Goal: Task Accomplishment & Management: Use online tool/utility

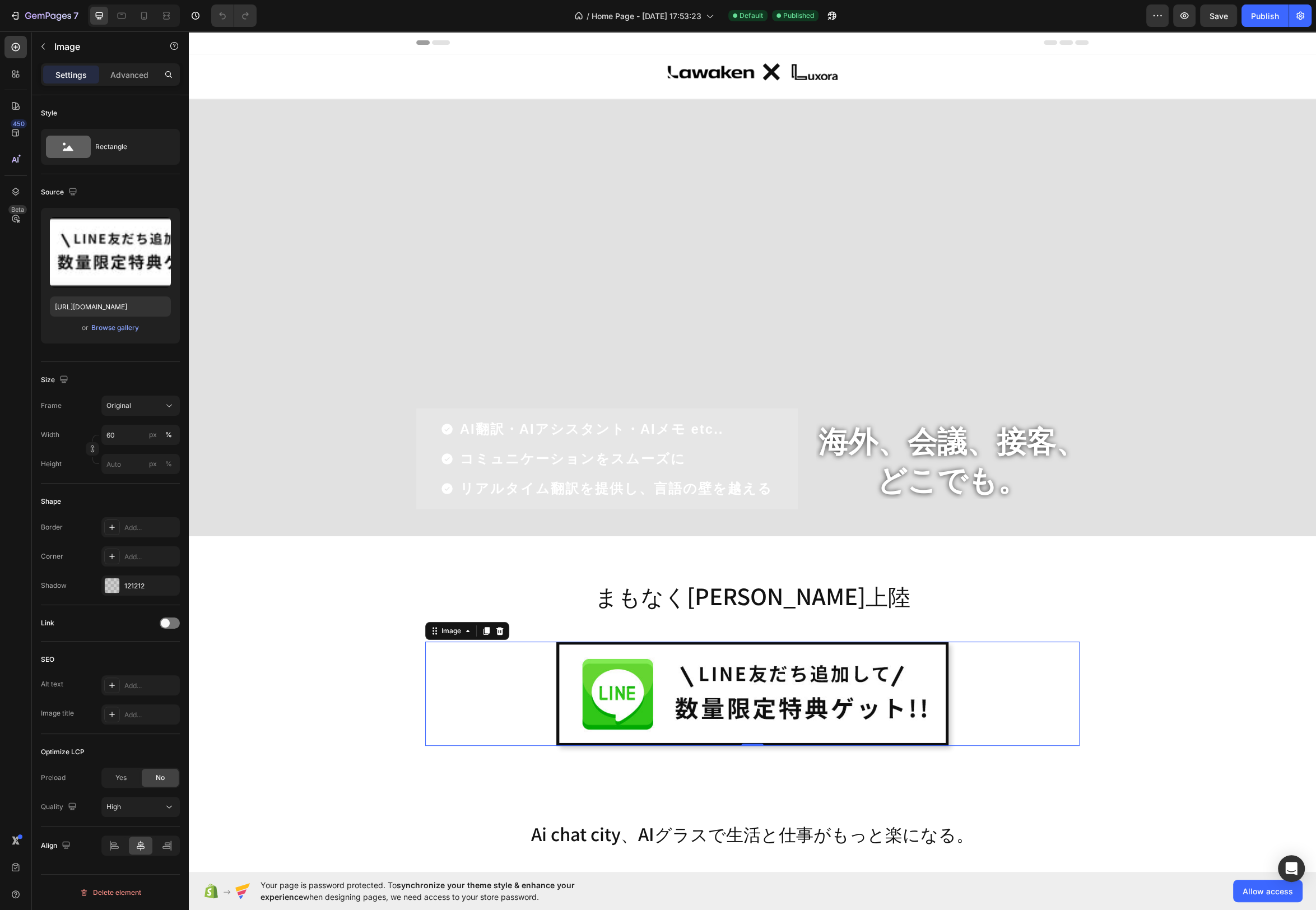
click at [825, 693] on img at bounding box center [752, 694] width 393 height 104
click at [868, 706] on img at bounding box center [752, 694] width 393 height 104
click at [168, 621] on span at bounding box center [166, 623] width 9 height 9
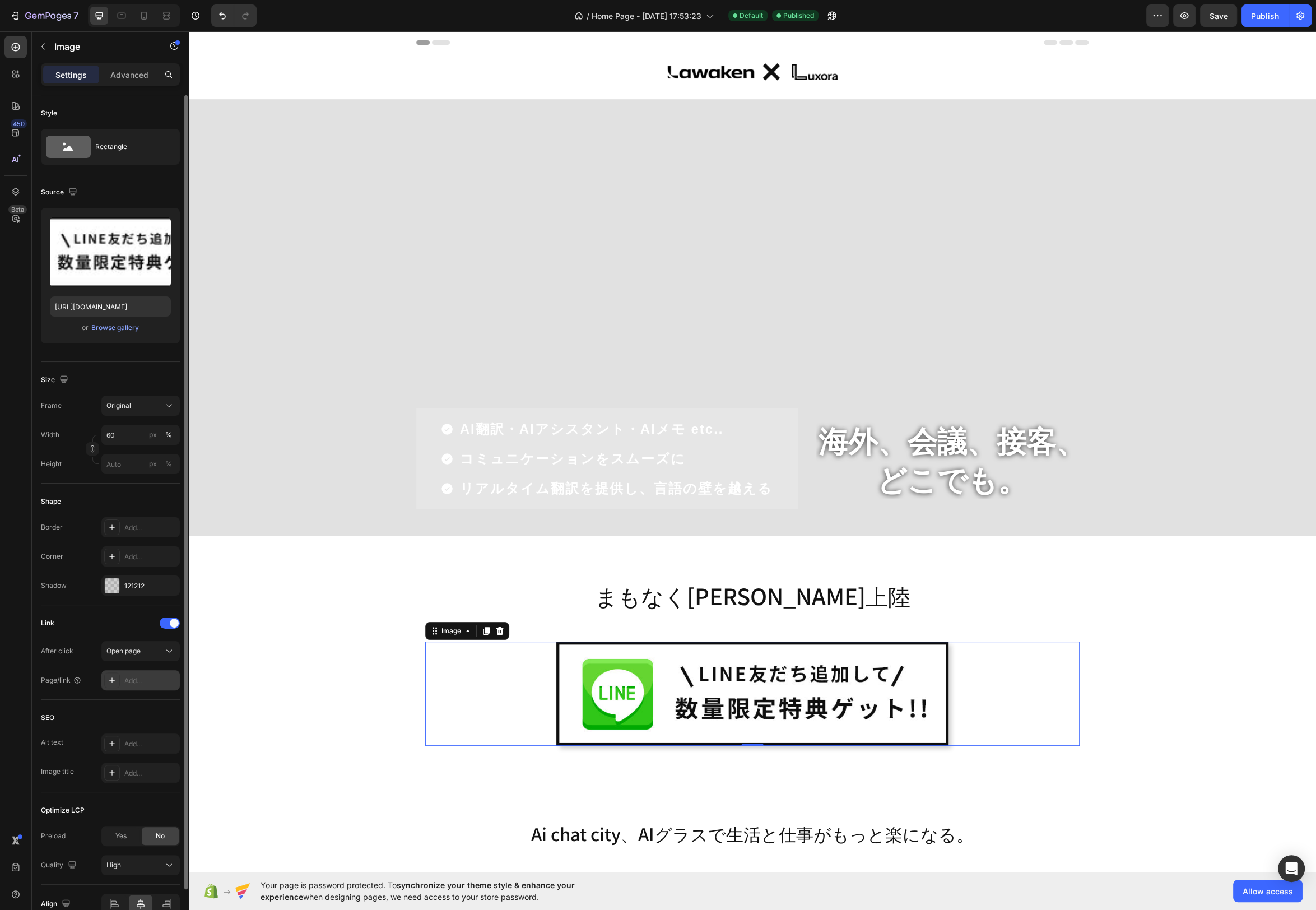
click at [139, 680] on div "Add..." at bounding box center [150, 681] width 53 height 10
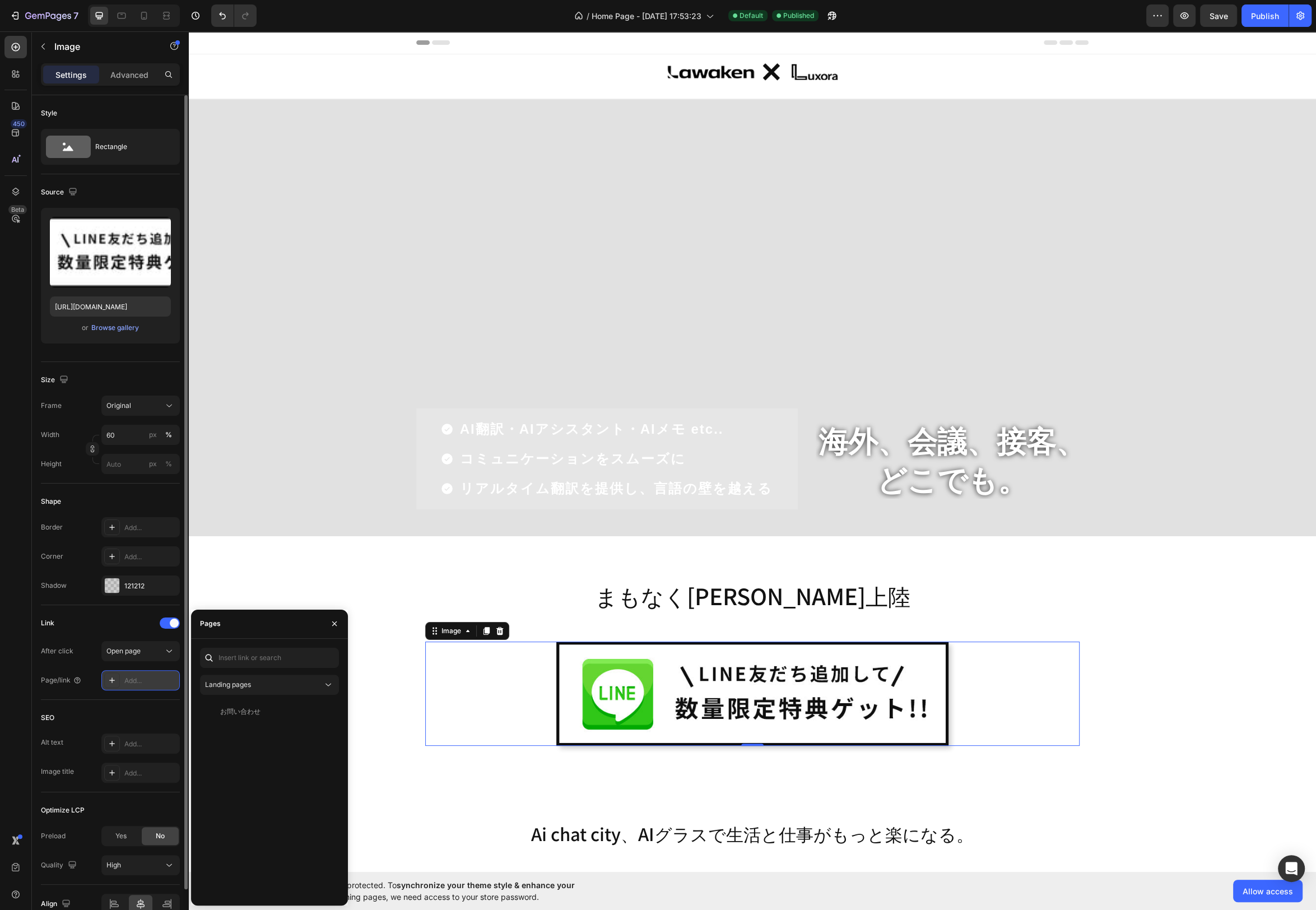
click at [141, 676] on div "Add..." at bounding box center [150, 681] width 53 height 10
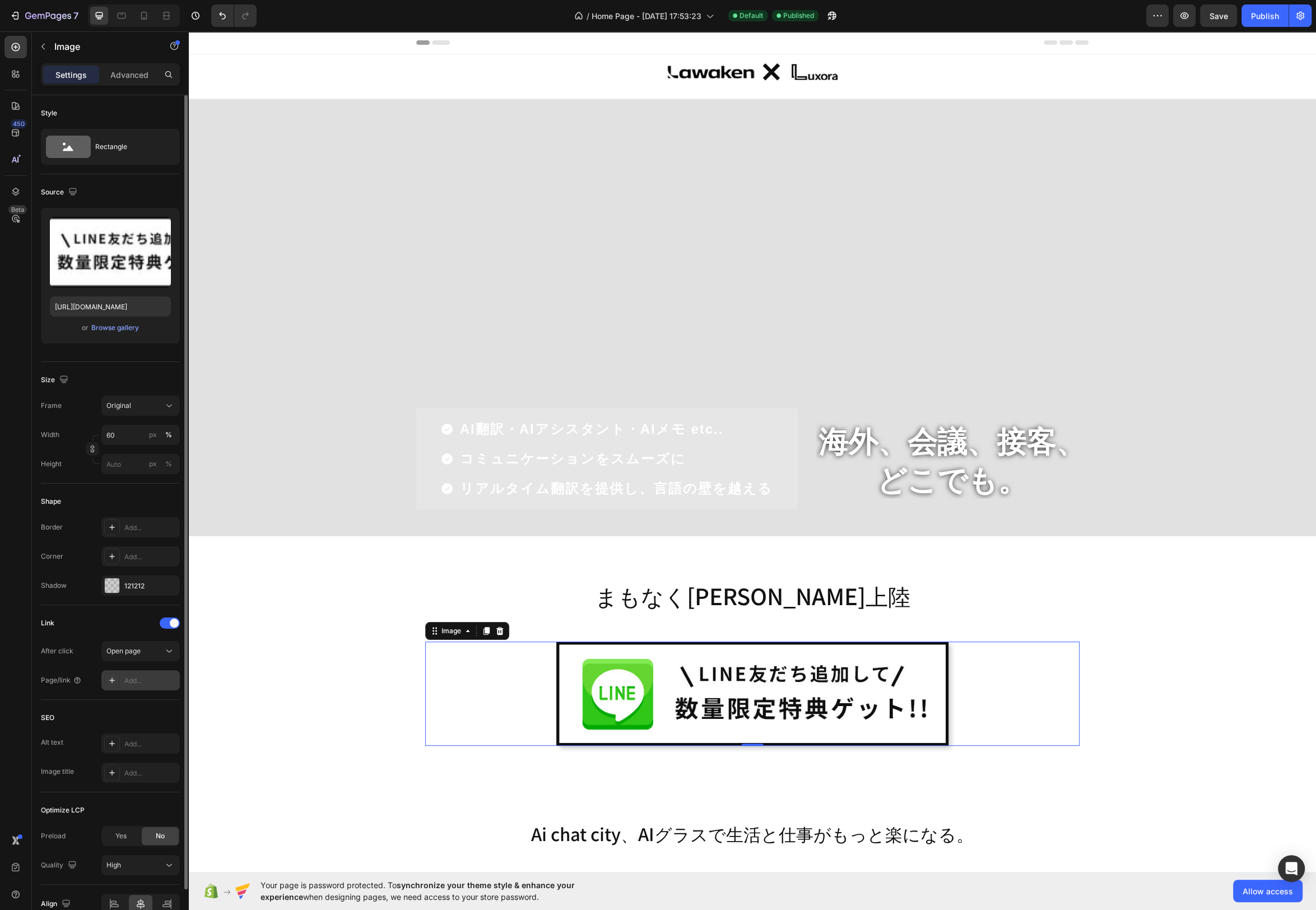
drag, startPoint x: 151, startPoint y: 678, endPoint x: 157, endPoint y: 678, distance: 6.0
click at [151, 678] on div "Add..." at bounding box center [150, 681] width 53 height 10
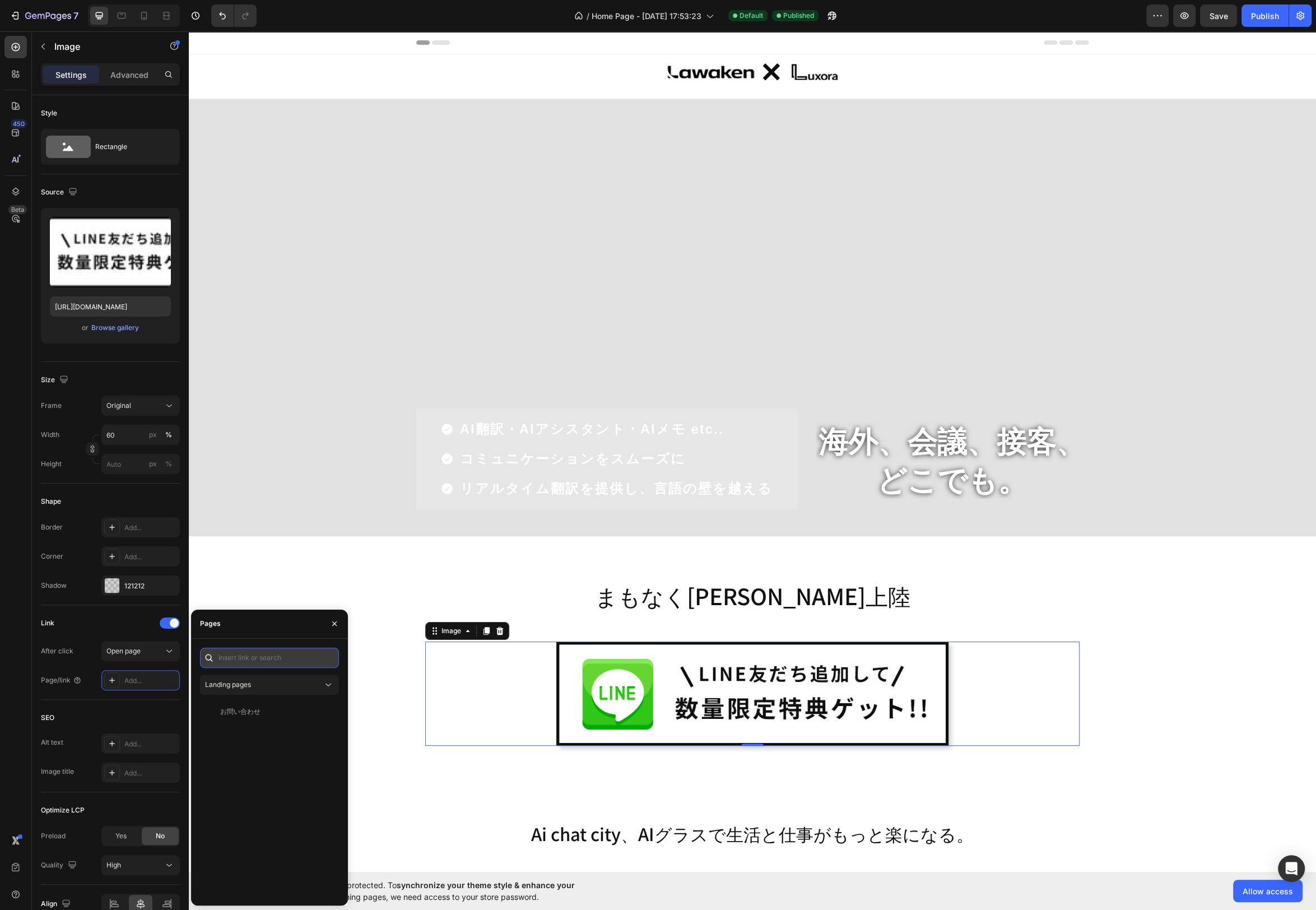
drag, startPoint x: 254, startPoint y: 651, endPoint x: 259, endPoint y: 655, distance: 6.4
click at [254, 651] on input "text" at bounding box center [270, 658] width 139 height 20
paste input "[URL][DOMAIN_NAME]"
type input "[URL][DOMAIN_NAME]"
click at [275, 685] on div "[URL][DOMAIN_NAME]" at bounding box center [257, 685] width 72 height 10
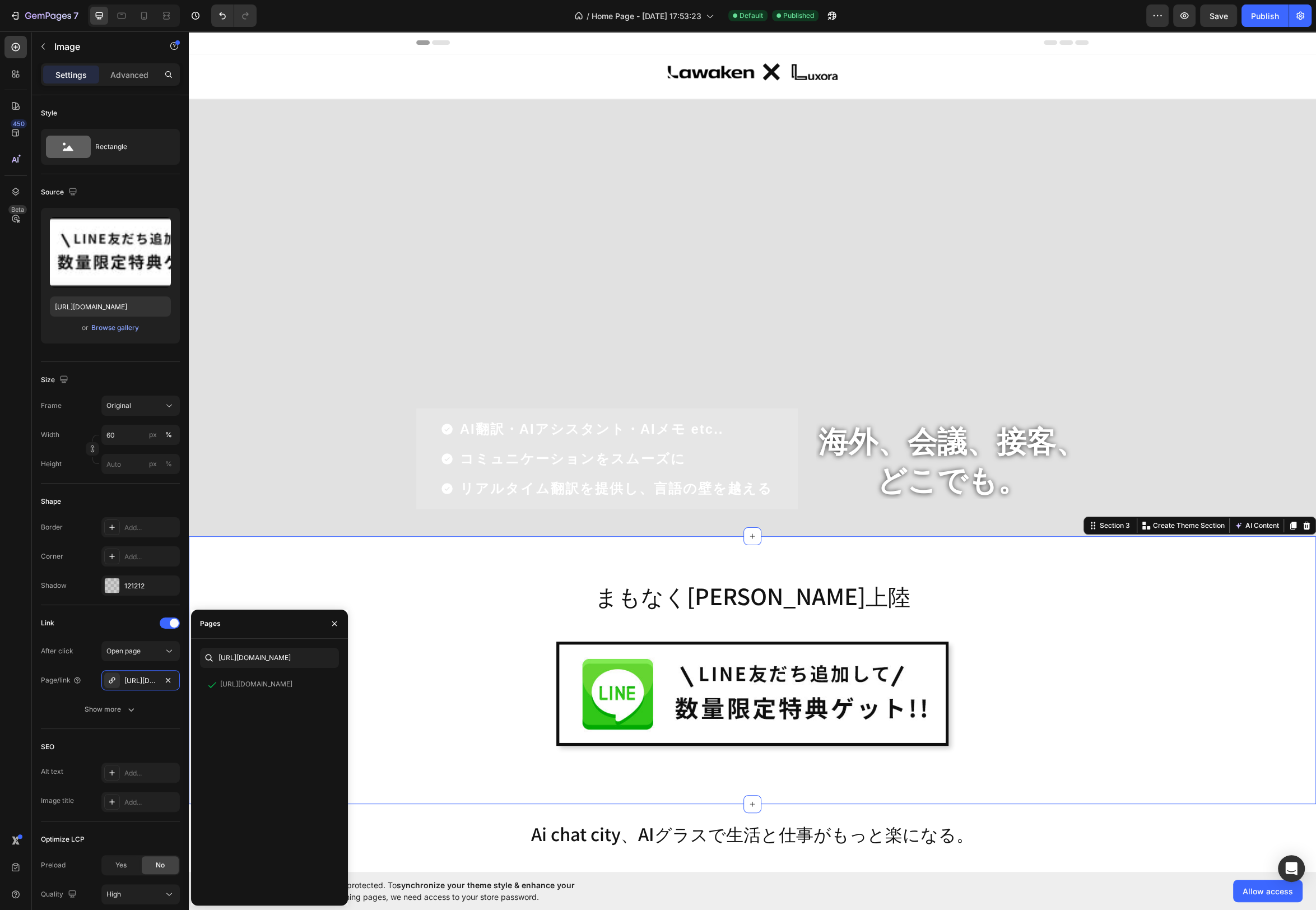
click at [412, 597] on div "まもなく[PERSON_NAME]上陸 Heading Image Row Row" at bounding box center [752, 674] width 1110 height 205
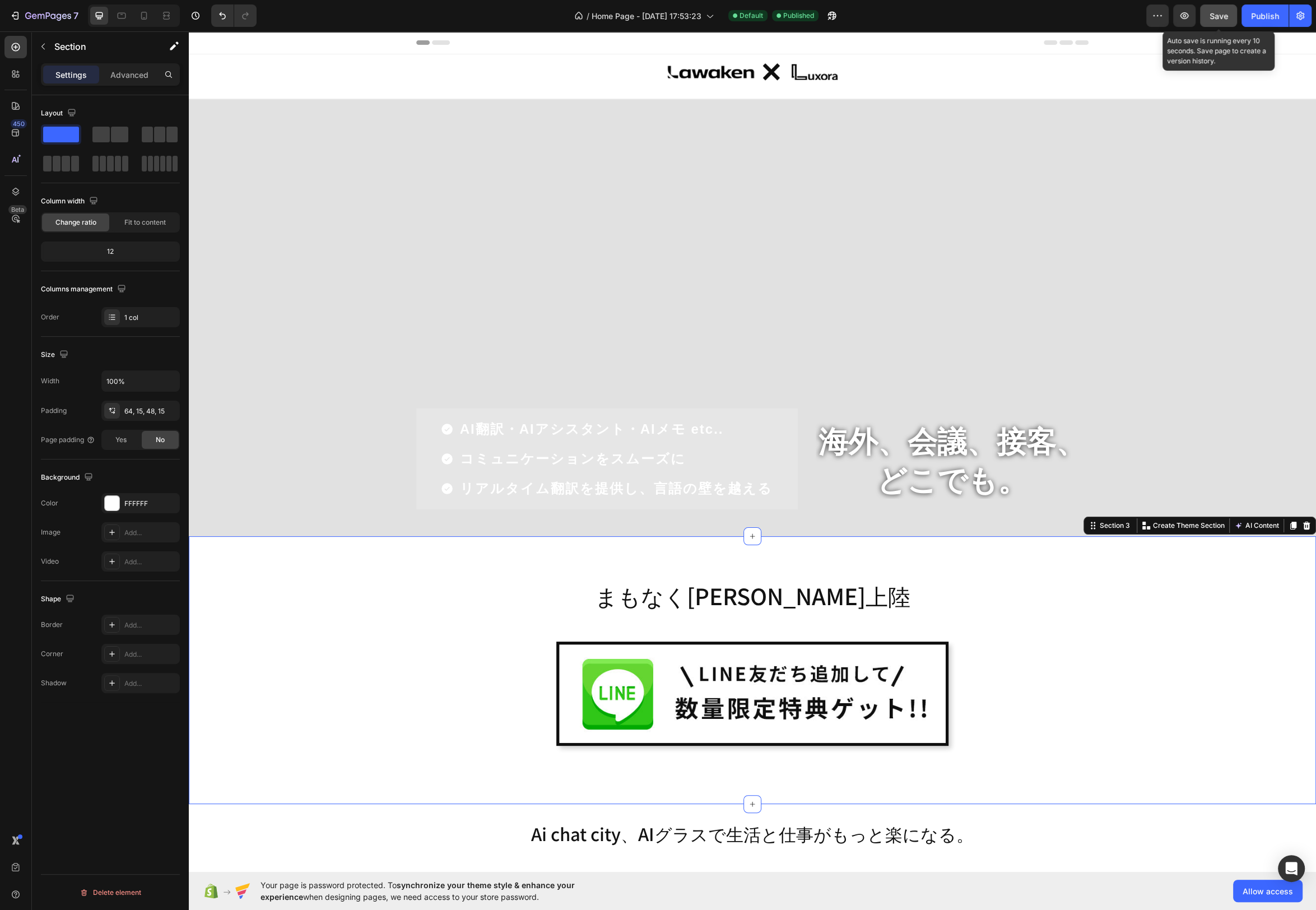
drag, startPoint x: 1217, startPoint y: 15, endPoint x: 1235, endPoint y: 19, distance: 18.4
click at [1217, 15] on span "Save" at bounding box center [1218, 16] width 19 height 10
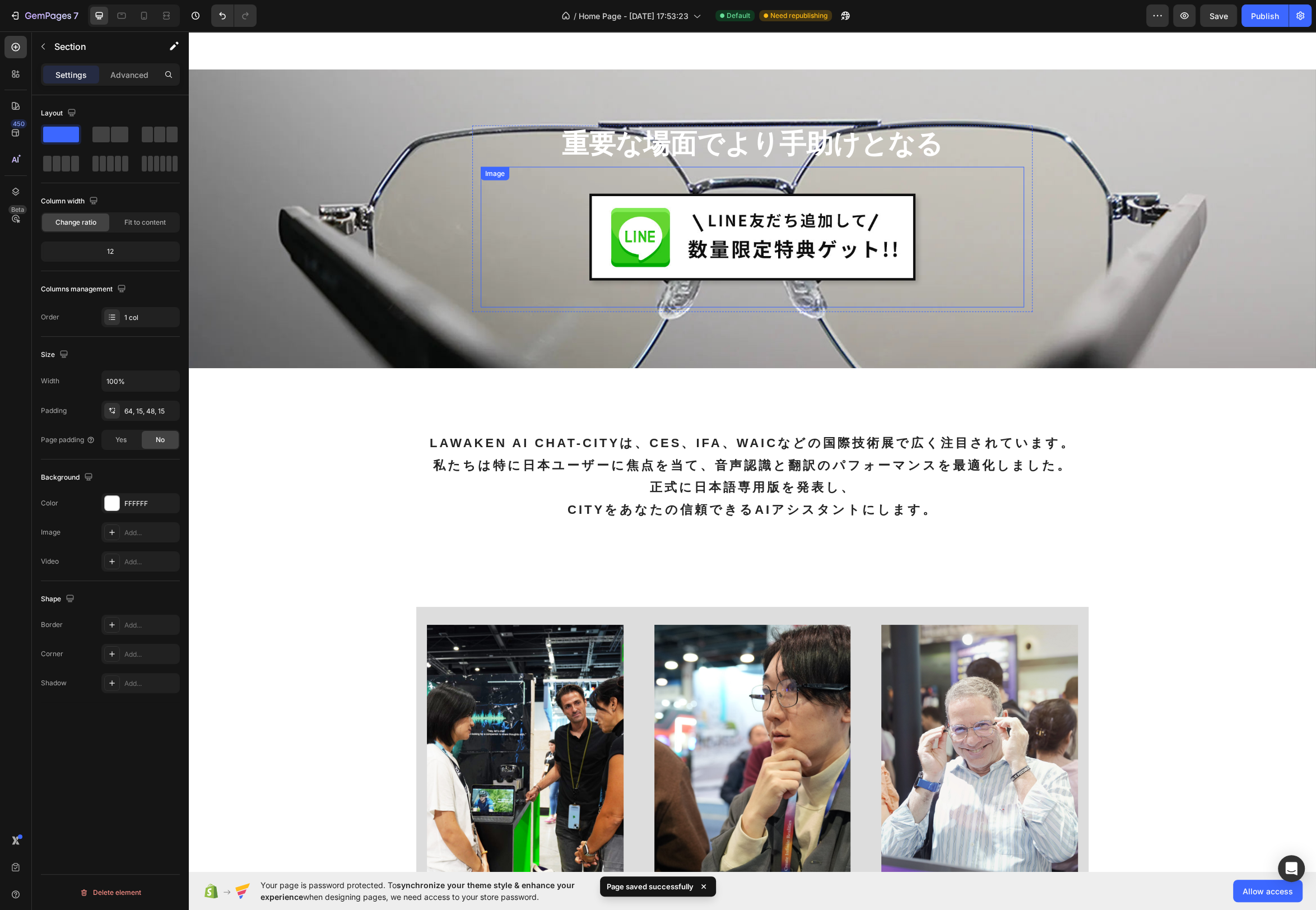
scroll to position [3191, 0]
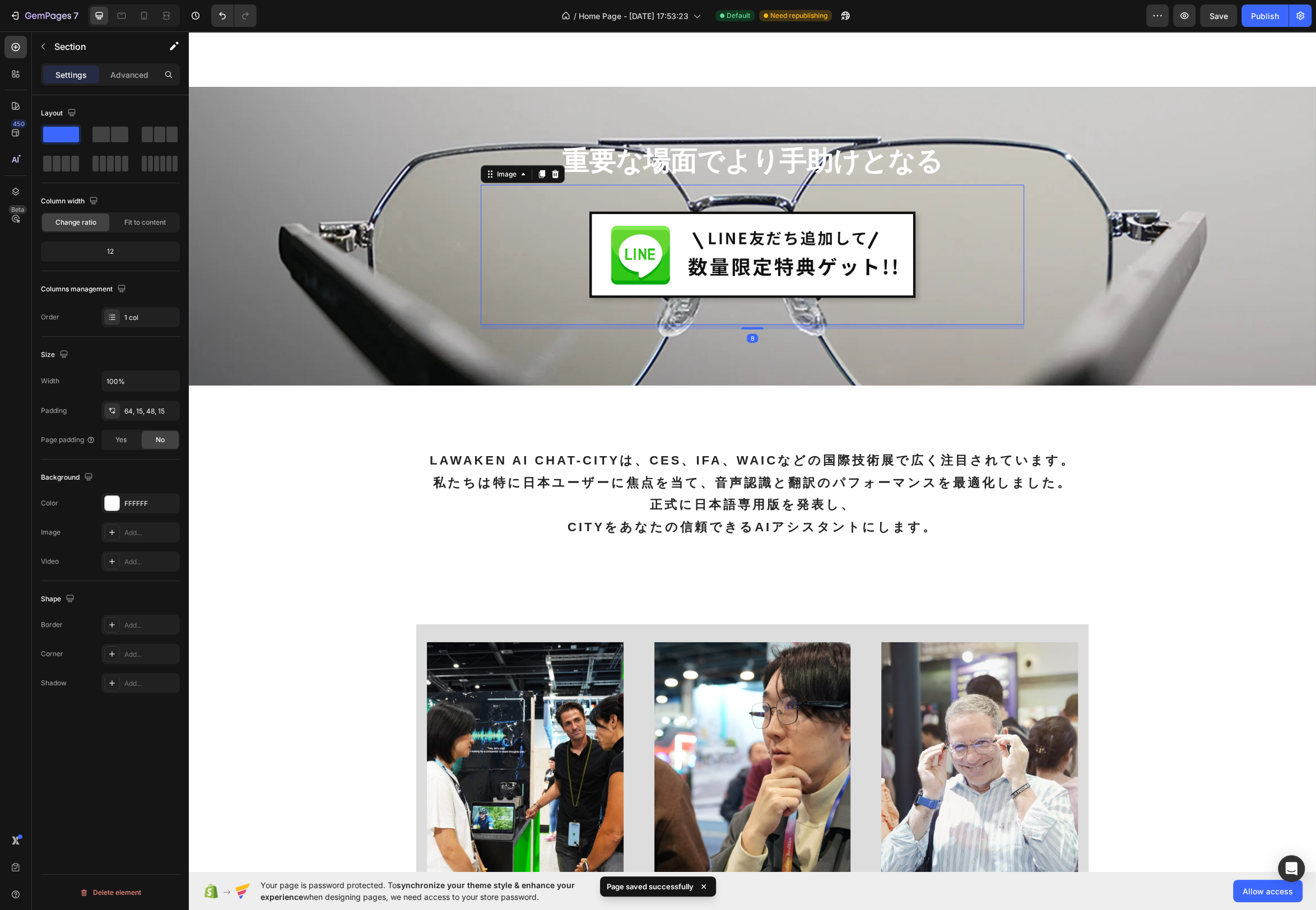
click at [825, 259] on img at bounding box center [752, 255] width 326 height 87
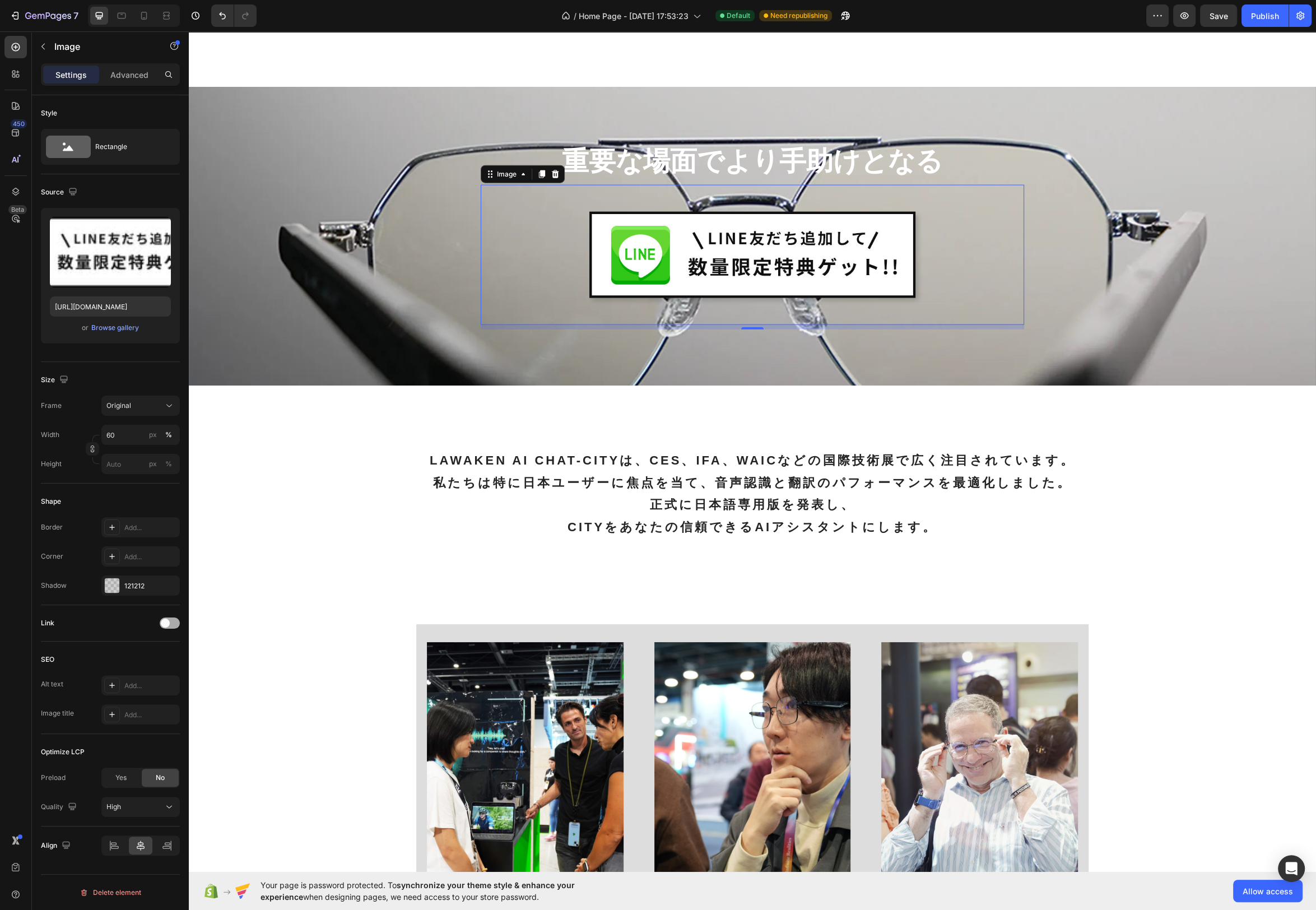
click at [171, 621] on div at bounding box center [170, 623] width 20 height 11
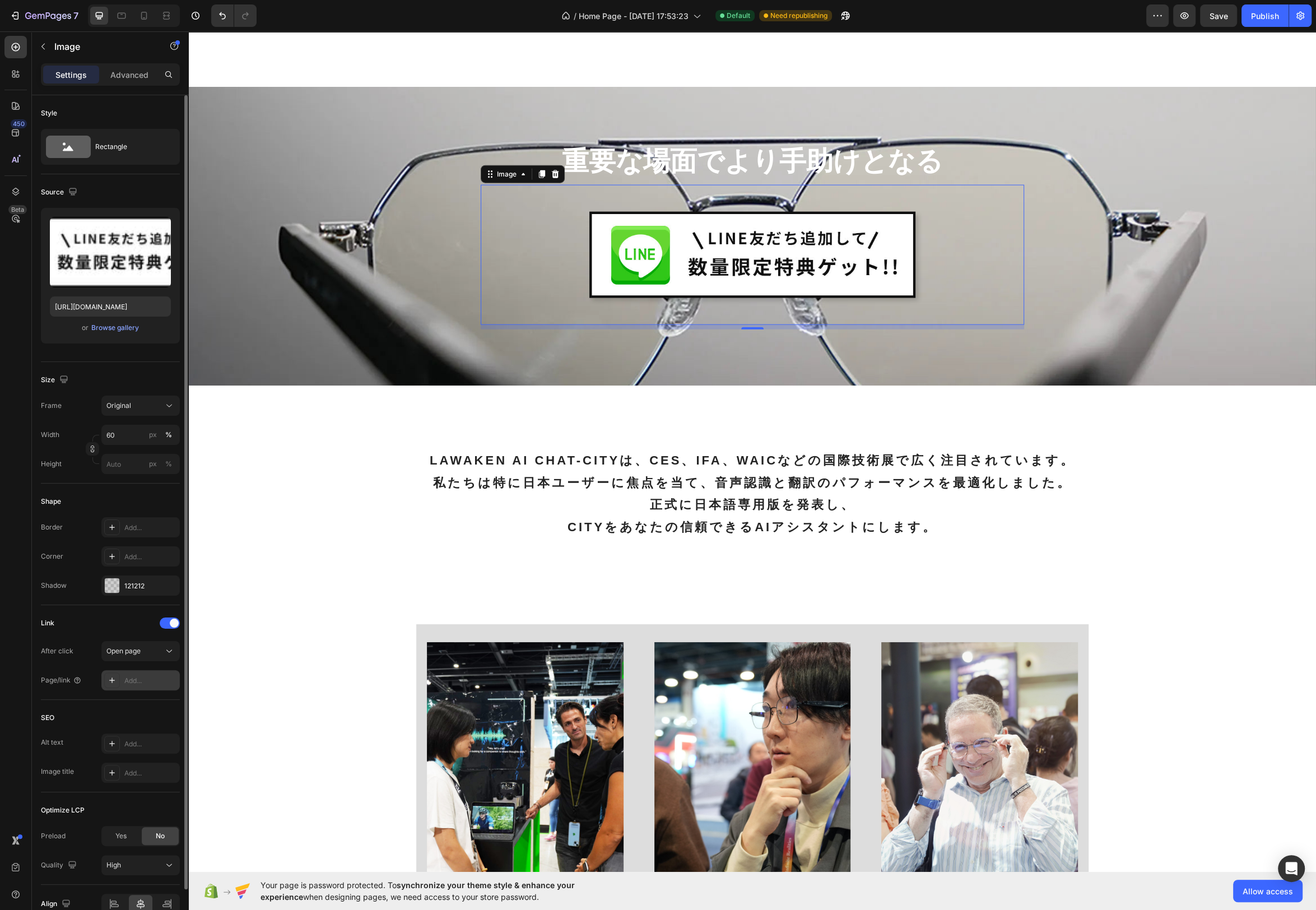
click at [159, 683] on div "Add..." at bounding box center [150, 681] width 53 height 10
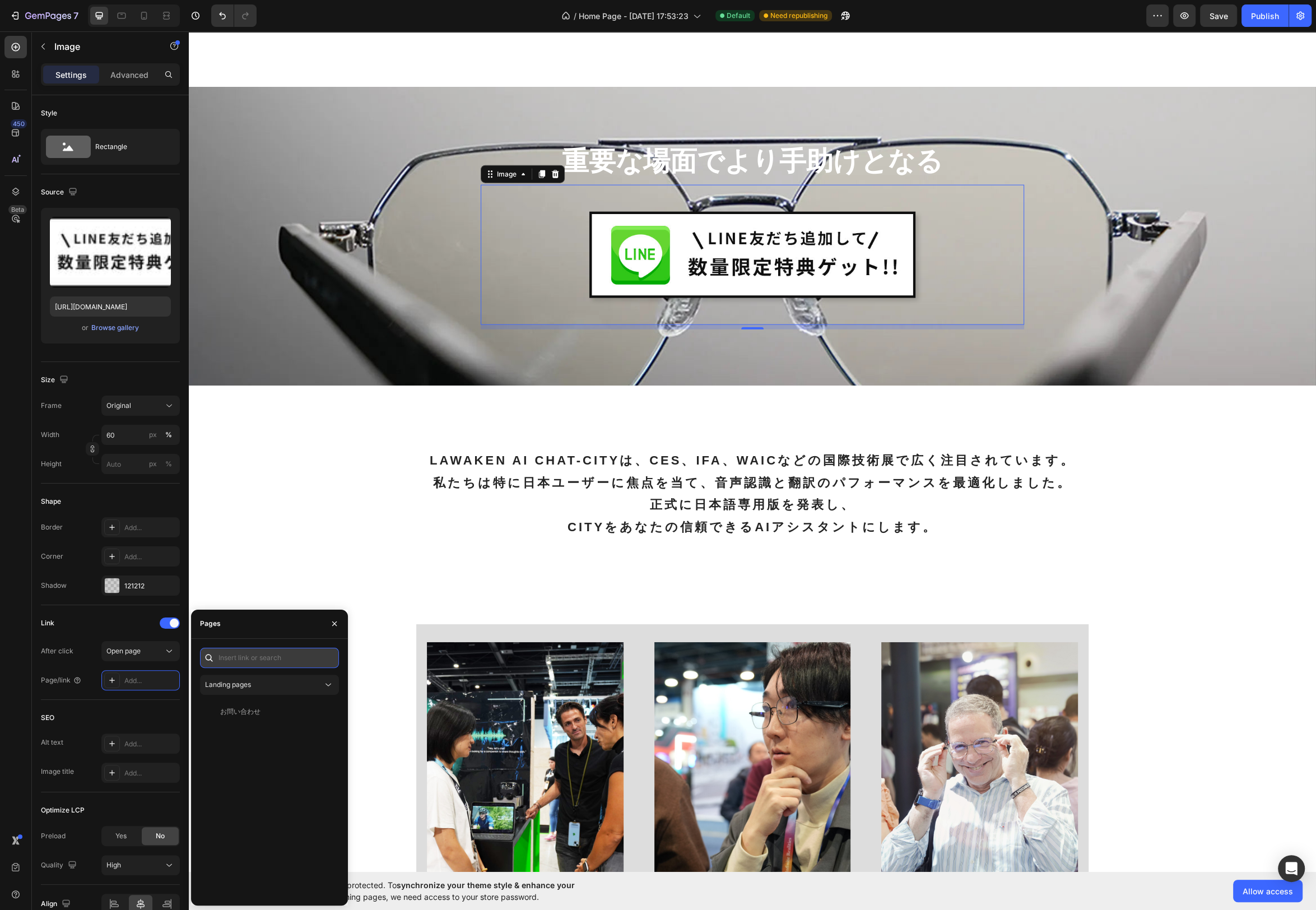
click at [255, 659] on input "text" at bounding box center [270, 658] width 139 height 20
paste input "[URL][DOMAIN_NAME]"
type input "[URL][DOMAIN_NAME]"
click at [1219, 16] on span "Save" at bounding box center [1218, 16] width 19 height 10
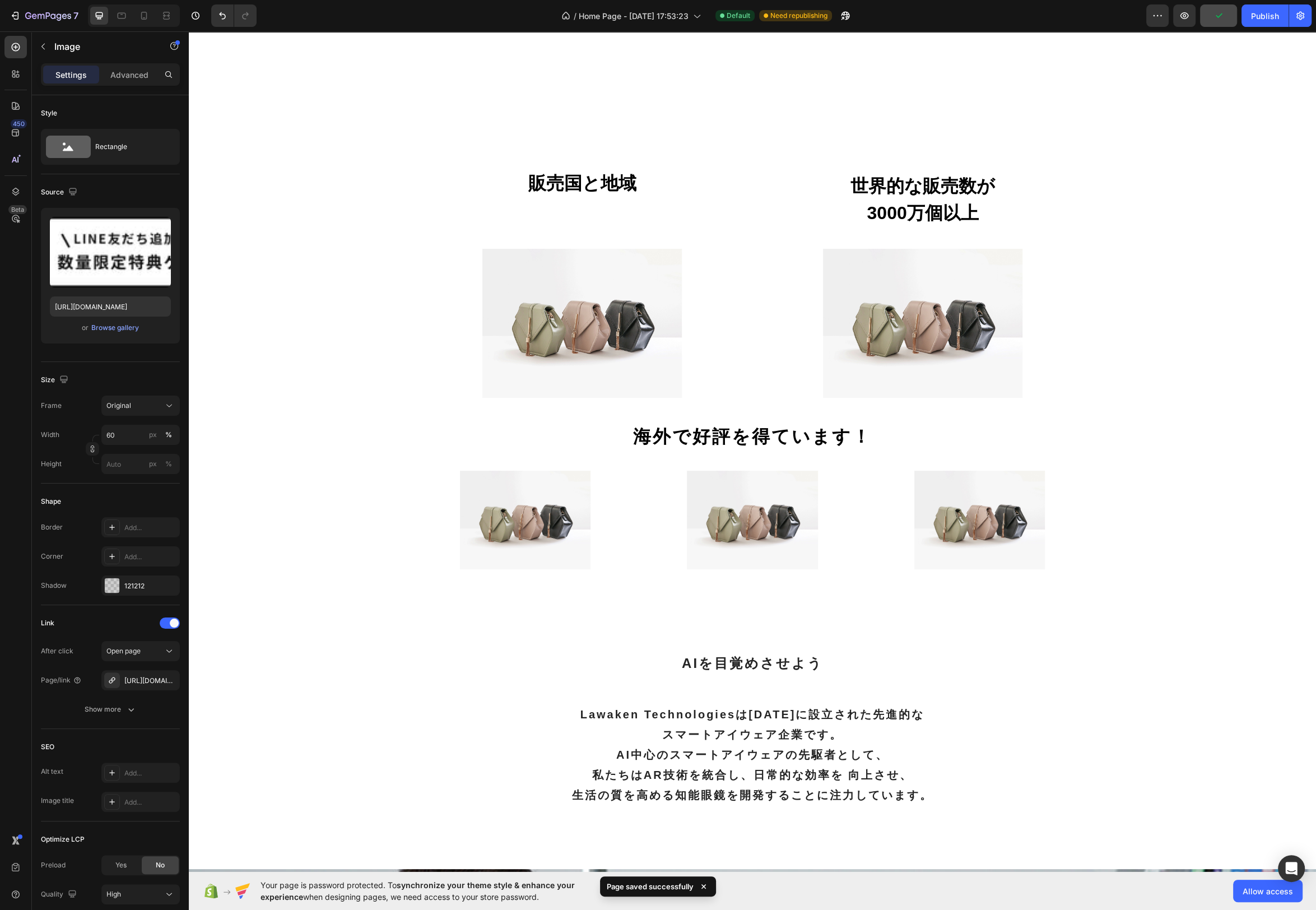
scroll to position [4675, 0]
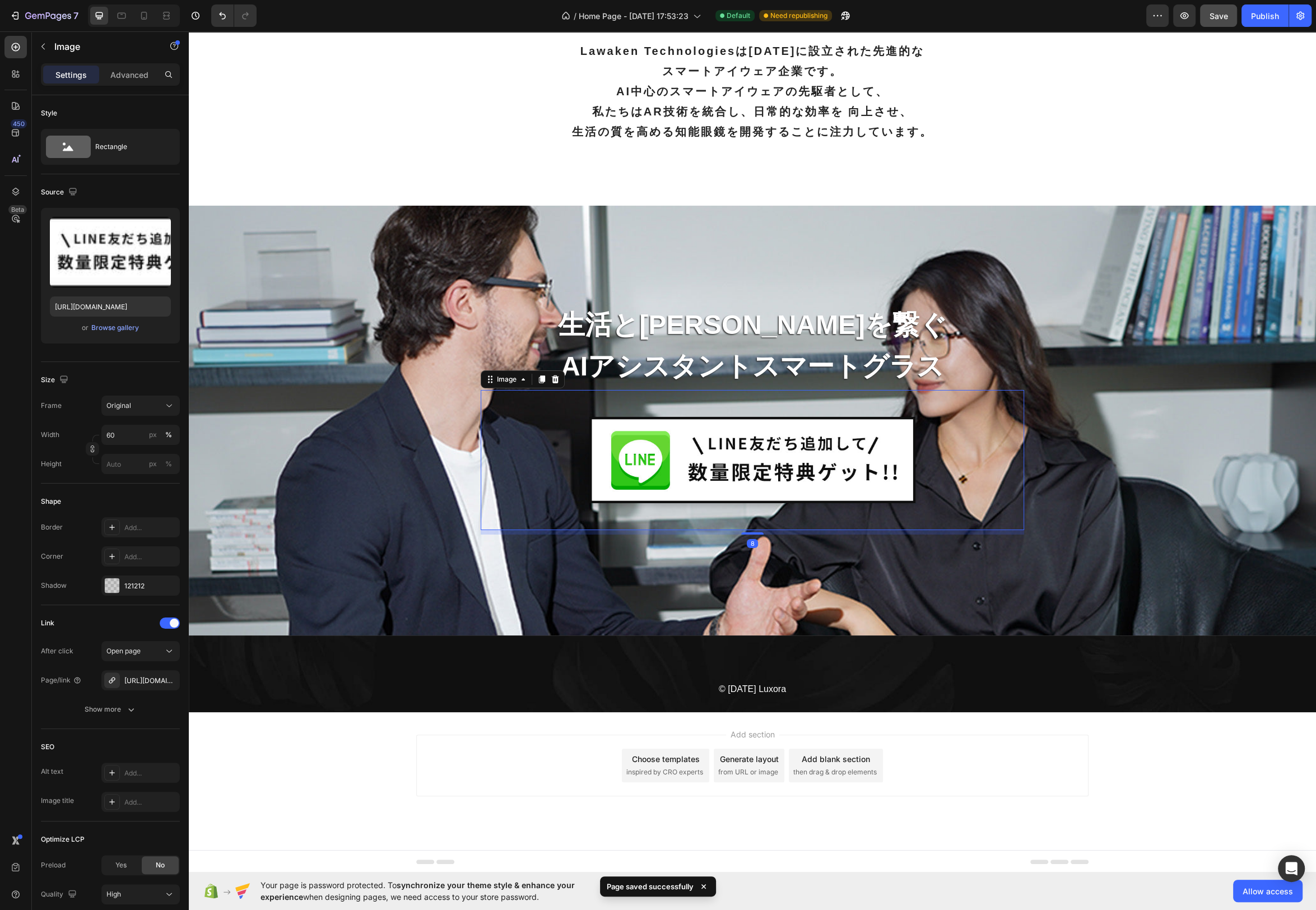
click at [781, 458] on img at bounding box center [752, 461] width 326 height 87
click at [806, 461] on img at bounding box center [752, 461] width 326 height 87
click at [168, 622] on span at bounding box center [166, 623] width 9 height 9
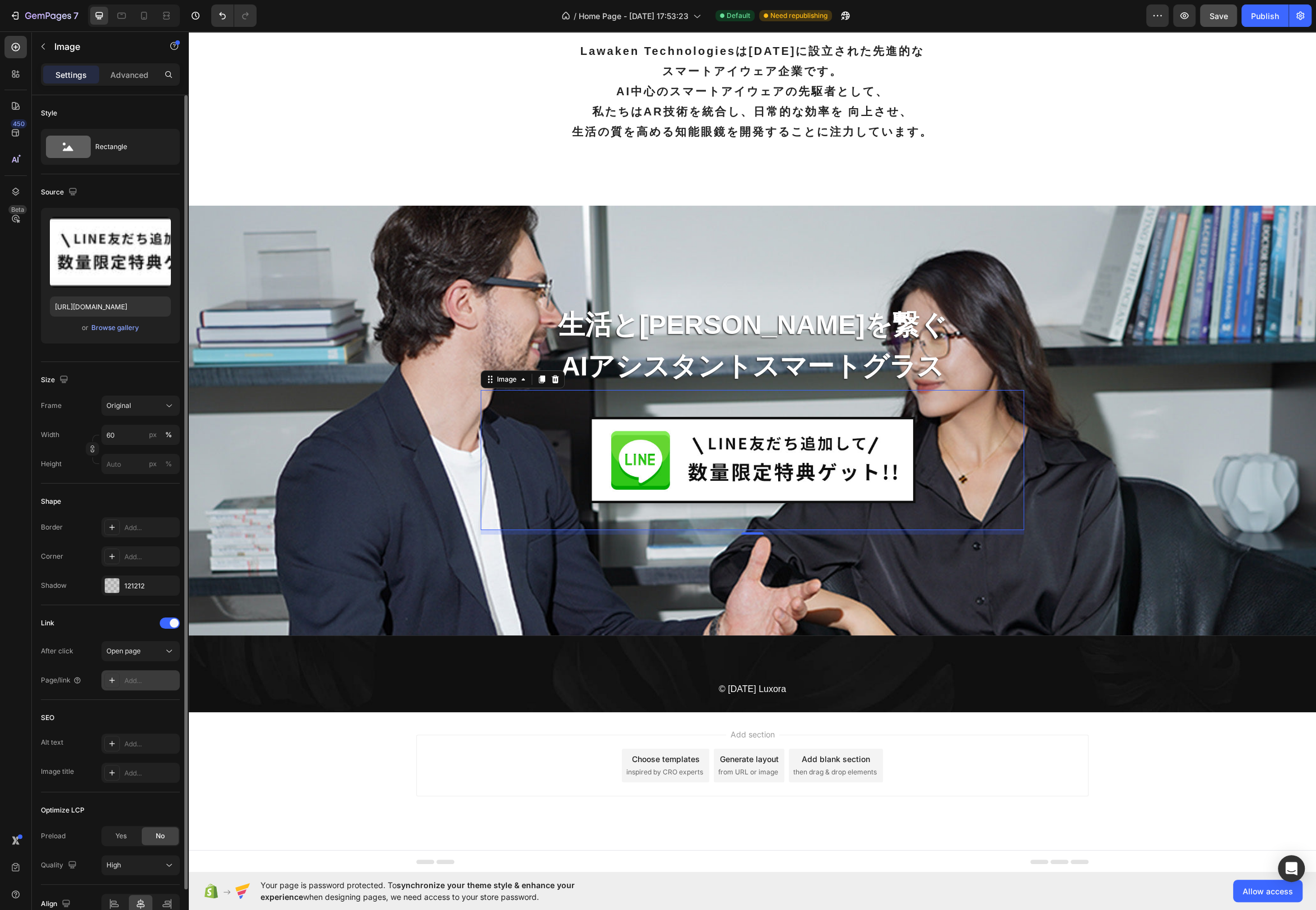
click at [142, 682] on div "Add..." at bounding box center [150, 681] width 53 height 10
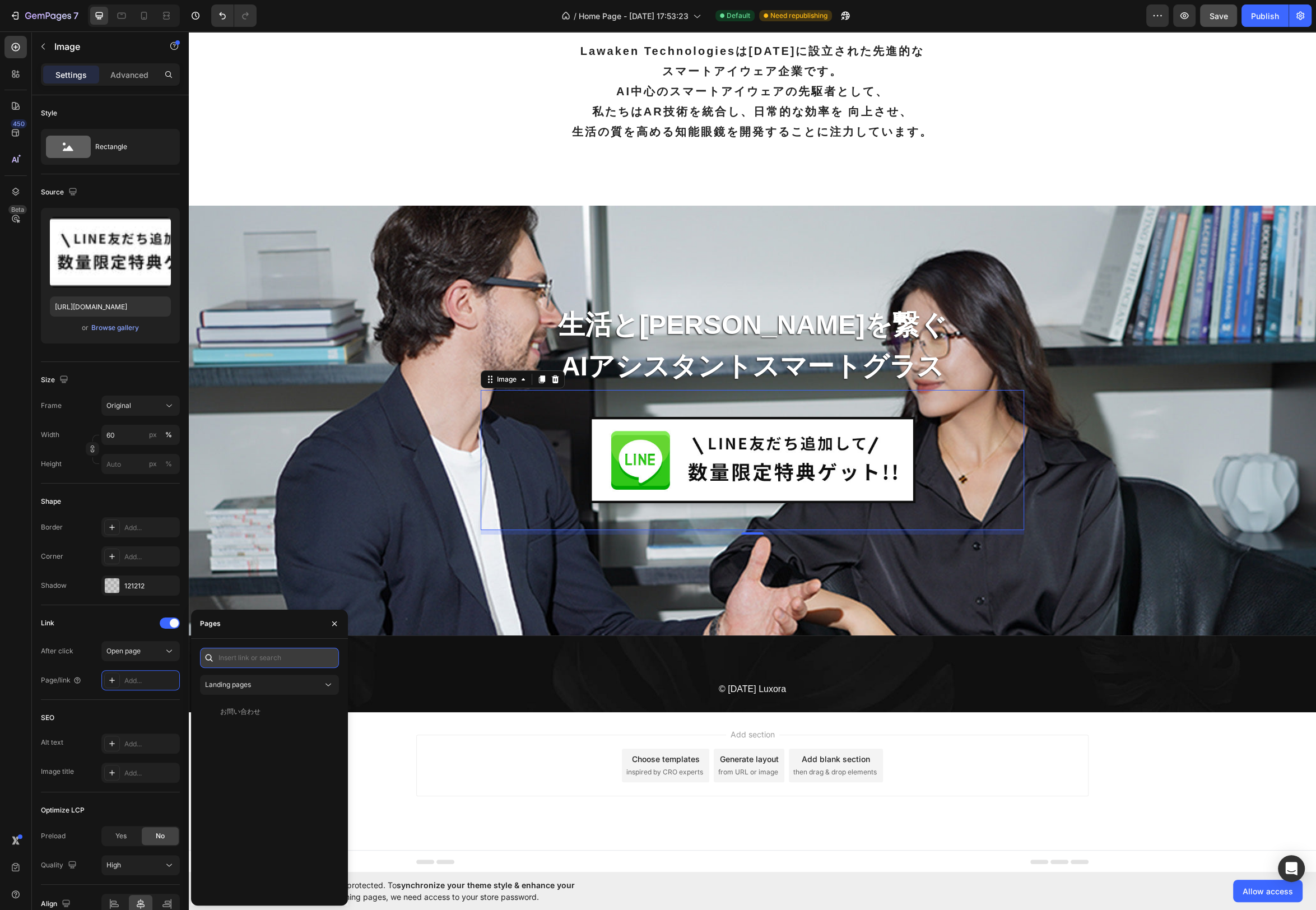
click at [264, 664] on input "text" at bounding box center [270, 658] width 139 height 20
paste input "[URL][DOMAIN_NAME]"
type input "[URL][DOMAIN_NAME]"
click at [292, 690] on div "https://lin.ee/Dkxap5c View" at bounding box center [267, 685] width 134 height 20
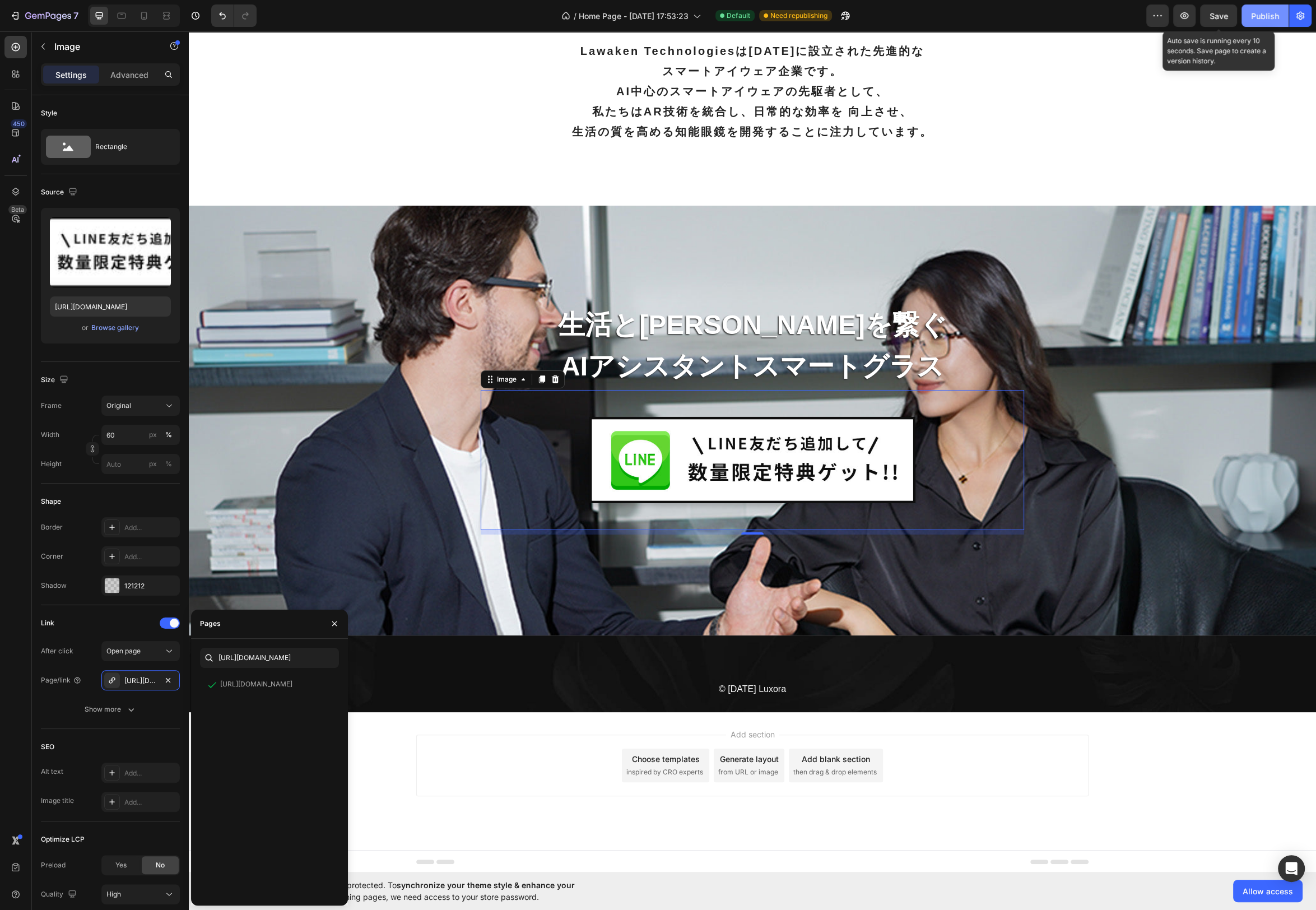
drag, startPoint x: 1215, startPoint y: 22, endPoint x: 1243, endPoint y: 20, distance: 28.1
click at [1215, 22] on button "Save" at bounding box center [1218, 16] width 37 height 23
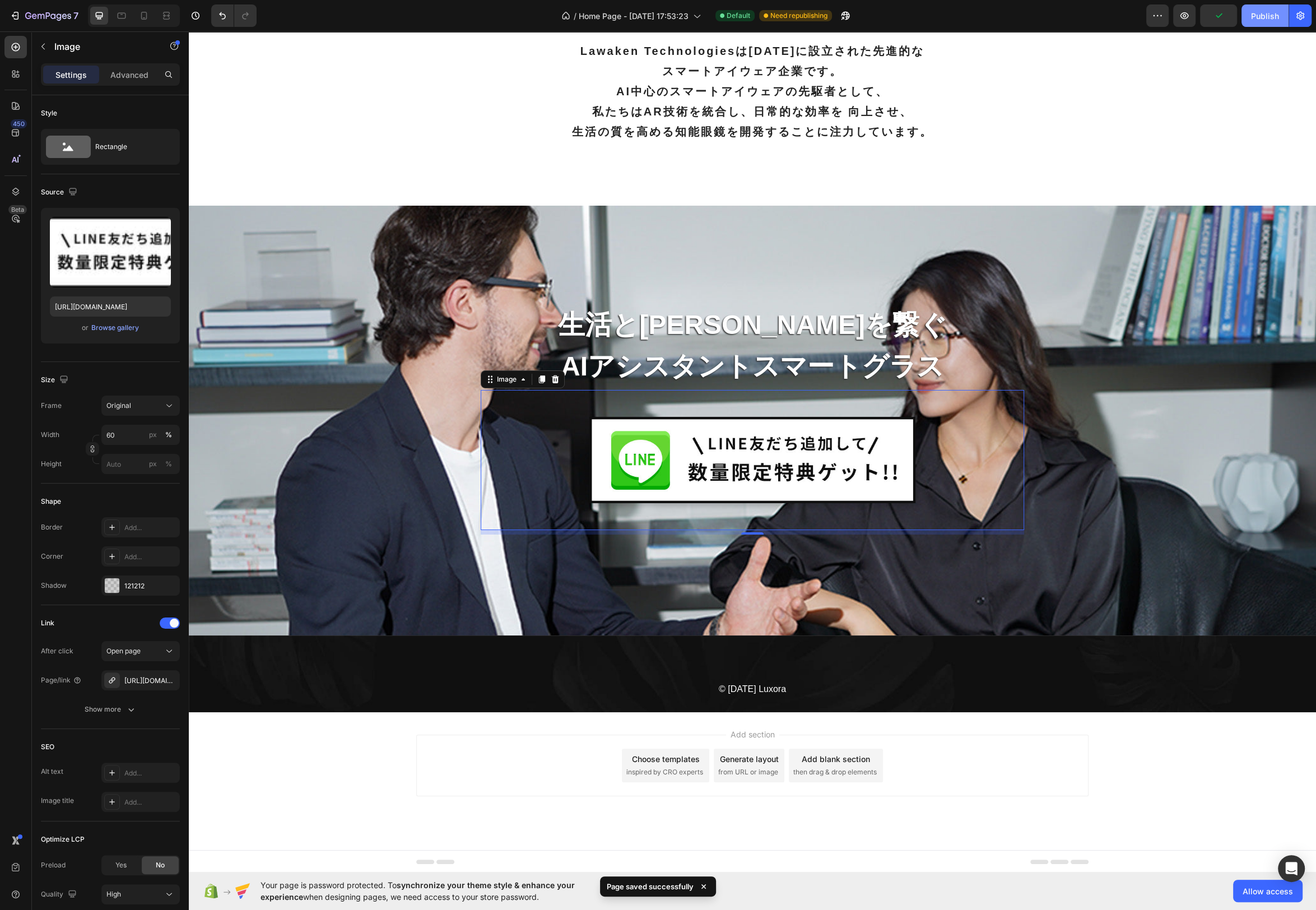
click at [1267, 18] on div "Publish" at bounding box center [1265, 16] width 28 height 12
drag, startPoint x: 972, startPoint y: 619, endPoint x: 906, endPoint y: 531, distance: 110.0
click at [972, 619] on div "生活と未来を繋ぐ Text block AIアシスタントスマートグラス Text block Image 8 Row Section 17" at bounding box center [752, 421] width 1127 height 430
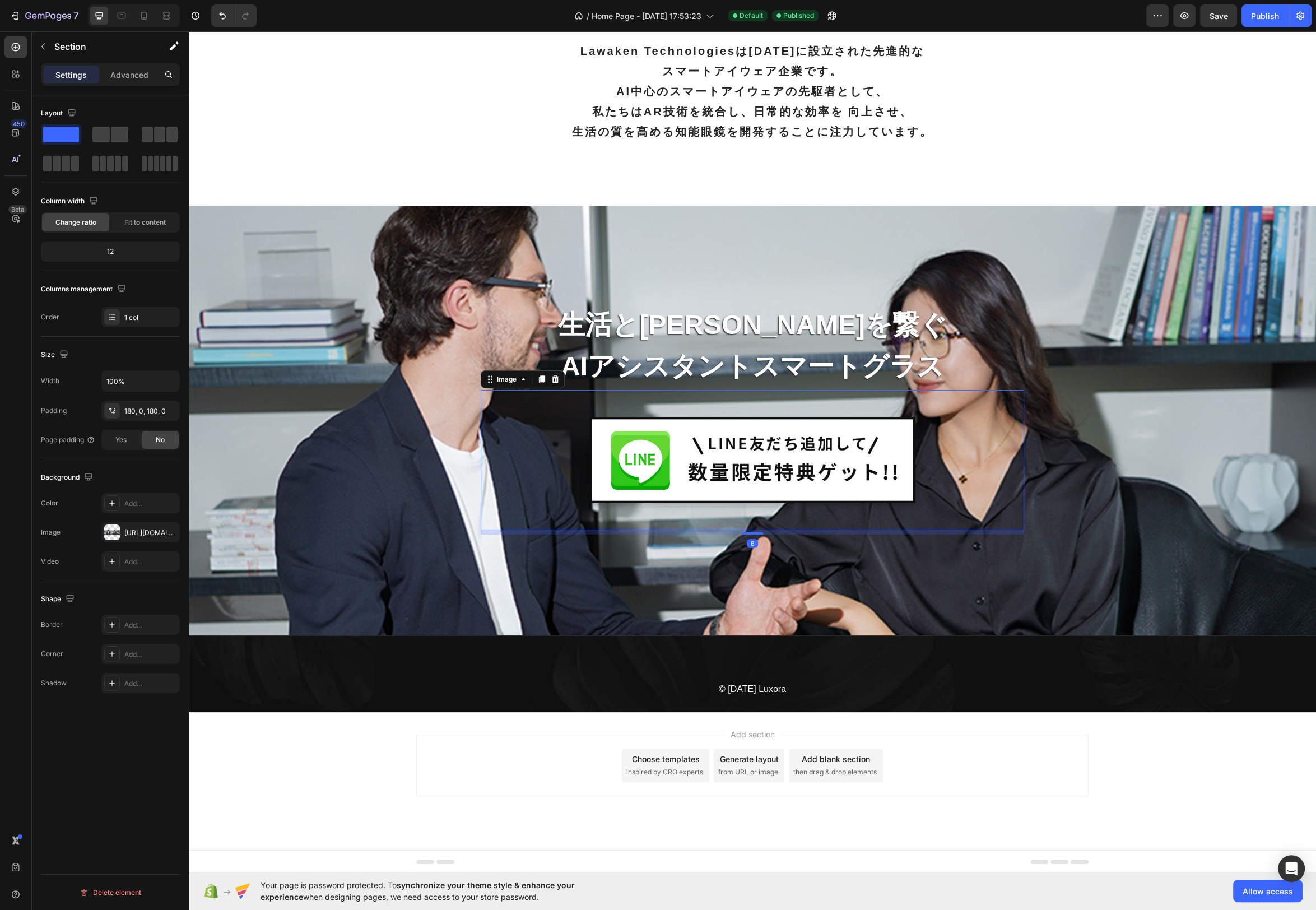
click at [794, 443] on img at bounding box center [752, 461] width 326 height 87
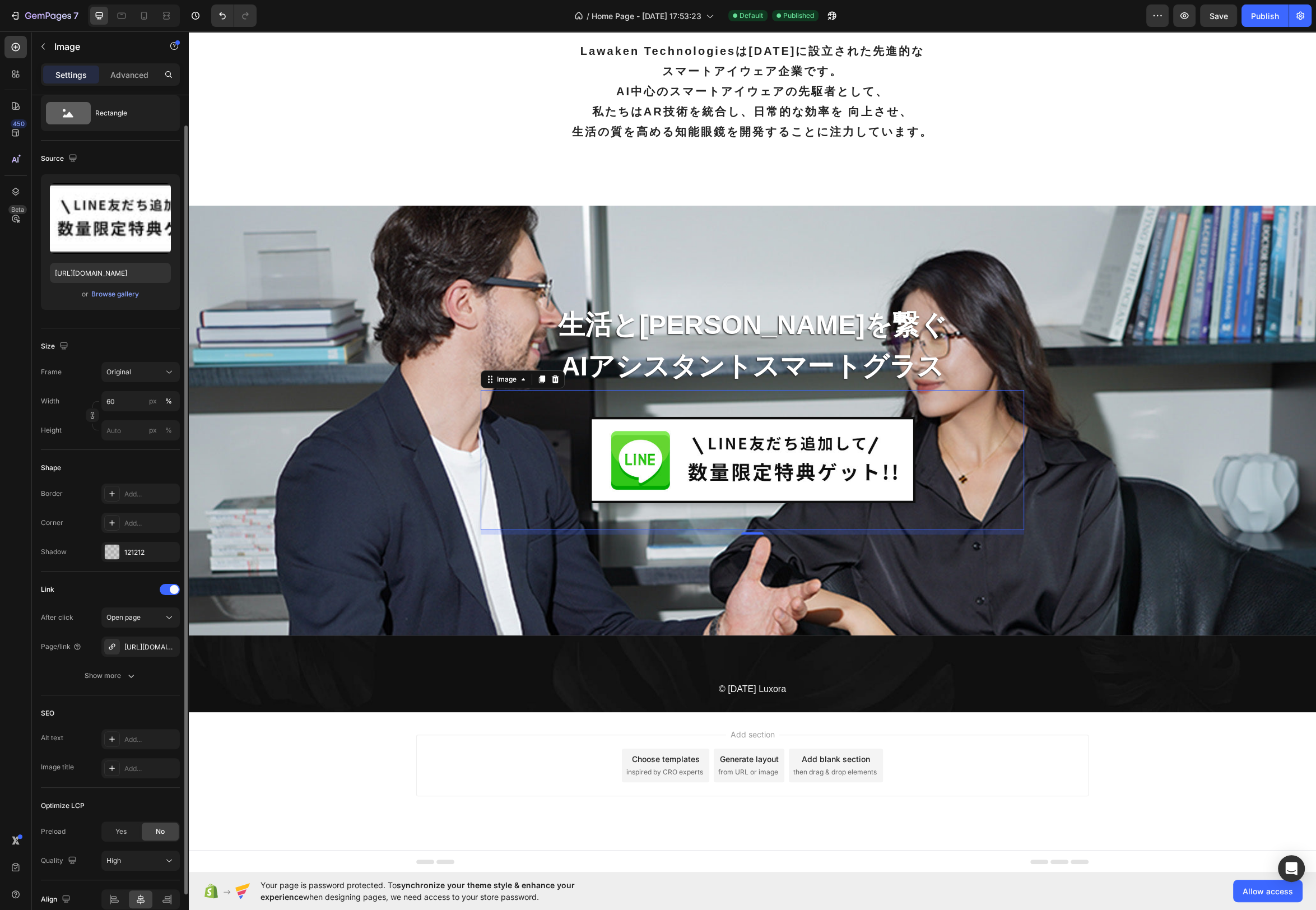
scroll to position [0, 0]
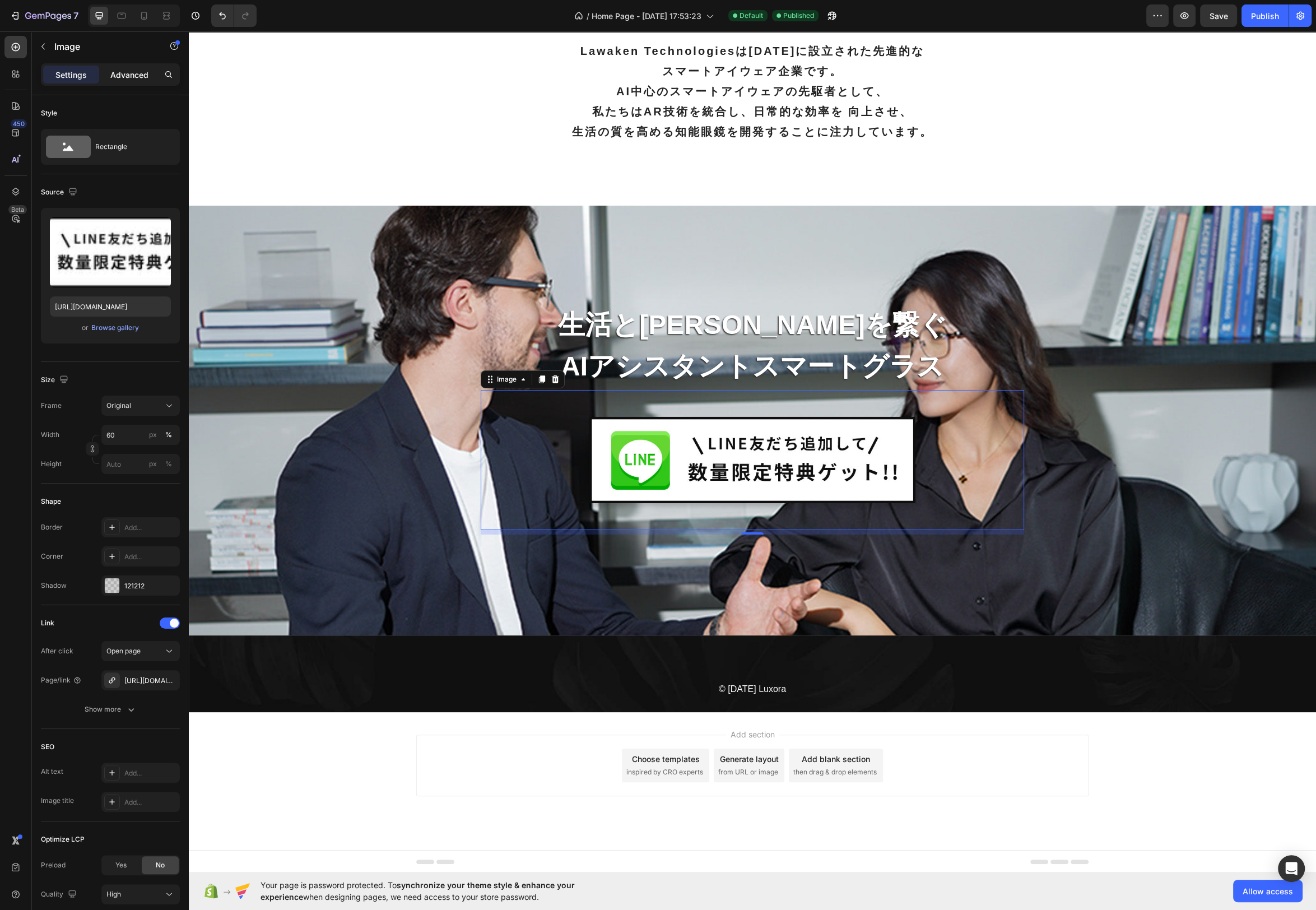
click at [125, 78] on p "Advanced" at bounding box center [129, 75] width 38 height 12
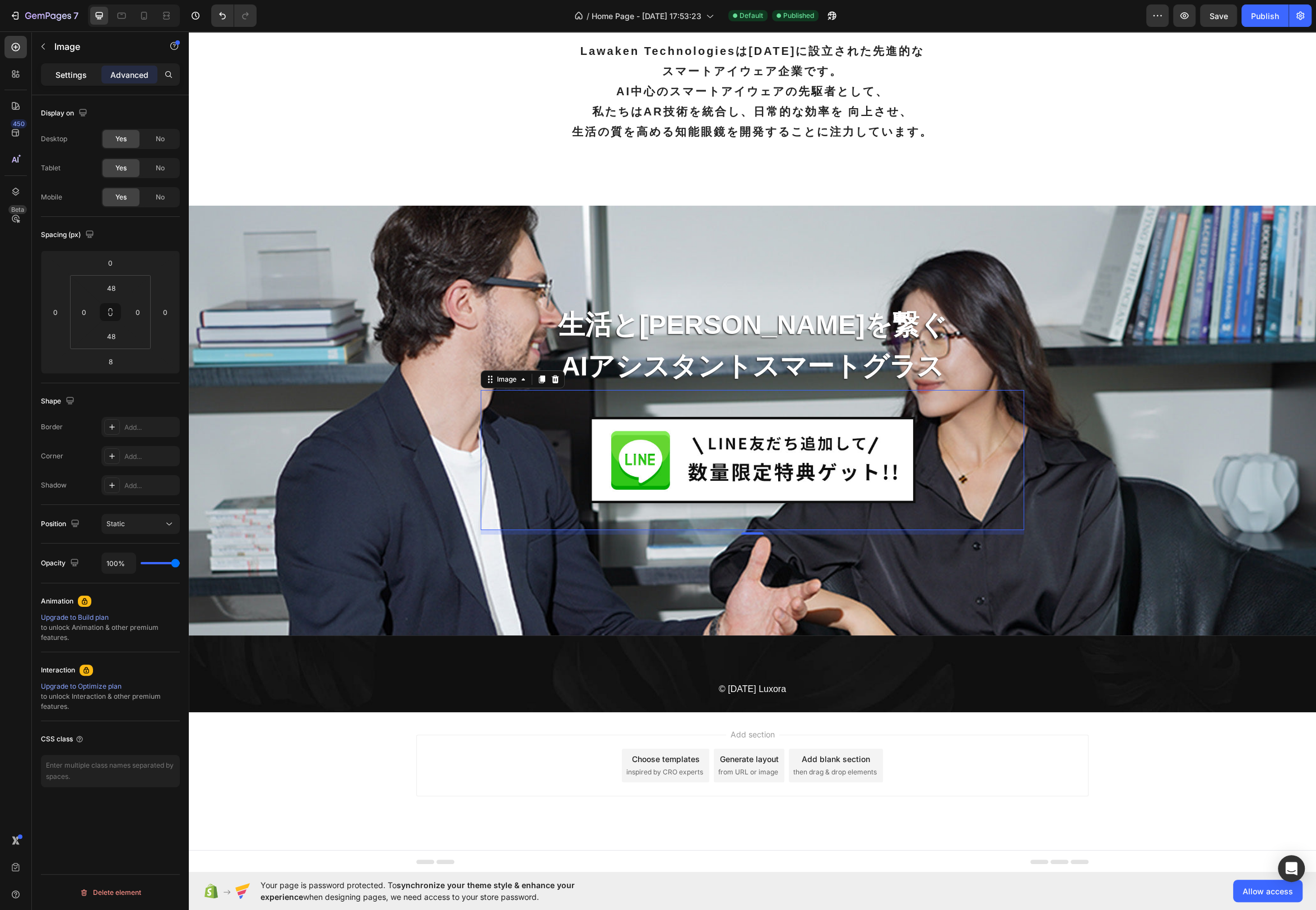
click at [64, 79] on p "Settings" at bounding box center [71, 75] width 32 height 12
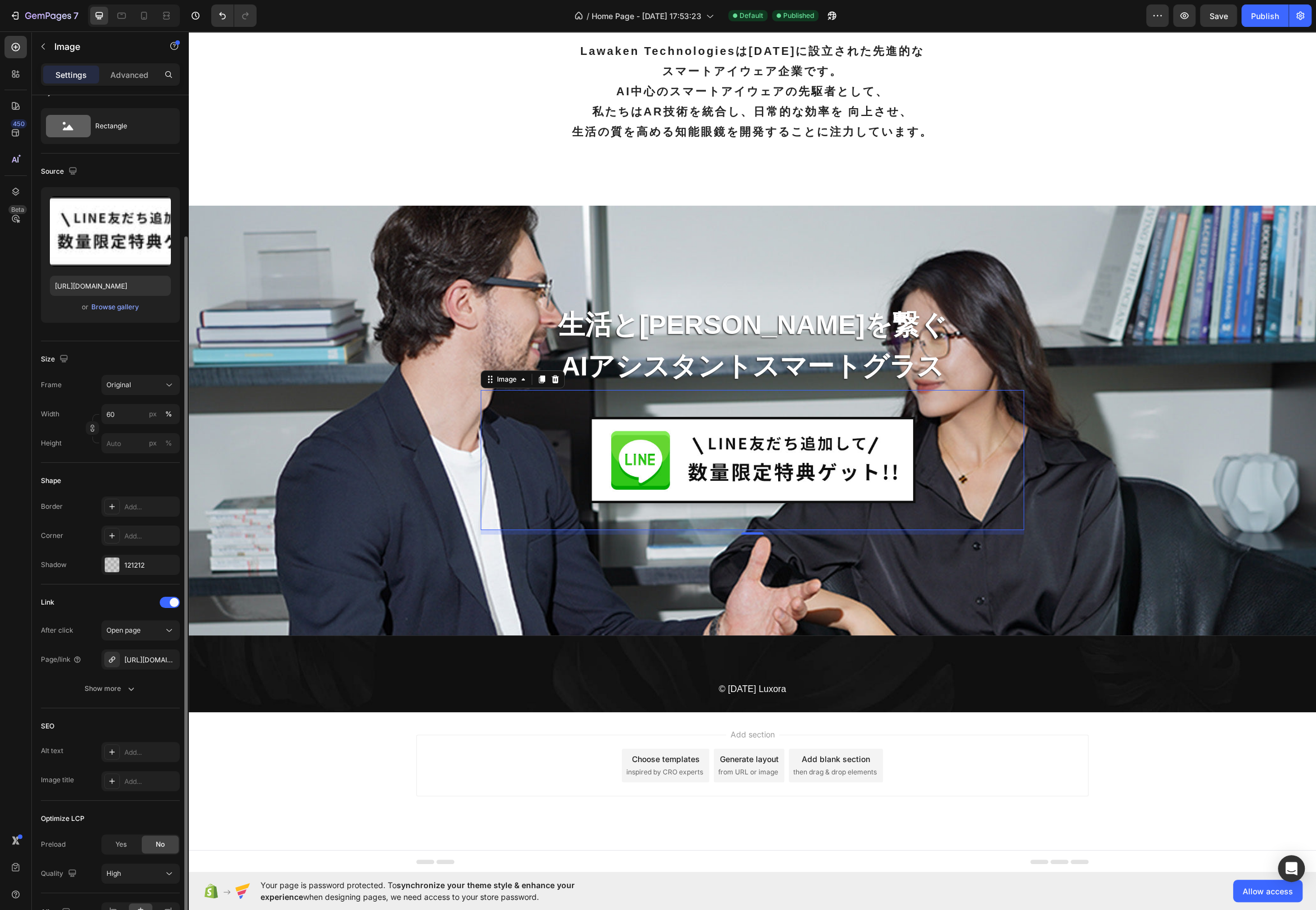
scroll to position [85, 0]
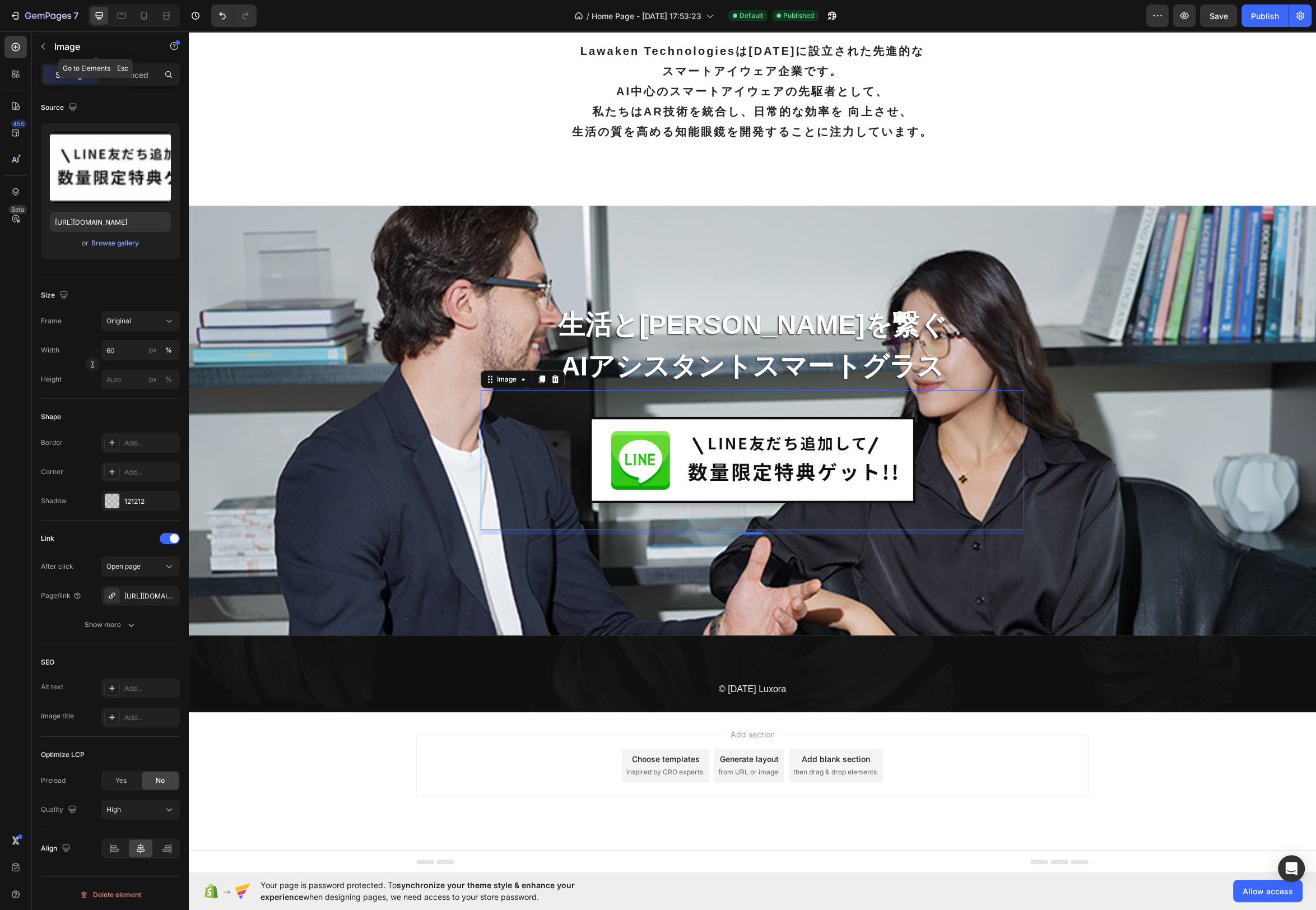
click at [43, 44] on icon "button" at bounding box center [43, 46] width 3 height 6
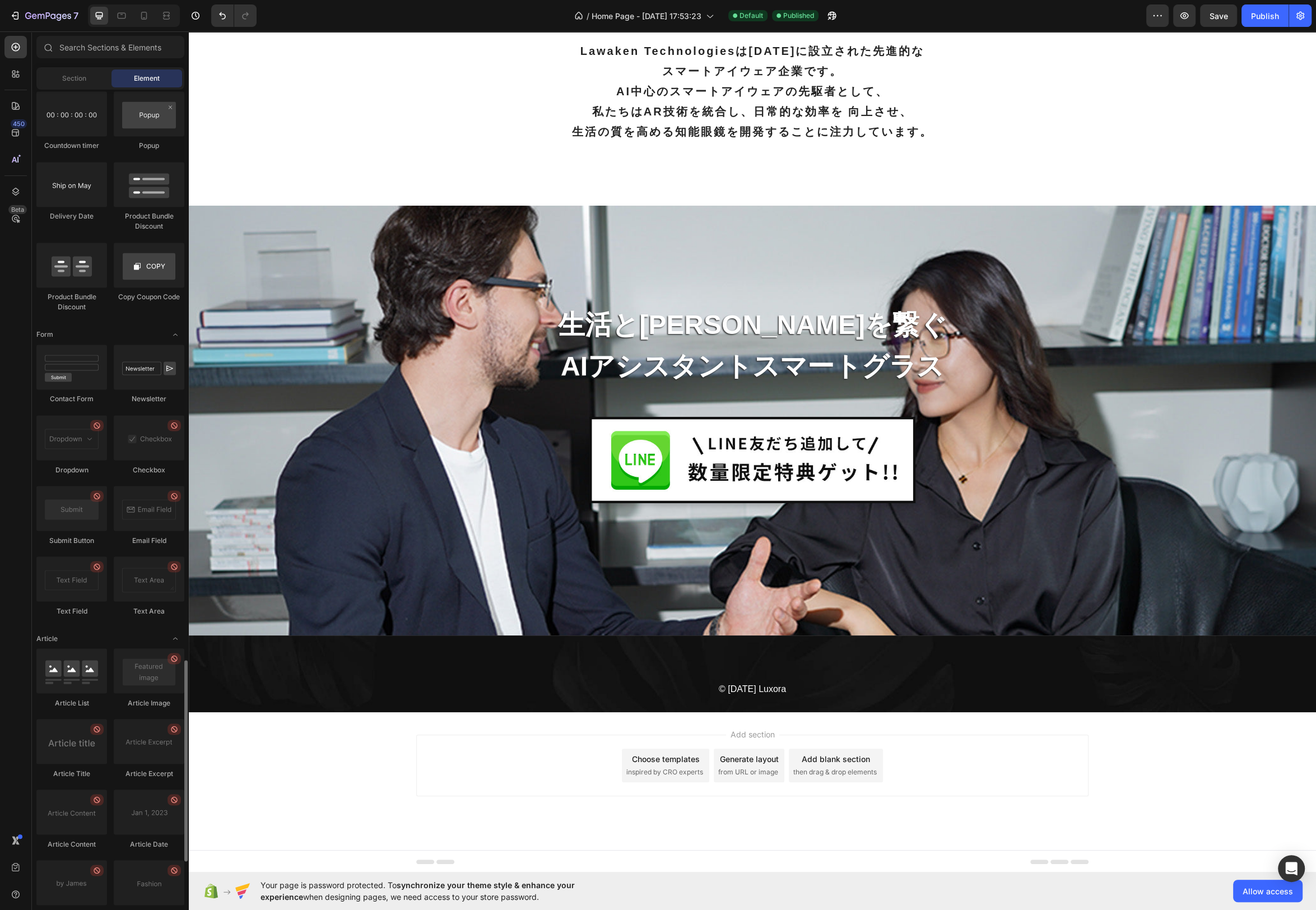
scroll to position [2503, 0]
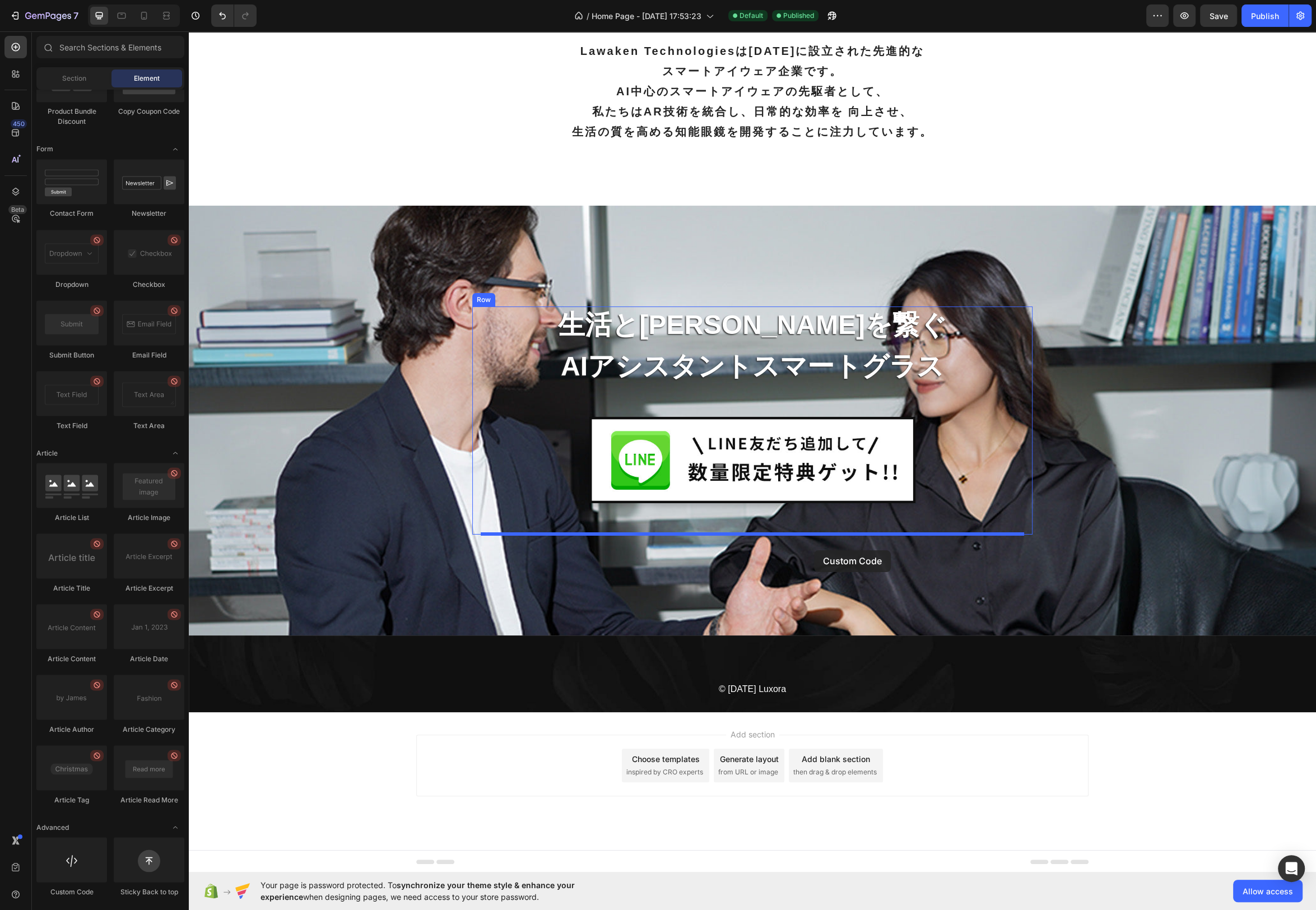
drag, startPoint x: 262, startPoint y: 887, endPoint x: 813, endPoint y: 550, distance: 645.9
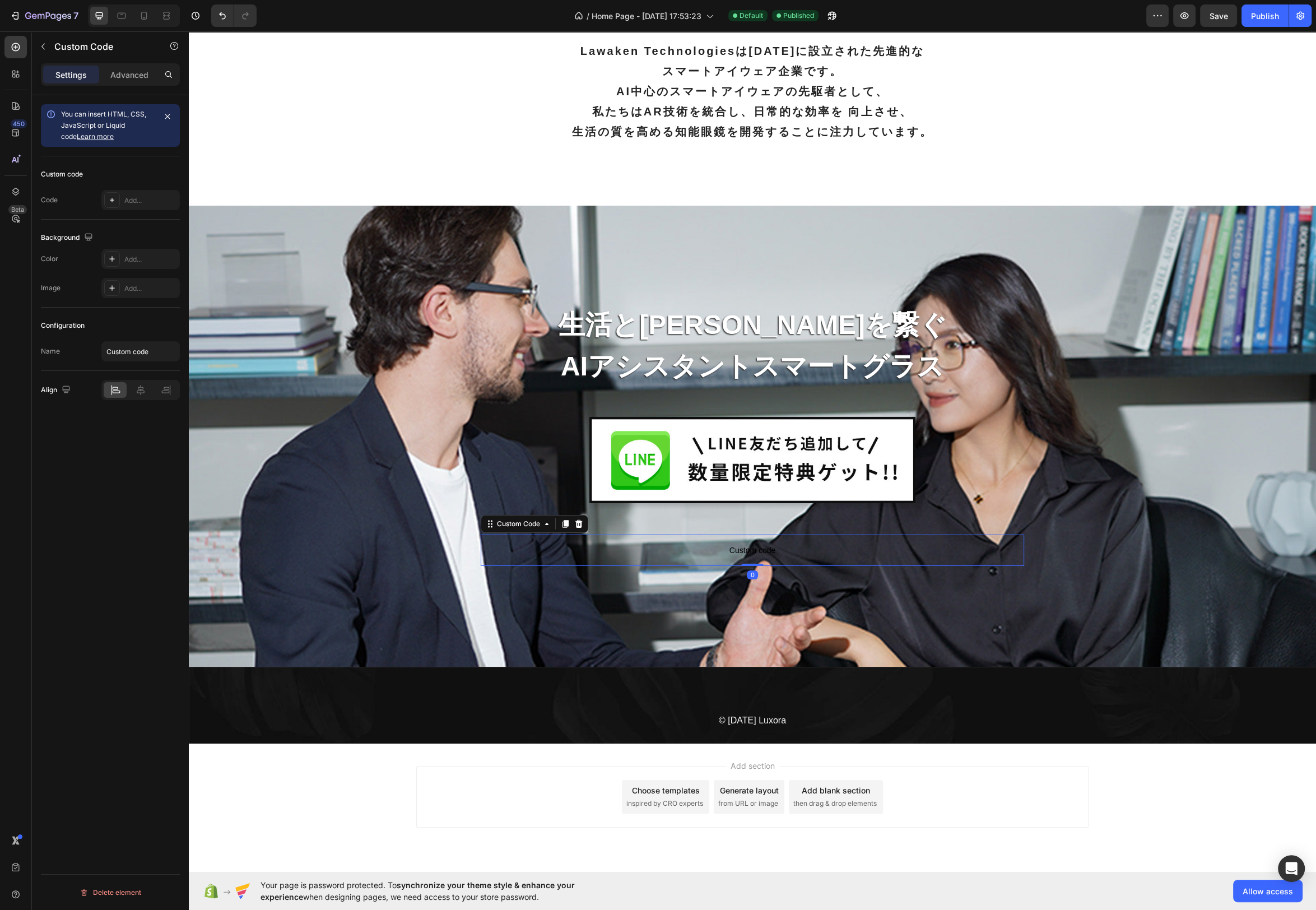
scroll to position [4671, 0]
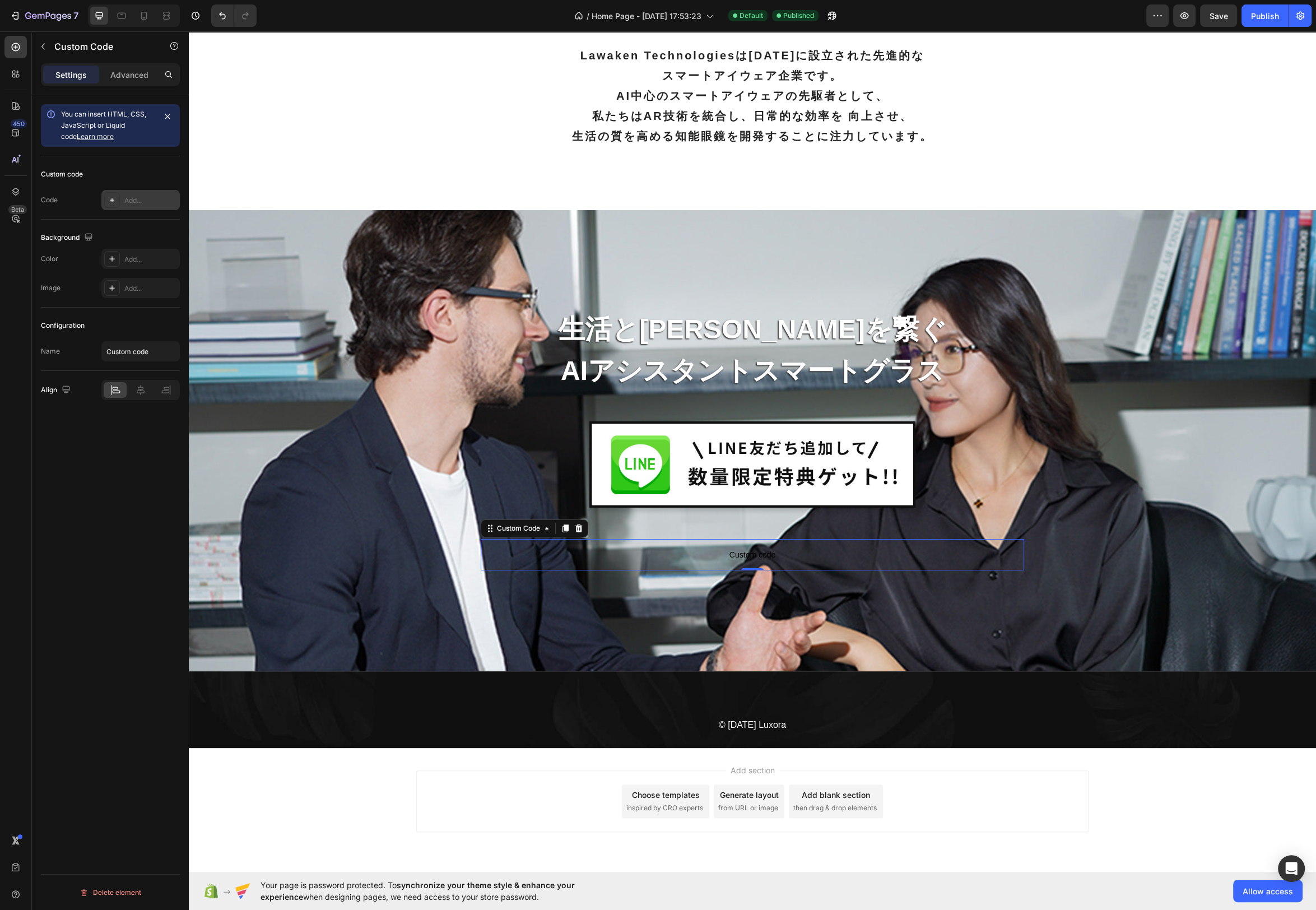
click at [134, 202] on div "Add..." at bounding box center [150, 201] width 53 height 10
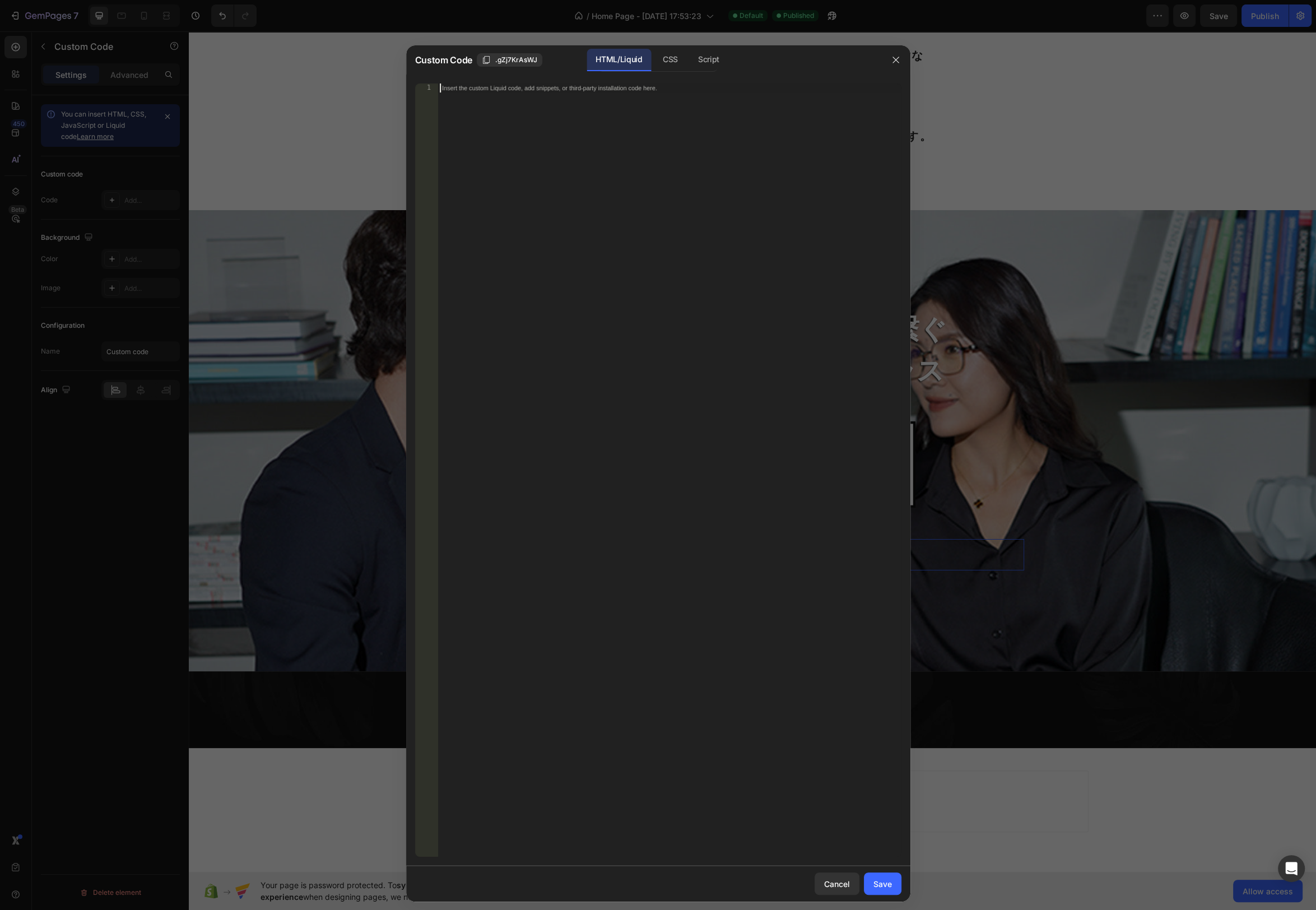
click at [618, 117] on div "Insert the custom Liquid code, add snippets, or third-party installation code h…" at bounding box center [669, 479] width 464 height 791
paste textarea "</button>"
type textarea "</button>"
click at [689, 56] on div "CSS" at bounding box center [708, 60] width 39 height 23
click at [552, 165] on div "Insert the CSS code to style your content here." at bounding box center [669, 479] width 464 height 791
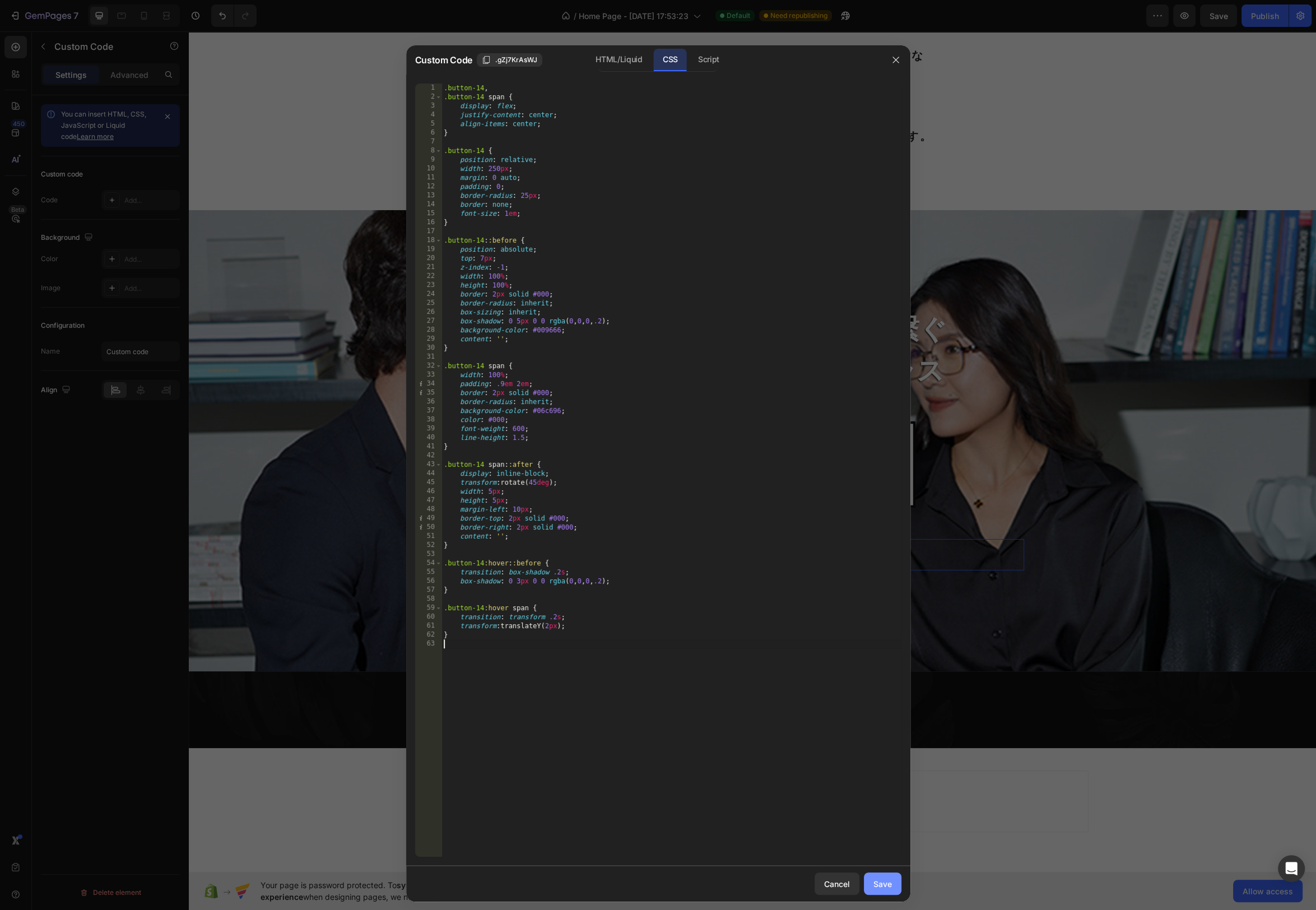
click at [878, 887] on div "Save" at bounding box center [883, 883] width 19 height 12
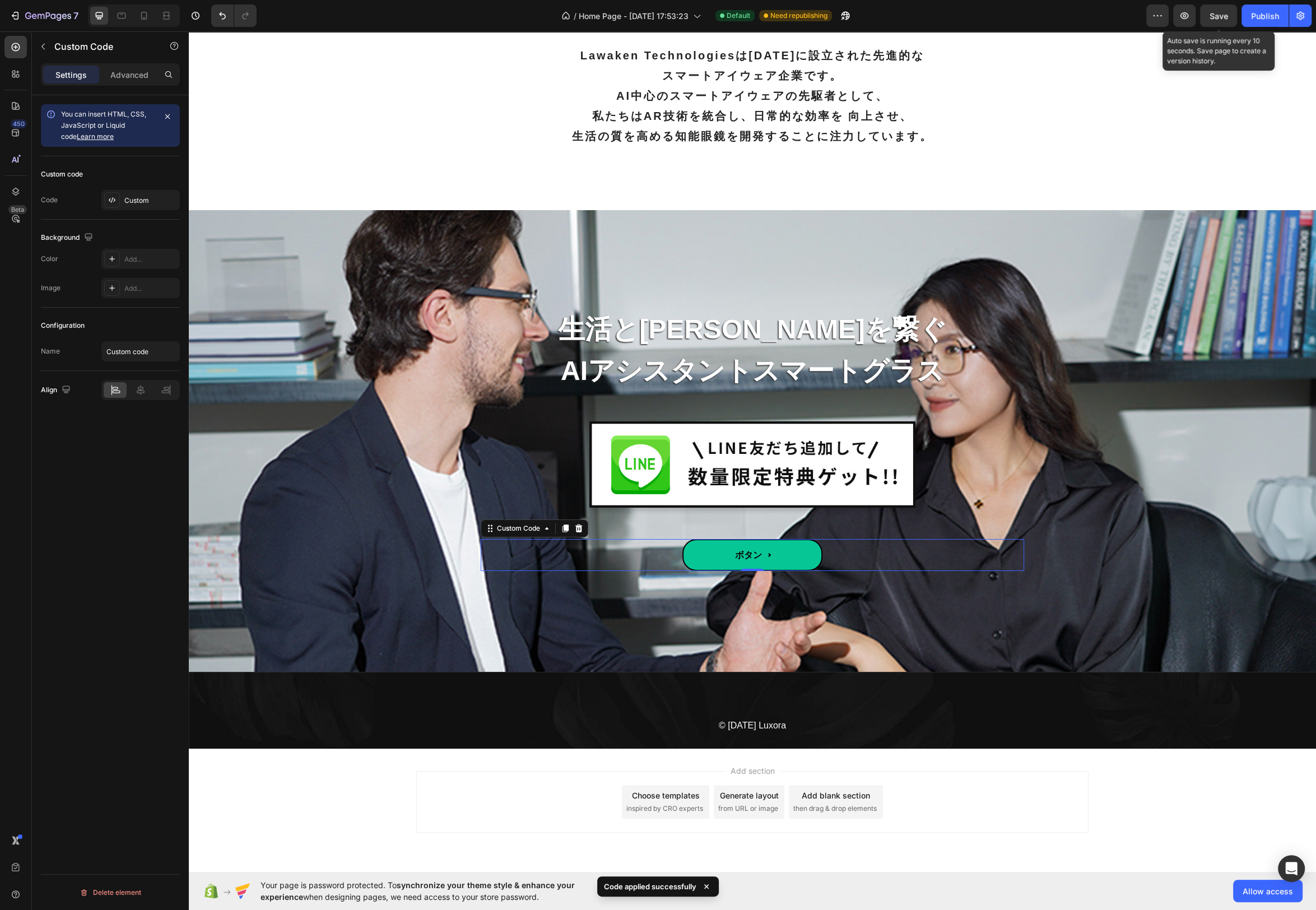
click at [1211, 14] on span "Save" at bounding box center [1218, 16] width 19 height 10
click at [1184, 18] on icon "button" at bounding box center [1184, 16] width 11 height 11
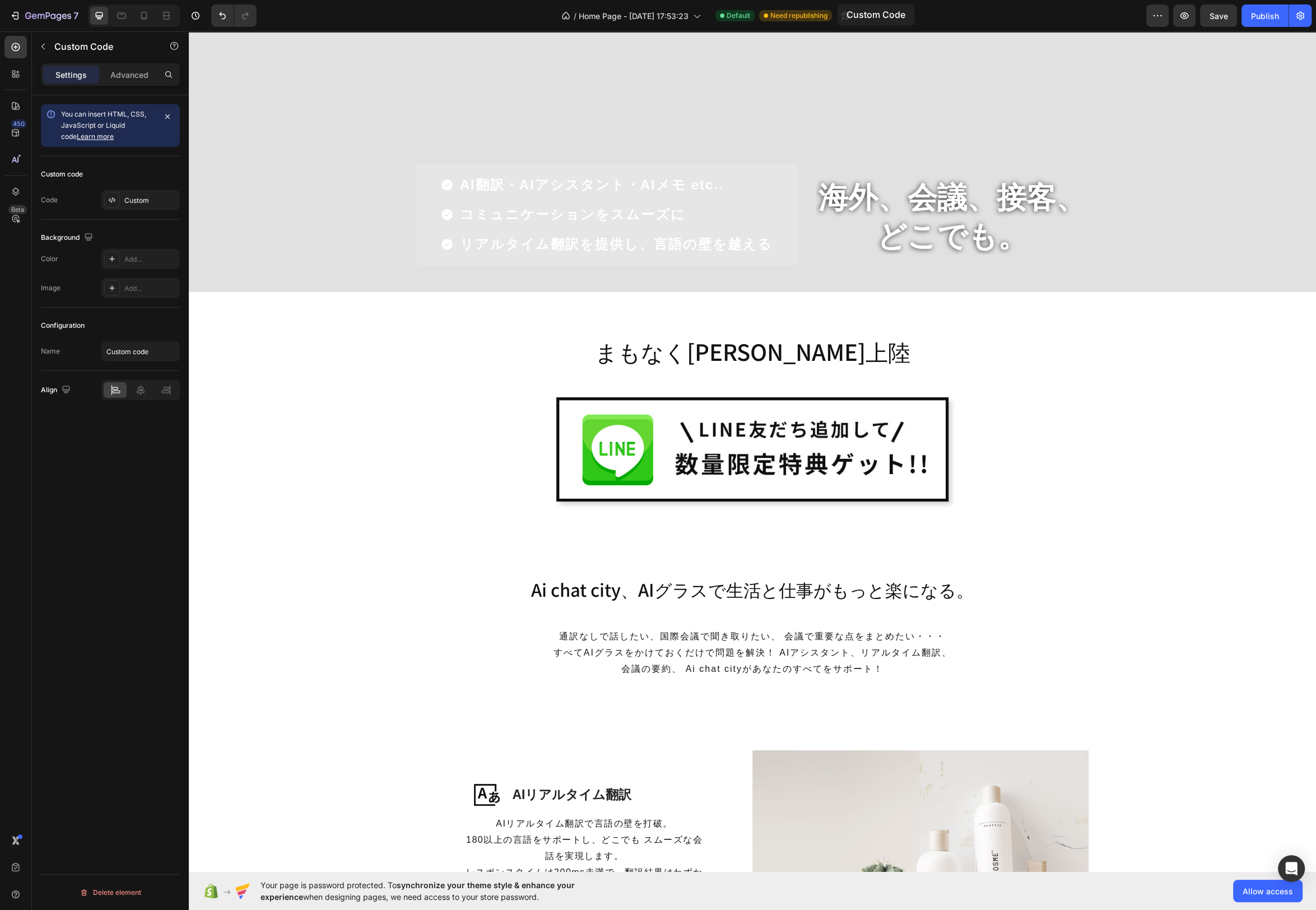
scroll to position [0, 0]
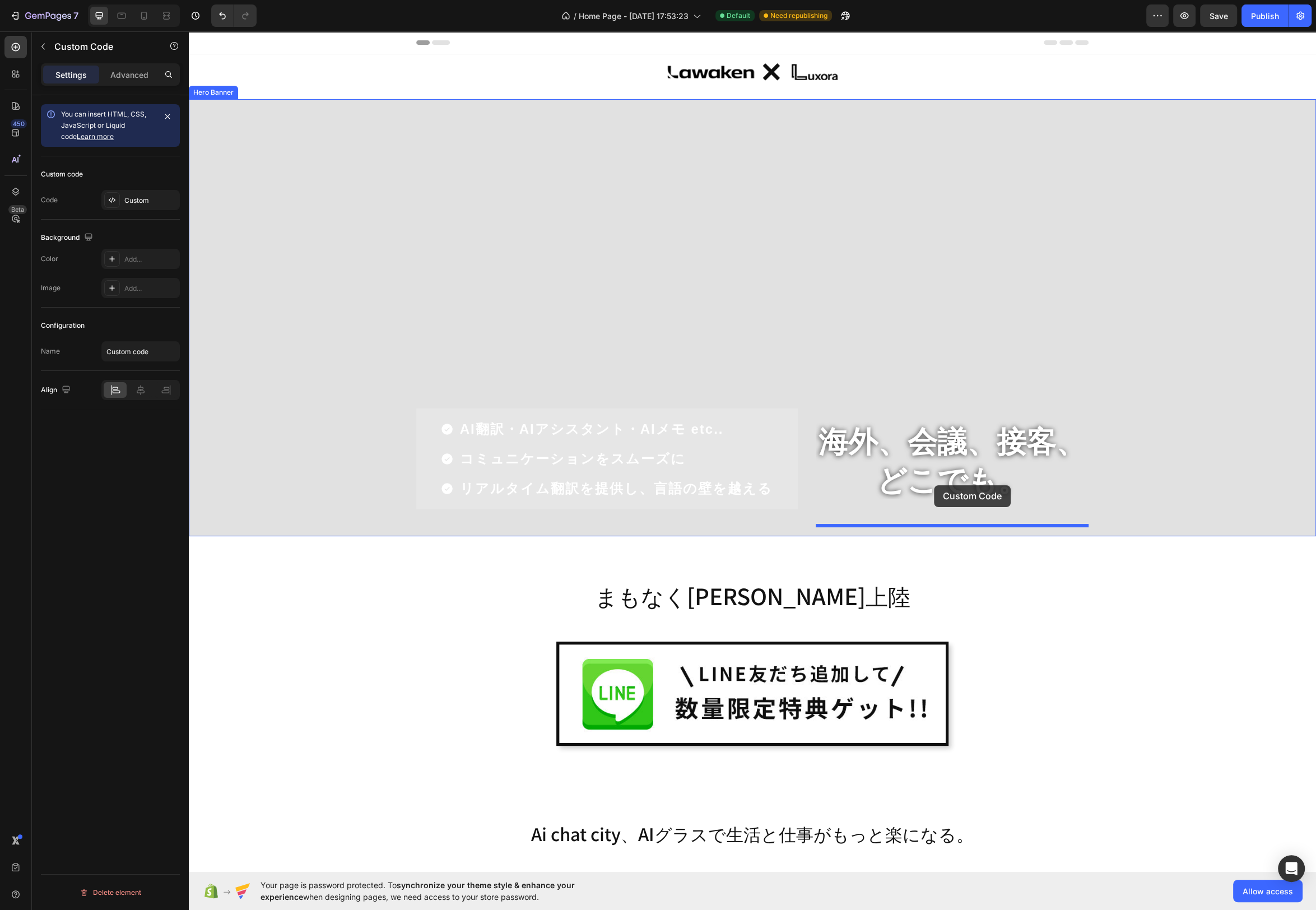
drag, startPoint x: 500, startPoint y: 530, endPoint x: 922, endPoint y: 479, distance: 425.1
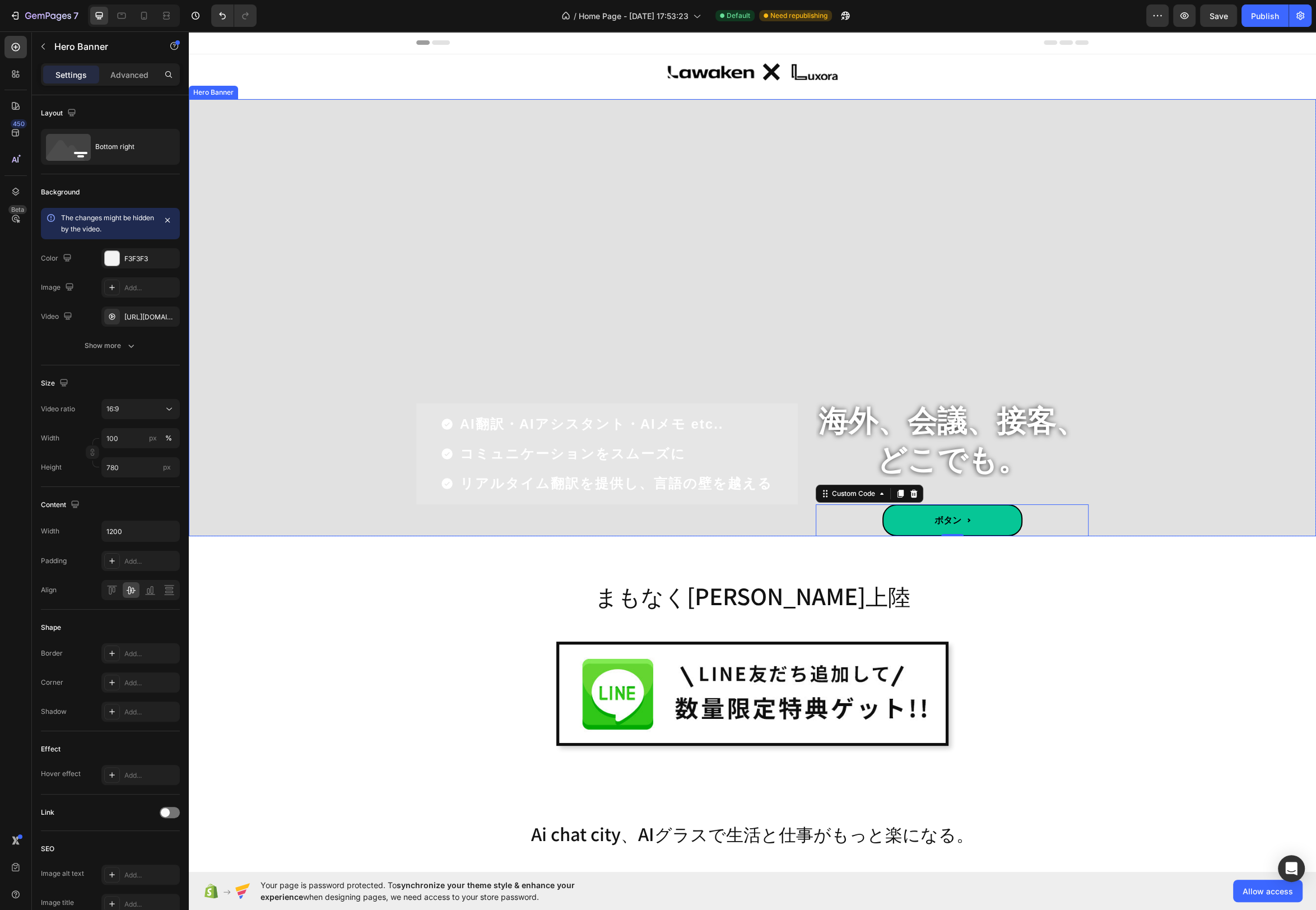
click at [1224, 479] on div "Overlay" at bounding box center [752, 317] width 1127 height 437
click at [716, 522] on div "AI翻訳・AIアシスタント・AIメモ etc.. コミュニケーションをスムーズに リアルタイム翻訳を提供し、言語の壁を越える Item List" at bounding box center [607, 467] width 381 height 138
click at [139, 83] on div "Advanced" at bounding box center [129, 75] width 56 height 18
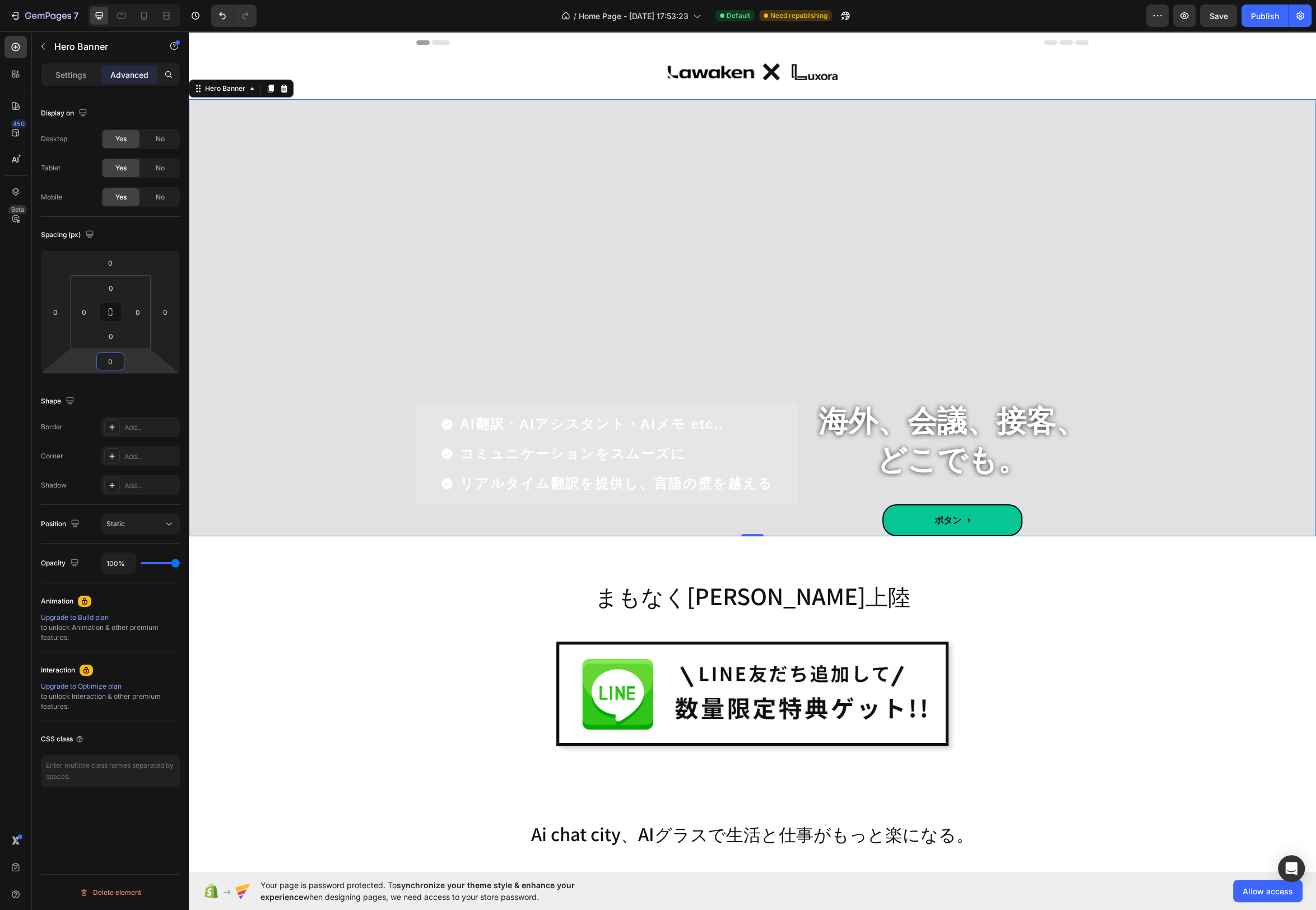
click at [115, 360] on input "0" at bounding box center [110, 362] width 23 height 17
click at [163, 540] on div "4XL 80px" at bounding box center [134, 536] width 70 height 17
type input "80"
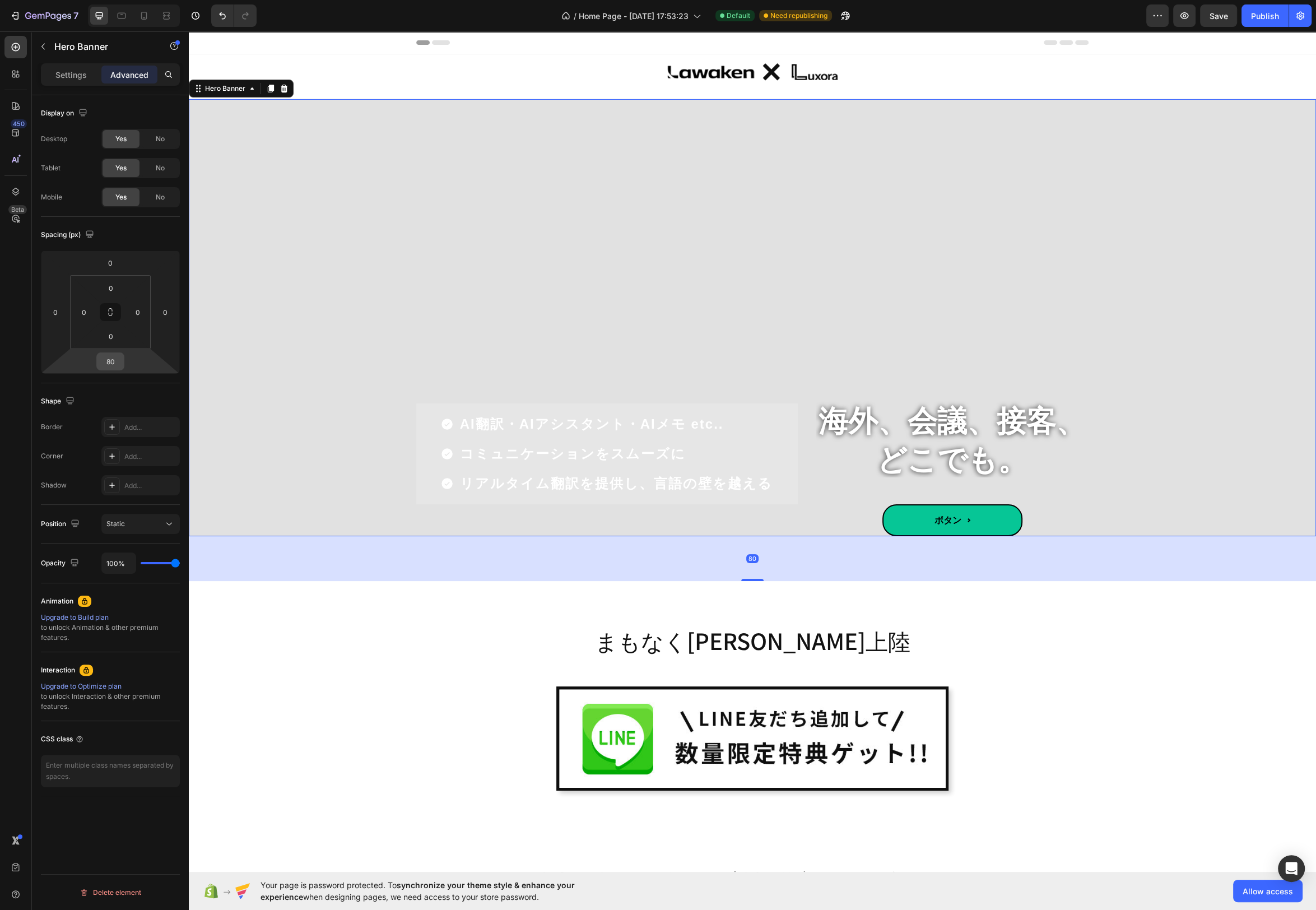
click at [112, 359] on input "80" at bounding box center [110, 362] width 23 height 17
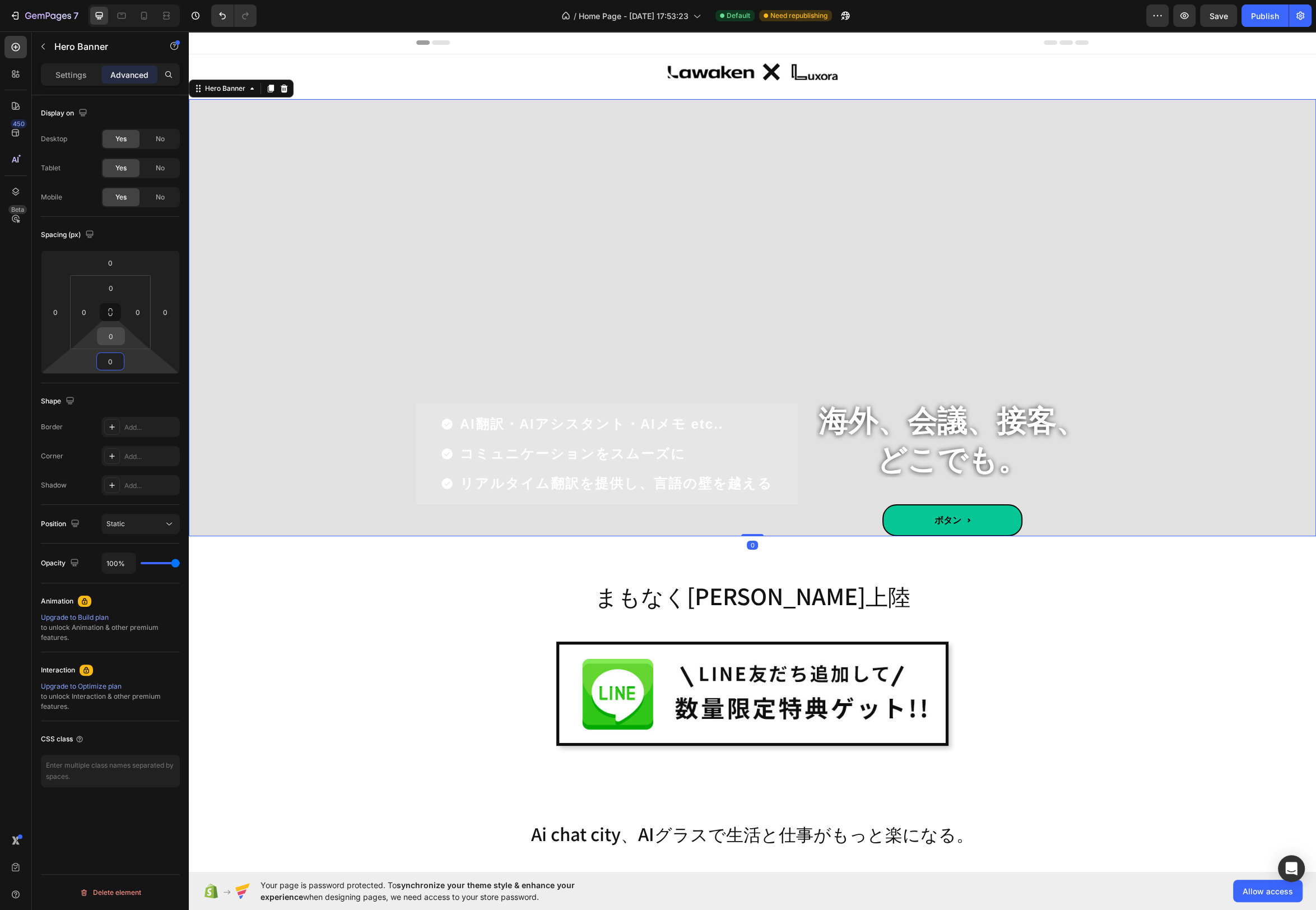
type input "0"
click at [112, 336] on input "0" at bounding box center [111, 336] width 23 height 17
click at [134, 515] on div "4XL 80px" at bounding box center [134, 511] width 70 height 17
type input "80"
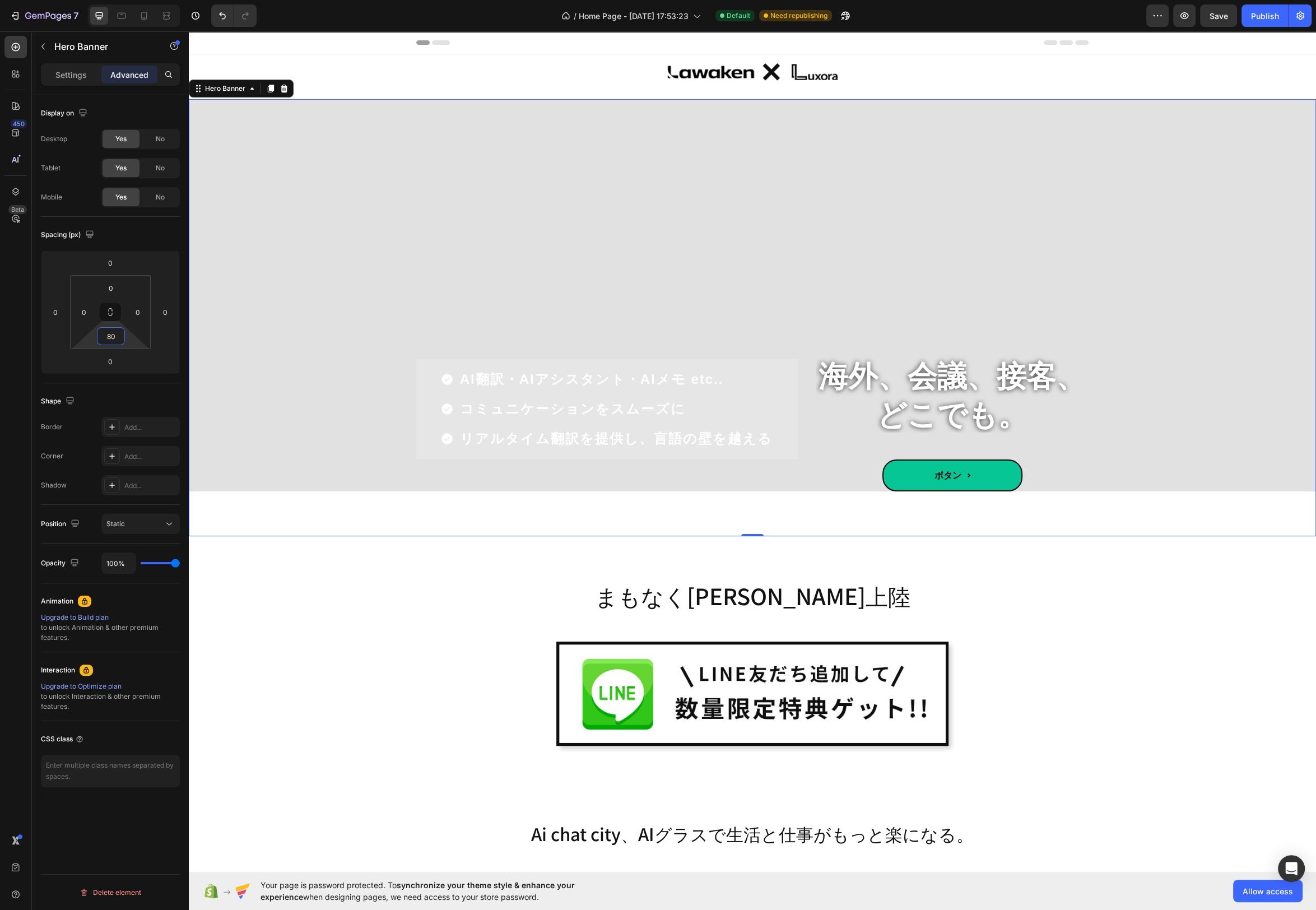
click at [119, 333] on input "80" at bounding box center [111, 336] width 23 height 17
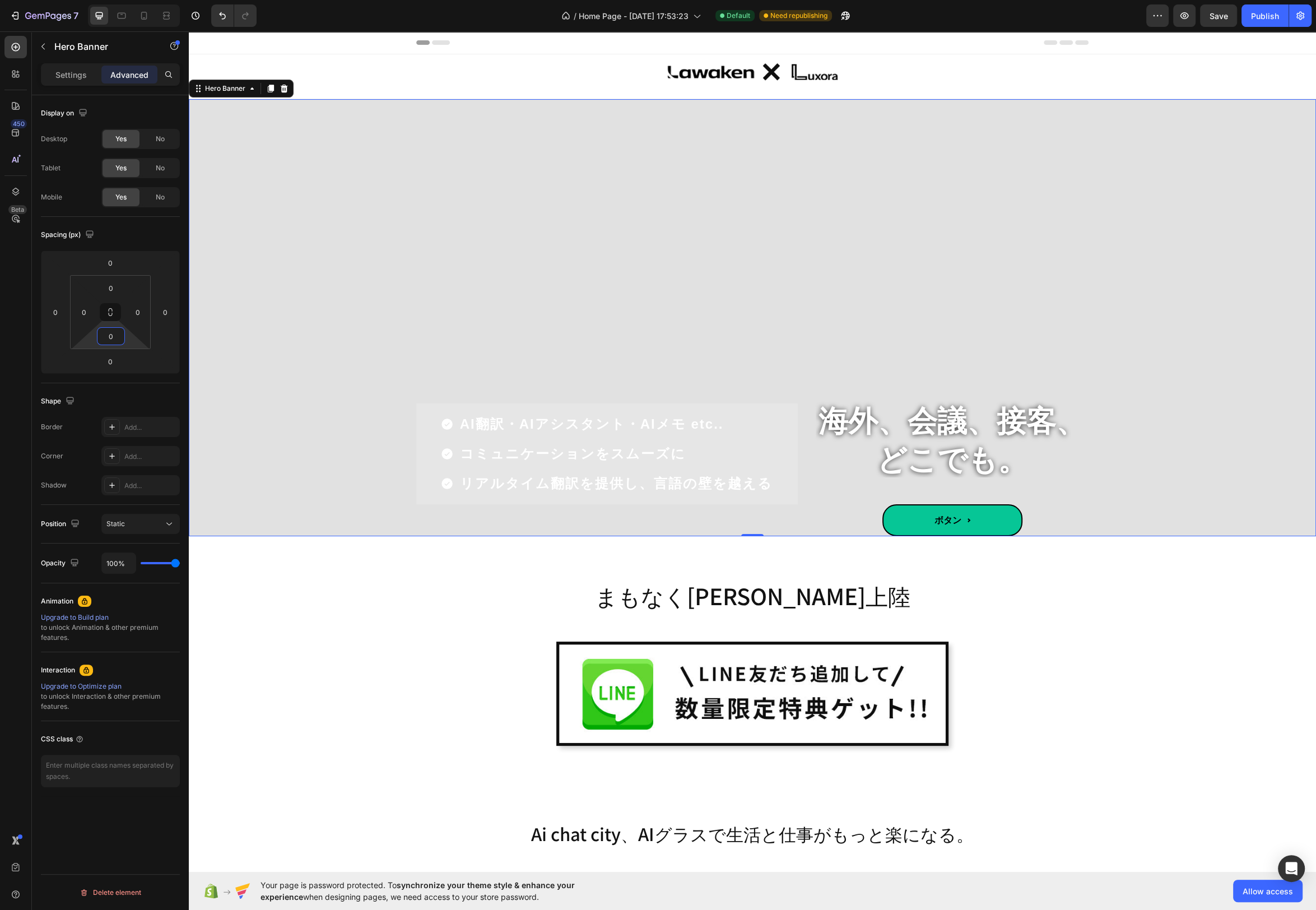
type input "0"
click at [1083, 292] on div "Overlay" at bounding box center [752, 317] width 1127 height 437
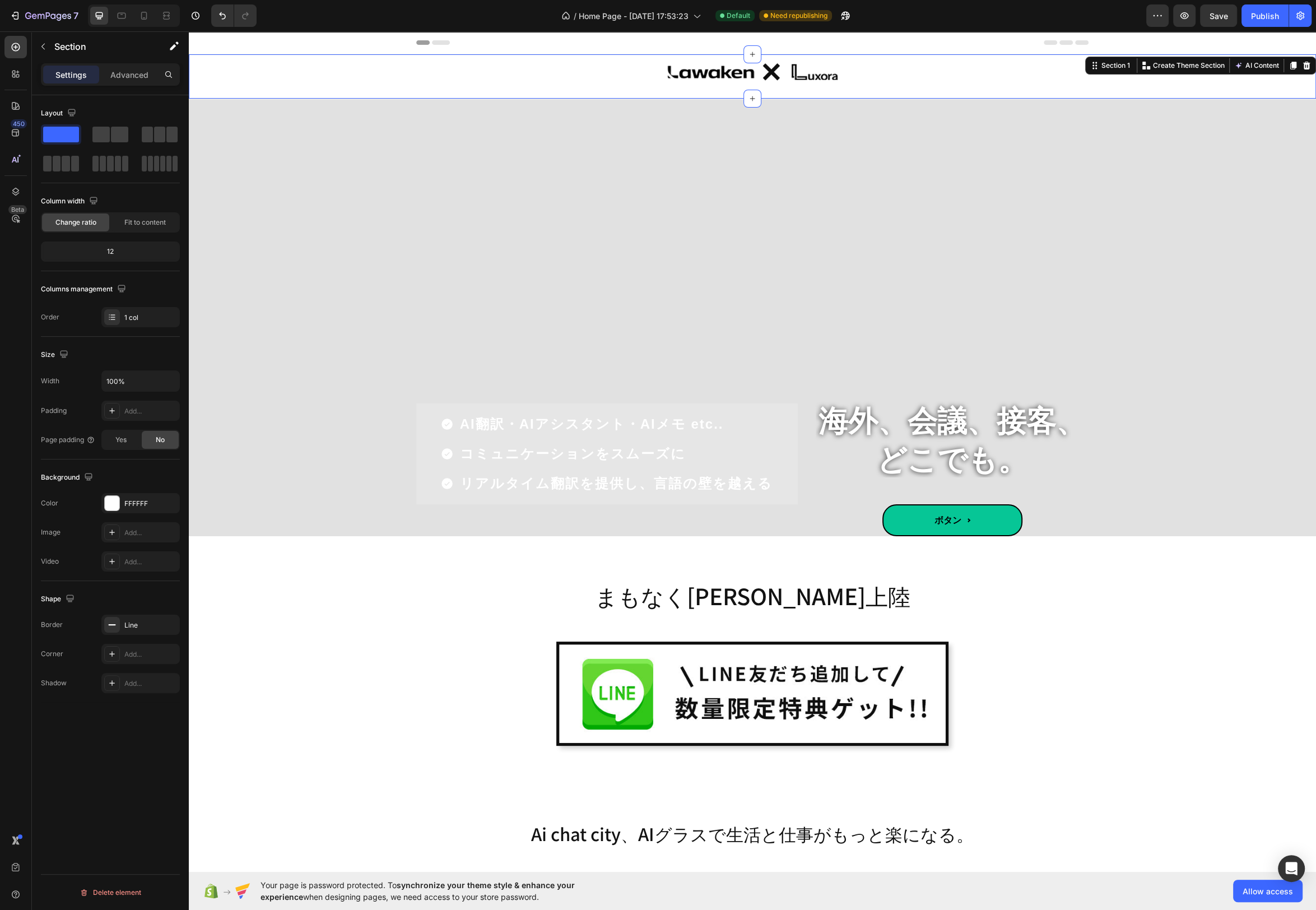
click at [402, 87] on div "Image Row Row" at bounding box center [752, 76] width 1127 height 44
click at [253, 161] on div "Overlay" at bounding box center [752, 317] width 1127 height 437
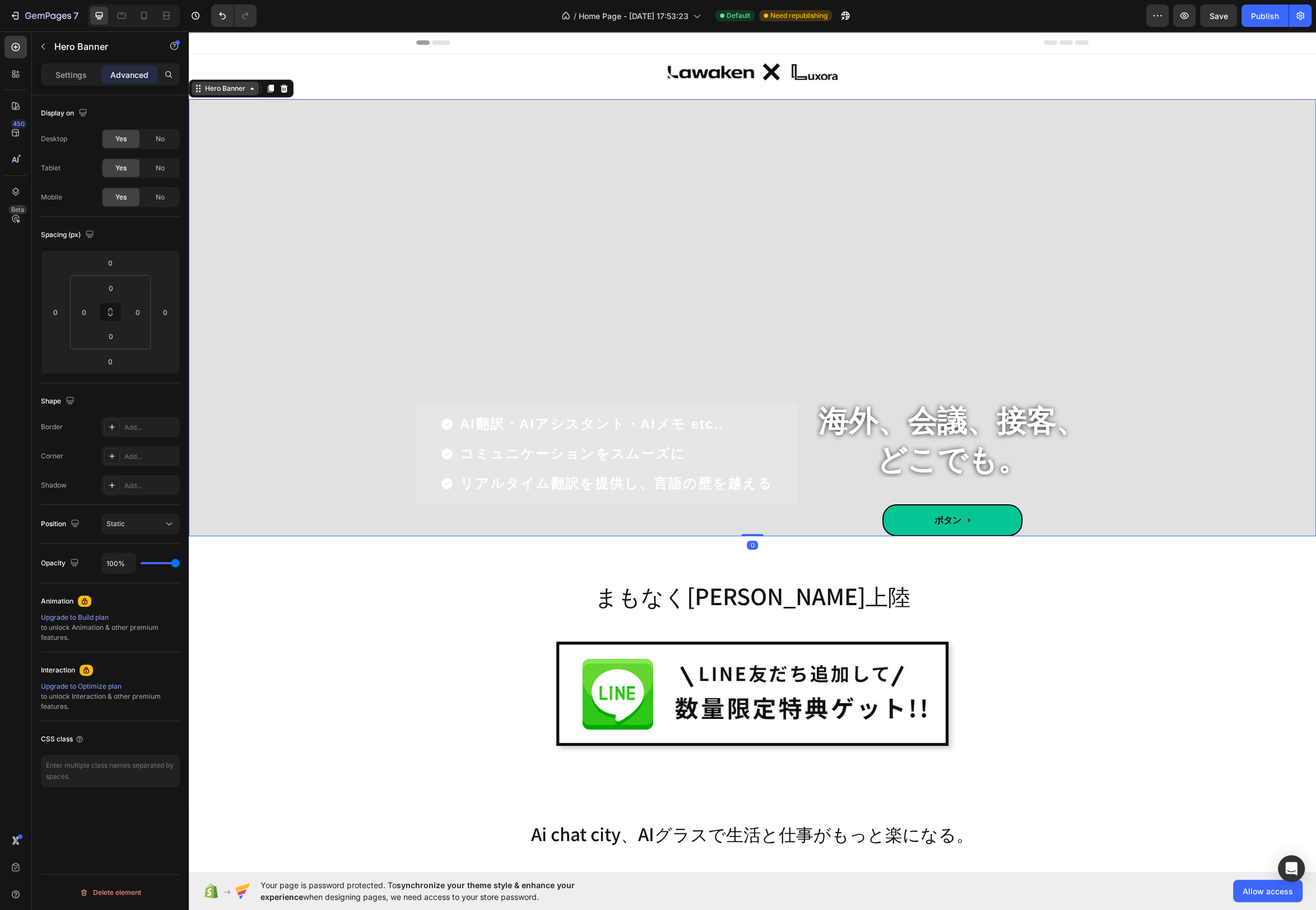
click at [205, 90] on div "Hero Banner" at bounding box center [225, 89] width 45 height 10
click at [119, 331] on input "0" at bounding box center [111, 336] width 23 height 17
click at [131, 453] on div "XL 24px" at bounding box center [134, 461] width 70 height 17
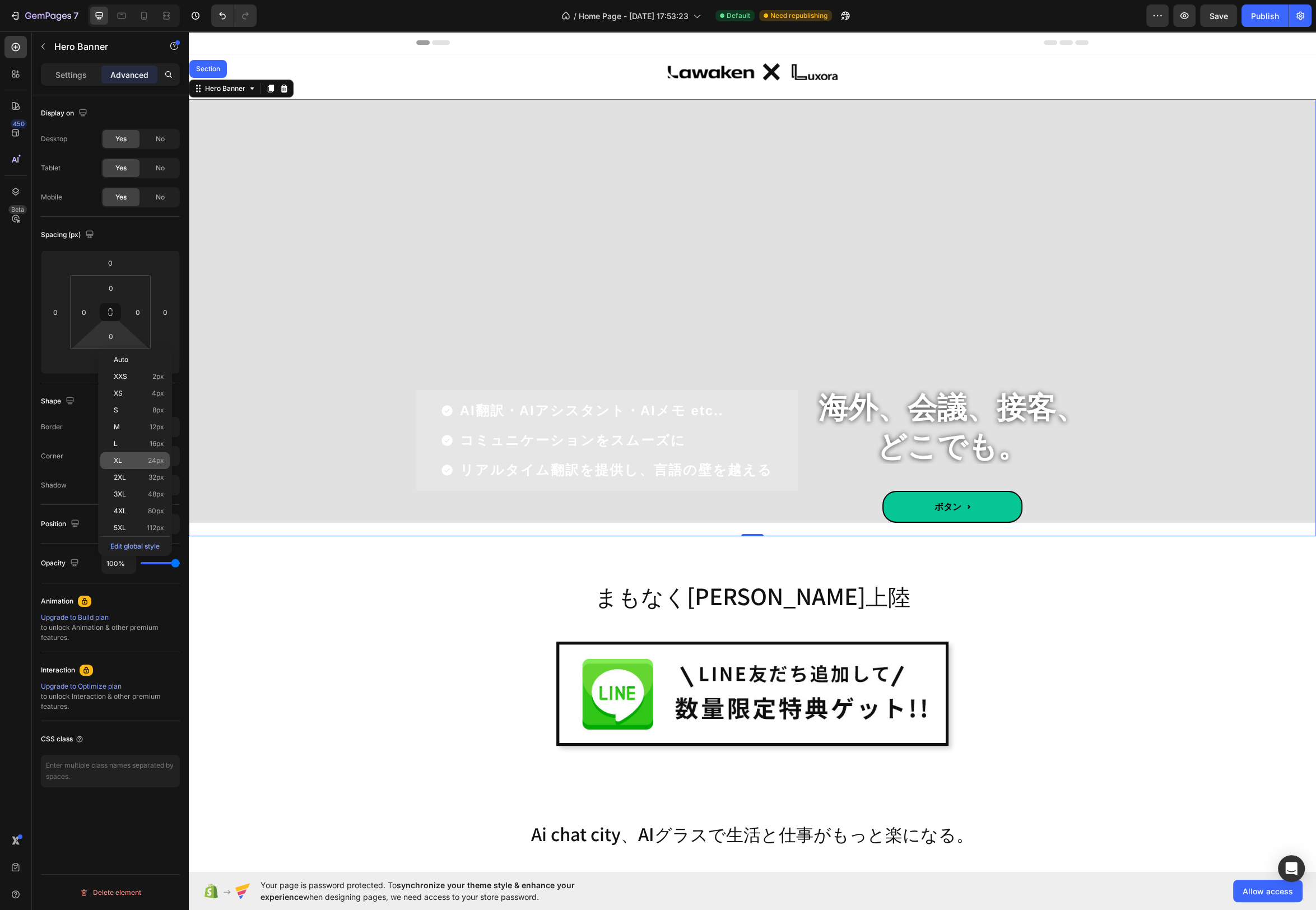
type input "24"
click at [114, 339] on input "24" at bounding box center [111, 336] width 23 height 17
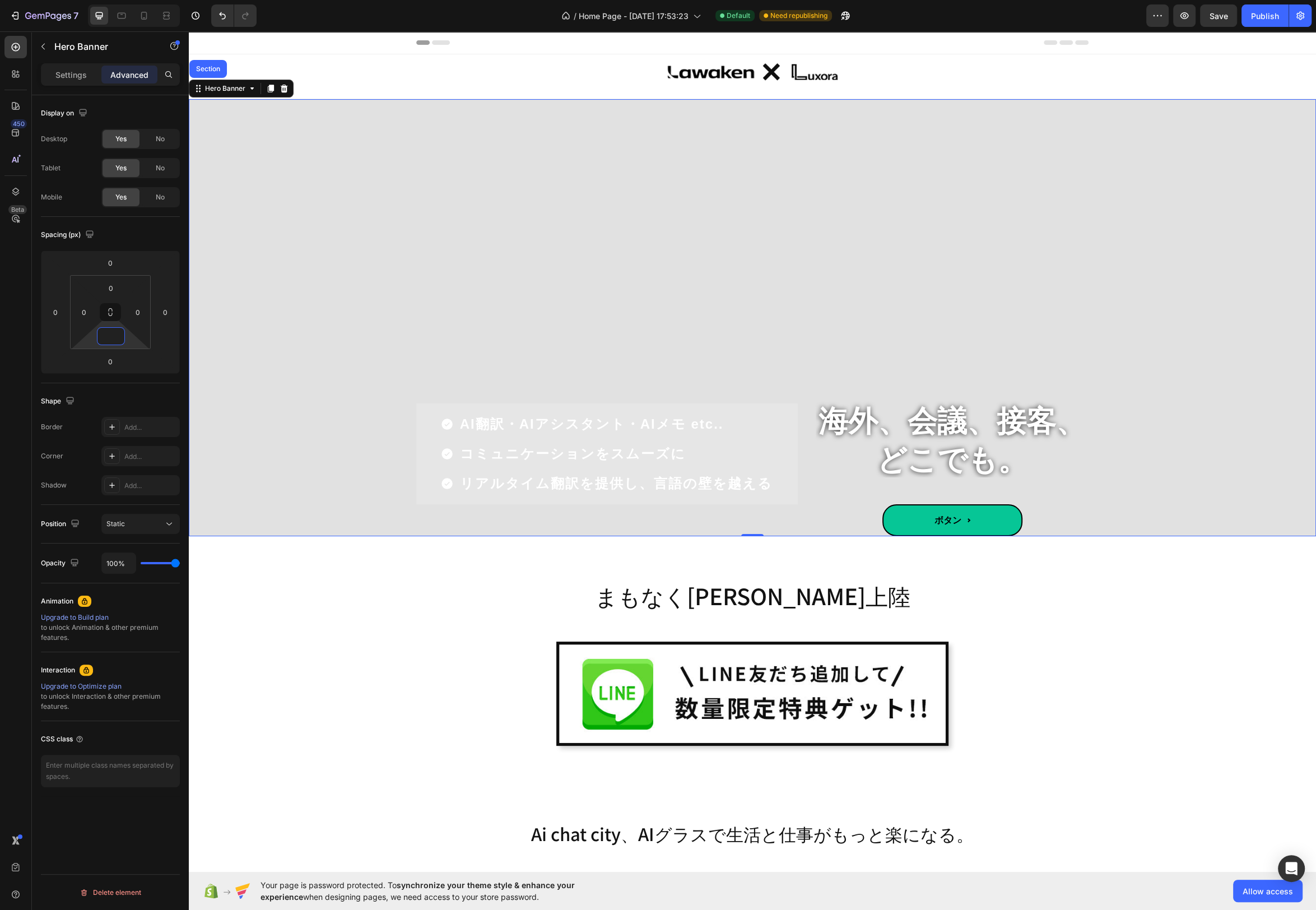
type input "0"
click at [1019, 517] on span "ボタン" at bounding box center [952, 521] width 140 height 32
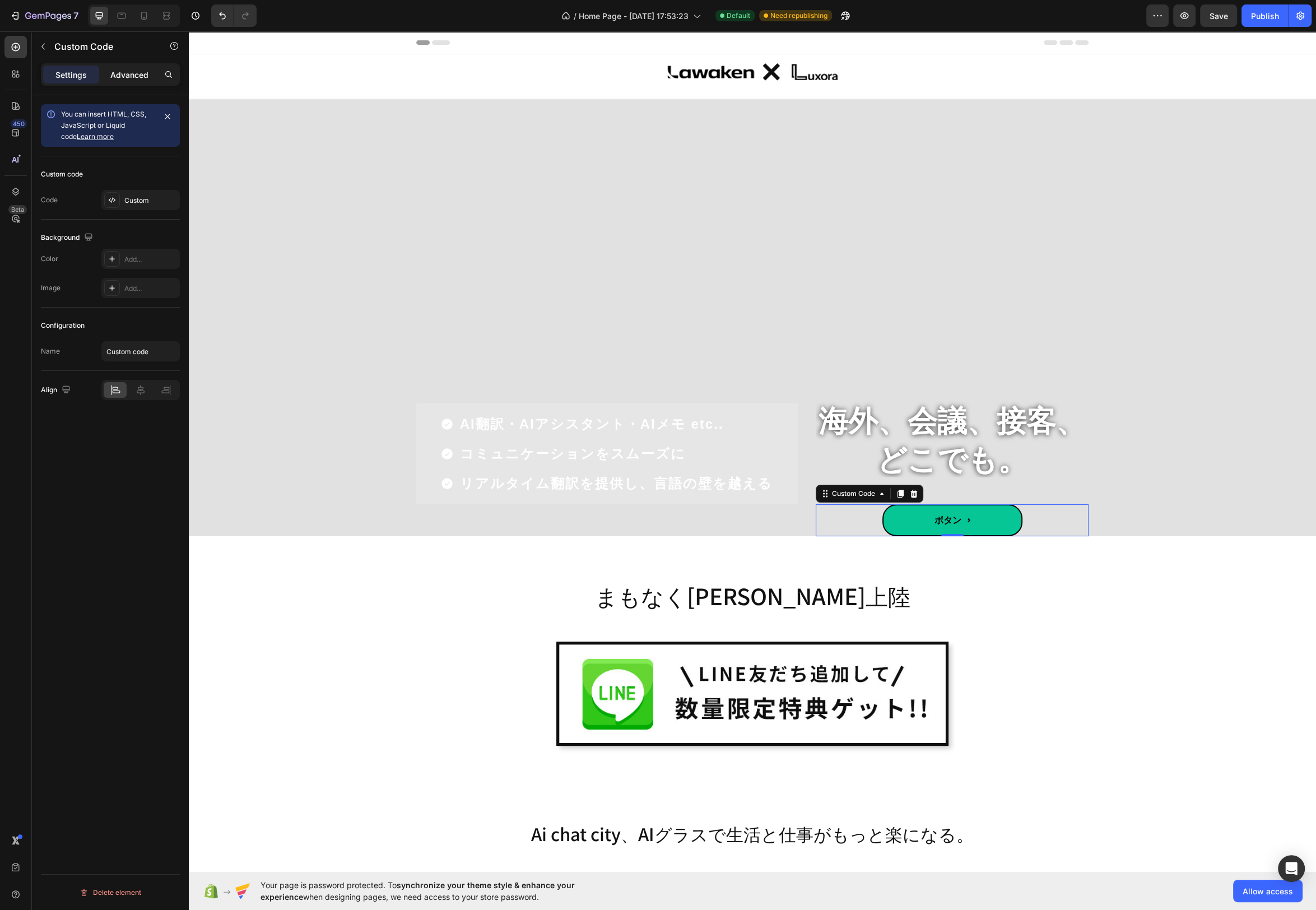
click at [128, 71] on p "Advanced" at bounding box center [129, 75] width 38 height 12
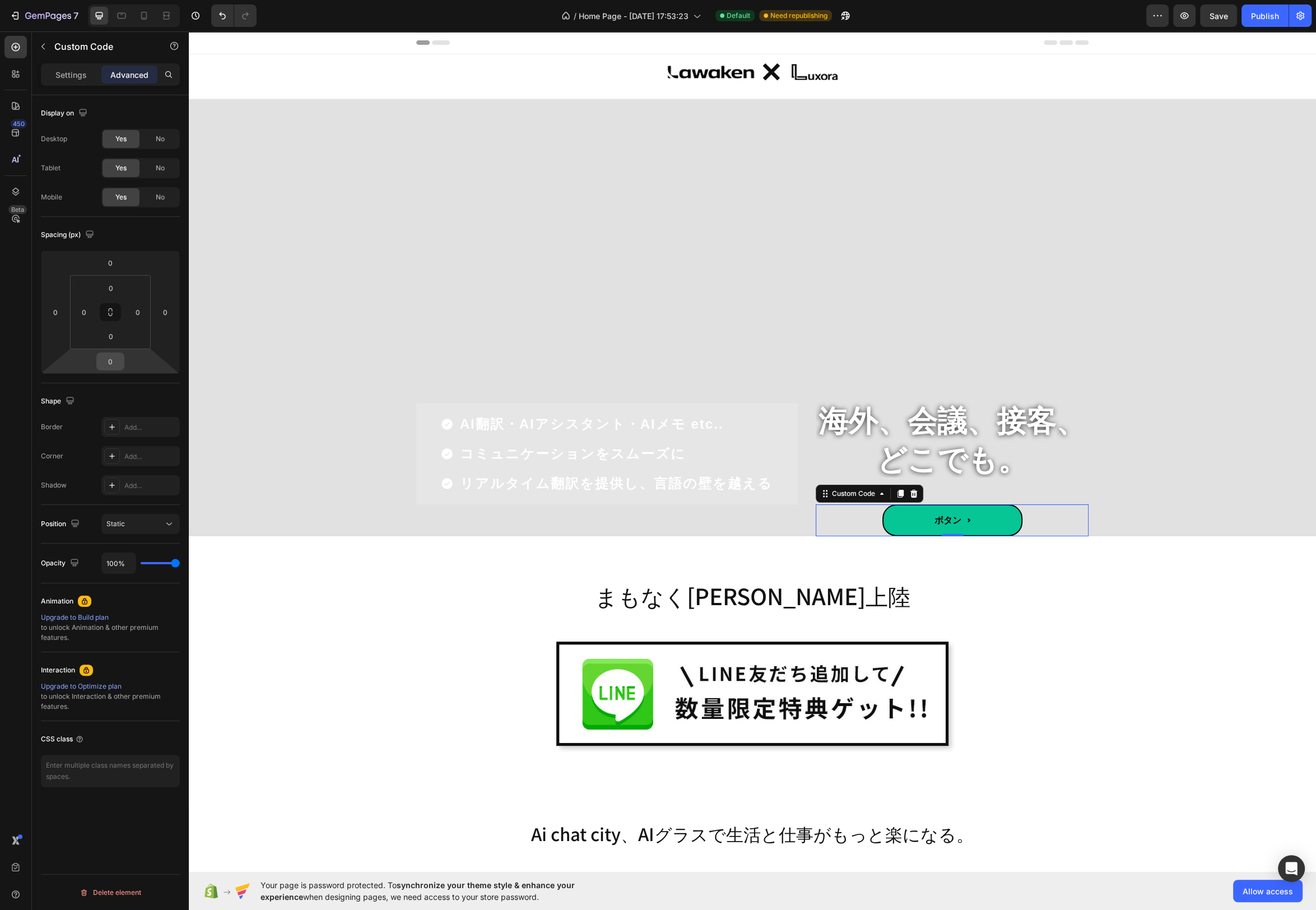
click at [117, 359] on input "0" at bounding box center [110, 362] width 23 height 17
click at [153, 531] on div "4XL 80px" at bounding box center [134, 536] width 70 height 17
type input "80"
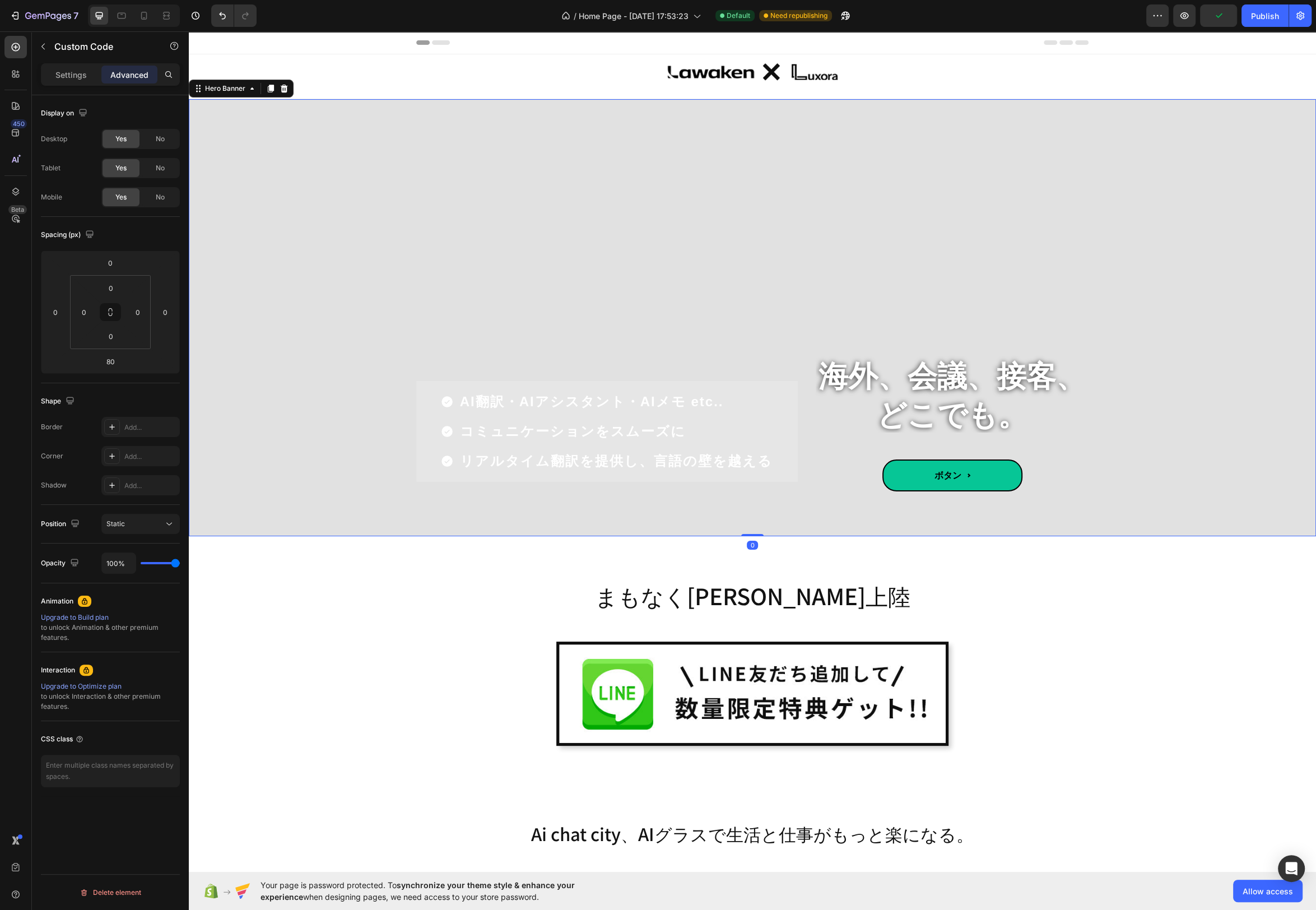
click at [1189, 274] on div "Overlay" at bounding box center [752, 317] width 1127 height 437
click at [1006, 480] on span "ボタン" at bounding box center [952, 476] width 140 height 32
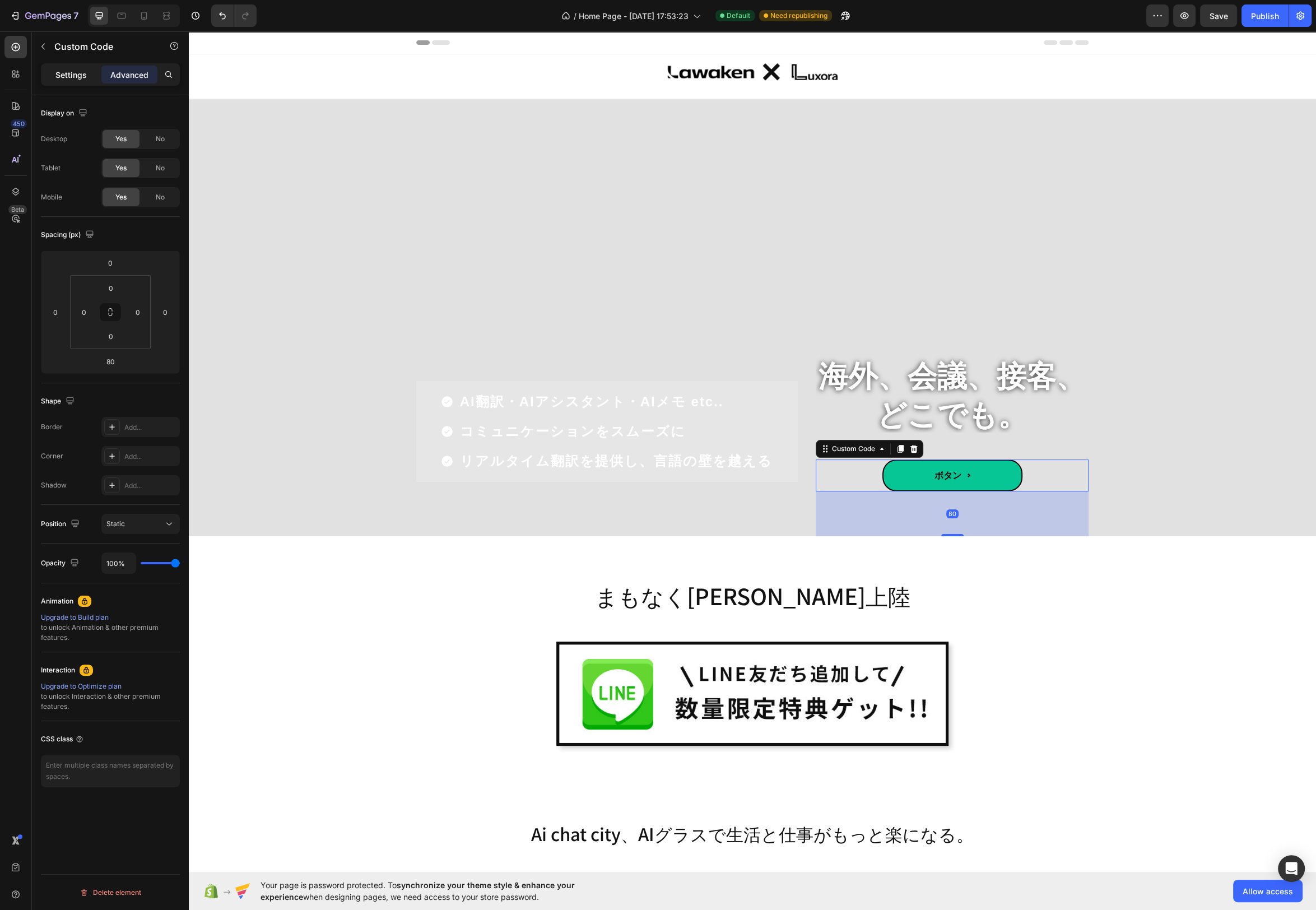
click at [71, 79] on p "Settings" at bounding box center [71, 75] width 32 height 12
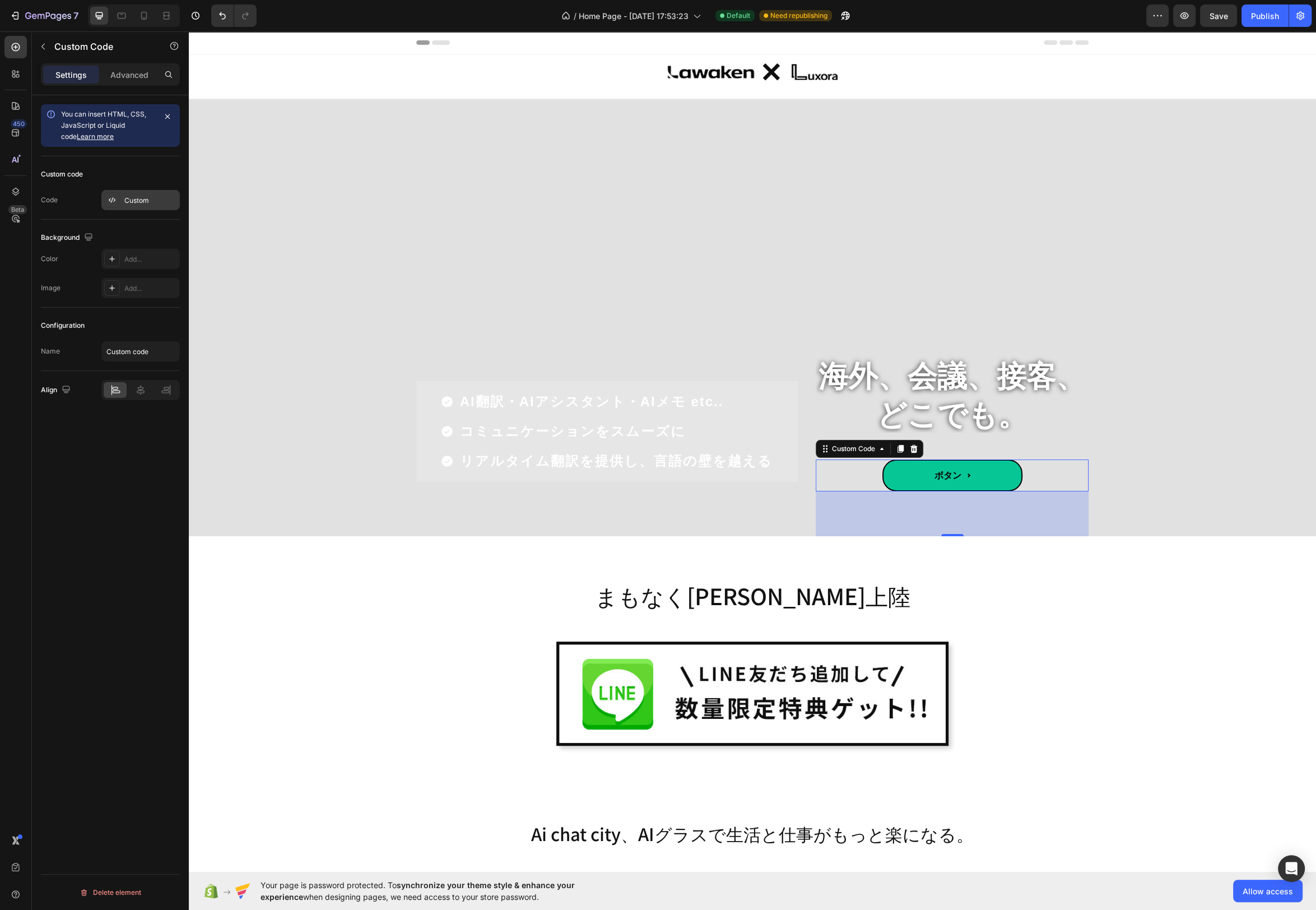
click at [143, 198] on div "Custom" at bounding box center [150, 201] width 53 height 10
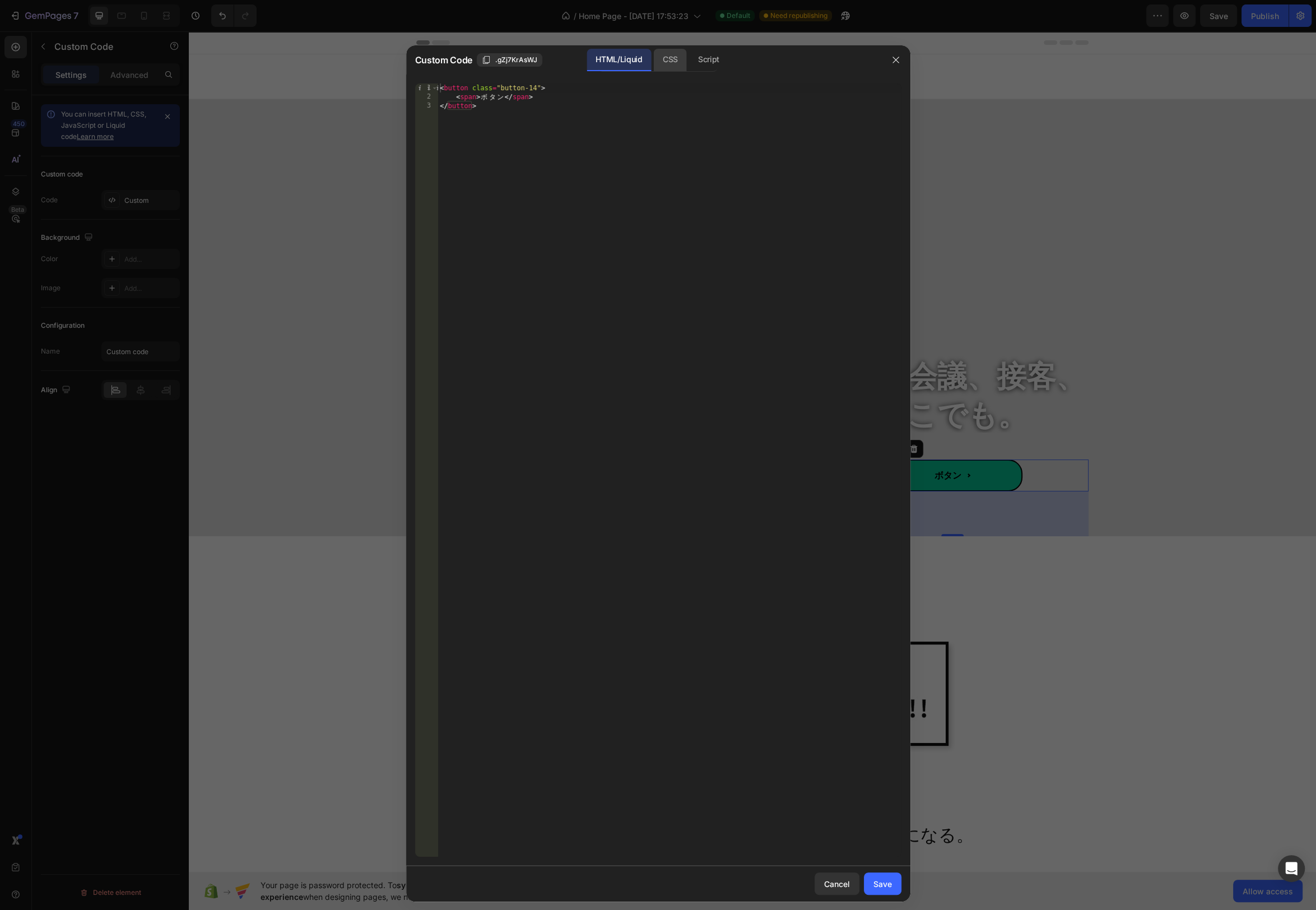
click at [689, 61] on div "CSS" at bounding box center [708, 60] width 39 height 23
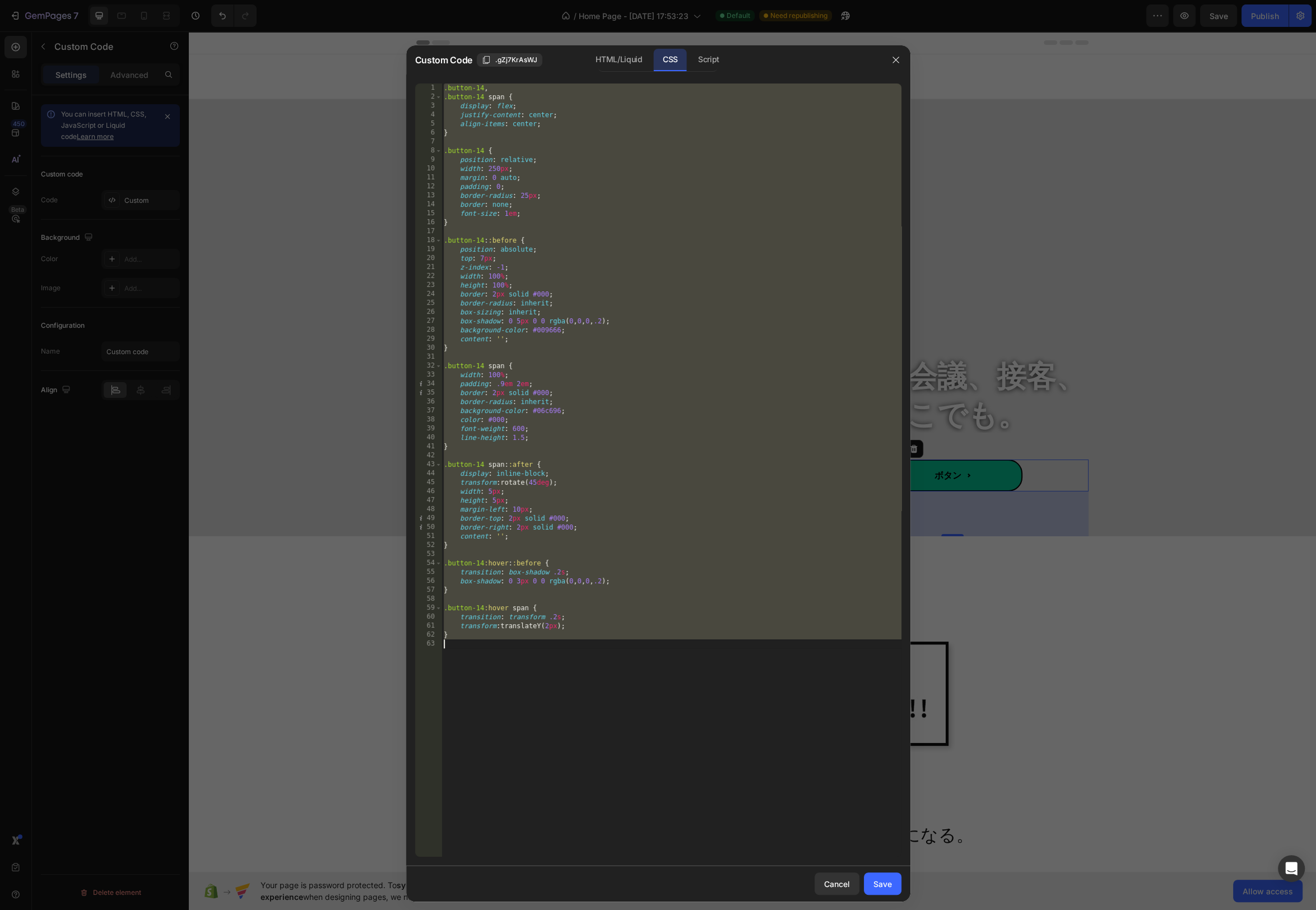
click at [611, 133] on div ".button-14 , .button-14 span { display : flex ; justify-content : center ; alig…" at bounding box center [671, 470] width 460 height 773
type textarea "}"
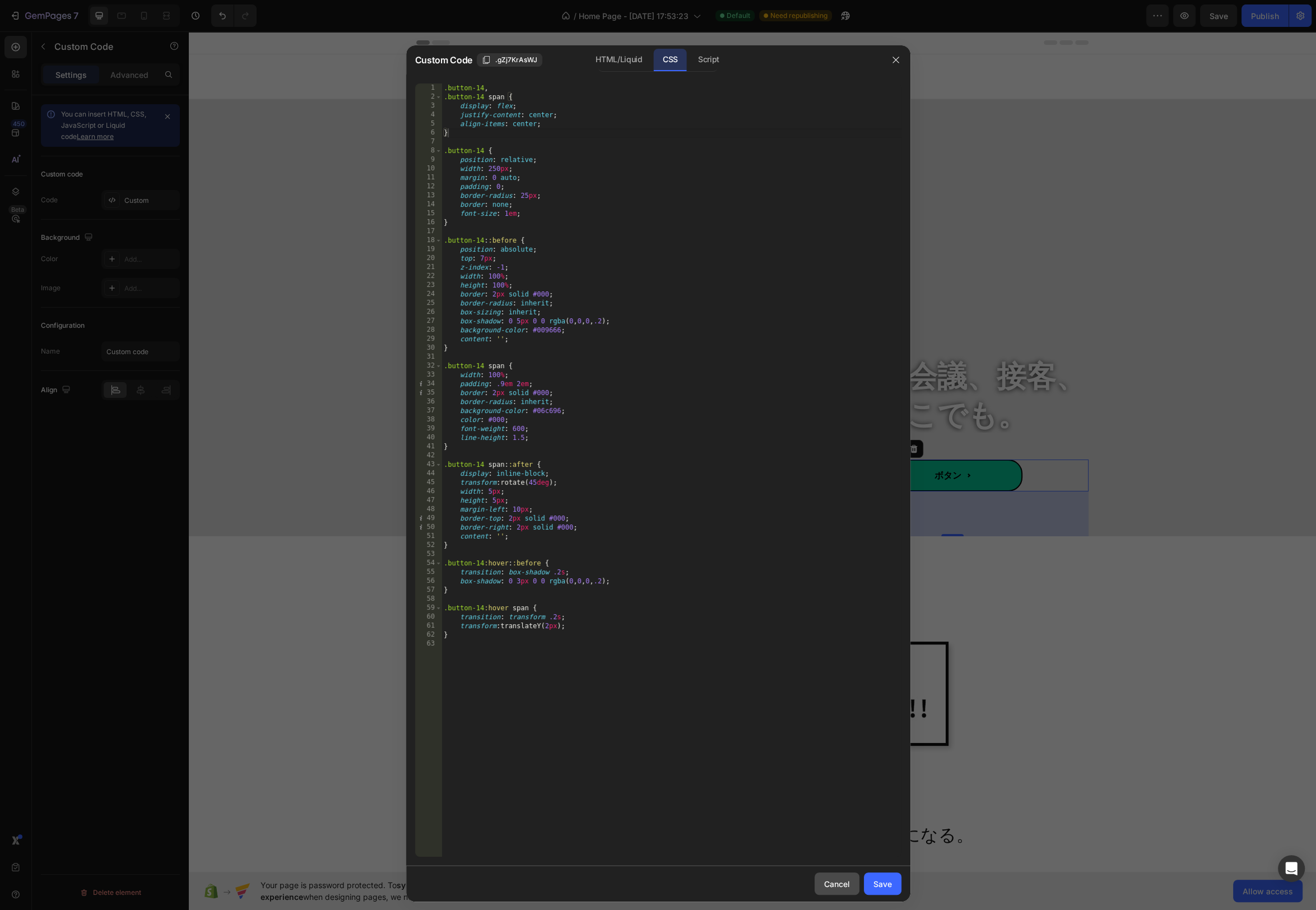
click at [848, 885] on div "Cancel" at bounding box center [837, 883] width 26 height 12
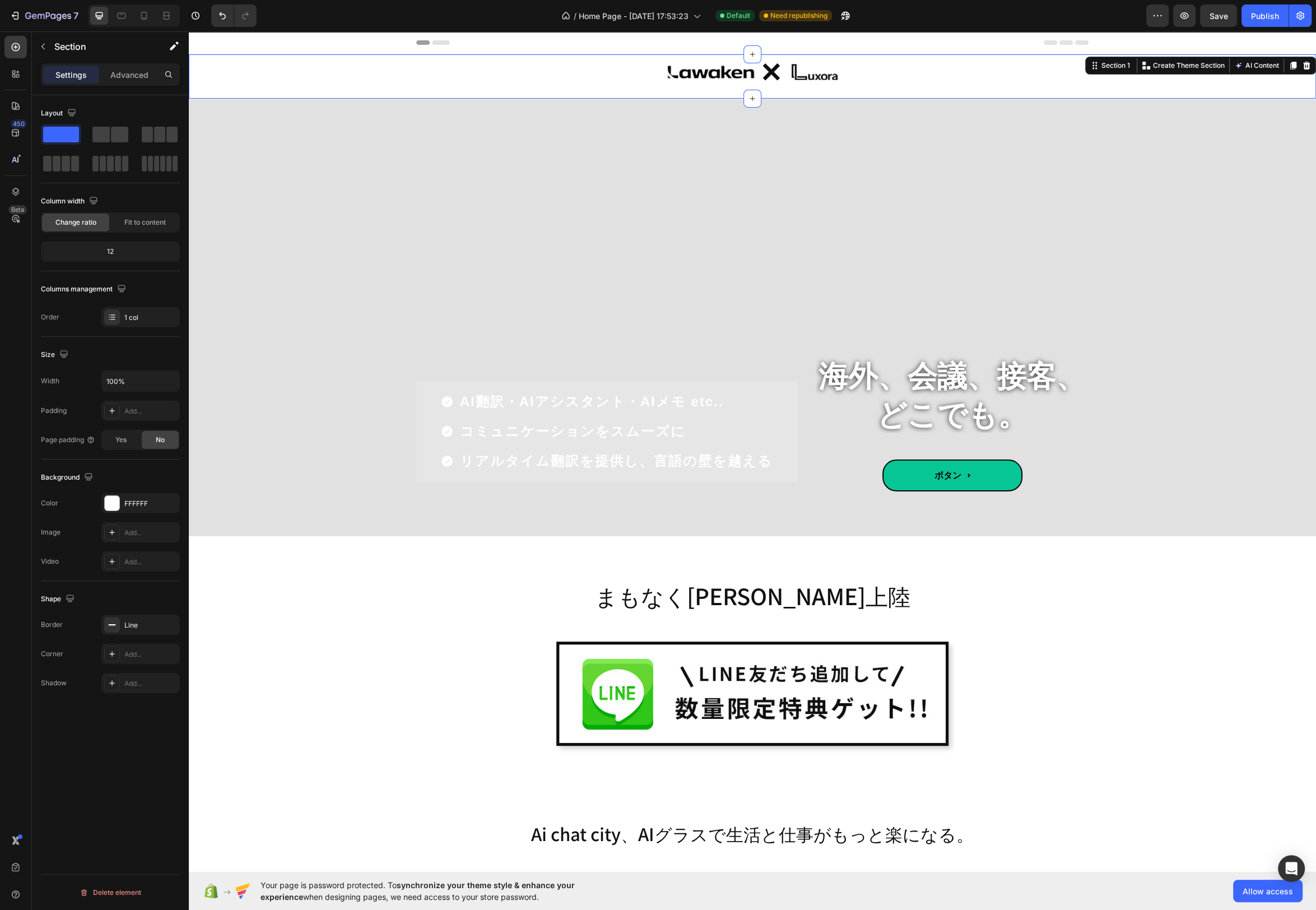
click at [1158, 96] on div "Image Row Row" at bounding box center [752, 76] width 1127 height 44
click at [140, 27] on input at bounding box center [70, 20] width 140 height 14
click at [140, 36] on img at bounding box center [70, 32] width 140 height 9
click at [140, 27] on input at bounding box center [70, 20] width 140 height 14
drag, startPoint x: 812, startPoint y: 784, endPoint x: 584, endPoint y: 752, distance: 230.2
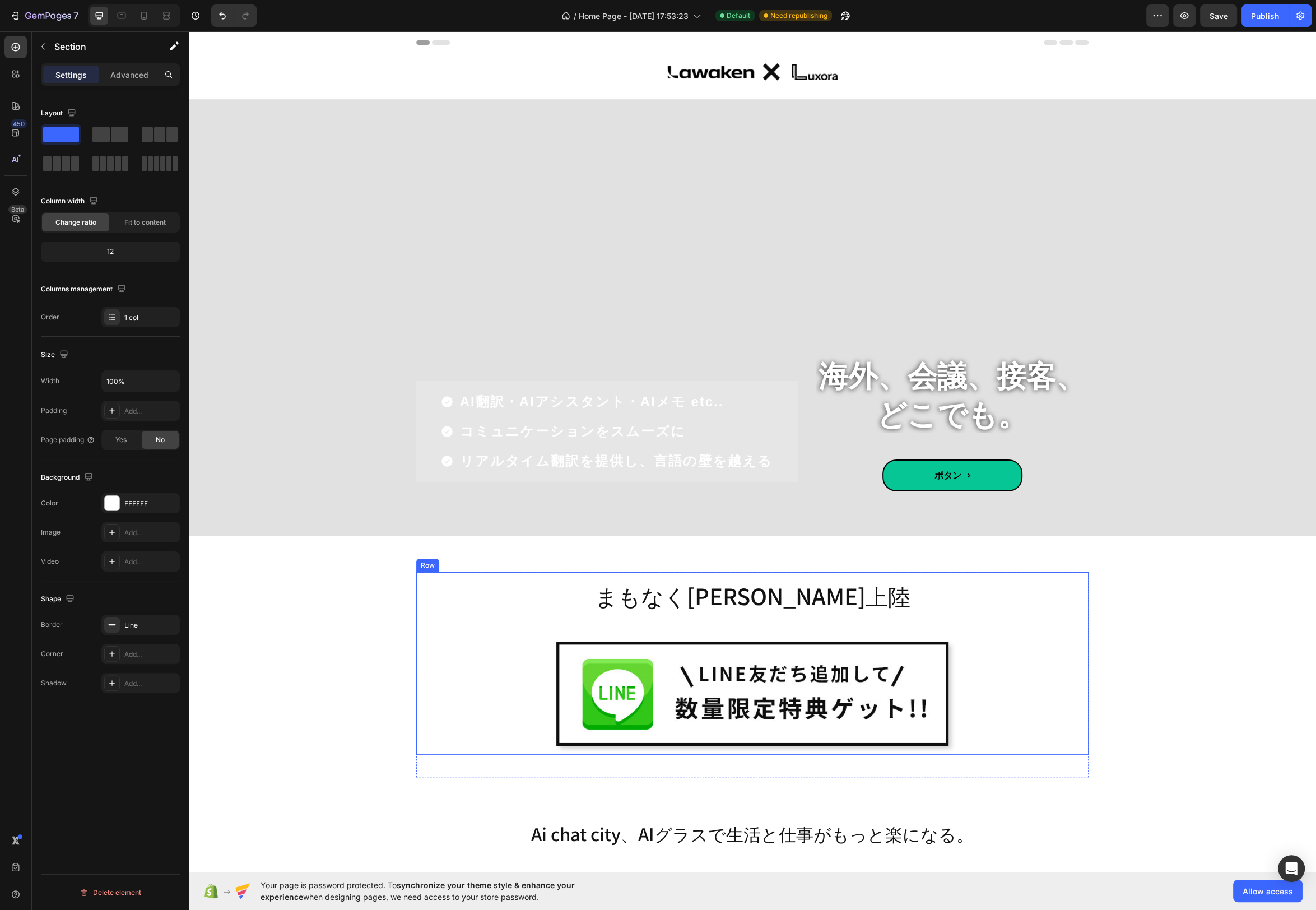
type input "#30c717"
click at [140, 27] on input "#30c717" at bounding box center [70, 20] width 140 height 14
drag, startPoint x: 646, startPoint y: 750, endPoint x: 606, endPoint y: 749, distance: 40.0
click at [140, 36] on div "#30c717" at bounding box center [70, 25] width 140 height 23
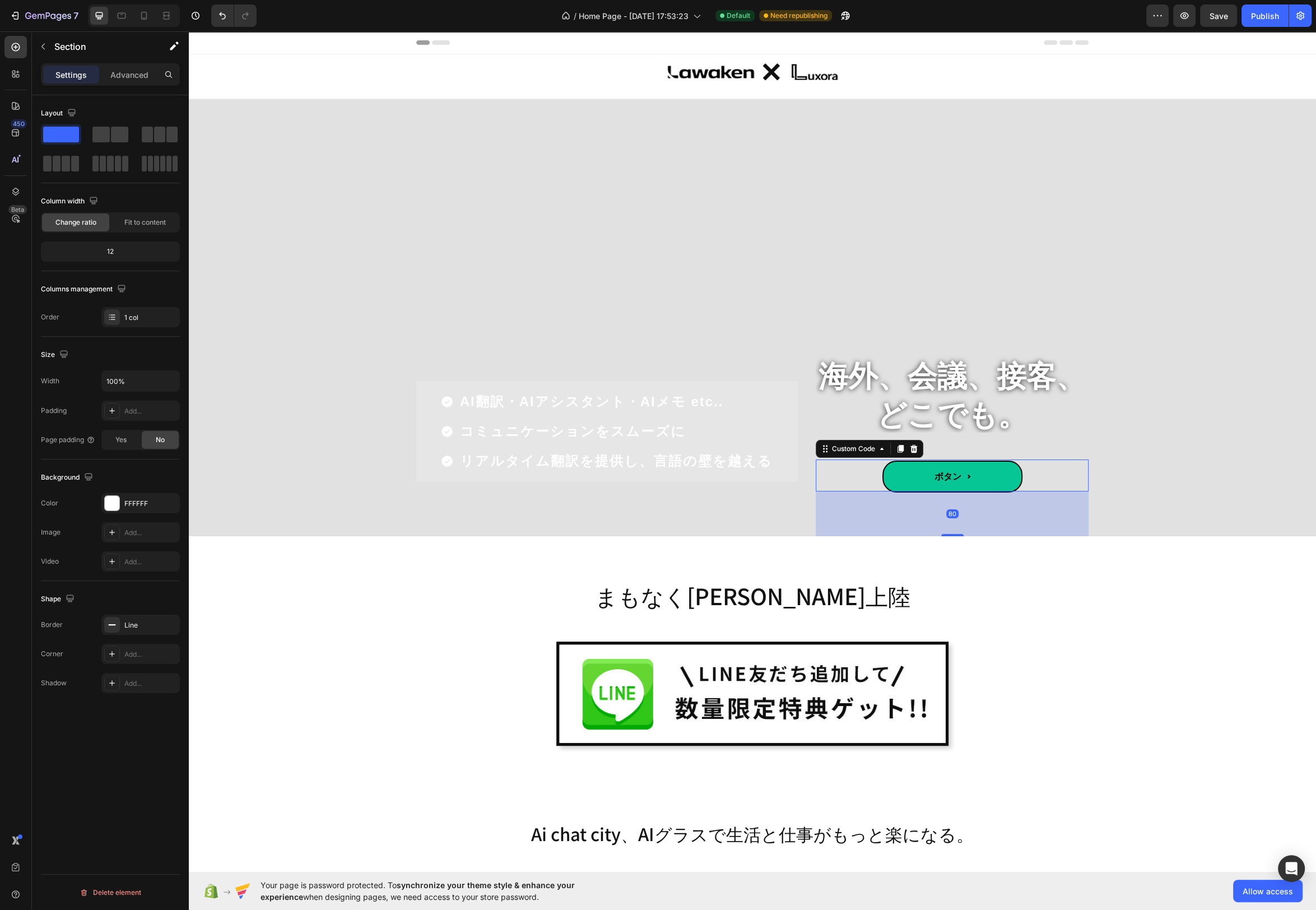
click at [997, 463] on span "ボタン" at bounding box center [952, 476] width 140 height 32
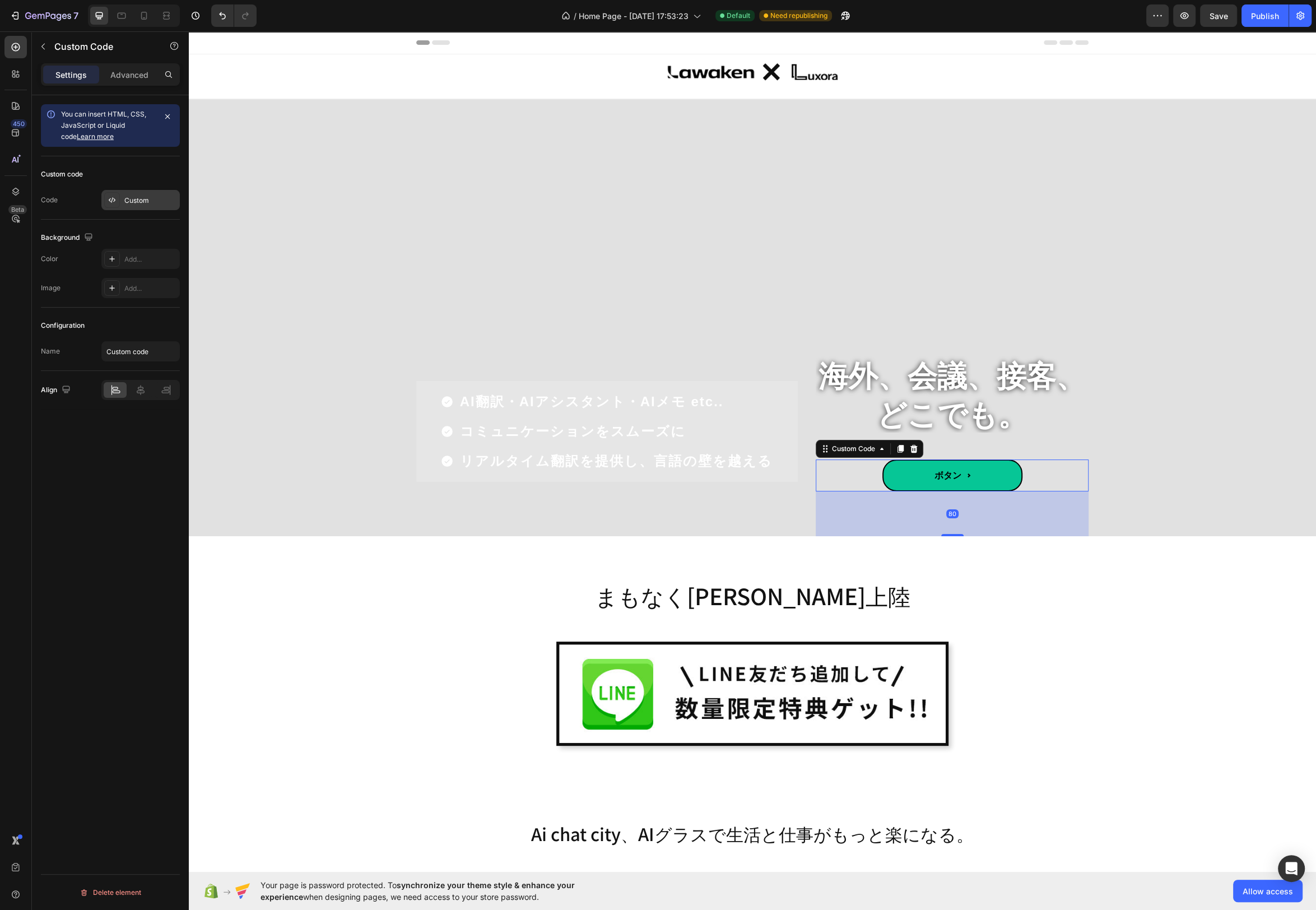
click at [145, 201] on div "Custom" at bounding box center [150, 201] width 53 height 10
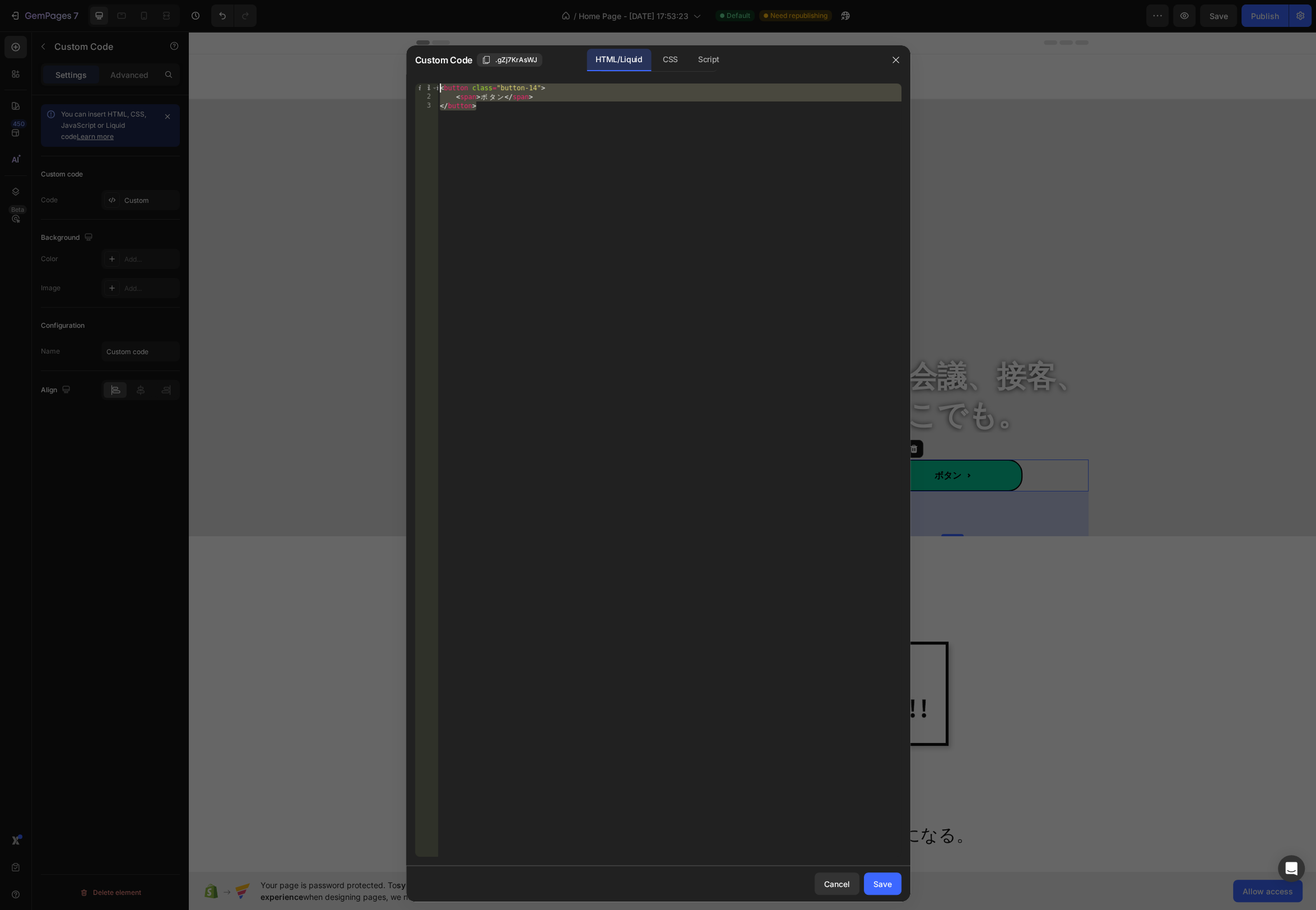
drag, startPoint x: 549, startPoint y: 110, endPoint x: 440, endPoint y: 73, distance: 115.1
click at [442, 73] on div "Custom Code .gZj7KrAsWJ HTML/Liquid CSS Script </button> 1 2 3 < button class =…" at bounding box center [658, 473] width 504 height 856
paste textarea "/butto"
drag, startPoint x: 681, startPoint y: 55, endPoint x: 662, endPoint y: 81, distance: 32.2
click at [689, 55] on div "CSS" at bounding box center [708, 60] width 39 height 23
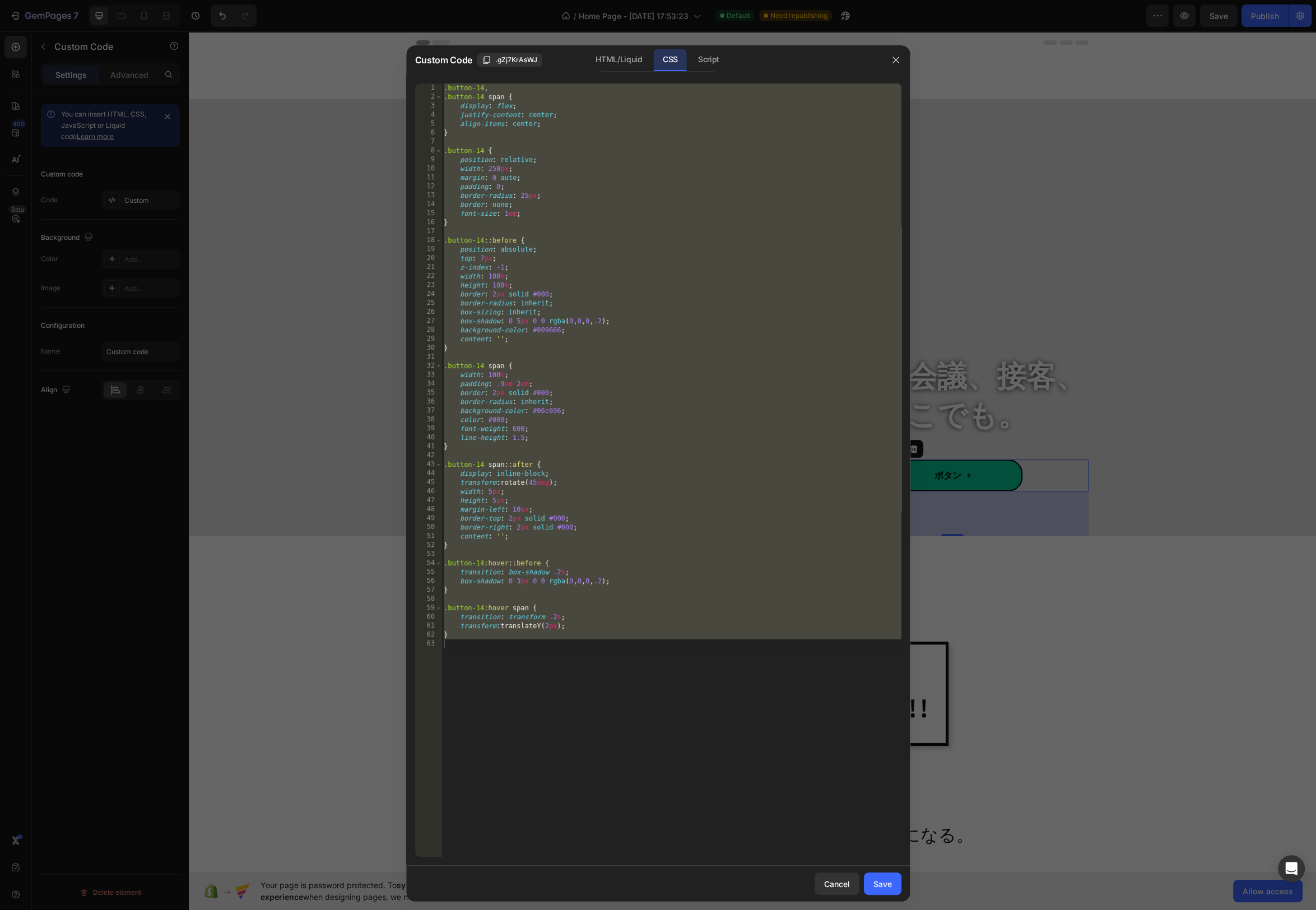
click at [605, 127] on div ".button-14 , .button-14 span { display : flex ; justify-content : center ; alig…" at bounding box center [671, 479] width 460 height 791
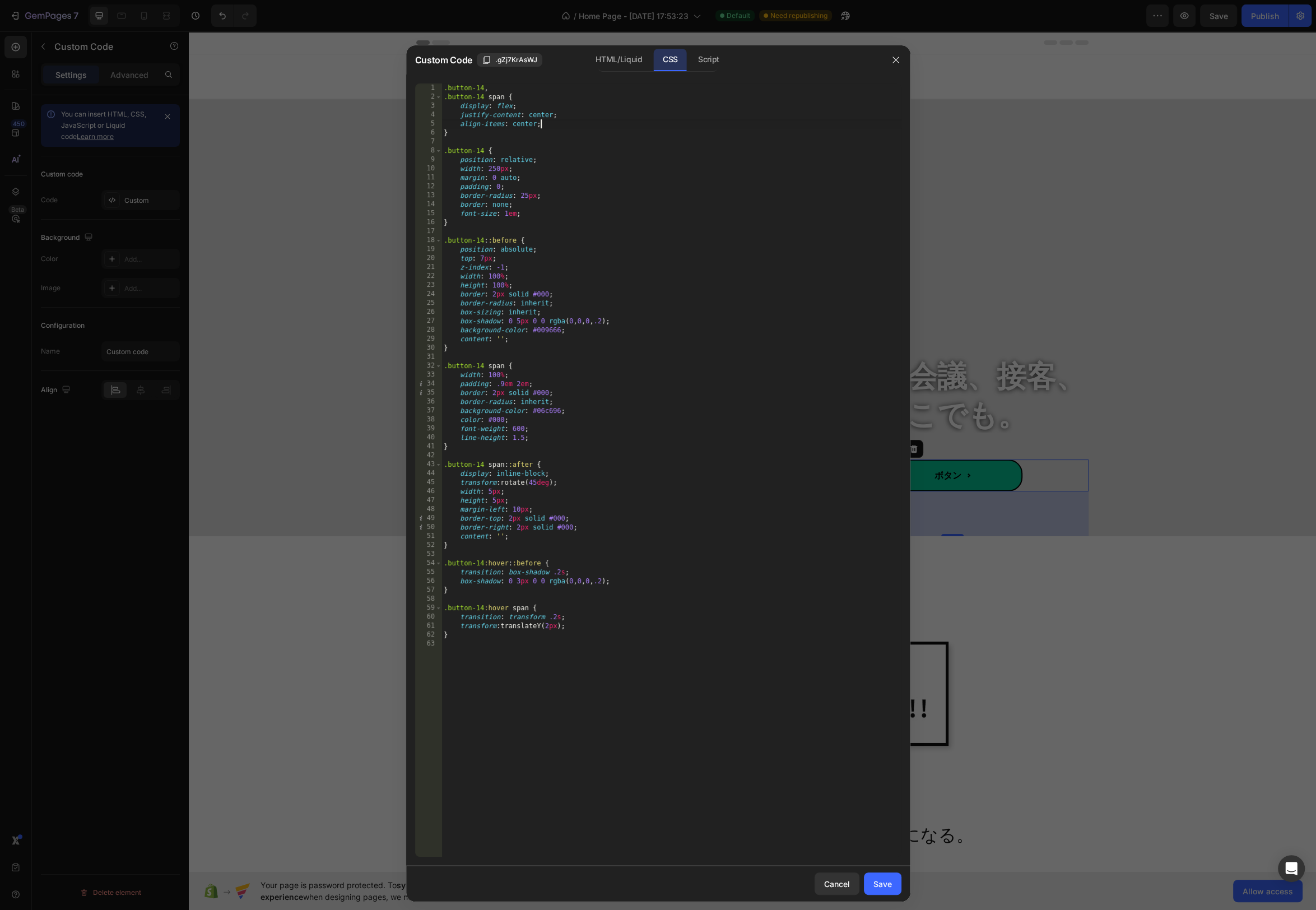
type textarea "}"
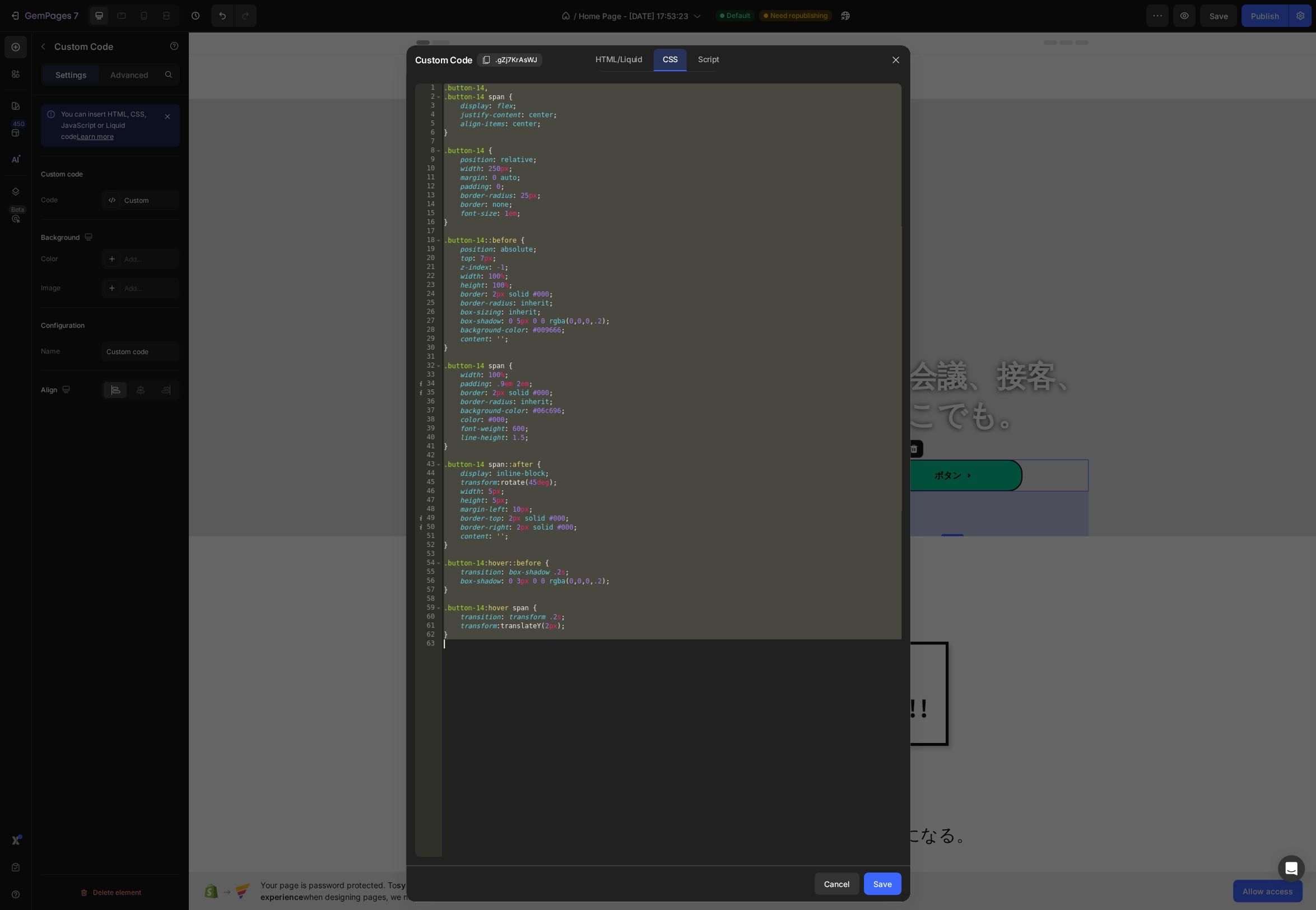
paste textarea
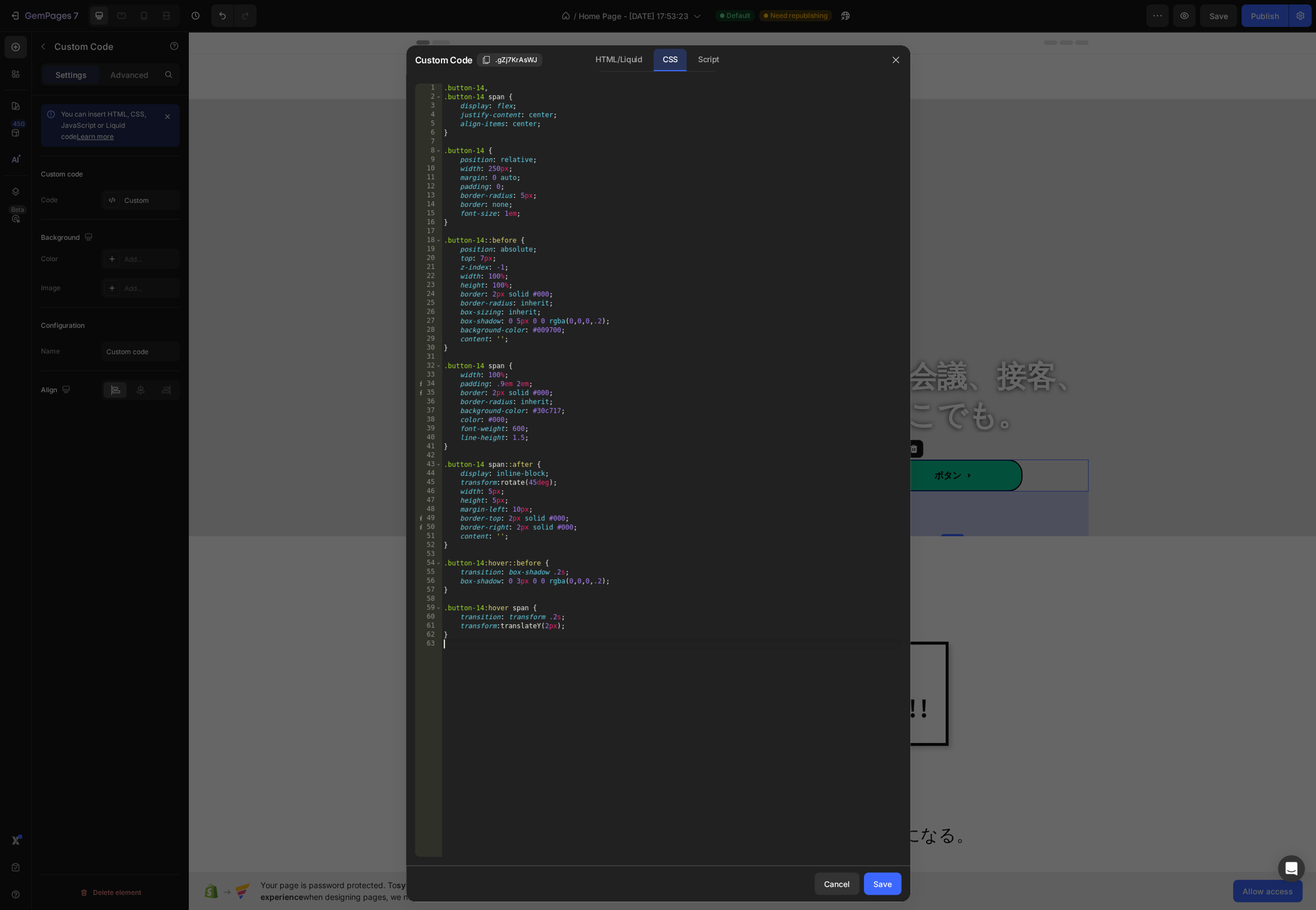
click at [762, 699] on div ".button-14 , .button-14 span { display : flex ; justify-content : center ; alig…" at bounding box center [671, 479] width 460 height 791
click at [6, 14] on button "X" at bounding box center [3, 7] width 6 height 14
click at [880, 890] on button "Save" at bounding box center [883, 884] width 37 height 23
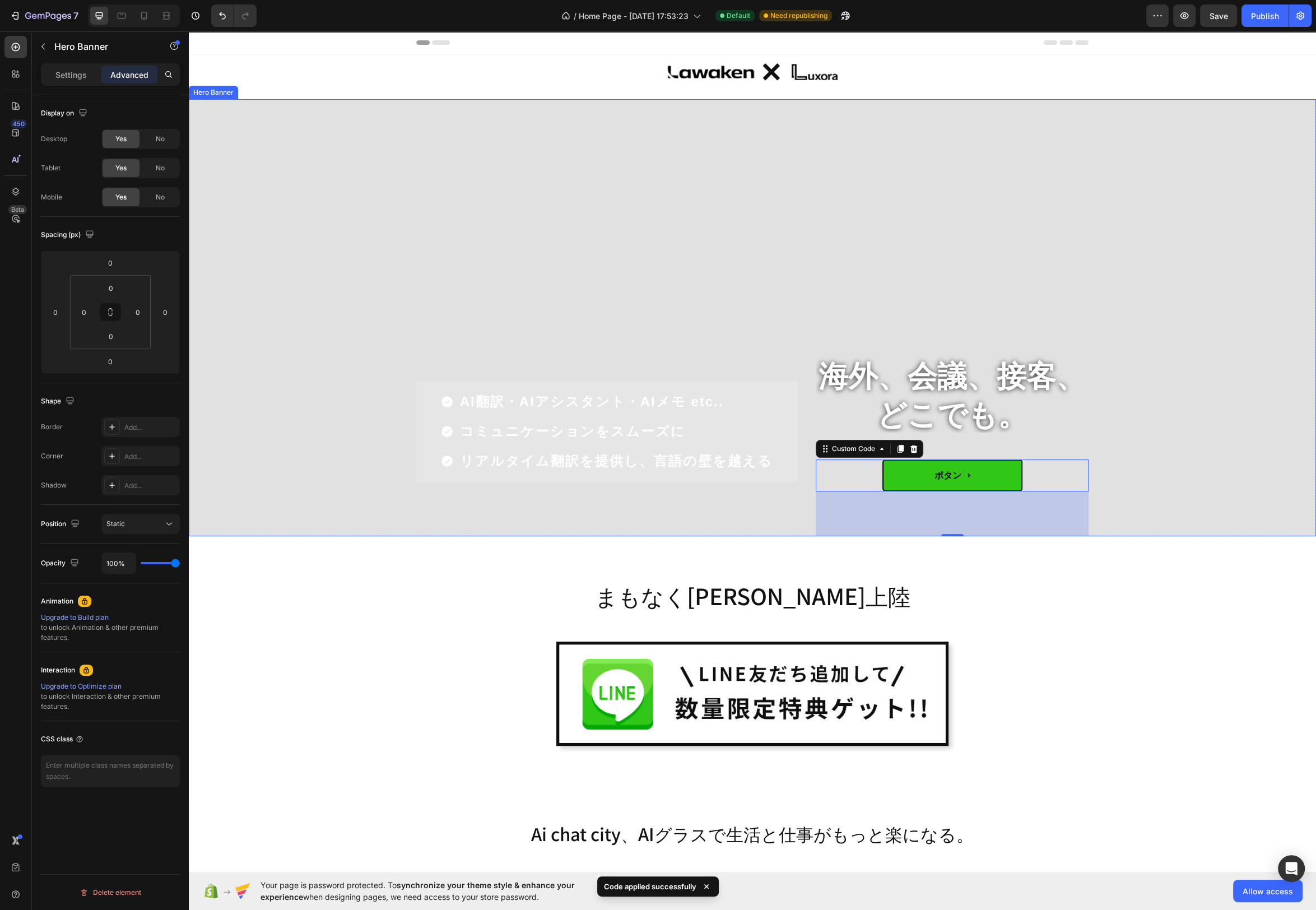
click at [1237, 433] on div "Overlay" at bounding box center [752, 317] width 1127 height 437
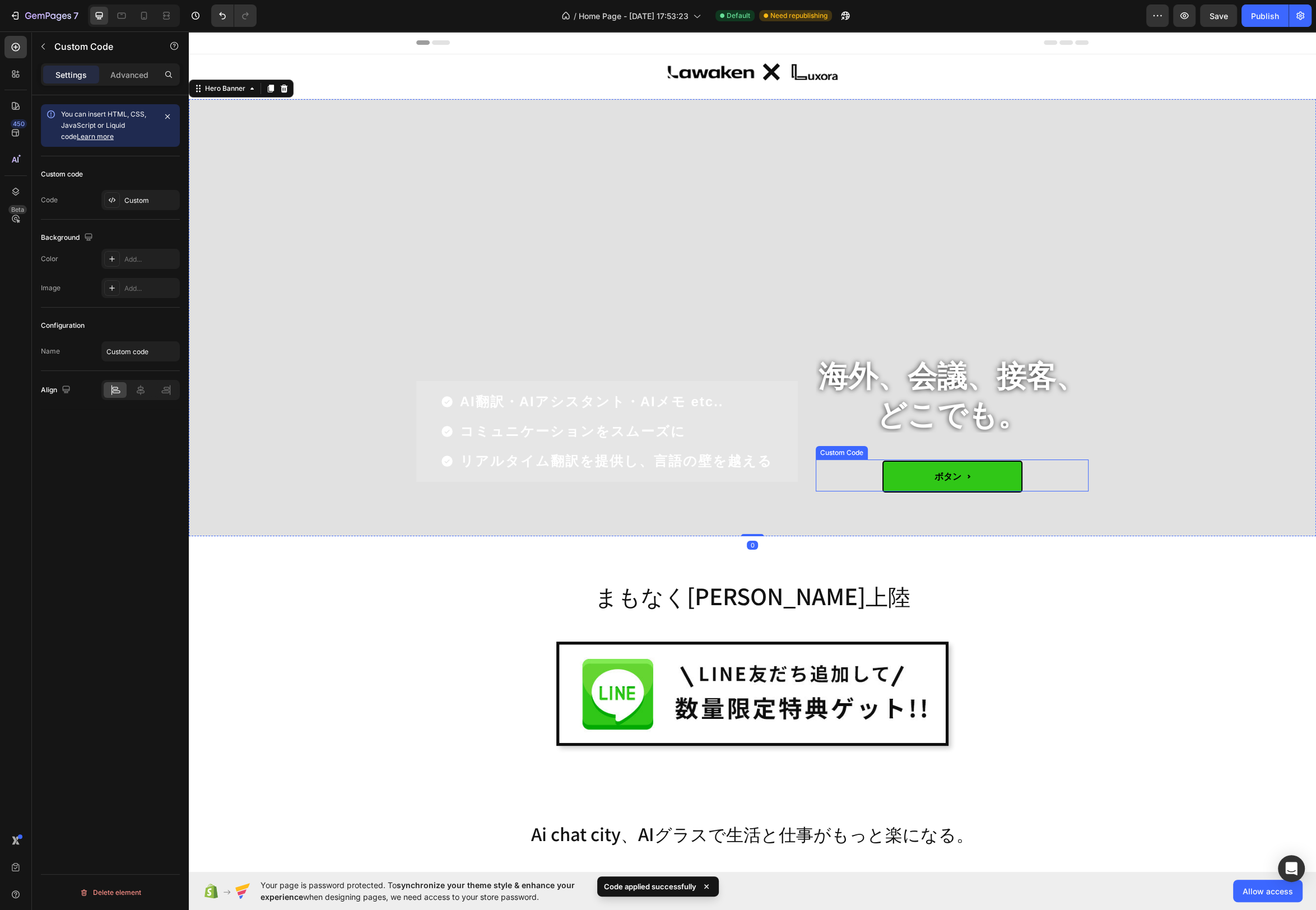
click at [999, 470] on span "ボタン" at bounding box center [952, 476] width 140 height 32
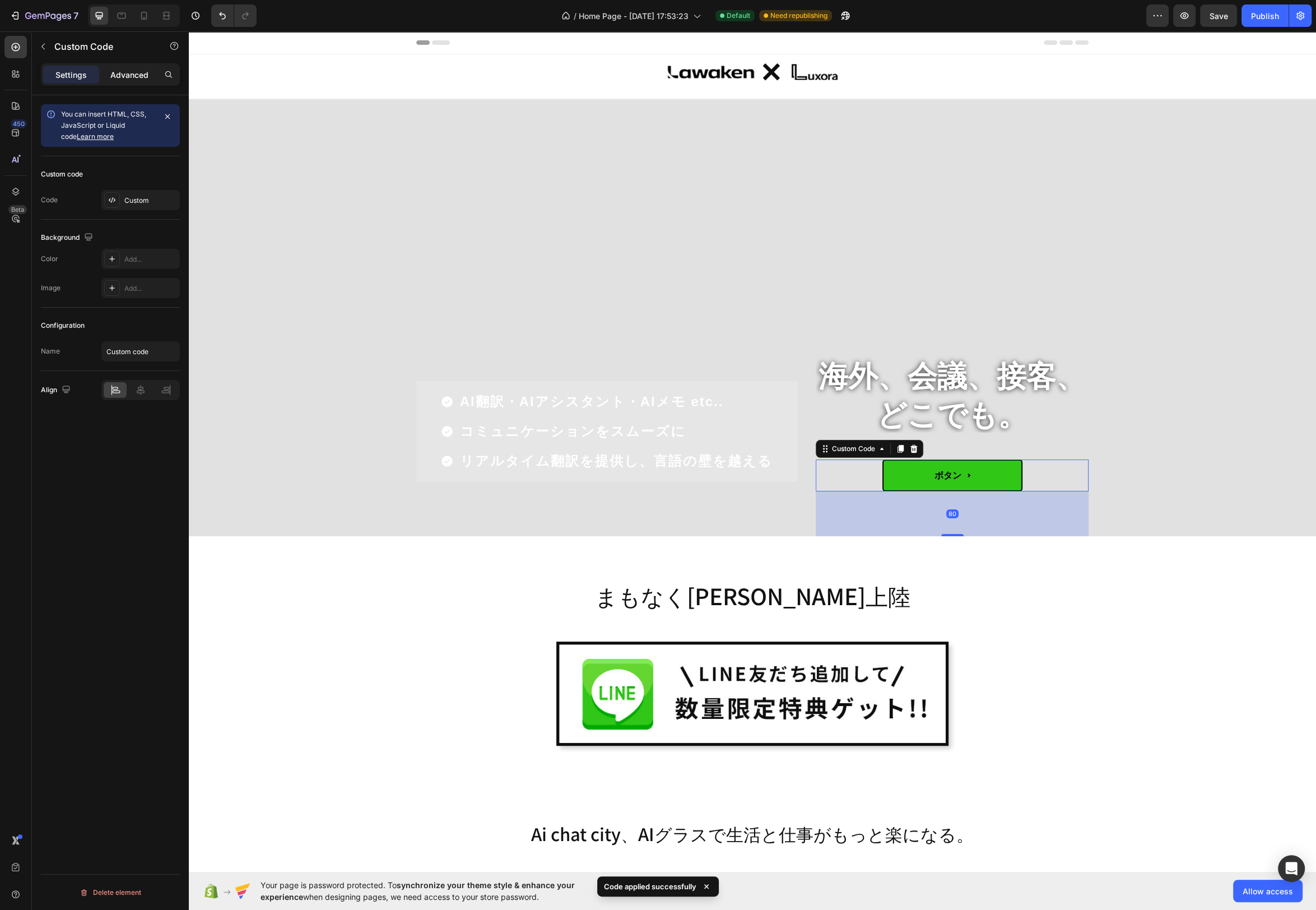
click at [121, 74] on p "Advanced" at bounding box center [129, 75] width 38 height 12
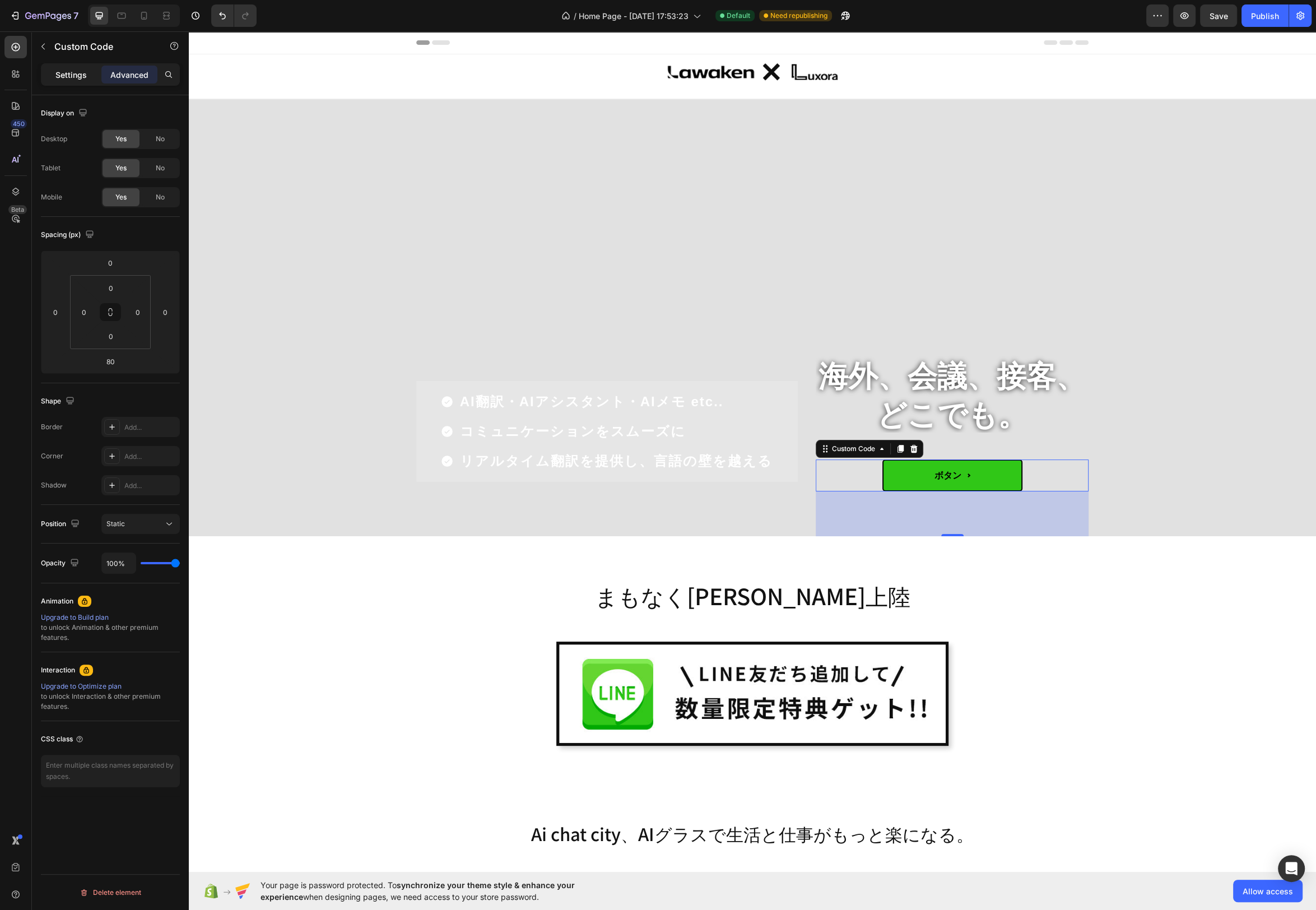
click at [79, 76] on p "Settings" at bounding box center [71, 75] width 32 height 12
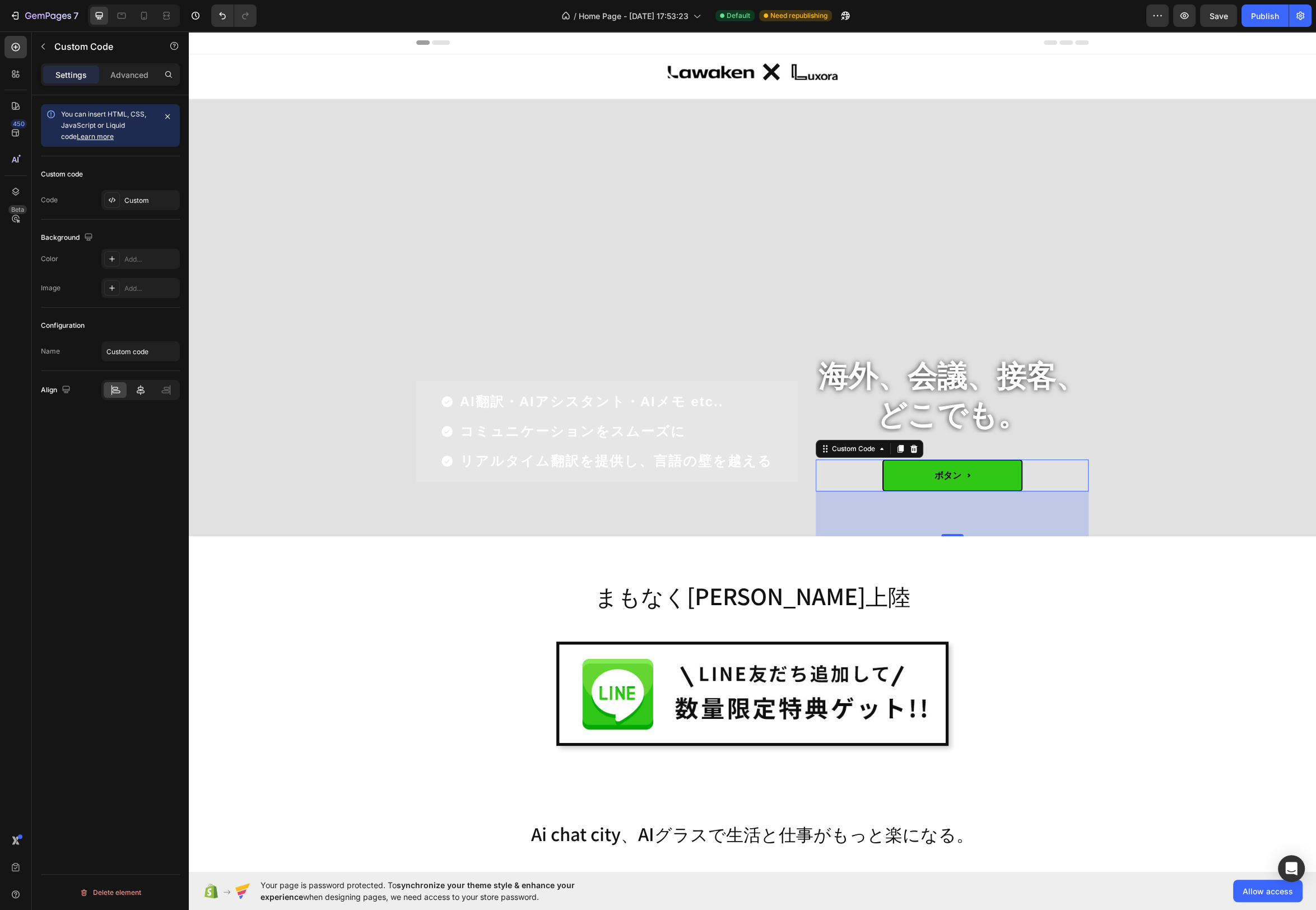
click at [138, 391] on icon at bounding box center [141, 390] width 8 height 10
click at [112, 258] on icon at bounding box center [112, 259] width 6 height 6
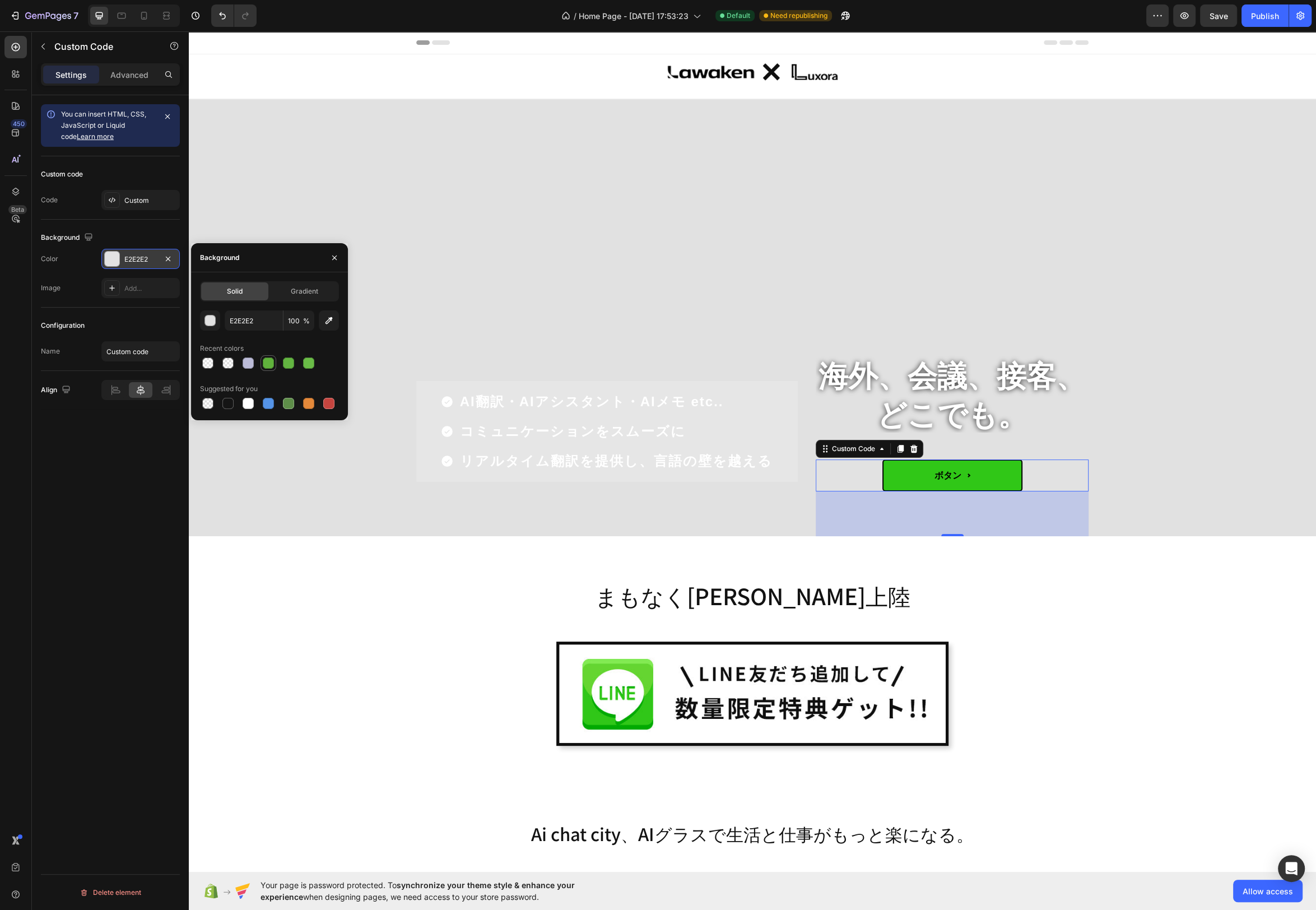
click at [266, 363] on div at bounding box center [268, 363] width 11 height 11
type input "60B23C"
click at [167, 253] on button "button" at bounding box center [168, 259] width 14 height 14
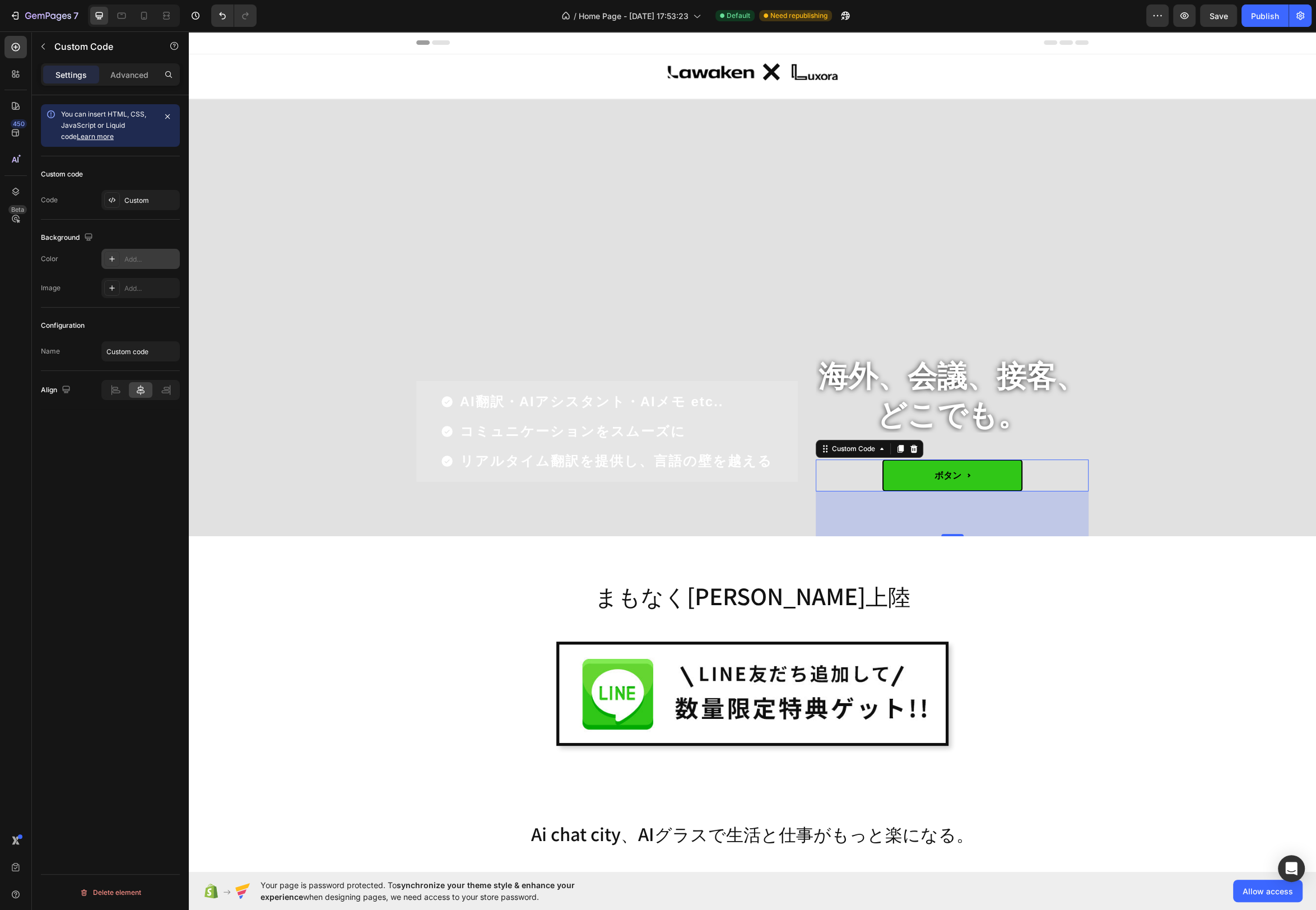
click at [157, 323] on div "Configuration" at bounding box center [110, 326] width 139 height 18
click at [1001, 479] on span "ボタン" at bounding box center [952, 476] width 140 height 32
click at [138, 202] on div "Custom" at bounding box center [150, 201] width 53 height 10
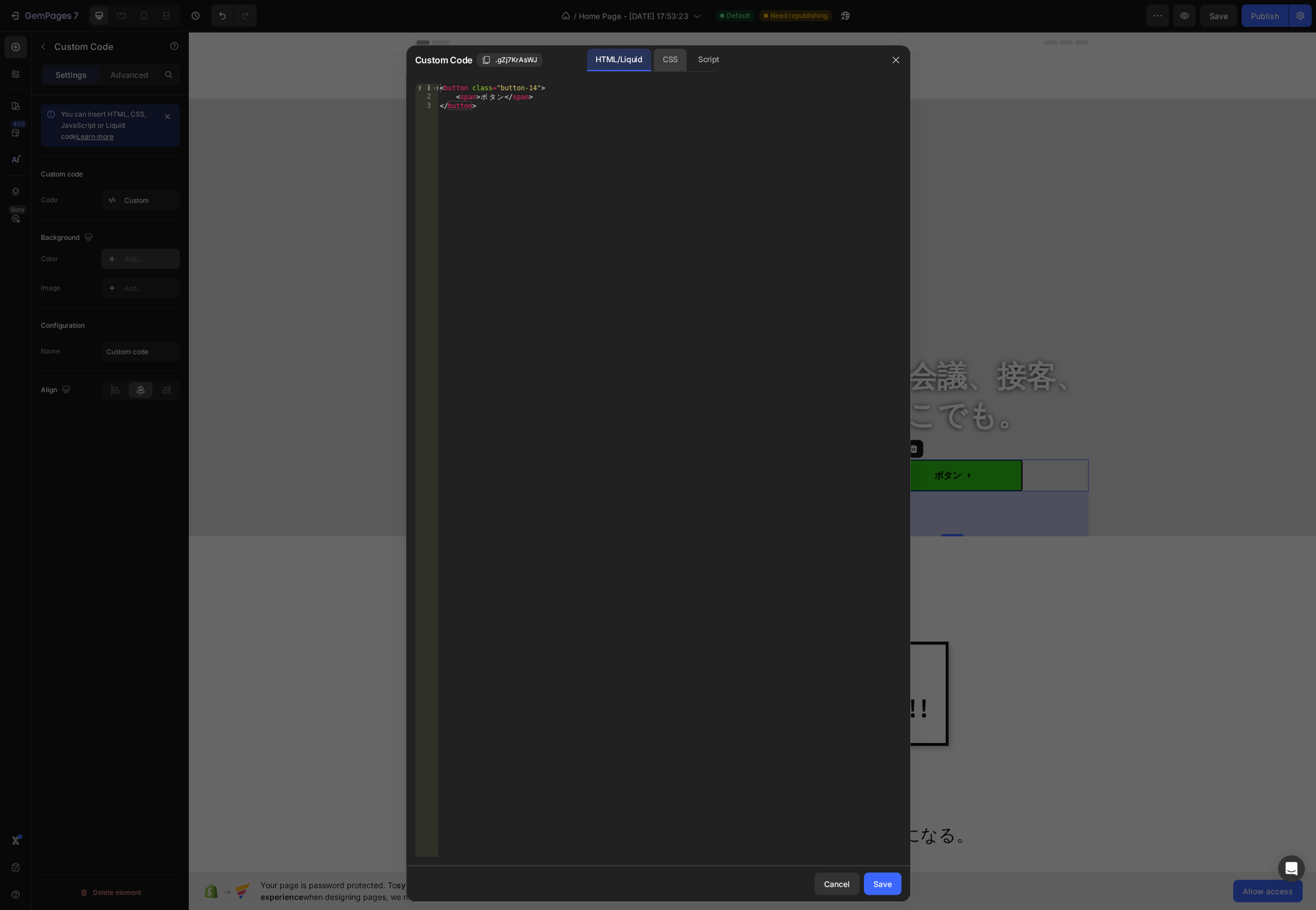
click at [689, 59] on div "CSS" at bounding box center [708, 60] width 39 height 23
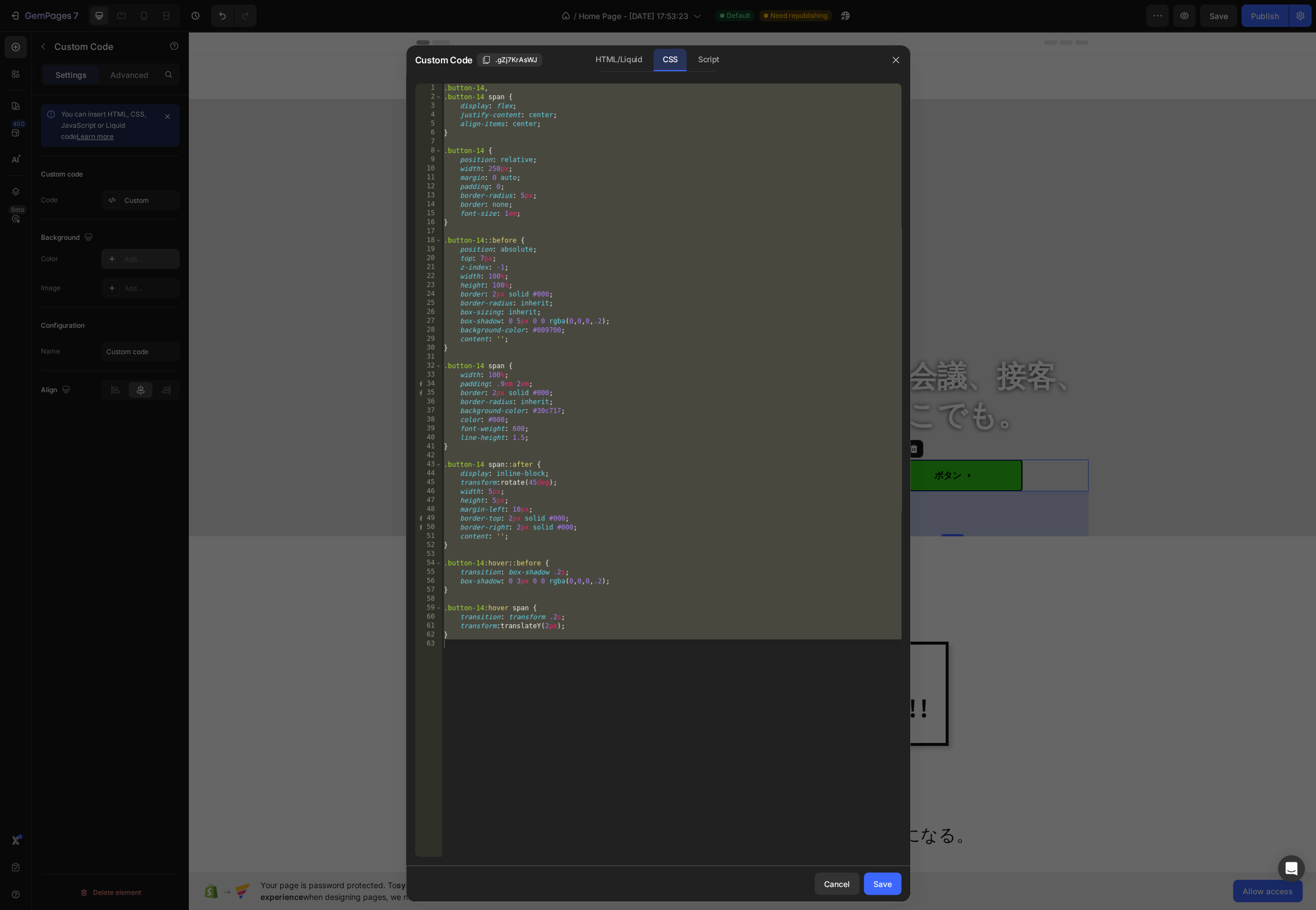
click at [555, 205] on div ".button-14 , .button-14 span { display : flex ; justify-content : center ; alig…" at bounding box center [671, 479] width 460 height 791
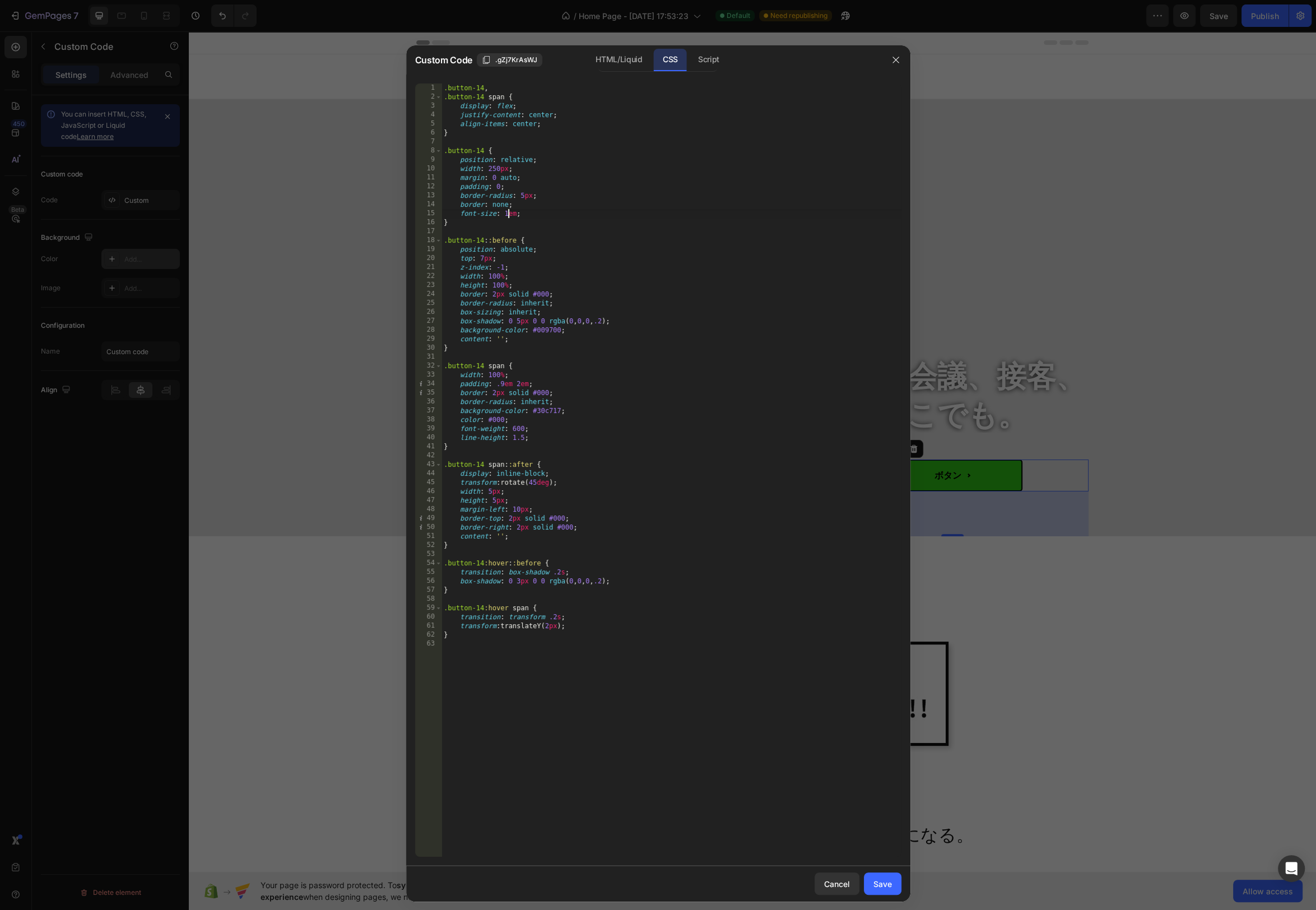
click at [509, 215] on div ".button-14 , .button-14 span { display : flex ; justify-content : center ; alig…" at bounding box center [671, 479] width 460 height 791
click at [629, 183] on div ".button-14 , .button-14 span { display : flex ; justify-content : center ; alig…" at bounding box center [671, 479] width 460 height 791
type textarea "padding: 0;"
click at [892, 887] on button "Save" at bounding box center [883, 884] width 37 height 23
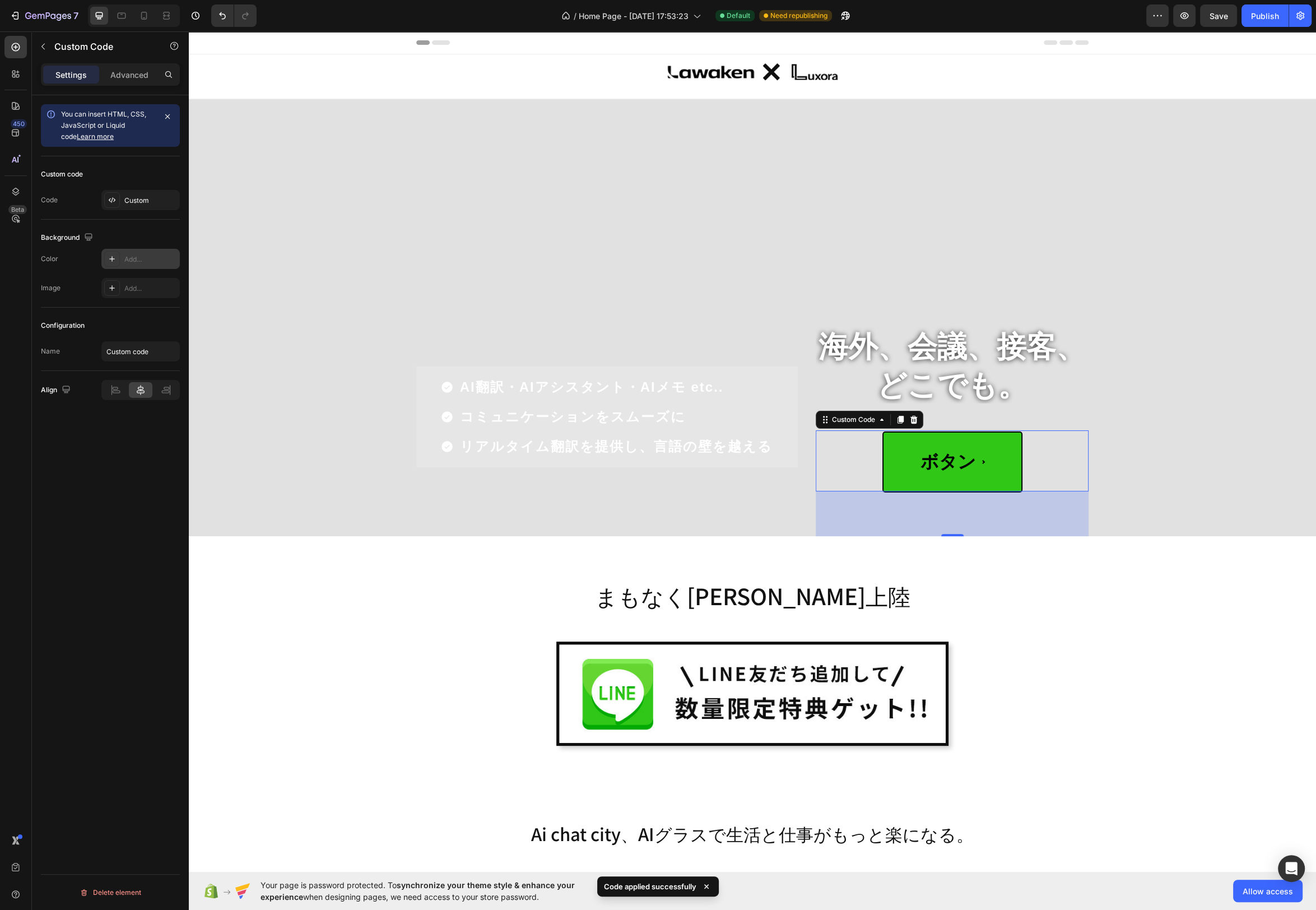
click at [1014, 462] on span "ボタン" at bounding box center [952, 462] width 140 height 62
click at [976, 450] on span "ボタン" at bounding box center [952, 462] width 140 height 62
click at [136, 197] on div "Custom" at bounding box center [150, 201] width 53 height 10
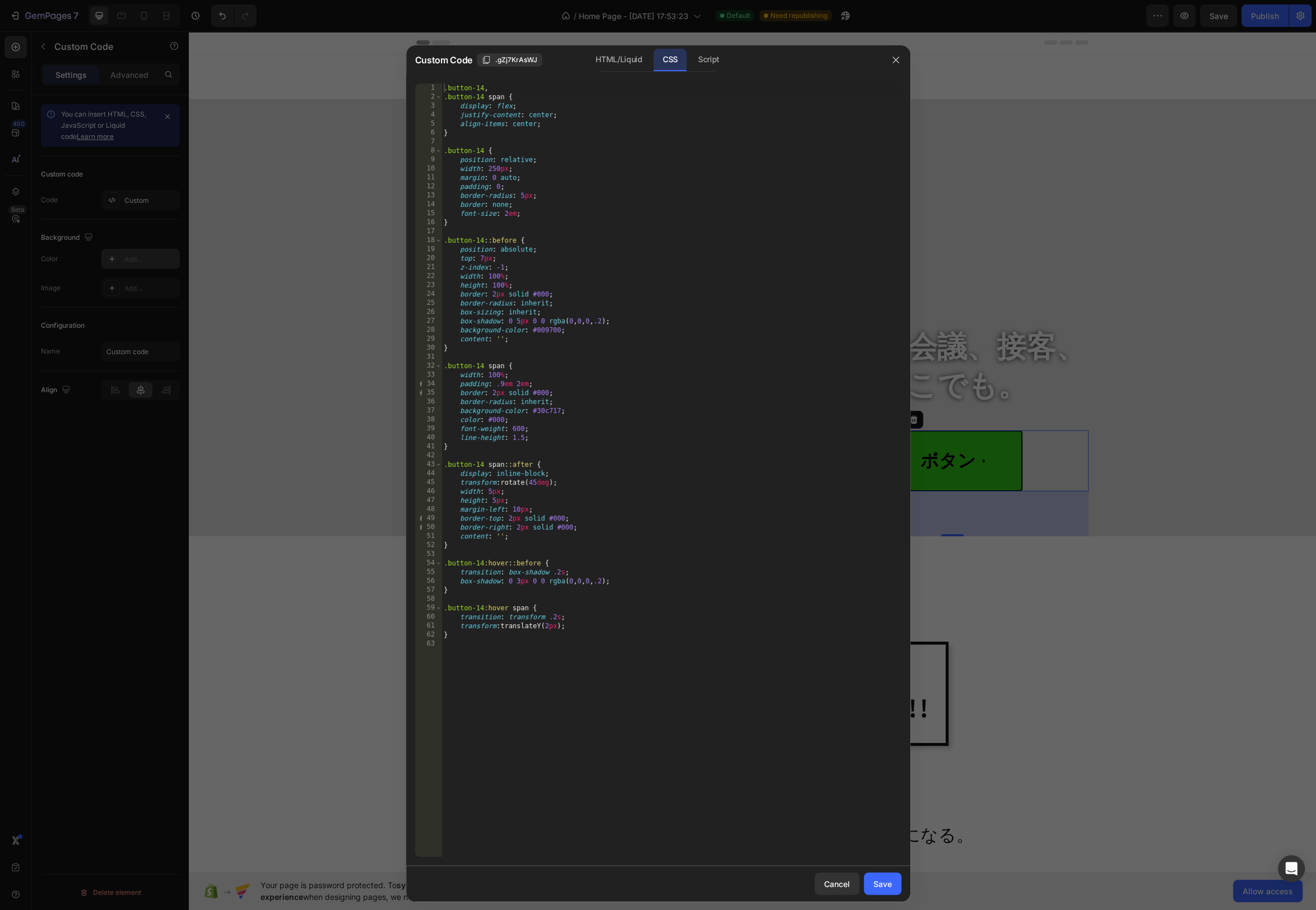
click at [504, 192] on div ".button-14 , .button-14 span { display : flex ; justify-content : center ; alig…" at bounding box center [671, 479] width 460 height 791
drag, startPoint x: 509, startPoint y: 214, endPoint x: 510, endPoint y: 224, distance: 10.0
click at [509, 214] on div ".button-14 , .button-14 span { display : flex ; justify-content : center ; alig…" at bounding box center [671, 479] width 460 height 791
type textarea "font-size: 1.4em;"
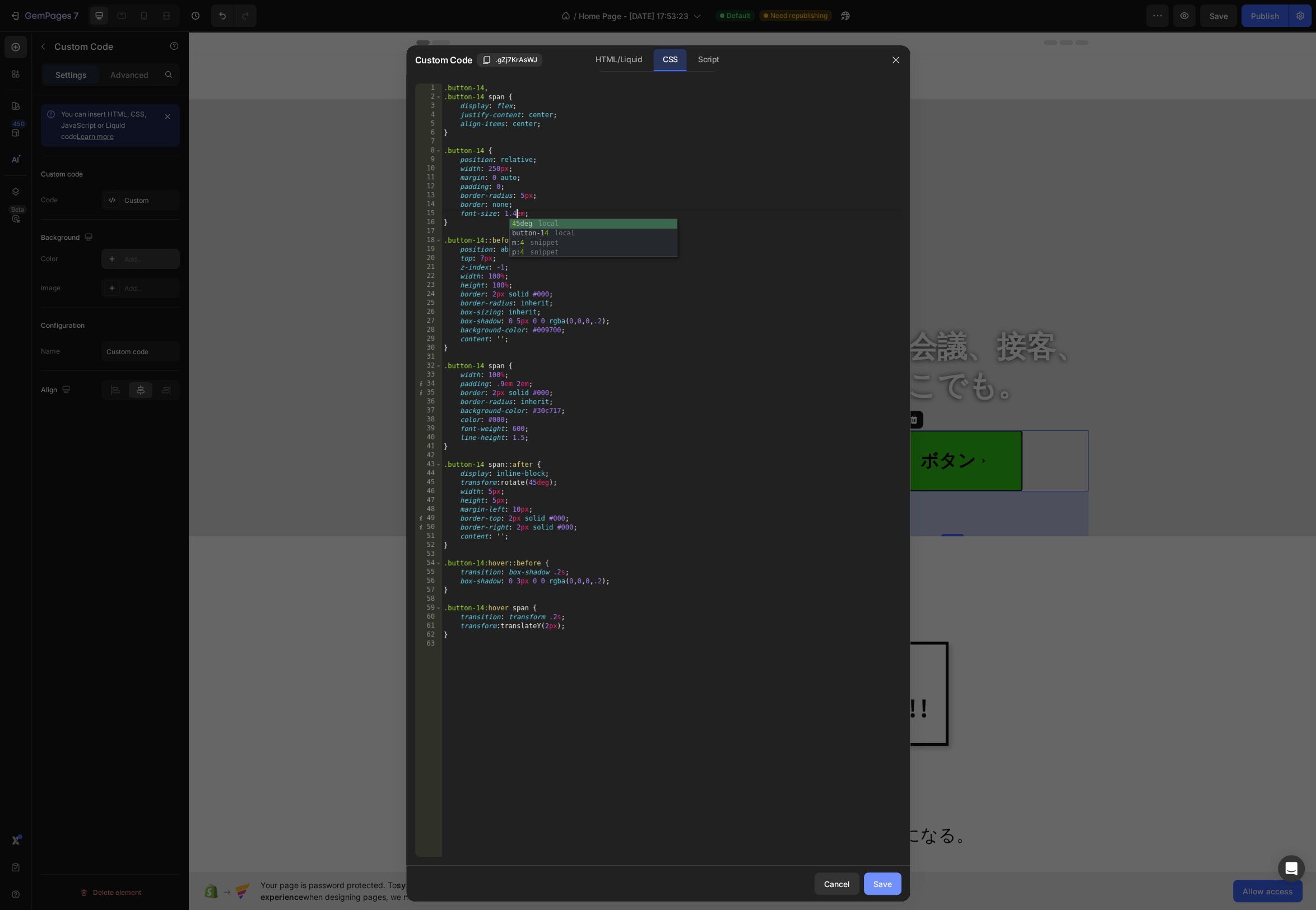
click at [885, 885] on div "Save" at bounding box center [883, 883] width 19 height 12
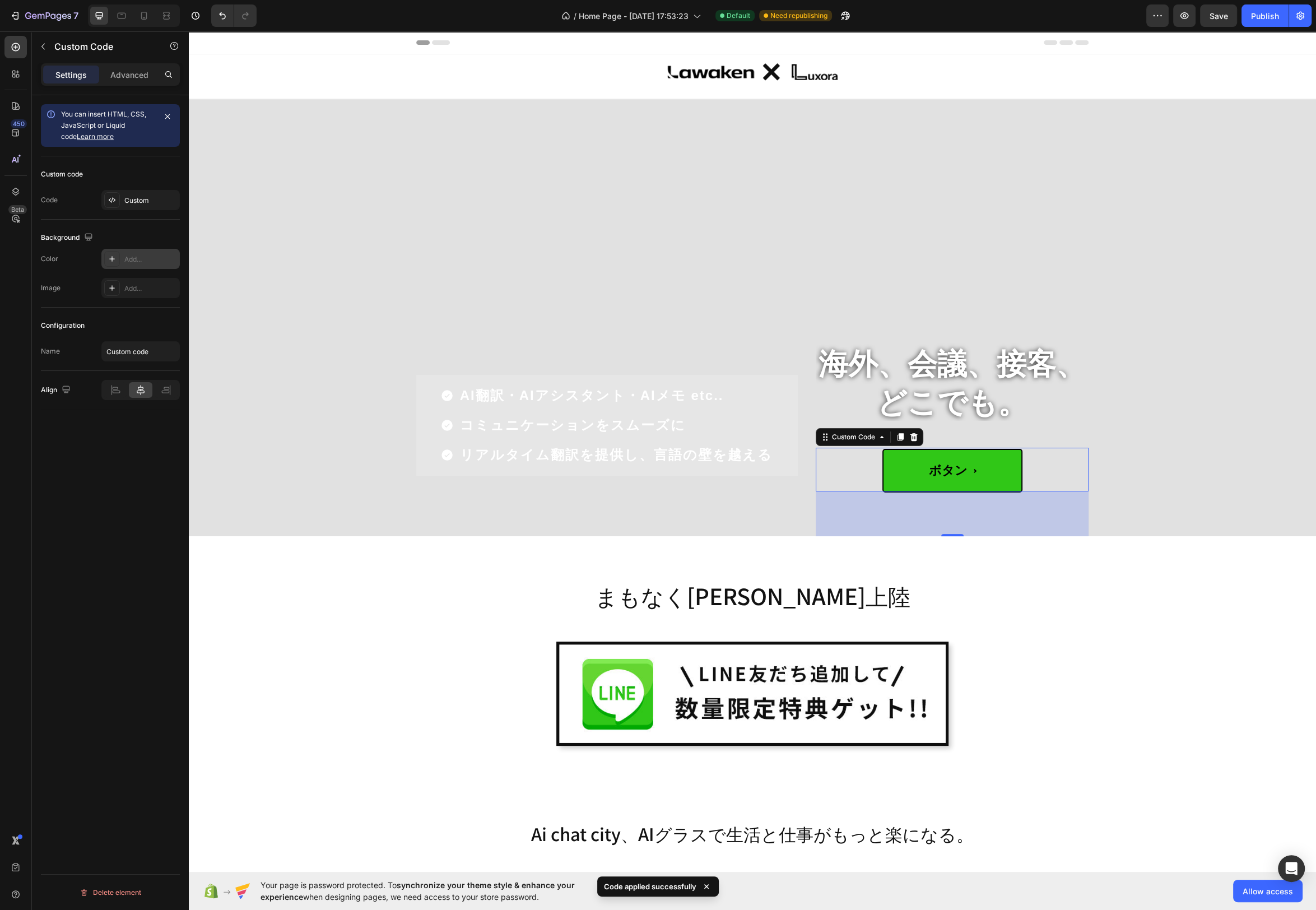
click at [973, 456] on span "ボタン" at bounding box center [952, 470] width 140 height 44
click at [979, 465] on span "ボタン" at bounding box center [952, 470] width 140 height 44
click at [140, 204] on div "Custom" at bounding box center [150, 201] width 53 height 10
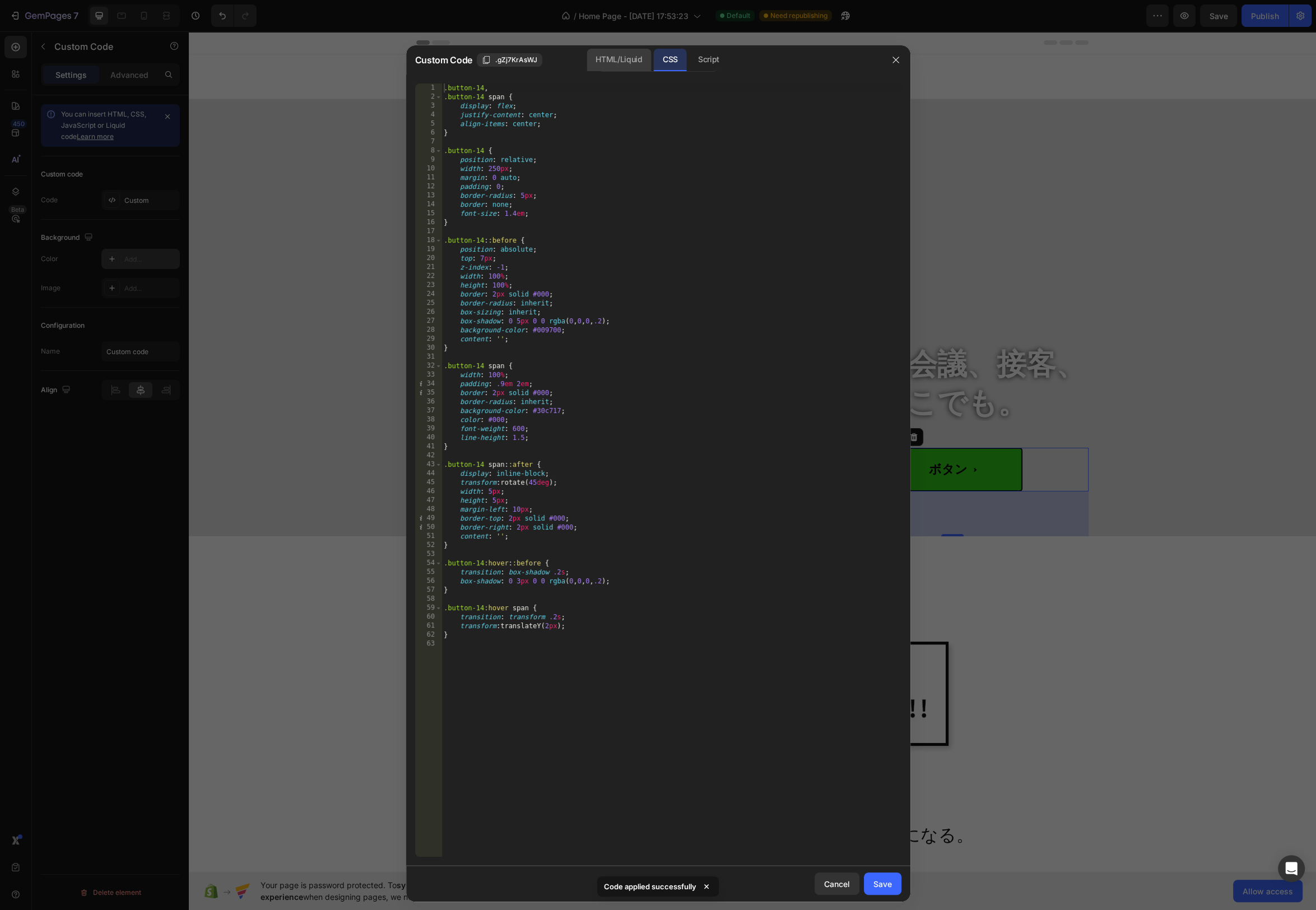
click at [606, 63] on div "HTML/Liquid" at bounding box center [619, 60] width 64 height 23
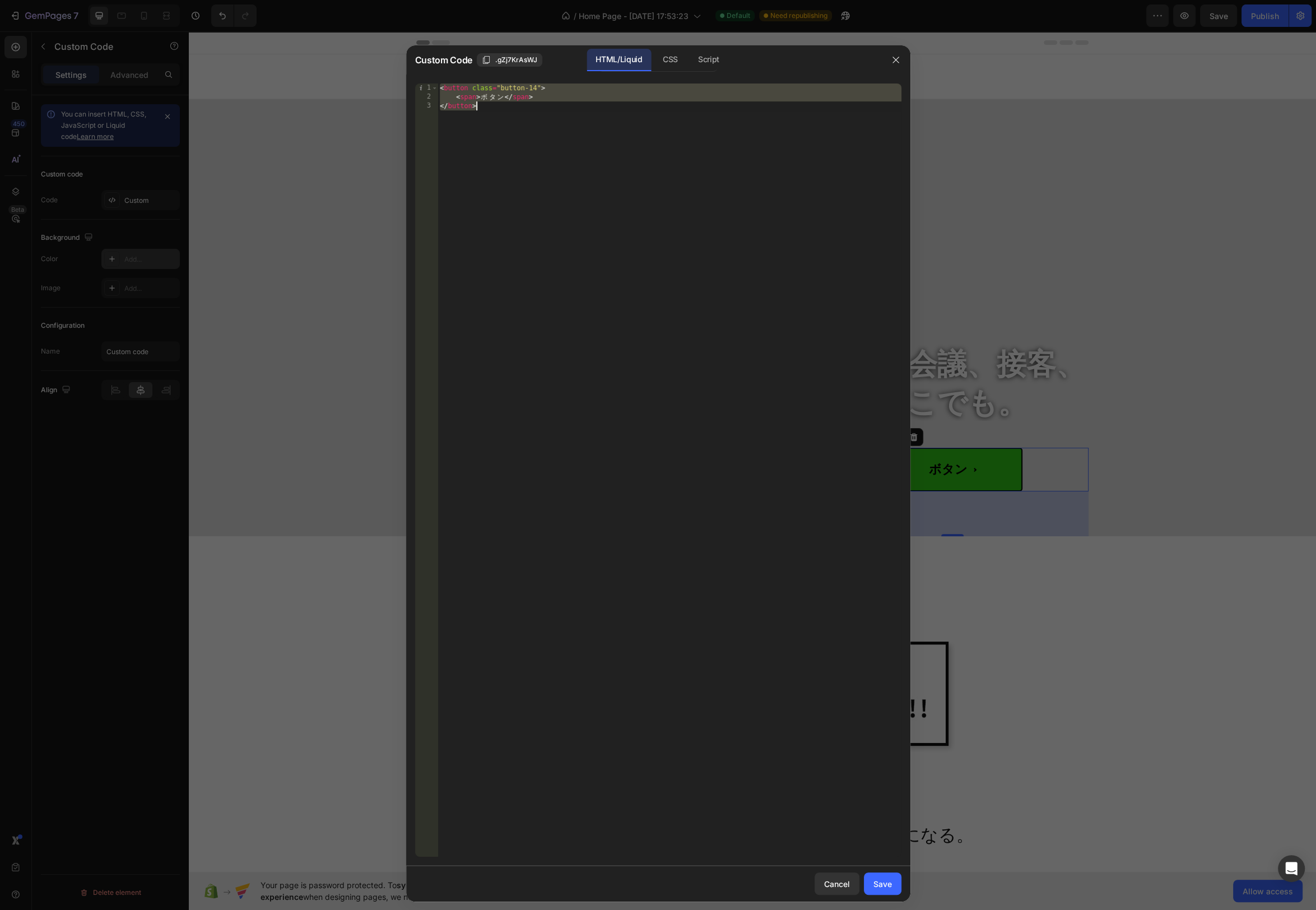
drag, startPoint x: 497, startPoint y: 102, endPoint x: 504, endPoint y: 98, distance: 8.1
click at [497, 102] on div "< button class = "button-14" > < span > ボ タ ン </ span > </ button >" at bounding box center [669, 479] width 464 height 791
drag, startPoint x: 504, startPoint y: 98, endPoint x: 506, endPoint y: 115, distance: 17.1
click at [503, 101] on div "< button class = "button-14" > < span > ボ タ ン </ span > </ button >" at bounding box center [669, 479] width 464 height 791
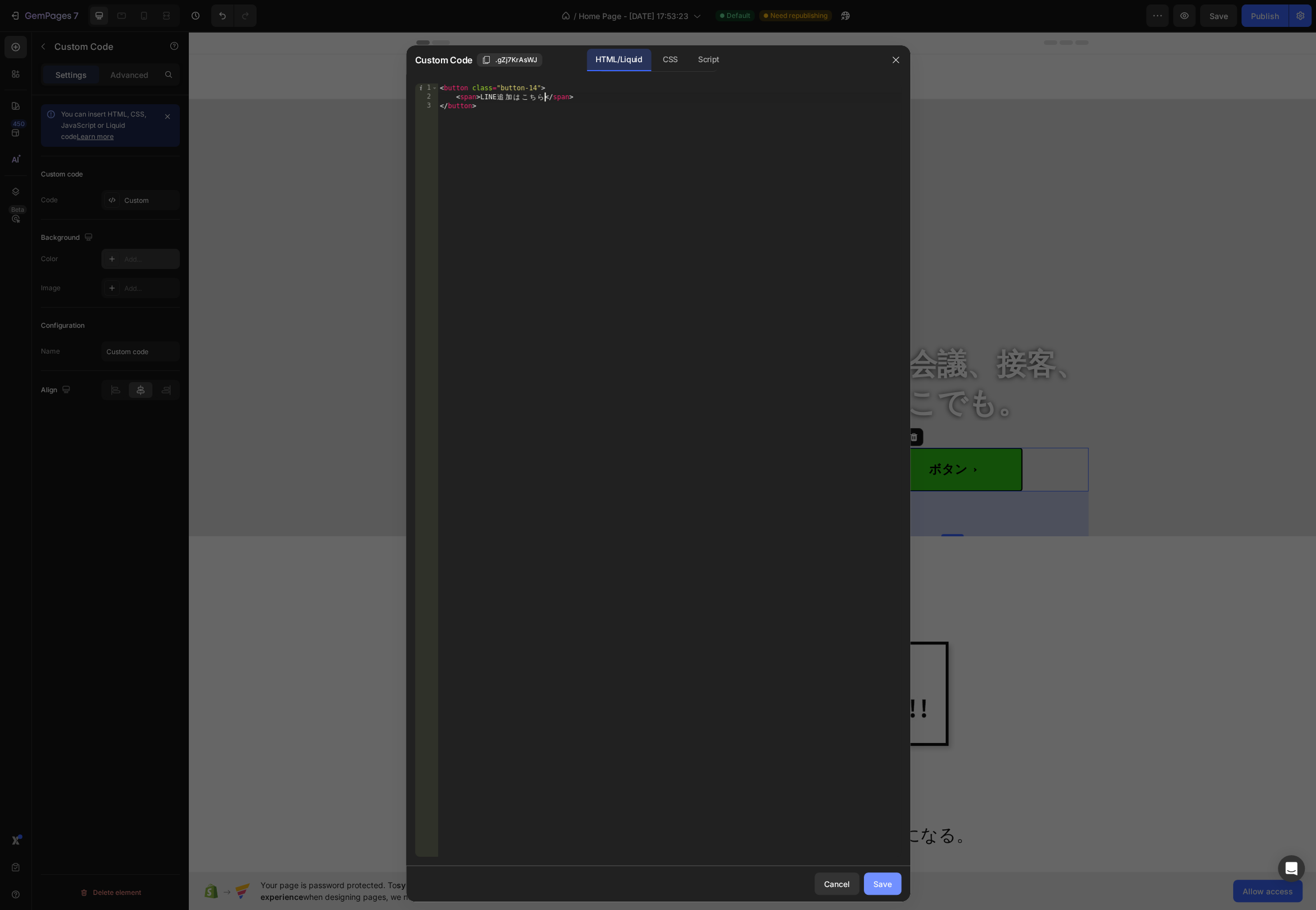
type textarea "こちら"
click at [881, 886] on div "Save" at bounding box center [883, 883] width 19 height 12
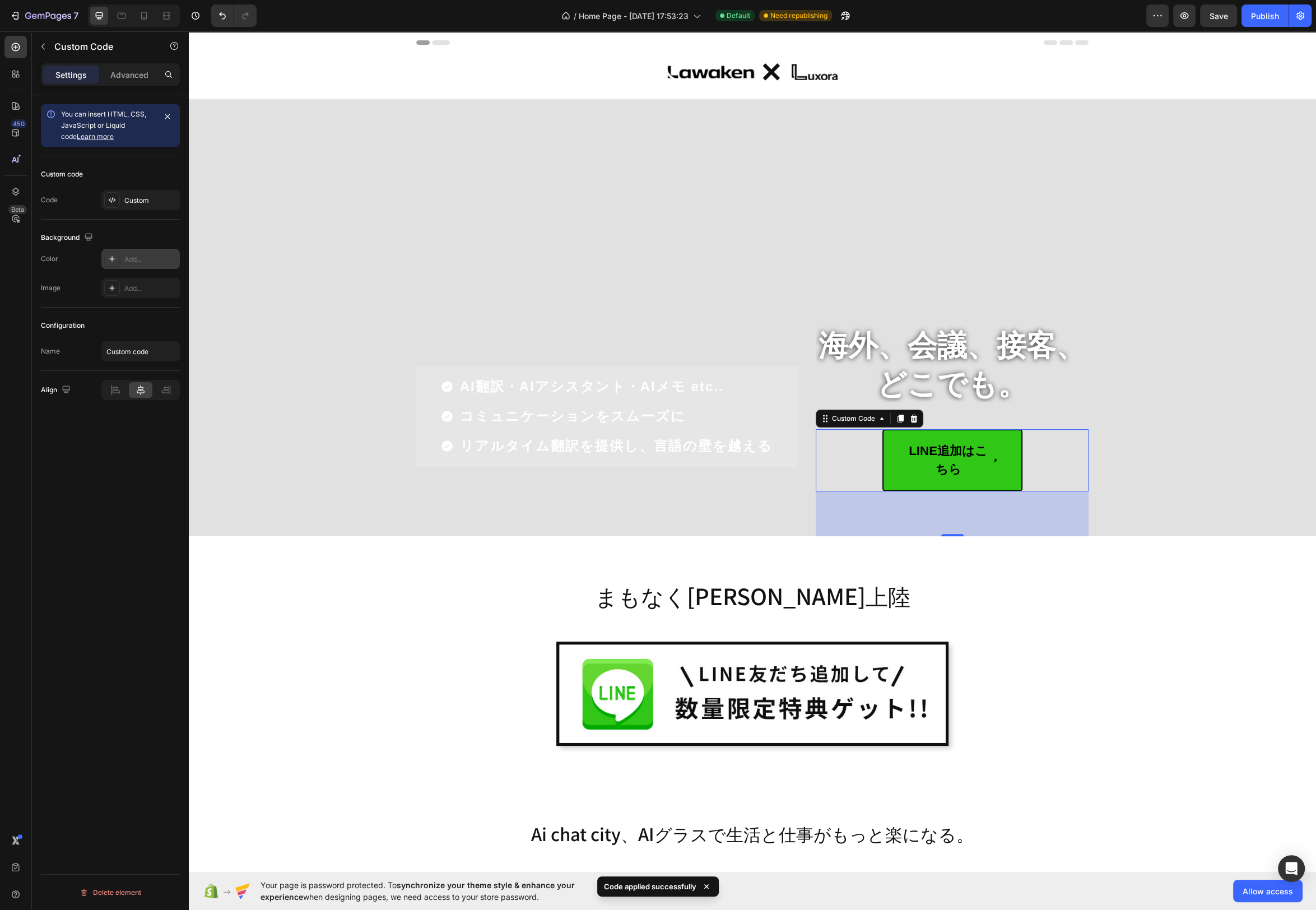
click at [1024, 471] on div "LINE追加はこちら" at bounding box center [952, 460] width 273 height 63
click at [1018, 471] on span "LINE追加はこちら" at bounding box center [952, 461] width 140 height 63
click at [150, 199] on div "Custom" at bounding box center [150, 201] width 53 height 10
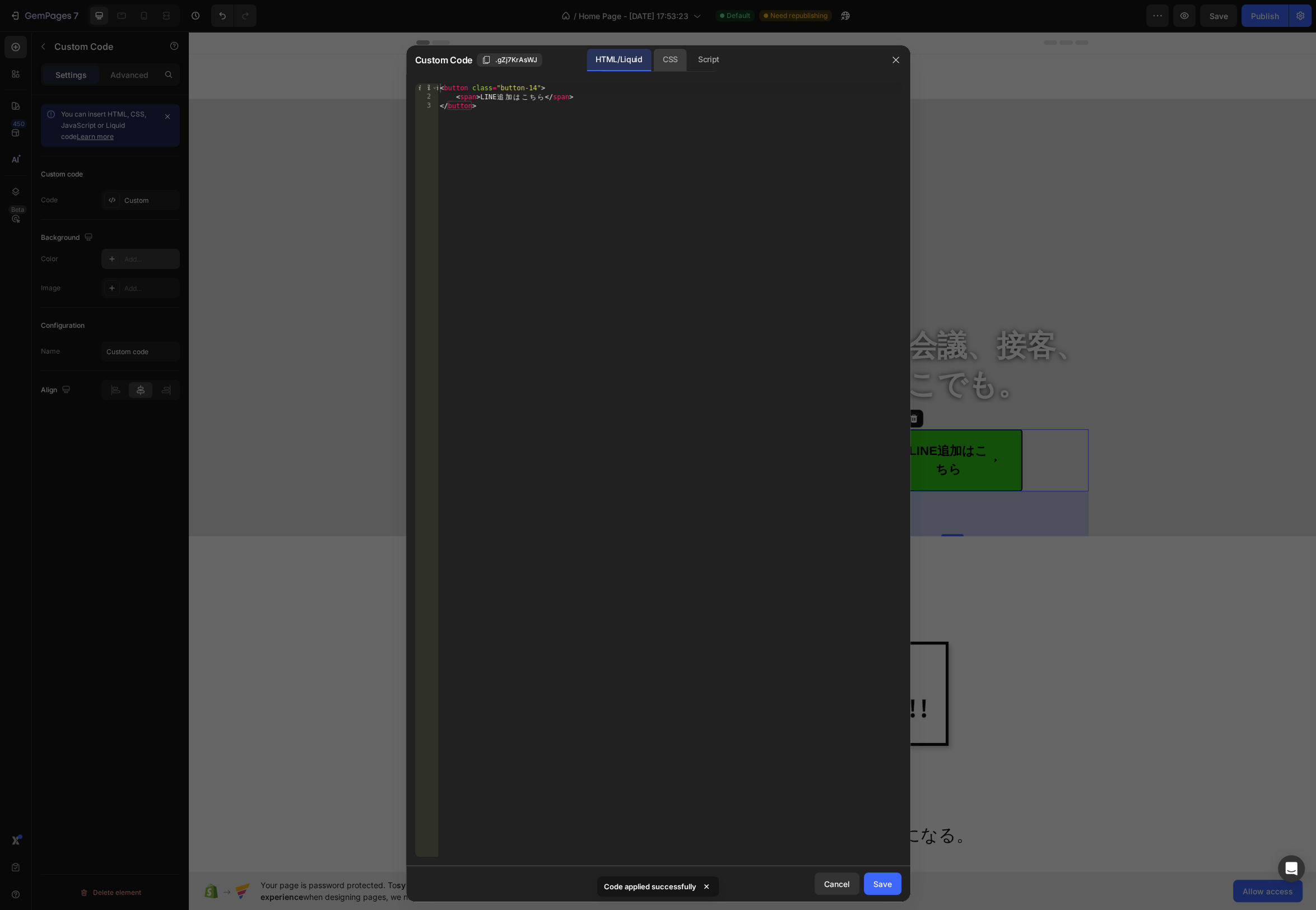
click at [689, 56] on div "CSS" at bounding box center [708, 60] width 39 height 23
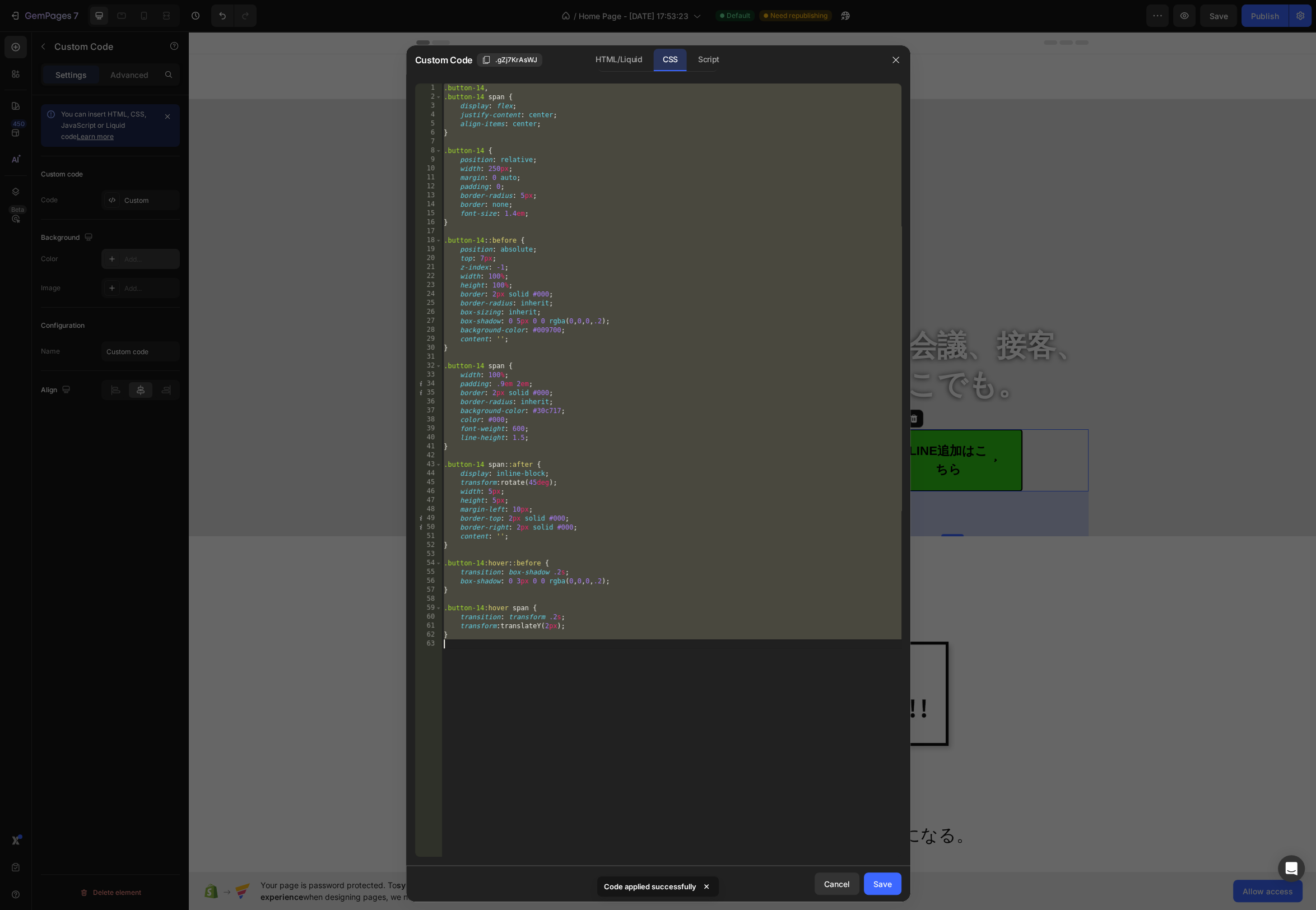
click at [580, 172] on div ".button-14 , .button-14 span { display : flex ; justify-content : center ; alig…" at bounding box center [671, 479] width 460 height 791
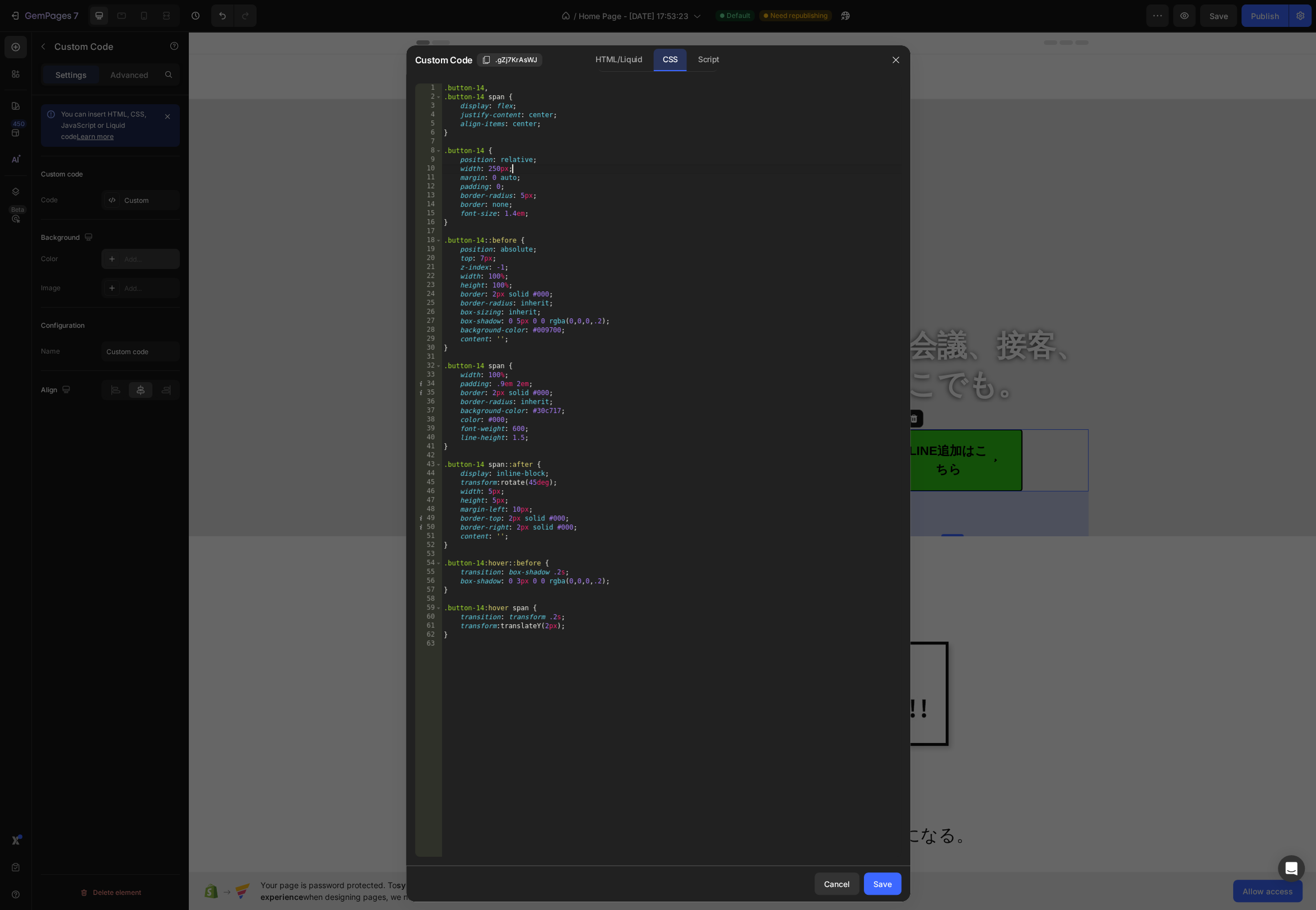
drag, startPoint x: 499, startPoint y: 169, endPoint x: 513, endPoint y: 201, distance: 34.9
click at [499, 170] on div ".button-14 , .button-14 span { display : flex ; justify-content : center ; alig…" at bounding box center [671, 479] width 460 height 791
type textarea "width: 400px;"
click at [848, 883] on div "Cancel" at bounding box center [837, 883] width 26 height 12
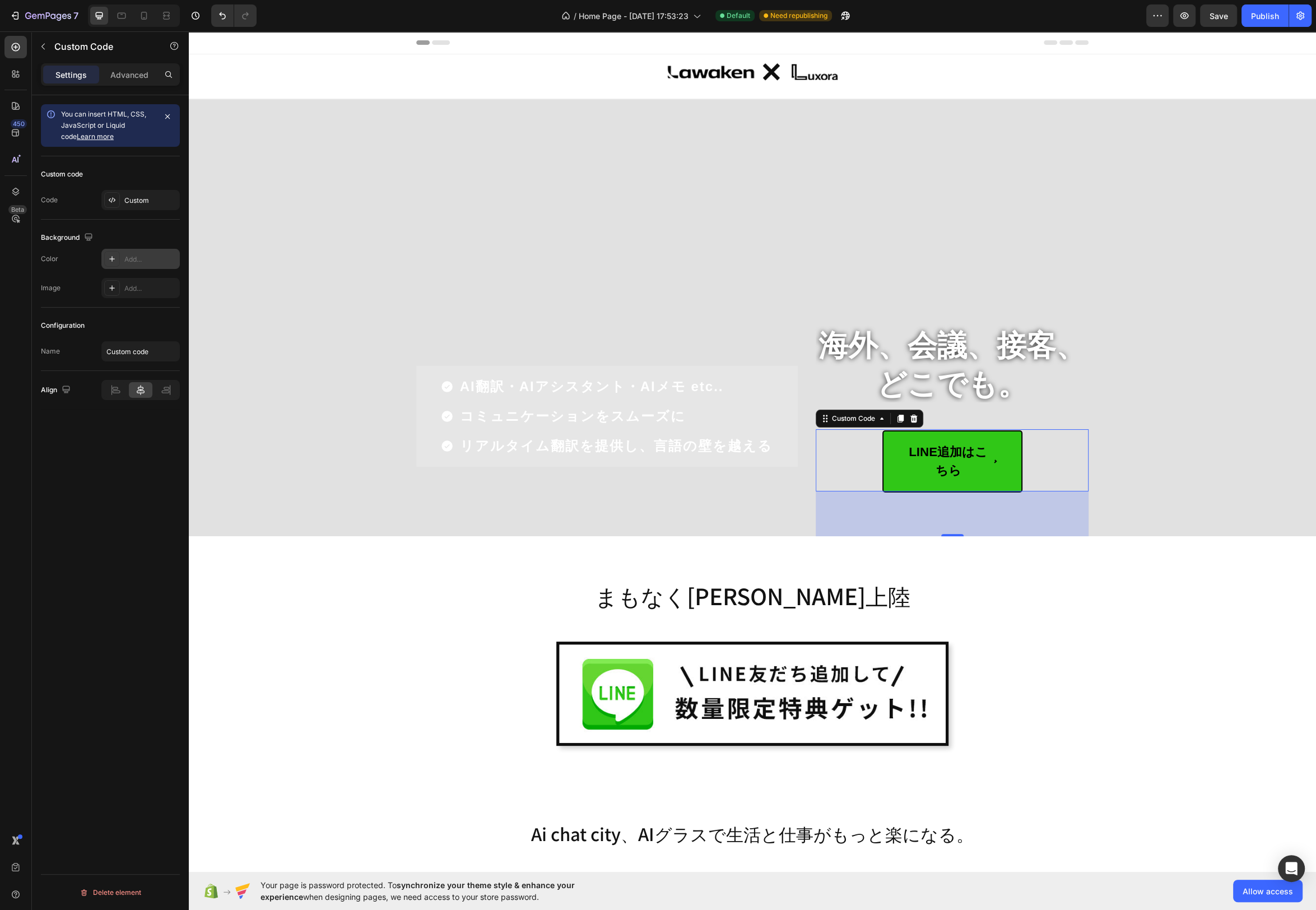
click at [965, 462] on span "LINE追加はこちら" at bounding box center [952, 461] width 140 height 63
click at [155, 202] on div "Custom" at bounding box center [150, 201] width 53 height 10
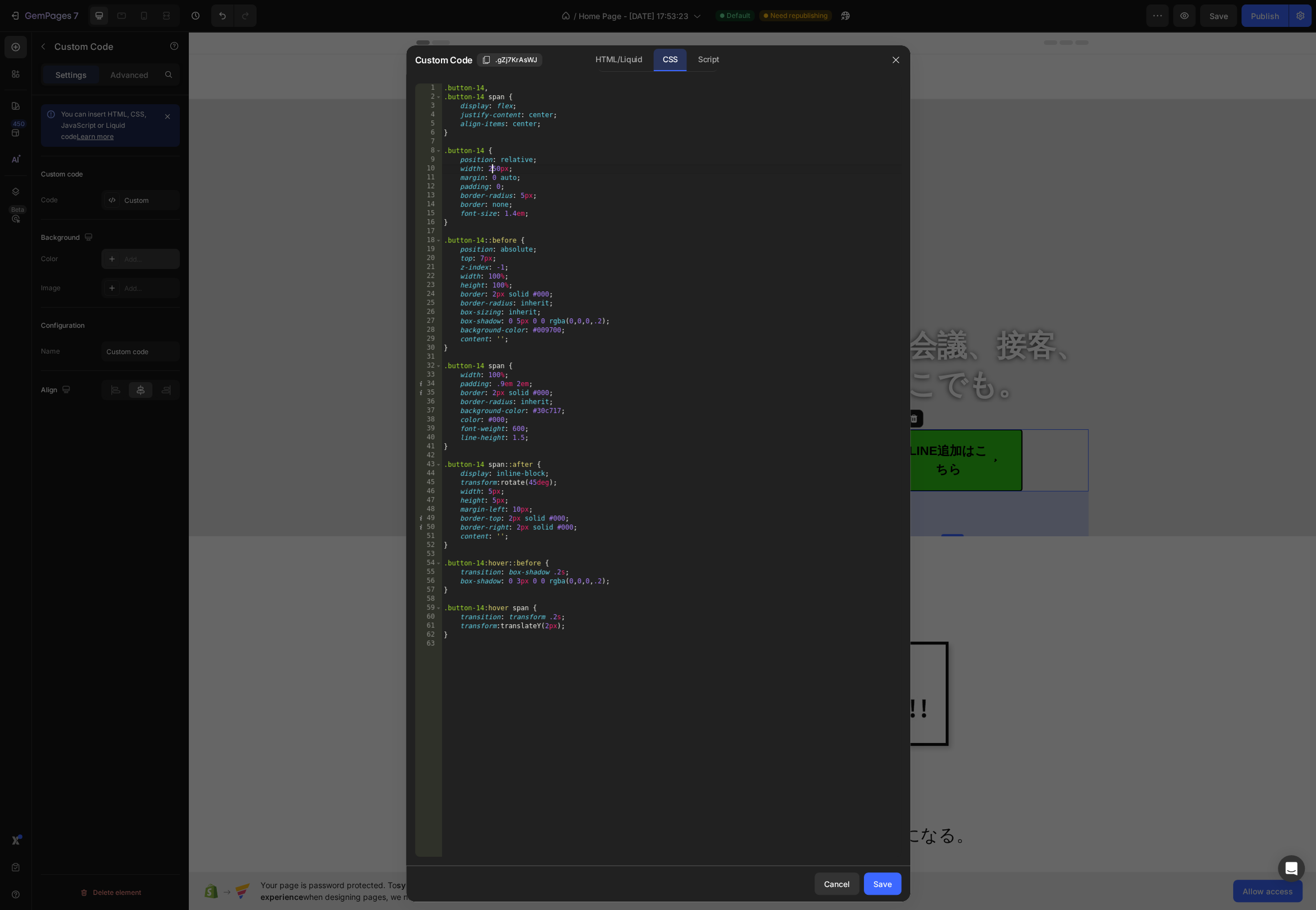
drag, startPoint x: 490, startPoint y: 170, endPoint x: 500, endPoint y: 177, distance: 12.2
click at [490, 170] on div ".button-14 , .button-14 span { display : flex ; justify-content : center ; alig…" at bounding box center [671, 479] width 460 height 791
type textarea "width: 400px;"
click at [876, 883] on div "Save" at bounding box center [883, 883] width 19 height 12
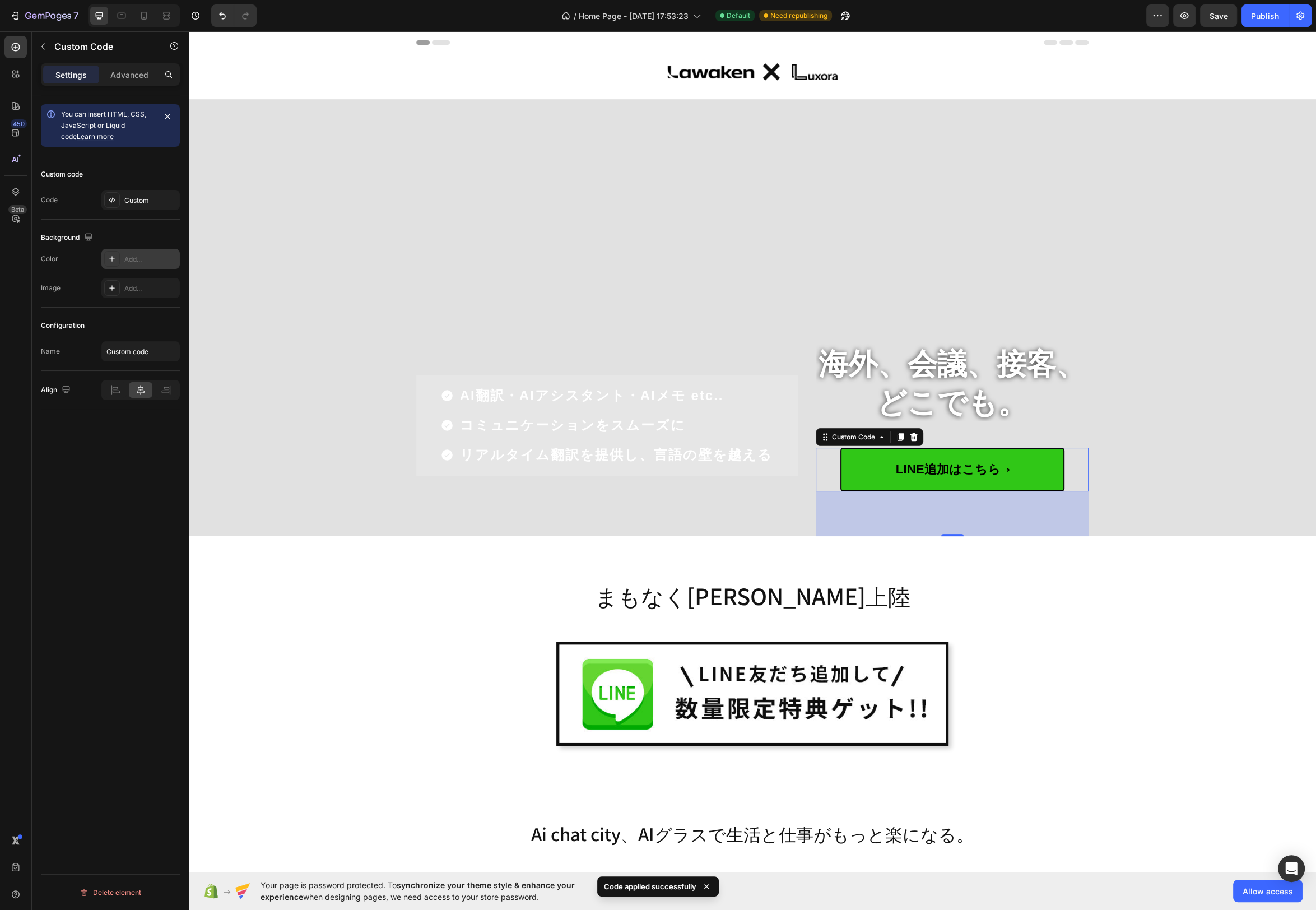
click at [1066, 480] on div "LINE追加はこちら" at bounding box center [952, 469] width 273 height 44
click at [863, 472] on span "LINE追加はこちら" at bounding box center [952, 470] width 224 height 44
click at [126, 200] on div "Custom" at bounding box center [150, 201] width 53 height 10
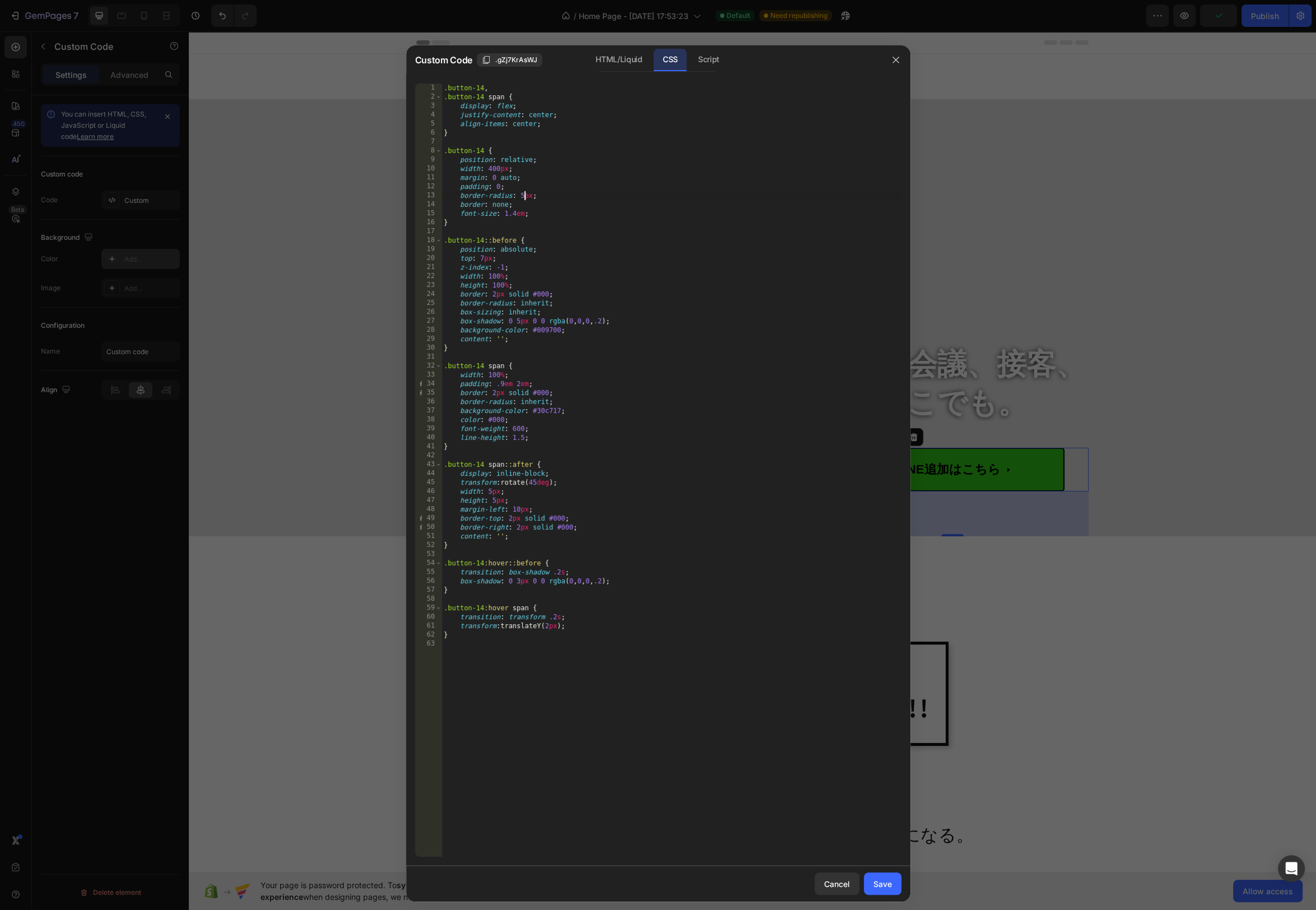
drag, startPoint x: 525, startPoint y: 196, endPoint x: 538, endPoint y: 216, distance: 23.9
click at [525, 196] on div ".button-14 , .button-14 span { display : flex ; justify-content : center ; alig…" at bounding box center [671, 479] width 460 height 791
type textarea "border-radius: 16px;"
click at [883, 879] on div "Save" at bounding box center [883, 883] width 19 height 12
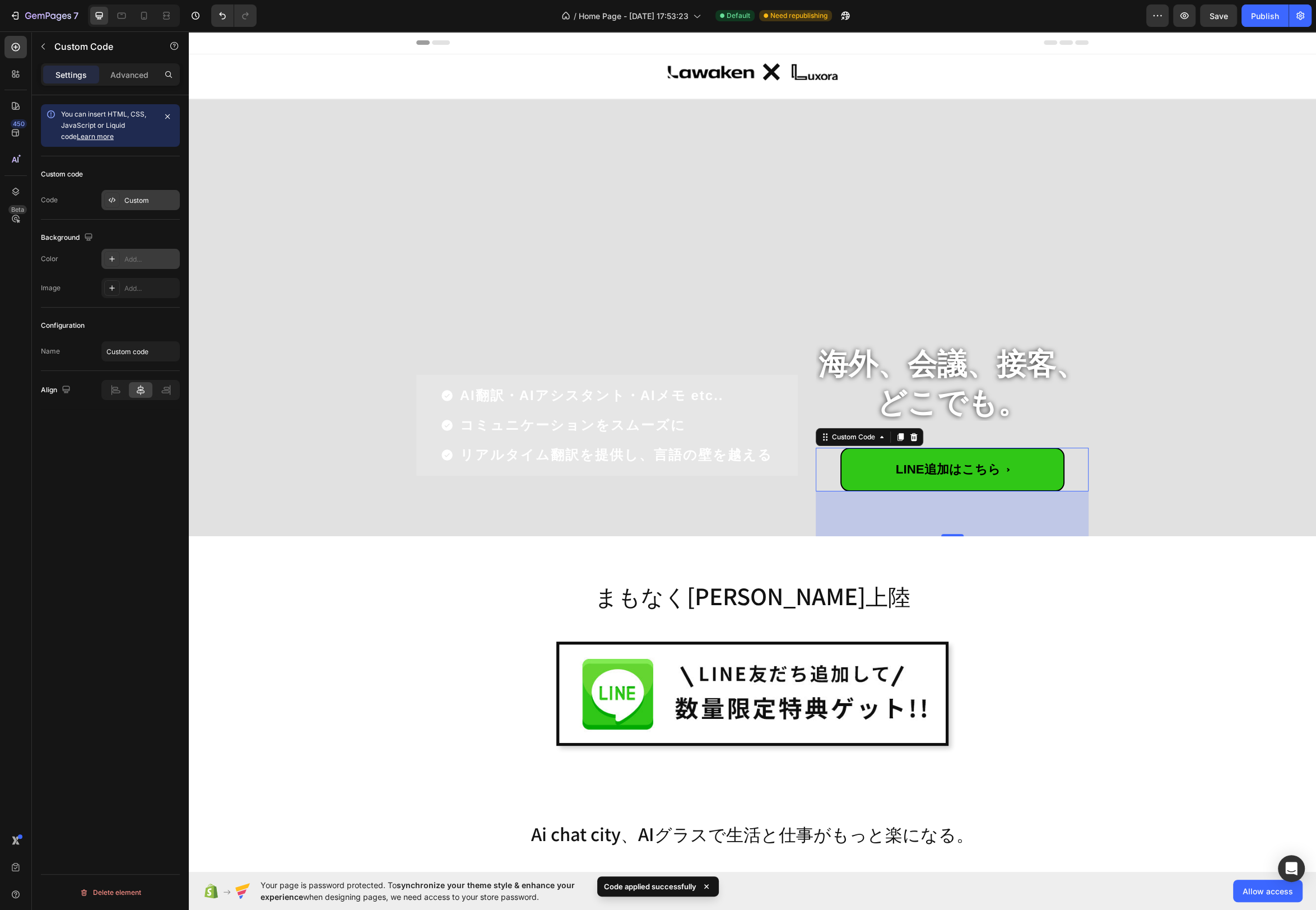
click at [131, 201] on div "Custom" at bounding box center [150, 201] width 53 height 10
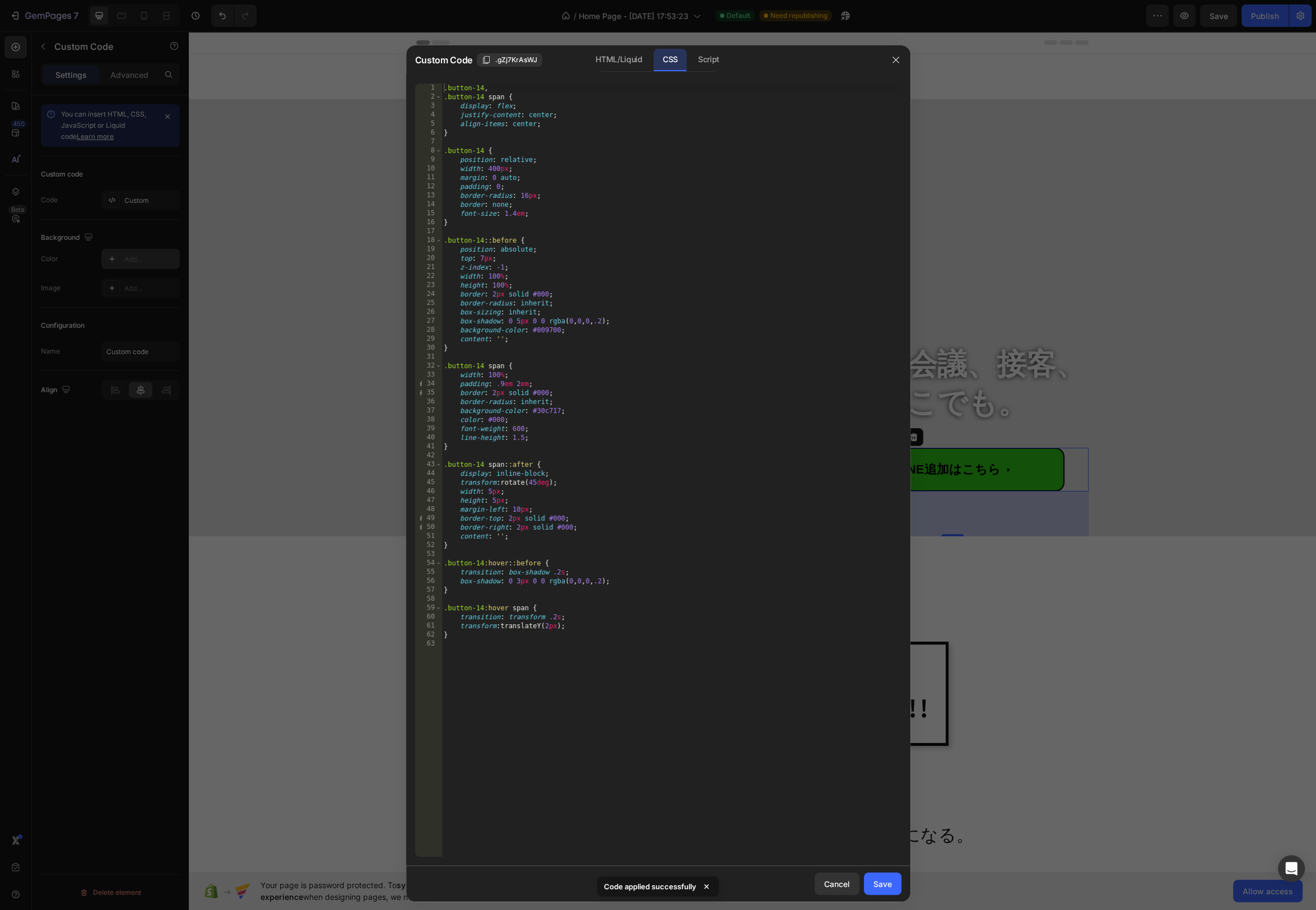
drag, startPoint x: 527, startPoint y: 195, endPoint x: 532, endPoint y: 211, distance: 16.8
click at [527, 196] on div ".button-14 , .button-14 span { display : flex ; justify-content : center ; alig…" at bounding box center [671, 479] width 460 height 791
type textarea "border-radius: 24px;"
click at [887, 886] on div "Save" at bounding box center [883, 883] width 19 height 12
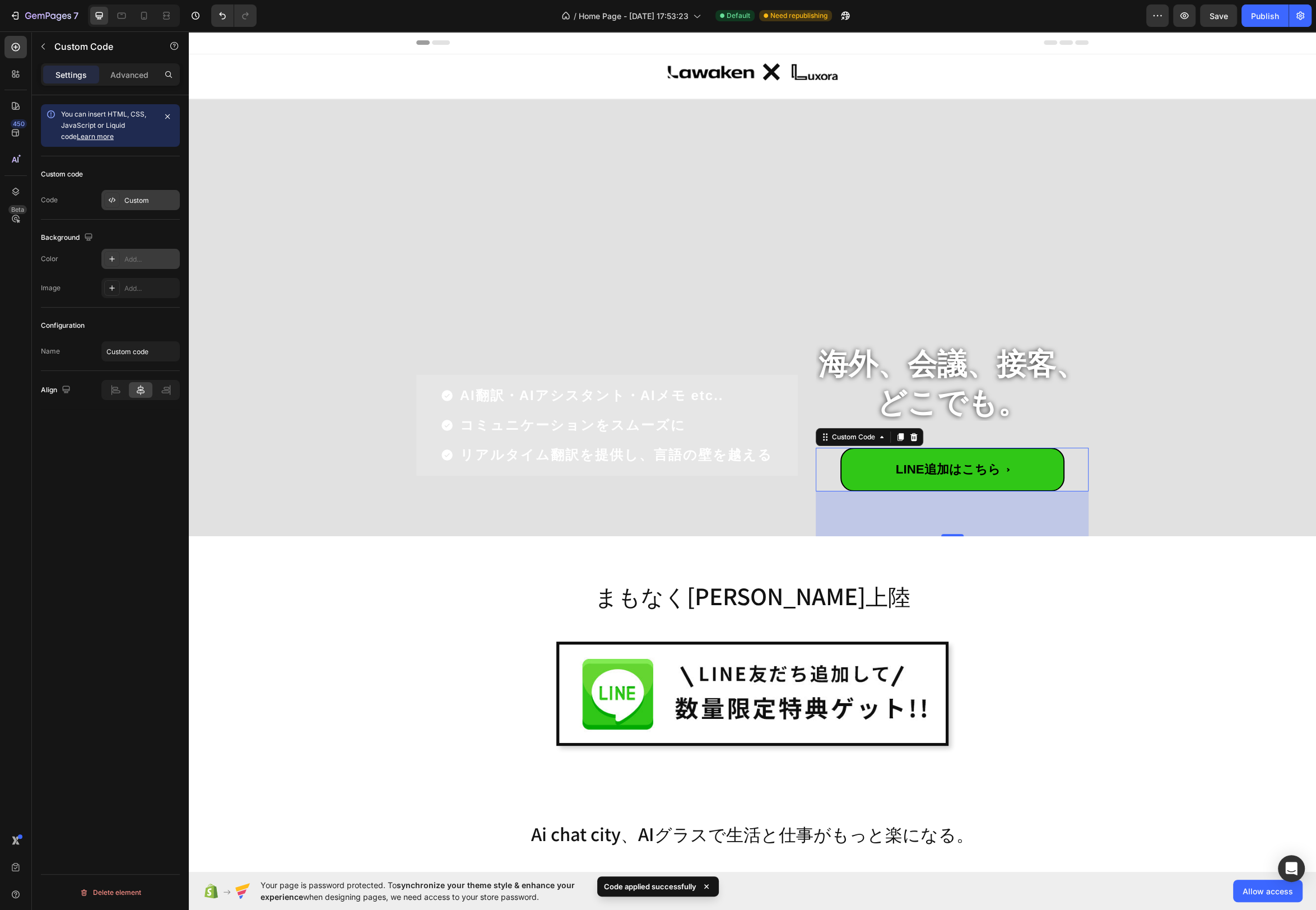
click at [146, 202] on div "Custom" at bounding box center [150, 201] width 53 height 10
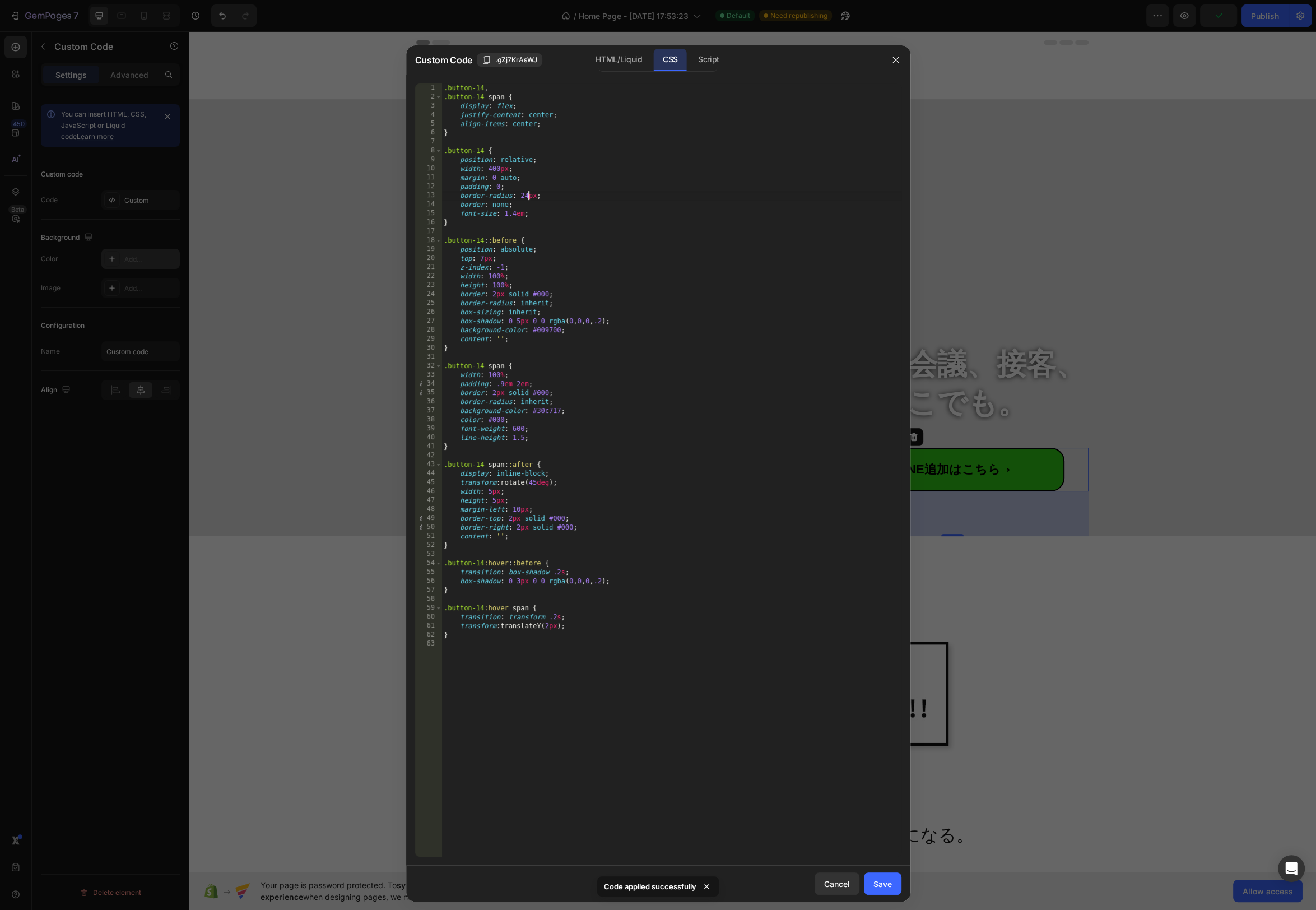
drag, startPoint x: 528, startPoint y: 194, endPoint x: 528, endPoint y: 215, distance: 21.0
click at [528, 196] on div ".button-14 , .button-14 span { display : flex ; justify-content : center ; alig…" at bounding box center [671, 479] width 460 height 791
type textarea "border-radius: 40px;"
click at [888, 879] on div "Save" at bounding box center [883, 883] width 19 height 12
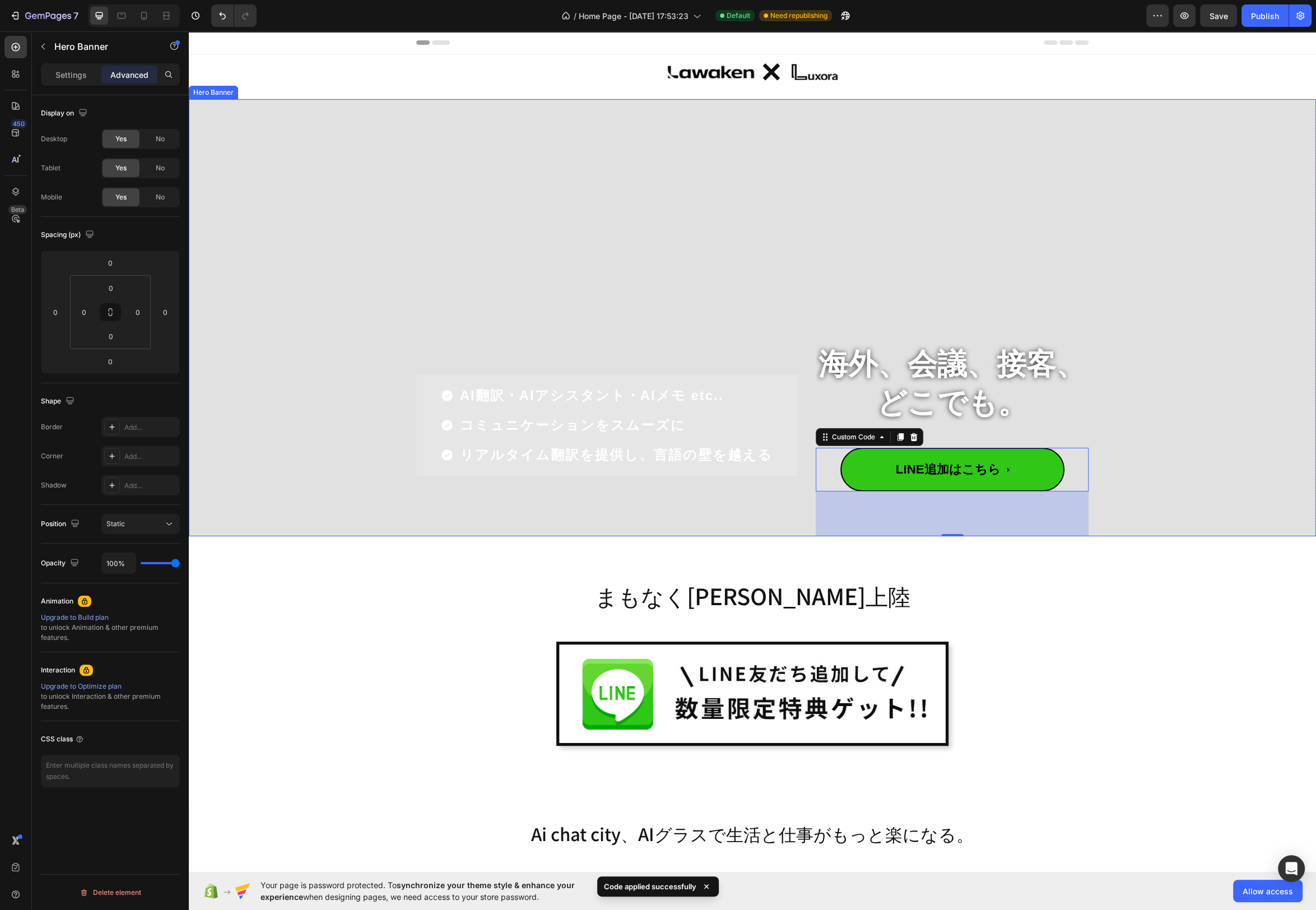
click at [1205, 478] on div "Overlay" at bounding box center [752, 317] width 1127 height 437
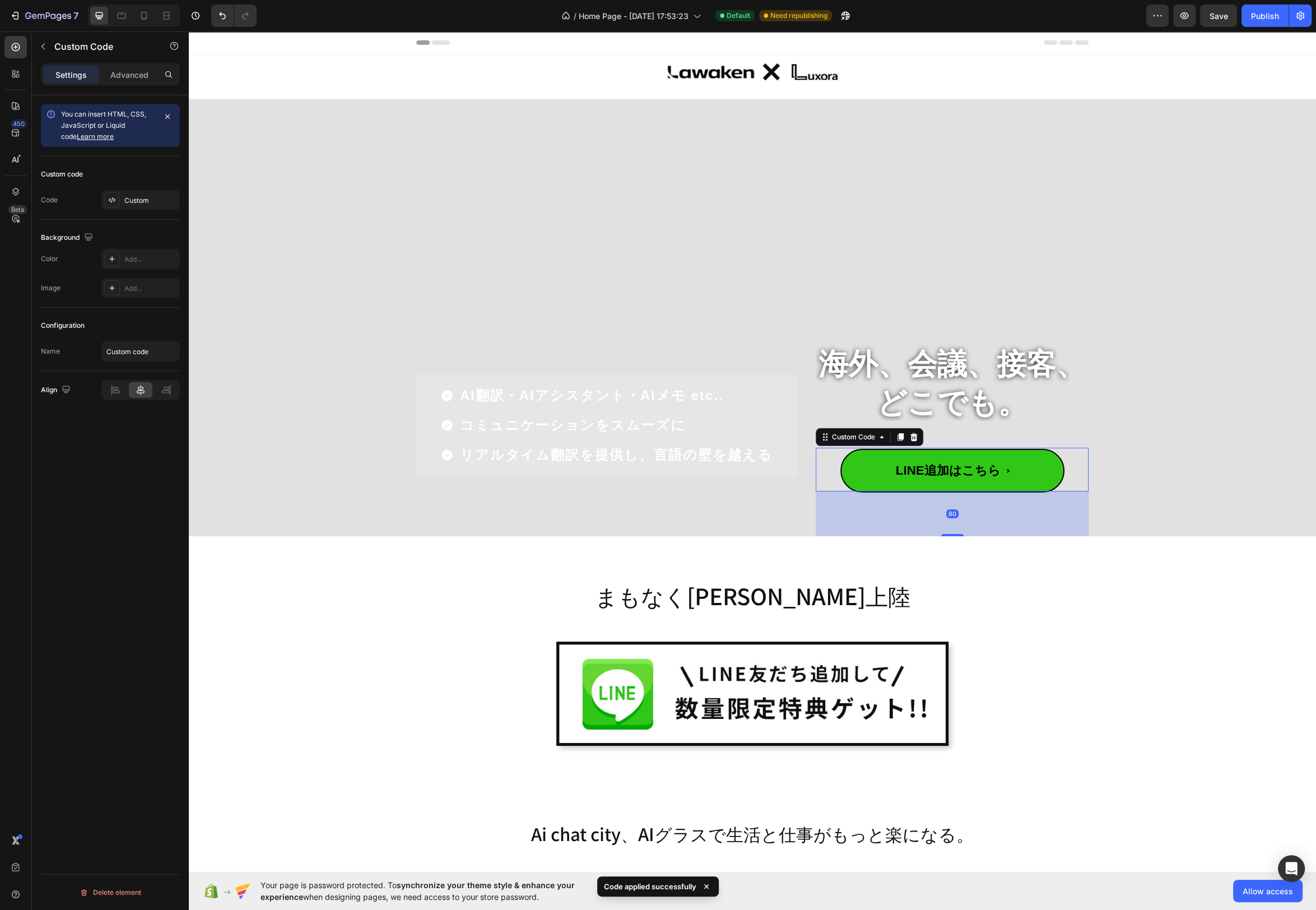
click at [1040, 470] on span "LINE追加はこちら" at bounding box center [952, 470] width 224 height 44
click at [162, 204] on div "Custom" at bounding box center [150, 201] width 53 height 10
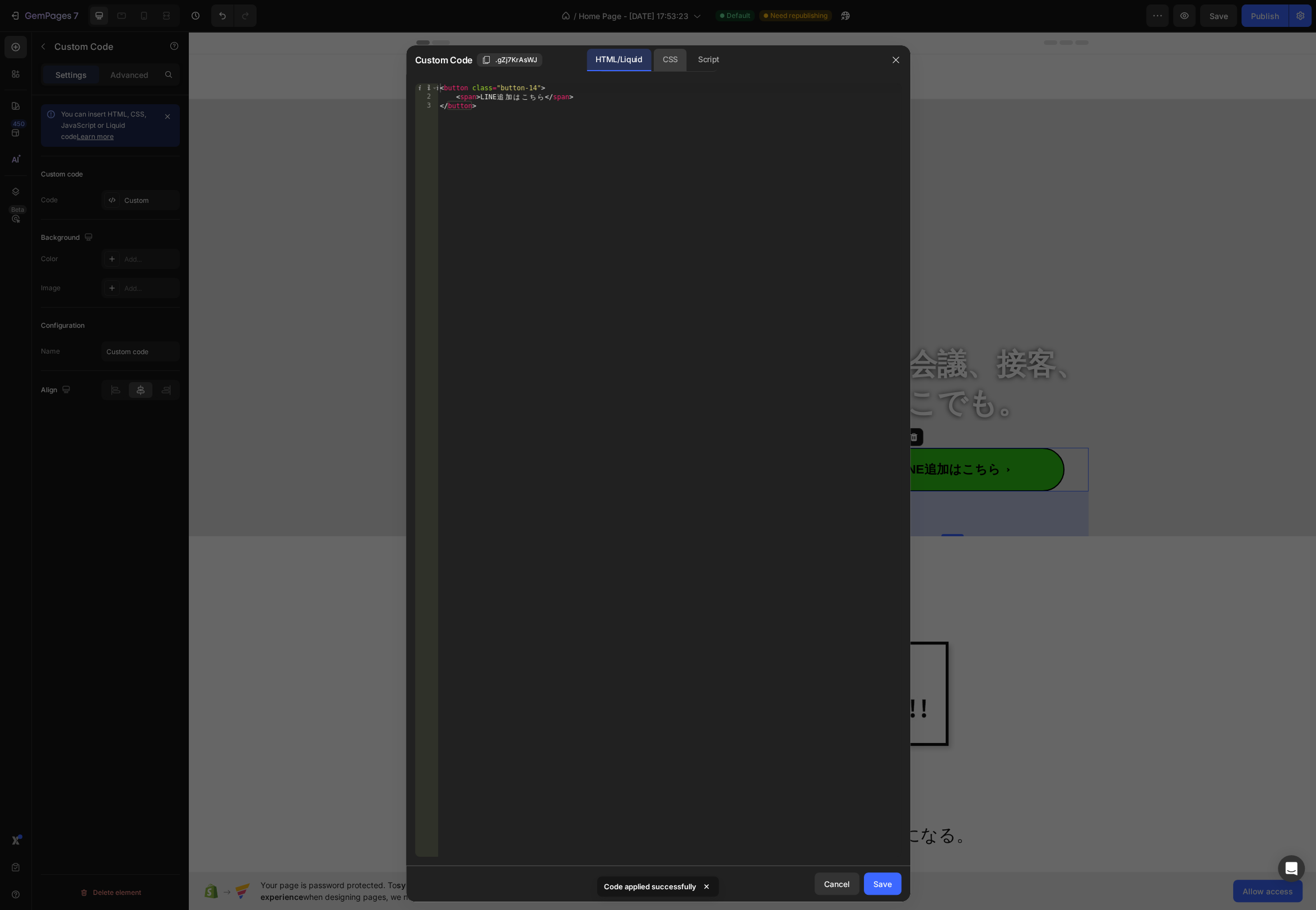
click at [689, 62] on div "CSS" at bounding box center [708, 60] width 39 height 23
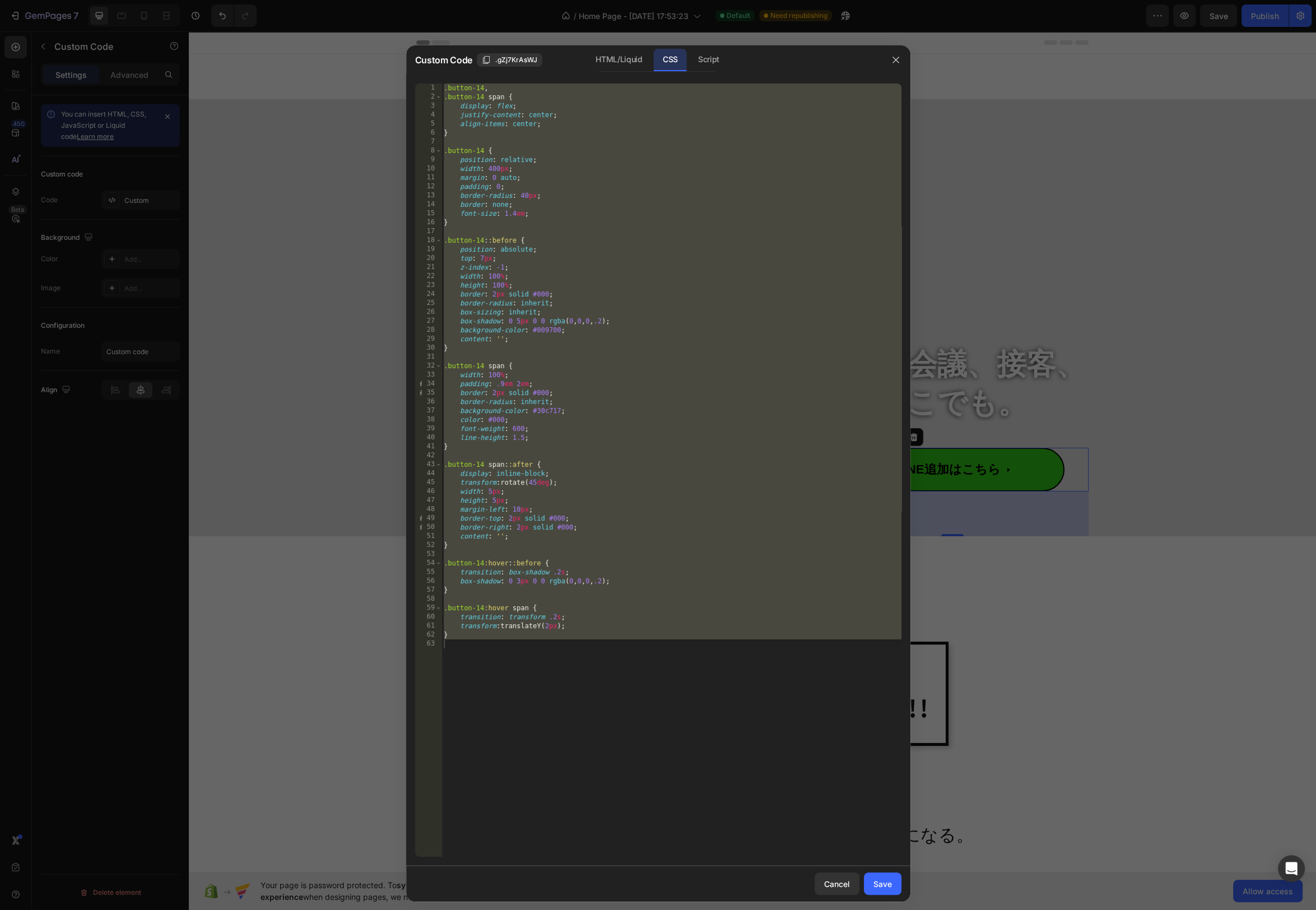
click at [567, 450] on div ".button-14 , .button-14 span { display : flex ; justify-content : center ; alig…" at bounding box center [671, 470] width 460 height 773
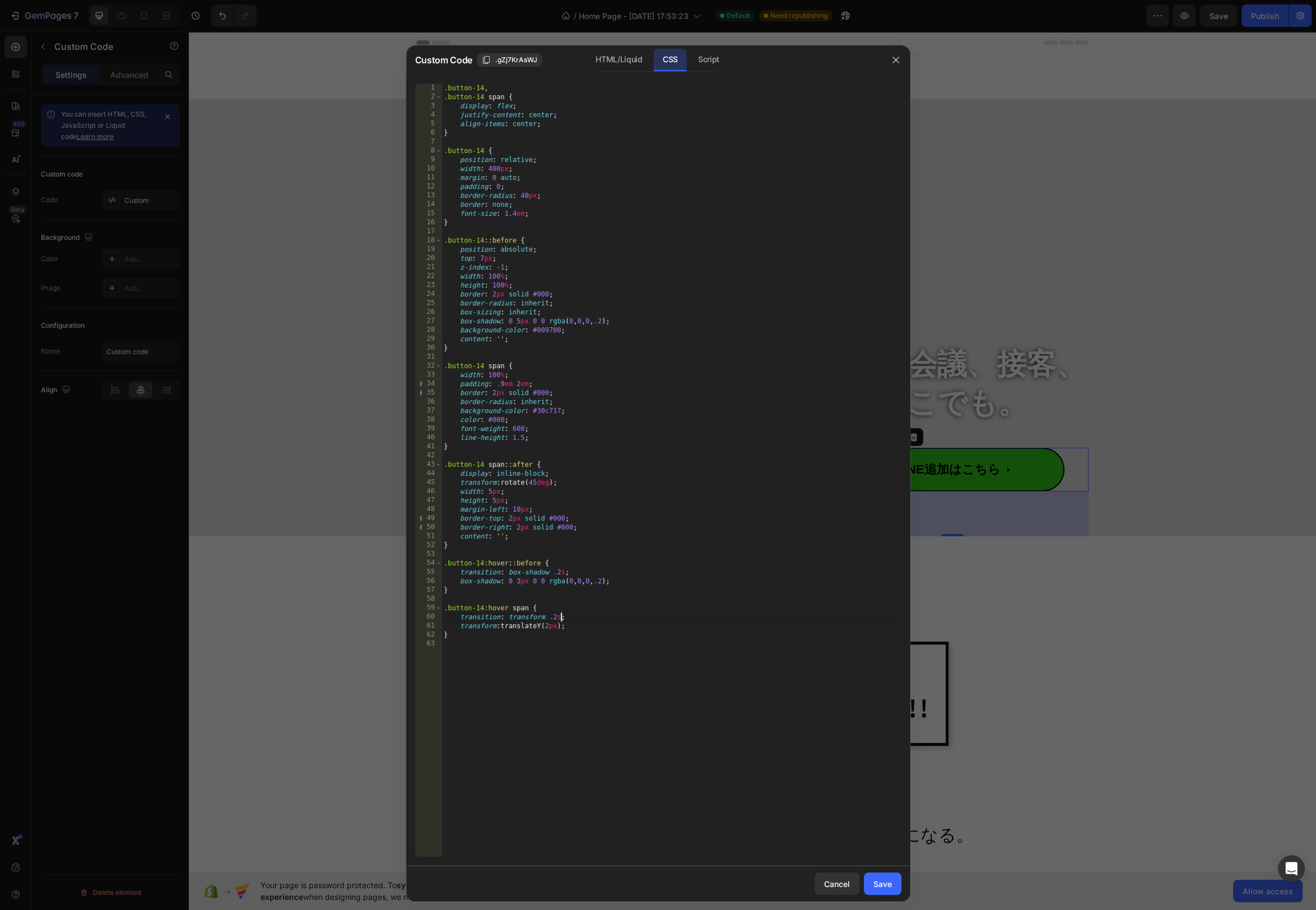
click at [559, 617] on div ".button-14 , .button-14 span { display : flex ; justify-content : center ; alig…" at bounding box center [671, 479] width 460 height 791
click at [551, 625] on div ".button-14 , .button-14 span { display : flex ; justify-content : center ; alig…" at bounding box center [671, 479] width 460 height 791
type textarea "transform: translateY(8px);"
drag, startPoint x: 893, startPoint y: 883, endPoint x: 887, endPoint y: 881, distance: 6.3
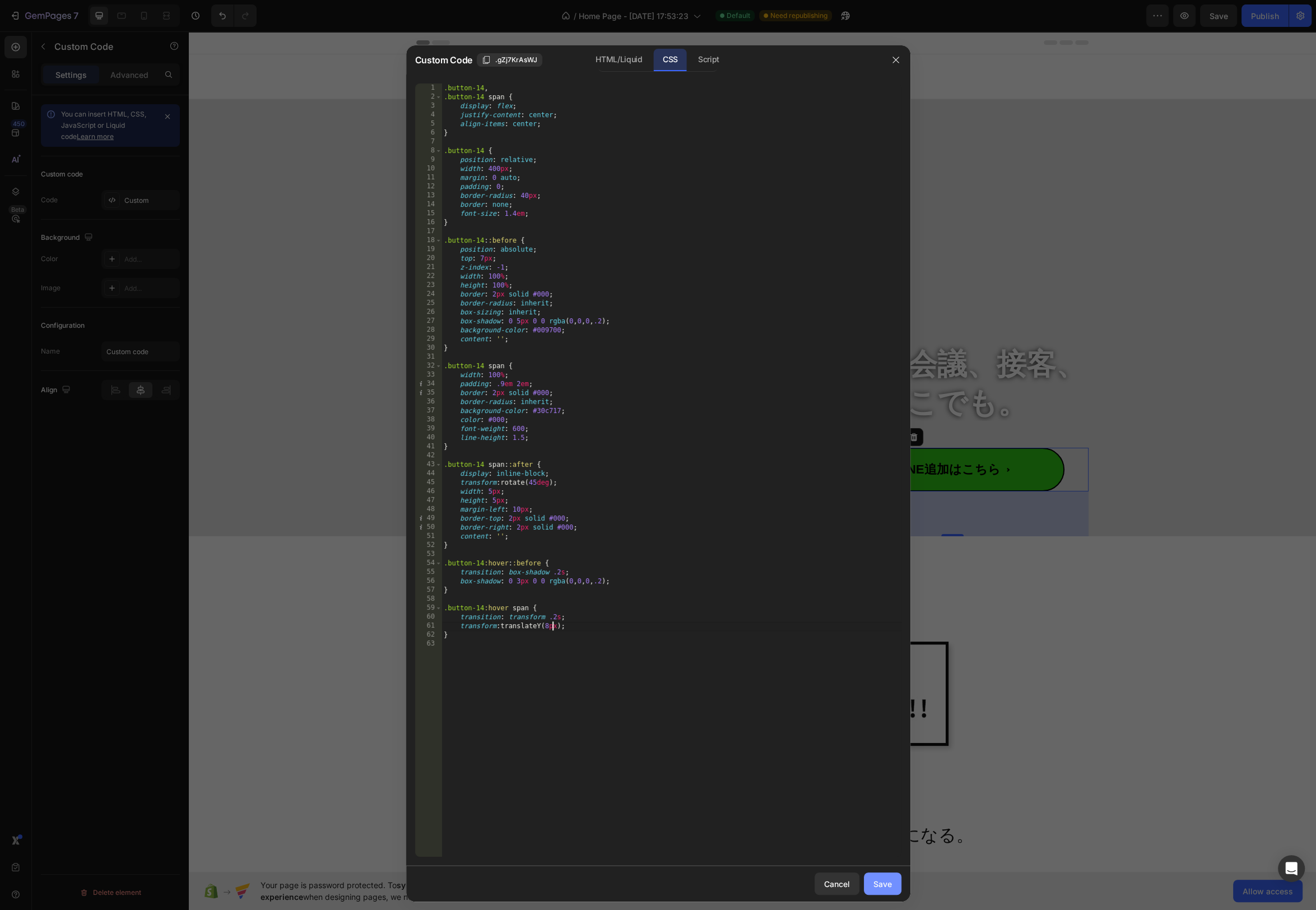
click at [893, 883] on button "Save" at bounding box center [883, 884] width 37 height 23
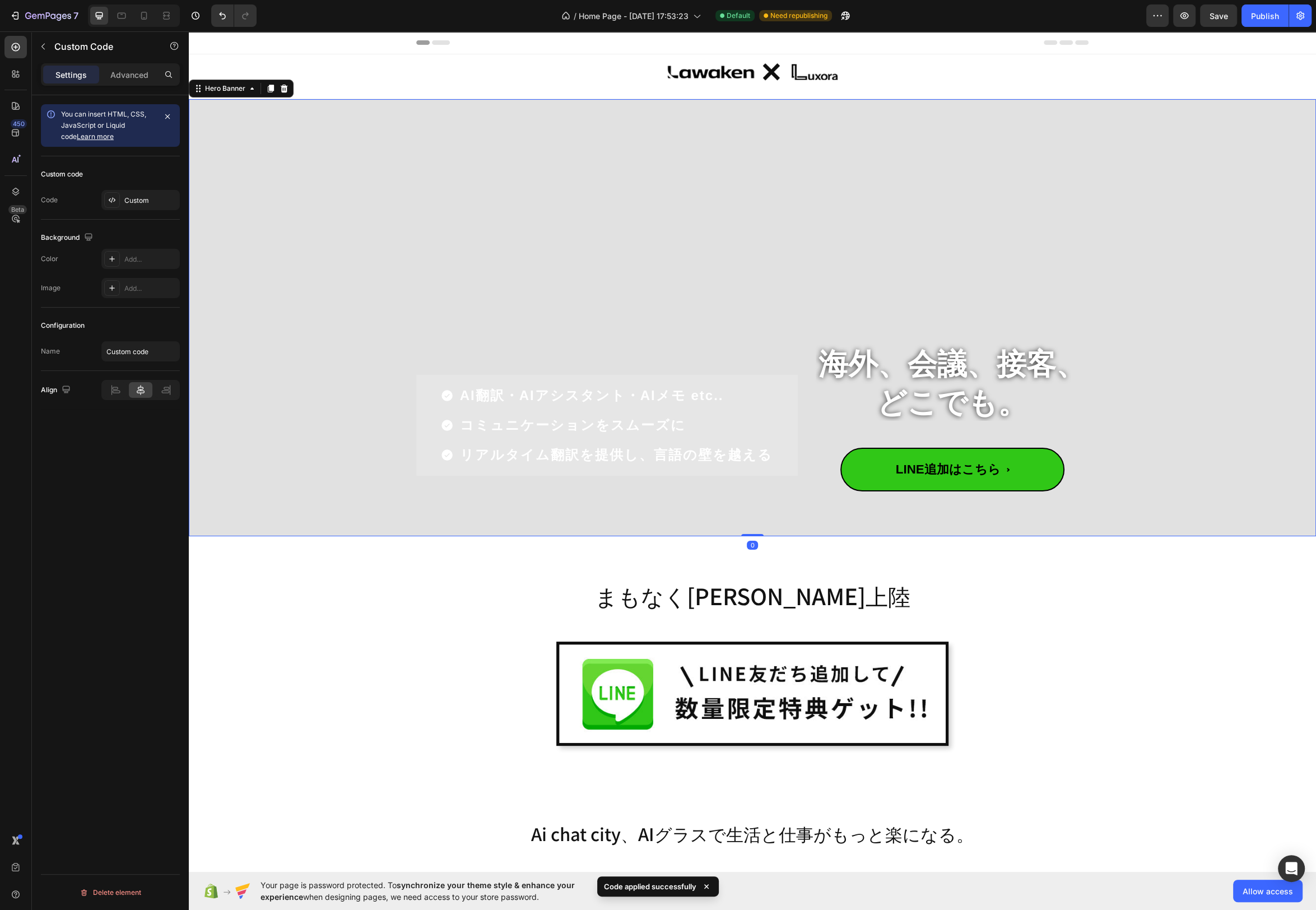
click at [1183, 318] on div "Overlay" at bounding box center [752, 317] width 1127 height 437
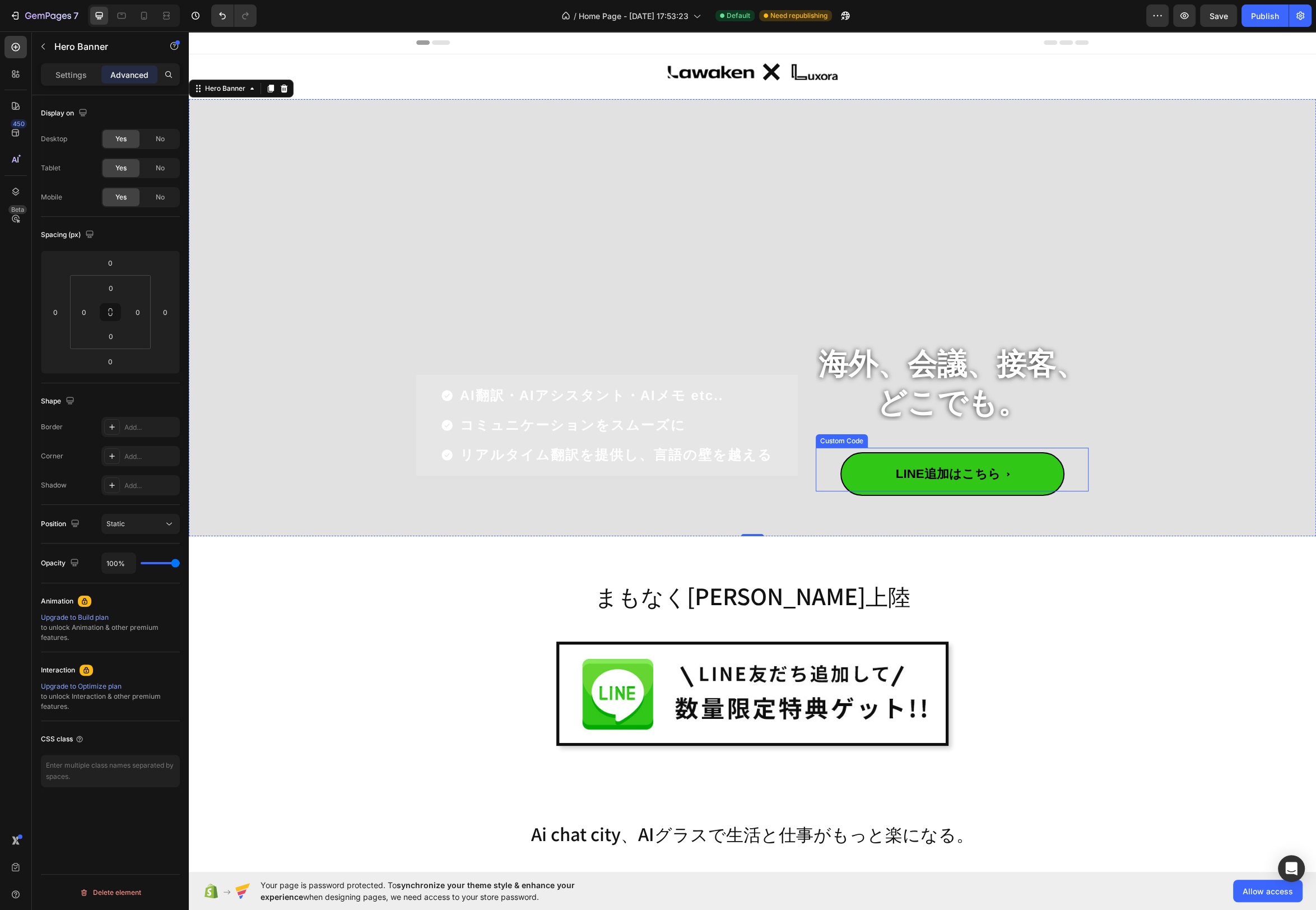
click at [1045, 470] on span "LINE追加はこちら" at bounding box center [952, 474] width 224 height 44
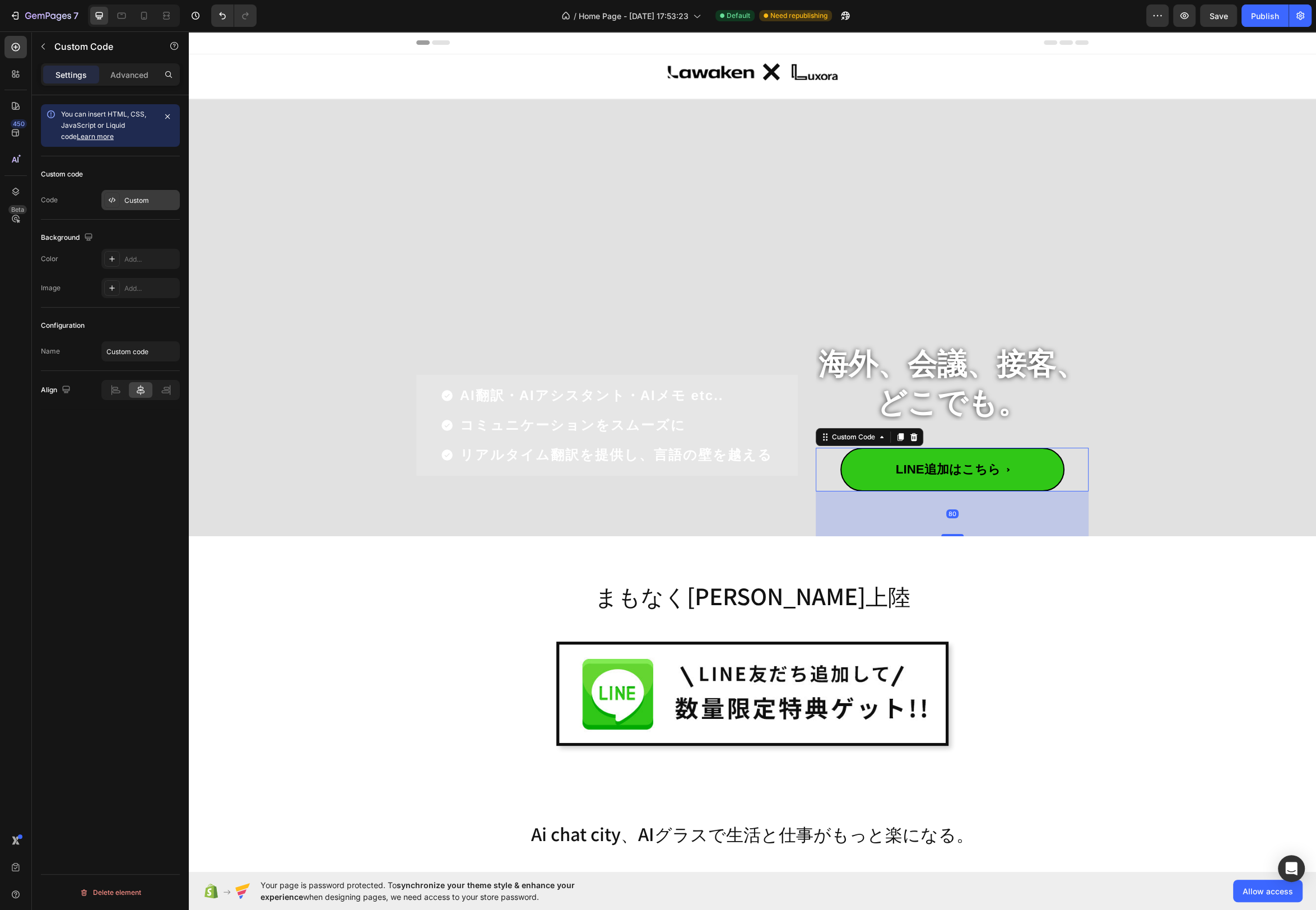
click at [146, 196] on div "Custom" at bounding box center [150, 201] width 53 height 10
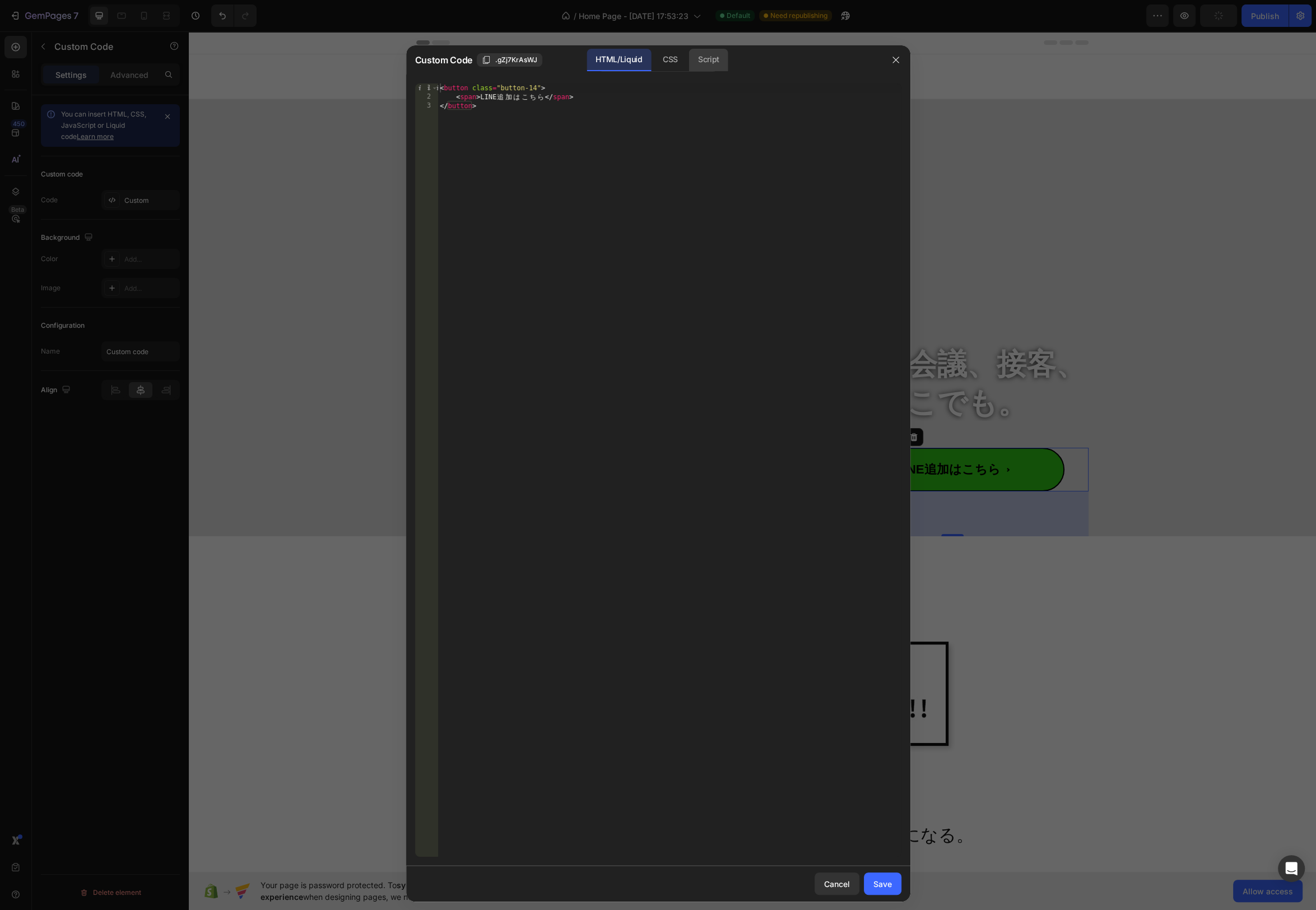
click at [692, 58] on div "Script" at bounding box center [708, 60] width 39 height 23
drag, startPoint x: 676, startPoint y: 59, endPoint x: 678, endPoint y: 68, distance: 9.2
click at [676, 59] on div "CSS" at bounding box center [670, 60] width 33 height 23
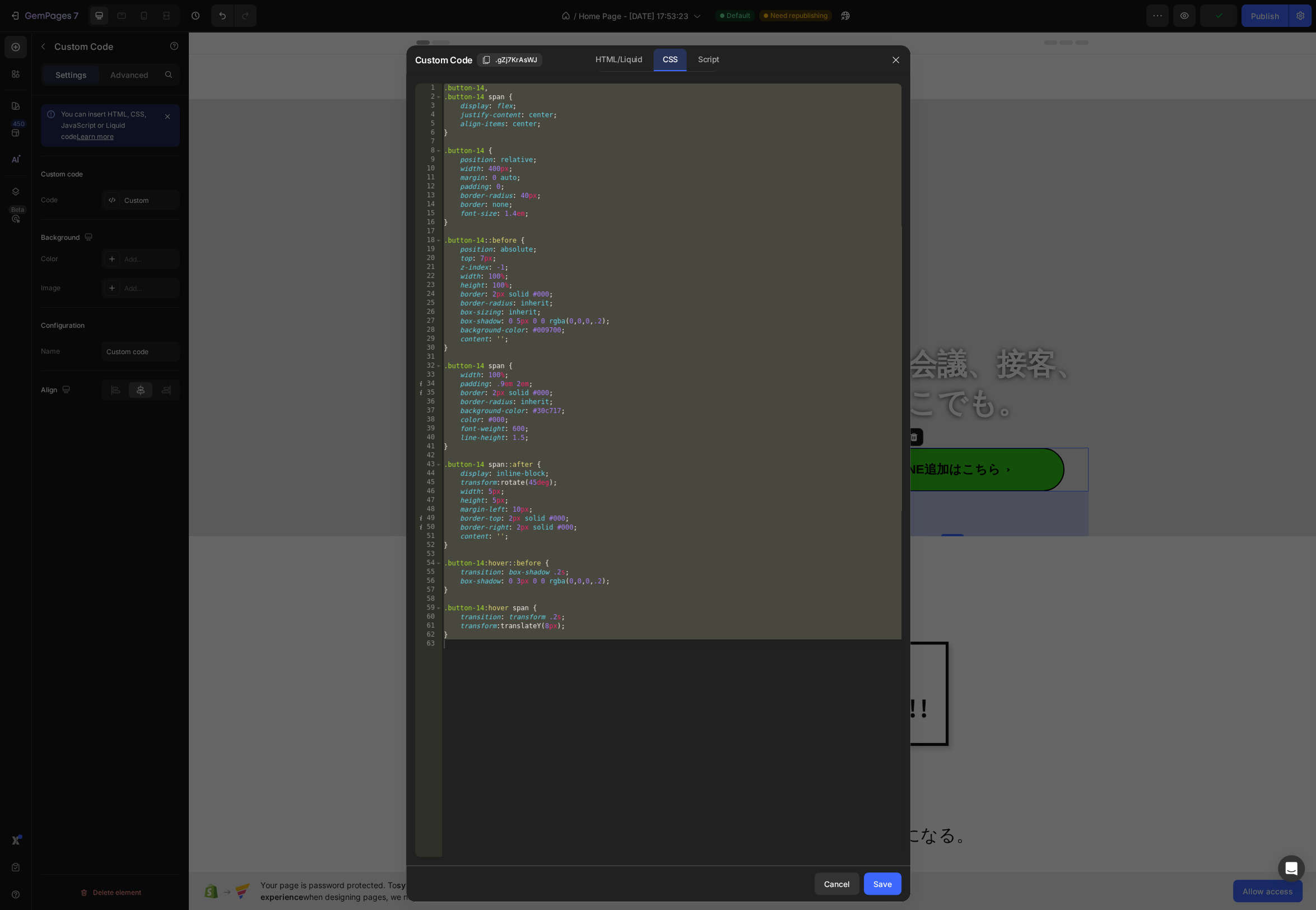
drag, startPoint x: 554, startPoint y: 620, endPoint x: 557, endPoint y: 630, distance: 10.4
click at [554, 620] on div ".button-14 , .button-14 span { display : flex ; justify-content : center ; alig…" at bounding box center [671, 479] width 460 height 791
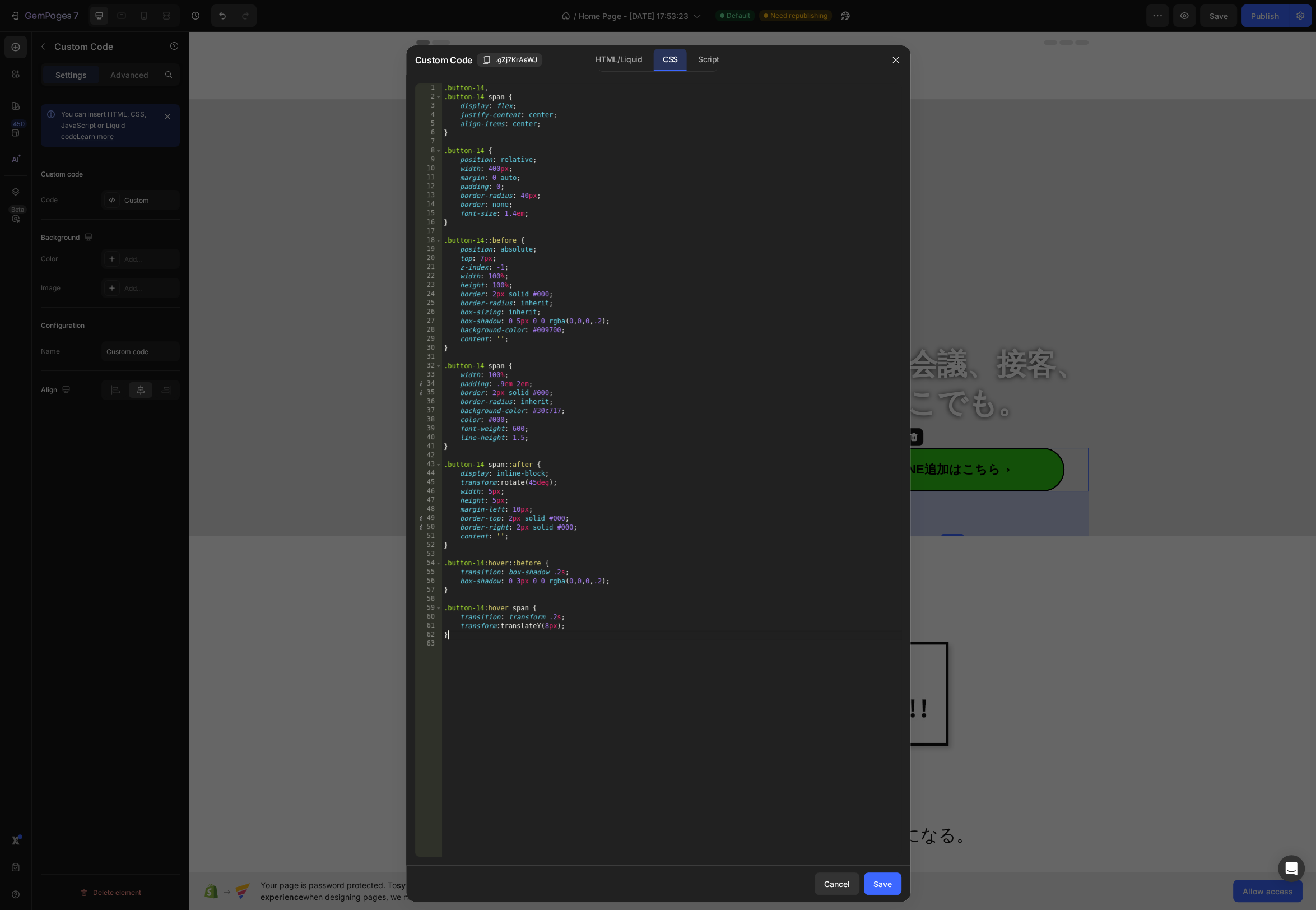
drag, startPoint x: 555, startPoint y: 631, endPoint x: 560, endPoint y: 644, distance: 13.9
click at [554, 631] on div ".button-14 , .button-14 span { display : flex ; justify-content : center ; alig…" at bounding box center [671, 479] width 460 height 791
drag, startPoint x: 552, startPoint y: 626, endPoint x: 548, endPoint y: 673, distance: 47.2
click at [552, 626] on div ".button-14 , .button-14 span { display : flex ; justify-content : center ; alig…" at bounding box center [671, 479] width 460 height 791
click at [558, 616] on div ".button-14 , .button-14 span { display : flex ; justify-content : center ; alig…" at bounding box center [671, 479] width 460 height 791
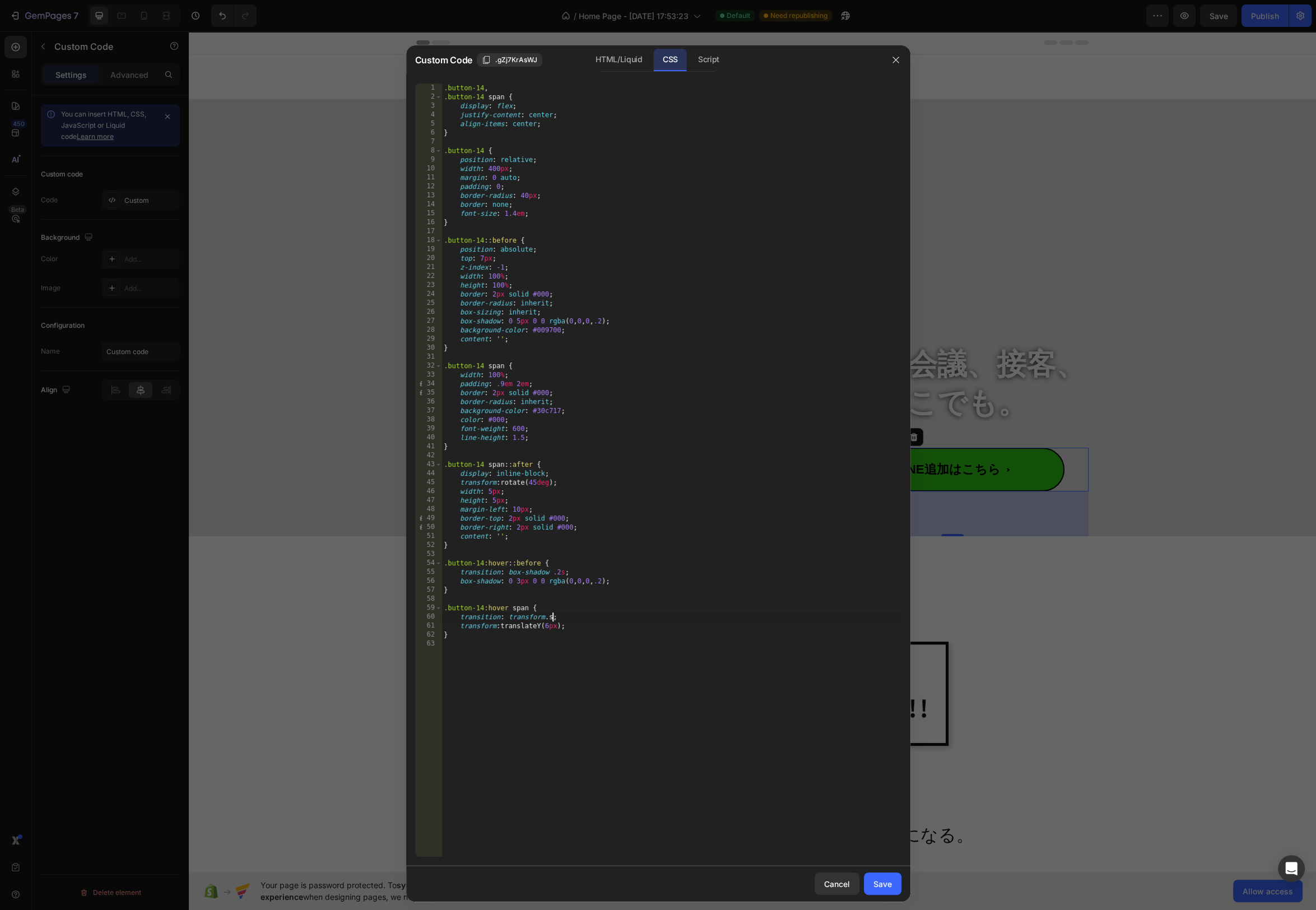
scroll to position [0, 9]
type textarea "transition: transform .6s;"
drag, startPoint x: 891, startPoint y: 879, endPoint x: 937, endPoint y: 784, distance: 105.6
click at [891, 878] on div "Save" at bounding box center [883, 883] width 19 height 12
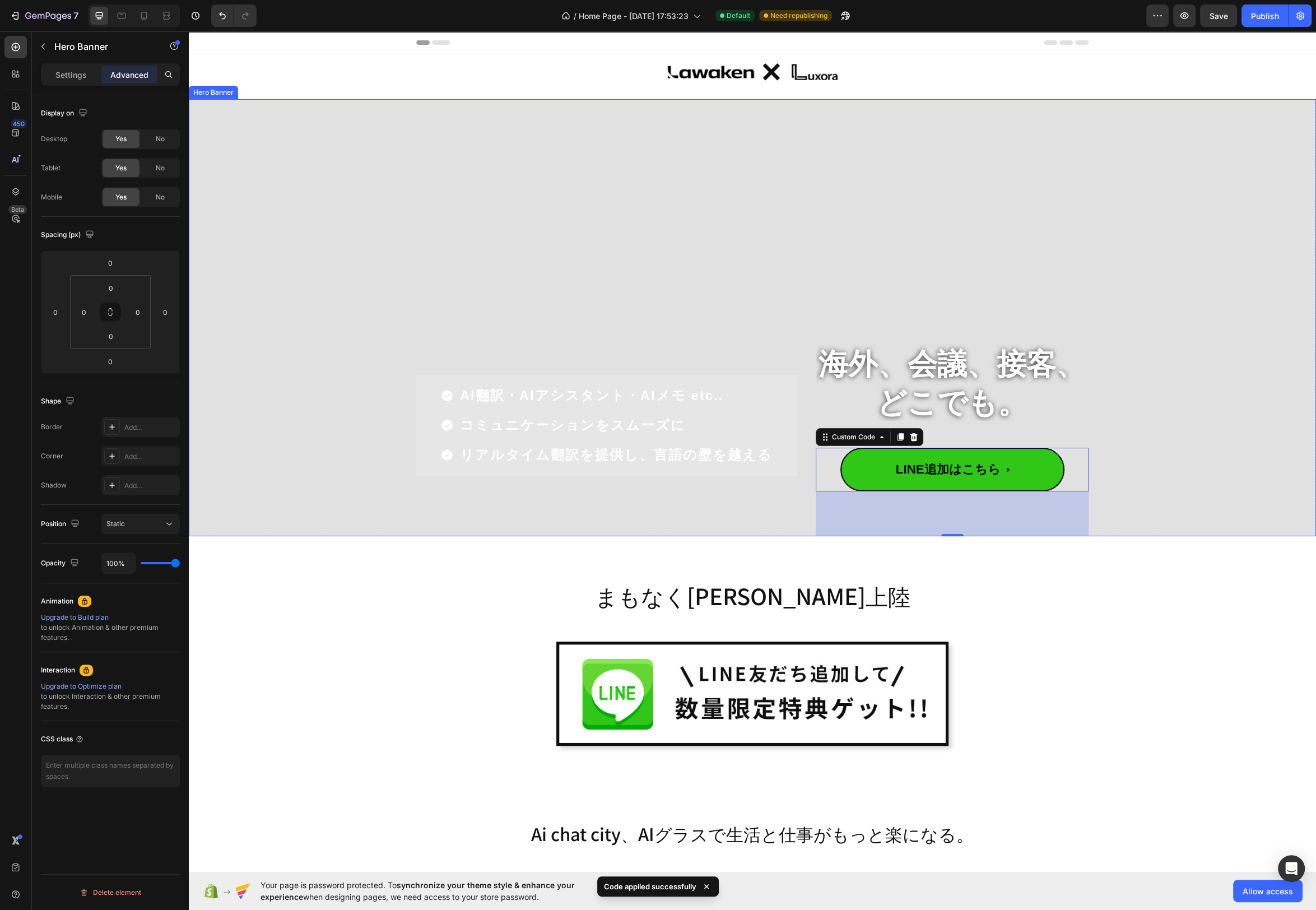
click at [827, 209] on div "Overlay" at bounding box center [752, 317] width 1127 height 437
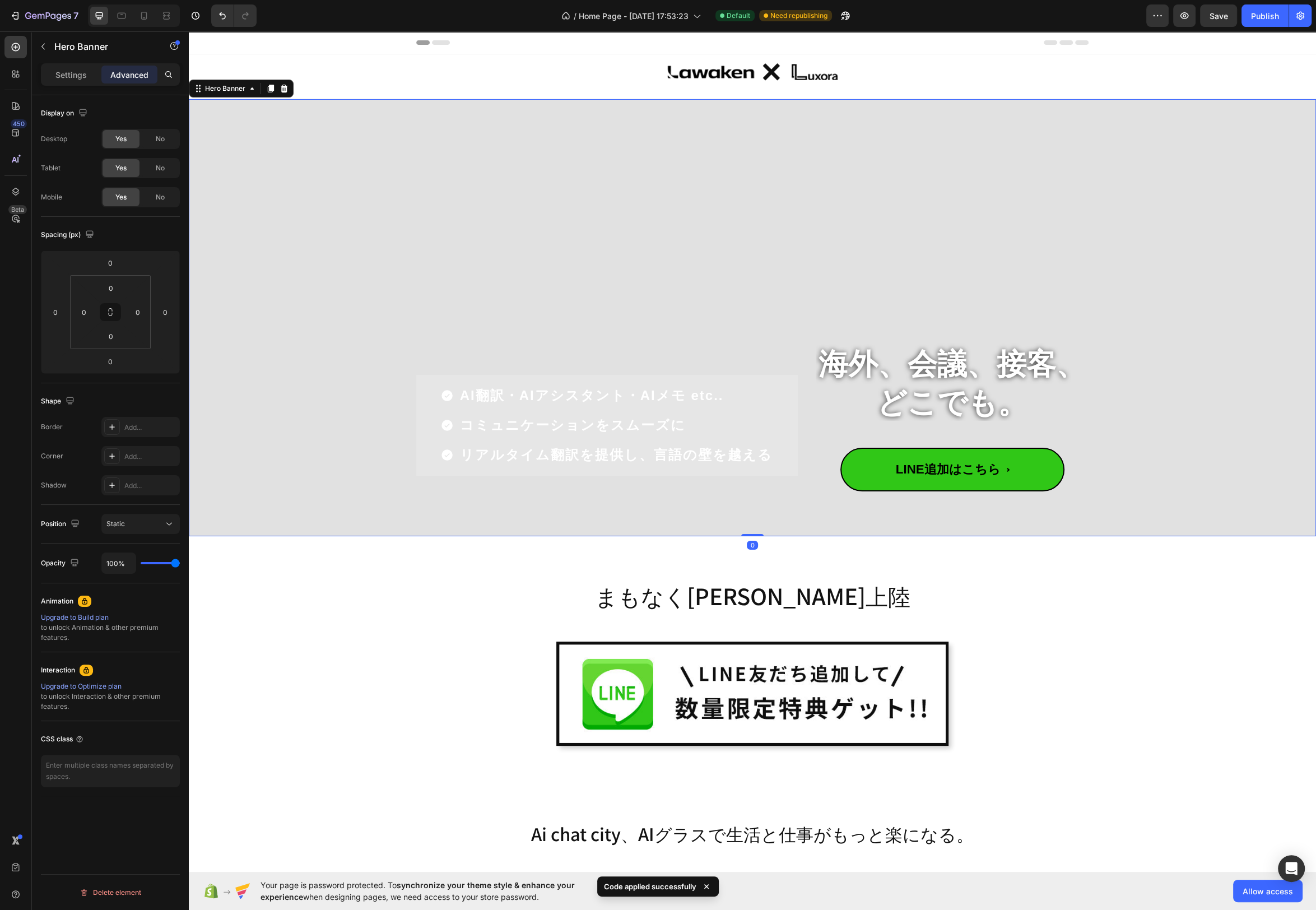
click at [819, 181] on div "Overlay" at bounding box center [752, 317] width 1127 height 437
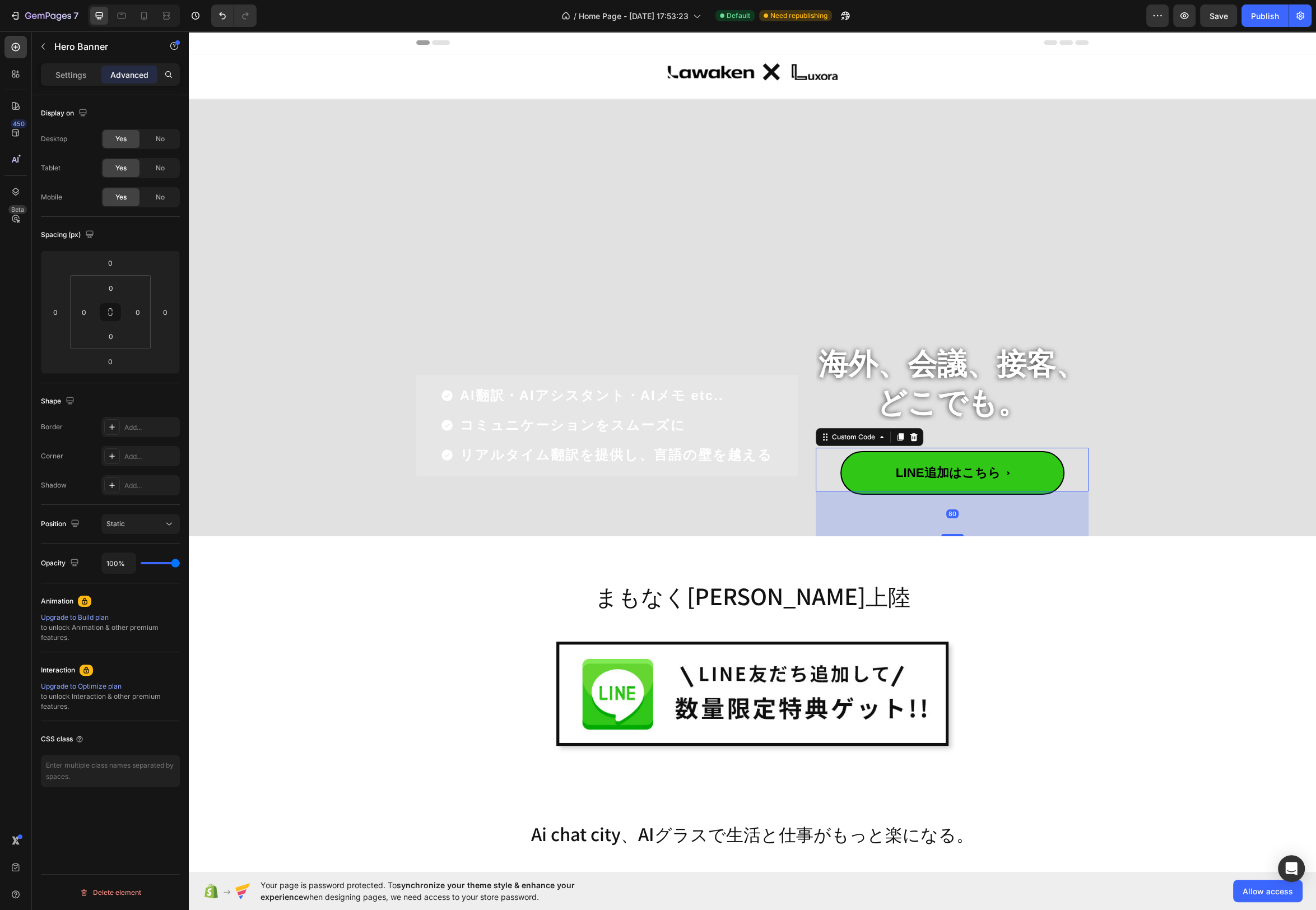
click at [981, 484] on span "LINE追加はこちら" at bounding box center [952, 473] width 224 height 44
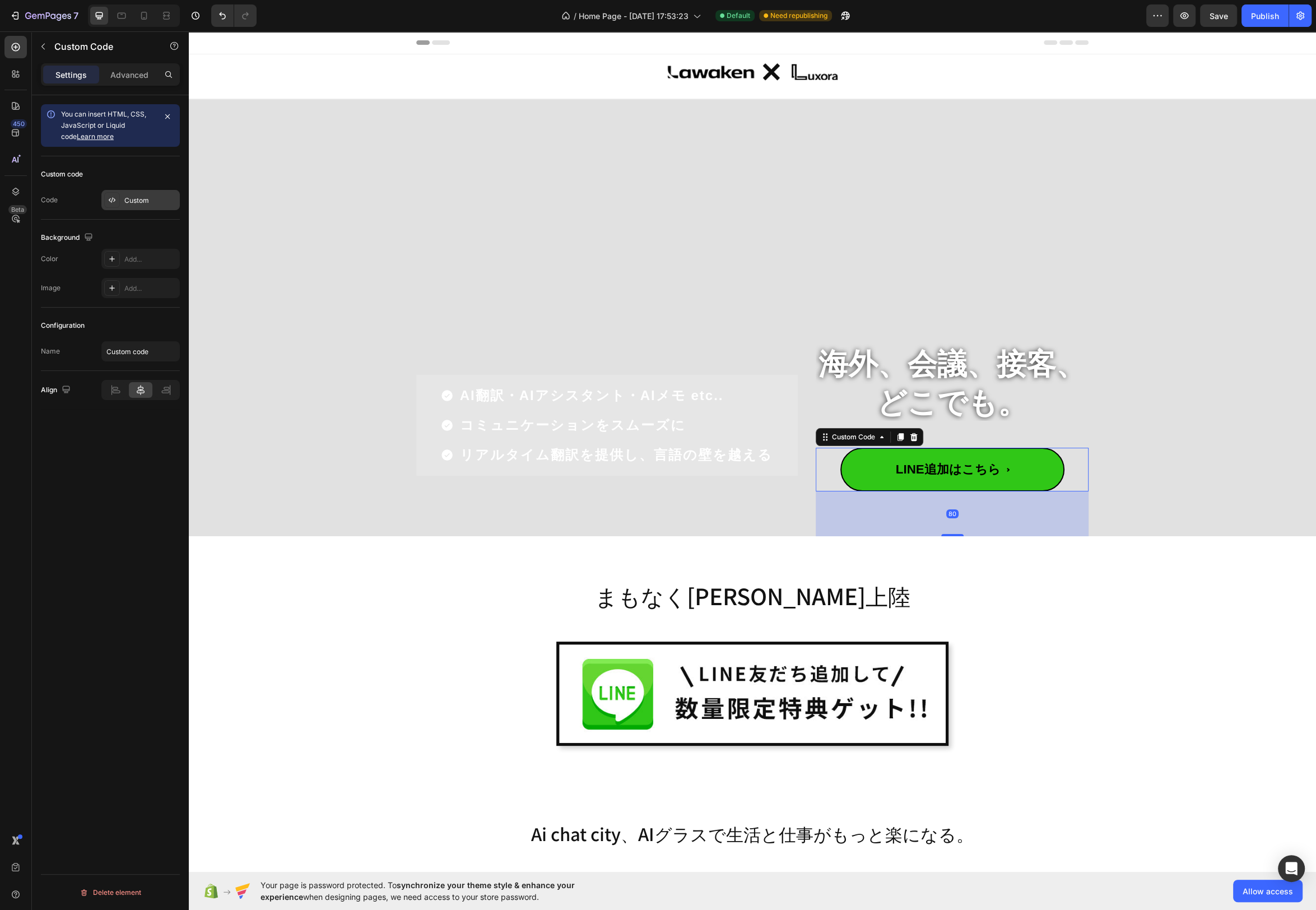
click at [152, 190] on div "Custom" at bounding box center [140, 200] width 79 height 20
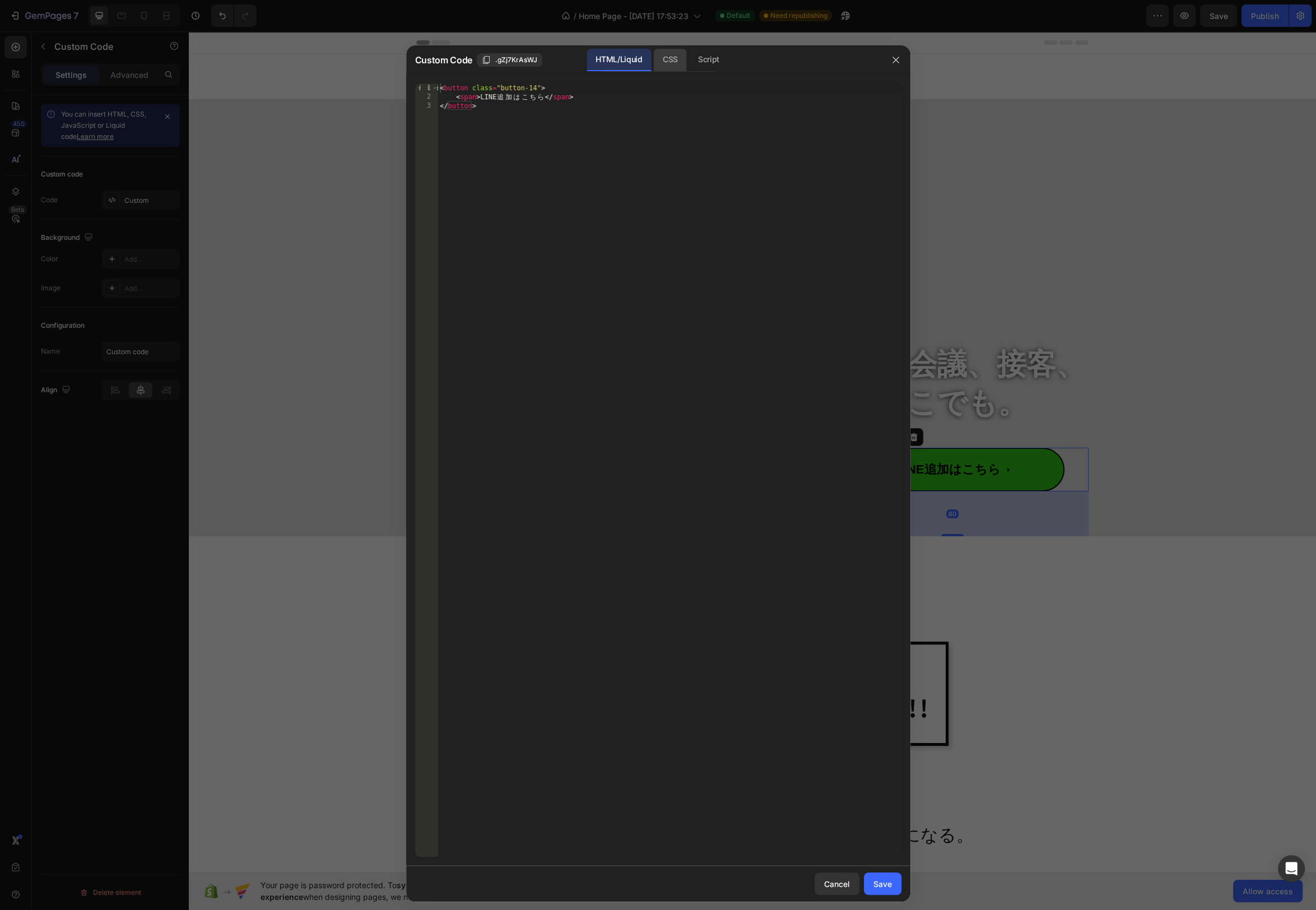
click at [689, 60] on div "CSS" at bounding box center [708, 60] width 39 height 23
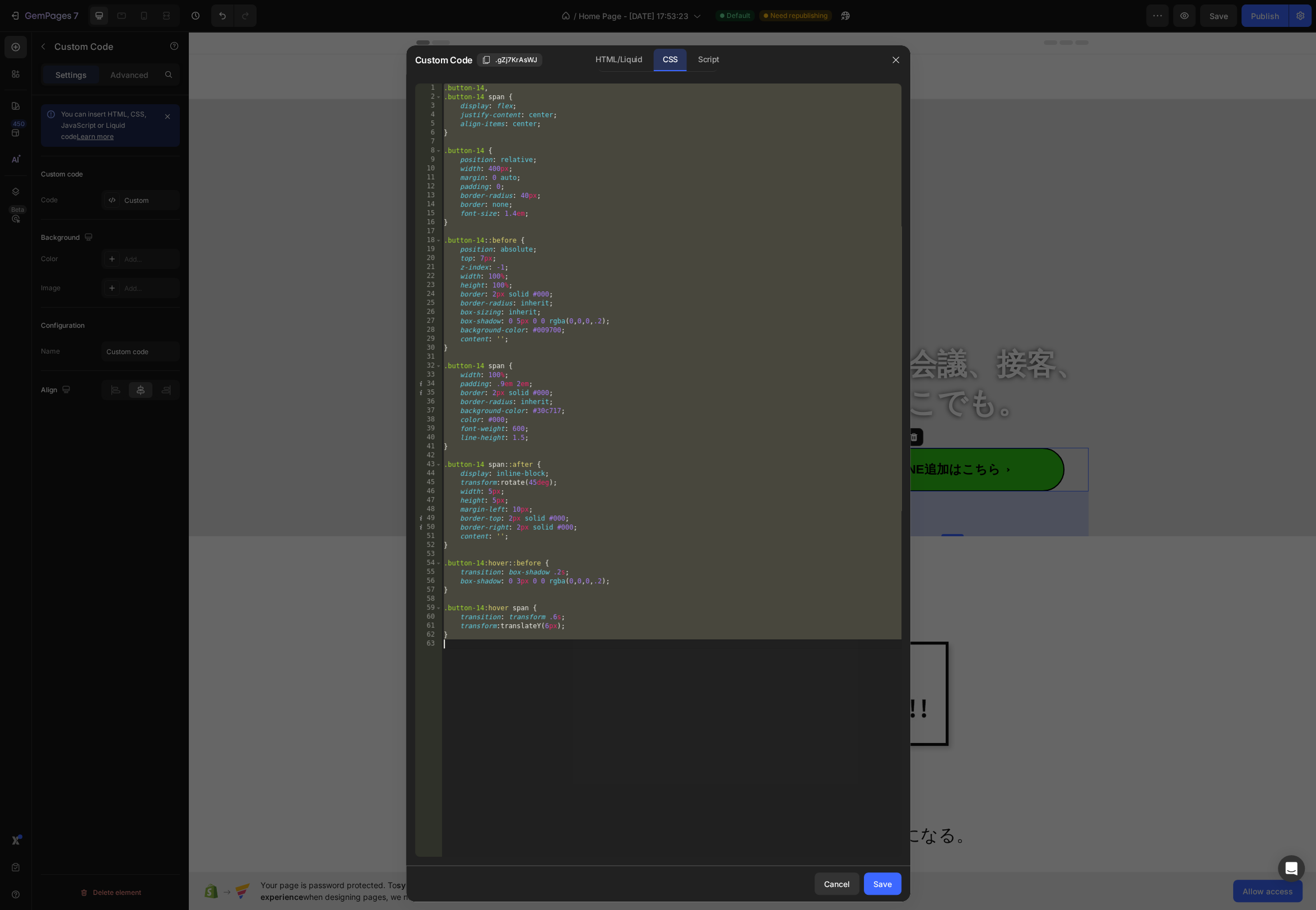
click at [622, 335] on div ".button-14 , .button-14 span { display : flex ; justify-content : center ; alig…" at bounding box center [671, 470] width 460 height 773
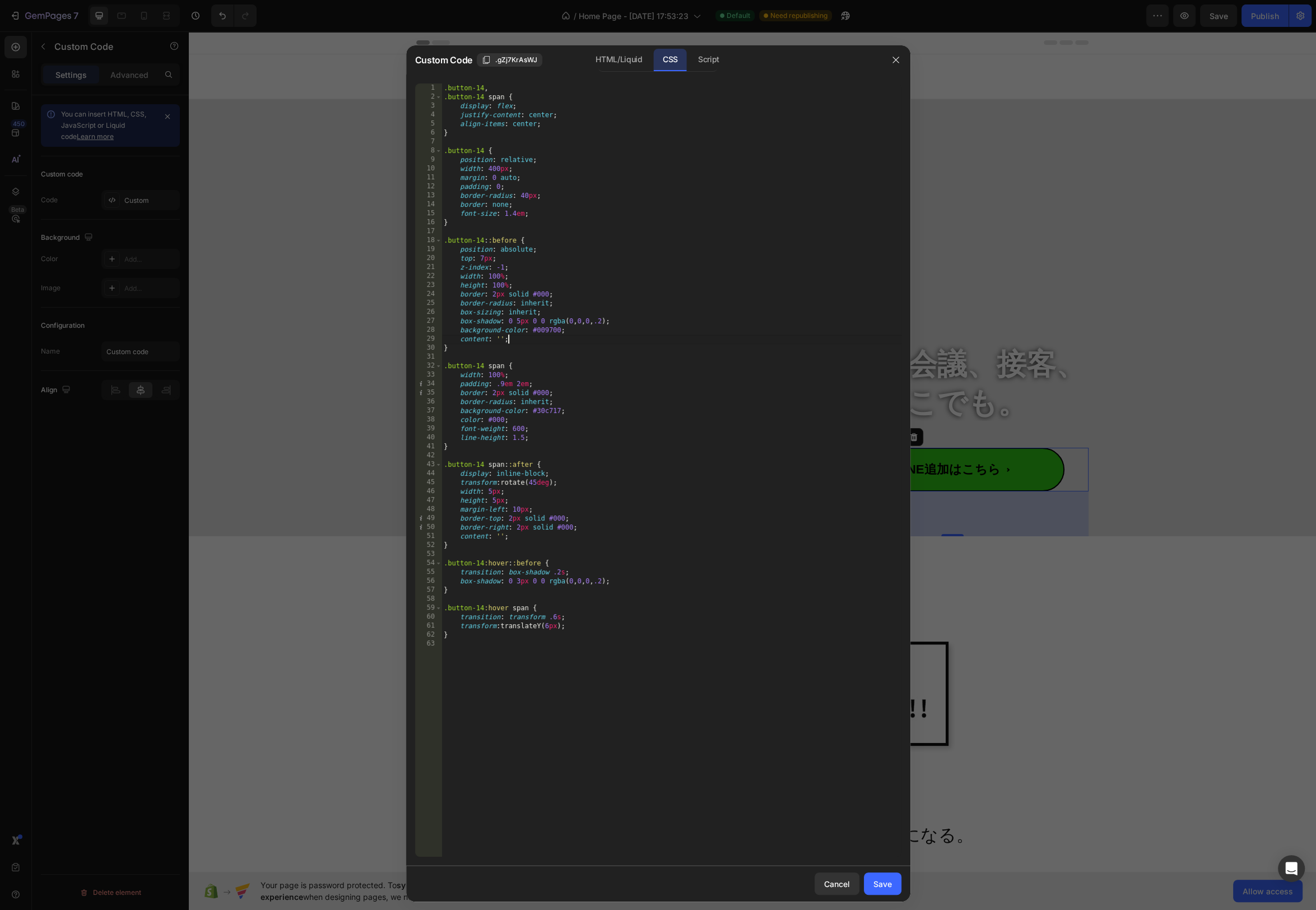
click at [507, 319] on div ".button-14 , .button-14 span { display : flex ; justify-content : center ; alig…" at bounding box center [671, 479] width 460 height 791
type textarea "box-shadow: 10px 5px 0 0 rgba(0, 0, 0, .2);"
click at [878, 881] on div "Save" at bounding box center [883, 883] width 19 height 12
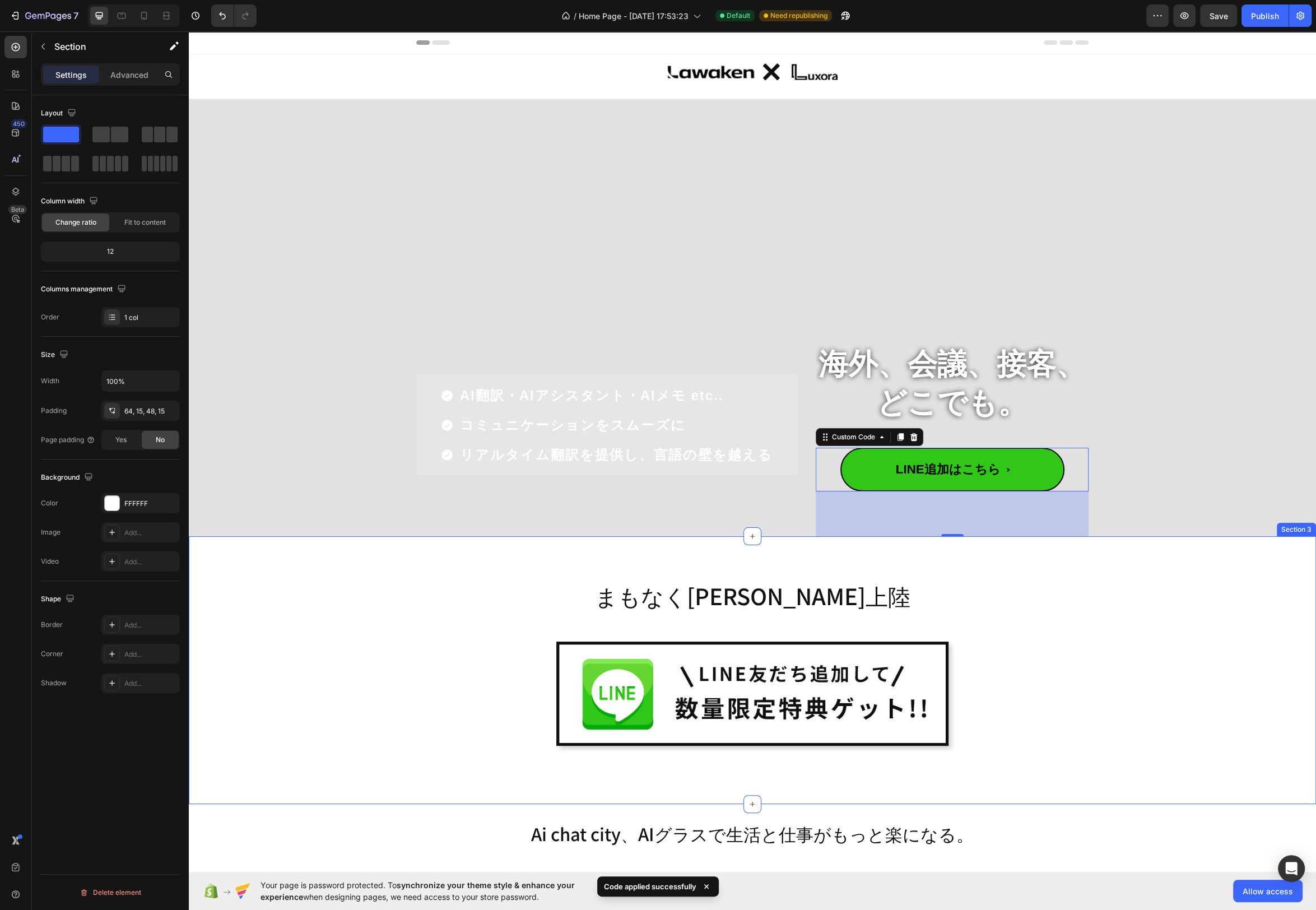
click at [781, 564] on div "まもなく日本初上陸 Heading Image Row Row Section 3" at bounding box center [752, 670] width 1127 height 268
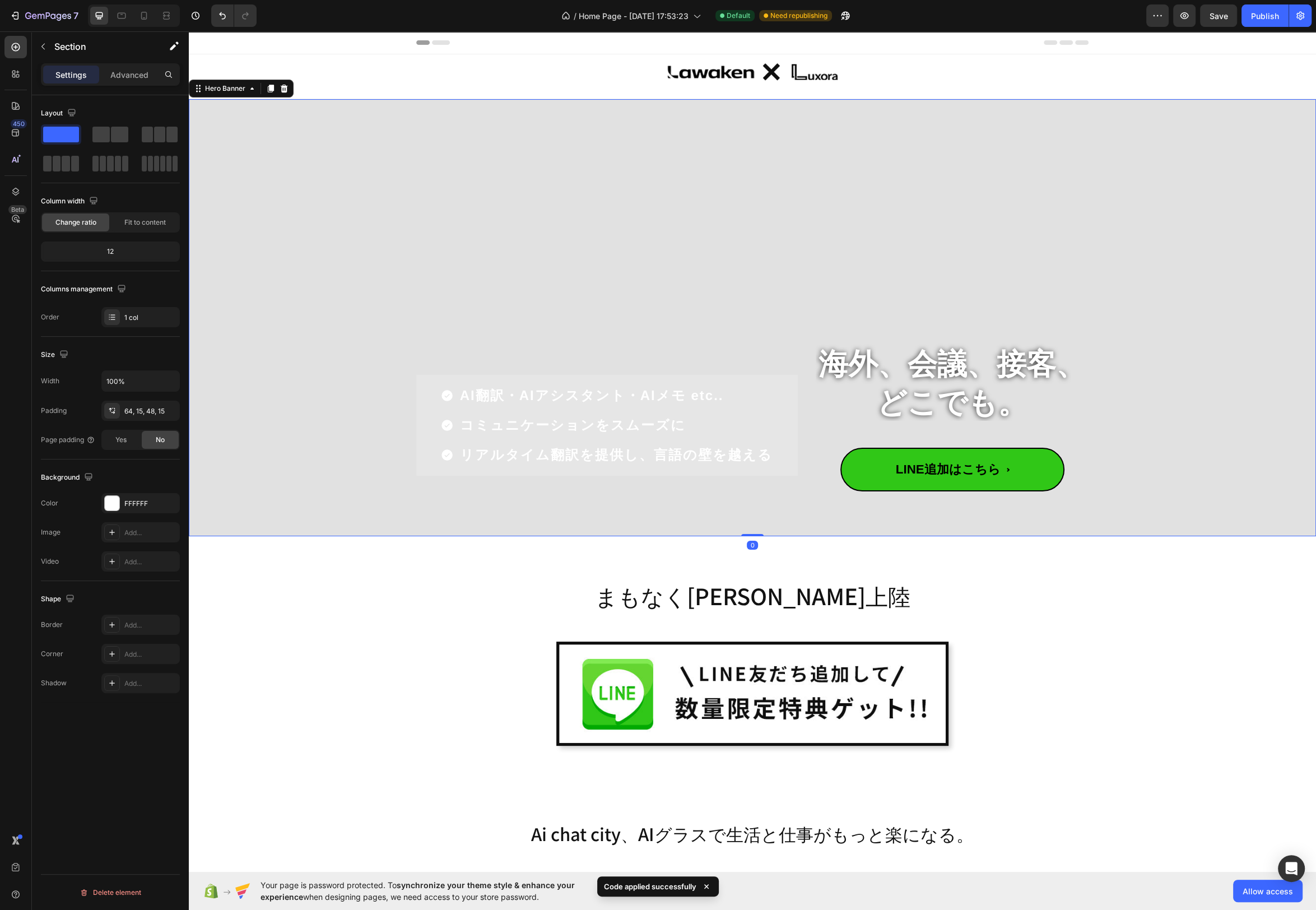
click at [889, 497] on div "海外、会議、接客、 どこでも。 Heading LINE追加はこちら Custom Code" at bounding box center [952, 439] width 273 height 195
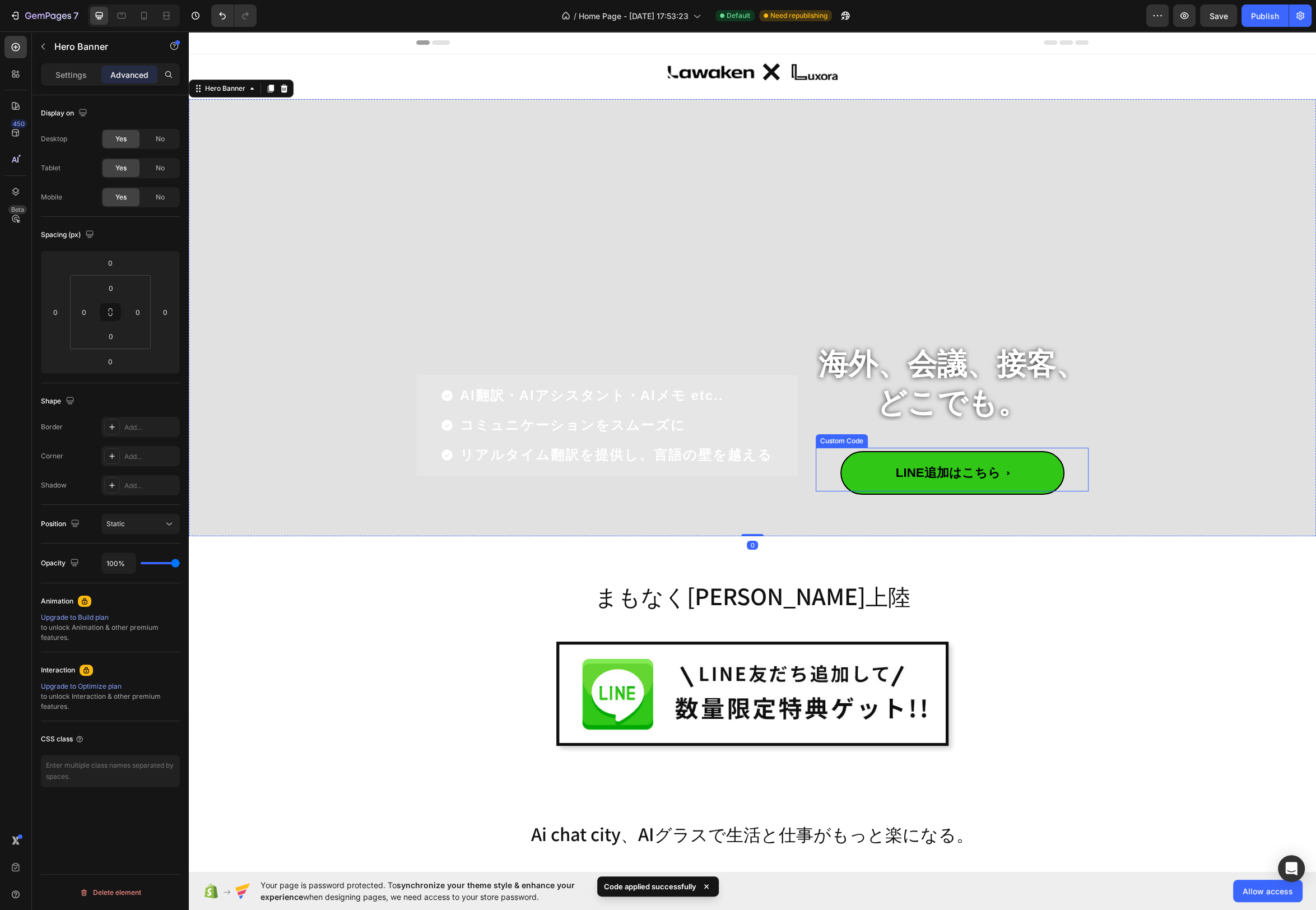
click at [903, 479] on span "LINE追加はこちら" at bounding box center [952, 473] width 224 height 44
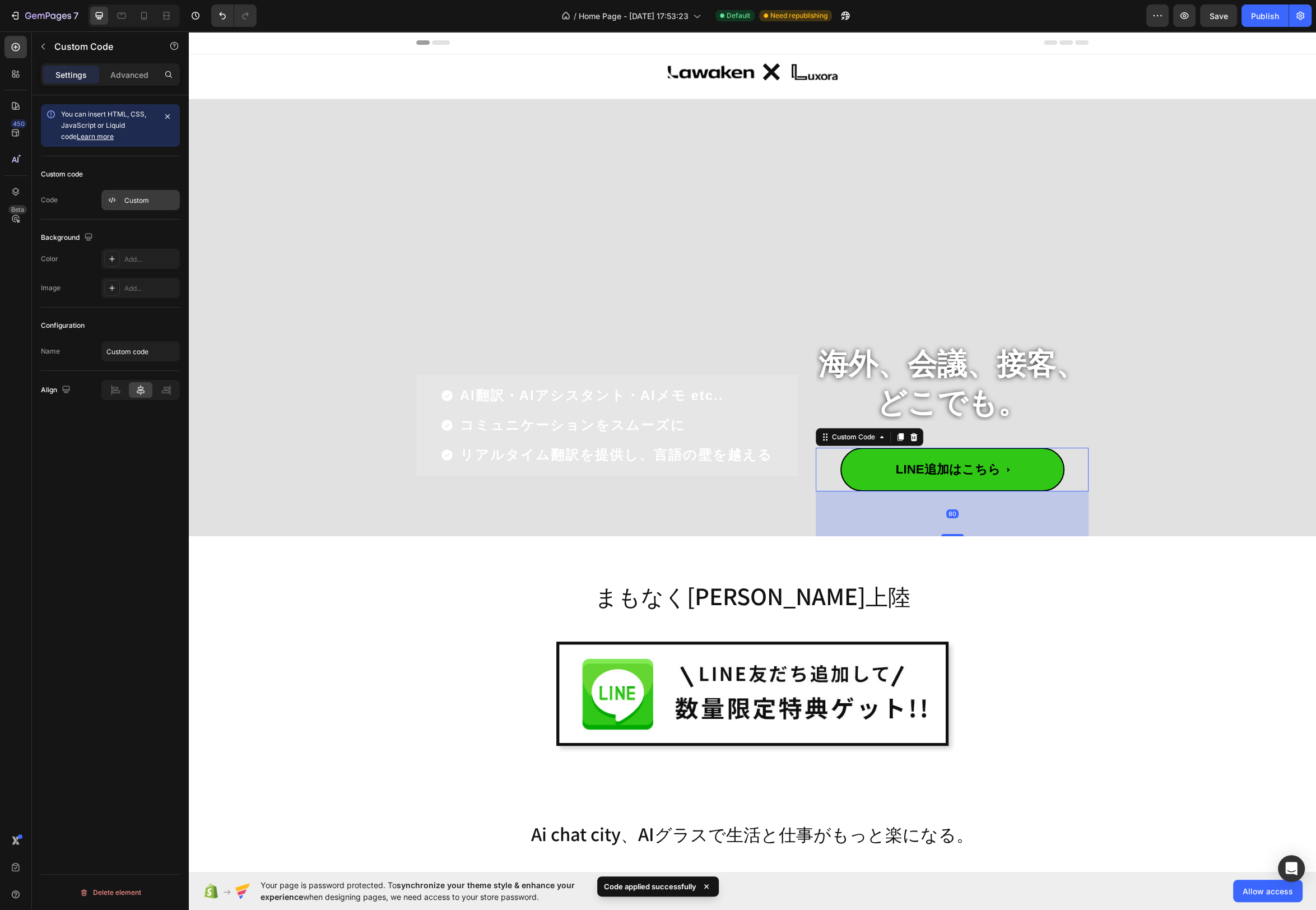
click at [126, 196] on div "Custom" at bounding box center [150, 201] width 53 height 10
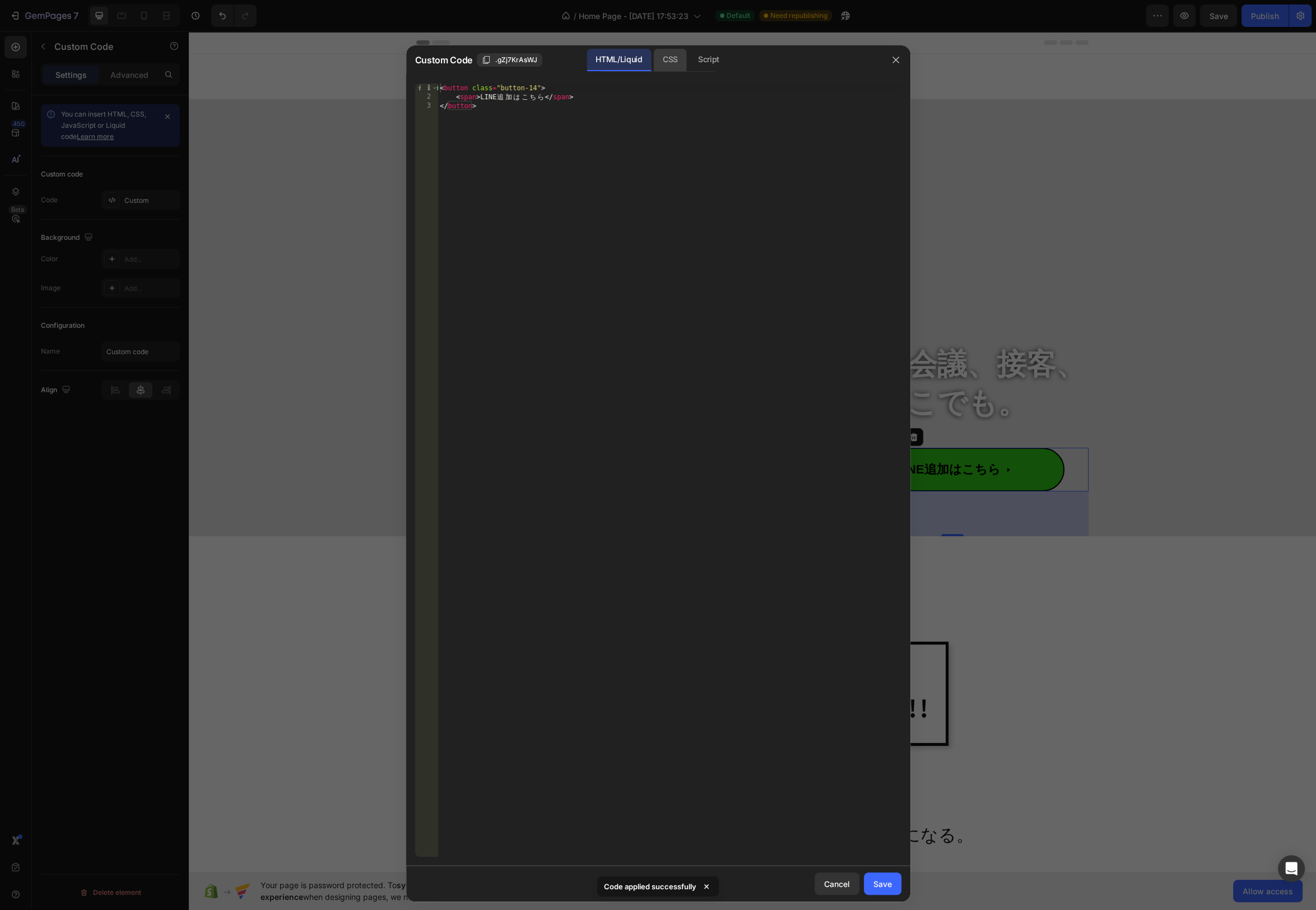
click at [689, 67] on div "CSS" at bounding box center [708, 60] width 39 height 23
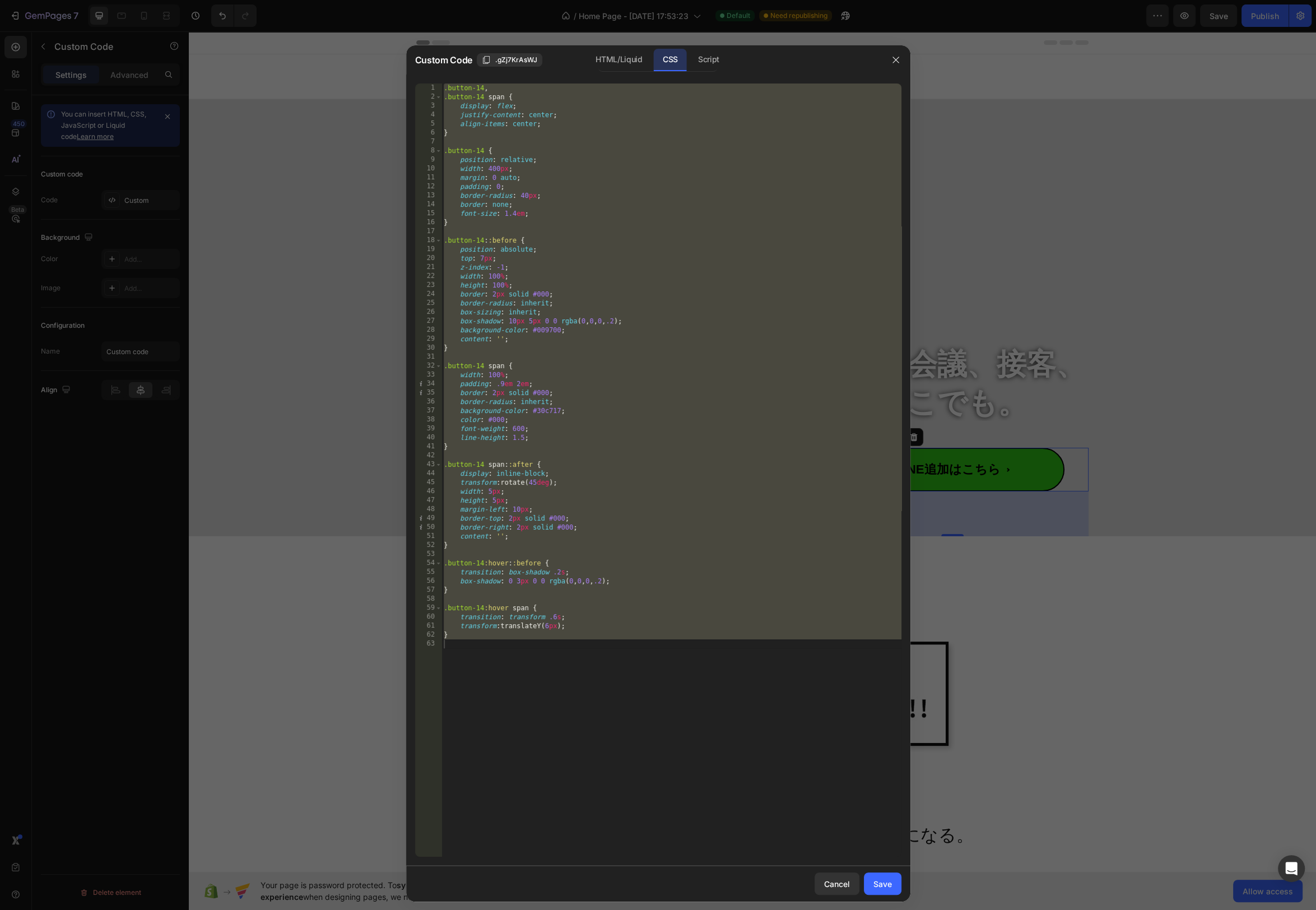
type textarea "}"
click at [515, 356] on div ".button-14 , .button-14 span { display : flex ; justify-content : center ; alig…" at bounding box center [671, 479] width 460 height 791
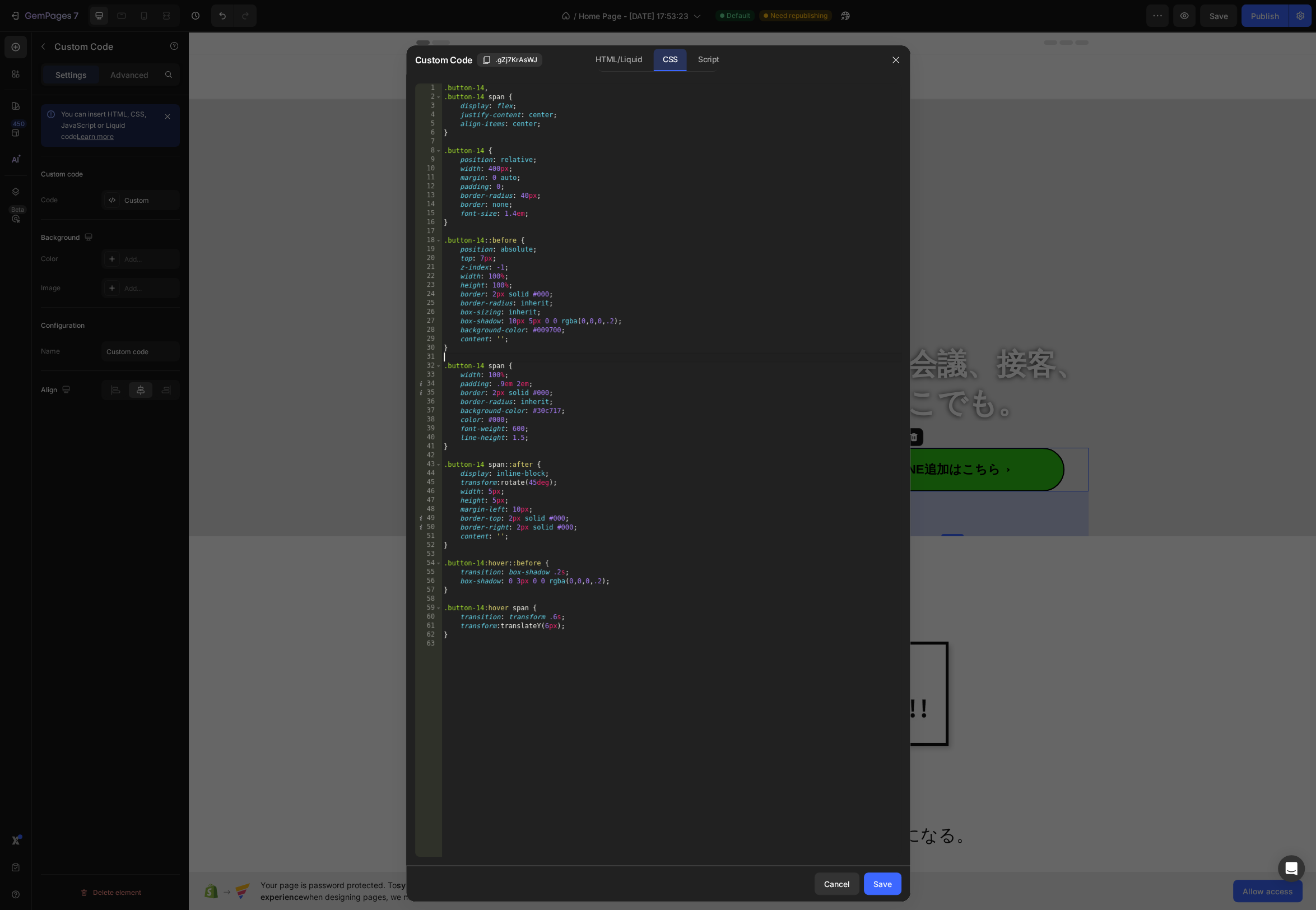
click at [512, 319] on div ".button-14 , .button-14 span { display : flex ; justify-content : center ; alig…" at bounding box center [671, 479] width 460 height 791
drag, startPoint x: 523, startPoint y: 322, endPoint x: 532, endPoint y: 327, distance: 10.3
click at [523, 322] on div ".button-14 , .button-14 span { display : flex ; justify-content : center ; alig…" at bounding box center [671, 479] width 460 height 791
type textarea "box-shadow: 0px 35px 0 0 rgba(0, 0, 0, .2);"
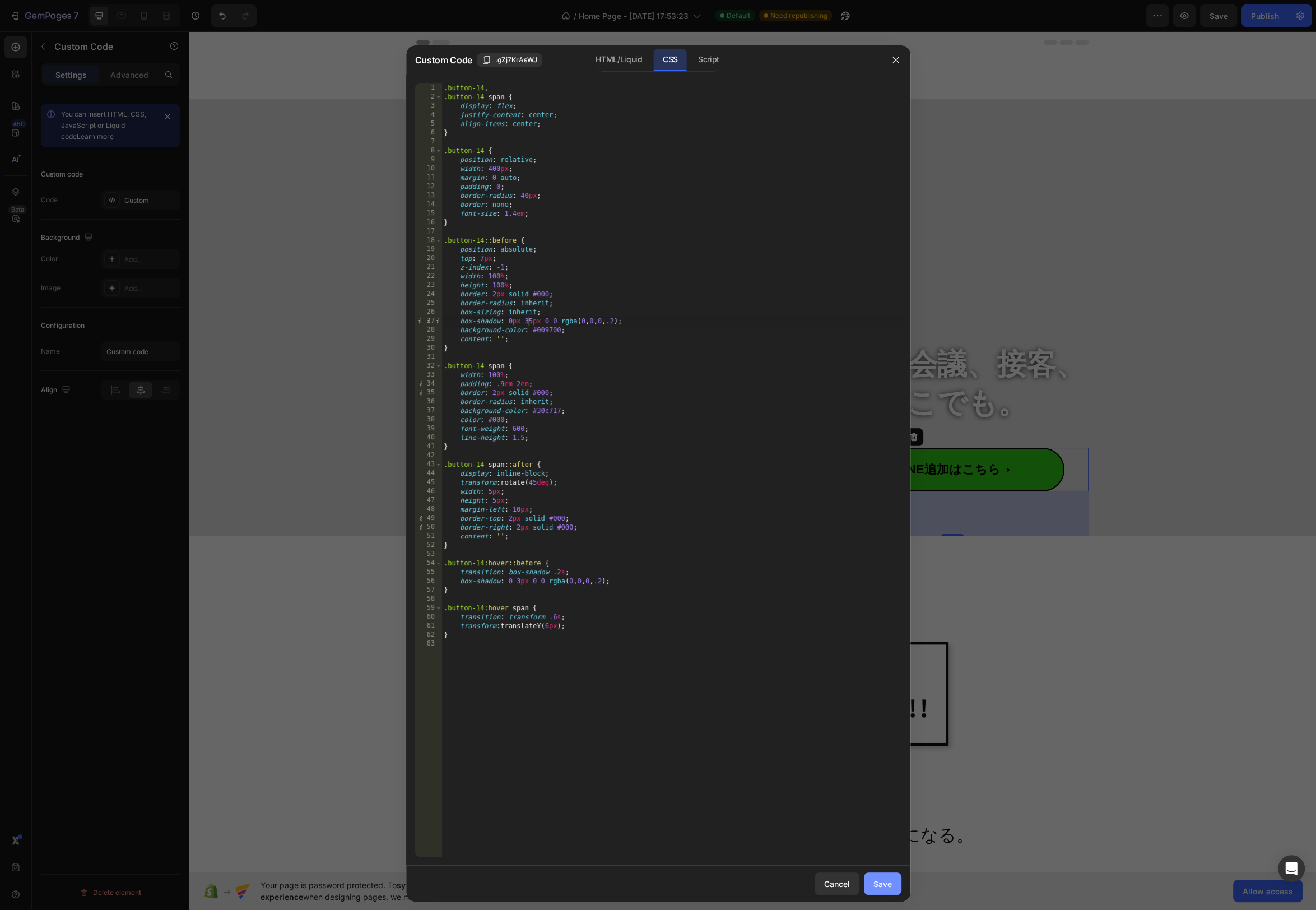
click at [893, 886] on button "Save" at bounding box center [883, 884] width 37 height 23
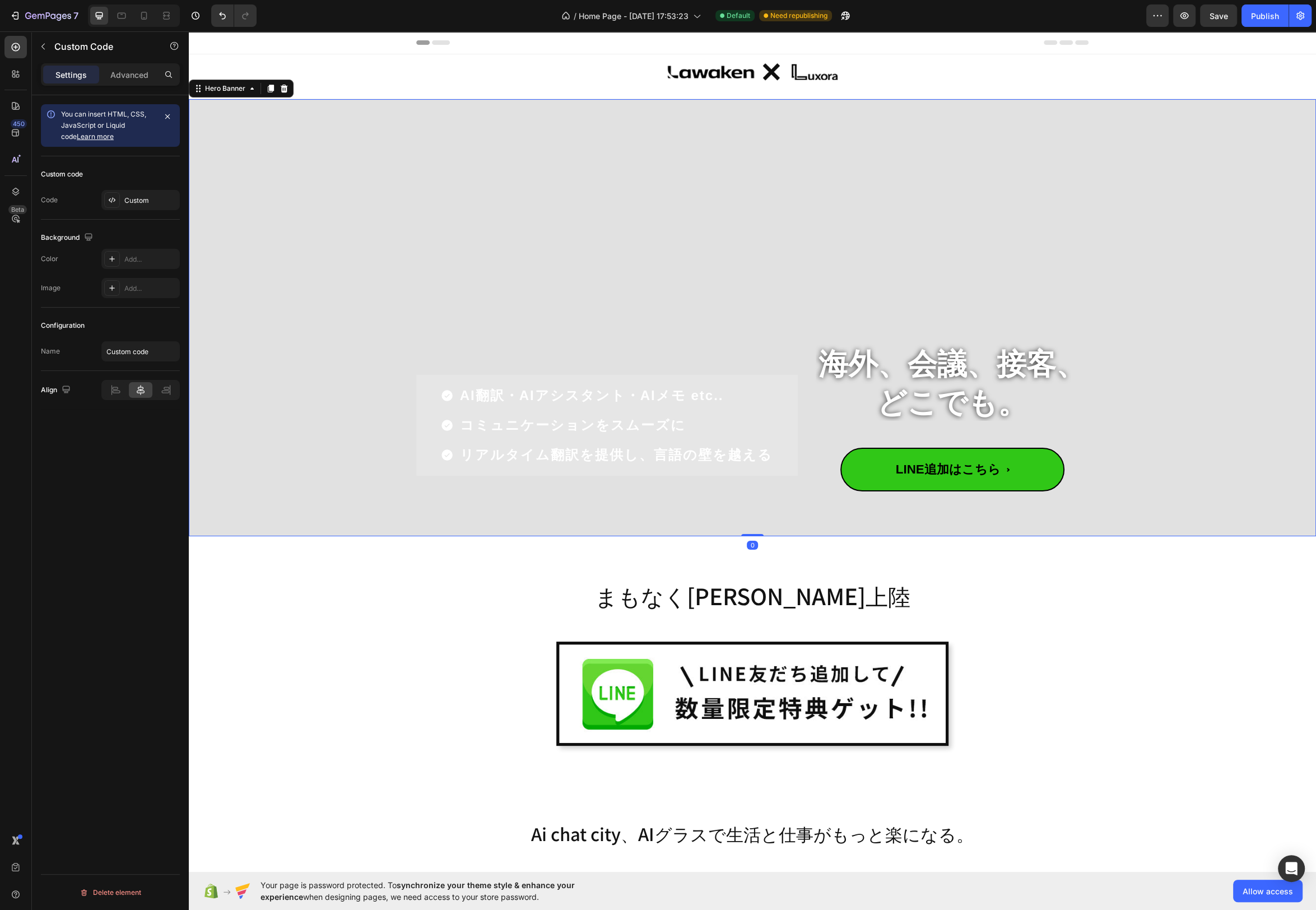
click at [1206, 475] on div "Overlay" at bounding box center [752, 317] width 1127 height 437
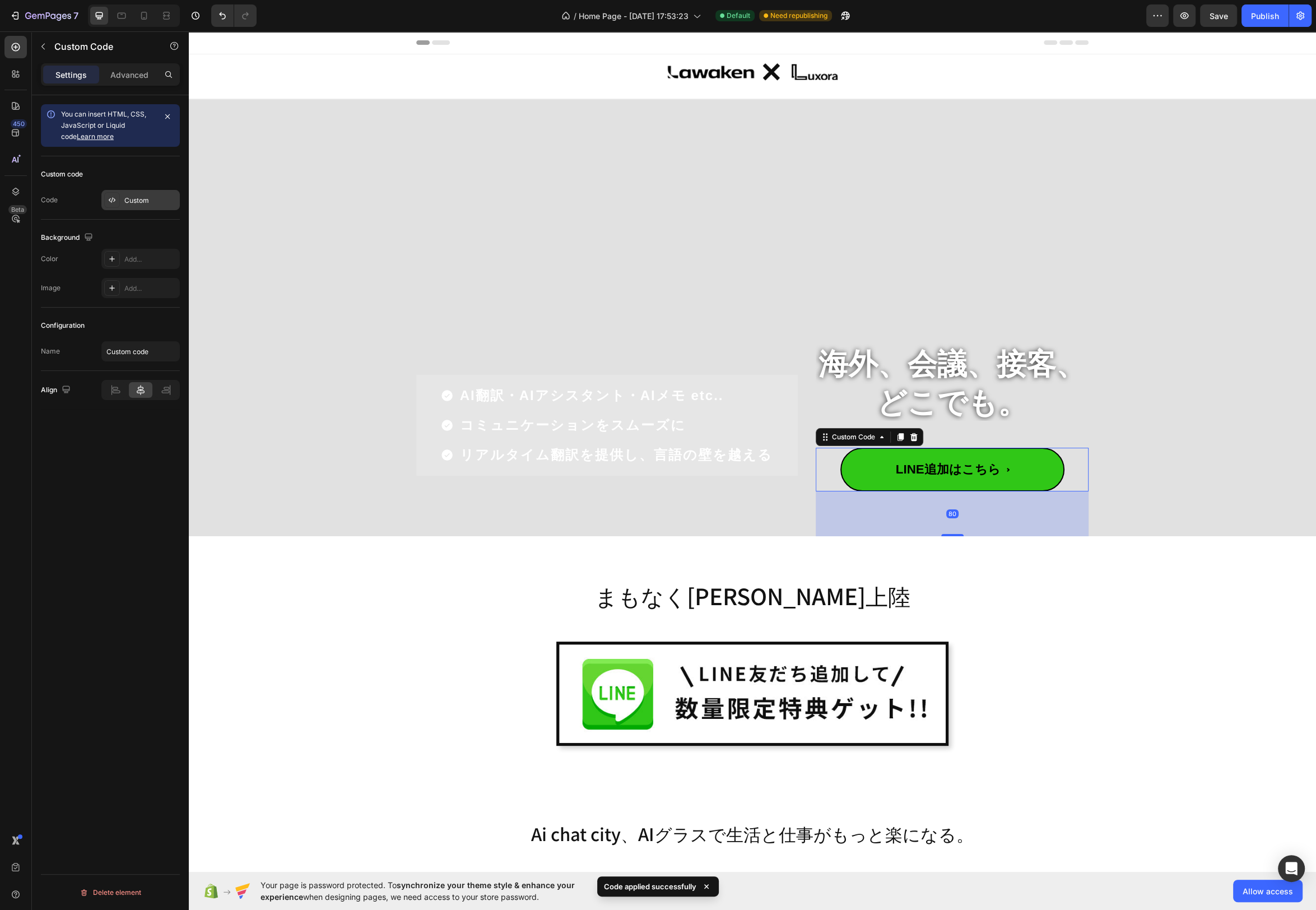
click at [155, 205] on div "Custom" at bounding box center [140, 200] width 79 height 20
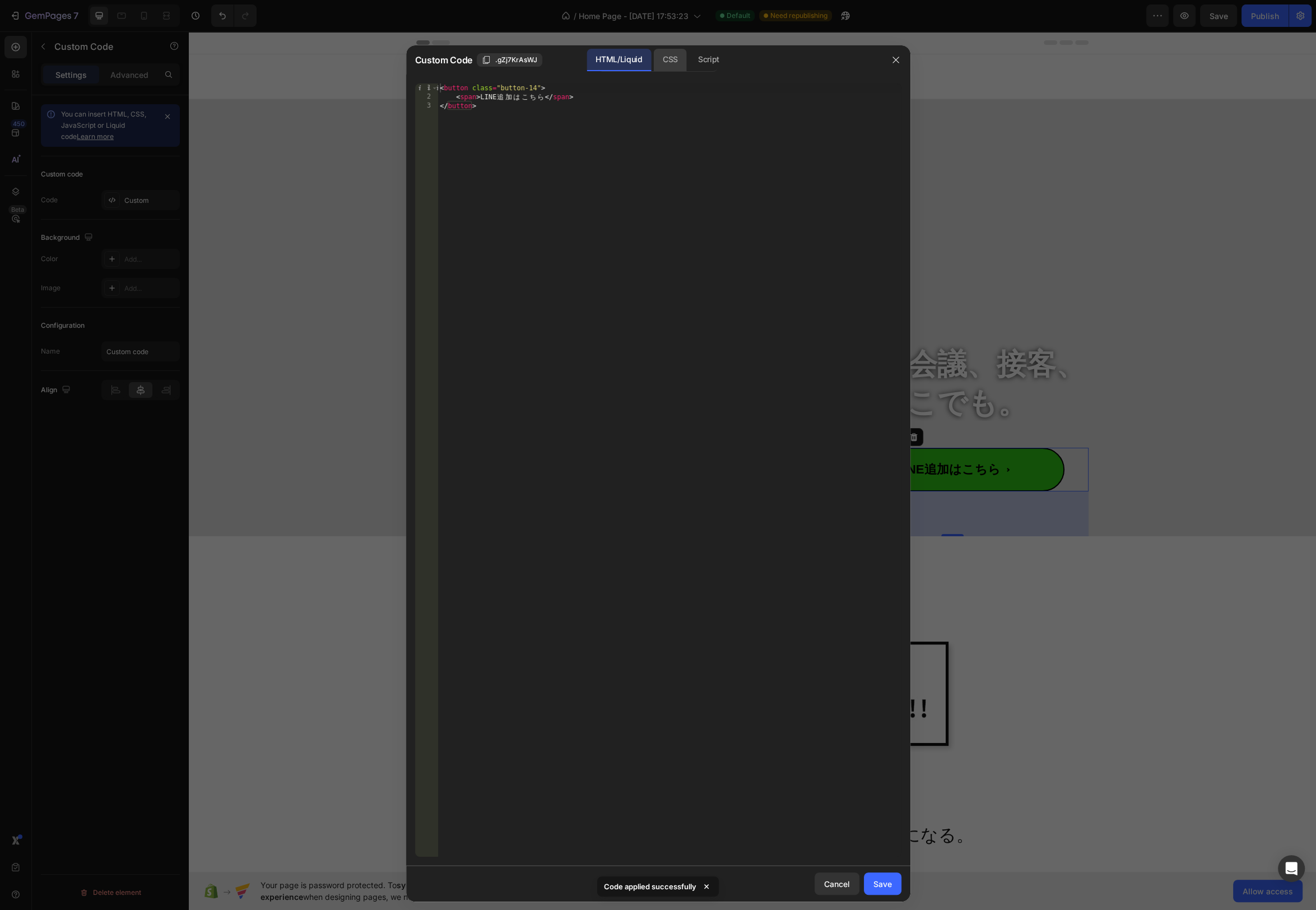
click at [689, 63] on div "CSS" at bounding box center [708, 60] width 39 height 23
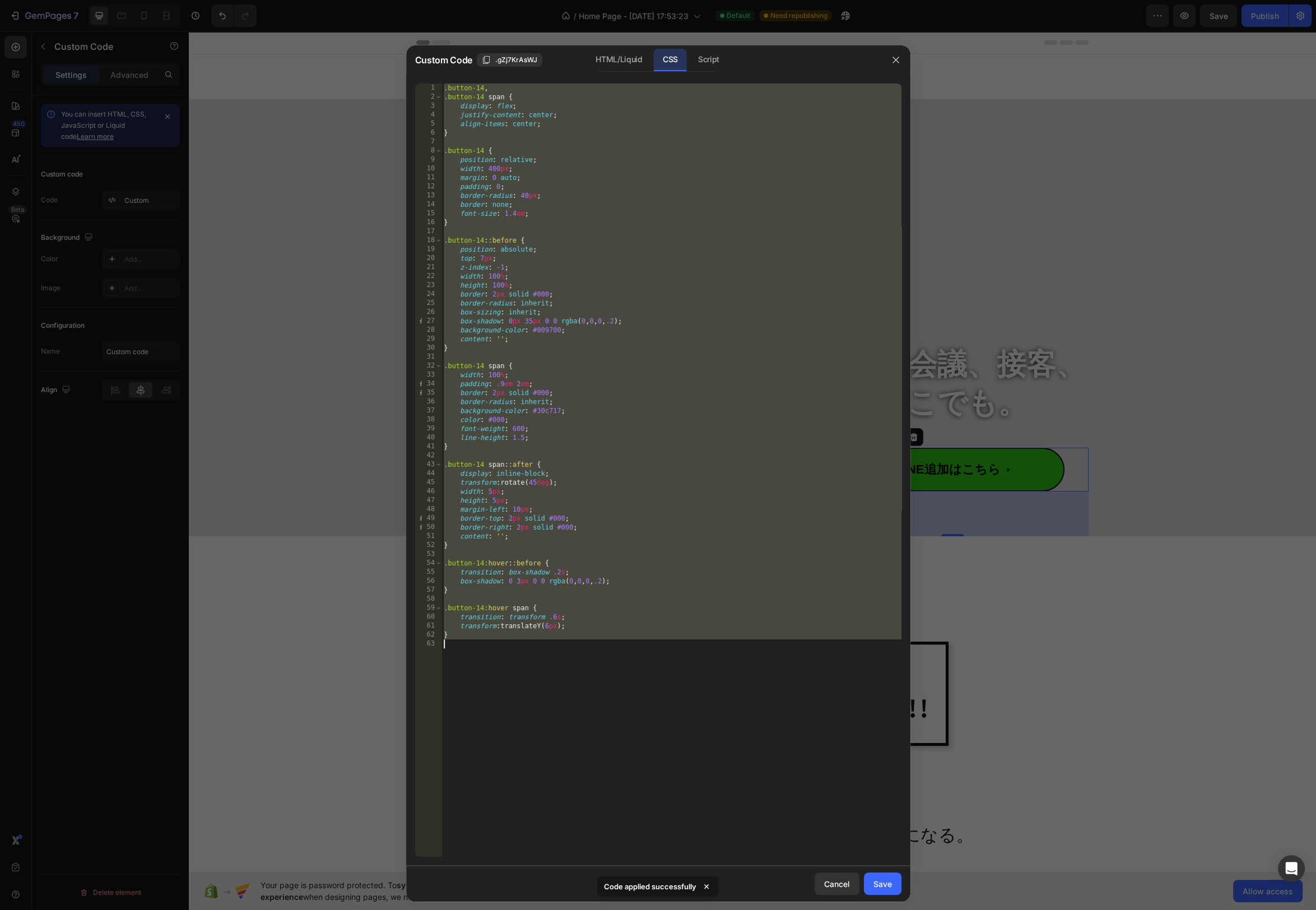
click at [588, 350] on div ".button-14 , .button-14 span { display : flex ; justify-content : center ; alig…" at bounding box center [671, 479] width 460 height 791
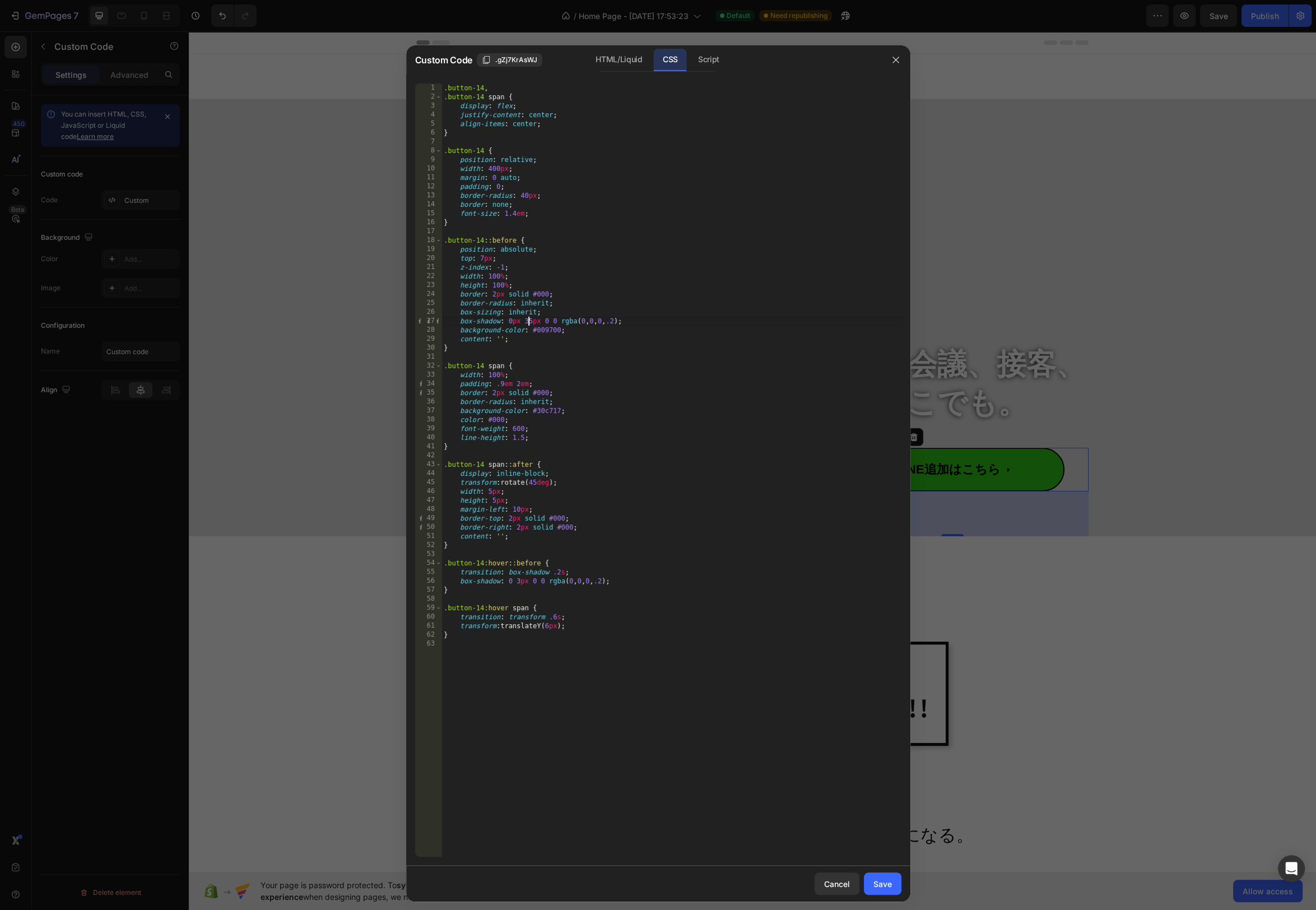
click at [528, 322] on div ".button-14 , .button-14 span { display : flex ; justify-content : center ; alig…" at bounding box center [671, 479] width 460 height 791
drag, startPoint x: 597, startPoint y: 53, endPoint x: 579, endPoint y: 49, distance: 18.4
click at [597, 53] on div "HTML/Liquid" at bounding box center [619, 60] width 64 height 23
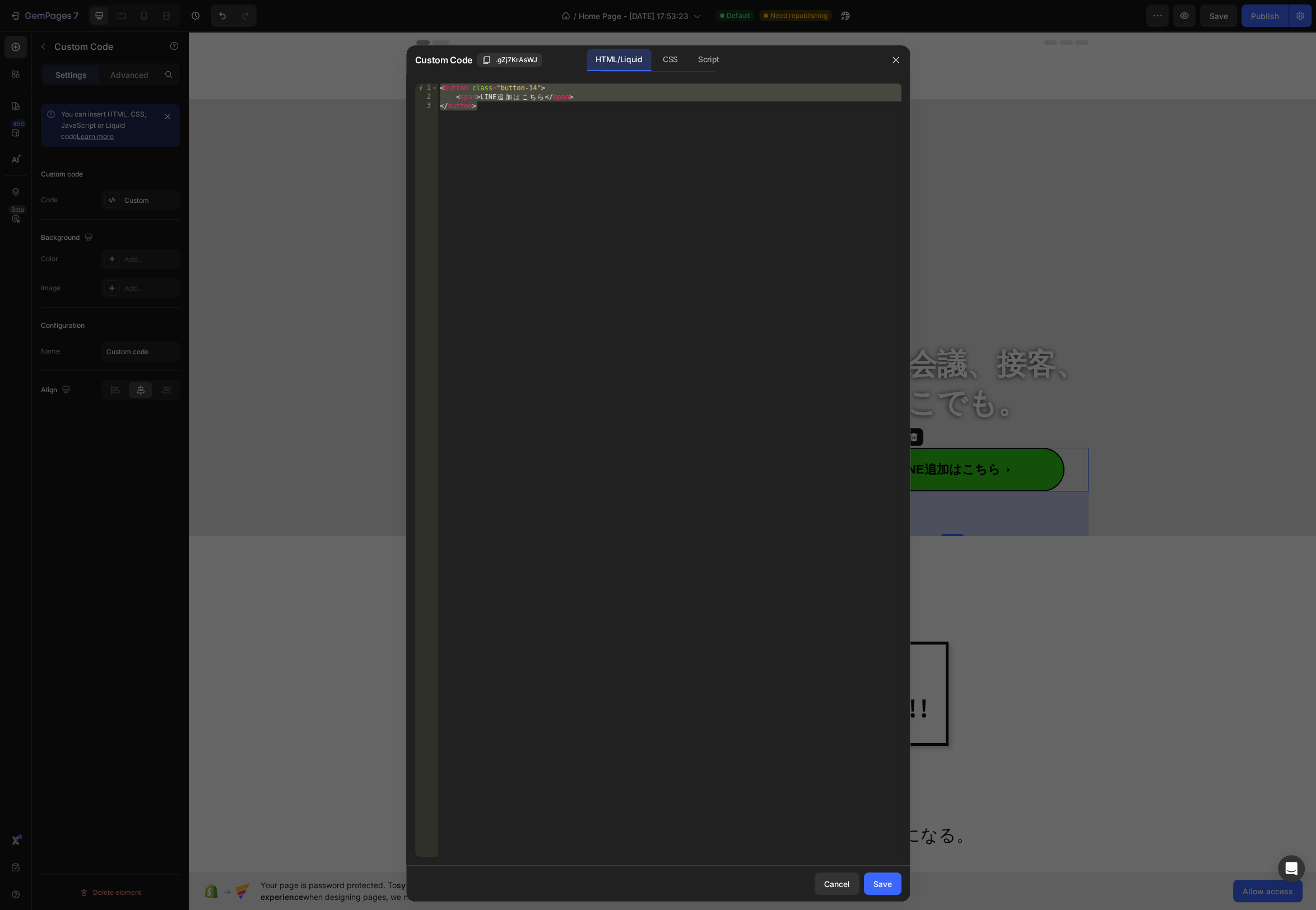
click at [568, 150] on div "< button class = "button-14" > < span > LINE 追 加 は こ ち ら </ span > </ button >" at bounding box center [669, 479] width 464 height 791
click at [450, 99] on div "< button class = "button-14" > < span > LINE 追 加 は こ ち ら </ span > </ button >" at bounding box center [669, 479] width 464 height 791
paste textarea "[URL][DOMAIN_NAME]"
click at [724, 99] on div "< button class = "button-14" > < a href = "https://lin.ee/Dkxap5c" > < span > L…" at bounding box center [669, 479] width 464 height 791
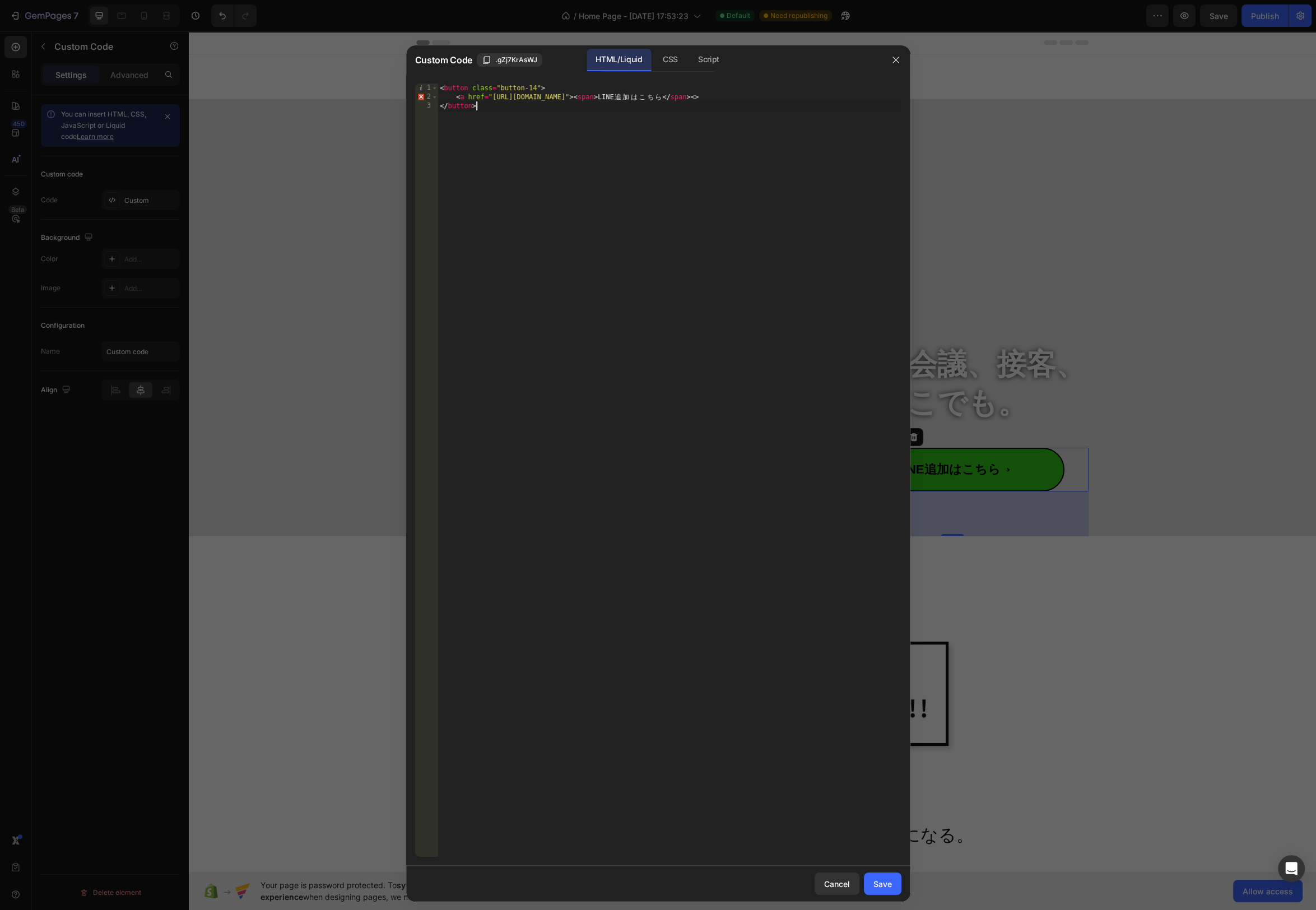
scroll to position [0, 2]
click at [711, 97] on div "< button class = "button-14" > < a href = "https://lin.ee/Dkxap5c" > < span > L…" at bounding box center [669, 479] width 464 height 791
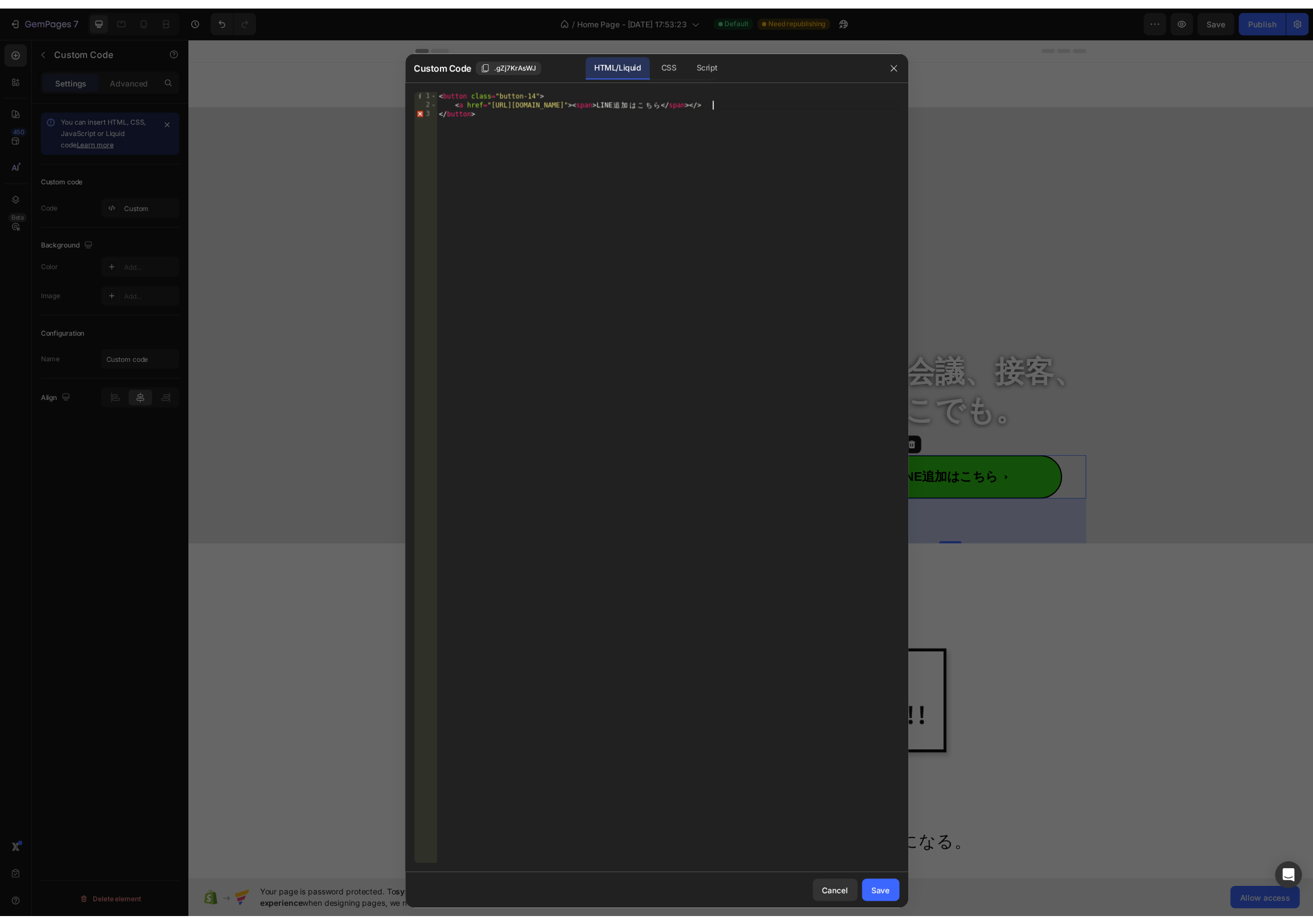
scroll to position [0, 22]
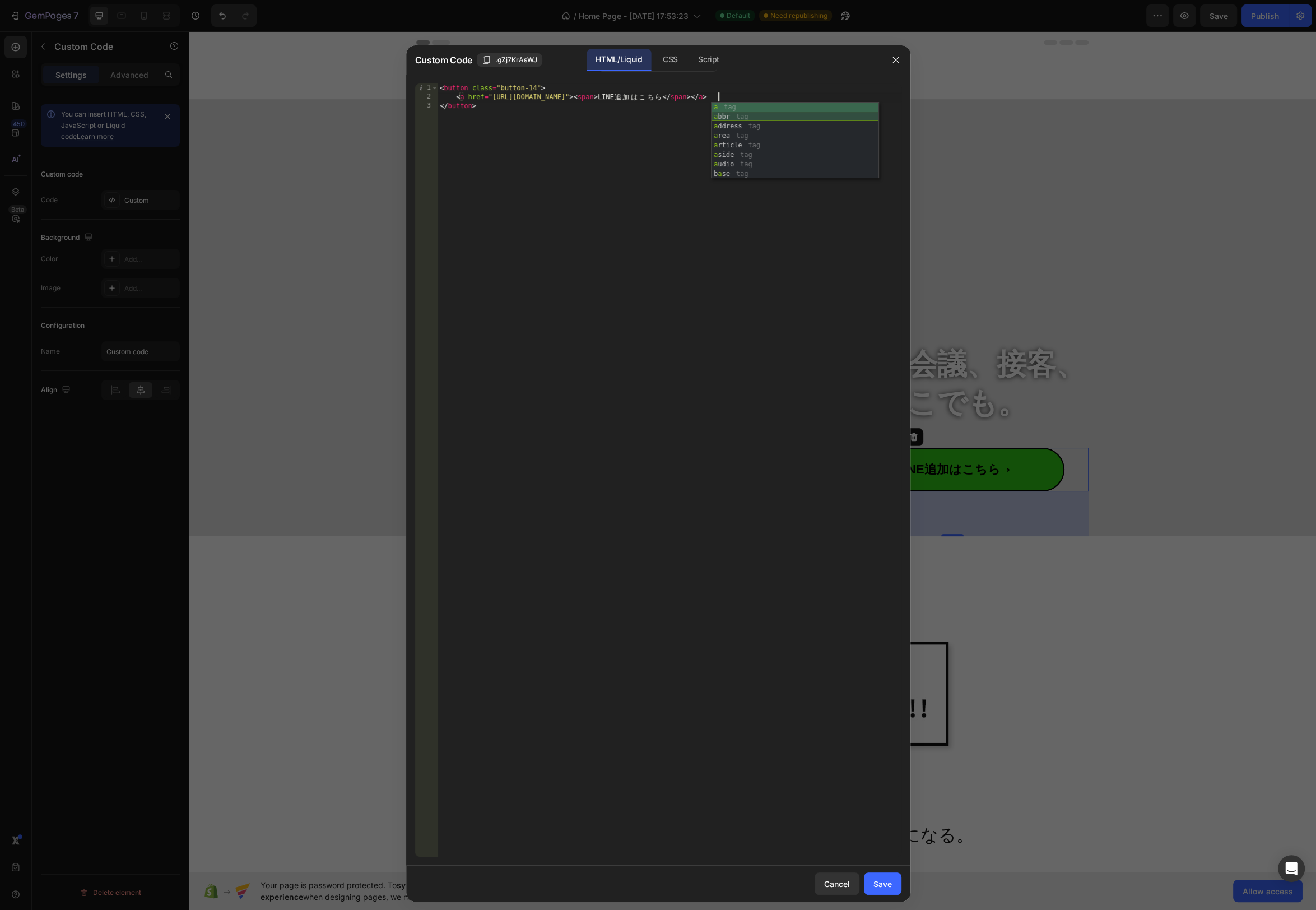
click at [762, 121] on div "a tag a bbr tag a ddress tag a rea tag a rticle tag a side tag a udio tag b a s…" at bounding box center [795, 150] width 167 height 96
type textarea "<a href="https://lin.ee/Dkxap5c"><span>LINE追加はこちら</span></a>"
click at [883, 882] on div "Save" at bounding box center [883, 883] width 19 height 12
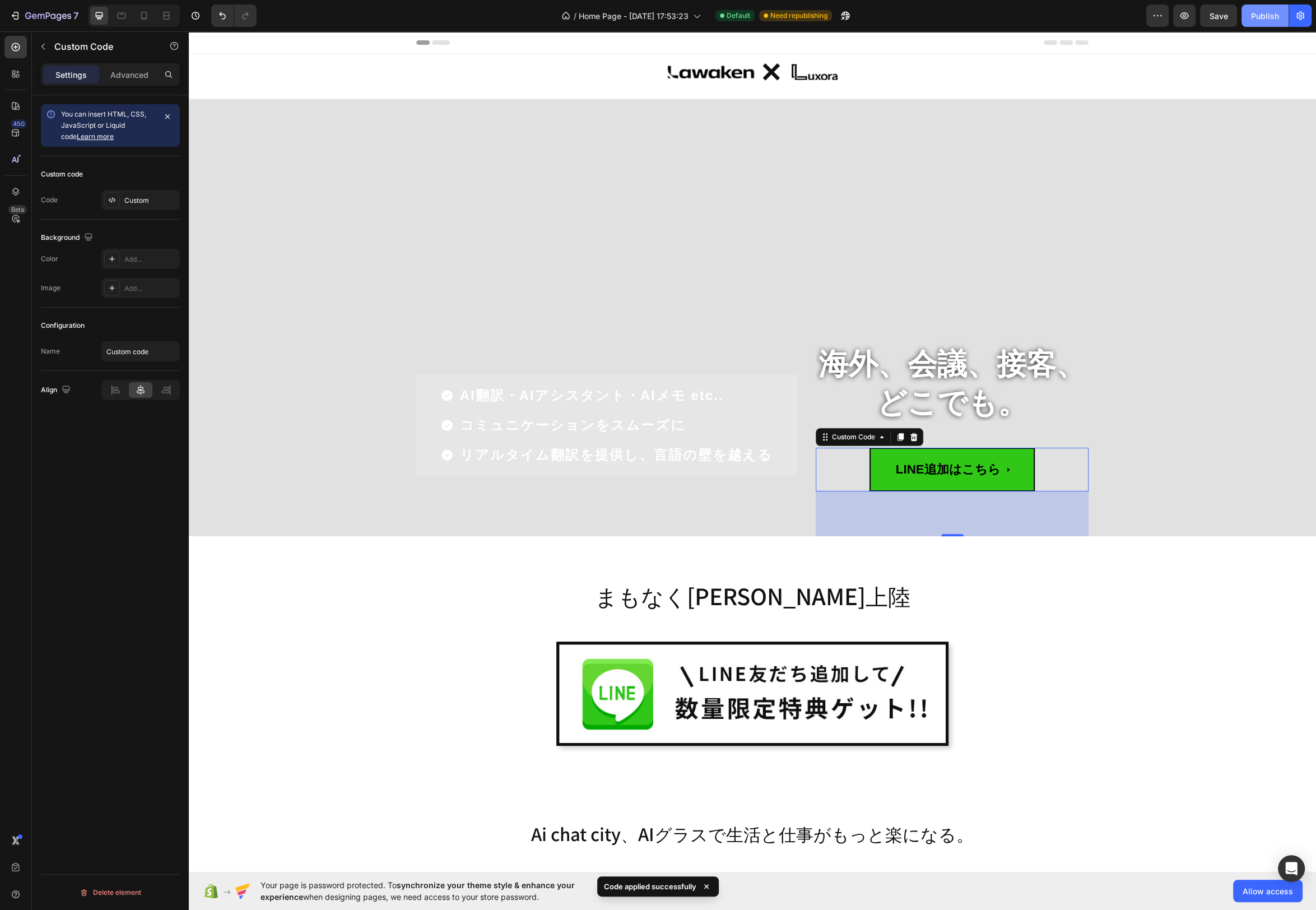
click at [1263, 18] on div "Publish" at bounding box center [1265, 16] width 28 height 12
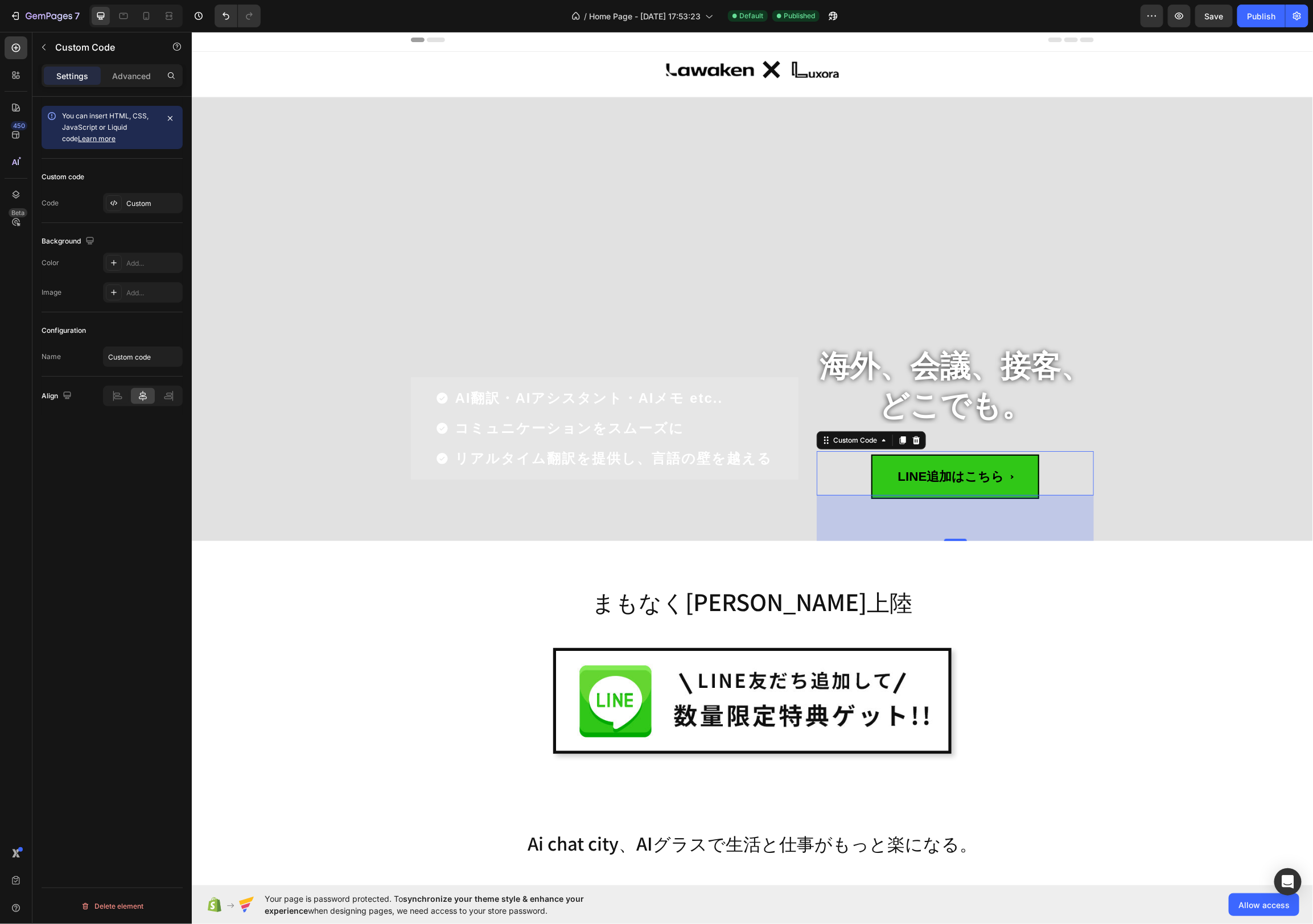
click at [987, 472] on span "LINE追加はこちら" at bounding box center [955, 476] width 168 height 44
click at [145, 208] on div "Custom" at bounding box center [142, 203] width 80 height 21
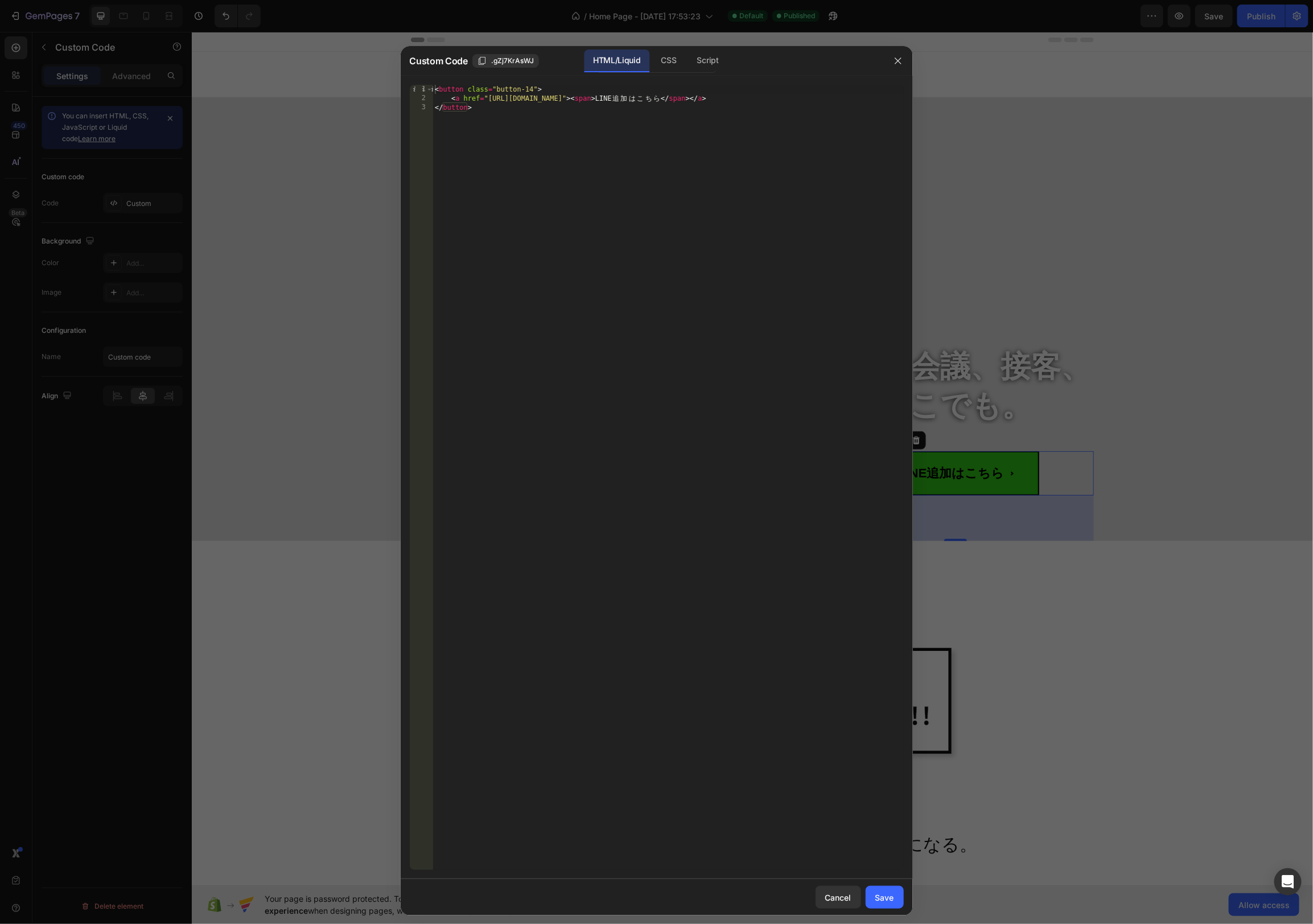
click at [593, 99] on div "< button class = "button-14" > < a href = "https://lin.ee/Dkxap5c" > < span > L…" at bounding box center [668, 487] width 471 height 803
click at [665, 101] on div "< button class = "button-14" > < a href = "https://lin.ee/Dkxap5c" > < span > L…" at bounding box center [668, 487] width 471 height 803
click at [676, 100] on div "< button class = "button-14" > < a href = "https://lin.ee/Dkxap5c" > < span > L…" at bounding box center [668, 487] width 471 height 803
type textarea "t"
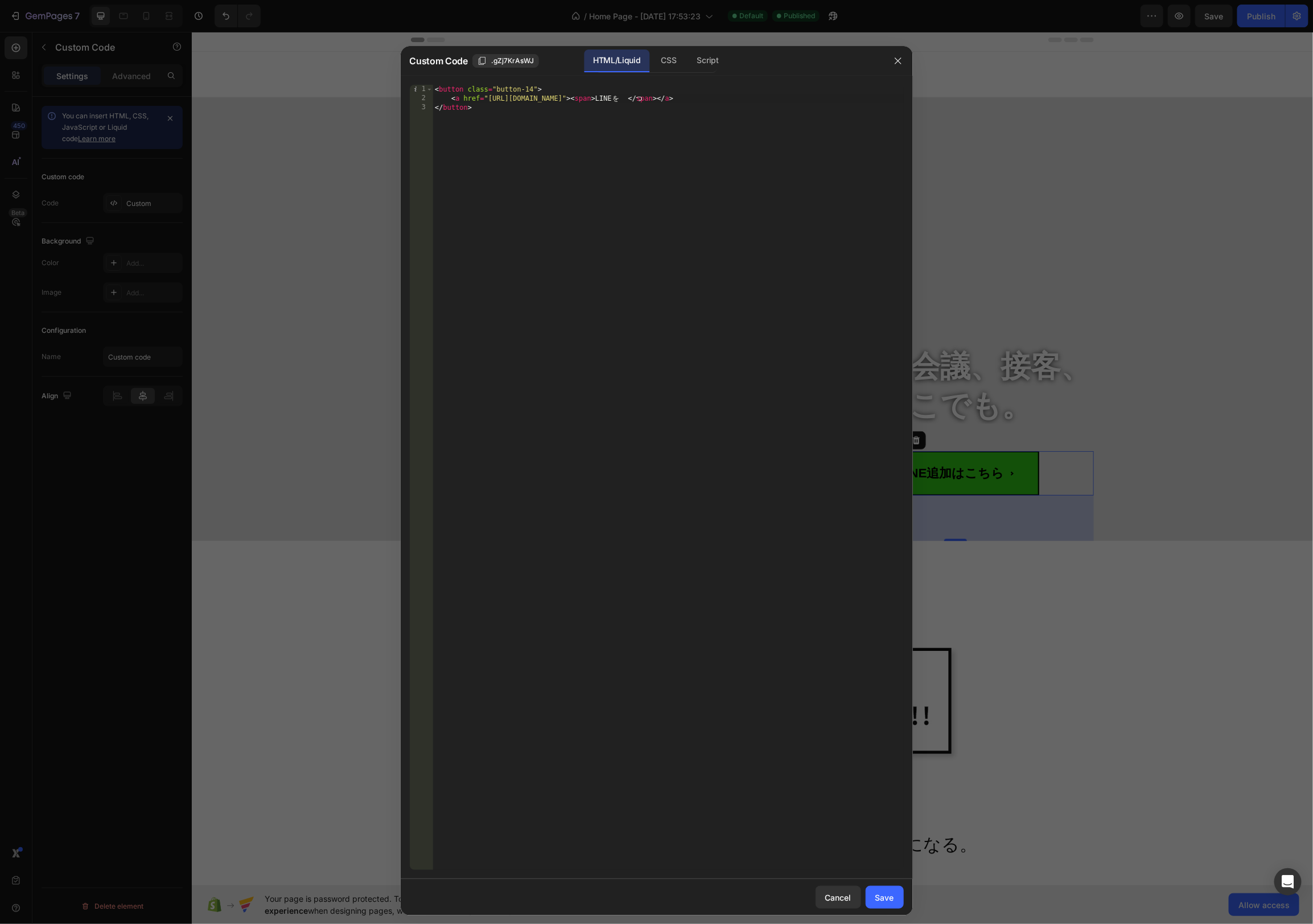
scroll to position [0, 0]
type textarea "z"
type textarea "登録"
click at [874, 898] on button "Save" at bounding box center [885, 898] width 38 height 23
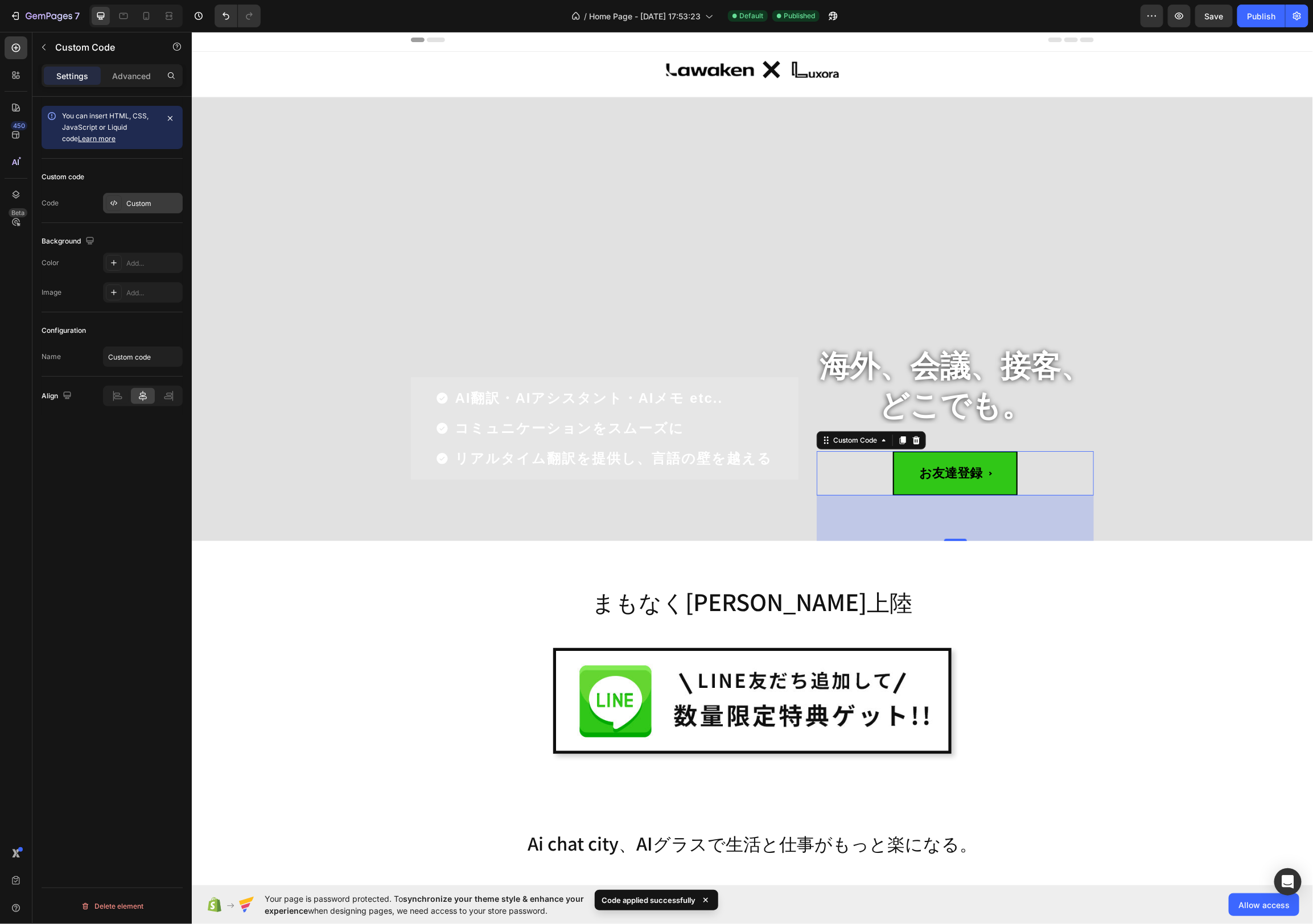
click at [125, 199] on div "Custom" at bounding box center [142, 203] width 80 height 21
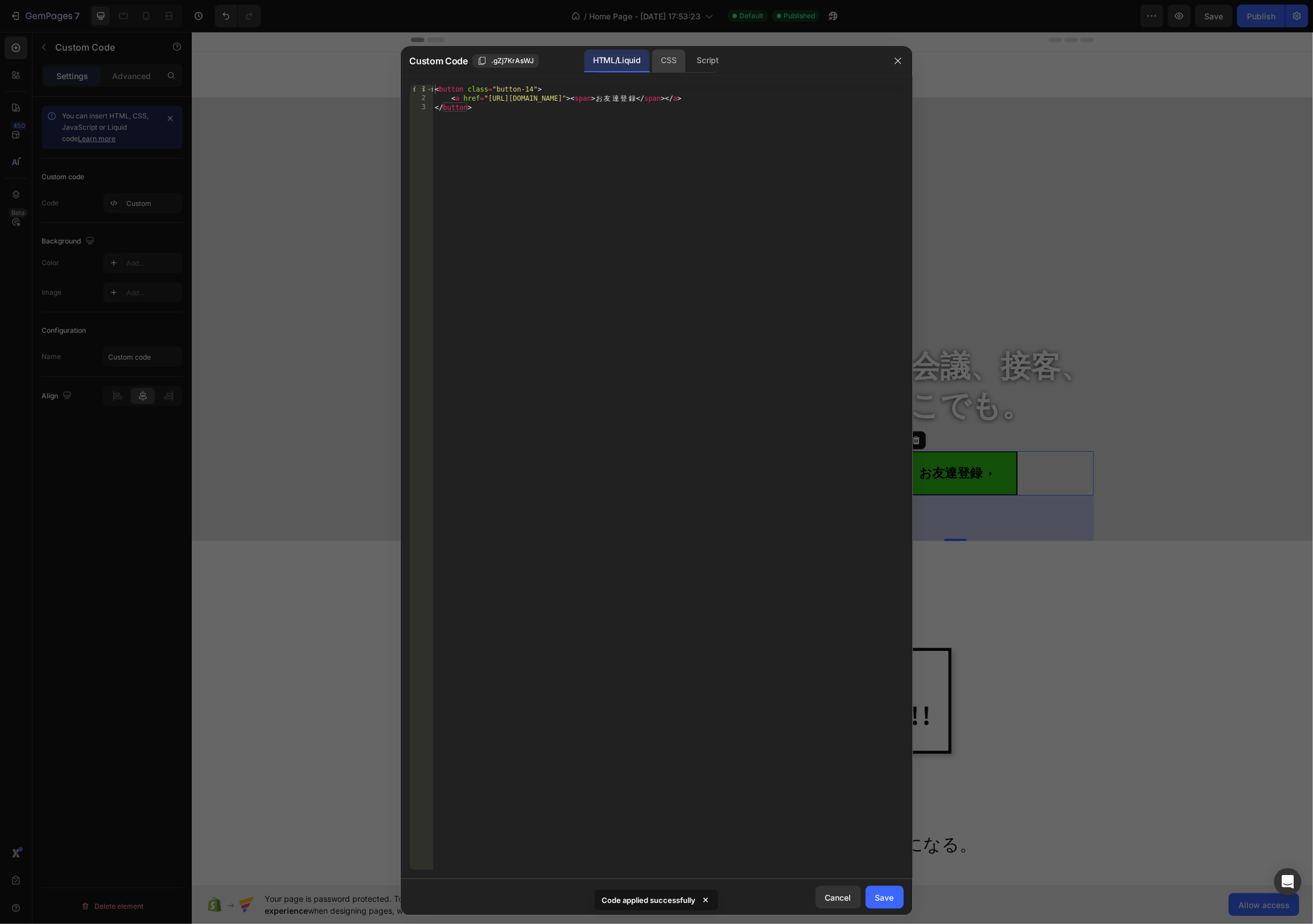
click at [688, 60] on div "CSS" at bounding box center [708, 61] width 40 height 23
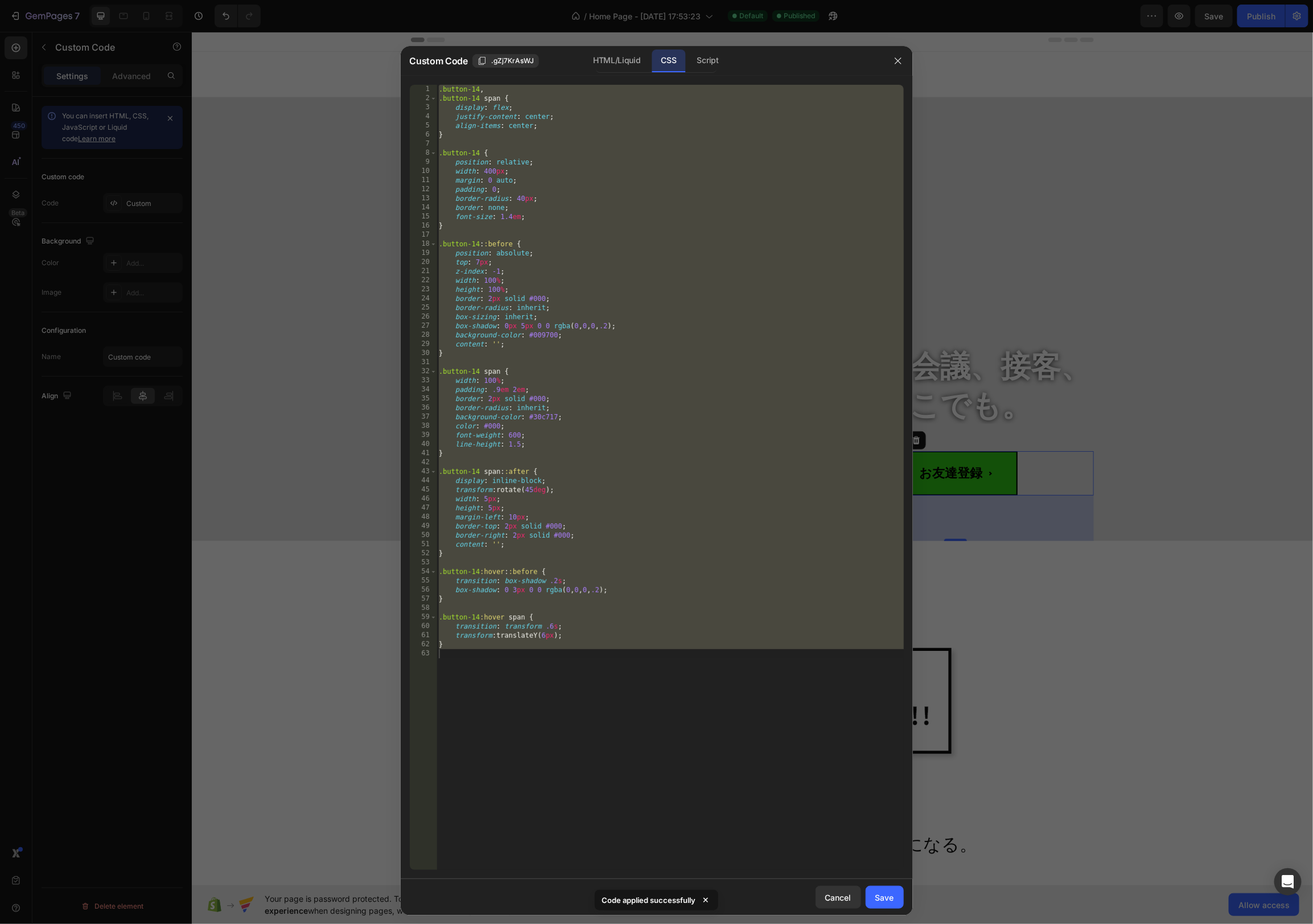
click at [568, 183] on div ".button-14 , .button-14 span { display : flex ; justify-content : center ; alig…" at bounding box center [670, 487] width 467 height 803
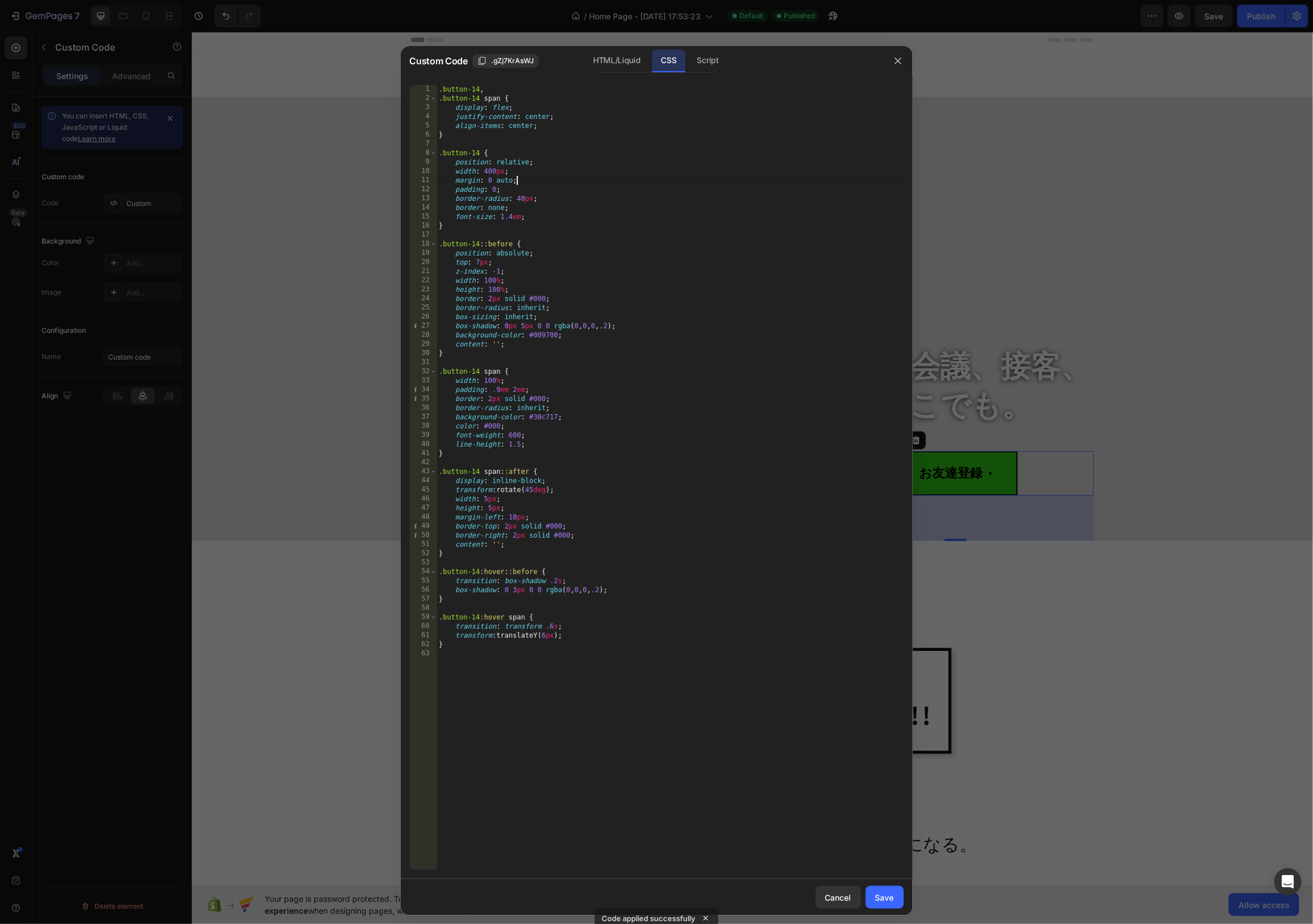
drag, startPoint x: 490, startPoint y: 170, endPoint x: 499, endPoint y: 180, distance: 13.5
click at [490, 170] on div ".button-14 , .button-14 span { display : flex ; justify-content : center ; alig…" at bounding box center [670, 487] width 467 height 803
type textarea "width: 70%;"
drag, startPoint x: 897, startPoint y: 894, endPoint x: 898, endPoint y: 900, distance: 6.1
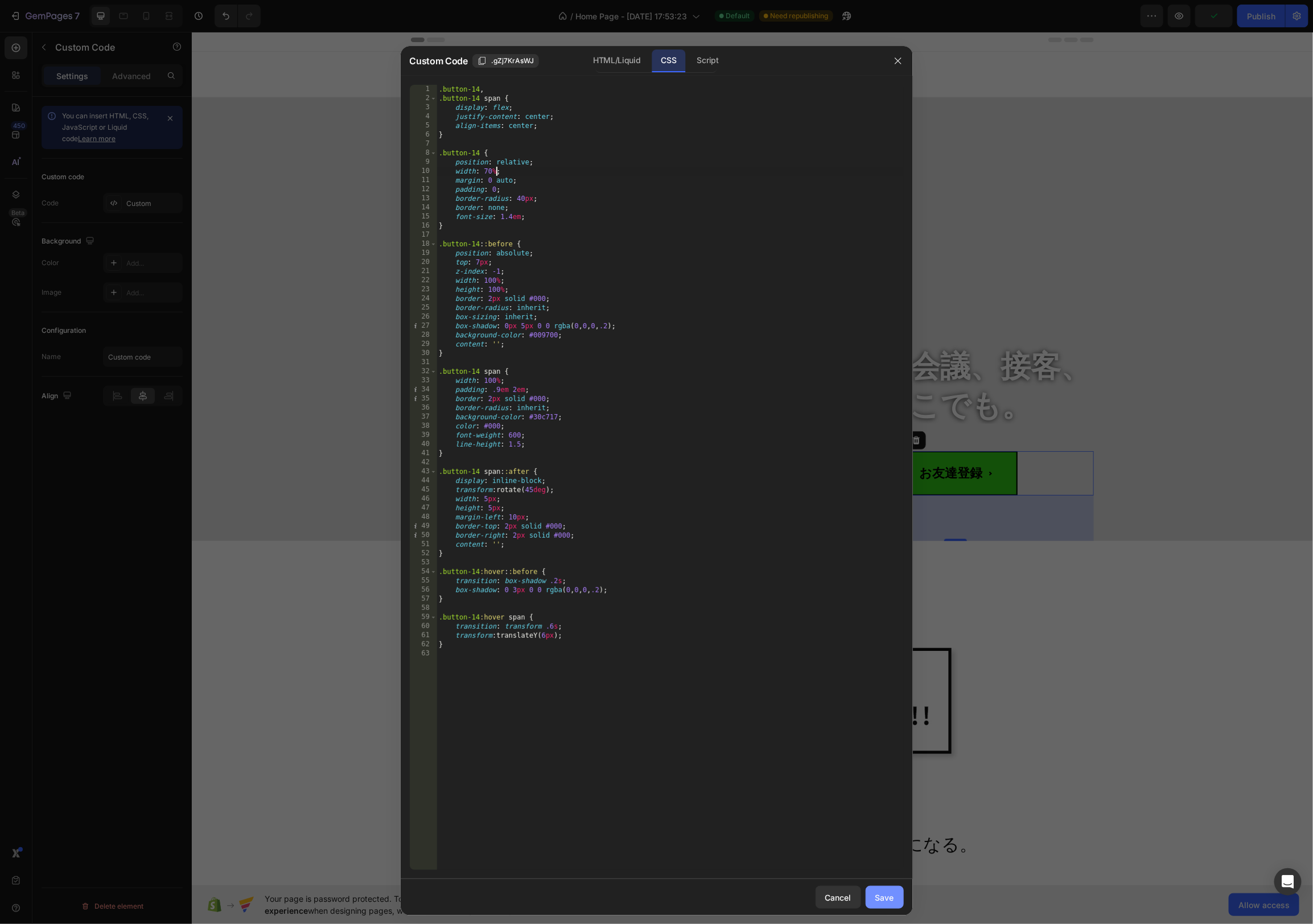
click at [897, 894] on button "Save" at bounding box center [885, 898] width 38 height 23
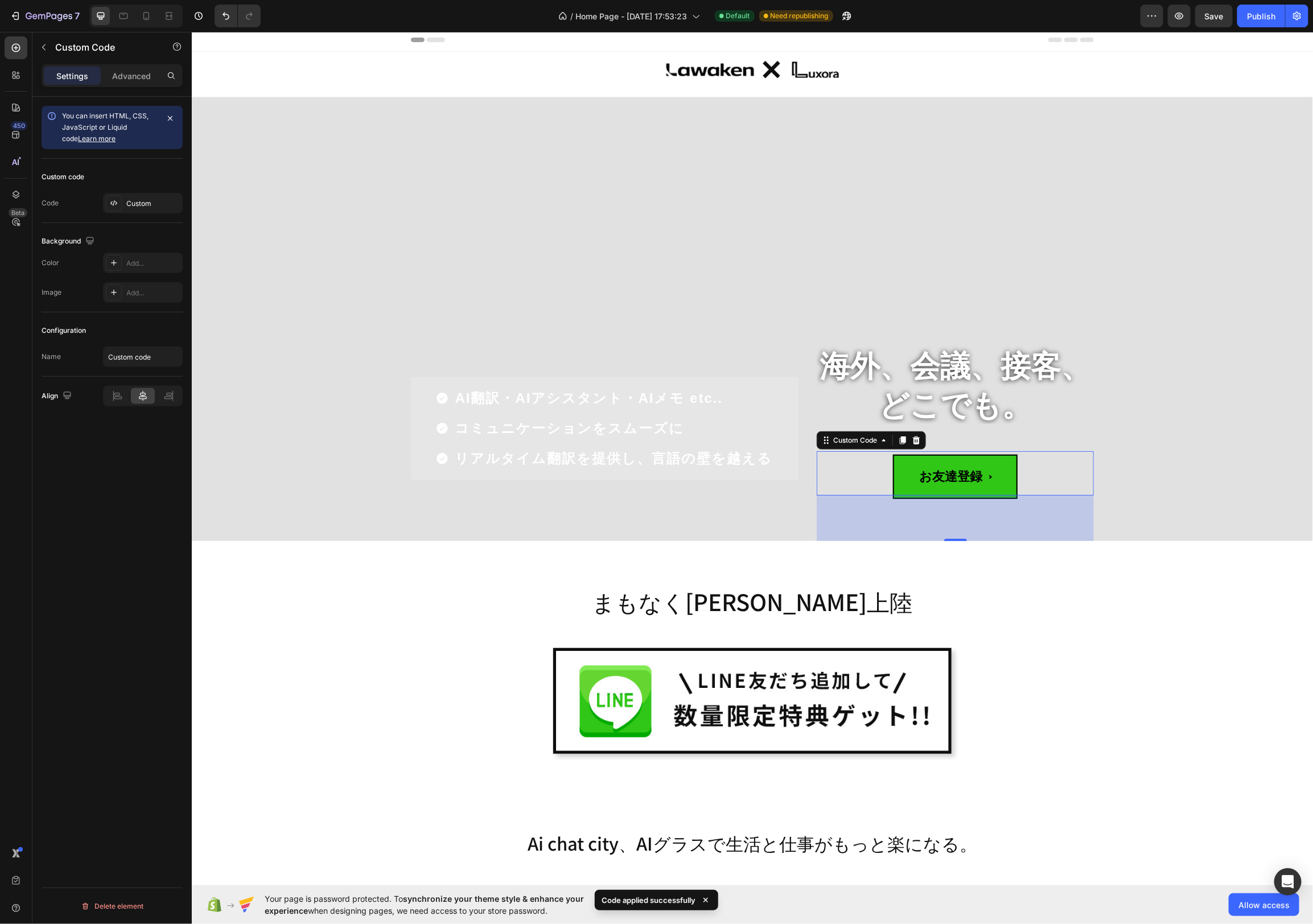
click at [976, 477] on span "お友達登録" at bounding box center [955, 476] width 125 height 44
click at [975, 460] on span "お友達登録" at bounding box center [955, 476] width 125 height 44
click at [148, 203] on div "Custom" at bounding box center [153, 204] width 53 height 10
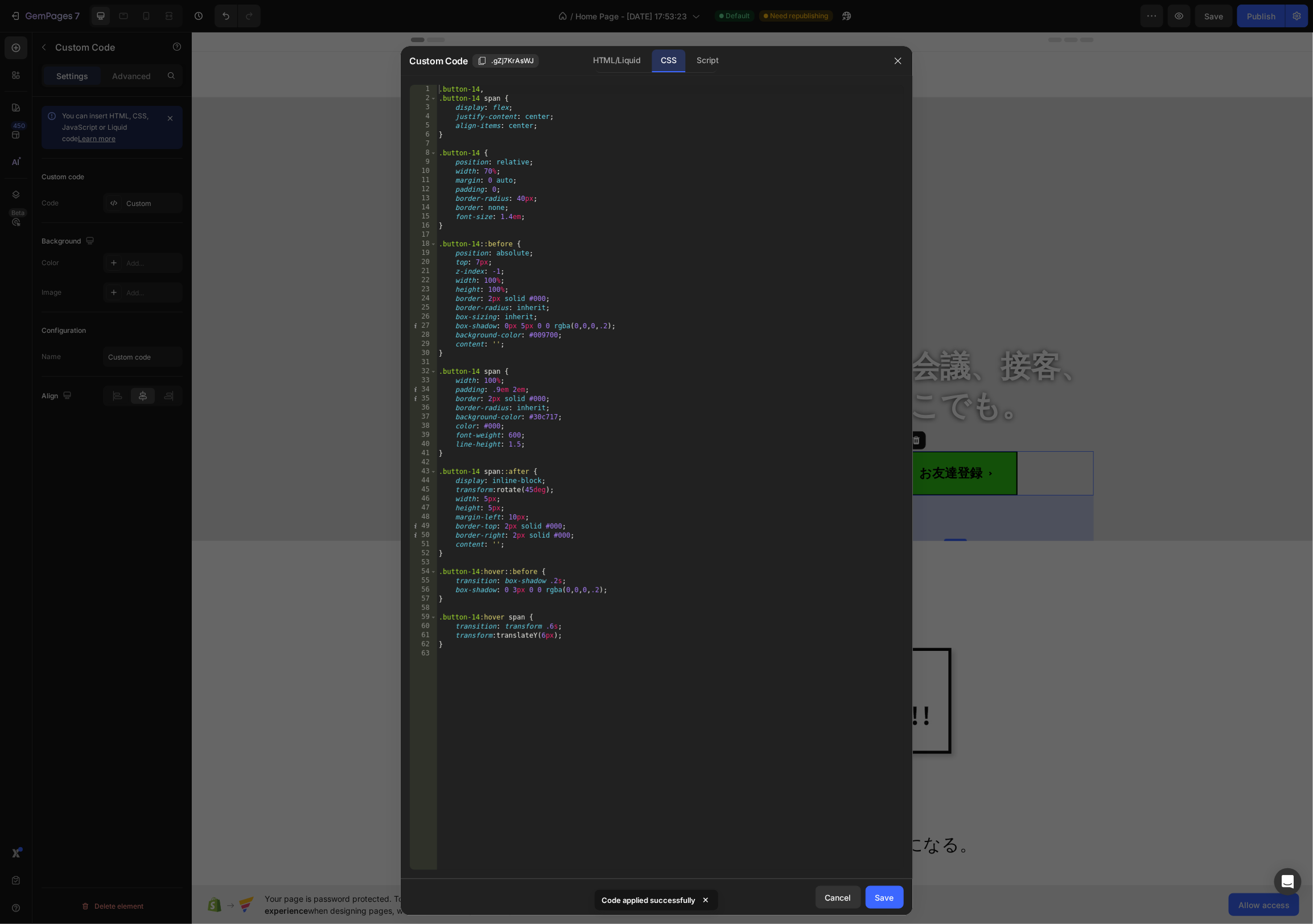
click at [505, 170] on div ".button-14 , .button-14 span { display : flex ; justify-content : center ; alig…" at bounding box center [670, 487] width 467 height 803
type textarea "width: 480px;"
click at [884, 895] on div "Save" at bounding box center [885, 897] width 19 height 12
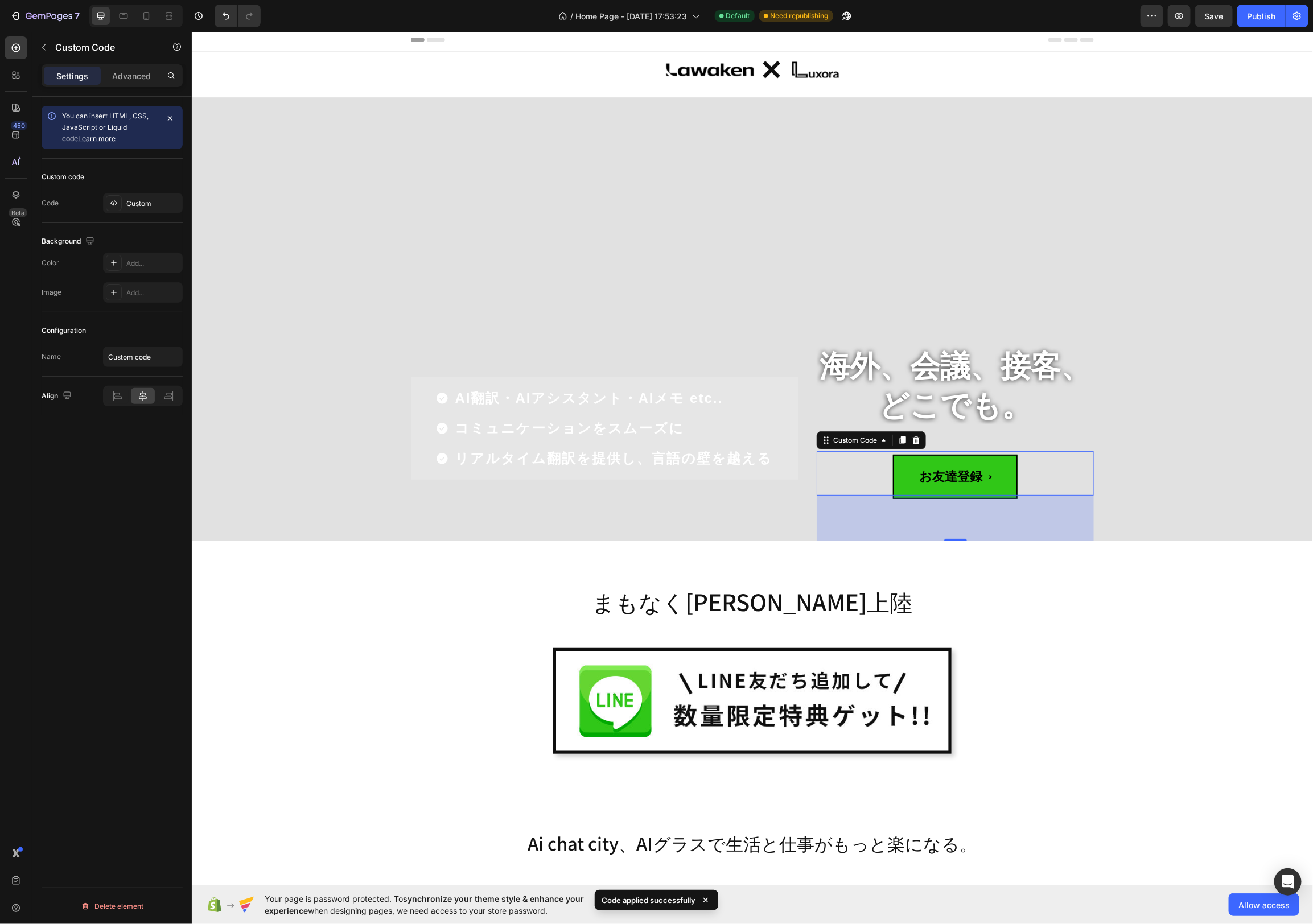
click at [947, 482] on span "お友達登録" at bounding box center [955, 476] width 125 height 44
click at [153, 202] on div "Custom" at bounding box center [153, 204] width 53 height 10
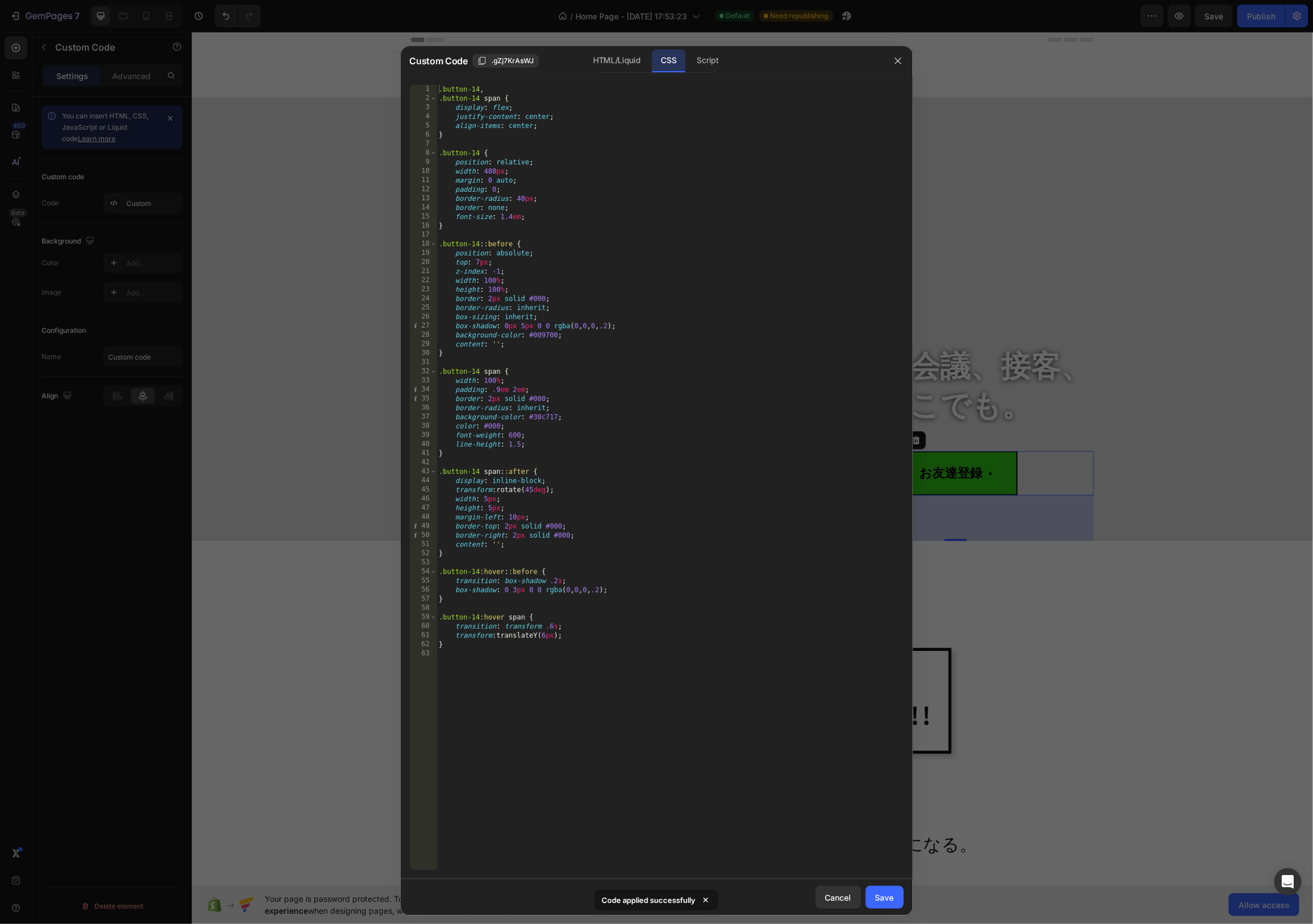
click at [623, 141] on div ".button-14 , .button-14 span { display : flex ; justify-content : center ; alig…" at bounding box center [670, 487] width 467 height 803
click at [626, 139] on div ".button-14 , .button-14 span { display : flex ; justify-content : center ; alig…" at bounding box center [670, 487] width 467 height 803
drag, startPoint x: 495, startPoint y: 172, endPoint x: 486, endPoint y: 172, distance: 9.0
click at [486, 172] on div ".button-14 , .button-14 span { display : flex ; justify-content : center ; alig…" at bounding box center [670, 487] width 467 height 803
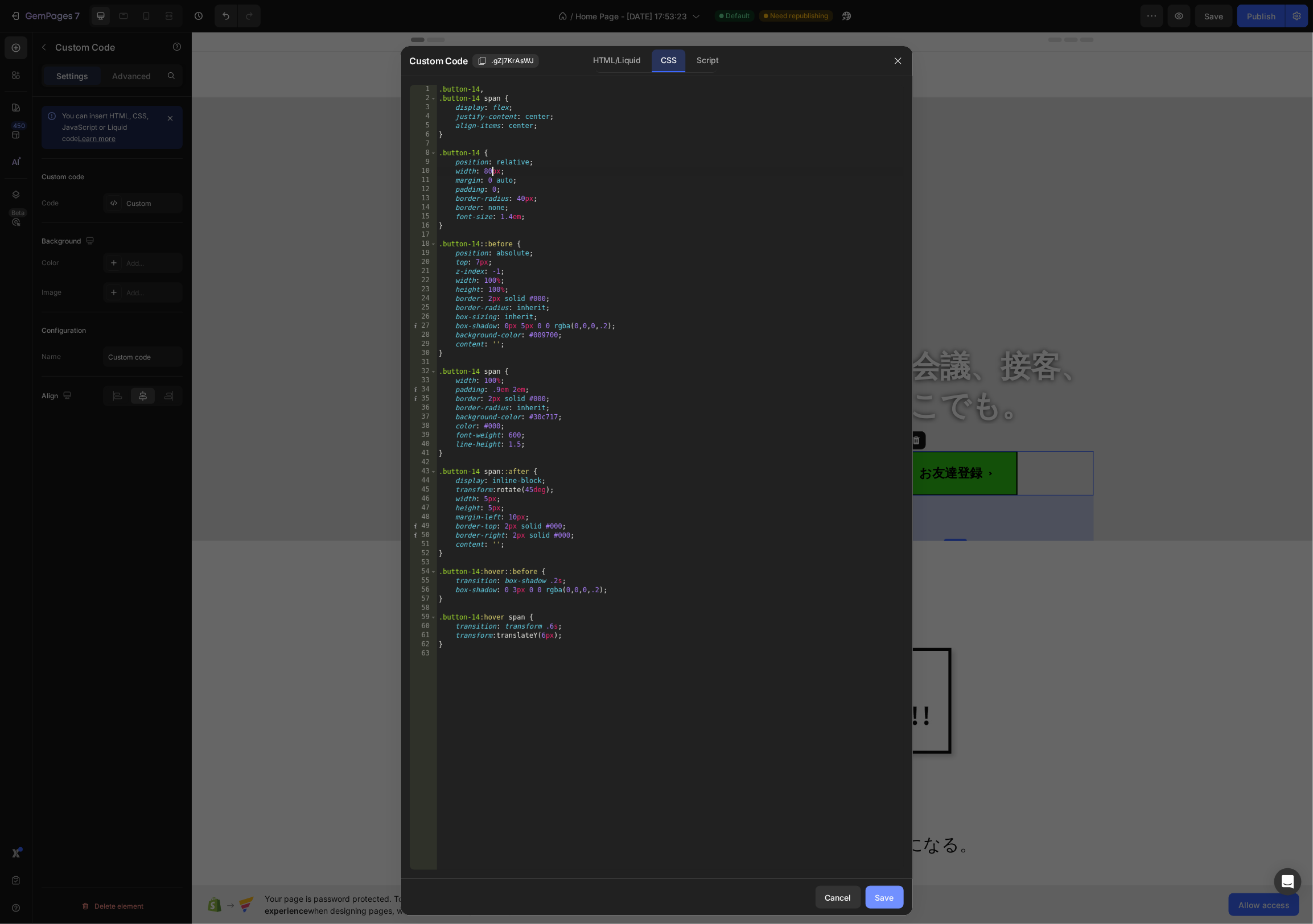
type textarea "width: 80px;"
click at [890, 895] on div "Save" at bounding box center [885, 897] width 19 height 12
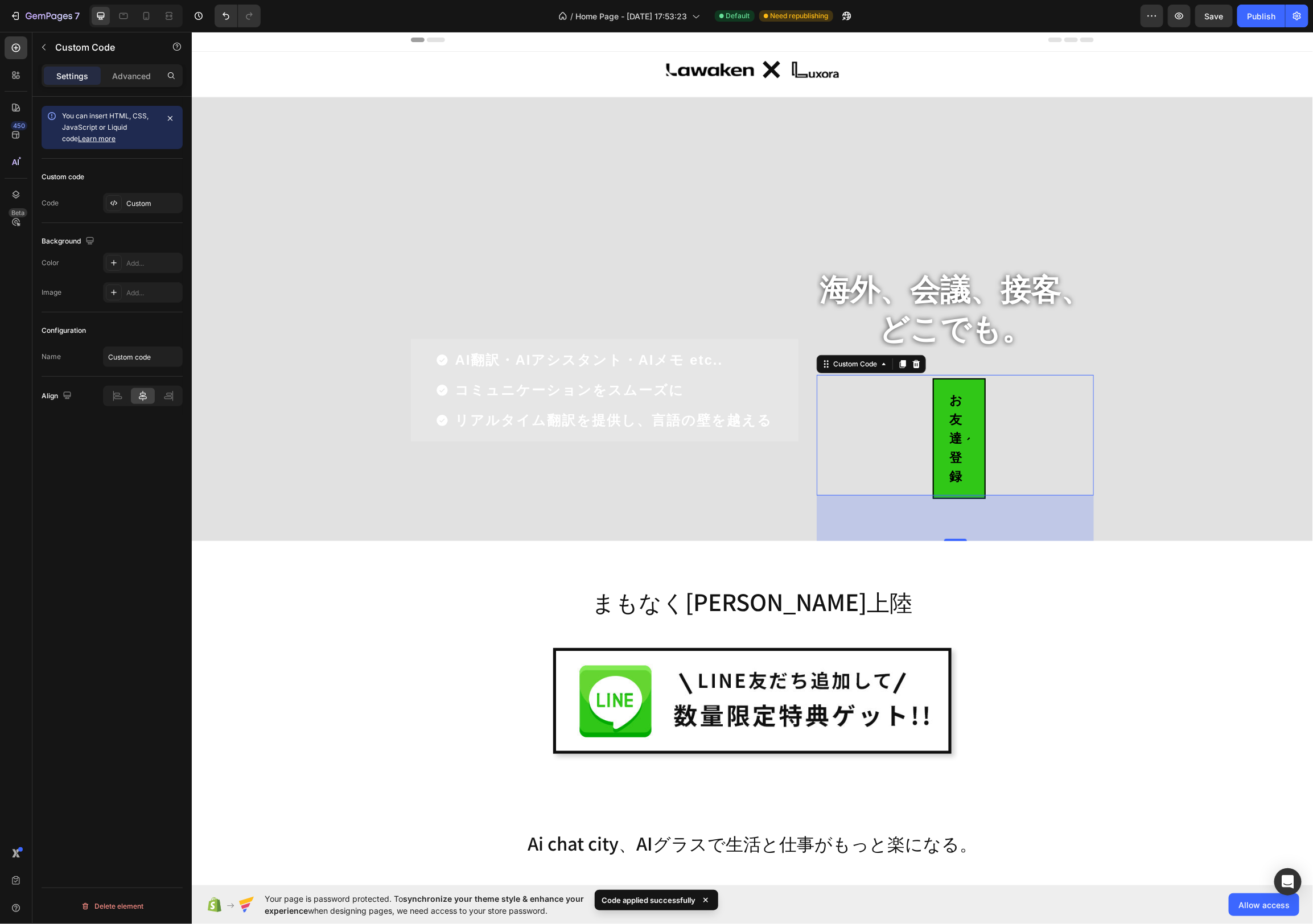
click at [969, 446] on span "お友達登録" at bounding box center [959, 438] width 53 height 121
click at [136, 210] on div "Custom" at bounding box center [142, 203] width 80 height 21
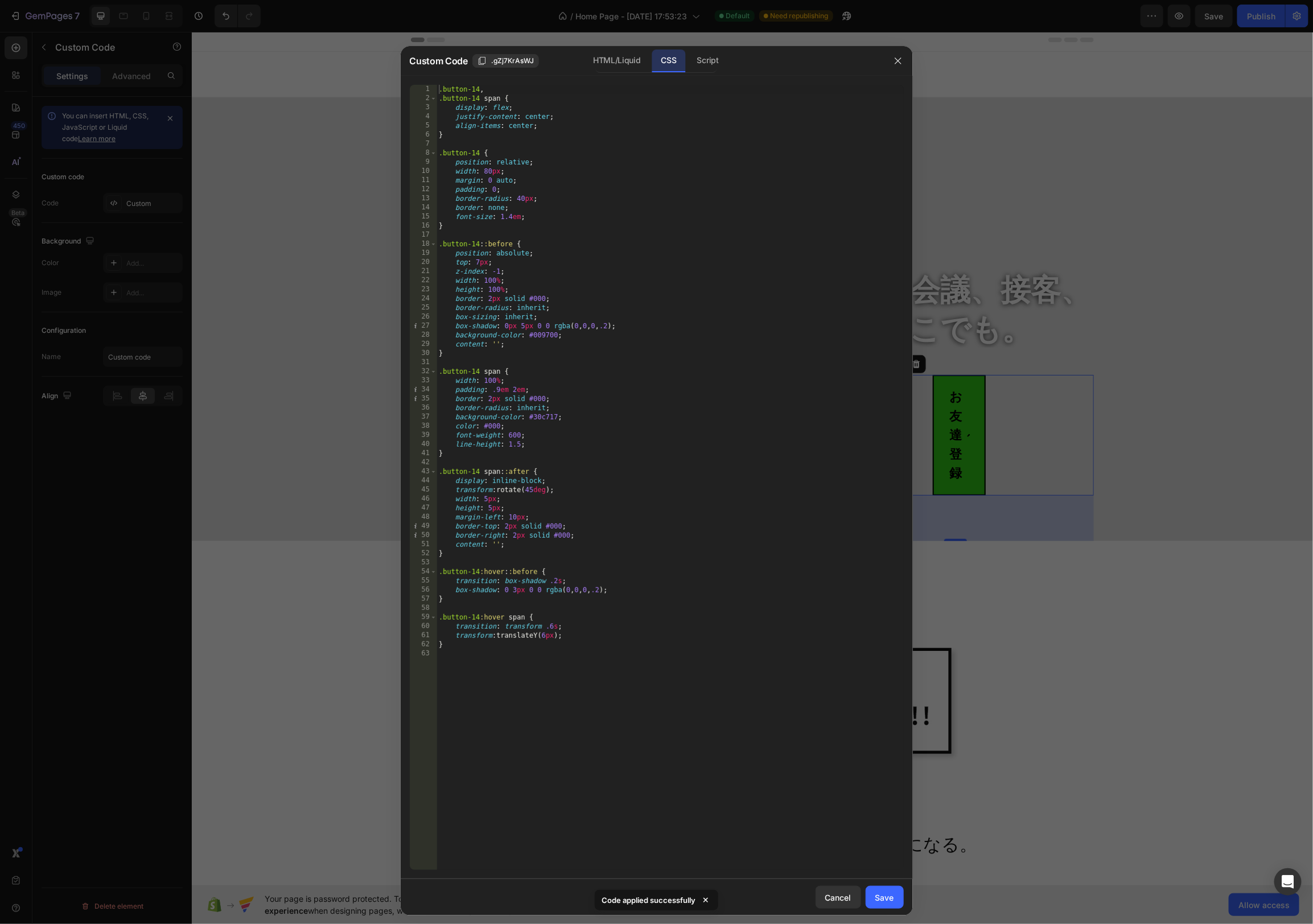
click at [485, 176] on div ".button-14 , .button-14 span { display : flex ; justify-content : center ; alig…" at bounding box center [670, 487] width 467 height 803
drag, startPoint x: 485, startPoint y: 172, endPoint x: 508, endPoint y: 195, distance: 32.5
click at [485, 172] on div ".button-14 , .button-14 span { display : flex ; justify-content : center ; alig…" at bounding box center [670, 487] width 467 height 803
type textarea "width: 480px;"
drag, startPoint x: 888, startPoint y: 900, endPoint x: 881, endPoint y: 899, distance: 7.1
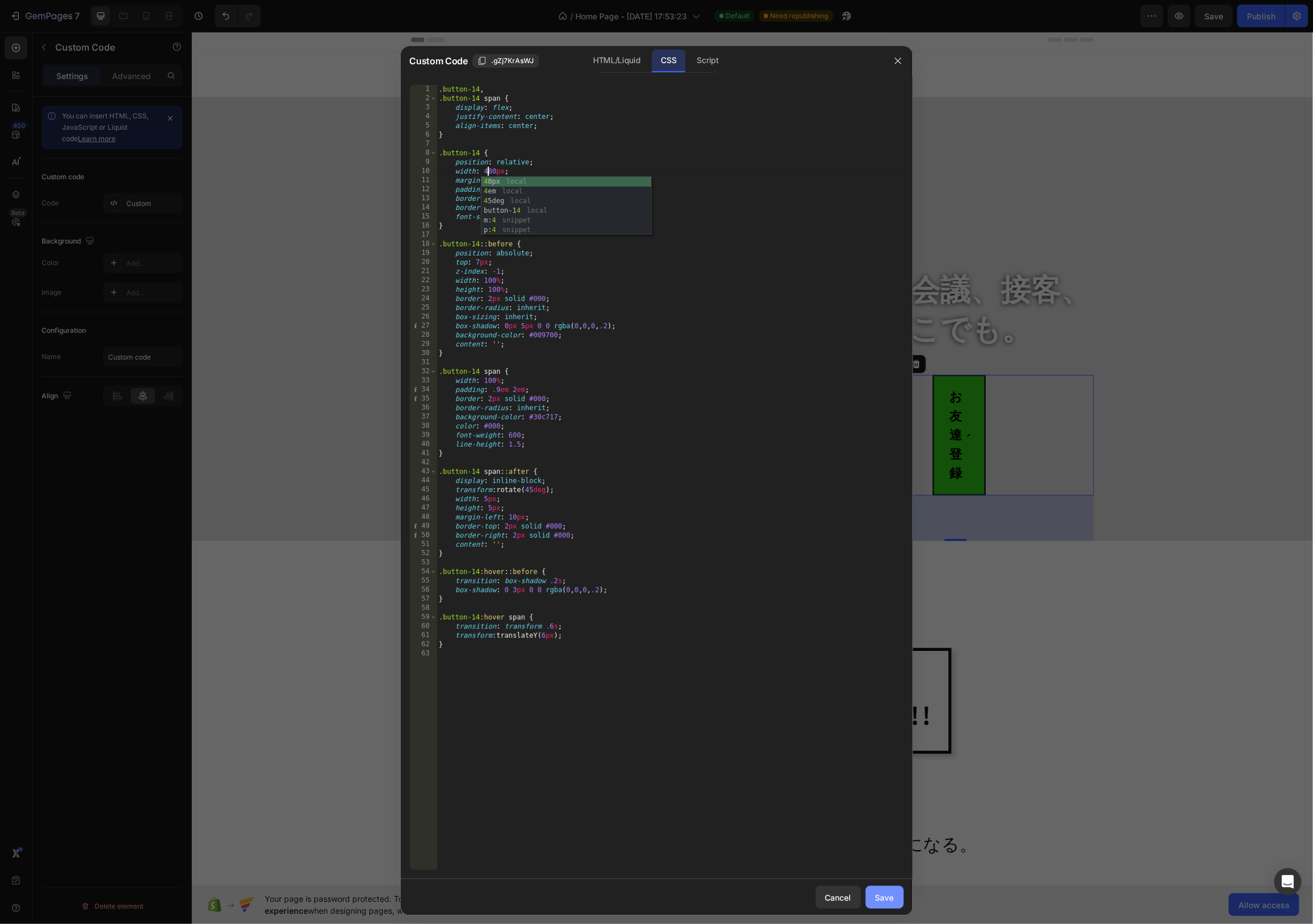
click at [888, 900] on div "Save" at bounding box center [885, 897] width 19 height 12
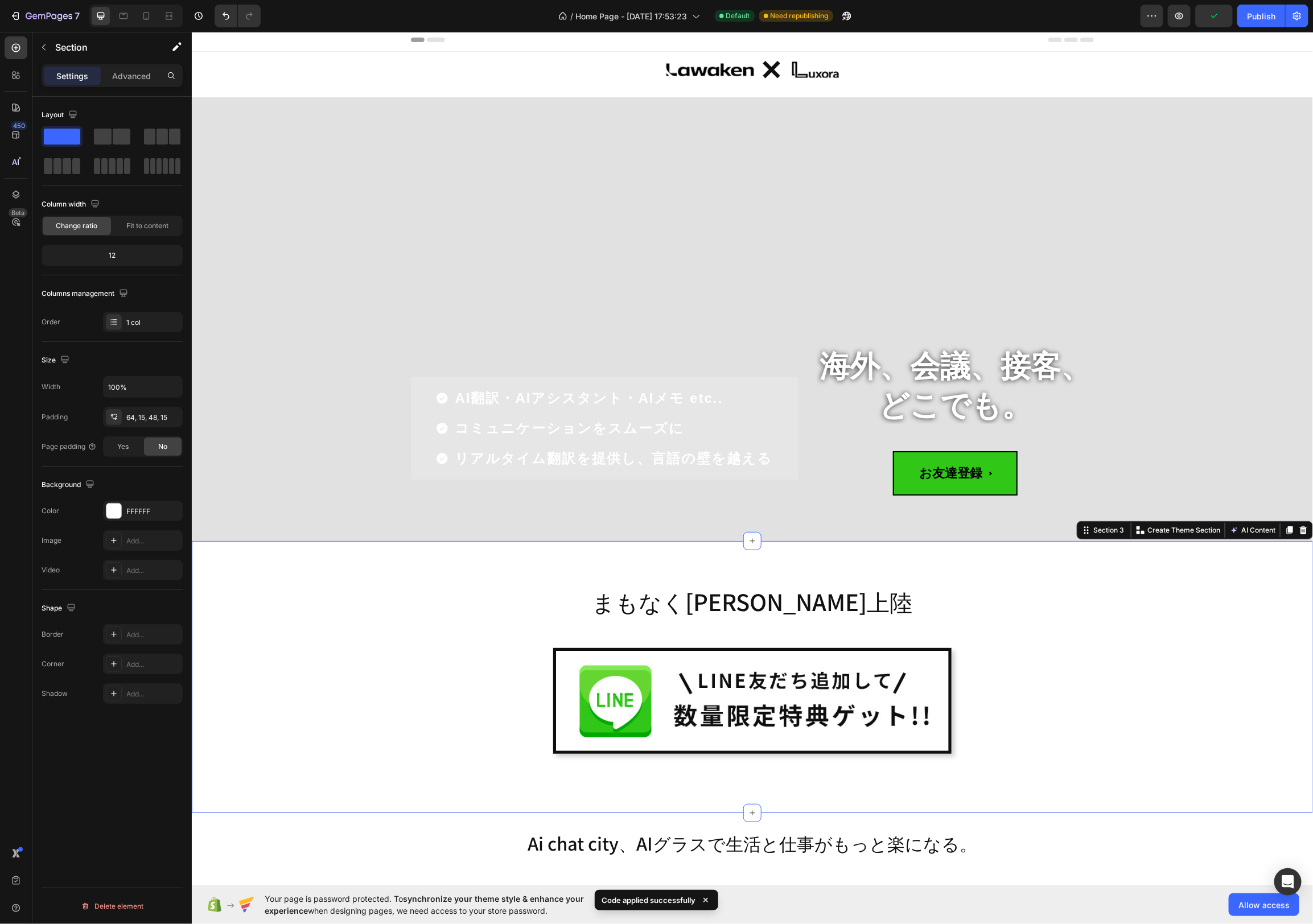
click at [1198, 601] on div "まもなく[PERSON_NAME]上陸 Heading Image Row Row" at bounding box center [752, 681] width 1104 height 208
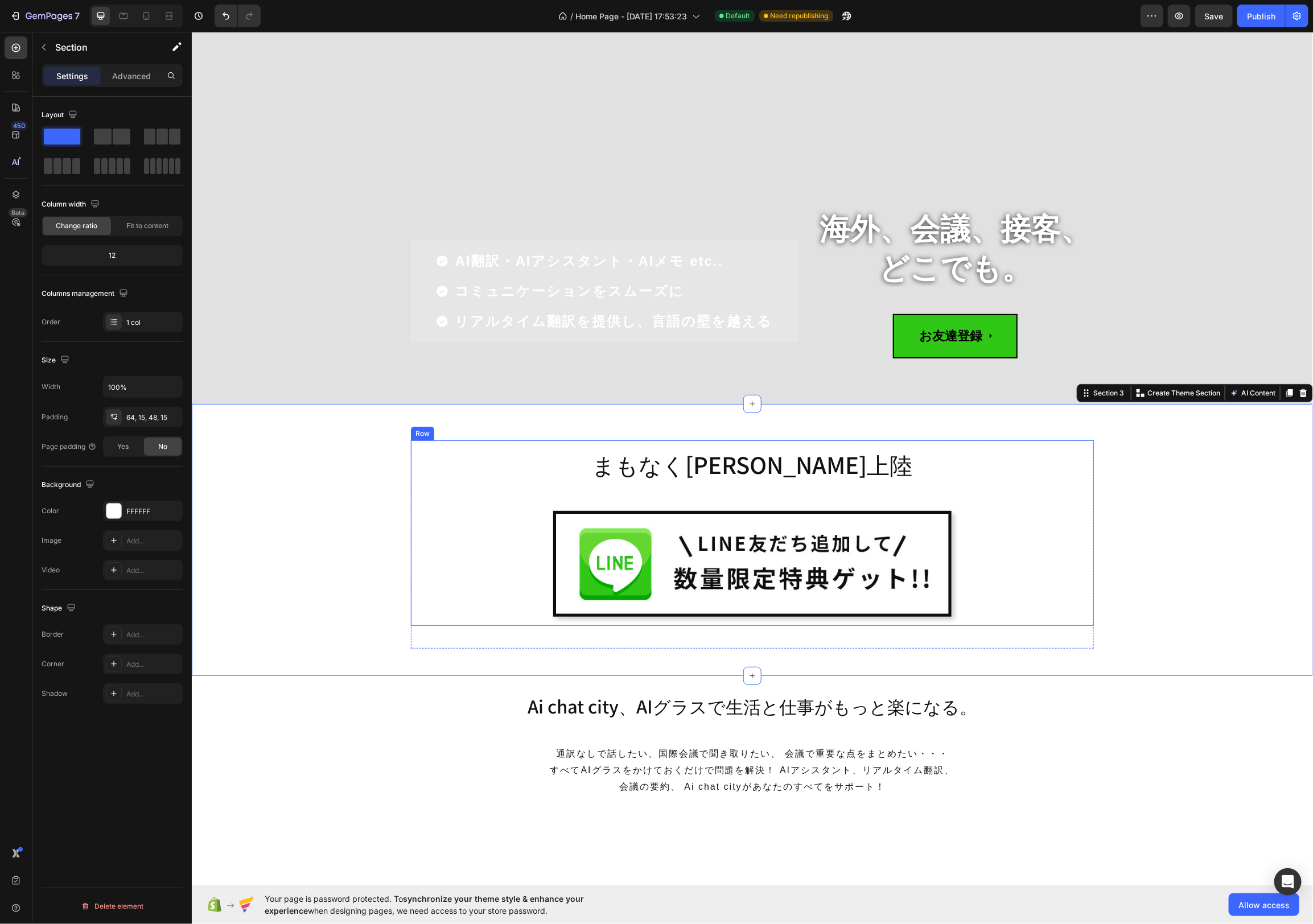
scroll to position [75, 0]
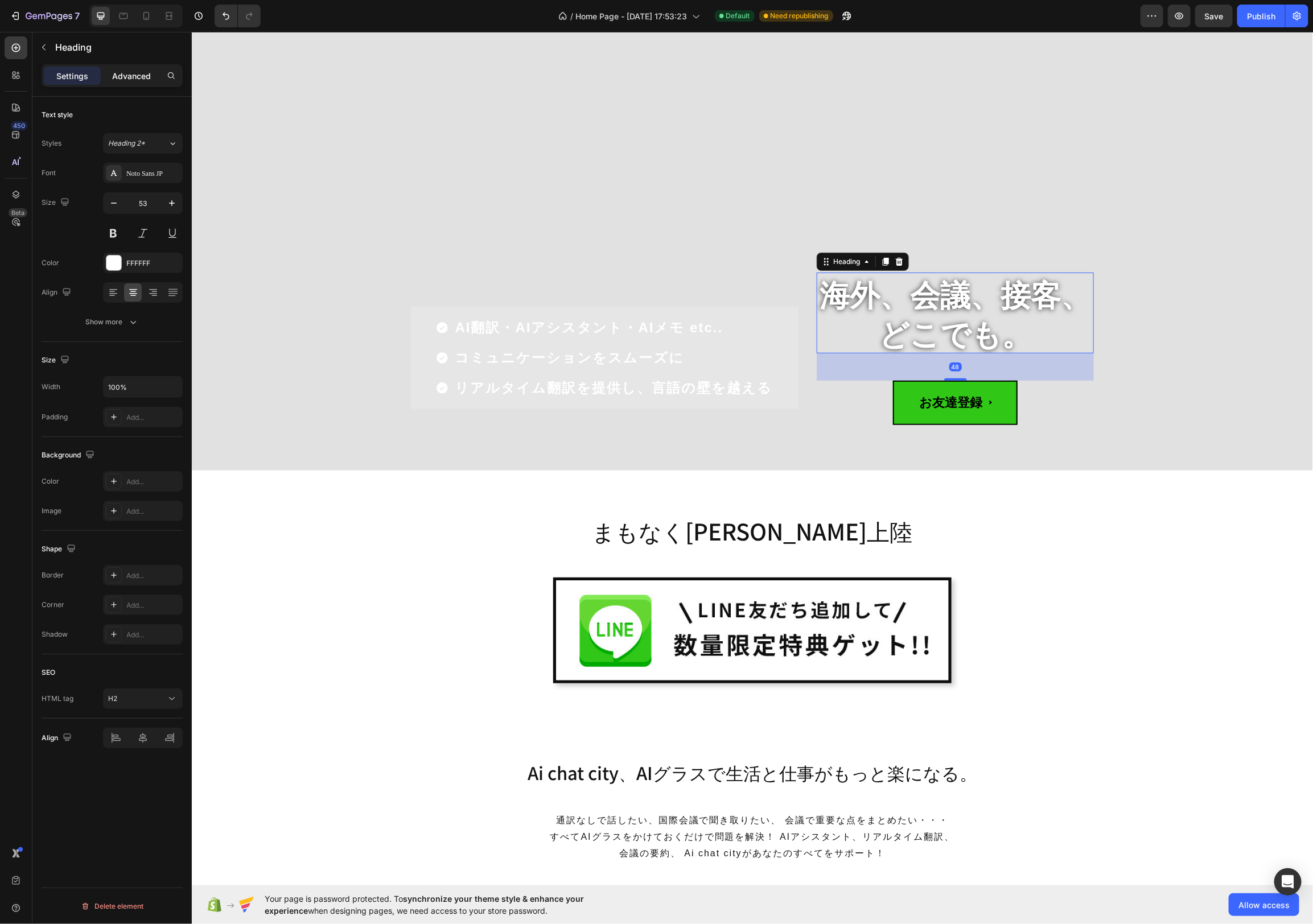
click at [118, 71] on p "Advanced" at bounding box center [131, 76] width 38 height 12
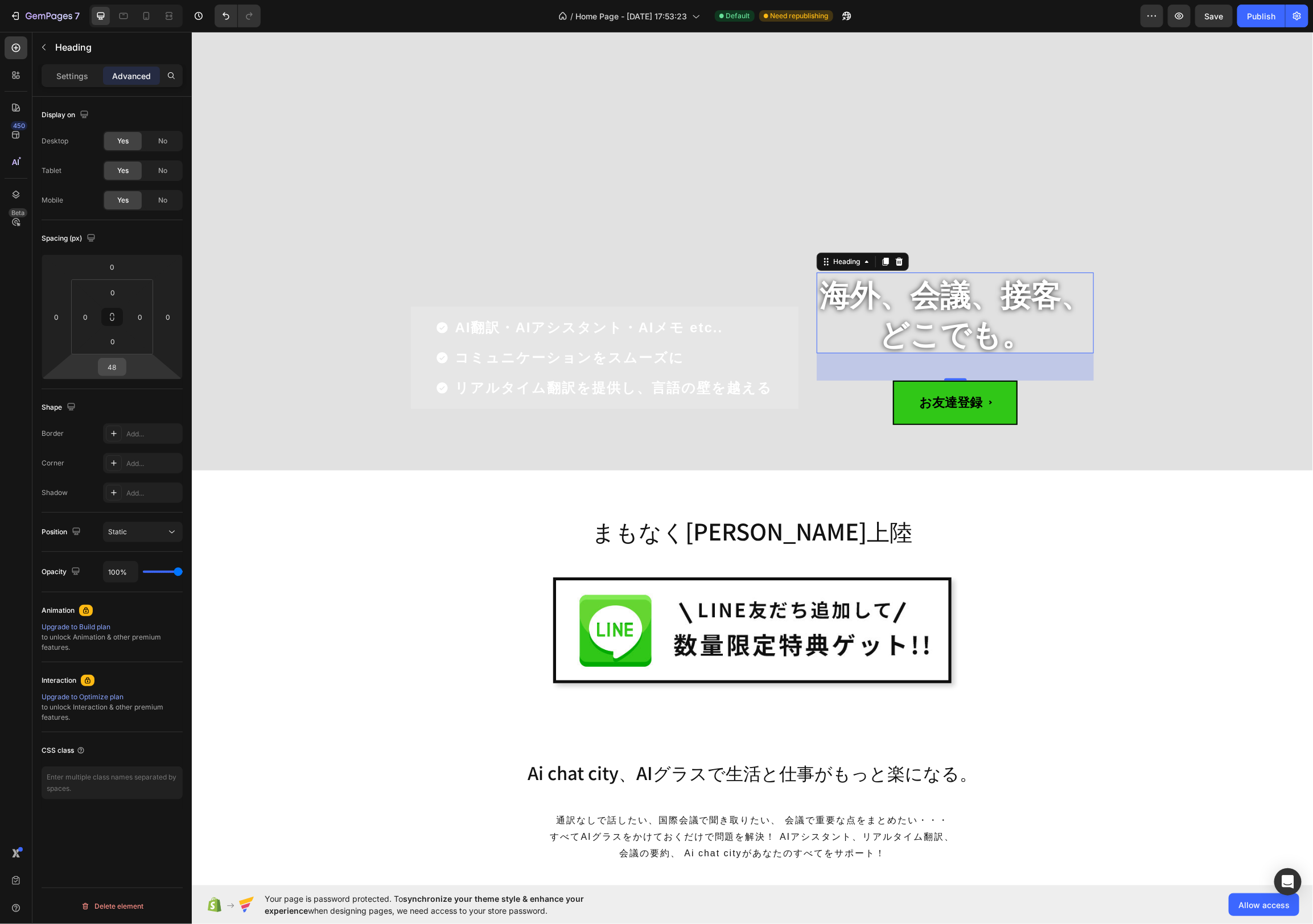
click at [111, 366] on input "48" at bounding box center [112, 367] width 23 height 17
click at [168, 508] on div "2XL 32px" at bounding box center [136, 510] width 71 height 17
type input "32"
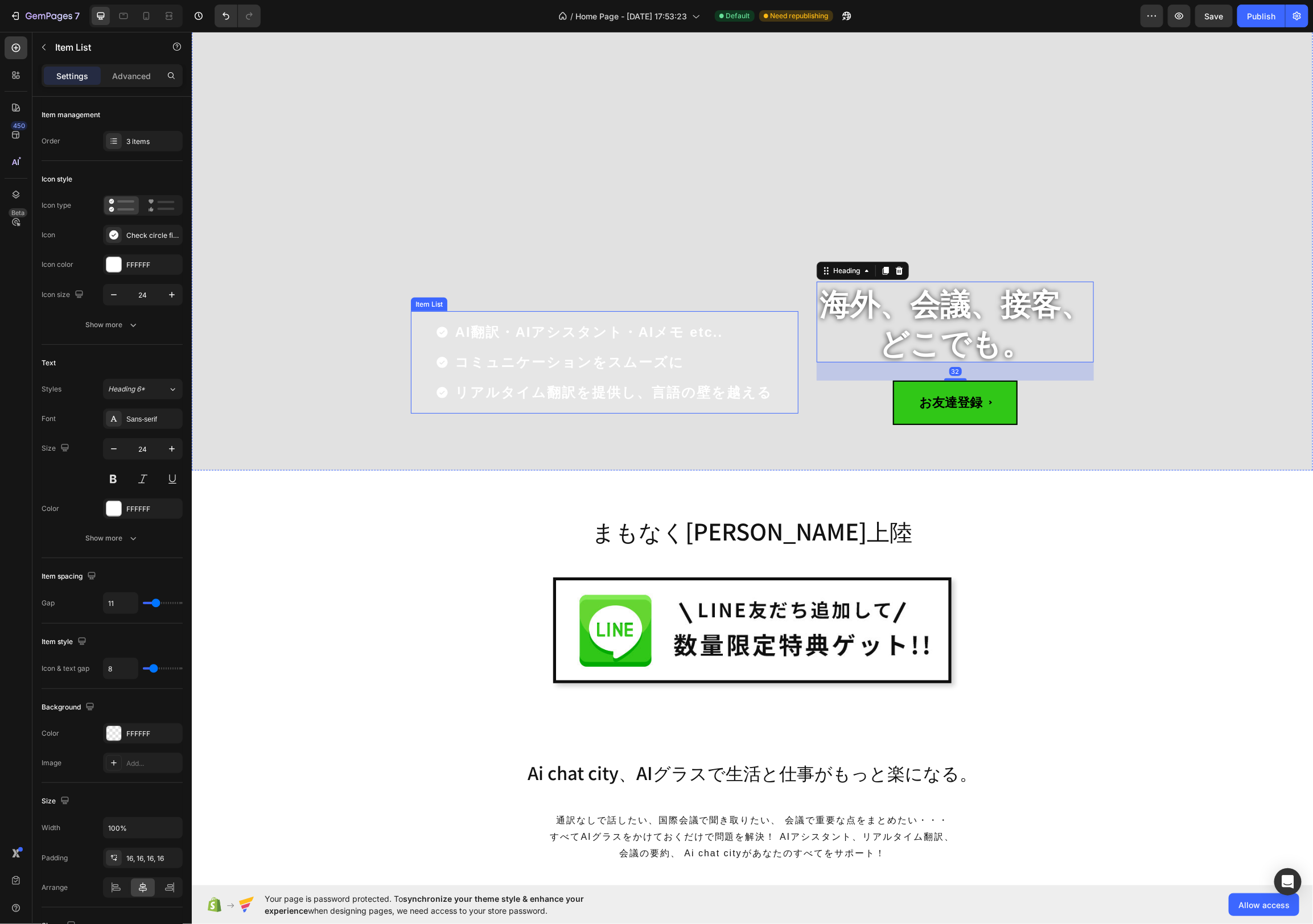
click at [780, 322] on div "AI翻訳・AIアシスタント・AIメモ etc.. コミュニケーションをスムーズに リアルタイム翻訳を提供し、言語の壁を越える" at bounding box center [604, 362] width 388 height 102
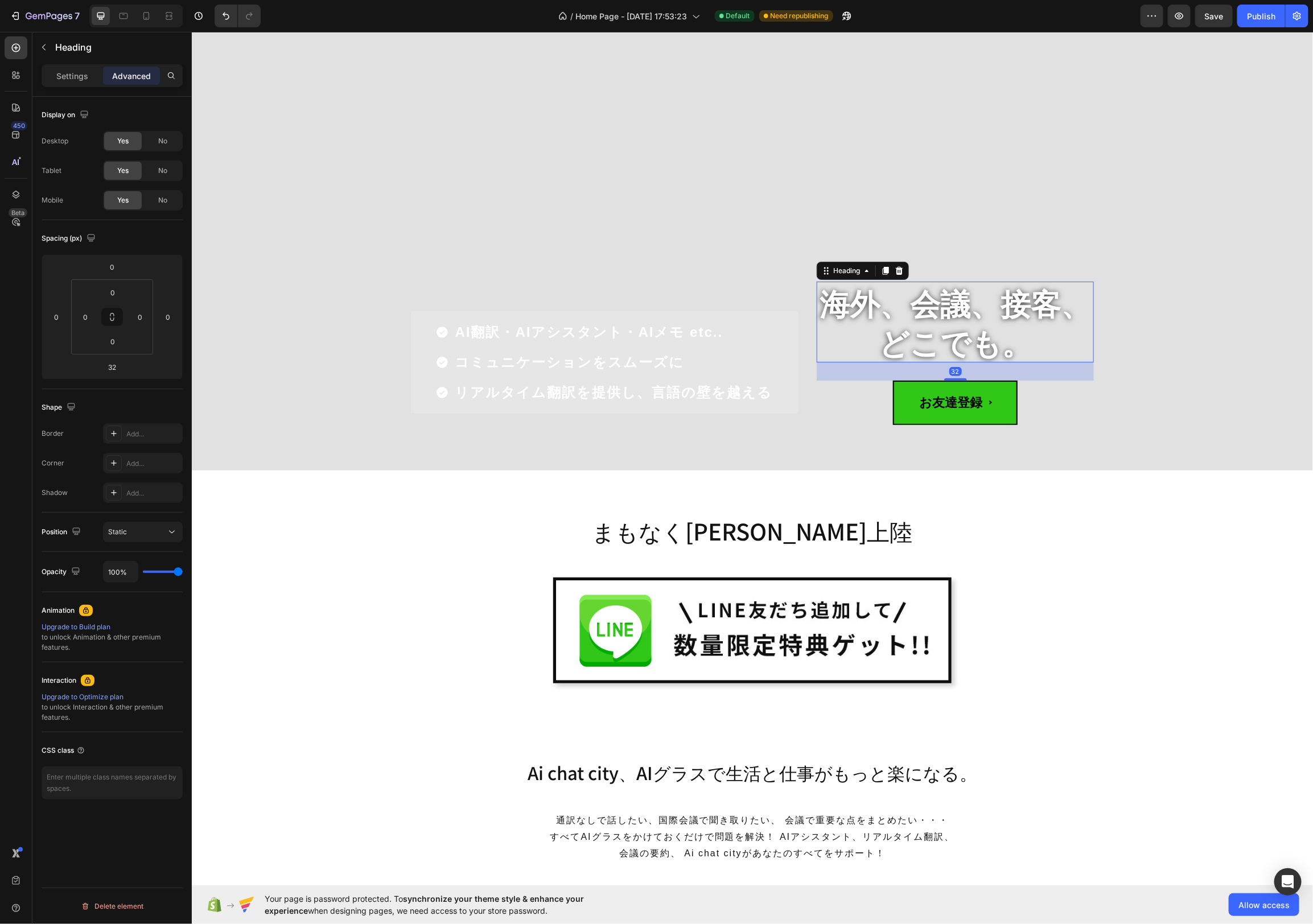
click at [819, 301] on h2 "海外、会議、接客、 どこでも。" at bounding box center [955, 321] width 277 height 81
click at [803, 298] on div "海外、会議、接客、 どこでも。 Heading 32 お友達登録 Custom Code AI翻訳・AIアシスタント・AIメモ etc.. コミュニケーション…" at bounding box center [752, 375] width 683 height 189
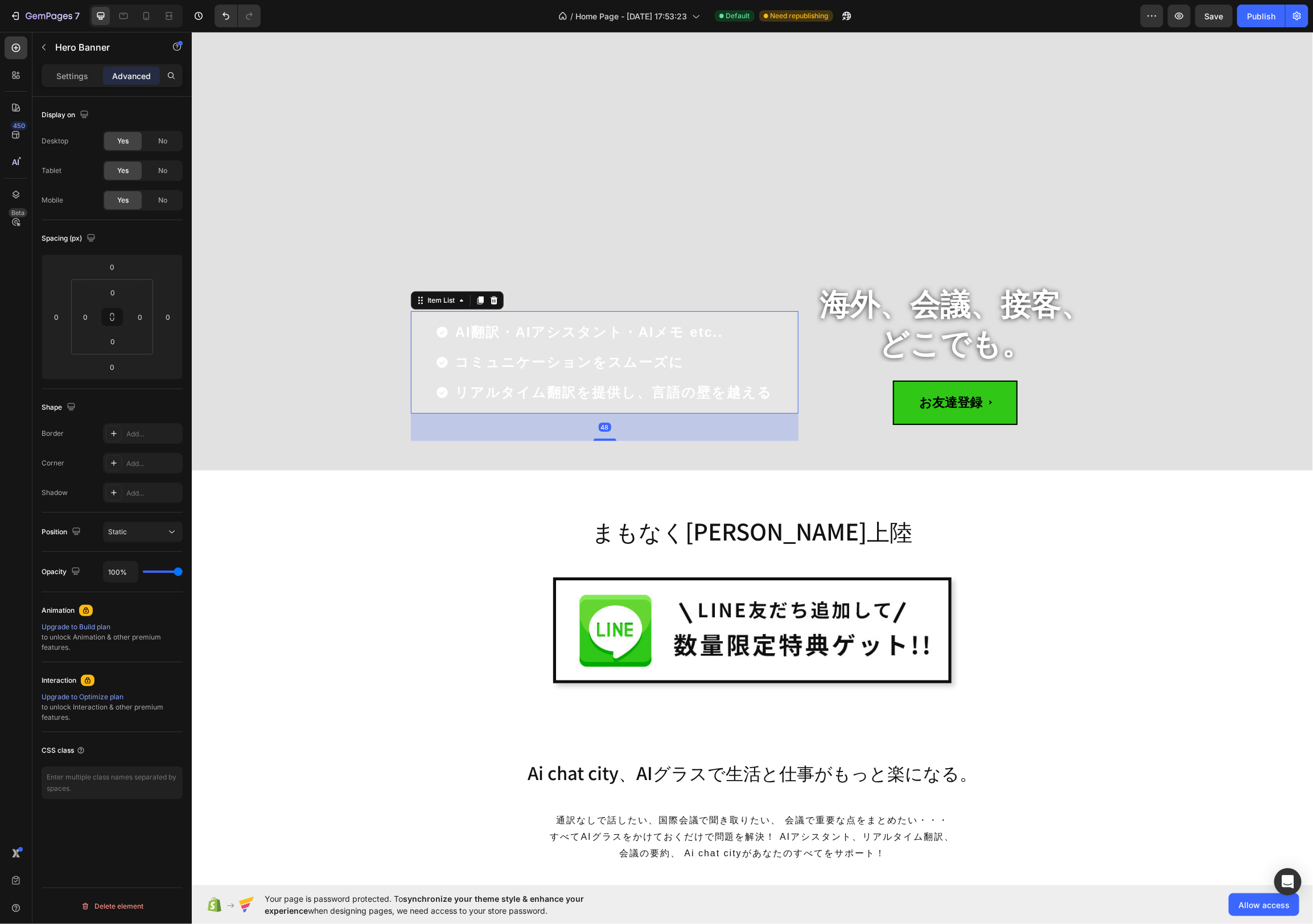
click at [781, 314] on div "AI翻訳・AIアシスタント・AIメモ etc.. コミュニケーションをスムーズに リアルタイム翻訳を提供し、言語の壁を越える" at bounding box center [604, 362] width 388 height 102
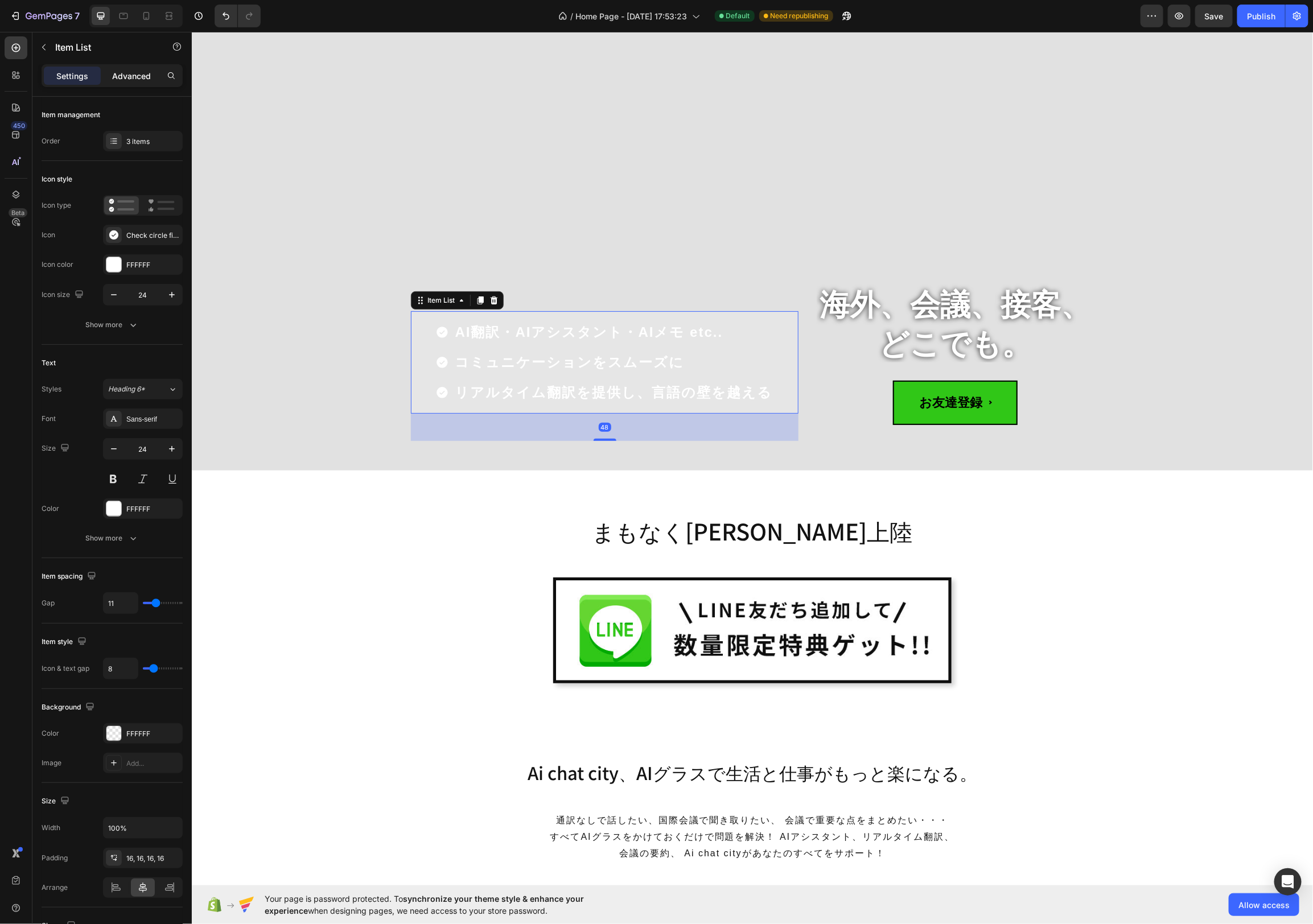
click at [134, 73] on p "Advanced" at bounding box center [131, 76] width 38 height 12
type input "100%"
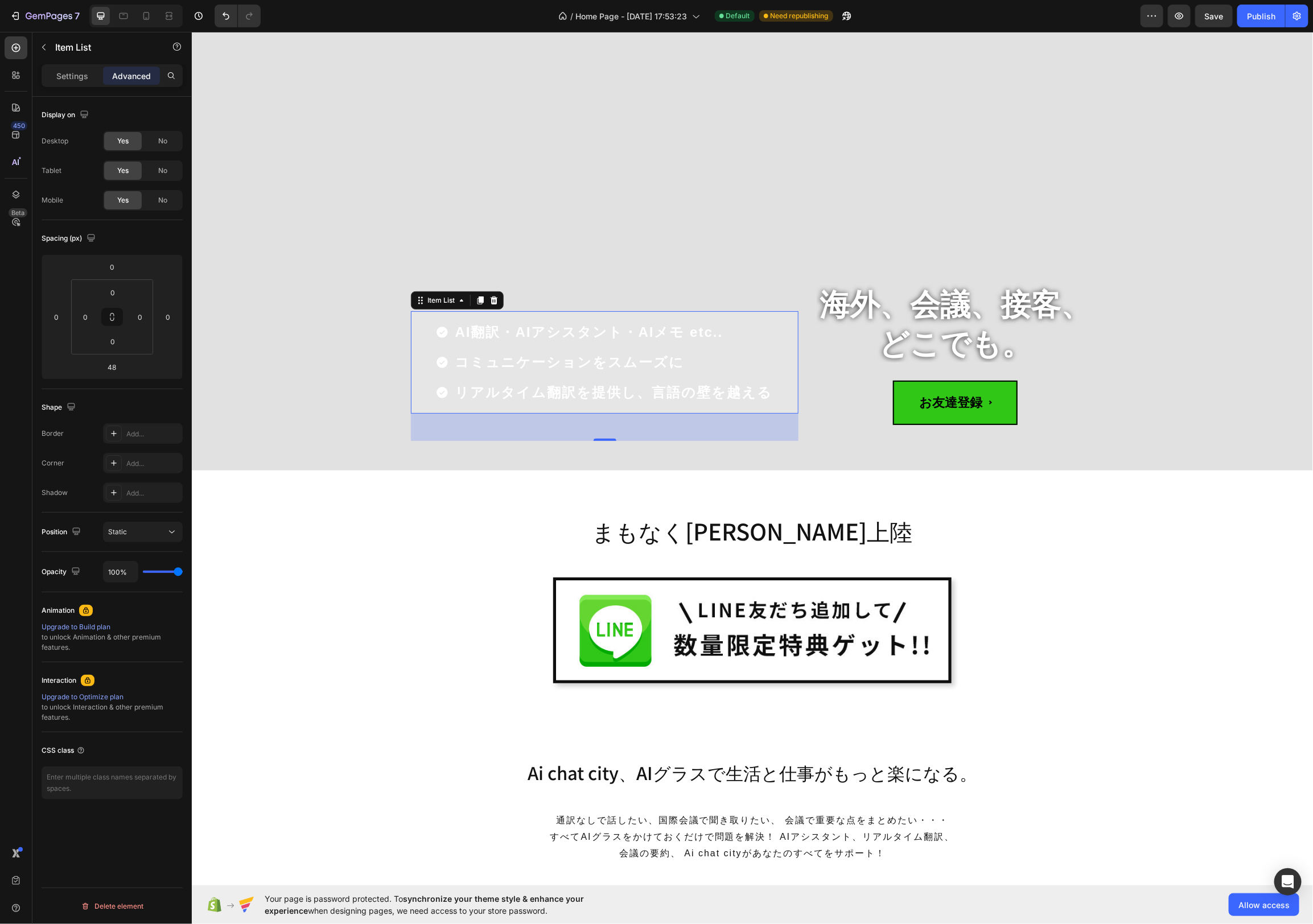
click at [134, 73] on p "Advanced" at bounding box center [131, 76] width 38 height 12
click at [119, 292] on input "0" at bounding box center [113, 293] width 23 height 17
click at [159, 450] on span "48px" at bounding box center [158, 452] width 17 height 8
type input "48"
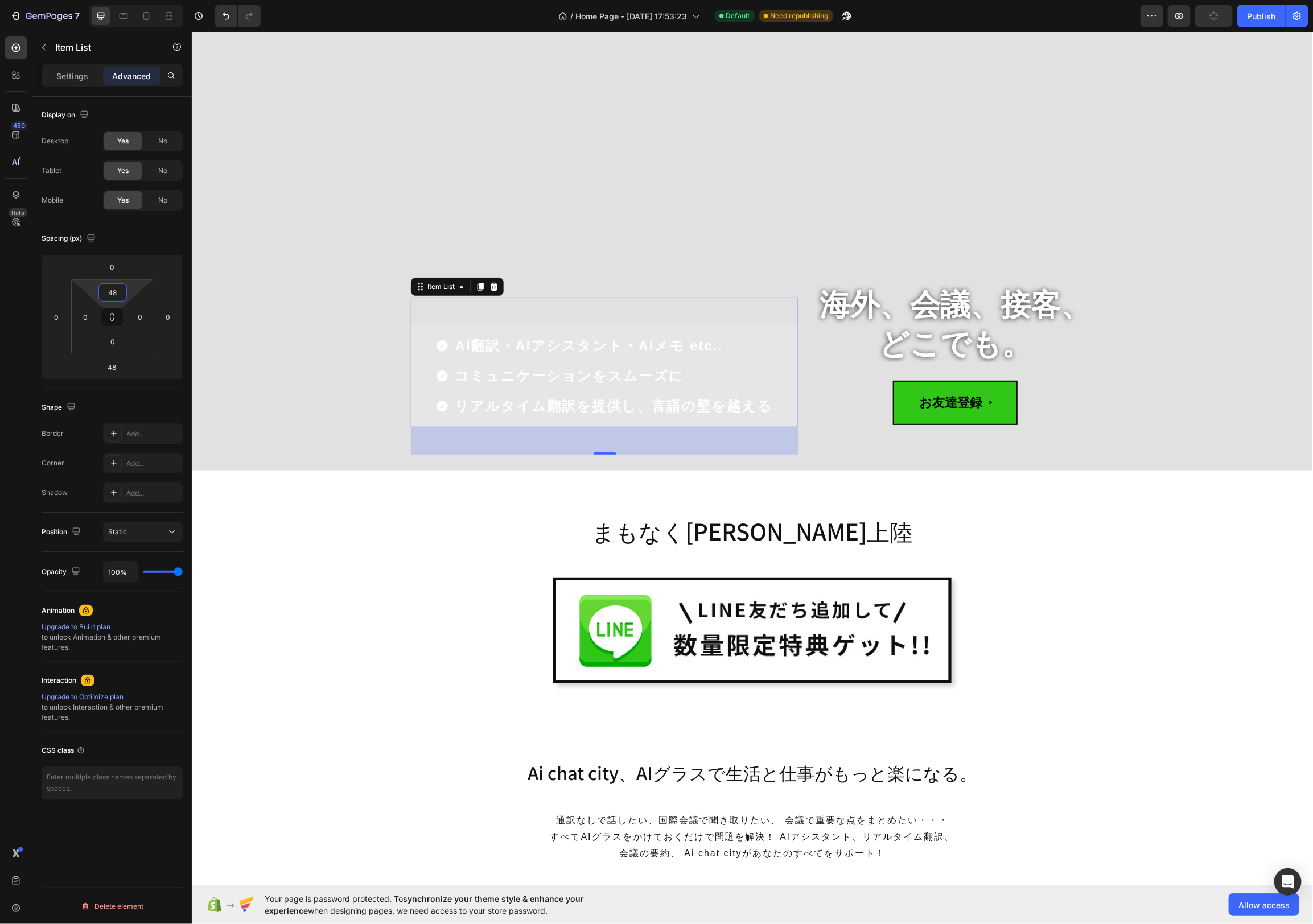
click at [123, 293] on input "48" at bounding box center [113, 293] width 23 height 17
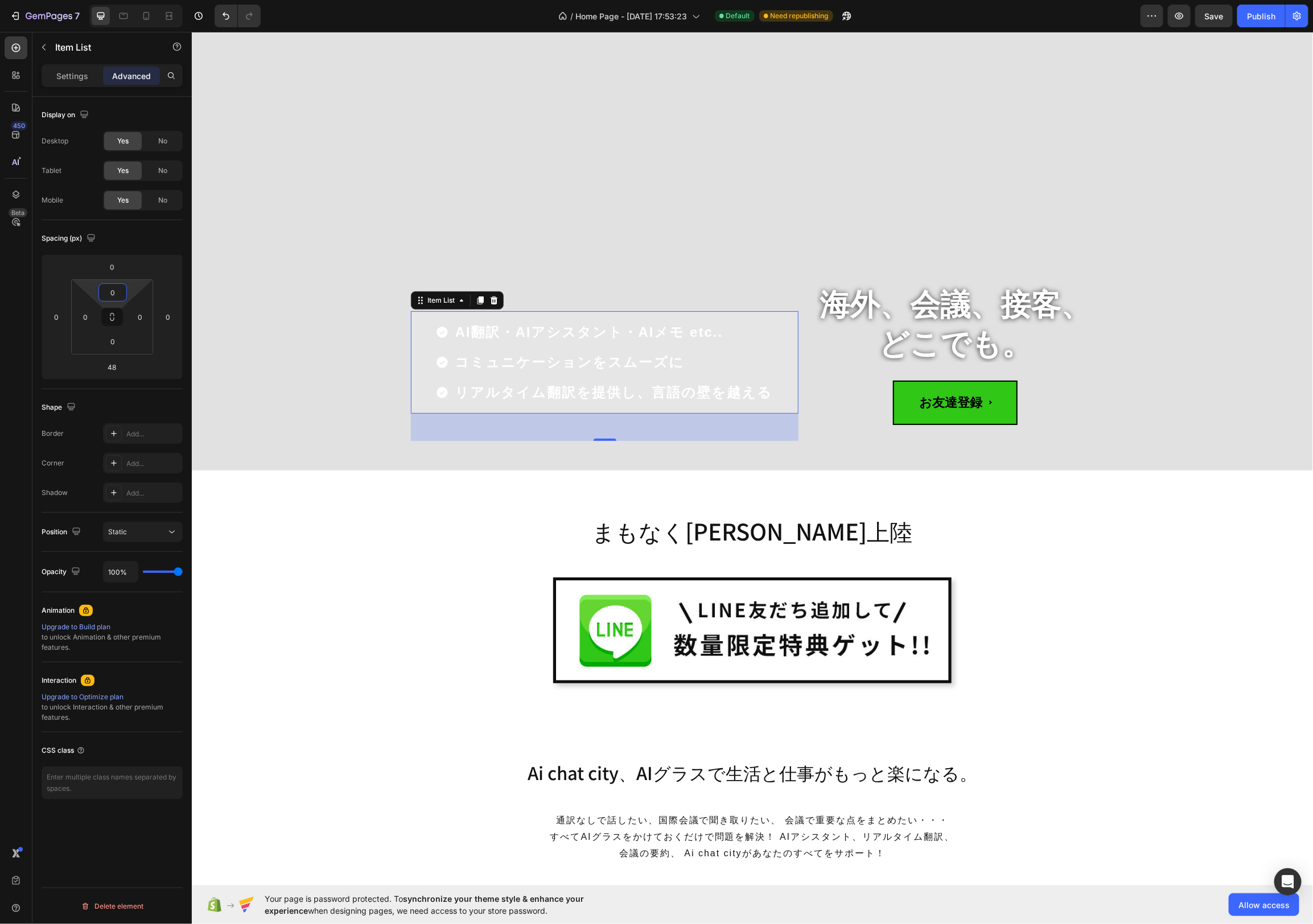
type input "0"
click at [787, 336] on div "AI翻訳・AIアシスタント・AIメモ etc.. コミュニケーションをスムーズに リアルタイム翻訳を提供し、言語の壁を越える" at bounding box center [604, 362] width 388 height 102
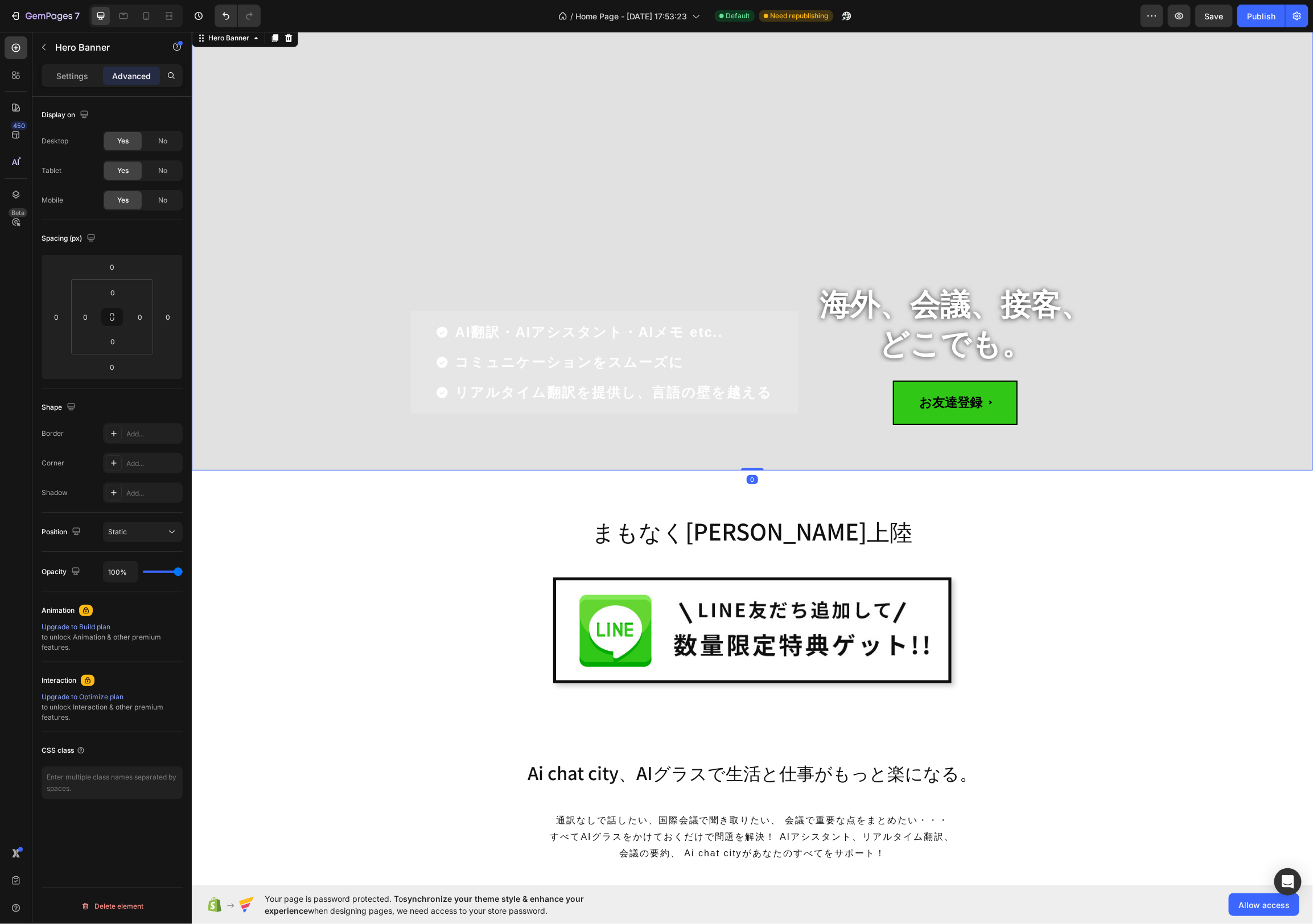
click at [823, 428] on div "海外、会議、接客、 どこでも。 Heading お友達登録 Custom Code" at bounding box center [955, 375] width 277 height 189
click at [772, 371] on div "AI翻訳・AIアシスタント・AIメモ etc.. コミュニケーションをスムーズに リアルタイム翻訳を提供し、言語の壁を越える" at bounding box center [604, 362] width 388 height 102
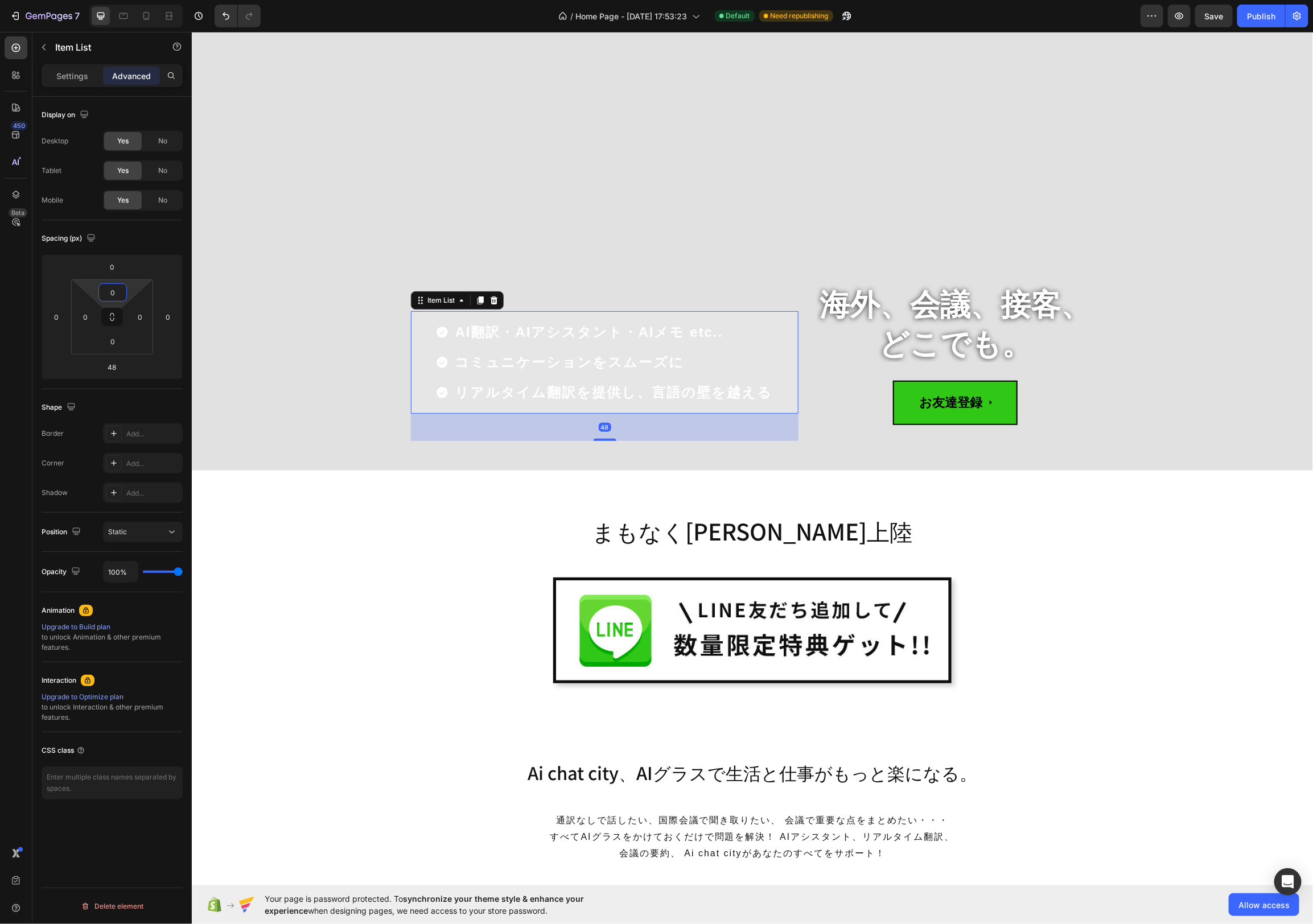
click at [113, 294] on input "0" at bounding box center [113, 293] width 23 height 17
click at [129, 396] on div "L 16px" at bounding box center [137, 401] width 71 height 17
click at [113, 288] on input "16" at bounding box center [113, 293] width 23 height 17
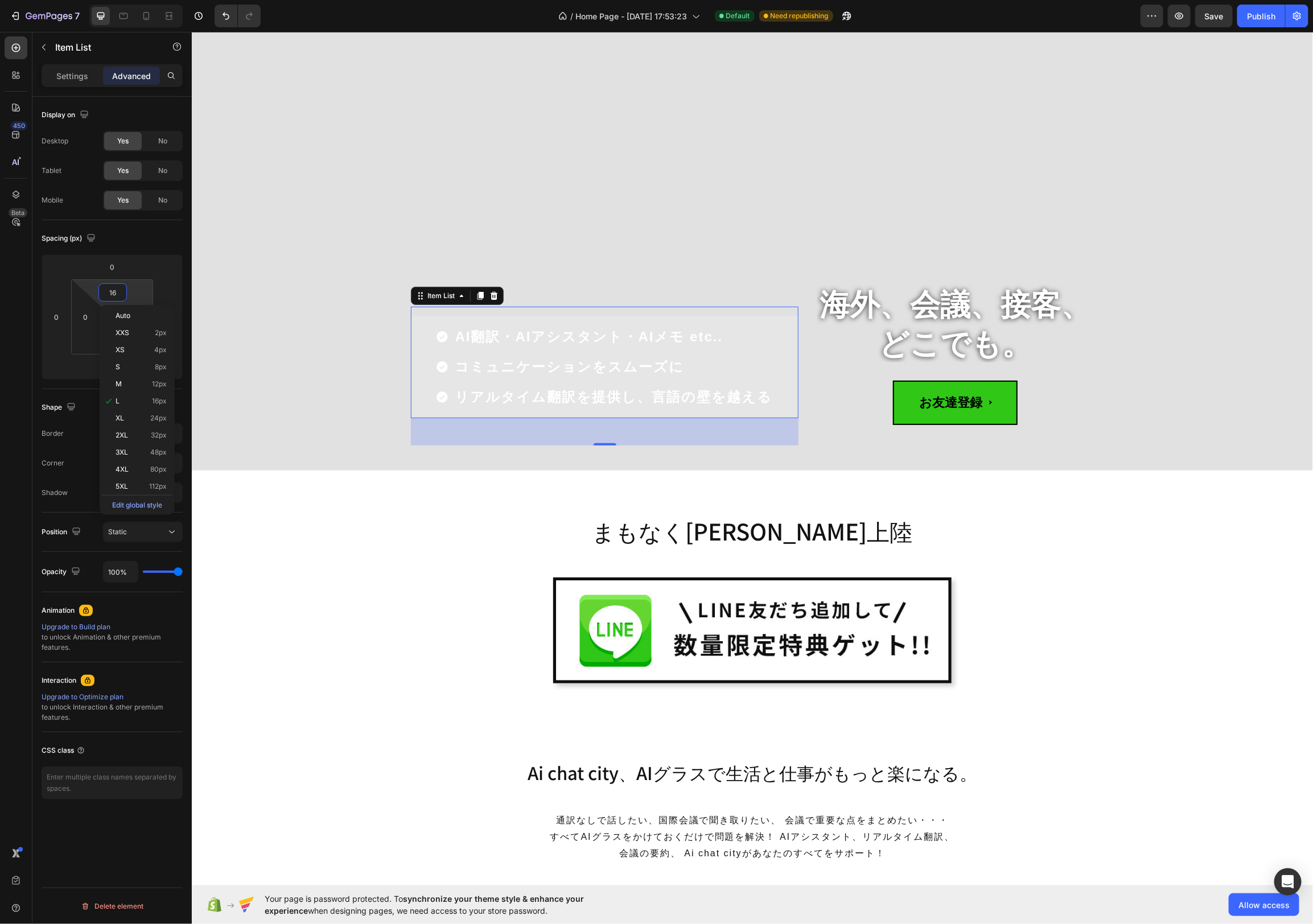
type input "0"
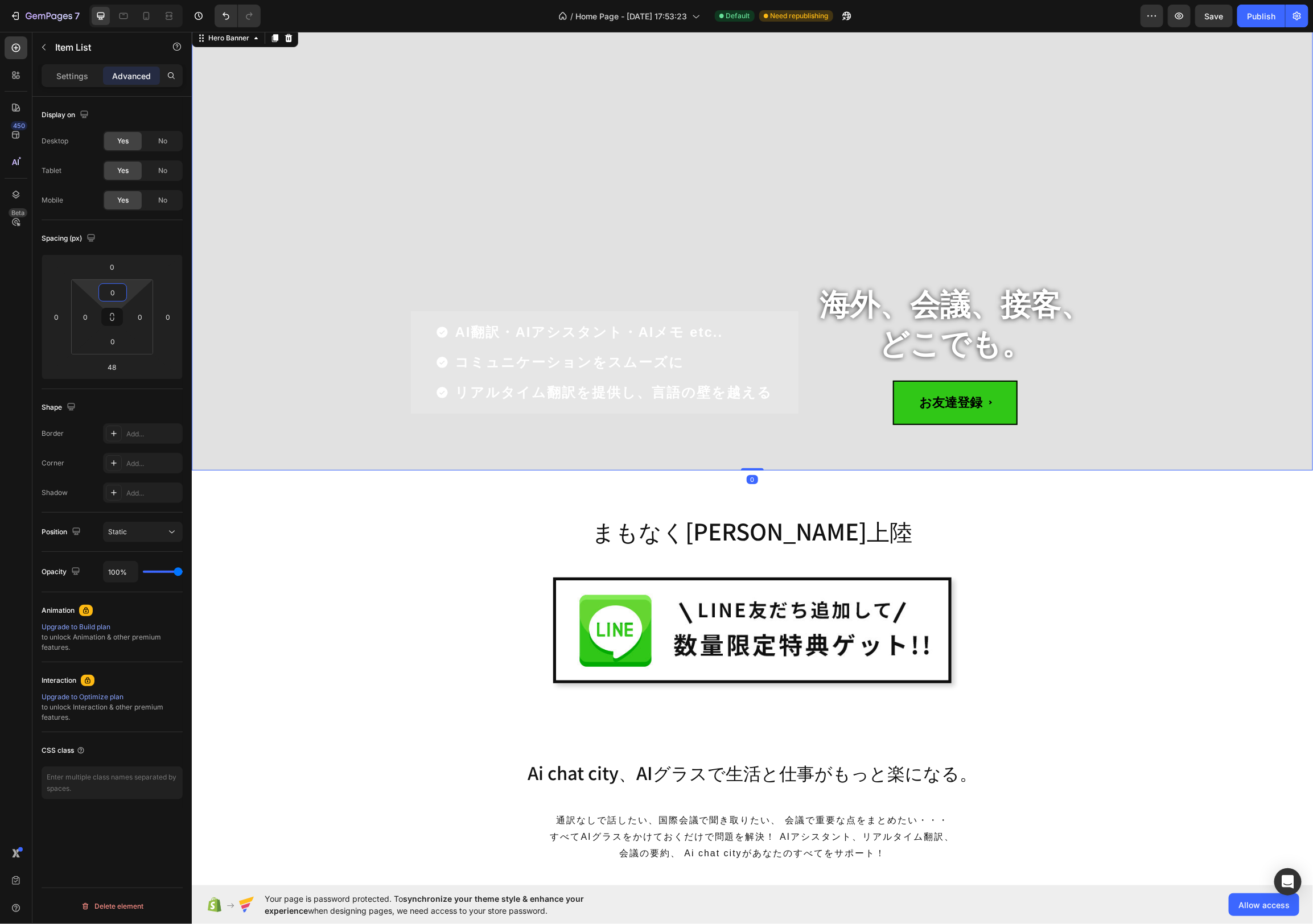
click at [611, 197] on div "Overlay" at bounding box center [752, 248] width 1121 height 444
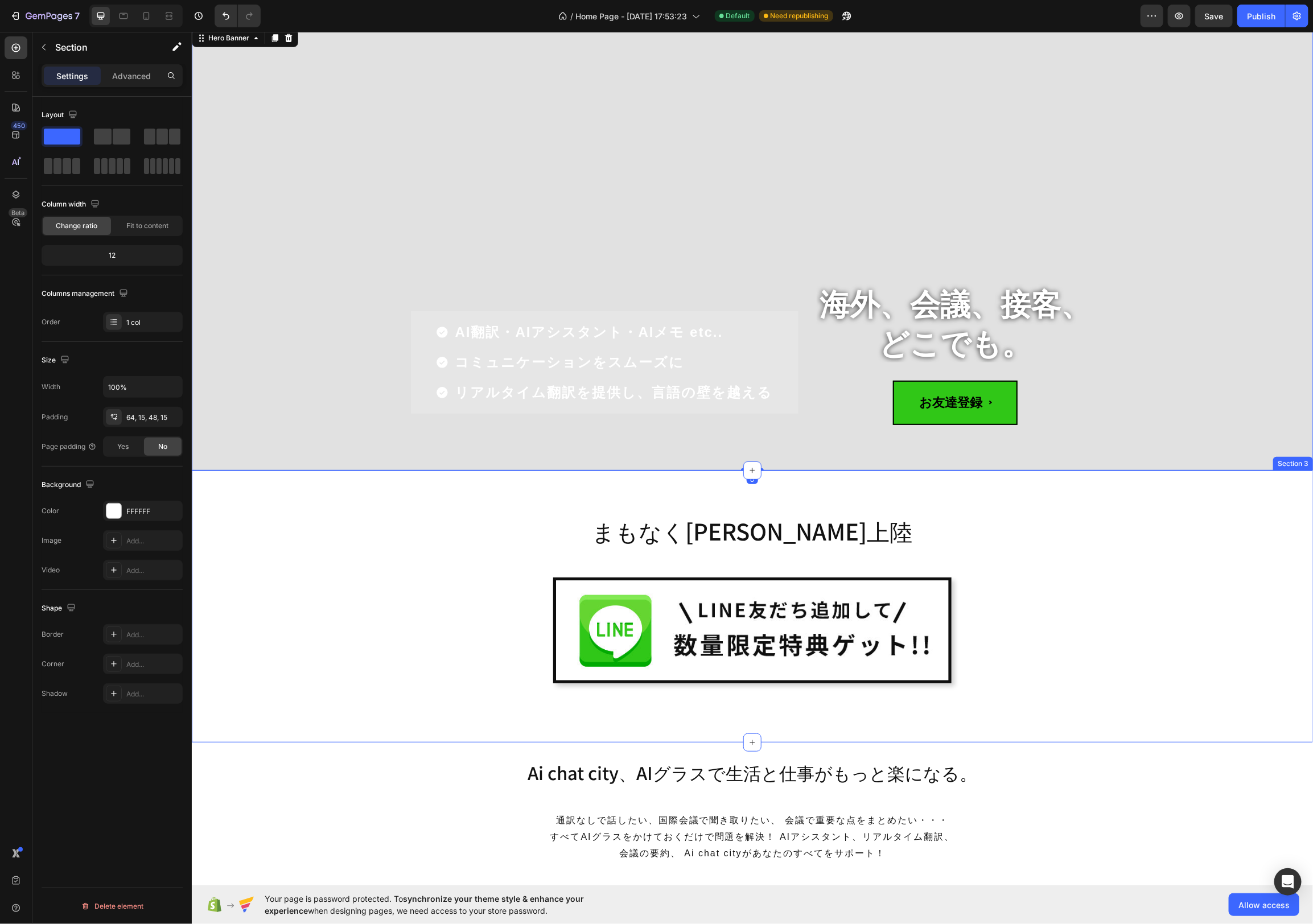
click at [1179, 571] on div "まもなく[PERSON_NAME]上陸 Heading Image Row Row" at bounding box center [752, 610] width 1104 height 208
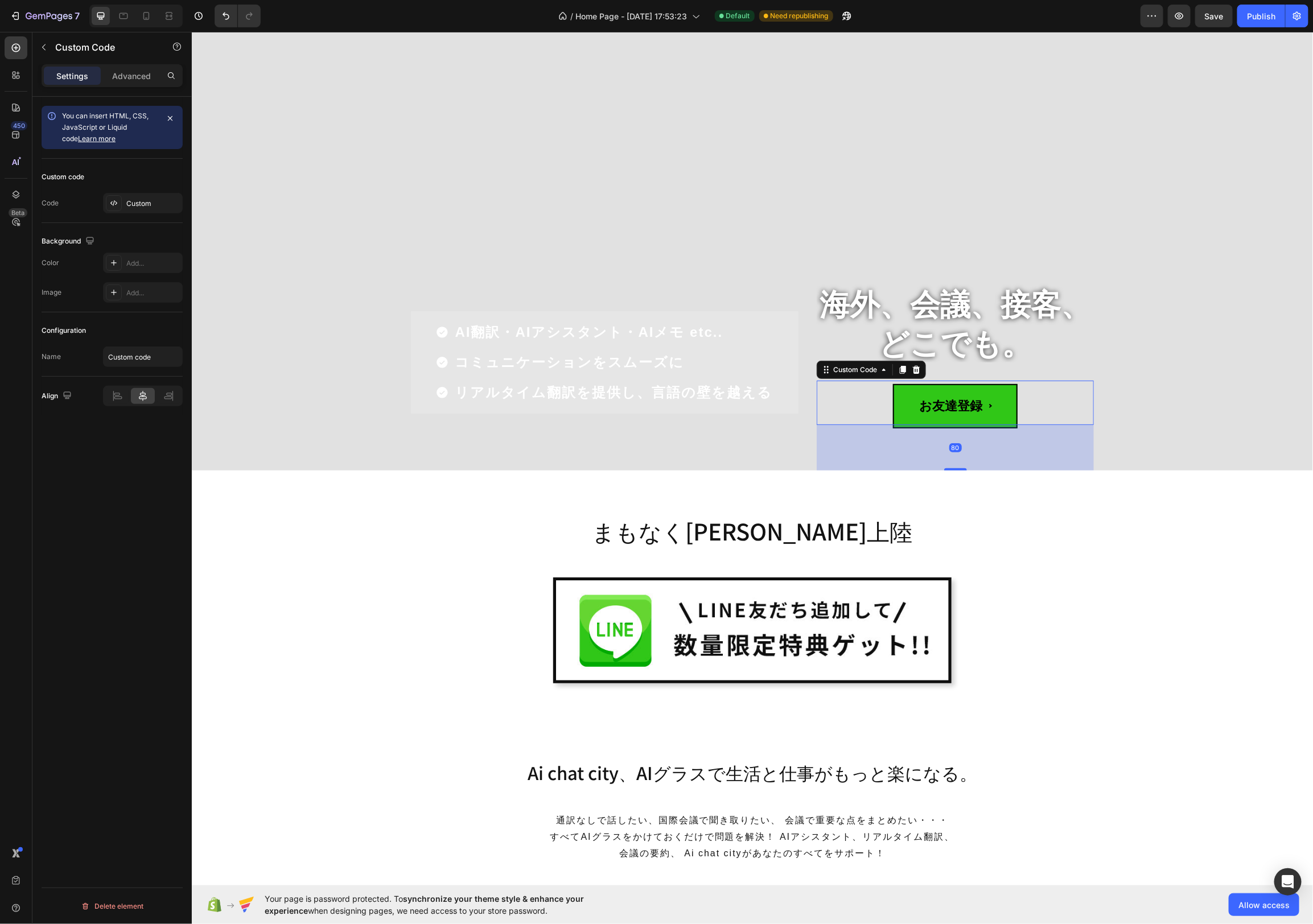
click at [984, 413] on span "お友達登録" at bounding box center [955, 405] width 125 height 44
click at [152, 204] on div "Custom" at bounding box center [153, 204] width 53 height 10
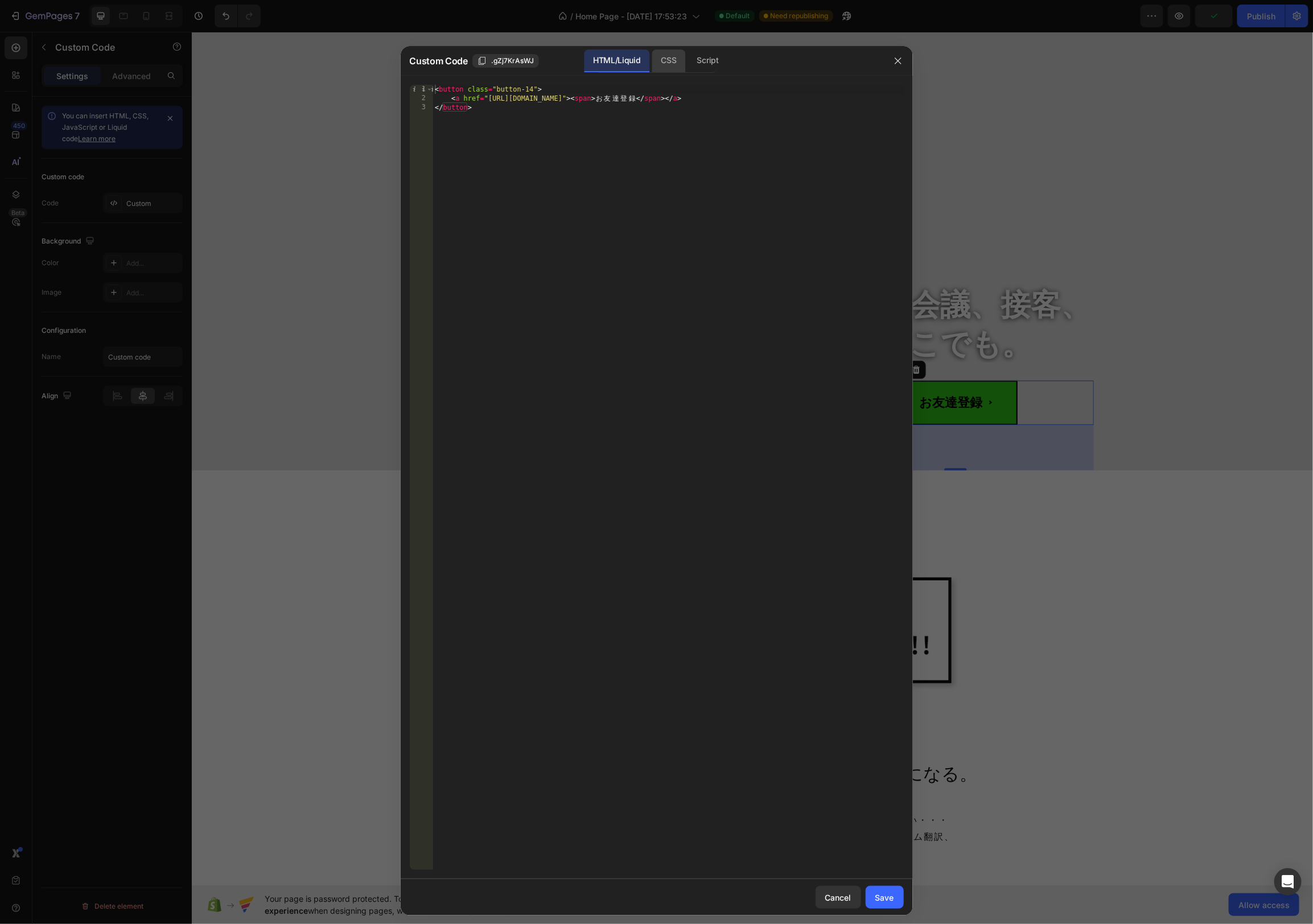
click at [688, 63] on div "CSS" at bounding box center [708, 61] width 40 height 23
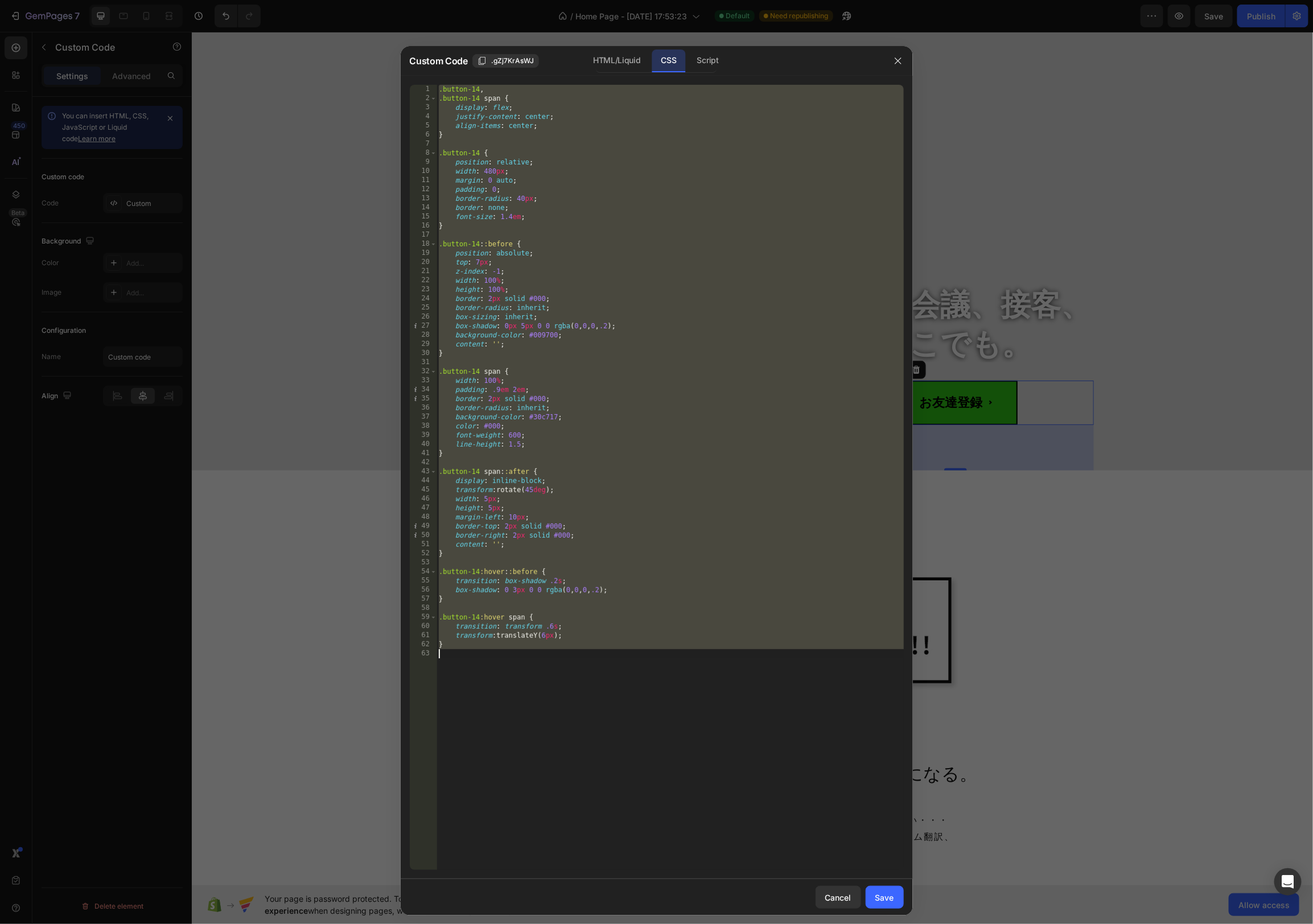
click at [523, 165] on div ".button-14 , .button-14 span { display : flex ; justify-content : center ; alig…" at bounding box center [670, 487] width 467 height 803
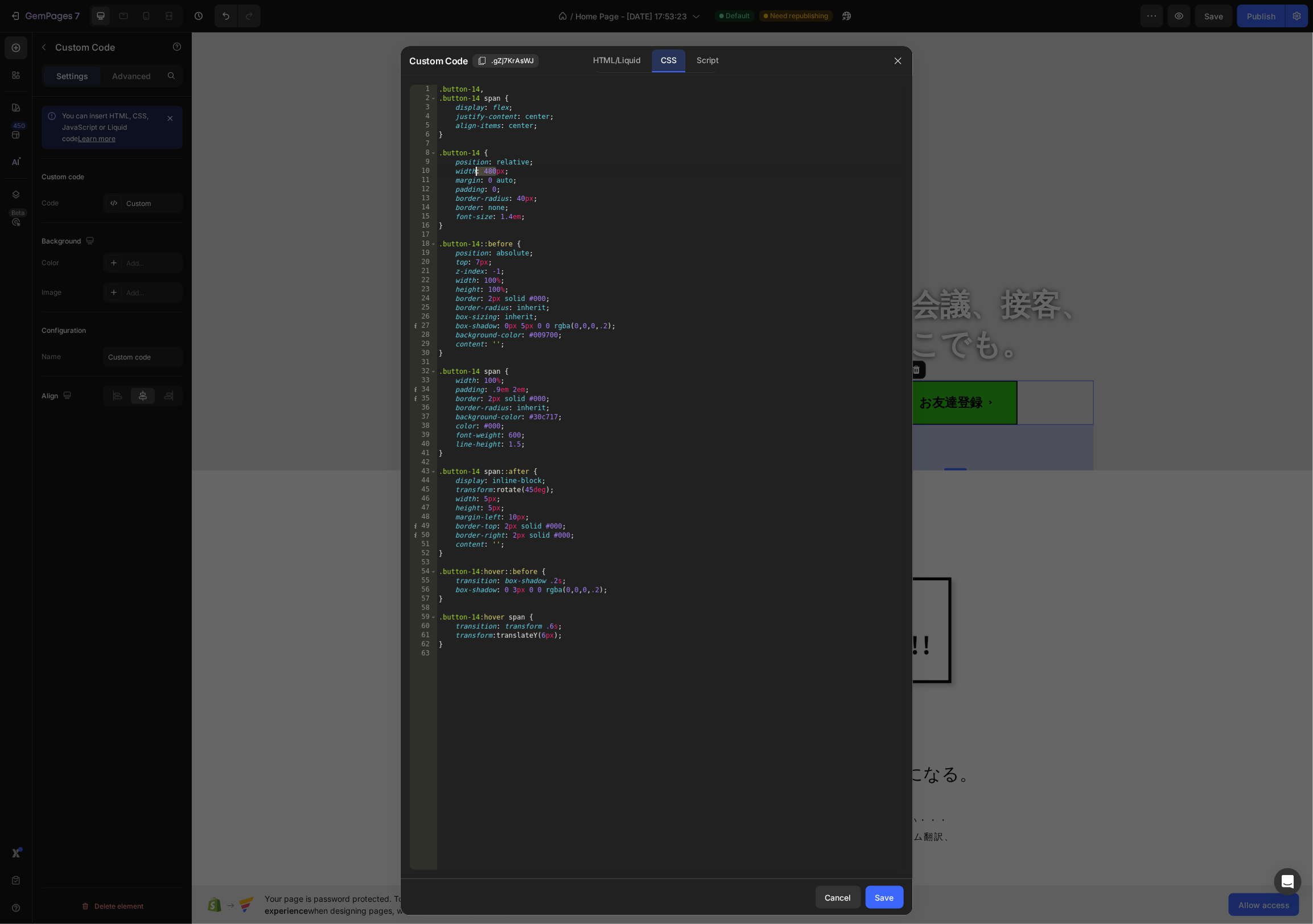
drag, startPoint x: 497, startPoint y: 173, endPoint x: 478, endPoint y: 173, distance: 19.0
click at [478, 173] on div ".button-14 , .button-14 span { display : flex ; justify-content : center ; alig…" at bounding box center [670, 487] width 467 height 803
type textarea "width: 800px;"
click at [896, 891] on button "Save" at bounding box center [885, 898] width 38 height 23
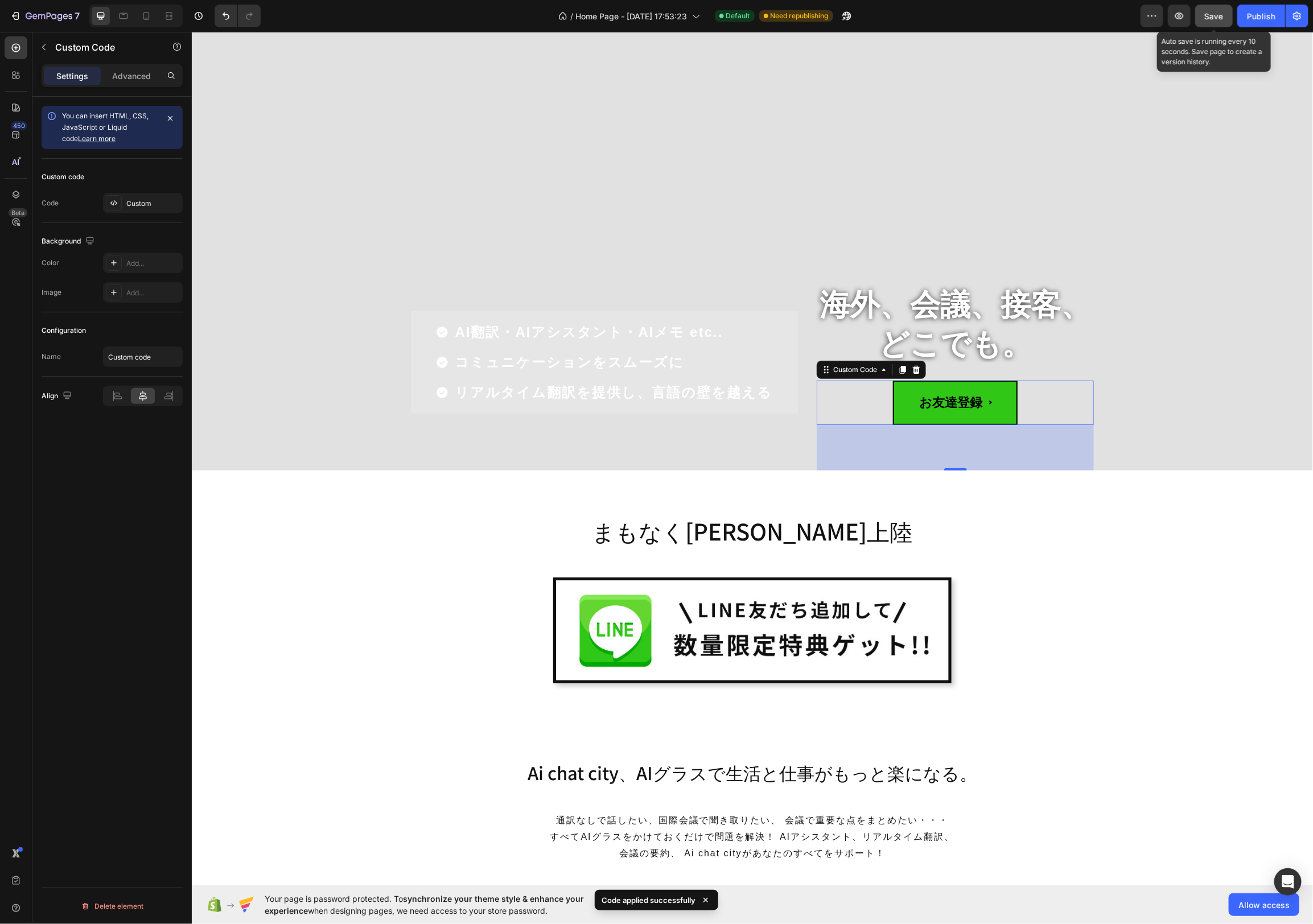
drag, startPoint x: 1213, startPoint y: 24, endPoint x: 1230, endPoint y: 21, distance: 17.3
click at [1213, 24] on button "Save" at bounding box center [1214, 16] width 37 height 23
drag, startPoint x: 1258, startPoint y: 15, endPoint x: 1242, endPoint y: 22, distance: 17.5
click at [1257, 15] on div "Publish" at bounding box center [1261, 16] width 29 height 12
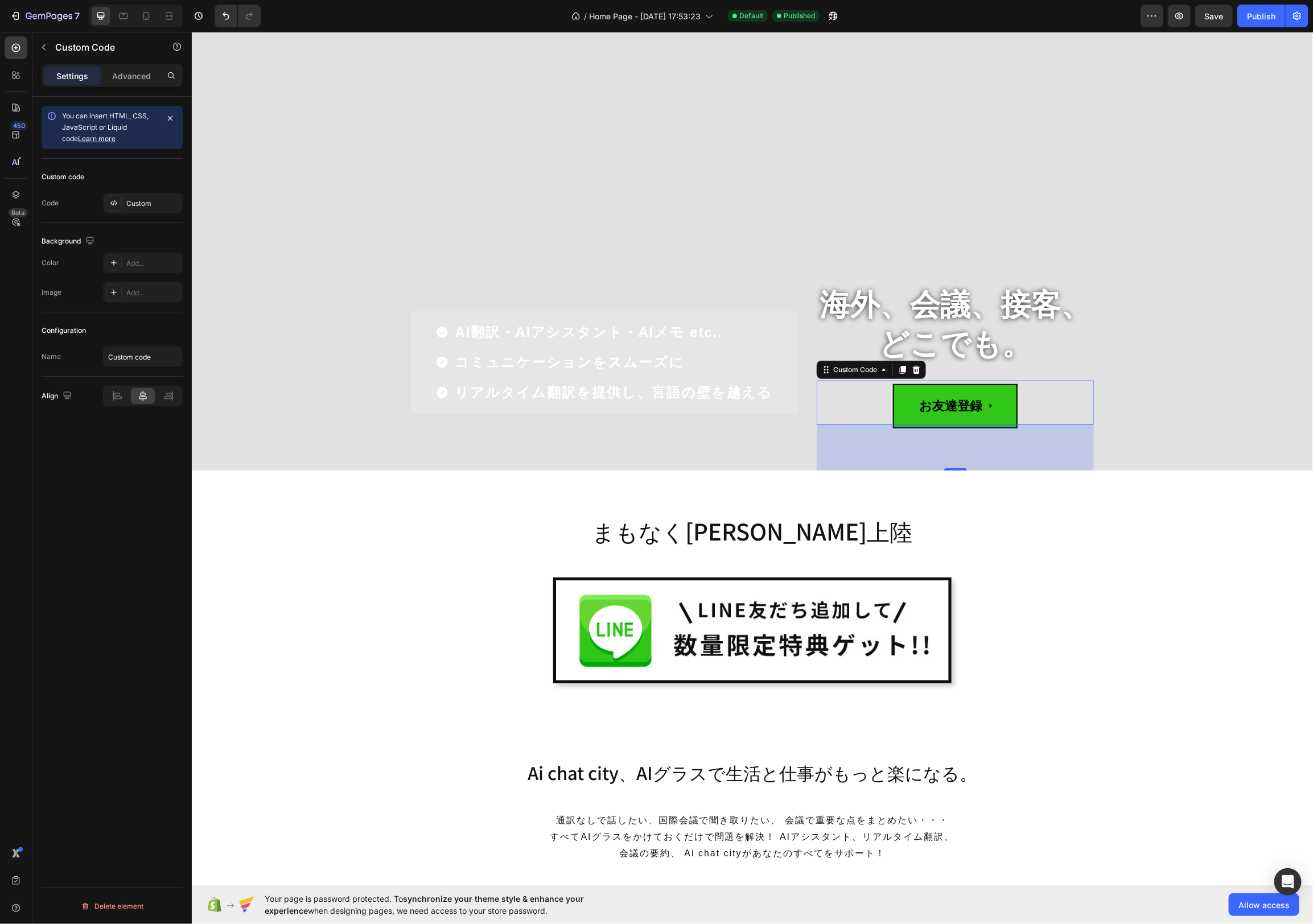
click at [955, 399] on span "お友達登録" at bounding box center [955, 405] width 125 height 44
click at [135, 203] on div "Custom" at bounding box center [153, 204] width 53 height 10
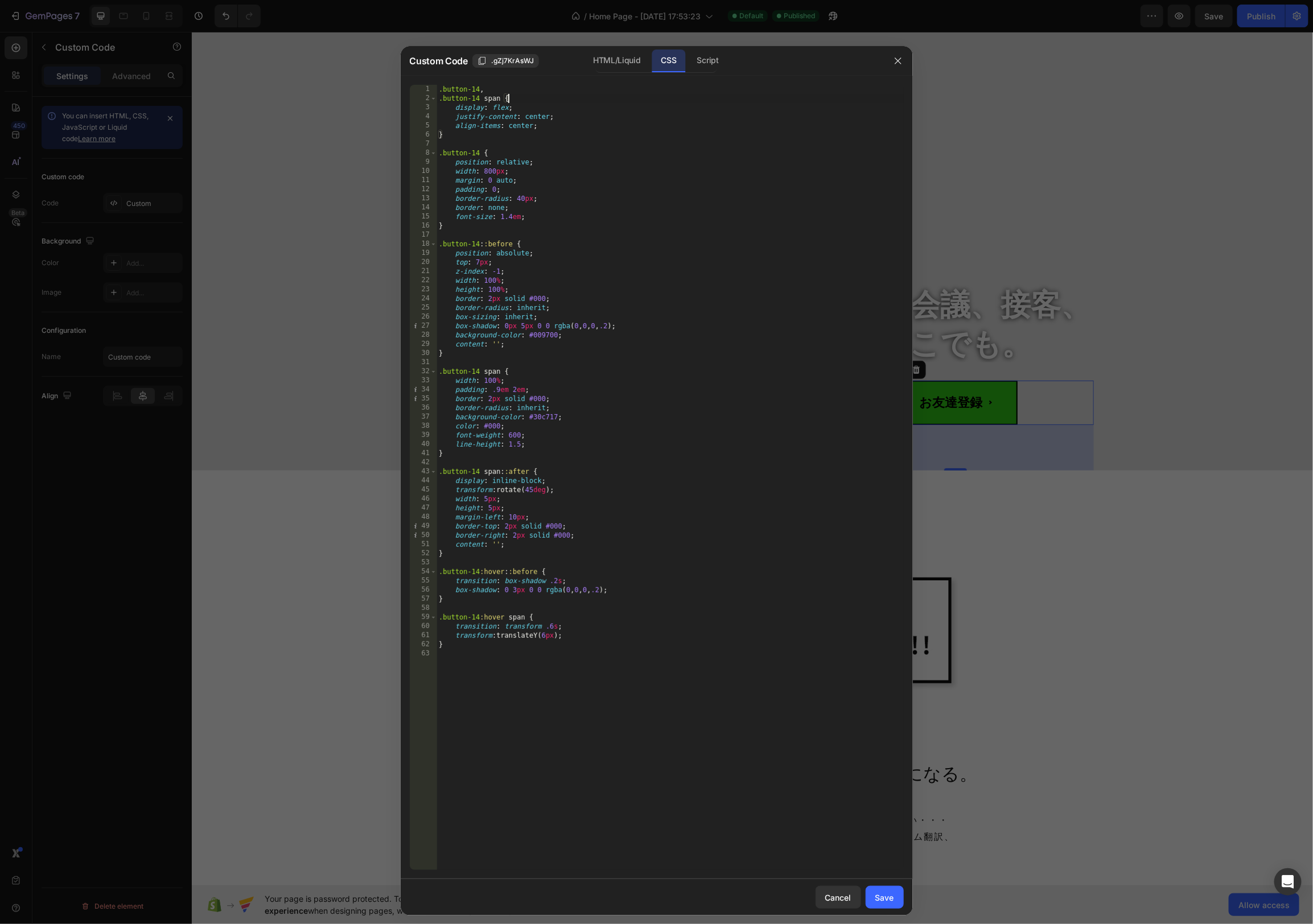
click at [581, 102] on div ".button-14 , .button-14 span { display : flex ; justify-content : center ; alig…" at bounding box center [670, 487] width 467 height 803
click at [625, 57] on div "HTML/Liquid" at bounding box center [617, 61] width 65 height 23
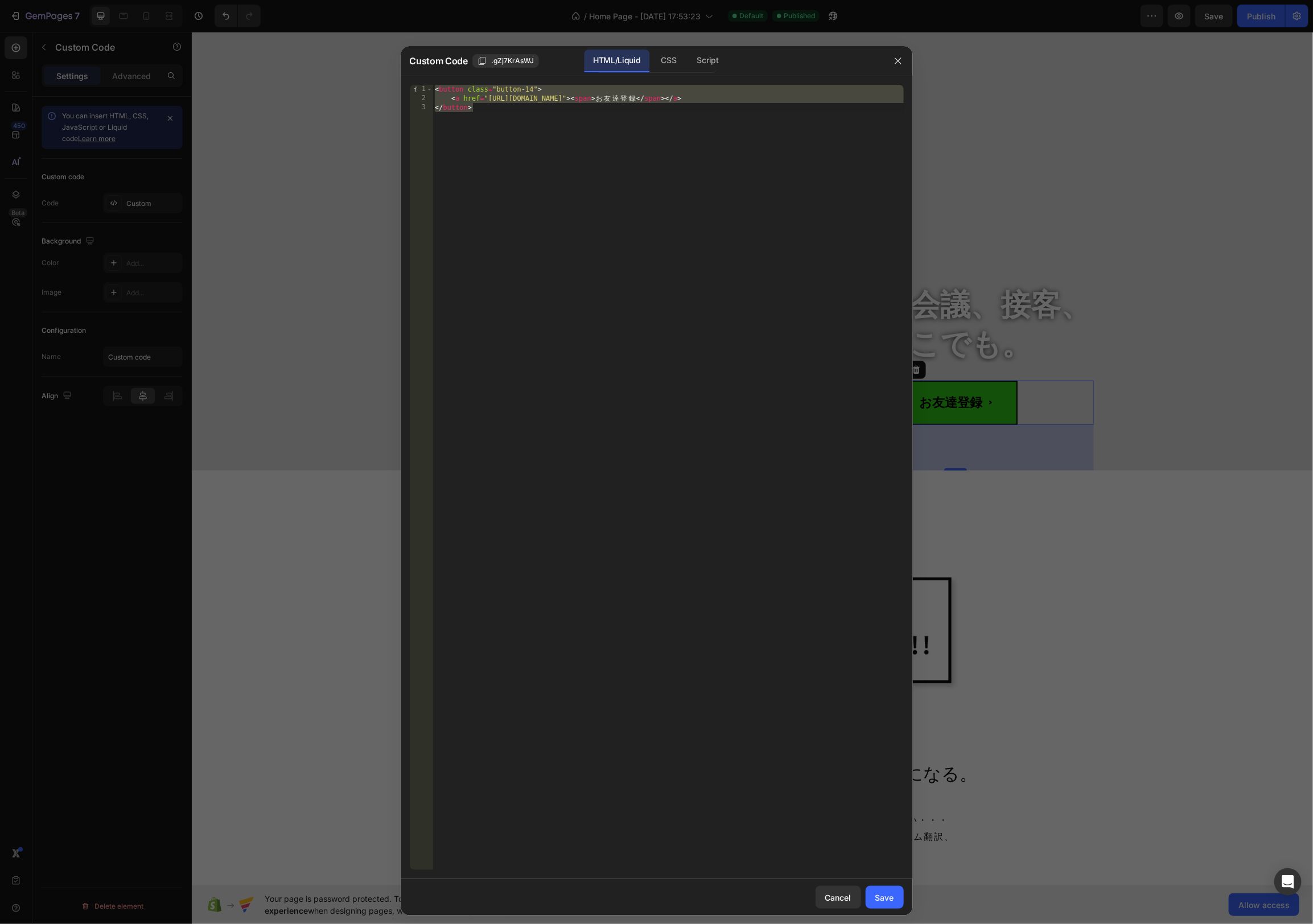
click at [577, 93] on div "< button class = "button-14" > < a href = "https://lin.ee/Dkxap5c" > < span > お…" at bounding box center [668, 487] width 471 height 803
click at [614, 99] on div "< button class = "button-14" > < a href = "https://lin.ee/Dkxap5c" > < span > お…" at bounding box center [668, 487] width 471 height 803
type textarea "追加"
click at [882, 891] on div "Save" at bounding box center [885, 897] width 19 height 12
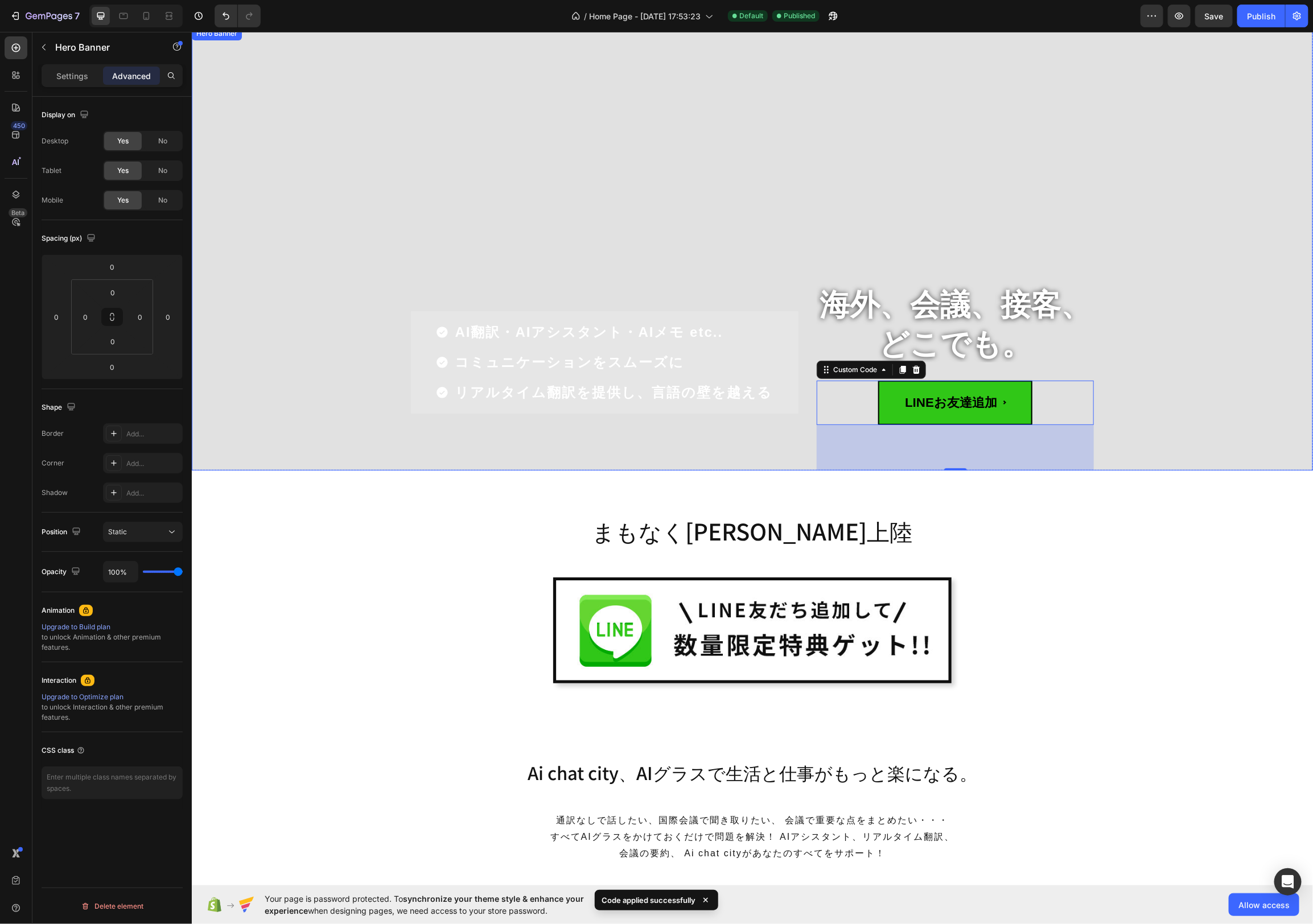
click at [1166, 245] on div "Overlay" at bounding box center [752, 248] width 1121 height 444
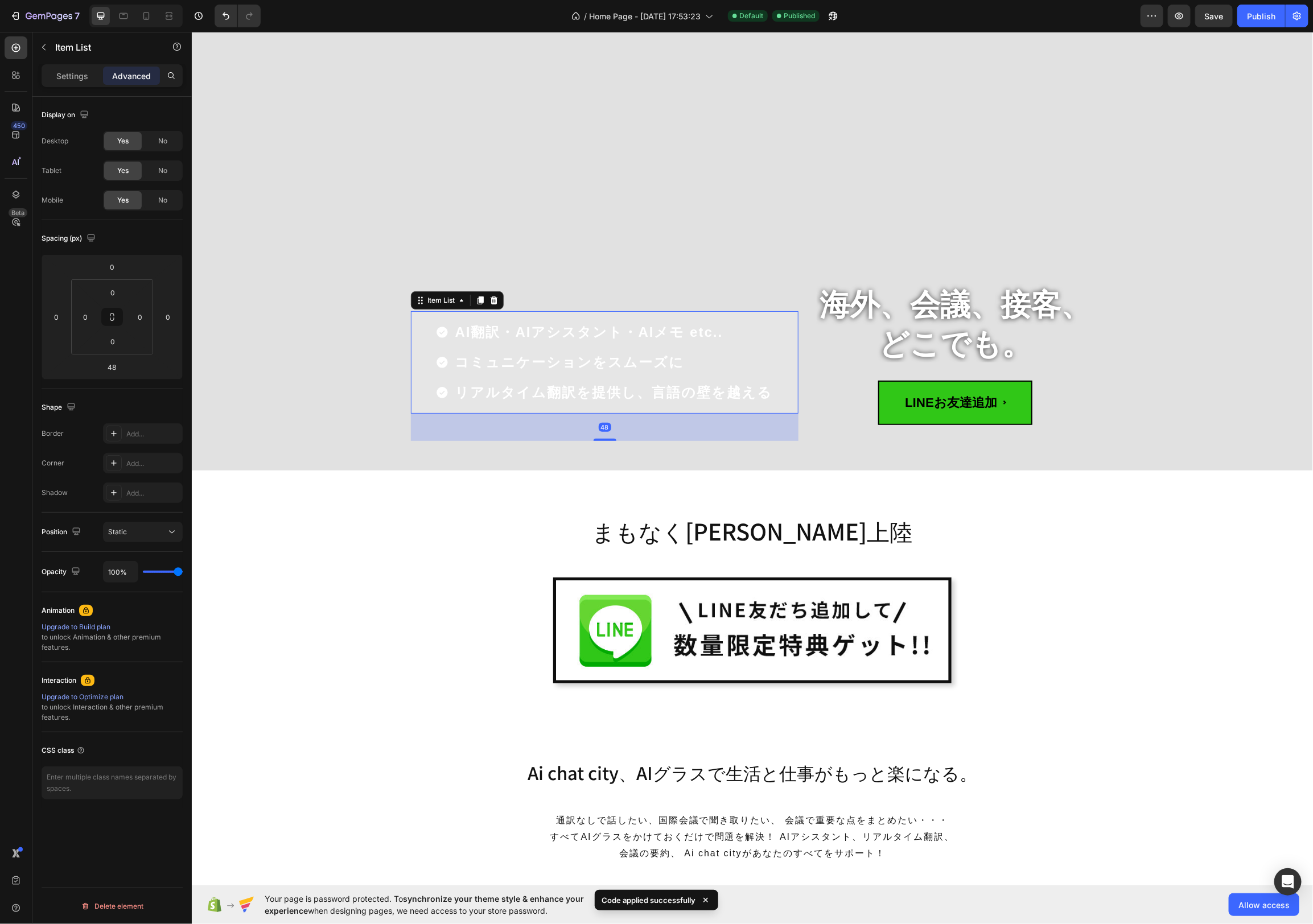
click at [773, 354] on div "AI翻訳・AIアシスタント・AIメモ etc.. コミュニケーションをスムーズに リアルタイム翻訳を提供し、言語の壁を越える" at bounding box center [604, 362] width 388 height 102
click at [77, 81] on p "Settings" at bounding box center [72, 76] width 32 height 12
type input "8"
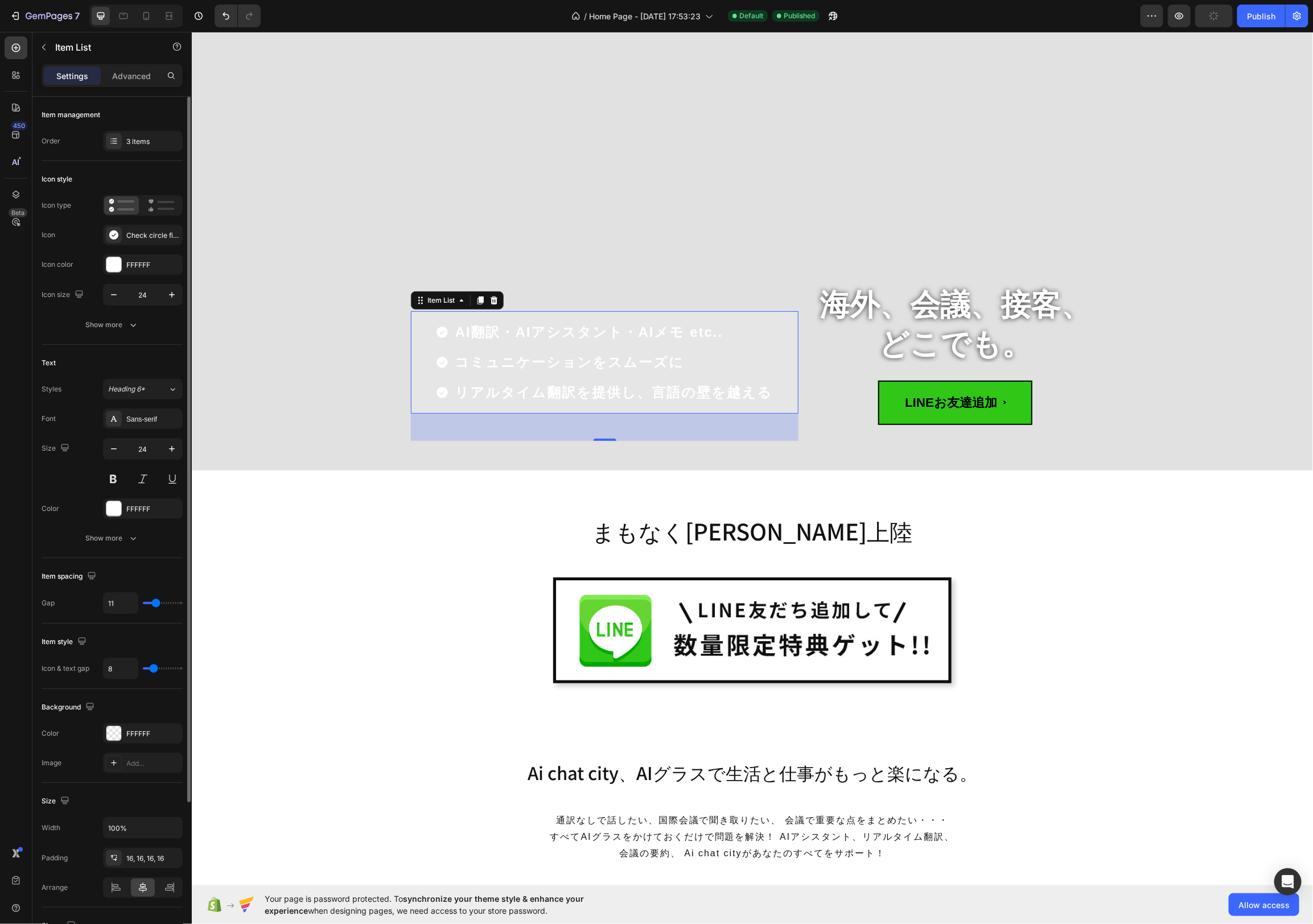
type input "16"
type input "17"
type input "18"
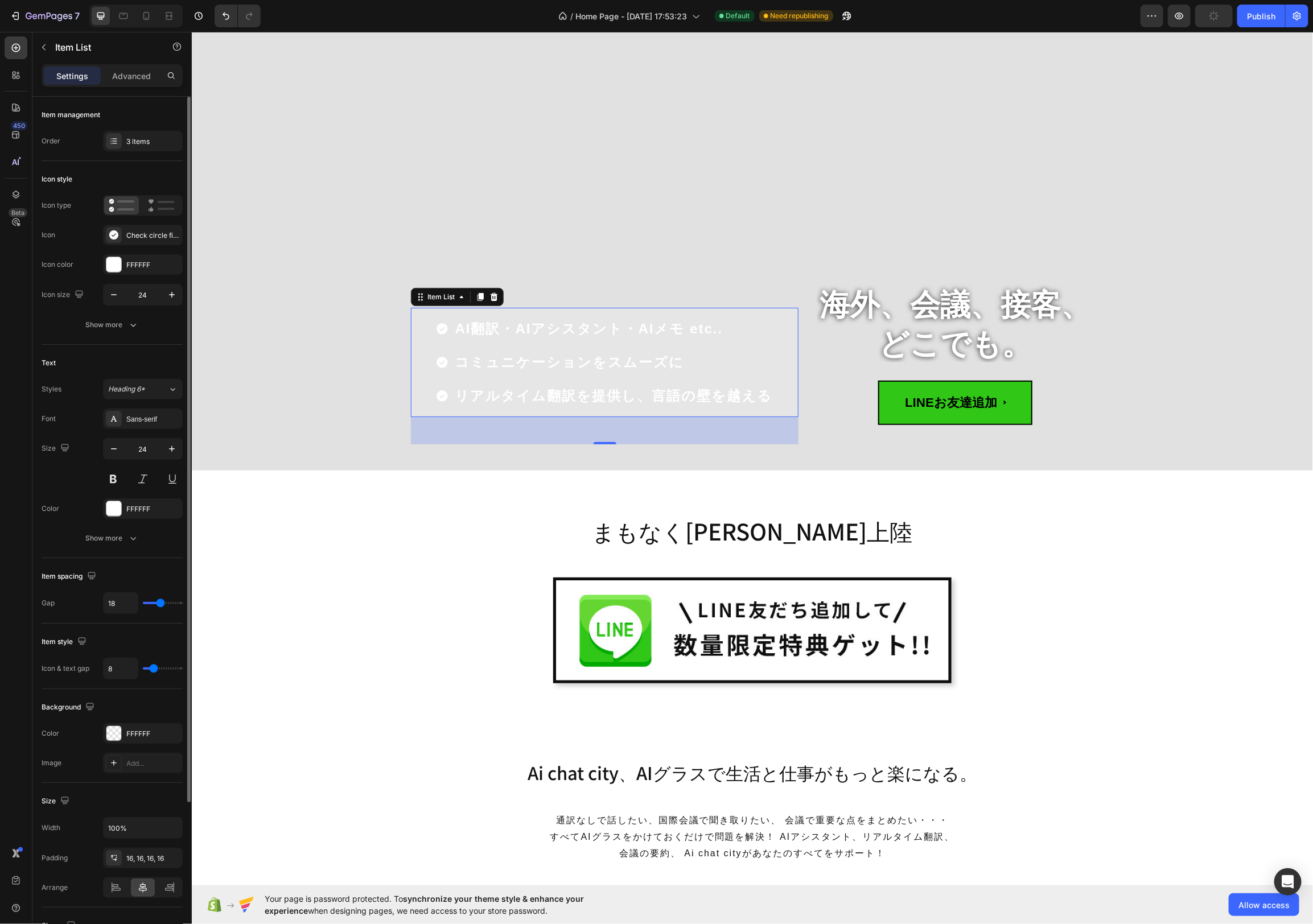
type input "18"
type input "20"
type input "22"
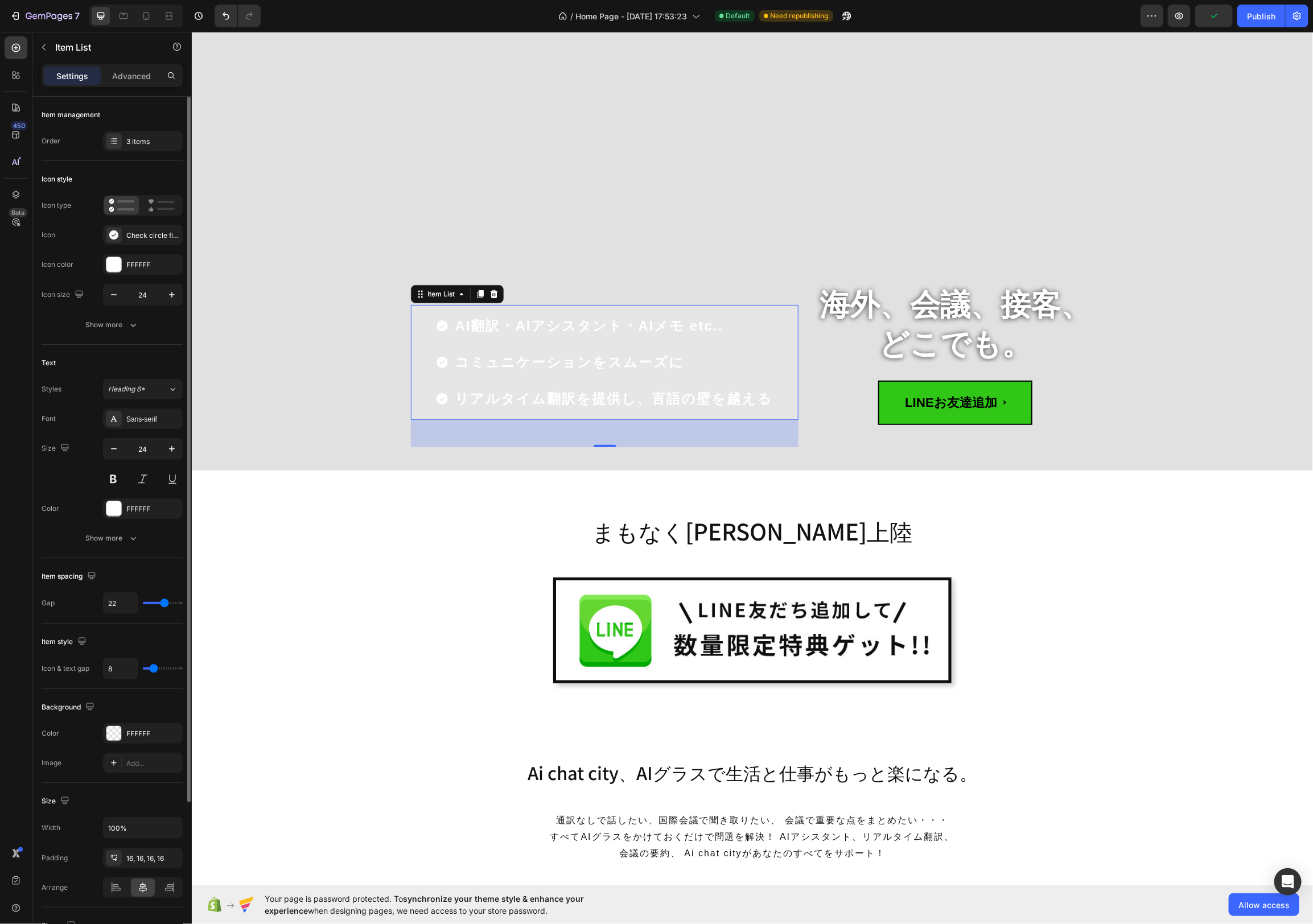
type input "23"
type input "25"
type input "27"
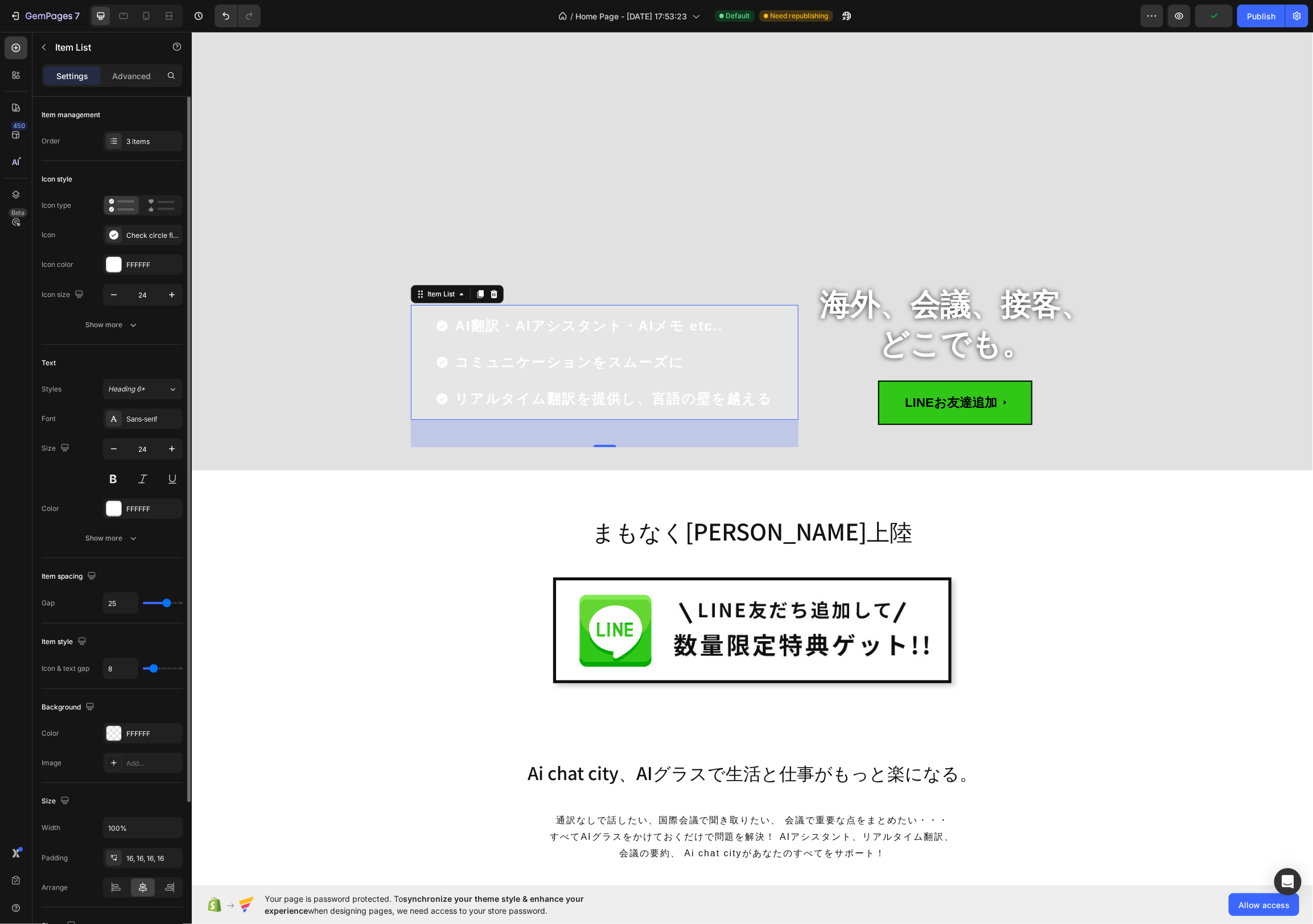
type input "27"
type input "29"
type input "30"
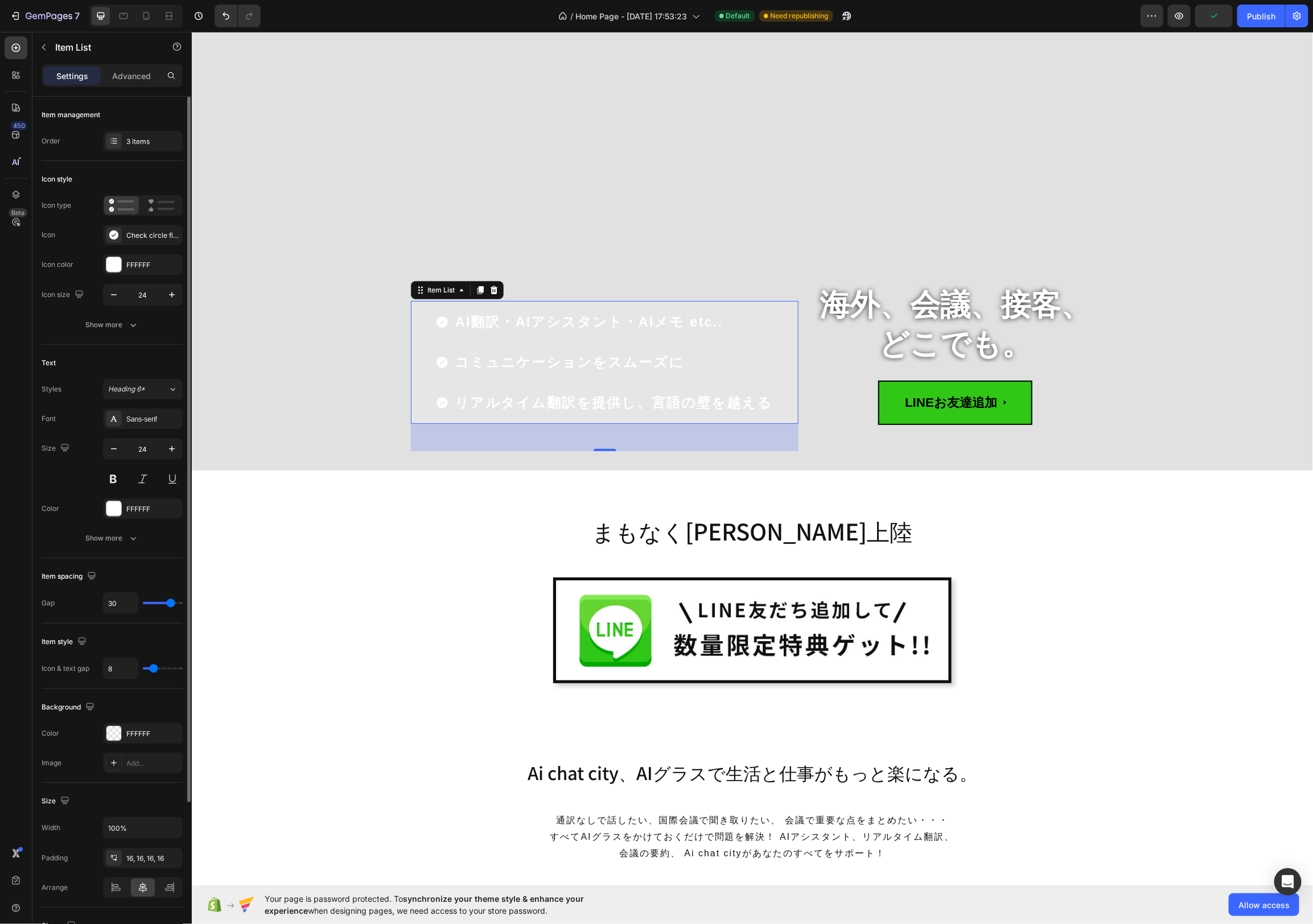
type input "31"
type input "32"
type input "34"
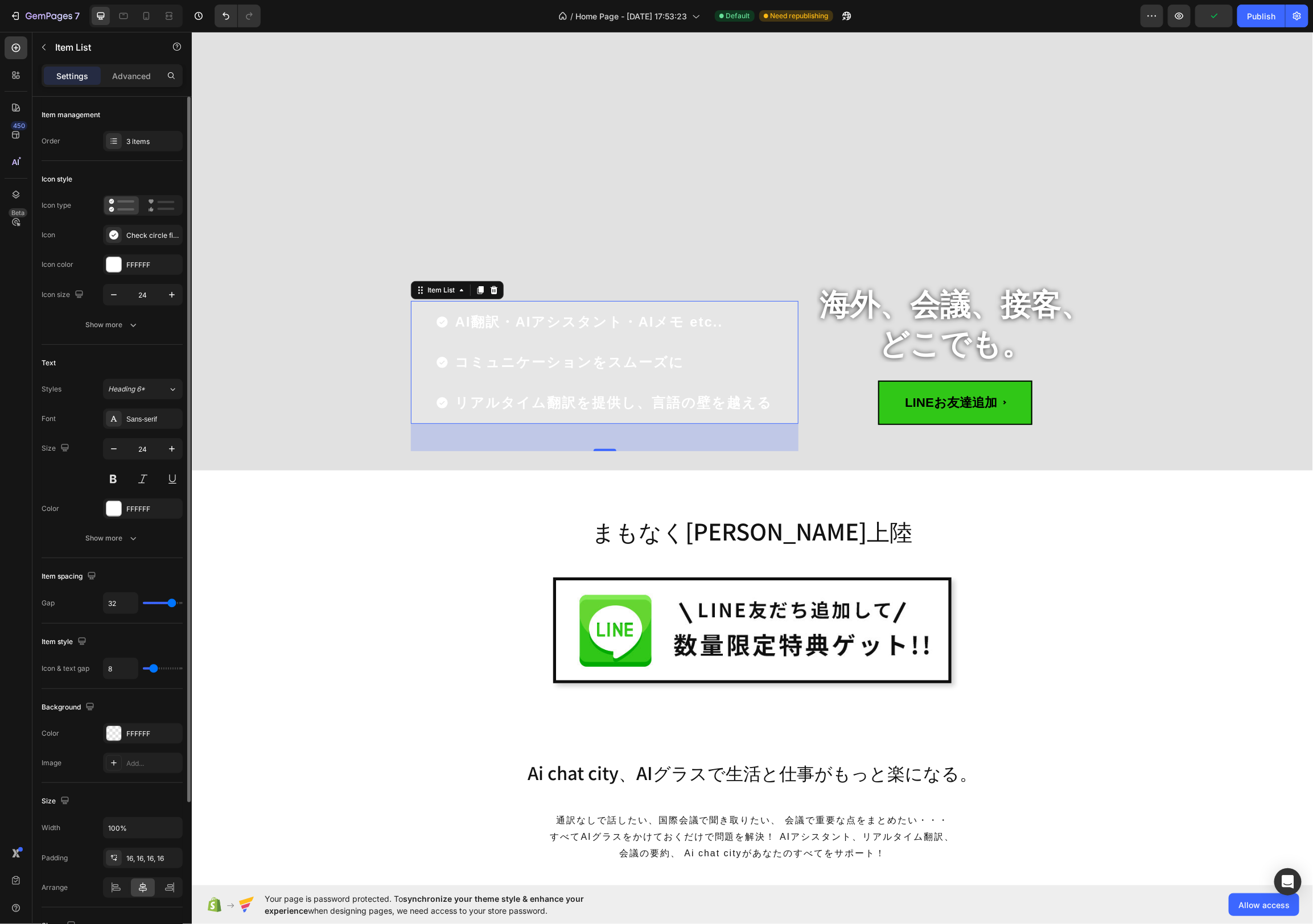
type input "34"
type input "35"
type input "37"
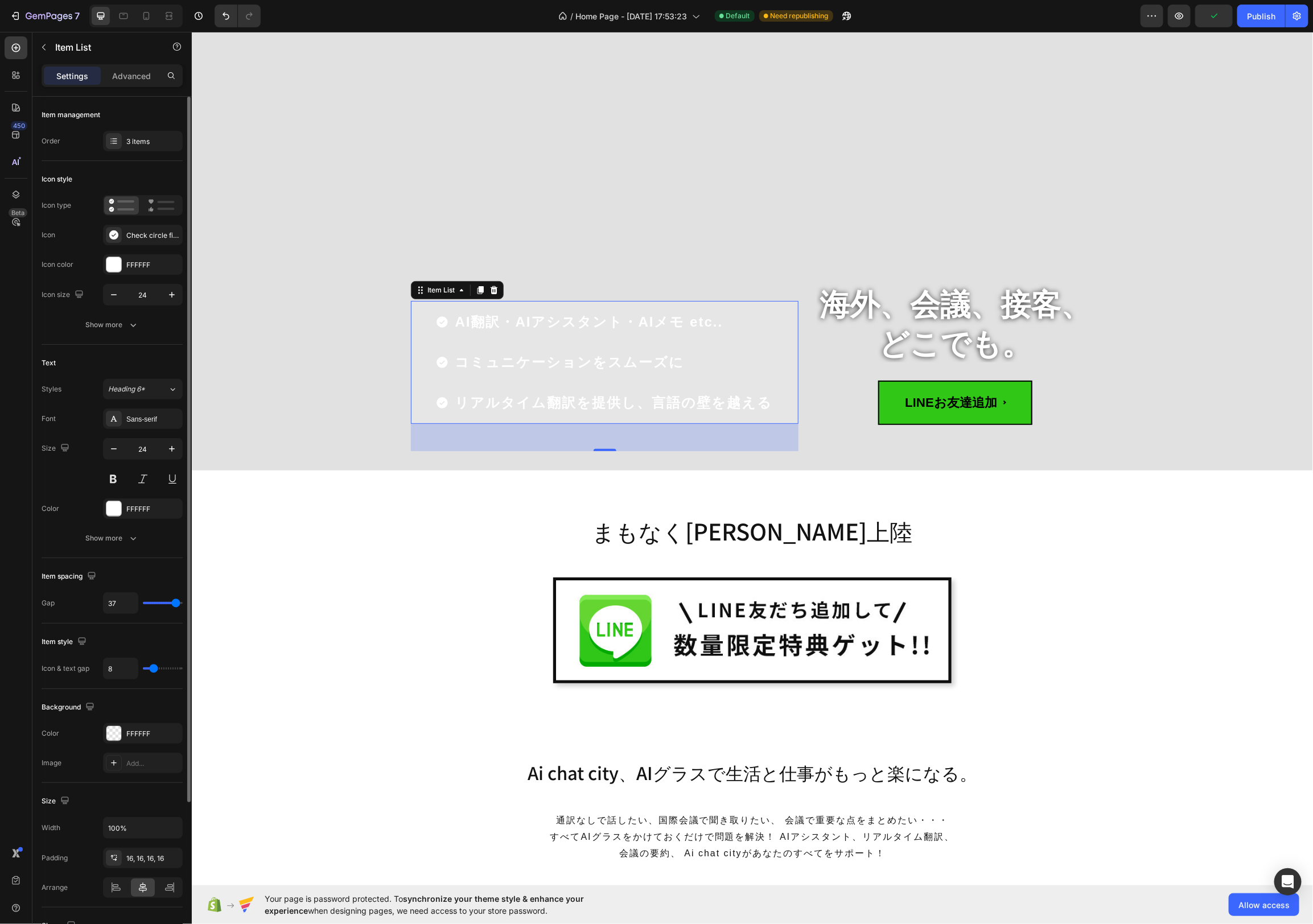
type input "38"
type input "39"
type input "40"
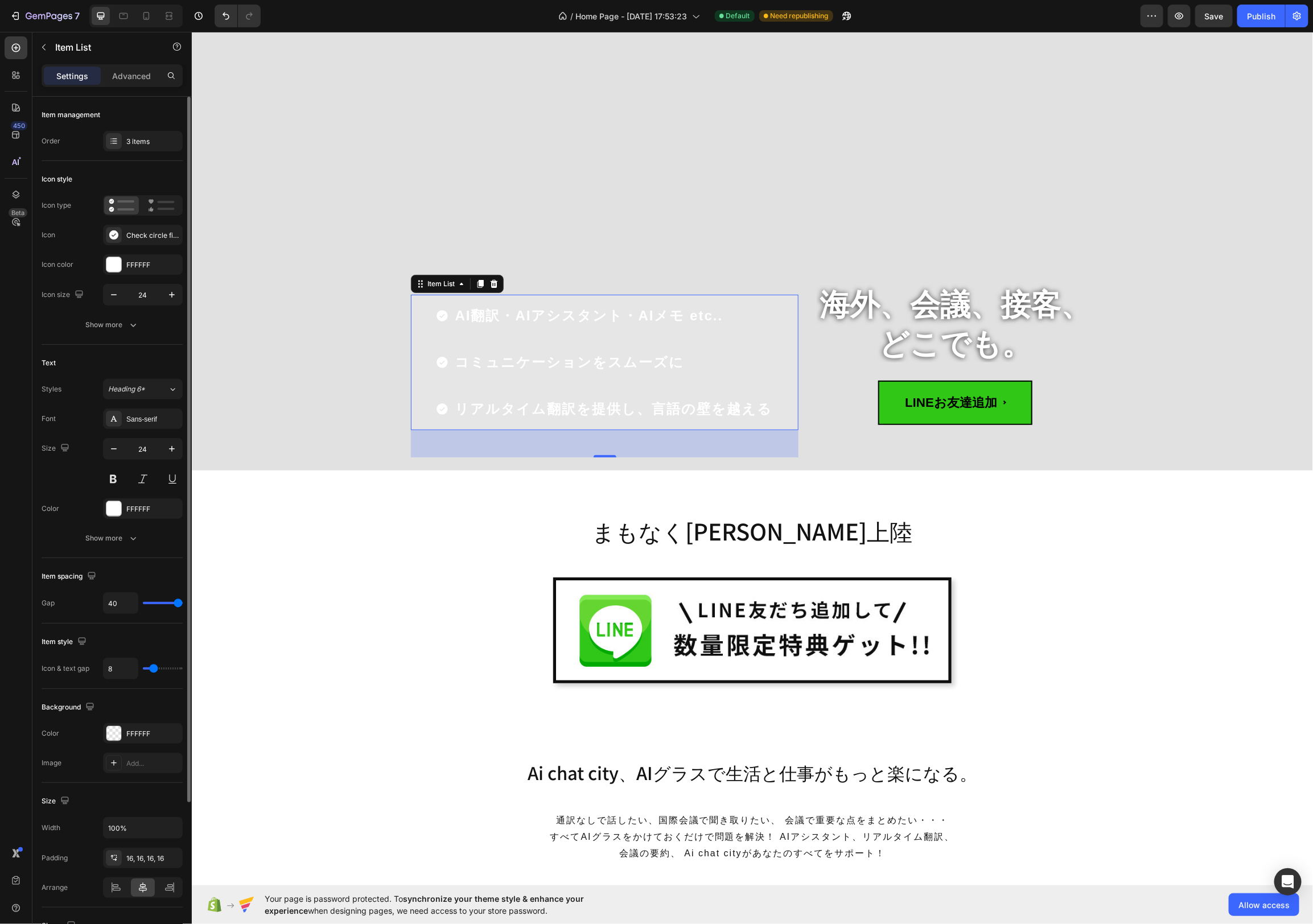
drag, startPoint x: 160, startPoint y: 603, endPoint x: 210, endPoint y: 601, distance: 50.0
type input "40"
click at [183, 602] on input "range" at bounding box center [162, 603] width 40 height 2
type input "7"
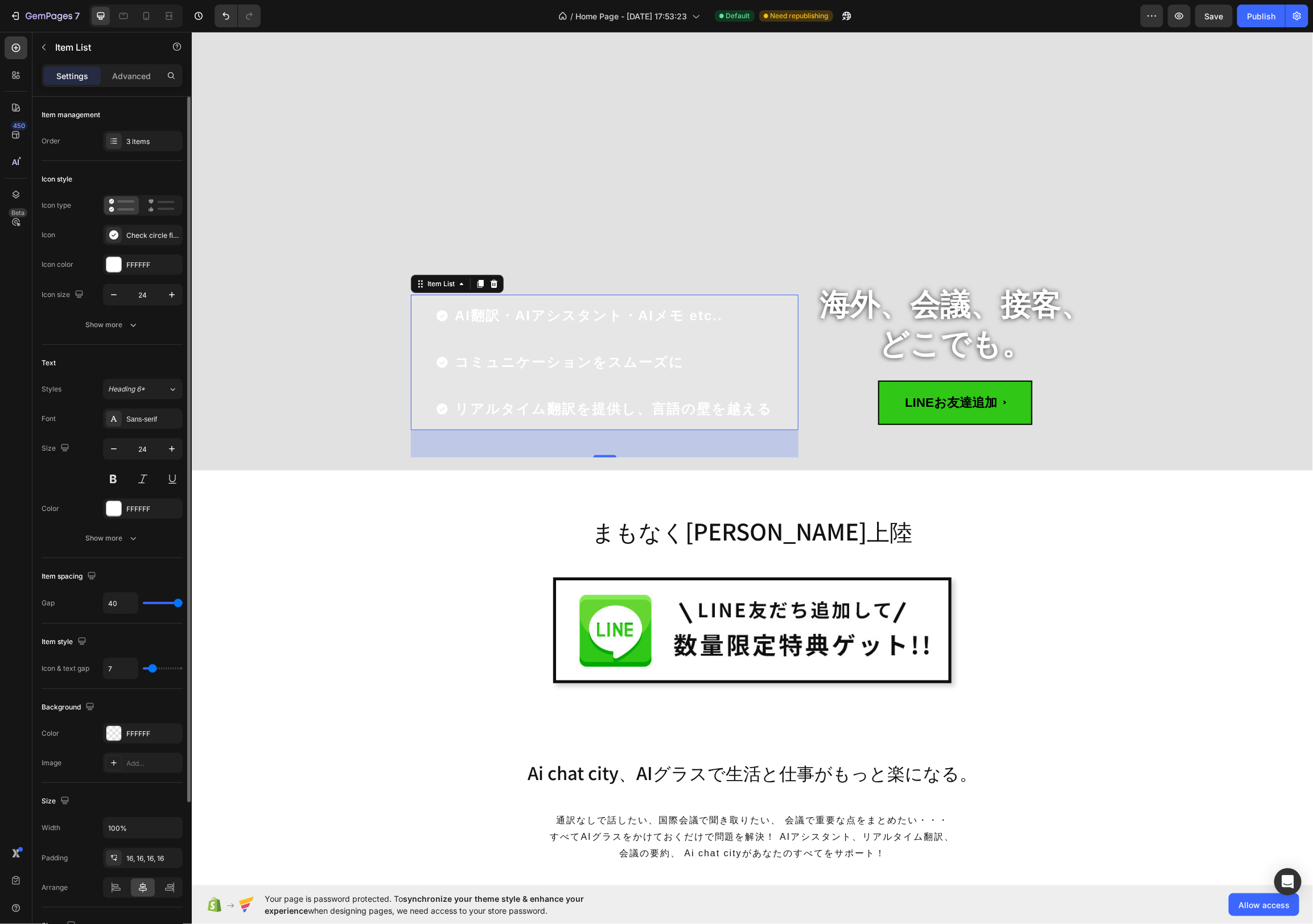
type input "8"
type input "9"
type input "10"
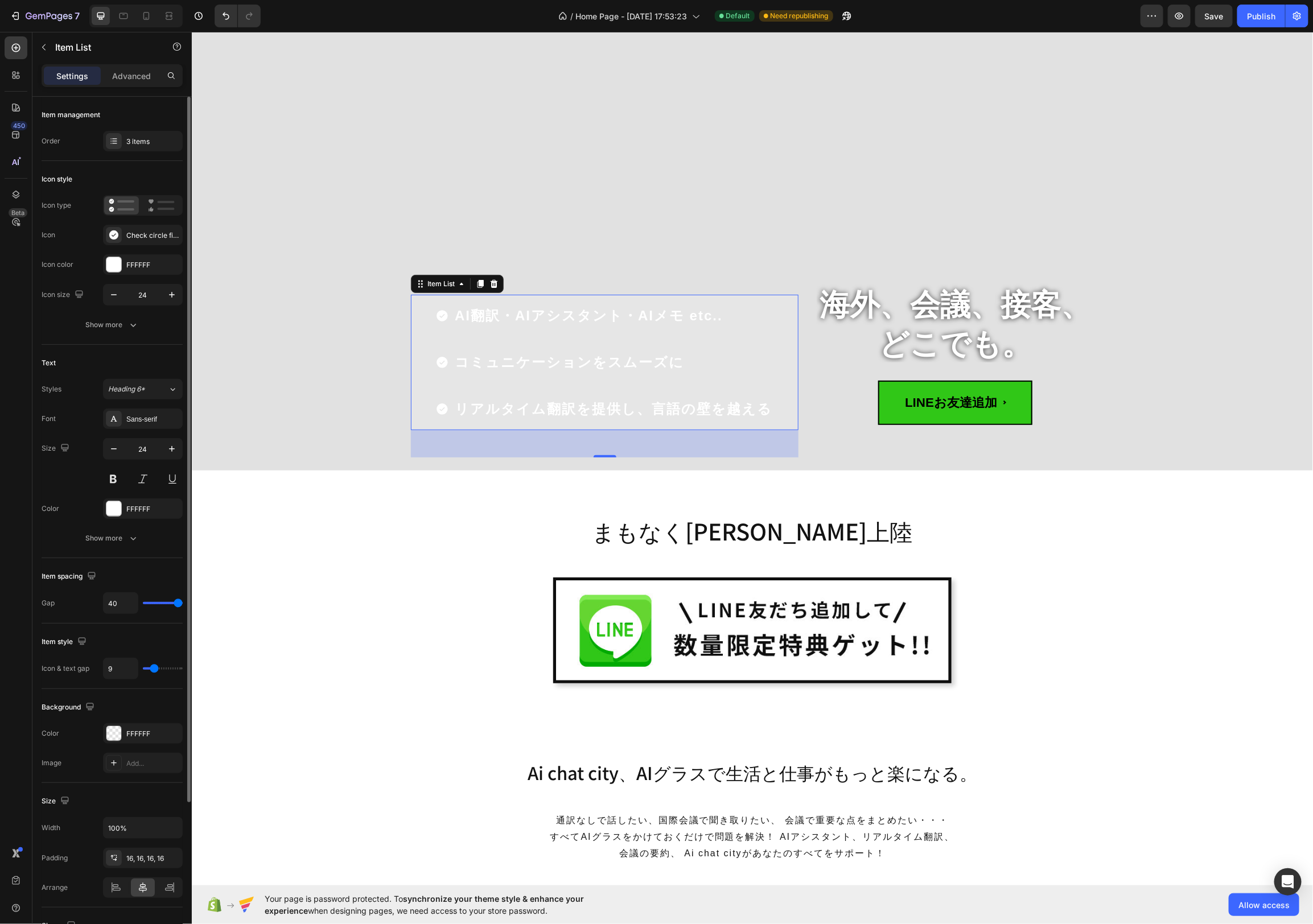
type input "10"
type input "13"
type input "16"
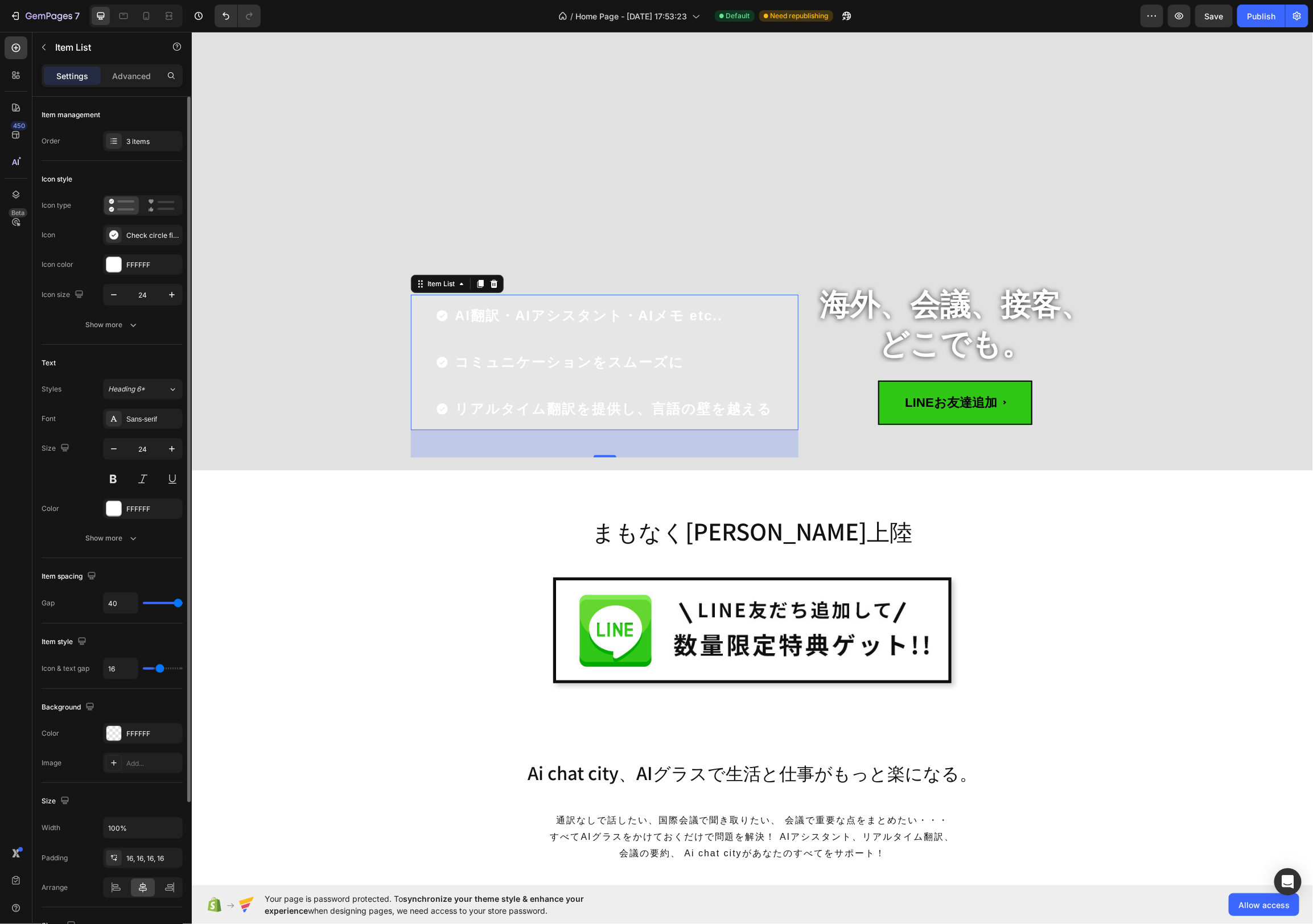
type input "19"
type input "22"
type input "23"
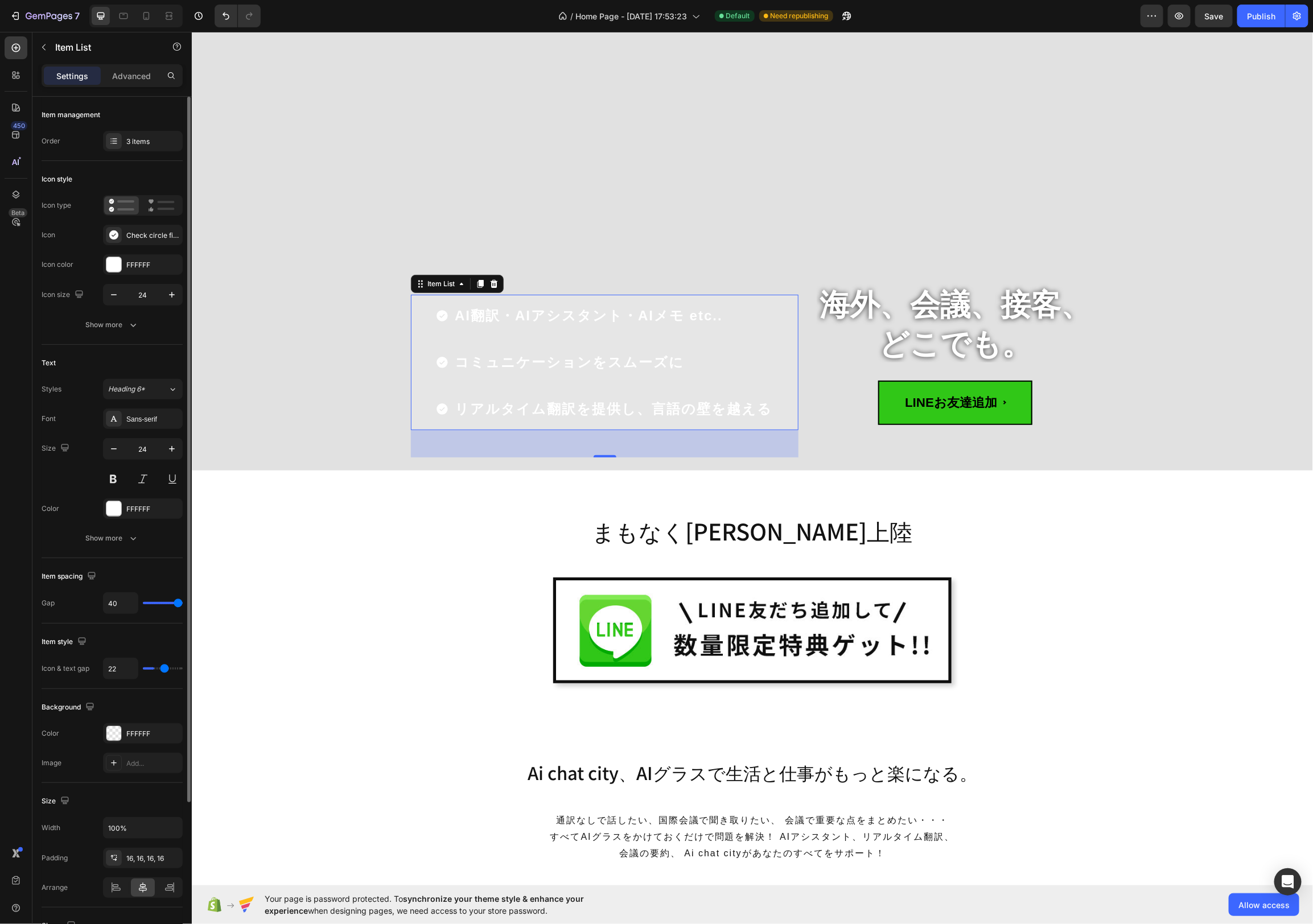
type input "23"
type input "24"
type input "25"
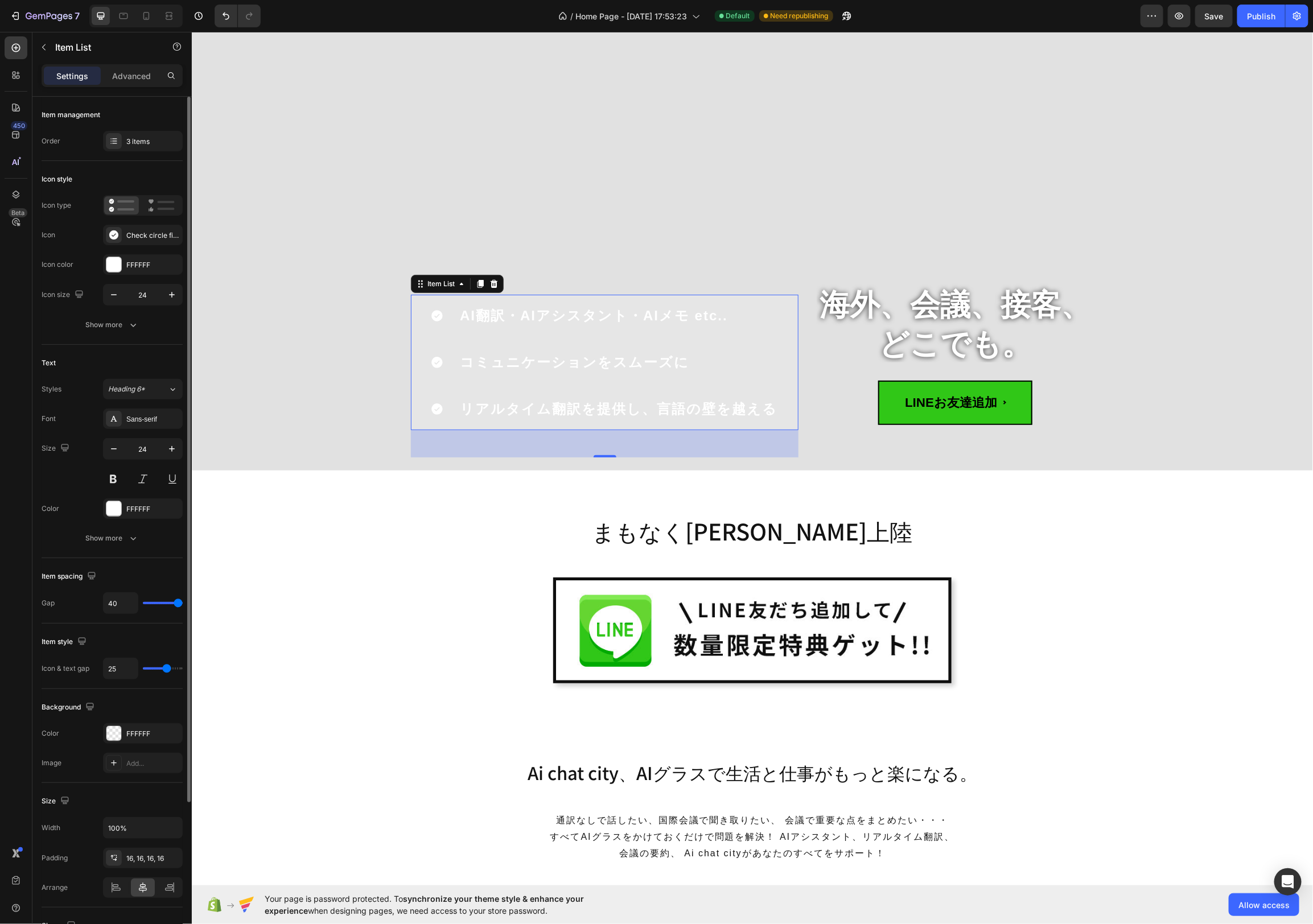
type input "26"
type input "27"
type input "29"
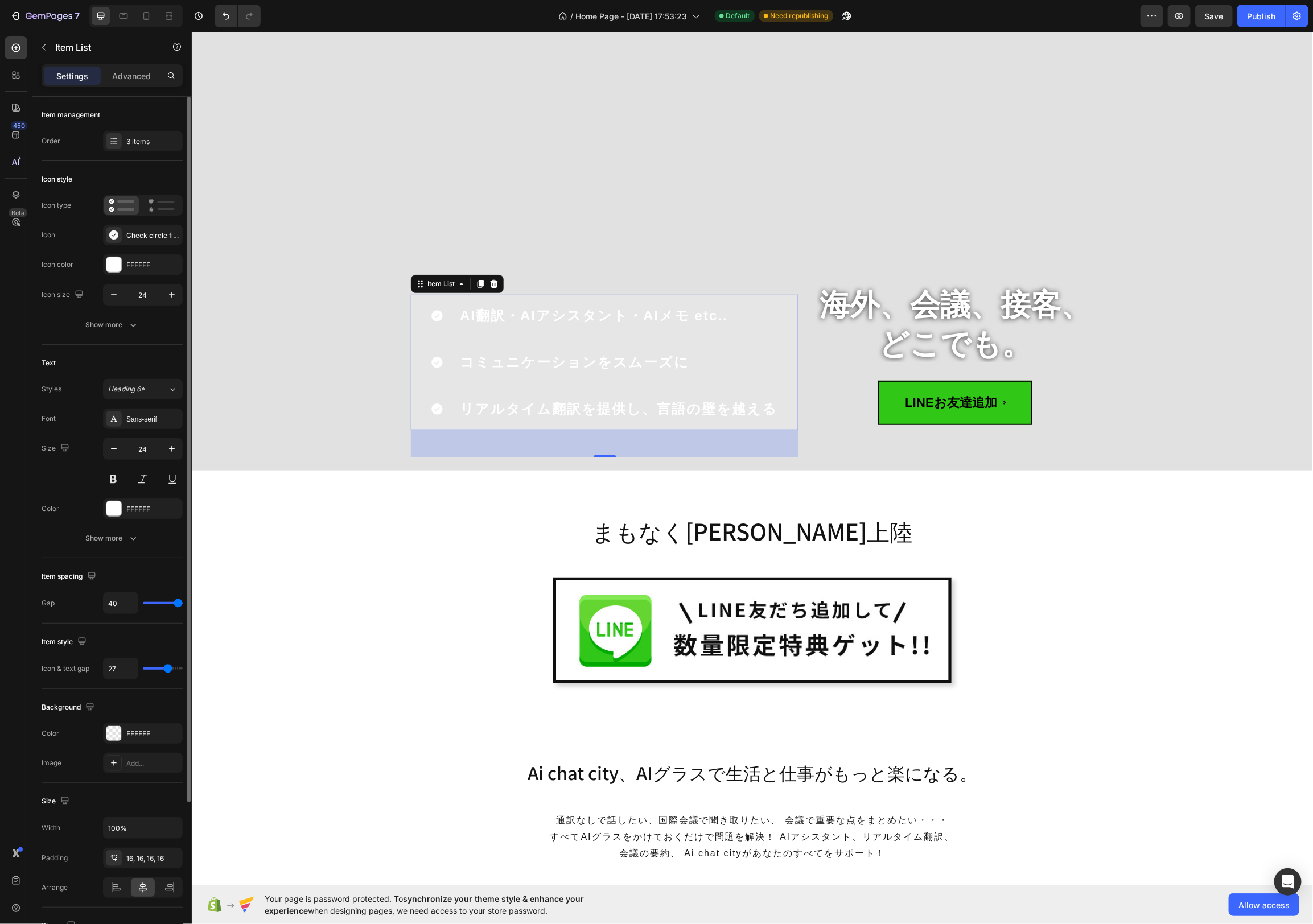
type input "29"
type input "30"
type input "31"
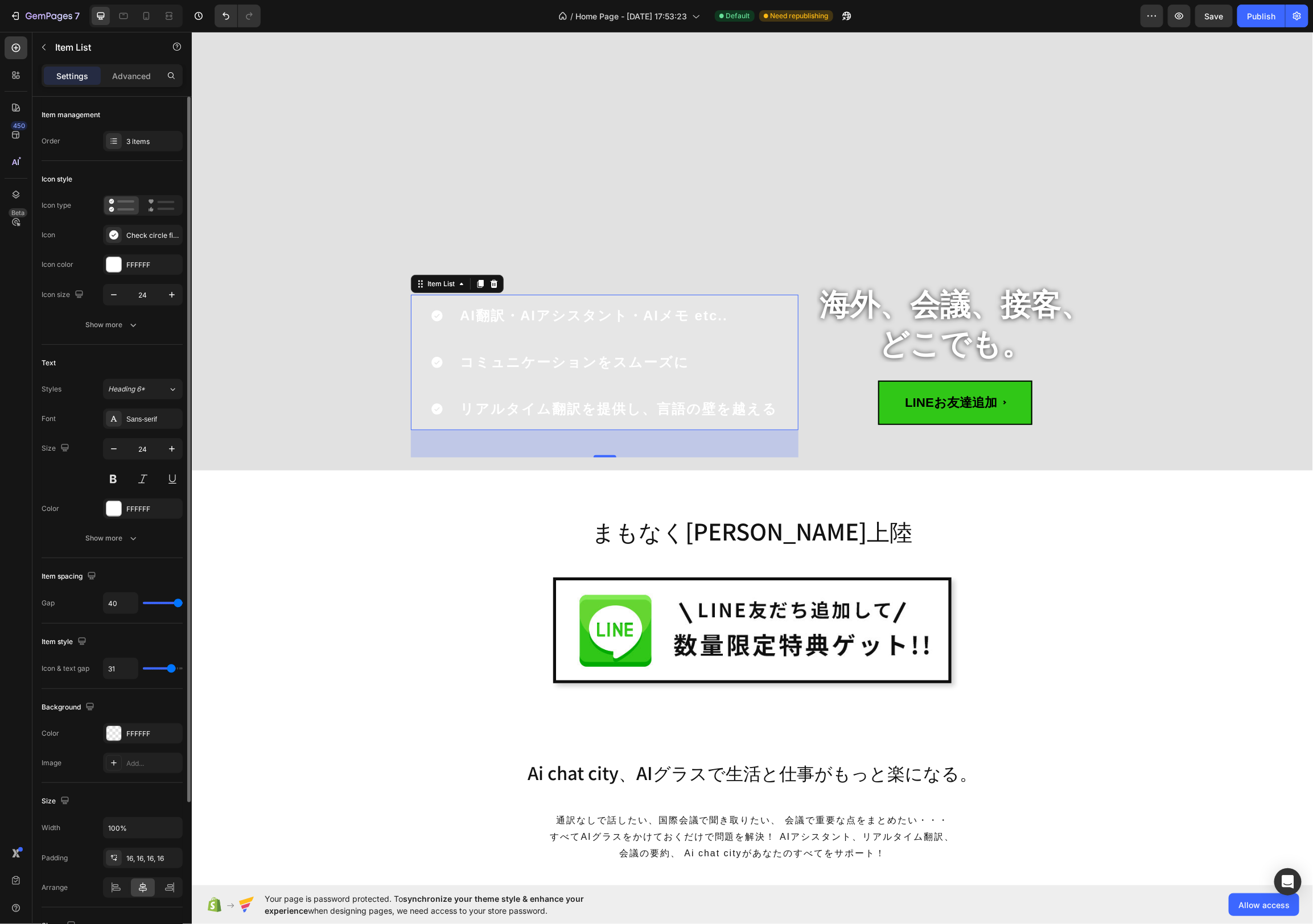
type input "32"
type input "33"
type input "34"
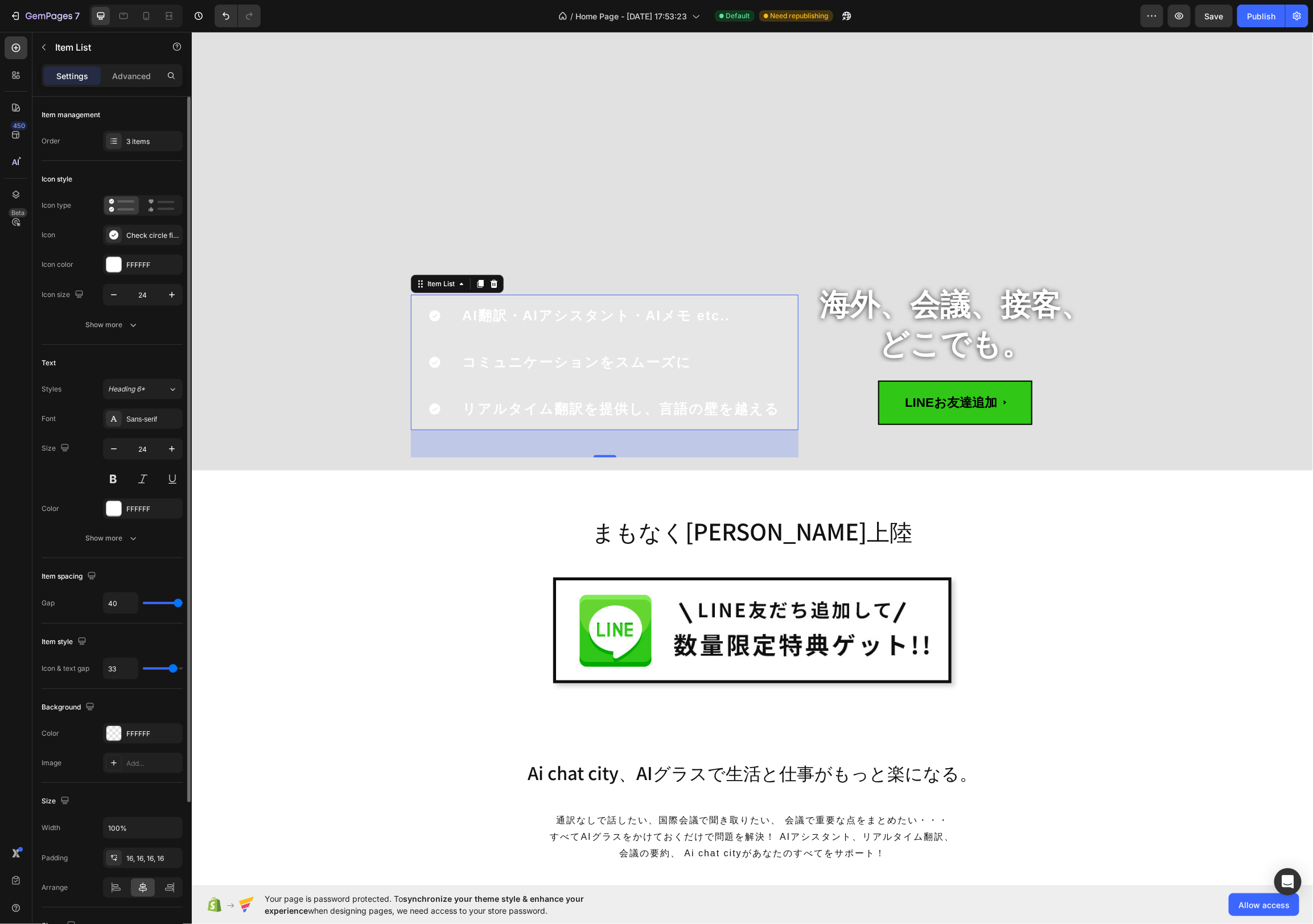
type input "34"
type input "35"
type input "36"
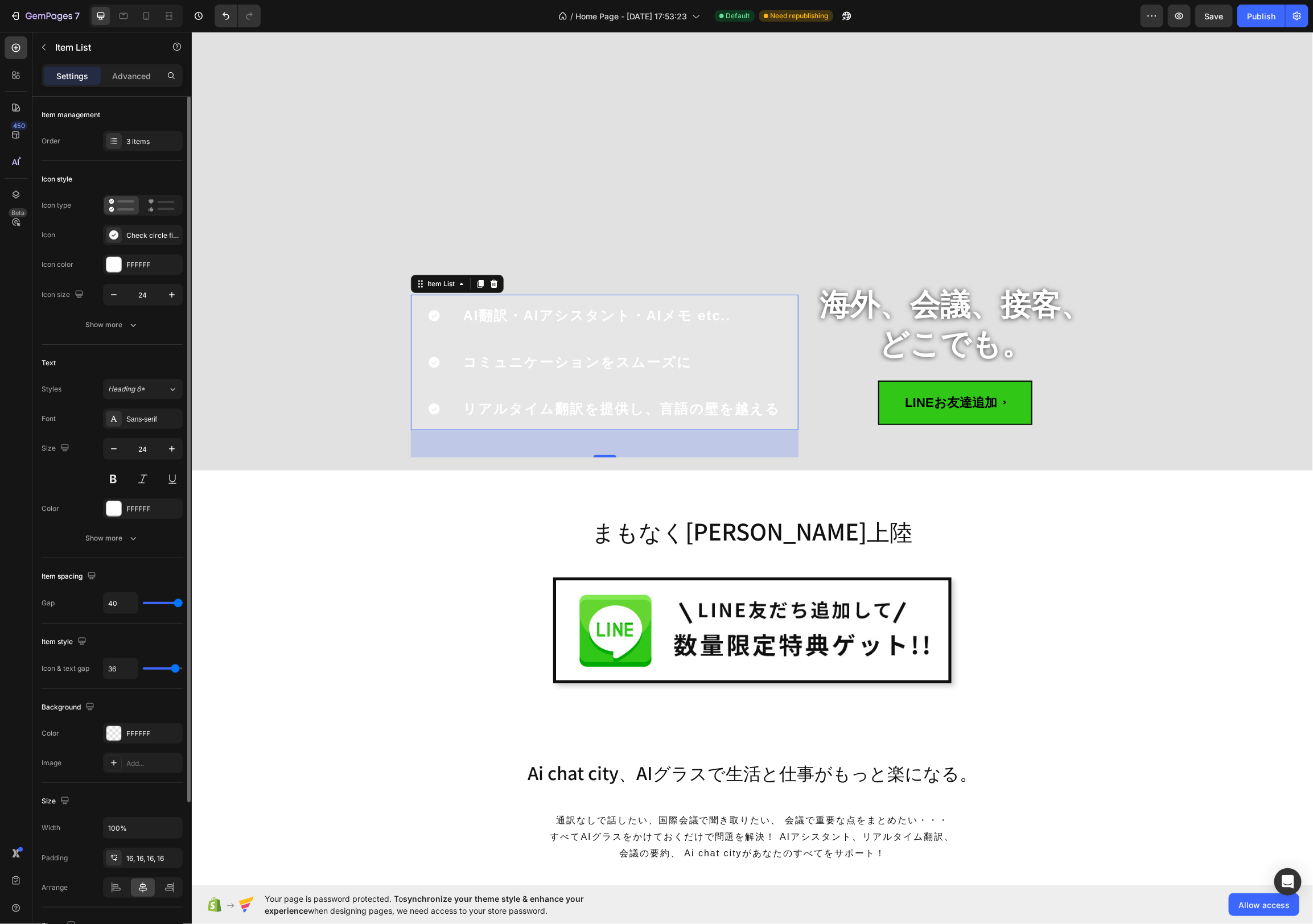
type input "35"
type input "34"
type input "33"
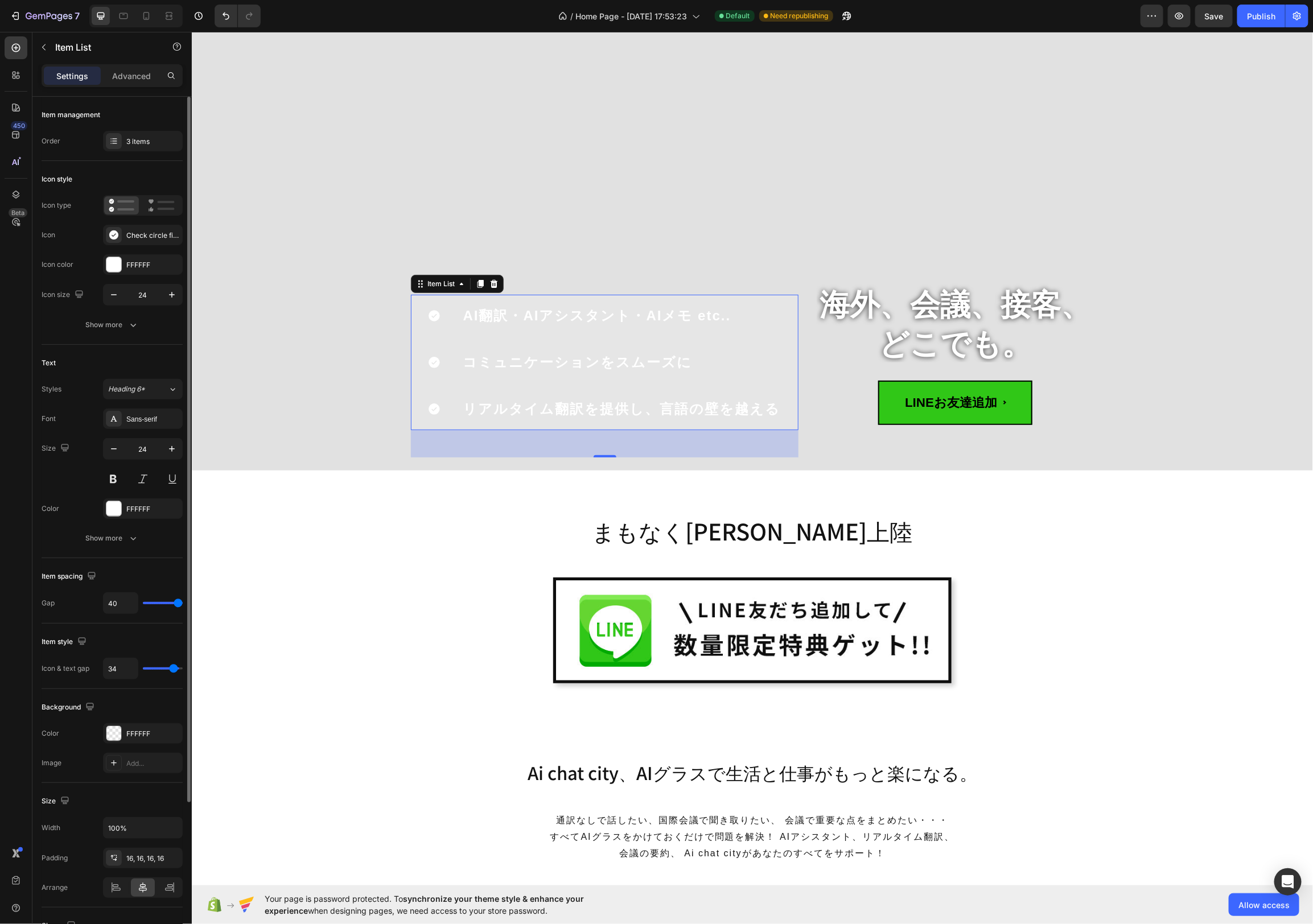
type input "33"
type input "32"
type input "31"
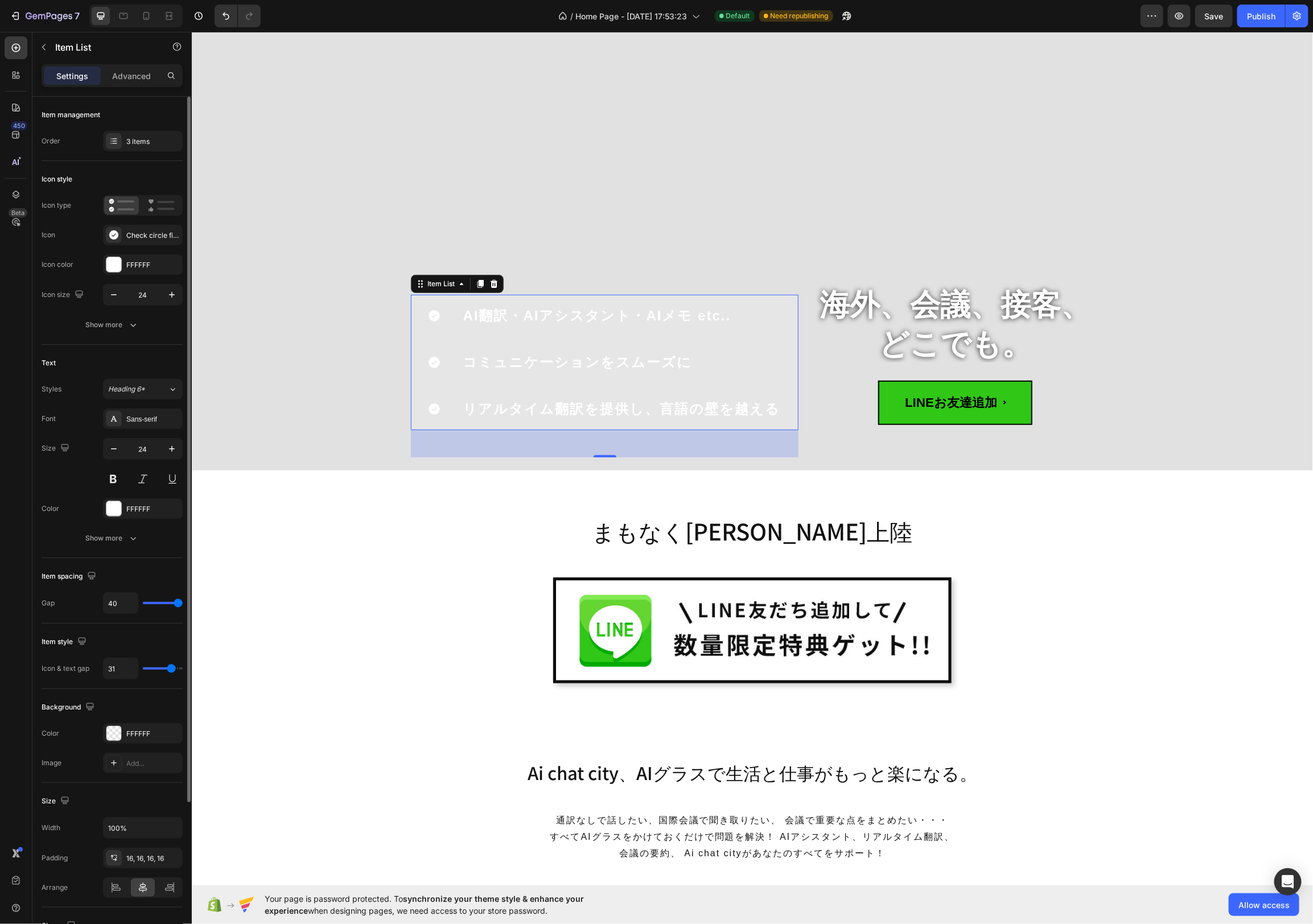
type input "30"
type input "29"
type input "28"
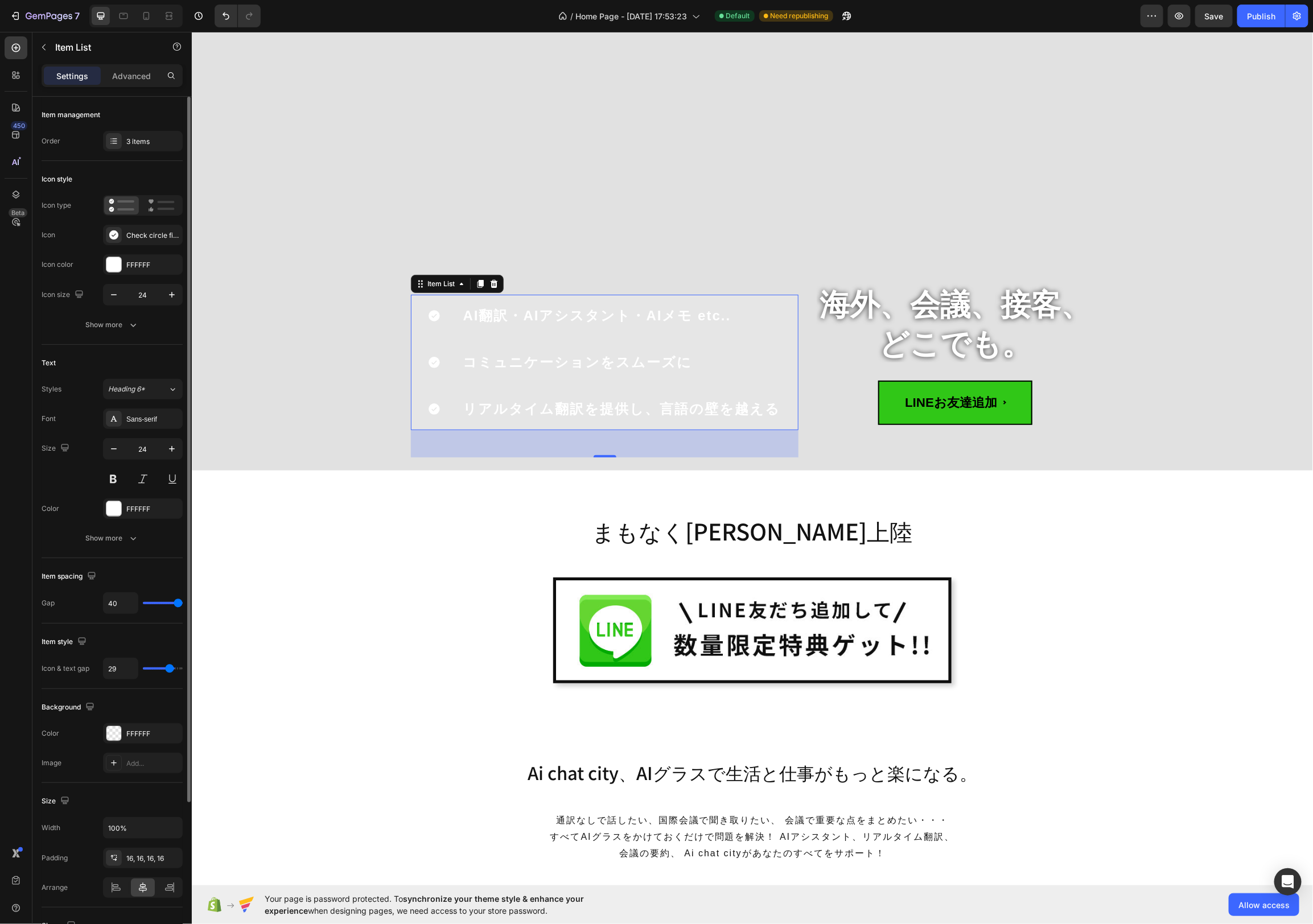
type input "28"
type input "27"
type input "26"
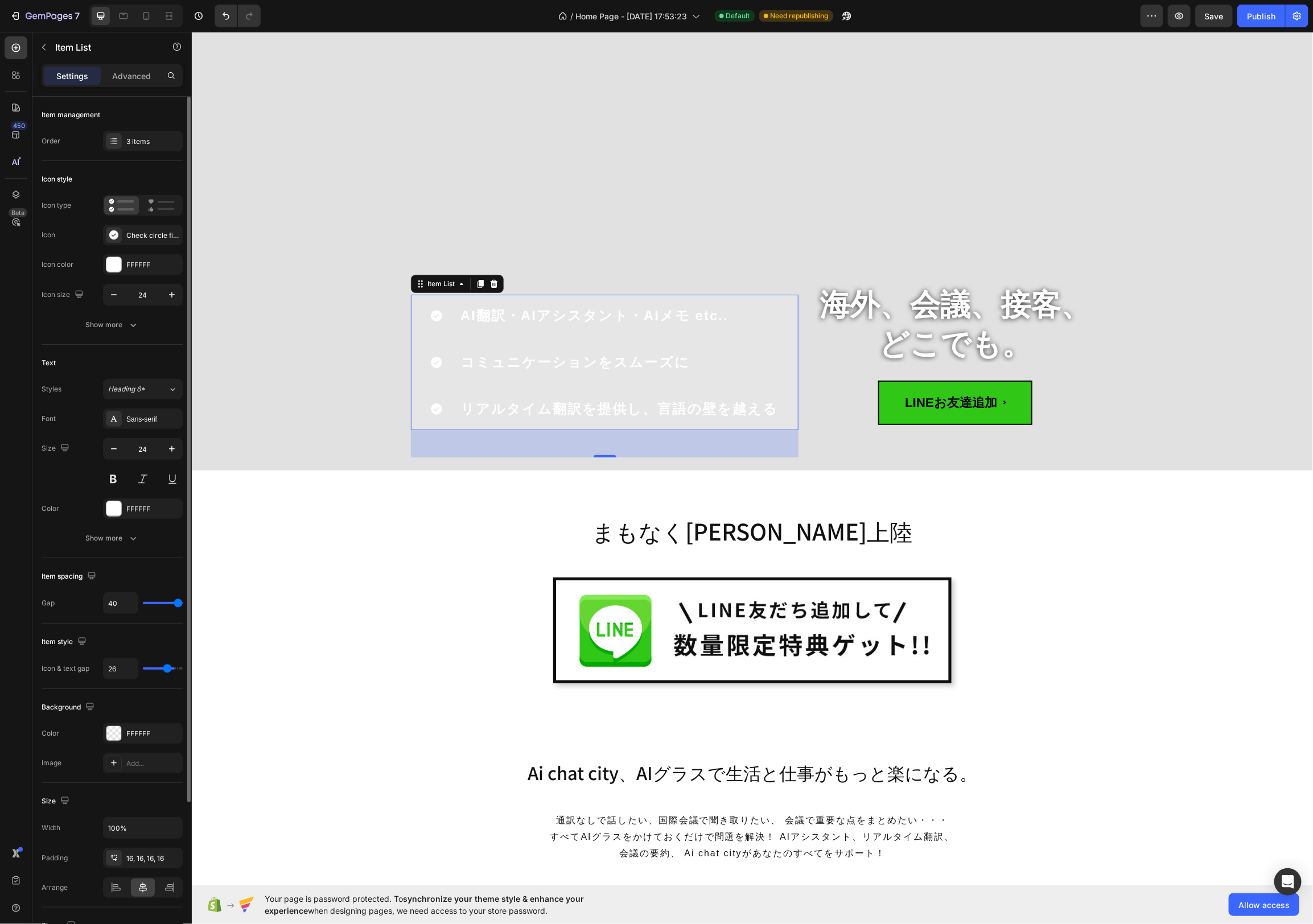
type input "25"
type input "24"
type input "23"
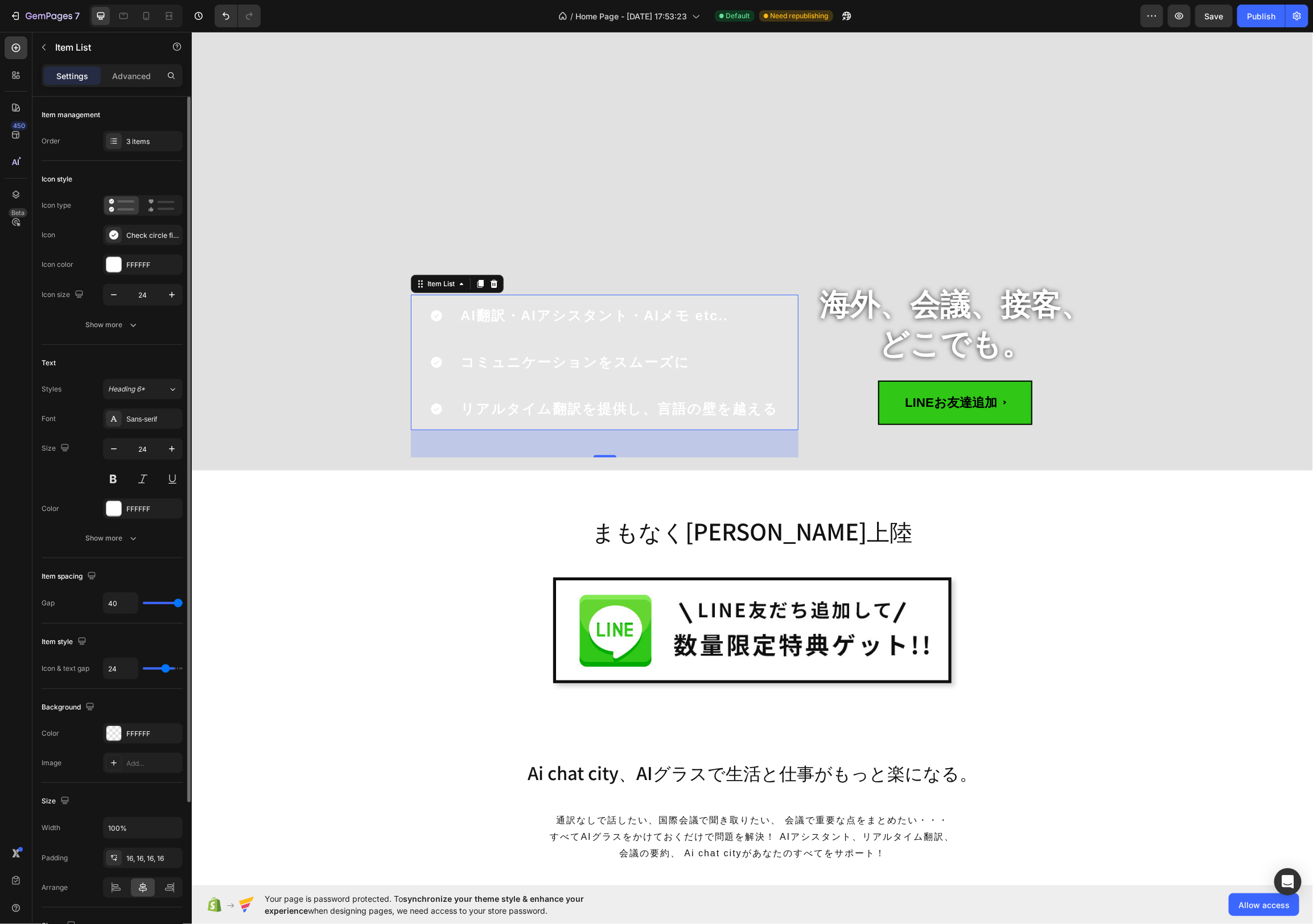
type input "23"
type input "22"
type input "21"
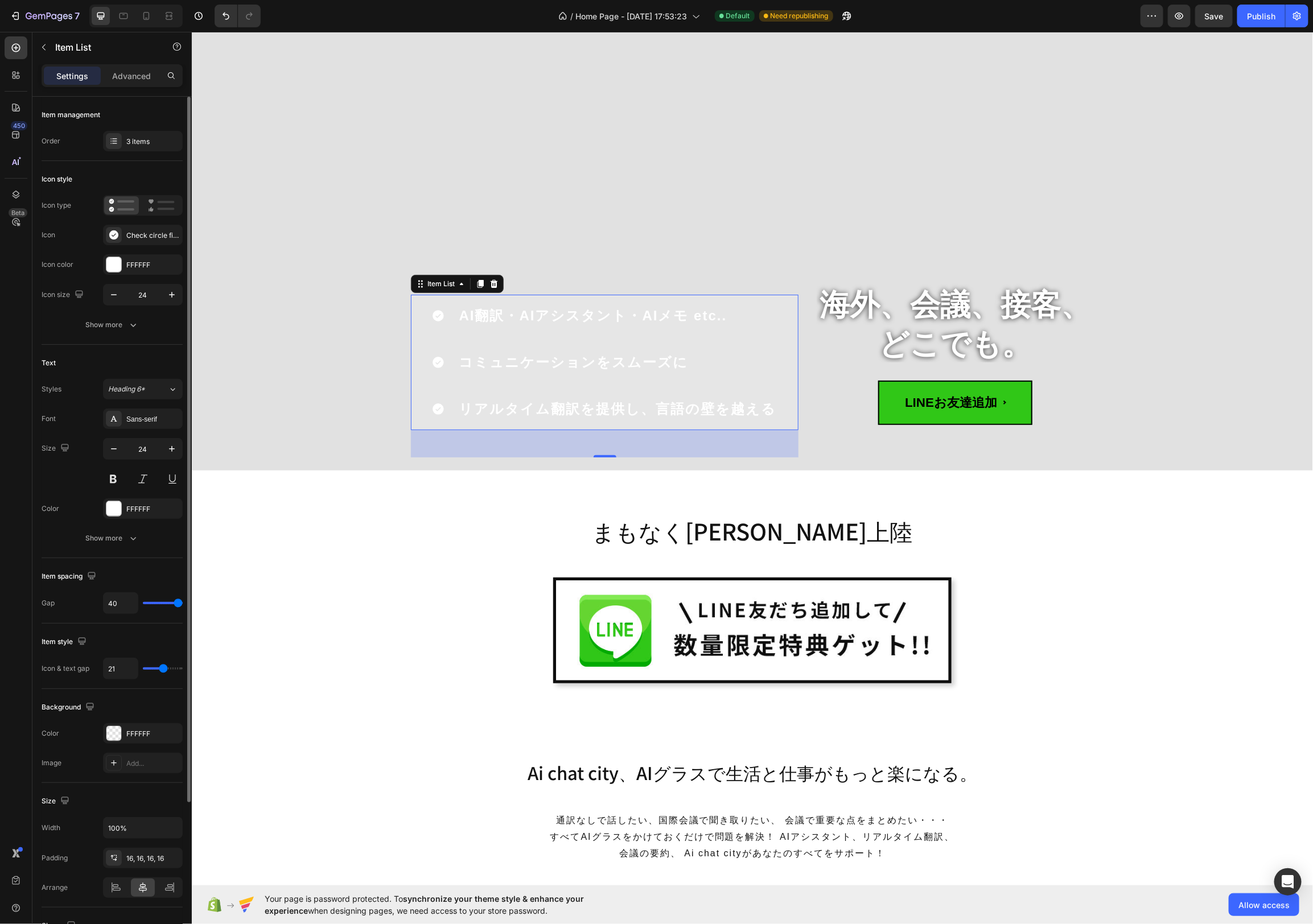
type input "20"
type input "19"
type input "18"
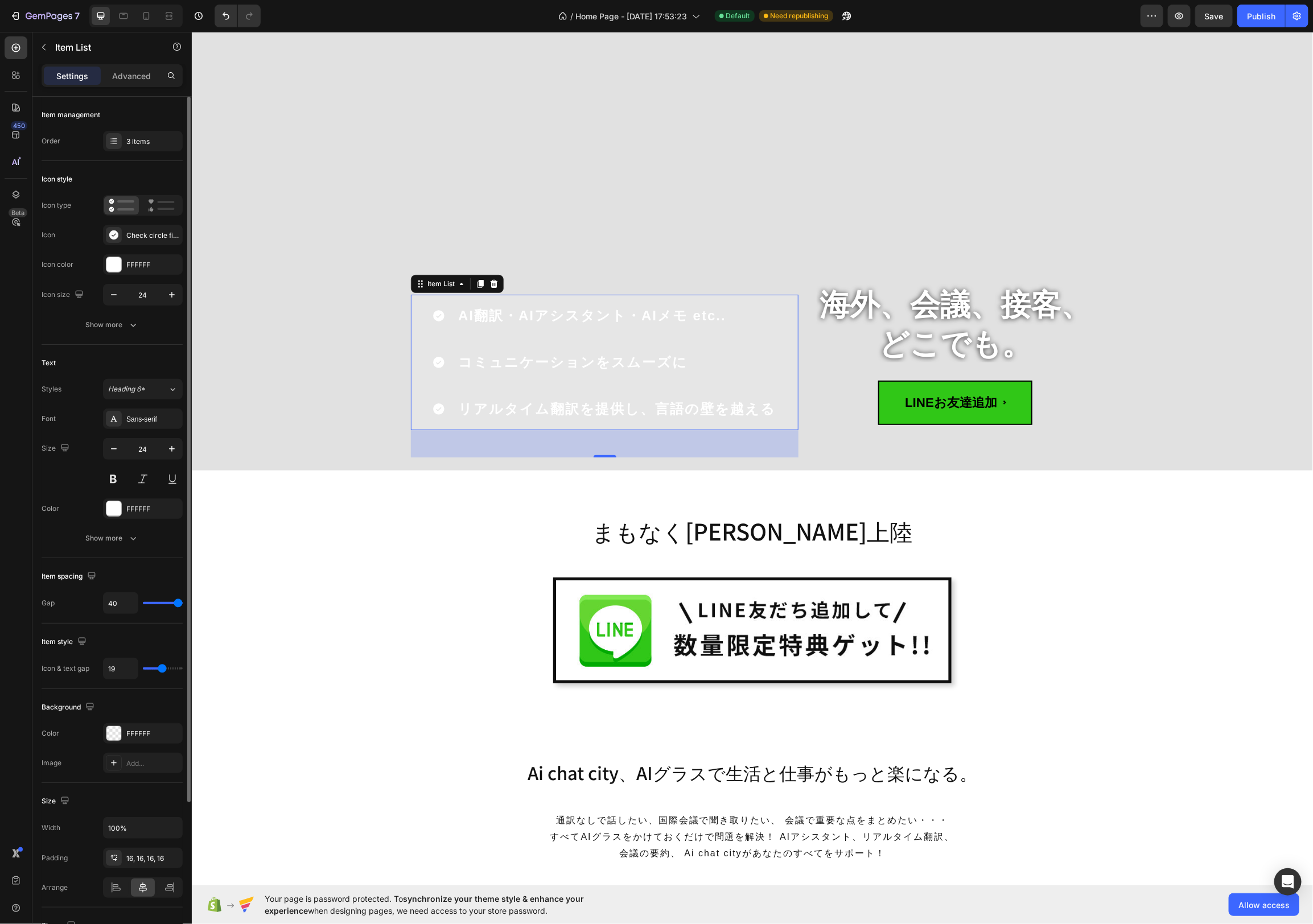
type input "18"
type input "17"
type input "16"
drag, startPoint x: 153, startPoint y: 666, endPoint x: 160, endPoint y: 669, distance: 7.6
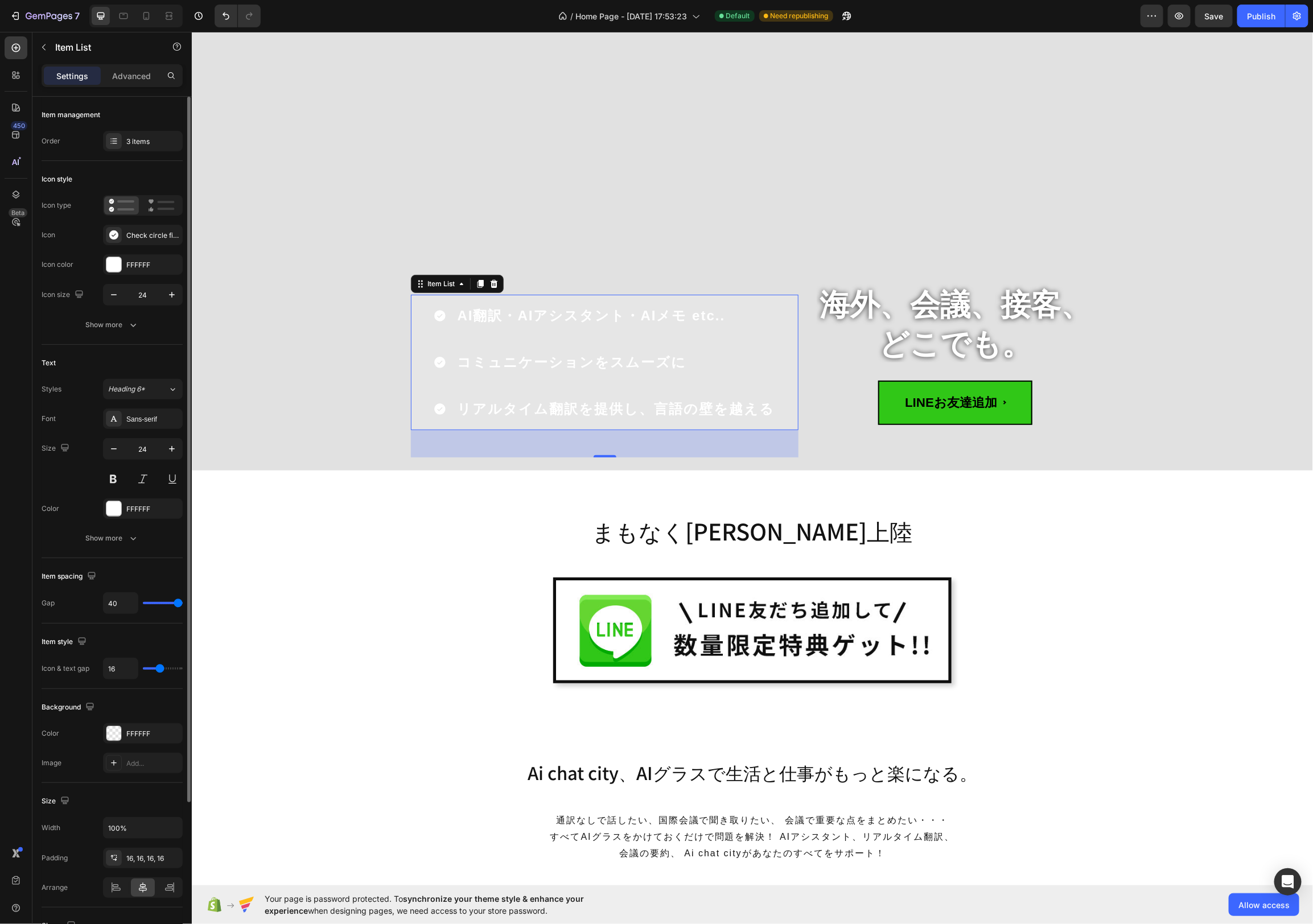
type input "16"
click at [160, 669] on input "range" at bounding box center [162, 669] width 40 height 2
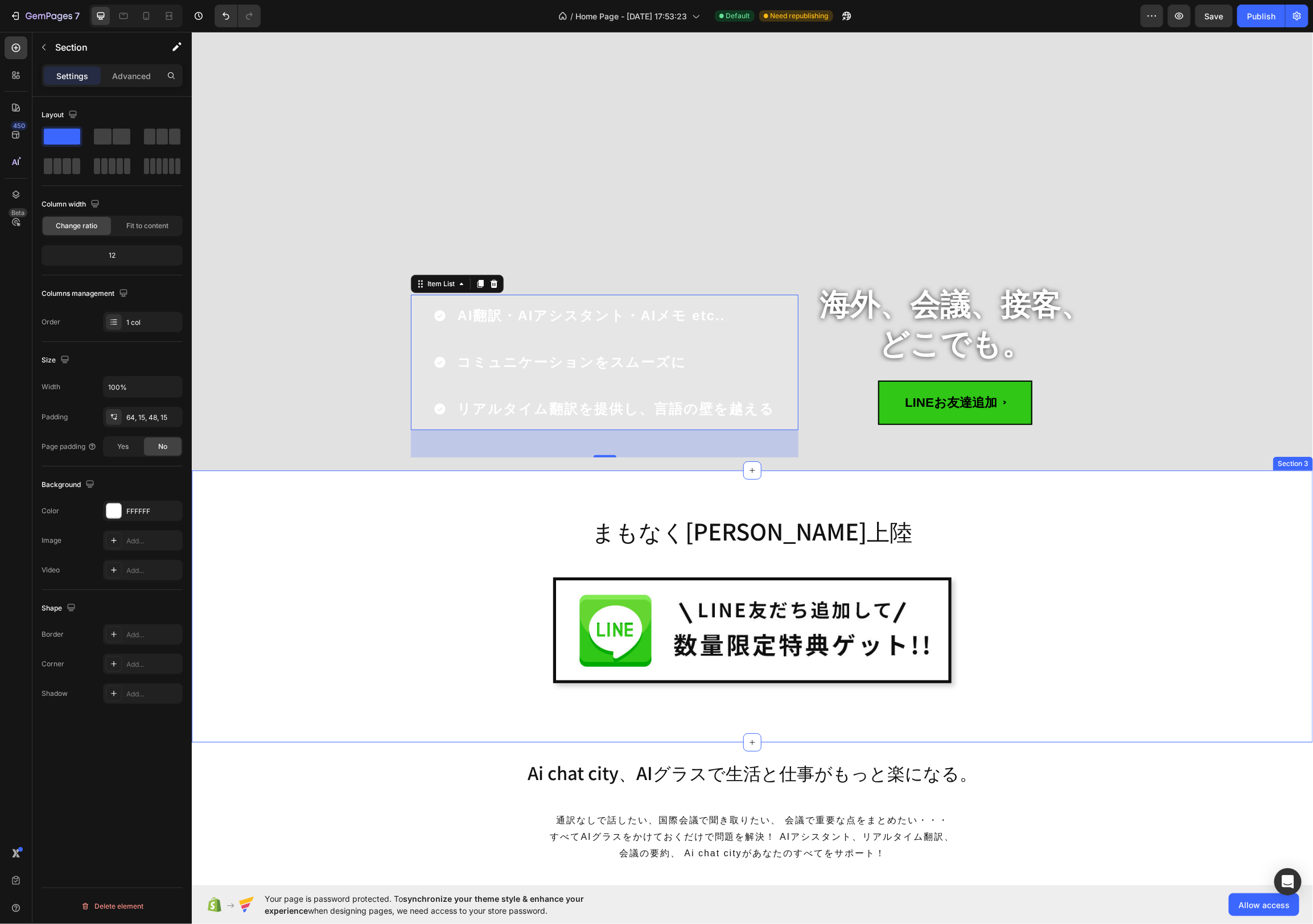
click at [318, 633] on div "まもなく[PERSON_NAME]上陸 Heading Image Row Row" at bounding box center [752, 610] width 1104 height 208
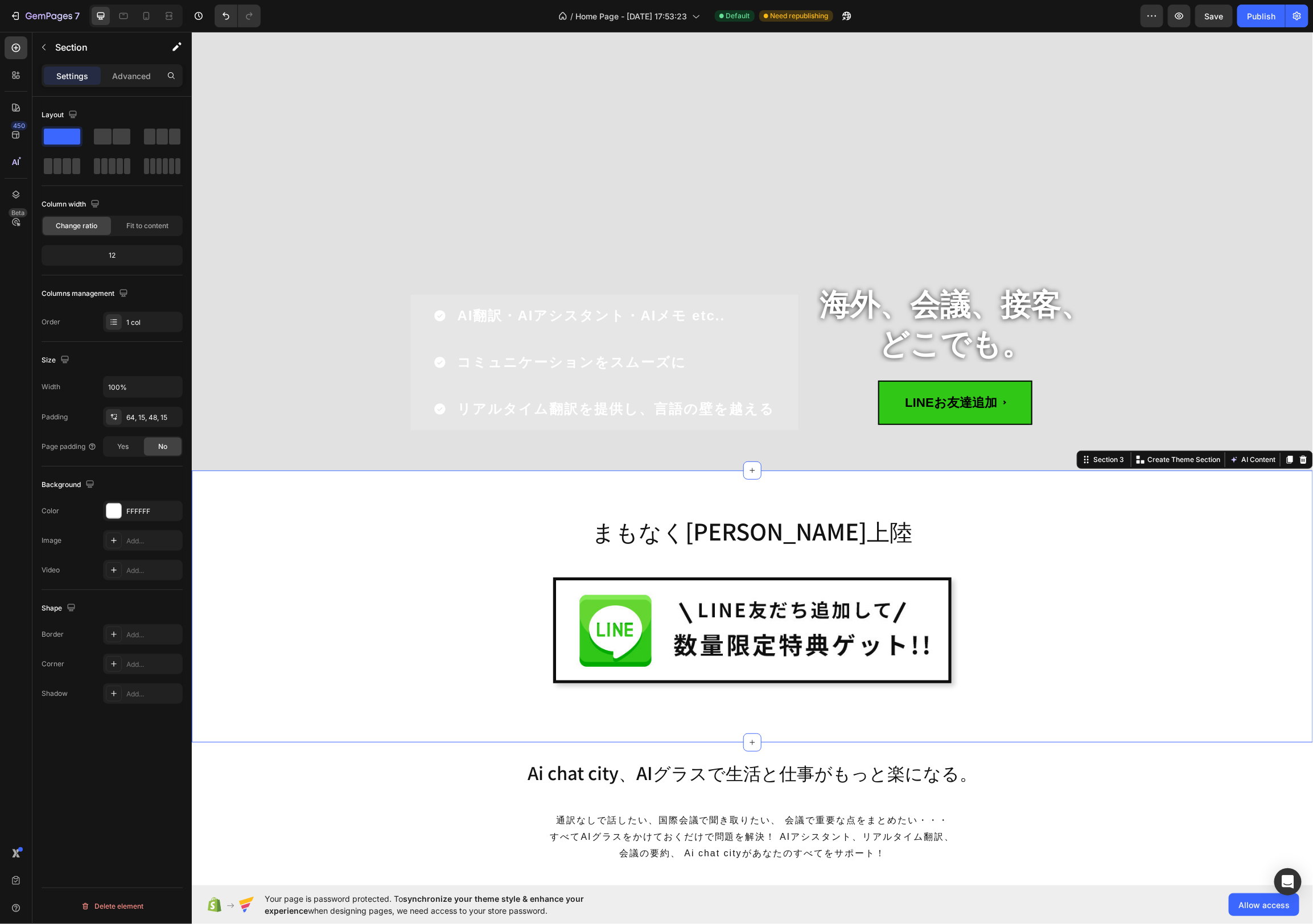
drag, startPoint x: 323, startPoint y: 642, endPoint x: 297, endPoint y: 636, distance: 26.7
click at [323, 642] on div "まもなく[PERSON_NAME]上陸 Heading Image Row Row" at bounding box center [752, 610] width 1104 height 208
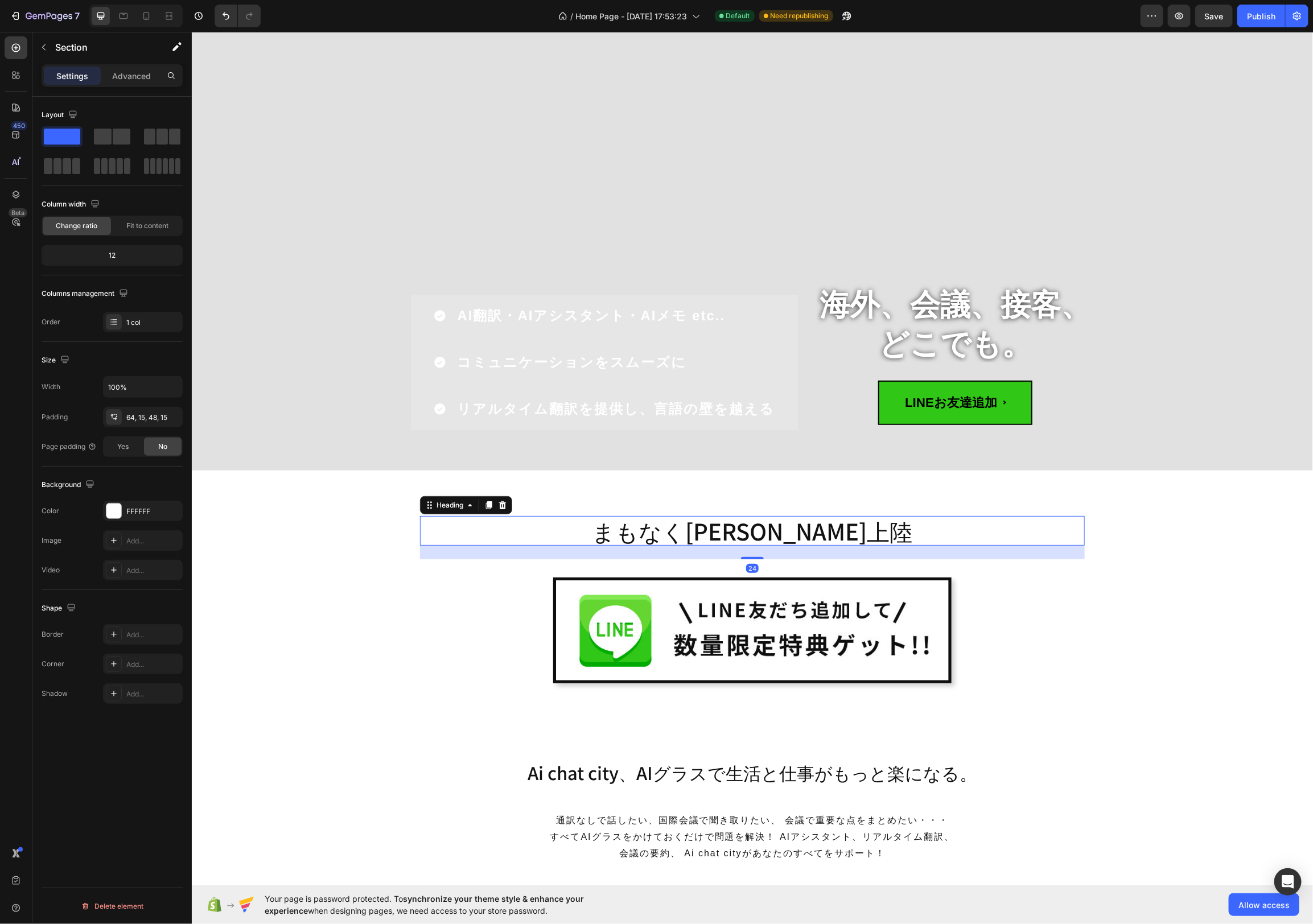
drag, startPoint x: 1067, startPoint y: 543, endPoint x: 1059, endPoint y: 546, distance: 8.5
click at [1067, 543] on h2 "まもなく[PERSON_NAME]上陸" at bounding box center [752, 530] width 665 height 30
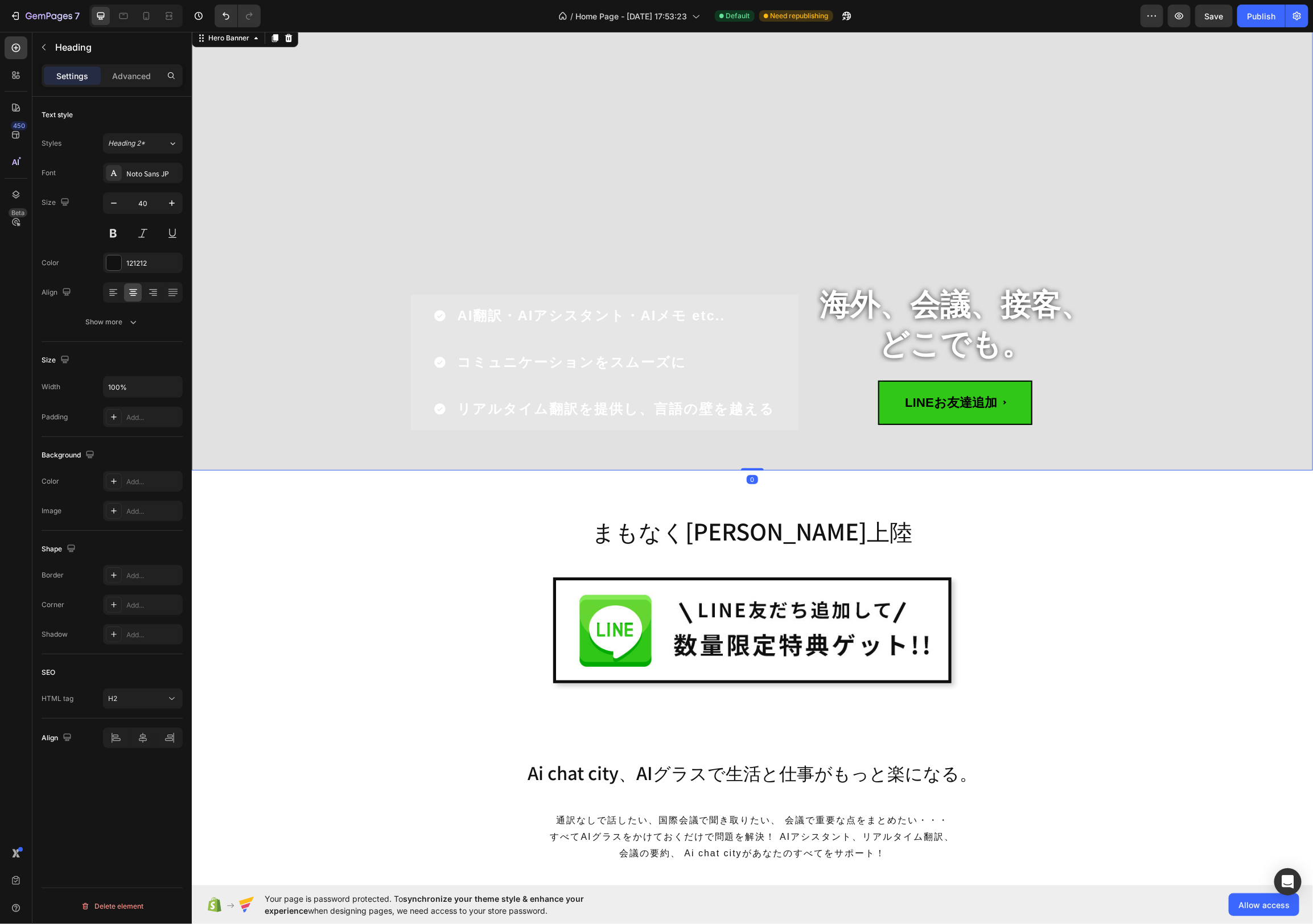
click at [1225, 270] on div "Overlay" at bounding box center [752, 248] width 1121 height 444
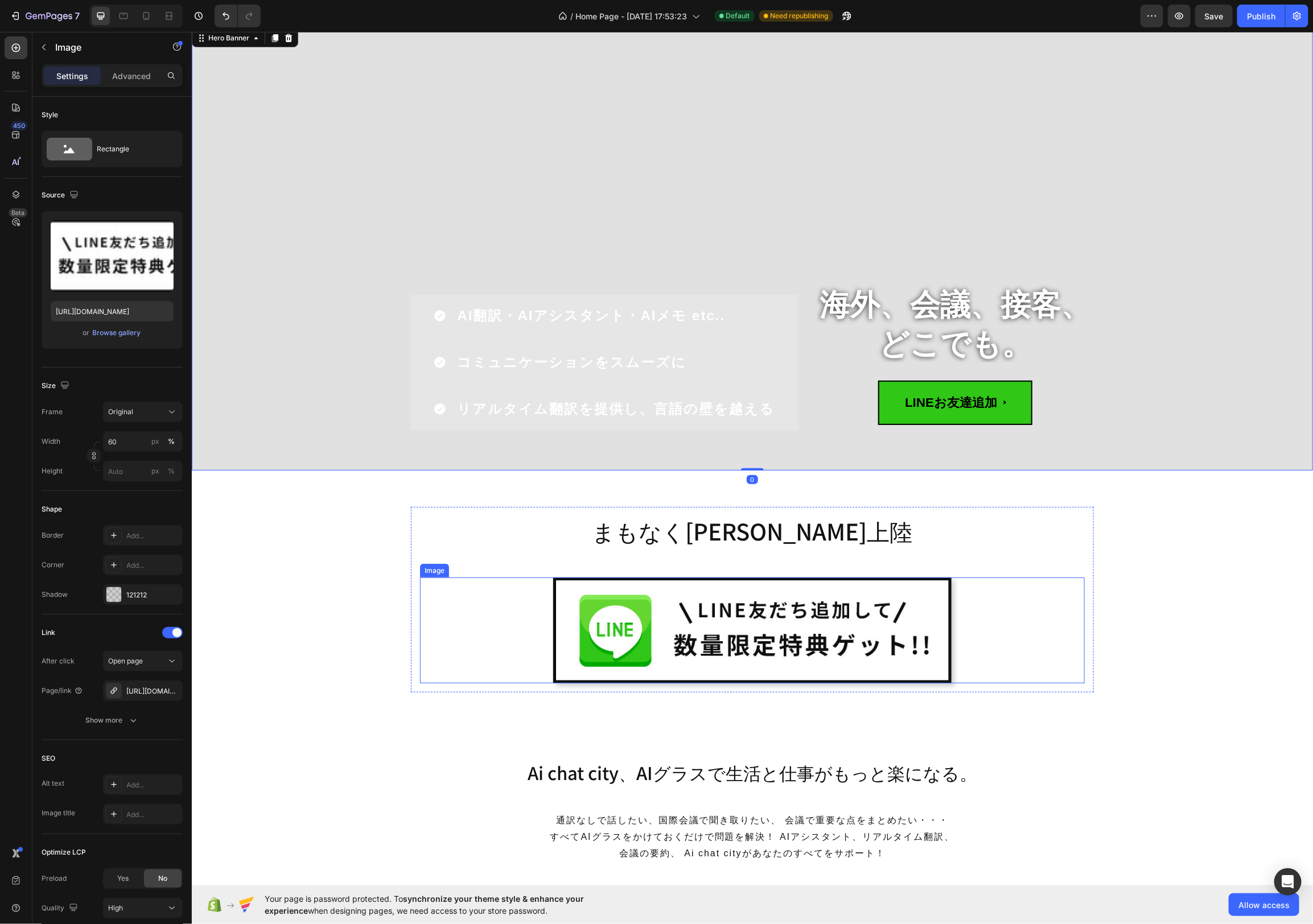
click at [910, 577] on img at bounding box center [752, 630] width 399 height 106
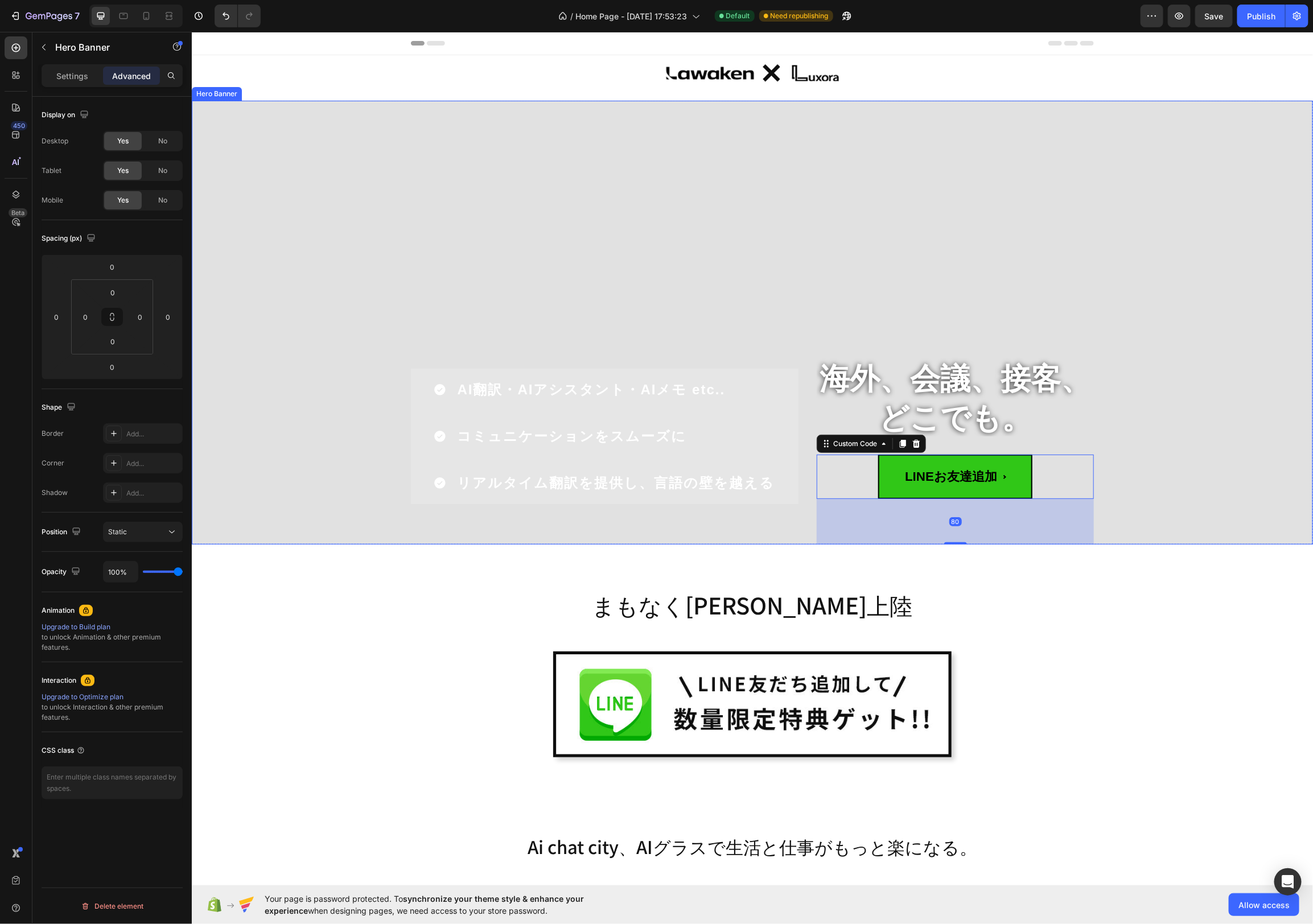
drag, startPoint x: 749, startPoint y: 529, endPoint x: 796, endPoint y: 525, distance: 47.2
click at [749, 529] on div "AI翻訳・AIアシスタント・AIメモ etc.. コミュニケーションをスムーズに リアルタイム翻訳を提供し、言語の壁を越える Item List" at bounding box center [604, 449] width 388 height 189
click at [896, 497] on span "LINEお友達追加" at bounding box center [955, 479] width 154 height 44
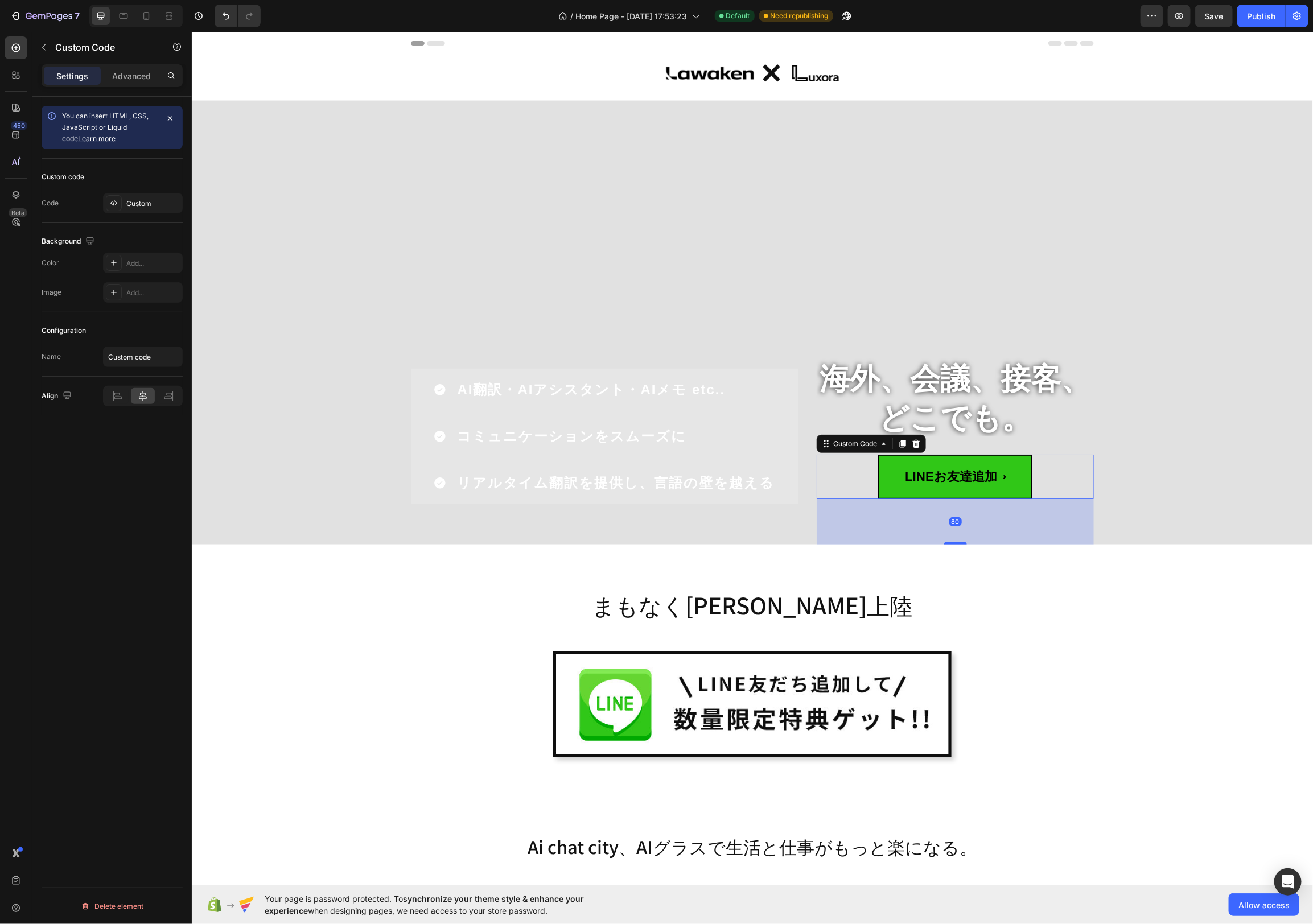
click at [902, 441] on icon at bounding box center [902, 443] width 6 height 8
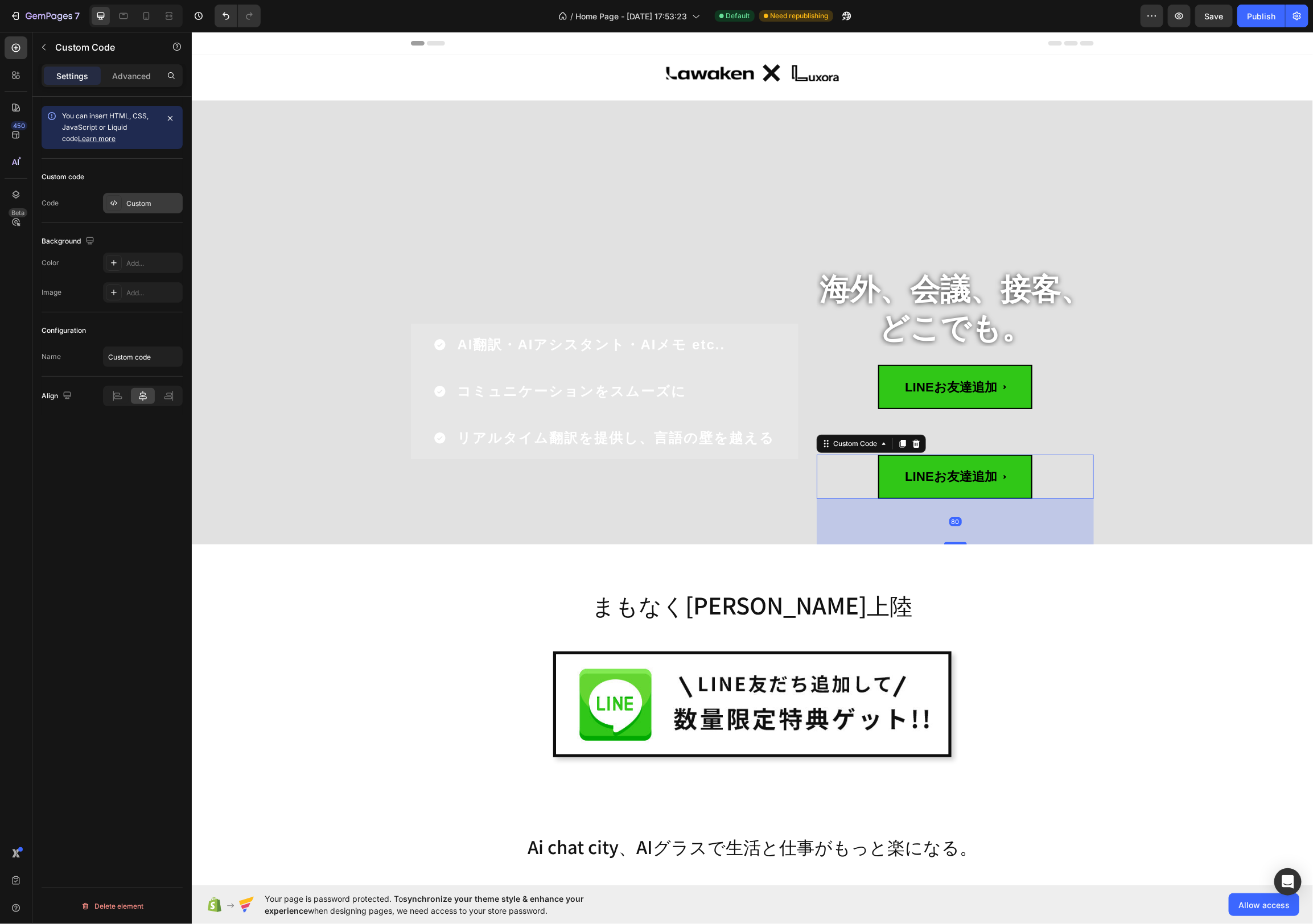
click at [154, 209] on div "Custom" at bounding box center [142, 203] width 80 height 21
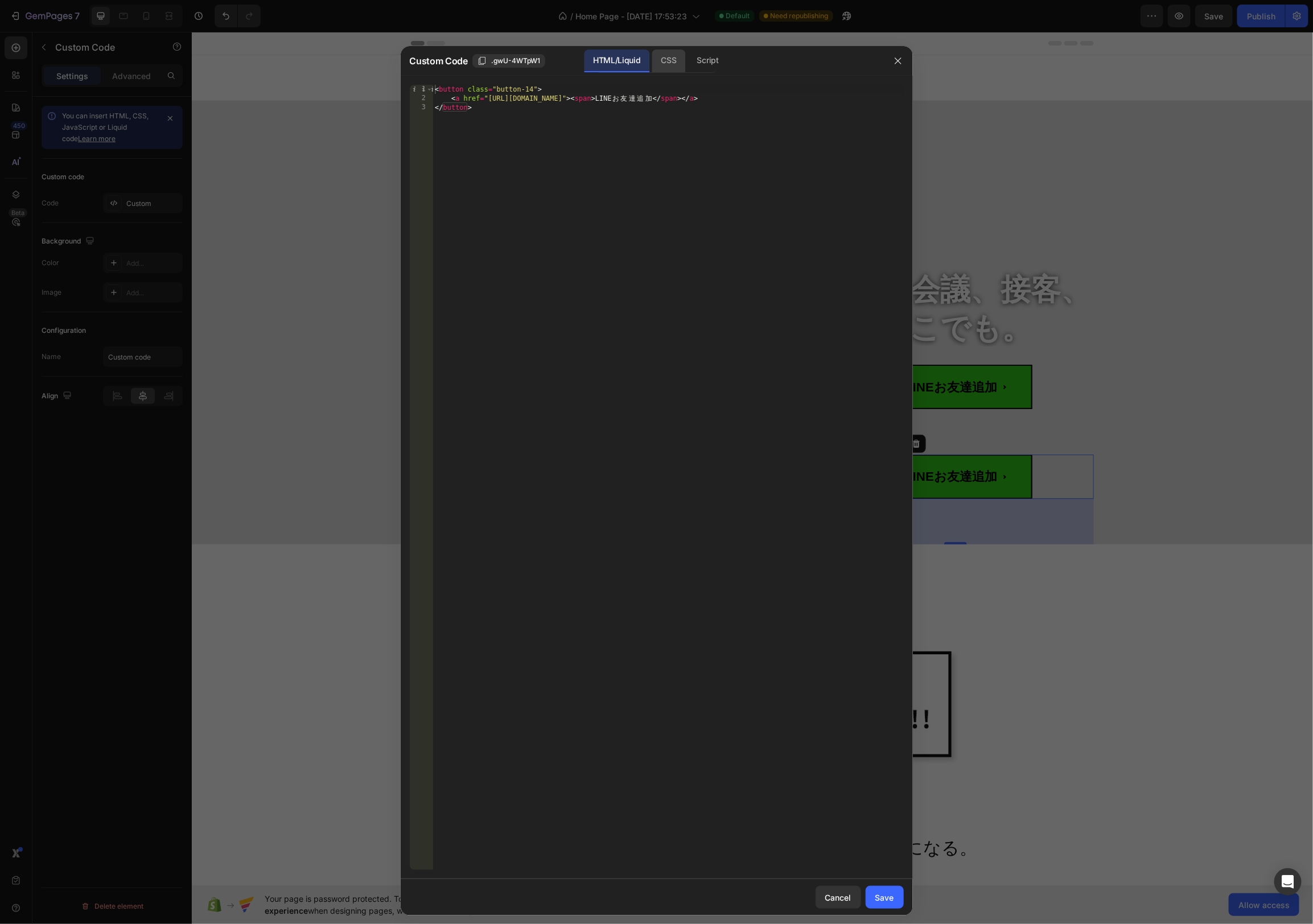
click at [688, 63] on div "CSS" at bounding box center [708, 61] width 40 height 23
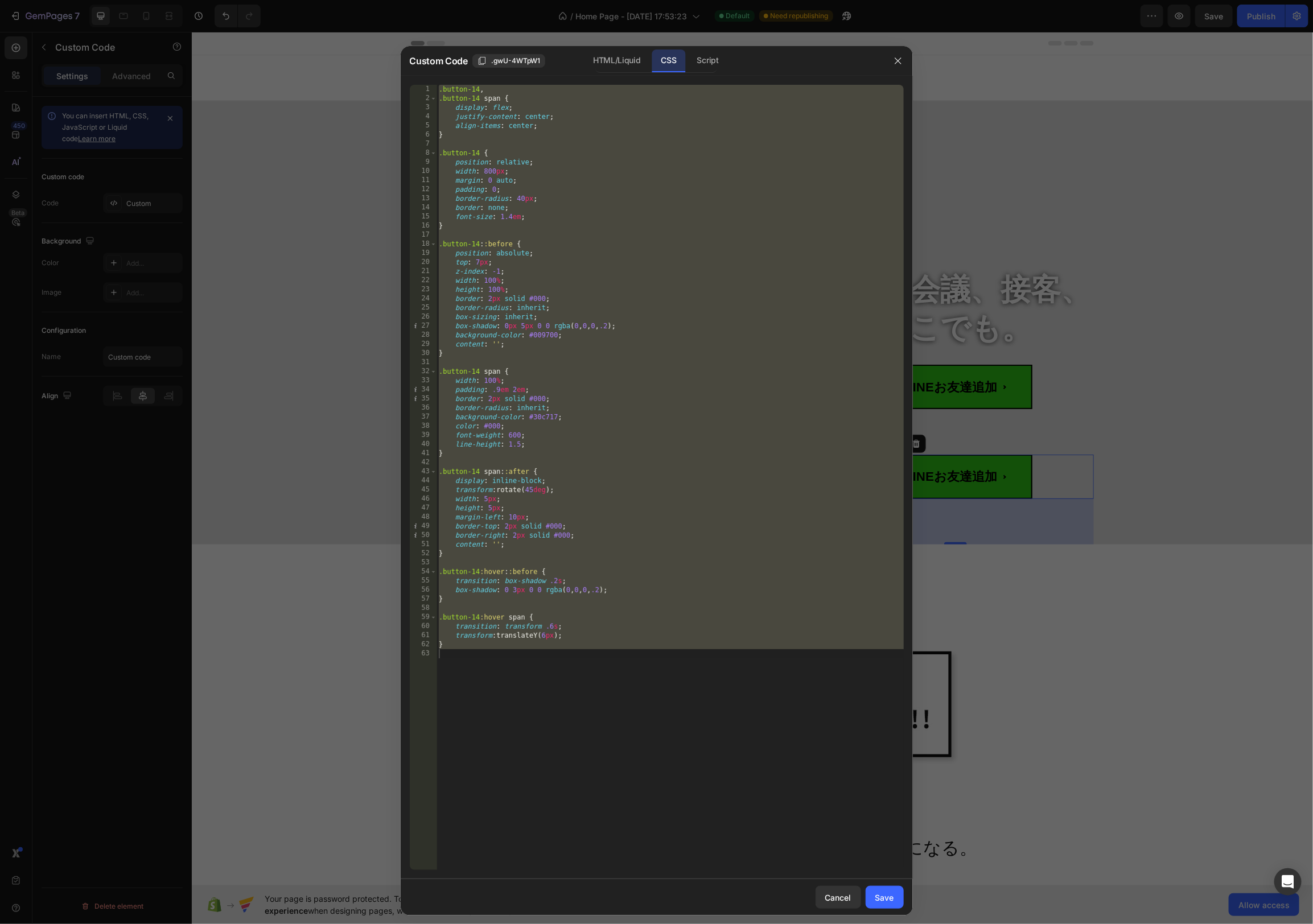
click at [586, 152] on div ".button-14 , .button-14 span { display : flex ; justify-content : center ; alig…" at bounding box center [670, 487] width 467 height 803
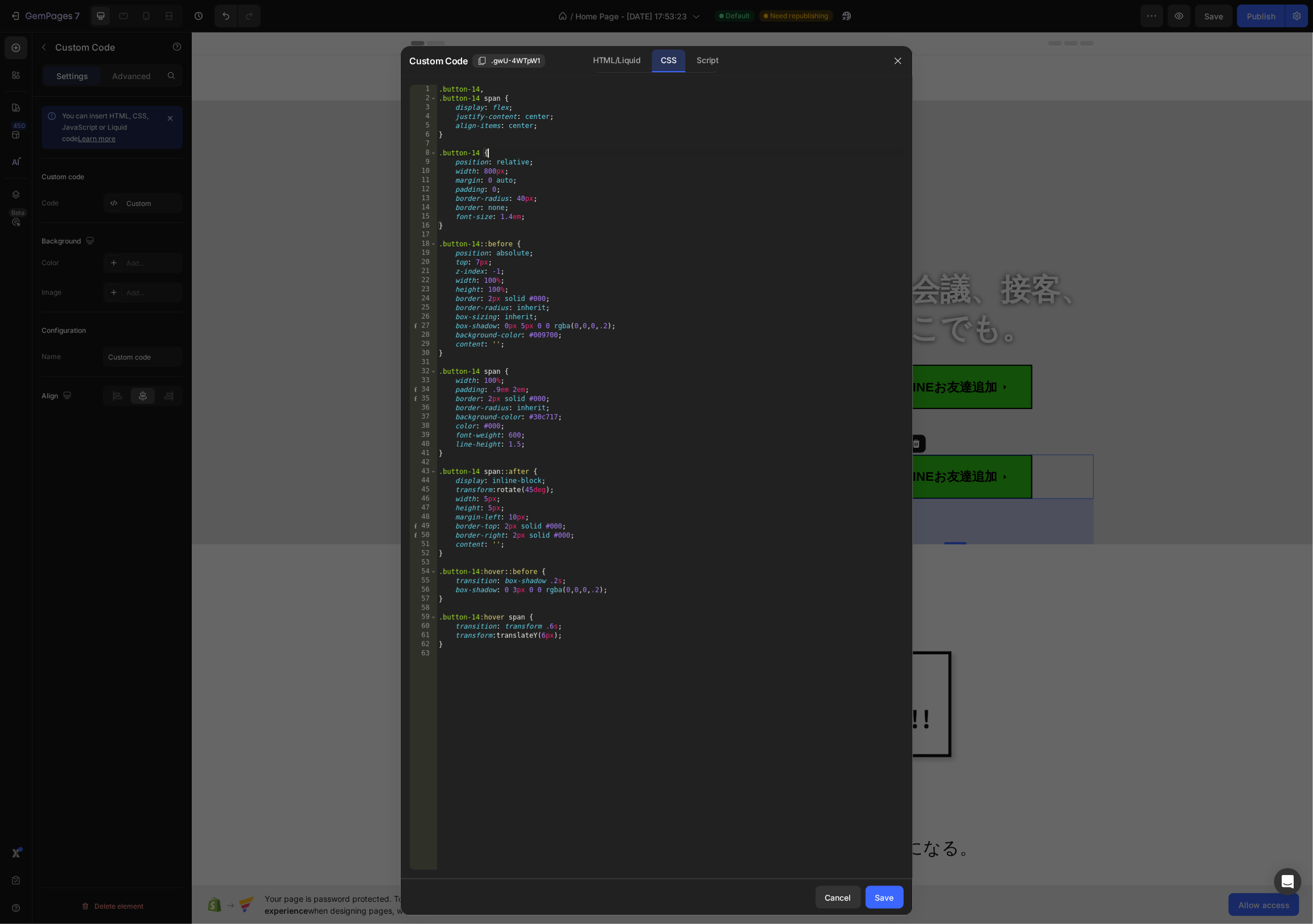
paste textarea "line-btn.is-attn{ animation: ring .9s ease both; }"
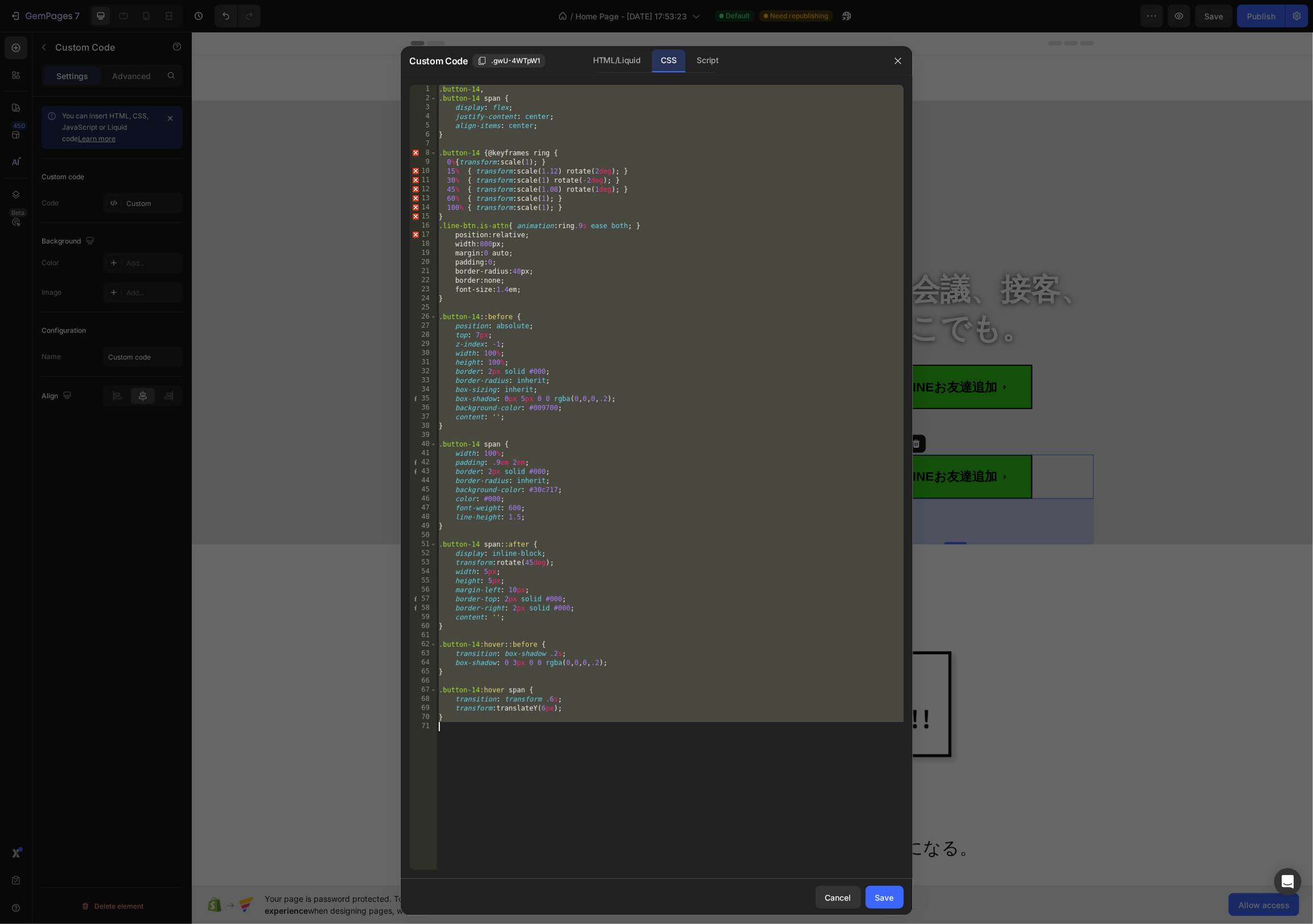
paste textarea ".line-btn.is-attn{ animation: ring .9s ease both; }"
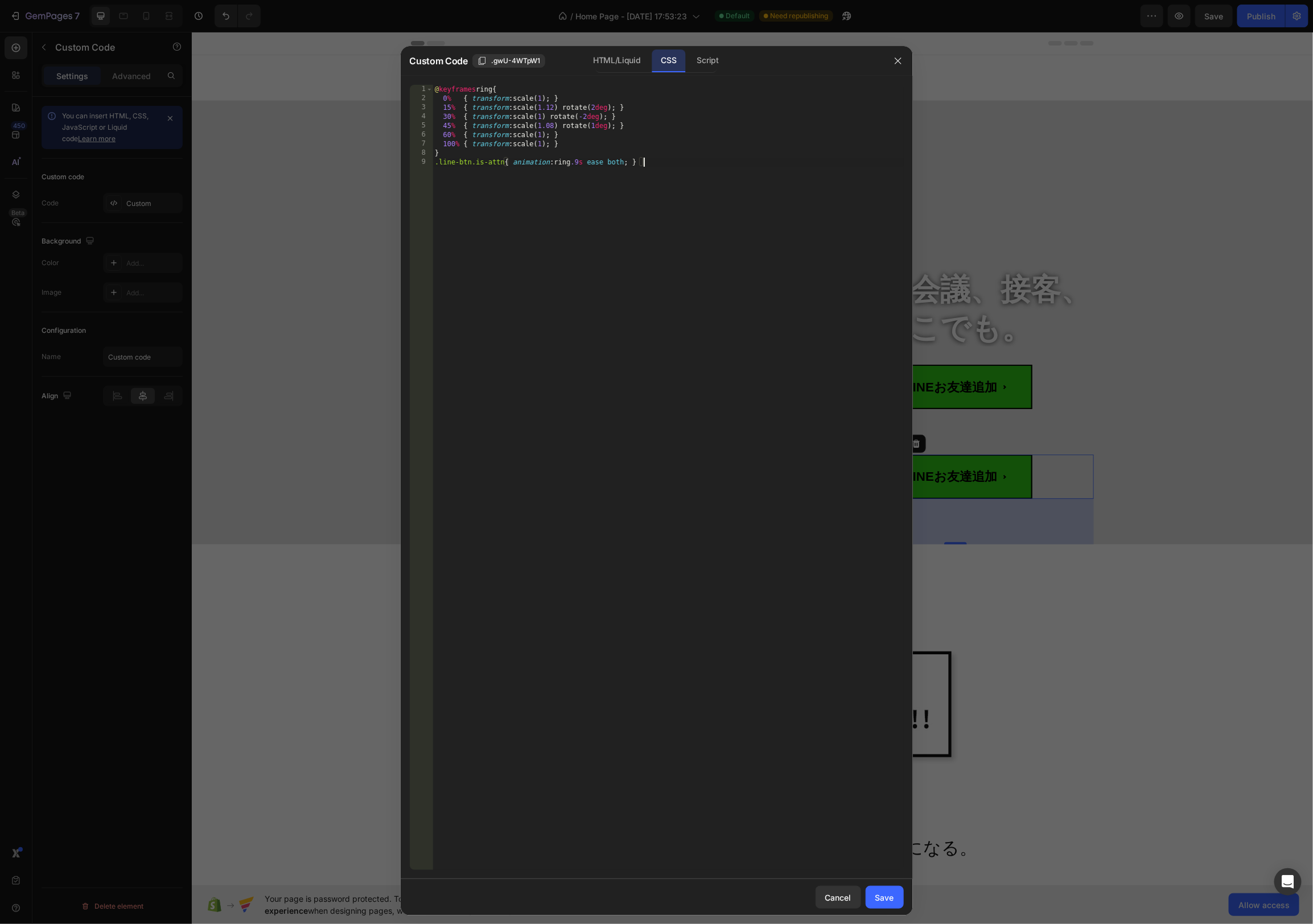
click at [710, 214] on div "@ keyframes ring { 0 % { transform : scale( 1 ) ; } 15 % { transform : scale( 1…" at bounding box center [668, 487] width 471 height 803
drag, startPoint x: 604, startPoint y: 61, endPoint x: 580, endPoint y: 143, distance: 85.4
click at [605, 60] on div "HTML/Liquid" at bounding box center [617, 61] width 65 height 23
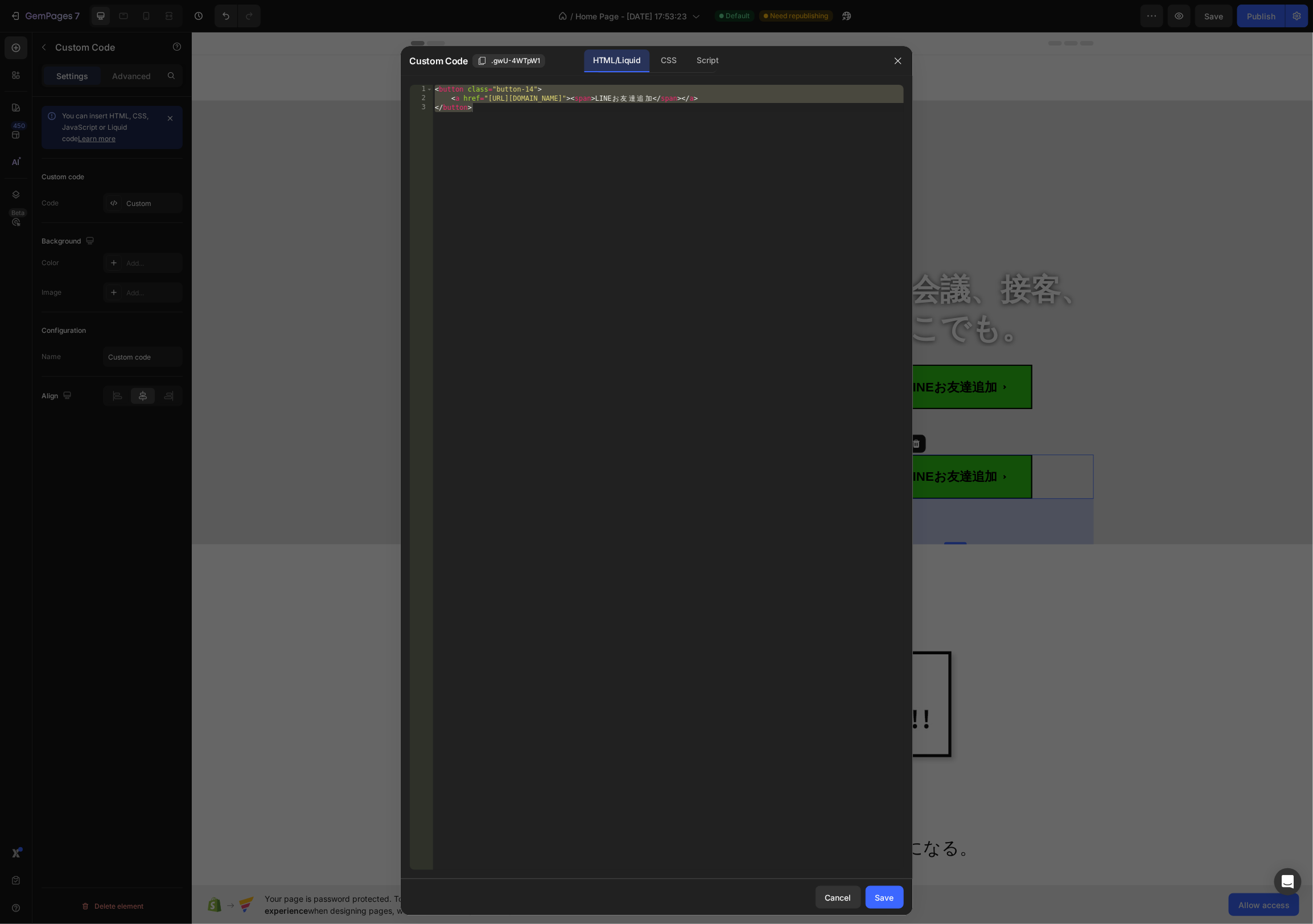
click at [580, 143] on div "< button class = "button-14" > < a href = "[URL][DOMAIN_NAME]" > < span > LINE …" at bounding box center [668, 477] width 471 height 785
paste textarea "script"
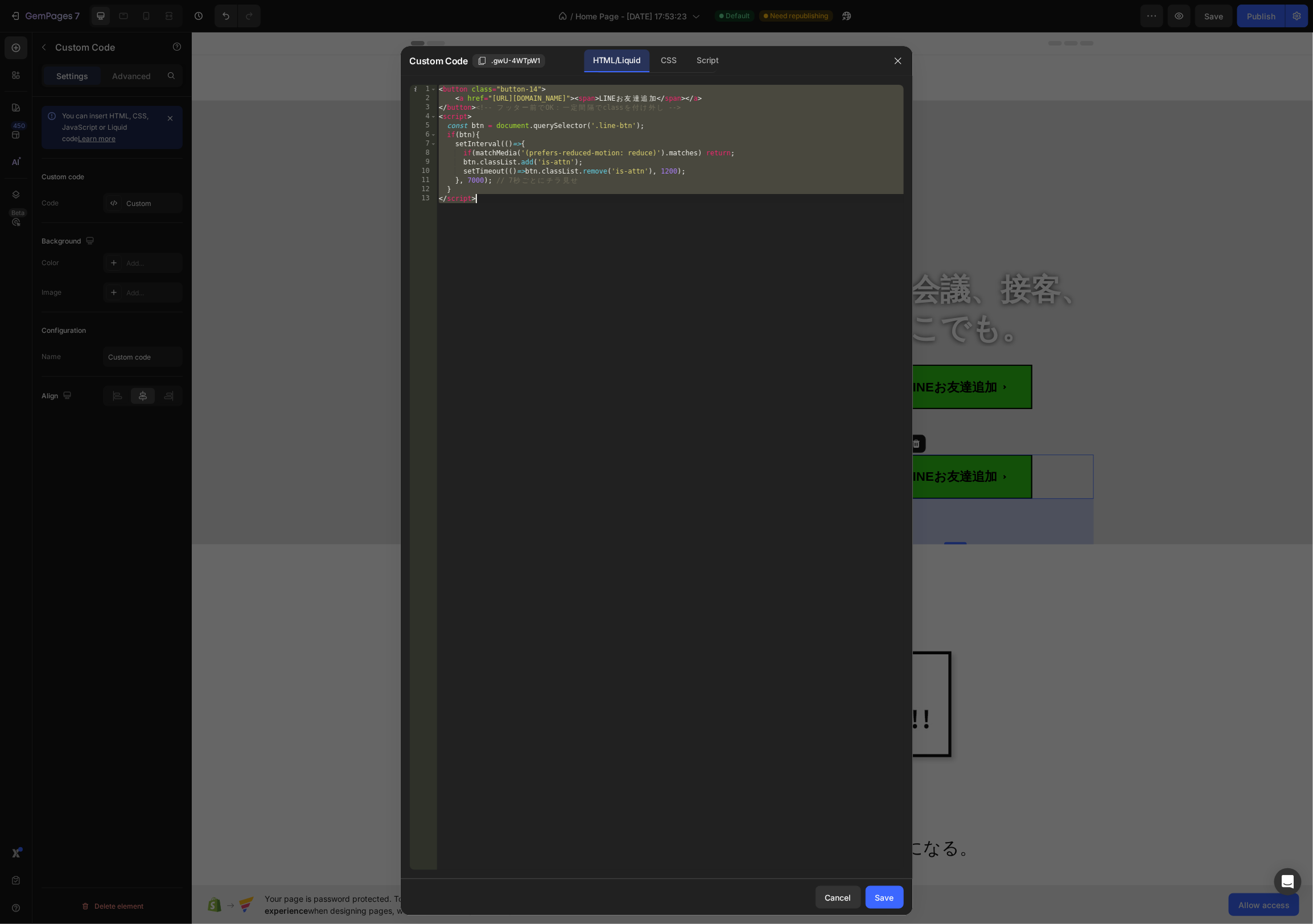
paste textarea
type textarea "</script>"
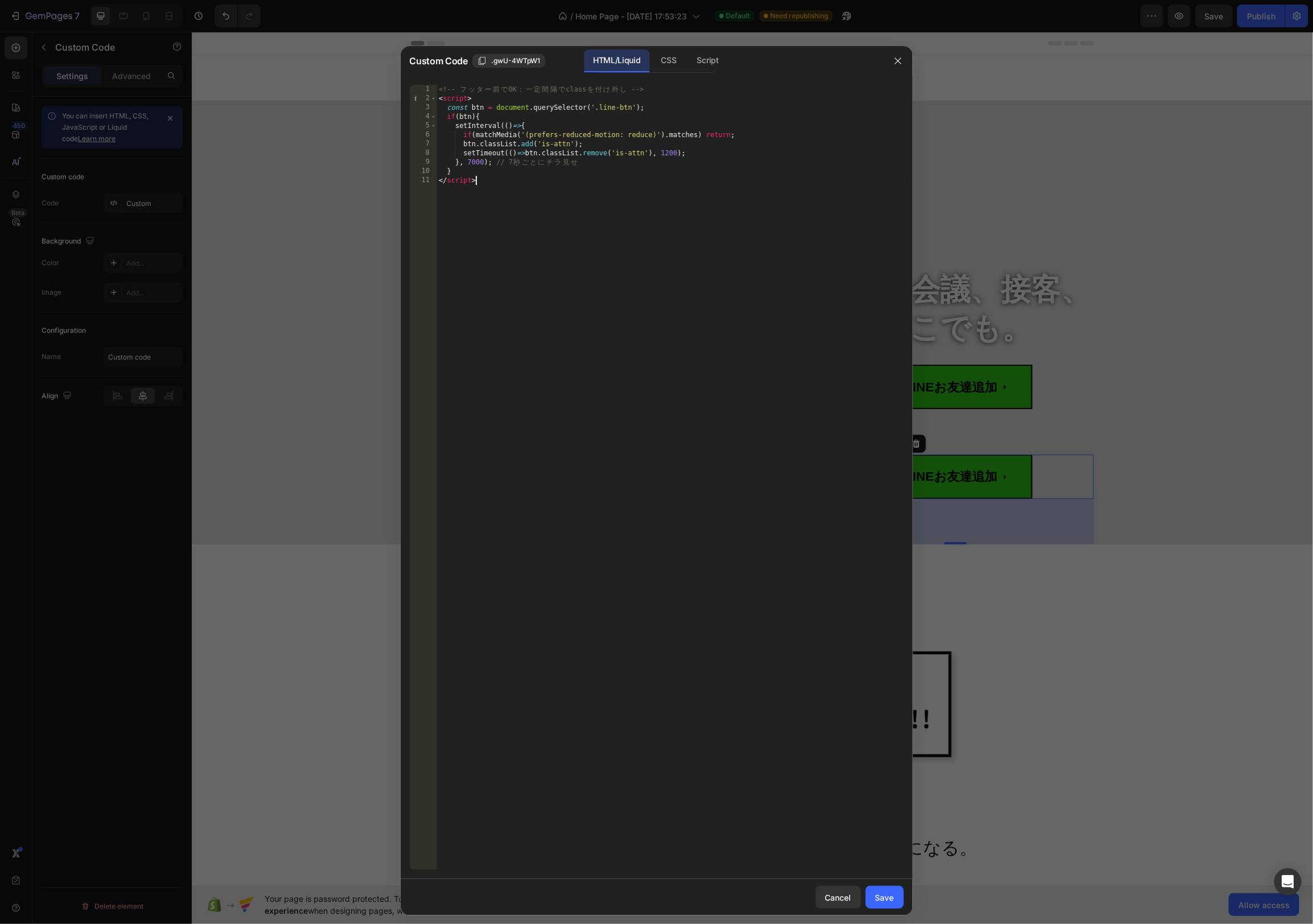
click at [623, 273] on div "<!-- フ ッ タ ー 前 で OK ： 一 定 間 隔 で class を 付 け 外 し --> < script > const btn = docu…" at bounding box center [670, 487] width 467 height 803
click at [885, 895] on div "Save" at bounding box center [885, 897] width 19 height 12
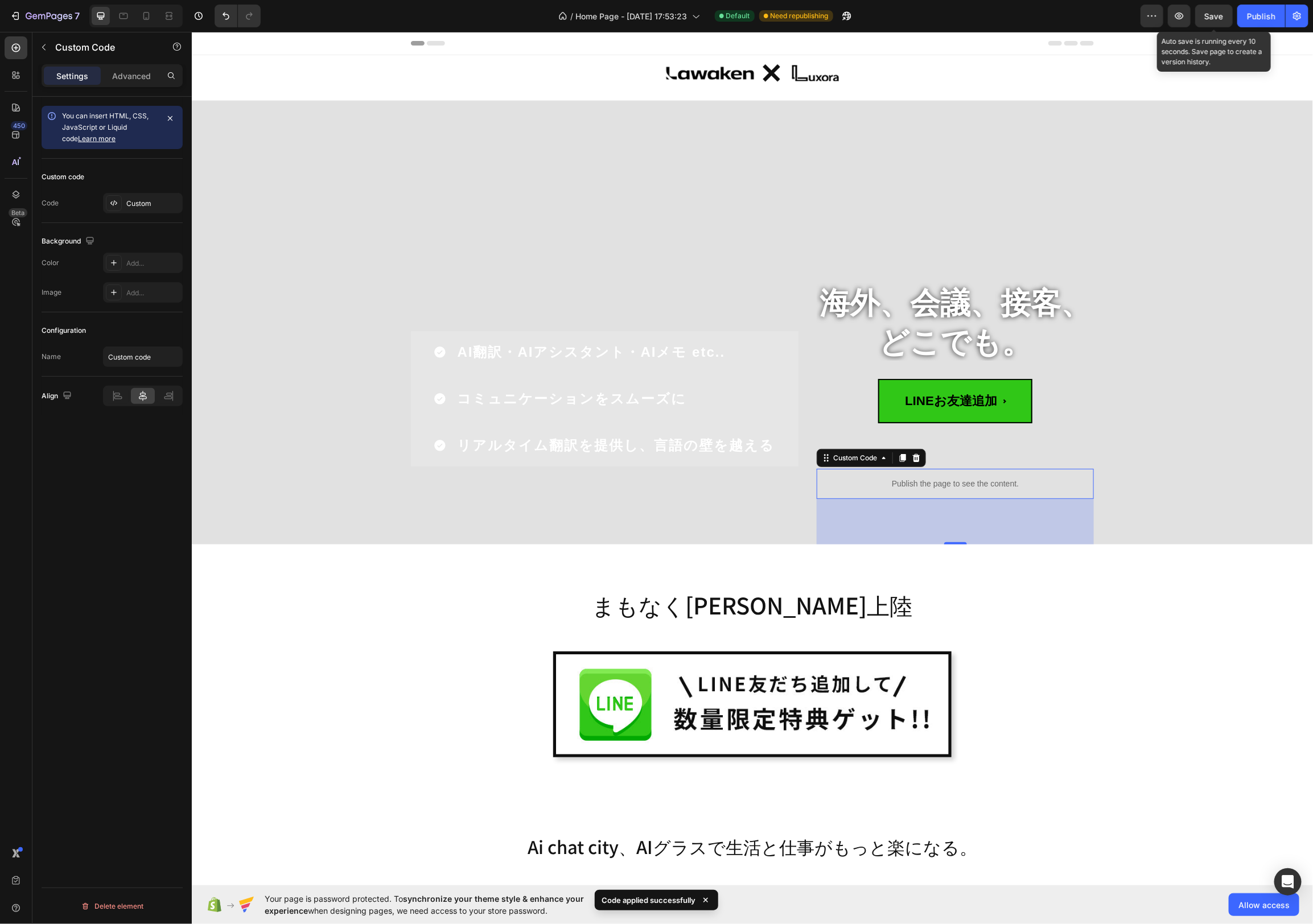
click at [1209, 20] on span "Save" at bounding box center [1214, 16] width 19 height 10
click at [986, 499] on div "80" at bounding box center [955, 521] width 277 height 45
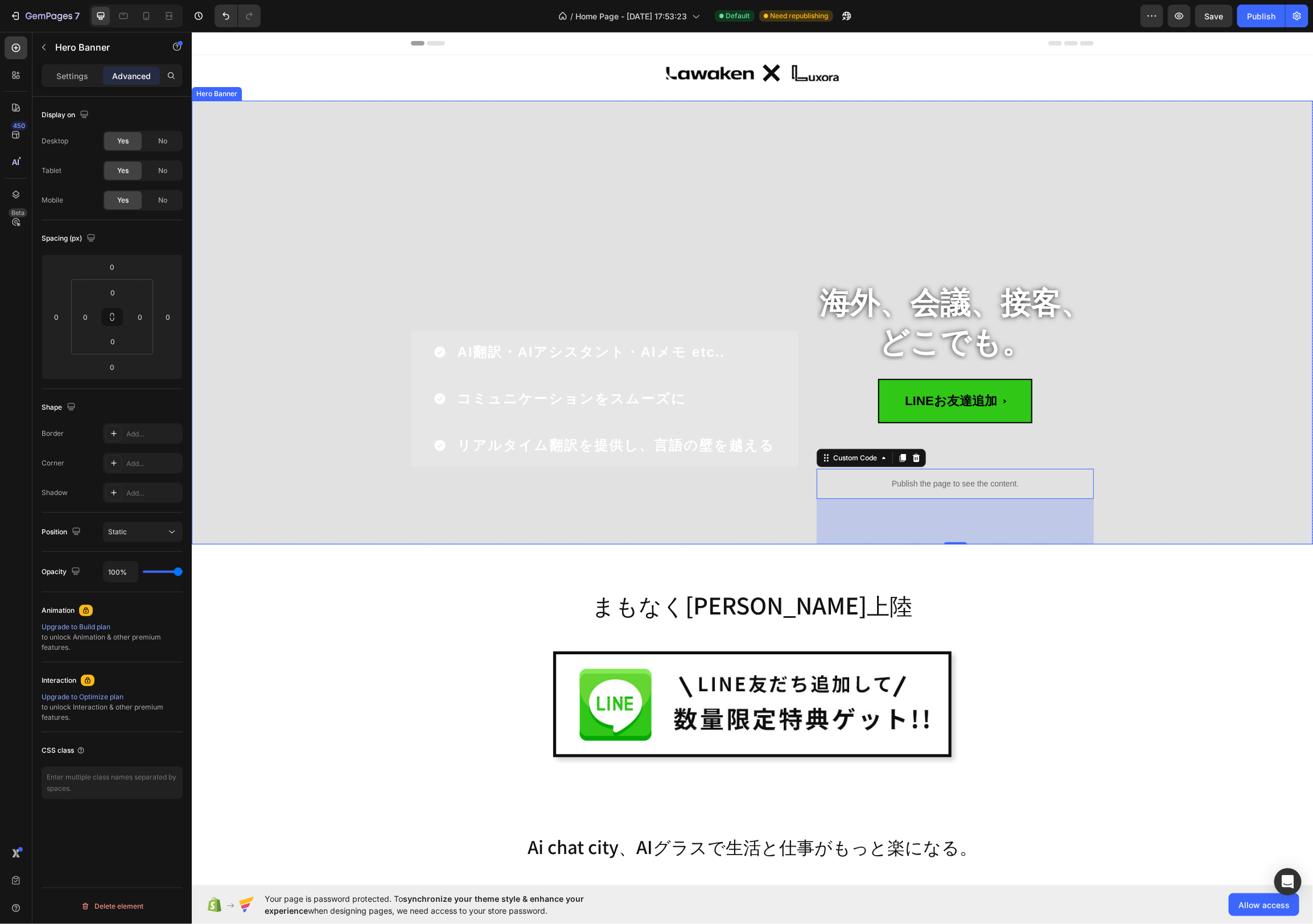
click at [1133, 456] on div "Overlay" at bounding box center [752, 321] width 1121 height 444
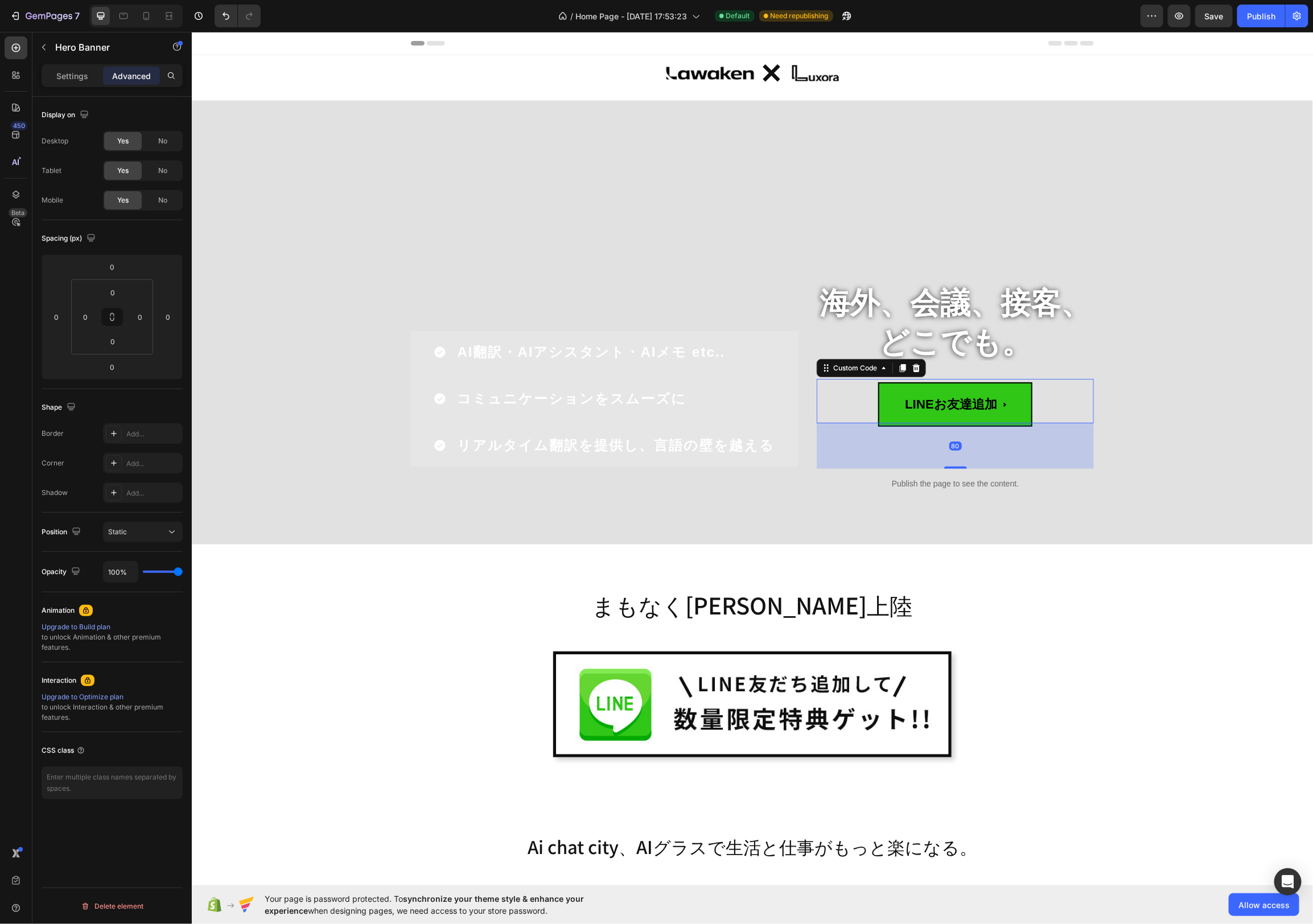
click at [1003, 413] on span "LINEお友達追加" at bounding box center [955, 403] width 154 height 44
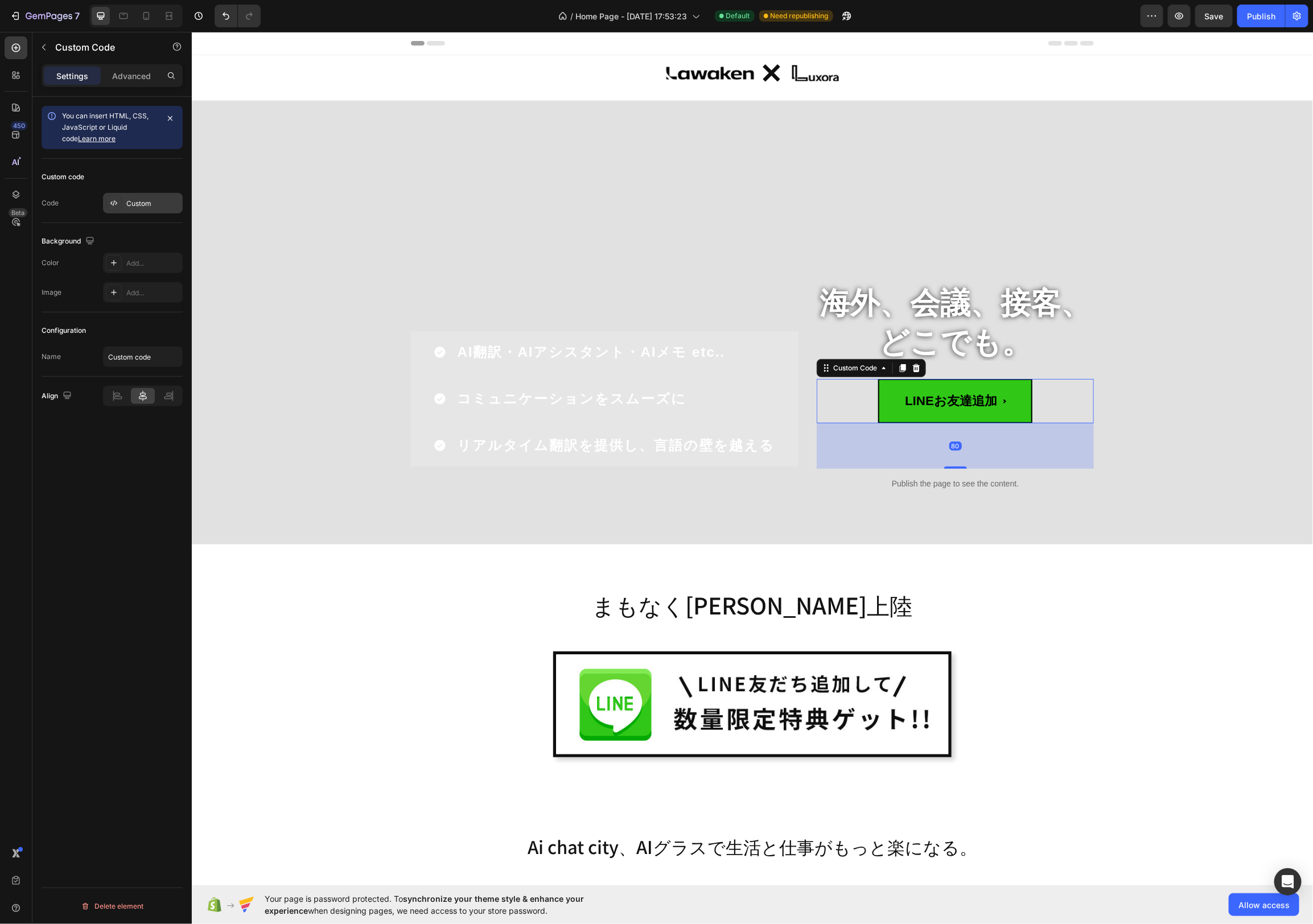
click at [129, 209] on div "Custom" at bounding box center [142, 203] width 80 height 21
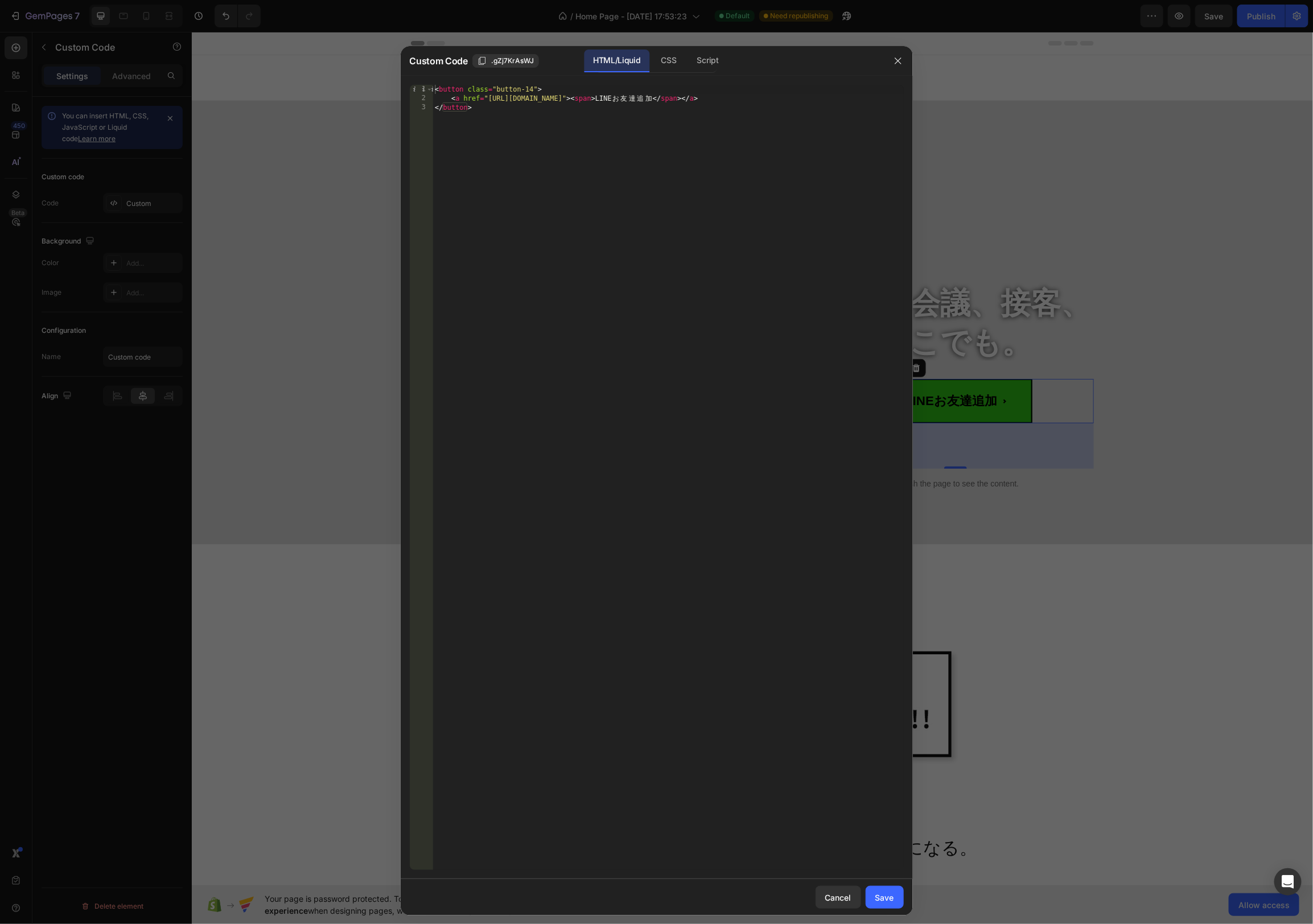
drag, startPoint x: 665, startPoint y: 63, endPoint x: 623, endPoint y: 126, distance: 75.7
click at [688, 63] on div "CSS" at bounding box center [708, 61] width 40 height 23
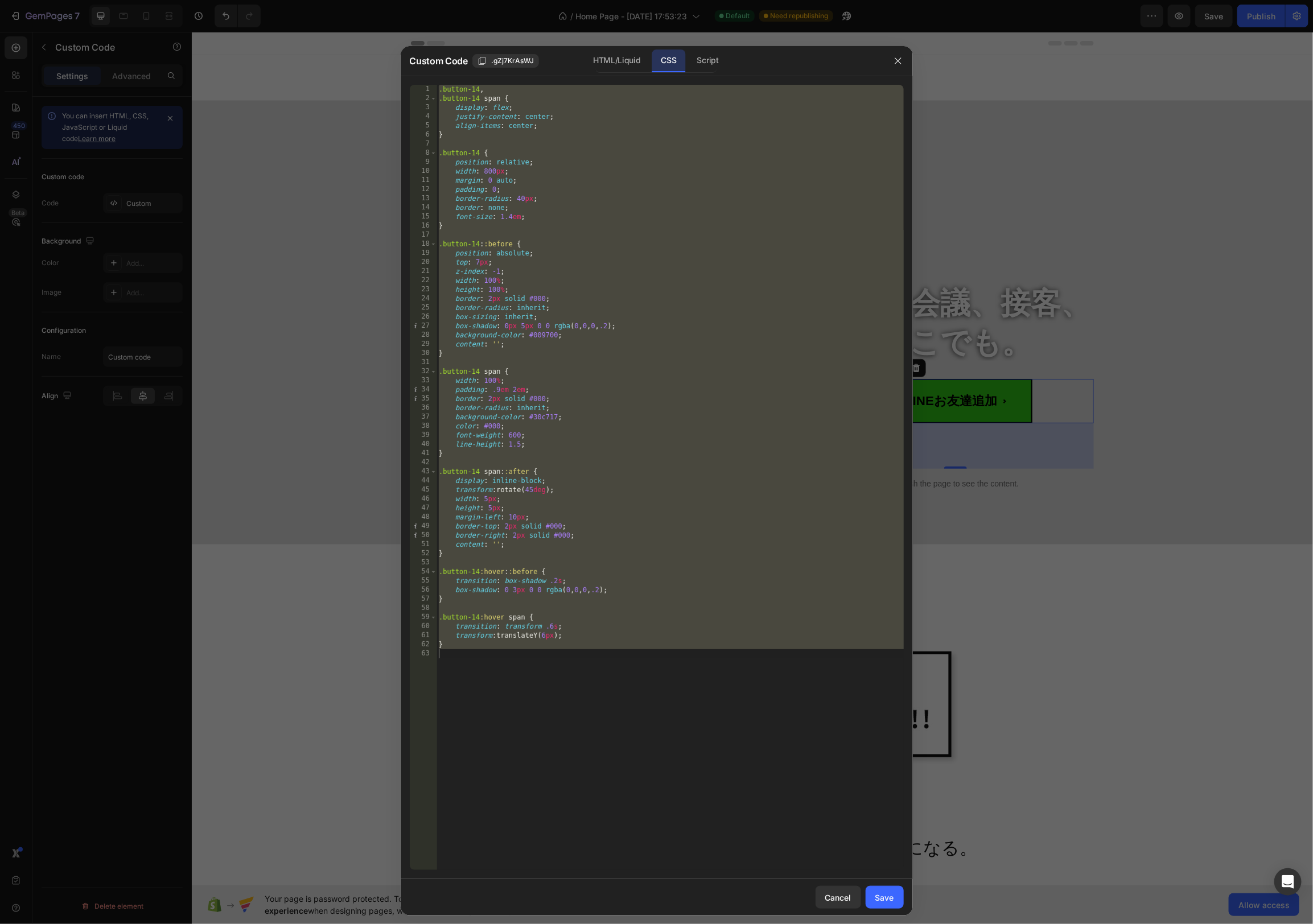
type textarea "}"
click at [567, 672] on div ".button-14 , .button-14 span { display : flex ; justify-content : center ; alig…" at bounding box center [670, 487] width 467 height 803
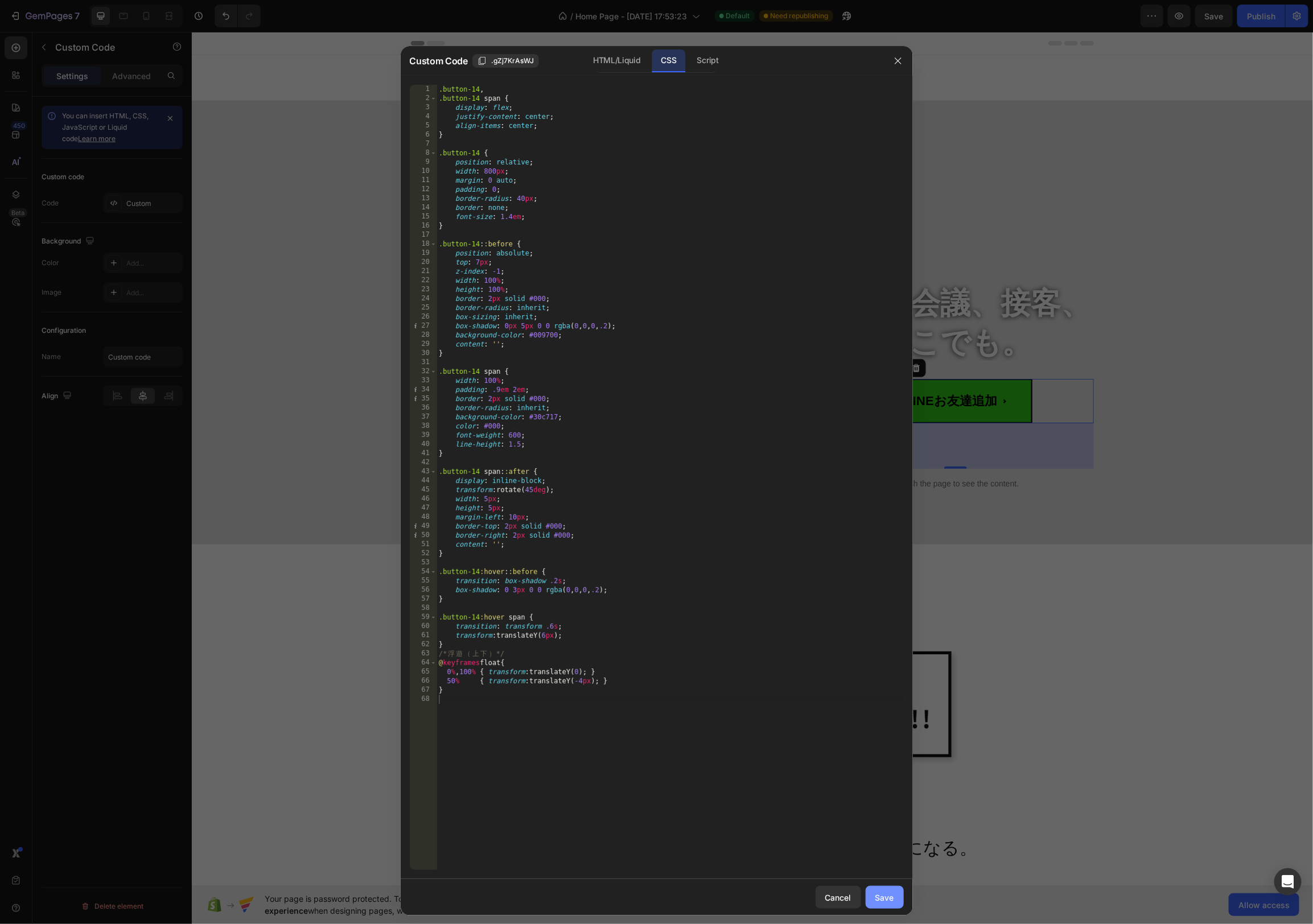
drag, startPoint x: 890, startPoint y: 896, endPoint x: 894, endPoint y: 891, distance: 6.4
click at [890, 896] on div "Save" at bounding box center [885, 897] width 19 height 12
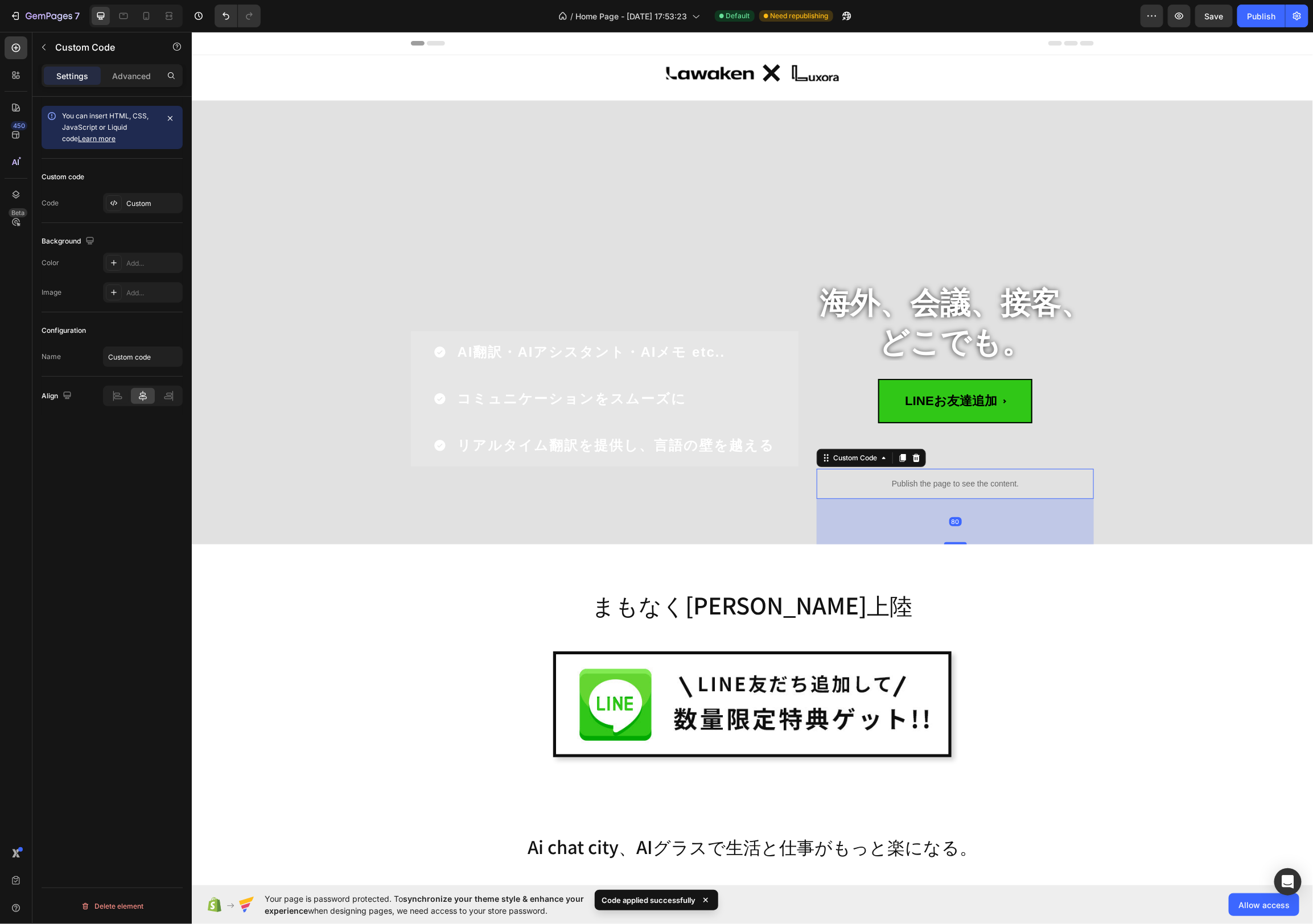
click at [1034, 491] on div "Publish the page to see the content." at bounding box center [955, 483] width 277 height 30
click at [917, 463] on div at bounding box center [916, 457] width 14 height 14
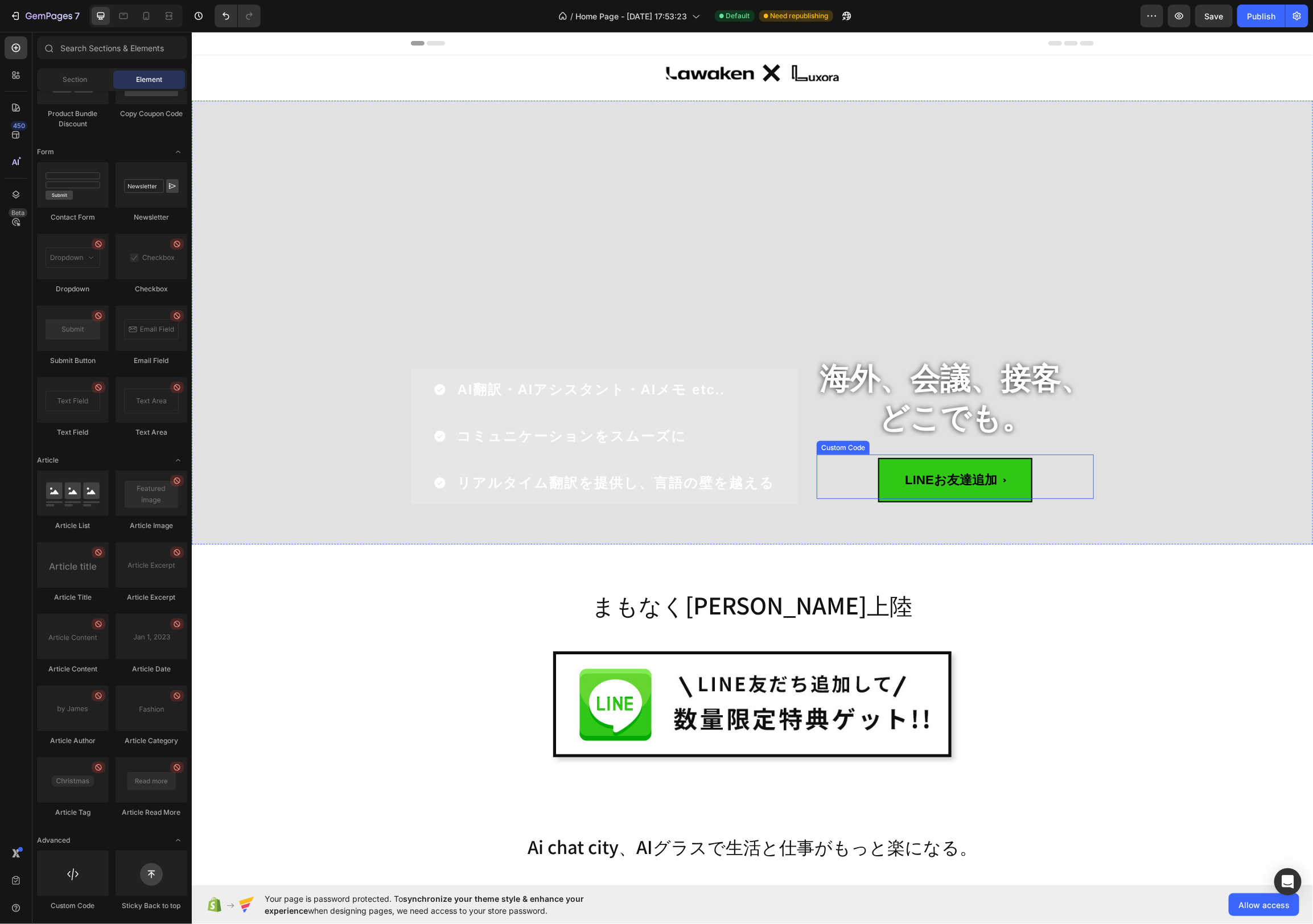
click at [987, 482] on span "LINEお友達追加" at bounding box center [955, 479] width 154 height 44
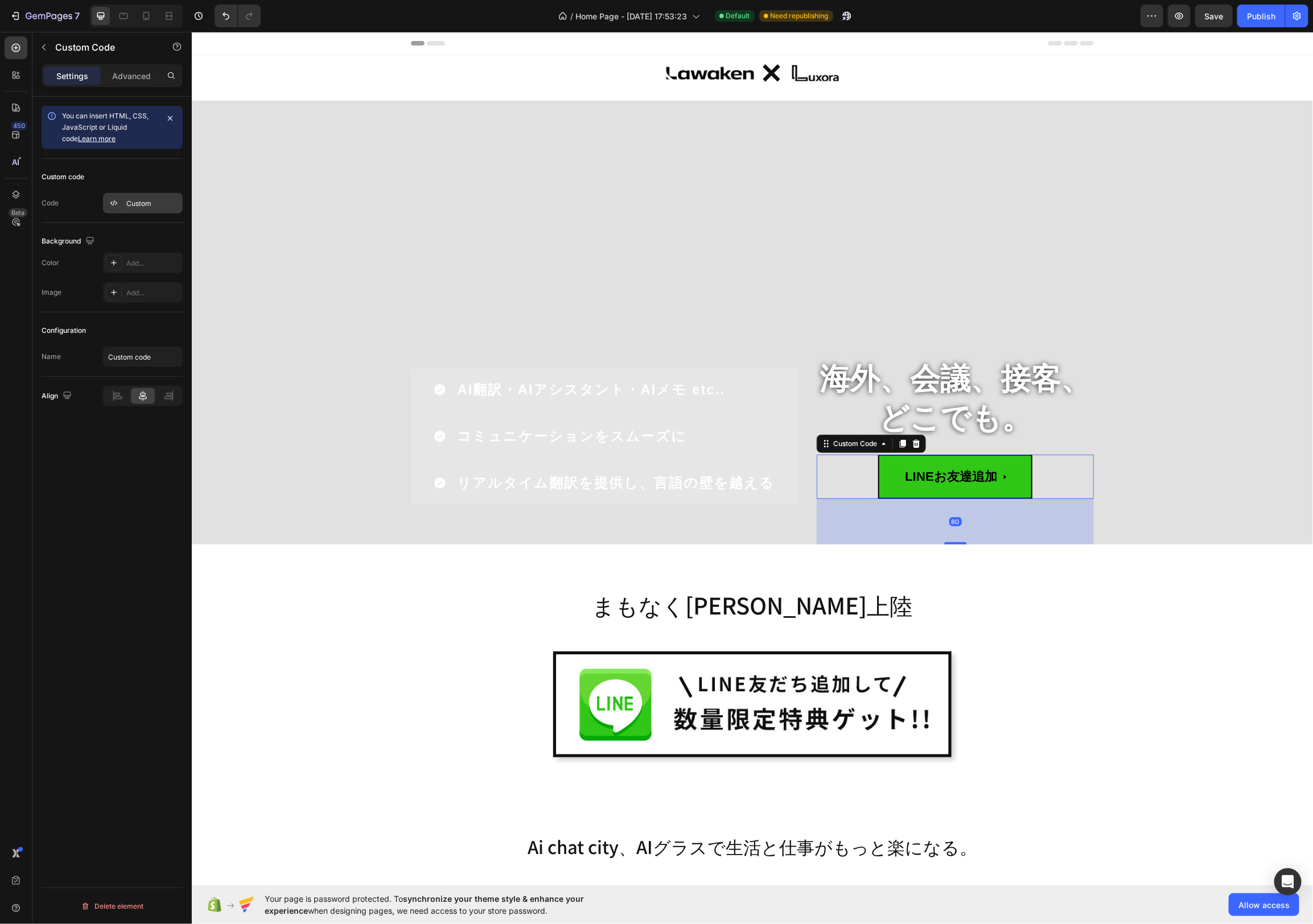
click at [142, 204] on div "Custom" at bounding box center [153, 204] width 53 height 10
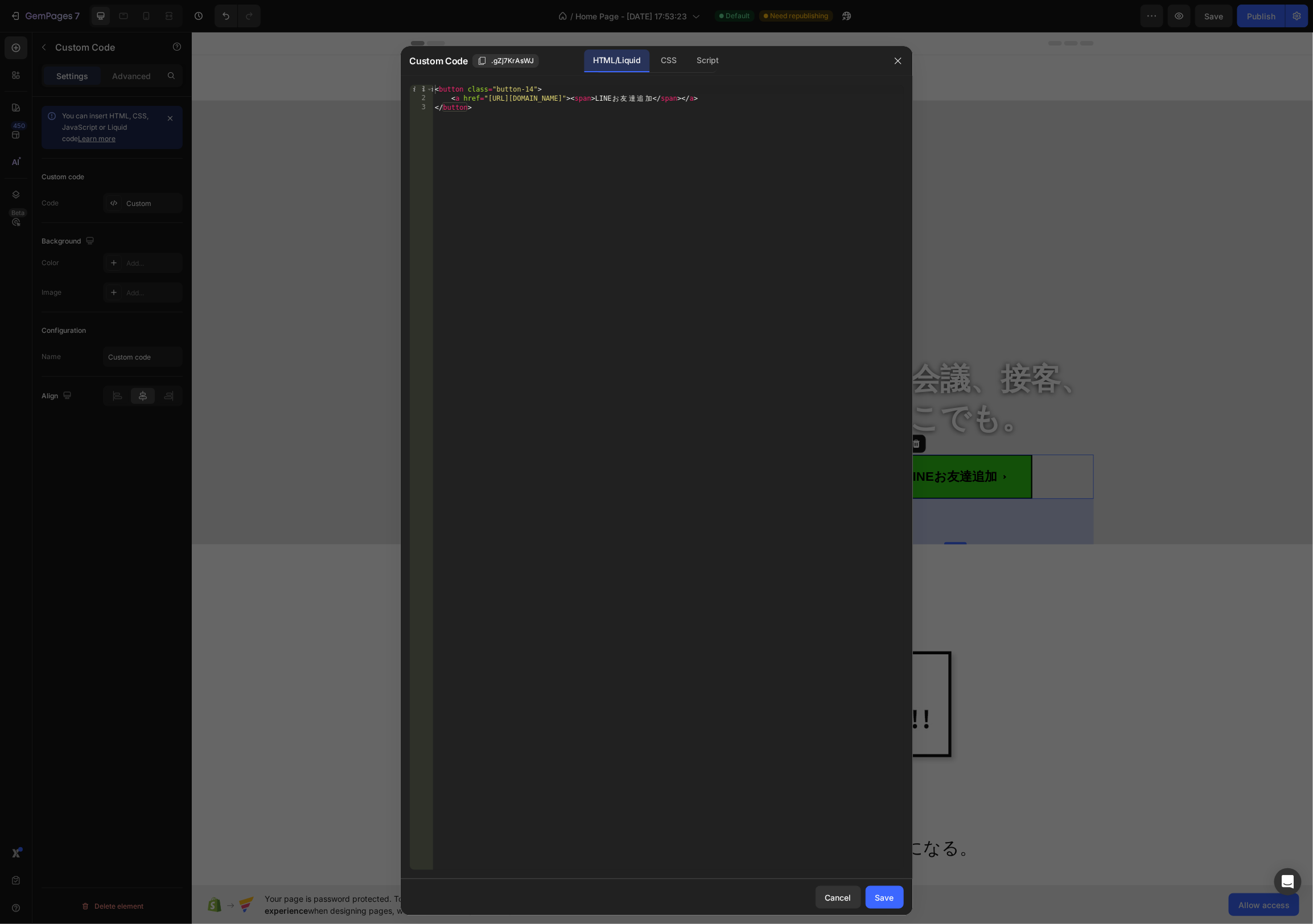
drag, startPoint x: 670, startPoint y: 63, endPoint x: 694, endPoint y: 115, distance: 57.3
click at [688, 63] on div "CSS" at bounding box center [708, 61] width 40 height 23
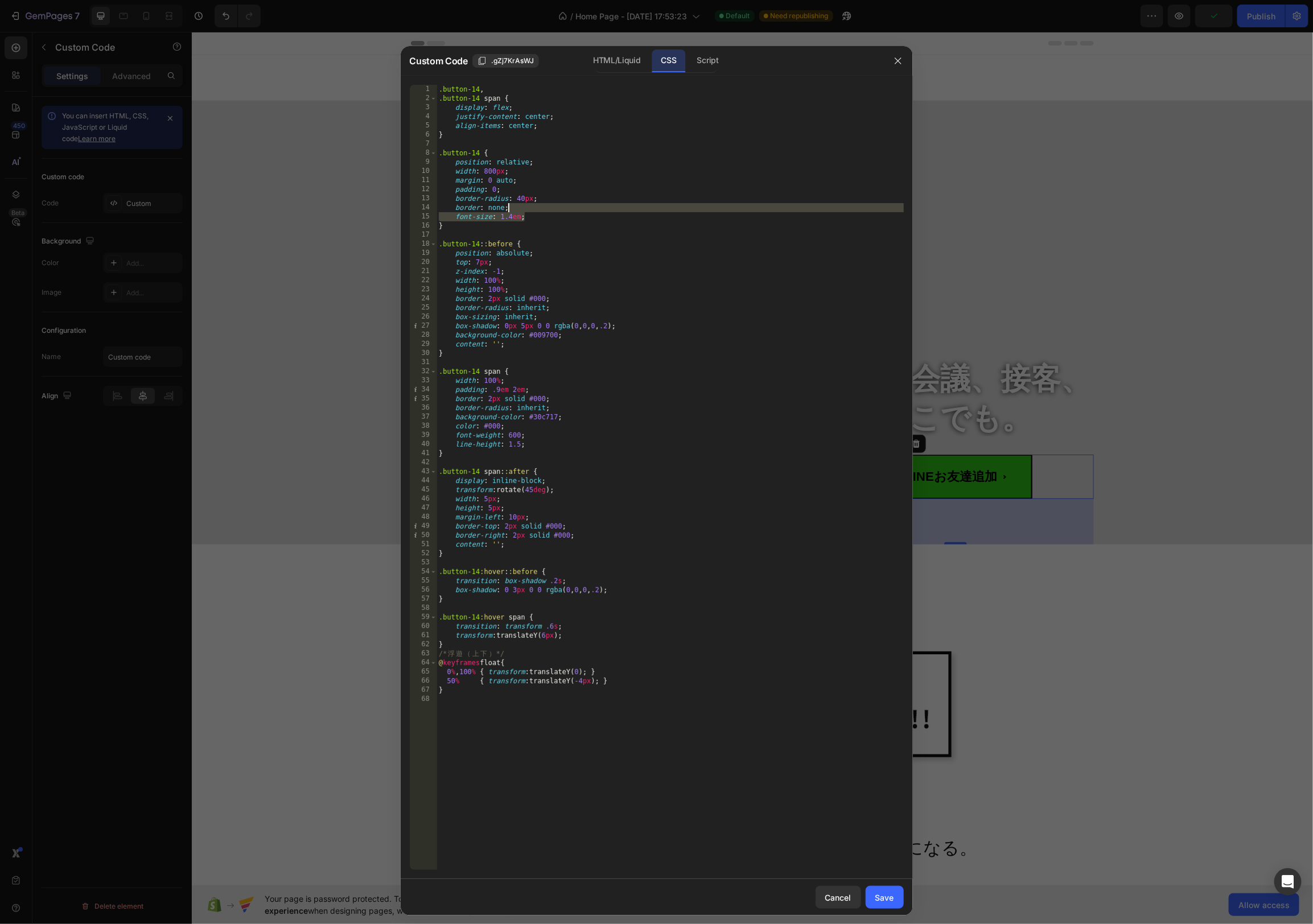
drag, startPoint x: 669, startPoint y: 213, endPoint x: 660, endPoint y: 204, distance: 12.7
click at [668, 211] on div ".button-14 , .button-14 span { display : flex ; justify-content : center ; alig…" at bounding box center [670, 487] width 467 height 803
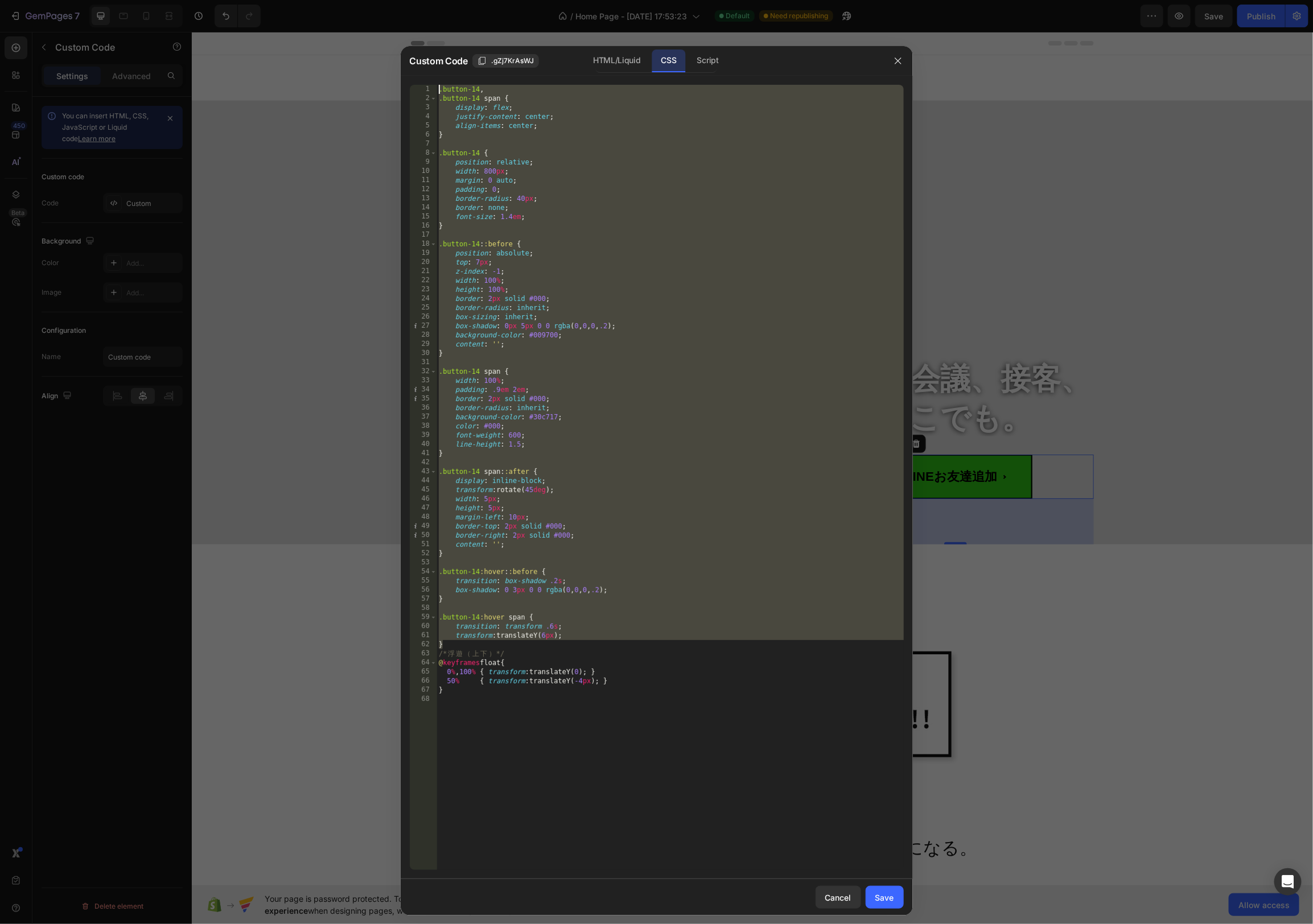
drag, startPoint x: 445, startPoint y: 644, endPoint x: 459, endPoint y: -18, distance: 662.1
click at [459, 0] on html "7 / Home Page - Aug 22, 17:53:23 Default Need republishing Preview Save Publish…" at bounding box center [656, 0] width 1313 height 0
type textarea ".button-14, .button-14 span {"
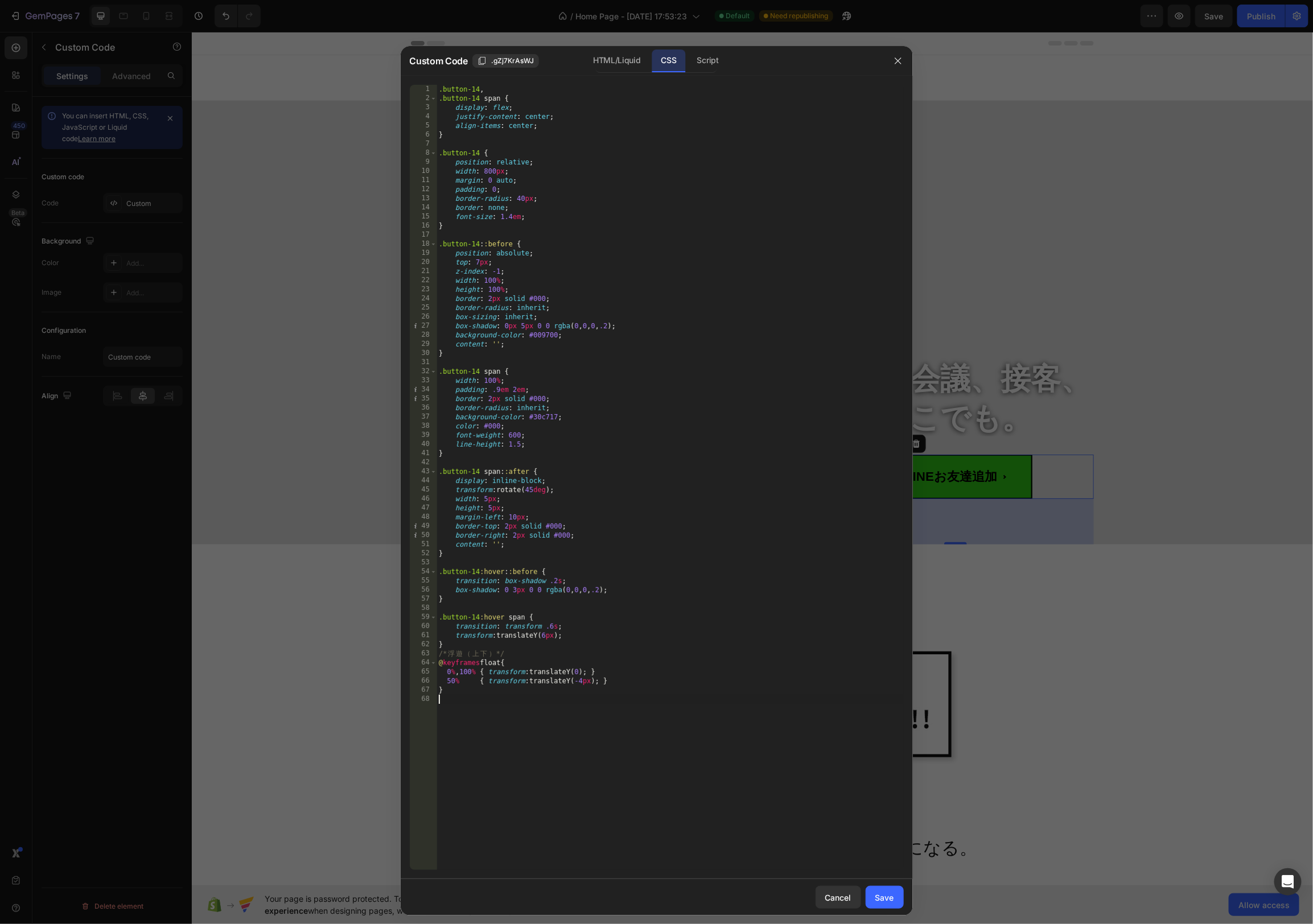
click at [578, 736] on div ".button-14 , .button-14 span { display : flex ; justify-content : center ; alig…" at bounding box center [670, 487] width 467 height 803
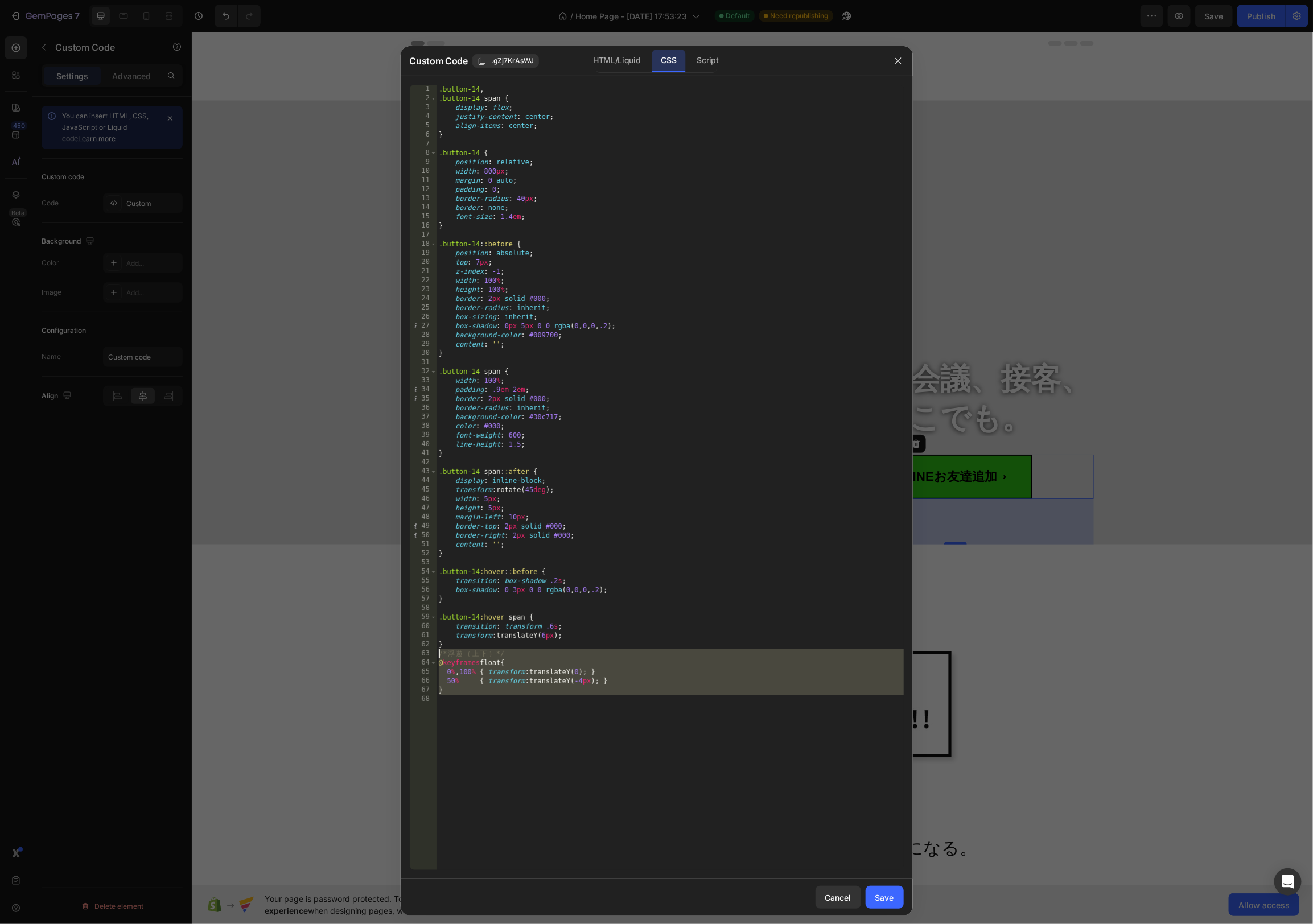
drag, startPoint x: 479, startPoint y: 711, endPoint x: 432, endPoint y: 655, distance: 73.1
click at [432, 655] on div "1 2 3 4 5 6 7 8 9 10 11 12 13 14 15 16 17 18 19 20 21 22 23 24 25 26 27 28 29 3…" at bounding box center [657, 477] width 494 height 785
paste textarea "}"
type textarea "}"
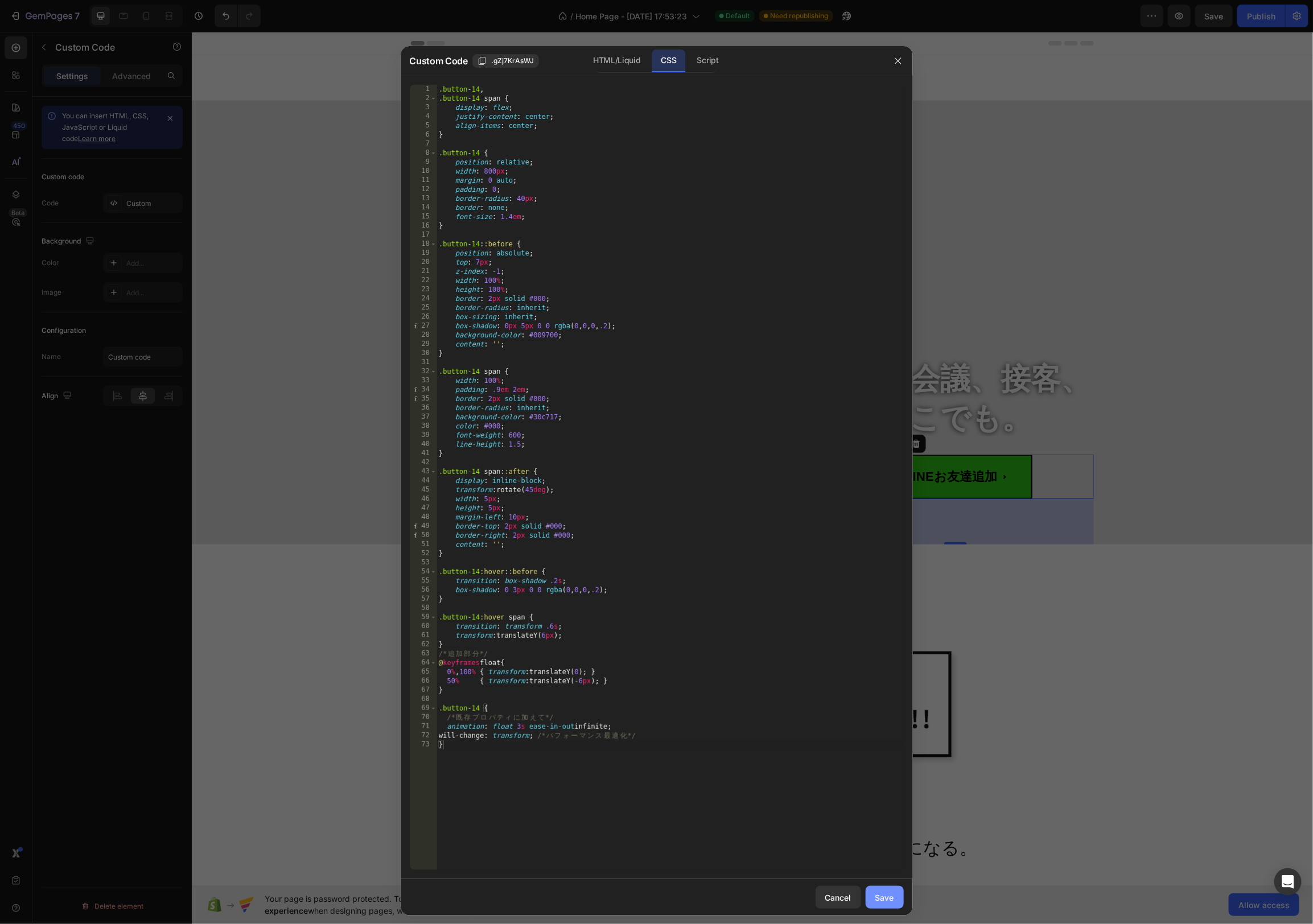
click at [884, 898] on div "Save" at bounding box center [885, 897] width 19 height 12
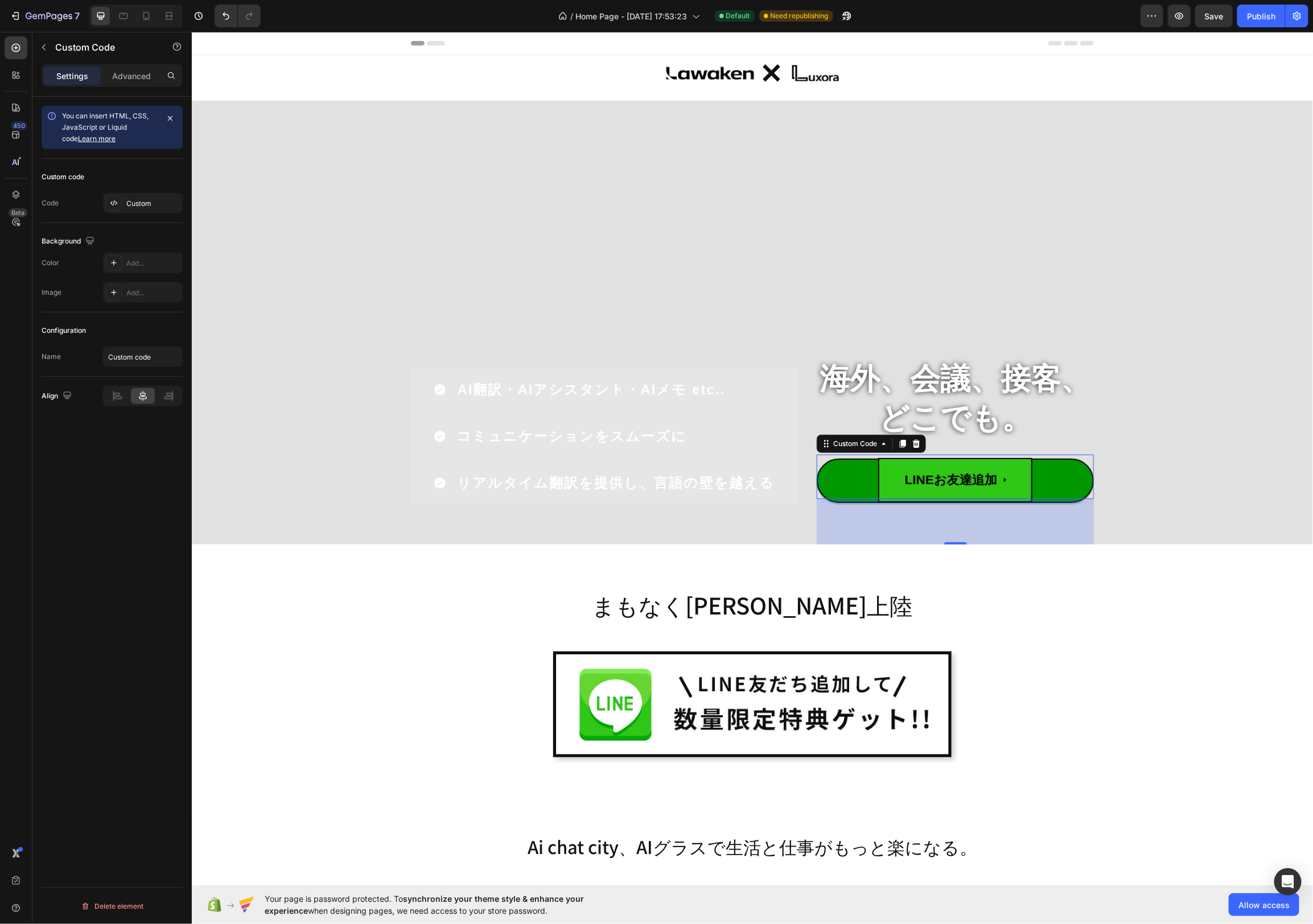
click at [844, 471] on button "LINEお友達追加" at bounding box center [955, 476] width 277 height 44
click at [151, 204] on div "Custom" at bounding box center [153, 204] width 53 height 10
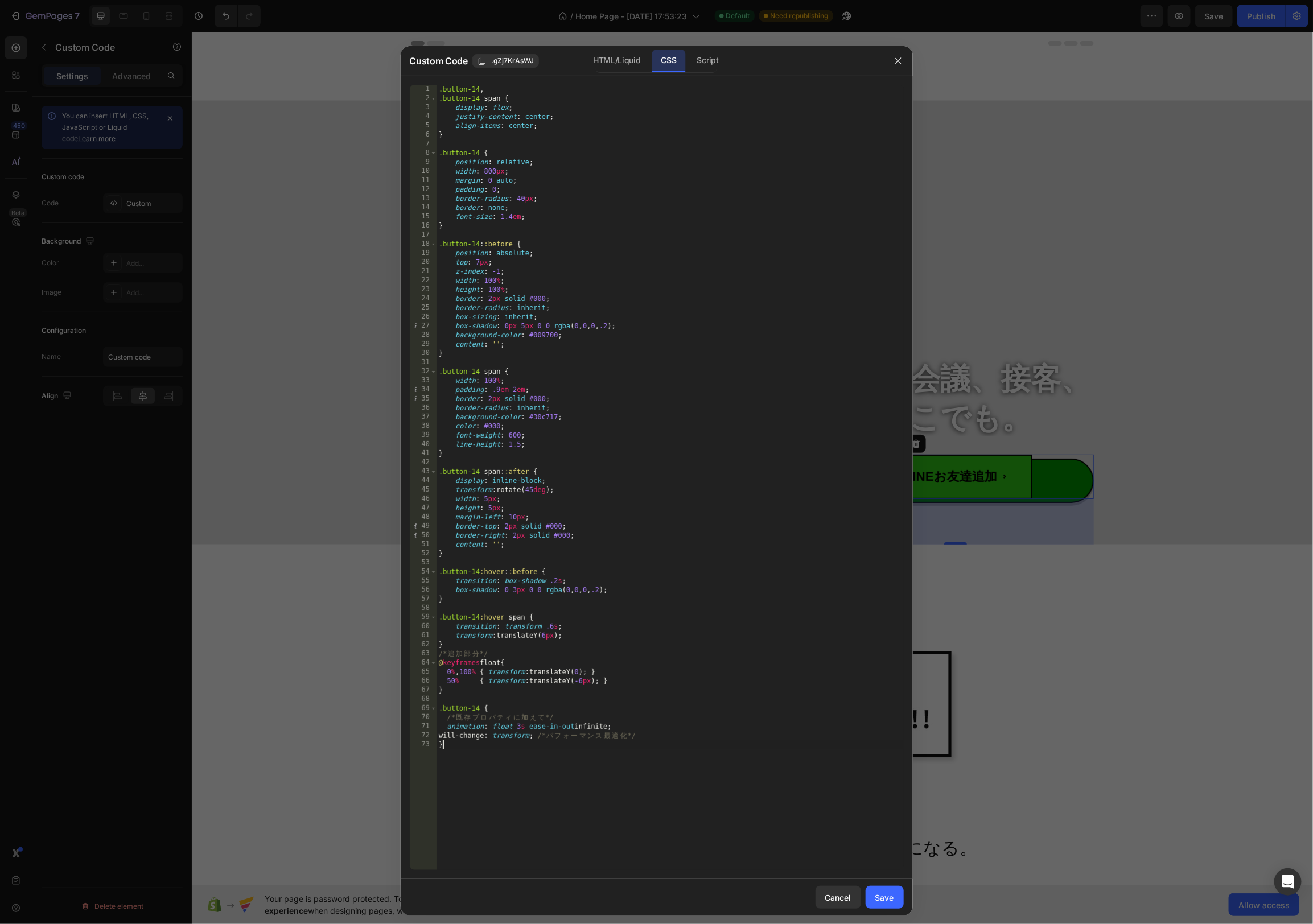
click at [574, 760] on div ".button-14 , .button-14 span { display : flex ; justify-content : center ; alig…" at bounding box center [670, 487] width 467 height 803
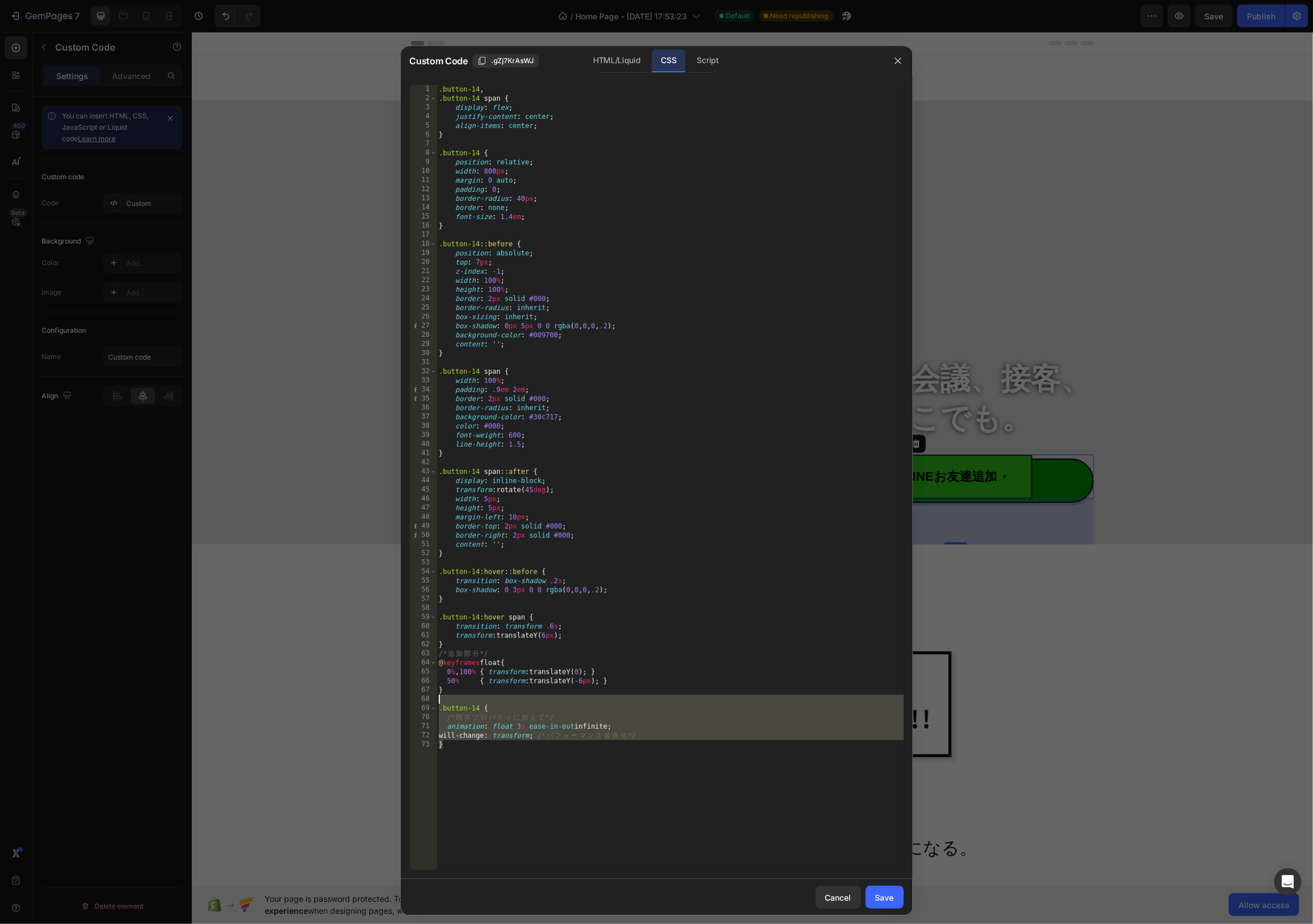
drag, startPoint x: 455, startPoint y: 758, endPoint x: 429, endPoint y: 703, distance: 60.8
click at [429, 702] on div "} 1 2 3 4 5 6 7 8 9 10 11 12 13 14 15 16 17 18 19 20 21 22 23 24 25 26 27 28 29…" at bounding box center [657, 477] width 494 height 785
click at [450, 713] on div ".button-14 , .button-14 span { display : flex ; justify-content : center ; alig…" at bounding box center [670, 487] width 467 height 803
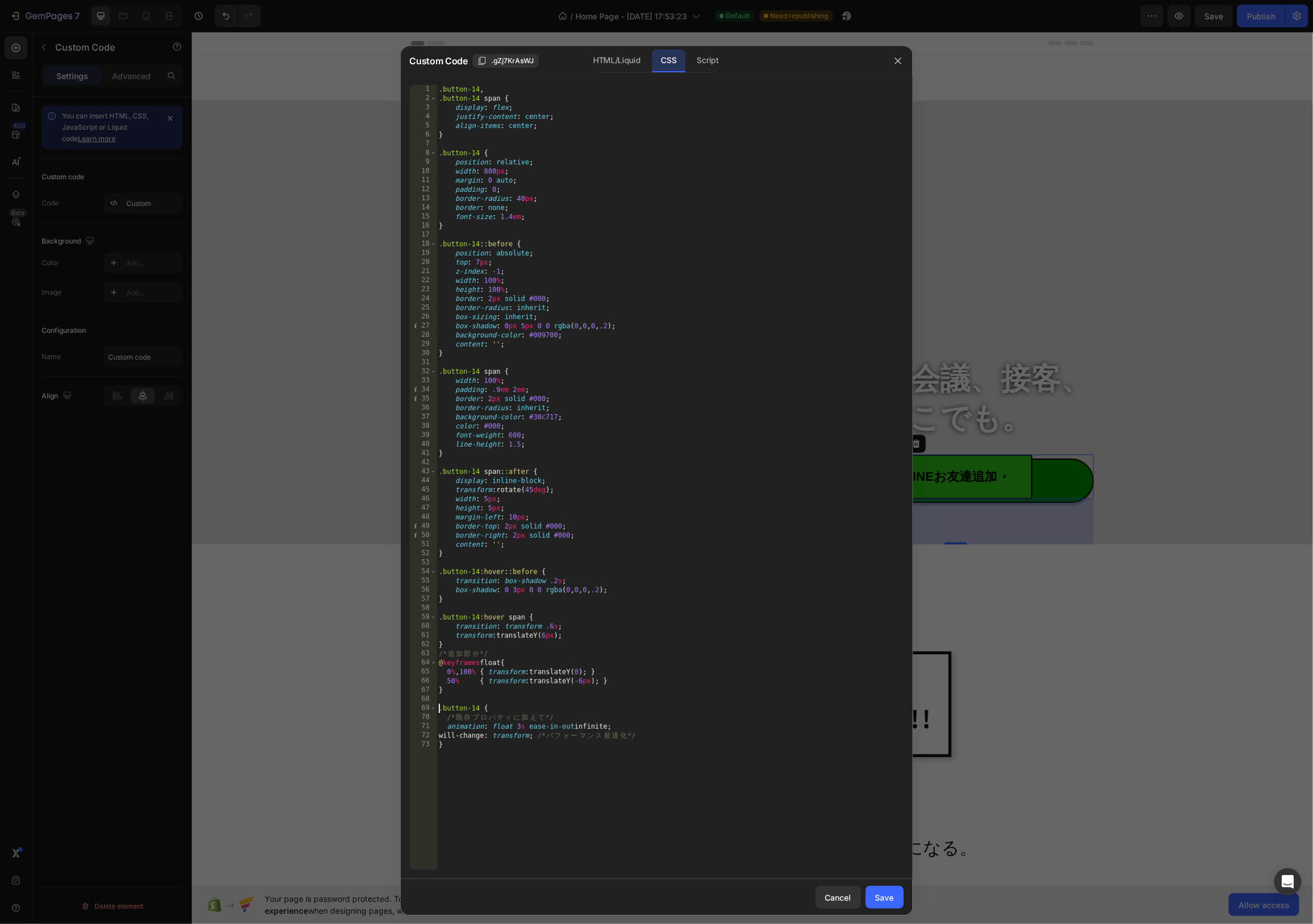
click at [441, 710] on div ".button-14 , .button-14 span { display : flex ; justify-content : center ; alig…" at bounding box center [670, 487] width 467 height 803
drag, startPoint x: 455, startPoint y: 717, endPoint x: 446, endPoint y: 715, distance: 9.2
click at [444, 717] on div ".button-14 , .button-14 span { display : flex ; justify-content : center ; alig…" at bounding box center [670, 487] width 467 height 803
click at [441, 708] on div ".button-14 , .button-14 span { display : flex ; justify-content : center ; alig…" at bounding box center [670, 487] width 467 height 803
drag, startPoint x: 440, startPoint y: 711, endPoint x: 441, endPoint y: 724, distance: 13.0
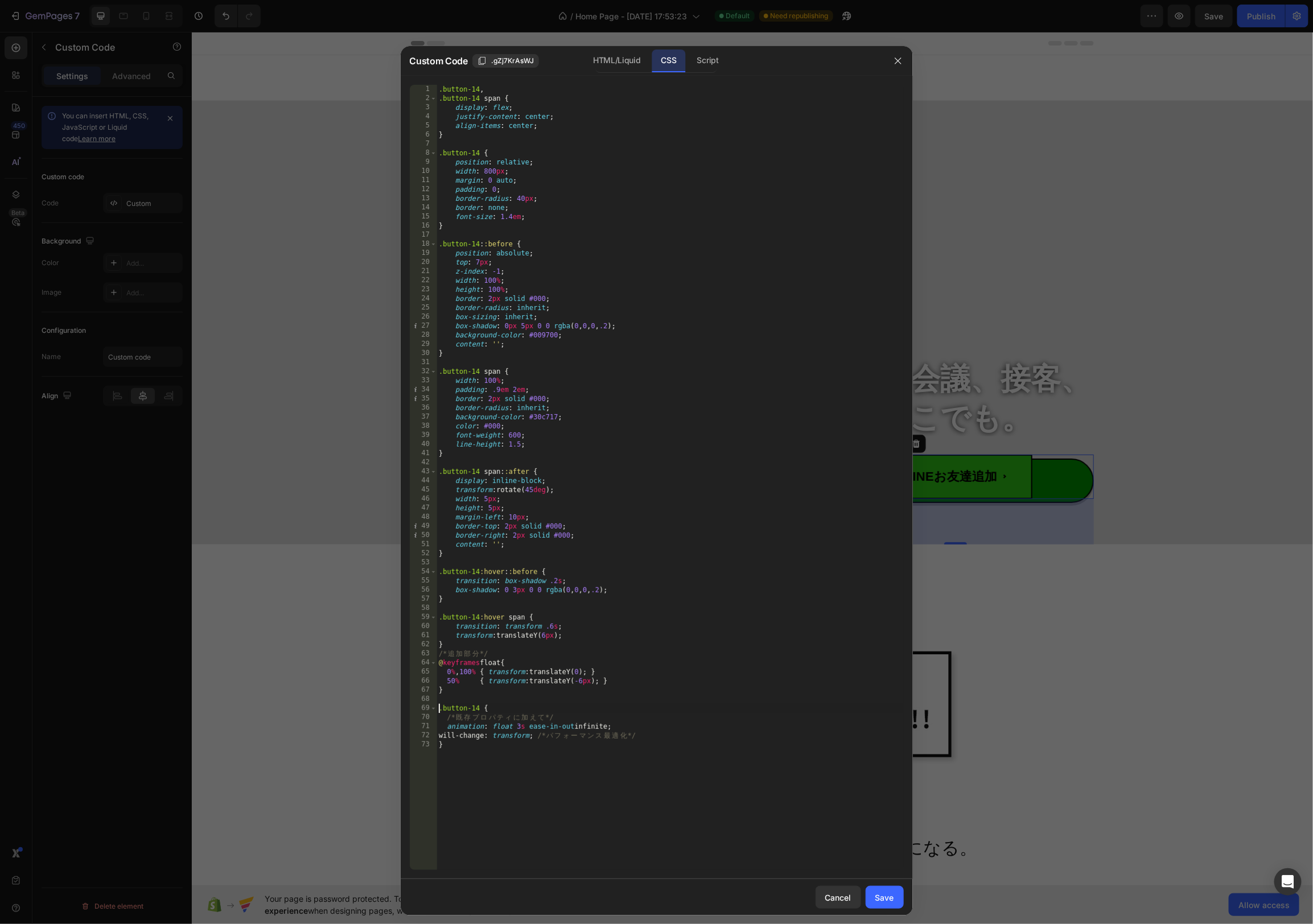
click at [440, 711] on div ".button-14 , .button-14 span { display : flex ; justify-content : center ; alig…" at bounding box center [670, 487] width 467 height 803
paste textarea "/*"
click at [558, 716] on div ".button-14 , .button-14 span { display : flex ; justify-content : center ; alig…" at bounding box center [670, 487] width 467 height 803
drag, startPoint x: 555, startPoint y: 717, endPoint x: 570, endPoint y: 720, distance: 15.3
click at [570, 720] on div ".button-14 , .button-14 span { display : flex ; justify-content : center ; alig…" at bounding box center [670, 487] width 467 height 803
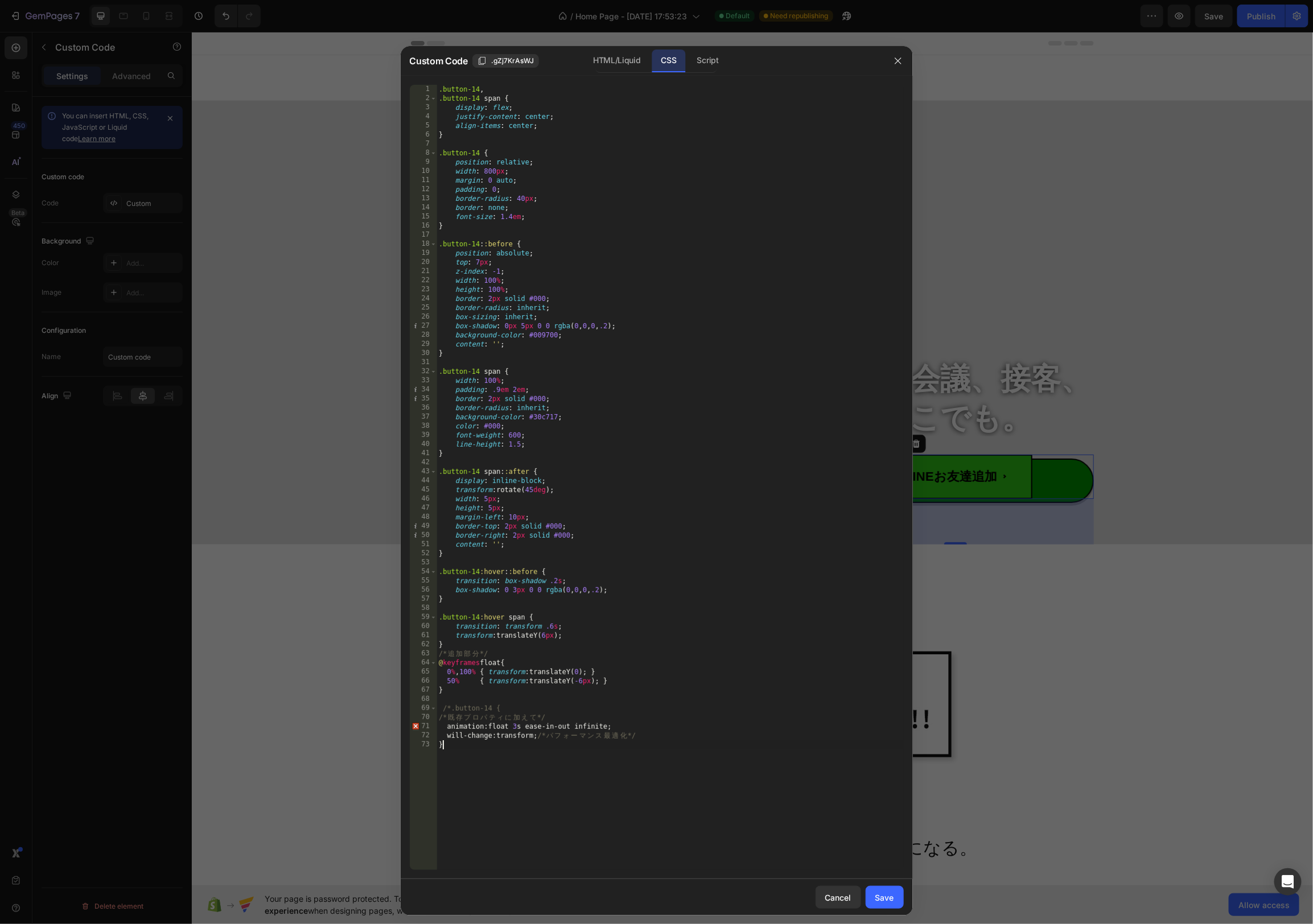
click at [543, 745] on div ".button-14 , .button-14 span { display : flex ; justify-content : center ; alig…" at bounding box center [670, 487] width 467 height 803
paste textarea "*/"
click at [675, 771] on div ".button-14 , .button-14 span { display : flex ; justify-content : center ; alig…" at bounding box center [670, 487] width 467 height 803
click at [446, 716] on div ".button-14 , .button-14 span { display : flex ; justify-content : center ; alig…" at bounding box center [670, 487] width 467 height 803
drag, startPoint x: 544, startPoint y: 717, endPoint x: 565, endPoint y: 719, distance: 21.1
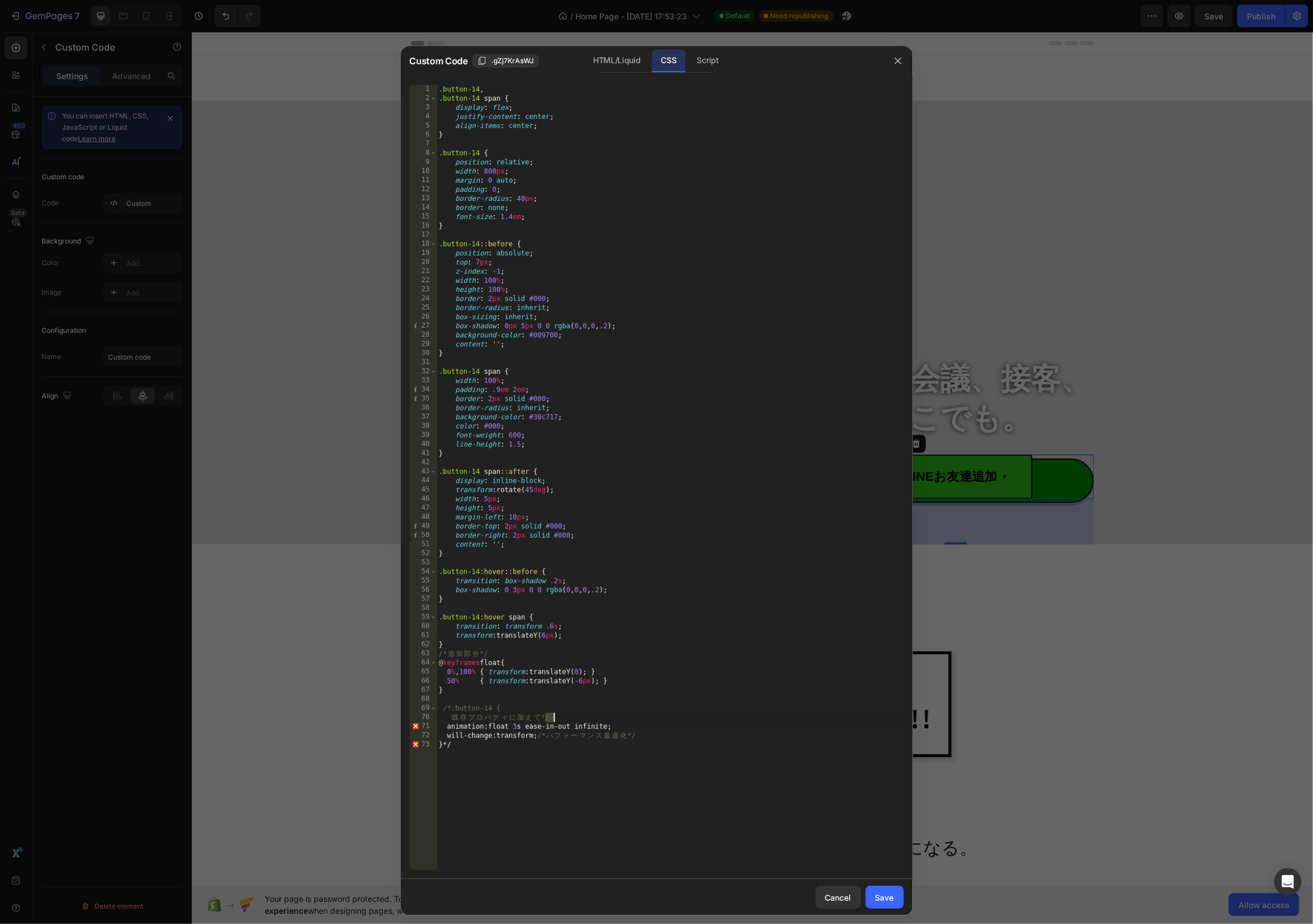
click at [564, 719] on div ".button-14 , .button-14 span { display : flex ; justify-content : center ; alig…" at bounding box center [670, 487] width 467 height 803
drag, startPoint x: 645, startPoint y: 736, endPoint x: 678, endPoint y: 740, distance: 33.2
click at [678, 740] on div ".button-14 , .button-14 span { display : flex ; justify-content : center ; alig…" at bounding box center [670, 487] width 467 height 803
click at [680, 742] on div ".button-14 , .button-14 span { display : flex ; justify-content : center ; alig…" at bounding box center [670, 487] width 467 height 803
type textarea "}*/"
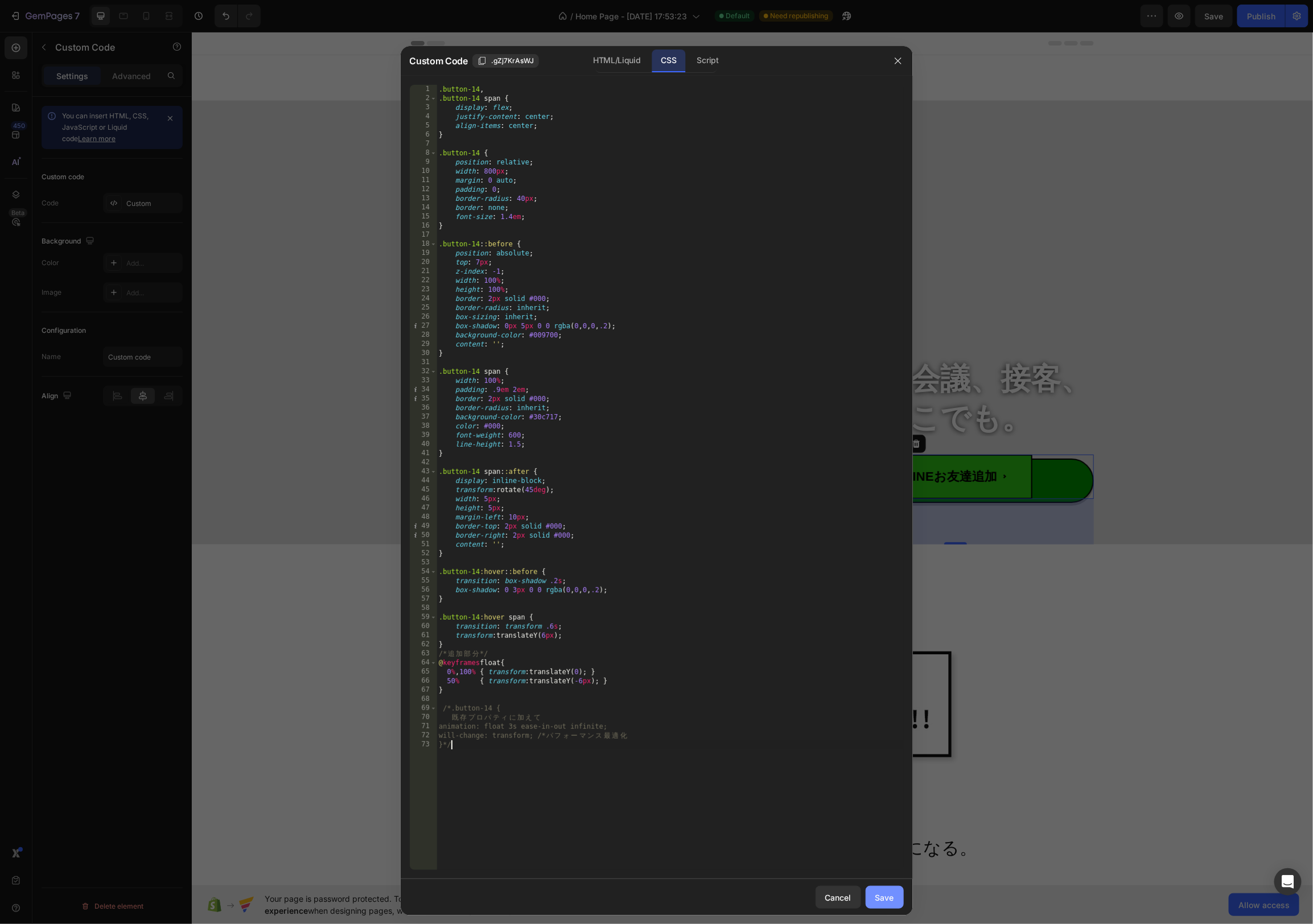
drag, startPoint x: 878, startPoint y: 894, endPoint x: 870, endPoint y: 891, distance: 8.5
click at [878, 894] on div "Save" at bounding box center [885, 897] width 19 height 12
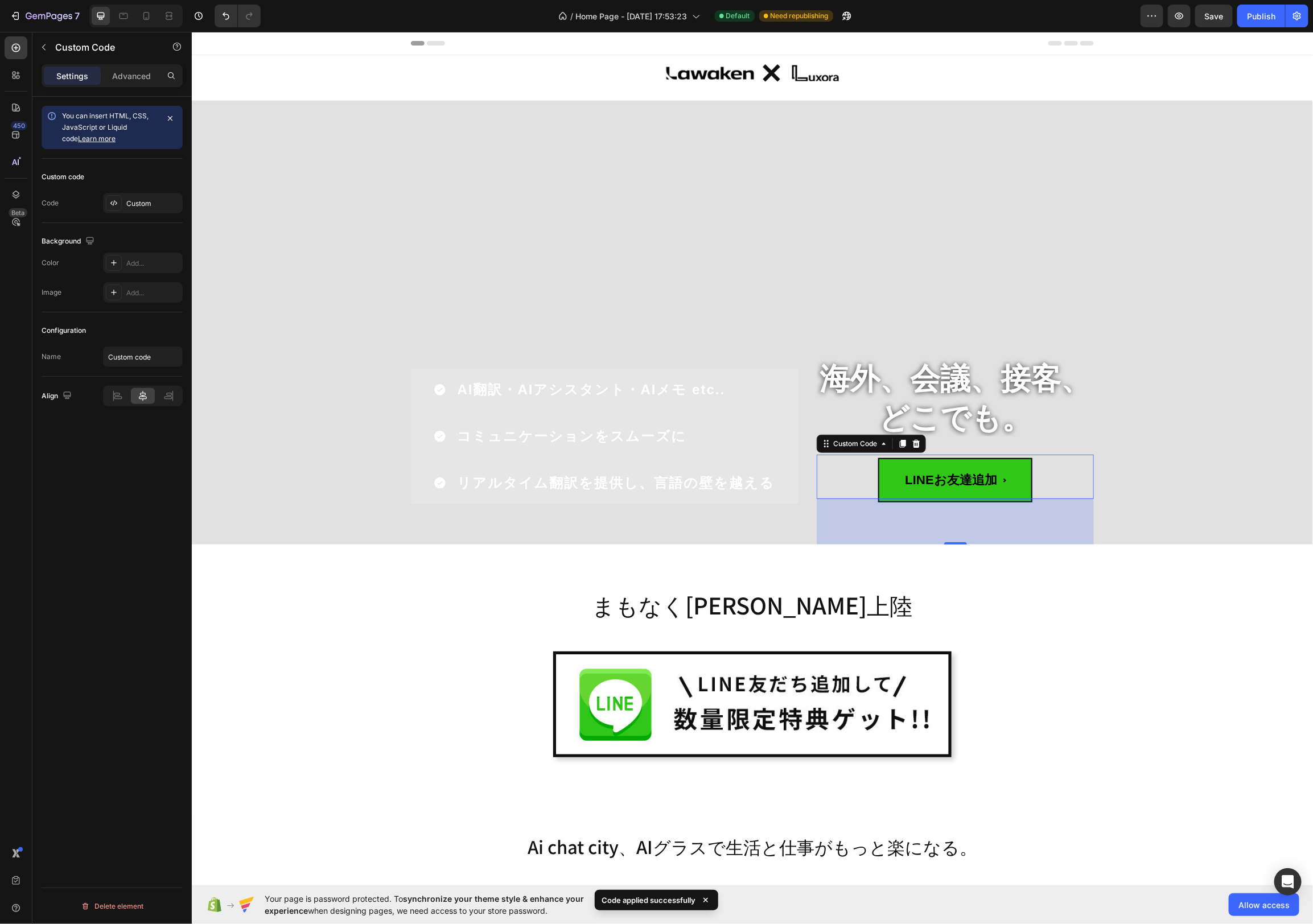
click at [950, 482] on span "LINEお友達追加" at bounding box center [955, 479] width 154 height 44
click at [124, 203] on div "Custom" at bounding box center [142, 203] width 80 height 21
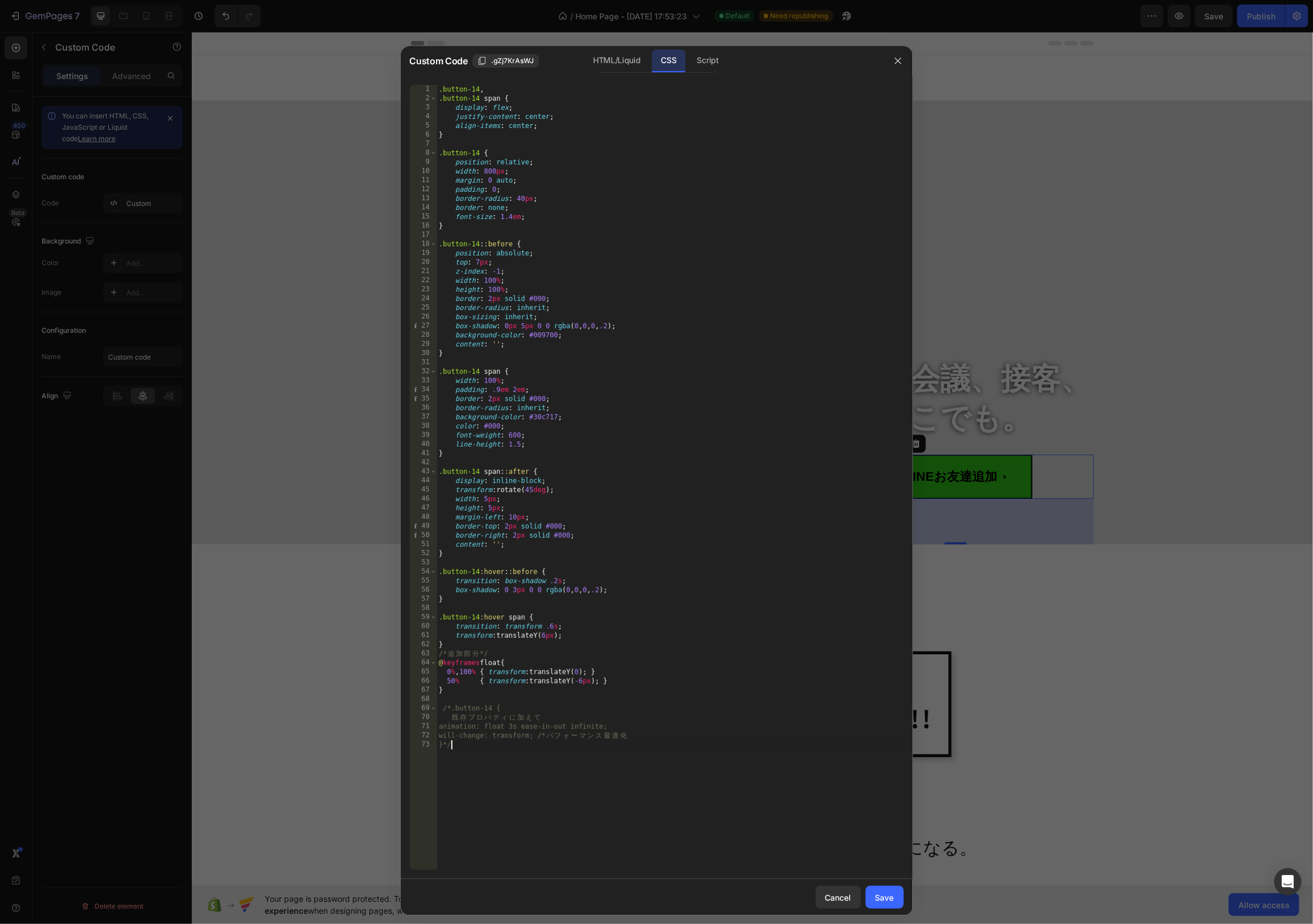
click at [486, 759] on div ".button-14 , .button-14 span { display : flex ; justify-content : center ; alig…" at bounding box center [670, 487] width 467 height 803
click at [483, 746] on div ".button-14 , .button-14 span { display : flex ; justify-content : center ; alig…" at bounding box center [670, 487] width 467 height 803
click at [651, 636] on div ".button-14 , .button-14 span { display : flex ; justify-content : center ; alig…" at bounding box center [670, 487] width 467 height 803
click at [558, 162] on div ".button-14 , .button-14 span { display : flex ; justify-content : center ; alig…" at bounding box center [670, 487] width 467 height 803
drag, startPoint x: 447, startPoint y: 729, endPoint x: 655, endPoint y: 734, distance: 208.1
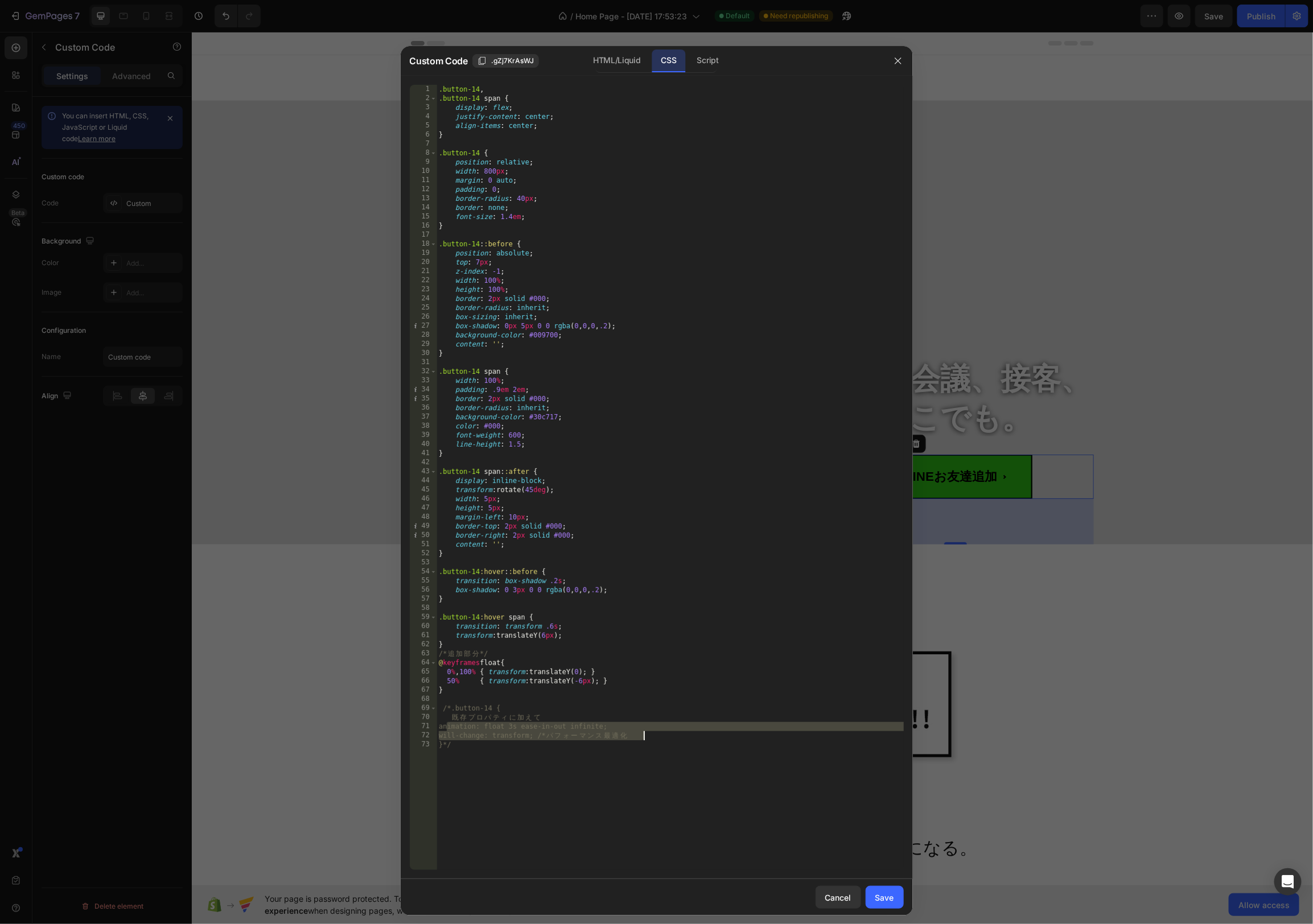
click at [655, 734] on div ".button-14 , .button-14 span { display : flex ; justify-content : center ; alig…" at bounding box center [670, 487] width 467 height 803
click at [566, 204] on div ".button-14 , .button-14 span { display : flex ; justify-content : center ; alig…" at bounding box center [670, 487] width 467 height 803
click at [561, 222] on div ".button-14 , .button-14 span { display : flex ; justify-content : center ; alig…" at bounding box center [670, 487] width 467 height 803
click at [560, 217] on div ".button-14 , .button-14 span { display : flex ; justify-content : center ; alig…" at bounding box center [670, 487] width 467 height 803
type textarea "font-size: 1.4em;"
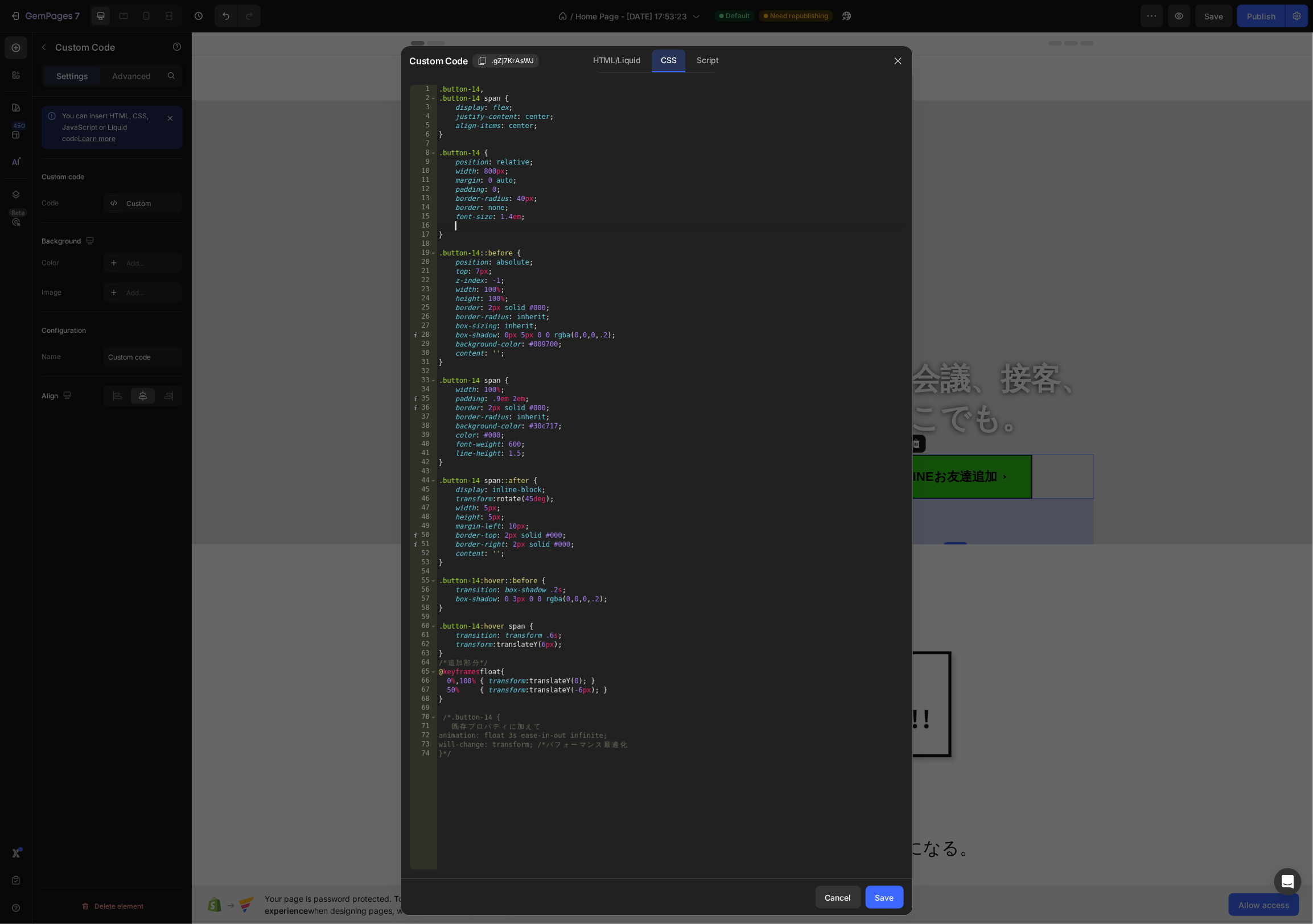
scroll to position [0, 1]
paste textarea "will-change: transform; /* パフォーマンス最適化"
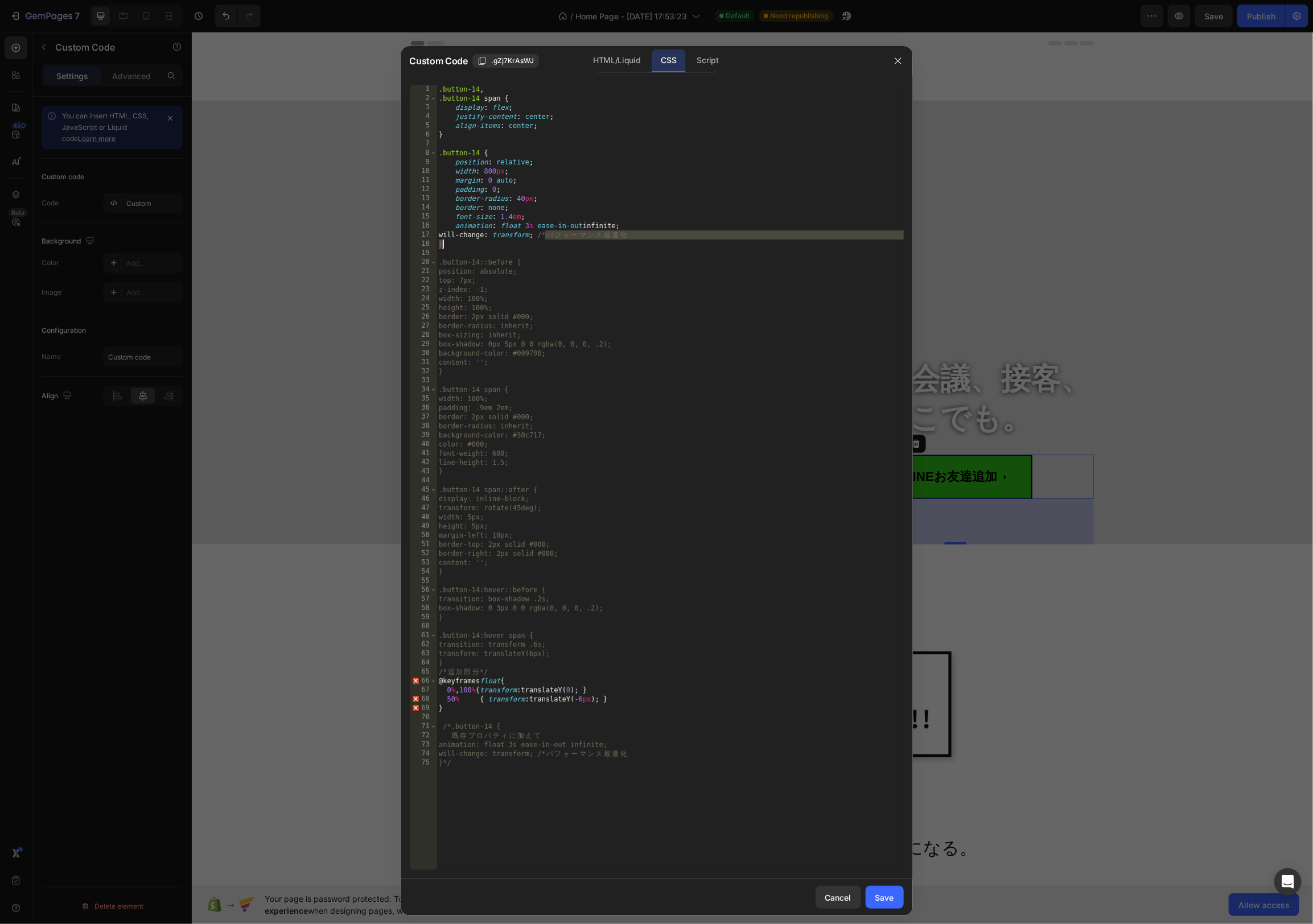
drag, startPoint x: 546, startPoint y: 235, endPoint x: 685, endPoint y: 240, distance: 139.1
click at [685, 240] on div ".button-14 , .button-14 span { display : flex ; justify-content : center ; alig…" at bounding box center [670, 487] width 467 height 803
click at [686, 240] on div ".button-14 , .button-14 span { display : flex ; justify-content : center ; alig…" at bounding box center [670, 487] width 467 height 803
drag, startPoint x: 654, startPoint y: 238, endPoint x: 546, endPoint y: 238, distance: 108.0
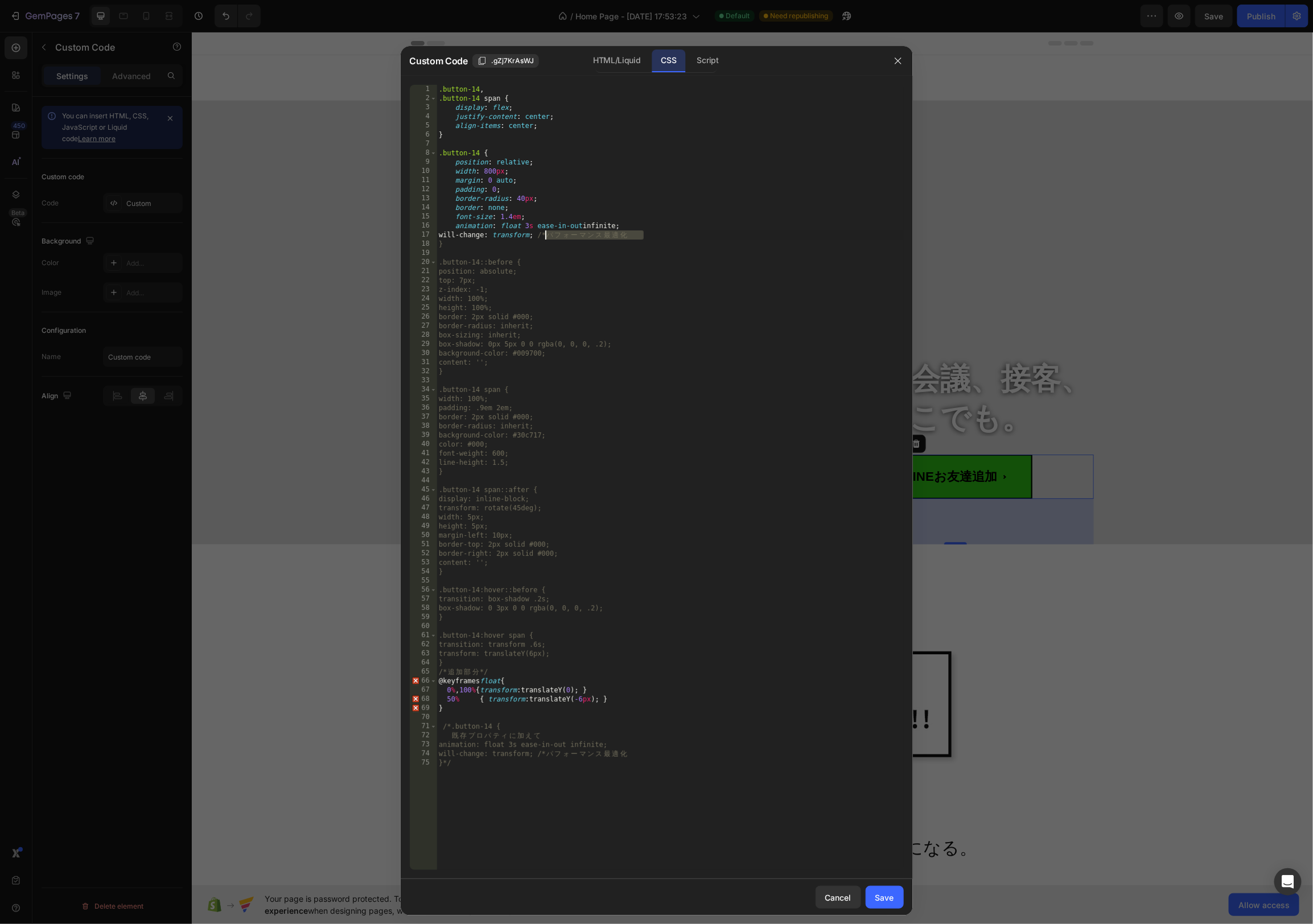
click at [546, 238] on div ".button-14 , .button-14 span { display : flex ; justify-content : center ; alig…" at bounding box center [670, 487] width 467 height 803
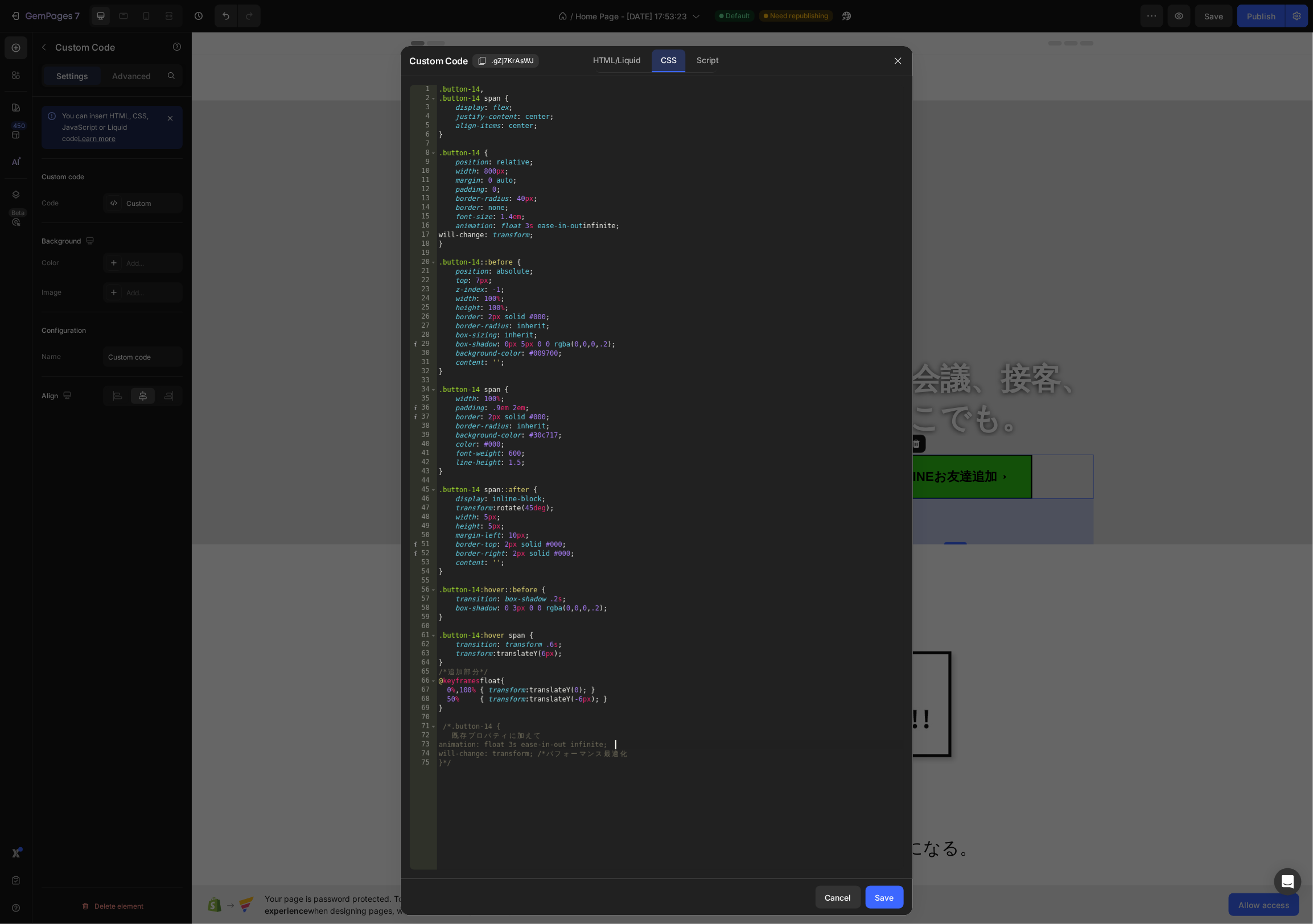
click at [741, 745] on div ".button-14 , .button-14 span { display : flex ; justify-content : center ; alig…" at bounding box center [670, 487] width 467 height 803
type textarea "animation: float 3s ease-in-out infinite;"
click at [900, 898] on button "Save" at bounding box center [885, 898] width 38 height 23
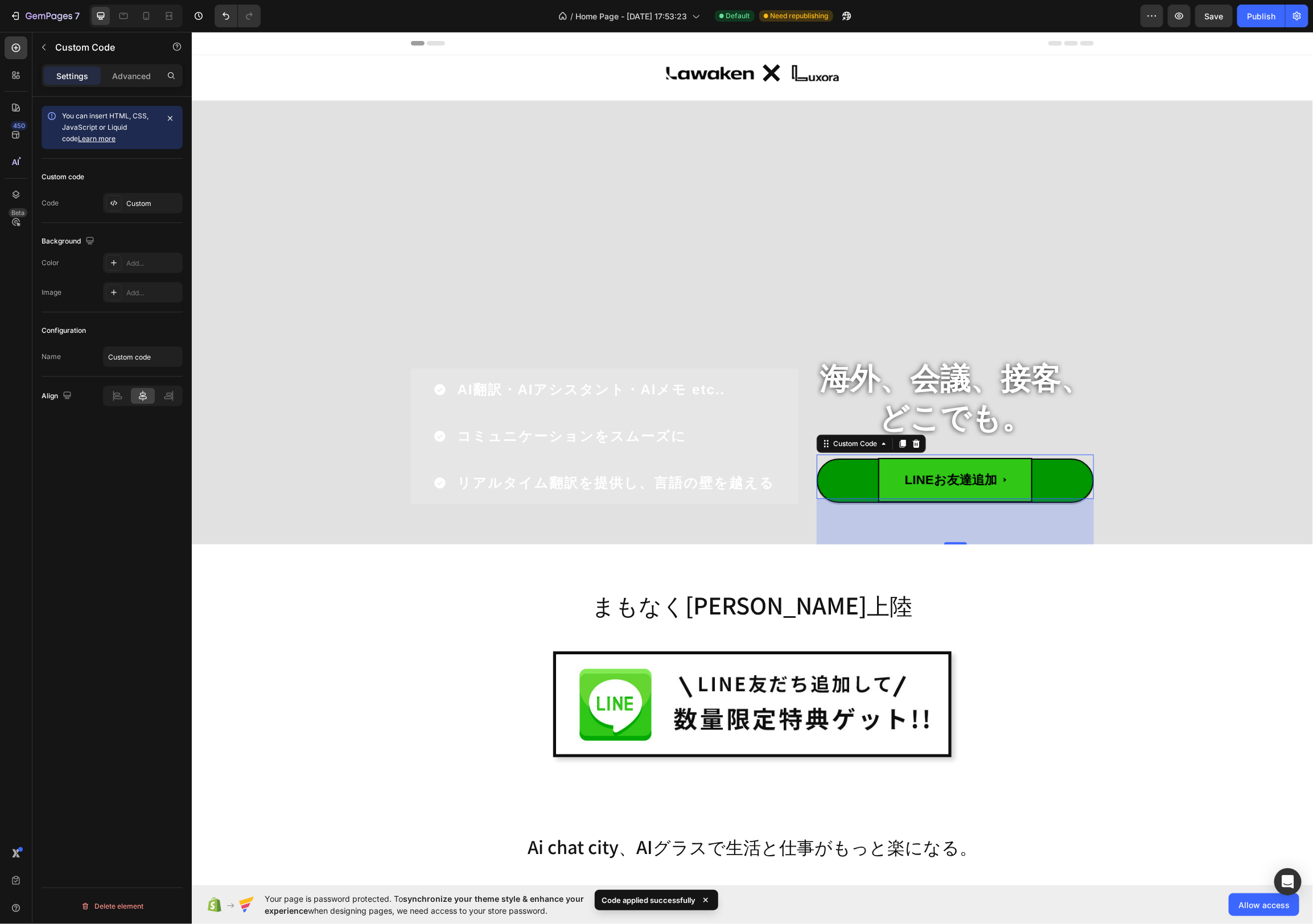
click at [1028, 487] on span "LINEお友達追加" at bounding box center [955, 479] width 154 height 44
click at [142, 208] on div "Custom" at bounding box center [153, 204] width 53 height 10
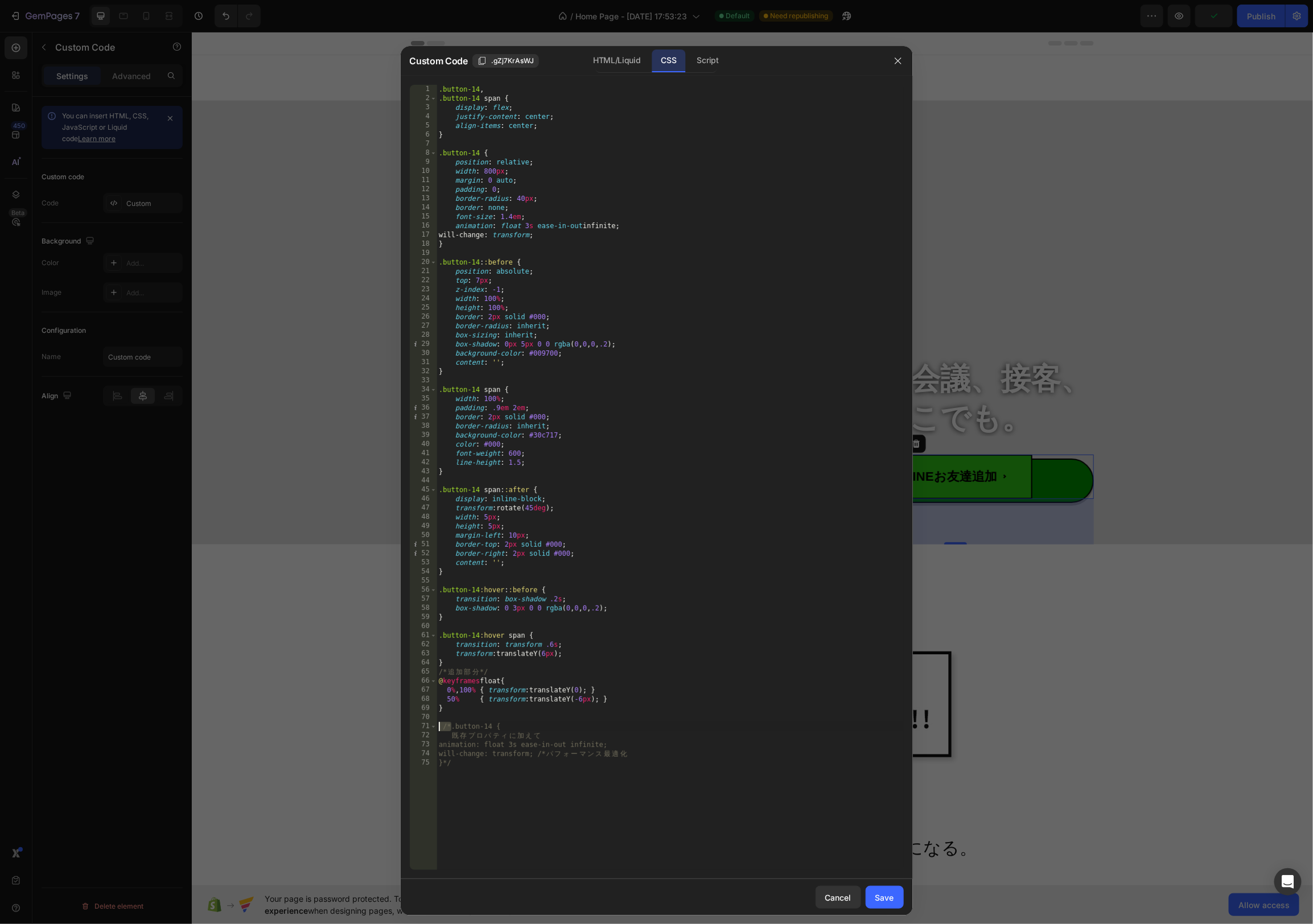
drag, startPoint x: 452, startPoint y: 727, endPoint x: 436, endPoint y: 727, distance: 16.0
click at [436, 727] on div "/*.button-14 { 1 2 3 4 5 6 7 8 9 10 11 12 13 14 15 16 17 18 19 20 21 22 23 24 2…" at bounding box center [657, 477] width 494 height 785
click at [440, 391] on div ".button-14 , .button-14 span { display : flex ; justify-content : center ; alig…" at bounding box center [670, 487] width 467 height 803
paste textarea "/*"
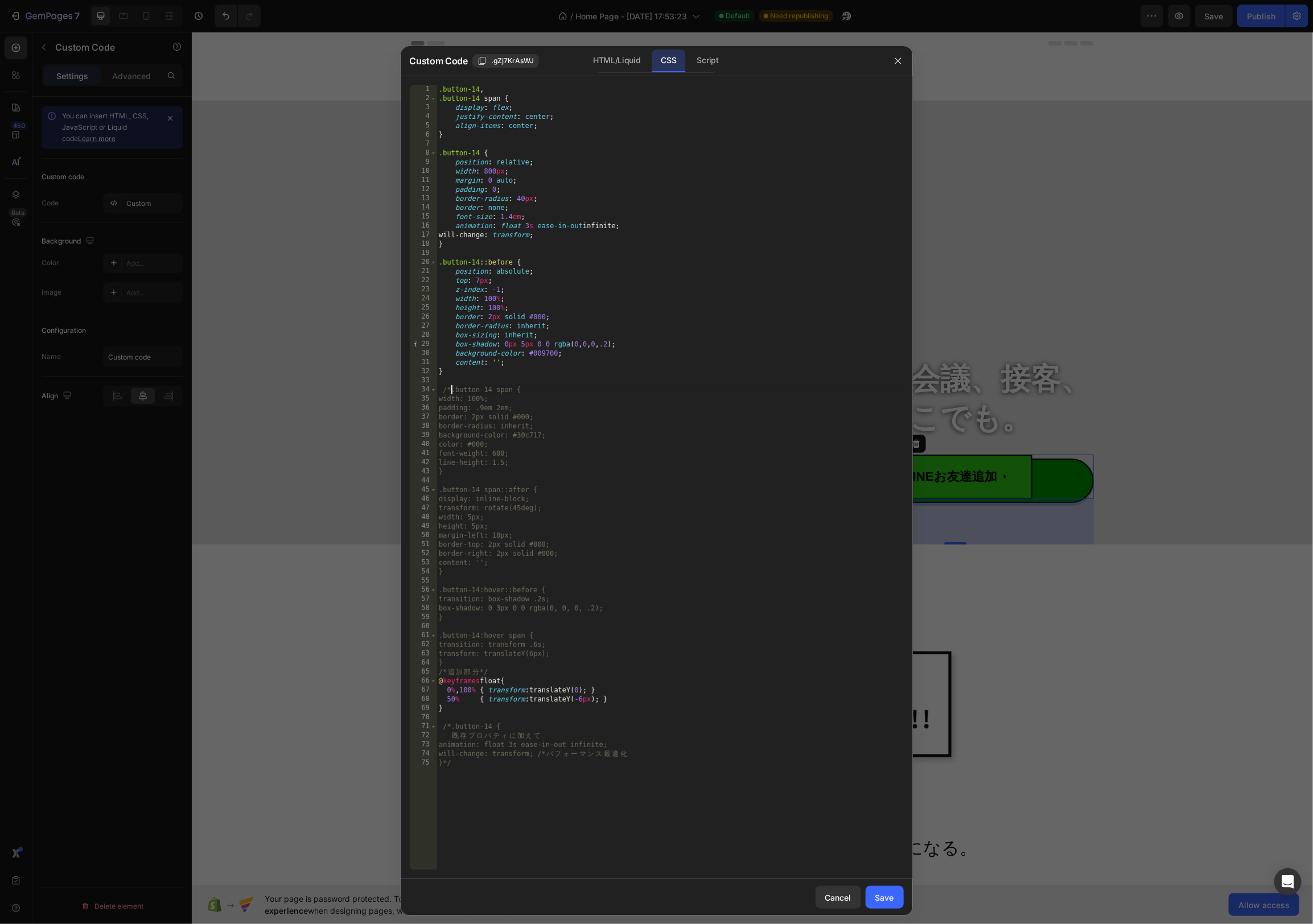
click at [554, 468] on div ".button-14 , .button-14 span { display : flex ; justify-content : center ; alig…" at bounding box center [670, 487] width 467 height 803
click at [554, 463] on div ".button-14 , .button-14 span { display : flex ; justify-content : center ; alig…" at bounding box center [670, 487] width 467 height 803
drag, startPoint x: 445, startPoint y: 765, endPoint x: 461, endPoint y: 765, distance: 16.0
click at [460, 765] on div ".button-14 , .button-14 span { display : flex ; justify-content : center ; alig…" at bounding box center [670, 487] width 467 height 803
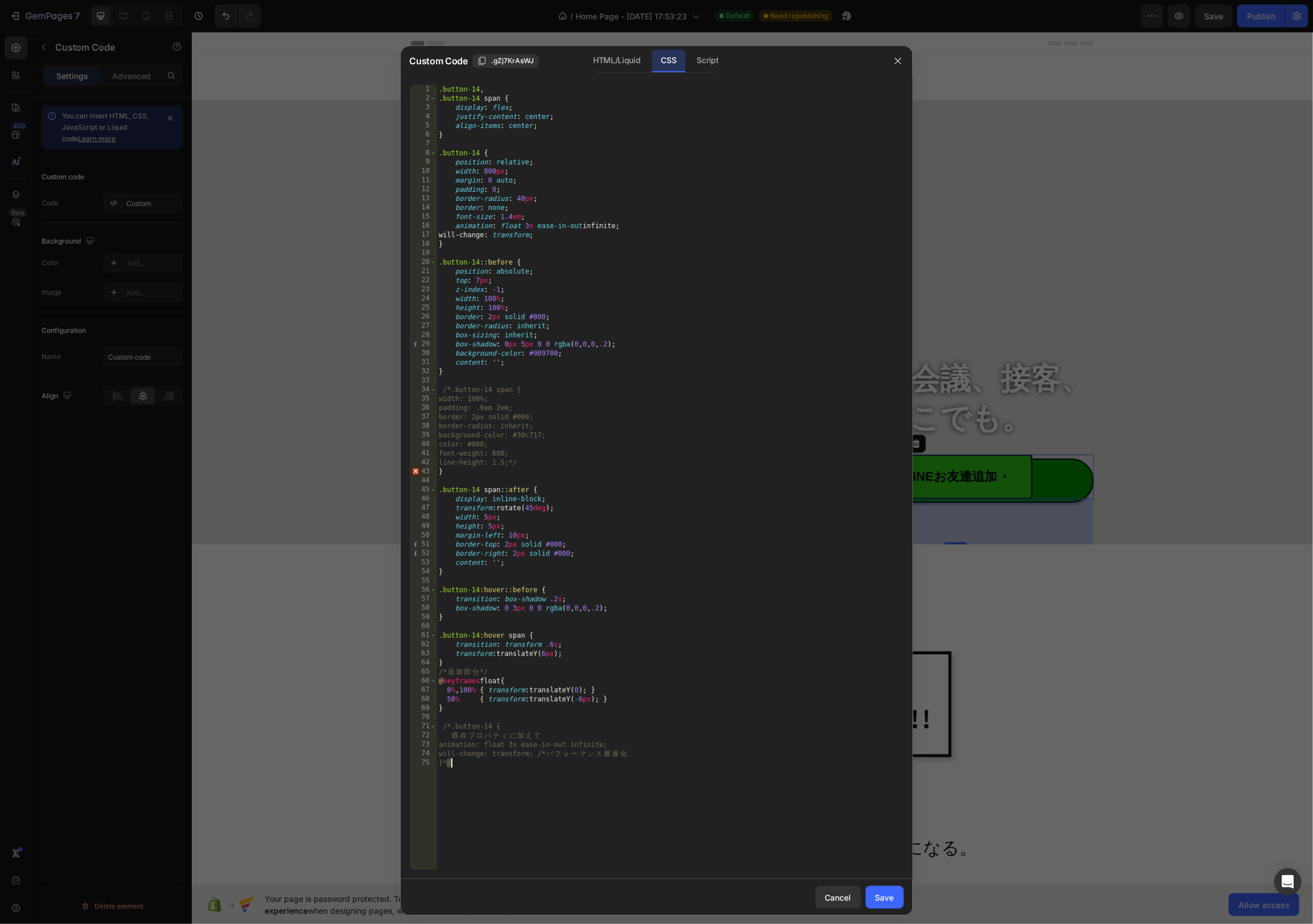
scroll to position [0, 0]
drag, startPoint x: 529, startPoint y: 463, endPoint x: 552, endPoint y: 463, distance: 23.0
click at [552, 463] on div ".button-14 , .button-14 span { display : flex ; justify-content : center ; alig…" at bounding box center [670, 487] width 467 height 803
paste textarea "}"
drag, startPoint x: 526, startPoint y: 465, endPoint x: 552, endPoint y: 470, distance: 26.5
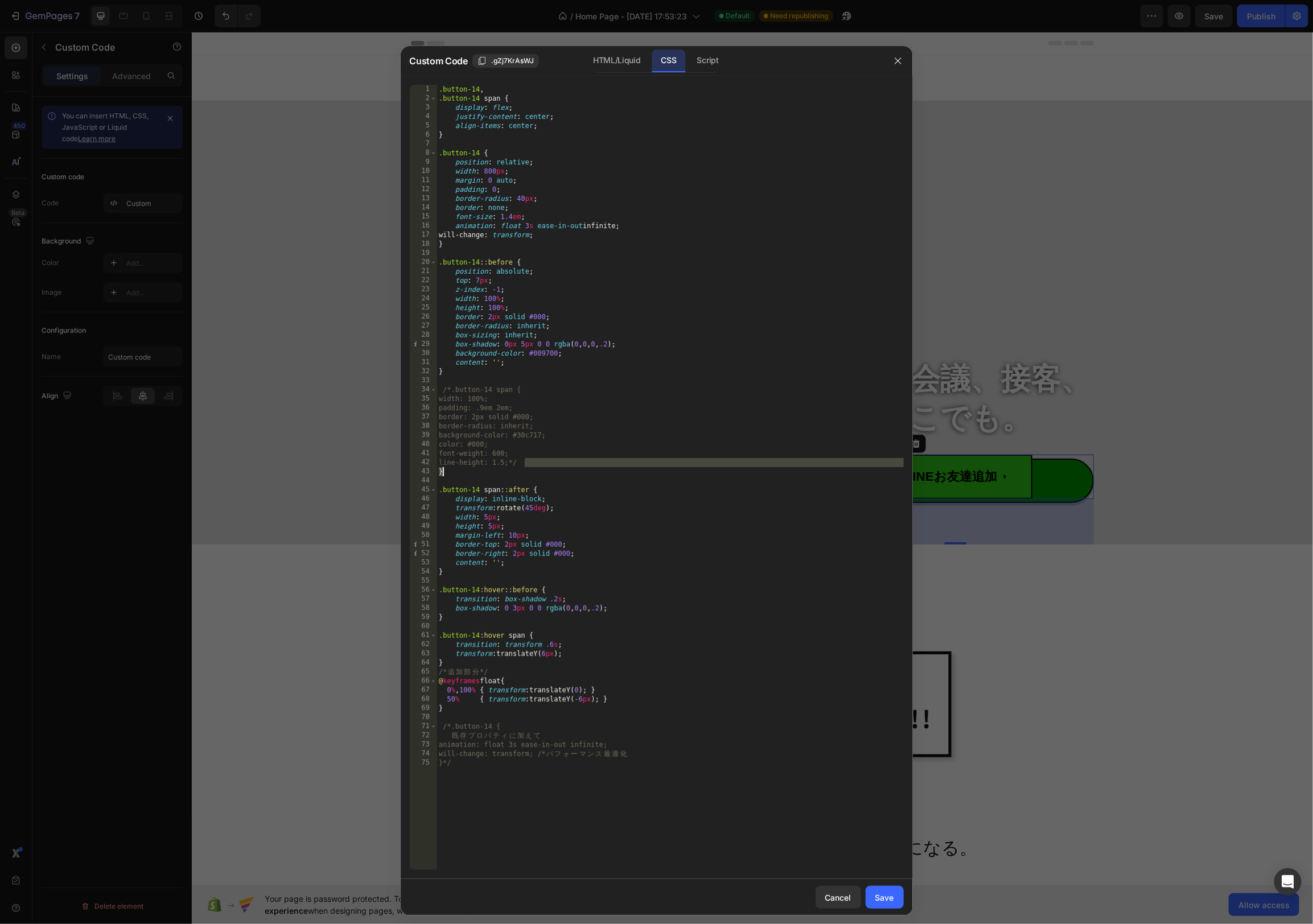
click at [552, 470] on div ".button-14 , .button-14 span { display : flex ; justify-content : center ; alig…" at bounding box center [670, 487] width 467 height 803
click at [468, 475] on div ".button-14 , .button-14 span { display : flex ; justify-content : center ; alig…" at bounding box center [670, 487] width 467 height 803
click at [532, 461] on div ".button-14 , .button-14 span { display : flex ; justify-content : center ; alig…" at bounding box center [670, 487] width 467 height 803
click at [514, 476] on div ".button-14 , .button-14 span { display : flex ; justify-content : center ; alig…" at bounding box center [670, 487] width 467 height 803
paste textarea "*/"
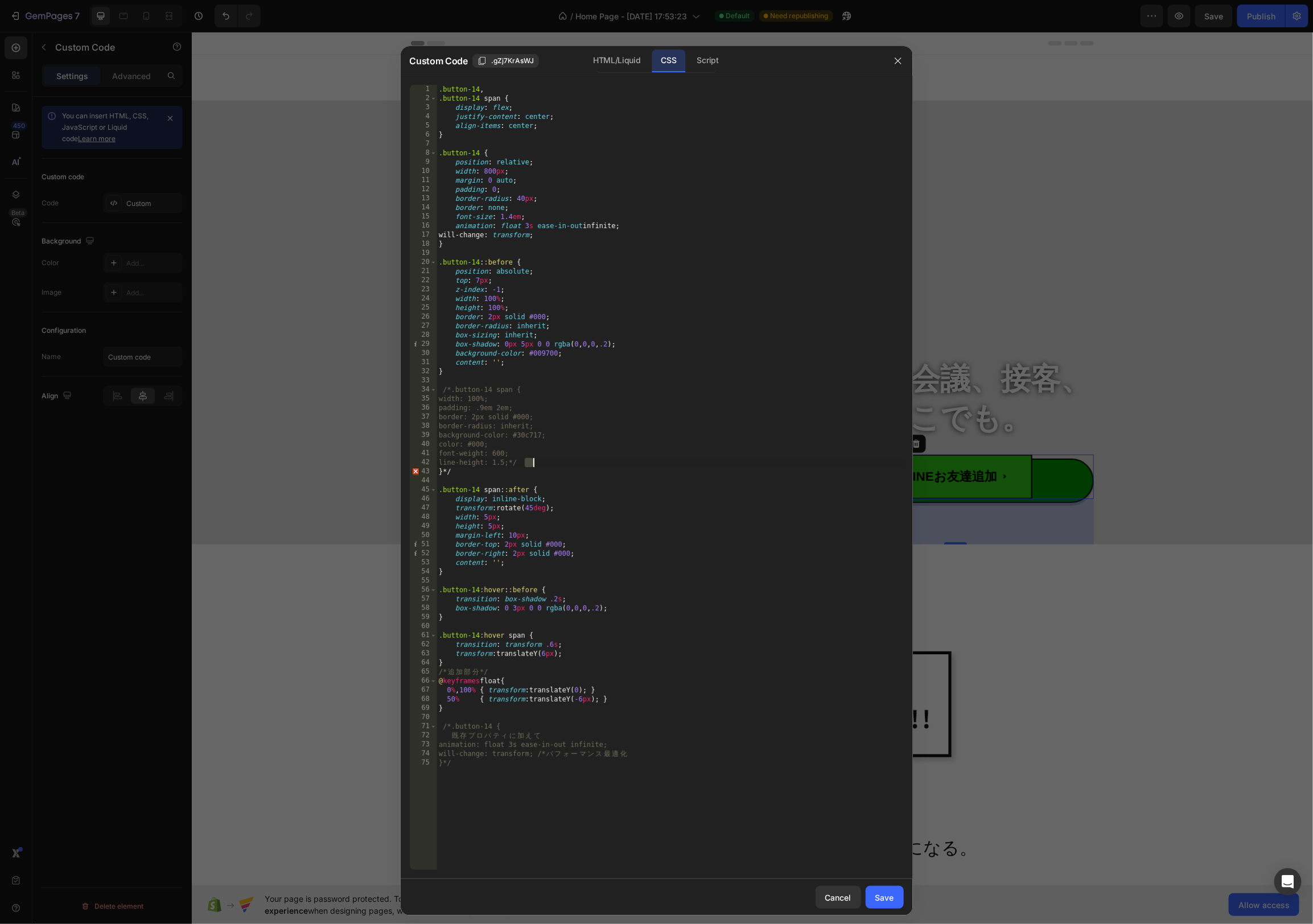
drag, startPoint x: 526, startPoint y: 461, endPoint x: 564, endPoint y: 465, distance: 38.2
click at [564, 465] on div ".button-14 , .button-14 span { display : flex ; justify-content : center ; alig…" at bounding box center [670, 487] width 467 height 803
type textarea "line-height: 1.5;"
click at [564, 465] on div ".button-14 , .button-14 span { display : flex ; justify-content : center ; alig…" at bounding box center [670, 487] width 467 height 803
click at [888, 896] on div "Save" at bounding box center [885, 897] width 19 height 12
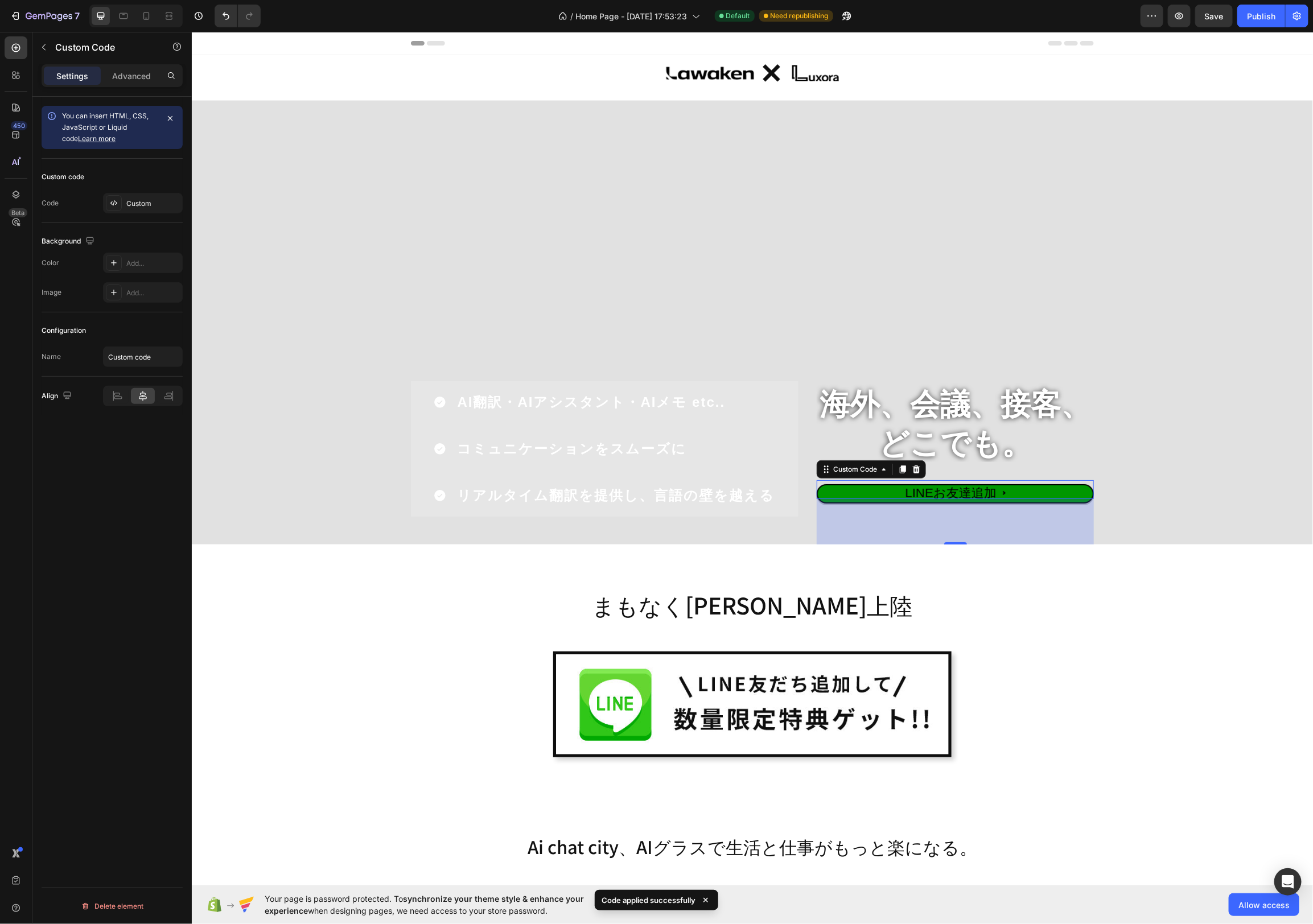
click at [824, 496] on button "LINEお友達追加" at bounding box center [955, 490] width 277 height 20
click at [153, 202] on div "Custom" at bounding box center [153, 204] width 53 height 10
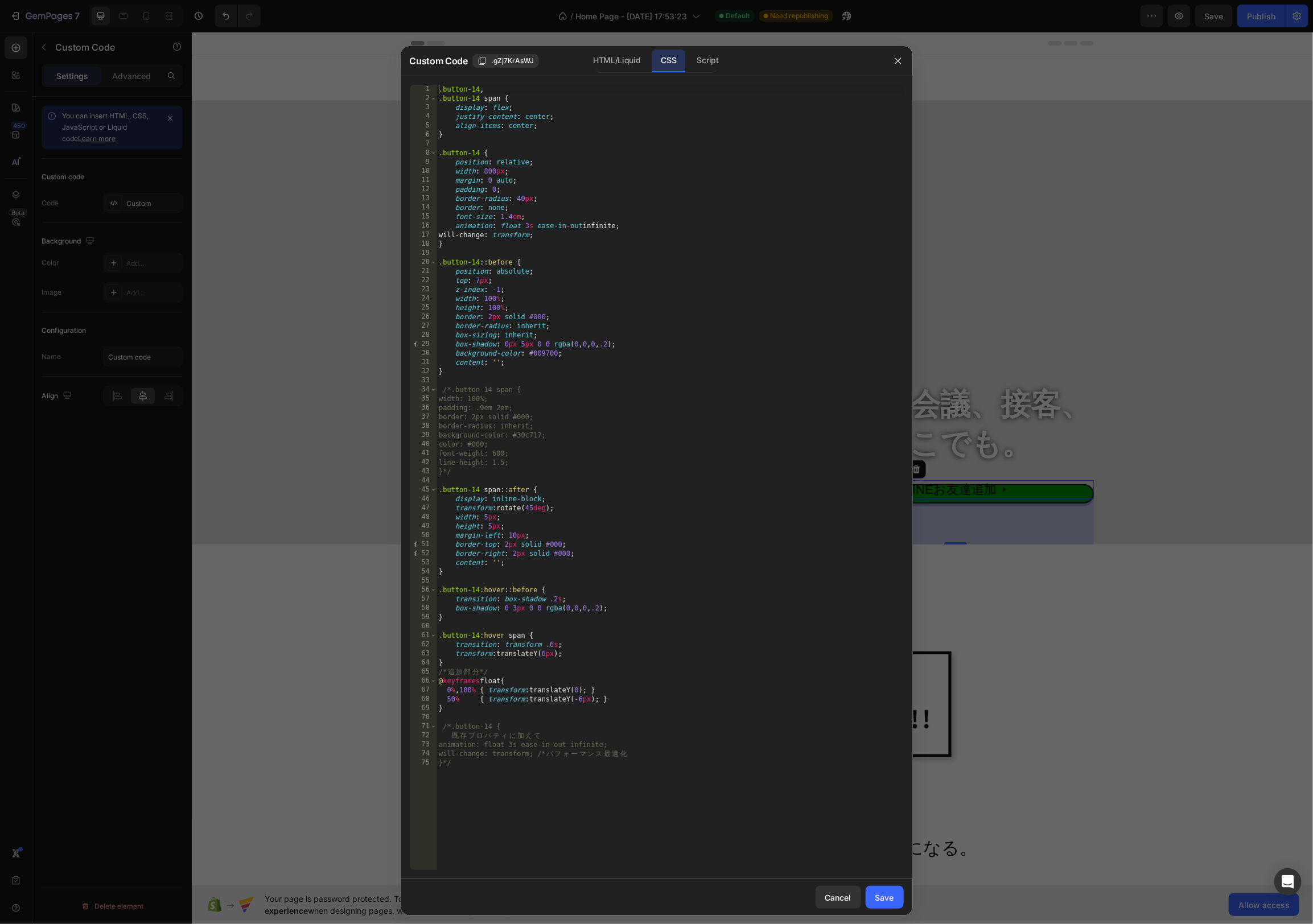
click at [601, 454] on div ".button-14 , .button-14 span { display : flex ; justify-content : center ; alig…" at bounding box center [670, 487] width 467 height 803
drag, startPoint x: 530, startPoint y: 454, endPoint x: 458, endPoint y: 454, distance: 72.0
click at [458, 454] on div ".button-14 , .button-14 span { display : flex ; justify-content : center ; alig…" at bounding box center [670, 487] width 467 height 803
click at [456, 390] on div ".button-14 , .button-14 span { display : flex ; justify-content : center ; alig…" at bounding box center [670, 487] width 467 height 803
drag, startPoint x: 452, startPoint y: 390, endPoint x: 443, endPoint y: 389, distance: 9.1
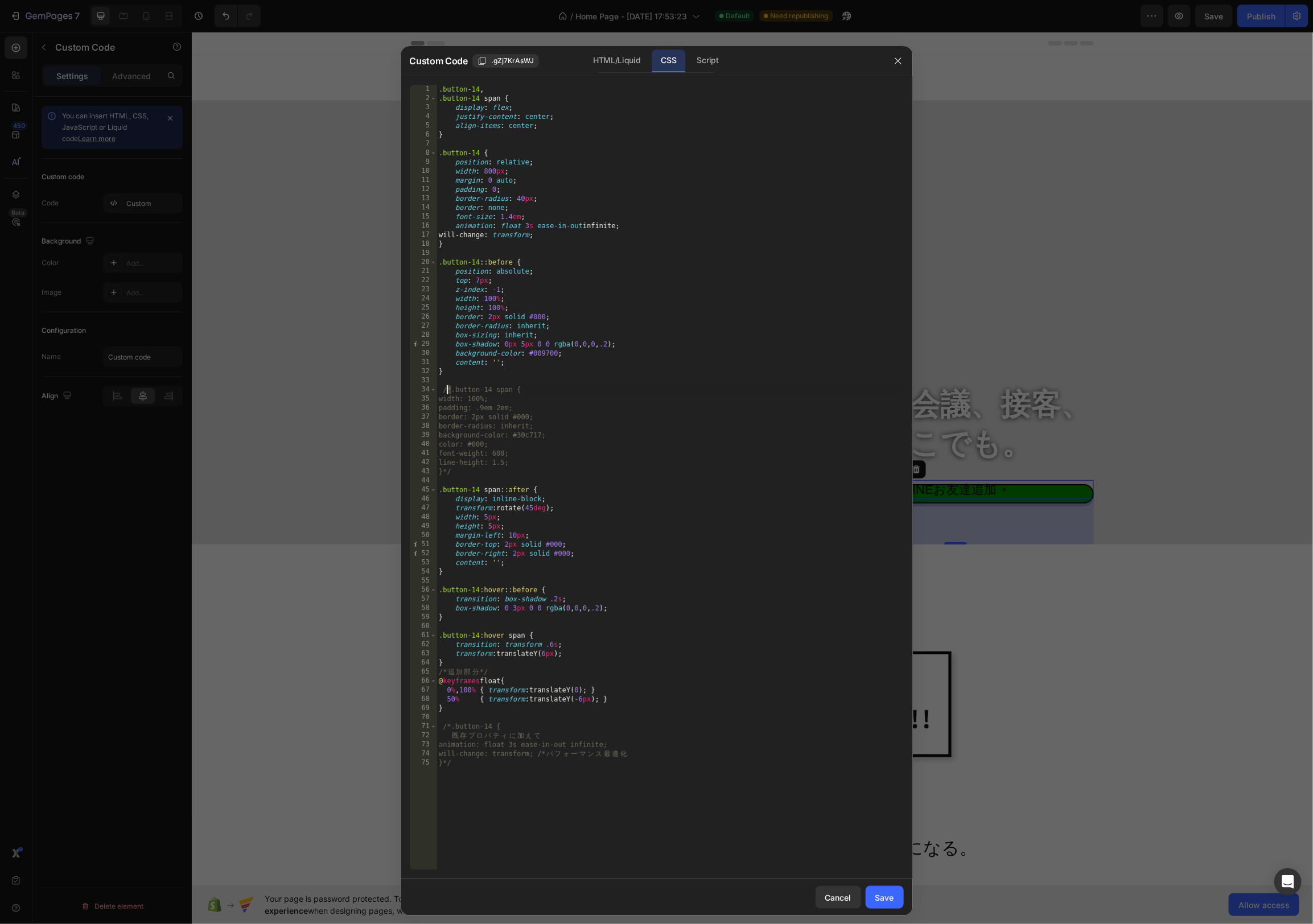
click at [443, 389] on div ".button-14 , .button-14 span { display : flex ; justify-content : center ; alig…" at bounding box center [670, 487] width 467 height 803
drag, startPoint x: 443, startPoint y: 471, endPoint x: 470, endPoint y: 472, distance: 27.0
click at [470, 472] on div ".button-14 , .button-14 span { display : flex ; justify-content : center ; alig…" at bounding box center [670, 487] width 467 height 803
click at [455, 420] on div ".button-14 , .button-14 span { display : flex ; justify-content : center ; alig…" at bounding box center [670, 487] width 467 height 803
drag, startPoint x: 450, startPoint y: 728, endPoint x: 441, endPoint y: 727, distance: 9.1
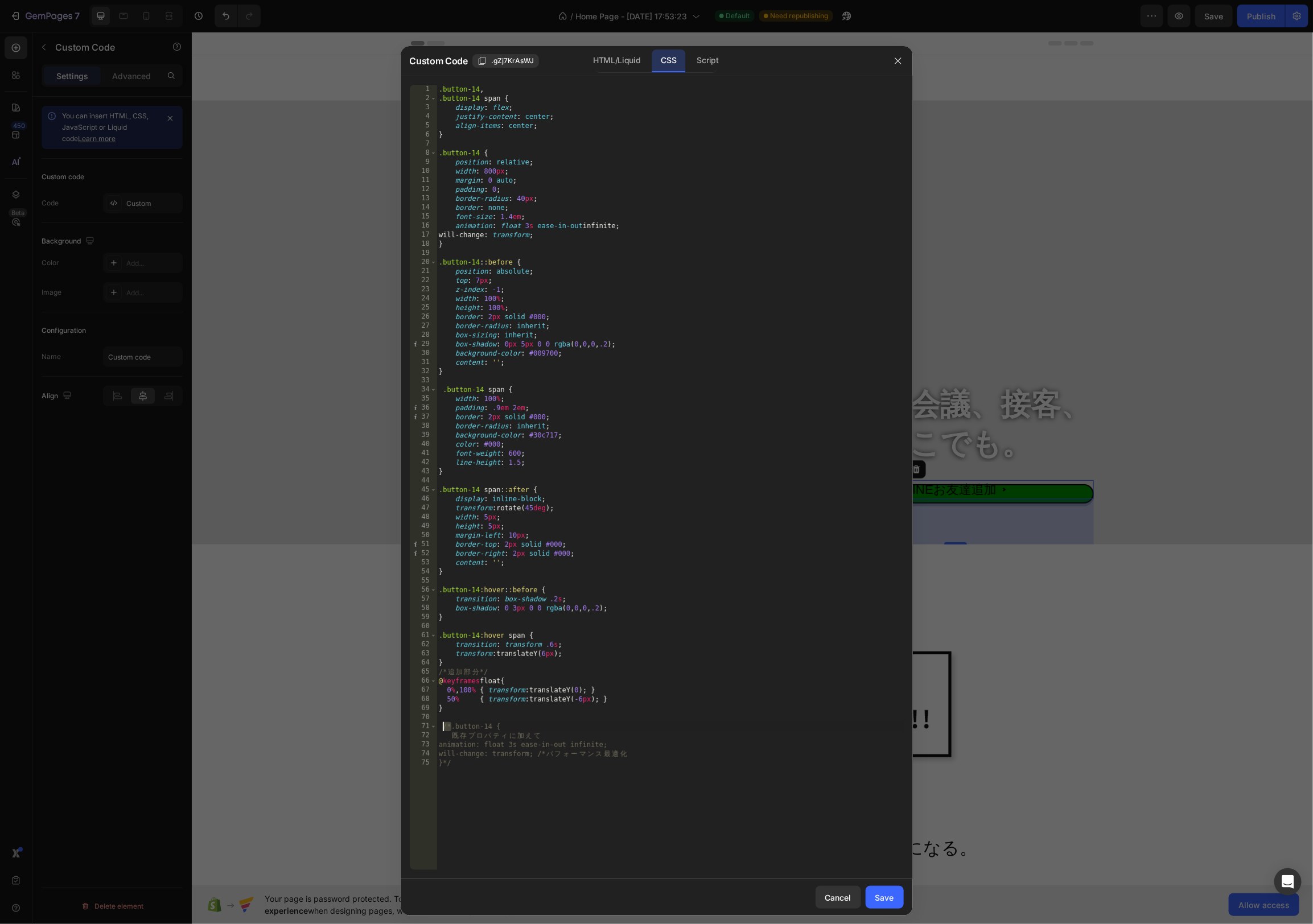
click at [440, 728] on div ".button-14 , .button-14 span { display : flex ; justify-content : center ; alig…" at bounding box center [670, 487] width 467 height 803
click at [454, 418] on div ".button-14 , .button-14 span { display : flex ; justify-content : center ; alig…" at bounding box center [670, 487] width 467 height 803
paste textarea "/*"
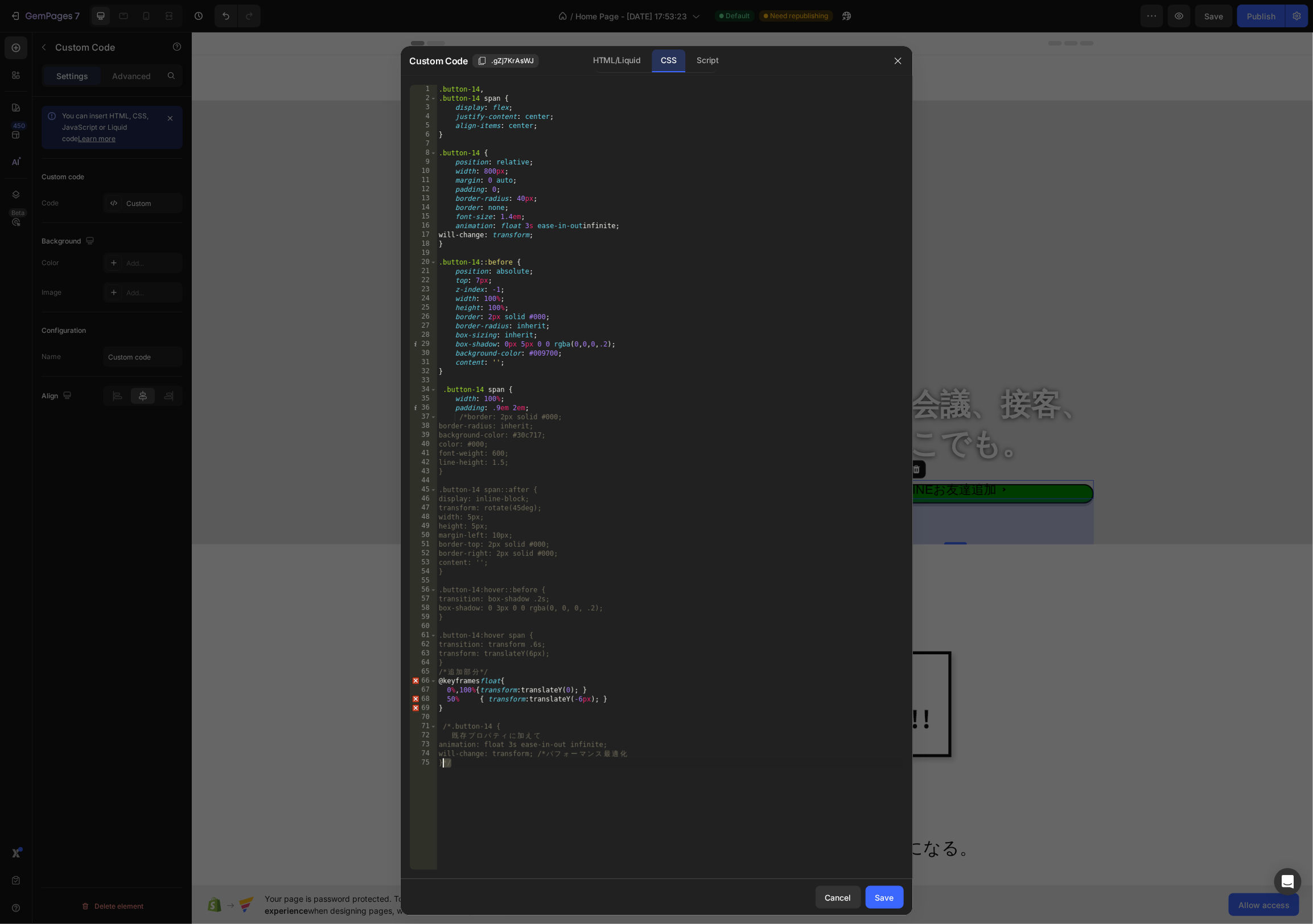
click at [443, 763] on div ".button-14 , .button-14 span { display : flex ; justify-content : center ; alig…" at bounding box center [670, 487] width 467 height 803
click at [581, 418] on div ".button-14 , .button-14 span { display : flex ; justify-content : center ; alig…" at bounding box center [670, 487] width 467 height 803
paste textarea "*/"
type textarea "/*border: 2px solid #000;*/"
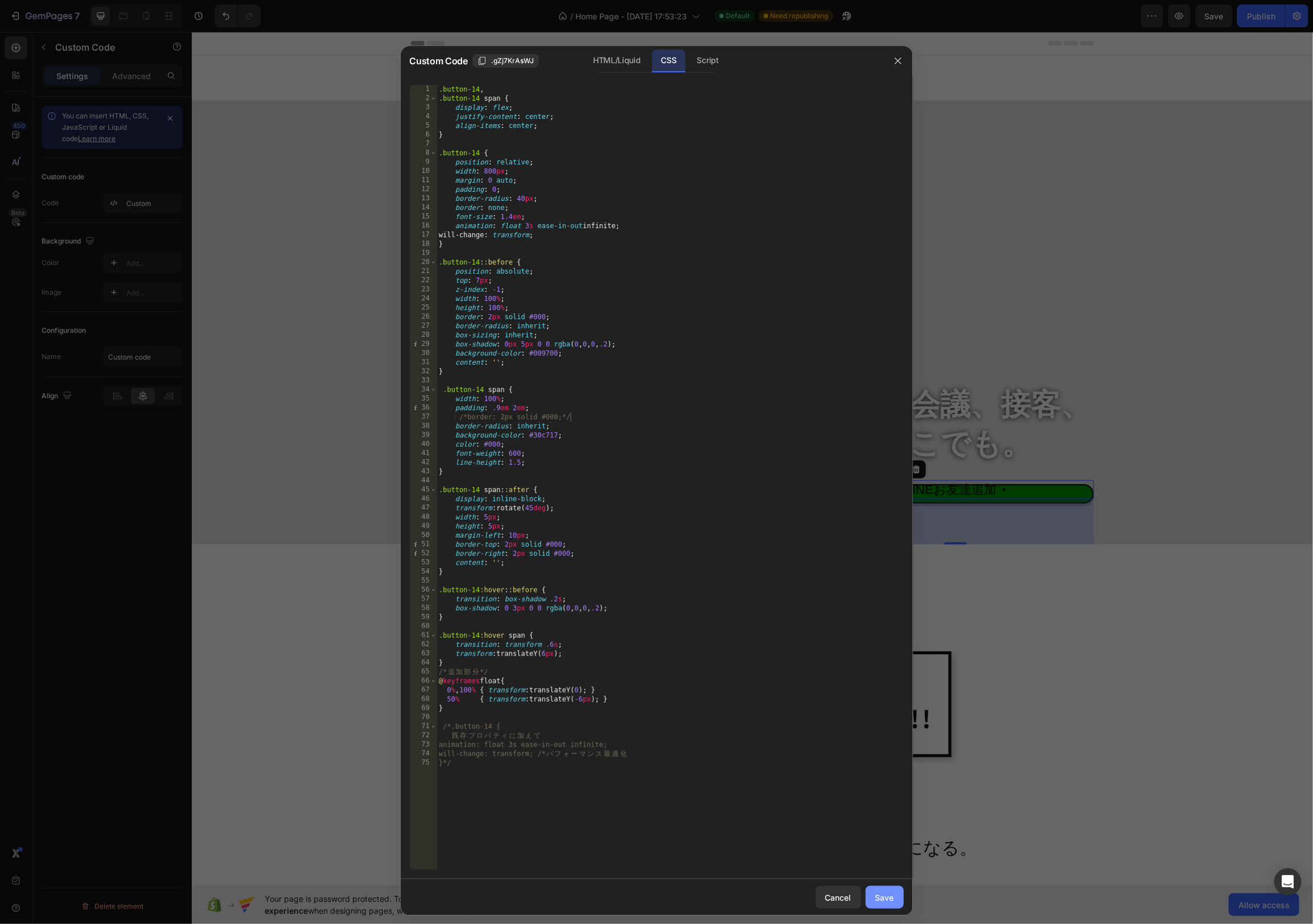
click at [883, 899] on div "Save" at bounding box center [885, 897] width 19 height 12
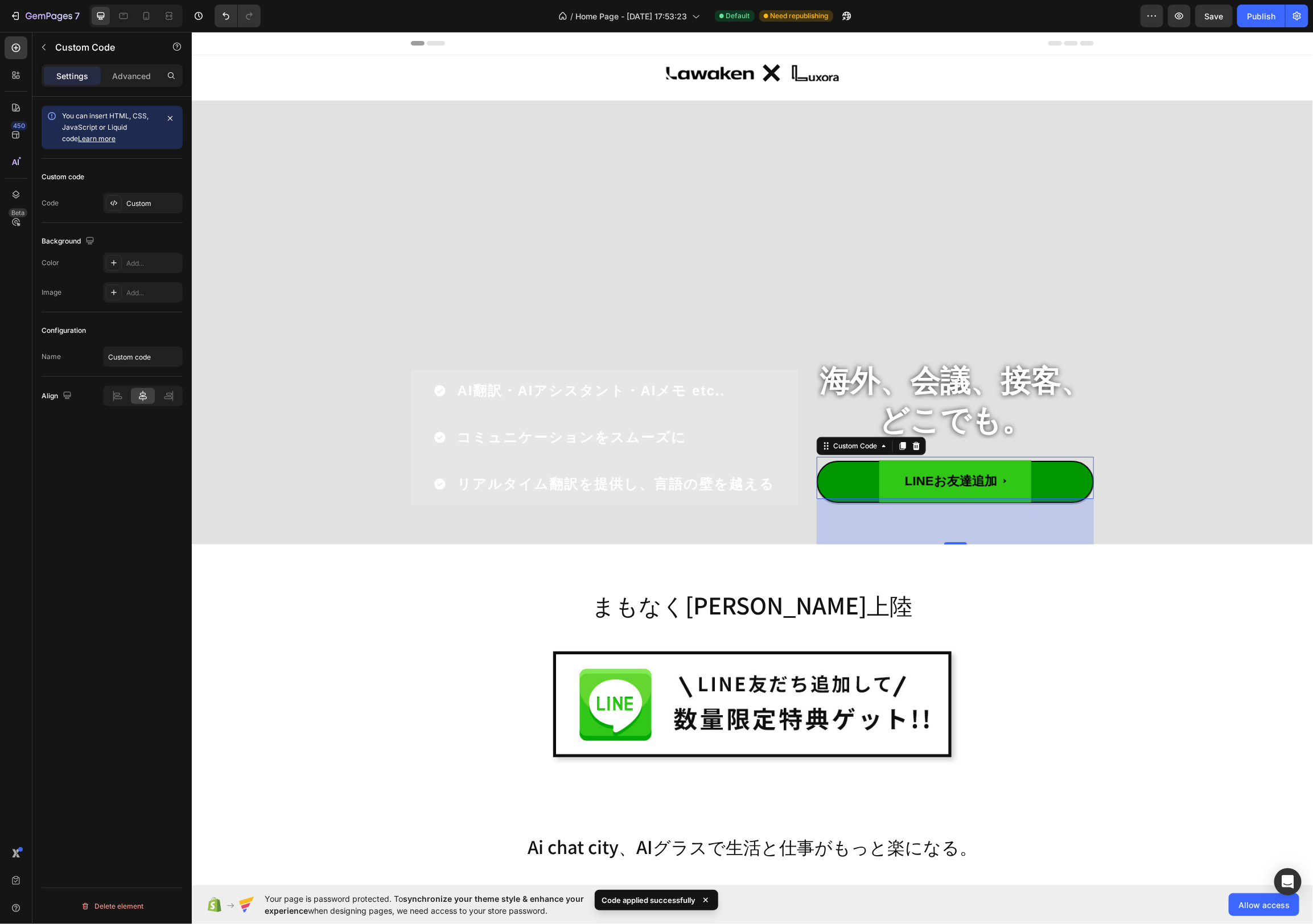
click at [1029, 477] on span "LINEお友達追加" at bounding box center [955, 480] width 152 height 42
click at [145, 189] on div "Custom code Code Custom" at bounding box center [112, 191] width 141 height 64
click at [137, 208] on div "Custom" at bounding box center [142, 203] width 80 height 21
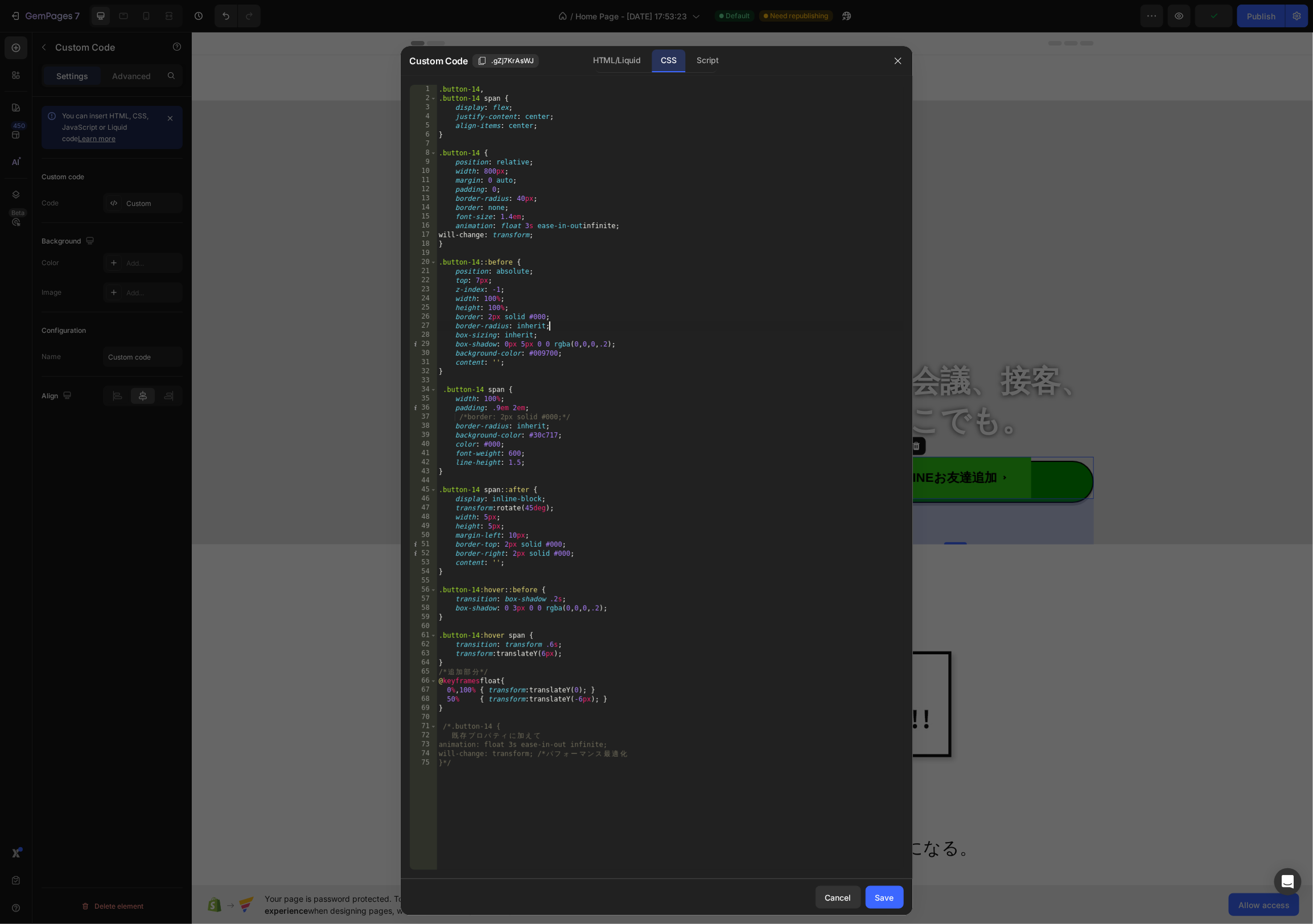
click at [582, 323] on div ".button-14 , .button-14 span { display : flex ; justify-content : center ; alig…" at bounding box center [670, 487] width 467 height 803
click at [560, 418] on div ".button-14 , .button-14 span { display : flex ; justify-content : center ; alig…" at bounding box center [670, 487] width 467 height 803
drag, startPoint x: 561, startPoint y: 417, endPoint x: 575, endPoint y: 418, distance: 14.0
click at [570, 418] on div ".button-14 , .button-14 span { display : flex ; justify-content : center ; alig…" at bounding box center [670, 487] width 467 height 803
click at [574, 437] on div ".button-14 , .button-14 span { display : flex ; justify-content : center ; alig…" at bounding box center [670, 487] width 467 height 803
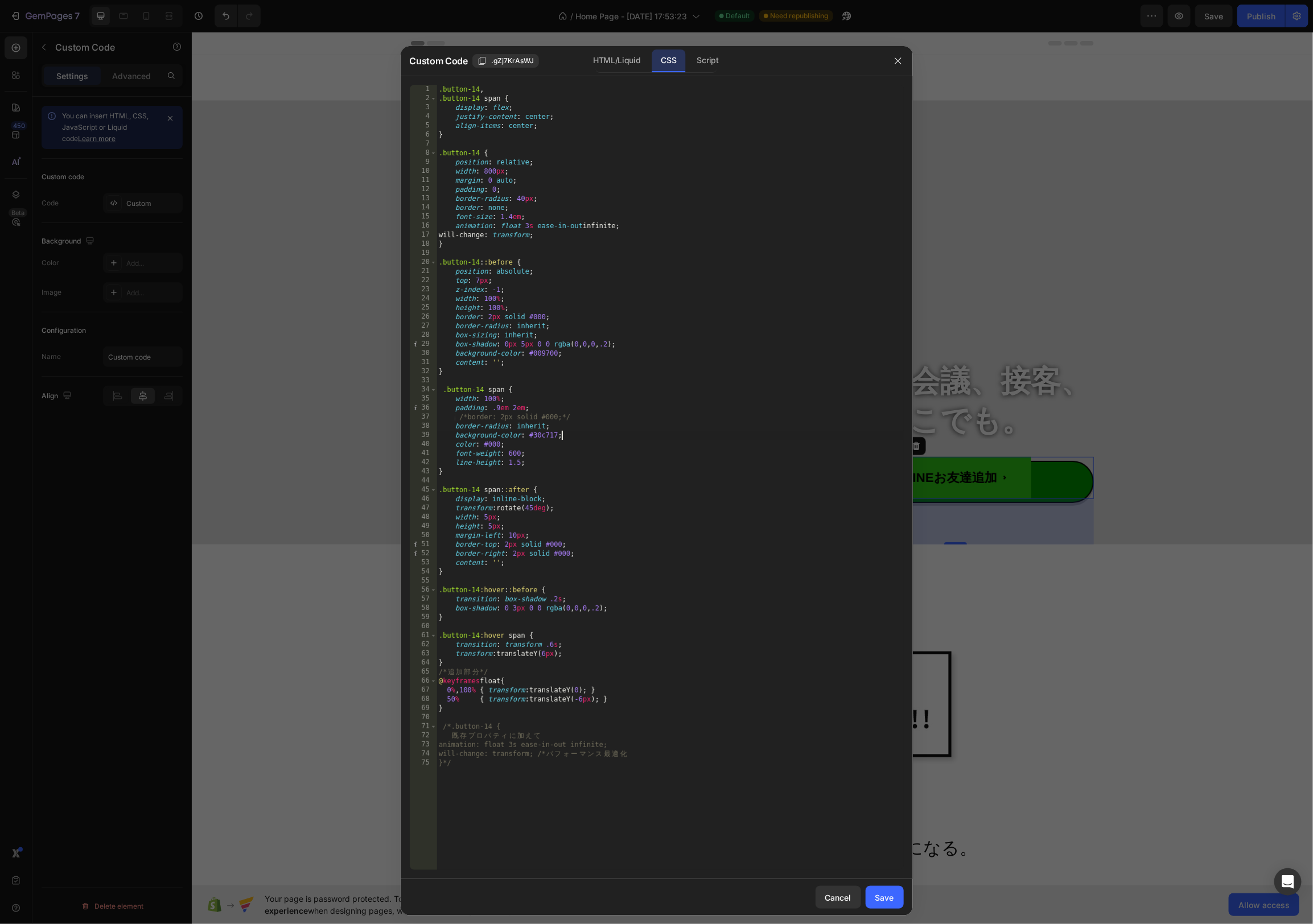
paste textarea "*/"
drag, startPoint x: 467, startPoint y: 419, endPoint x: 458, endPoint y: 420, distance: 9.1
click at [458, 419] on div ".button-14 , .button-14 span { display : flex ; justify-content : center ; alig…" at bounding box center [670, 487] width 467 height 803
click at [455, 438] on div ".button-14 , .button-14 span { display : flex ; justify-content : center ; alig…" at bounding box center [670, 487] width 467 height 803
paste textarea "/*"
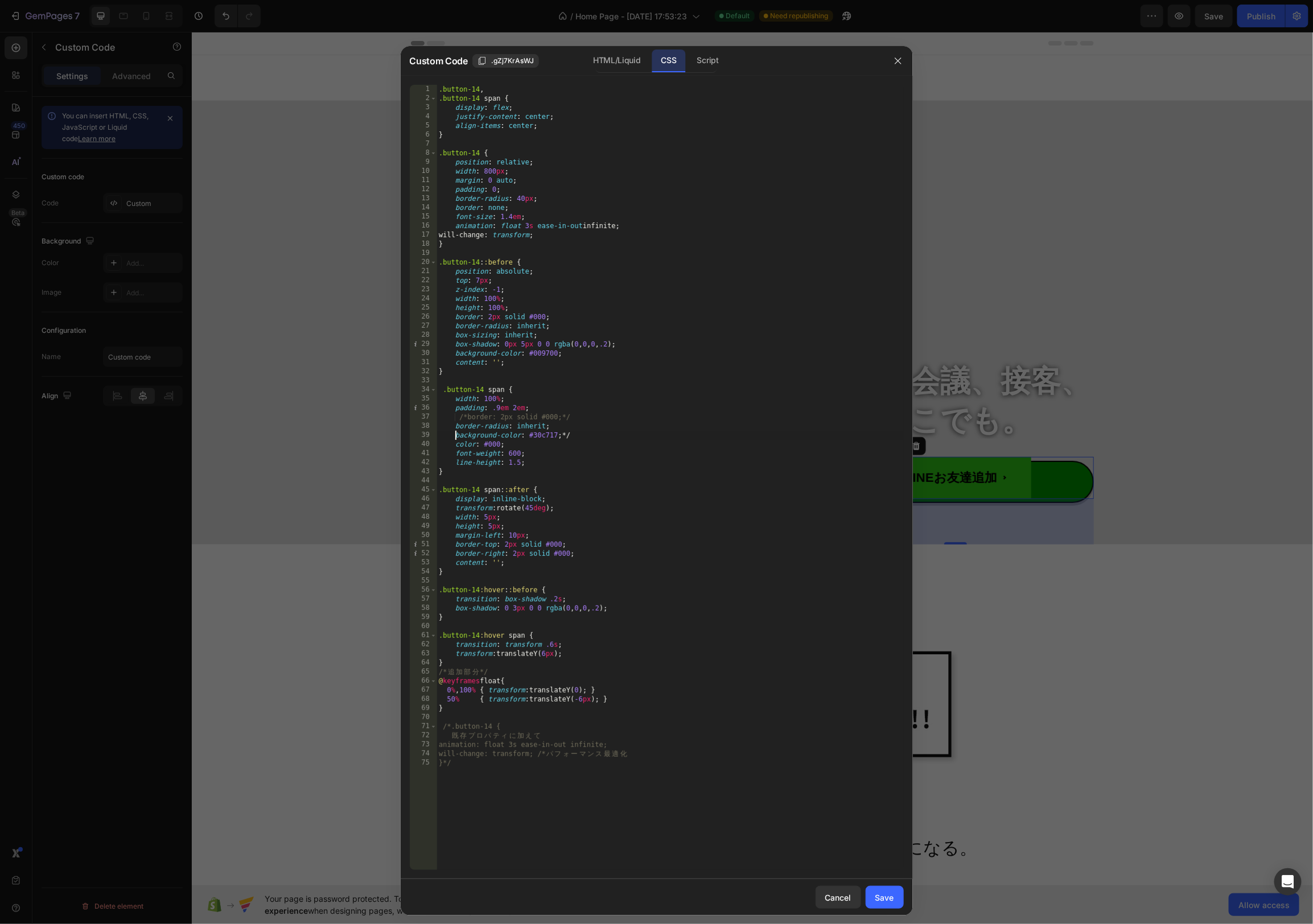
type textarea "/*background-color: #30c717;*/"
drag, startPoint x: 899, startPoint y: 908, endPoint x: 889, endPoint y: 901, distance: 12.2
click at [898, 907] on button "Save" at bounding box center [885, 898] width 38 height 23
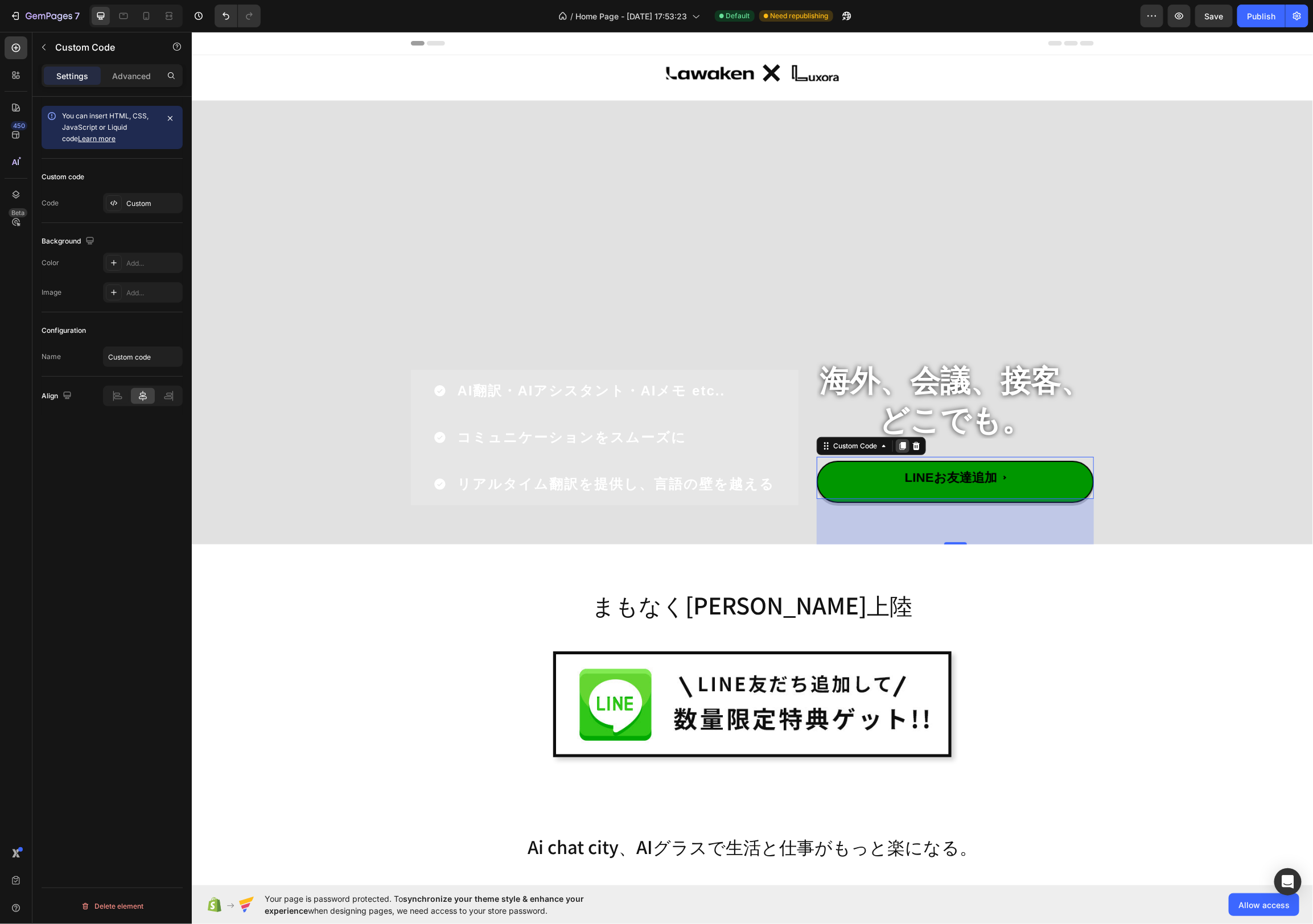
click at [903, 444] on icon at bounding box center [902, 445] width 6 height 8
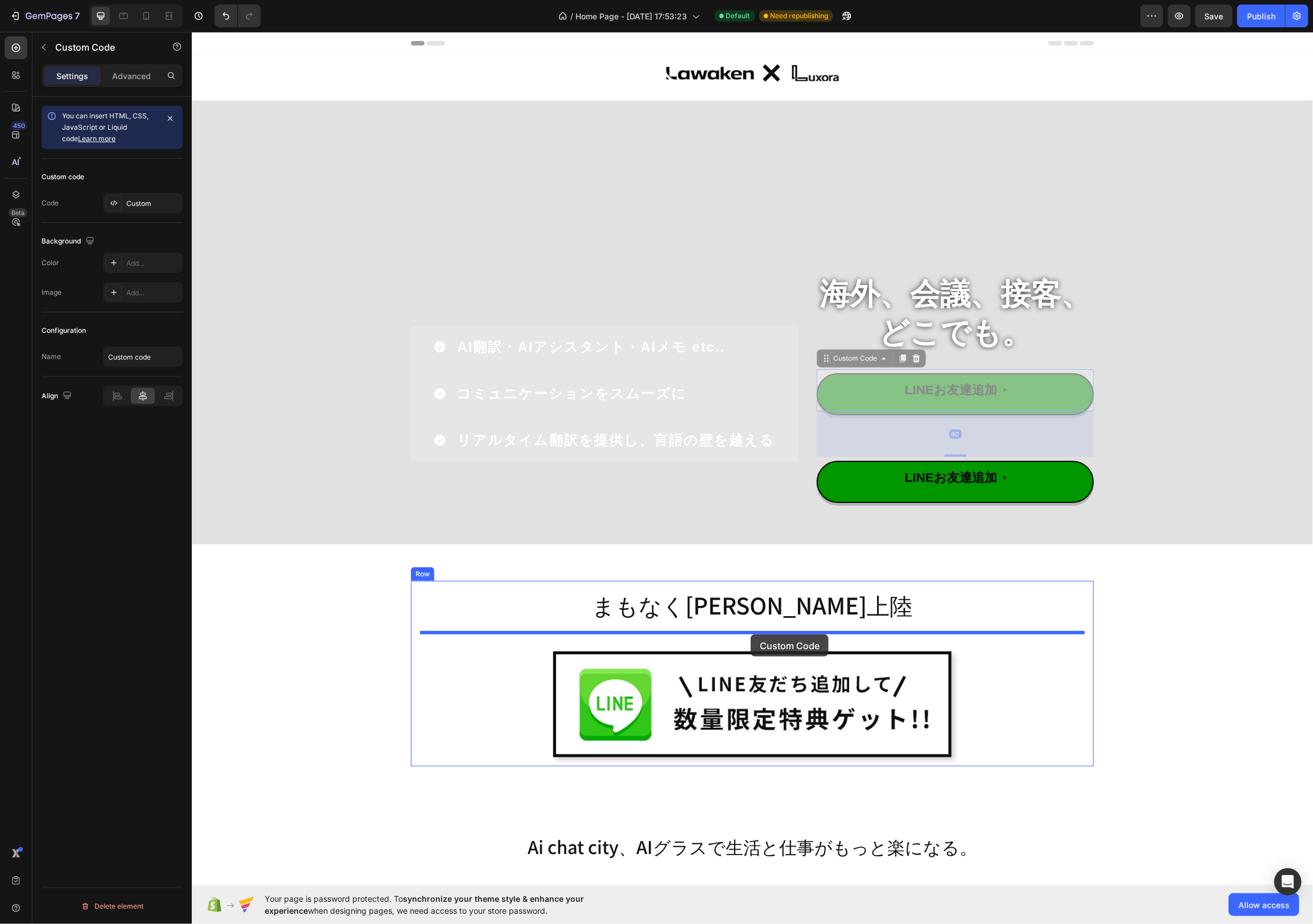
drag, startPoint x: 828, startPoint y: 364, endPoint x: 744, endPoint y: 630, distance: 278.9
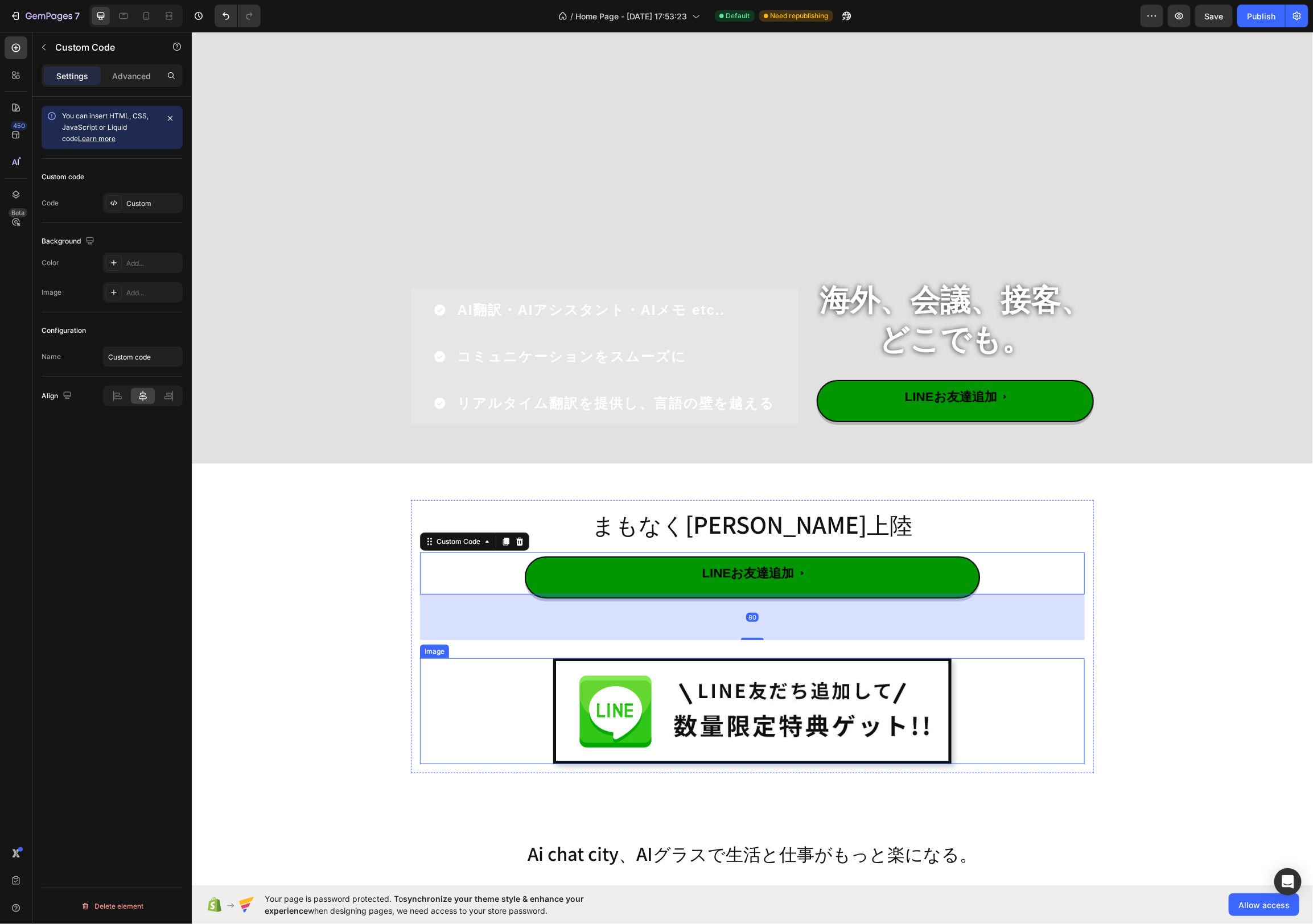
scroll to position [111, 0]
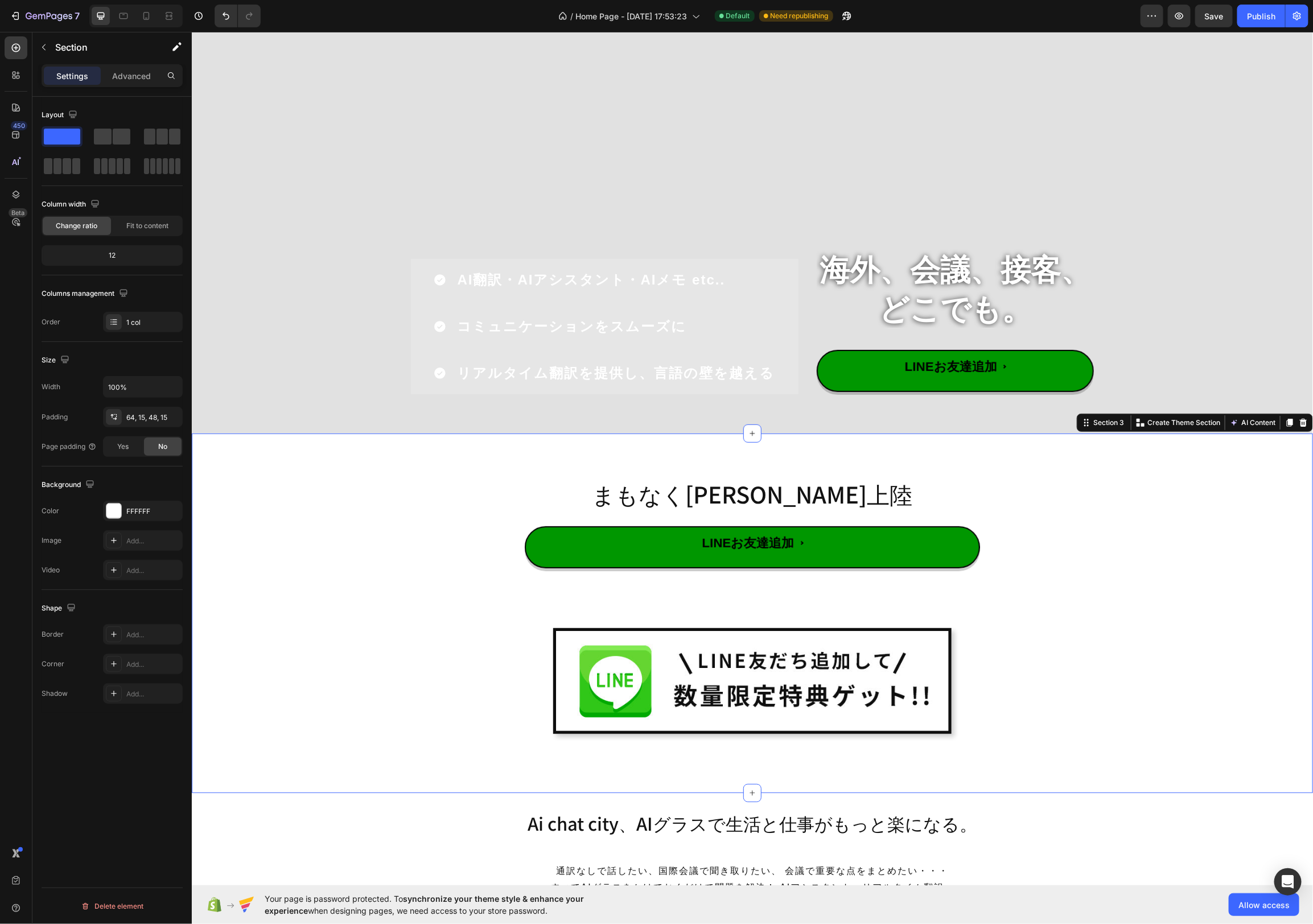
drag, startPoint x: 1164, startPoint y: 667, endPoint x: 1154, endPoint y: 667, distance: 10.0
click at [1163, 668] on div "まもなく日本初上陸 Heading LINEお友達追加 Custom Code Image Row Row" at bounding box center [752, 618] width 1104 height 296
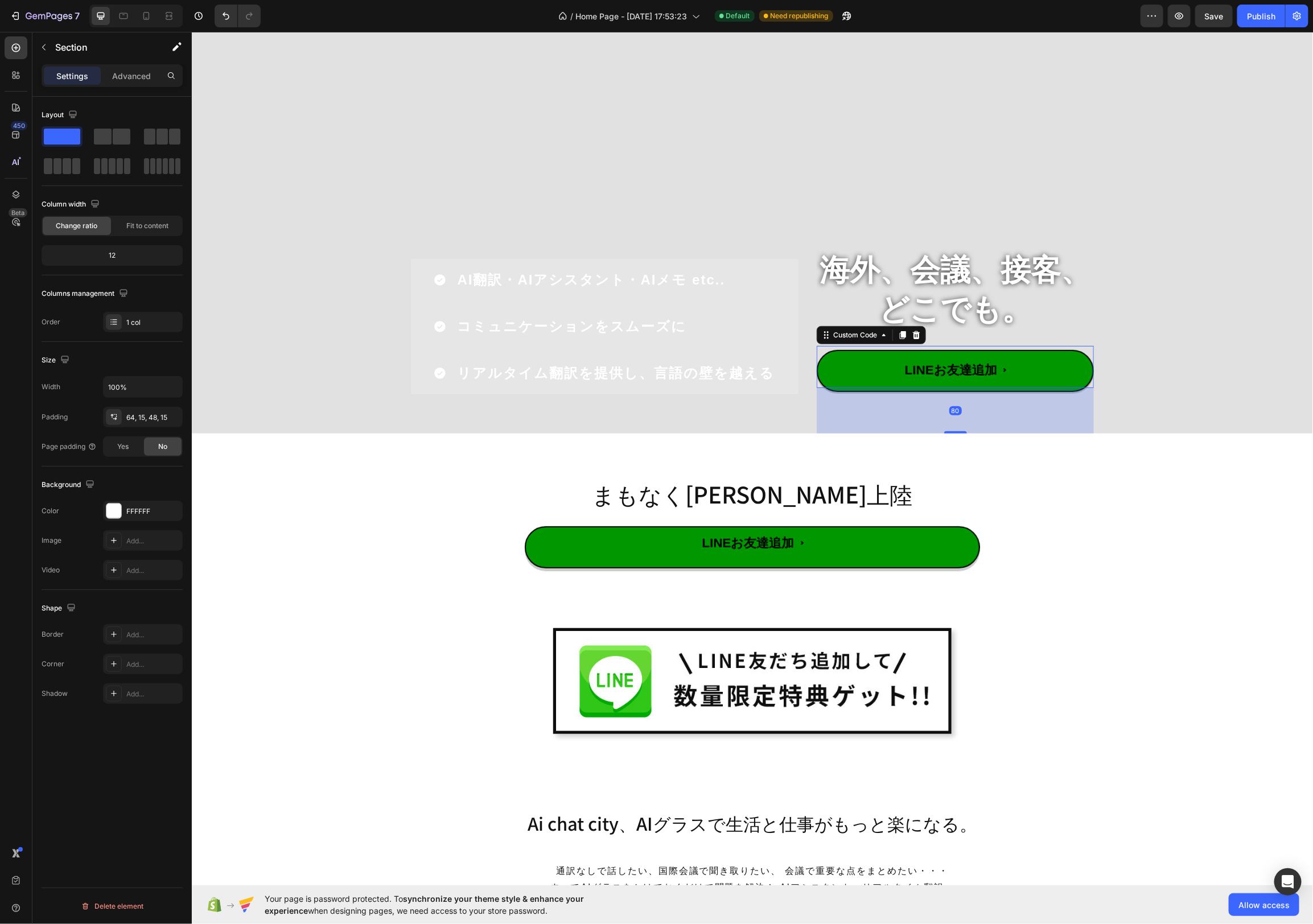
click at [1024, 355] on span "LINEお友達追加" at bounding box center [955, 370] width 152 height 42
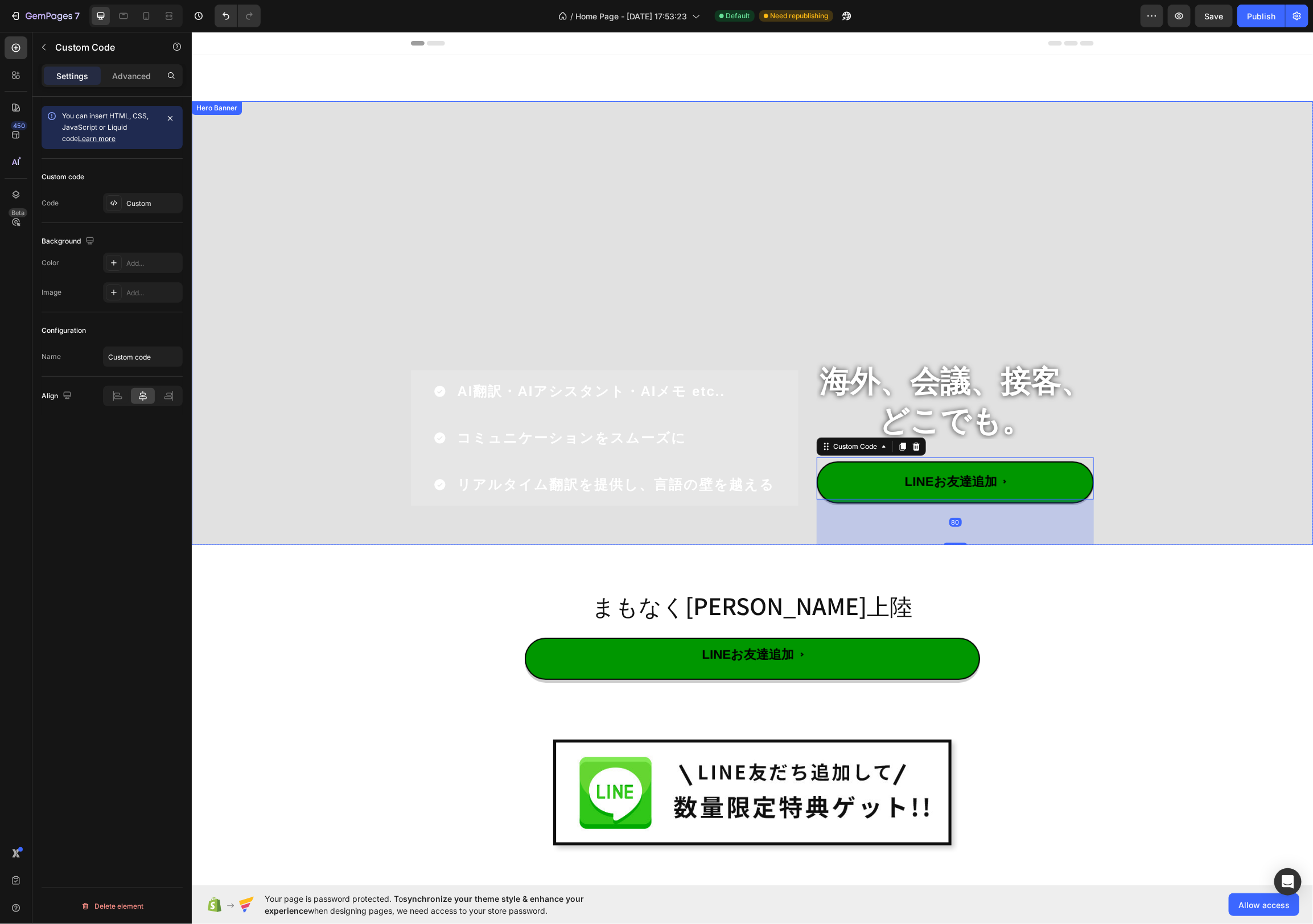
scroll to position [111, 0]
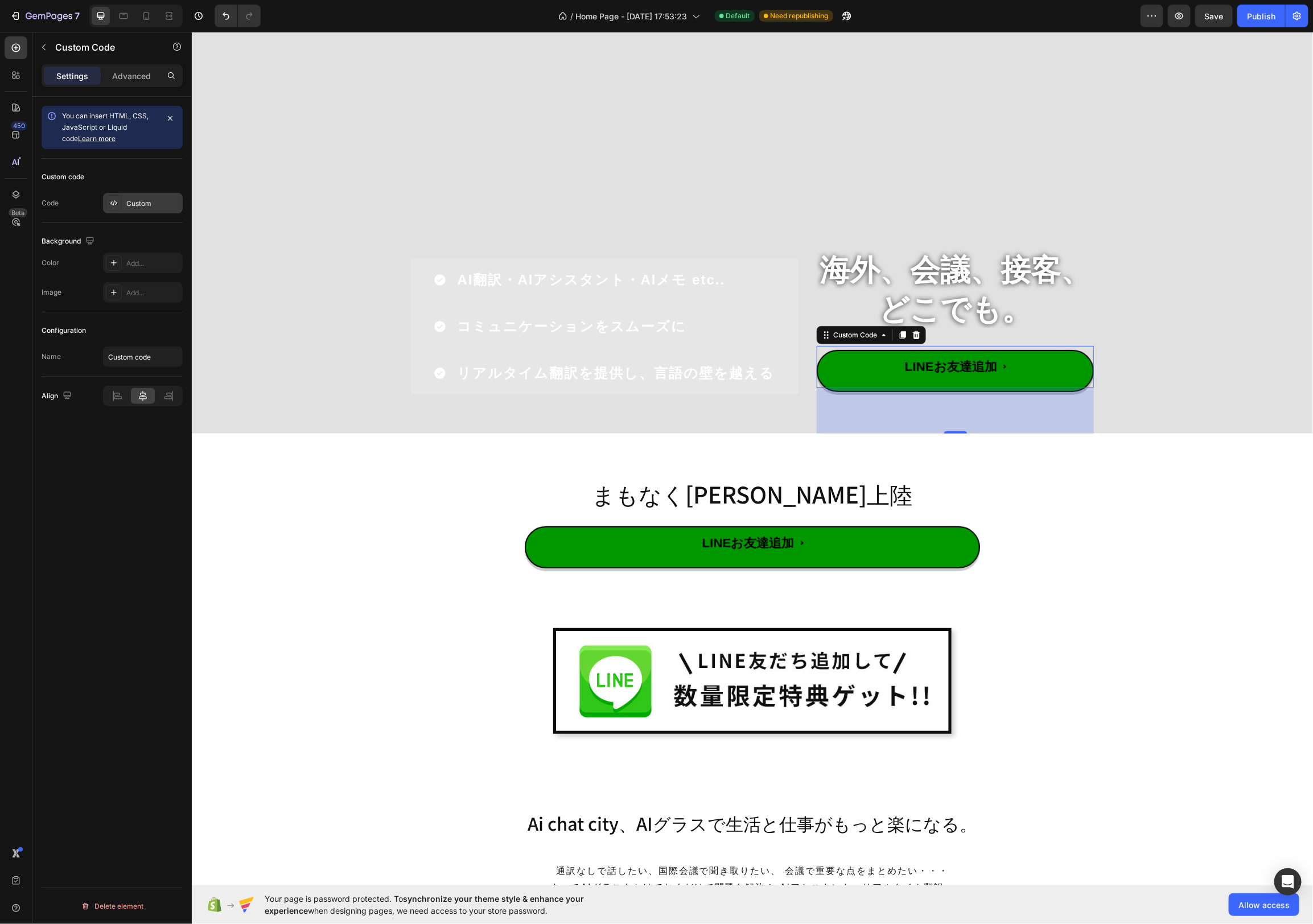
click at [149, 206] on div "Custom" at bounding box center [153, 204] width 53 height 10
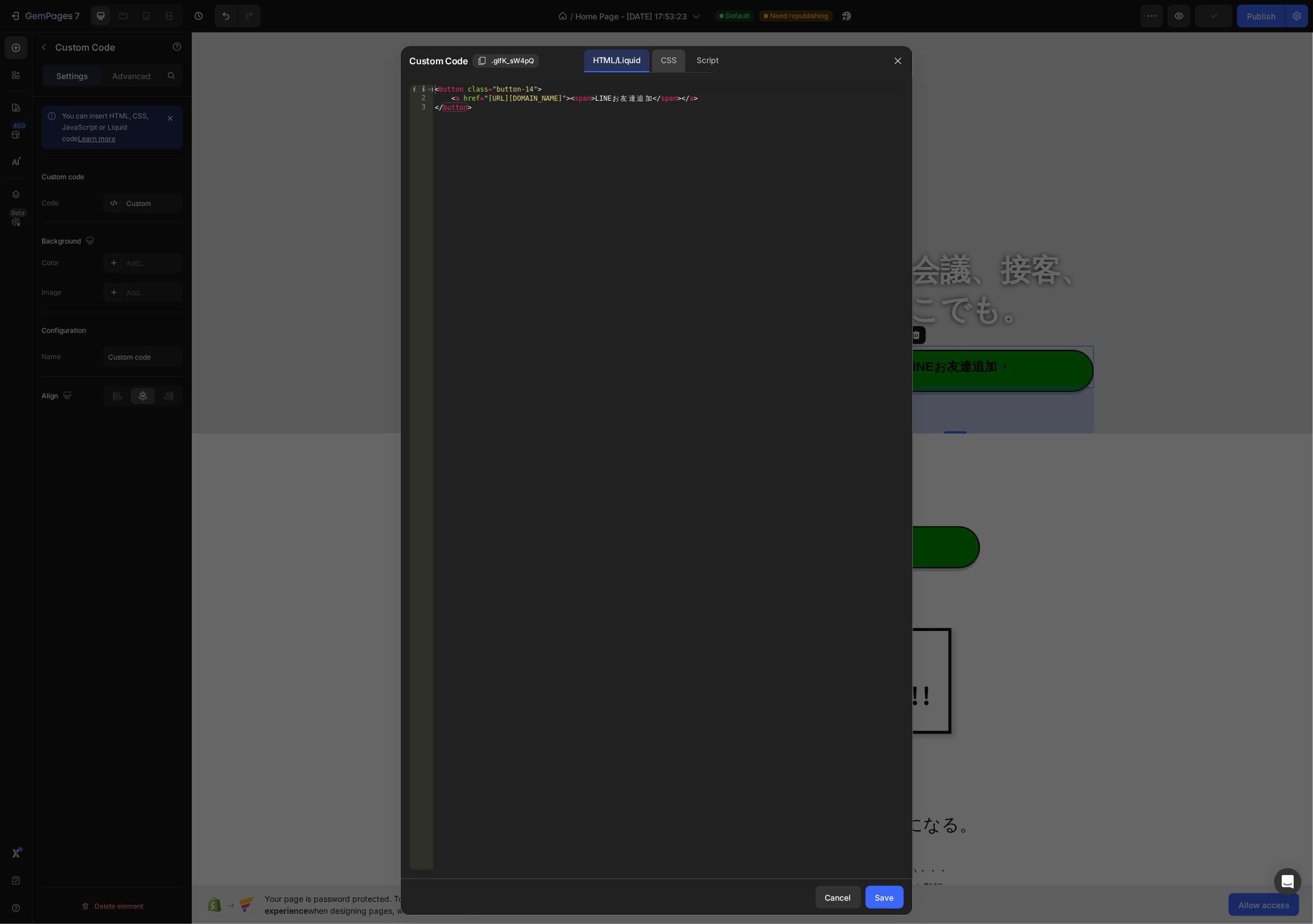
click at [688, 59] on div "CSS" at bounding box center [708, 61] width 40 height 23
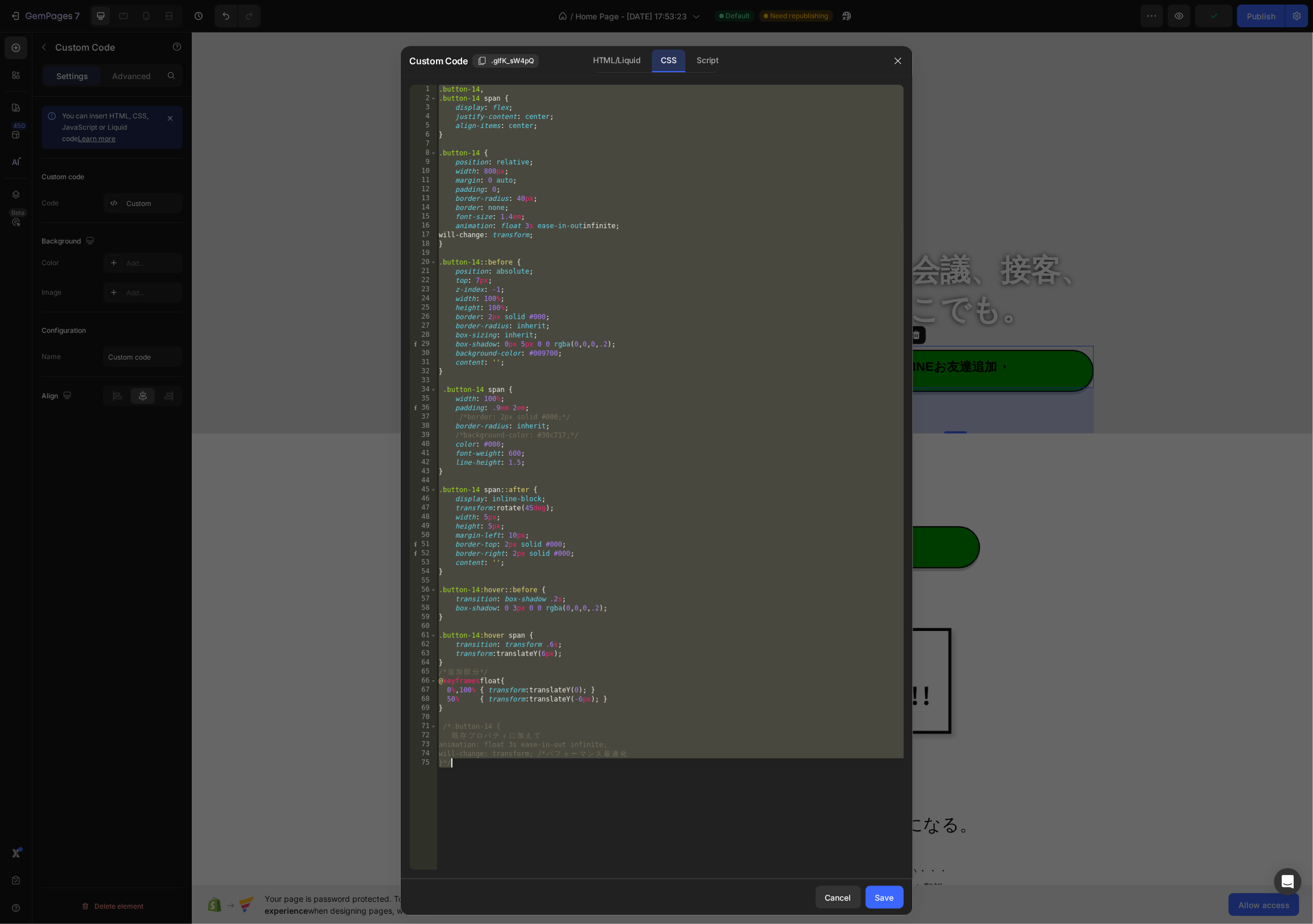
drag, startPoint x: 651, startPoint y: 149, endPoint x: 619, endPoint y: 244, distance: 100.2
click at [651, 150] on div ".button-14 , .button-14 span { display : flex ; justify-content : center ; alig…" at bounding box center [670, 487] width 467 height 803
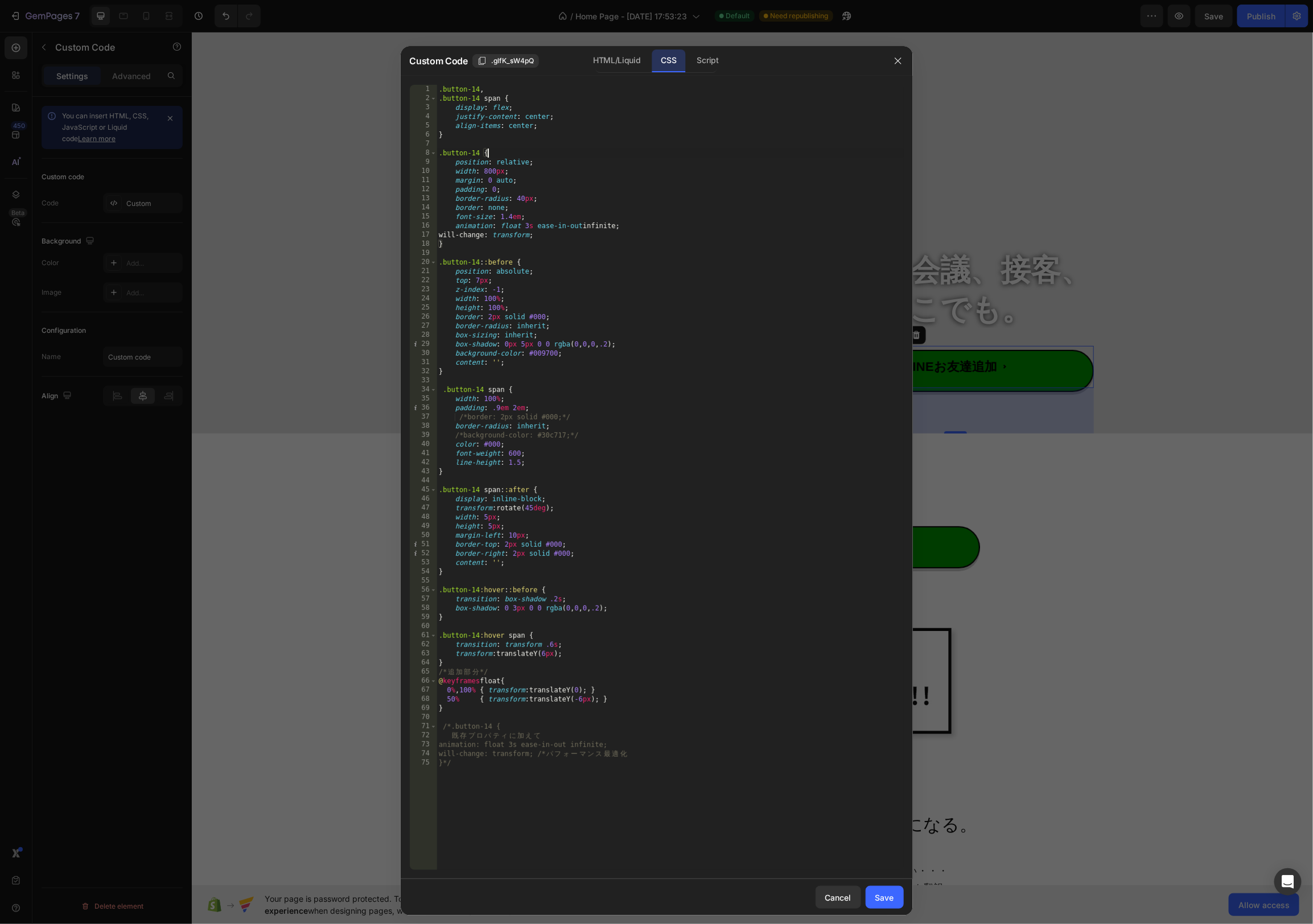
click at [604, 420] on div ".button-14 , .button-14 span { display : flex ; justify-content : center ; alig…" at bounding box center [670, 487] width 467 height 803
drag, startPoint x: 564, startPoint y: 418, endPoint x: 589, endPoint y: 420, distance: 25.1
click at [589, 420] on div ".button-14 , .button-14 span { display : flex ; justify-content : center ; alig…" at bounding box center [670, 487] width 467 height 803
click at [611, 417] on div ".button-14 , .button-14 span { display : flex ; justify-content : center ; alig…" at bounding box center [670, 487] width 467 height 803
click at [598, 227] on div ".button-14 , .button-14 span { display : flex ; justify-content : center ; alig…" at bounding box center [670, 487] width 467 height 803
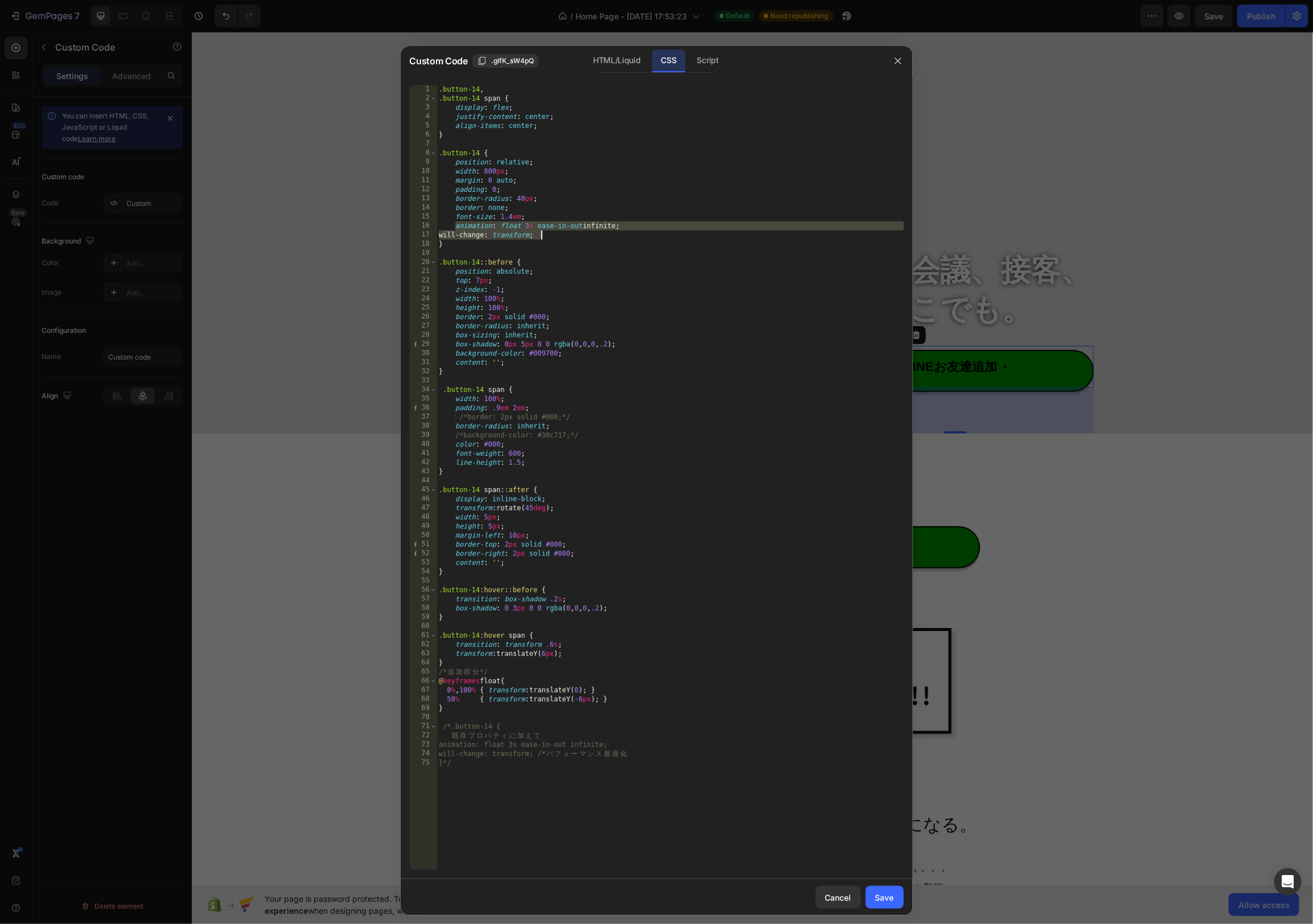
drag, startPoint x: 475, startPoint y: 226, endPoint x: 598, endPoint y: 231, distance: 123.1
click at [598, 231] on div ".button-14 , .button-14 span { display : flex ; justify-content : center ; alig…" at bounding box center [670, 487] width 467 height 803
type textarea "animation: float 3s ease-in-out infinite; will-change: transform;"
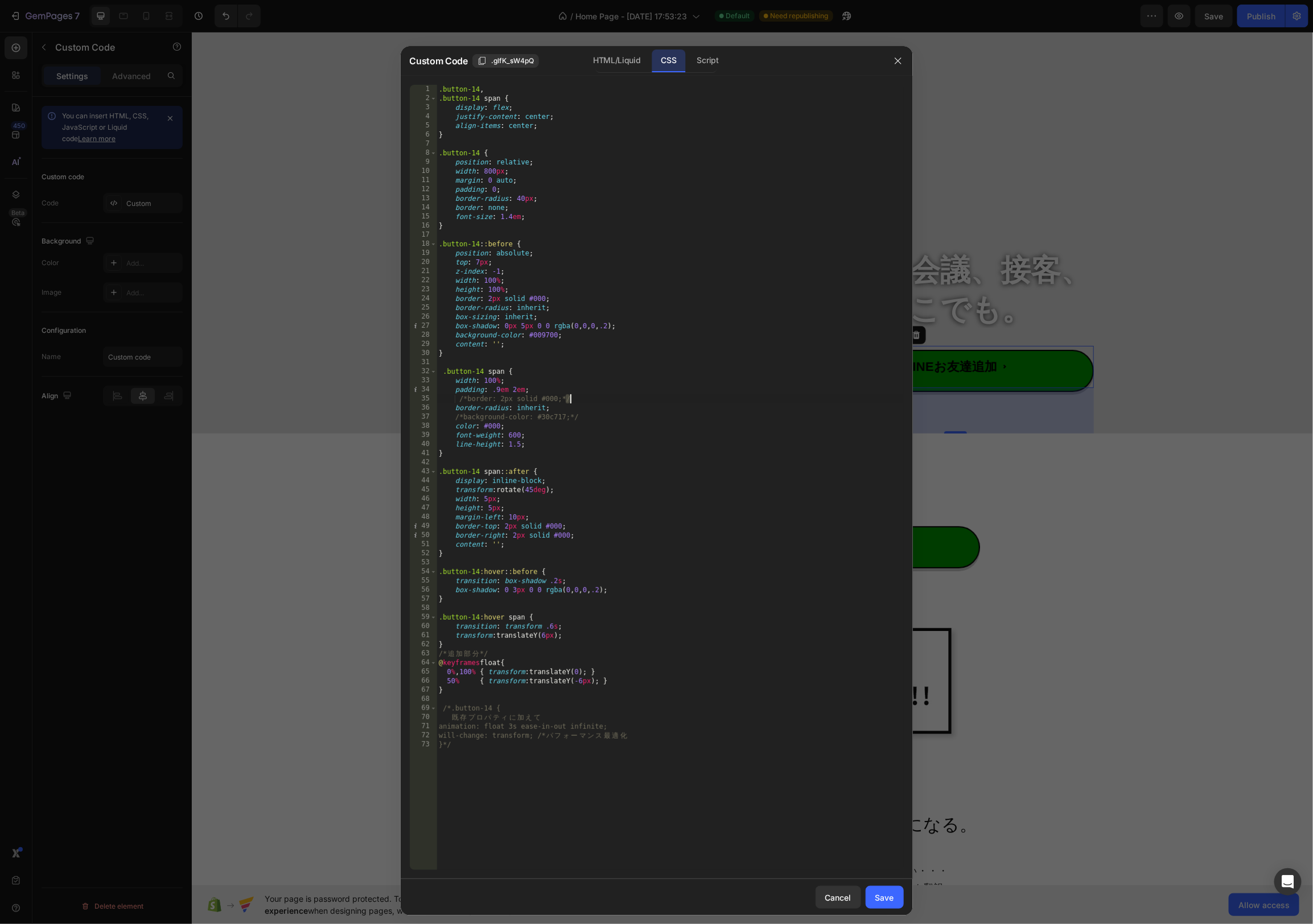
drag, startPoint x: 564, startPoint y: 398, endPoint x: 584, endPoint y: 399, distance: 20.0
click at [581, 399] on div ".button-14 , .button-14 span { display : flex ; justify-content : center ; alig…" at bounding box center [670, 487] width 467 height 803
drag, startPoint x: 467, startPoint y: 397, endPoint x: 475, endPoint y: 429, distance: 33.0
click at [467, 397] on div ".button-14 , .button-14 span { display : flex ; justify-content : center ; alig…" at bounding box center [670, 487] width 467 height 803
click at [600, 416] on div ".button-14 , .button-14 span { display : flex ; justify-content : center ; alig…" at bounding box center [670, 487] width 467 height 803
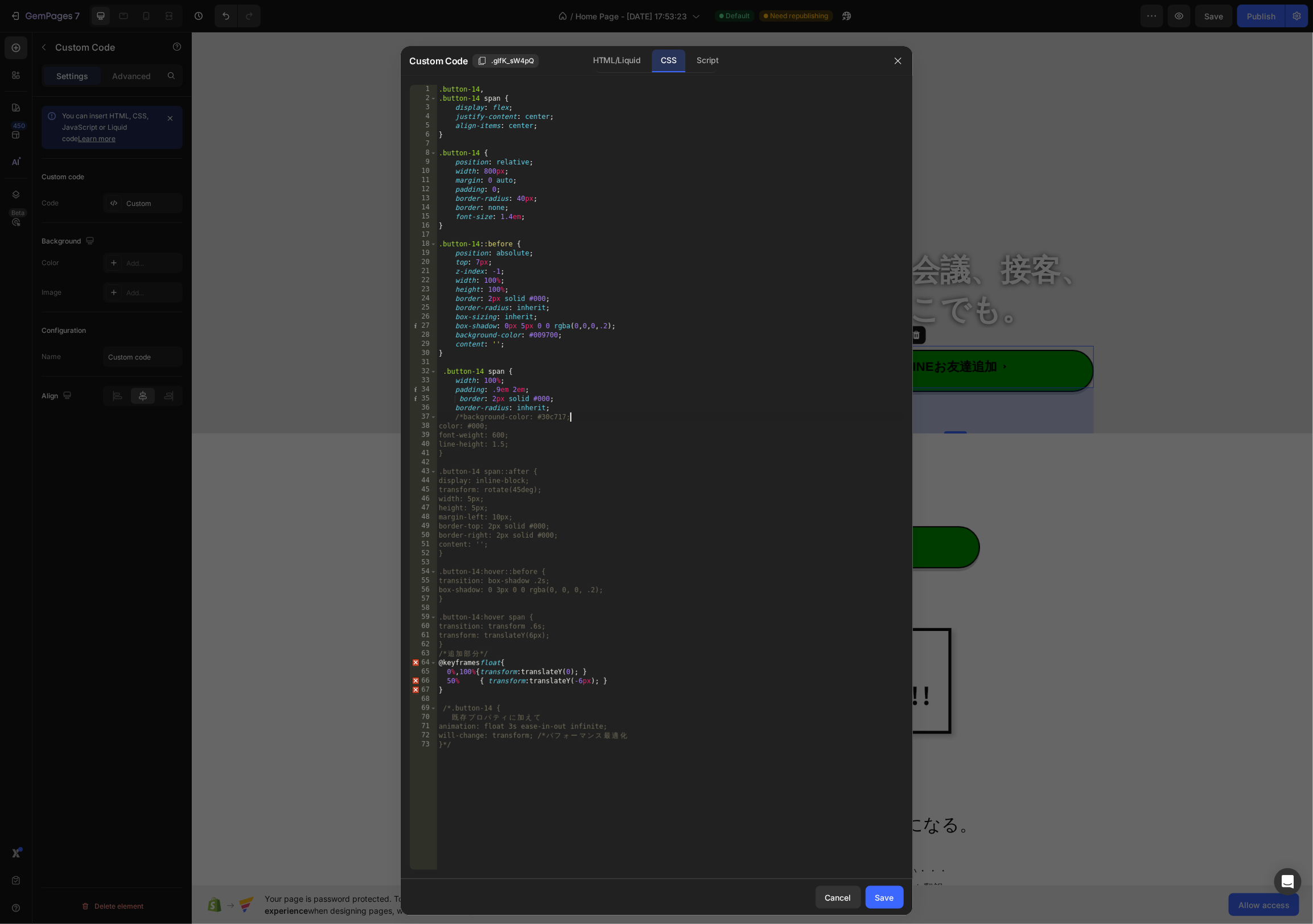
click at [463, 417] on div ".button-14 , .button-14 span { display : flex ; justify-content : center ; alig…" at bounding box center [670, 487] width 467 height 803
type textarea "background-color: #30c717;"
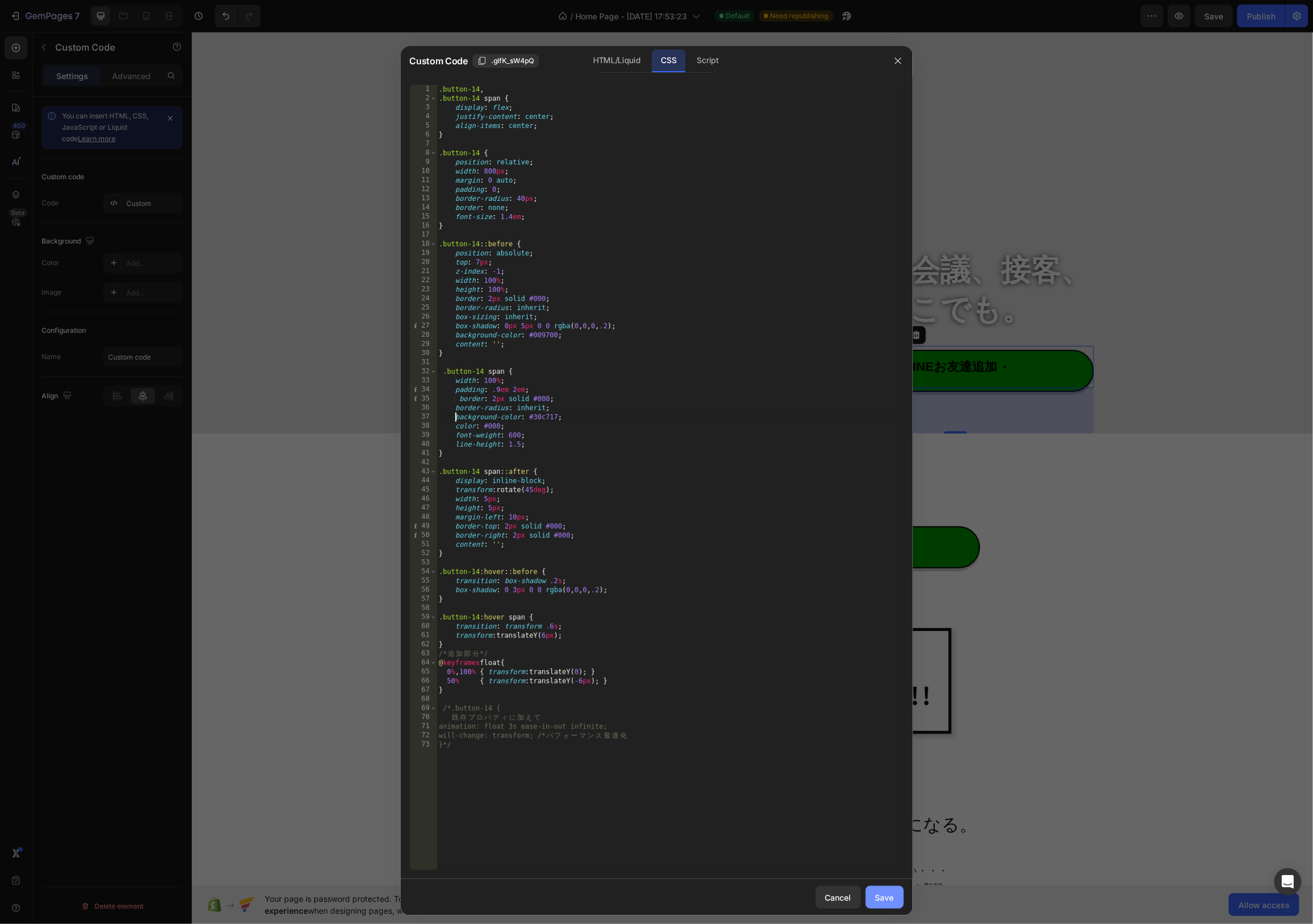
drag, startPoint x: 896, startPoint y: 896, endPoint x: 889, endPoint y: 895, distance: 7.1
click at [897, 896] on button "Save" at bounding box center [885, 898] width 38 height 23
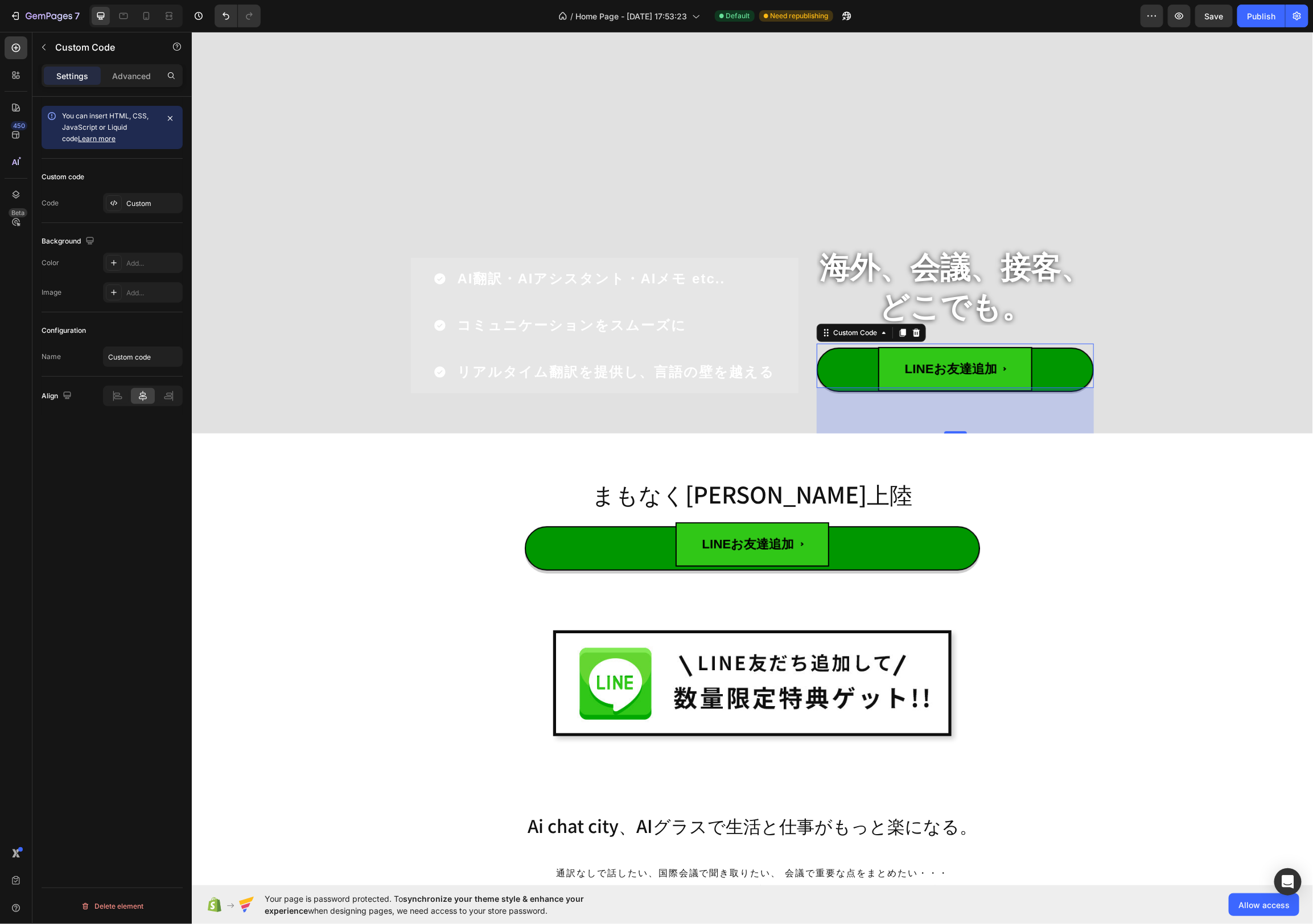
click at [1049, 375] on button "LINEお友達追加" at bounding box center [955, 365] width 277 height 44
click at [135, 199] on div "Custom" at bounding box center [153, 204] width 53 height 10
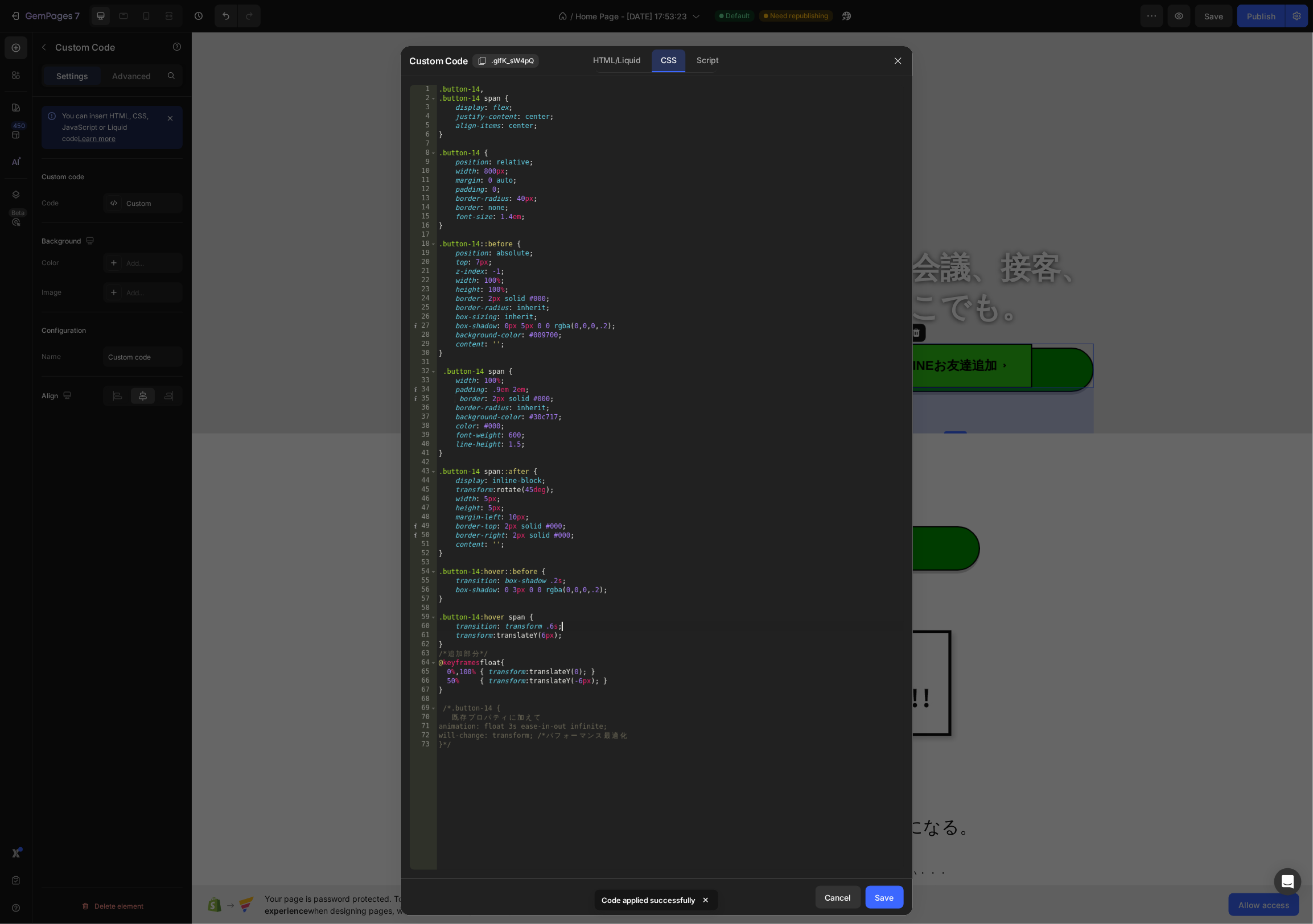
drag, startPoint x: 733, startPoint y: 631, endPoint x: 730, endPoint y: 621, distance: 10.4
click at [733, 631] on div ".button-14 , .button-14 span { display : flex ; justify-content : center ; alig…" at bounding box center [670, 487] width 467 height 803
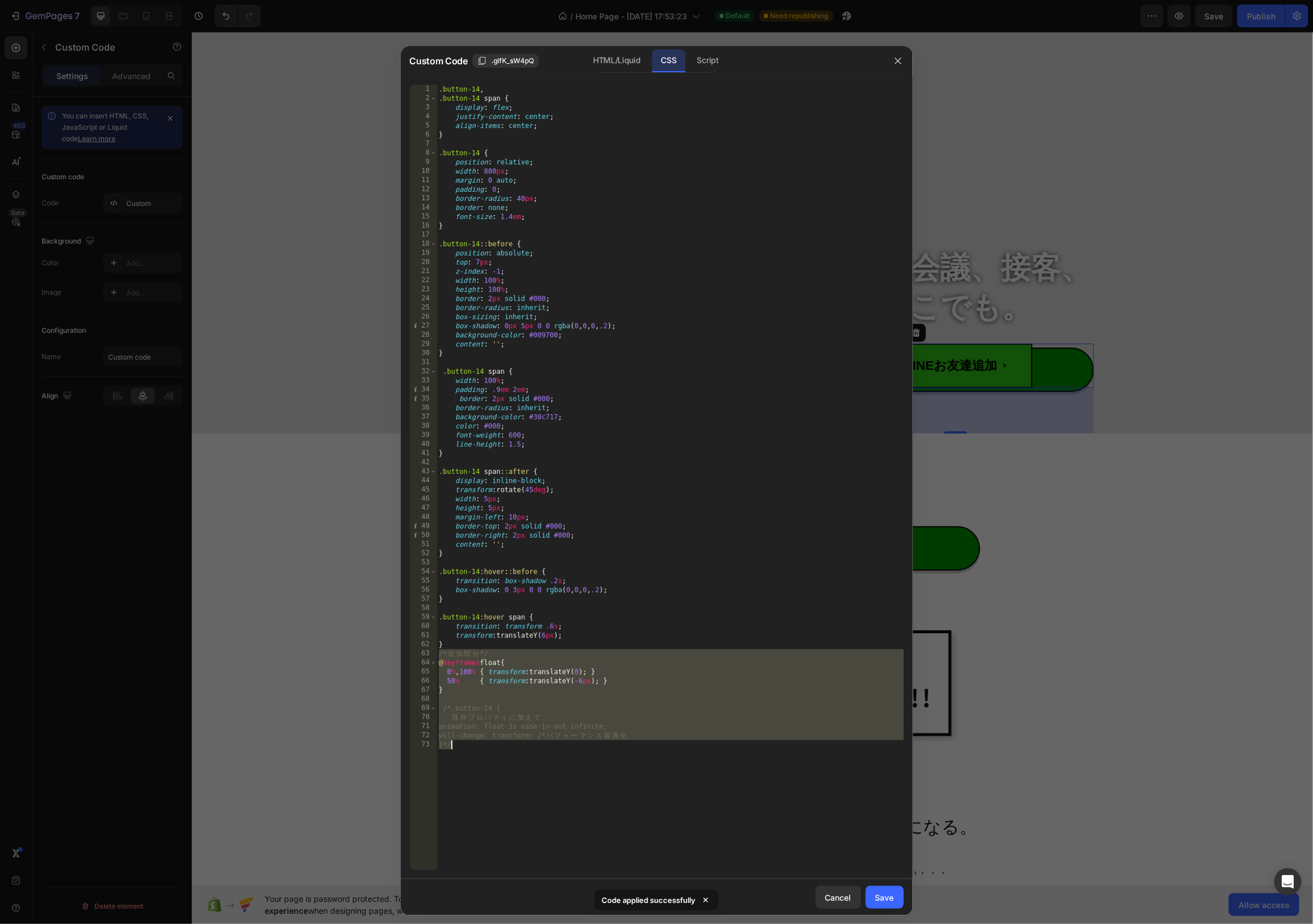
drag, startPoint x: 439, startPoint y: 658, endPoint x: 516, endPoint y: 794, distance: 156.3
click at [516, 794] on div ".button-14 , .button-14 span { display : flex ; justify-content : center ; alig…" at bounding box center [670, 487] width 467 height 803
type textarea "will-change: transform; /* パフォーマンス最適化 }*/"
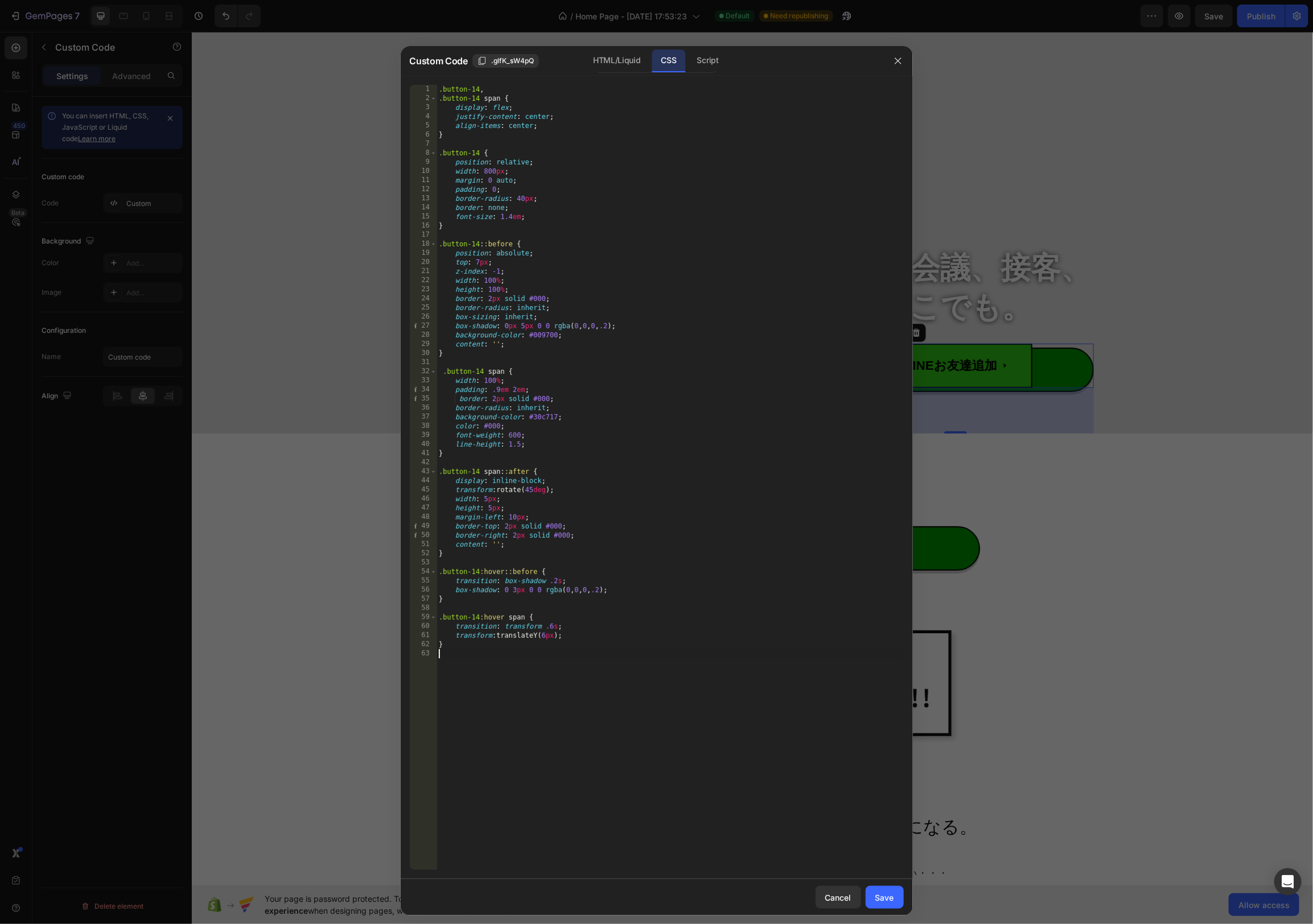
type textarea "}"
click at [876, 899] on div "Save" at bounding box center [885, 897] width 19 height 12
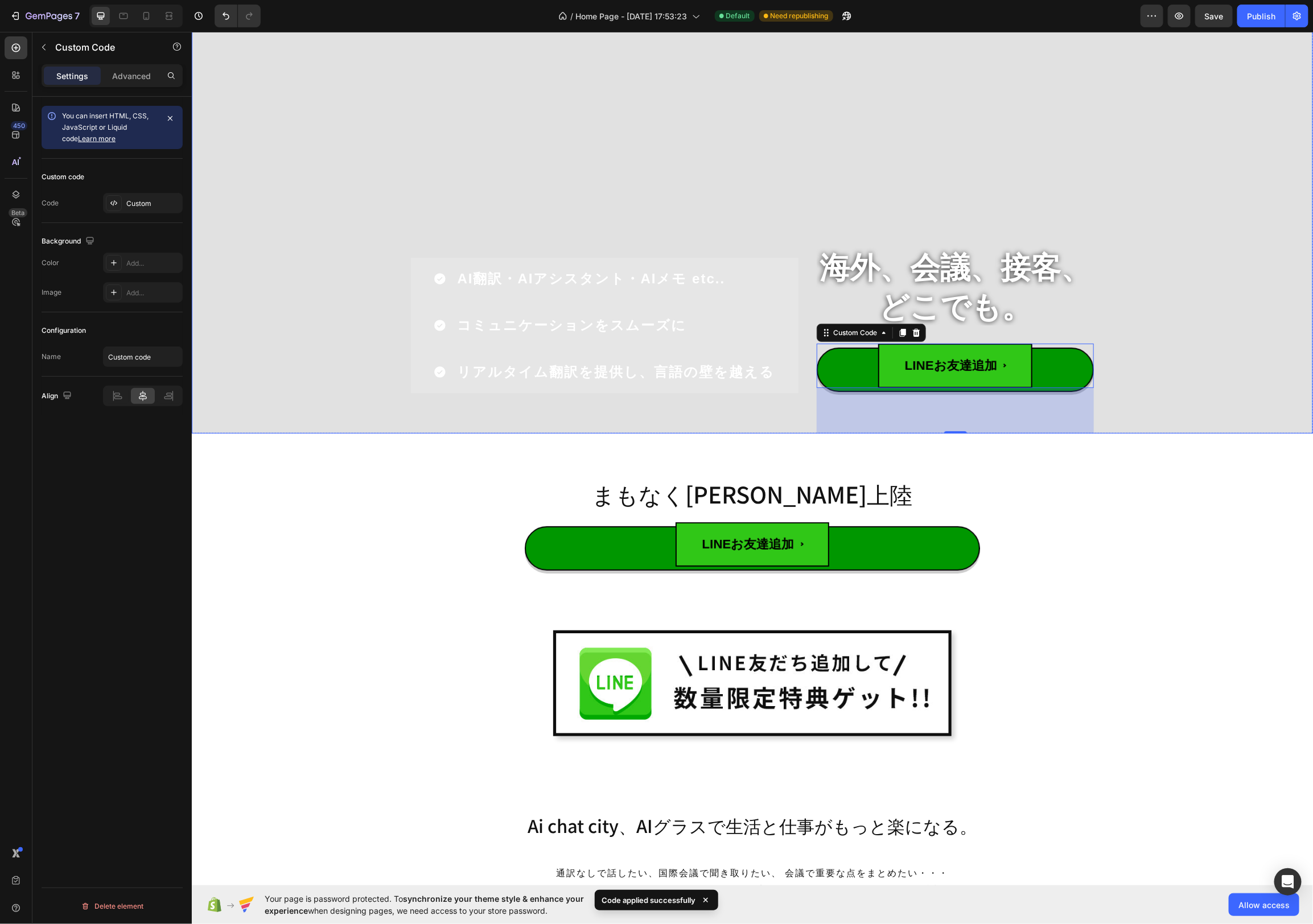
click at [1180, 380] on div "Overlay" at bounding box center [752, 211] width 1121 height 444
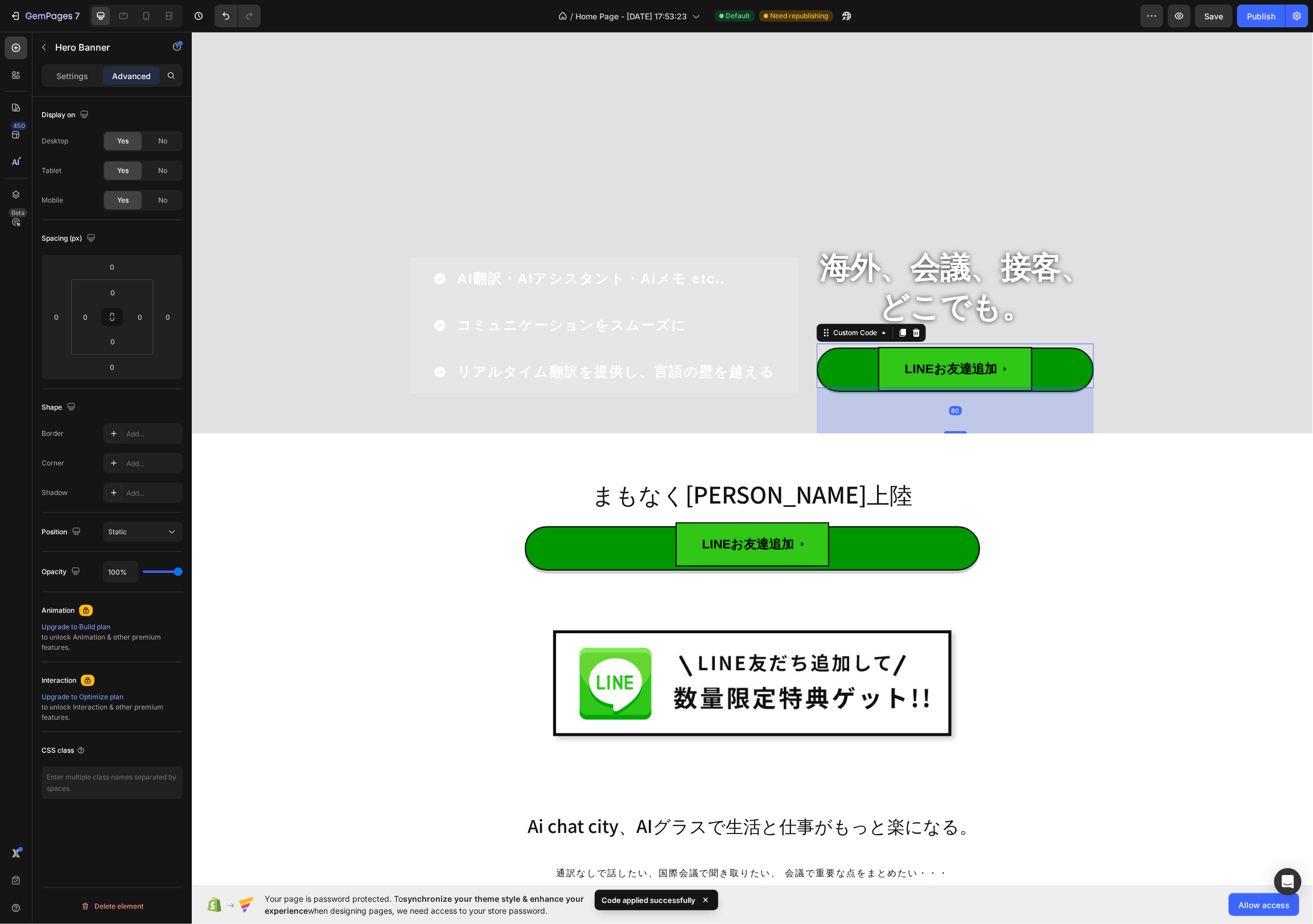
click at [1072, 371] on button "LINEお友達追加" at bounding box center [955, 365] width 277 height 44
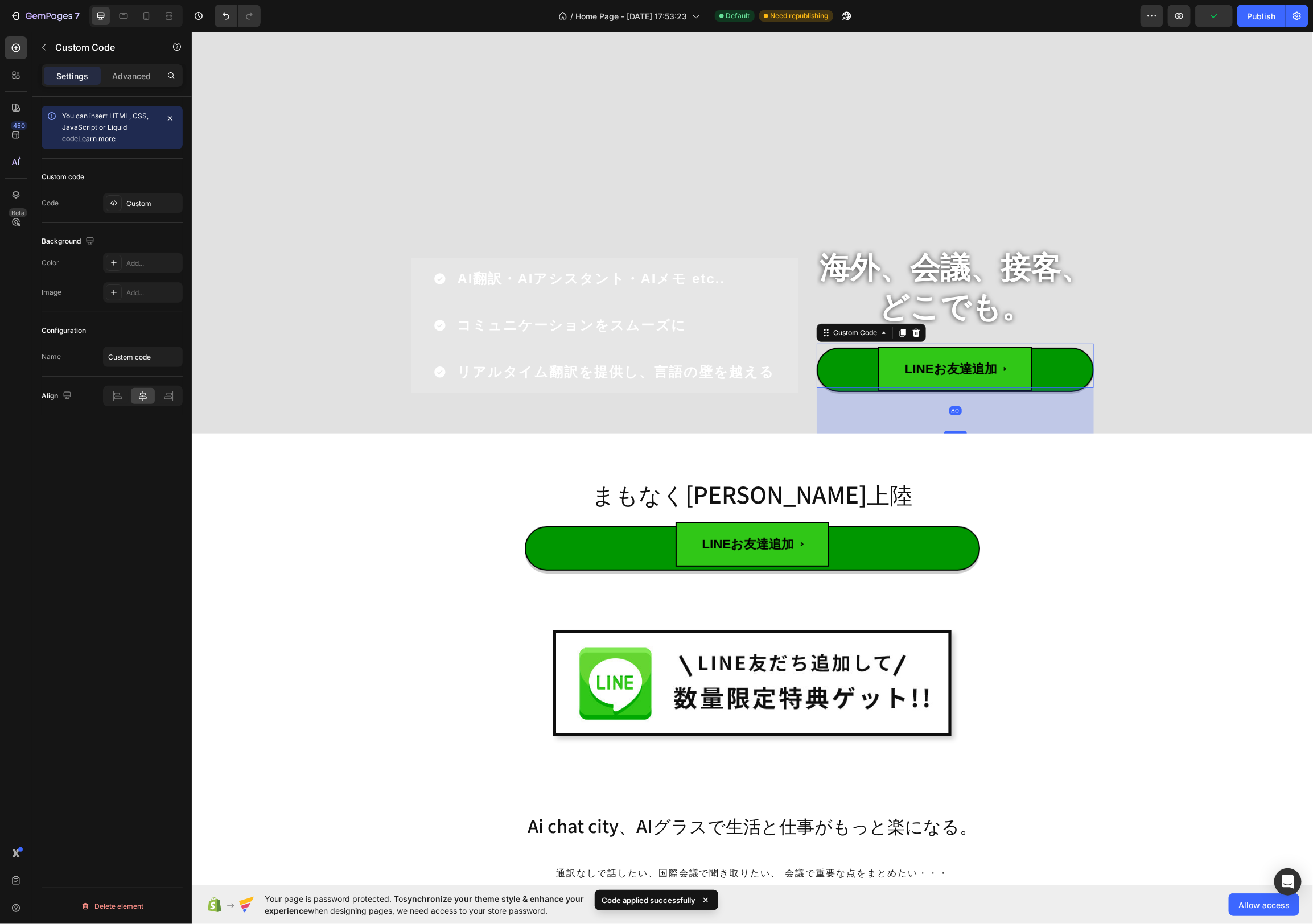
drag, startPoint x: 849, startPoint y: 364, endPoint x: 855, endPoint y: 363, distance: 6.1
click at [849, 364] on button "LINEお友達追加" at bounding box center [955, 365] width 277 height 44
click at [141, 208] on div "Custom" at bounding box center [142, 203] width 80 height 21
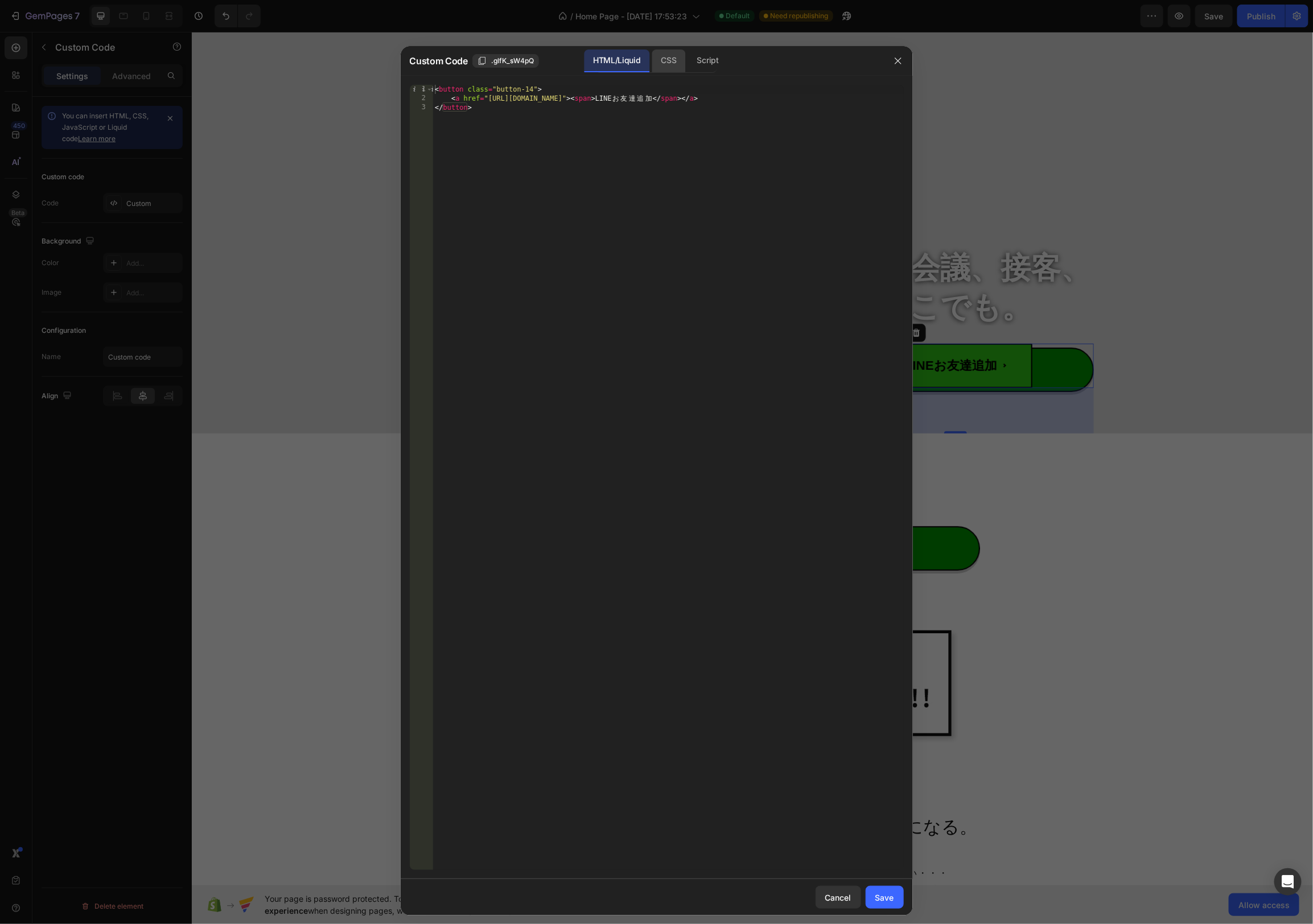
click at [688, 63] on div "CSS" at bounding box center [708, 61] width 40 height 23
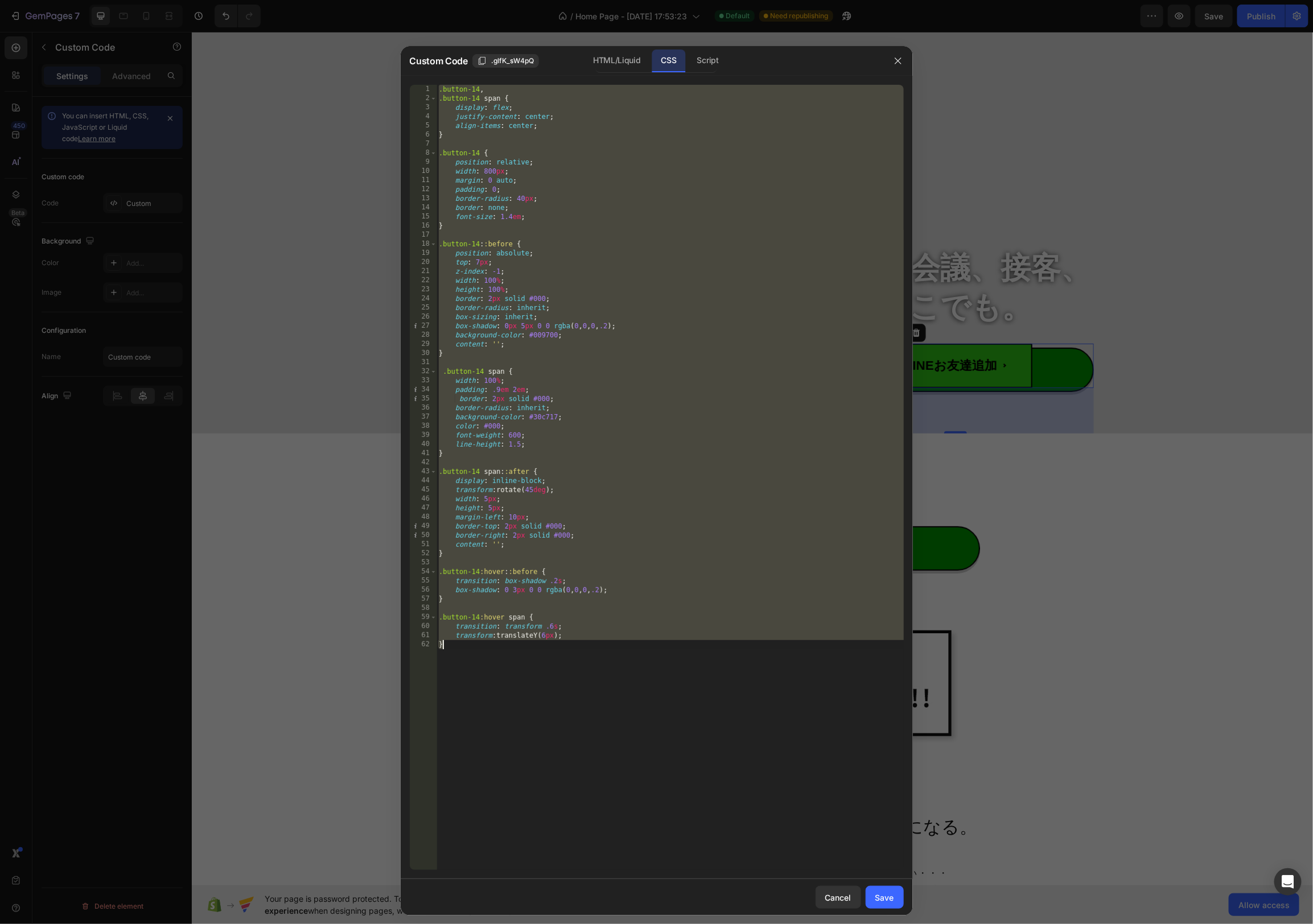
click at [625, 189] on div ".button-14 , .button-14 span { display : flex ; justify-content : center ; alig…" at bounding box center [670, 487] width 467 height 803
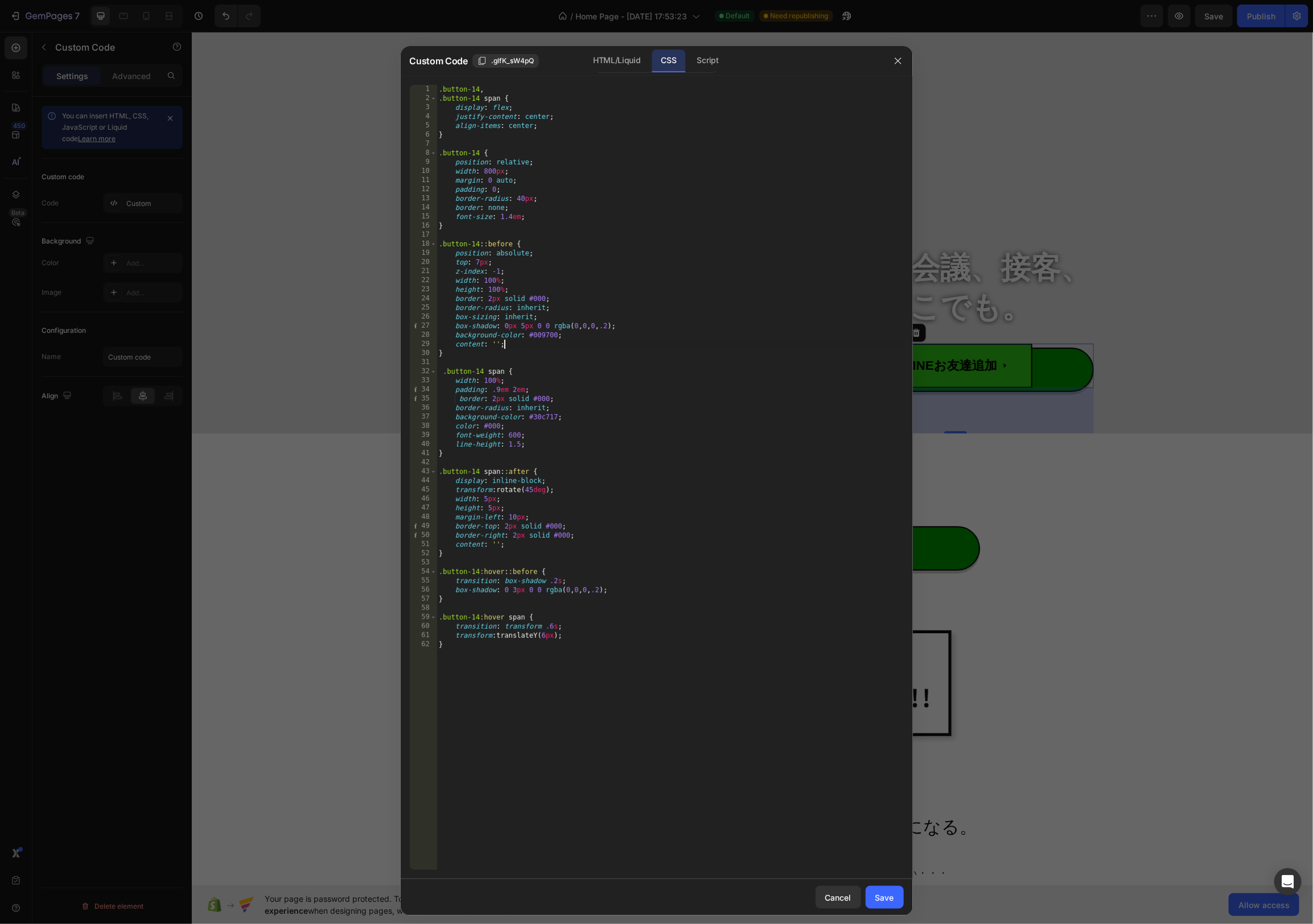
click at [509, 348] on div ".button-14 , .button-14 span { display : flex ; justify-content : center ; alig…" at bounding box center [670, 487] width 467 height 803
click at [669, 437] on div ".button-14 , .button-14 span { display : flex ; justify-content : center ; alig…" at bounding box center [670, 487] width 467 height 803
type textarea "transform: translateY(6px); }"
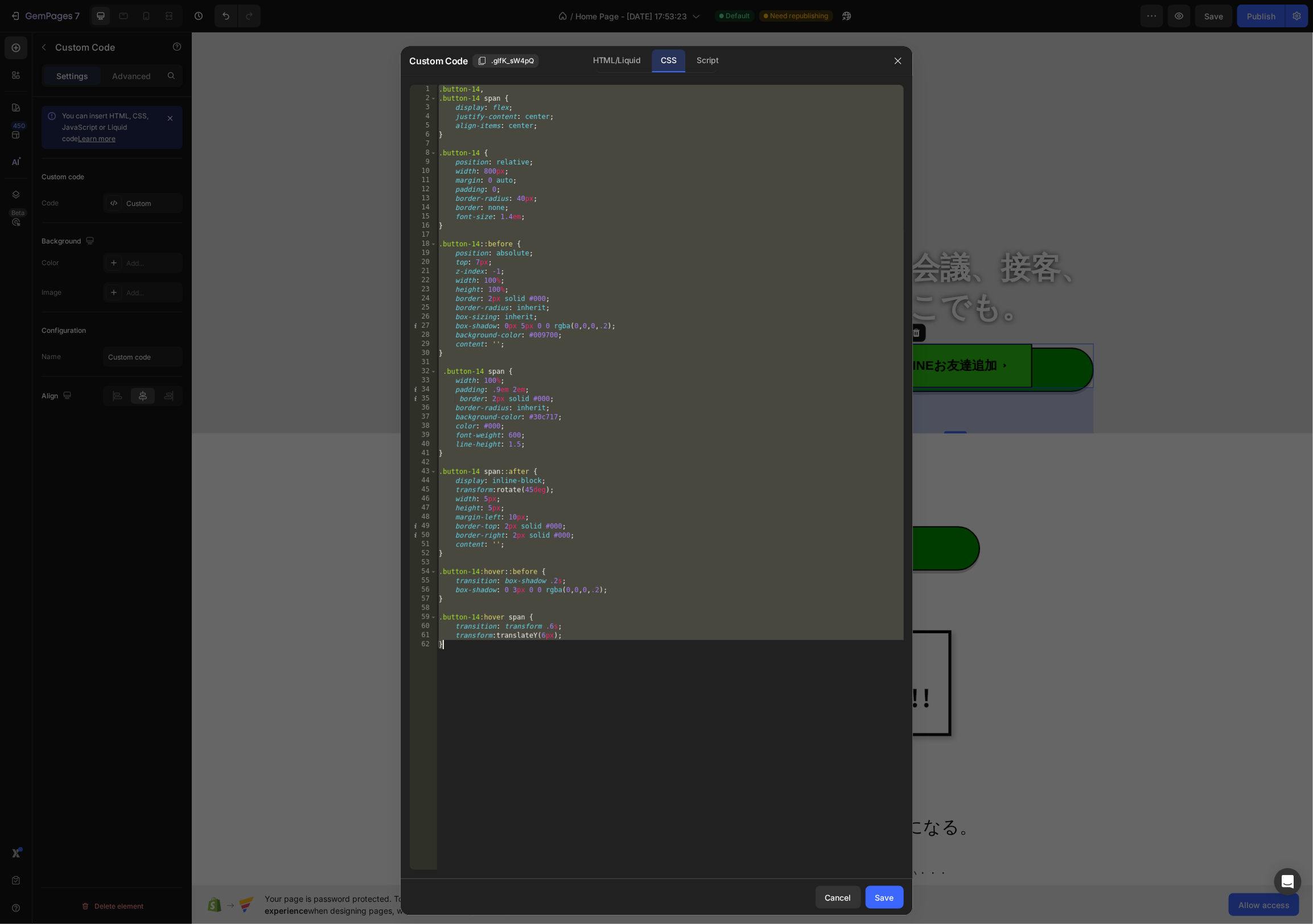
paste textarea
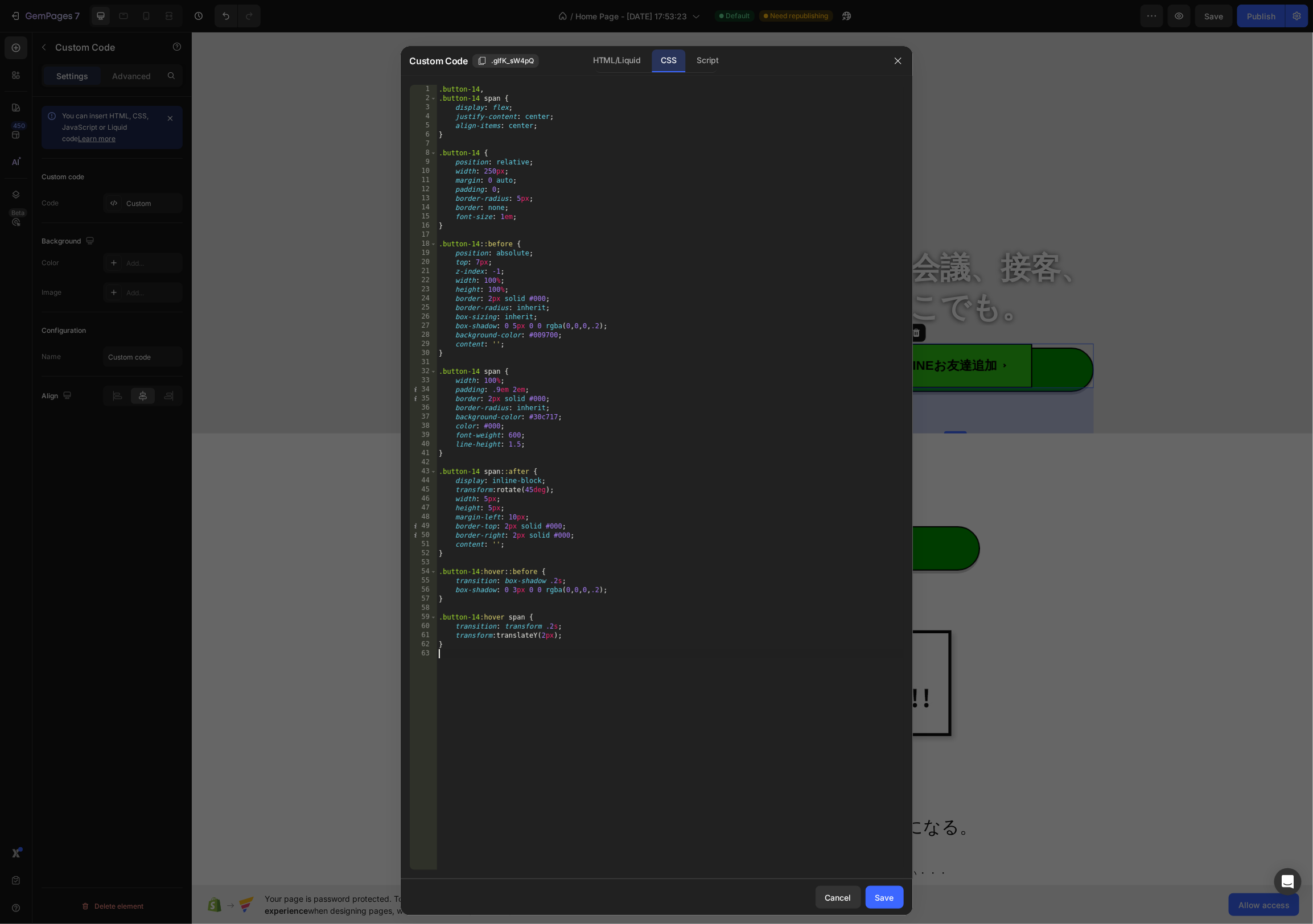
click at [490, 170] on div ".button-14 , .button-14 span { display : flex ; justify-content : center ; alig…" at bounding box center [670, 487] width 467 height 803
click at [738, 261] on div ".button-14 , .button-14 span { display : flex ; justify-content : center ; alig…" at bounding box center [670, 487] width 467 height 803
click at [734, 258] on div ".button-14 , .button-14 span { display : flex ; justify-content : center ; alig…" at bounding box center [670, 487] width 467 height 803
type textarea "top: 7px;"
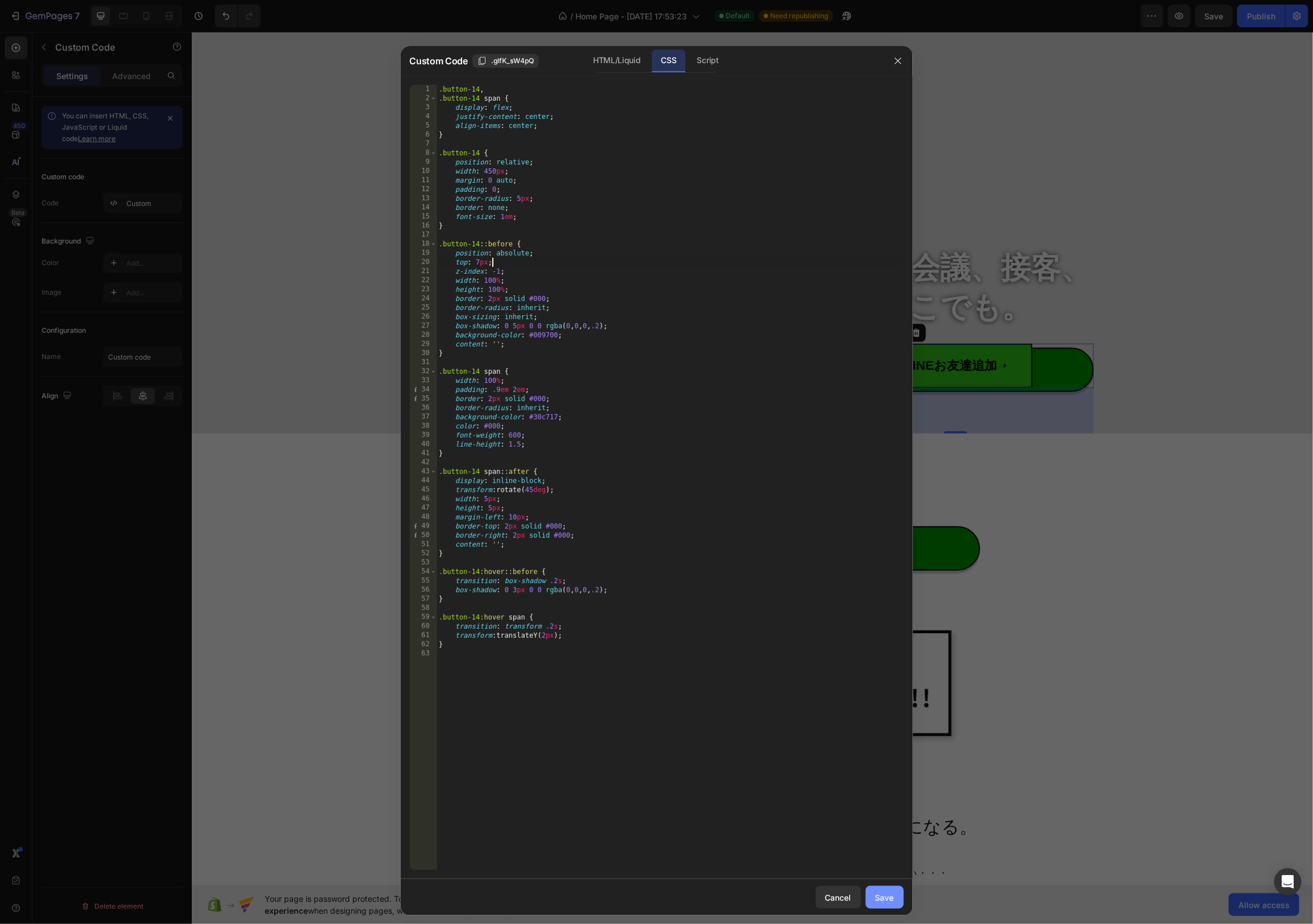
click at [885, 899] on div "Save" at bounding box center [885, 897] width 19 height 12
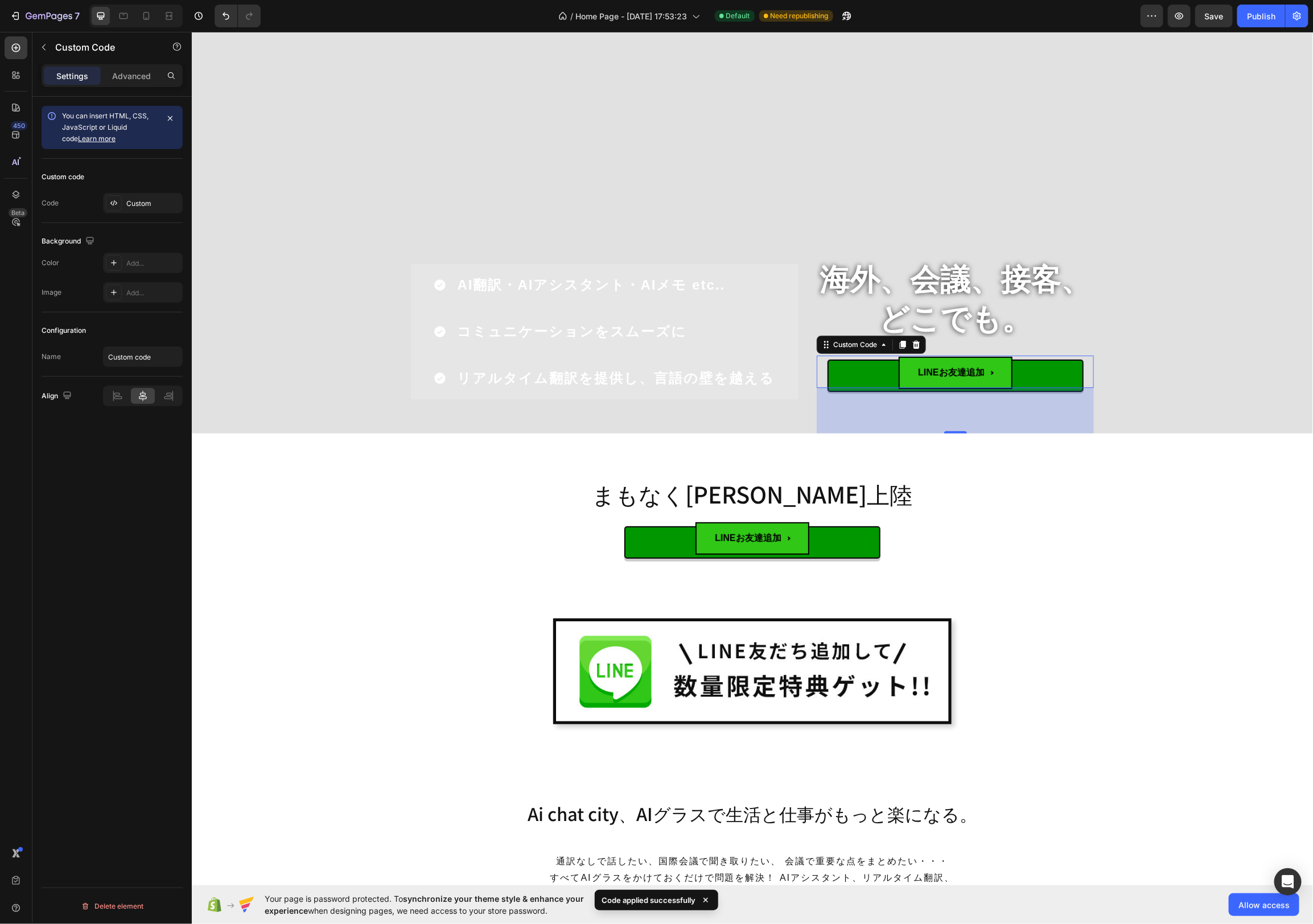
click at [1068, 380] on button "LINEお友達追加" at bounding box center [955, 371] width 256 height 33
click at [867, 382] on button "LINEお友達追加" at bounding box center [955, 371] width 256 height 33
click at [964, 382] on span "LINEお友達追加" at bounding box center [954, 372] width 113 height 33
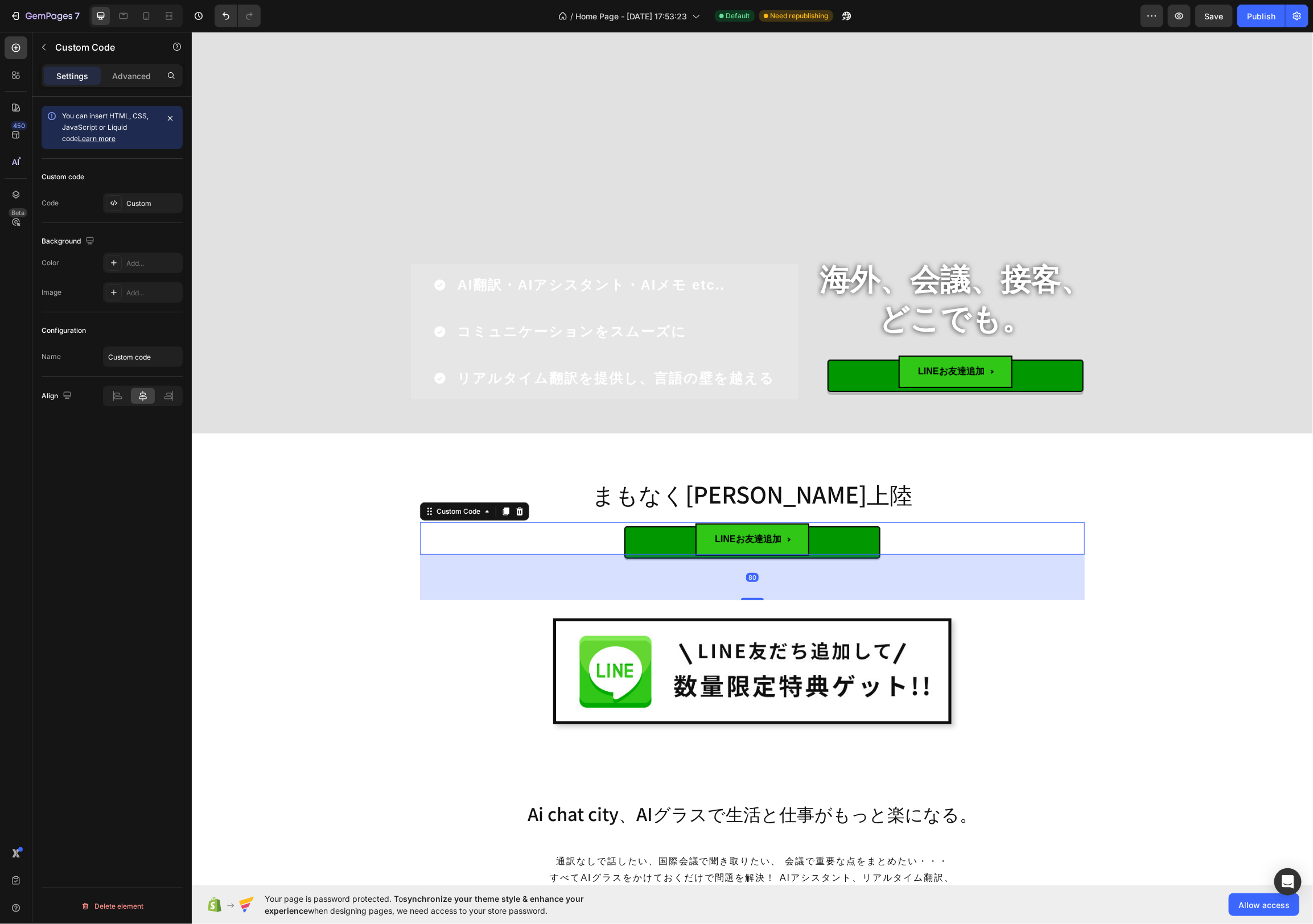
click at [854, 543] on button "LINEお友達追加" at bounding box center [752, 538] width 256 height 33
click at [731, 526] on span "LINEお友達追加" at bounding box center [751, 539] width 113 height 33
click at [524, 465] on div "まもなく[PERSON_NAME]上陸 Heading LINEお友達追加 Custom Code 80 Image Row Row Section 3" at bounding box center [752, 608] width 1121 height 350
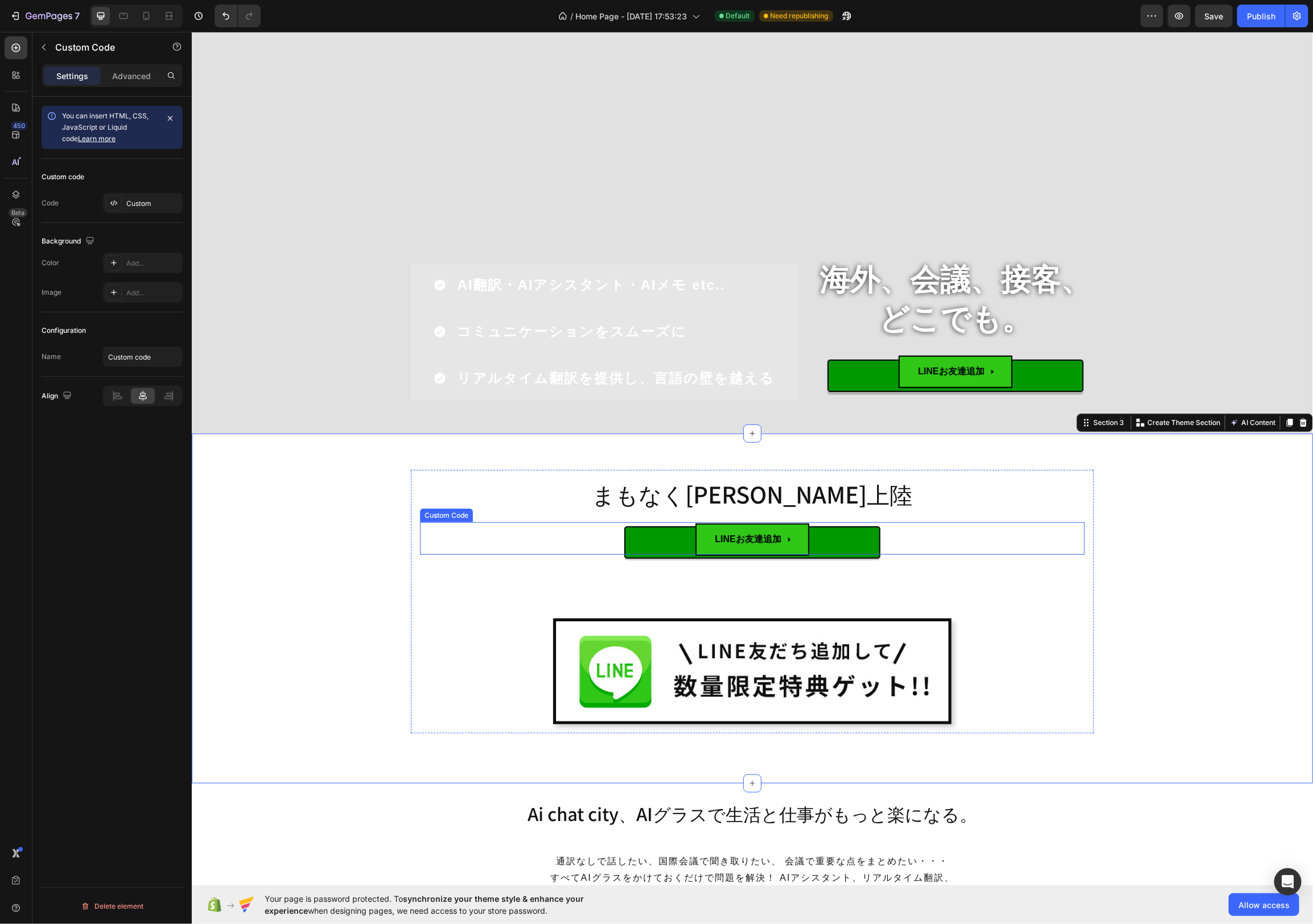
click at [767, 538] on span "LINEお友達追加" at bounding box center [751, 539] width 113 height 33
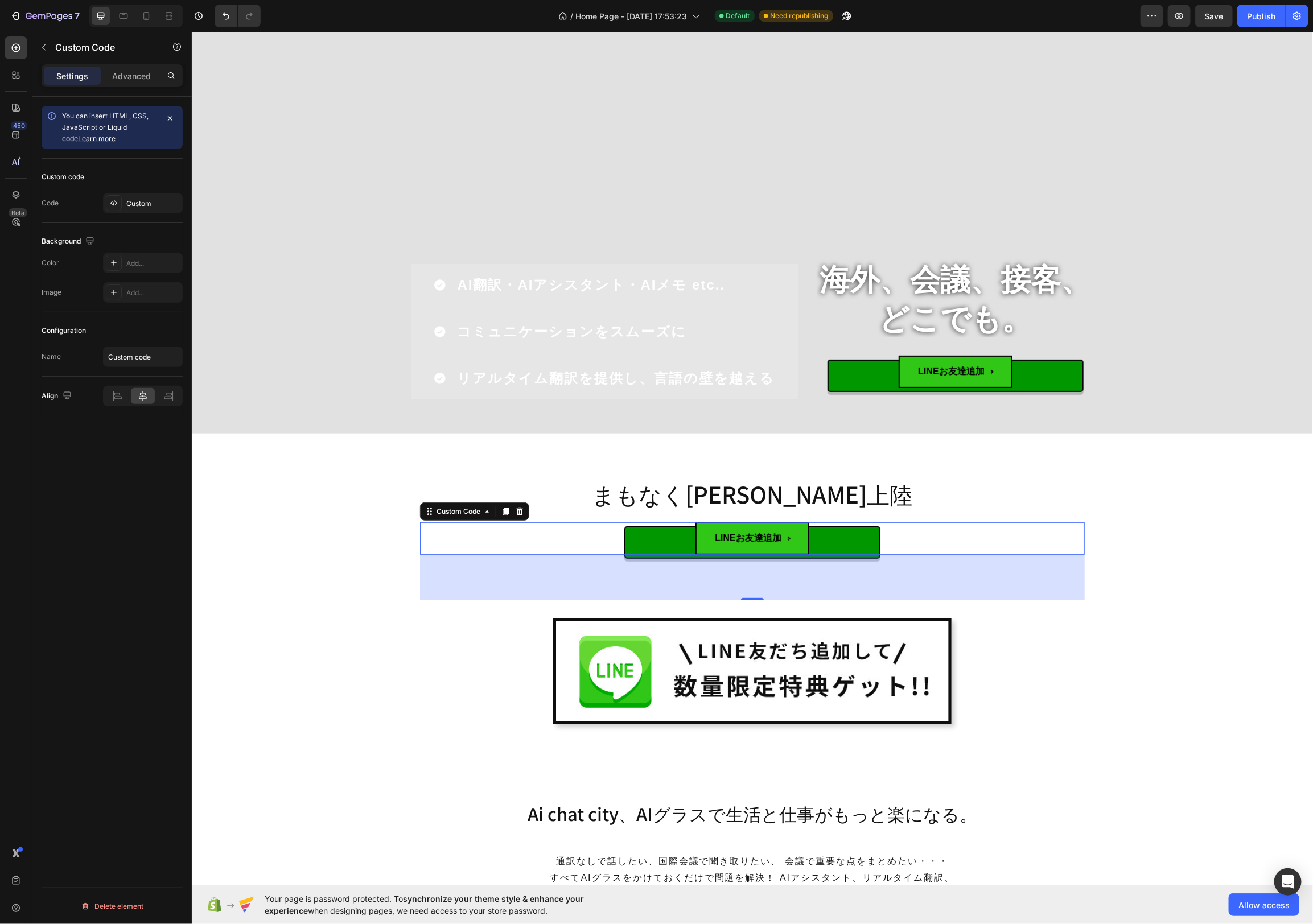
click at [157, 220] on div "Custom code Code Custom" at bounding box center [112, 191] width 141 height 64
click at [162, 205] on div "Custom" at bounding box center [153, 204] width 53 height 10
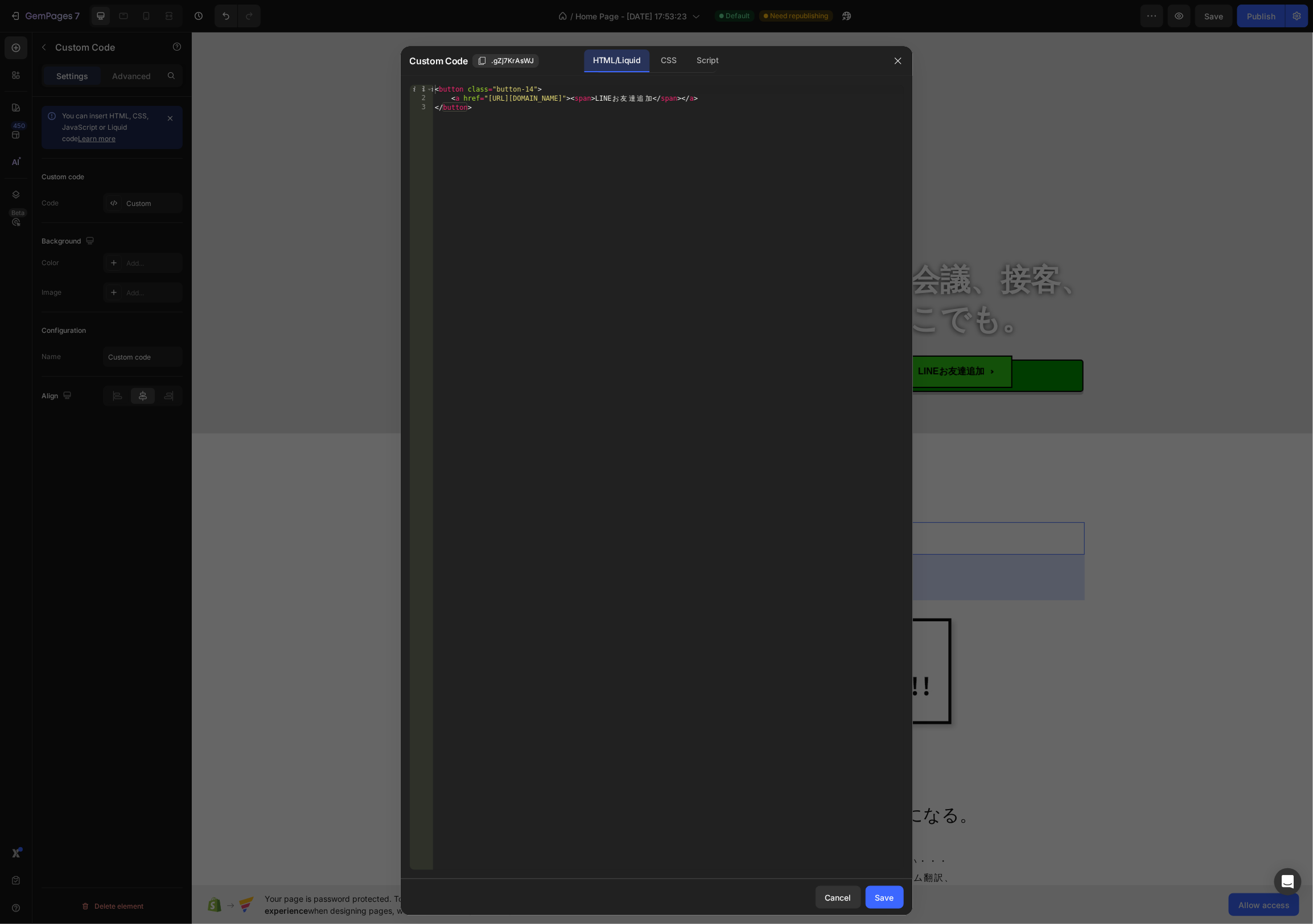
click at [629, 96] on div "< button class = "button-14" > < a href = "[URL][DOMAIN_NAME]" > < span > LINE …" at bounding box center [668, 487] width 471 height 803
drag, startPoint x: 611, startPoint y: 101, endPoint x: 667, endPoint y: 100, distance: 56.0
click at [668, 100] on div "< button class = "button-14" > < a href = "[URL][DOMAIN_NAME]" > < span > LINE …" at bounding box center [668, 487] width 471 height 803
drag, startPoint x: 587, startPoint y: 100, endPoint x: 429, endPoint y: 99, distance: 158.0
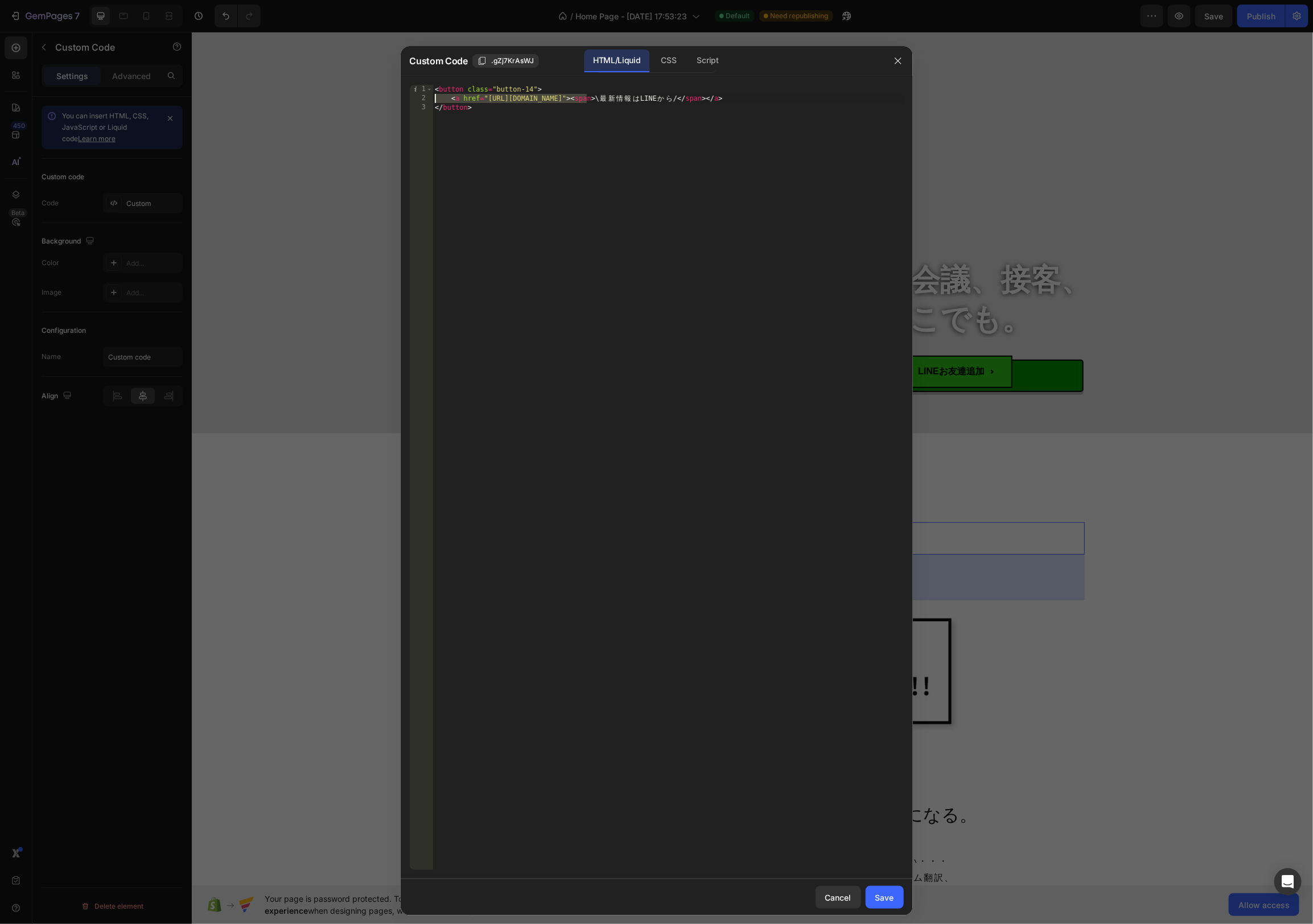
click at [429, 99] on div "\ 1 2 3 < button class = "button-14" > < a href = "[URL][DOMAIN_NAME]" > < span…" at bounding box center [657, 477] width 494 height 785
drag, startPoint x: 571, startPoint y: 99, endPoint x: 632, endPoint y: 101, distance: 61.0
click at [630, 100] on div "< button class = "button-14" > < span > \ 最 新 情 報 は LINE か ら / </ span > </ a >…" at bounding box center [668, 487] width 471 height 803
type textarea "<span>\最新情報はLINEから/</span>"
click at [881, 894] on div "Save" at bounding box center [885, 897] width 19 height 12
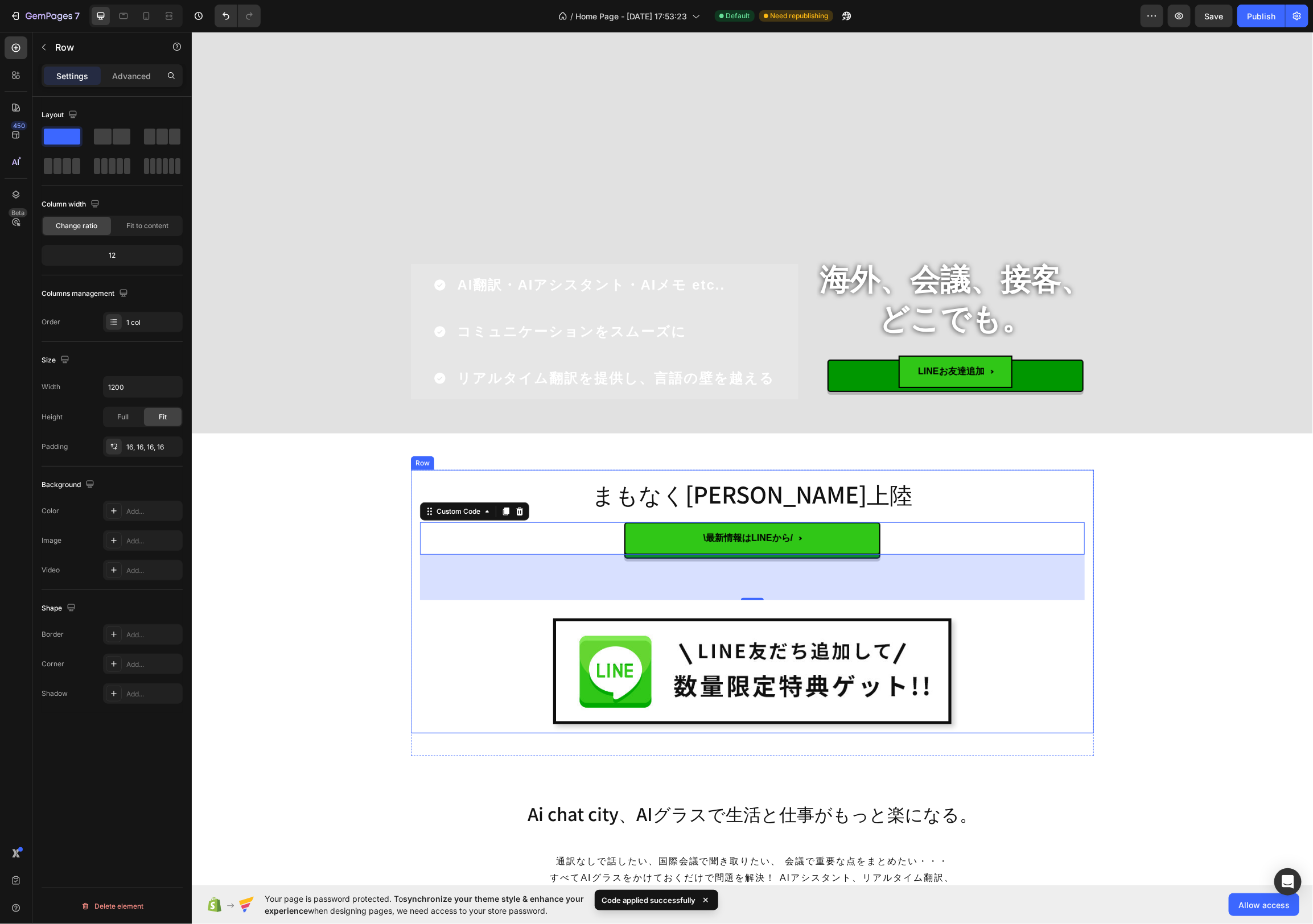
drag, startPoint x: 991, startPoint y: 510, endPoint x: 1002, endPoint y: 510, distance: 11.0
click at [992, 510] on div "まもなく[PERSON_NAME]上陸 Heading \最新情報はLINEから/ Custom Code 80 Image" at bounding box center [752, 601] width 665 height 245
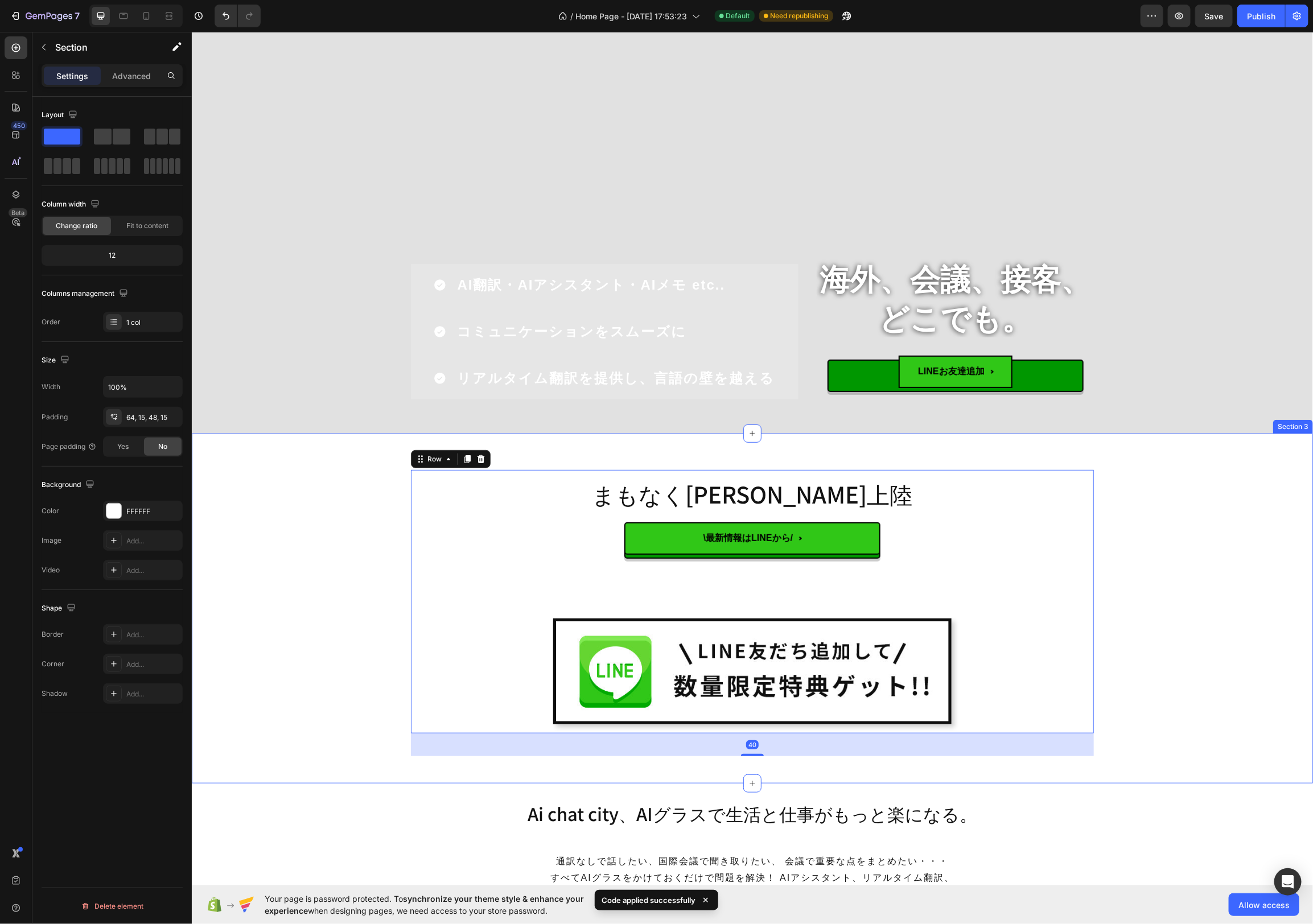
click at [1227, 502] on div "まもなく[PERSON_NAME]上陸 Heading \最新情報はLINEから/ Custom Code Image Row 40 Row" at bounding box center [752, 612] width 1104 height 286
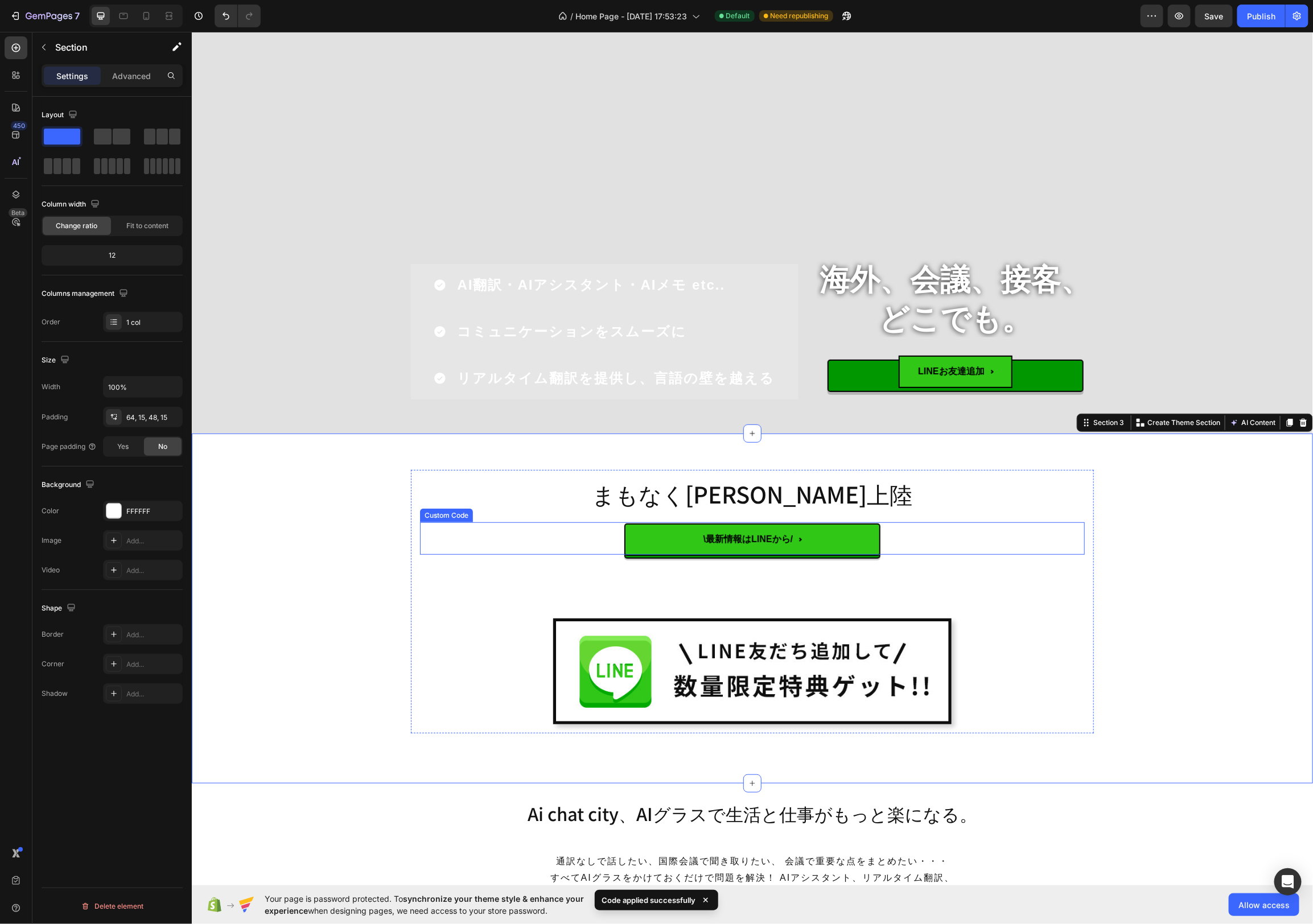
click at [849, 547] on span "\最新情報はLINEから/" at bounding box center [752, 539] width 256 height 33
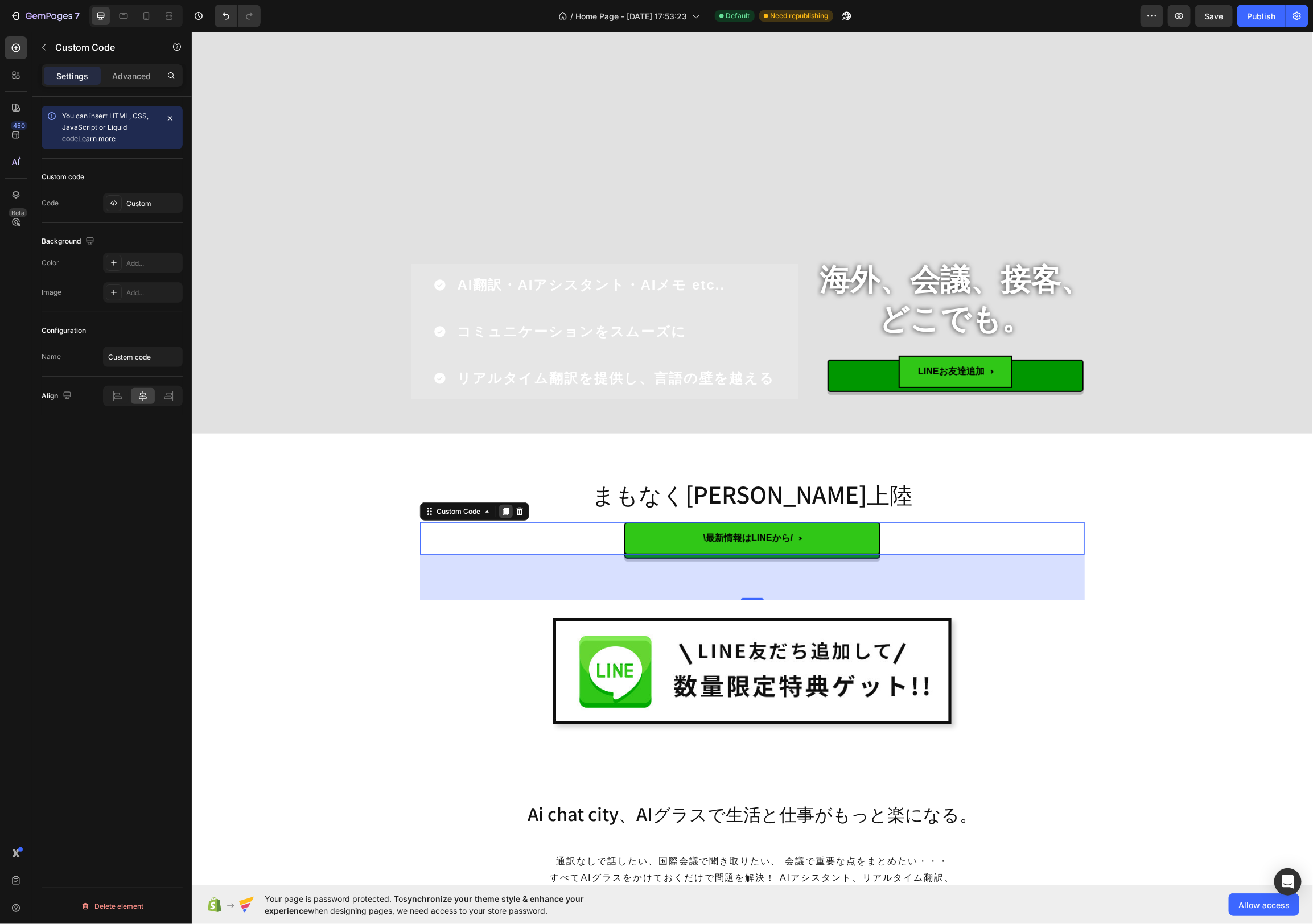
click at [508, 512] on icon at bounding box center [505, 511] width 6 height 8
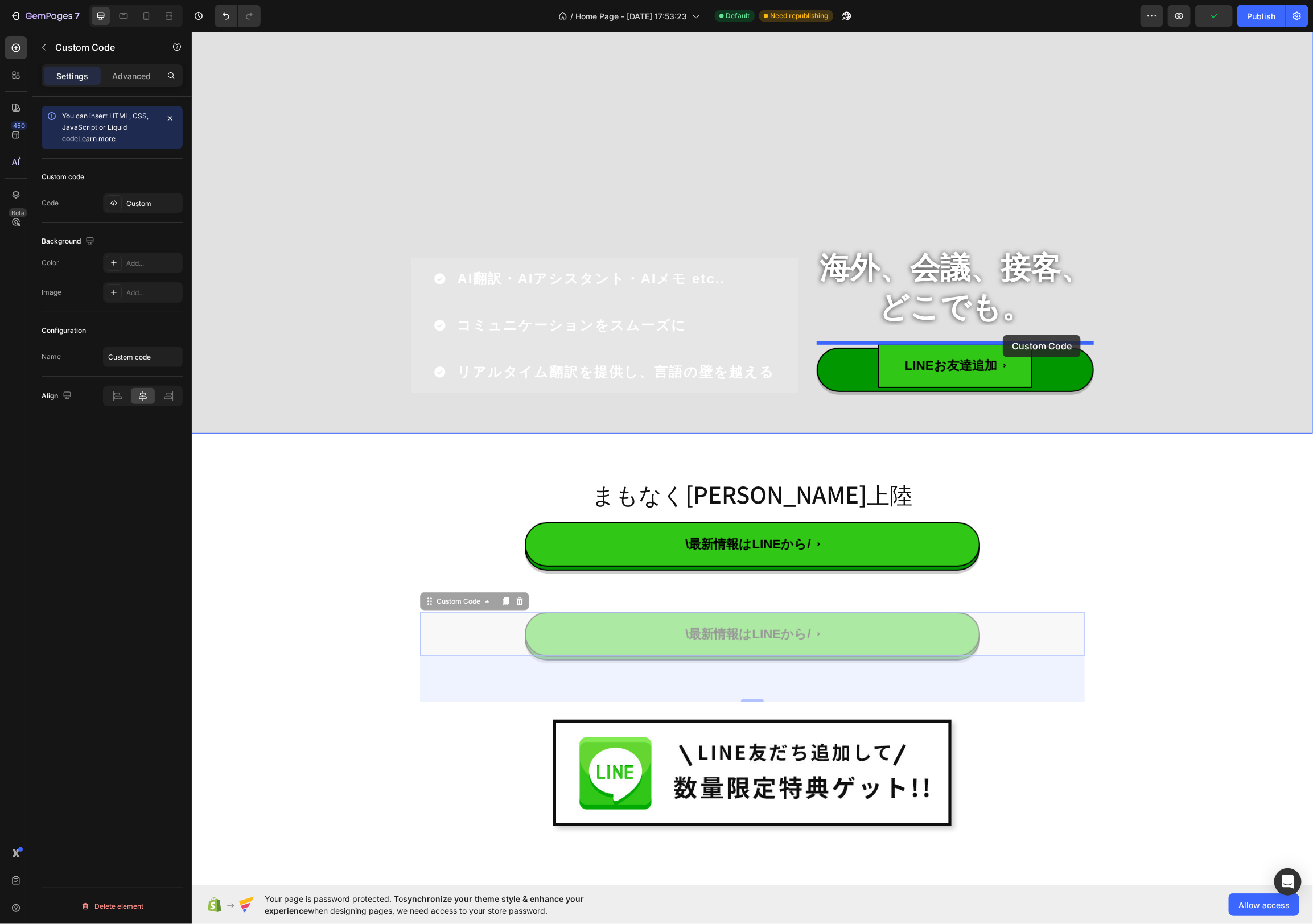
drag, startPoint x: 432, startPoint y: 604, endPoint x: 998, endPoint y: 336, distance: 626.2
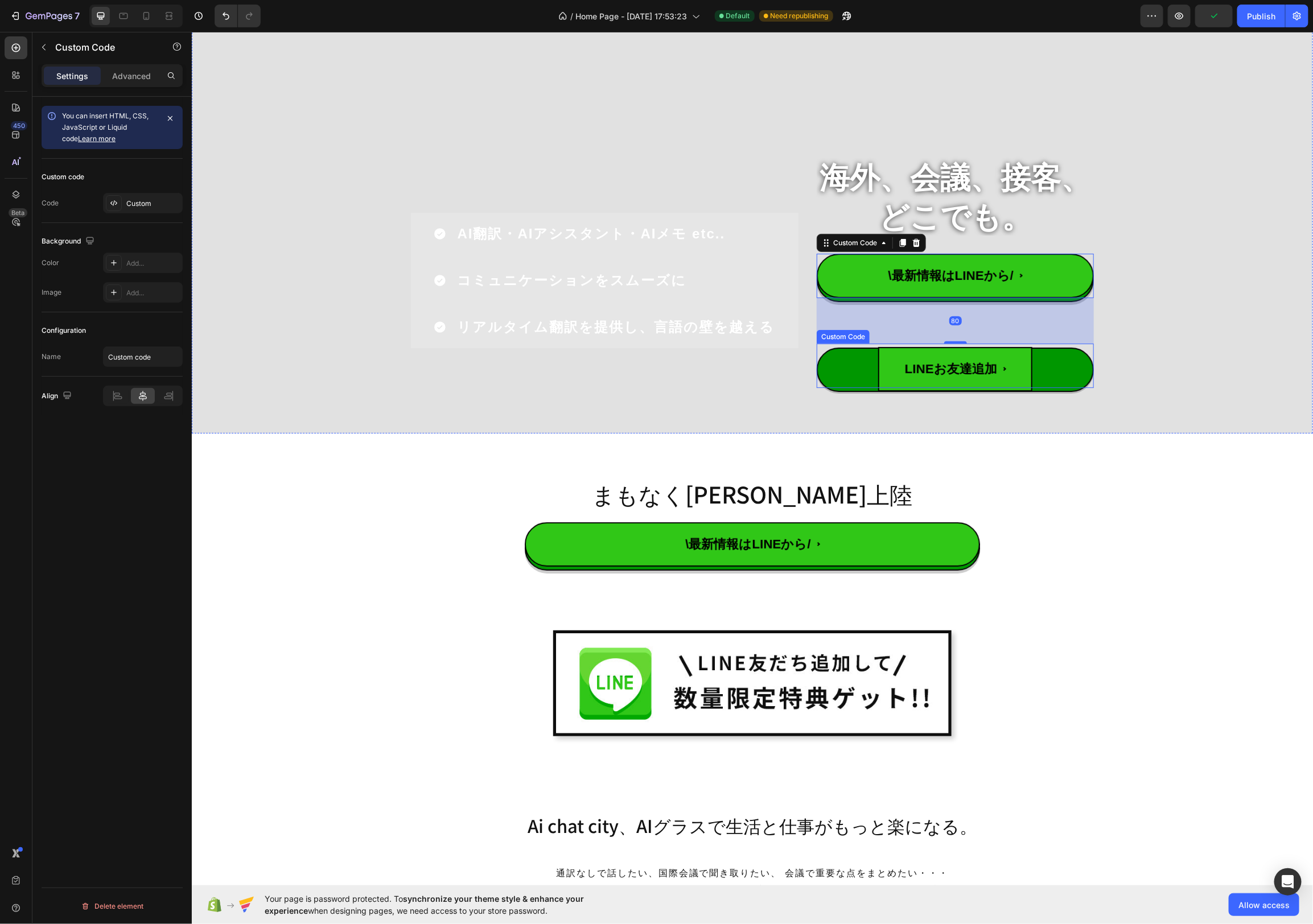
click at [1074, 363] on button "LINEお友達追加" at bounding box center [955, 365] width 277 height 44
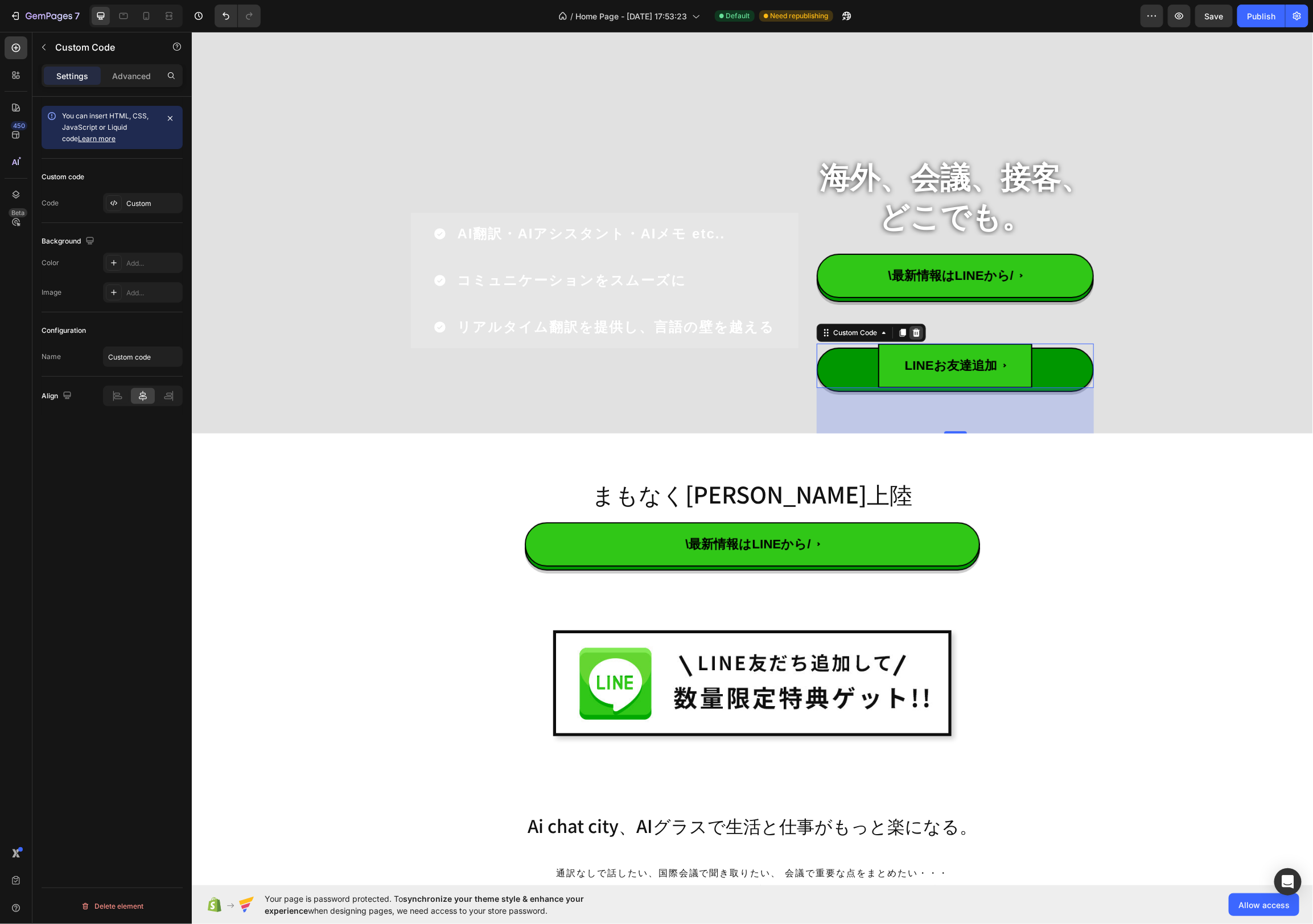
click at [917, 336] on icon at bounding box center [916, 332] width 9 height 9
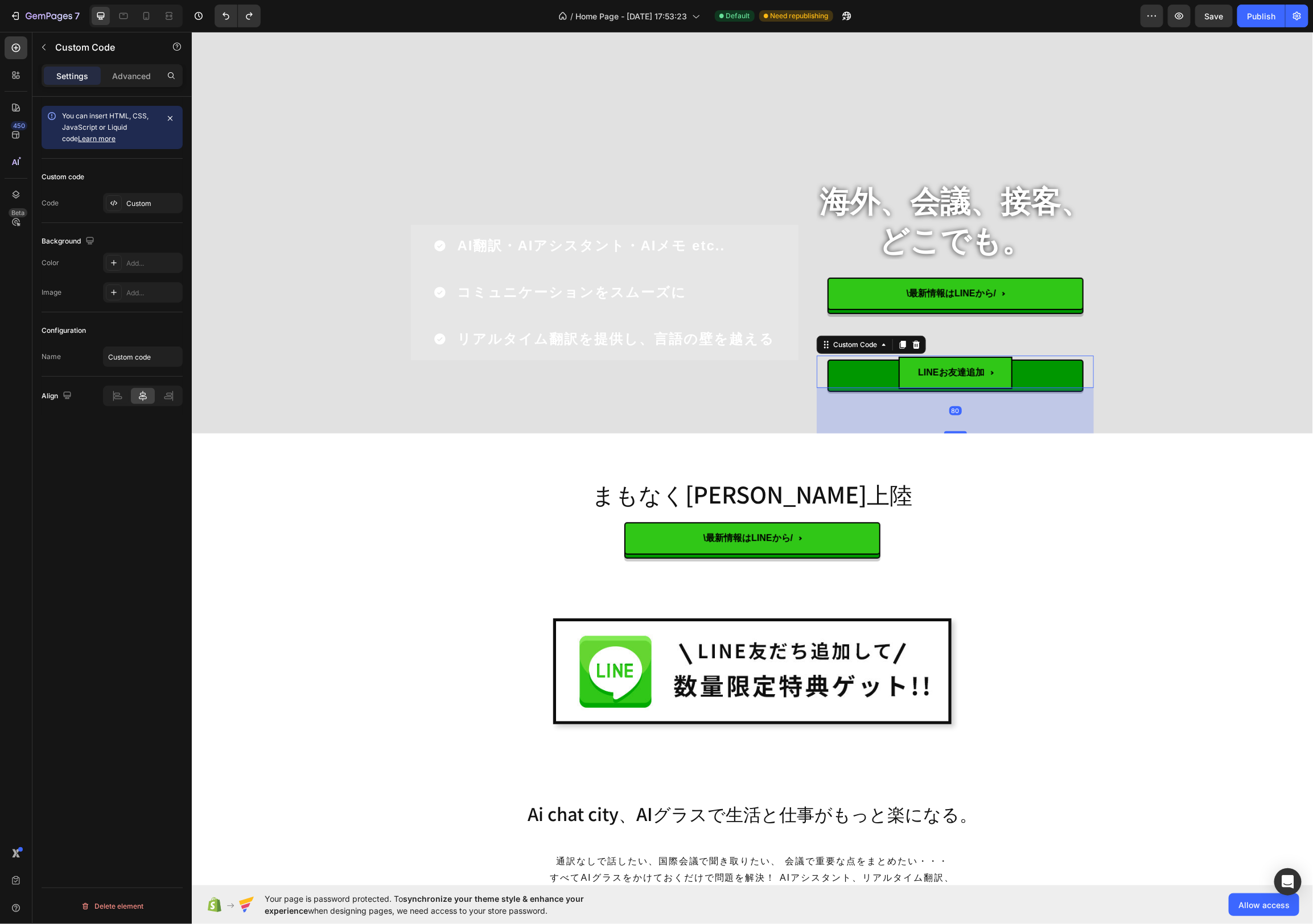
click at [1024, 367] on button "LINEお友達追加" at bounding box center [955, 371] width 256 height 33
click at [148, 201] on div "Custom" at bounding box center [153, 204] width 53 height 10
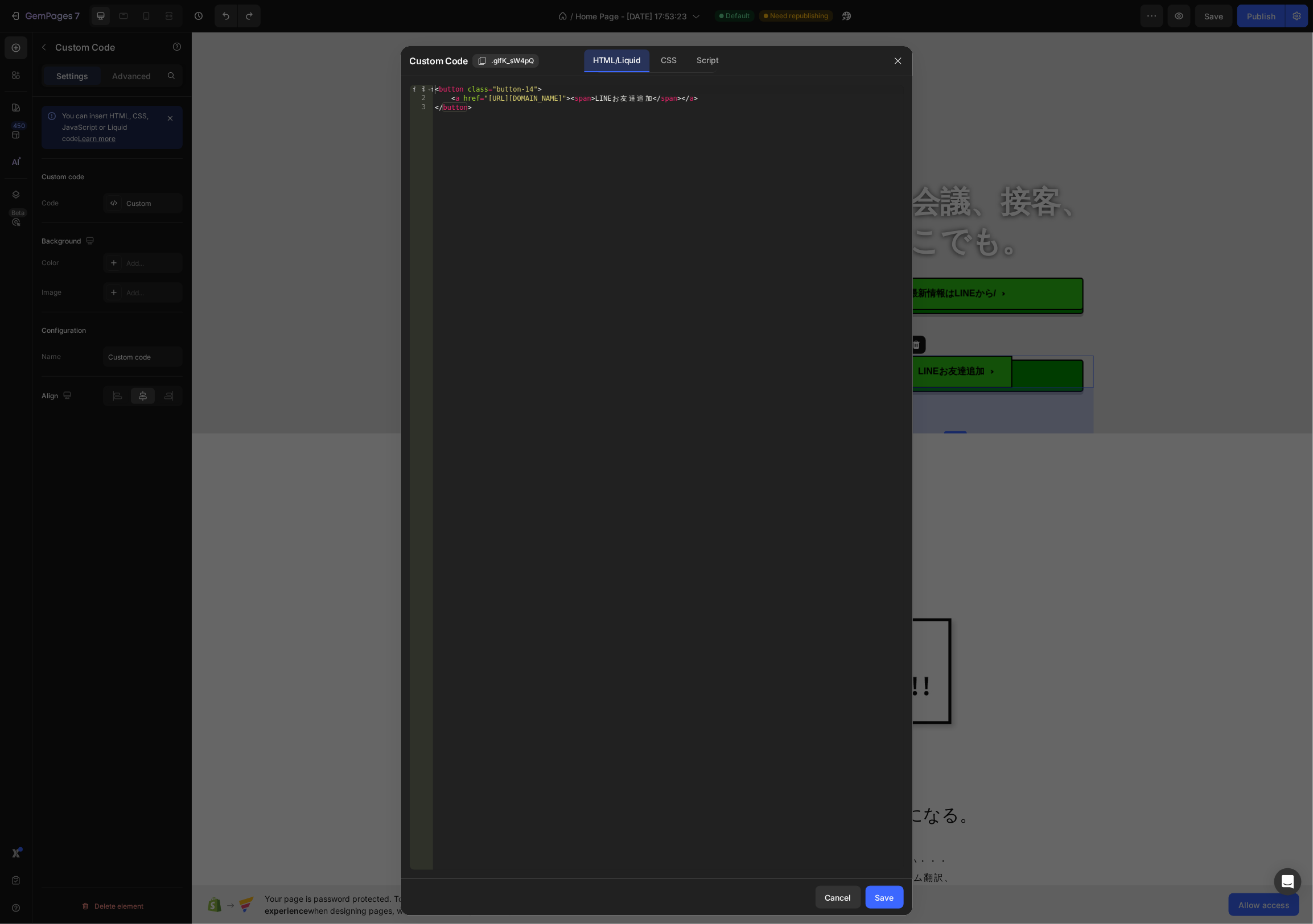
click at [569, 172] on div "< button class = "button-14" > < a href = "[URL][DOMAIN_NAME]" > < span > LINE …" at bounding box center [668, 487] width 471 height 803
drag, startPoint x: 586, startPoint y: 99, endPoint x: 517, endPoint y: 129, distance: 75.2
click at [441, 97] on div "< button class = "button-14" > < a href = "[URL][DOMAIN_NAME]" > < span > LINE …" at bounding box center [668, 487] width 471 height 803
type textarea "<a href="[URL][DOMAIN_NAME]"><span>LINEお友達追加</span></a>"
click at [1274, 383] on div at bounding box center [656, 462] width 1313 height 924
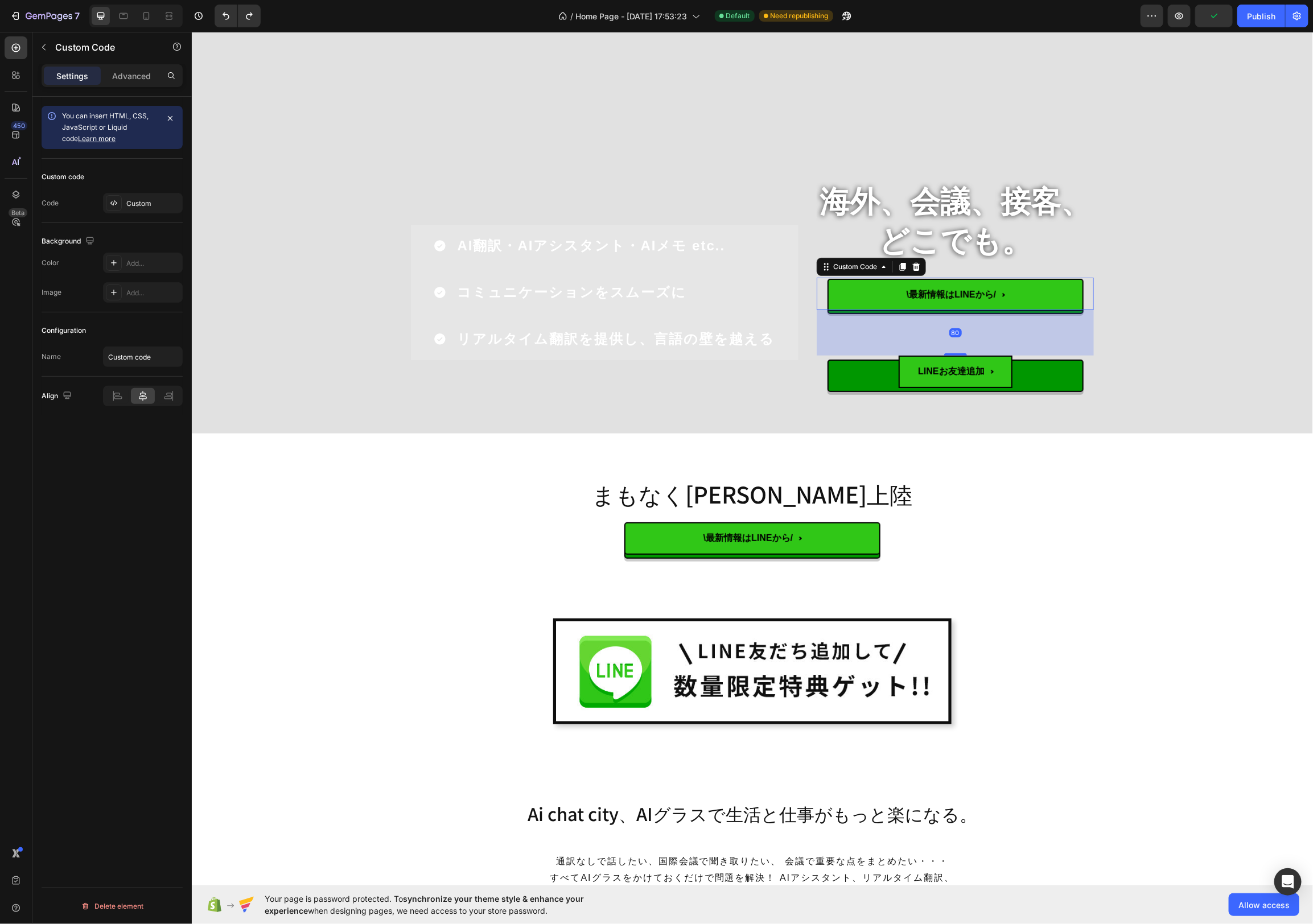
click at [1074, 302] on span "\最新情報はLINEから/" at bounding box center [955, 294] width 256 height 33
click at [145, 201] on div "Custom" at bounding box center [153, 204] width 53 height 10
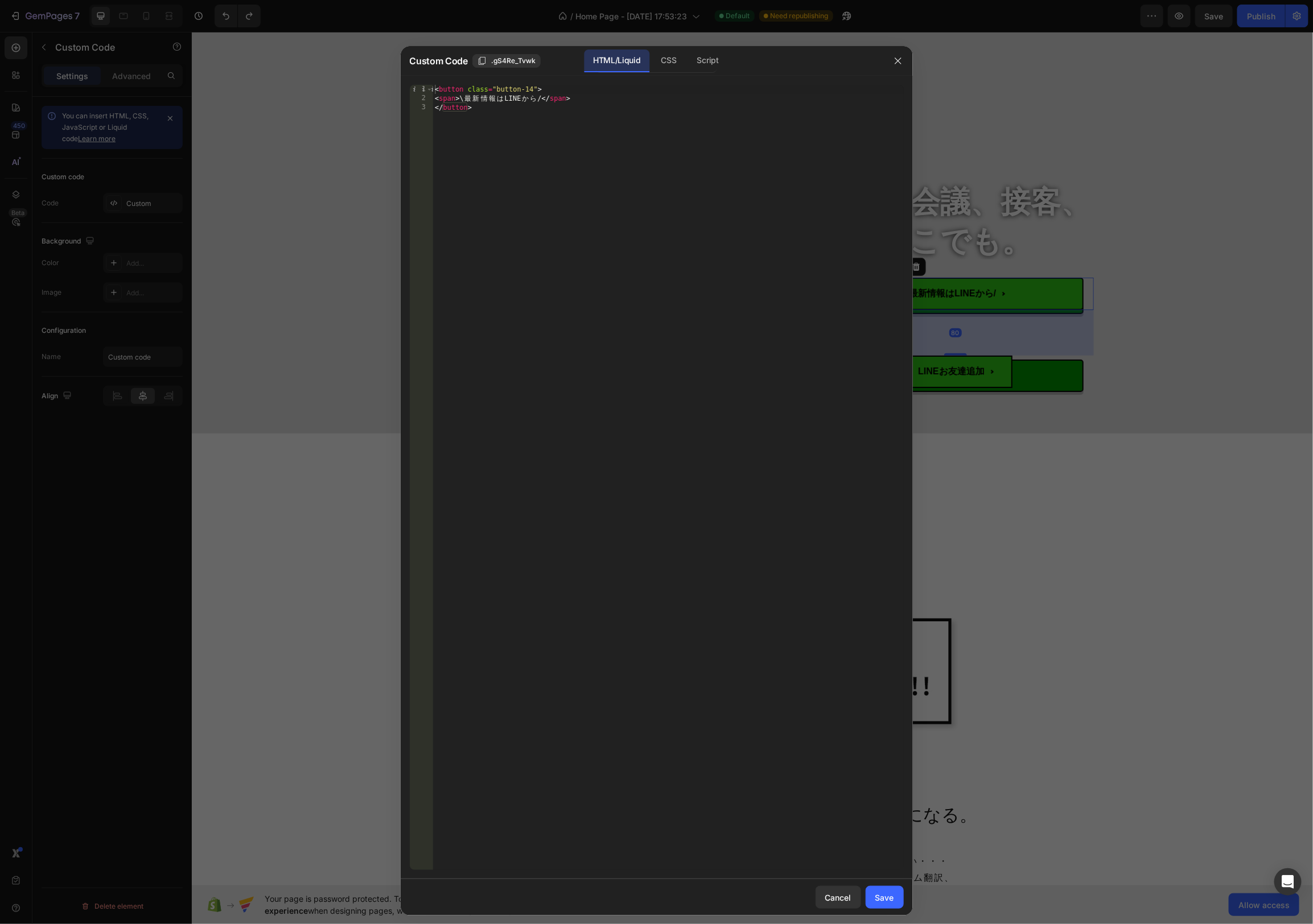
click at [568, 80] on div "1 2 3 < button class = "button-14" > < span > \ 最 新 情 報 は LINE か ら / </ span > …" at bounding box center [657, 477] width 512 height 803
click at [434, 99] on div "< button class = "button-14" > < span > \ 最 新 情 報 は LINE か ら / </ span > </ but…" at bounding box center [668, 487] width 471 height 803
paste textarea "<a href="[URL][DOMAIN_NAME]">"
click at [733, 102] on div "< button class = "button-14" > < a href = "[URL][DOMAIN_NAME]" > < span > \ 最 新…" at bounding box center [668, 487] width 471 height 803
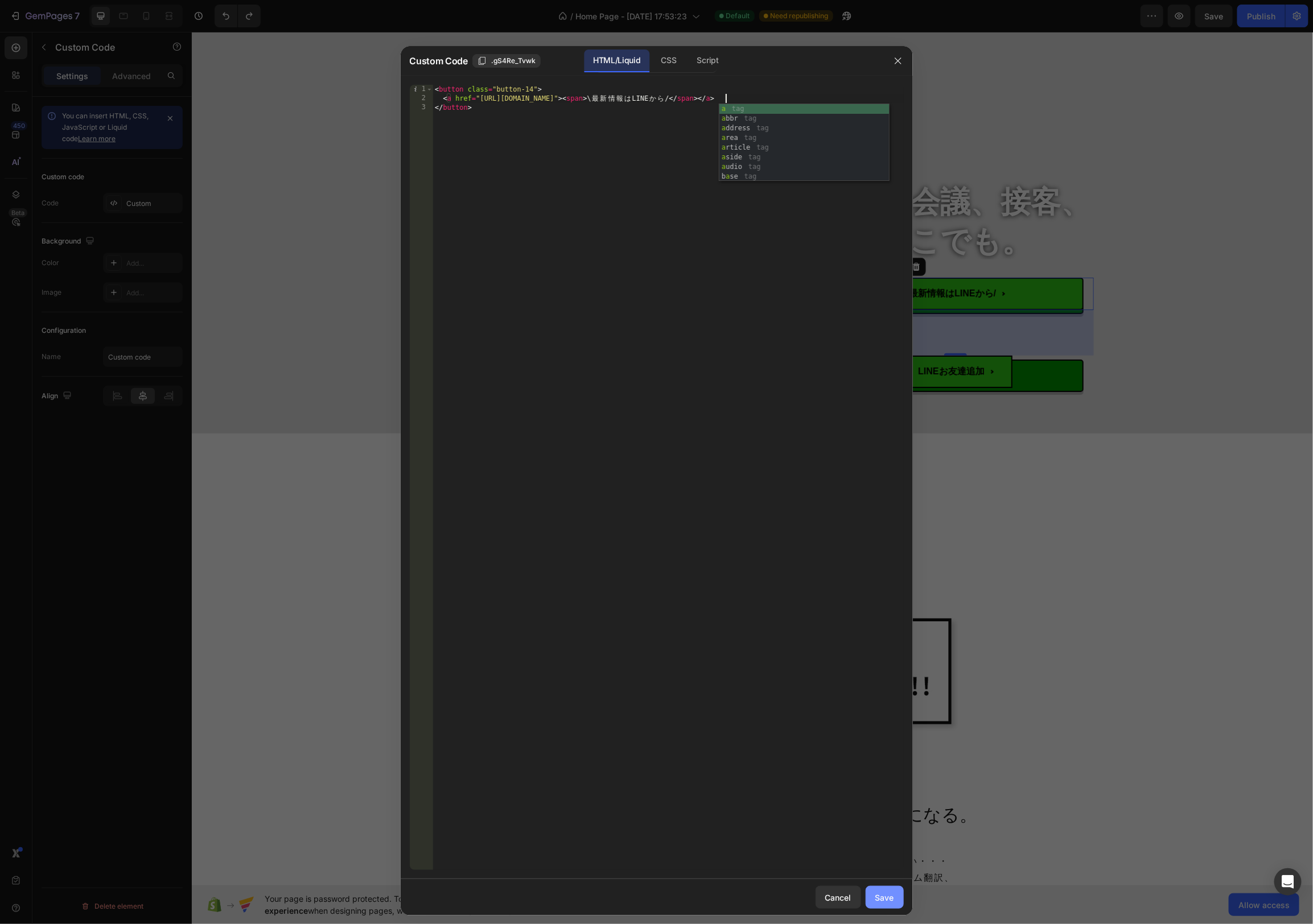
type textarea "<a href="[URL][DOMAIN_NAME]"><span>\最新情報はLINEから/</span></a>"
click at [886, 900] on div "Save" at bounding box center [885, 897] width 19 height 12
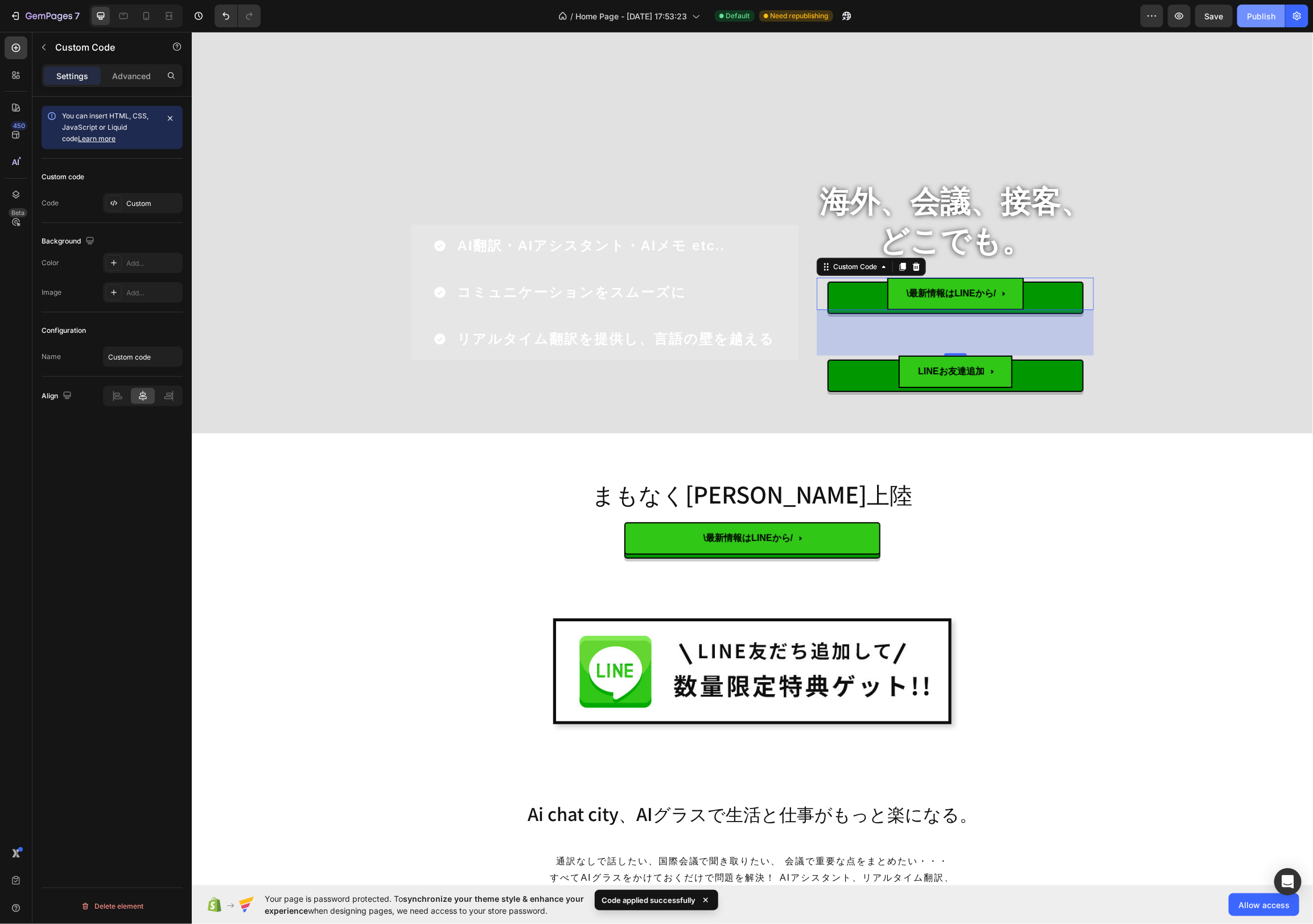
click at [1258, 13] on div "Publish" at bounding box center [1261, 16] width 29 height 12
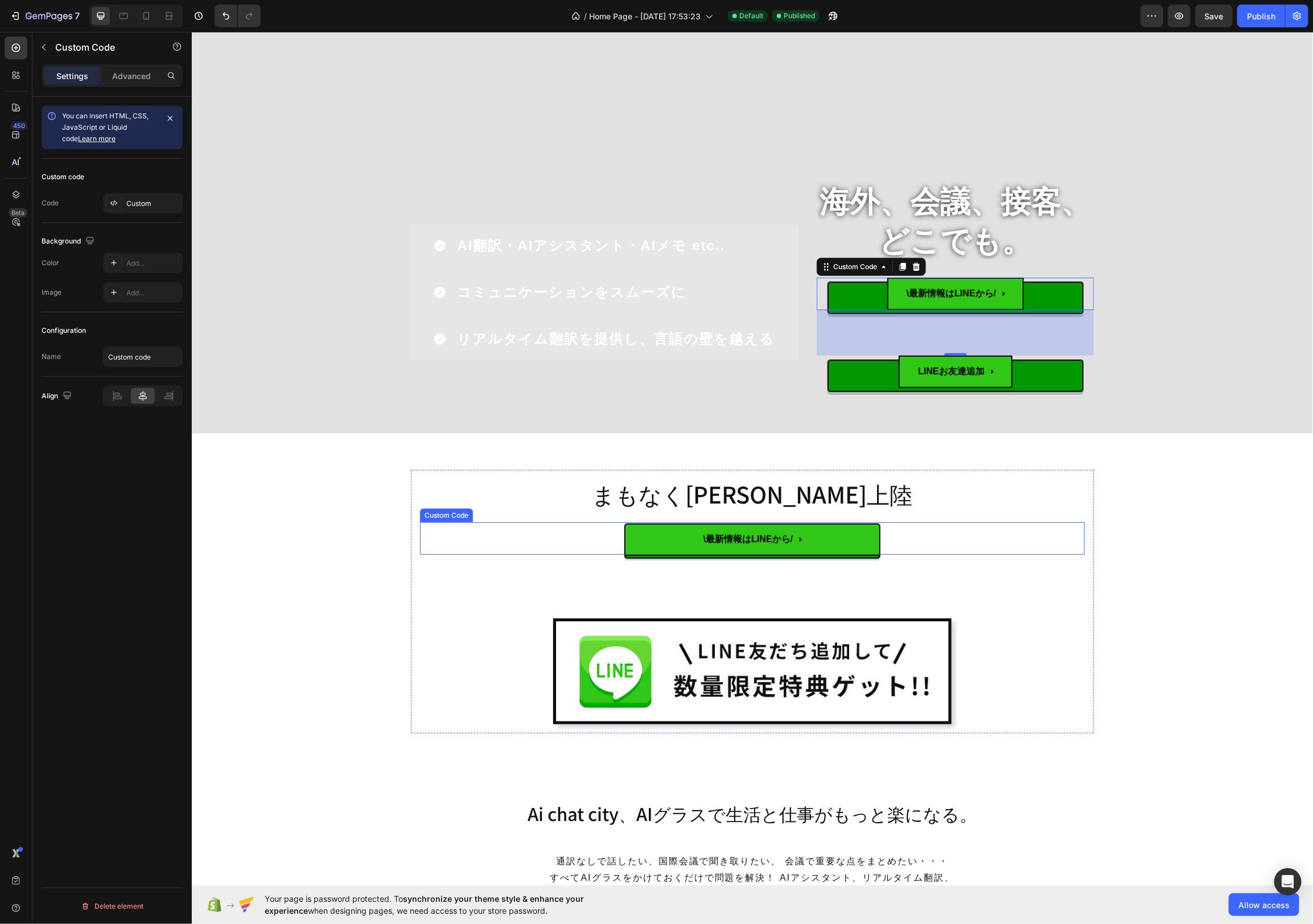
click at [861, 552] on span "\最新情報はLINEから/" at bounding box center [752, 539] width 256 height 33
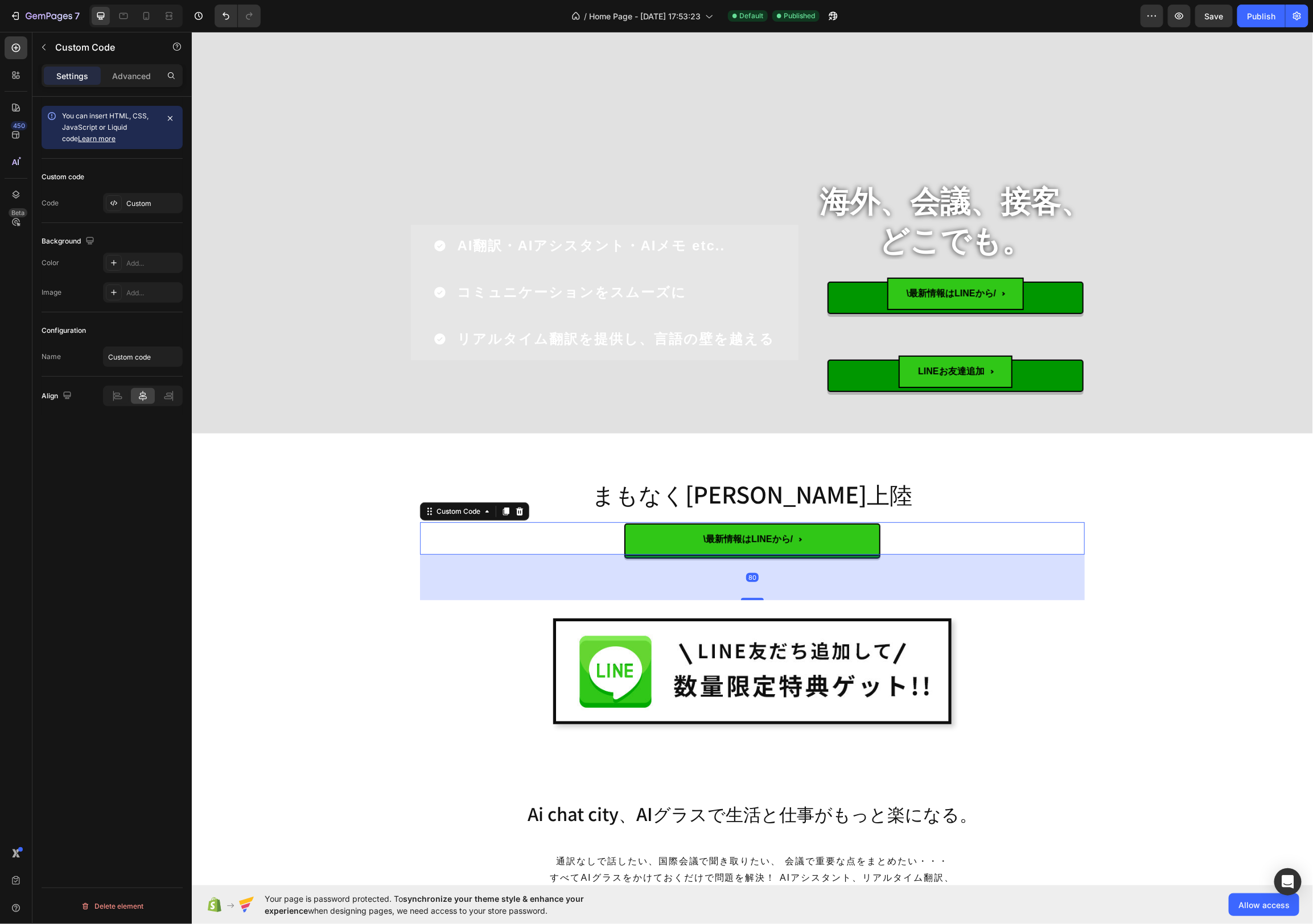
click at [852, 532] on span "\最新情報はLINEから/" at bounding box center [752, 539] width 256 height 33
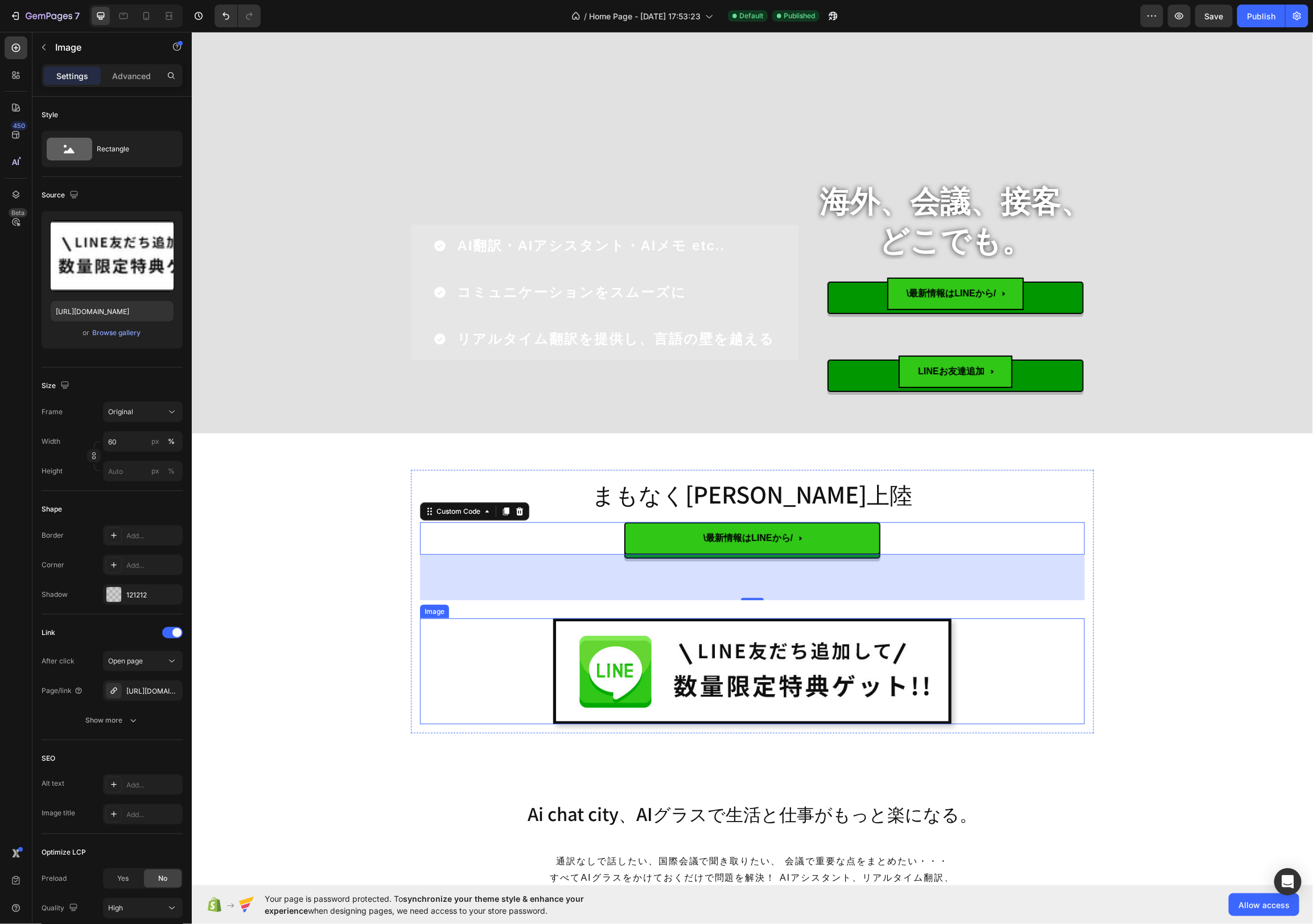
click at [424, 668] on link at bounding box center [752, 671] width 665 height 106
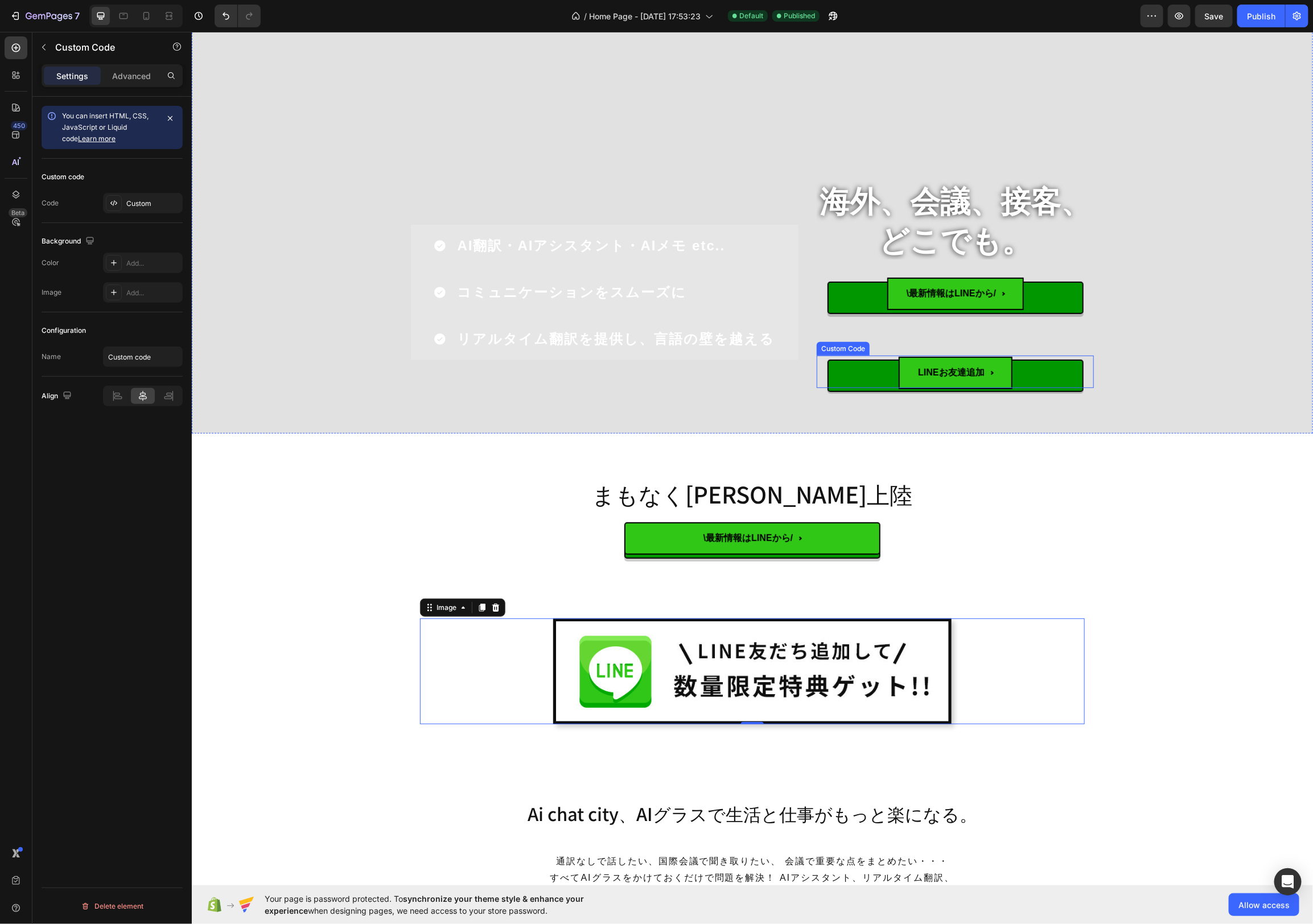
click at [836, 366] on button "LINEお友達追加" at bounding box center [955, 371] width 256 height 33
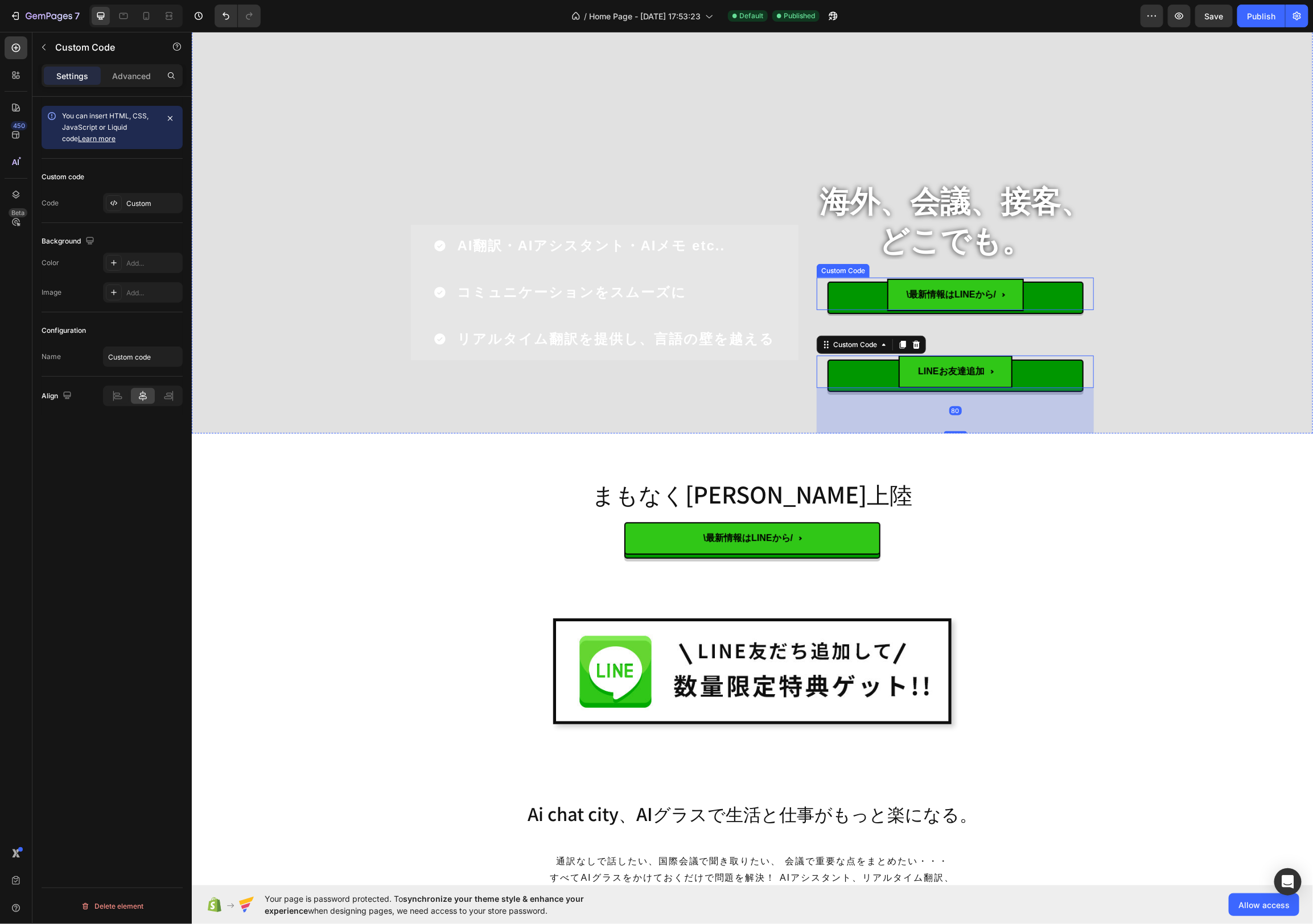
click at [938, 283] on span "\最新情報はLINEから/" at bounding box center [955, 294] width 137 height 33
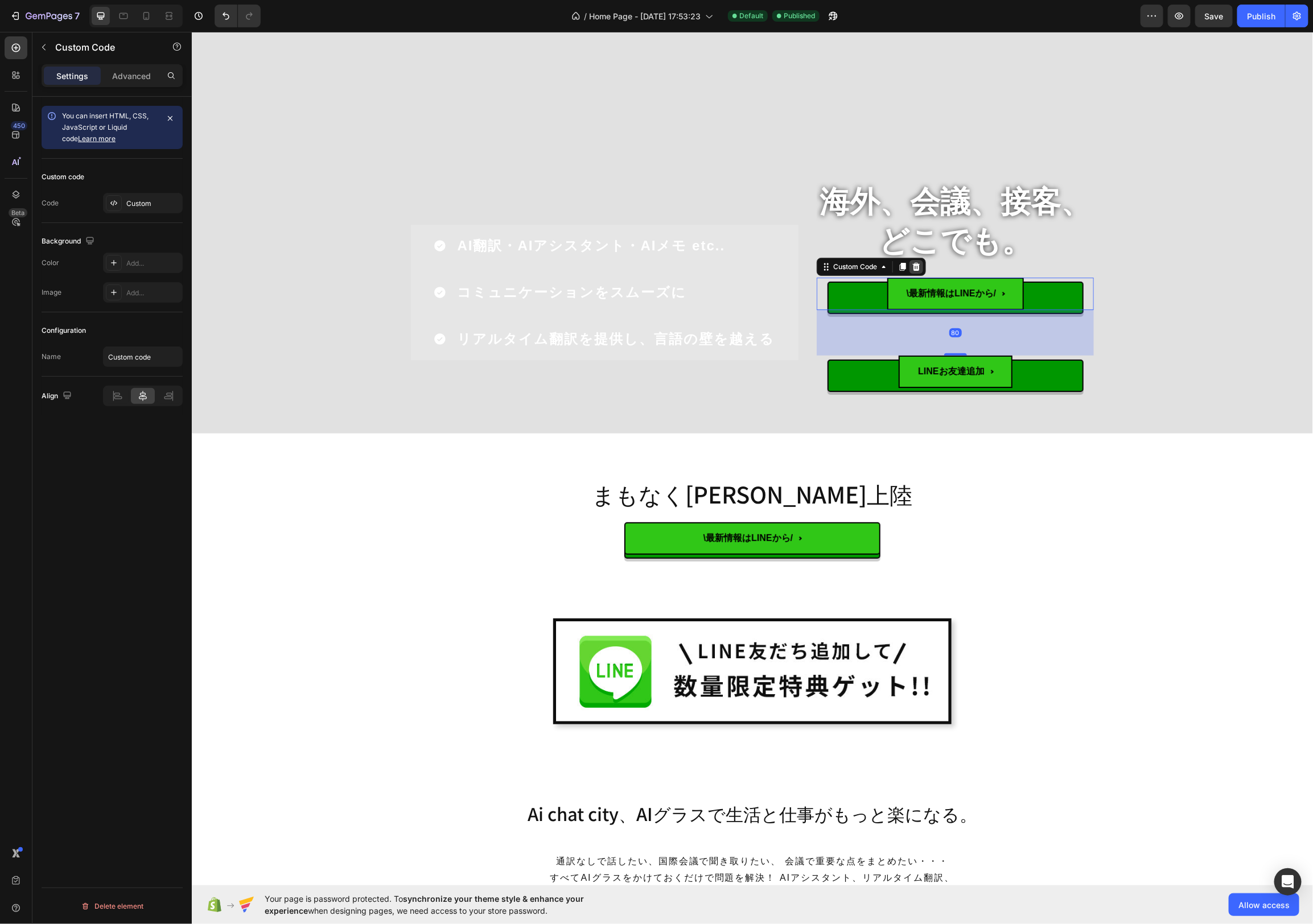
click at [919, 266] on icon at bounding box center [916, 266] width 7 height 8
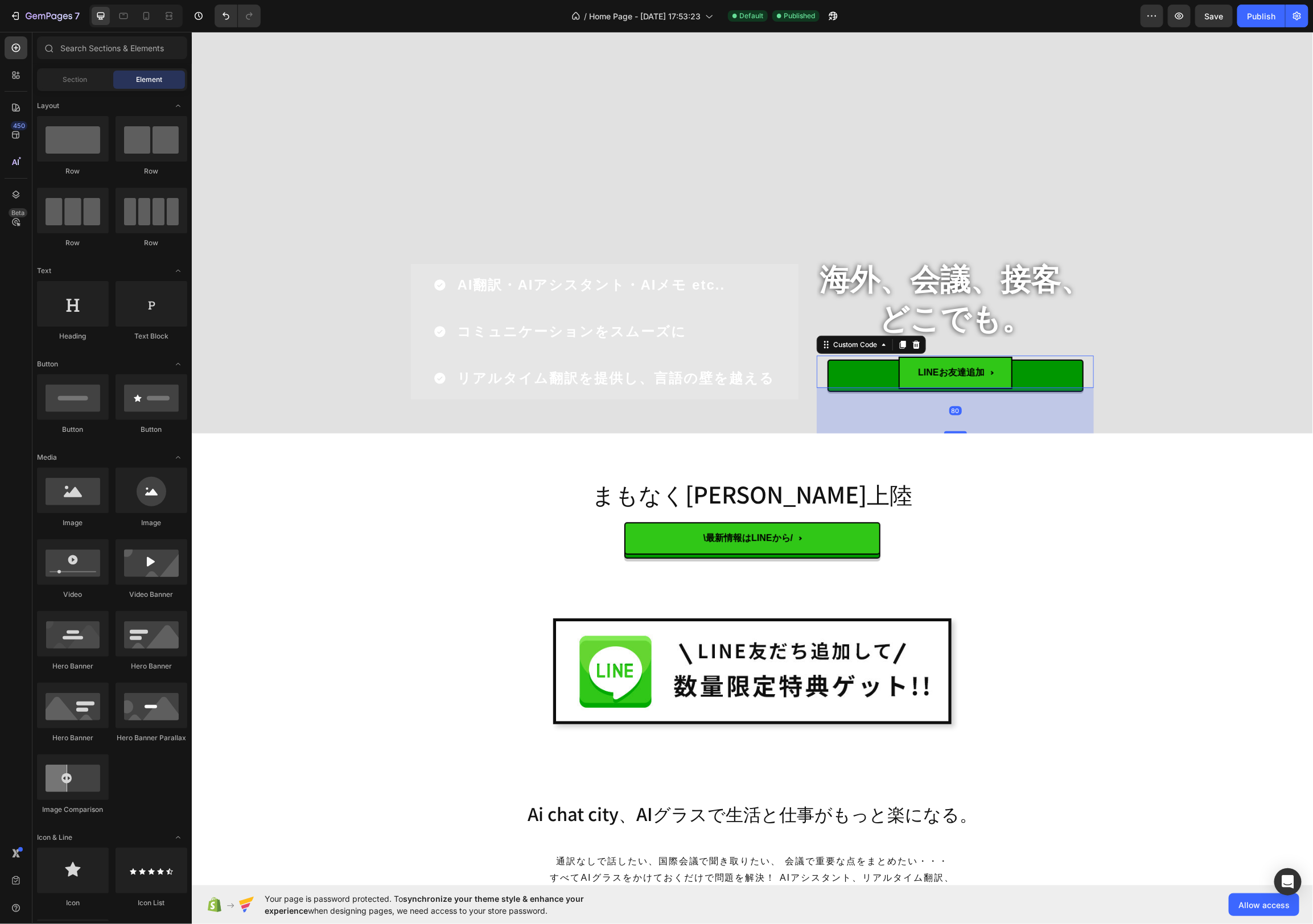
click at [901, 368] on span "LINEお友達追加" at bounding box center [954, 372] width 113 height 33
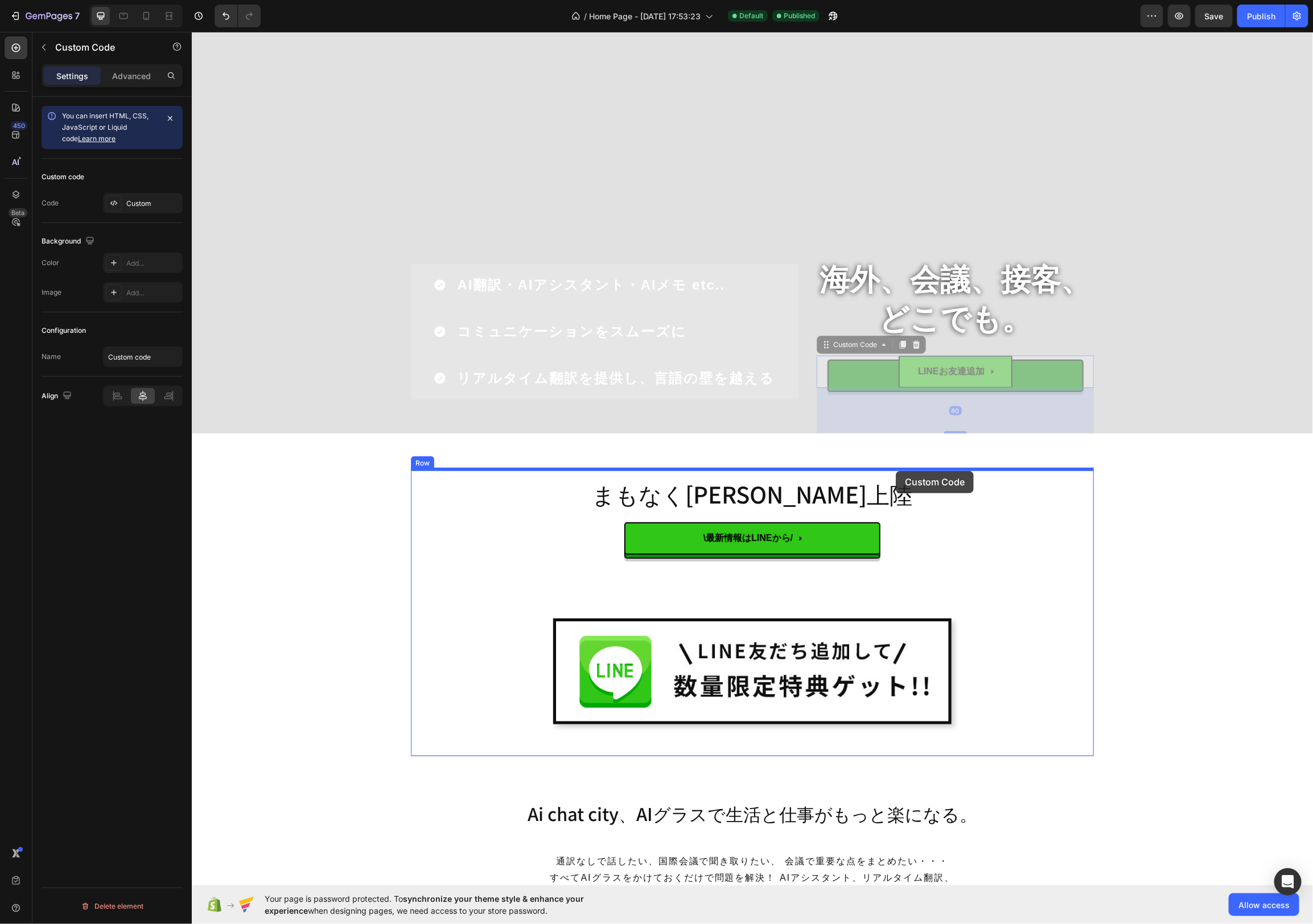
drag, startPoint x: 918, startPoint y: 369, endPoint x: 895, endPoint y: 471, distance: 104.6
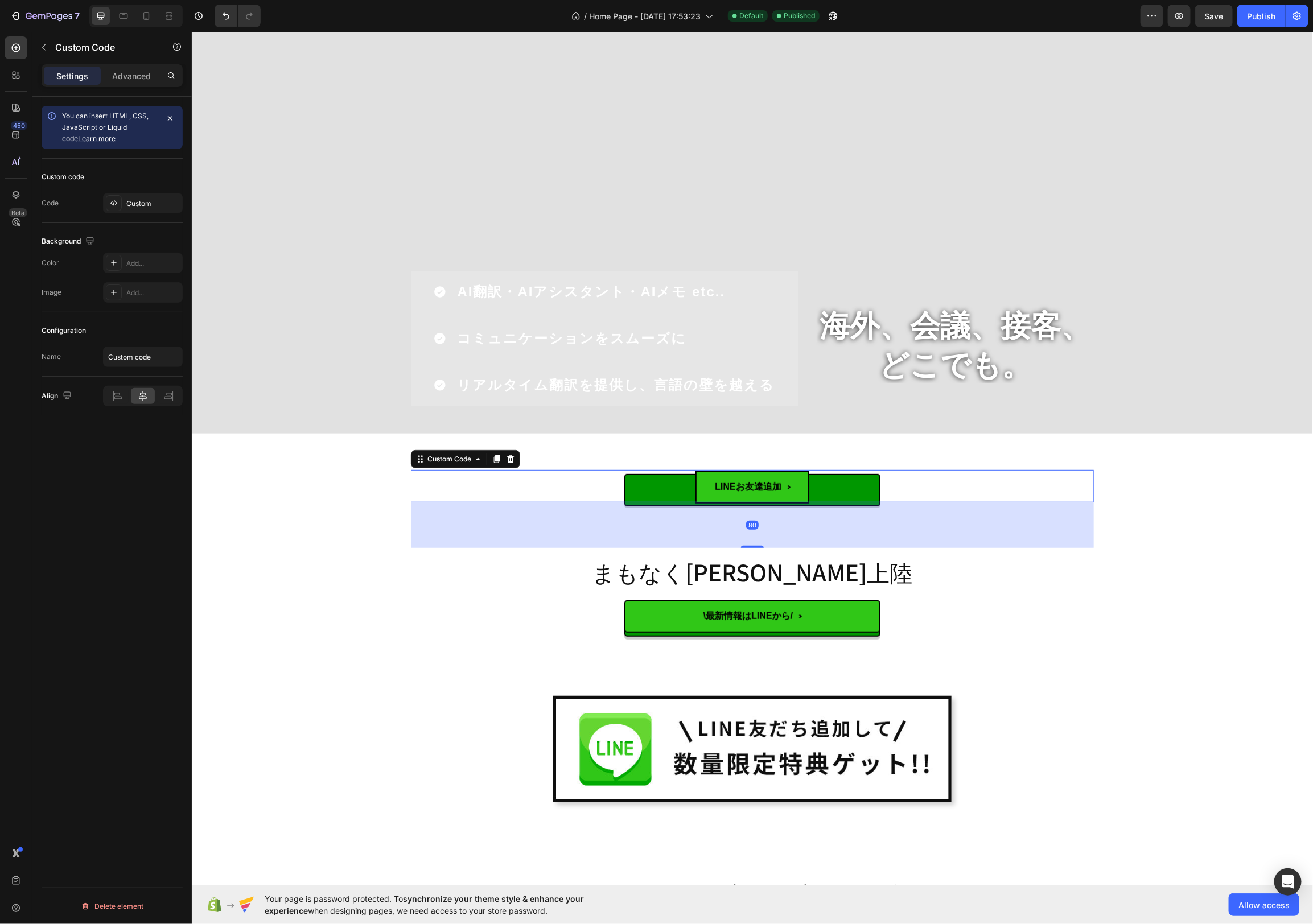
click at [857, 480] on button "LINEお友達追加" at bounding box center [752, 486] width 256 height 33
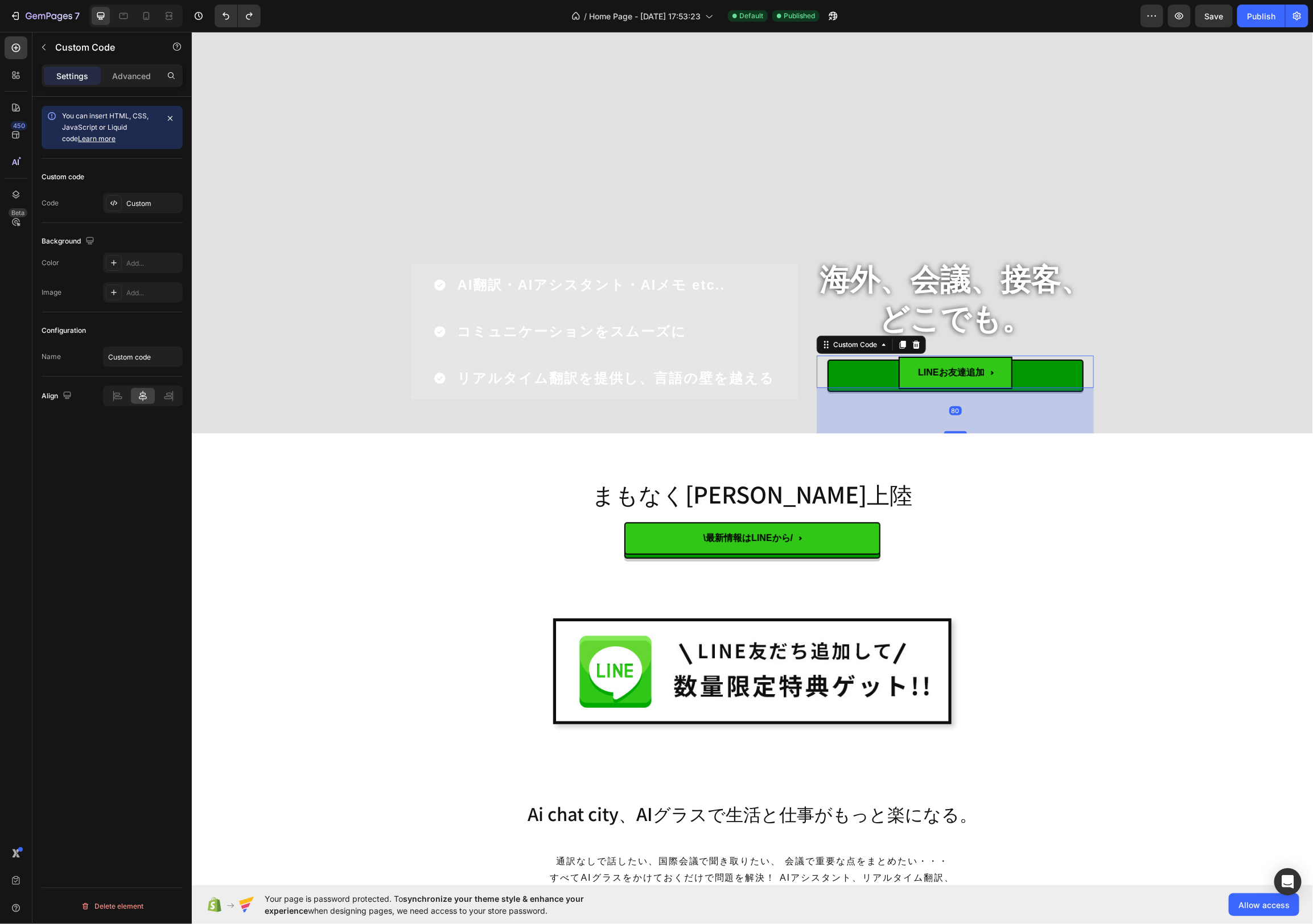
click at [885, 375] on button "LINEお友達追加" at bounding box center [955, 371] width 256 height 33
click at [155, 199] on div "Custom" at bounding box center [153, 204] width 53 height 10
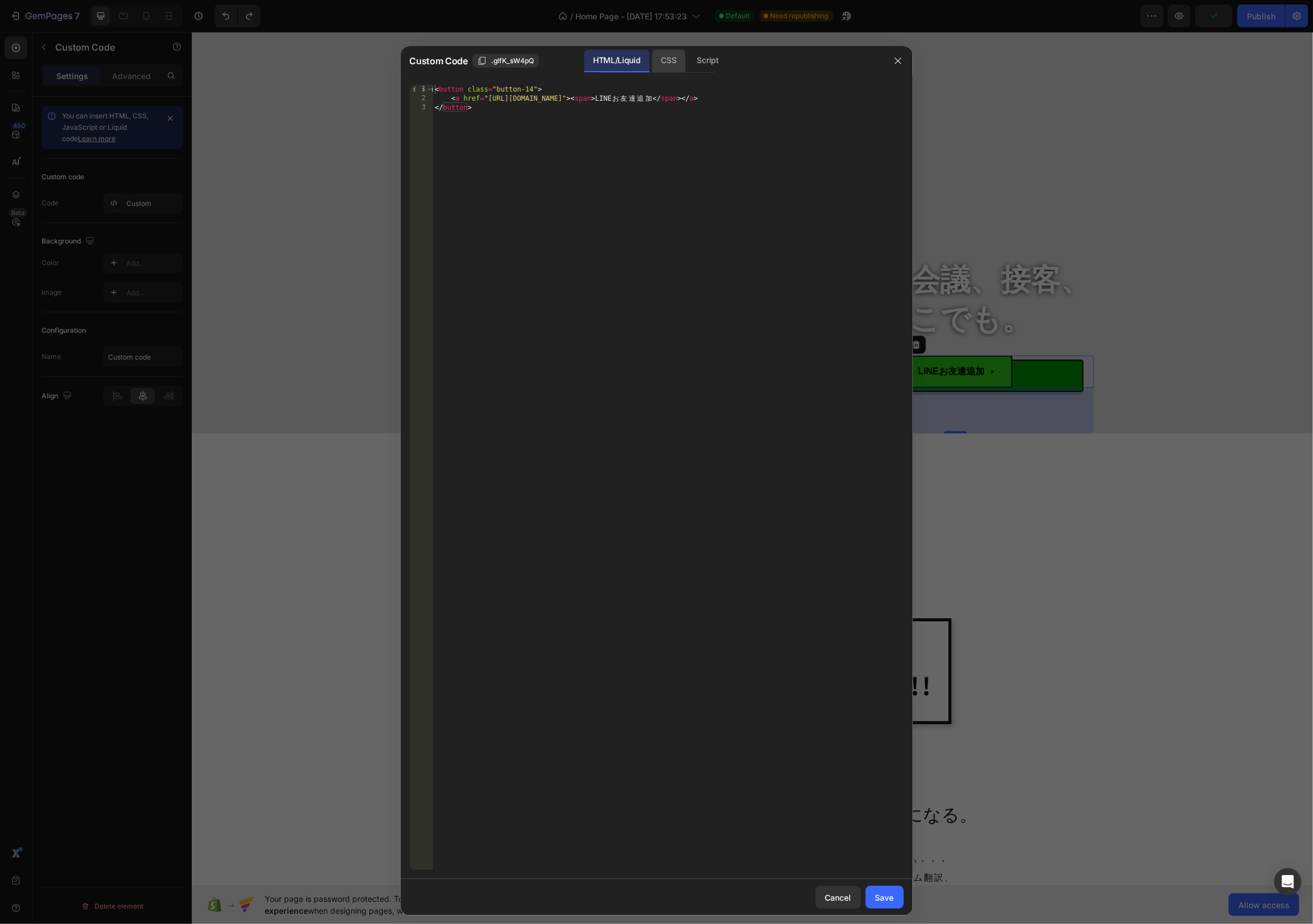
click at [688, 57] on div "CSS" at bounding box center [708, 61] width 40 height 23
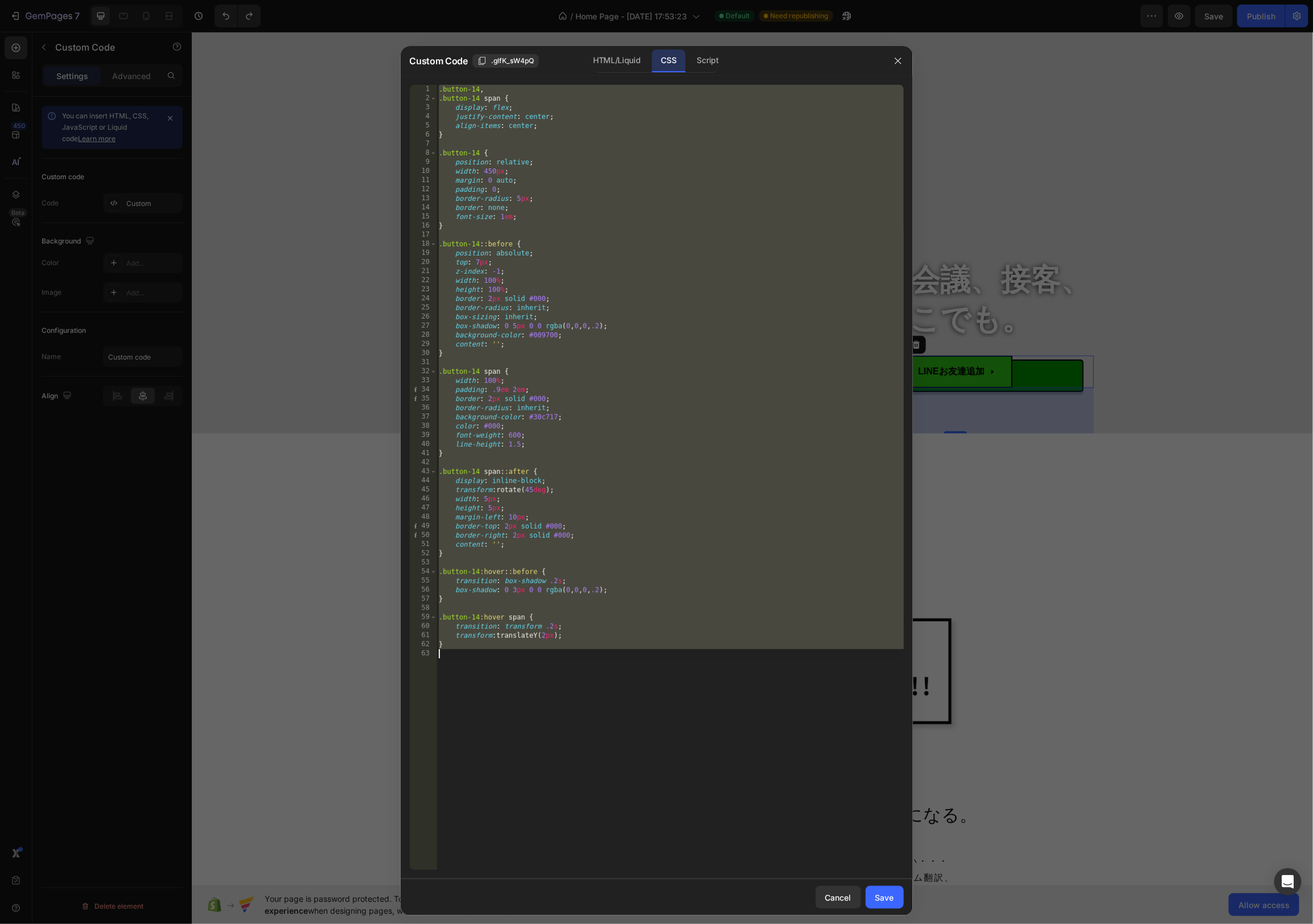
click at [606, 162] on div ".button-14 , .button-14 span { display : flex ; justify-content : center ; alig…" at bounding box center [670, 477] width 467 height 785
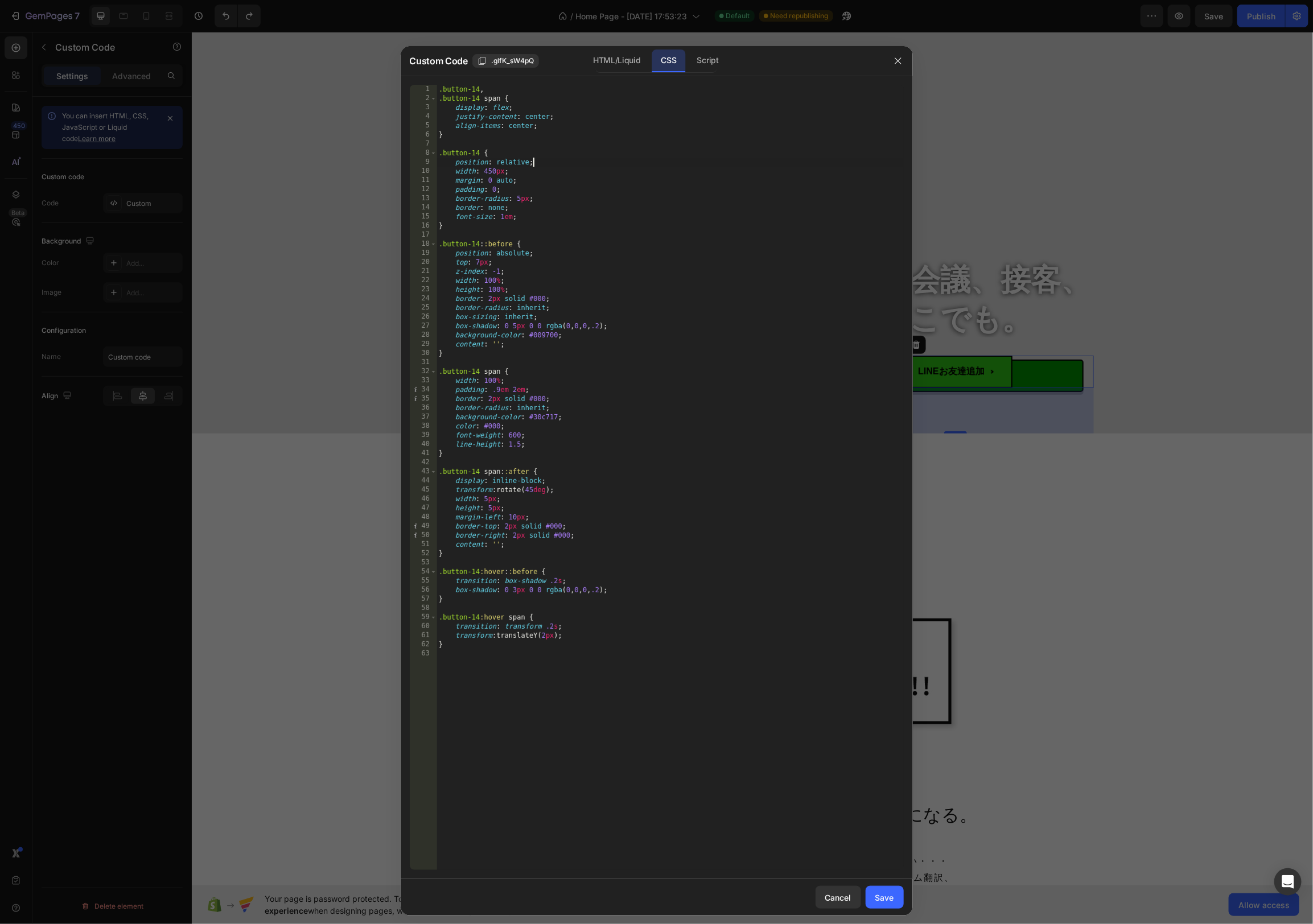
click at [487, 167] on div ".button-14 , .button-14 span { display : flex ; justify-content : center ; alig…" at bounding box center [670, 487] width 467 height 803
click at [504, 214] on div ".button-14 , .button-14 span { display : flex ; justify-content : center ; alig…" at bounding box center [670, 487] width 467 height 803
type textarea "font-size: 1.6em;"
drag, startPoint x: 872, startPoint y: 890, endPoint x: 880, endPoint y: 892, distance: 8.2
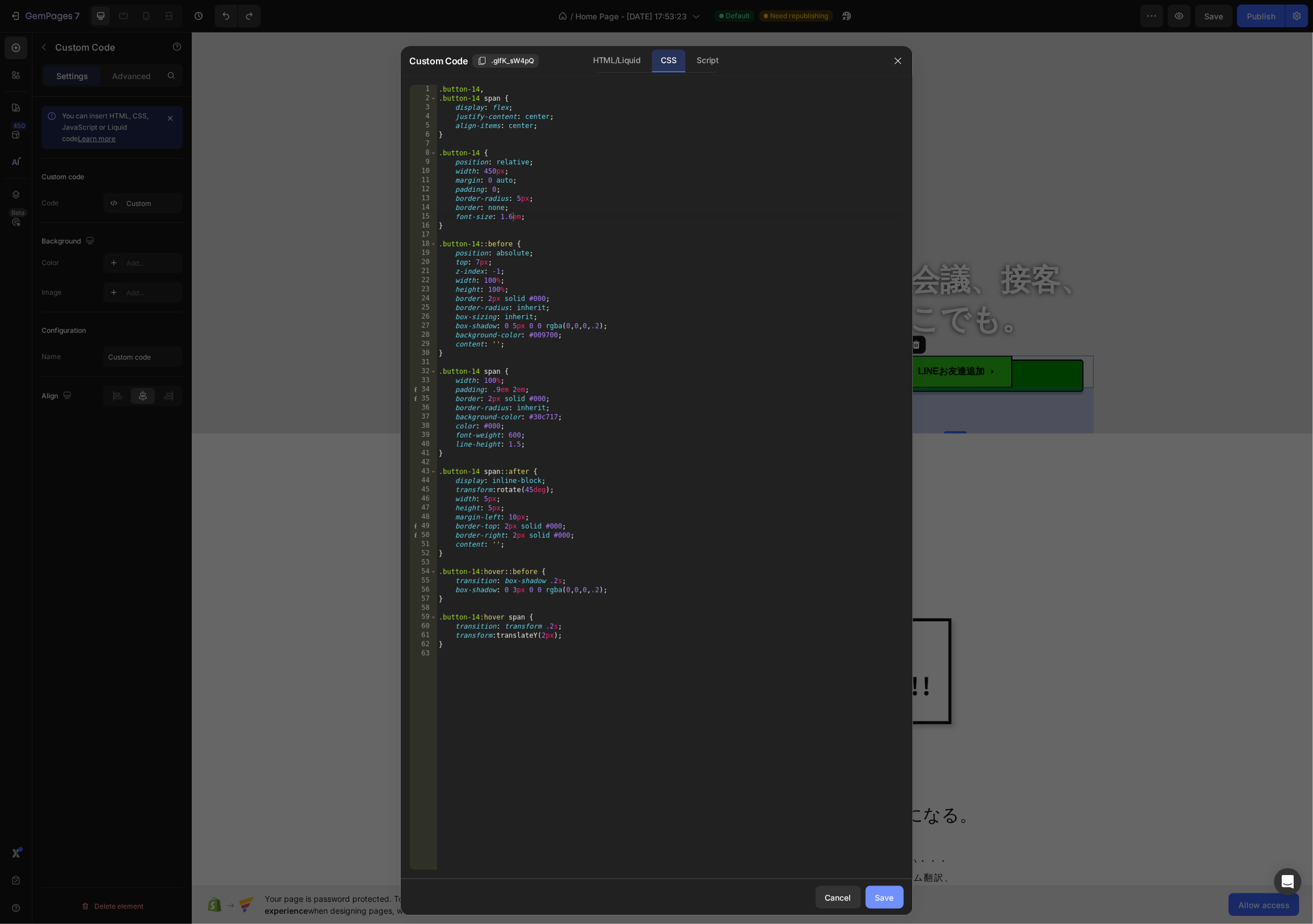
click at [872, 890] on button "Save" at bounding box center [885, 898] width 38 height 23
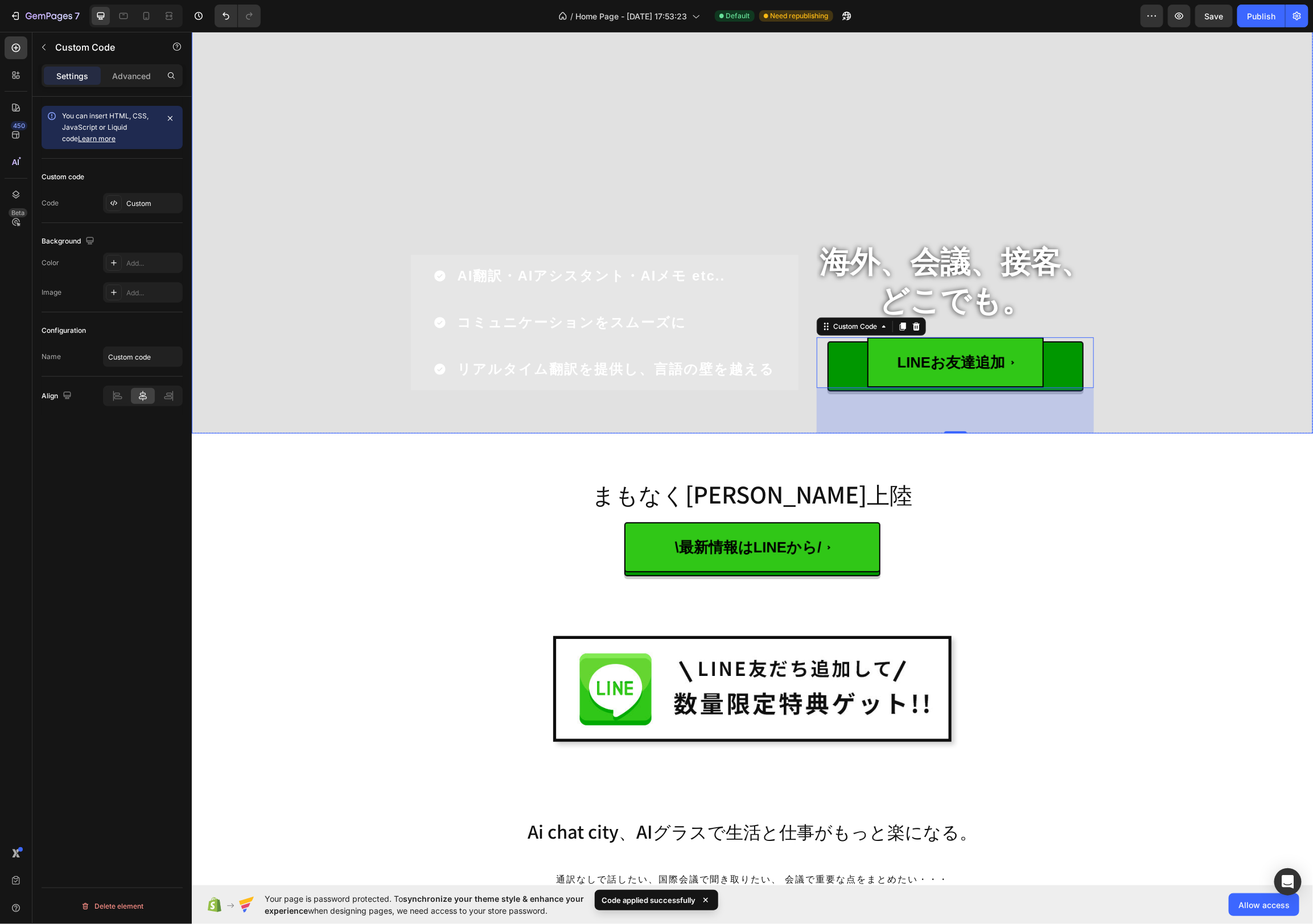
click at [1188, 365] on div "Overlay" at bounding box center [752, 211] width 1121 height 444
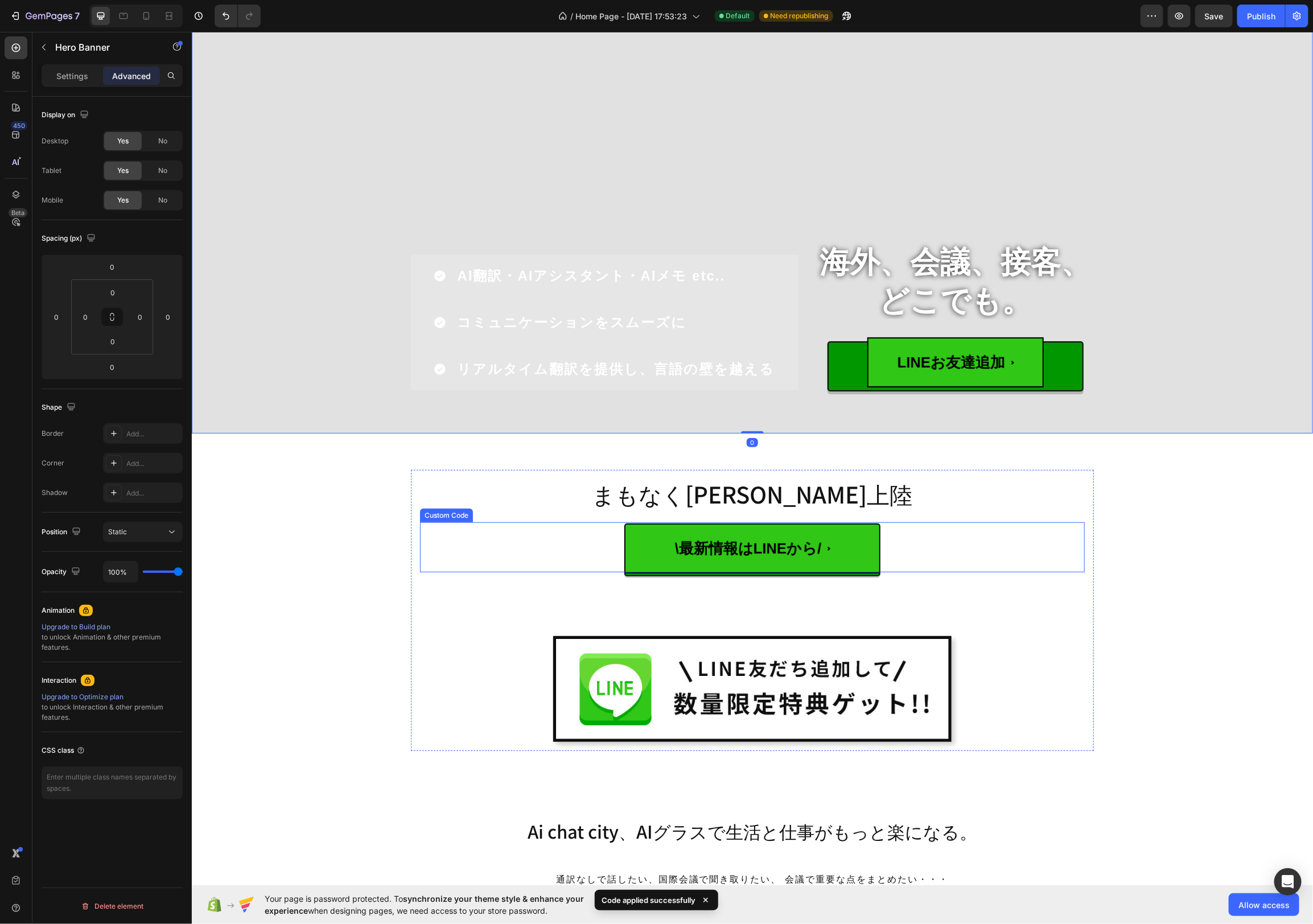
click at [861, 544] on span "\最新情報はLINEから/" at bounding box center [752, 548] width 256 height 50
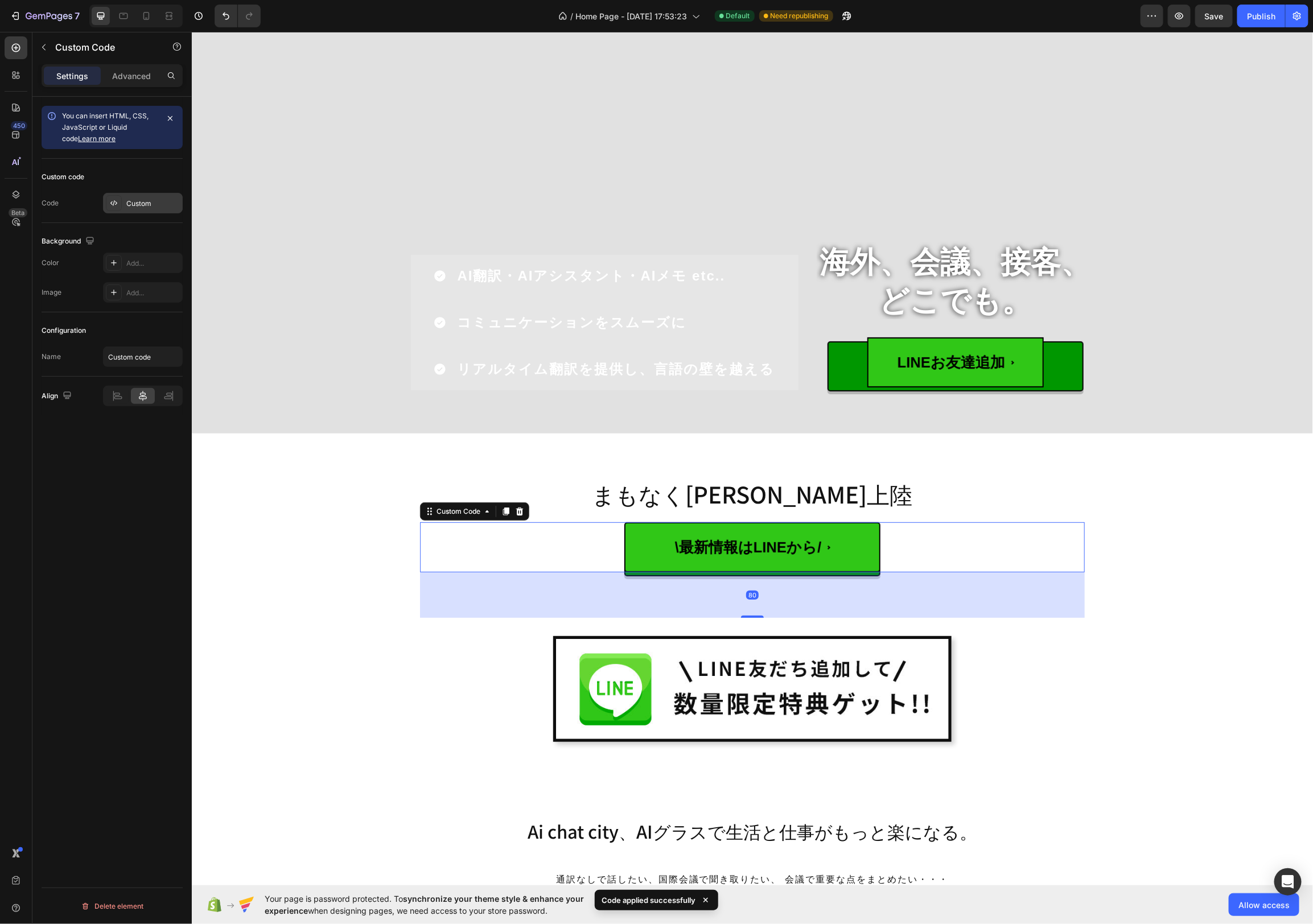
click at [135, 202] on div "Custom" at bounding box center [153, 204] width 53 height 10
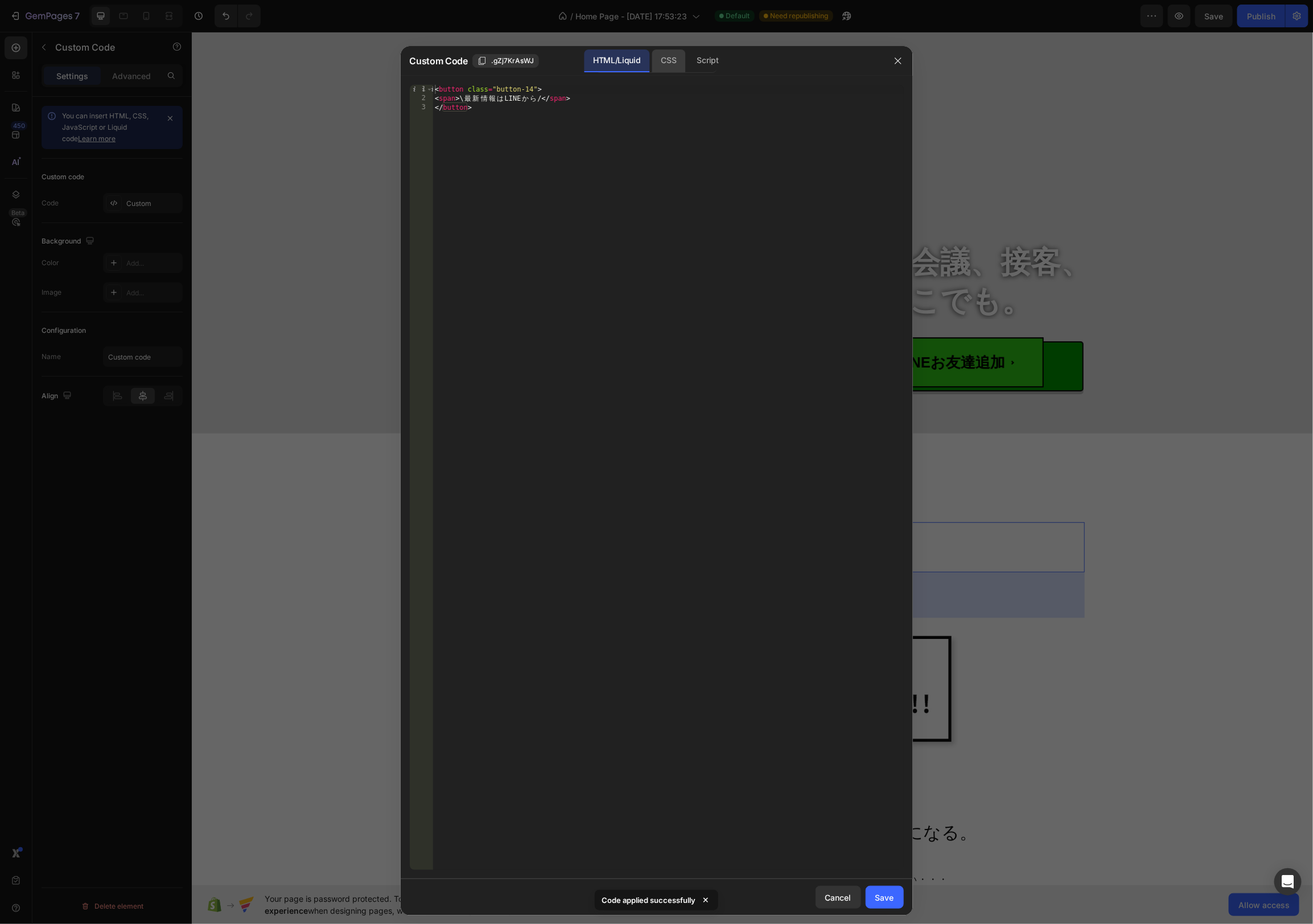
click at [688, 56] on div "CSS" at bounding box center [708, 61] width 40 height 23
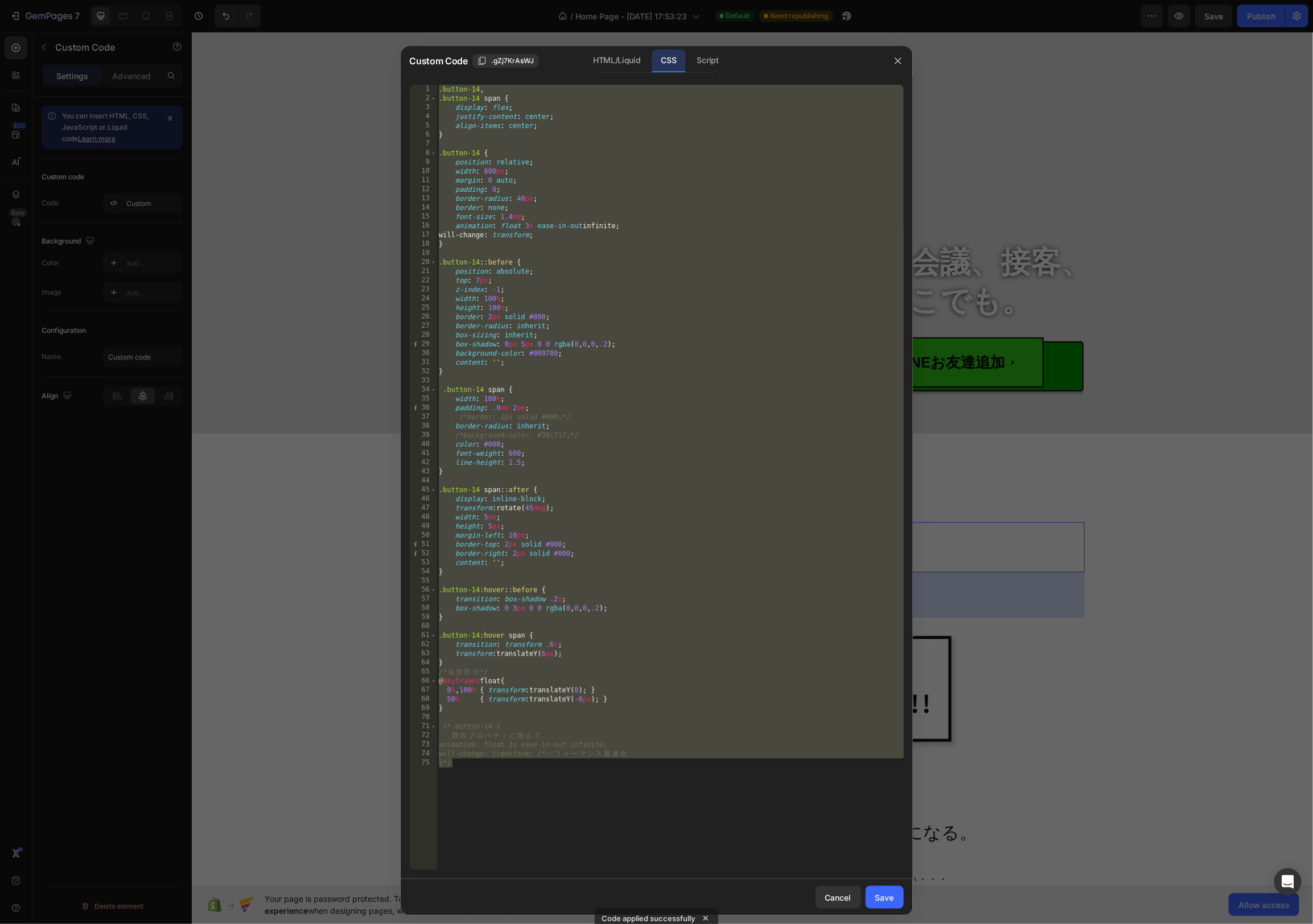
click at [642, 260] on div ".button-14 , .button-14 span { display : flex ; justify-content : center ; alig…" at bounding box center [670, 487] width 467 height 803
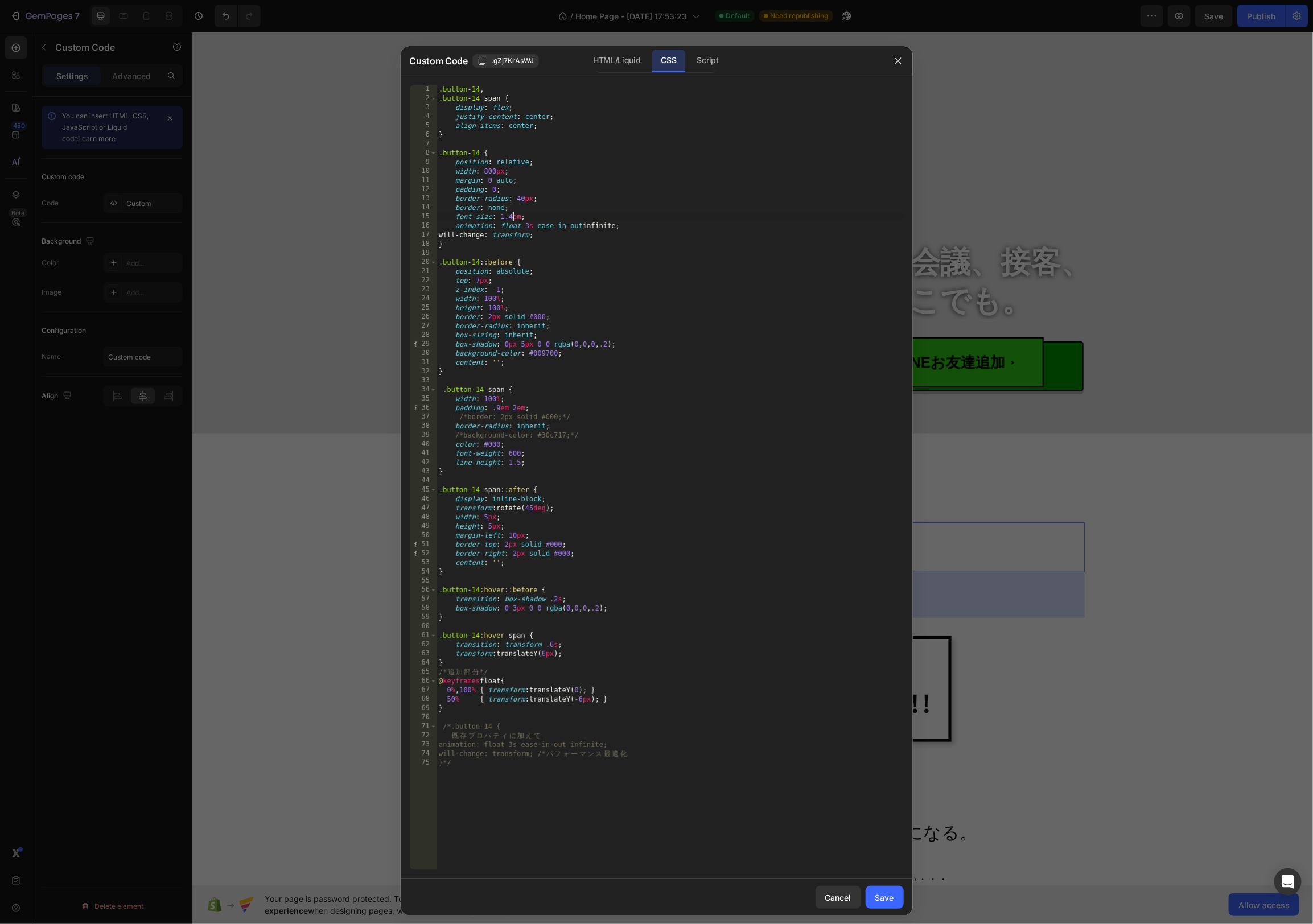
click at [513, 215] on div ".button-14 , .button-14 span { display : flex ; justify-content : center ; alig…" at bounding box center [670, 487] width 467 height 803
click at [853, 570] on div ".button-14 , .button-14 span { display : flex ; justify-content : center ; alig…" at bounding box center [670, 487] width 467 height 803
type textarea "}"
click at [872, 887] on button "Save" at bounding box center [885, 898] width 38 height 23
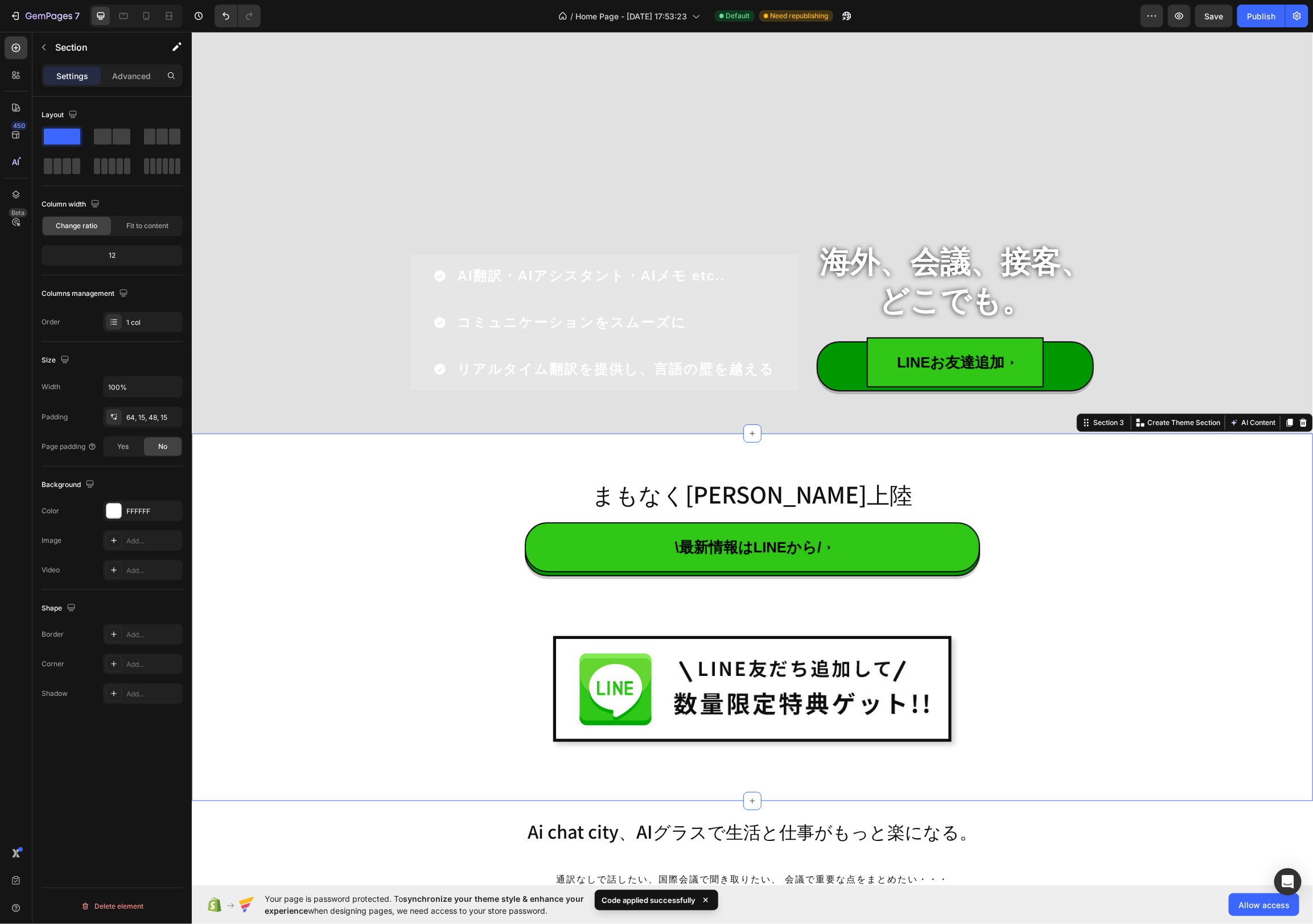
click at [1219, 603] on div "まもなく[PERSON_NAME]上陸 Heading \最新情報はLINEから/ Custom Code Image Row Row" at bounding box center [752, 622] width 1104 height 304
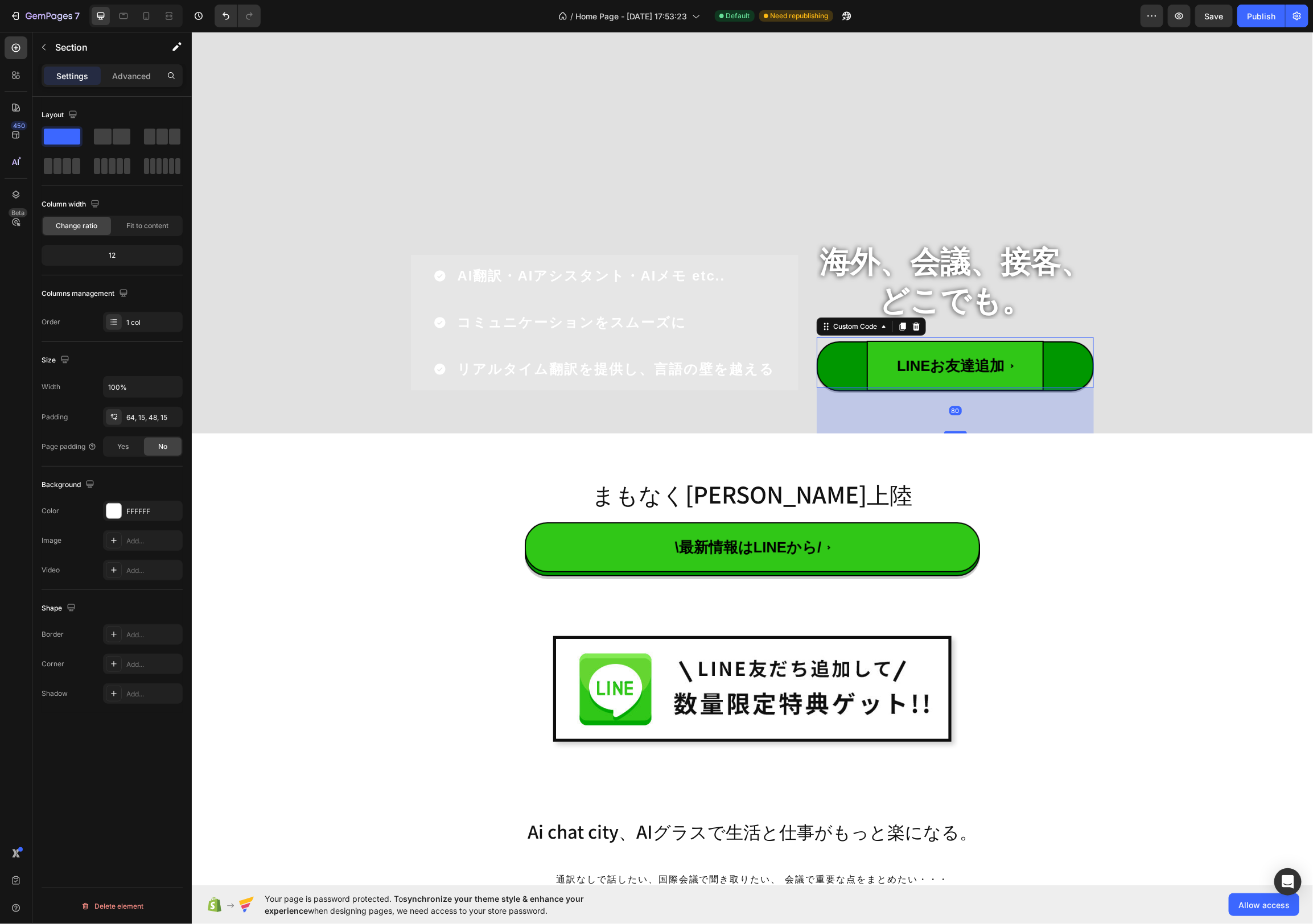
click at [850, 367] on button "LINEお友達追加" at bounding box center [955, 362] width 277 height 50
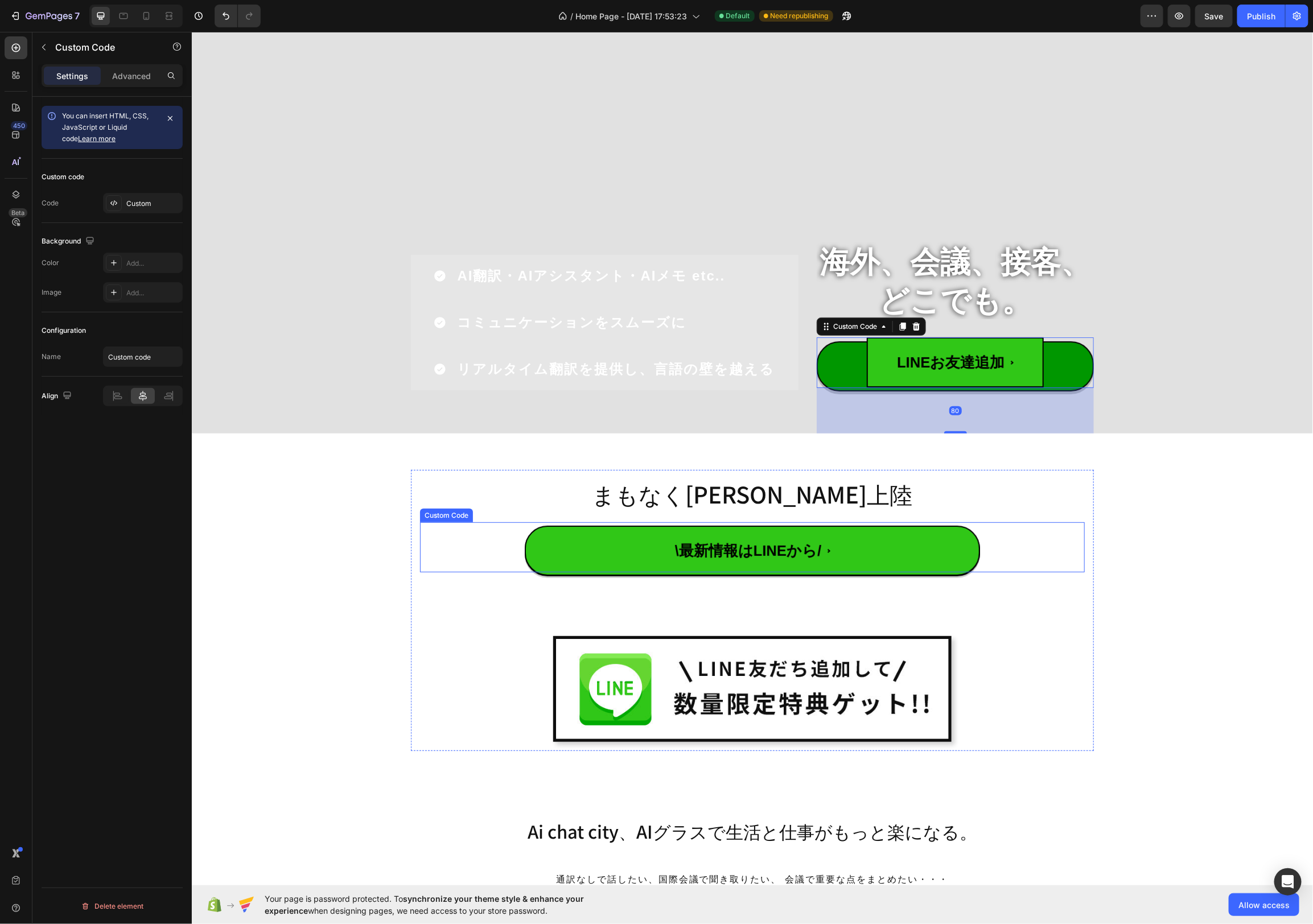
click at [555, 537] on span "\最新情報はLINEから/" at bounding box center [752, 550] width 455 height 50
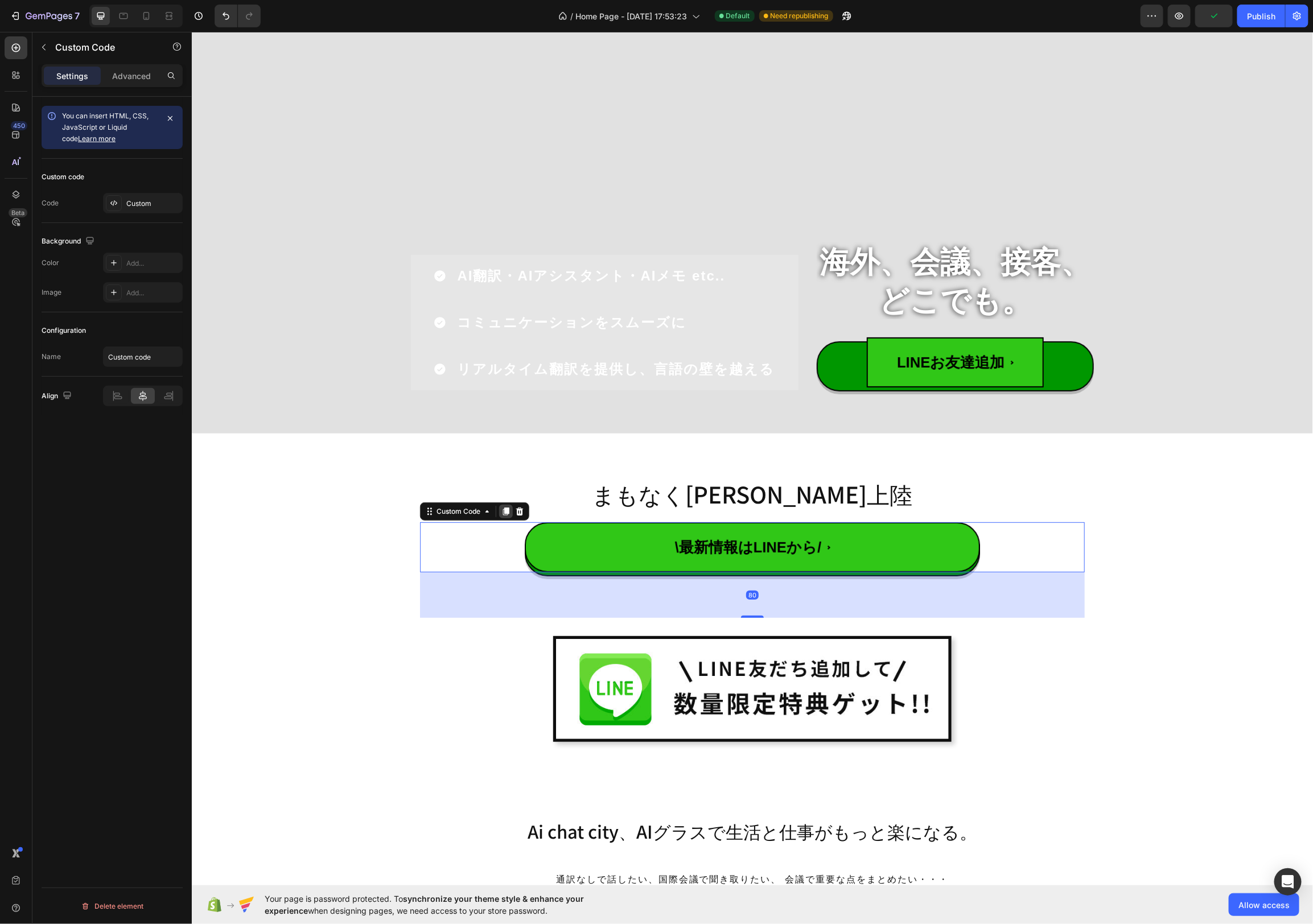
click at [505, 512] on icon at bounding box center [505, 511] width 6 height 8
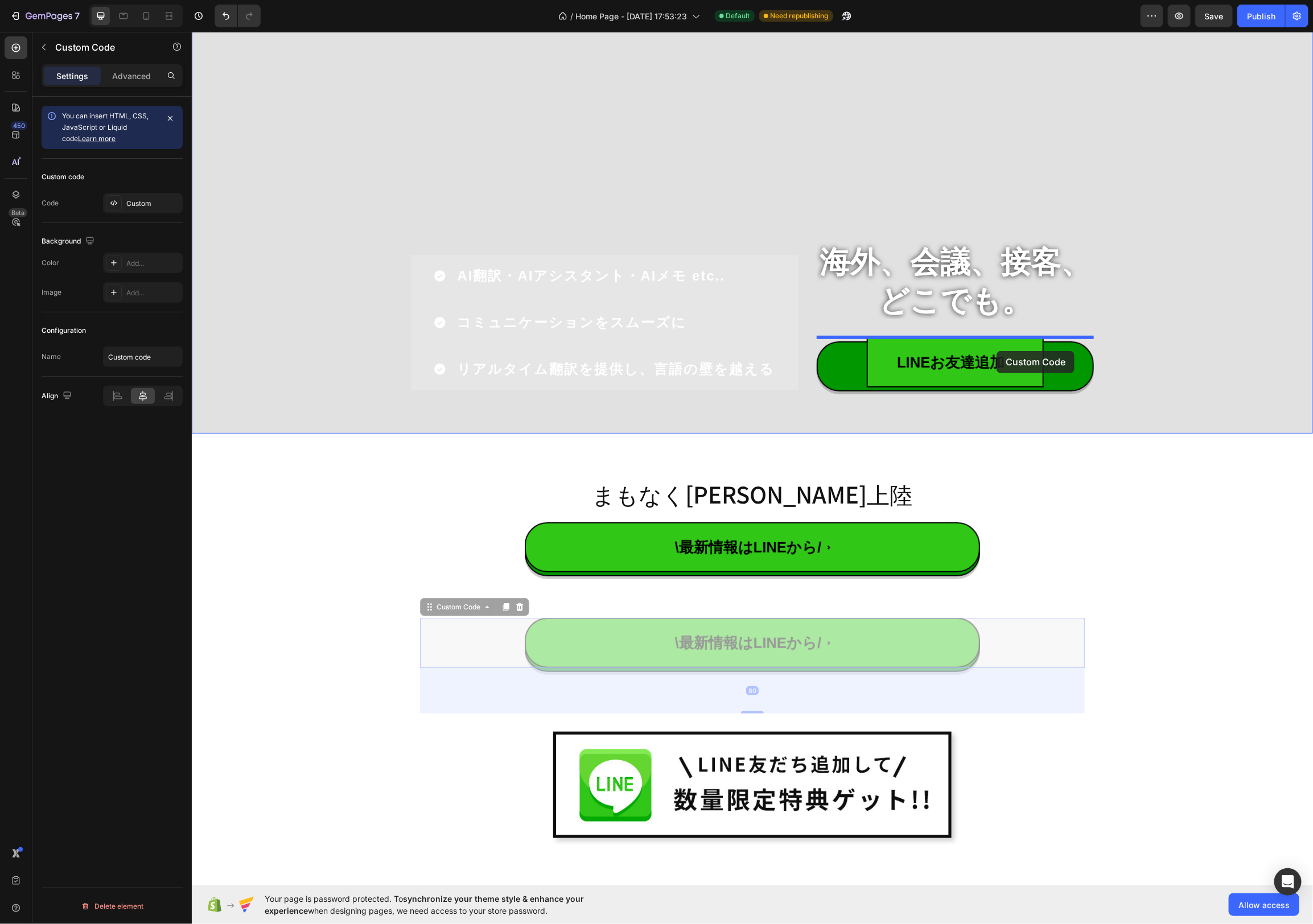
drag, startPoint x: 444, startPoint y: 606, endPoint x: 996, endPoint y: 351, distance: 608.1
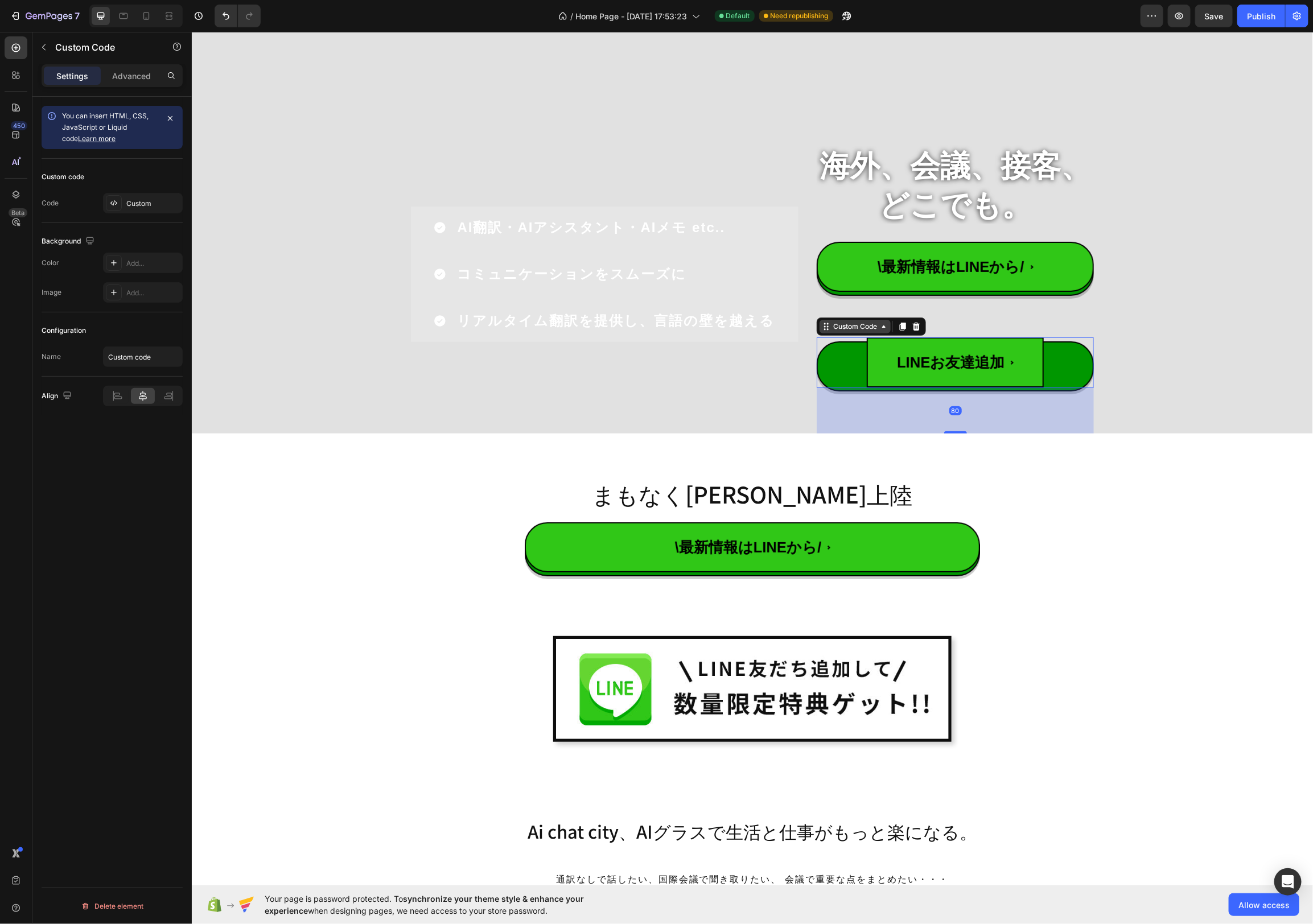
click at [836, 333] on div "Custom Code" at bounding box center [871, 326] width 109 height 18
click at [919, 329] on icon at bounding box center [916, 326] width 9 height 9
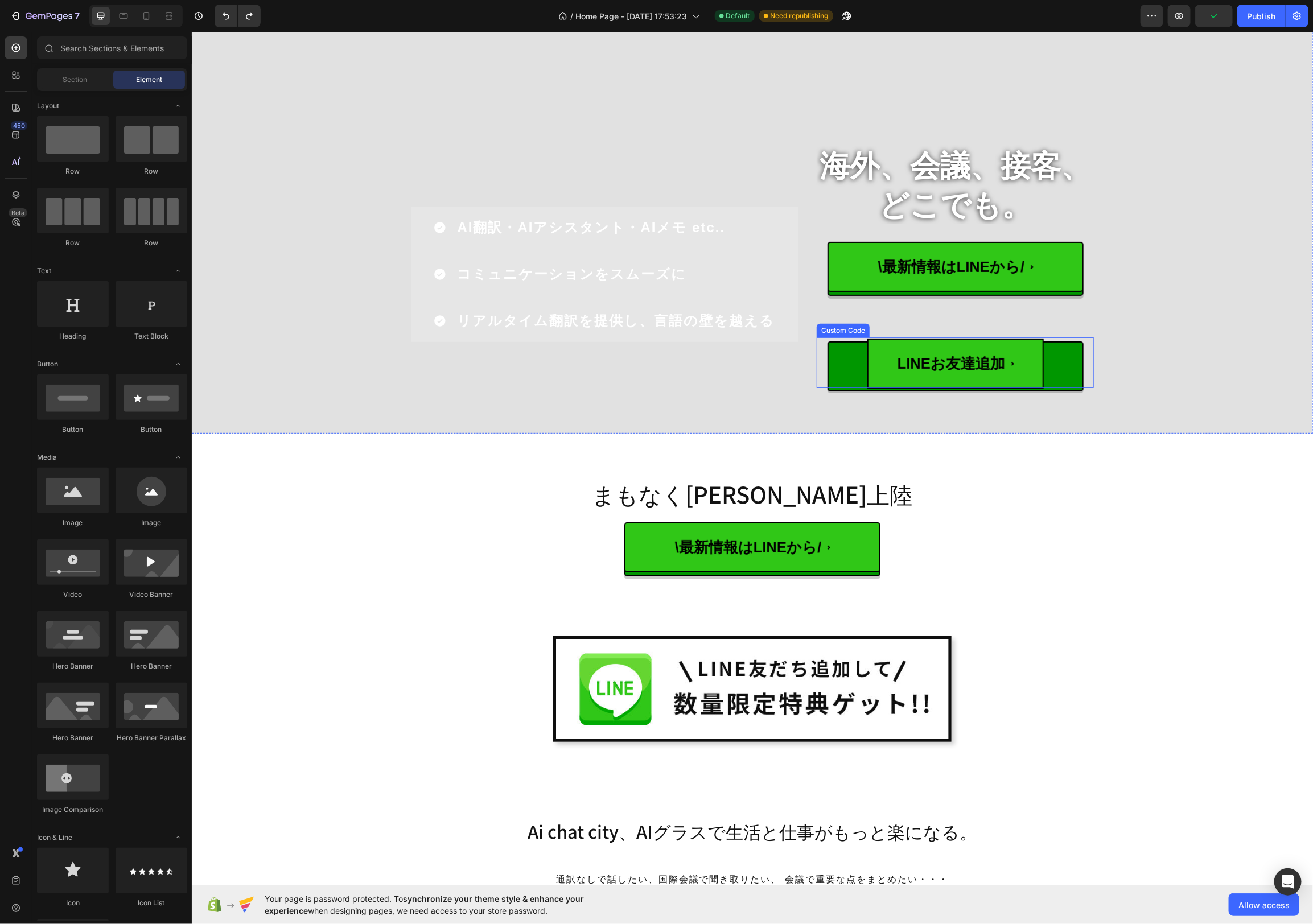
click at [844, 350] on button "LINEお友達追加" at bounding box center [955, 362] width 256 height 50
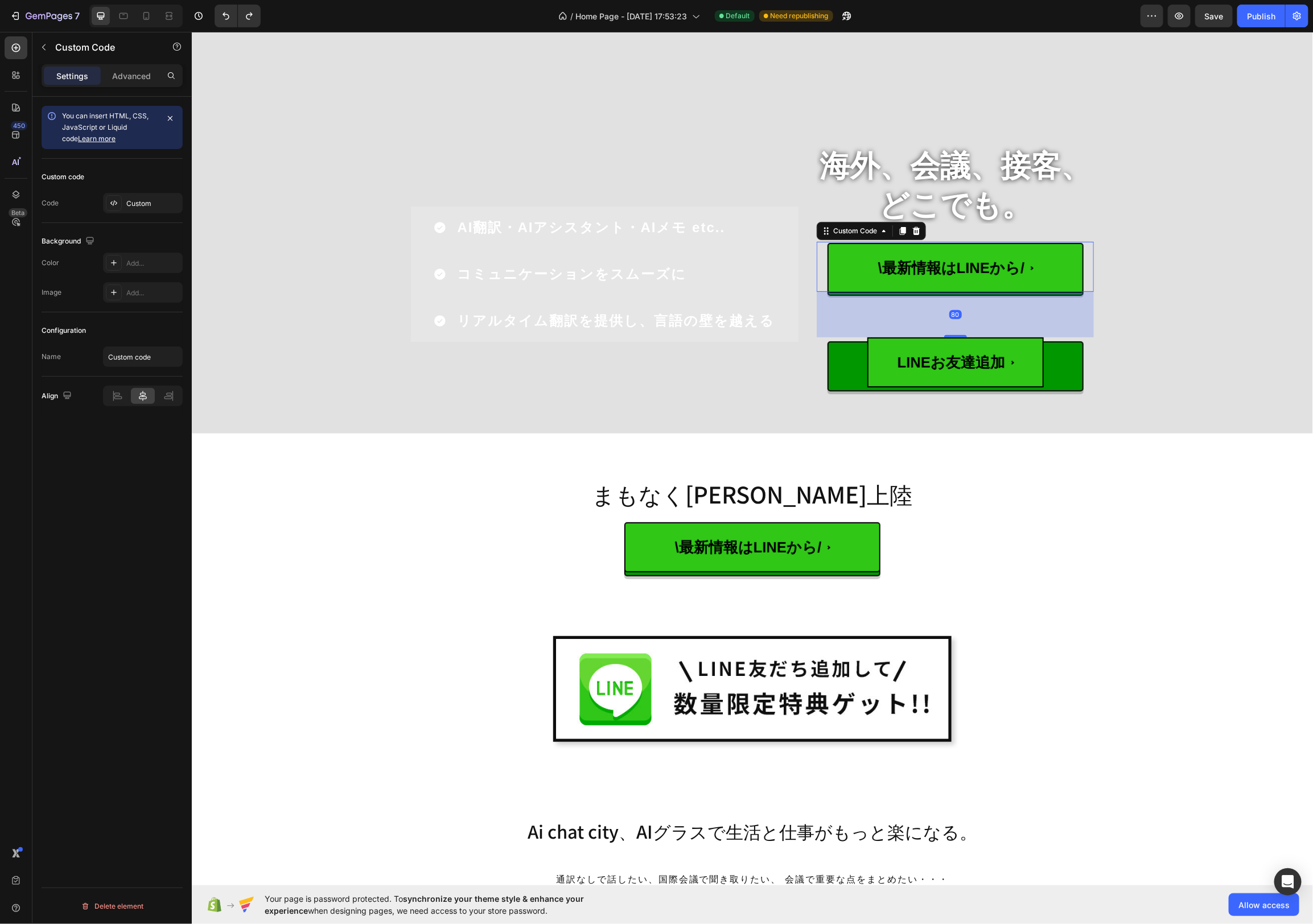
click at [1018, 286] on span "\最新情報はLINEから/" at bounding box center [955, 267] width 256 height 50
click at [1054, 248] on span "\最新情報はLINEから/" at bounding box center [955, 267] width 256 height 50
click at [863, 332] on div "Custom Code" at bounding box center [843, 330] width 48 height 10
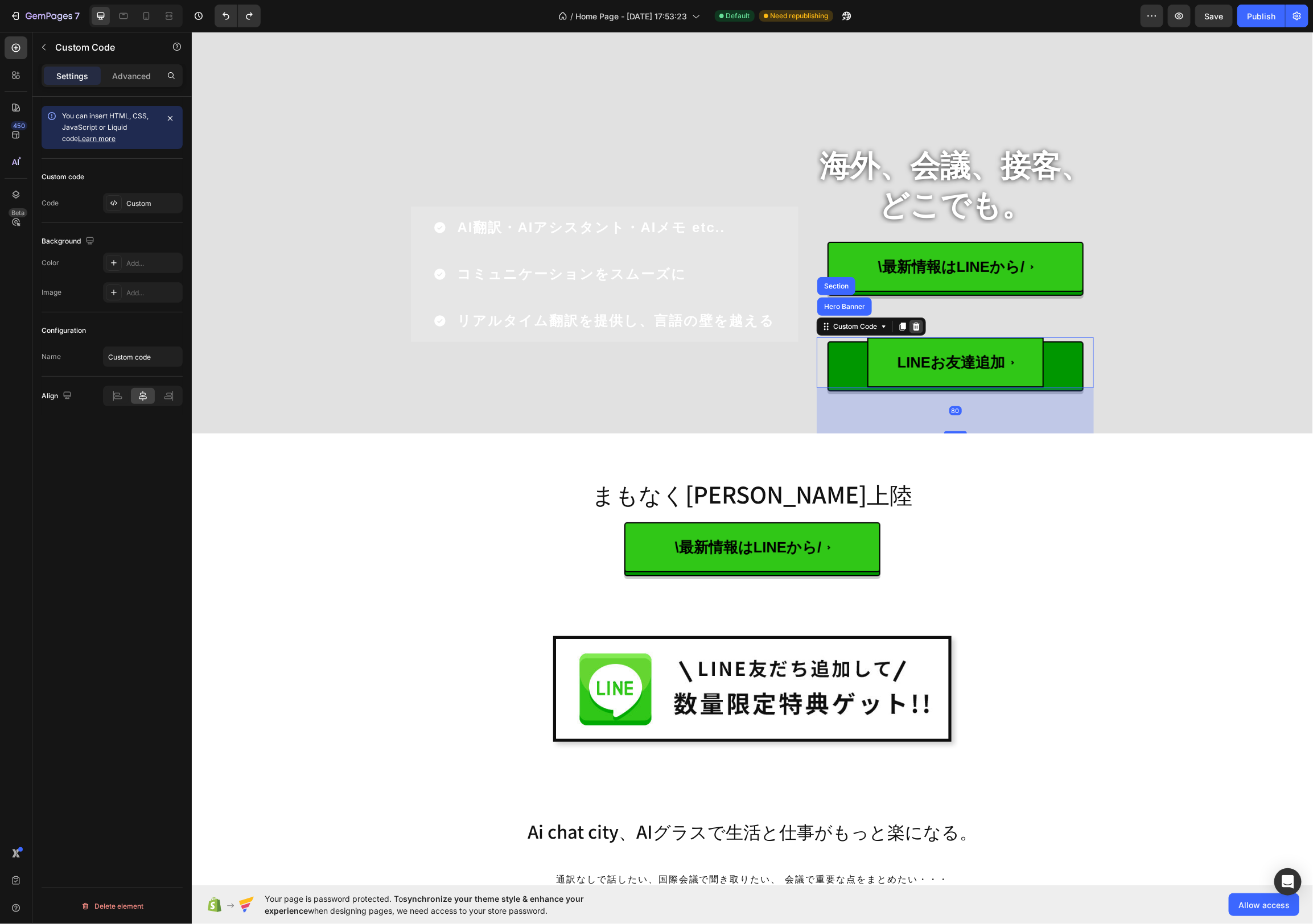
click at [916, 329] on icon at bounding box center [916, 326] width 7 height 8
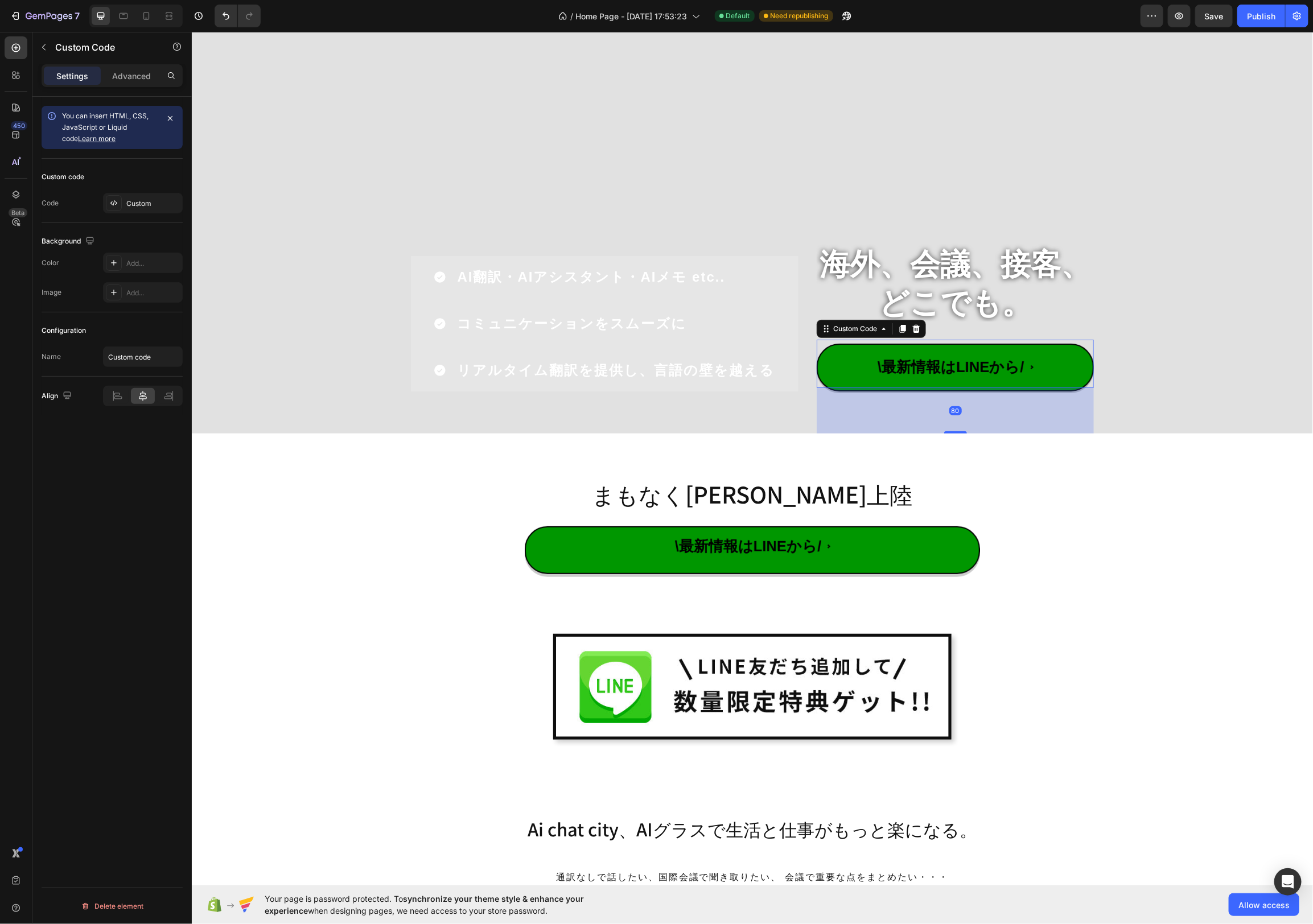
click at [861, 379] on span "\最新情報はLINEから/" at bounding box center [955, 366] width 277 height 48
click at [129, 200] on div "Custom" at bounding box center [153, 204] width 53 height 10
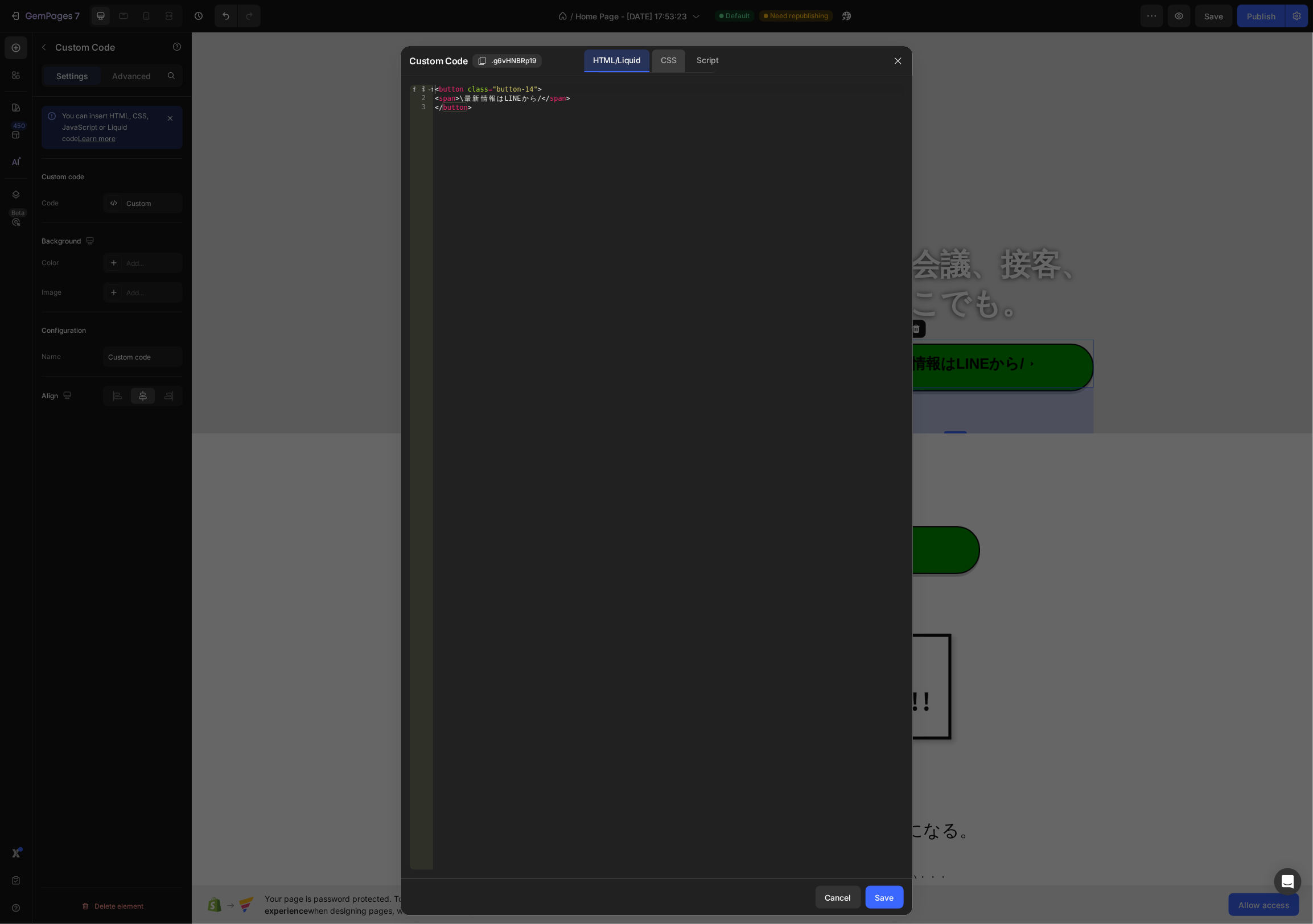
click at [688, 69] on div "CSS" at bounding box center [708, 61] width 40 height 23
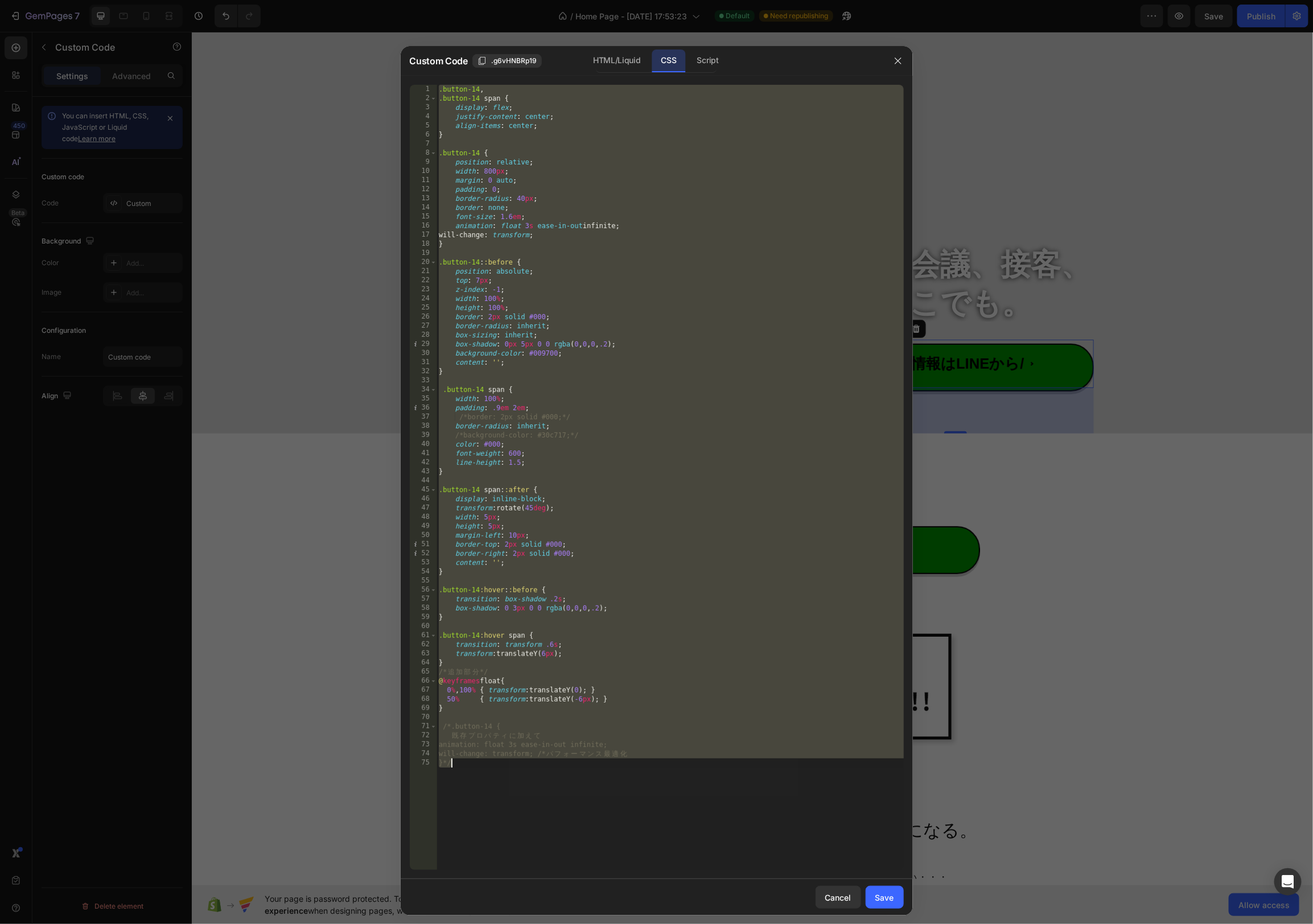
click at [686, 241] on div ".button-14 , .button-14 span { display : flex ; justify-content : center ; alig…" at bounding box center [670, 477] width 467 height 785
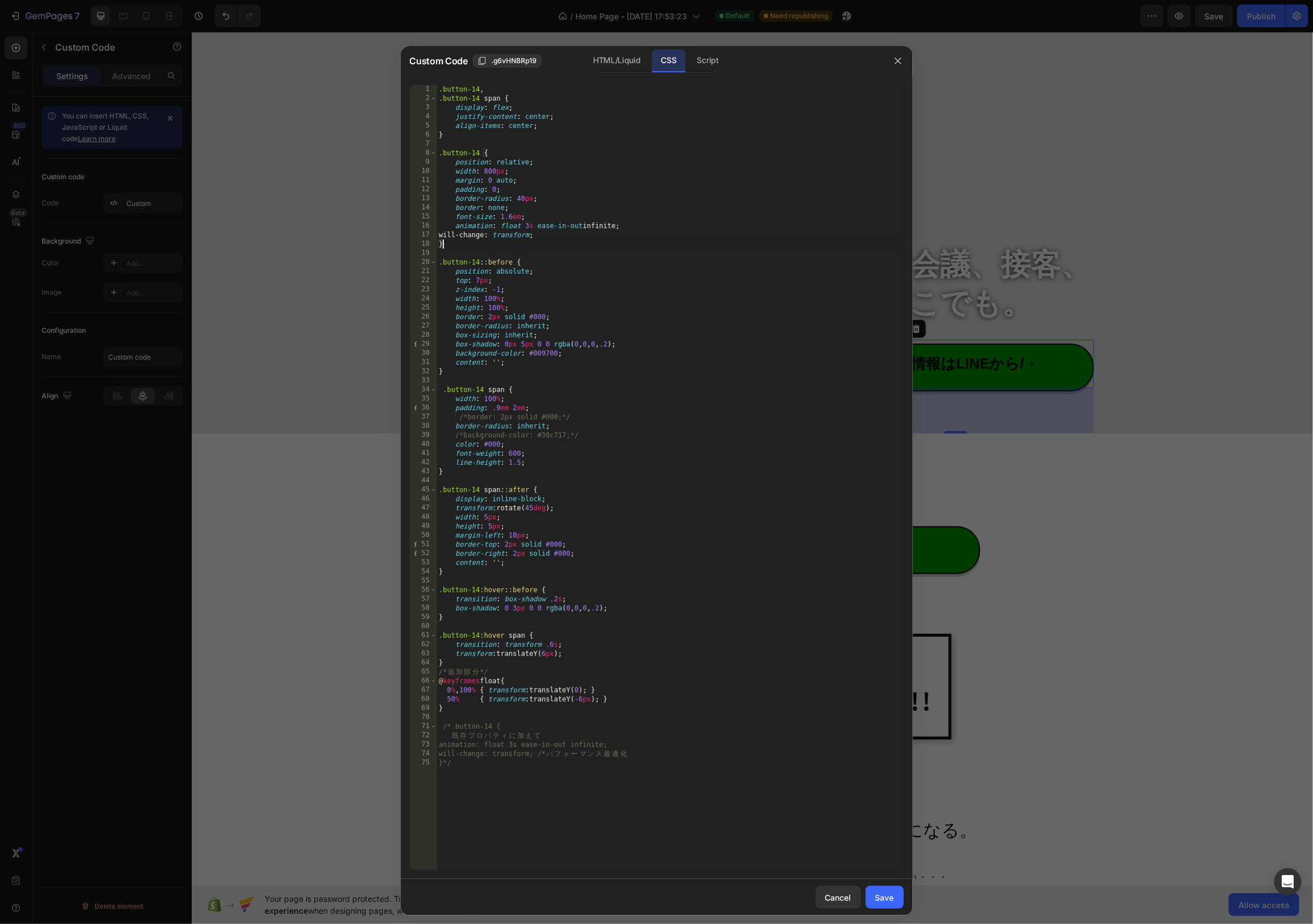
click at [523, 196] on div ".button-14 , .button-14 span { display : flex ; justify-content : center ; alig…" at bounding box center [670, 487] width 467 height 803
type textarea "border-radius: 0;"
click at [889, 893] on div "Save" at bounding box center [885, 897] width 19 height 12
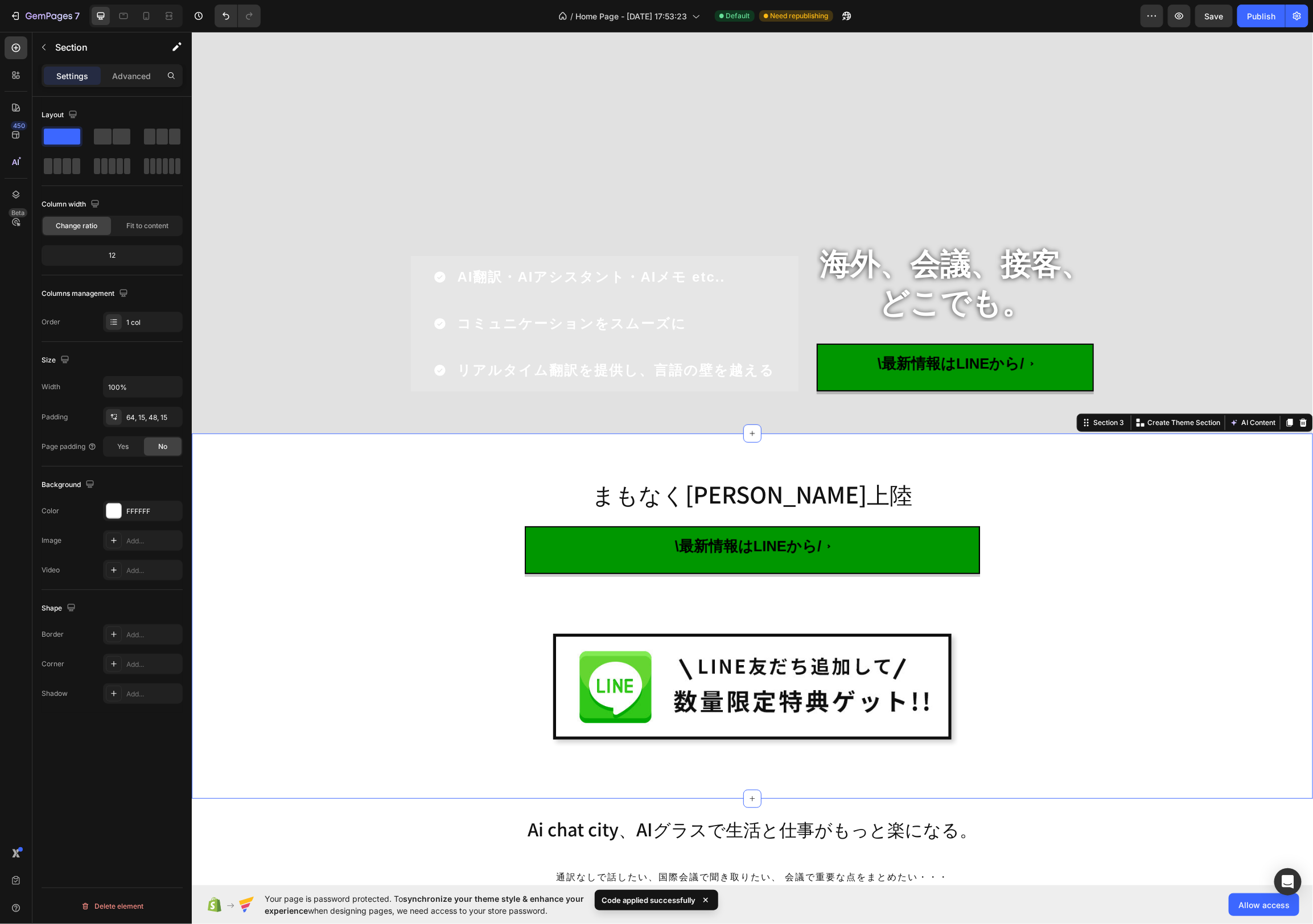
click at [1183, 459] on div "まもなく[PERSON_NAME]上陸 Heading \最新情報はLINEから/ Custom Code Image Row Row Section 3 Y…" at bounding box center [752, 615] width 1121 height 366
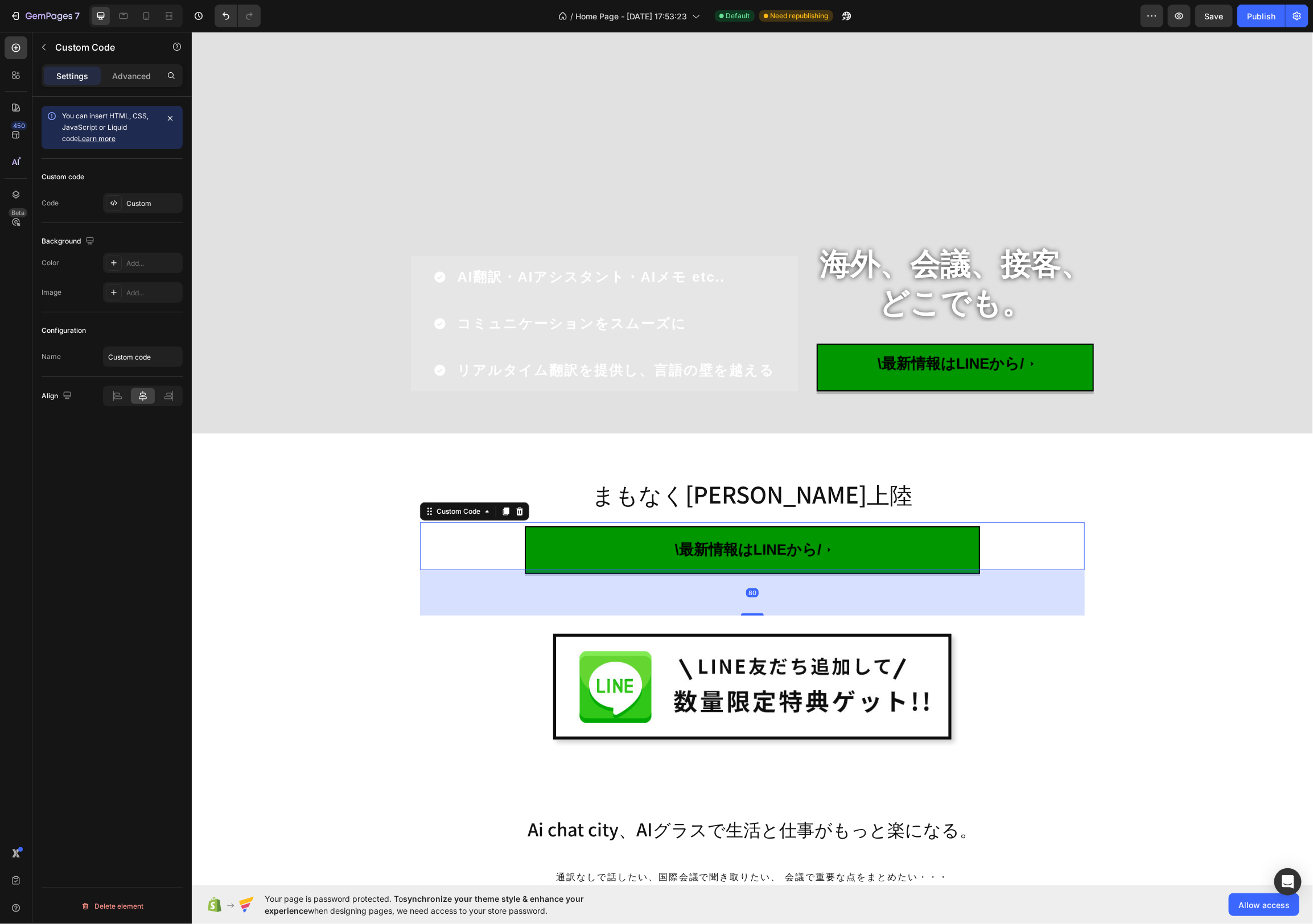
click at [920, 537] on span "\最新情報はLINEから/" at bounding box center [752, 549] width 455 height 48
click at [521, 512] on icon at bounding box center [519, 511] width 7 height 8
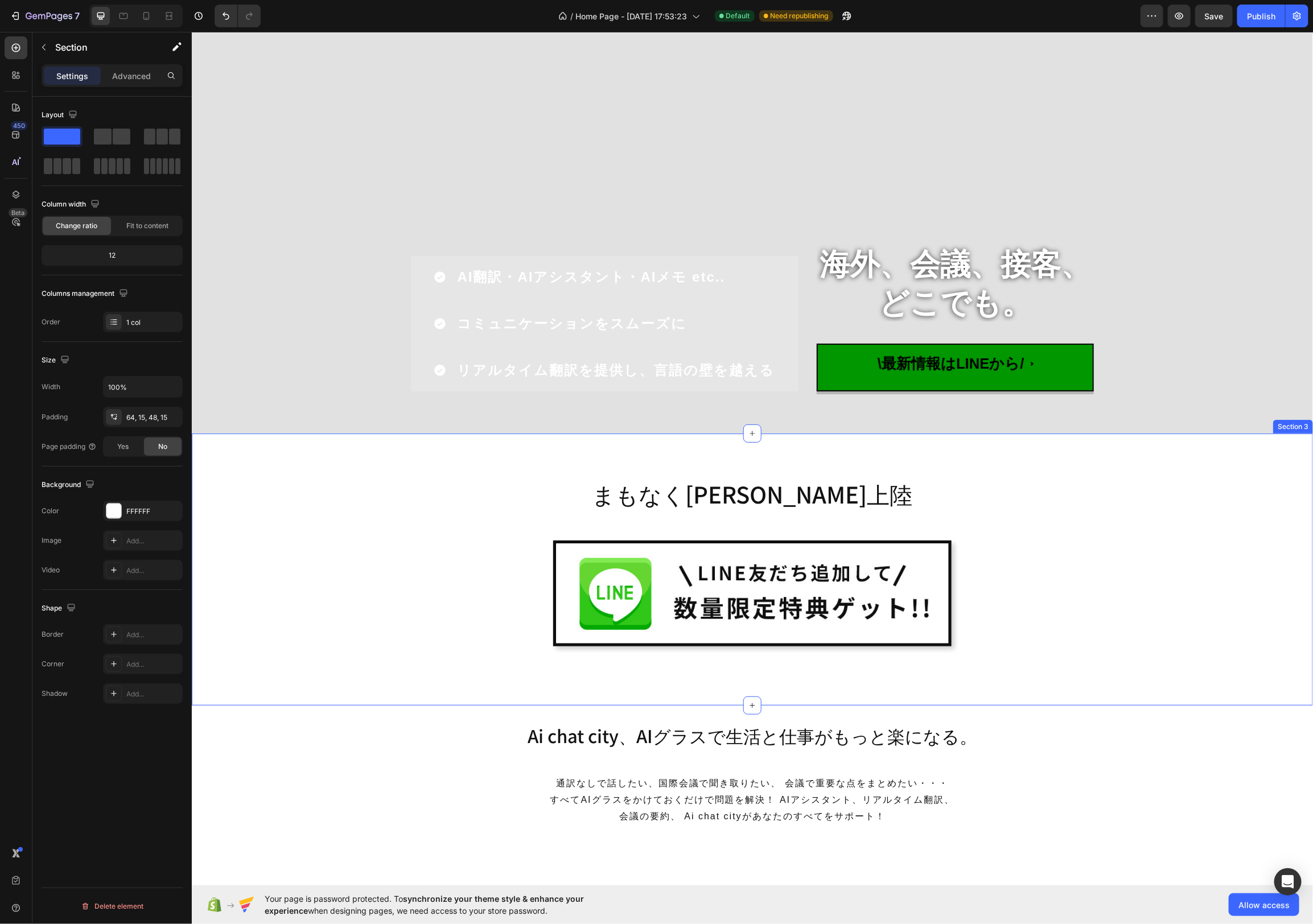
drag, startPoint x: 1128, startPoint y: 572, endPoint x: 1135, endPoint y: 575, distance: 7.6
click at [1128, 572] on div "まもなく[PERSON_NAME]上陸 Heading Image Row Row" at bounding box center [752, 573] width 1104 height 208
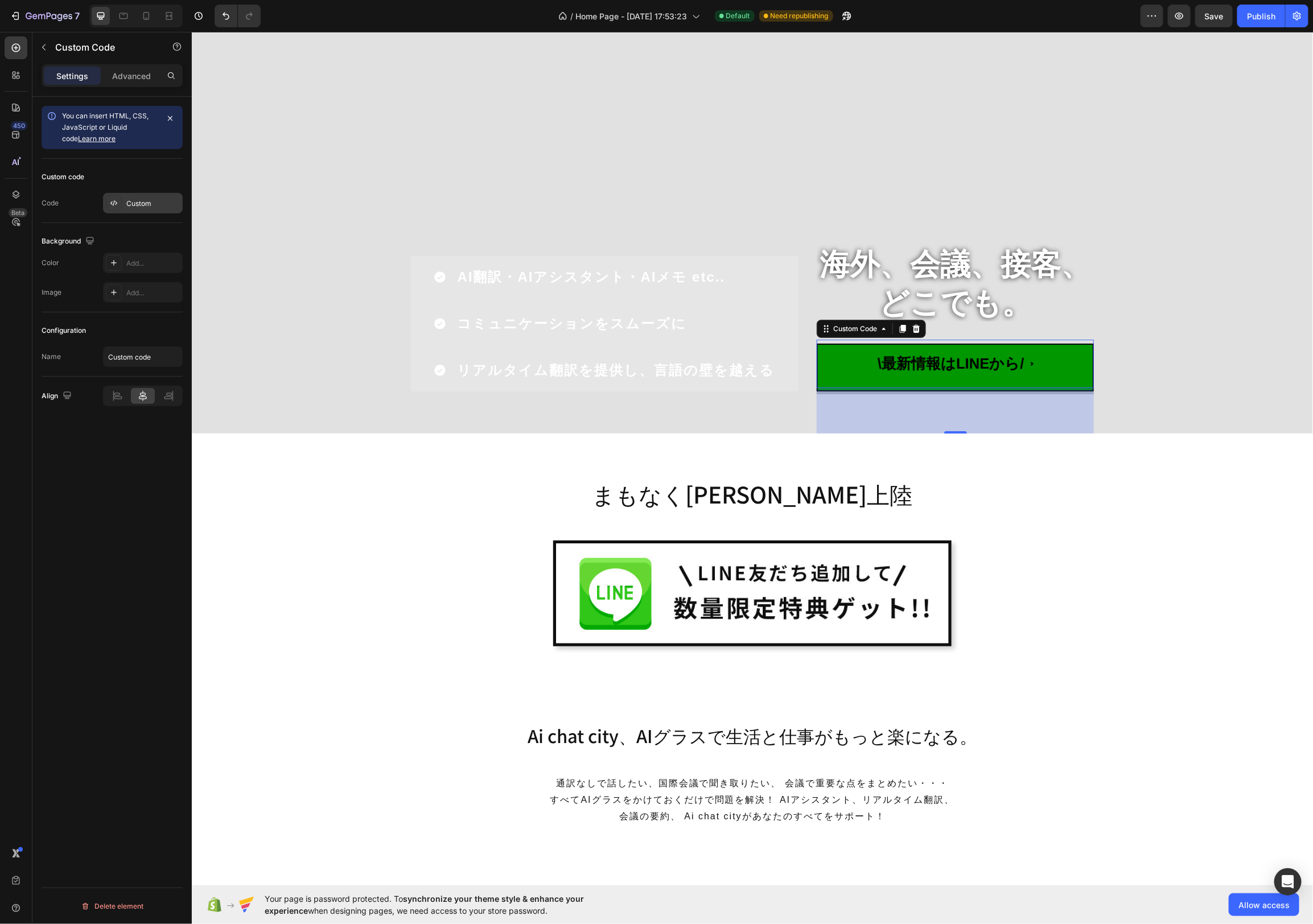
click at [156, 199] on div "Custom" at bounding box center [153, 204] width 53 height 10
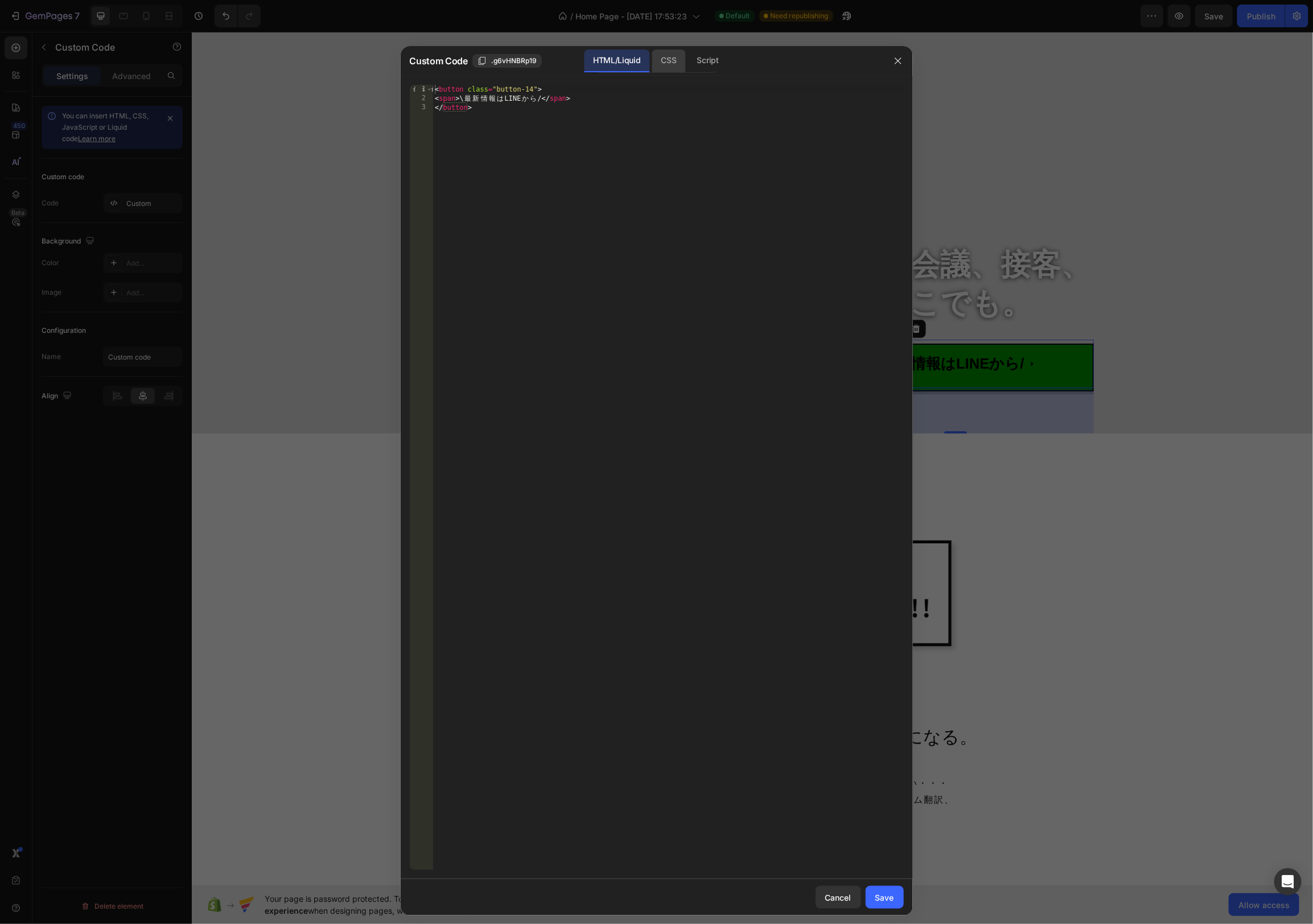
click at [688, 69] on div "CSS" at bounding box center [708, 61] width 40 height 23
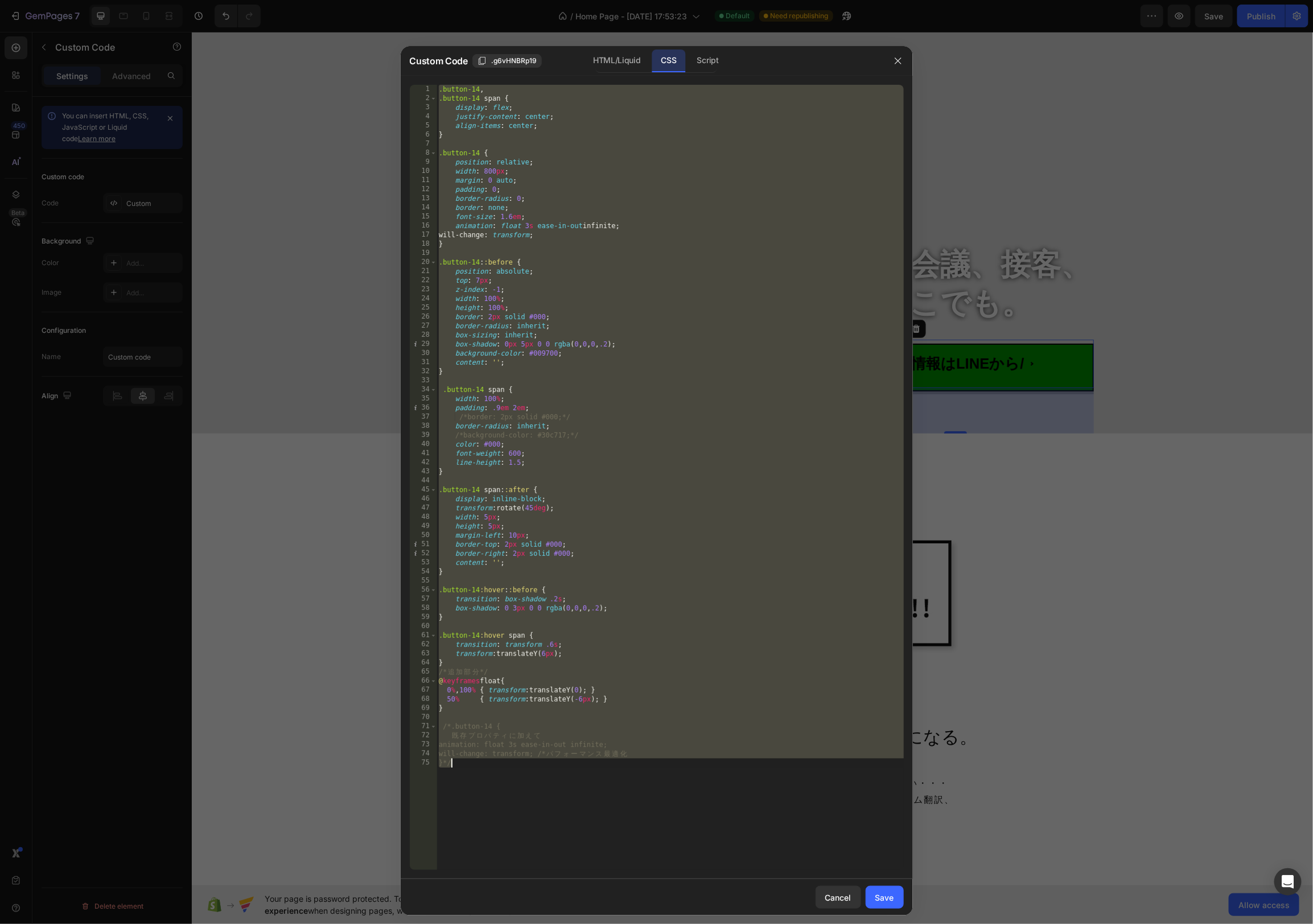
click at [598, 199] on div ".button-14 , .button-14 span { display : flex ; justify-content : center ; alig…" at bounding box center [670, 487] width 467 height 803
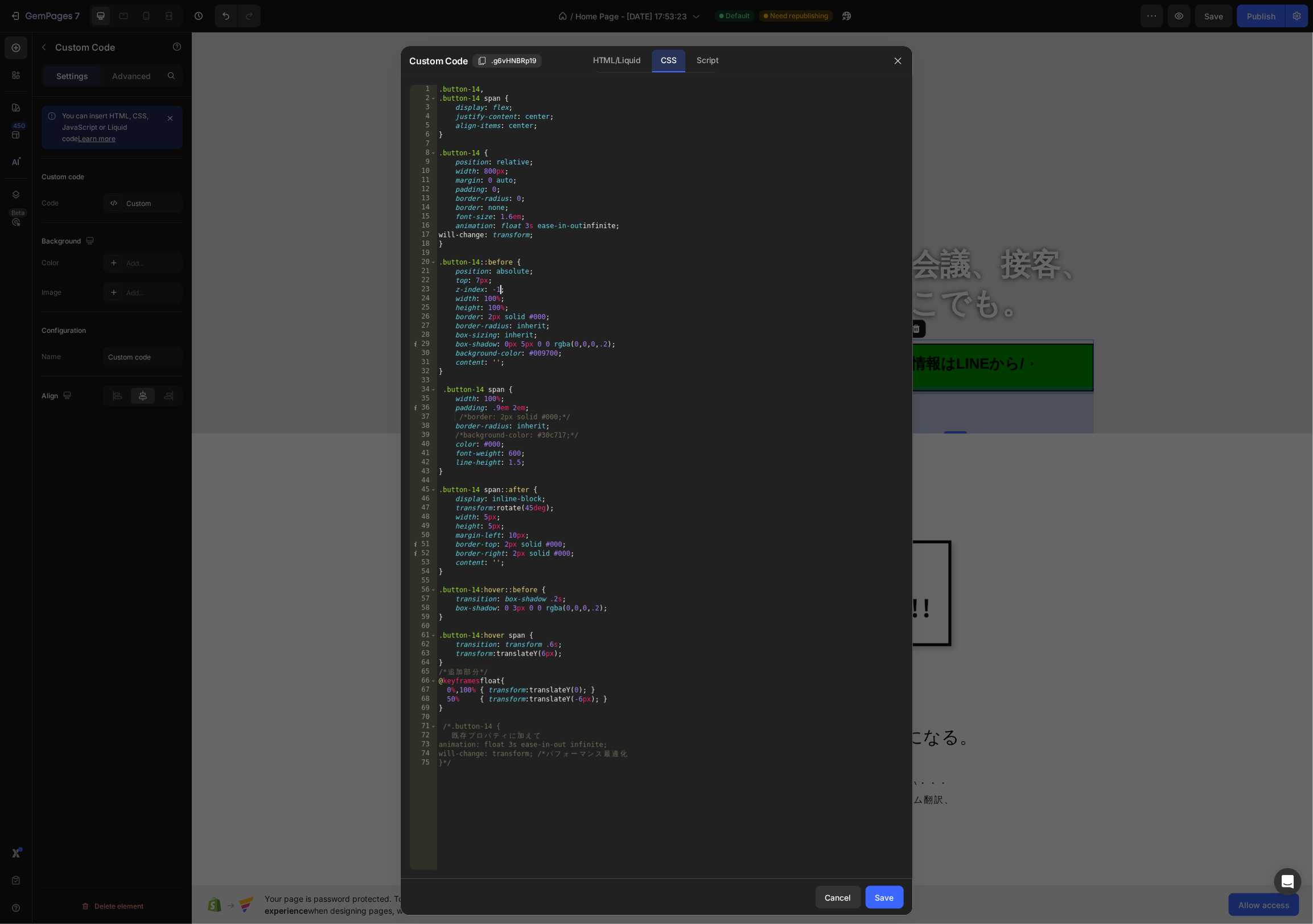
drag, startPoint x: 500, startPoint y: 287, endPoint x: 506, endPoint y: 297, distance: 11.7
click at [500, 288] on div ".button-14 , .button-14 span { display : flex ; justify-content : center ; alig…" at bounding box center [670, 487] width 467 height 803
click at [656, 277] on div ".button-14 , .button-14 span { display : flex ; justify-content : center ; alig…" at bounding box center [670, 487] width 467 height 803
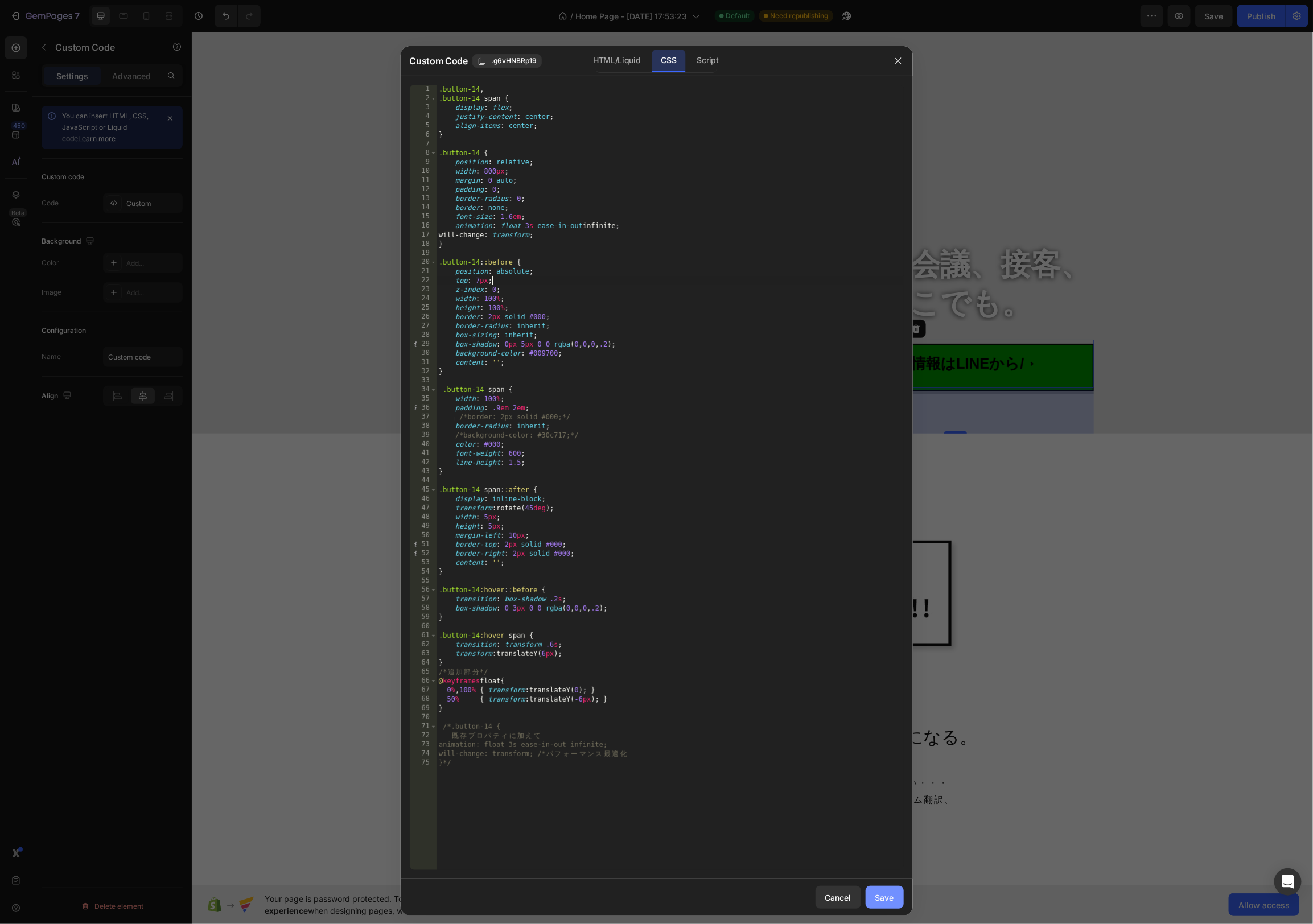
type textarea "top: 7px;"
drag, startPoint x: 889, startPoint y: 894, endPoint x: 870, endPoint y: 887, distance: 20.2
click at [889, 894] on div "Save" at bounding box center [885, 897] width 19 height 12
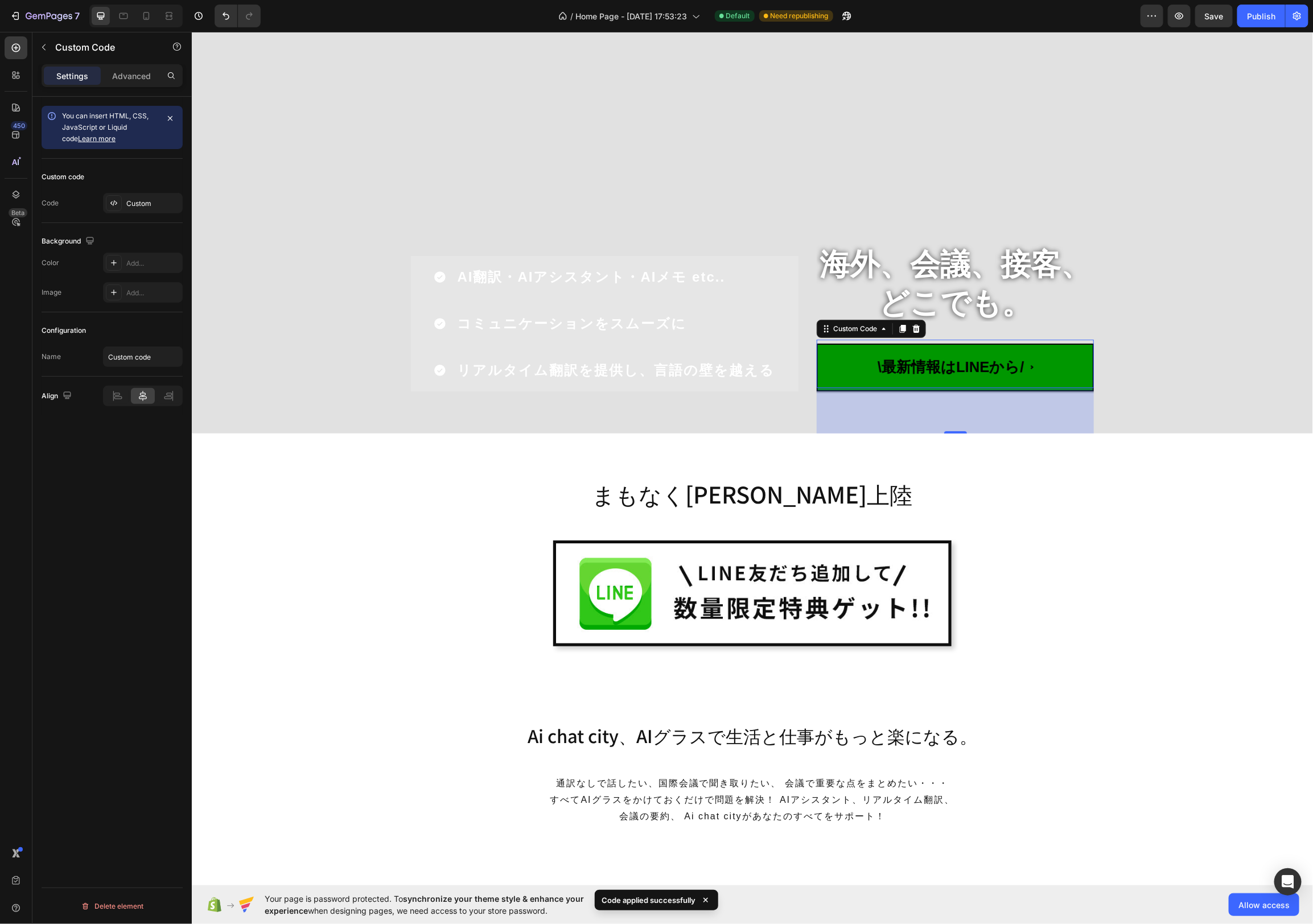
click at [967, 364] on span "\最新情報はLINEから/" at bounding box center [955, 366] width 277 height 48
click at [912, 362] on span "\最新情報はLINEから/" at bounding box center [955, 366] width 277 height 48
click at [141, 201] on div "Custom" at bounding box center [153, 204] width 53 height 10
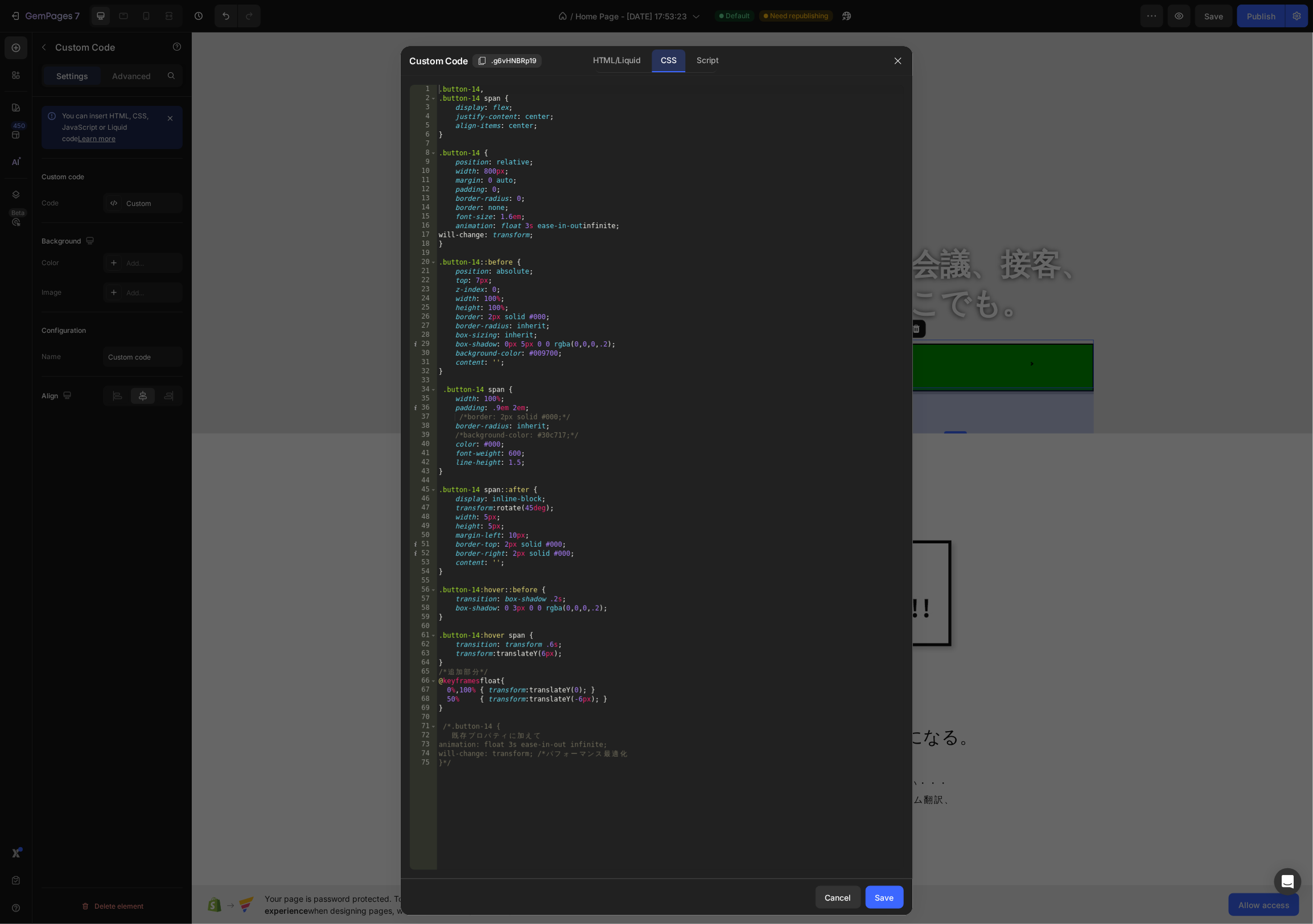
click at [596, 276] on div ".button-14 , .button-14 span { display : flex ; justify-content : center ; alig…" at bounding box center [670, 487] width 467 height 803
click at [498, 287] on div ".button-14 , .button-14 span { display : flex ; justify-content : center ; alig…" at bounding box center [670, 487] width 467 height 803
type textarea "z-index: -2;"
click at [893, 898] on div "Save" at bounding box center [885, 897] width 19 height 12
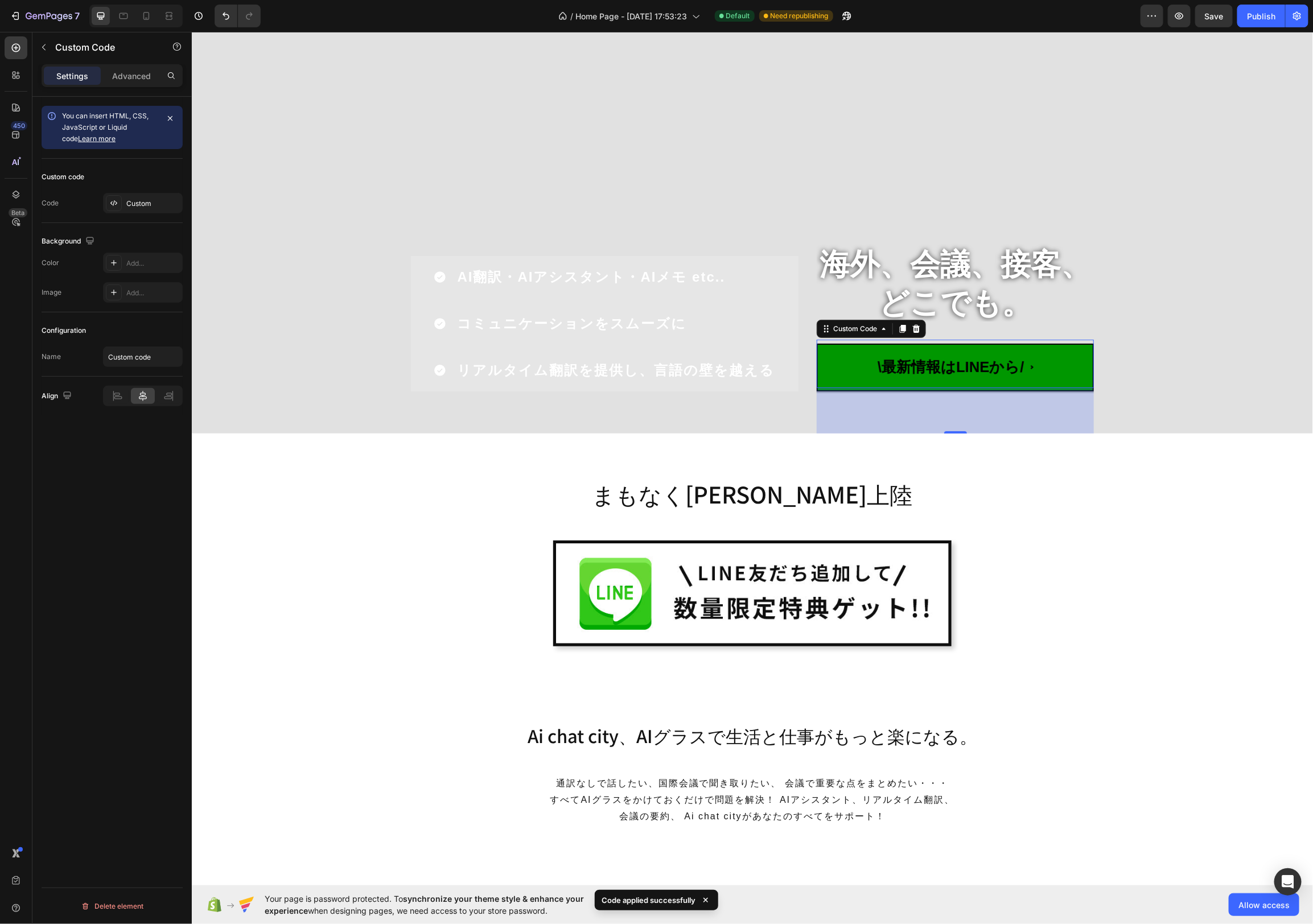
click at [847, 379] on span "\最新情報はLINEから/" at bounding box center [955, 366] width 277 height 48
click at [159, 203] on div "Custom" at bounding box center [153, 204] width 53 height 10
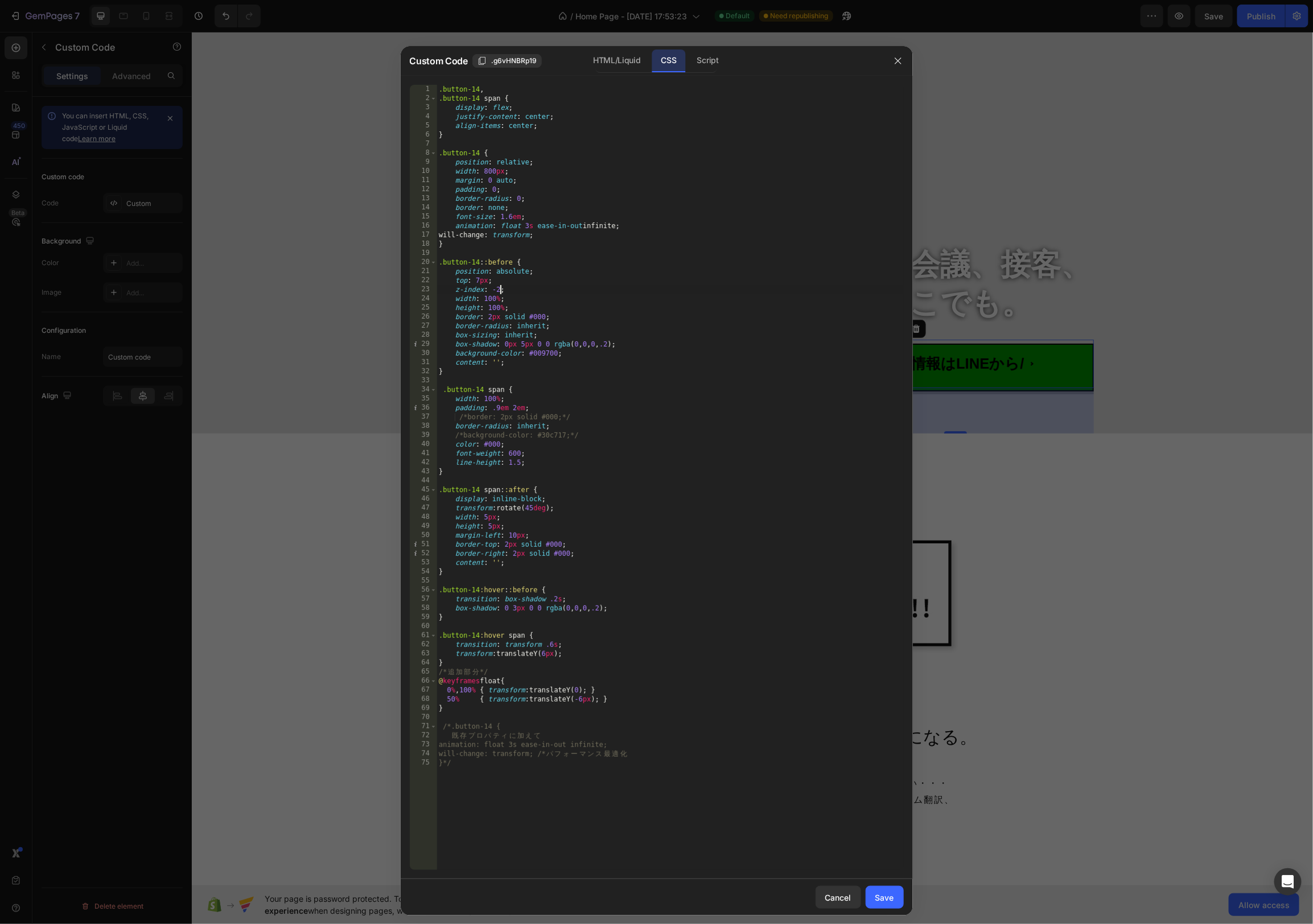
drag, startPoint x: 500, startPoint y: 289, endPoint x: 510, endPoint y: 323, distance: 35.4
click at [500, 290] on div ".button-14 , .button-14 span { display : flex ; justify-content : center ; alig…" at bounding box center [670, 487] width 467 height 803
type textarea "z-index: -3;"
click at [881, 900] on div "Save" at bounding box center [885, 897] width 19 height 12
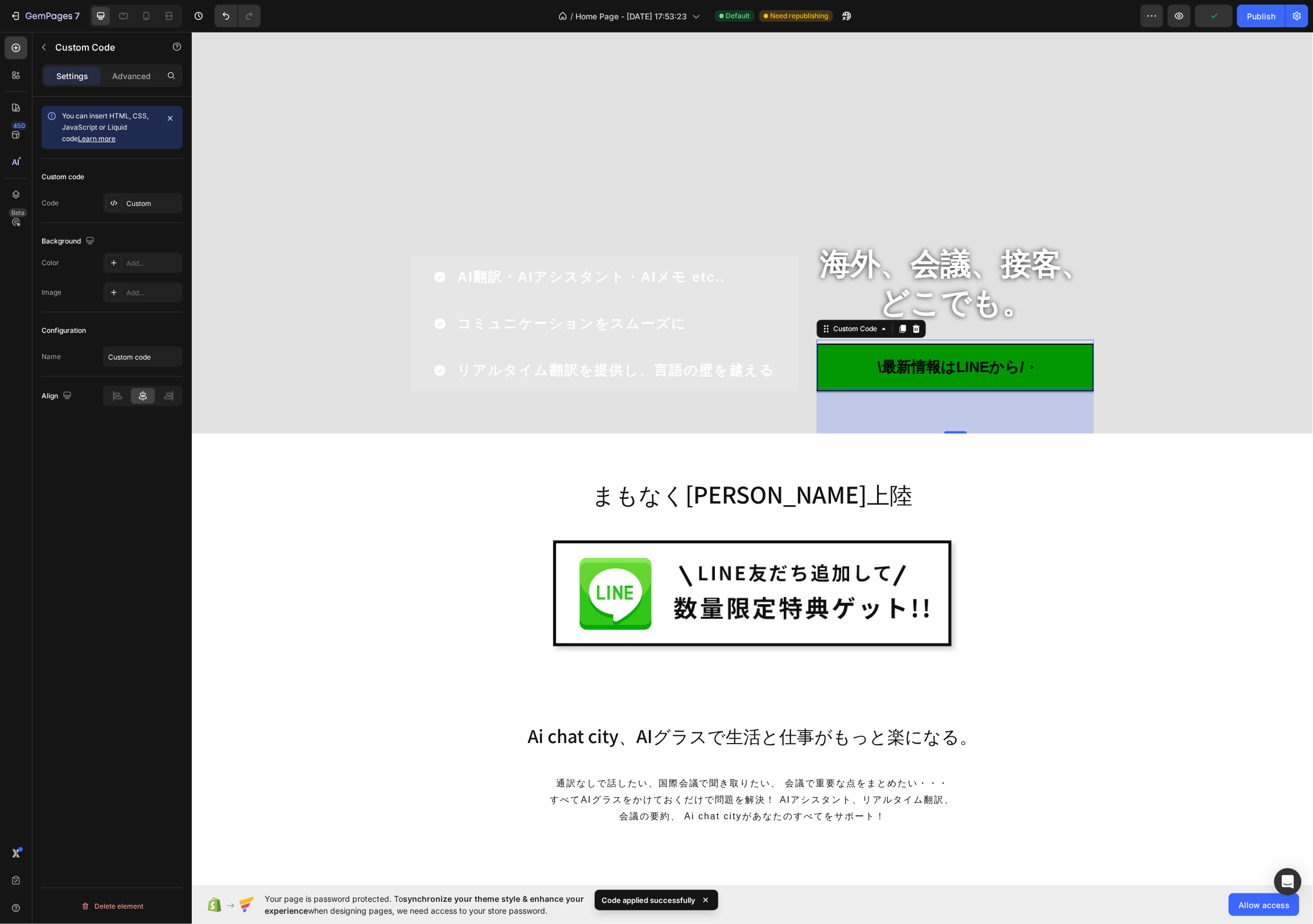
click at [1024, 358] on span "\最新情報はLINEから/" at bounding box center [955, 366] width 277 height 48
click at [148, 201] on div "Custom" at bounding box center [153, 204] width 53 height 10
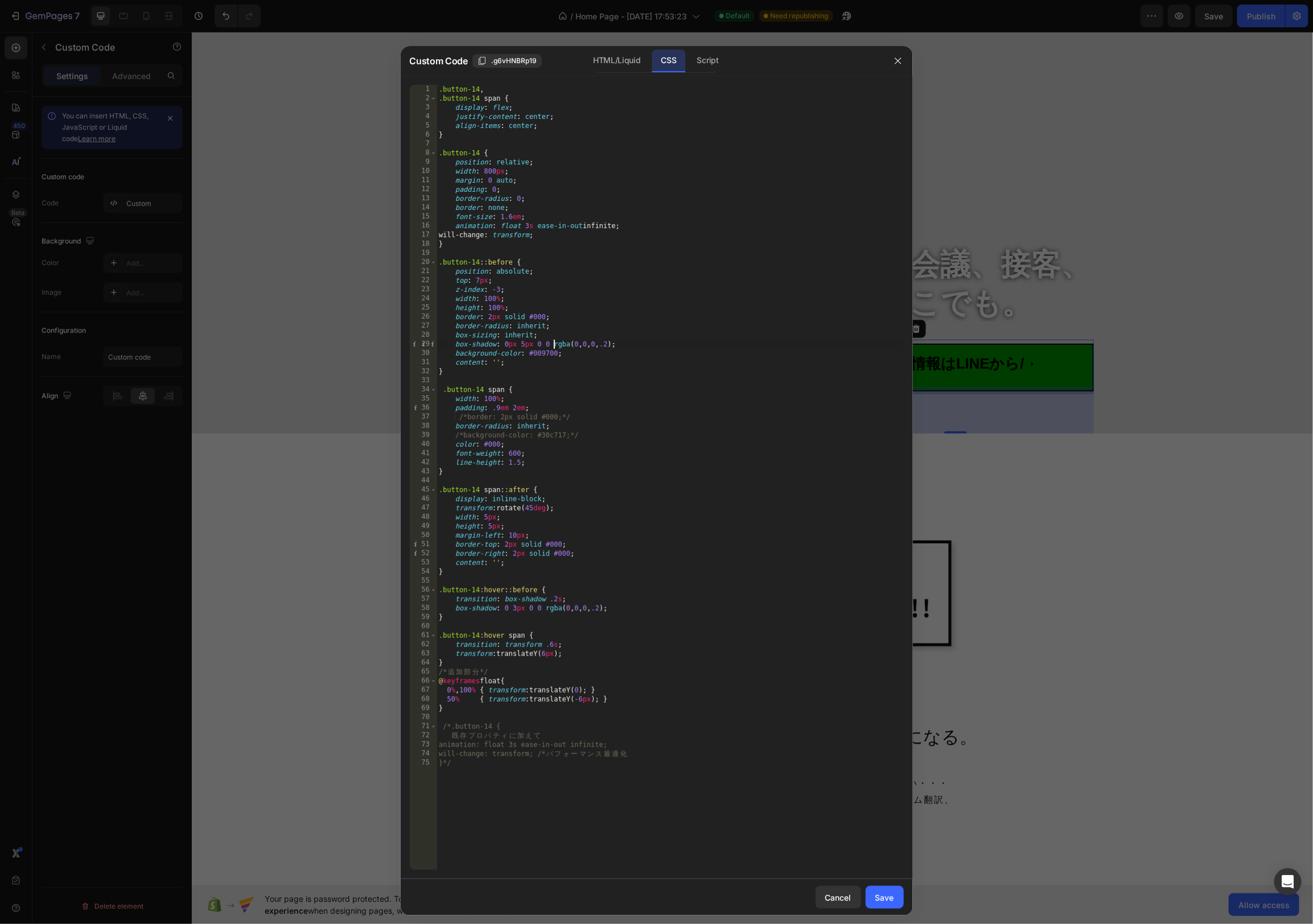
click at [556, 343] on div ".button-14 , .button-14 span { display : flex ; justify-content : center ; alig…" at bounding box center [670, 487] width 467 height 803
drag, startPoint x: 552, startPoint y: 344, endPoint x: 673, endPoint y: 346, distance: 121.0
click at [673, 346] on div ".button-14 , .button-14 span { display : flex ; justify-content : center ; alig…" at bounding box center [670, 487] width 467 height 803
drag, startPoint x: 653, startPoint y: 345, endPoint x: 632, endPoint y: 344, distance: 21.0
click at [653, 345] on div ".button-14 , .button-14 span { display : flex ; justify-content : center ; alig…" at bounding box center [670, 487] width 467 height 803
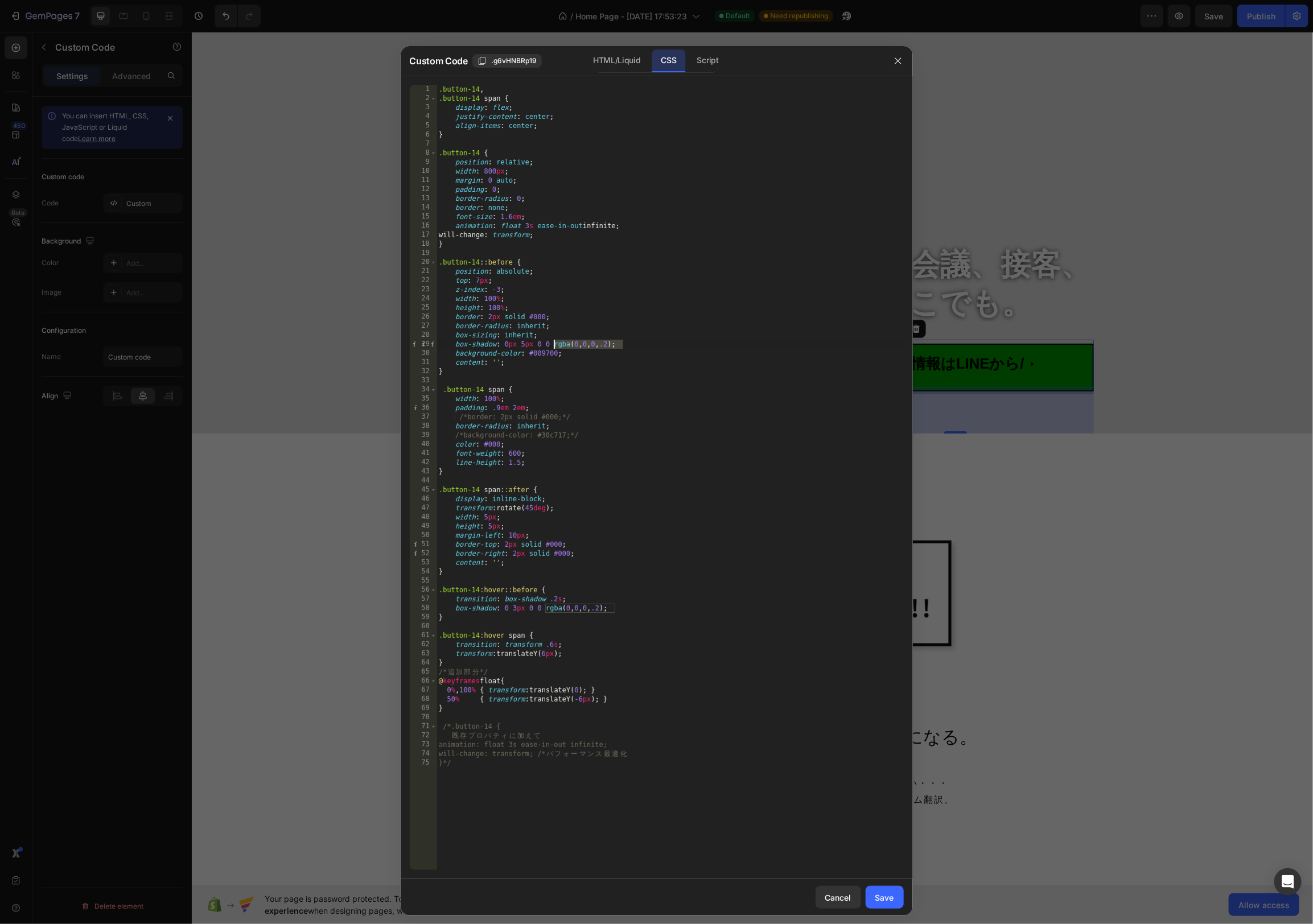
drag, startPoint x: 623, startPoint y: 345, endPoint x: 555, endPoint y: 344, distance: 68.0
click at [555, 344] on div ".button-14 , .button-14 span { display : flex ; justify-content : center ; alig…" at bounding box center [670, 487] width 467 height 803
type textarea "box-shadow: 0px 5px 0 0 #000;"
click at [889, 891] on div "Save" at bounding box center [885, 897] width 19 height 12
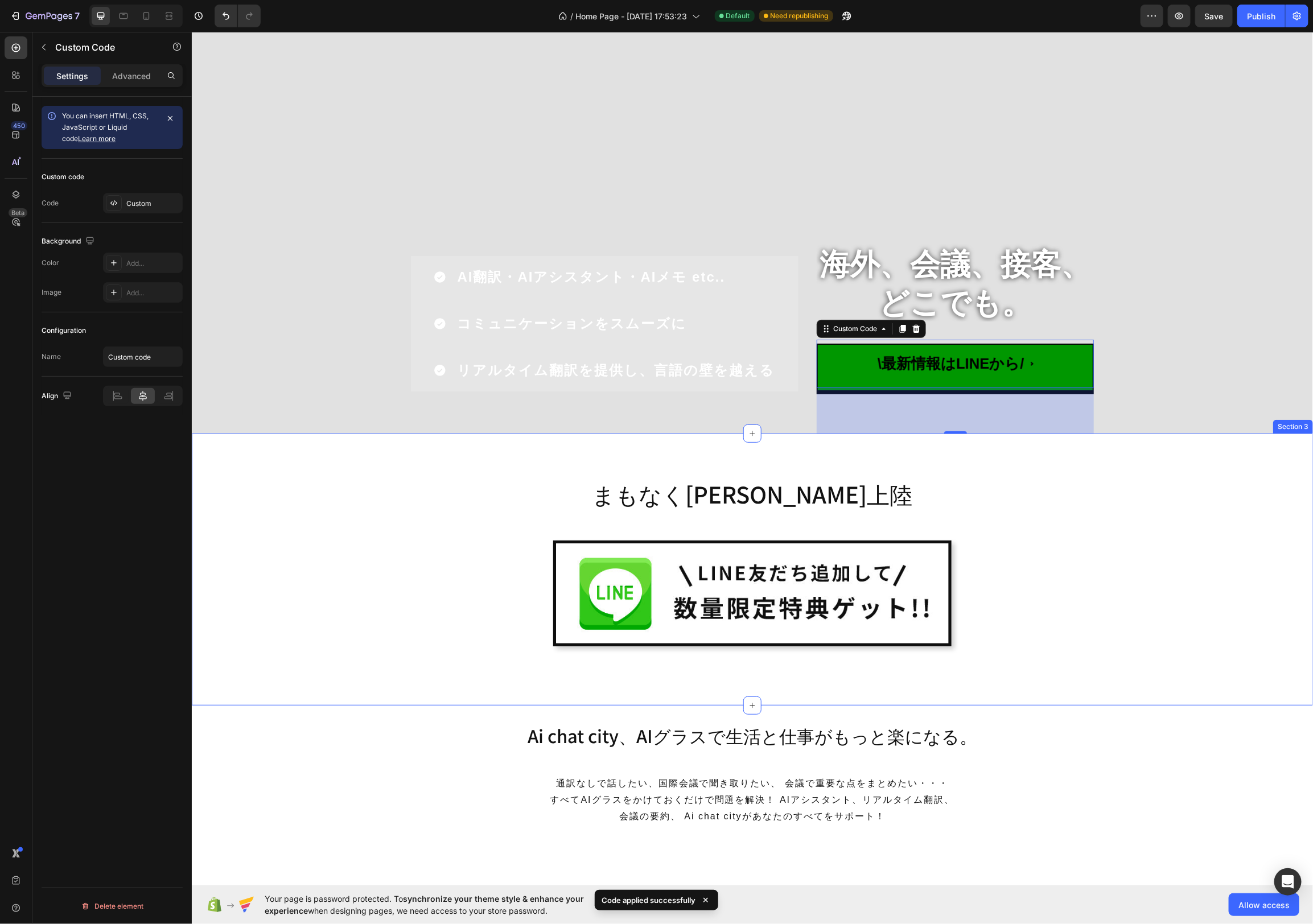
click at [1153, 611] on div "まもなく[PERSON_NAME]上陸 Heading Image Row Row" at bounding box center [752, 573] width 1104 height 208
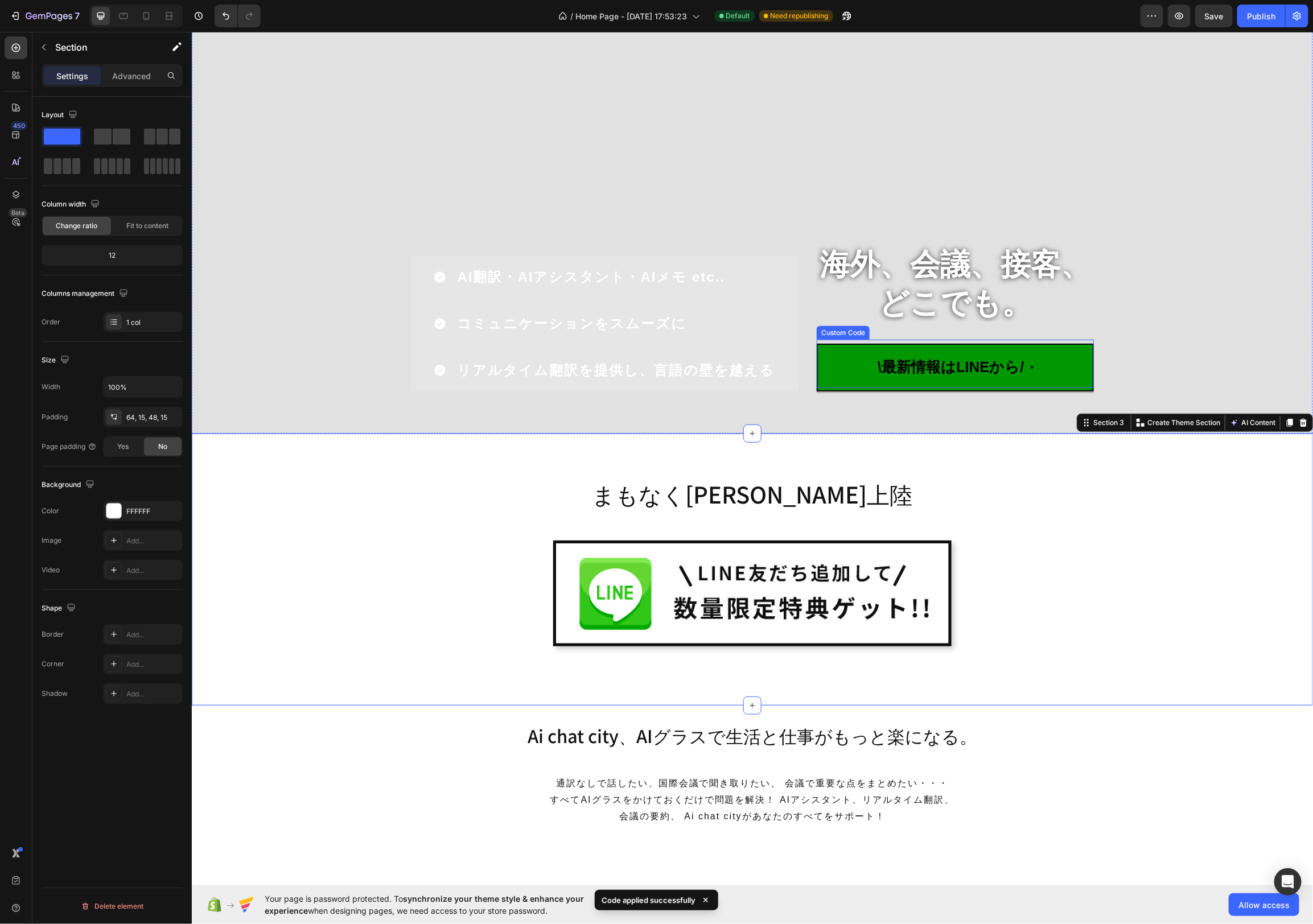
click at [1052, 368] on span "\最新情報はLINEから/" at bounding box center [955, 366] width 277 height 48
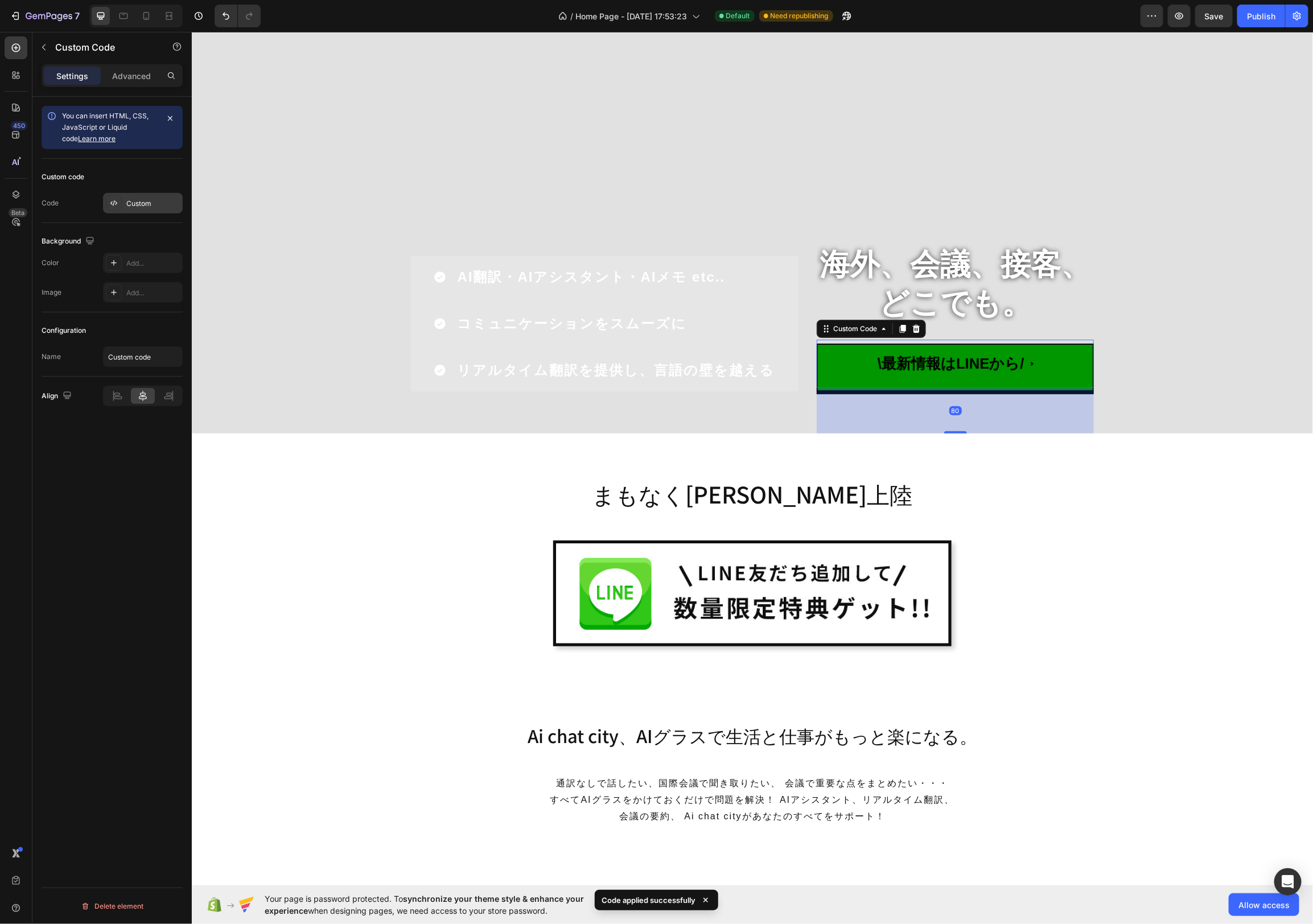
click at [129, 203] on div "Custom" at bounding box center [153, 204] width 53 height 10
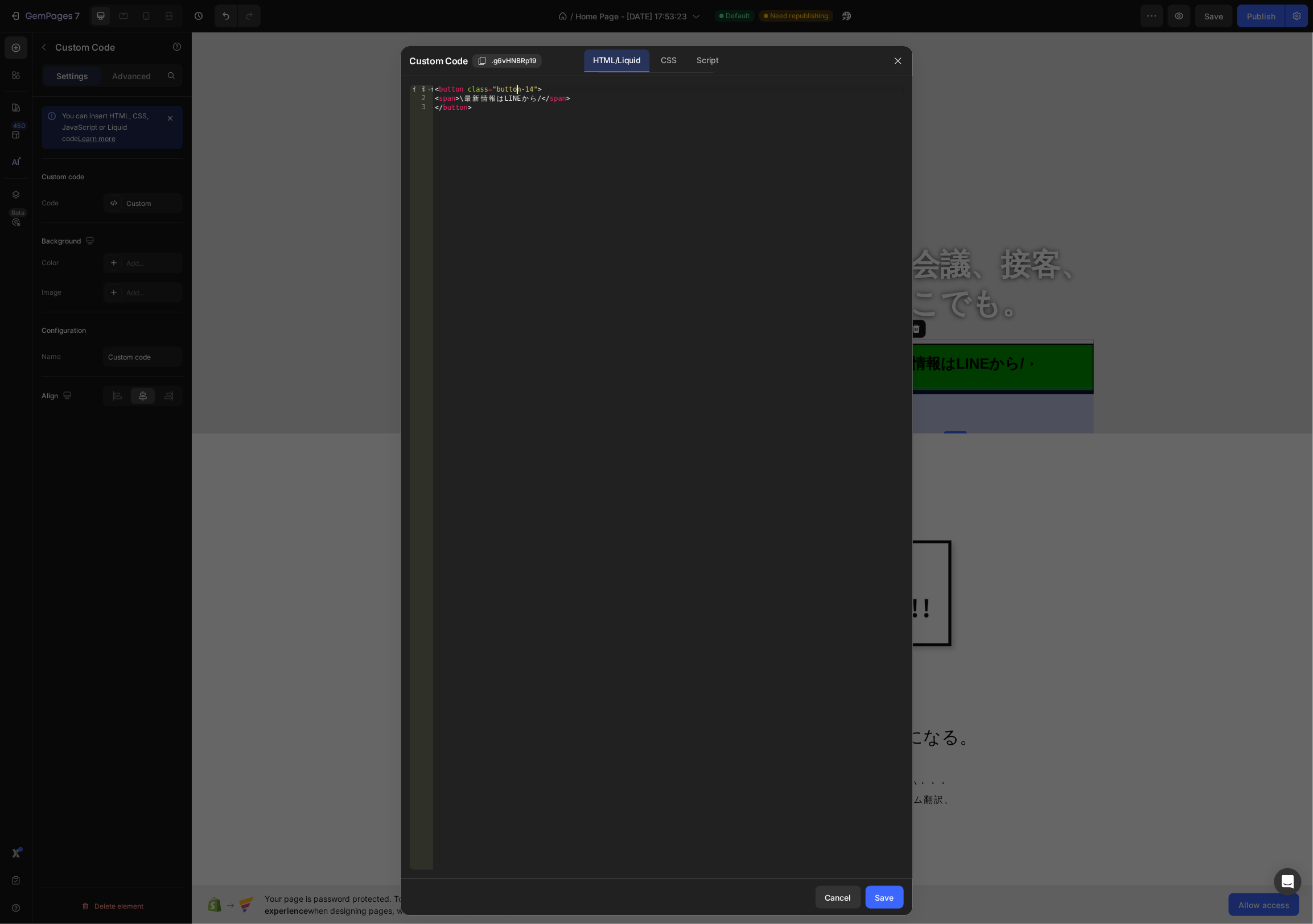
click at [518, 91] on div "< button class = "button-14" > < span > \ 最 新 情 報 は LINE か ら / </ span > </ but…" at bounding box center [668, 487] width 471 height 803
drag, startPoint x: 466, startPoint y: 99, endPoint x: 477, endPoint y: 115, distance: 19.4
click at [466, 99] on div "< button class = "button-14" > < span > \ 最 新 情 報 は LINE か ら / </ span > </ but…" at bounding box center [668, 487] width 471 height 803
type textarea "？"
type textarea "＞"
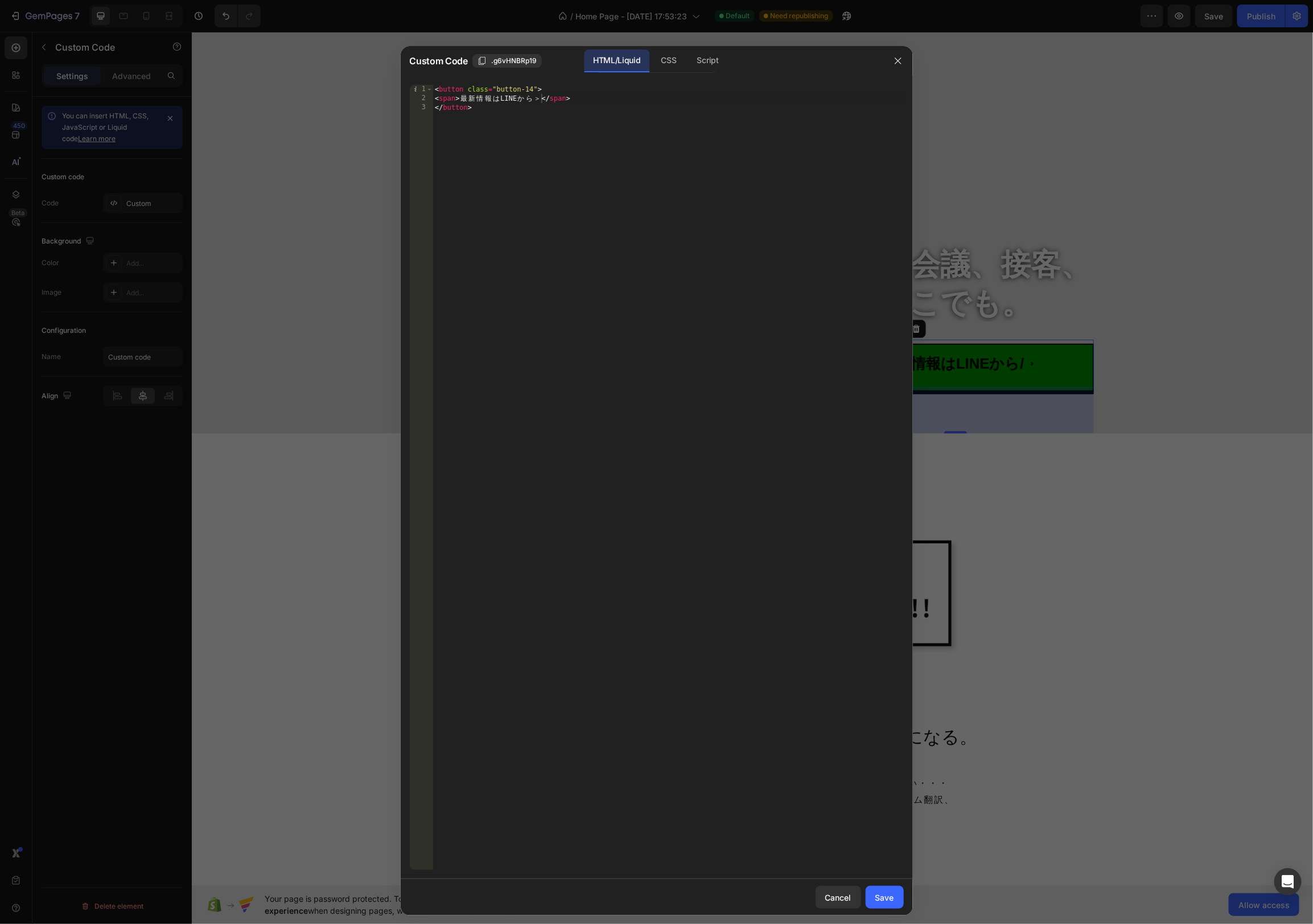
drag, startPoint x: 889, startPoint y: 895, endPoint x: 914, endPoint y: 896, distance: 25.0
click at [889, 895] on div "Save" at bounding box center [885, 897] width 19 height 12
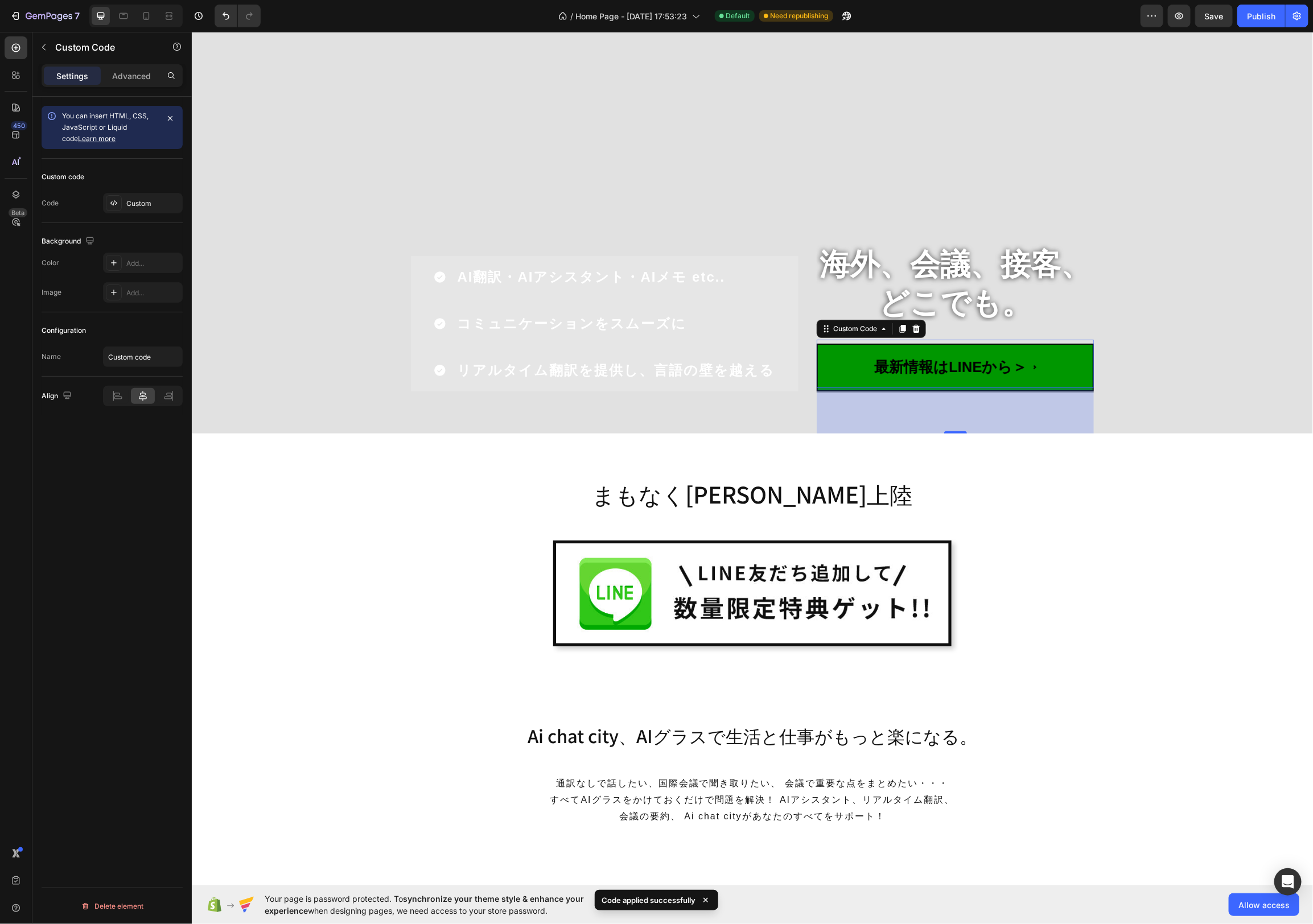
click at [1081, 371] on span "最新情報はLINEから＞" at bounding box center [955, 366] width 277 height 48
click at [144, 202] on div "Custom" at bounding box center [153, 204] width 53 height 10
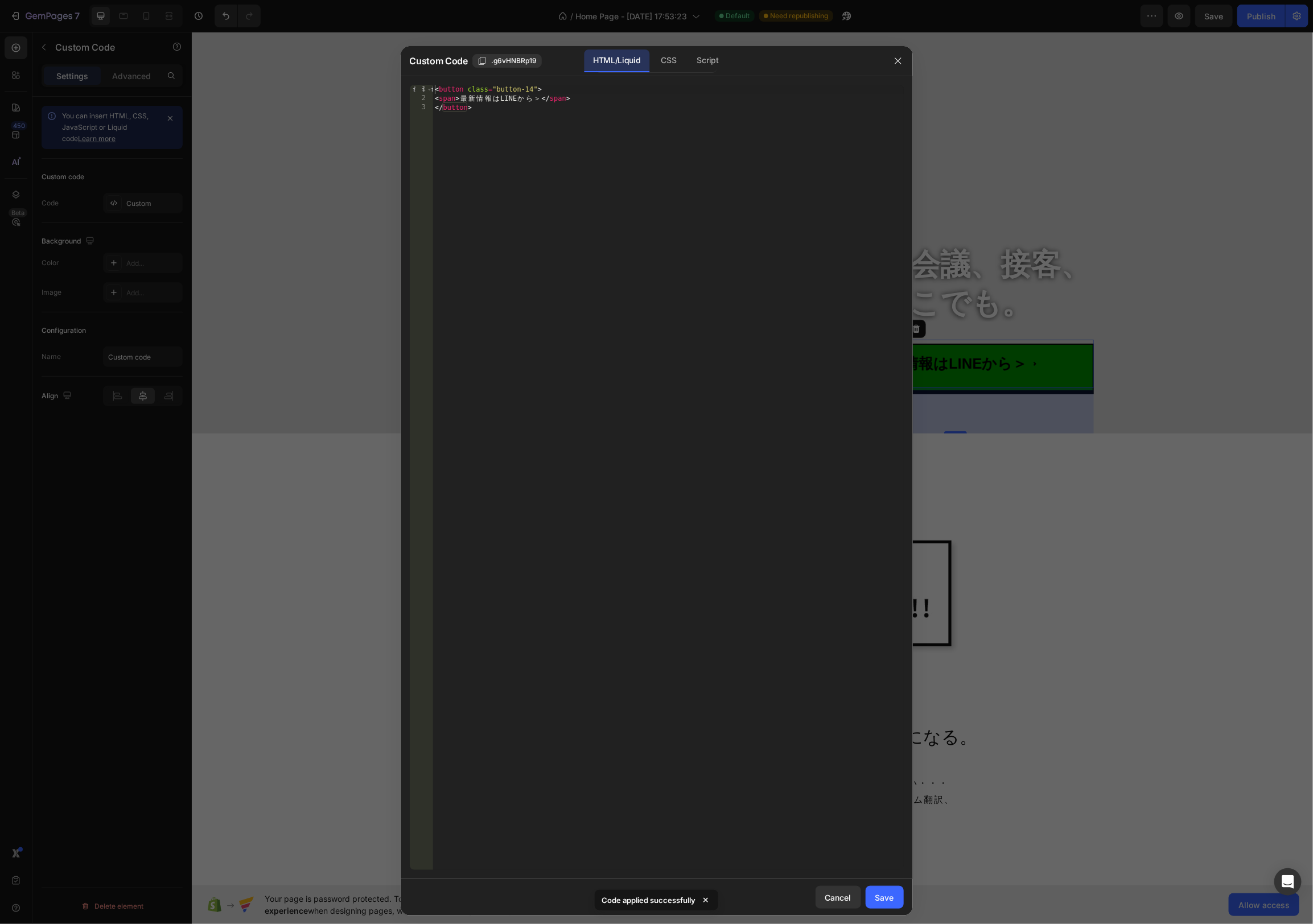
drag, startPoint x: 540, startPoint y: 100, endPoint x: 541, endPoint y: 114, distance: 14.0
click at [540, 100] on div "< button class = "button-14" > < span > 最 新 情 報 は LINE か ら ＞ </ span > </ butto…" at bounding box center [668, 487] width 471 height 803
drag, startPoint x: 673, startPoint y: 60, endPoint x: 678, endPoint y: 64, distance: 6.4
click at [688, 62] on div "CSS" at bounding box center [708, 61] width 40 height 23
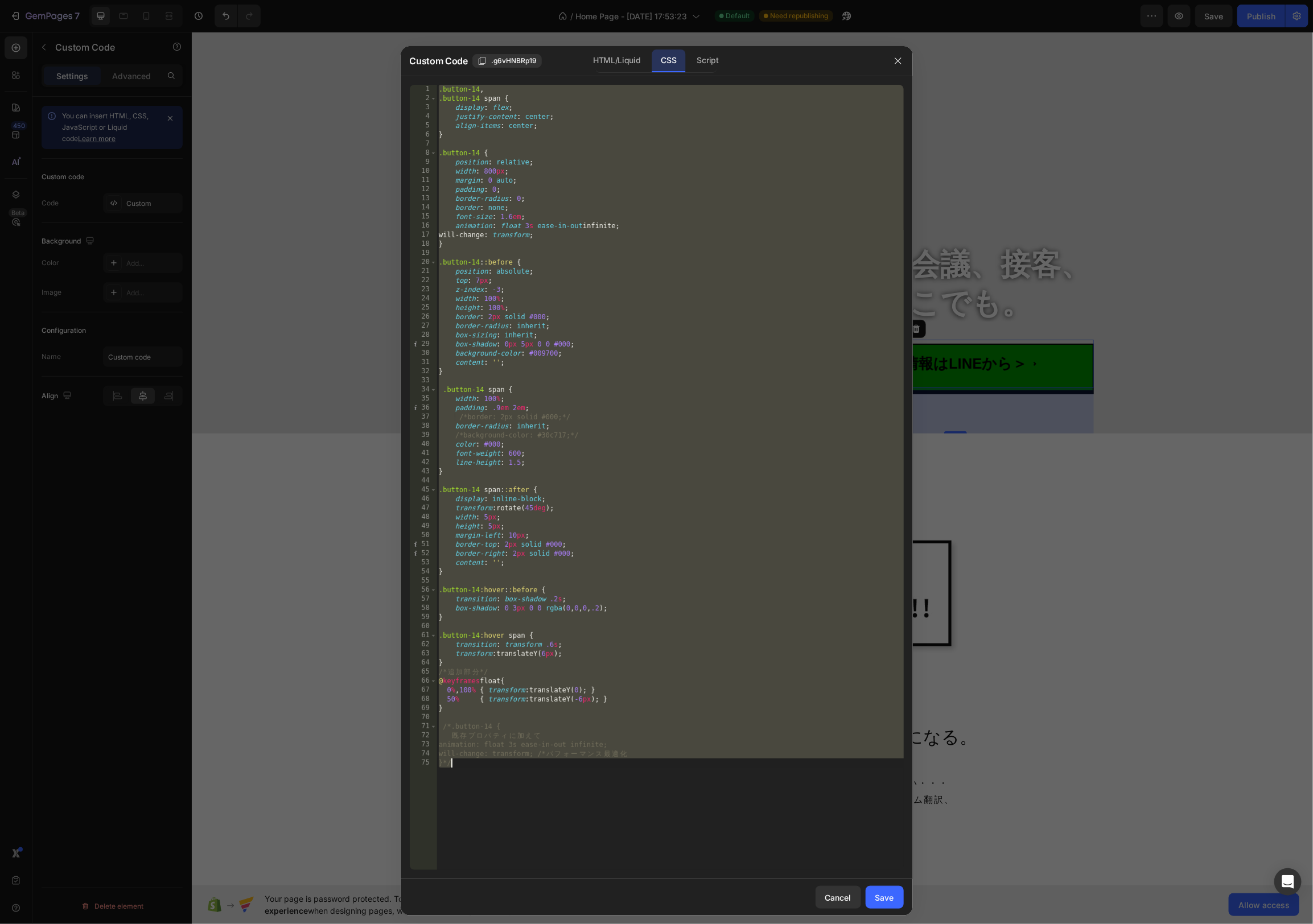
click at [769, 327] on div ".button-14 , .button-14 span { display : flex ; justify-content : center ; alig…" at bounding box center [670, 487] width 467 height 803
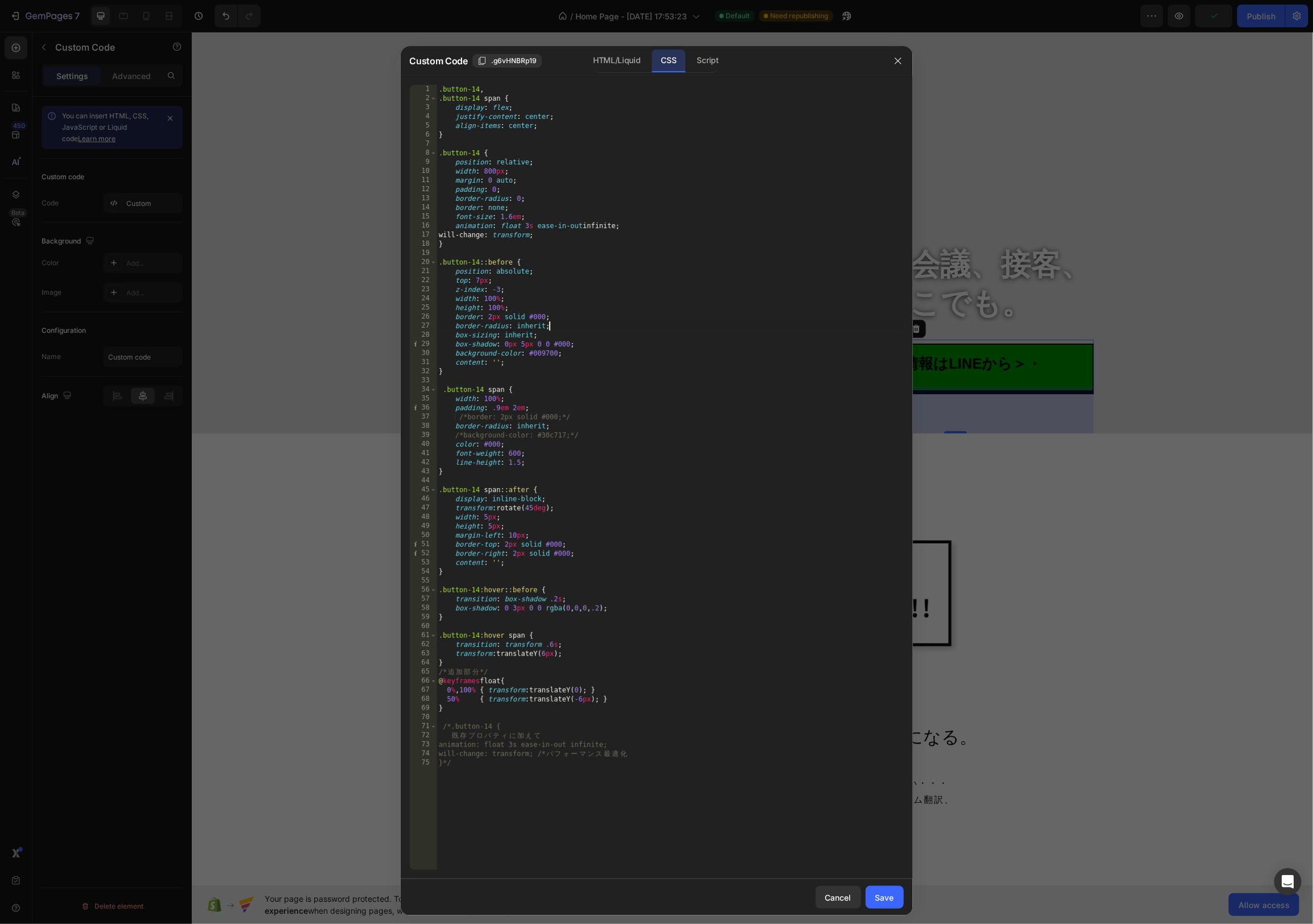
click at [650, 420] on div ".button-14 , .button-14 span { display : flex ; justify-content : center ; alig…" at bounding box center [670, 487] width 467 height 803
type textarea "border: 2px solid #000;"
drag, startPoint x: 890, startPoint y: 898, endPoint x: 1009, endPoint y: 665, distance: 261.6
click at [890, 898] on div "Save" at bounding box center [885, 897] width 19 height 12
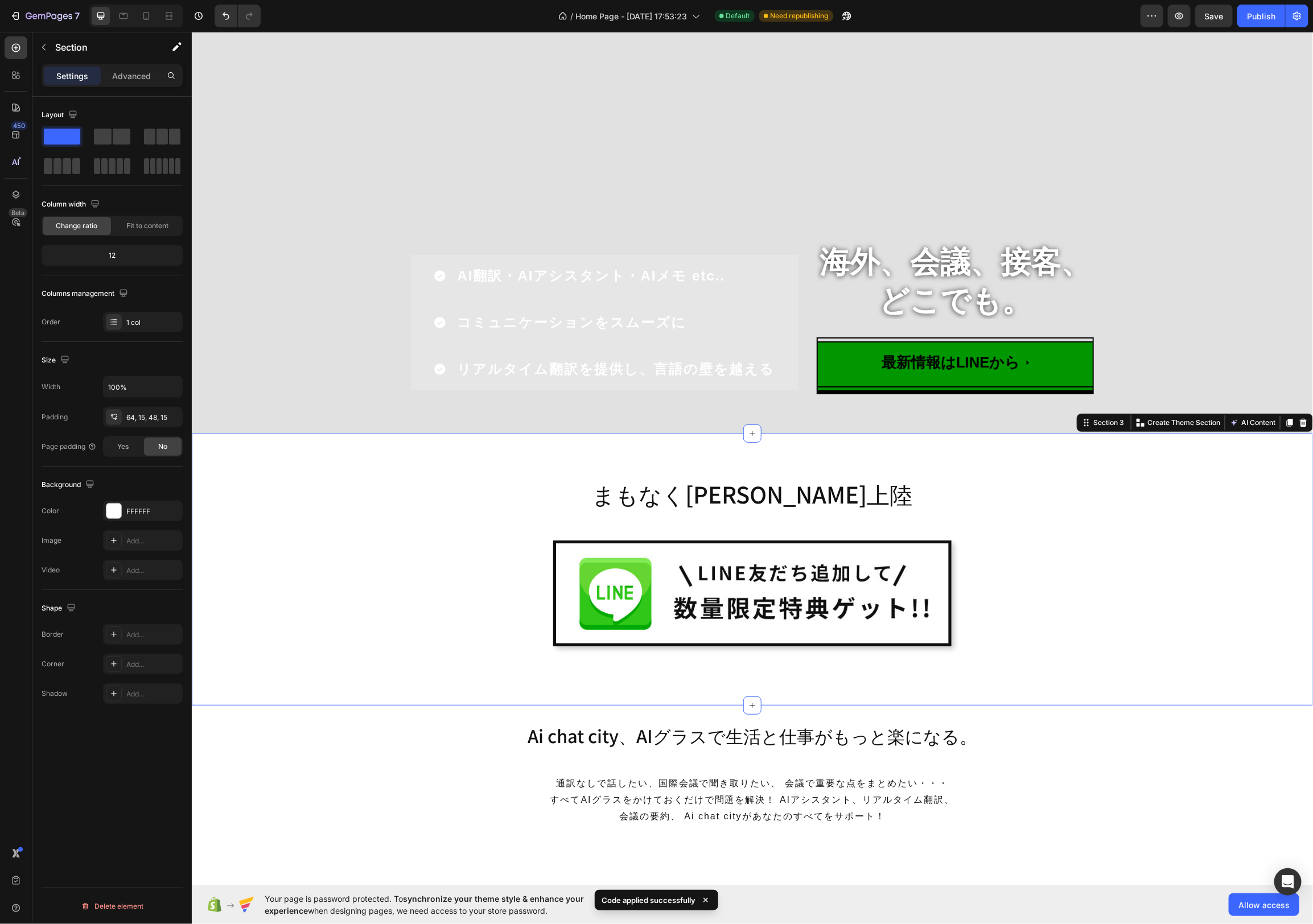
click at [1120, 622] on div "まもなく[PERSON_NAME]上陸 Heading Image Row Row" at bounding box center [752, 573] width 1104 height 208
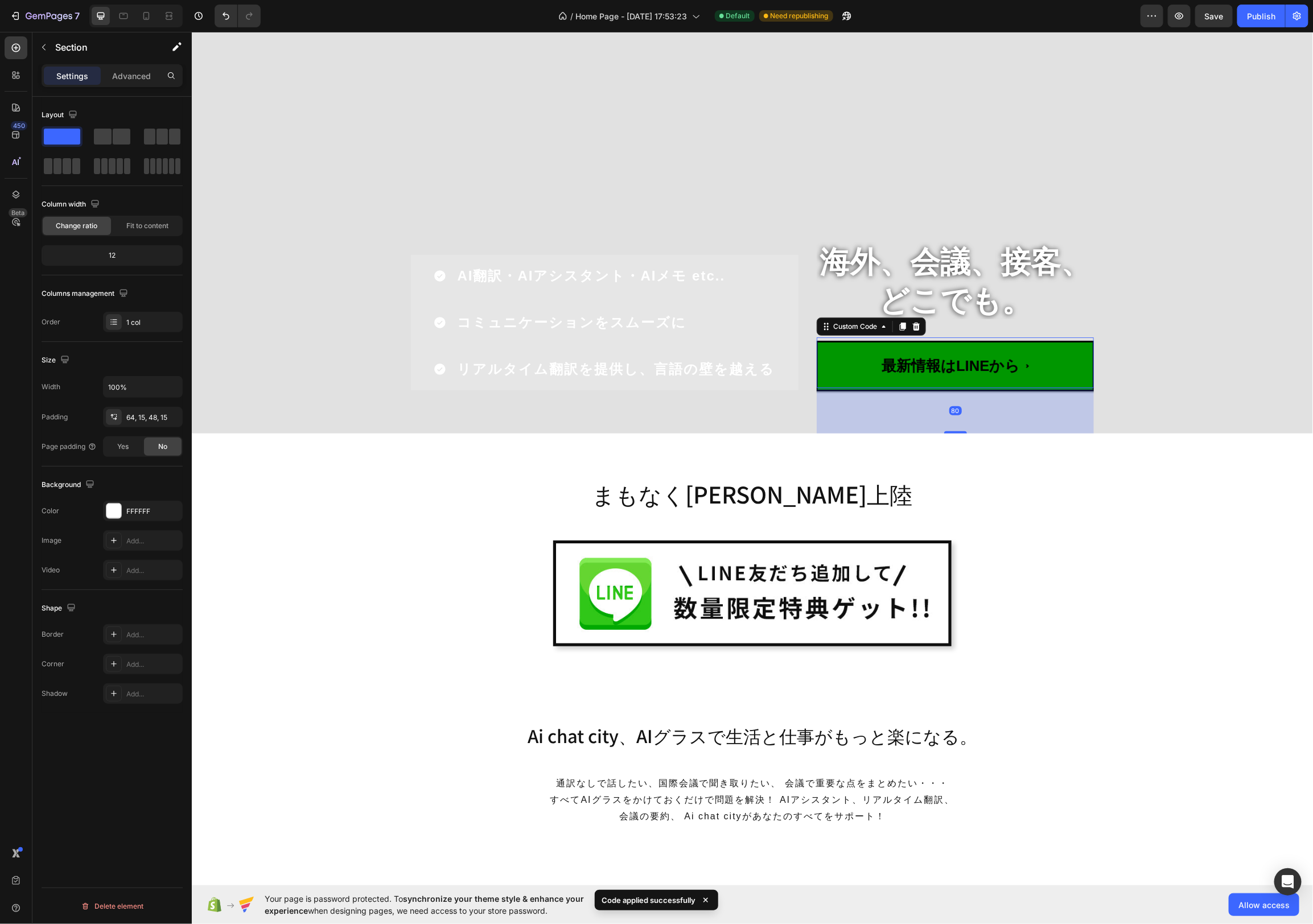
click at [1051, 344] on span "最新情報はLINEから" at bounding box center [955, 365] width 277 height 50
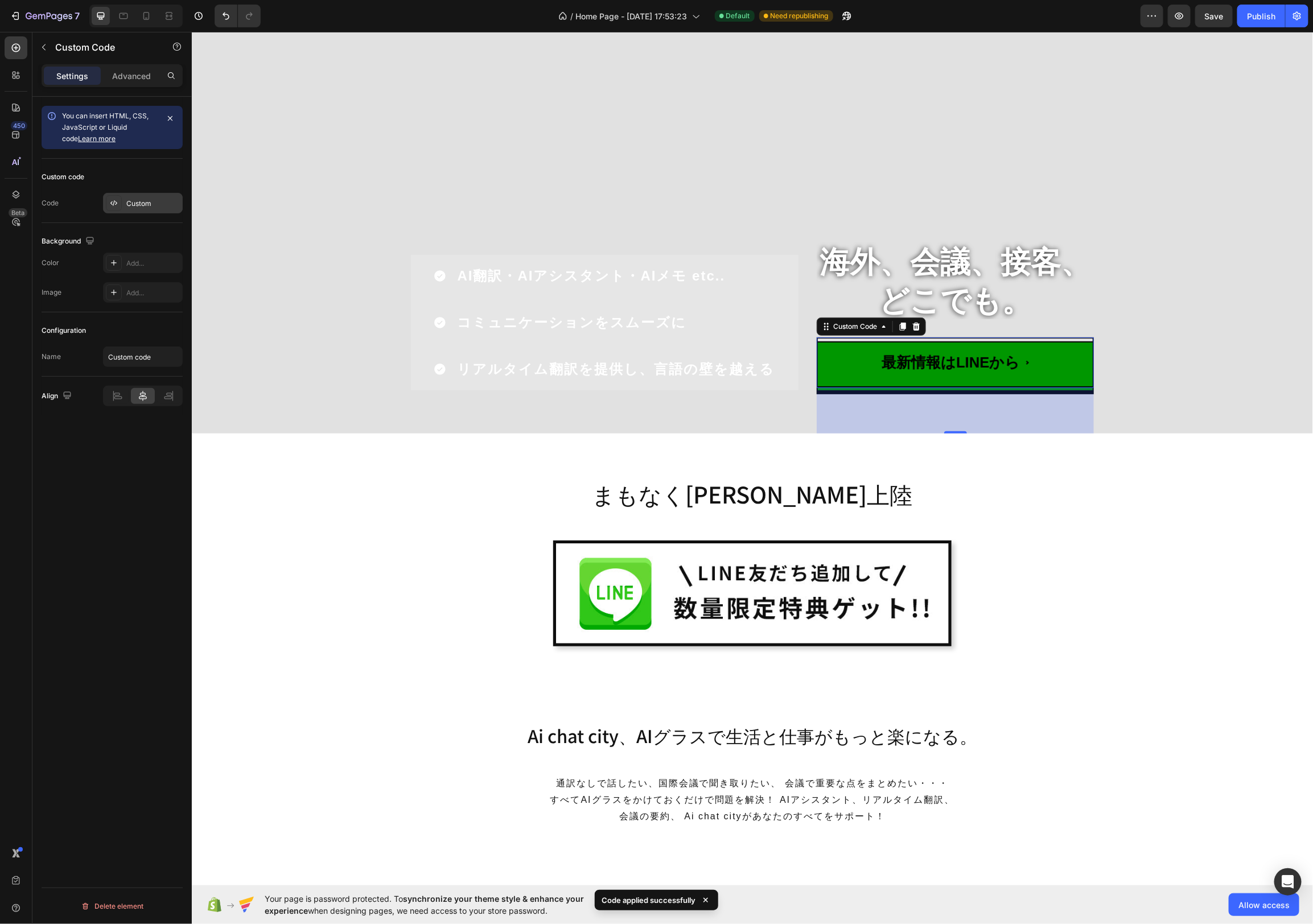
click at [134, 199] on div "Custom" at bounding box center [153, 204] width 53 height 10
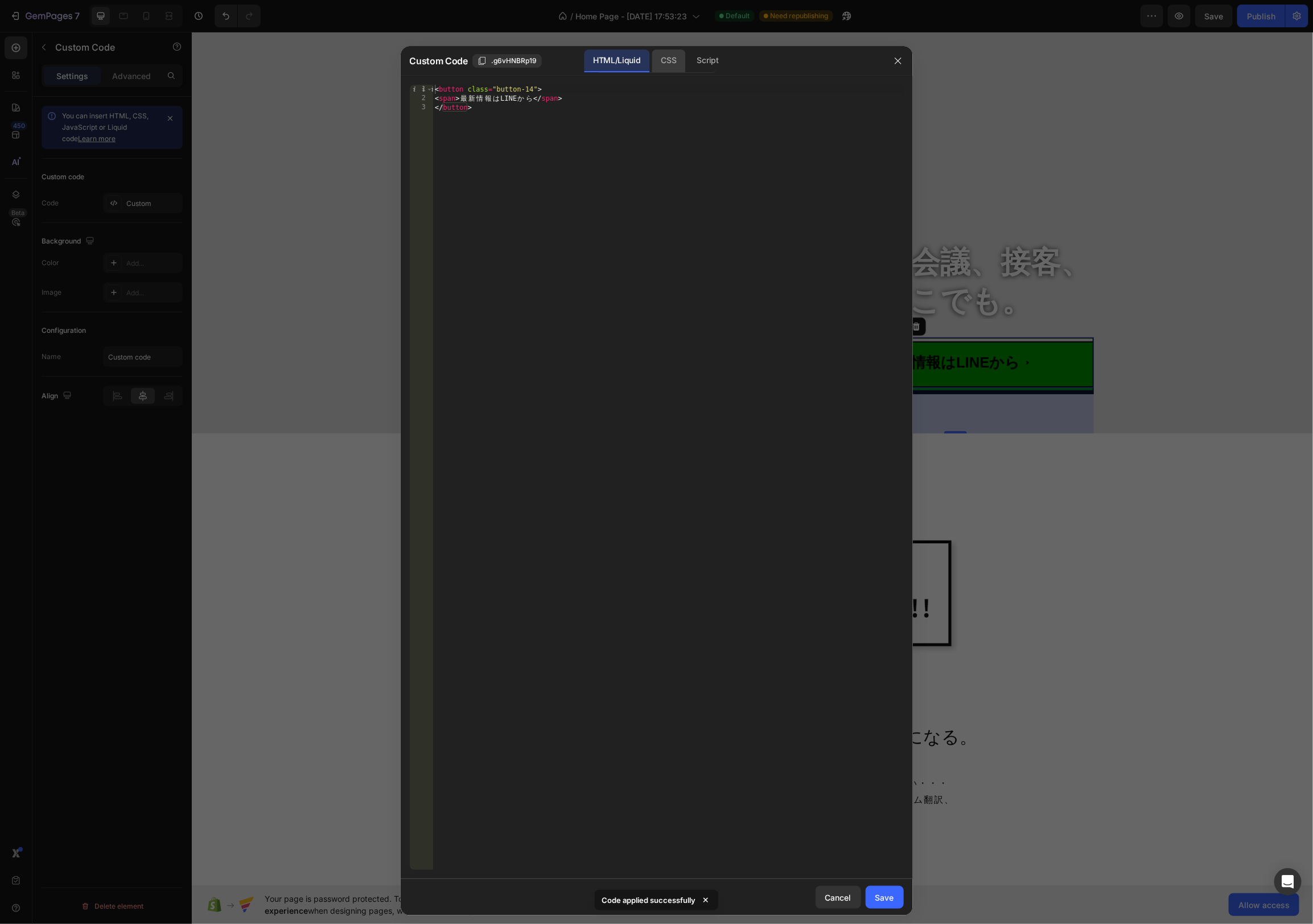
drag, startPoint x: 665, startPoint y: 60, endPoint x: 665, endPoint y: 70, distance: 10.0
click at [688, 60] on div "CSS" at bounding box center [708, 61] width 40 height 23
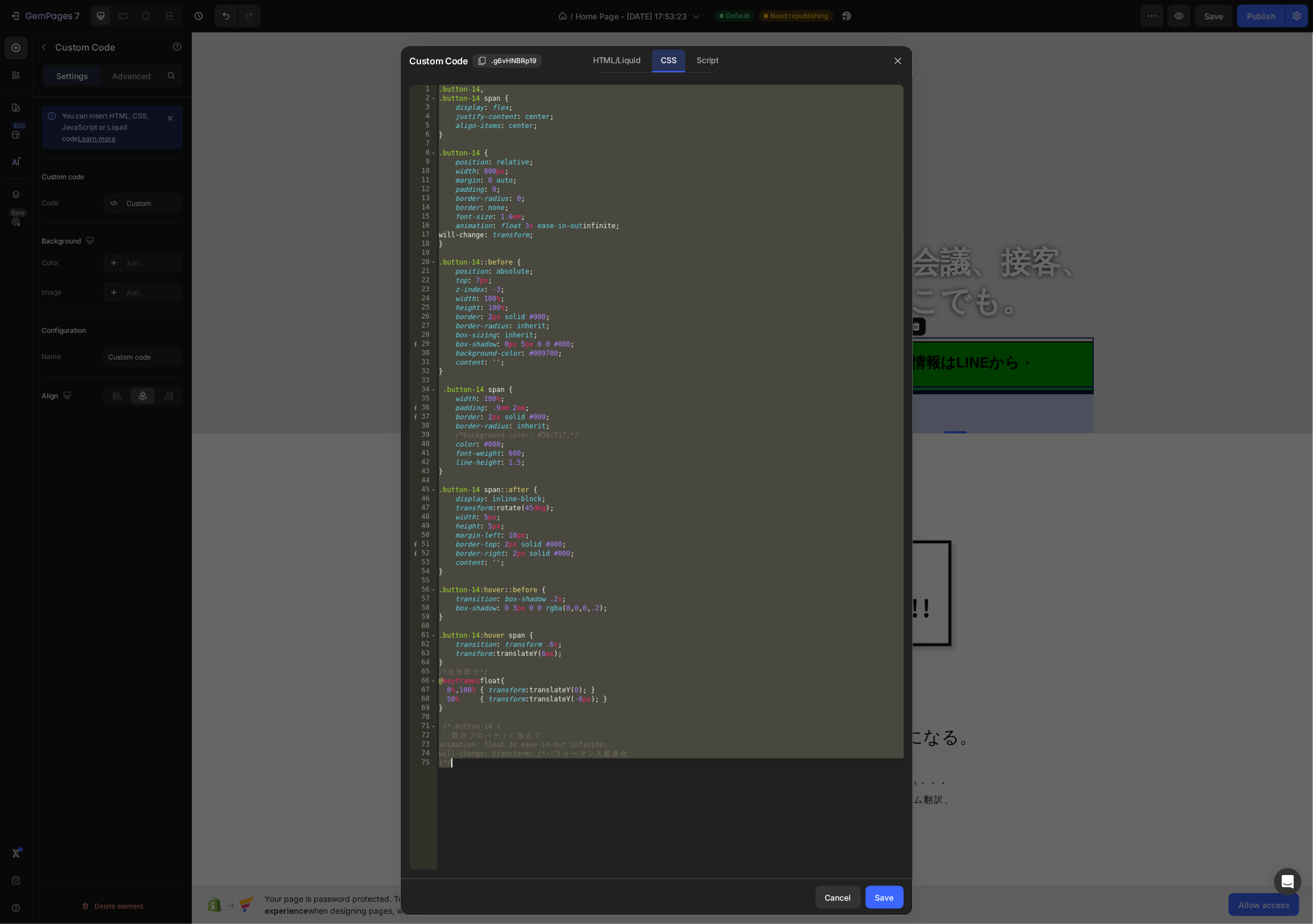
click at [653, 527] on div ".button-14 , .button-14 span { display : flex ; justify-content : center ; alig…" at bounding box center [670, 487] width 467 height 803
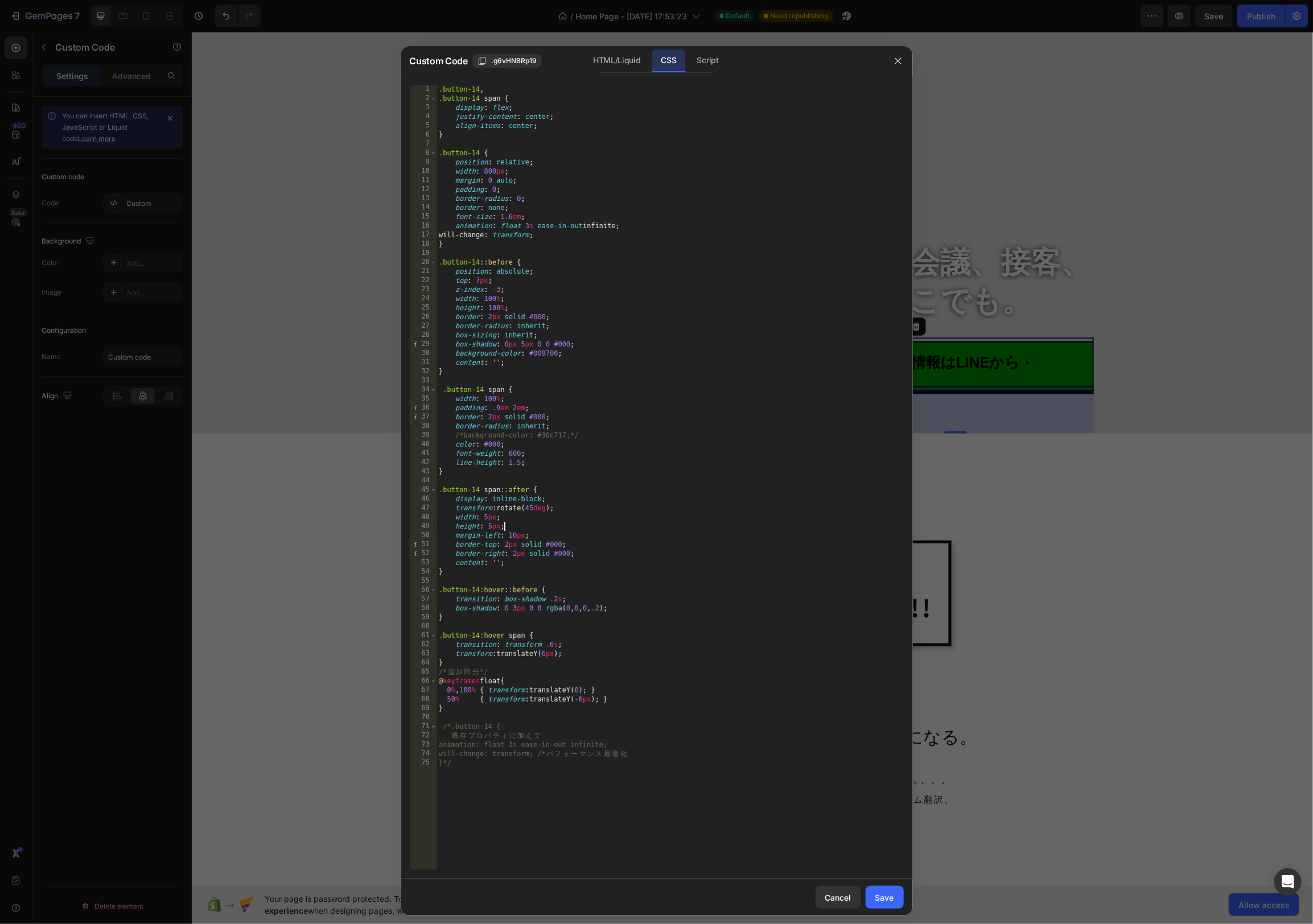
click at [612, 438] on div ".button-14 , .button-14 span { display : flex ; justify-content : center ; alig…" at bounding box center [670, 487] width 467 height 803
click at [583, 500] on div ".button-14 , .button-14 span { display : flex ; justify-content : center ; alig…" at bounding box center [670, 487] width 467 height 803
click at [487, 519] on div ".button-14 , .button-14 span { display : flex ; justify-content : center ; alig…" at bounding box center [670, 487] width 467 height 803
click at [494, 563] on div ".button-14 , .button-14 span { display : flex ; justify-content : center ; alig…" at bounding box center [670, 487] width 467 height 803
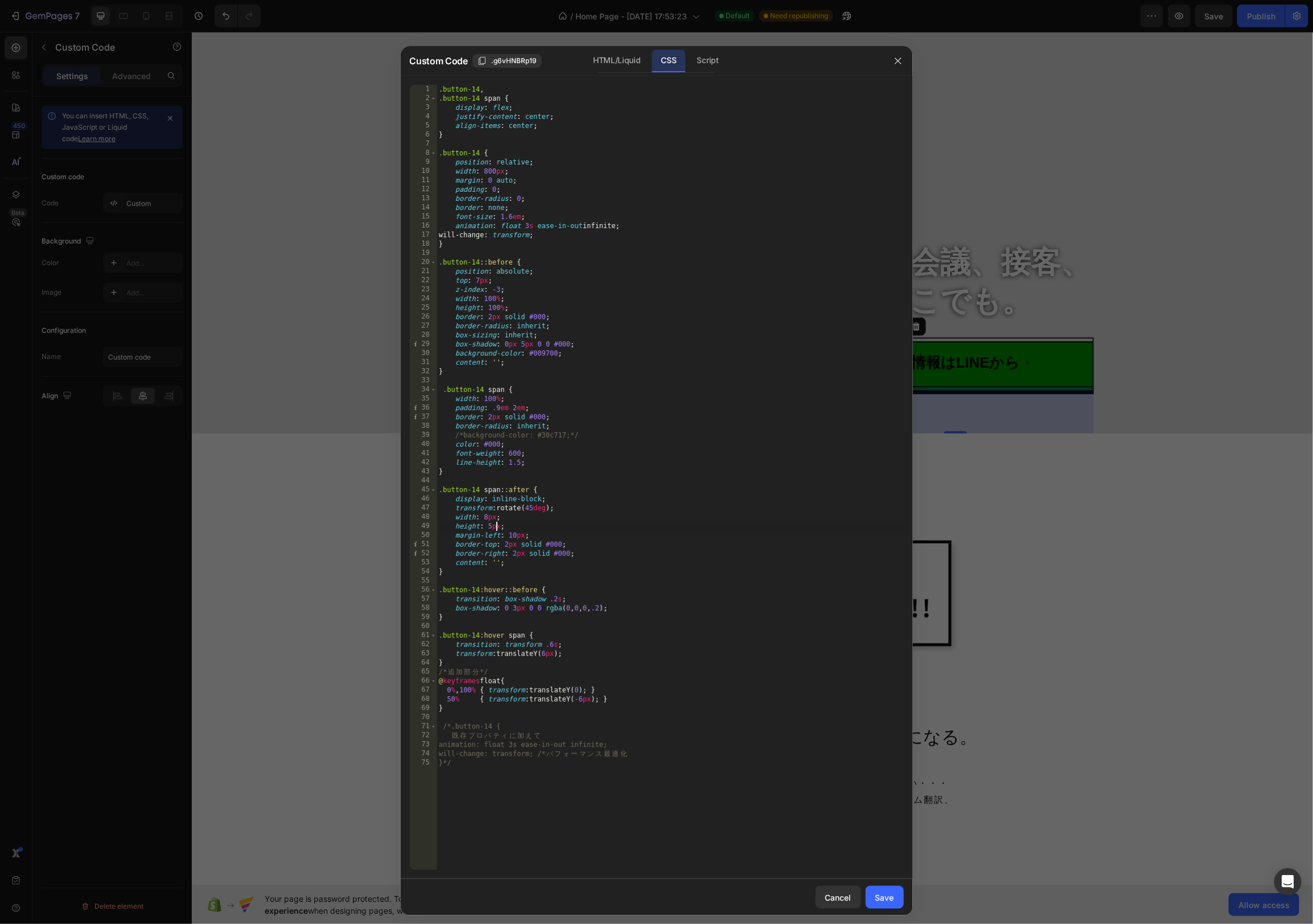
click at [495, 527] on div ".button-14 , .button-14 span { display : flex ; justify-content : center ; alig…" at bounding box center [670, 487] width 467 height 803
drag, startPoint x: 491, startPoint y: 527, endPoint x: 502, endPoint y: 576, distance: 50.2
click at [491, 529] on div ".button-14 , .button-14 span { display : flex ; justify-content : center ; alig…" at bounding box center [670, 487] width 467 height 803
click at [707, 681] on div ".button-14 , .button-14 span { display : flex ; justify-content : center ; alig…" at bounding box center [670, 487] width 467 height 803
type textarea "@keyframes float {"
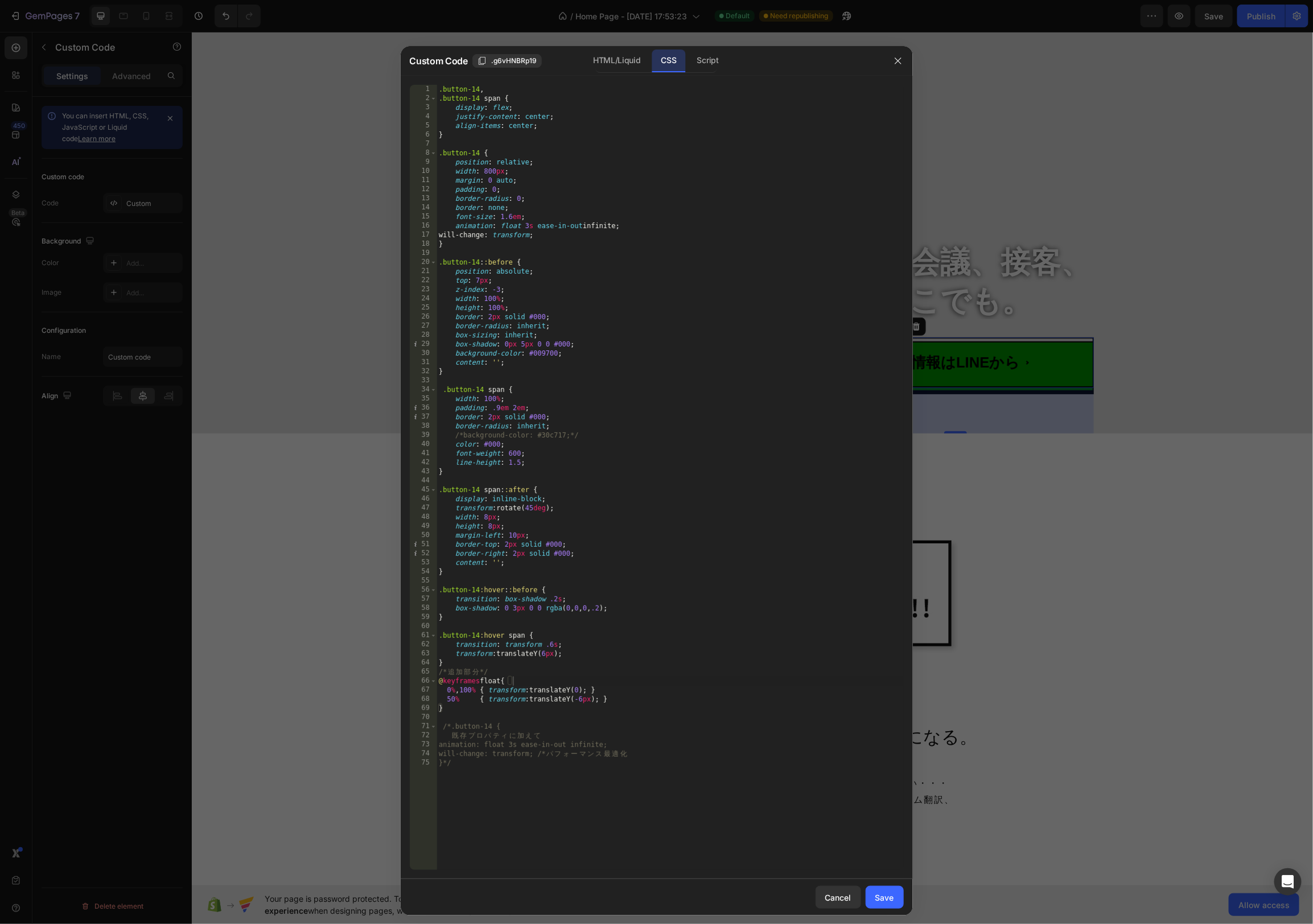
drag, startPoint x: 894, startPoint y: 900, endPoint x: 931, endPoint y: 867, distance: 49.6
click at [894, 900] on button "Save" at bounding box center [885, 898] width 38 height 23
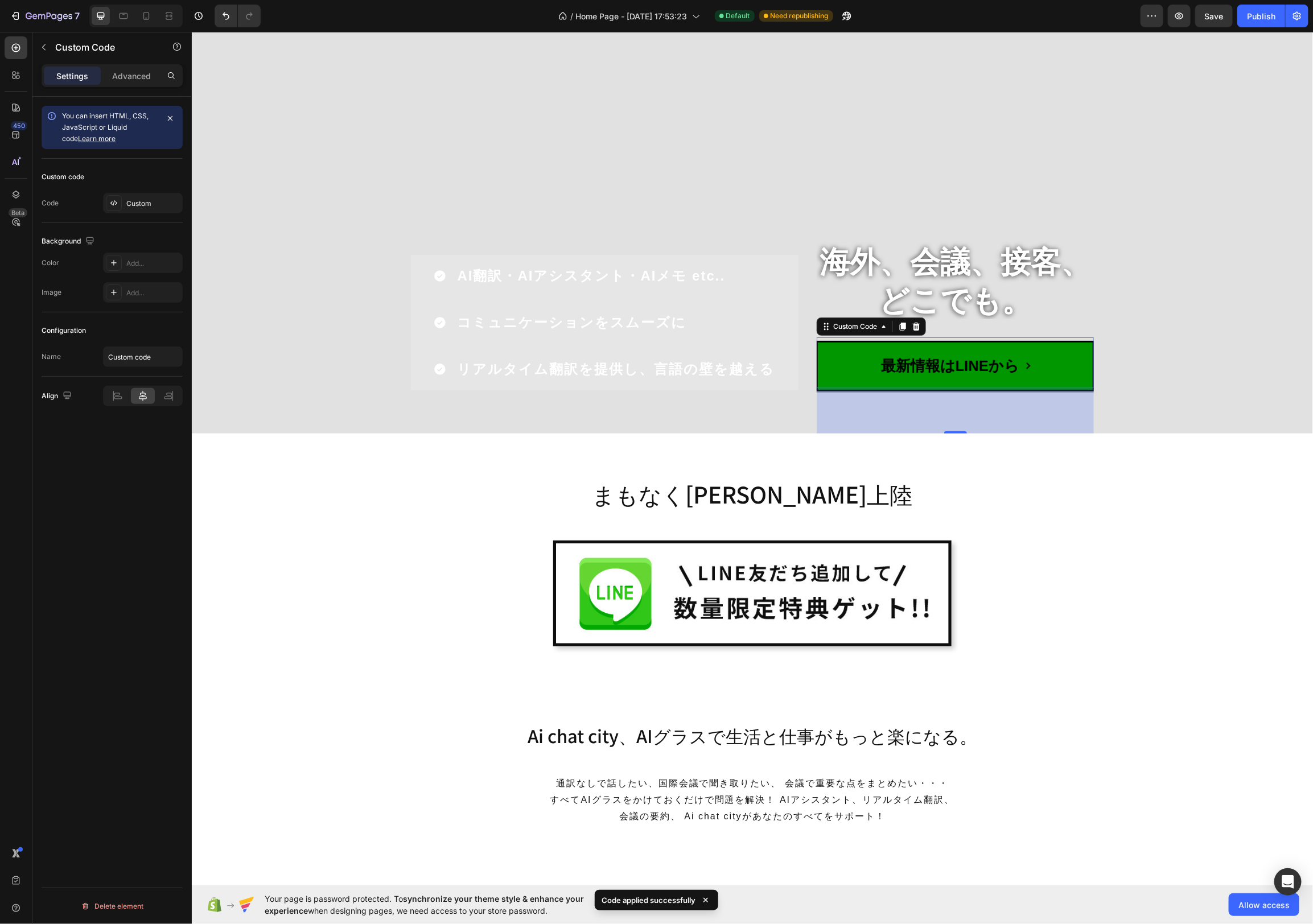
click at [947, 351] on span "最新情報はLINEから" at bounding box center [955, 365] width 277 height 50
click at [149, 204] on div "Custom" at bounding box center [153, 204] width 53 height 10
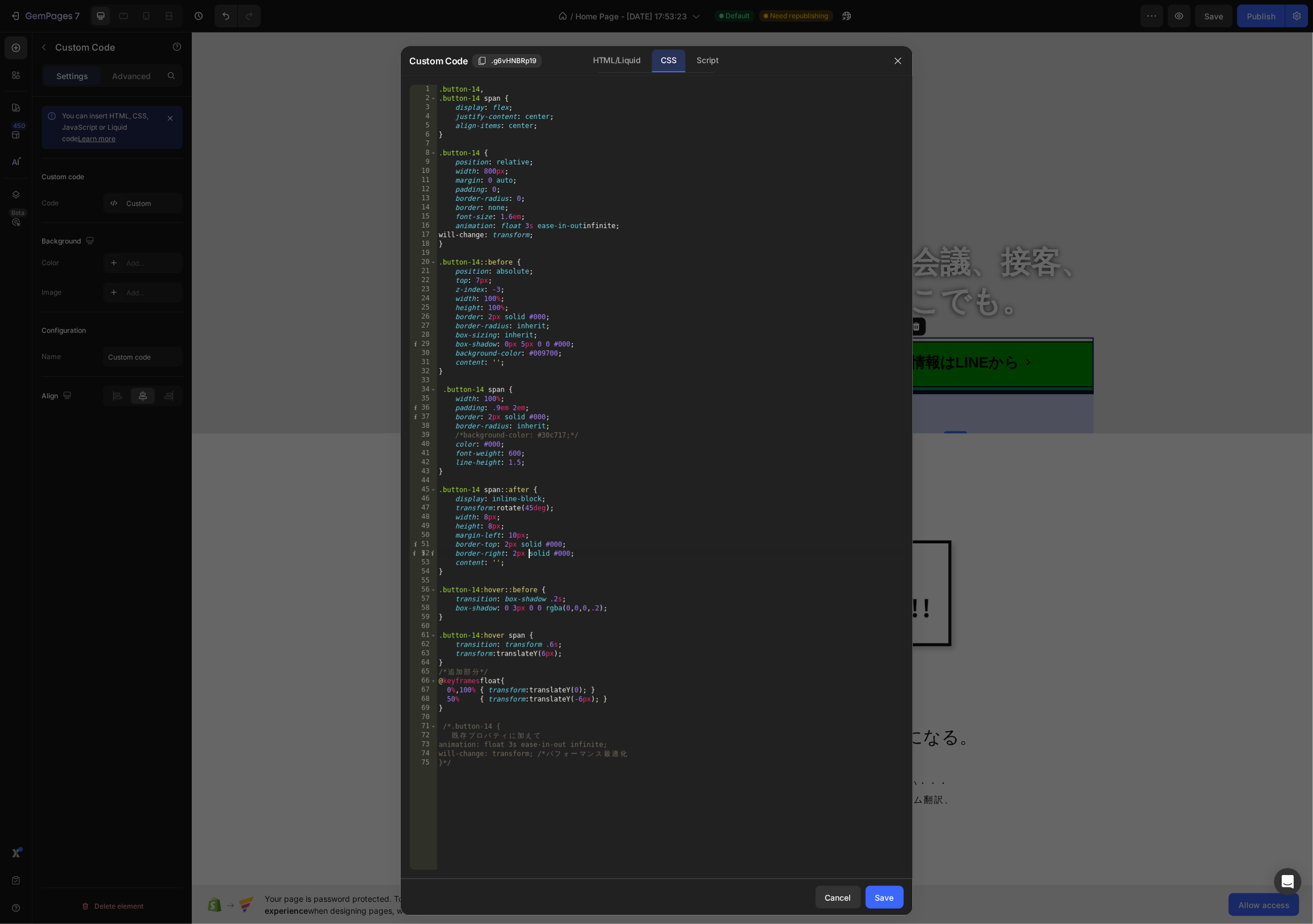
click at [529, 552] on div ".button-14 , .button-14 span { display : flex ; justify-content : center ; alig…" at bounding box center [670, 487] width 467 height 803
click at [606, 654] on div ".button-14 , .button-14 span { display : flex ; justify-content : center ; alig…" at bounding box center [670, 487] width 467 height 803
click at [637, 671] on div ".button-14 , .button-14 span { display : flex ; justify-content : center ; alig…" at bounding box center [670, 487] width 467 height 803
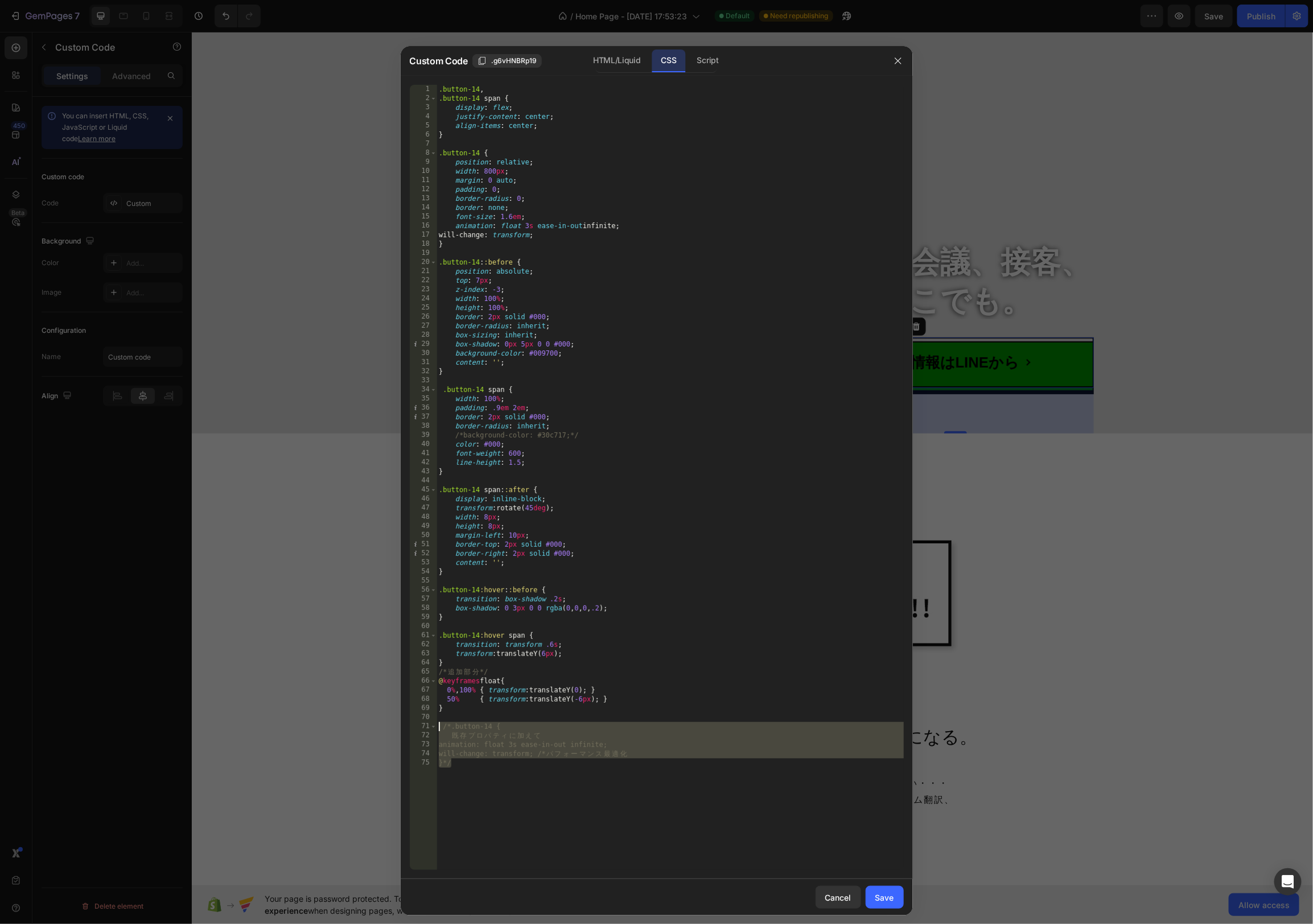
drag, startPoint x: 468, startPoint y: 766, endPoint x: 437, endPoint y: 725, distance: 51.4
click at [437, 725] on div ".button-14 , .button-14 span { display : flex ; justify-content : center ; alig…" at bounding box center [670, 487] width 467 height 803
type textarea "/*.button-14 { 既存プロパティに加えて"
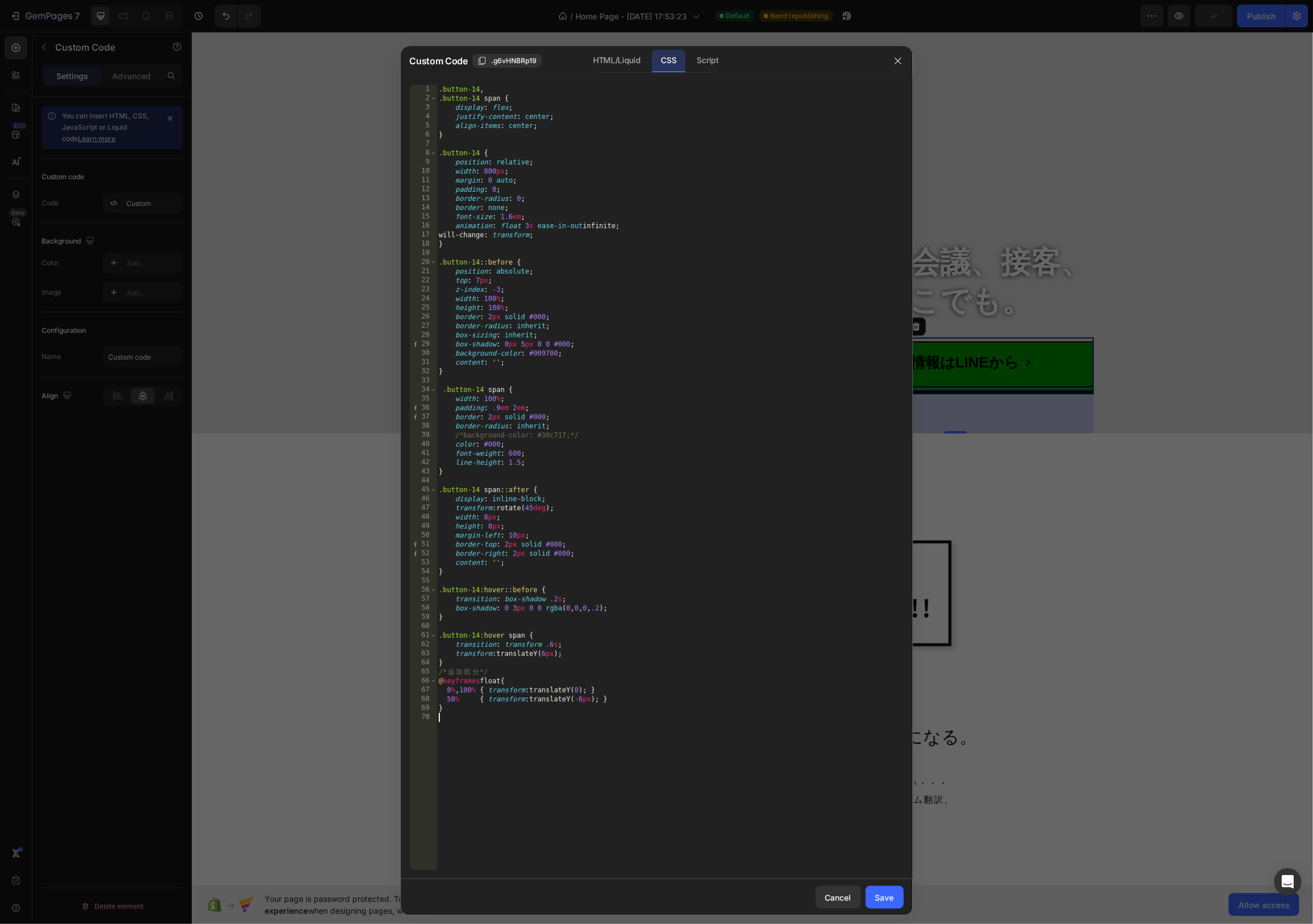
type textarea "}"
drag, startPoint x: 889, startPoint y: 895, endPoint x: 896, endPoint y: 887, distance: 10.6
click at [889, 895] on div "Save" at bounding box center [885, 897] width 19 height 12
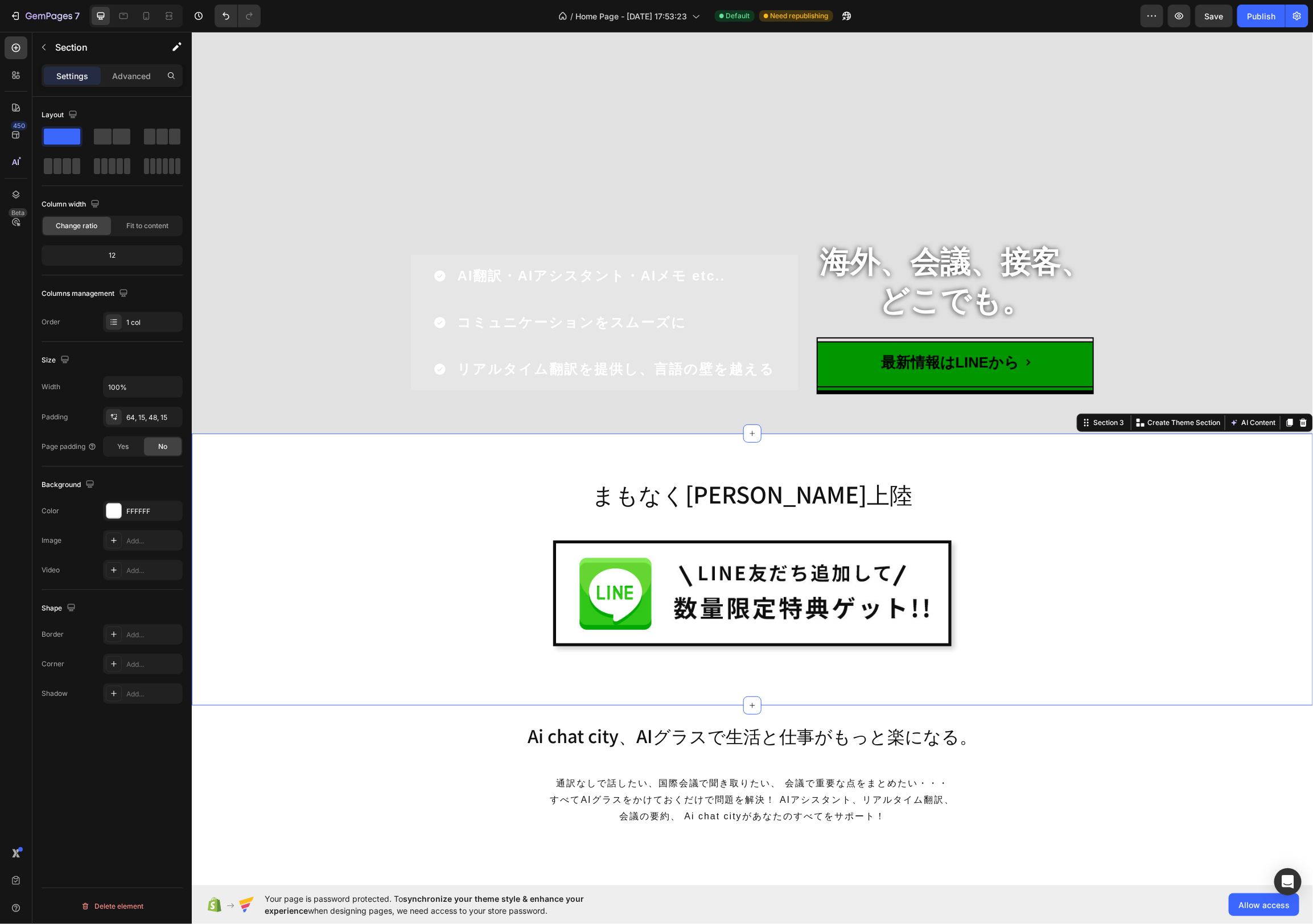
click at [1189, 491] on div "まもなく[PERSON_NAME]上陸 Heading Image Row Row" at bounding box center [752, 573] width 1104 height 208
click at [227, 15] on icon "Undo/Redo" at bounding box center [226, 16] width 11 height 11
click at [222, 13] on icon "Undo/Redo" at bounding box center [226, 16] width 11 height 11
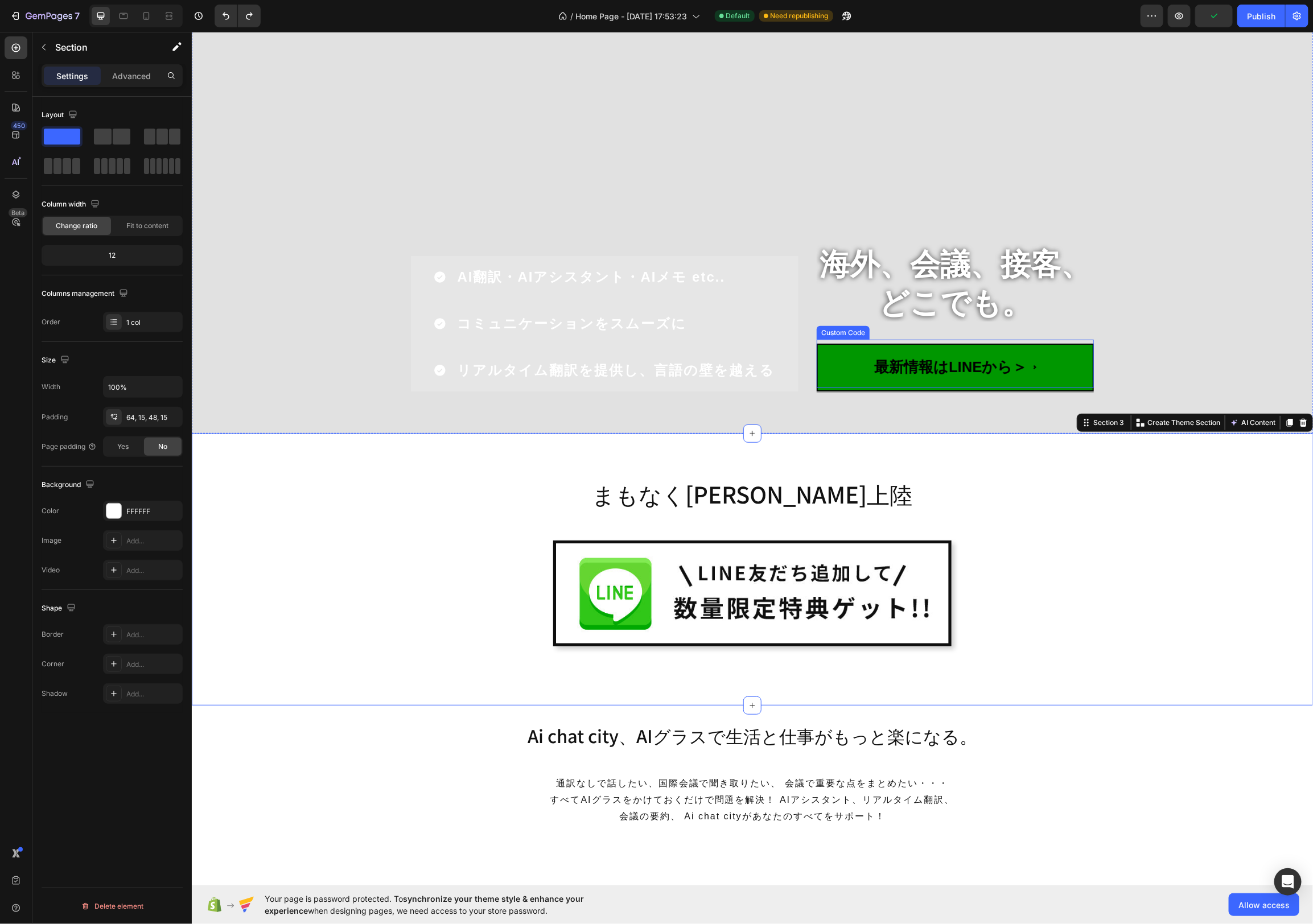
click at [956, 371] on span "最新情報はLINEから＞" at bounding box center [955, 366] width 277 height 48
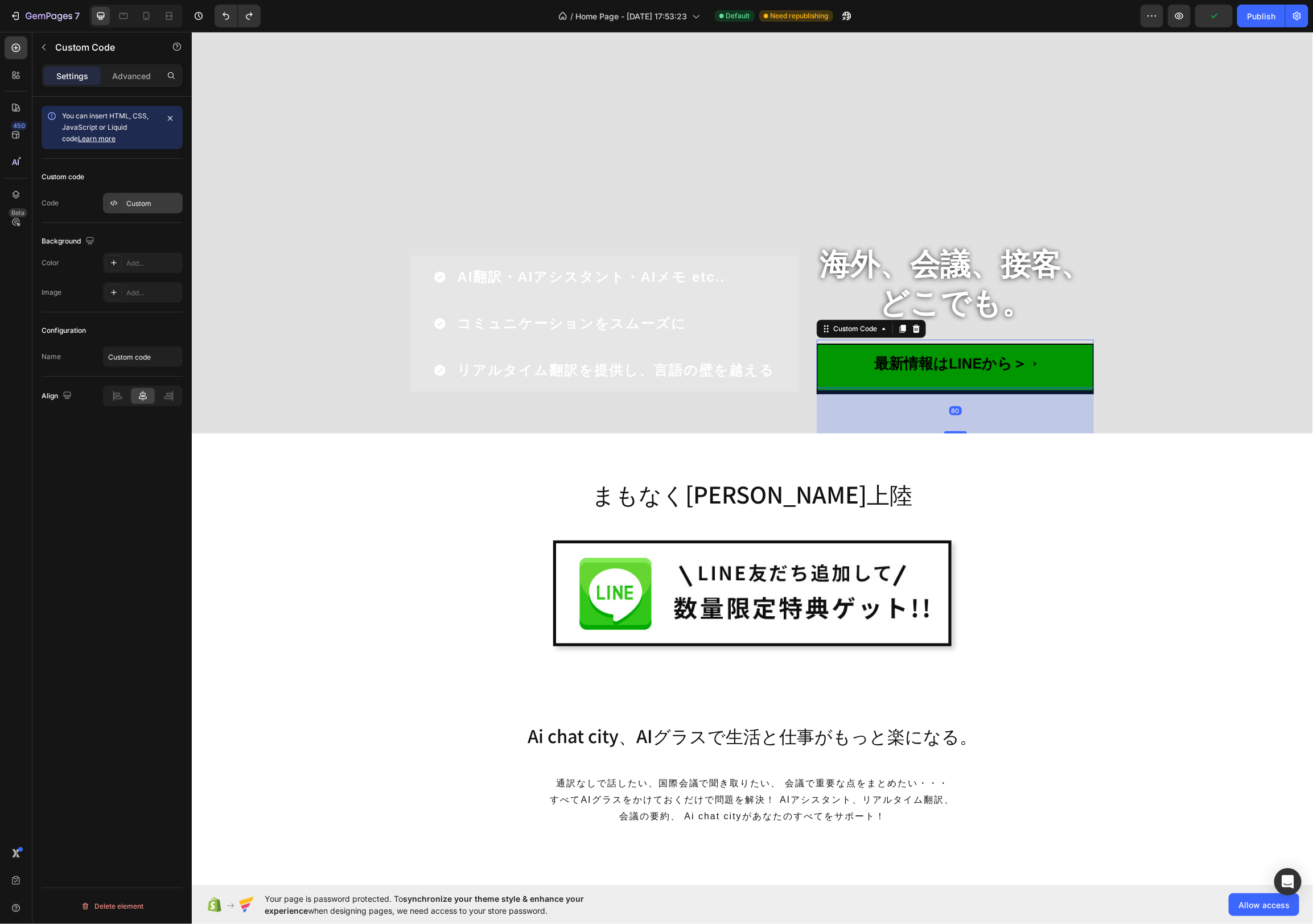
click at [160, 200] on div "Custom" at bounding box center [153, 204] width 53 height 10
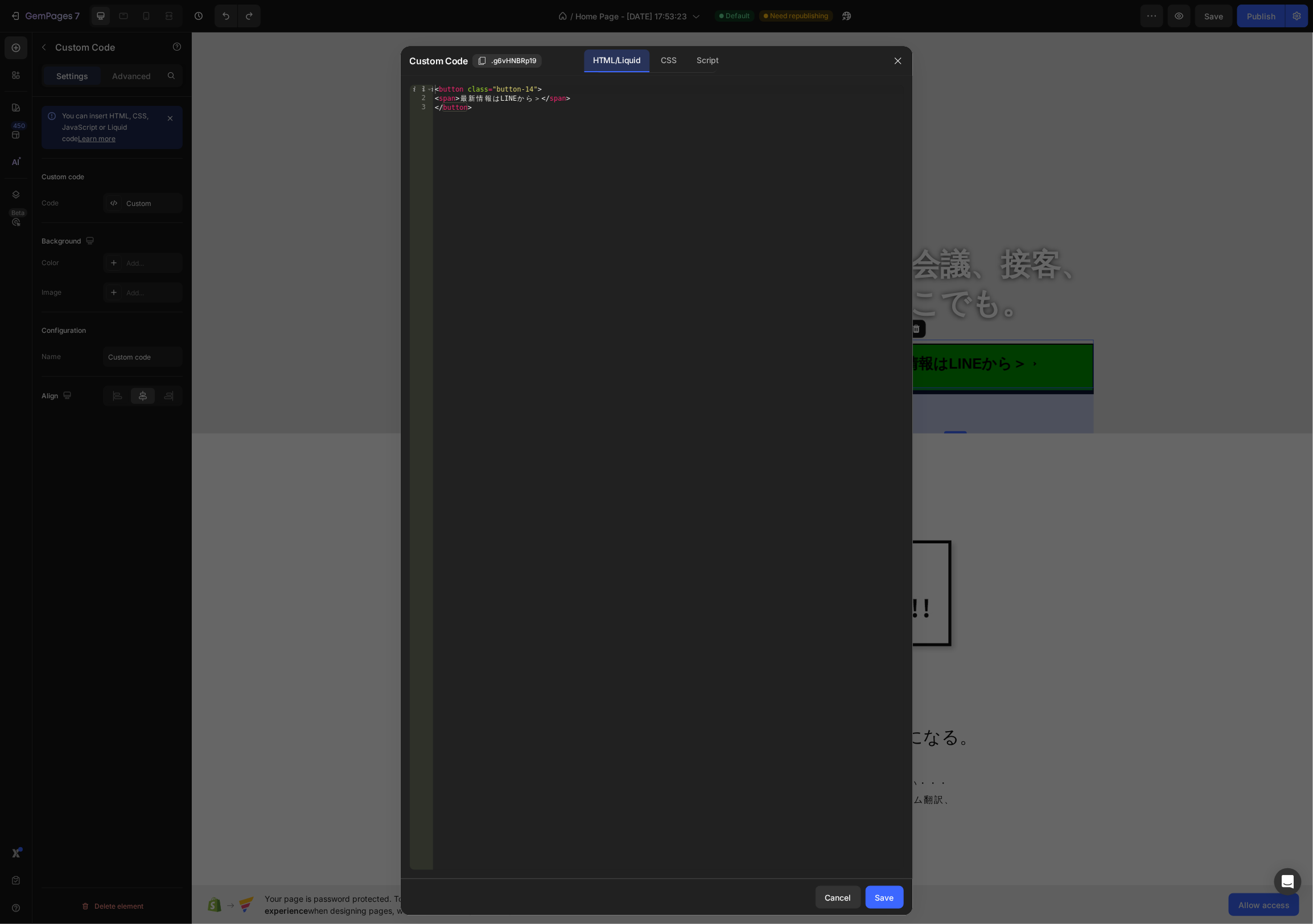
click at [539, 99] on div "< button class = "button-14" > < span > 最 新 情 報 は LINE か ら ＞ </ span > </ butto…" at bounding box center [668, 487] width 471 height 803
type textarea "<span>最新情報はLINEから</span>"
click at [878, 904] on button "Save" at bounding box center [885, 898] width 38 height 23
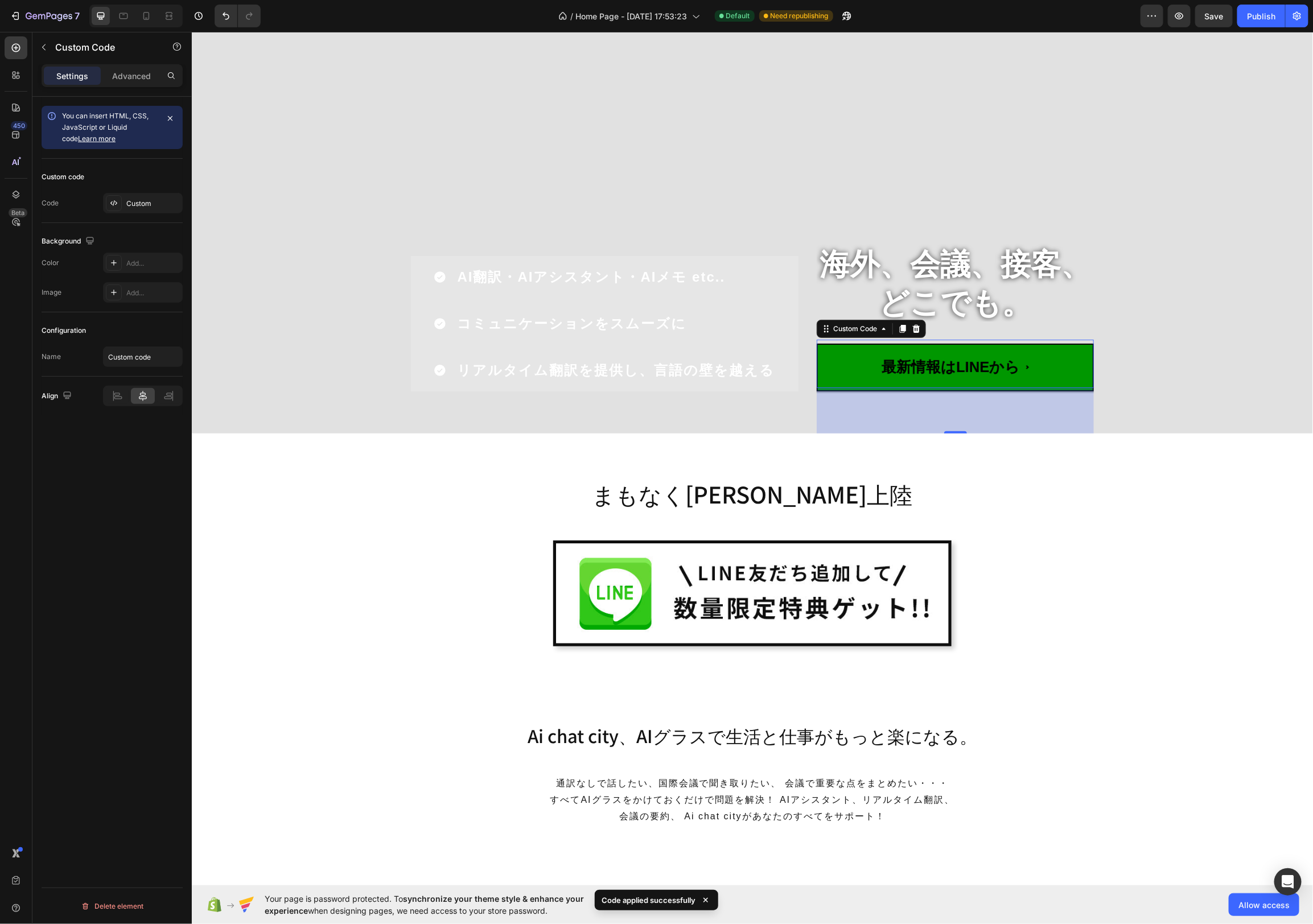
click at [823, 374] on span "最新情報はLINEから" at bounding box center [955, 366] width 277 height 48
click at [160, 205] on div "Custom" at bounding box center [153, 204] width 53 height 10
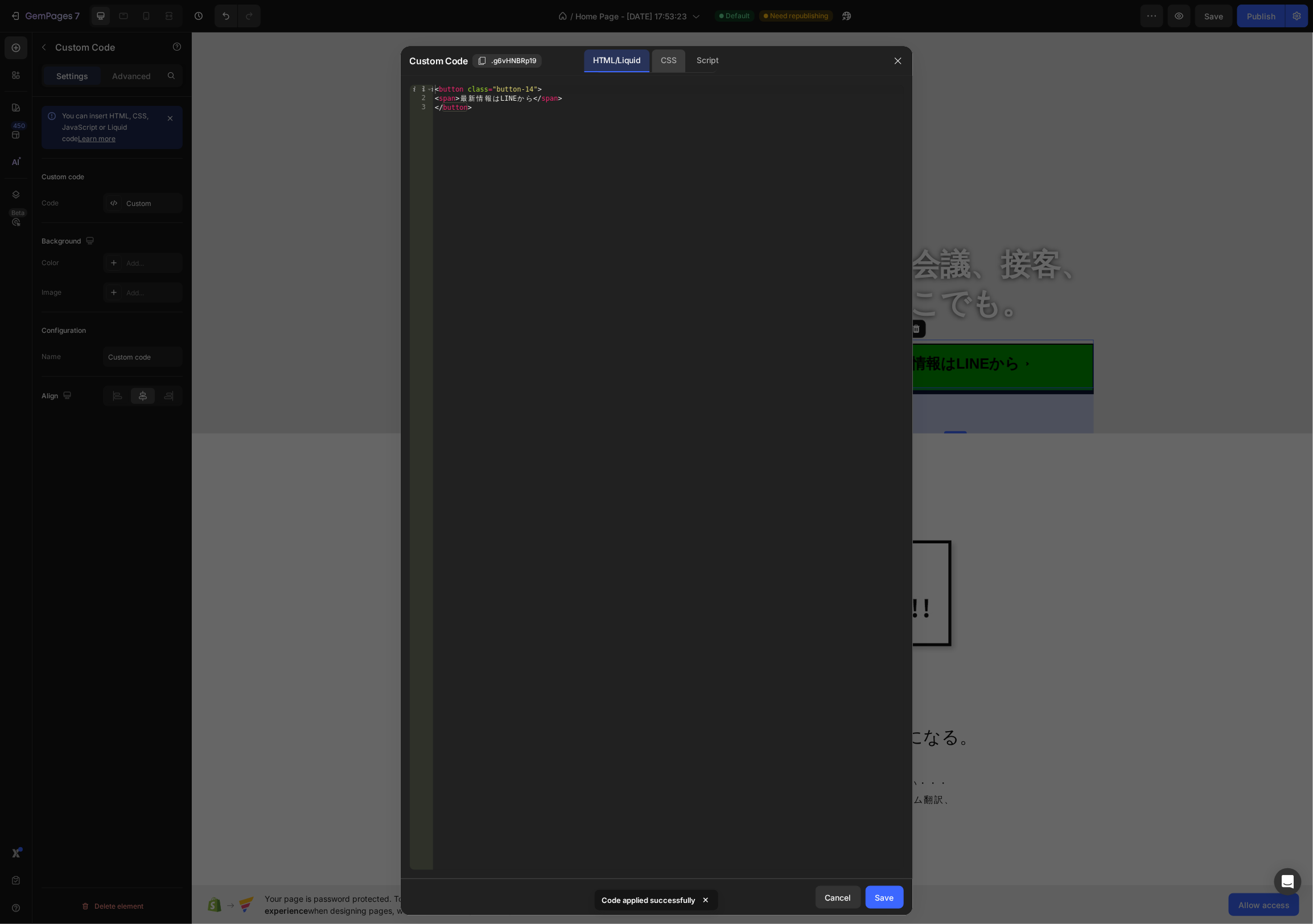
drag, startPoint x: 675, startPoint y: 63, endPoint x: 667, endPoint y: 61, distance: 8.2
click at [688, 63] on div "CSS" at bounding box center [708, 61] width 40 height 23
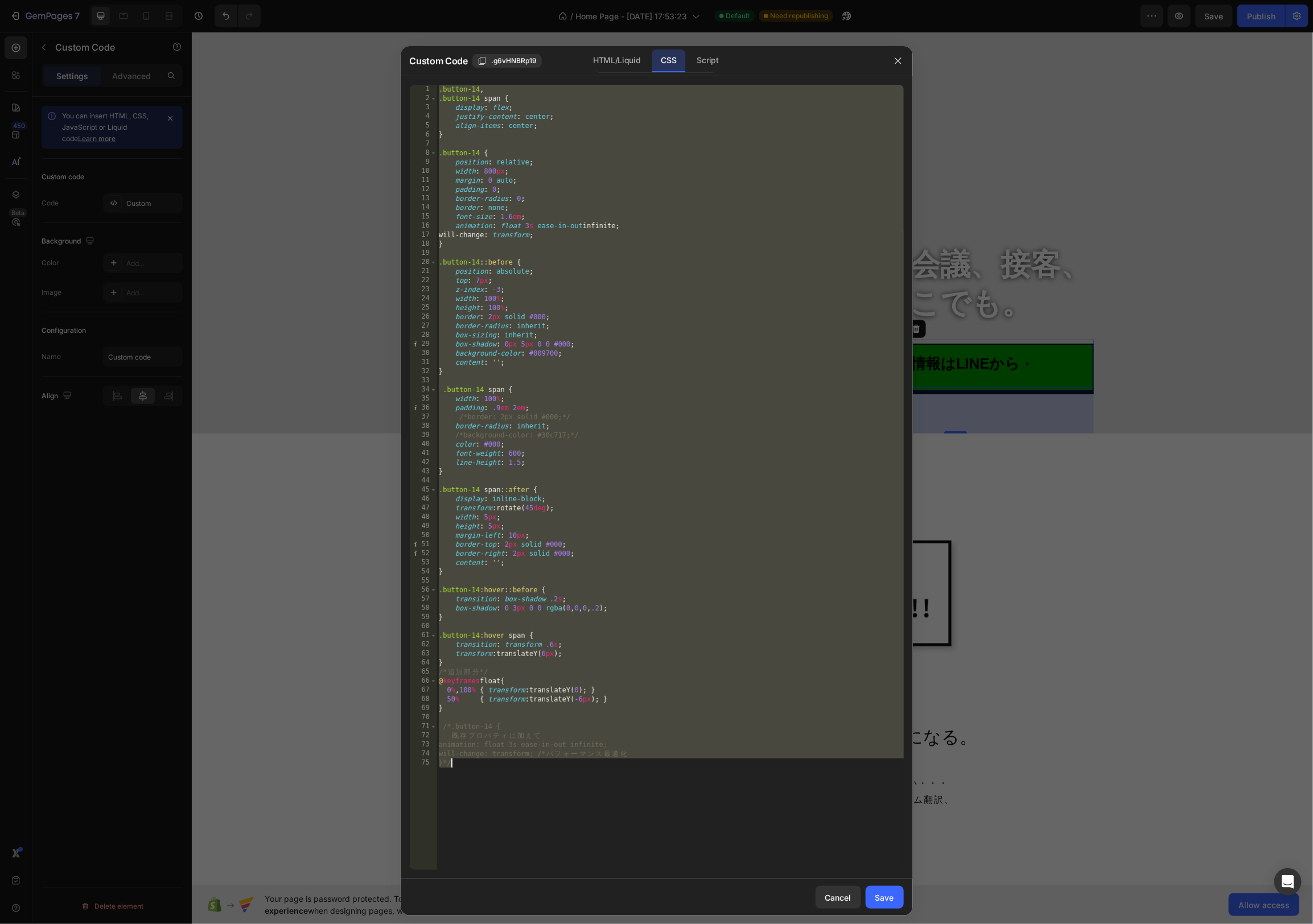
click at [682, 351] on div ".button-14 , .button-14 span { display : flex ; justify-content : center ; alig…" at bounding box center [670, 477] width 467 height 785
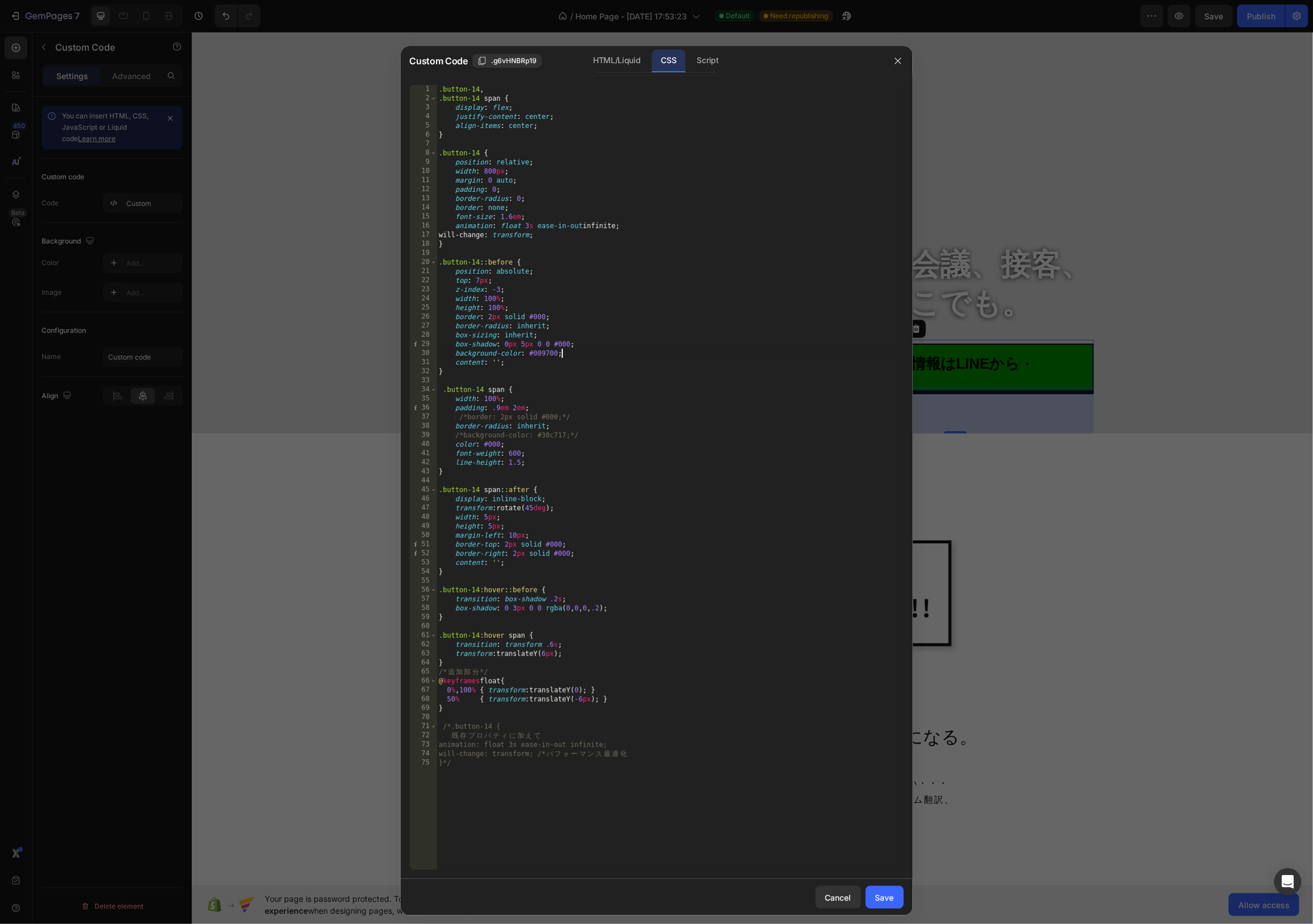
click at [518, 465] on div ".button-14 , .button-14 span { display : flex ; justify-content : center ; alig…" at bounding box center [670, 487] width 467 height 803
click at [590, 407] on div ".button-14 , .button-14 span { display : flex ; justify-content : center ; alig…" at bounding box center [670, 487] width 467 height 803
type textarea "padding: .9em 2em;"
click at [886, 894] on div "Save" at bounding box center [885, 897] width 19 height 12
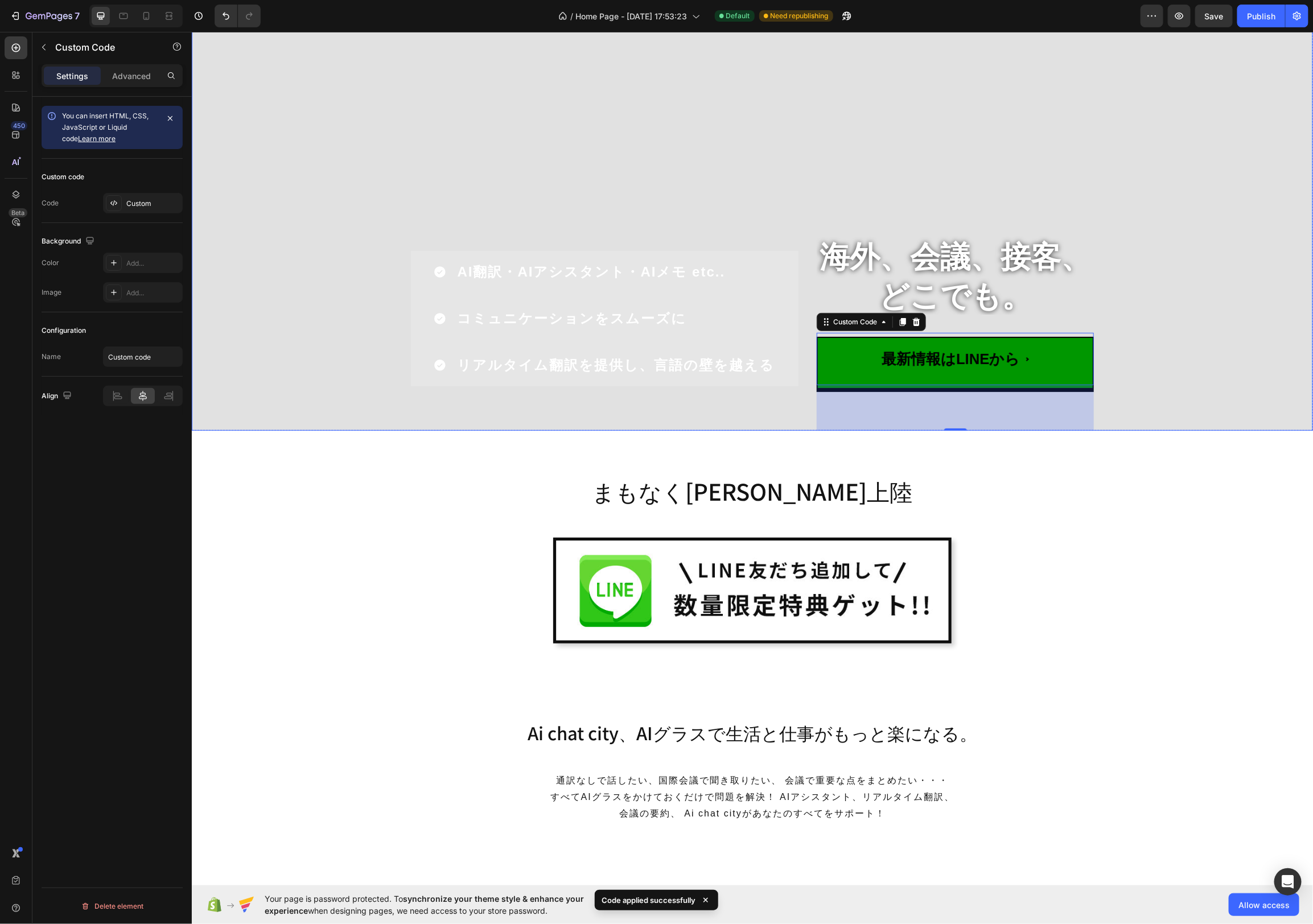
scroll to position [115, 0]
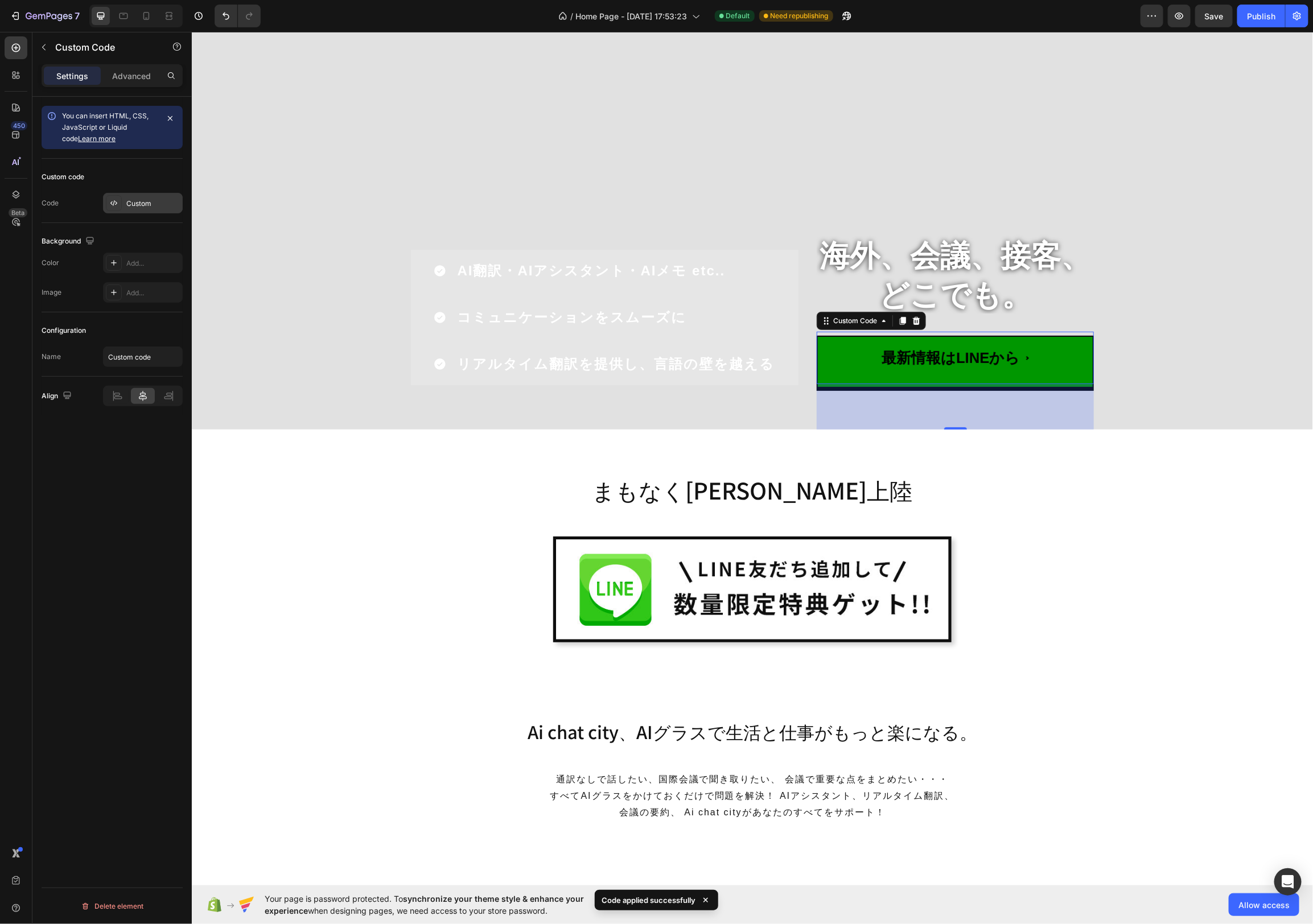
click at [157, 205] on div "Custom" at bounding box center [153, 204] width 53 height 10
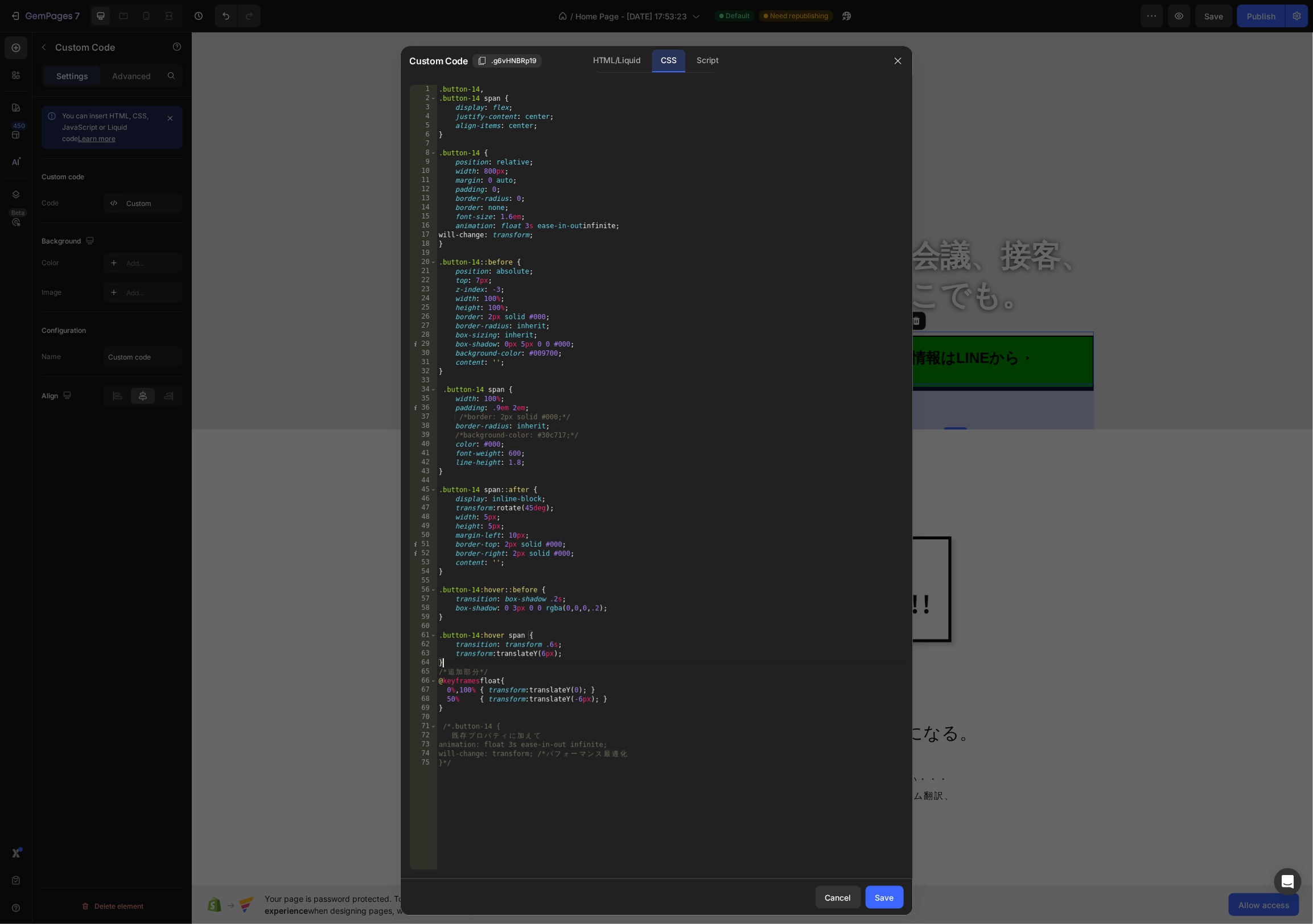
click at [604, 663] on div ".button-14 , .button-14 span { display : flex ; justify-content : center ; alig…" at bounding box center [670, 487] width 467 height 803
click at [518, 464] on div ".button-14 , .button-14 span { display : flex ; justify-content : center ; alig…" at bounding box center [670, 487] width 467 height 803
click at [548, 453] on div ".button-14 , .button-14 span { display : flex ; justify-content : center ; alig…" at bounding box center [670, 487] width 467 height 803
drag, startPoint x: 514, startPoint y: 408, endPoint x: 525, endPoint y: 424, distance: 19.4
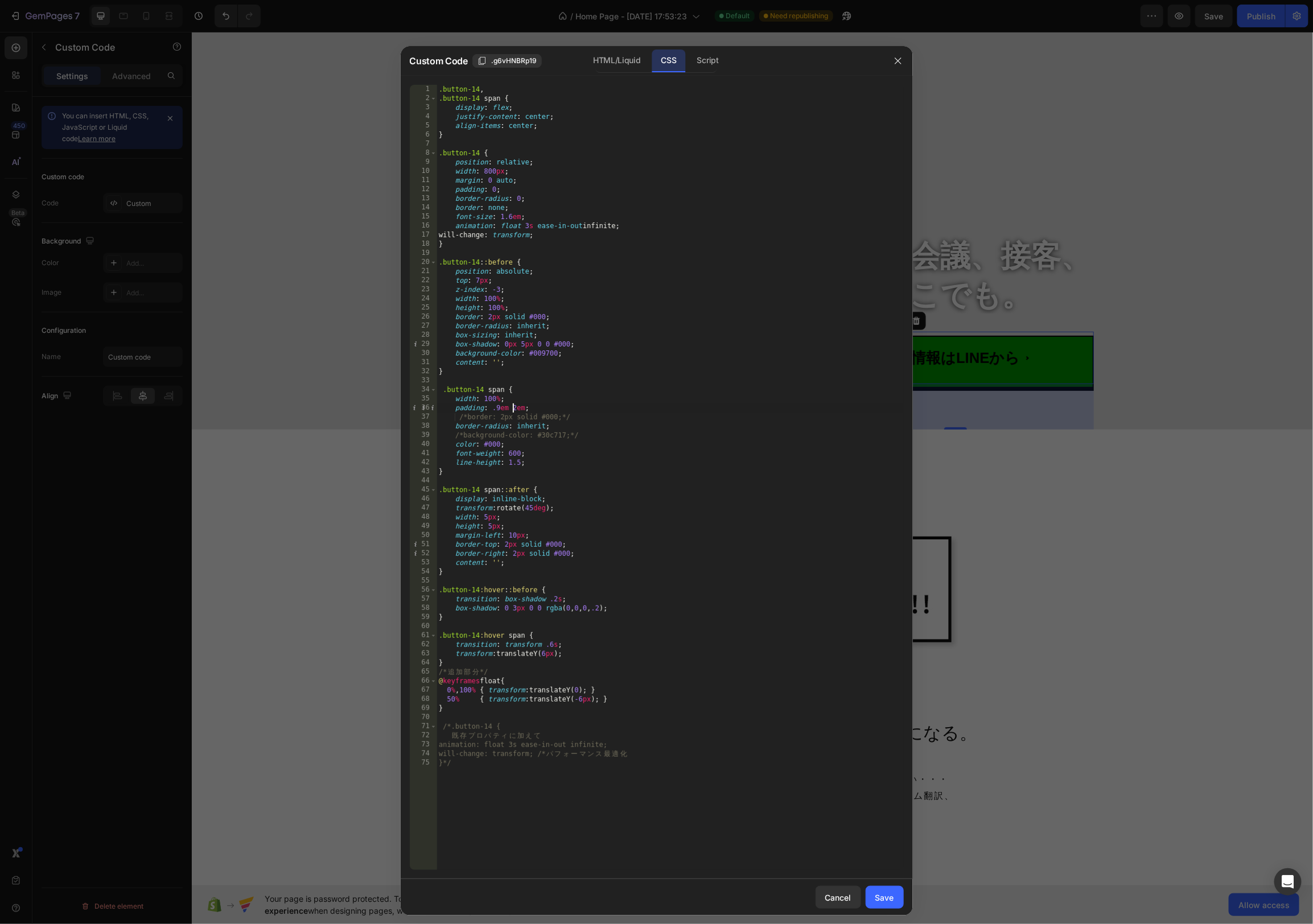
click at [514, 408] on div ".button-14 , .button-14 span { display : flex ; justify-content : center ; alig…" at bounding box center [670, 487] width 467 height 803
type textarea "padding: .9em 3em;"
click at [587, 381] on div ".button-14 , .button-14 span { display : flex ; justify-content : center ; alig…" at bounding box center [670, 487] width 467 height 803
click at [867, 893] on button "Save" at bounding box center [885, 898] width 38 height 23
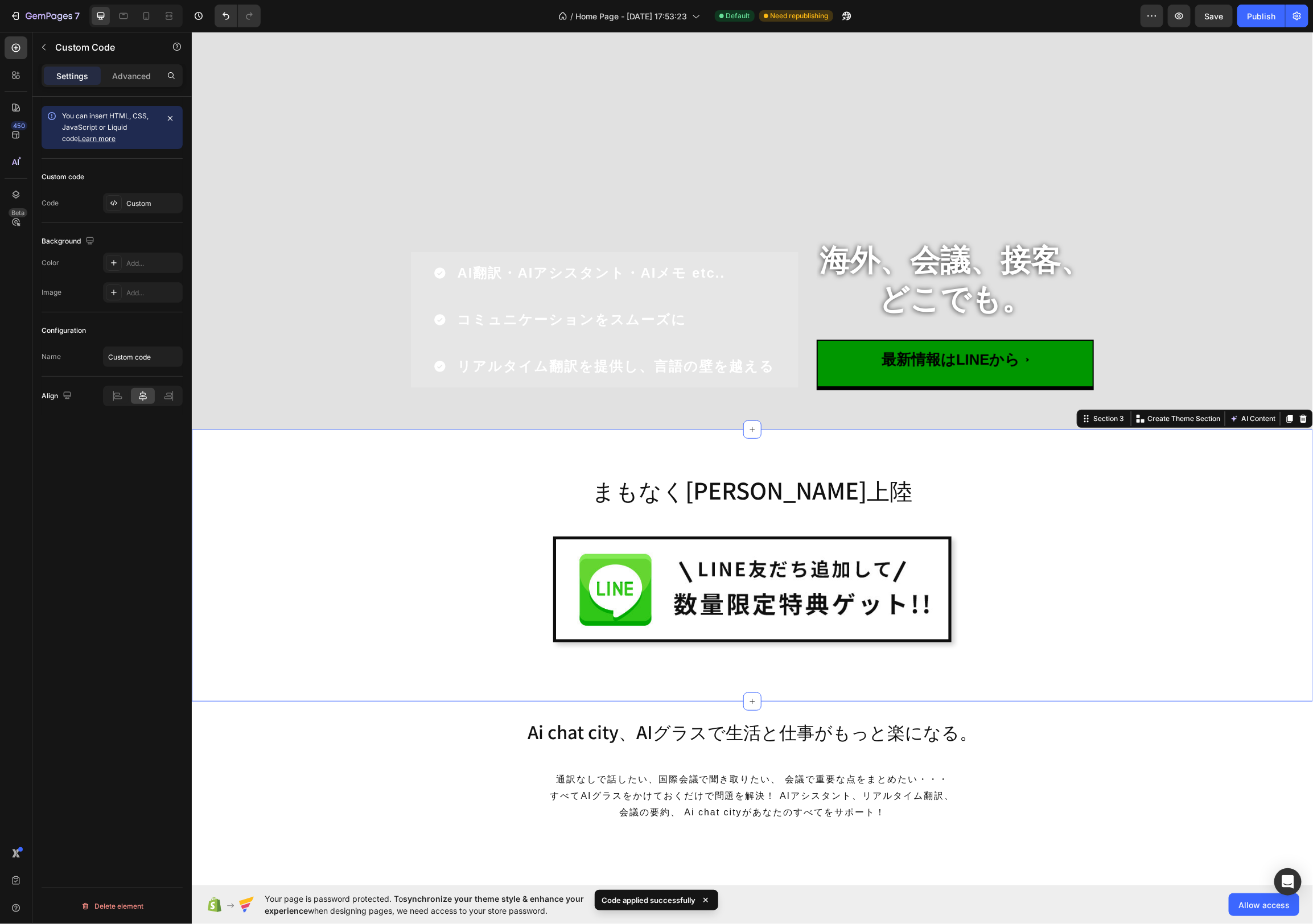
click at [1268, 580] on div "まもなく[PERSON_NAME]上陸 Heading Image Row Row" at bounding box center [752, 569] width 1104 height 208
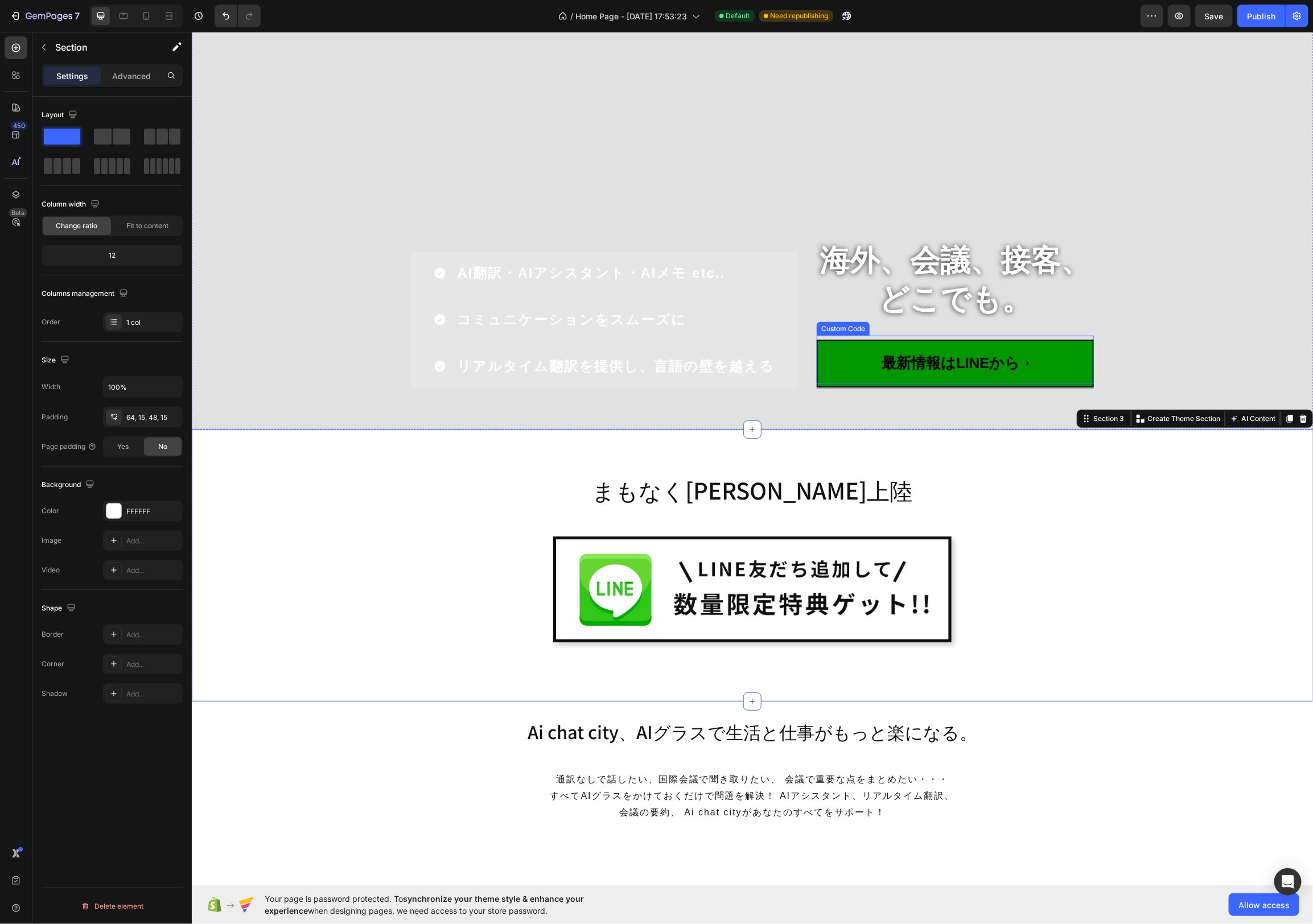
click at [1058, 366] on span "最新情報はLINEから" at bounding box center [955, 362] width 277 height 48
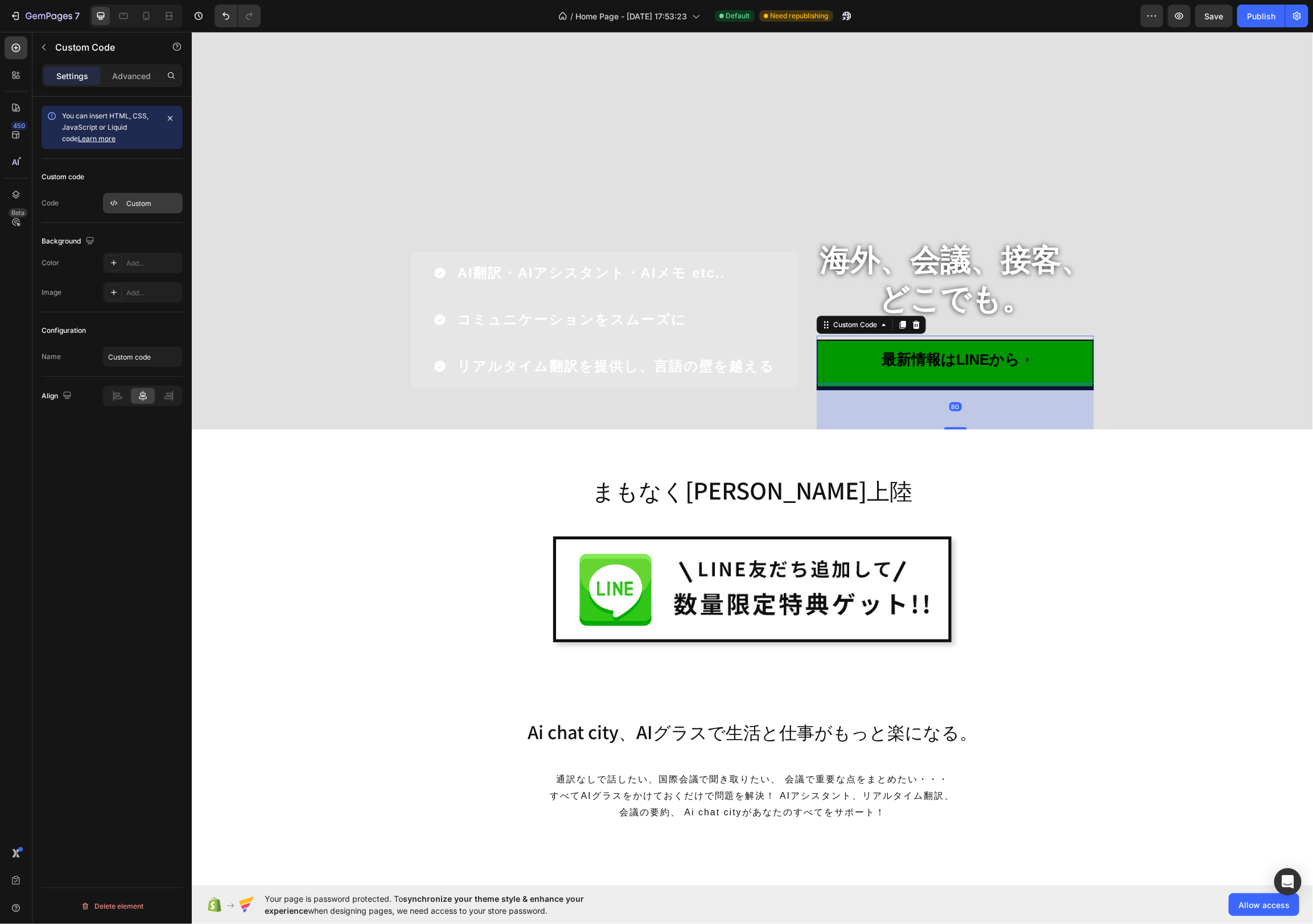
click at [151, 194] on div "Custom" at bounding box center [142, 203] width 80 height 21
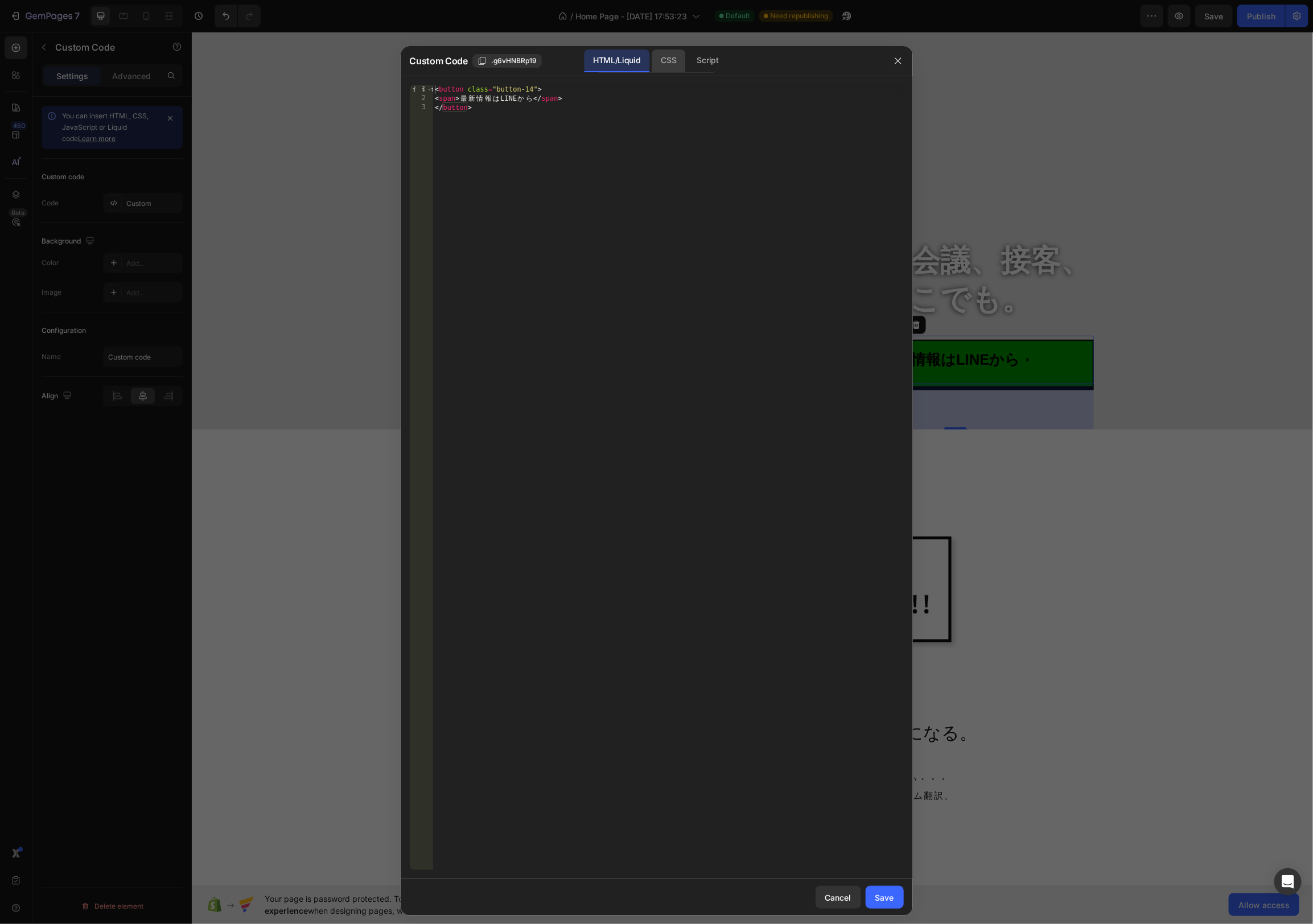
click at [688, 59] on div "CSS" at bounding box center [708, 61] width 40 height 23
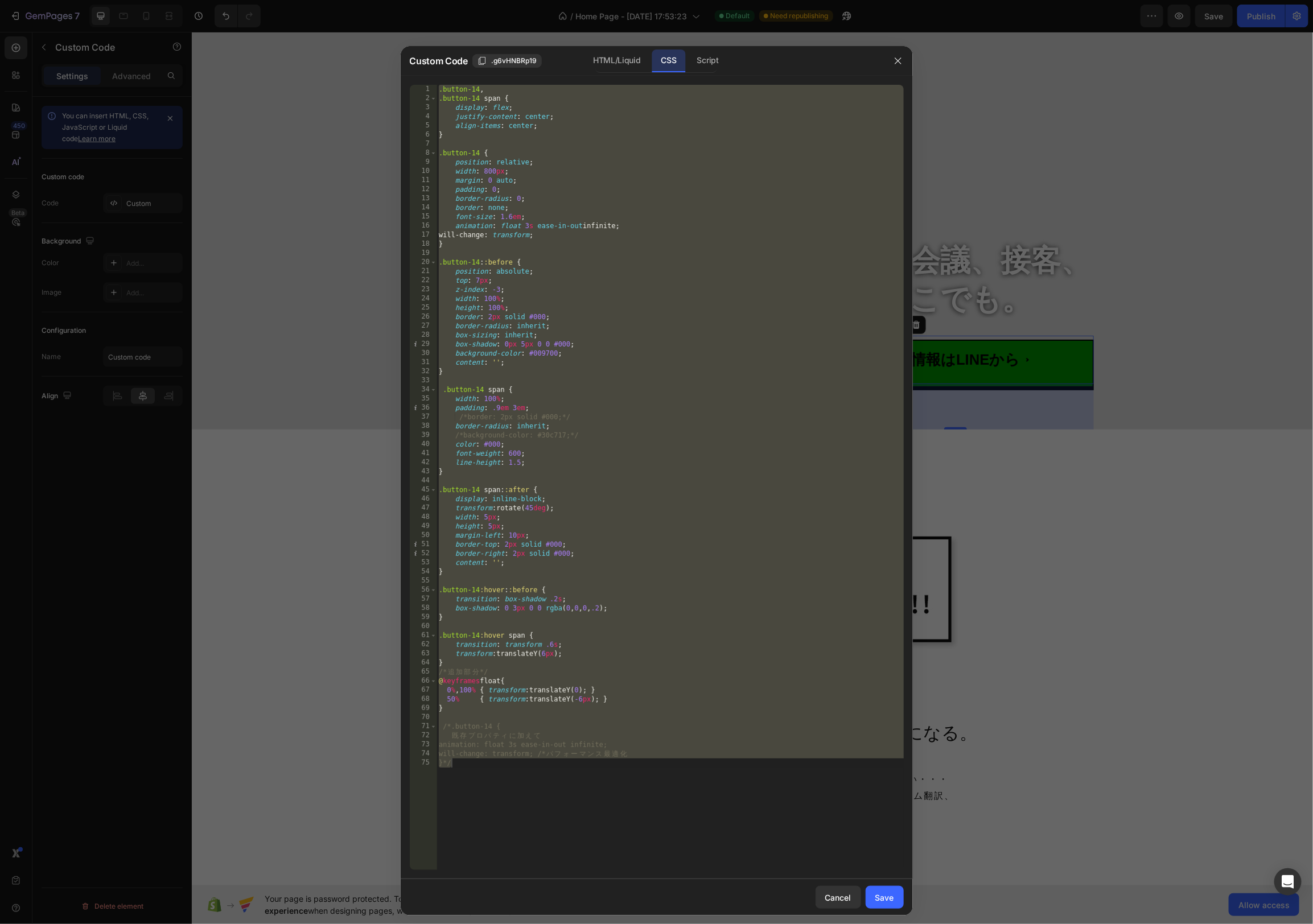
type textarea "will-change: transform; /* パフォーマンス最適化 }*/"
click at [559, 256] on div ".button-14 , .button-14 span { display : flex ; justify-content : center ; alig…" at bounding box center [670, 487] width 467 height 803
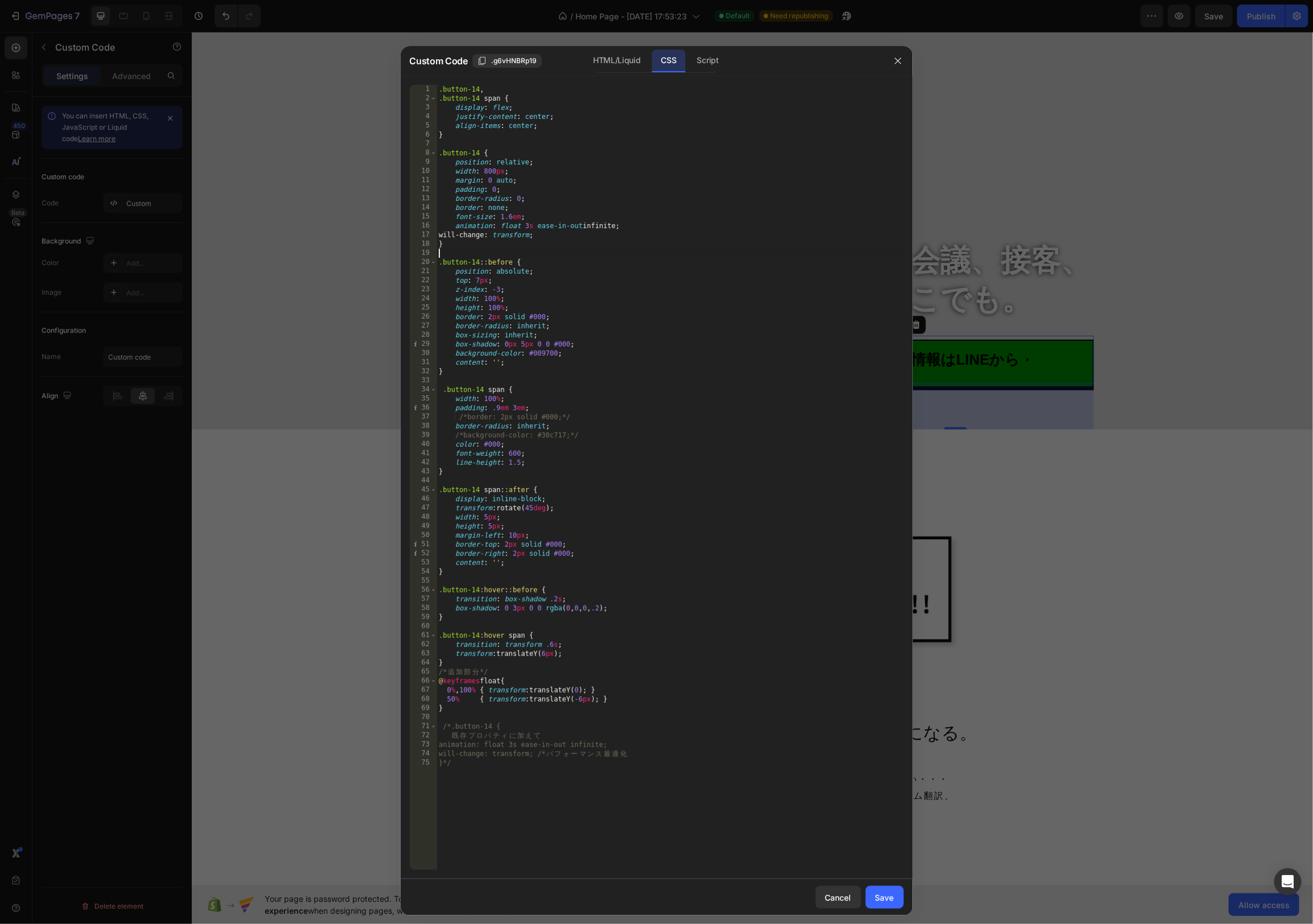
click at [503, 404] on div ".button-14 , .button-14 span { display : flex ; justify-content : center ; alig…" at bounding box center [670, 487] width 467 height 803
click at [497, 408] on div ".button-14 , .button-14 span { display : flex ; justify-content : center ; alig…" at bounding box center [670, 487] width 467 height 803
type textarea "padding: .8em 3em;"
click at [892, 903] on button "Save" at bounding box center [885, 898] width 38 height 23
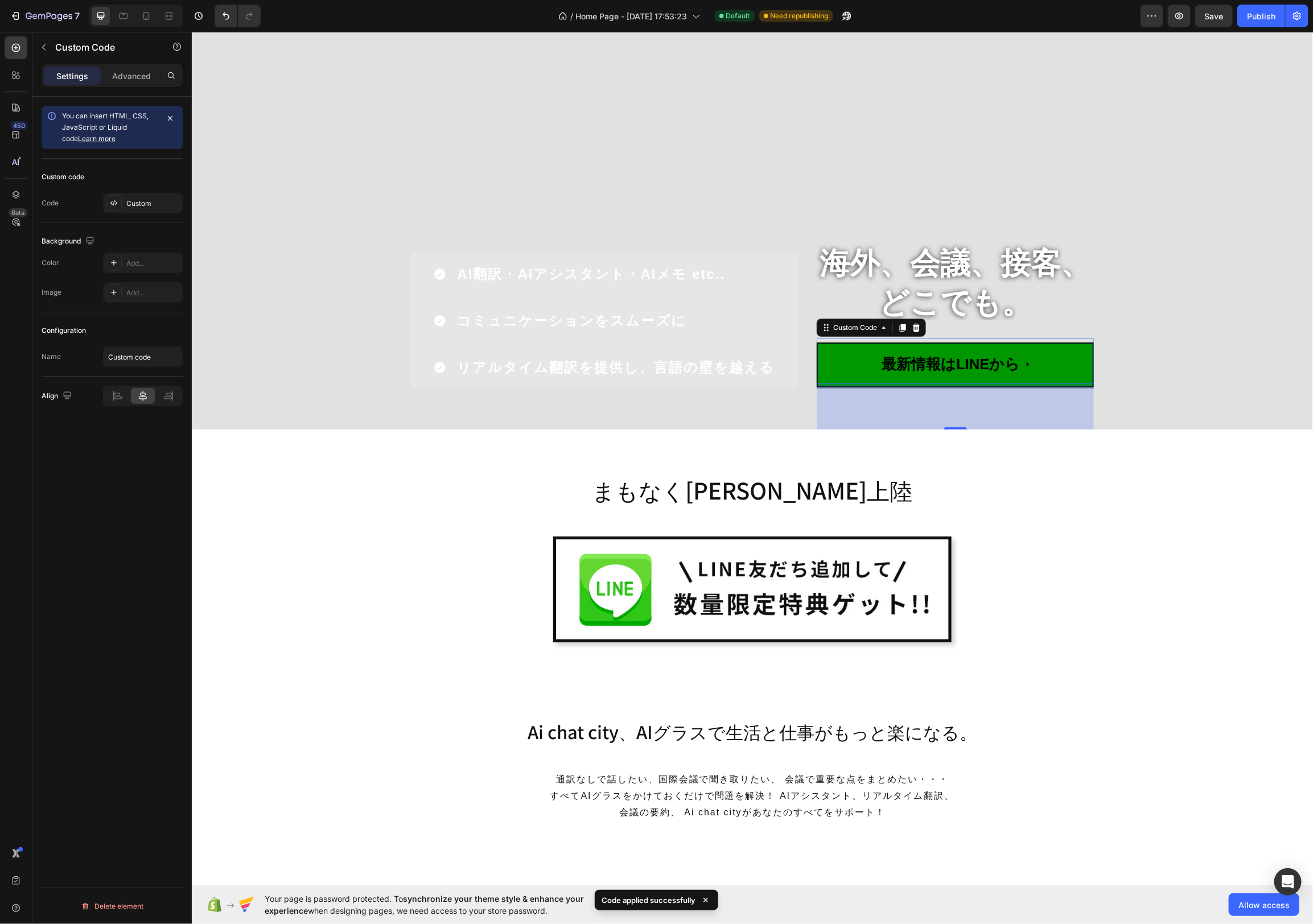
click at [1044, 341] on span "最新情報はLINEから" at bounding box center [955, 364] width 277 height 45
click at [150, 207] on div "Custom" at bounding box center [153, 204] width 53 height 10
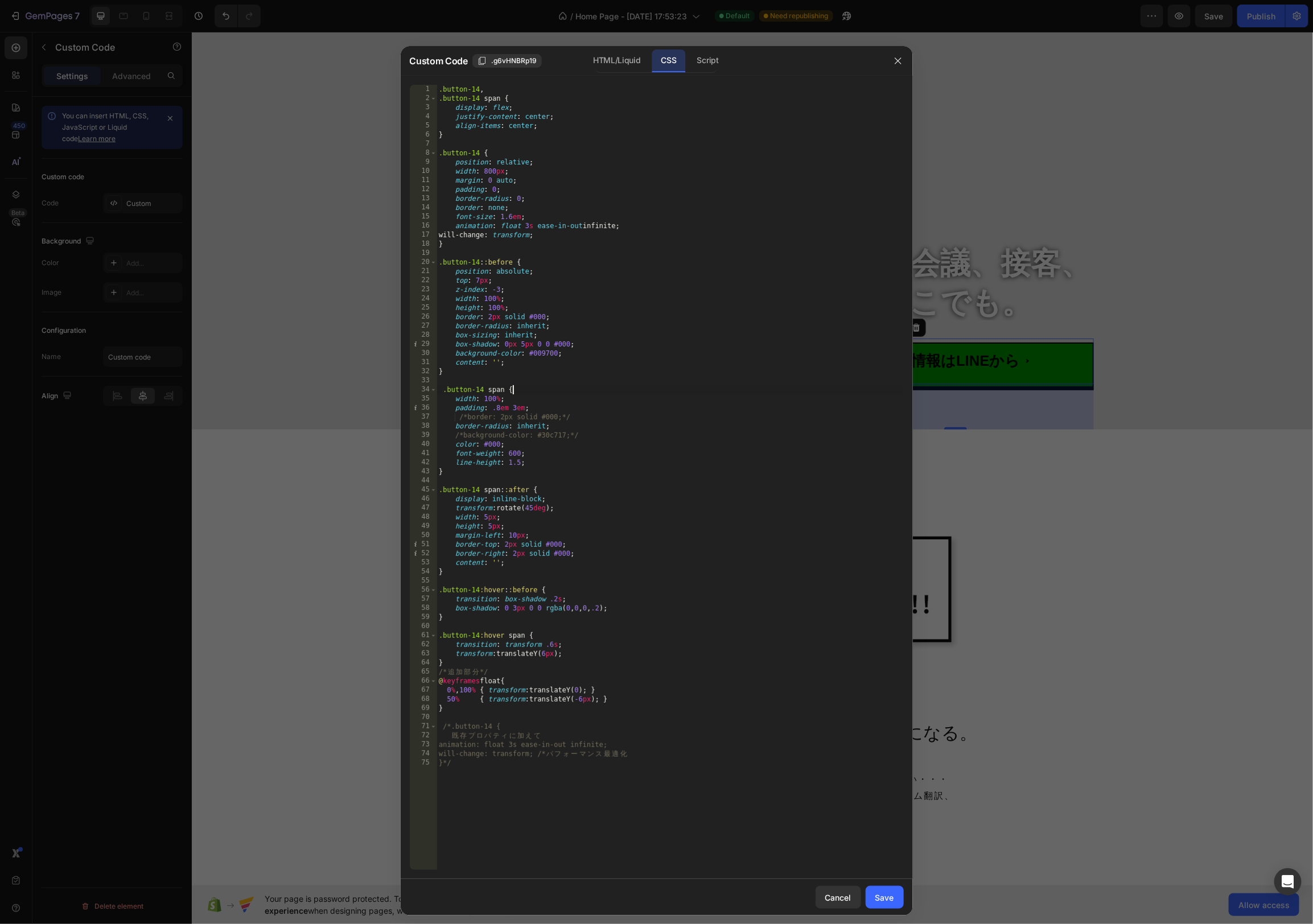
drag, startPoint x: 597, startPoint y: 393, endPoint x: 598, endPoint y: 286, distance: 107.0
click at [597, 393] on div ".button-14 , .button-14 span { display : flex ; justify-content : center ; alig…" at bounding box center [670, 487] width 467 height 803
drag, startPoint x: 466, startPoint y: 416, endPoint x: 455, endPoint y: 417, distance: 11.0
click at [455, 417] on div ".button-14 , .button-14 span { display : flex ; justify-content : center ; alig…" at bounding box center [670, 487] width 467 height 803
click at [450, 226] on div ".button-14 , .button-14 span { display : flex ; justify-content : center ; alig…" at bounding box center [670, 487] width 467 height 803
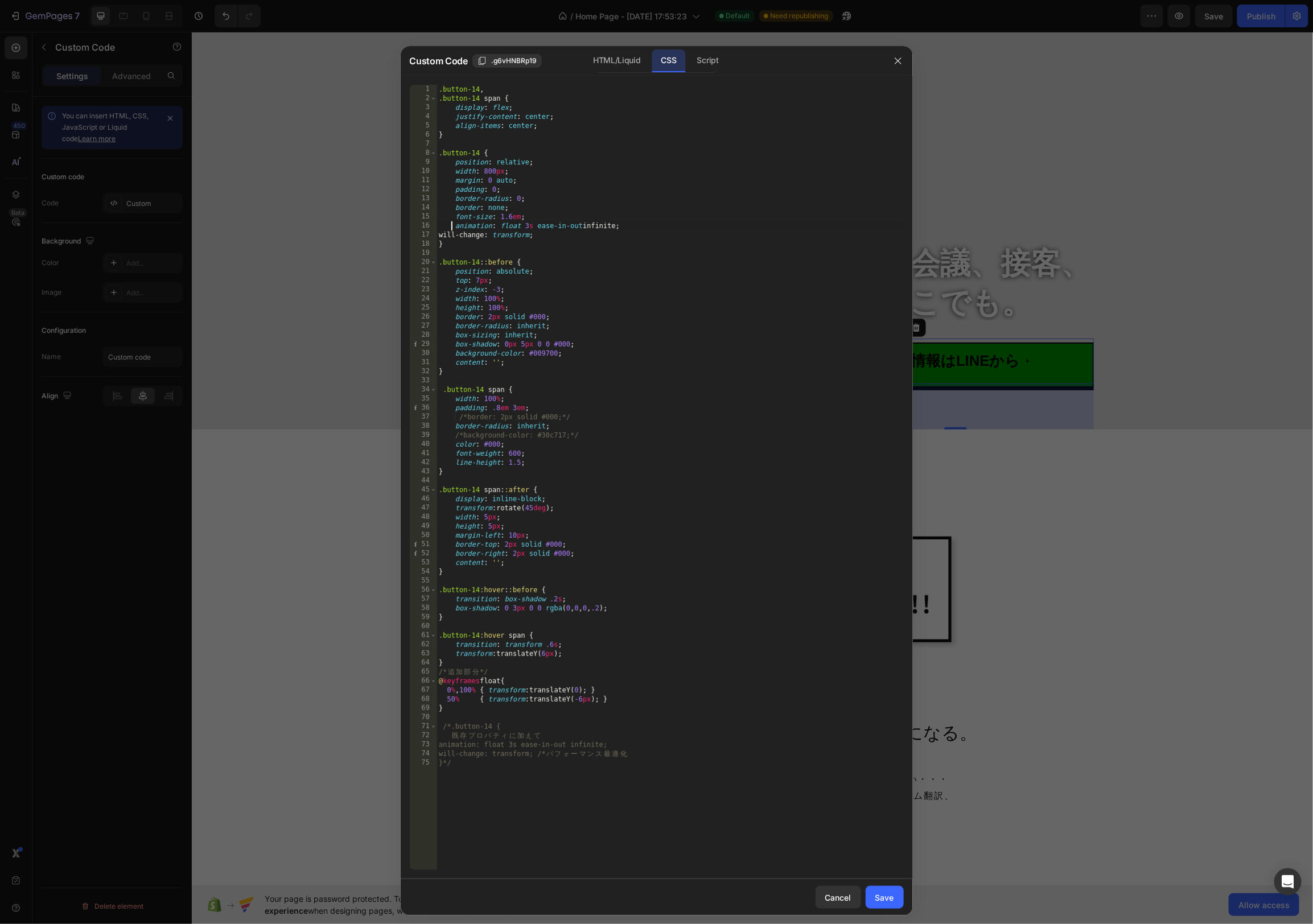
drag, startPoint x: 455, startPoint y: 224, endPoint x: 463, endPoint y: 235, distance: 13.6
click at [455, 224] on div ".button-14 , .button-14 span { display : flex ; justify-content : center ; alig…" at bounding box center [670, 487] width 467 height 803
paste textarea "/*"
drag, startPoint x: 570, startPoint y: 434, endPoint x: 586, endPoint y: 435, distance: 16.0
click at [584, 434] on div ".button-14 , .button-14 span { display : flex ; justify-content : center ; alig…" at bounding box center [670, 487] width 467 height 803
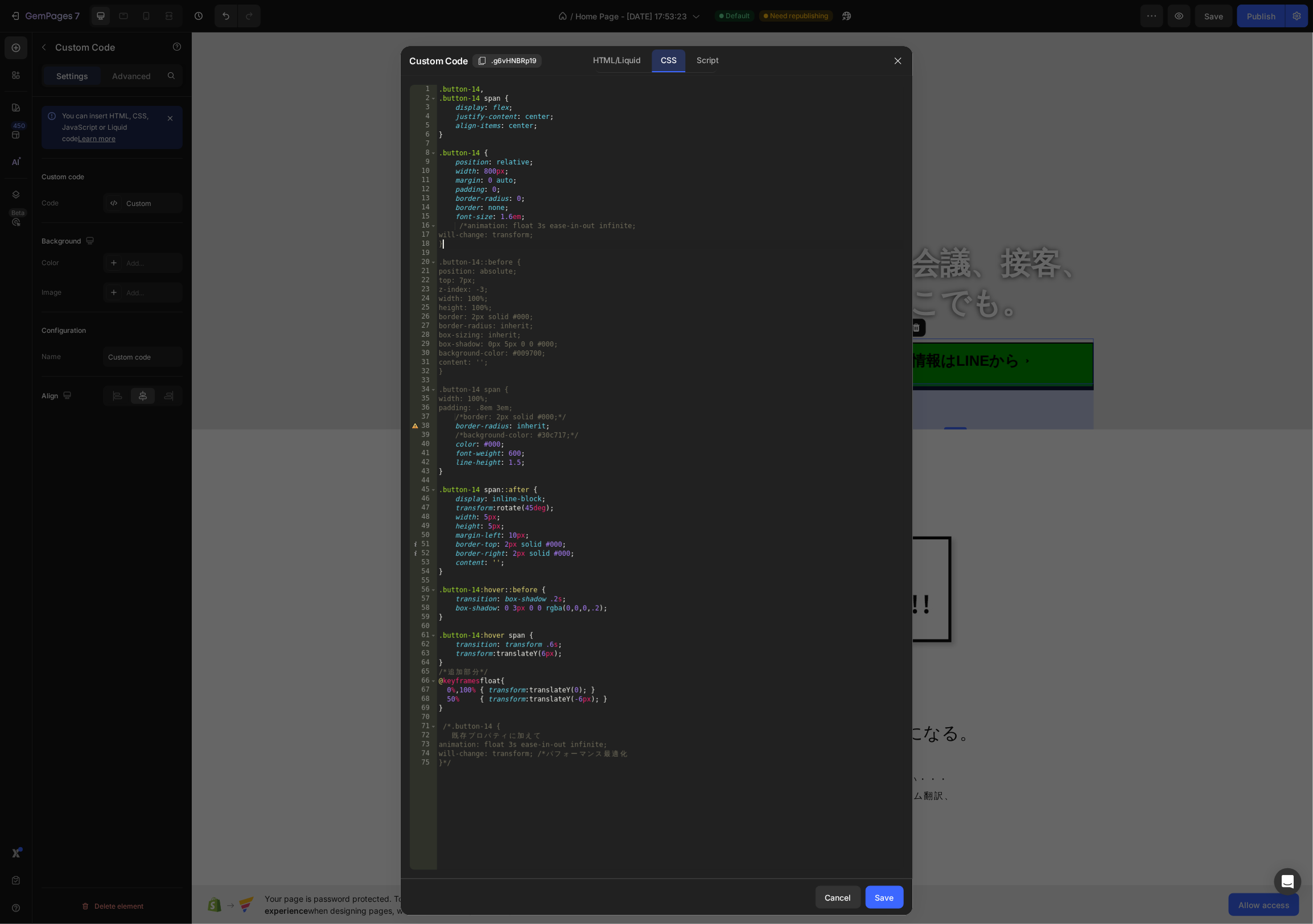
click at [580, 243] on div ".button-14 , .button-14 span { display : flex ; justify-content : center ; alig…" at bounding box center [670, 487] width 467 height 803
click at [577, 235] on div ".button-14 , .button-14 span { display : flex ; justify-content : center ; alig…" at bounding box center [670, 487] width 467 height 803
paste textarea "*/"
type textarea "will-change: transform;*/"
drag, startPoint x: 895, startPoint y: 898, endPoint x: 884, endPoint y: 891, distance: 13.0
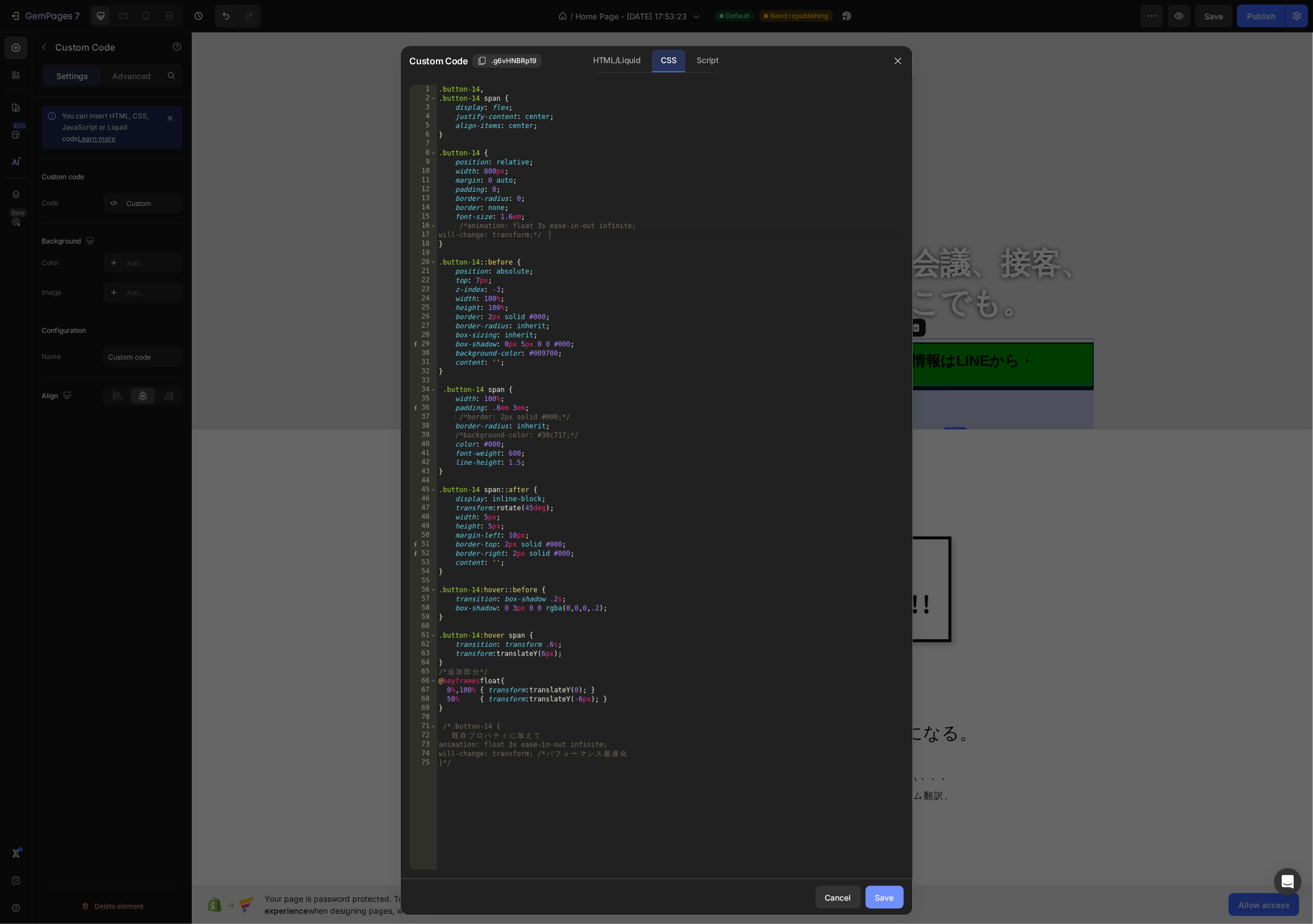
click at [895, 898] on button "Save" at bounding box center [885, 898] width 38 height 23
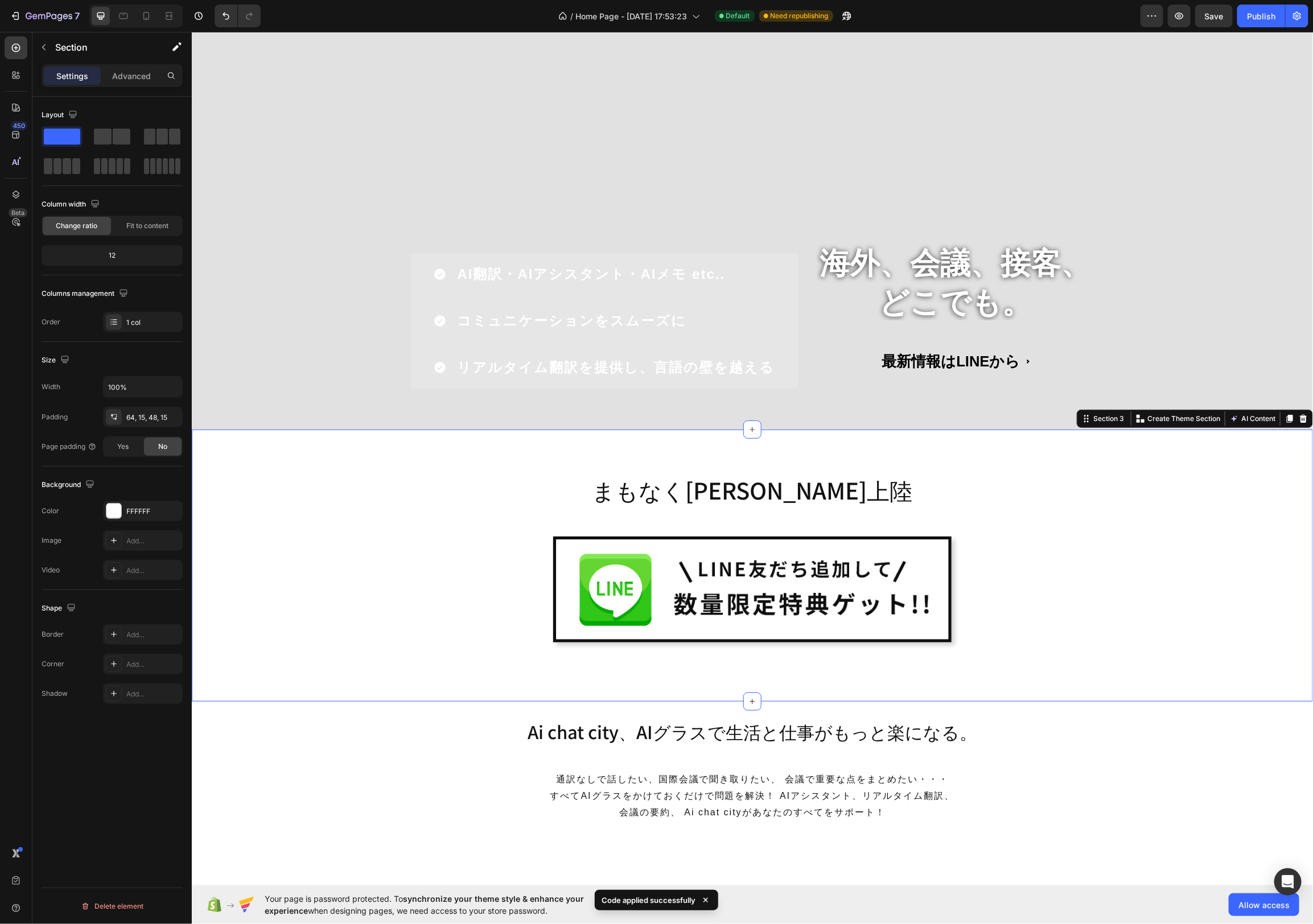
click at [1184, 472] on div "まもなく[PERSON_NAME]上陸 Heading Image Row Row" at bounding box center [752, 569] width 1104 height 208
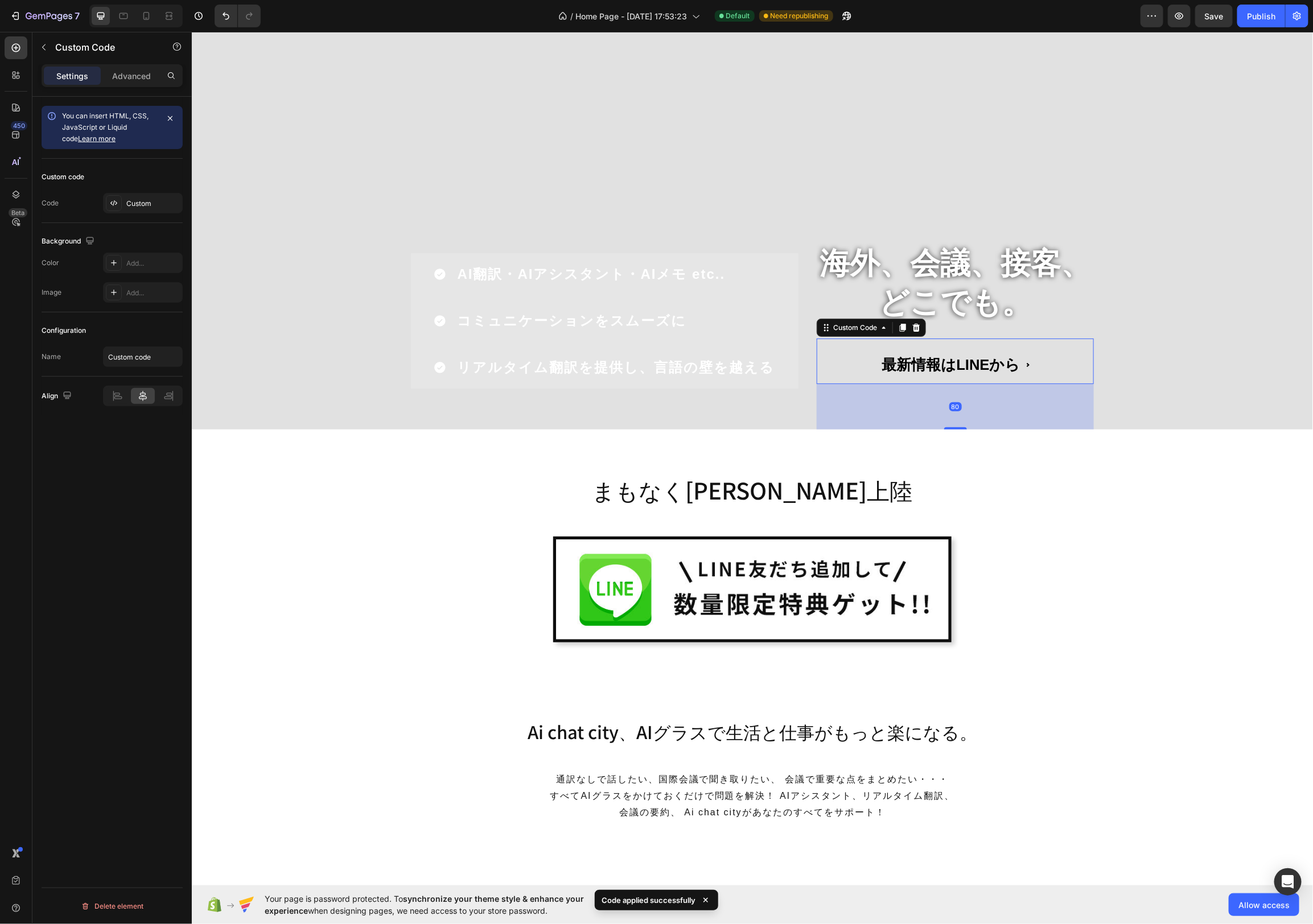
click at [989, 358] on span "最新情報はLINEから" at bounding box center [955, 364] width 277 height 45
click at [146, 200] on div "Custom" at bounding box center [153, 204] width 53 height 10
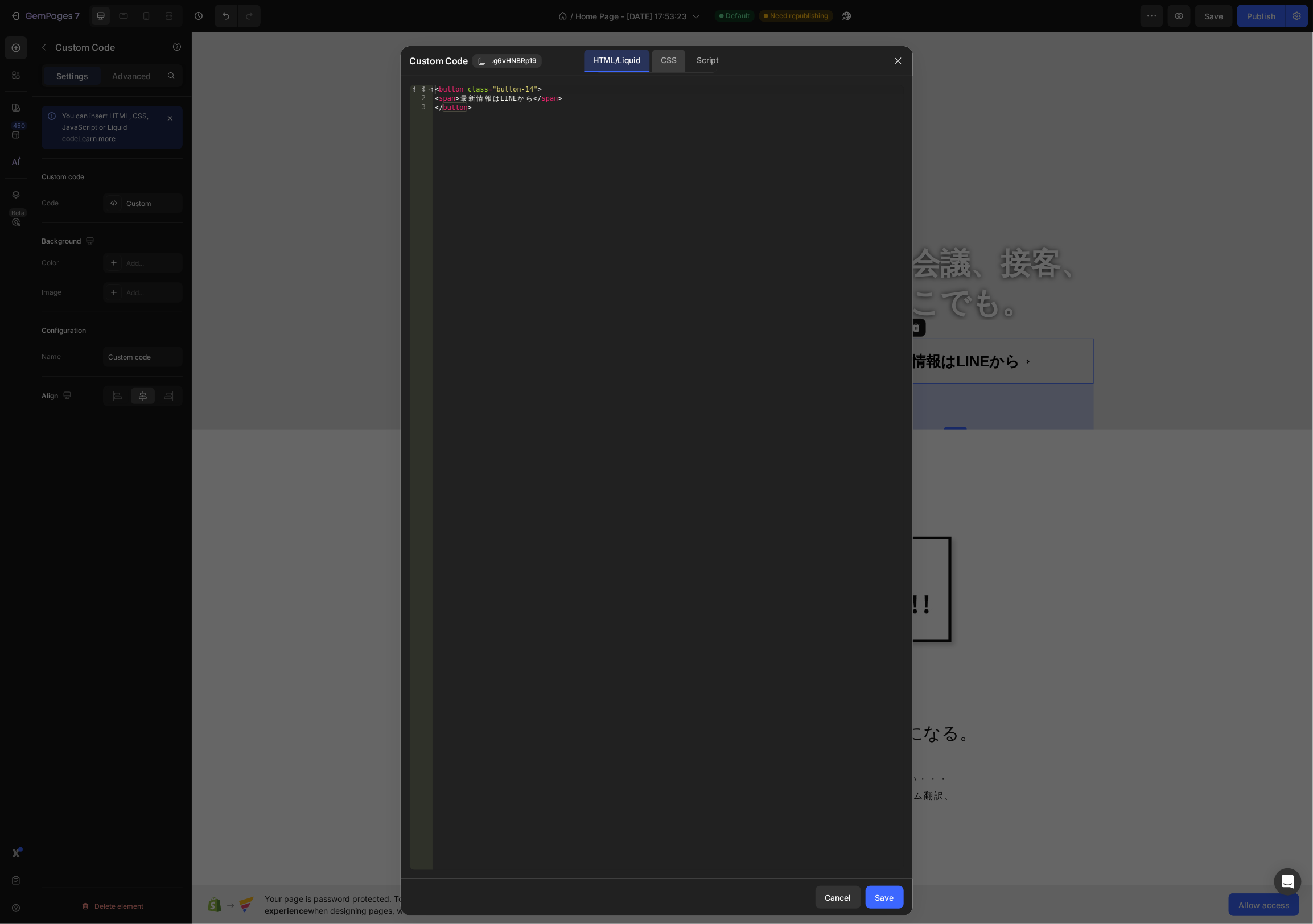
click at [688, 60] on div "CSS" at bounding box center [708, 61] width 40 height 23
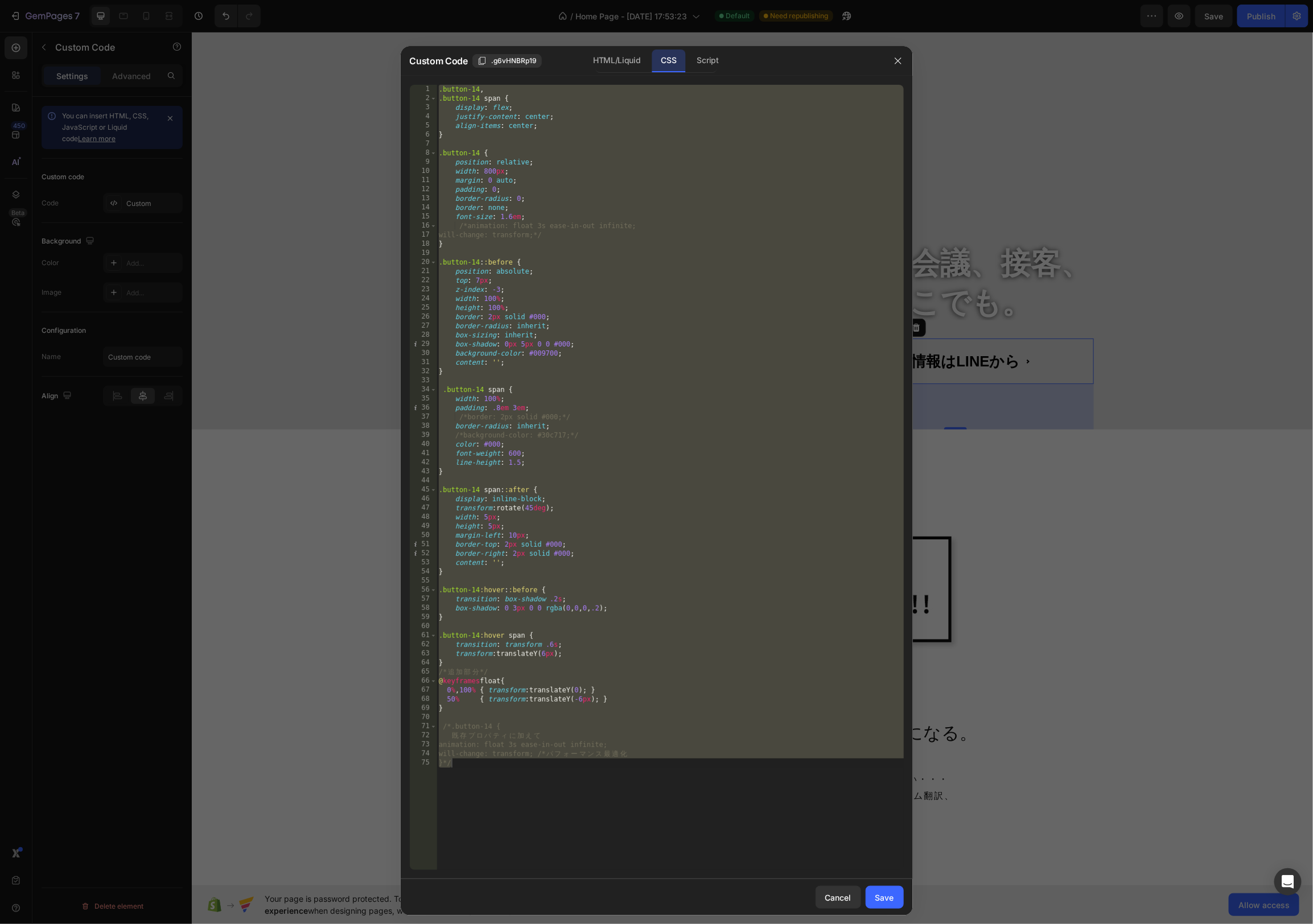
click at [526, 221] on div ".button-14 , .button-14 span { display : flex ; justify-content : center ; alig…" at bounding box center [670, 487] width 467 height 803
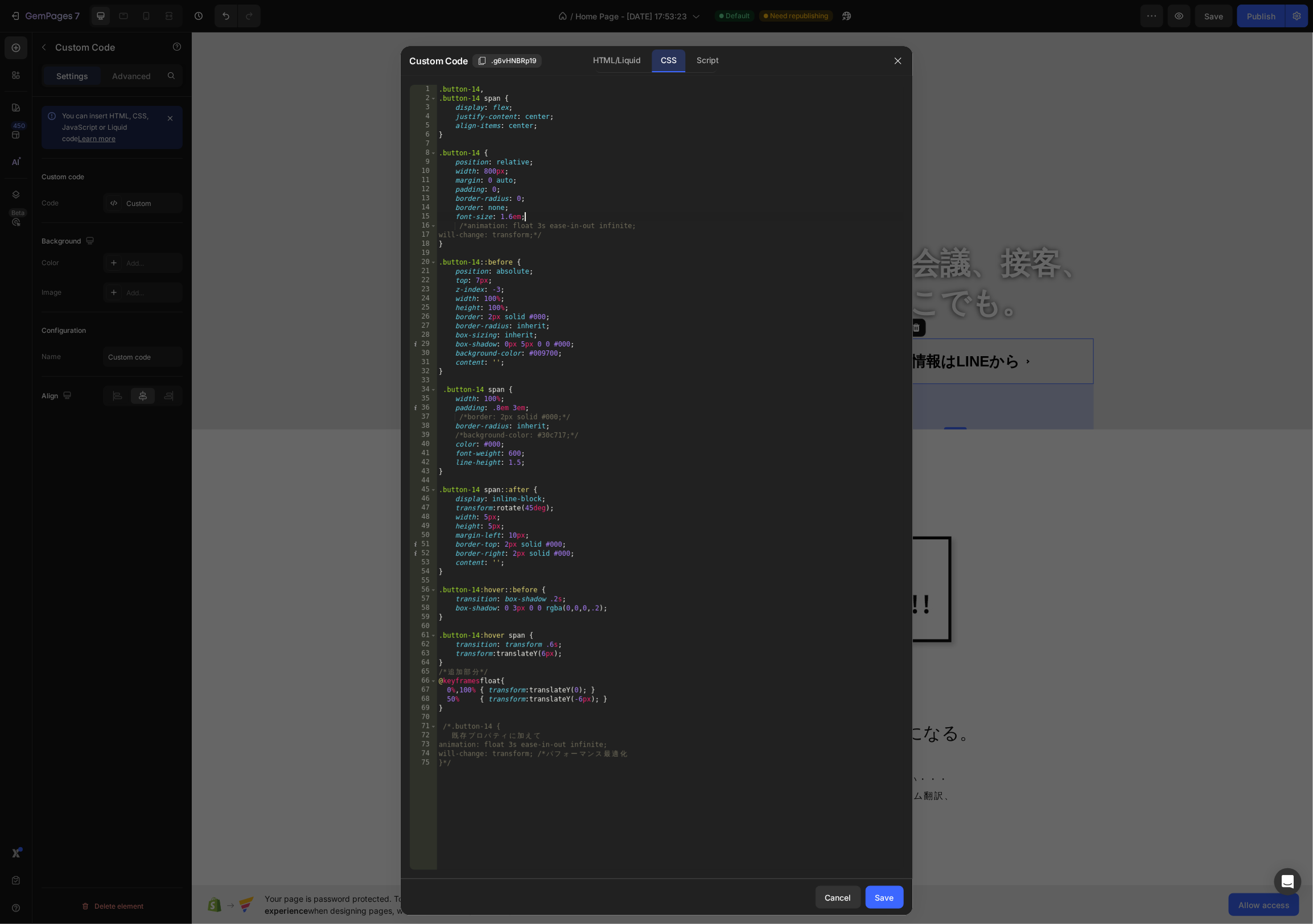
click at [600, 313] on div ".button-14 , .button-14 span { display : flex ; justify-content : center ; alig…" at bounding box center [670, 487] width 467 height 803
drag, startPoint x: 563, startPoint y: 418, endPoint x: 584, endPoint y: 426, distance: 22.5
click at [578, 417] on div ".button-14 , .button-14 span { display : flex ; justify-content : center ; alig…" at bounding box center [670, 487] width 467 height 803
drag, startPoint x: 466, startPoint y: 418, endPoint x: 456, endPoint y: 417, distance: 10.0
click at [455, 417] on div ".button-14 , .button-14 span { display : flex ; justify-content : center ; alig…" at bounding box center [670, 487] width 467 height 803
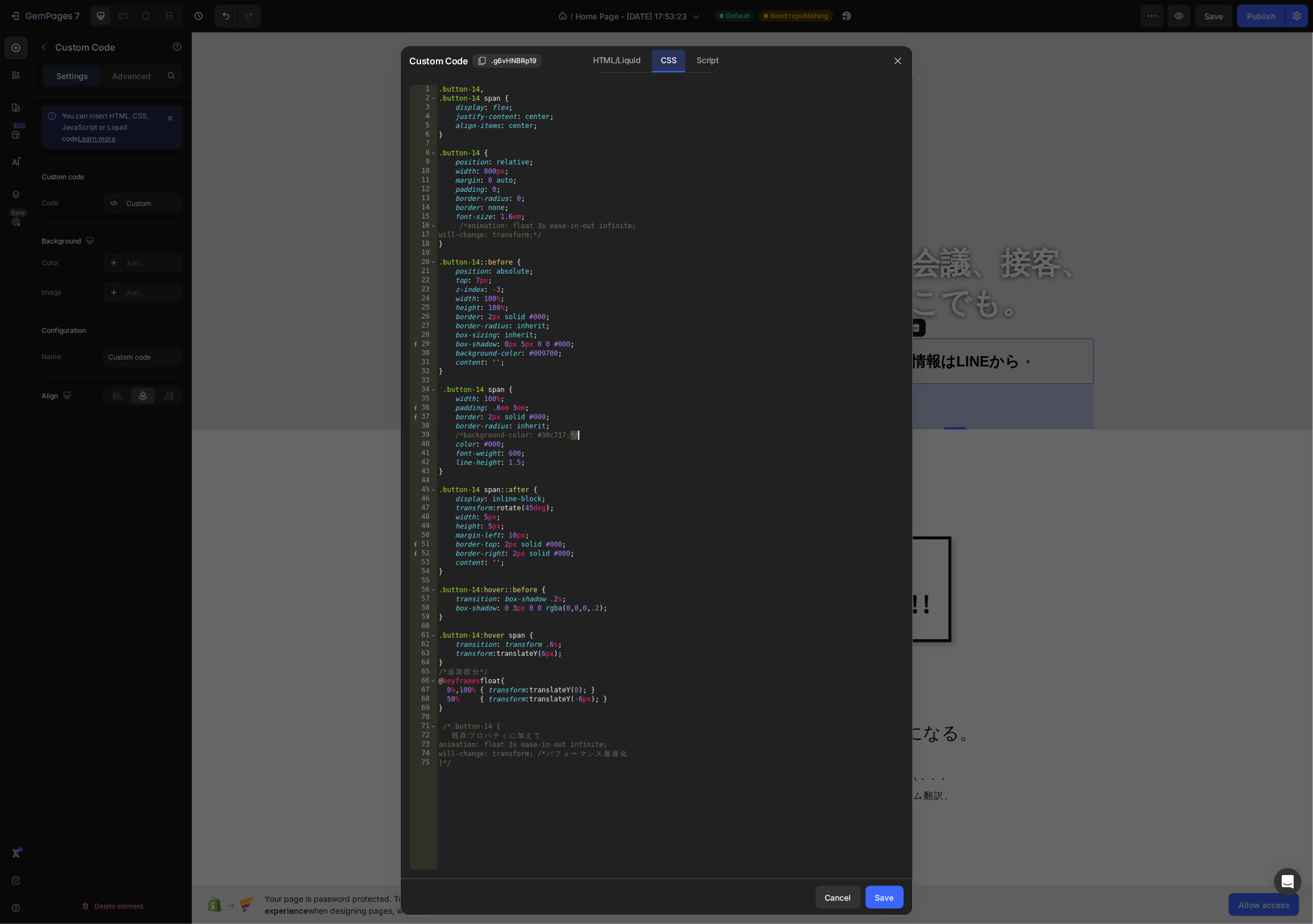
drag, startPoint x: 572, startPoint y: 436, endPoint x: 583, endPoint y: 436, distance: 11.0
click at [583, 436] on div ".button-14 , .button-14 span { display : flex ; justify-content : center ; alig…" at bounding box center [670, 487] width 467 height 803
drag, startPoint x: 462, startPoint y: 434, endPoint x: 446, endPoint y: 434, distance: 16.0
click at [446, 434] on div ".button-14 , .button-14 span { display : flex ; justify-content : center ; alig…" at bounding box center [670, 487] width 467 height 803
type textarea "background-color: #30c717;"
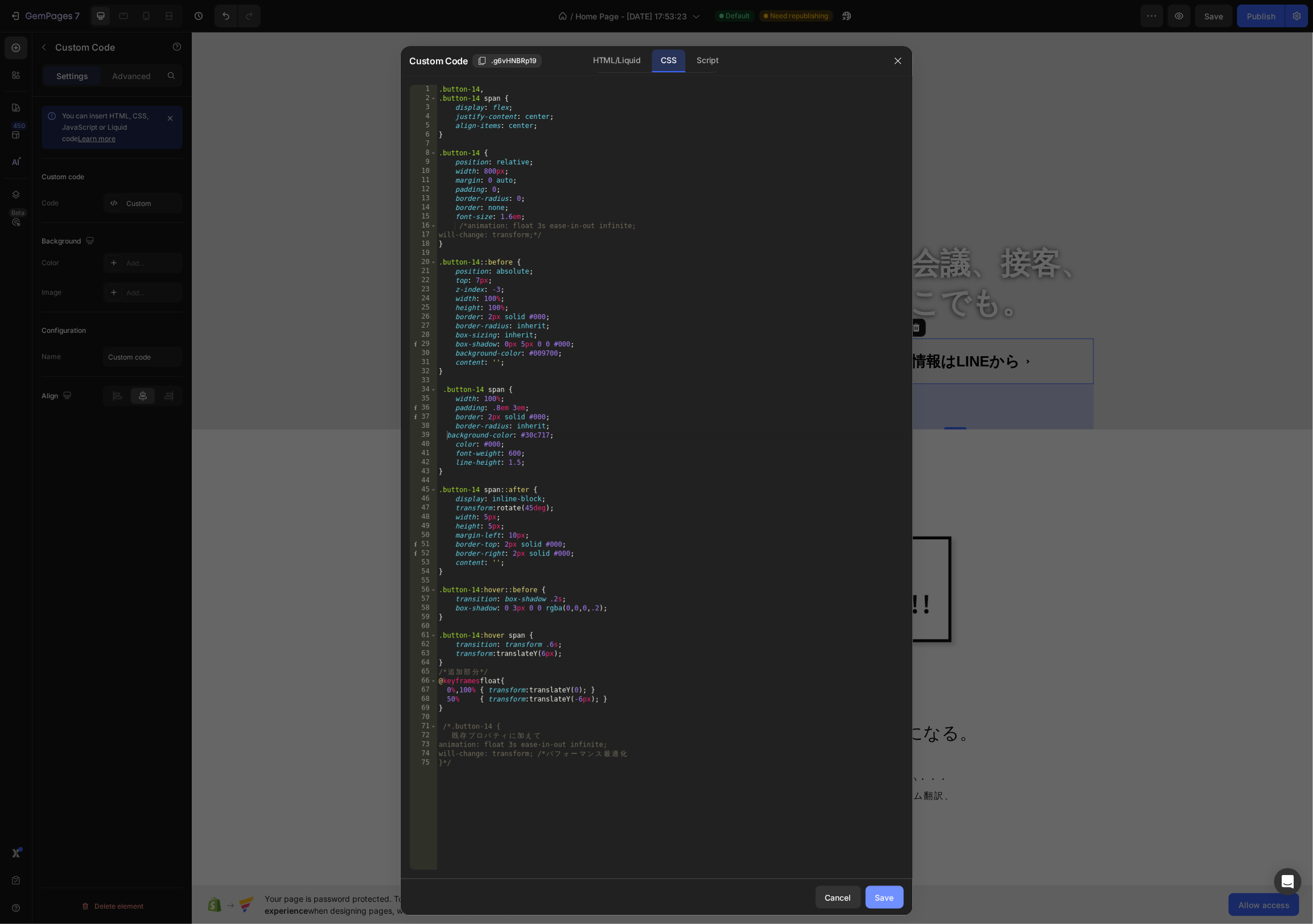
drag, startPoint x: 893, startPoint y: 906, endPoint x: 886, endPoint y: 902, distance: 8.1
click at [892, 905] on button "Save" at bounding box center [885, 898] width 38 height 23
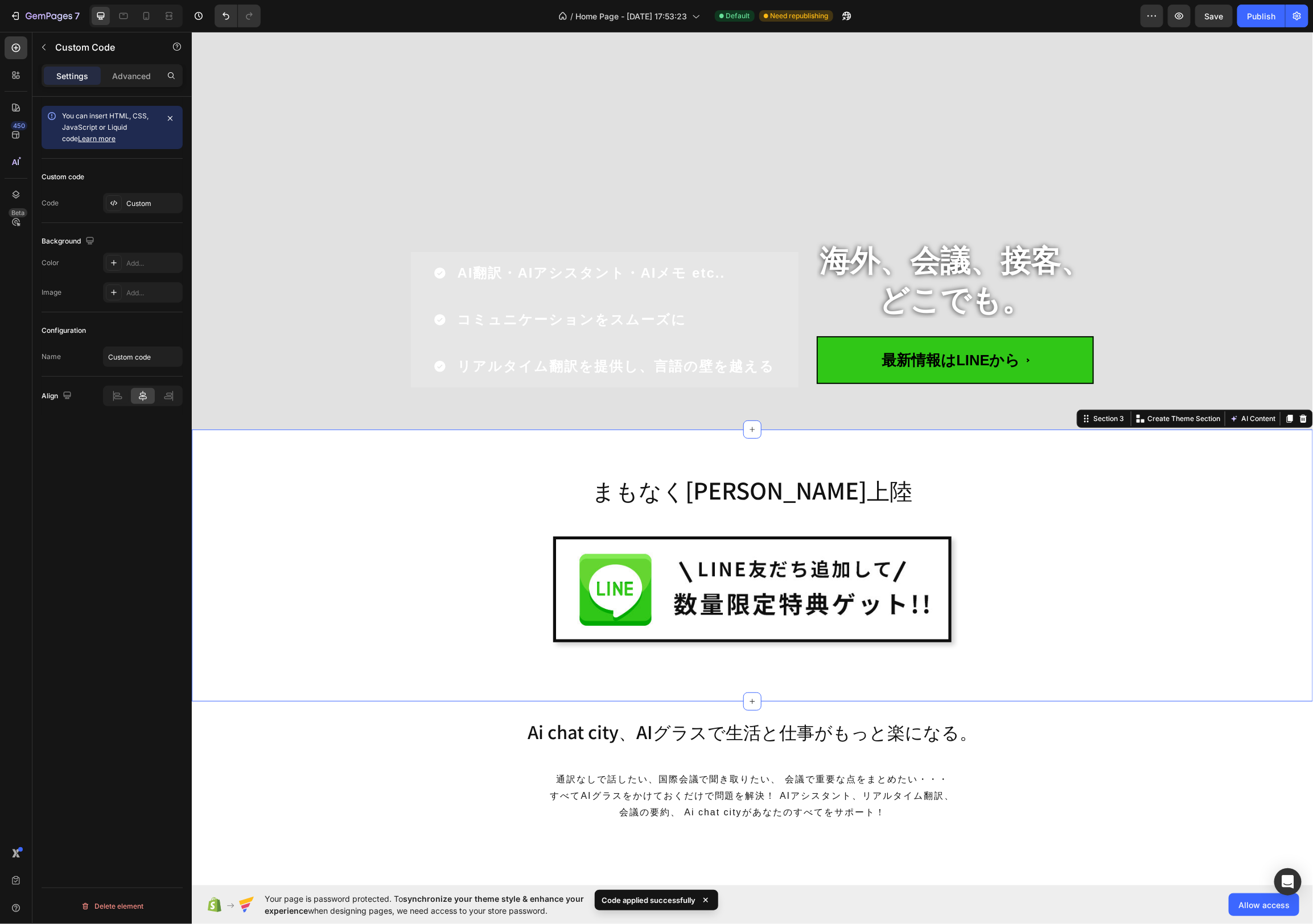
click at [1105, 539] on div "まもなく[PERSON_NAME]上陸 Heading Image Row Row" at bounding box center [752, 569] width 1104 height 208
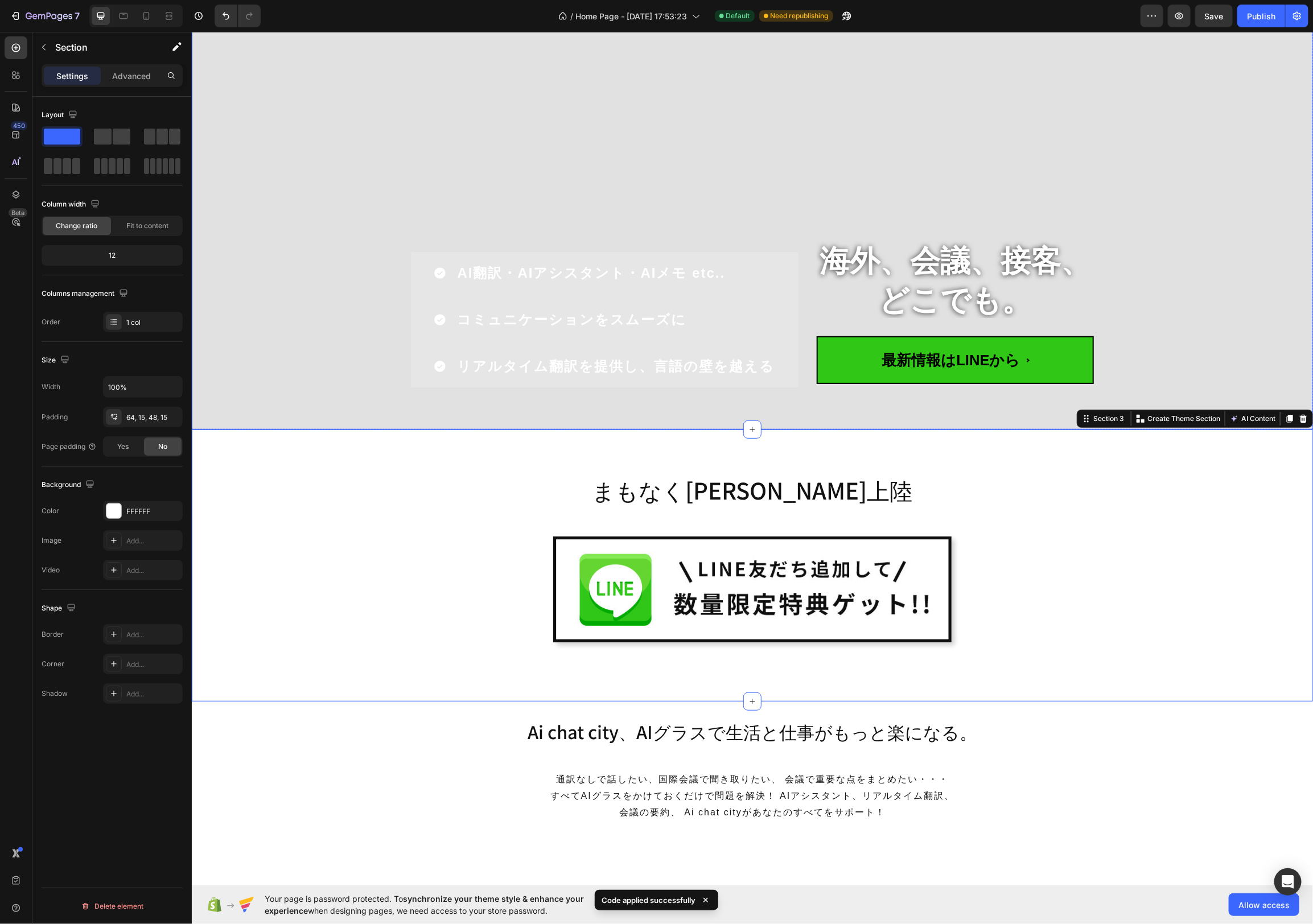
click at [1136, 174] on div "Overlay" at bounding box center [752, 207] width 1121 height 444
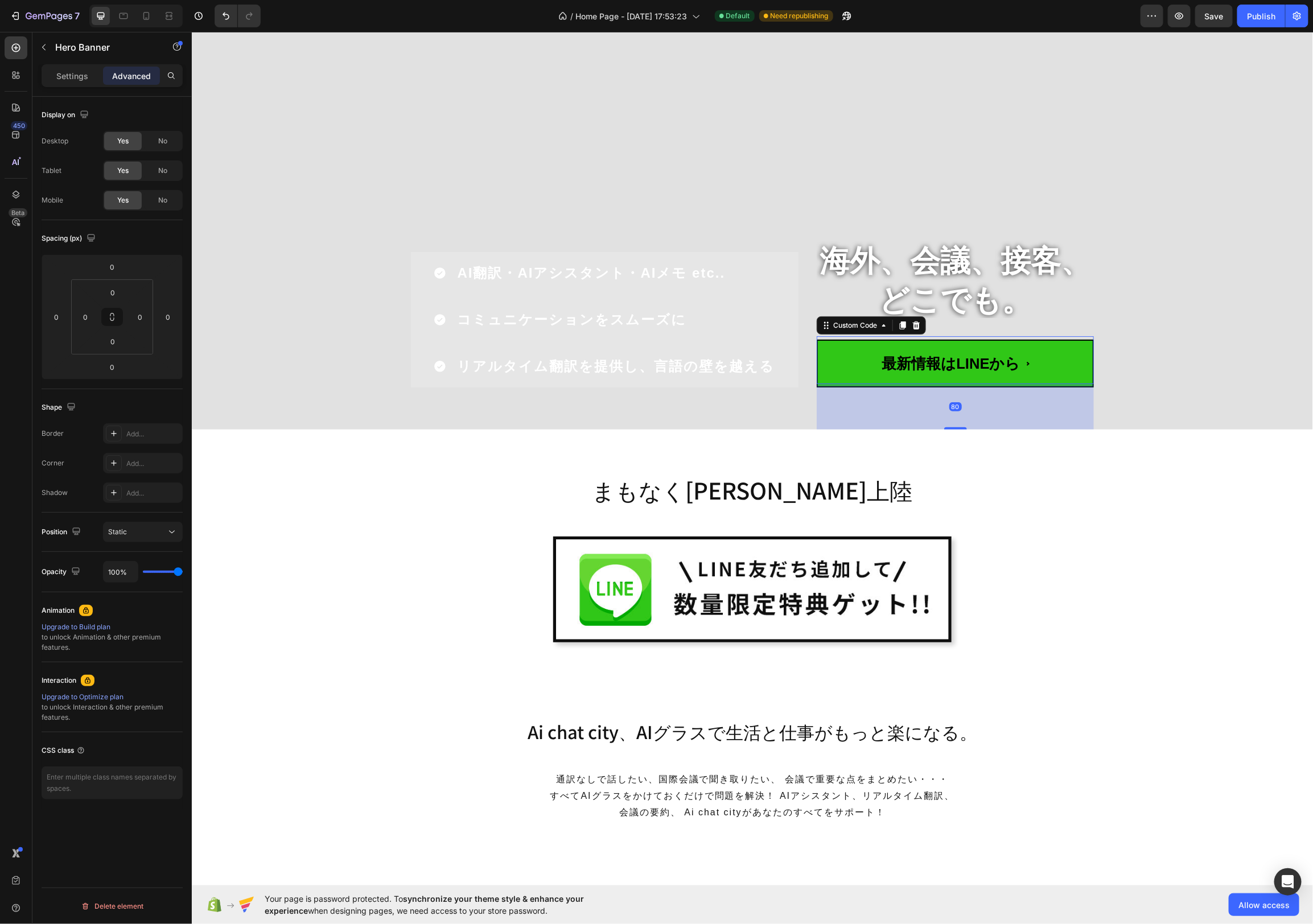
click at [957, 368] on span "最新情報はLINEから" at bounding box center [955, 363] width 277 height 47
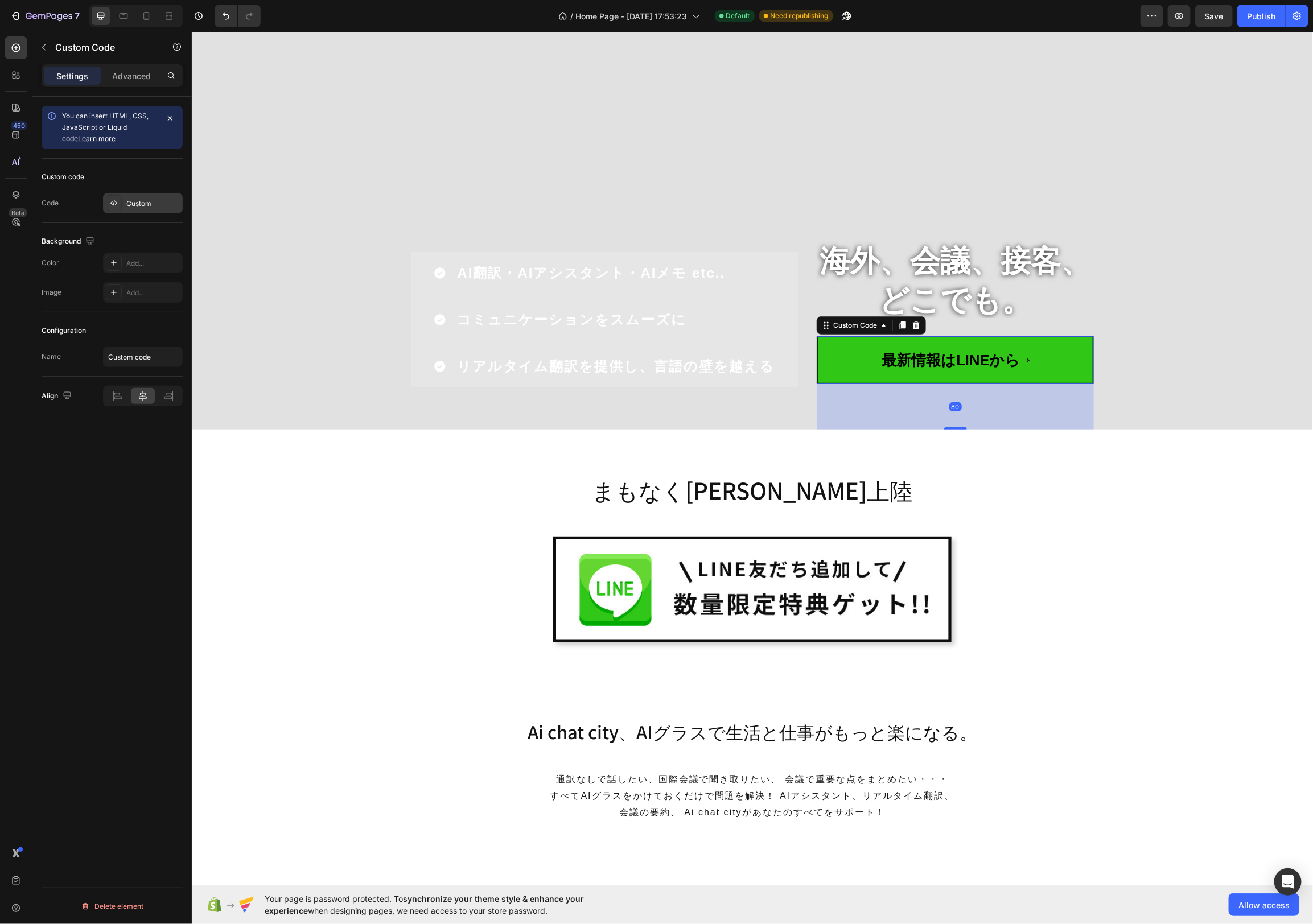
click at [132, 204] on div "Custom" at bounding box center [153, 204] width 53 height 10
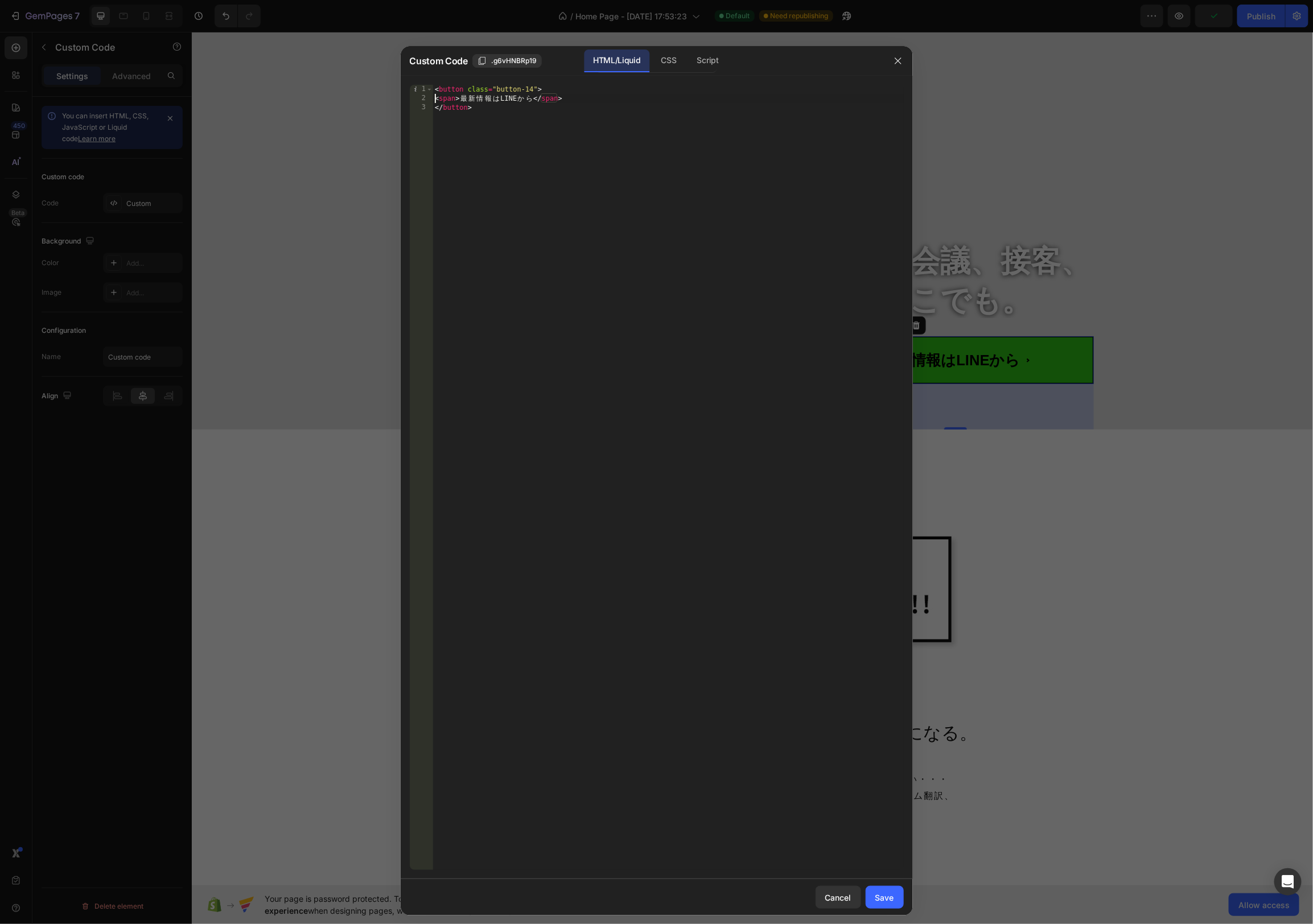
click at [436, 99] on div "< button class = "button-14" > < span > 最 新 情 報 は LINE か ら </ span > </ button >" at bounding box center [668, 487] width 471 height 803
click at [660, 104] on div "< button class = "button-14" > < a href = "" > < span > 最 新 情 報 は LINE か ら </ s…" at bounding box center [668, 487] width 471 height 803
click at [665, 101] on div "< button class = "button-14" > < a href = "" > < span > 最 新 情 報 は LINE か ら </ s…" at bounding box center [668, 487] width 471 height 803
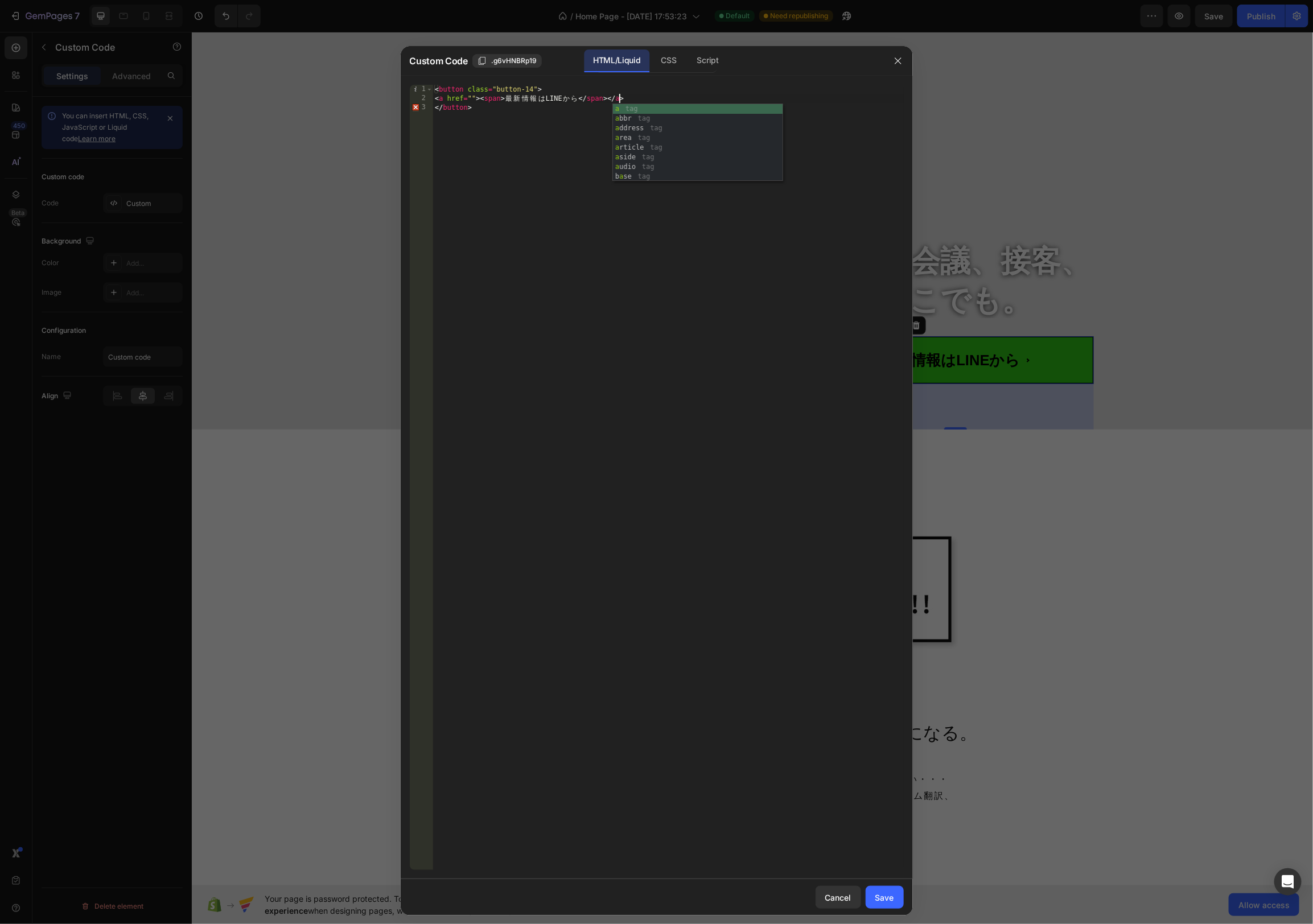
scroll to position [0, 14]
click at [472, 98] on div "< button class = "button-14" > < a href = "" > < span > 最 新 情 報 は LINE か ら </ s…" at bounding box center [668, 487] width 471 height 803
paste textarea "[URL][DOMAIN_NAME]"
type textarea "<a href="[URL][DOMAIN_NAME]"><span>最新情報はLINEから</span></a>"
click at [885, 887] on button "Save" at bounding box center [885, 898] width 38 height 23
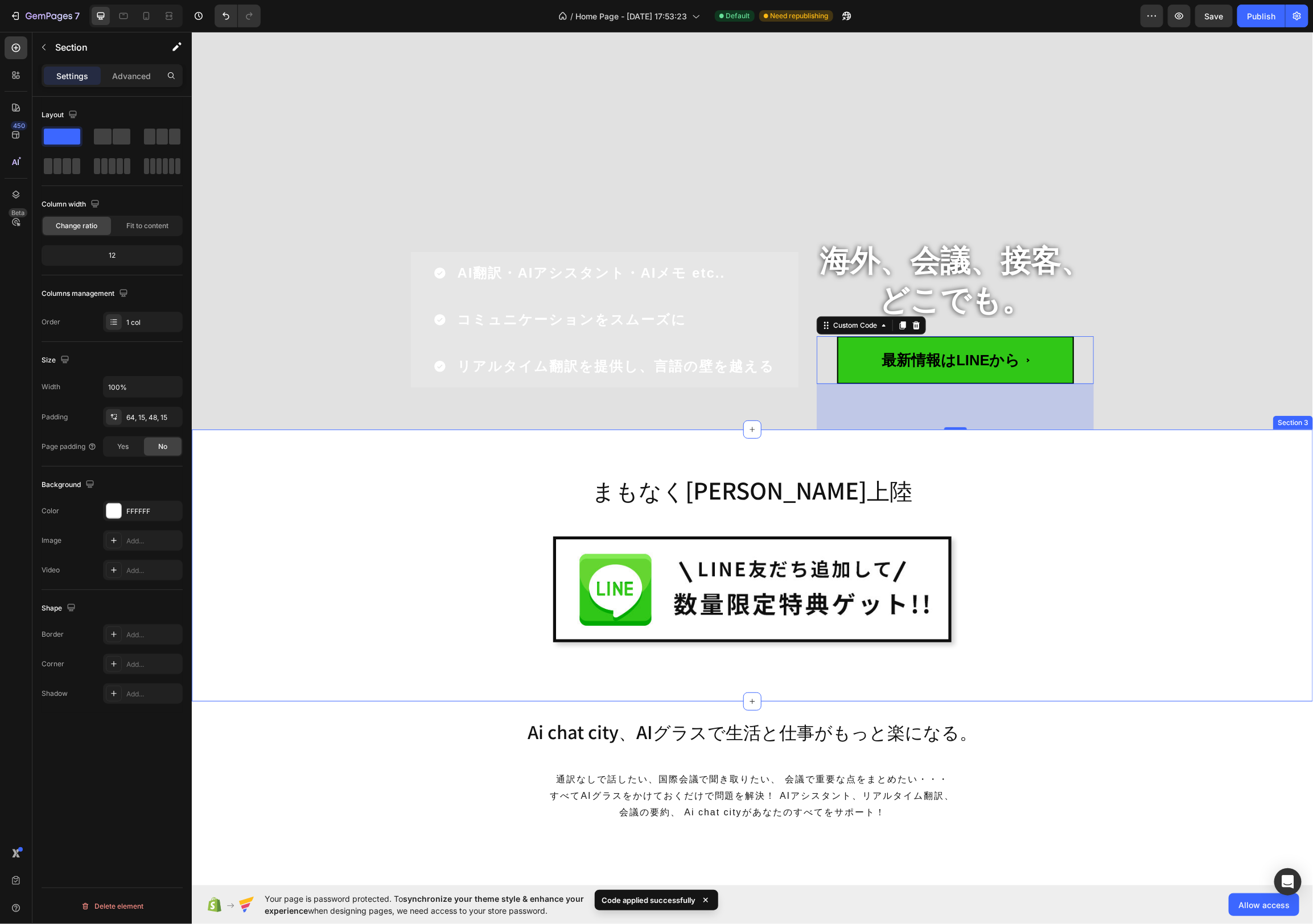
click at [1184, 470] on div "まもなく[PERSON_NAME]上陸 Heading Image Row Row" at bounding box center [752, 569] width 1104 height 208
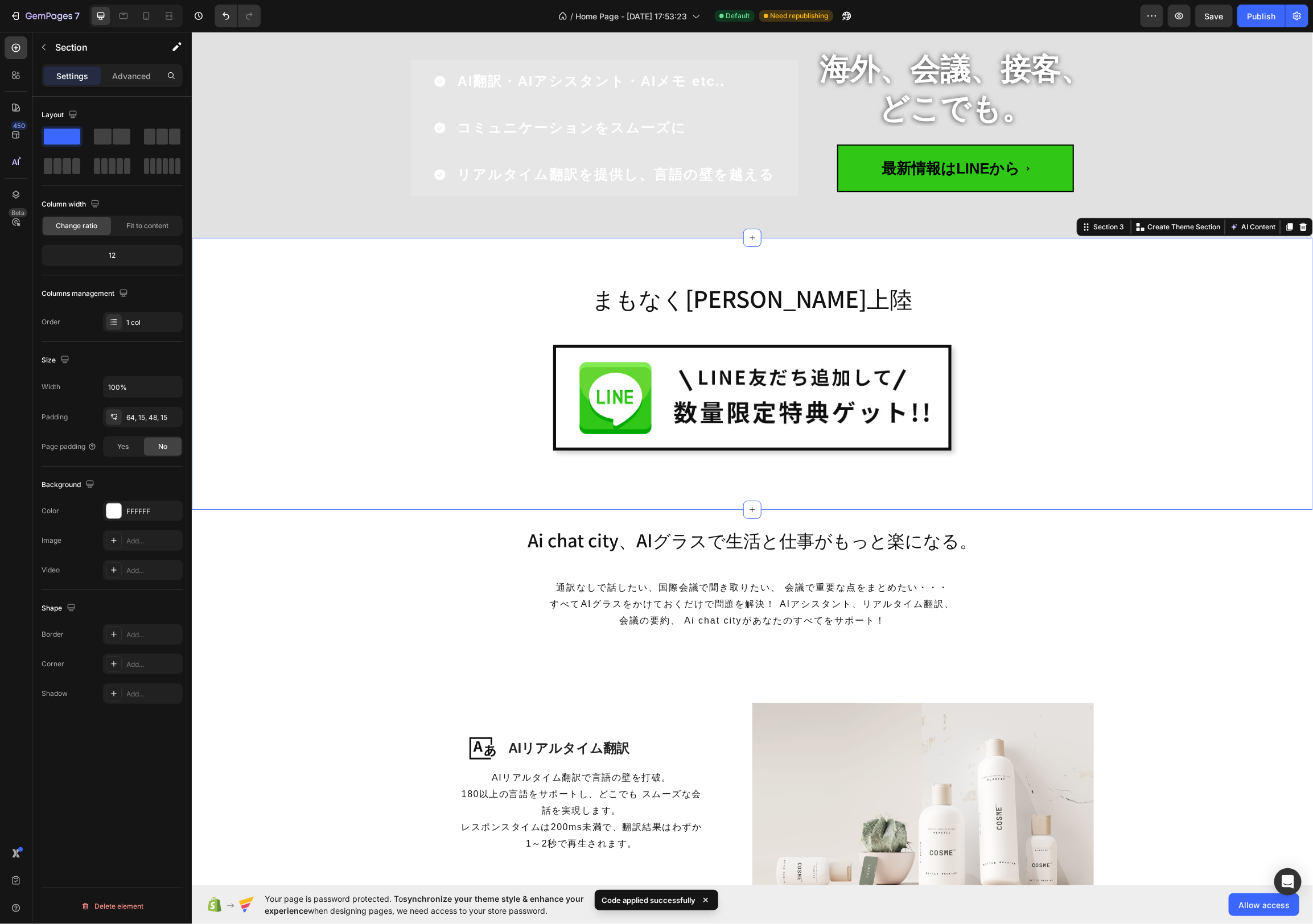
scroll to position [276, 0]
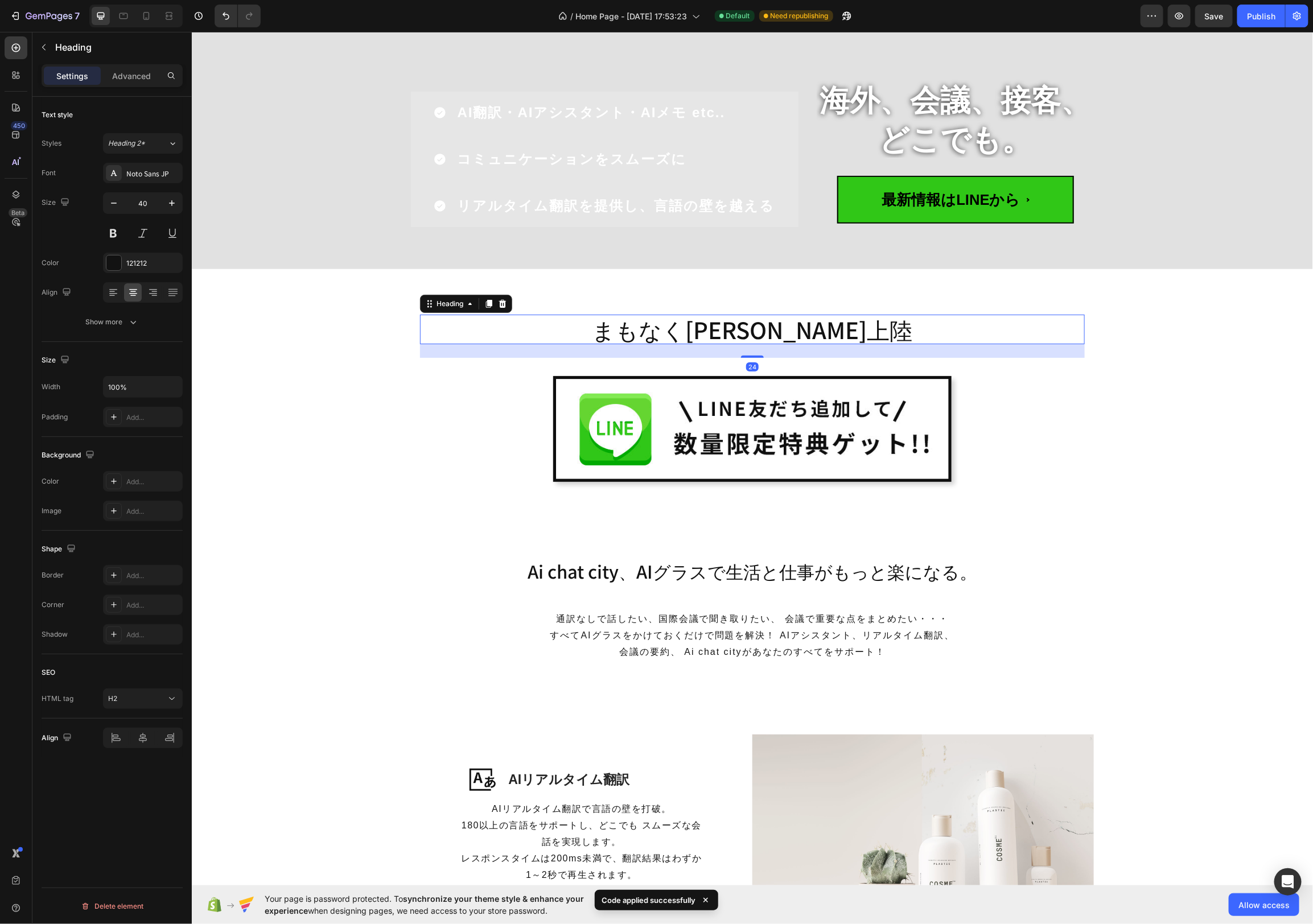
click at [789, 327] on h2 "まもなく[PERSON_NAME]上陸" at bounding box center [752, 329] width 665 height 30
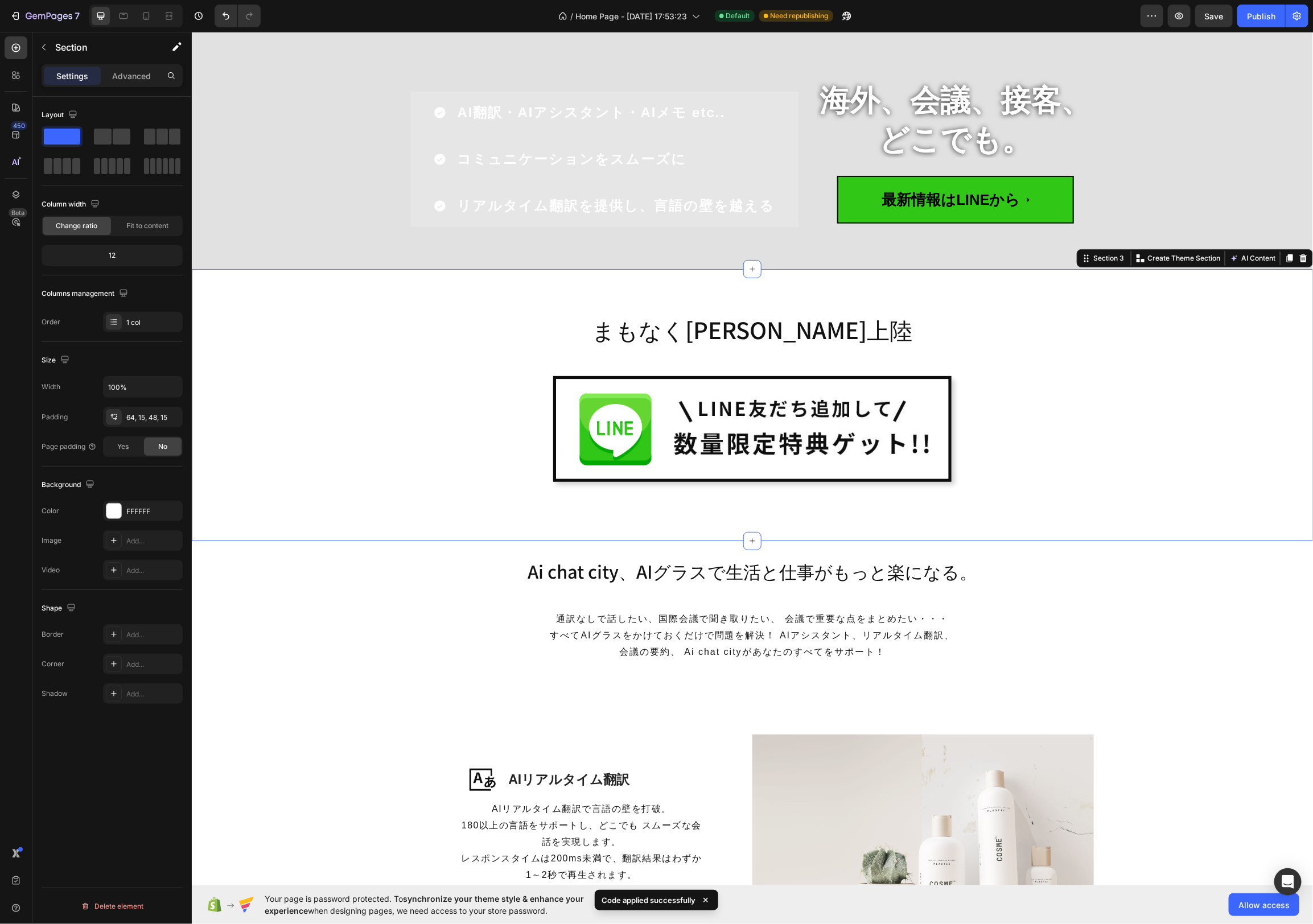
click at [1185, 372] on div "まもなく[PERSON_NAME]上陸 Heading Image Row Row" at bounding box center [752, 409] width 1104 height 208
click at [1194, 376] on div "まもなく[PERSON_NAME]上陸 Heading Image Row Row" at bounding box center [752, 409] width 1104 height 208
click at [861, 329] on h2 "まもなく[PERSON_NAME]上陸" at bounding box center [752, 329] width 665 height 30
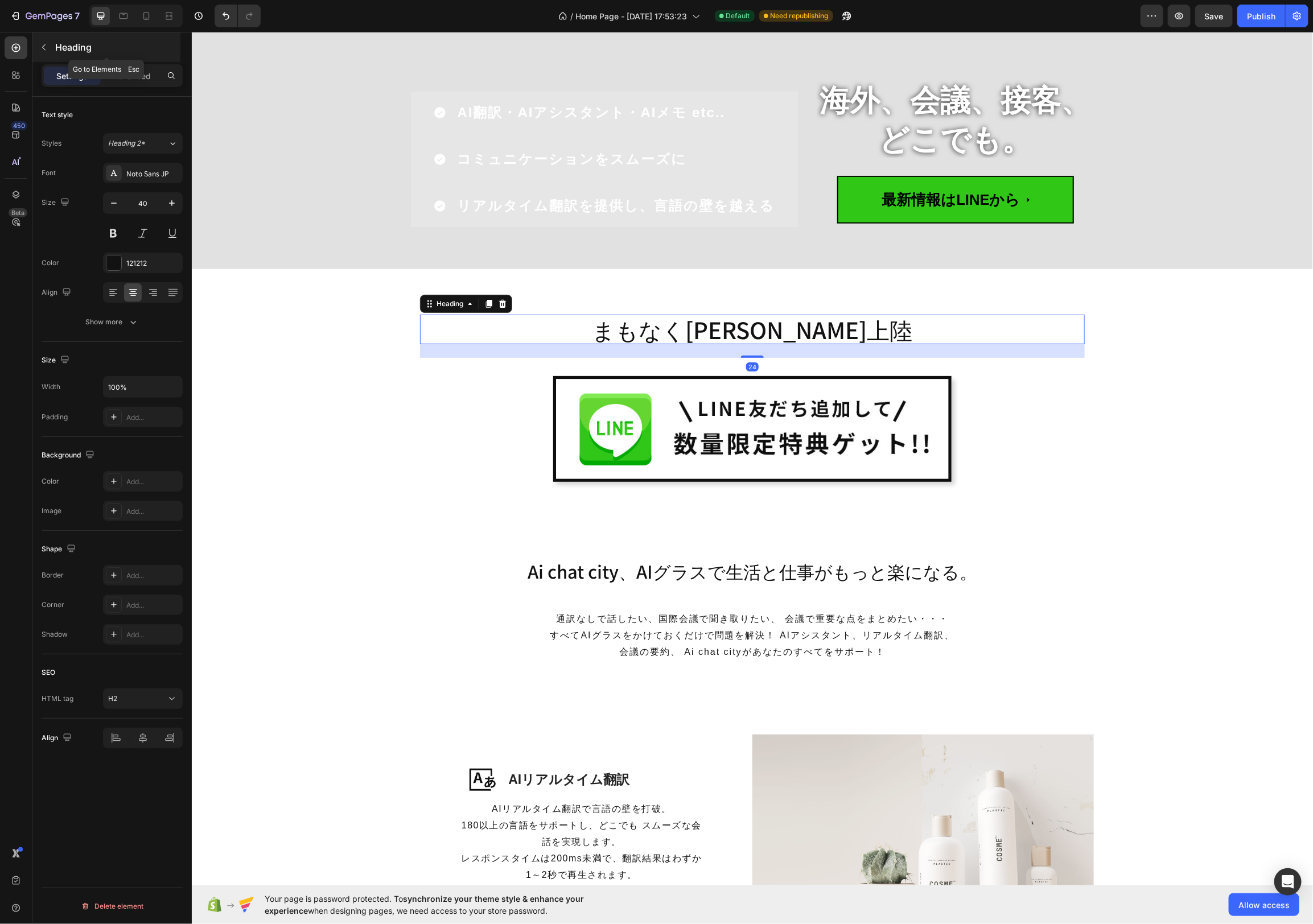
click at [46, 49] on icon "button" at bounding box center [44, 47] width 9 height 9
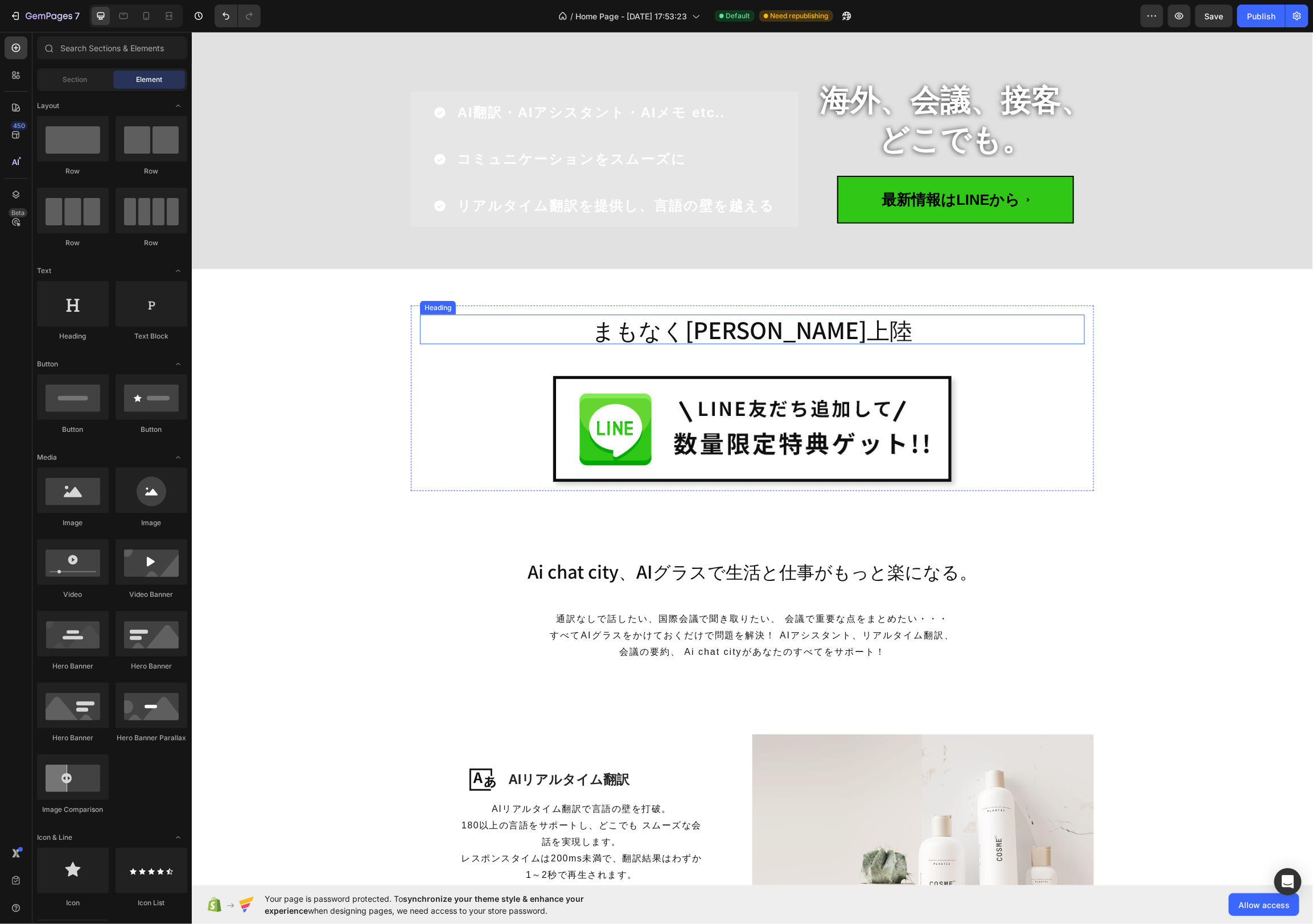
click at [828, 332] on h2 "まもなく[PERSON_NAME]上陸" at bounding box center [752, 329] width 665 height 30
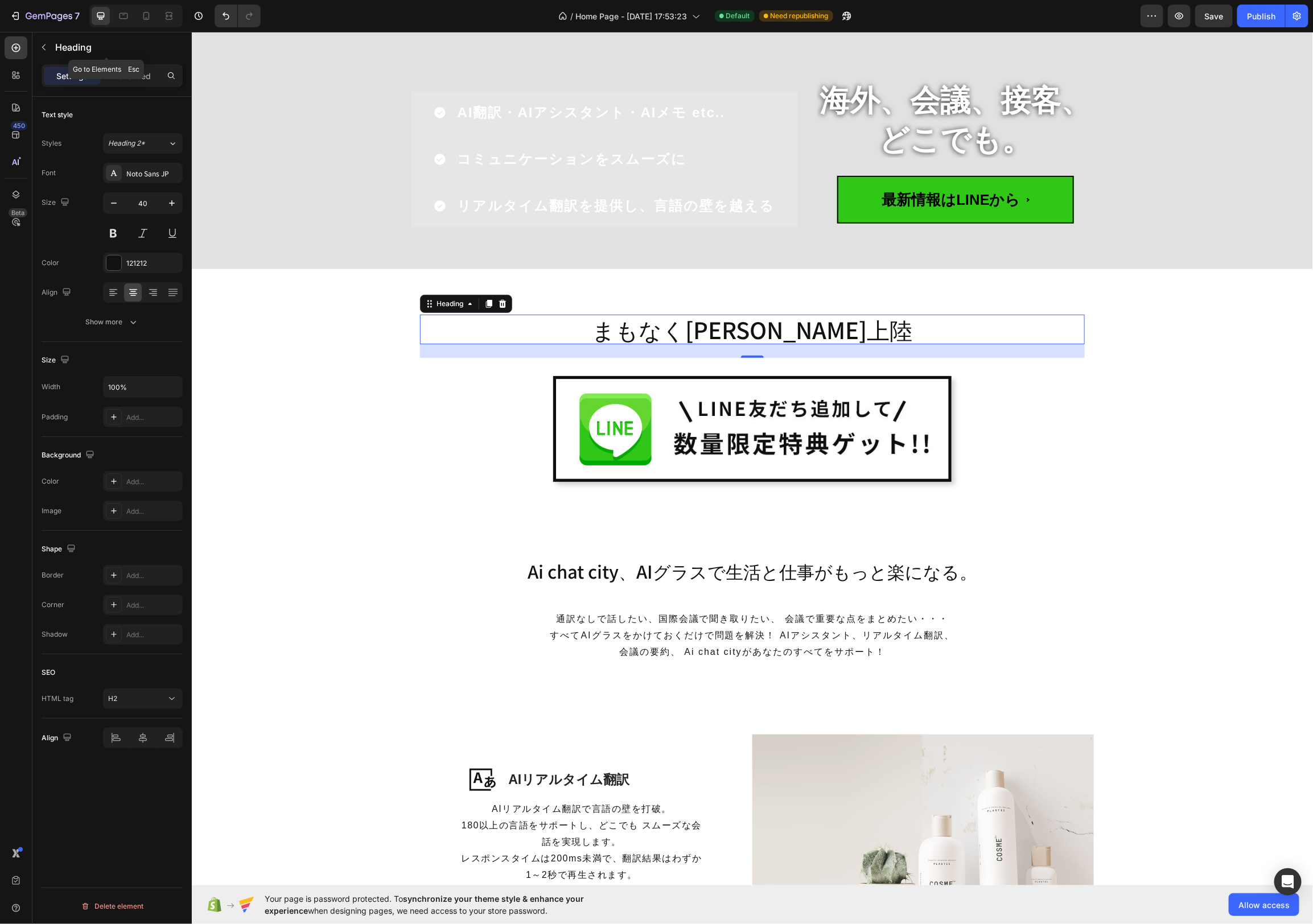
click at [42, 45] on icon "button" at bounding box center [44, 47] width 9 height 9
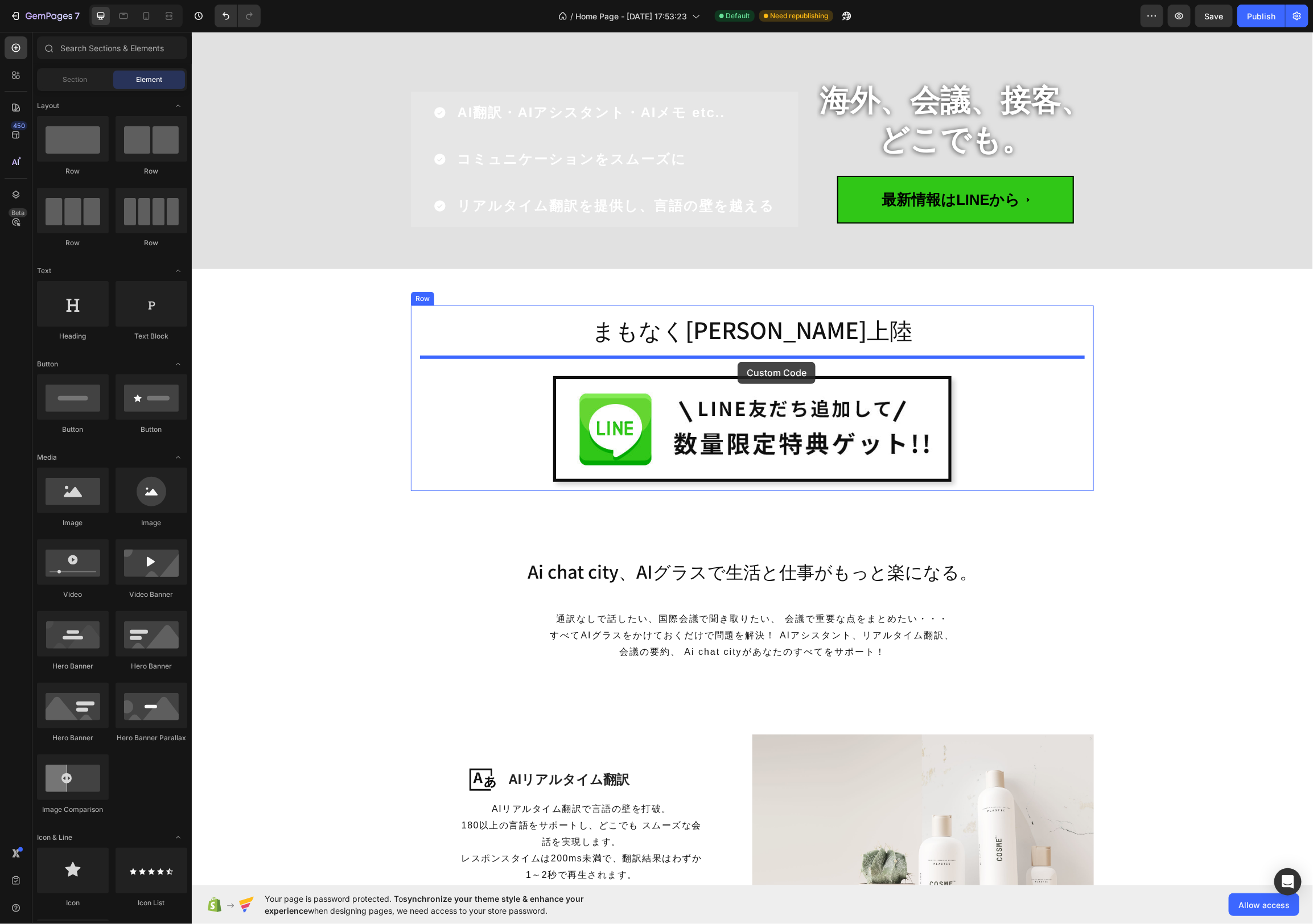
drag, startPoint x: 286, startPoint y: 898, endPoint x: 737, endPoint y: 361, distance: 701.3
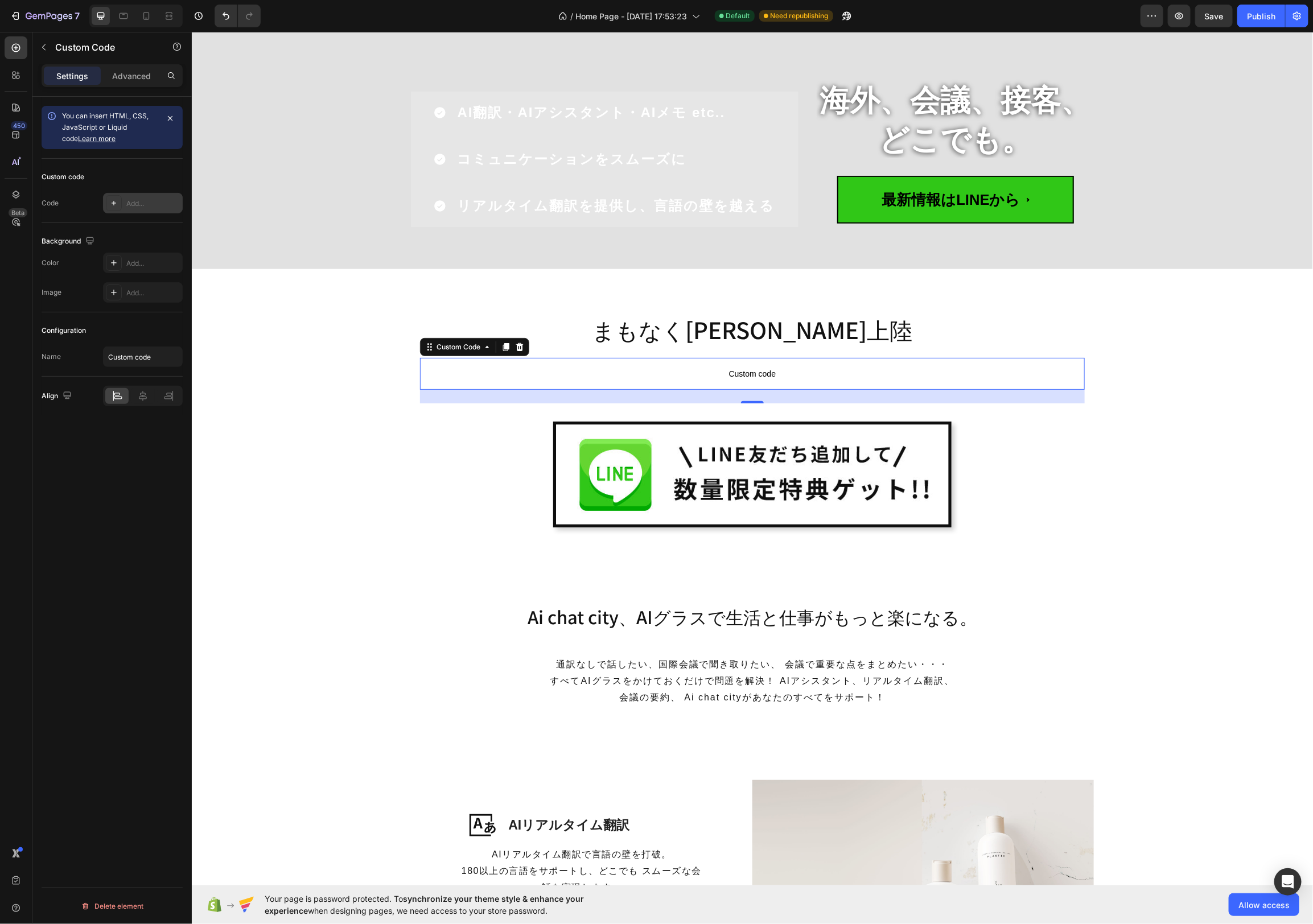
click at [124, 203] on div "Add..." at bounding box center [142, 203] width 80 height 21
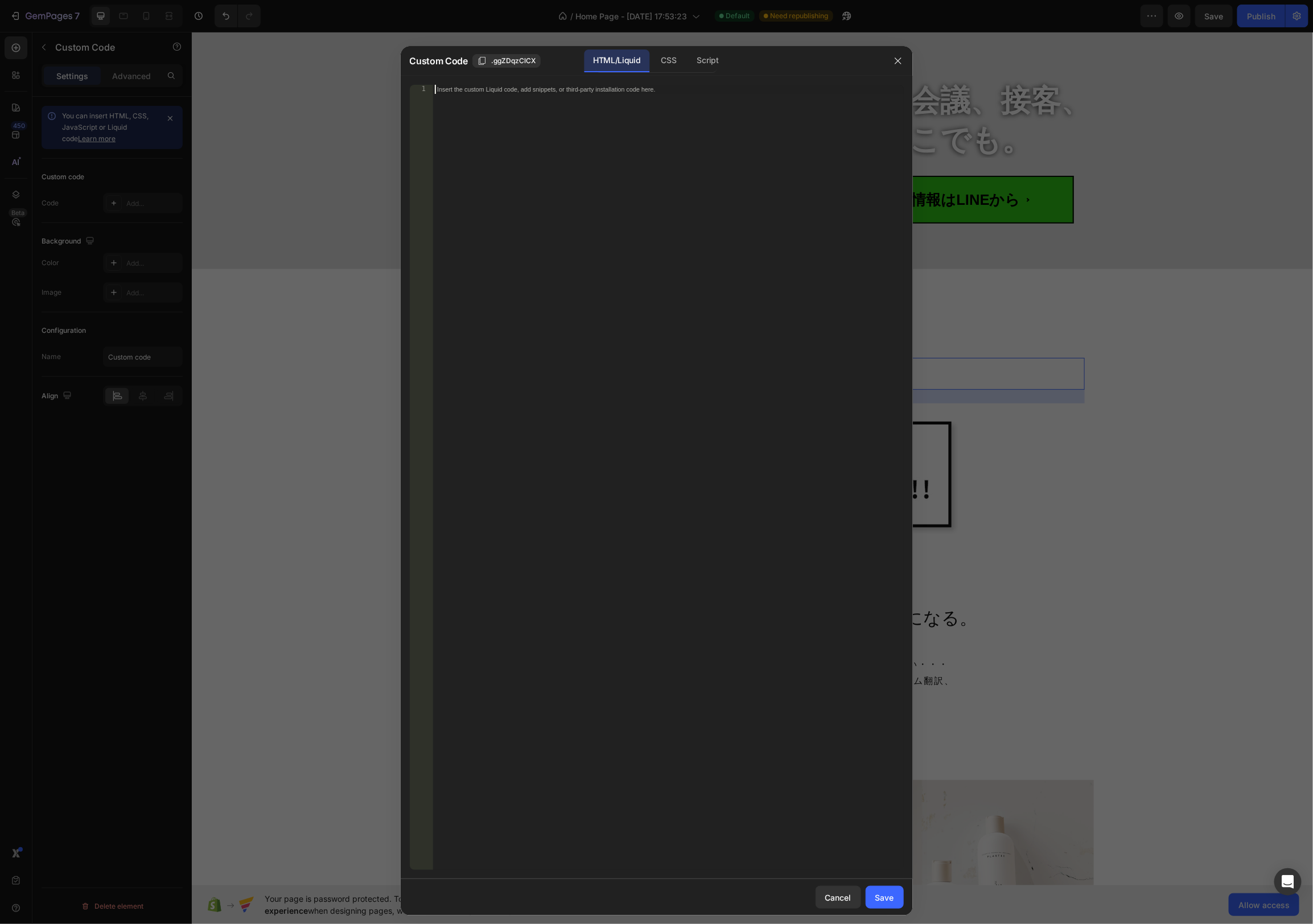
click at [701, 135] on div "Insert the custom Liquid code, add snippets, or third-party installation code h…" at bounding box center [668, 487] width 471 height 803
drag, startPoint x: 900, startPoint y: 60, endPoint x: 908, endPoint y: 64, distance: 8.9
click at [900, 60] on icon "button" at bounding box center [898, 61] width 9 height 9
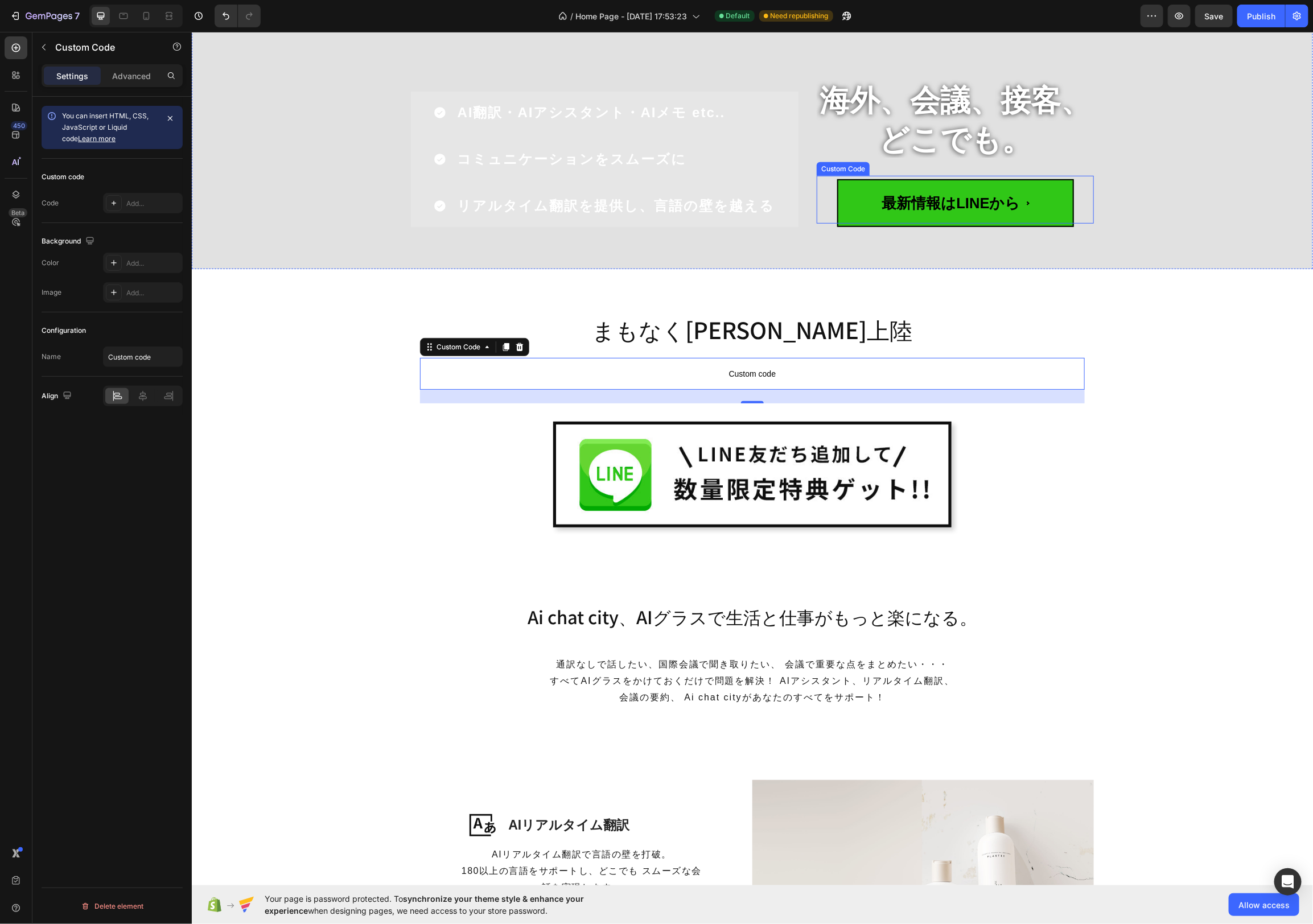
click at [1052, 206] on span "最新情報はLINEから" at bounding box center [955, 202] width 237 height 47
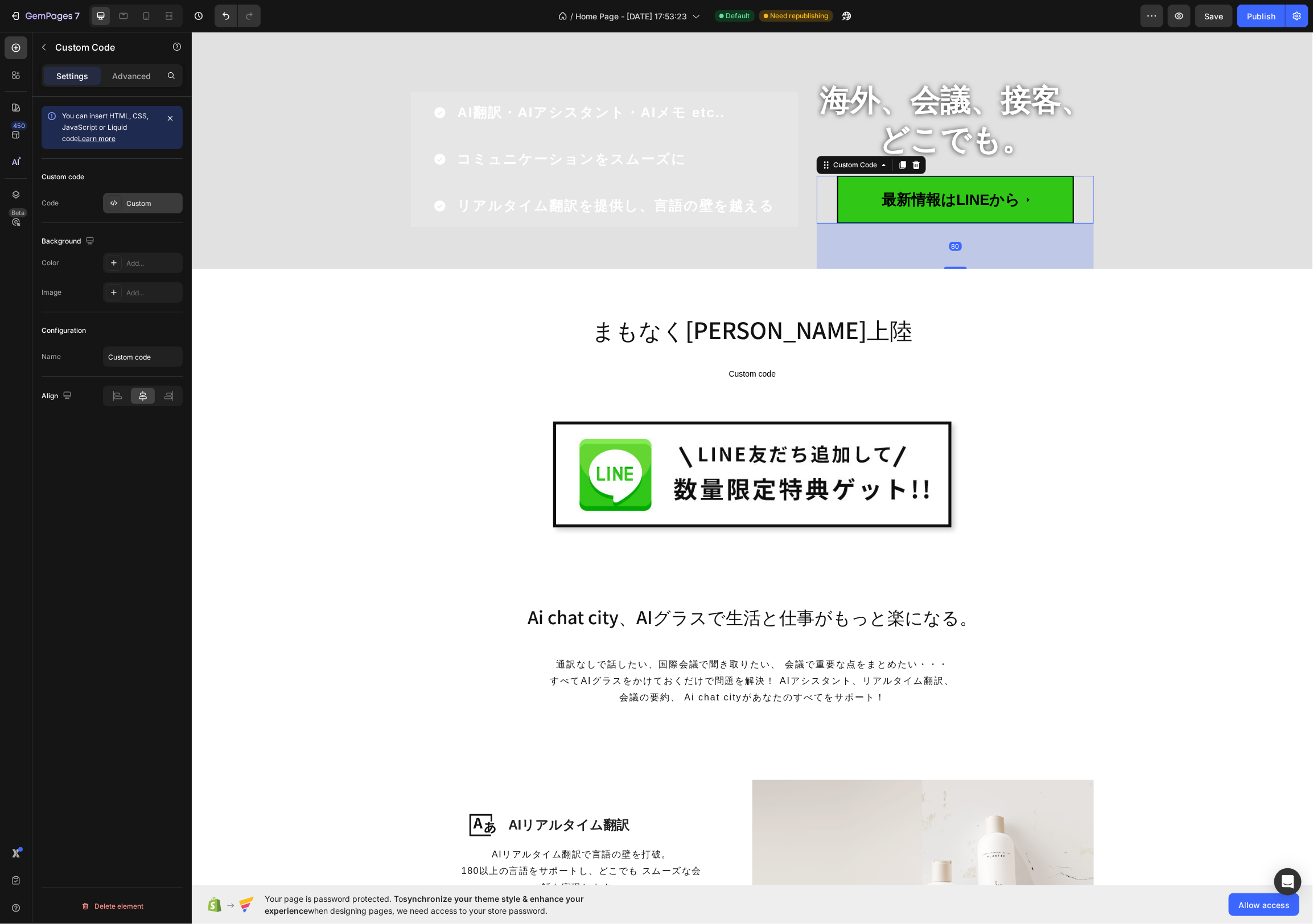
click at [134, 202] on div "Custom" at bounding box center [153, 204] width 53 height 10
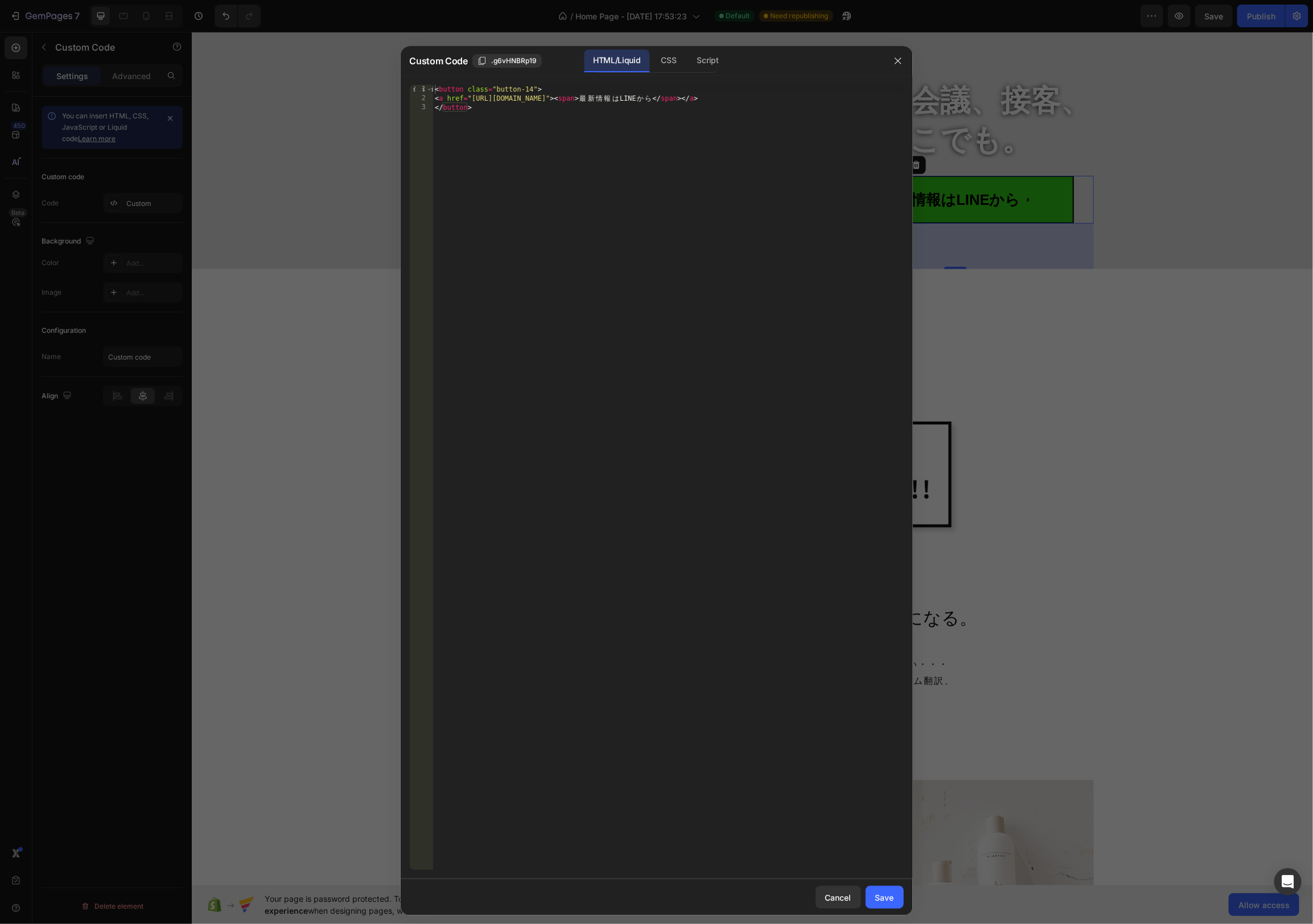
click at [503, 105] on div "< button class = "button-14" > < a href = "[URL][DOMAIN_NAME]" > < span > 最 新 情…" at bounding box center [668, 487] width 471 height 803
type textarea "<a href="[URL][DOMAIN_NAME]"><span>最新情報はLINEから</span></a> </button>"
click at [1042, 331] on div at bounding box center [656, 462] width 1313 height 924
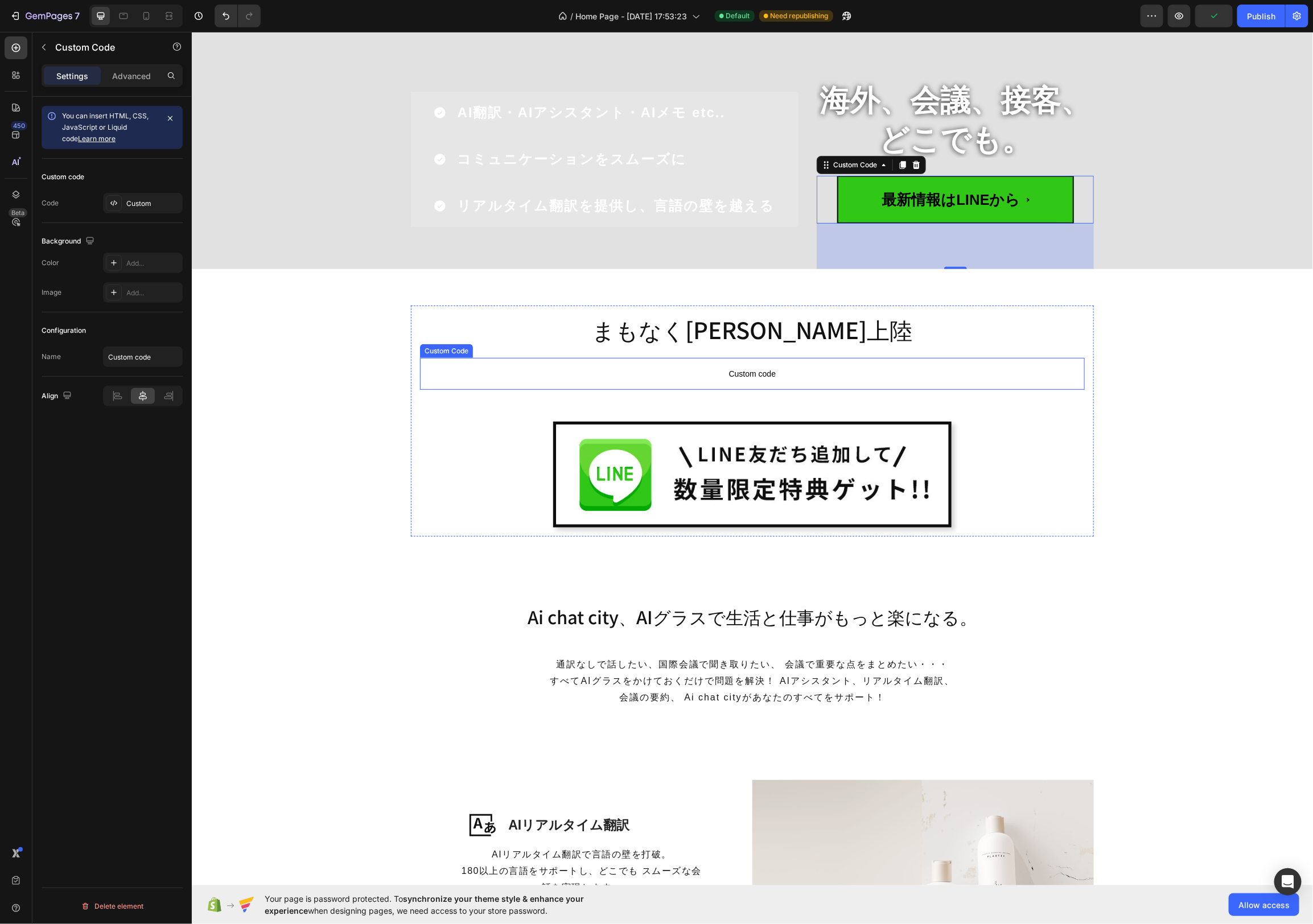
click at [810, 368] on span "Custom code" at bounding box center [752, 373] width 665 height 14
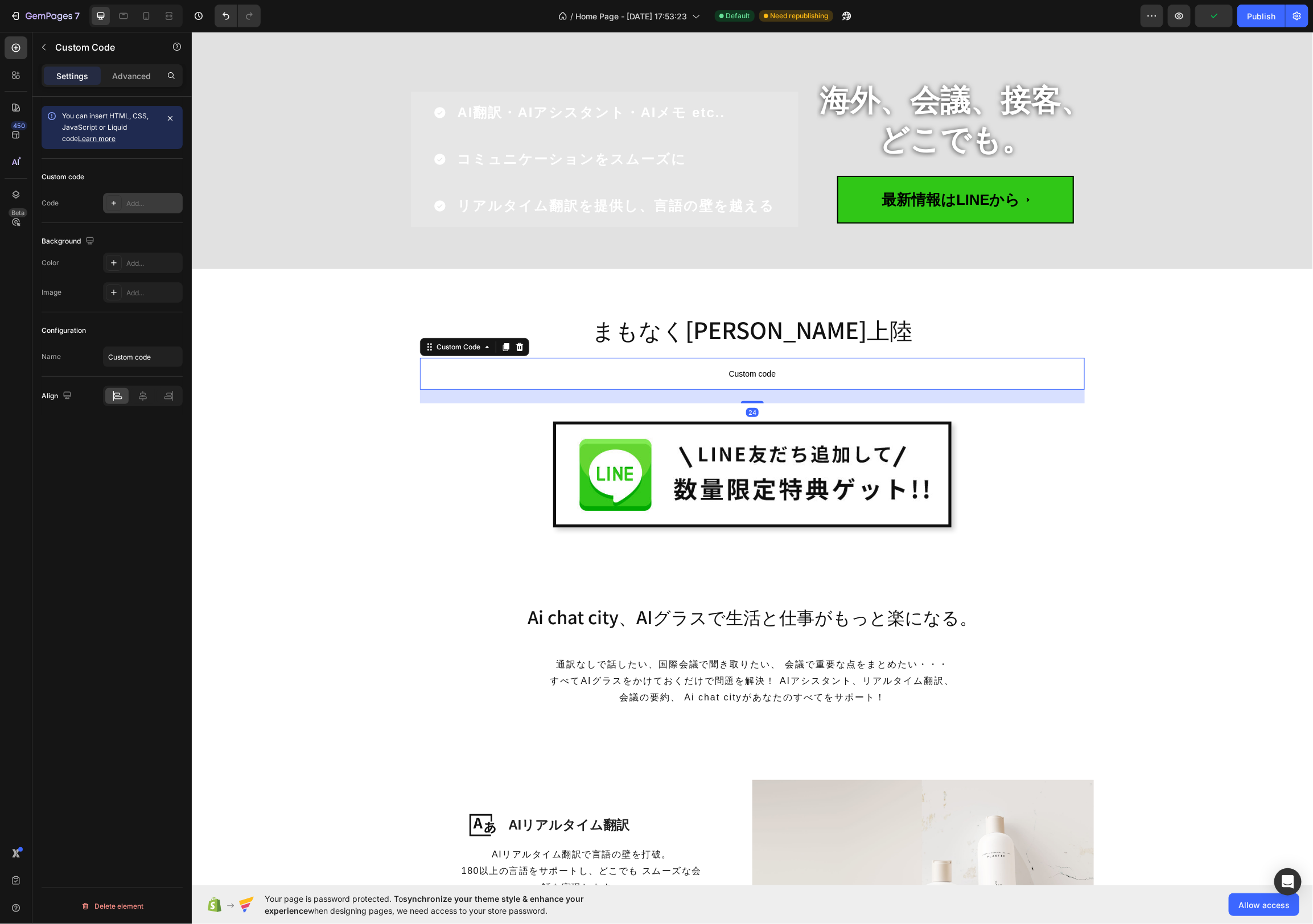
click at [131, 195] on div "Add..." at bounding box center [142, 203] width 80 height 21
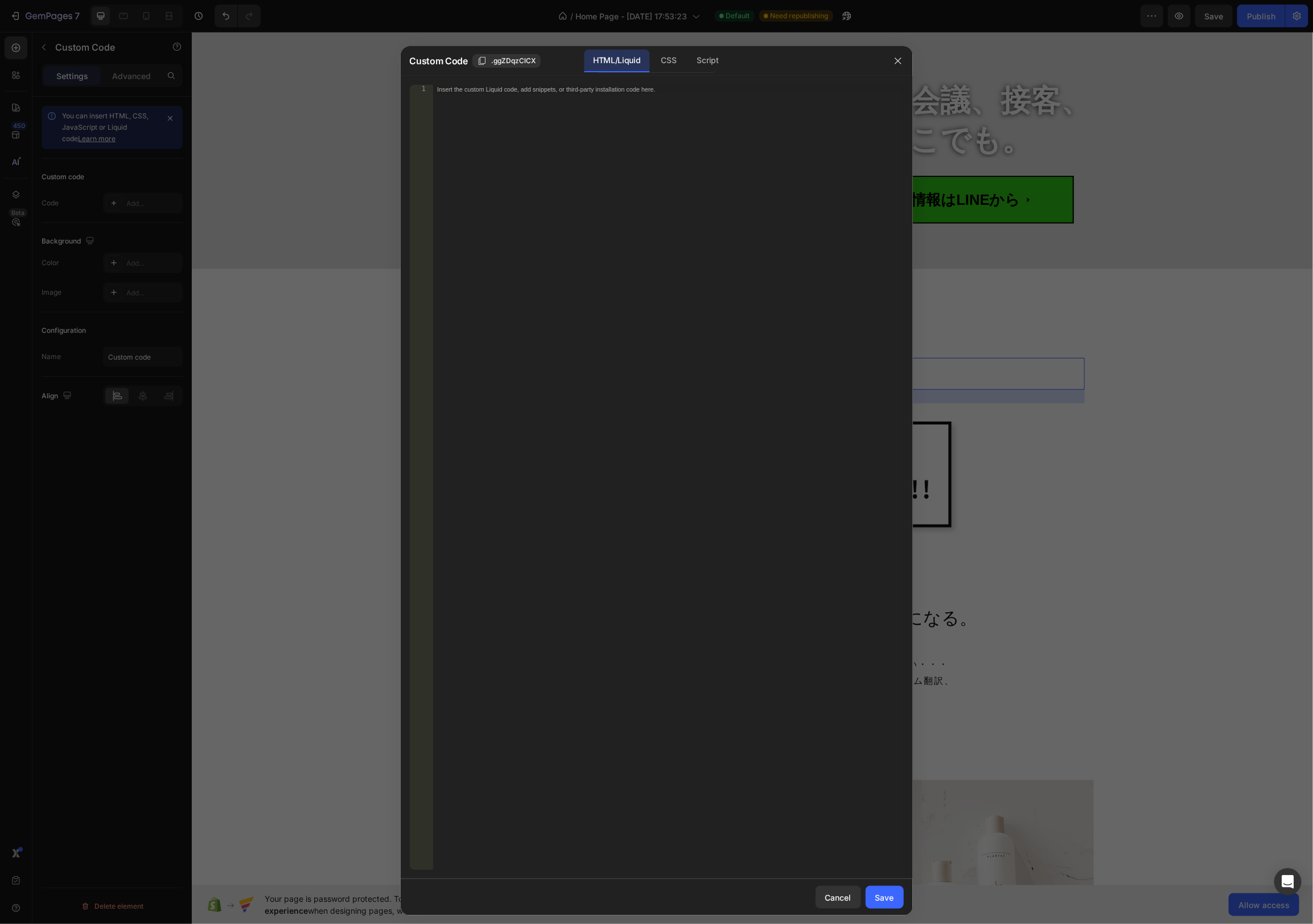
click at [551, 165] on div "Insert the custom Liquid code, add snippets, or third-party installation code h…" at bounding box center [668, 487] width 471 height 803
paste textarea "</button>"
click at [450, 84] on div "</button> 1 2 3 < button class = "button-14" > < a href = "[URL][DOMAIN_NAME]" …" at bounding box center [657, 477] width 512 height 803
drag, startPoint x: 537, startPoint y: 87, endPoint x: 490, endPoint y: 87, distance: 47.0
click at [487, 87] on div "< button class = "button-14" > < a href = "[URL][DOMAIN_NAME]" > < span > 最 新 情…" at bounding box center [668, 487] width 471 height 803
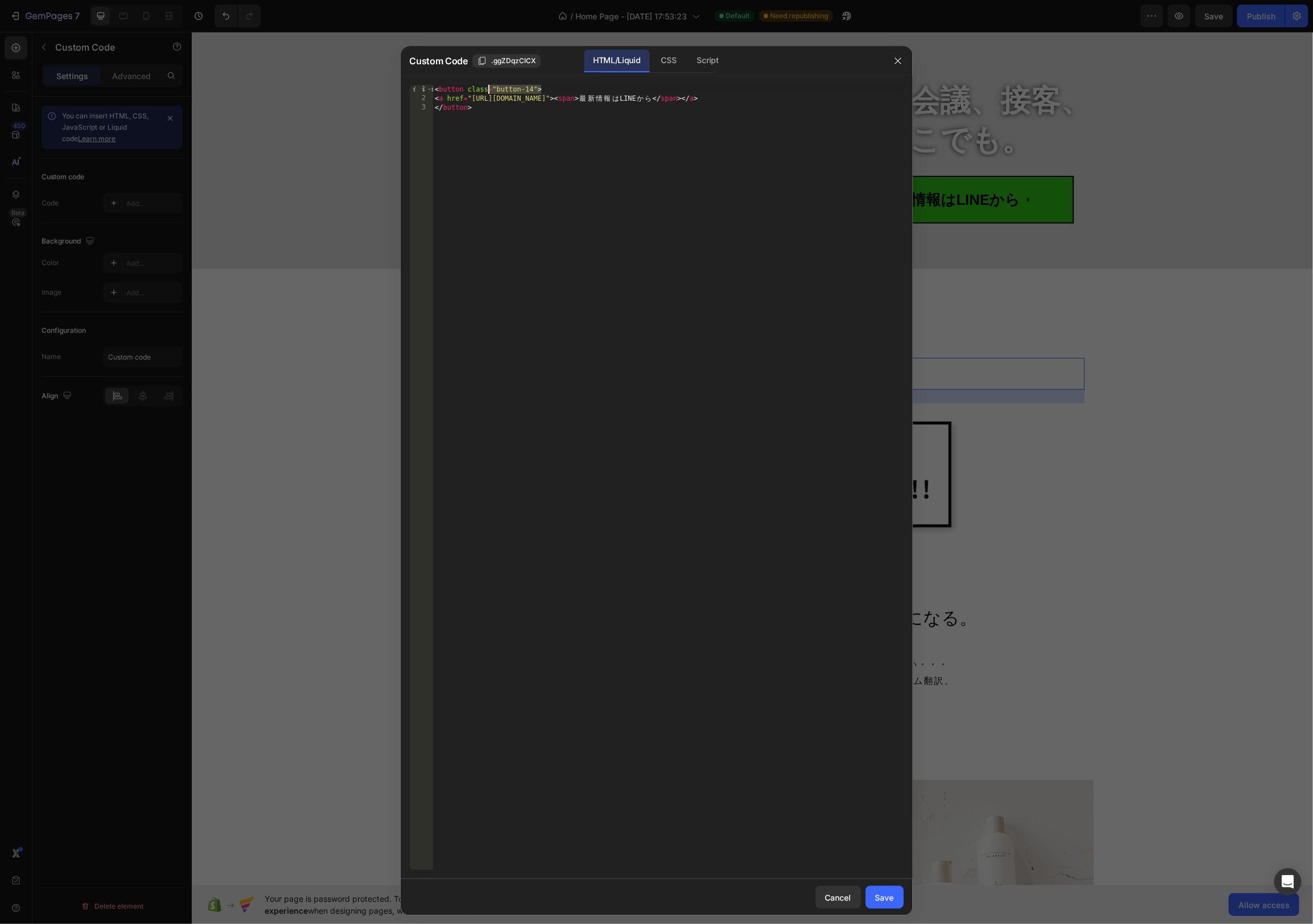
click at [490, 87] on div "< button class = "button-14" > < a href = "[URL][DOMAIN_NAME]" > < span > 最 新 情…" at bounding box center [668, 487] width 471 height 803
drag, startPoint x: 530, startPoint y: 87, endPoint x: 439, endPoint y: 90, distance: 91.0
click at [439, 90] on div "< button class = "button-14" > < a href = "[URL][DOMAIN_NAME]" > < span > 最 新 情…" at bounding box center [668, 487] width 471 height 803
click at [574, 112] on div "< h2 > < a href = "[URL][DOMAIN_NAME]" > < span > 最 新 情 報 は LINE か ら </ span > …" at bounding box center [668, 487] width 471 height 803
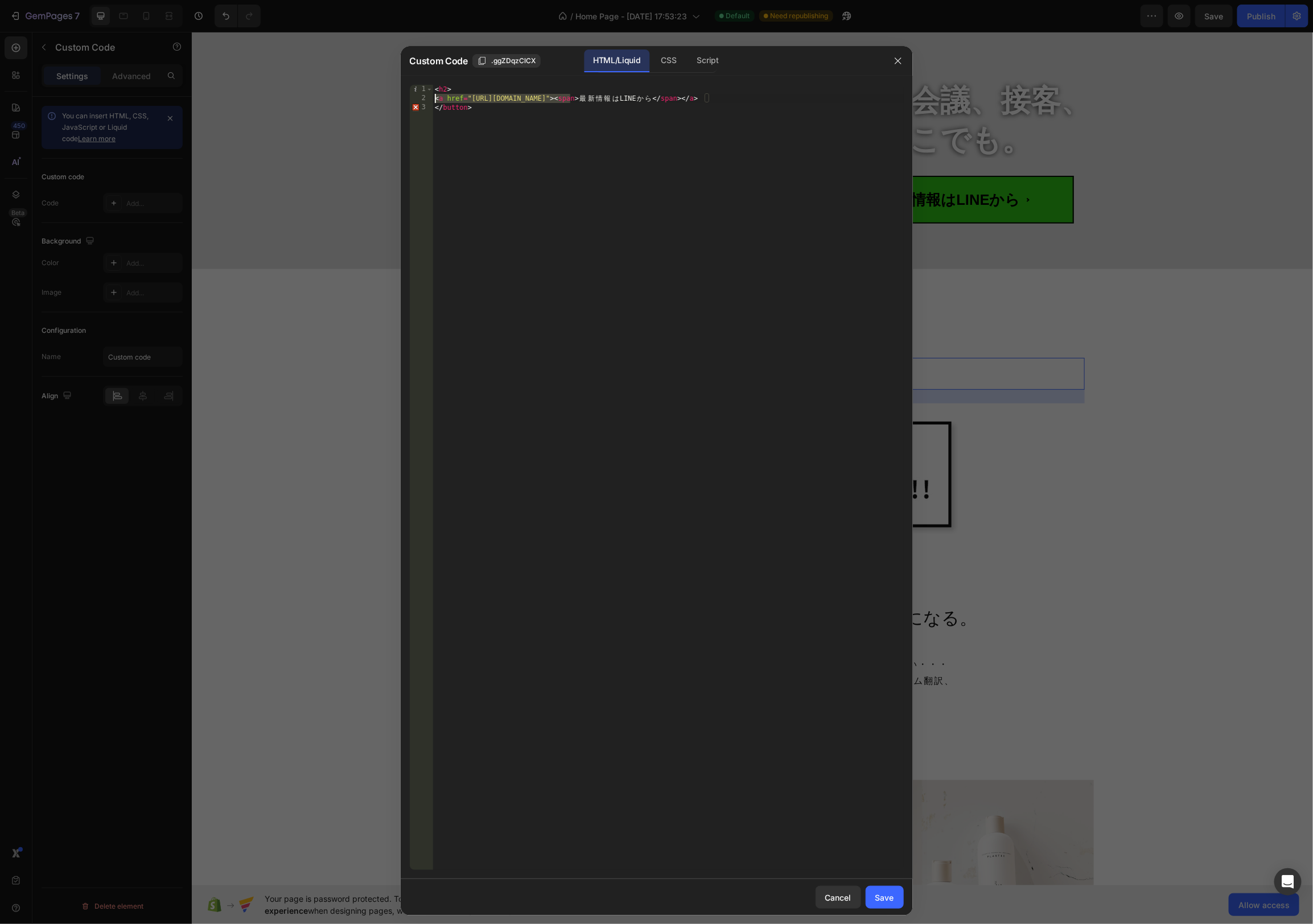
drag, startPoint x: 567, startPoint y: 99, endPoint x: 427, endPoint y: 102, distance: 140.0
click at [427, 102] on div "</button> 1 2 3 < h2 > < a href = "[URL][DOMAIN_NAME]" > < span > 最 新 情 報 は LIN…" at bounding box center [657, 477] width 494 height 785
drag, startPoint x: 481, startPoint y: 98, endPoint x: 416, endPoint y: 100, distance: 65.0
click at [416, 100] on div "<h2><span>最新情報はLINEから</span></a> 1 2 < h2 > < span > 最 新 情 報 は LINE か ら </ span…" at bounding box center [657, 477] width 494 height 785
type textarea "</button>"
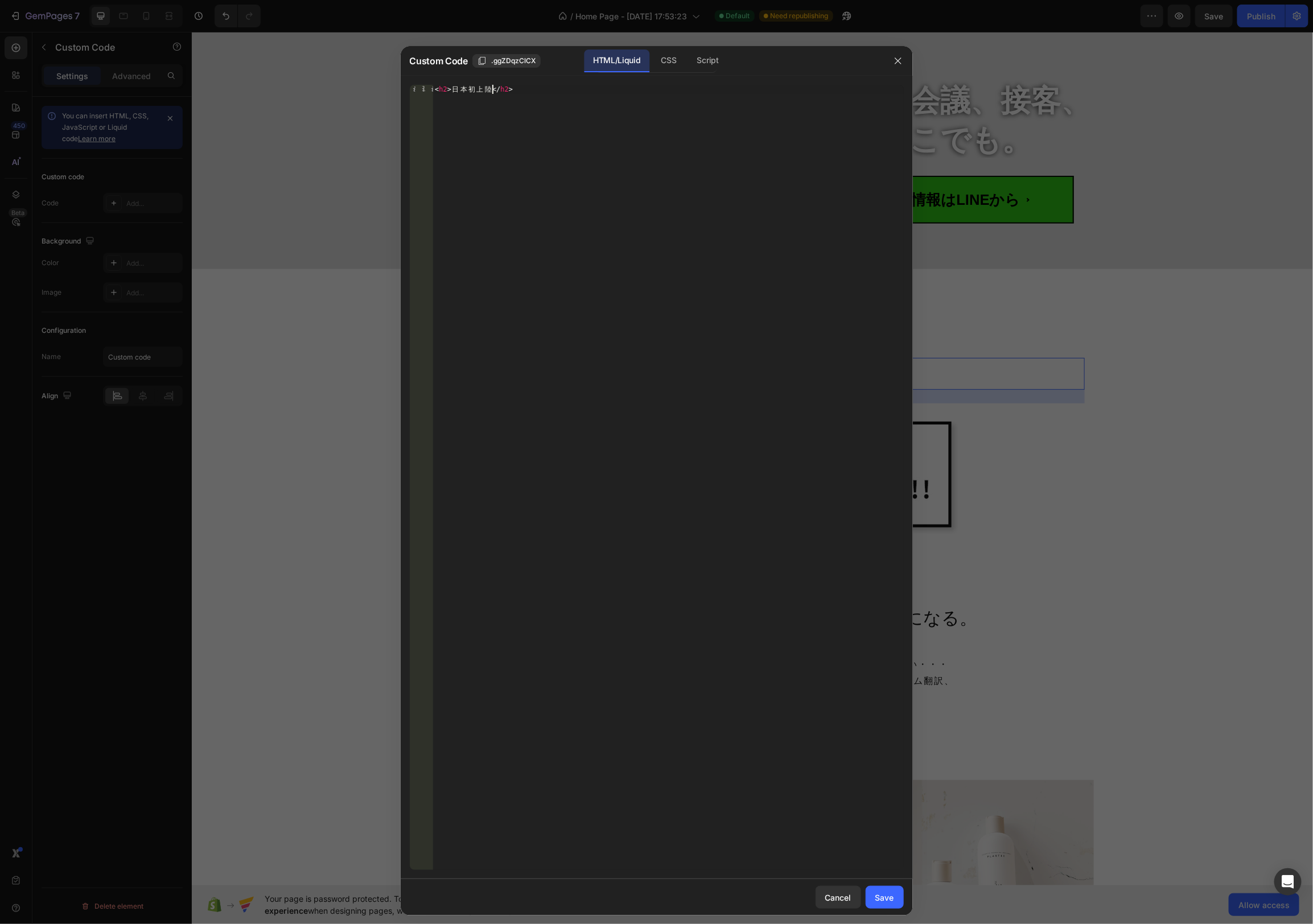
click at [539, 180] on div "< h2 > [PERSON_NAME] [PERSON_NAME] </ h2 >" at bounding box center [668, 487] width 471 height 803
type textarea "<h2>[PERSON_NAME]上陸</h2>"
click at [882, 898] on div "Save" at bounding box center [885, 897] width 19 height 12
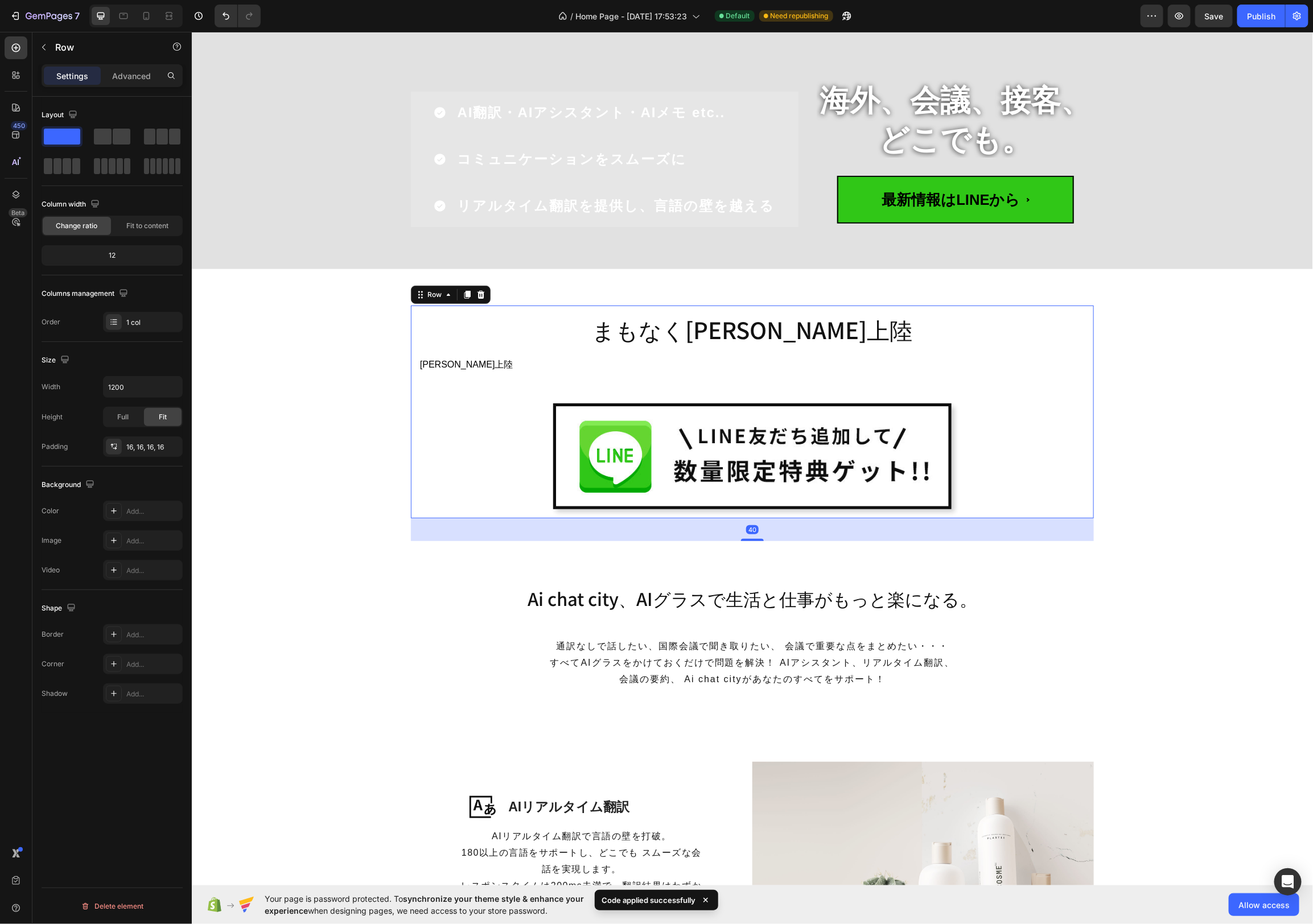
click at [807, 344] on div "まもなく[PERSON_NAME]上陸 Heading [PERSON_NAME]上陸 Custom Code Image" at bounding box center [752, 411] width 665 height 195
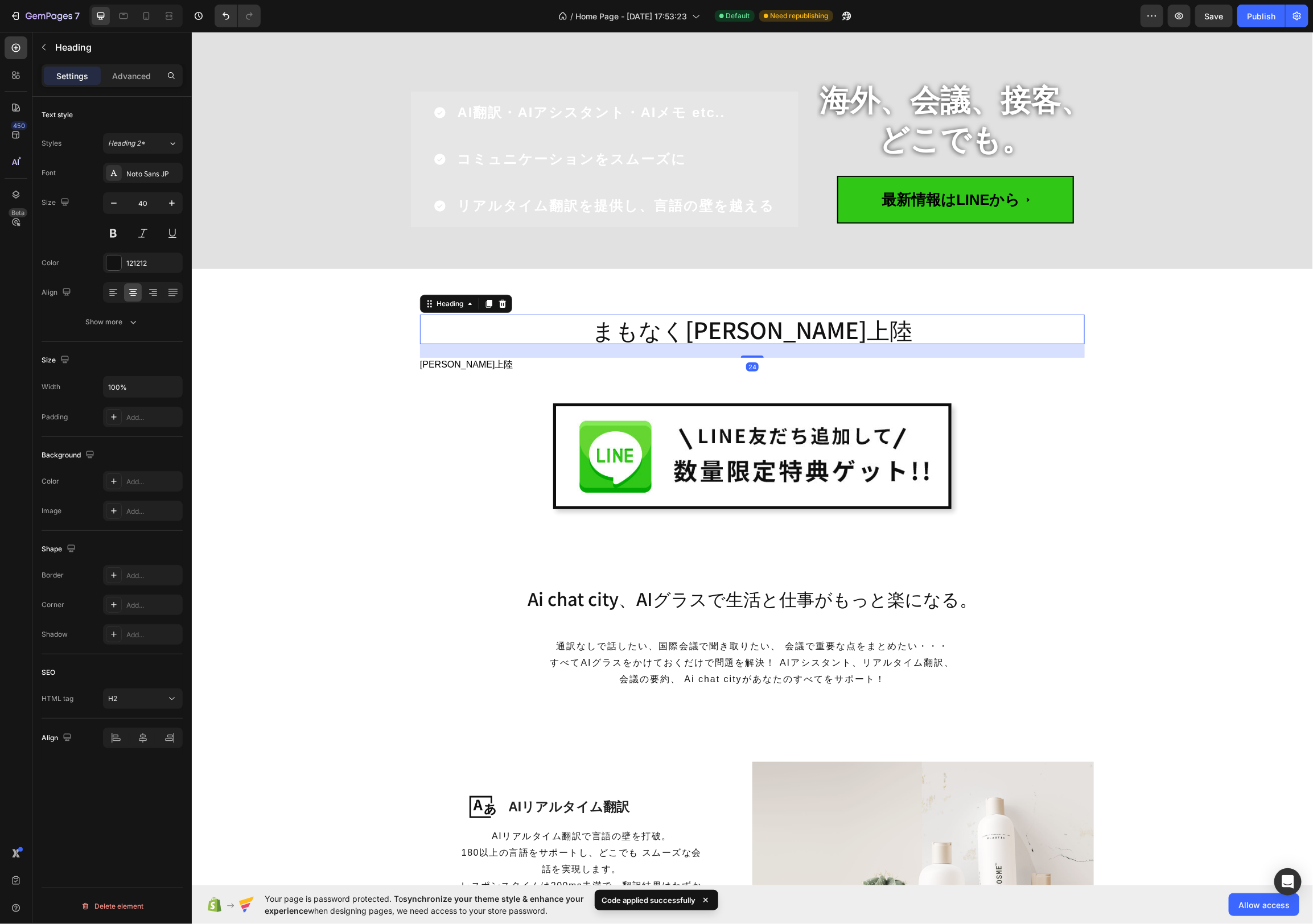
click at [828, 329] on h2 "まもなく[PERSON_NAME]上陸" at bounding box center [752, 329] width 665 height 30
drag, startPoint x: 867, startPoint y: 324, endPoint x: 861, endPoint y: 326, distance: 6.3
click at [867, 324] on h2 "まもなく[PERSON_NAME]上陸" at bounding box center [752, 329] width 665 height 30
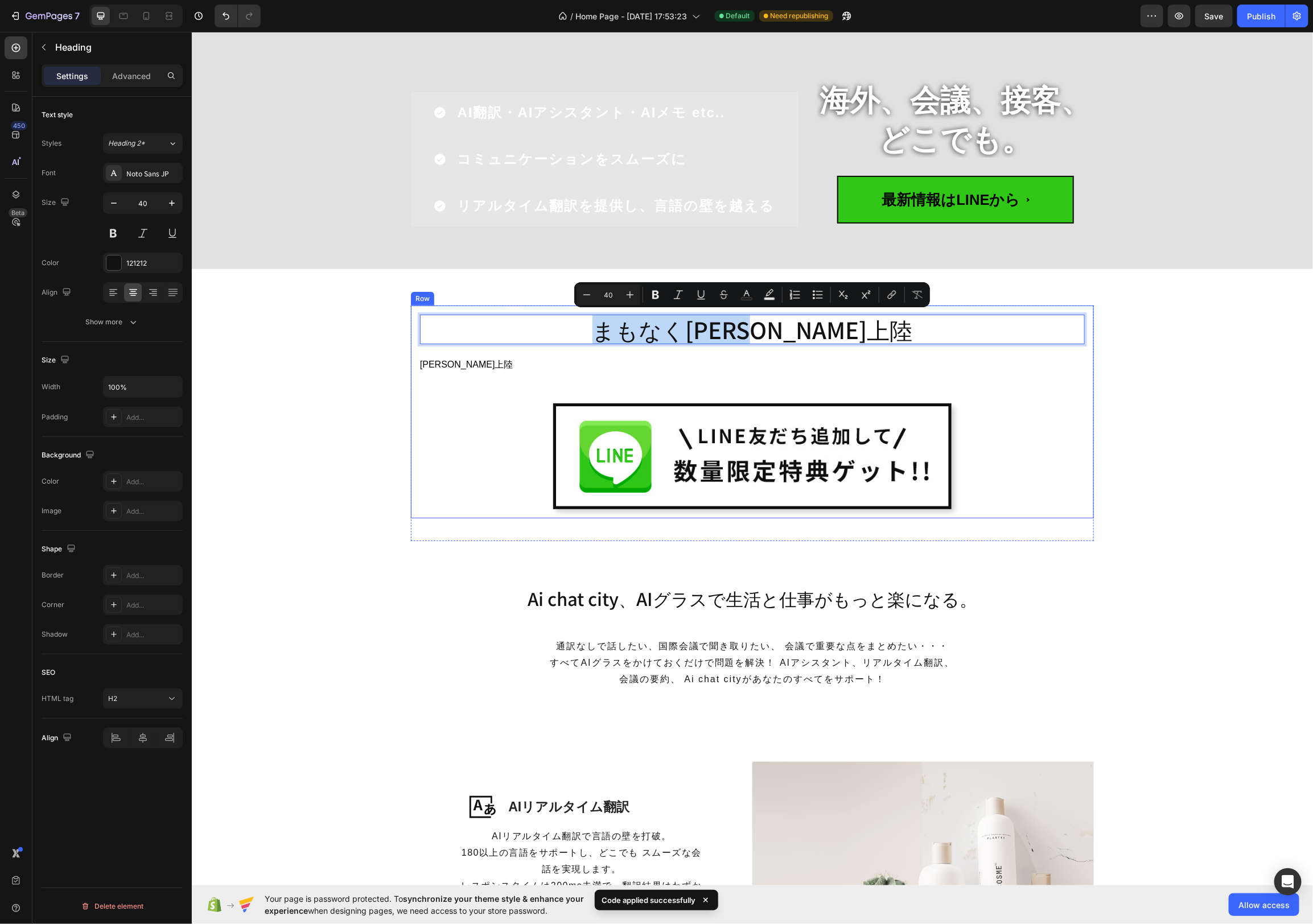
copy p "まもなく[PERSON_NAME]上陸"
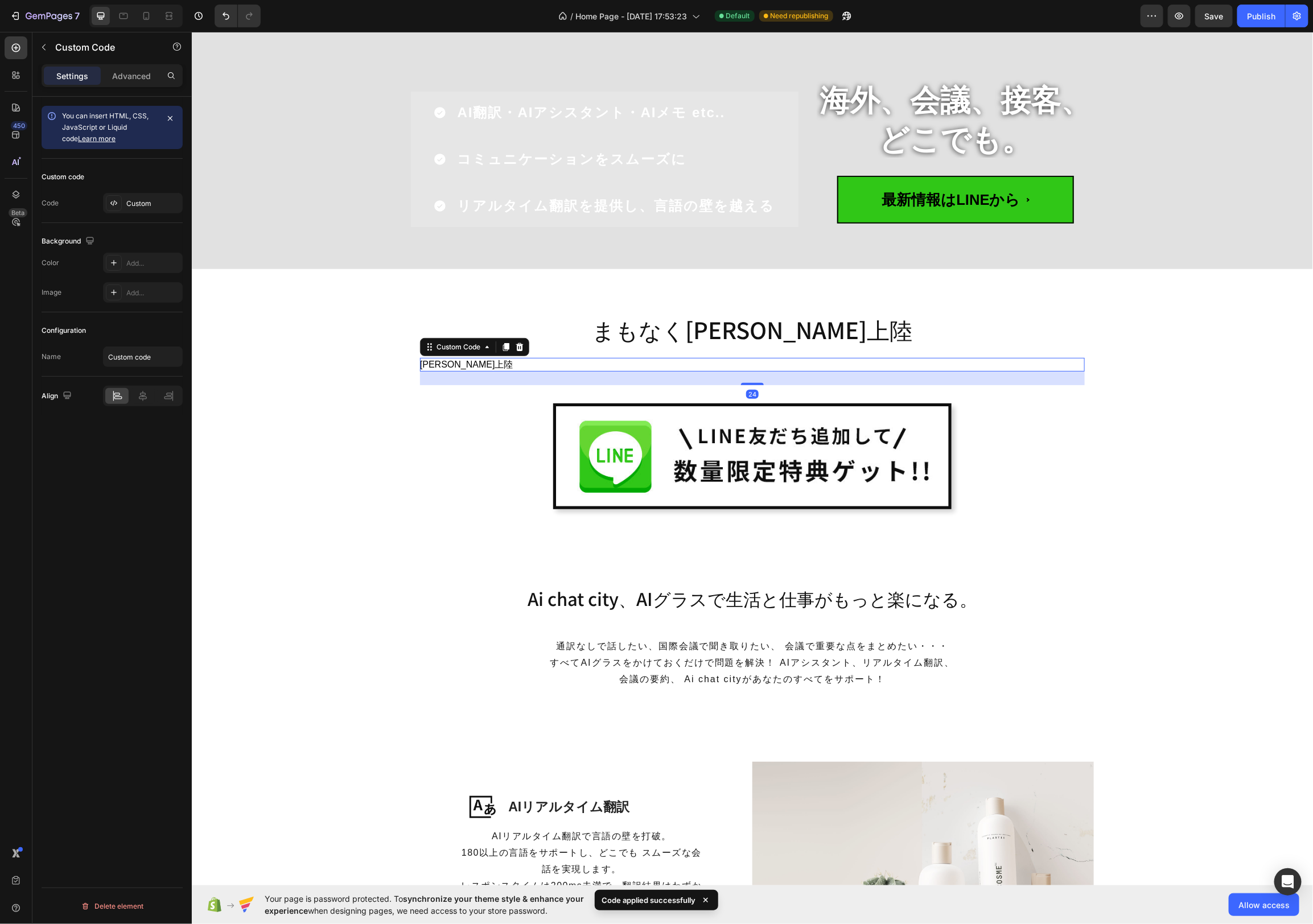
click at [477, 367] on h2 "[PERSON_NAME]上陸" at bounding box center [752, 364] width 665 height 14
click at [150, 208] on div "Custom" at bounding box center [142, 203] width 80 height 21
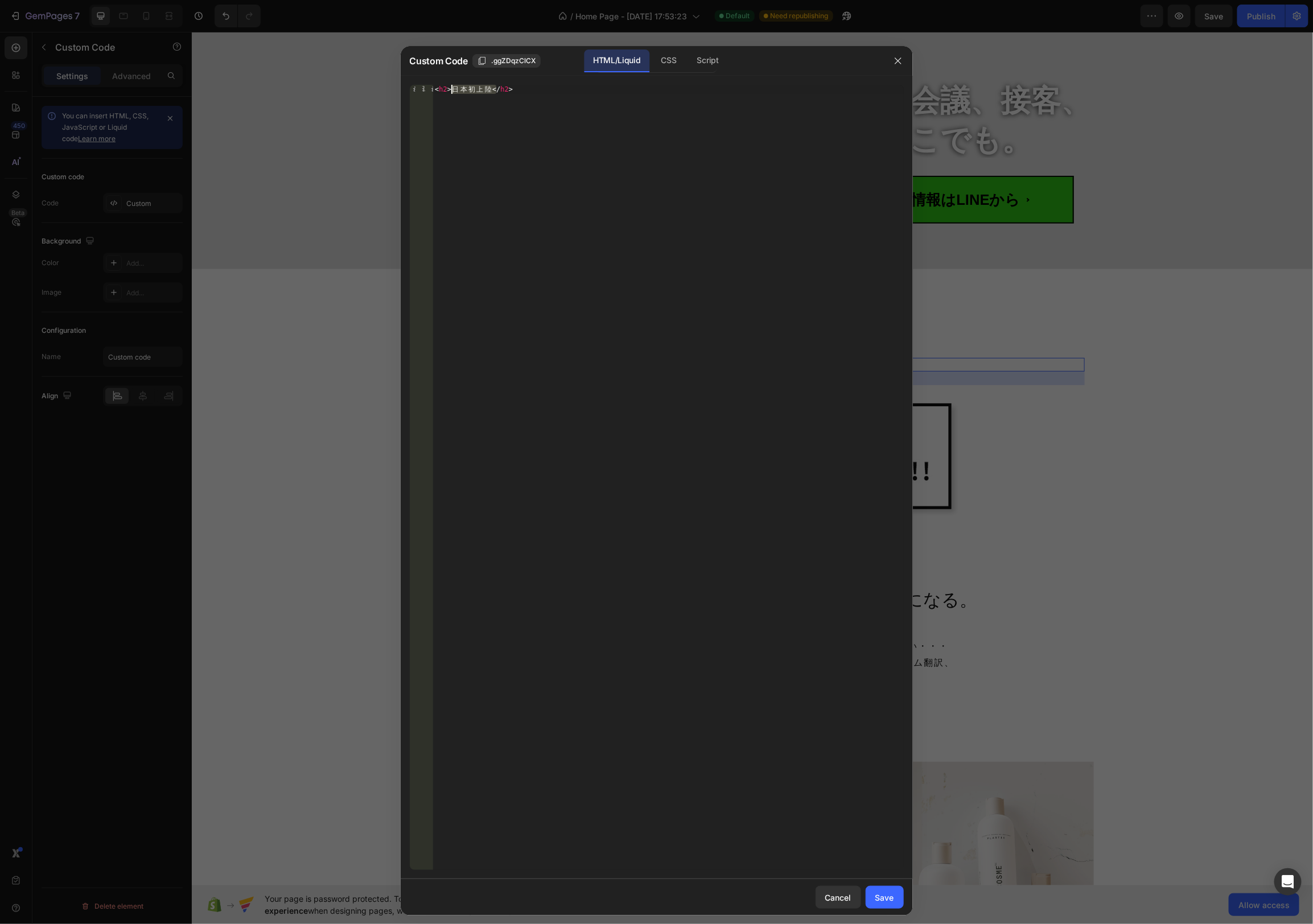
drag, startPoint x: 491, startPoint y: 90, endPoint x: 462, endPoint y: 94, distance: 29.3
click at [456, 91] on div "< h2 > [PERSON_NAME] [PERSON_NAME] </ h2 >" at bounding box center [668, 487] width 471 height 803
paste textarea "まもなく[PERSON_NAME]上陸"
type textarea "<h2>まもなく[PERSON_NAME]上陸/h2>"
click at [800, 113] on div "< h2 > ま も な く [PERSON_NAME] [PERSON_NAME] /h2>" at bounding box center [668, 487] width 471 height 803
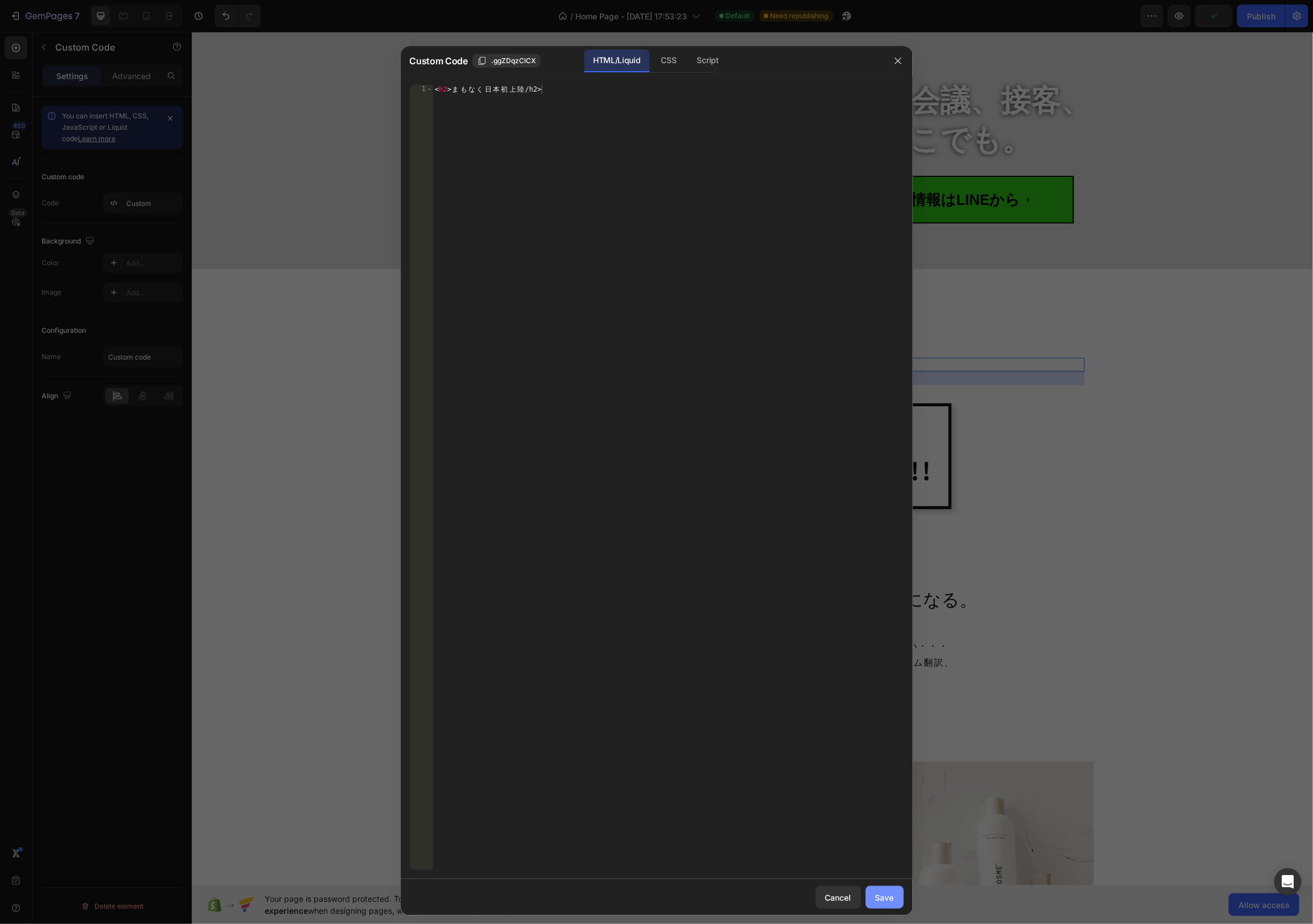
click at [893, 897] on div "Save" at bounding box center [885, 897] width 19 height 12
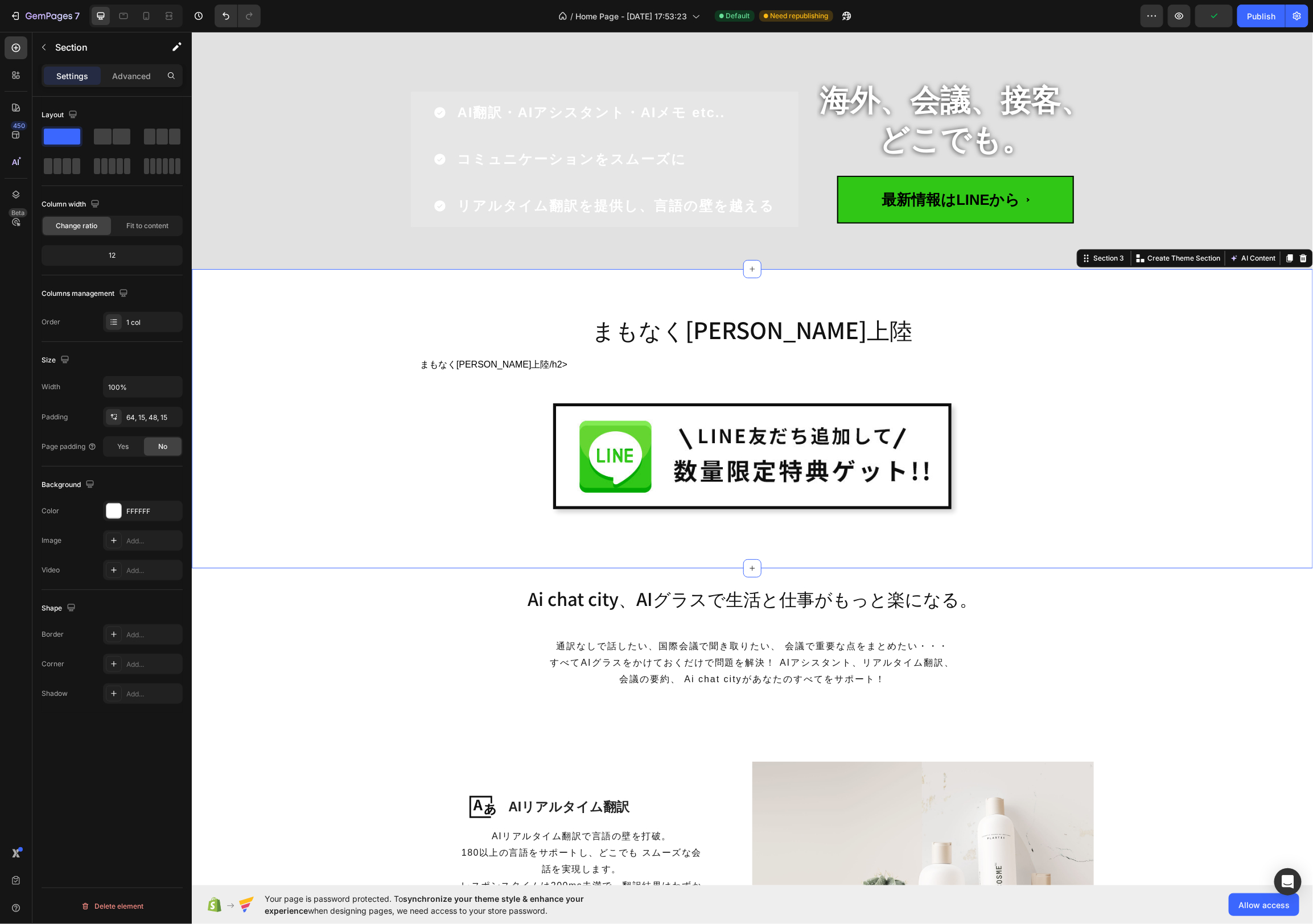
click at [1153, 421] on div "まもなく[PERSON_NAME]上陸 Heading まもなく[PERSON_NAME]上陸/h2> Custom Code Image Row Row" at bounding box center [752, 422] width 1104 height 235
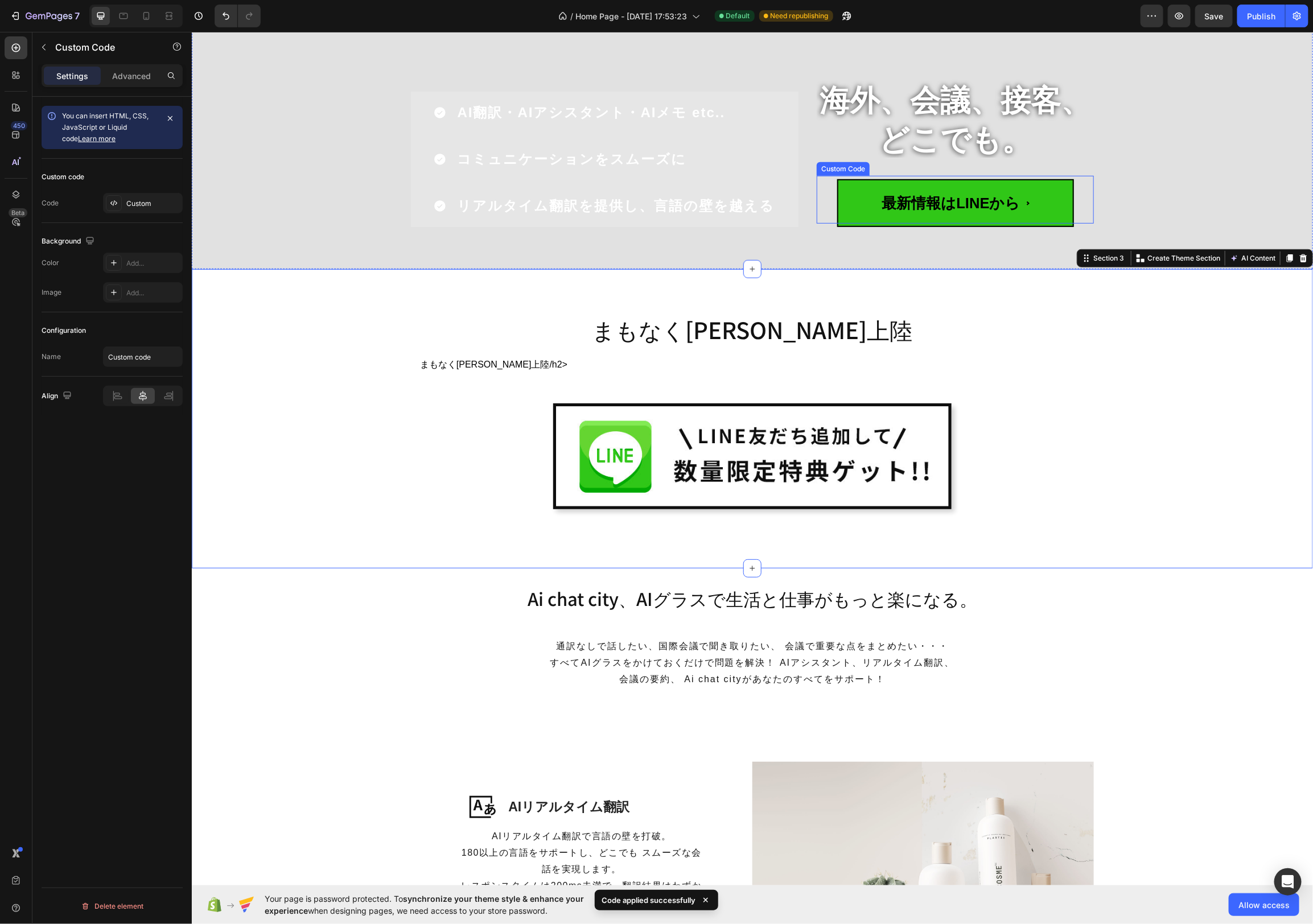
click at [1004, 189] on span "最新情報はLINEから" at bounding box center [955, 202] width 237 height 47
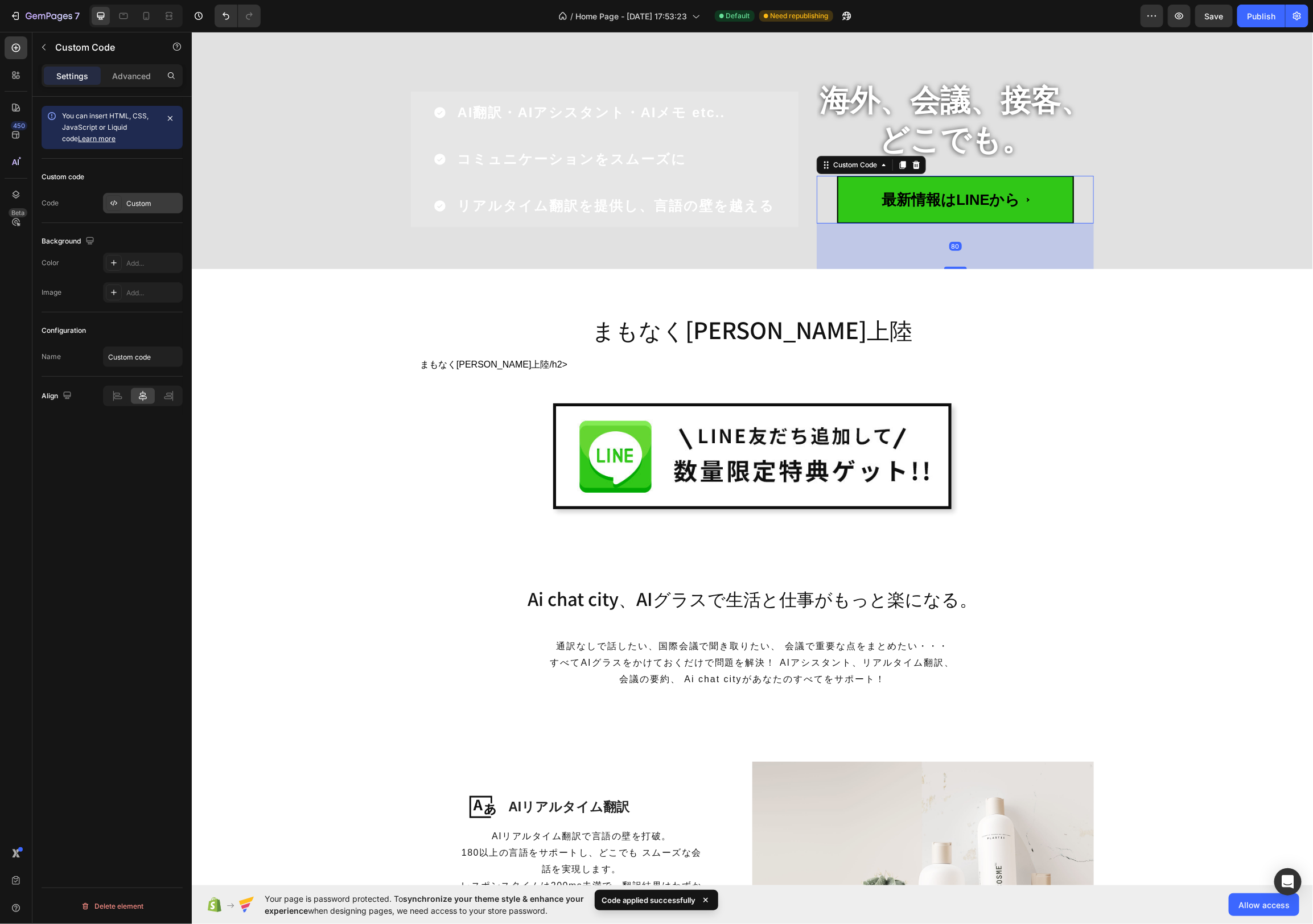
click at [133, 197] on div "Custom" at bounding box center [142, 203] width 80 height 21
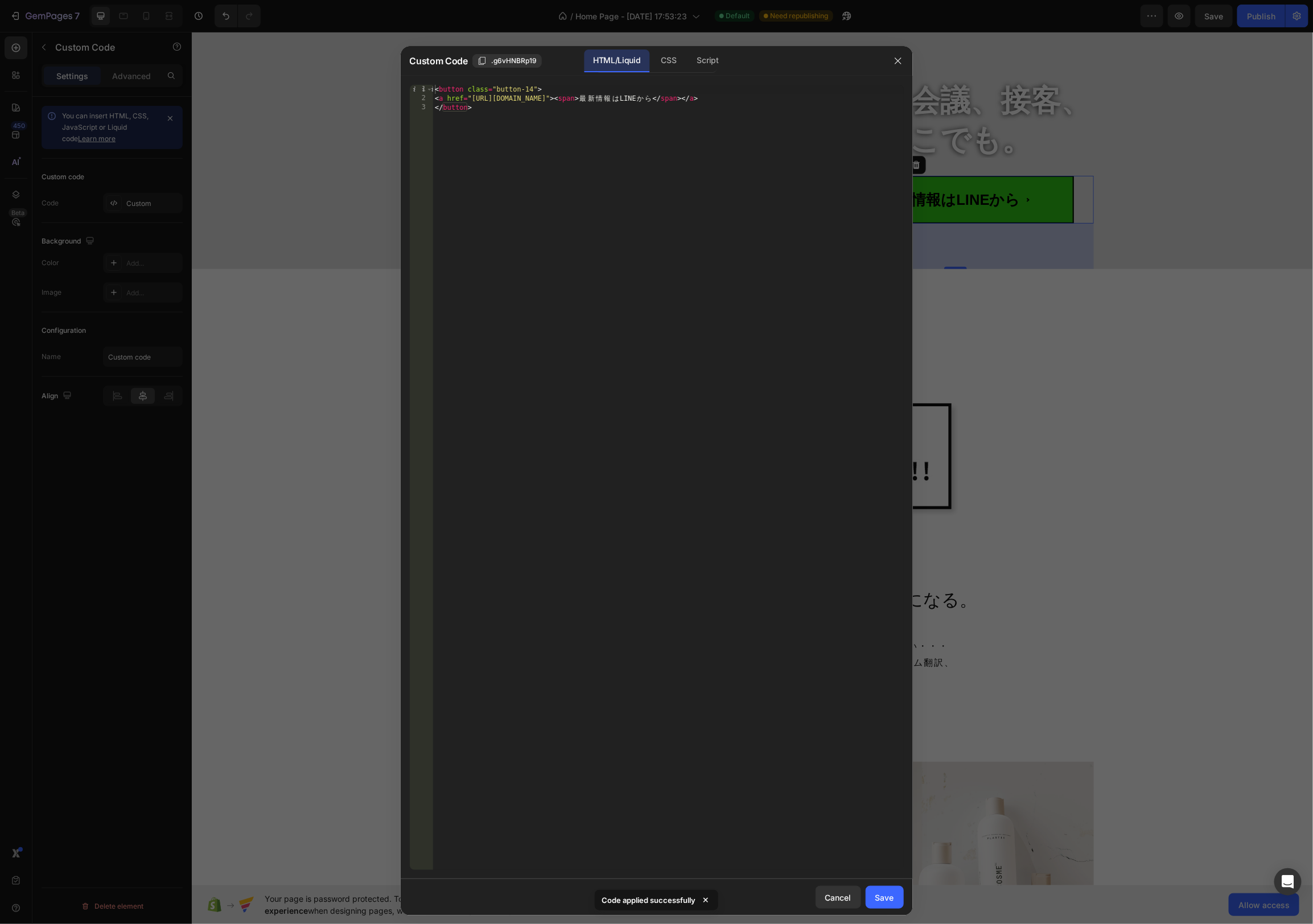
drag, startPoint x: 663, startPoint y: 61, endPoint x: 690, endPoint y: 98, distance: 45.8
click at [688, 61] on div "CSS" at bounding box center [708, 61] width 40 height 23
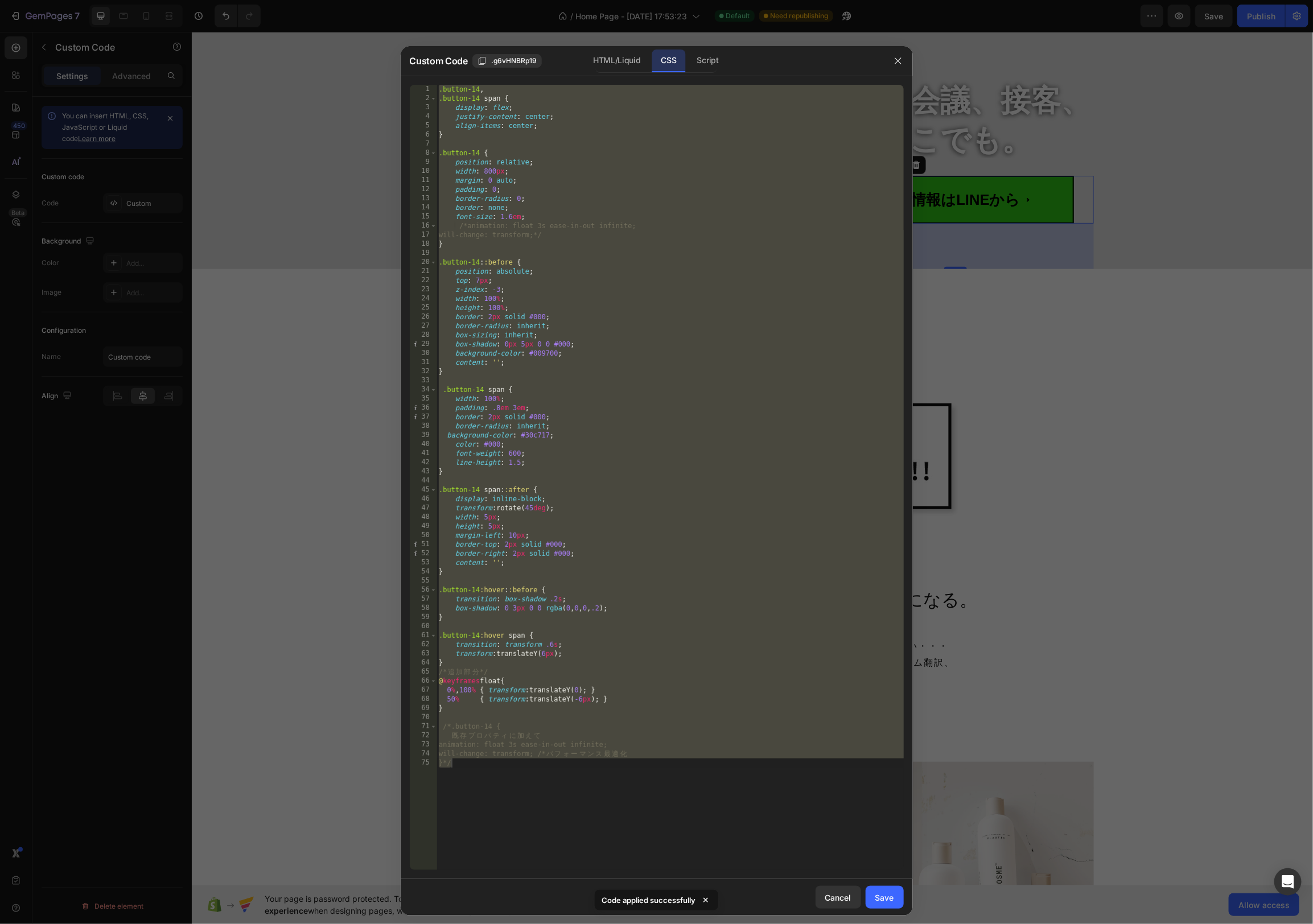
click at [734, 190] on div ".button-14 , .button-14 span { display : flex ; justify-content : center ; alig…" at bounding box center [670, 487] width 467 height 803
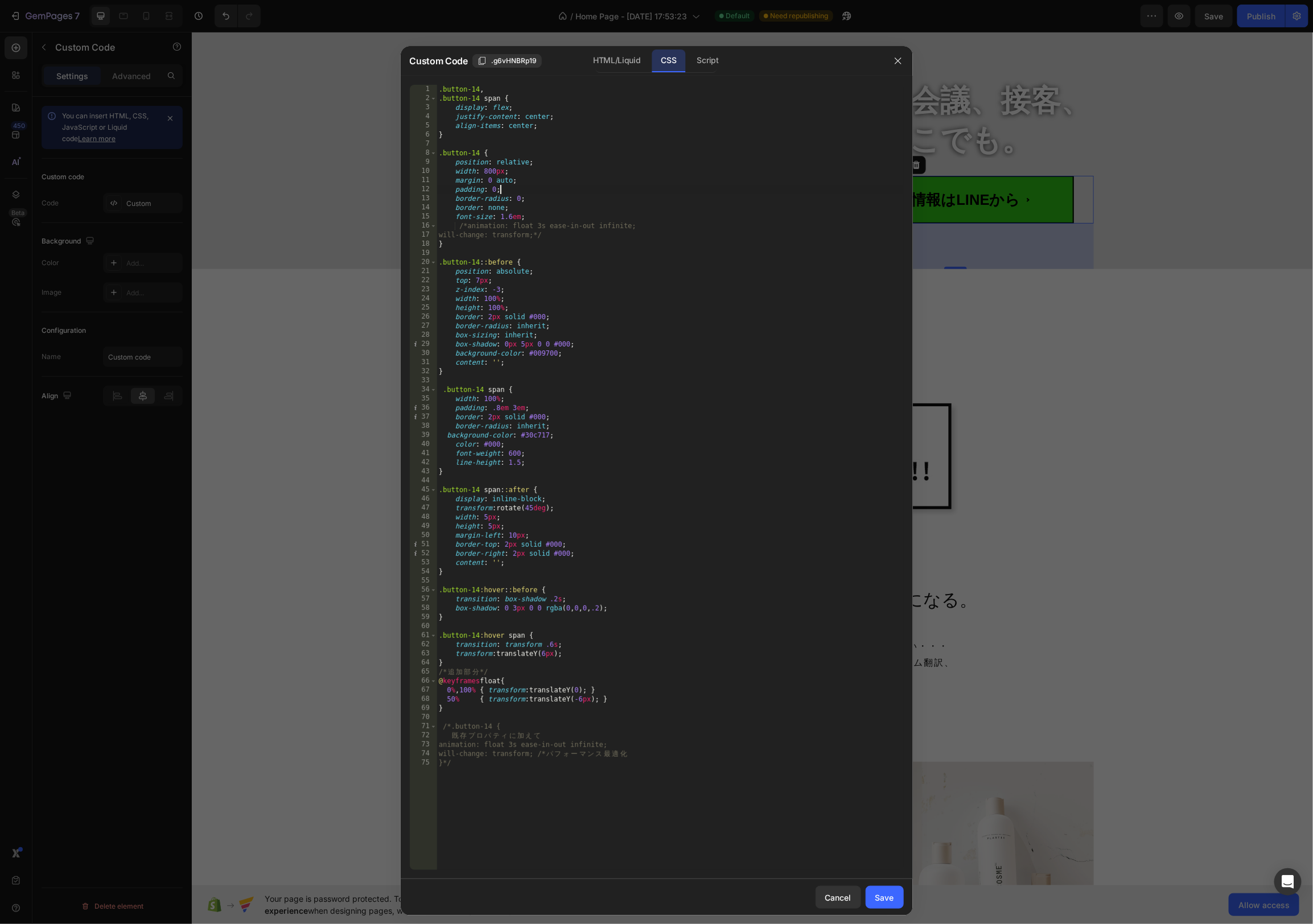
type textarea "will-change: transform; /* パフォーマンス最適化 }*/"
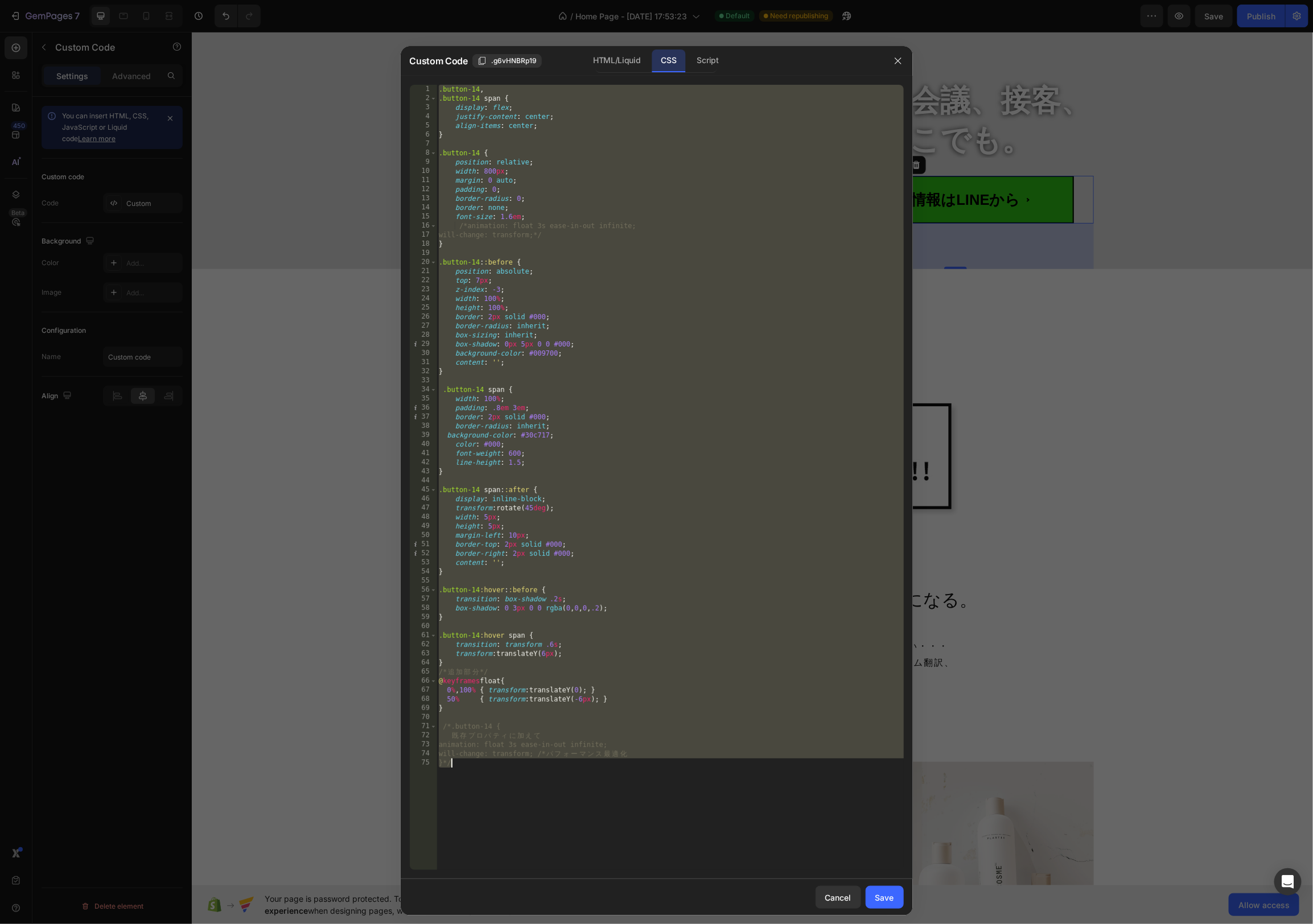
click at [1103, 371] on div at bounding box center [656, 462] width 1313 height 924
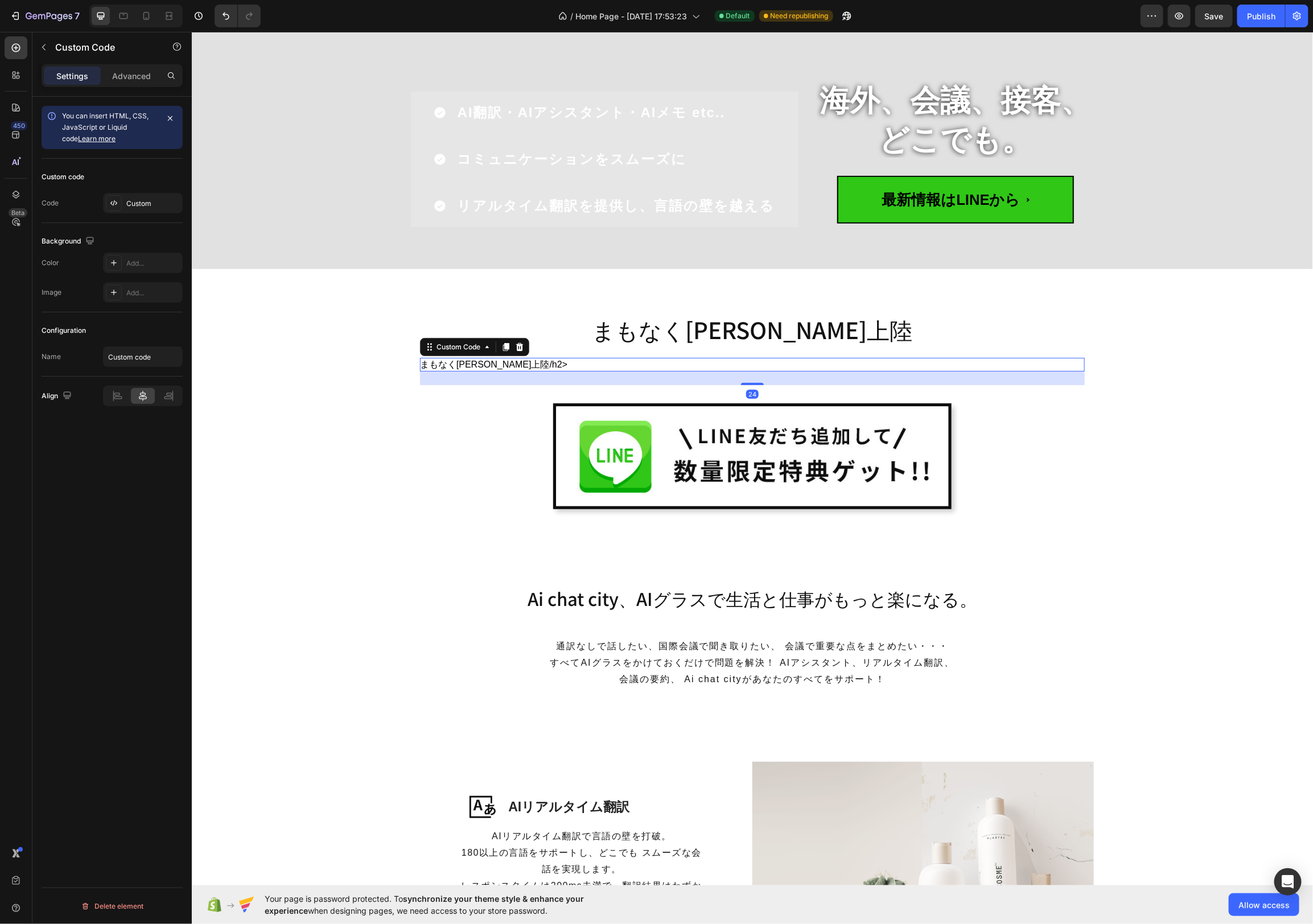
click at [493, 366] on h2 "まもなく[PERSON_NAME]上陸/h2>" at bounding box center [752, 364] width 665 height 14
click at [141, 207] on div "Custom" at bounding box center [153, 204] width 53 height 10
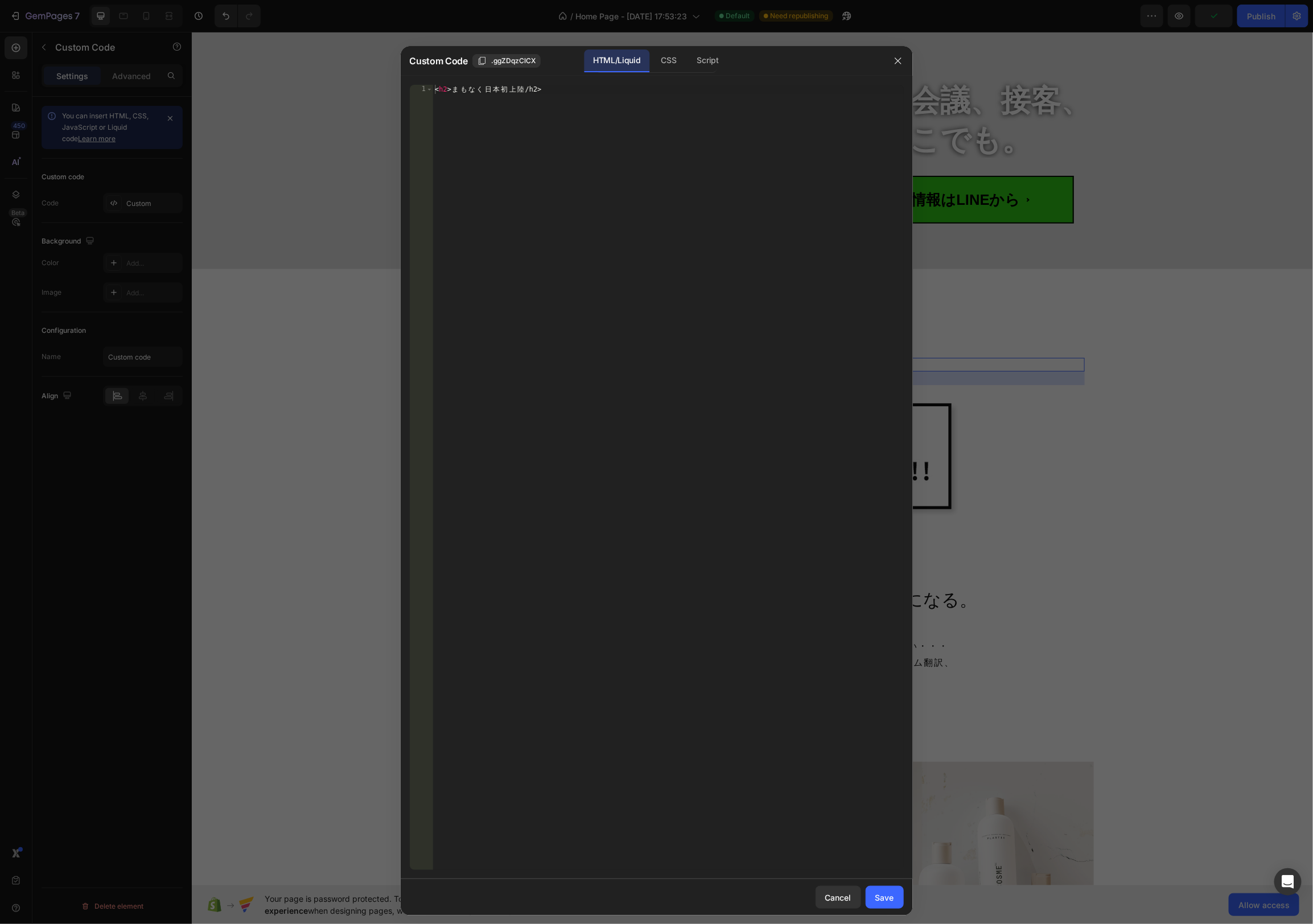
click at [575, 94] on div "< h2 > ま も な く [PERSON_NAME] [PERSON_NAME] /h2>" at bounding box center [668, 487] width 471 height 803
click at [526, 91] on div "< h2 > ま も な く [PERSON_NAME] [PERSON_NAME] /h2>" at bounding box center [668, 487] width 471 height 803
type textarea "<h2>まもなく[PERSON_NAME]上陸</h2>"
drag, startPoint x: 879, startPoint y: 897, endPoint x: 881, endPoint y: 890, distance: 7.3
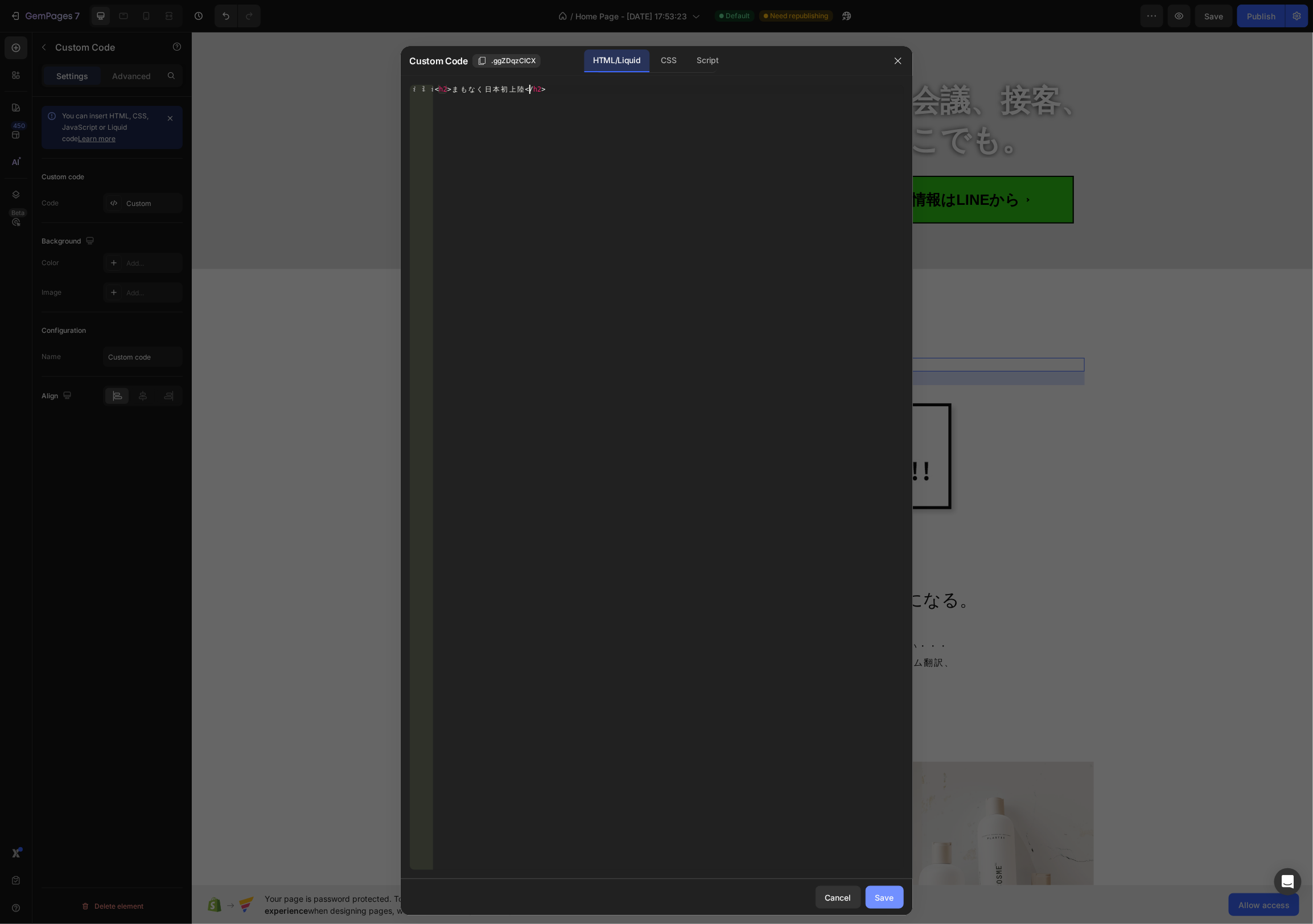
click at [879, 897] on div "Save" at bounding box center [885, 897] width 19 height 12
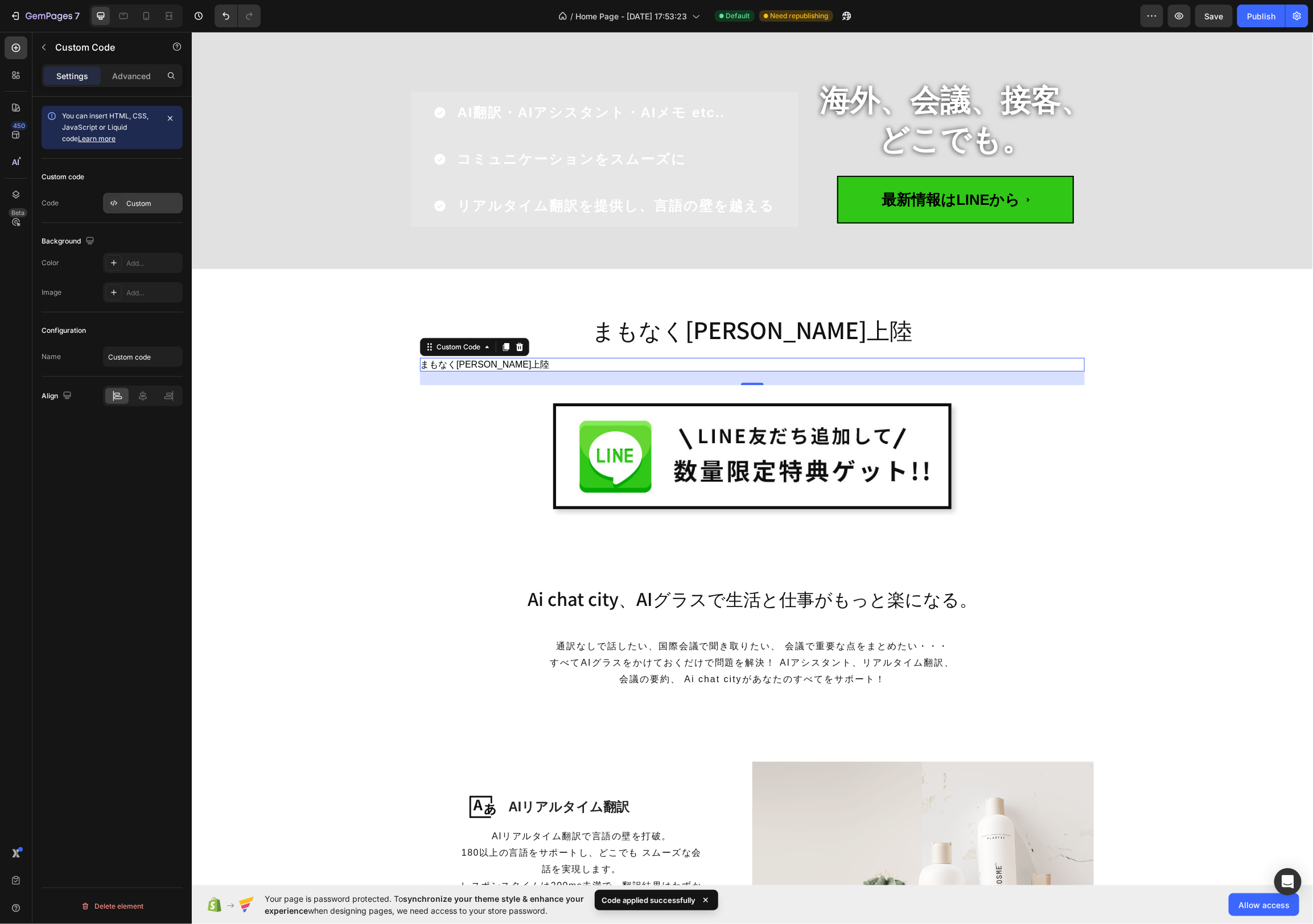
click at [146, 199] on div "Custom" at bounding box center [153, 204] width 53 height 10
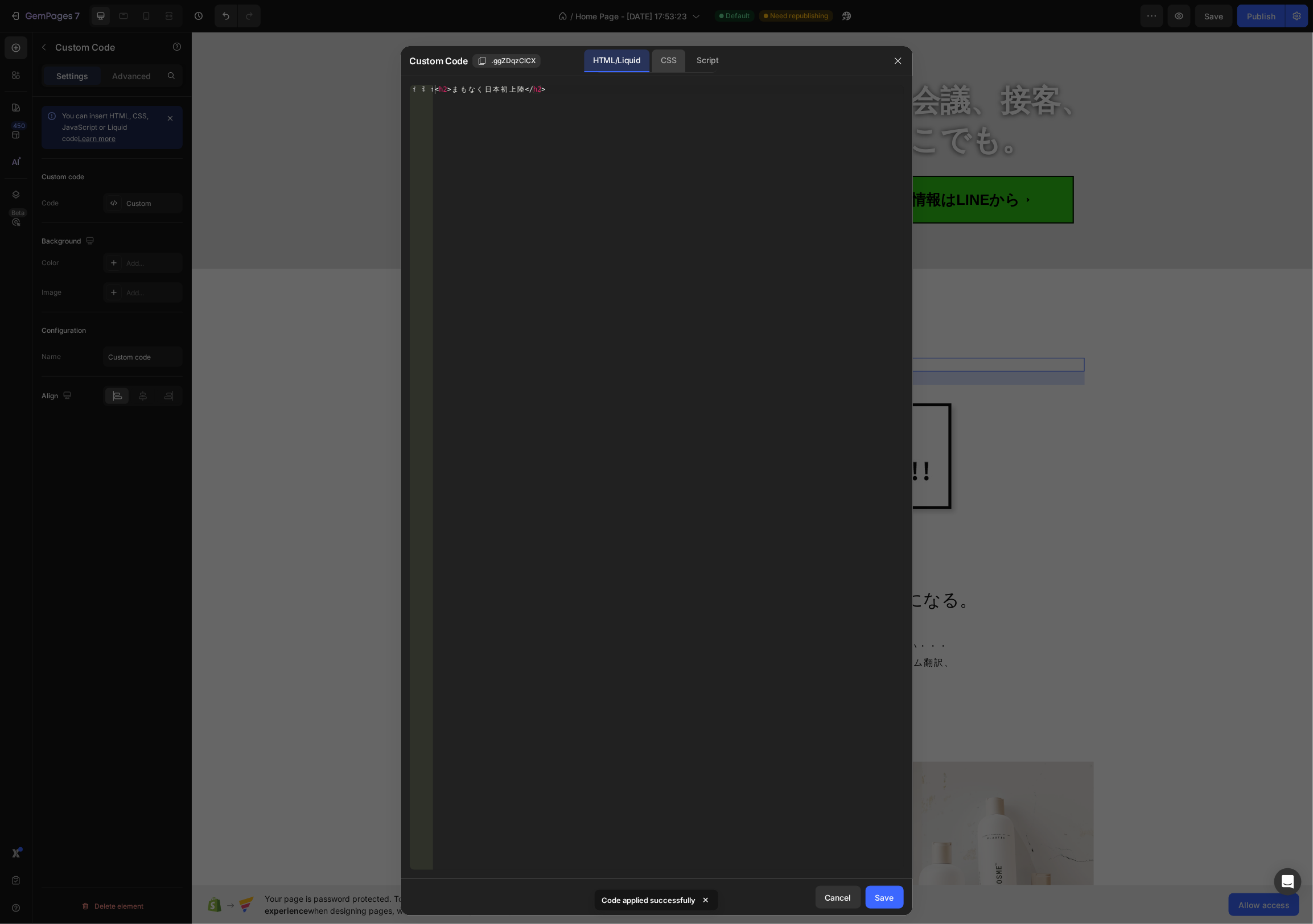
click at [688, 59] on div "CSS" at bounding box center [708, 61] width 40 height 23
click at [611, 134] on div "Insert the CSS code to style your content here." at bounding box center [668, 487] width 471 height 803
paste textarea "}*/"
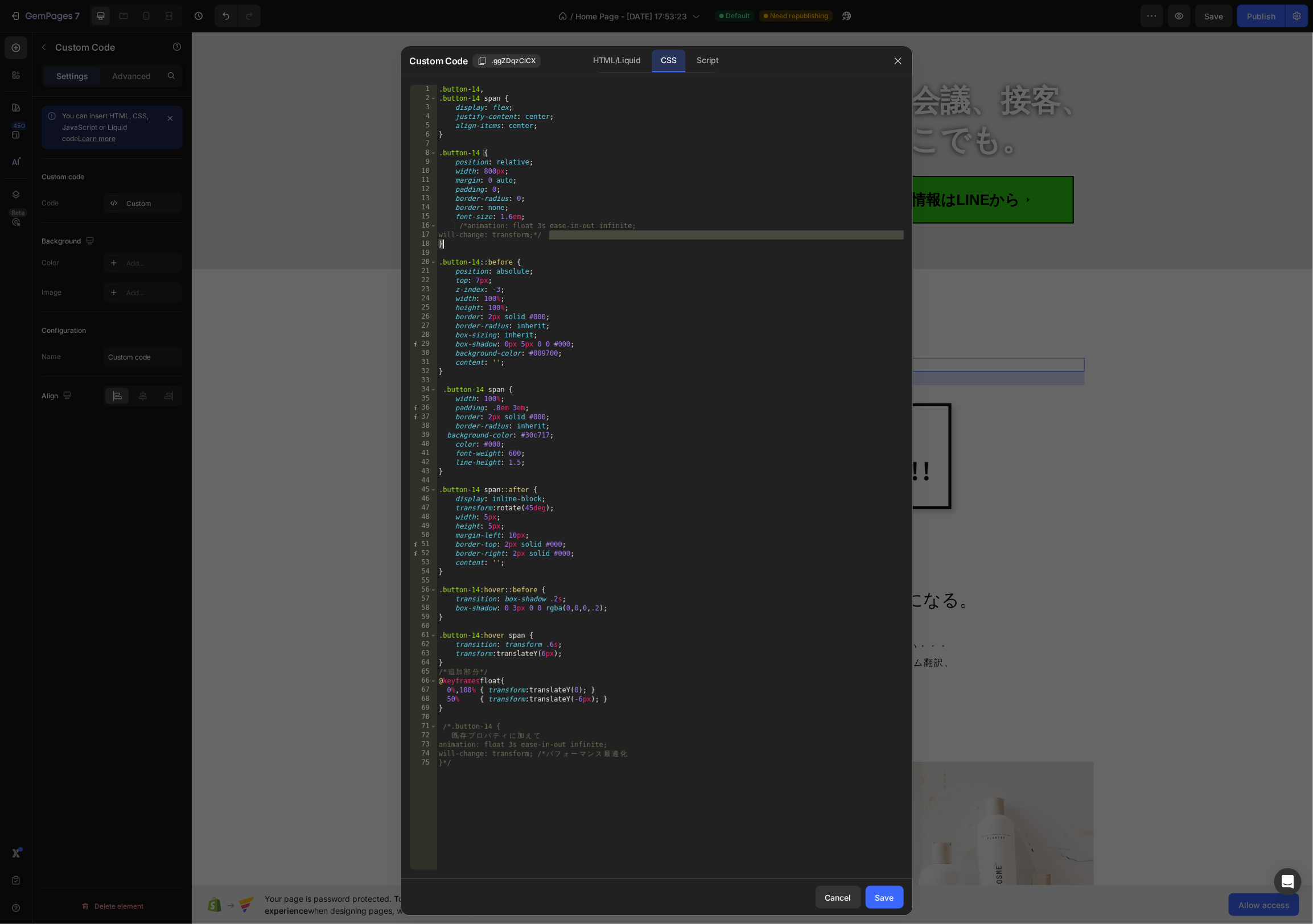
drag, startPoint x: 576, startPoint y: 238, endPoint x: 607, endPoint y: 259, distance: 37.4
click at [591, 241] on div ".button-14 , .button-14 span { display : flex ; justify-content : center ; alig…" at bounding box center [670, 487] width 467 height 803
click at [611, 261] on div ".button-14 , .button-14 span { display : flex ; justify-content : center ; alig…" at bounding box center [670, 487] width 467 height 803
type textarea ".button-14::before {"
click at [878, 896] on div "Save" at bounding box center [885, 897] width 19 height 12
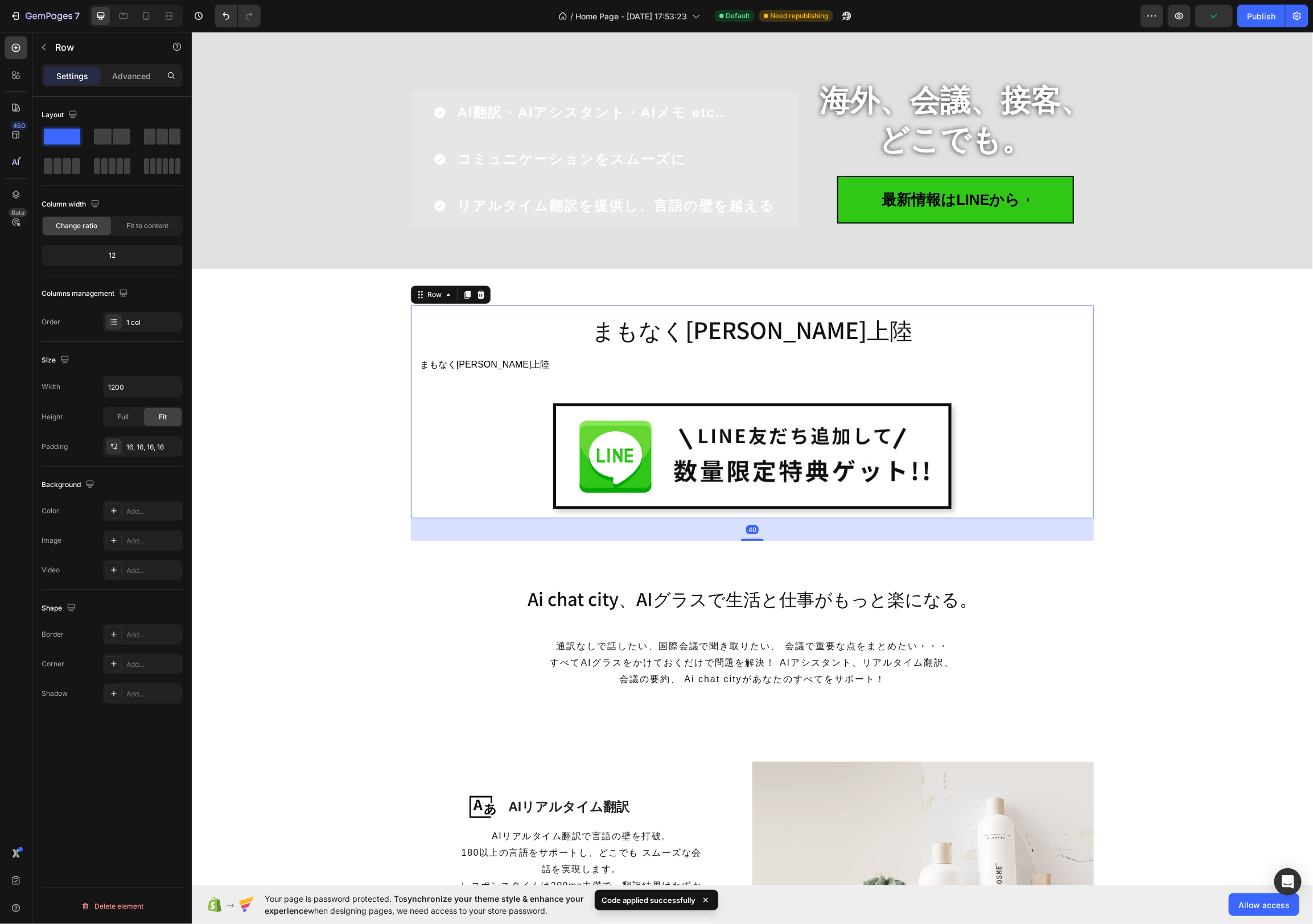
click at [621, 306] on div "まもなく[PERSON_NAME]上陸 Heading まもなく[PERSON_NAME]上陸 Custom Code Image Row 40" at bounding box center [752, 411] width 683 height 213
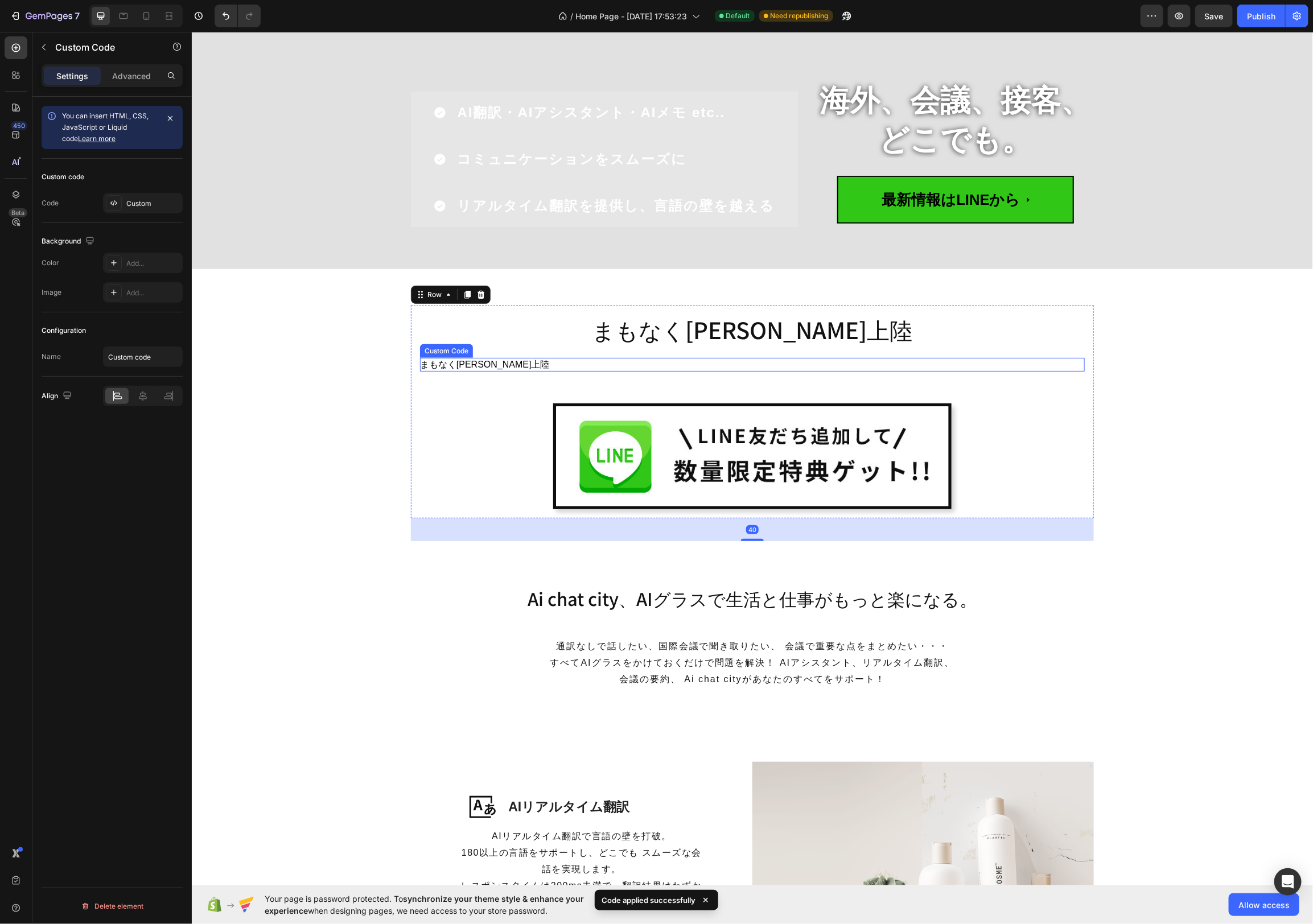
click at [502, 361] on h2 "まもなく[PERSON_NAME]上陸" at bounding box center [752, 364] width 665 height 14
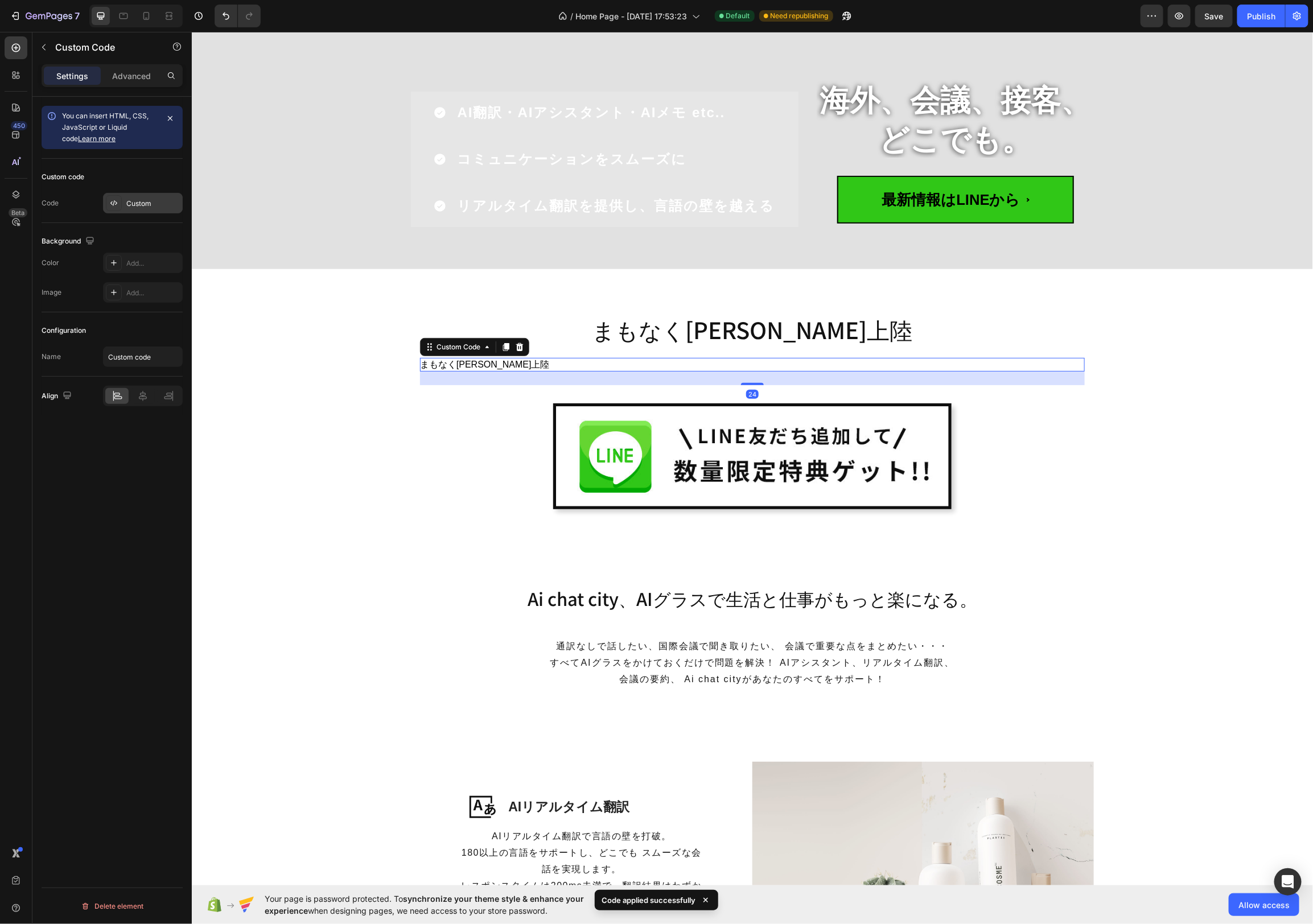
click at [179, 196] on div "Custom" at bounding box center [142, 203] width 80 height 21
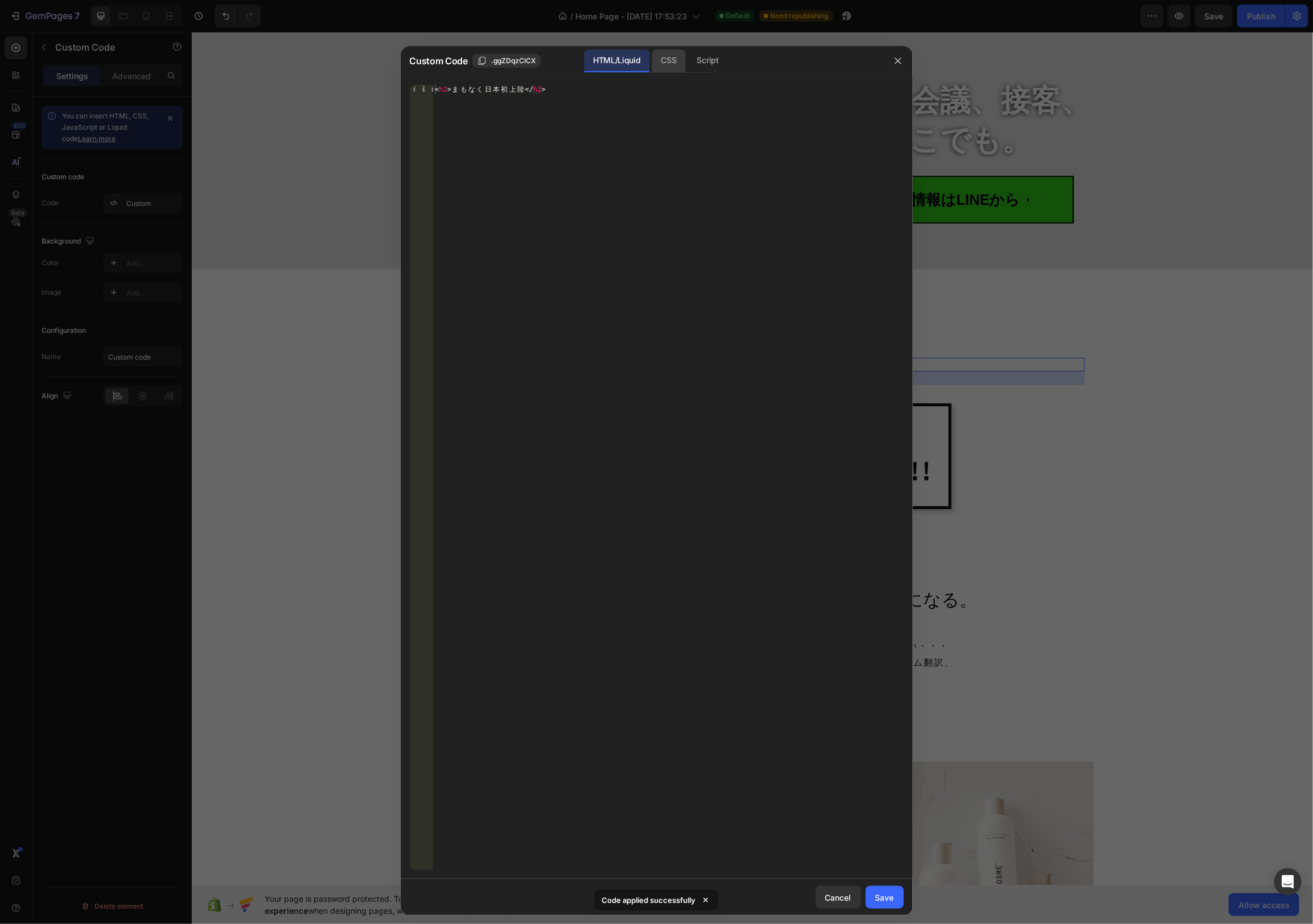
click at [688, 60] on div "CSS" at bounding box center [708, 61] width 40 height 23
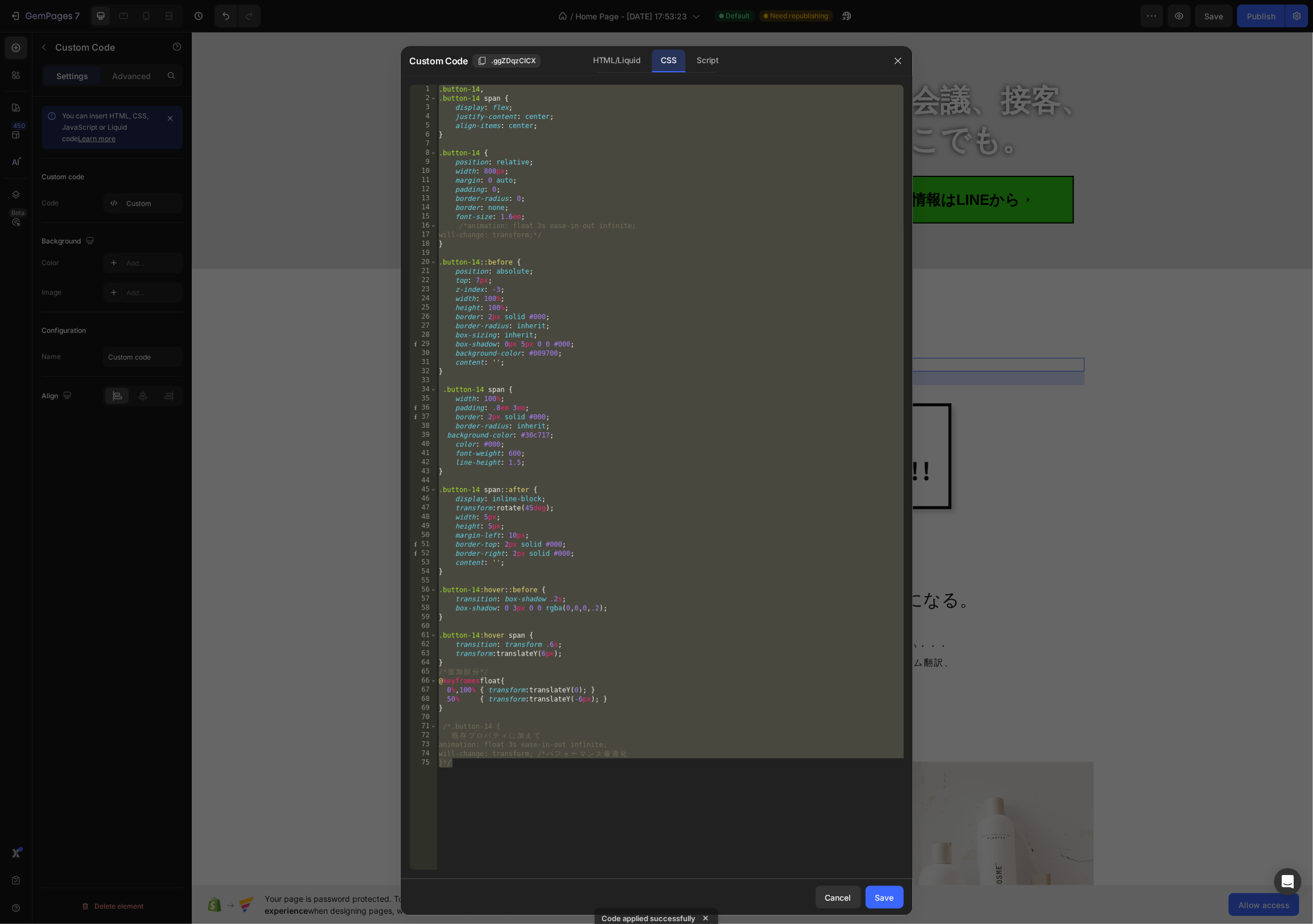
click at [720, 775] on div ".button-14 , .button-14 span { display : flex ; justify-content : center ; alig…" at bounding box center [670, 487] width 467 height 803
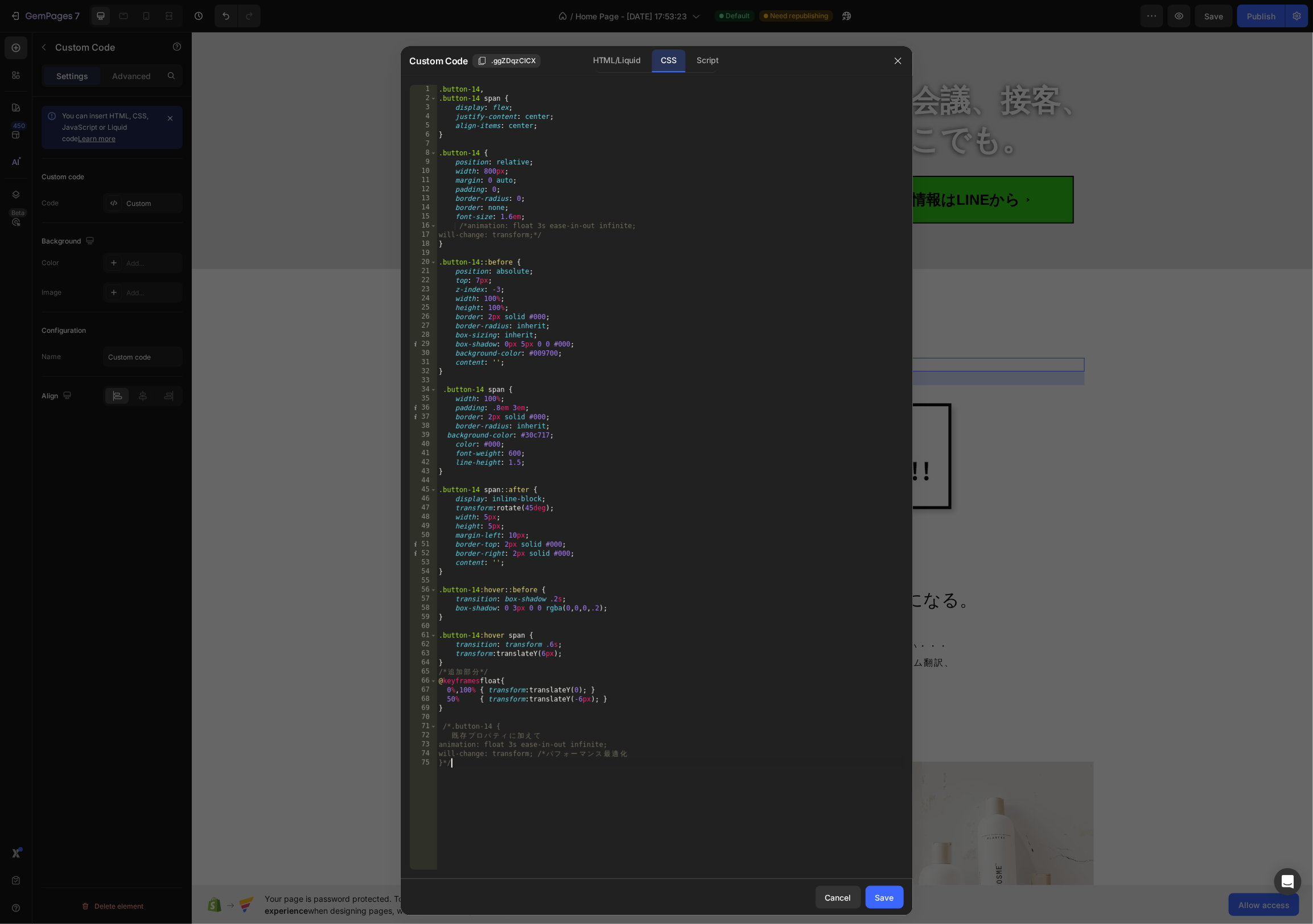
click at [545, 775] on div ".button-14 , .button-14 span { display : flex ; justify-content : center ; alig…" at bounding box center [670, 487] width 467 height 803
drag, startPoint x: 468, startPoint y: 226, endPoint x: 450, endPoint y: 227, distance: 18.0
click at [450, 227] on div ".button-14 , .button-14 span { display : flex ; justify-content : center ; alig…" at bounding box center [670, 487] width 467 height 803
drag, startPoint x: 542, startPoint y: 236, endPoint x: 571, endPoint y: 237, distance: 29.0
click at [566, 235] on div ".button-14 , .button-14 span { display : flex ; justify-content : center ; alig…" at bounding box center [670, 487] width 467 height 803
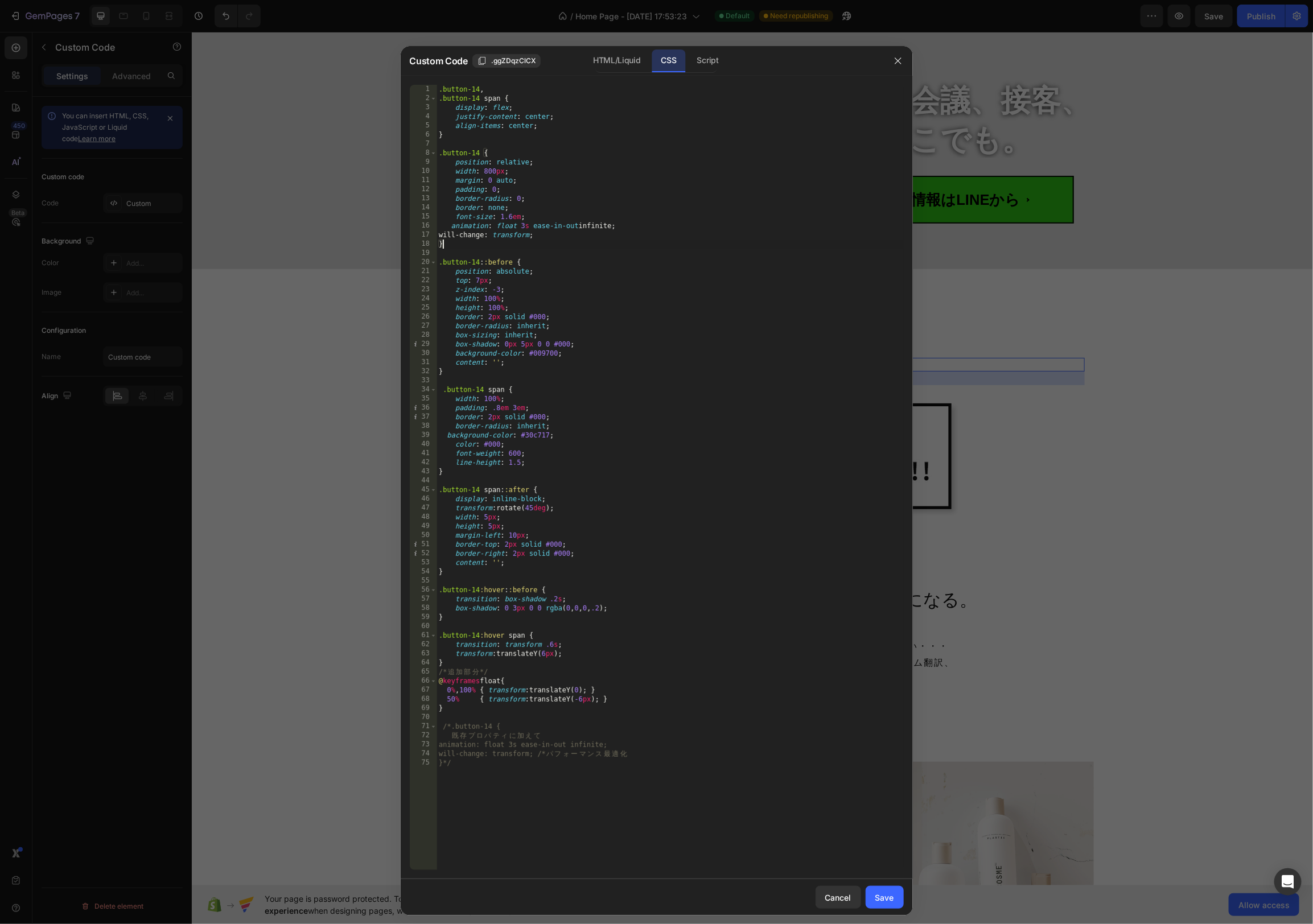
click at [606, 247] on div ".button-14 , .button-14 span { display : flex ; justify-content : center ; alig…" at bounding box center [670, 487] width 467 height 803
type textarea "}"
click at [629, 147] on div ".button-14 , .button-14 span { display : flex ; justify-content : center ; alig…" at bounding box center [670, 487] width 467 height 803
drag, startPoint x: 466, startPoint y: 91, endPoint x: 525, endPoint y: 103, distance: 60.2
click at [446, 93] on div ".button-14 , .button-14 span { display : flex ; justify-content : center ; alig…" at bounding box center [670, 487] width 467 height 803
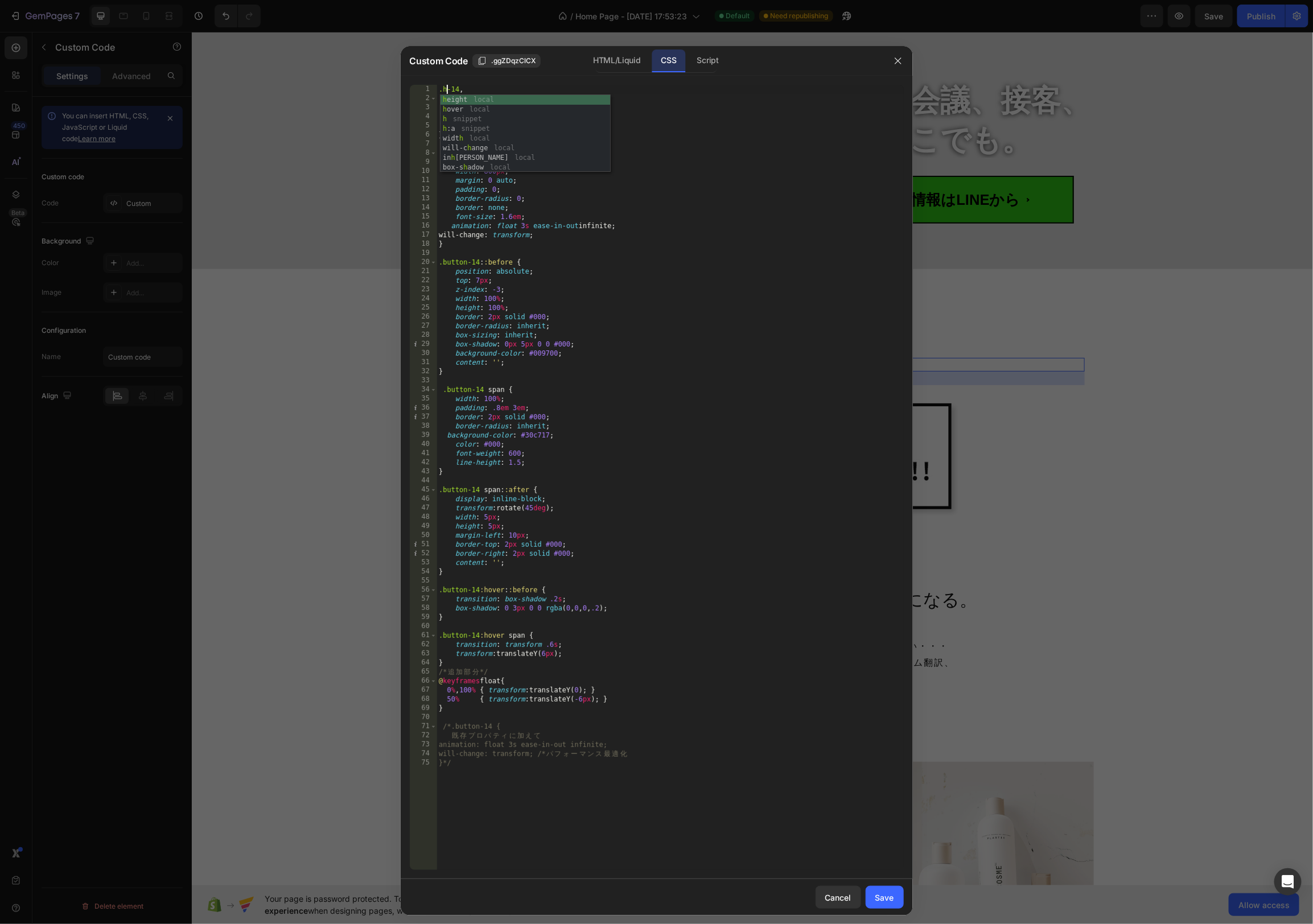
scroll to position [0, 1]
drag, startPoint x: 470, startPoint y: 100, endPoint x: 443, endPoint y: 102, distance: 27.1
click at [443, 101] on div ".h2-14 , .button-14 span { display : flex ; justify-content : center ; align-it…" at bounding box center [670, 487] width 467 height 803
type textarea ".h2-14 span {"
click at [894, 898] on button "Save" at bounding box center [885, 898] width 38 height 23
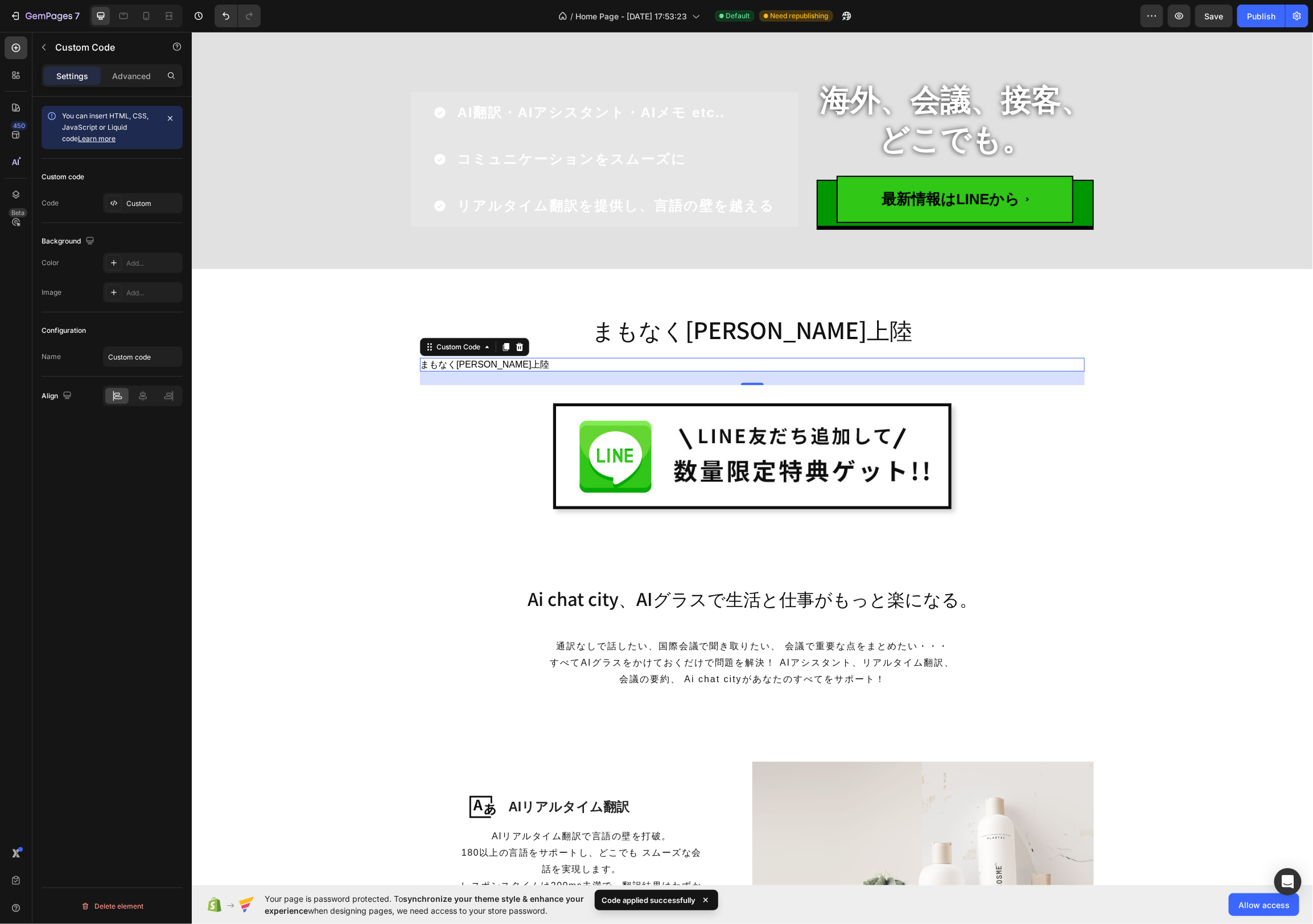
click at [522, 347] on icon at bounding box center [519, 347] width 9 height 9
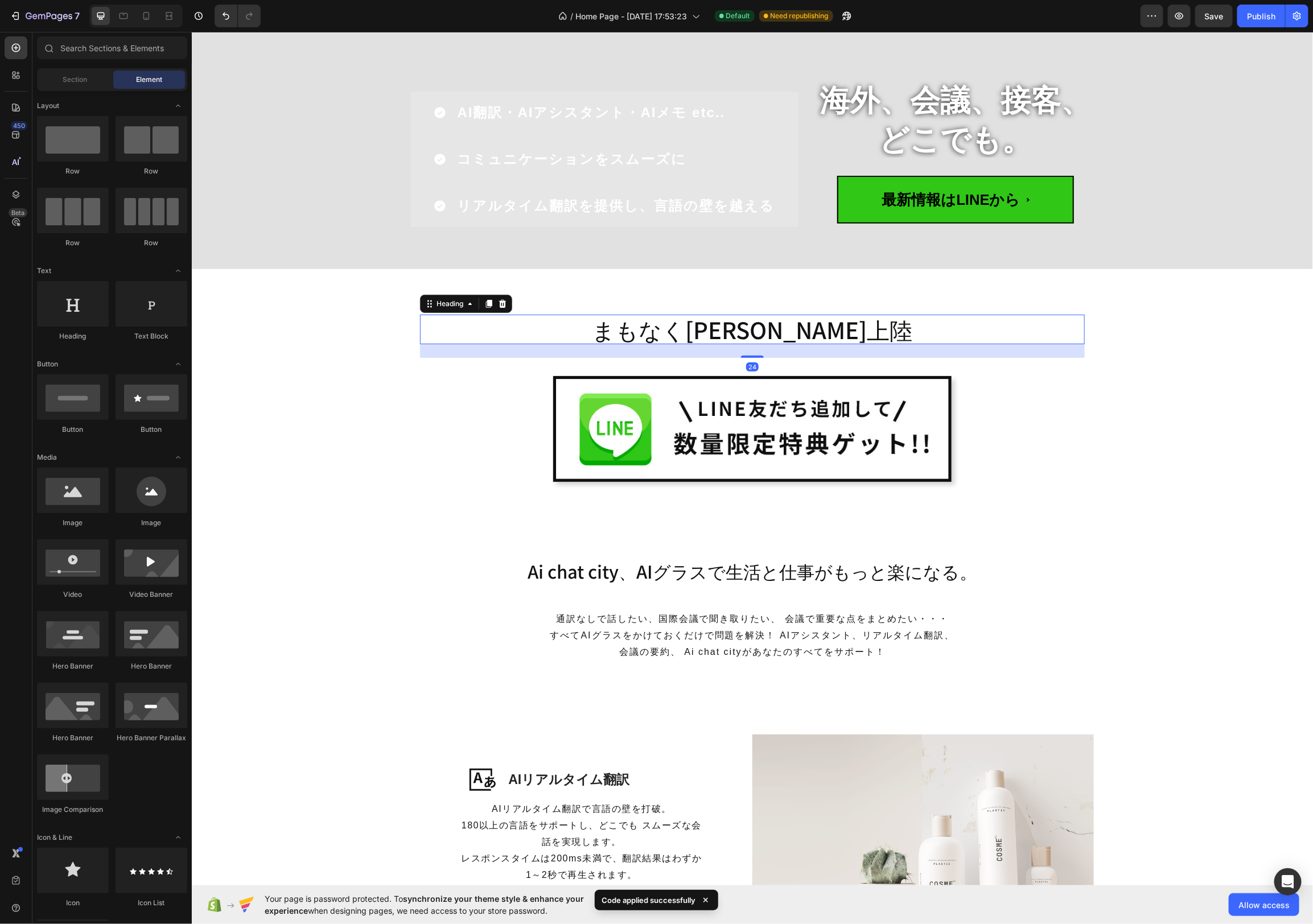
click at [786, 332] on p "まもなく[PERSON_NAME]上陸" at bounding box center [752, 329] width 663 height 28
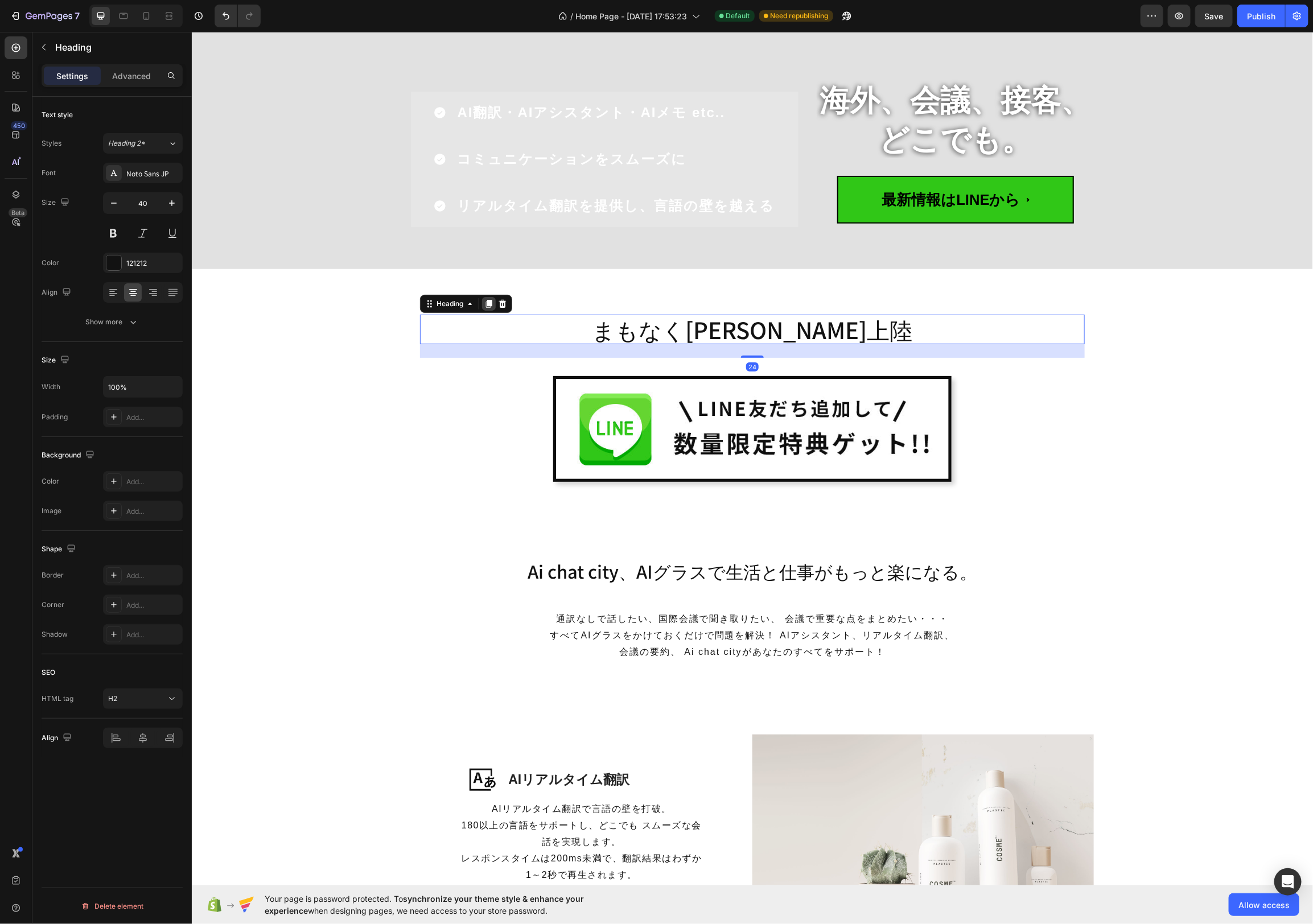
click at [486, 304] on icon at bounding box center [489, 303] width 9 height 9
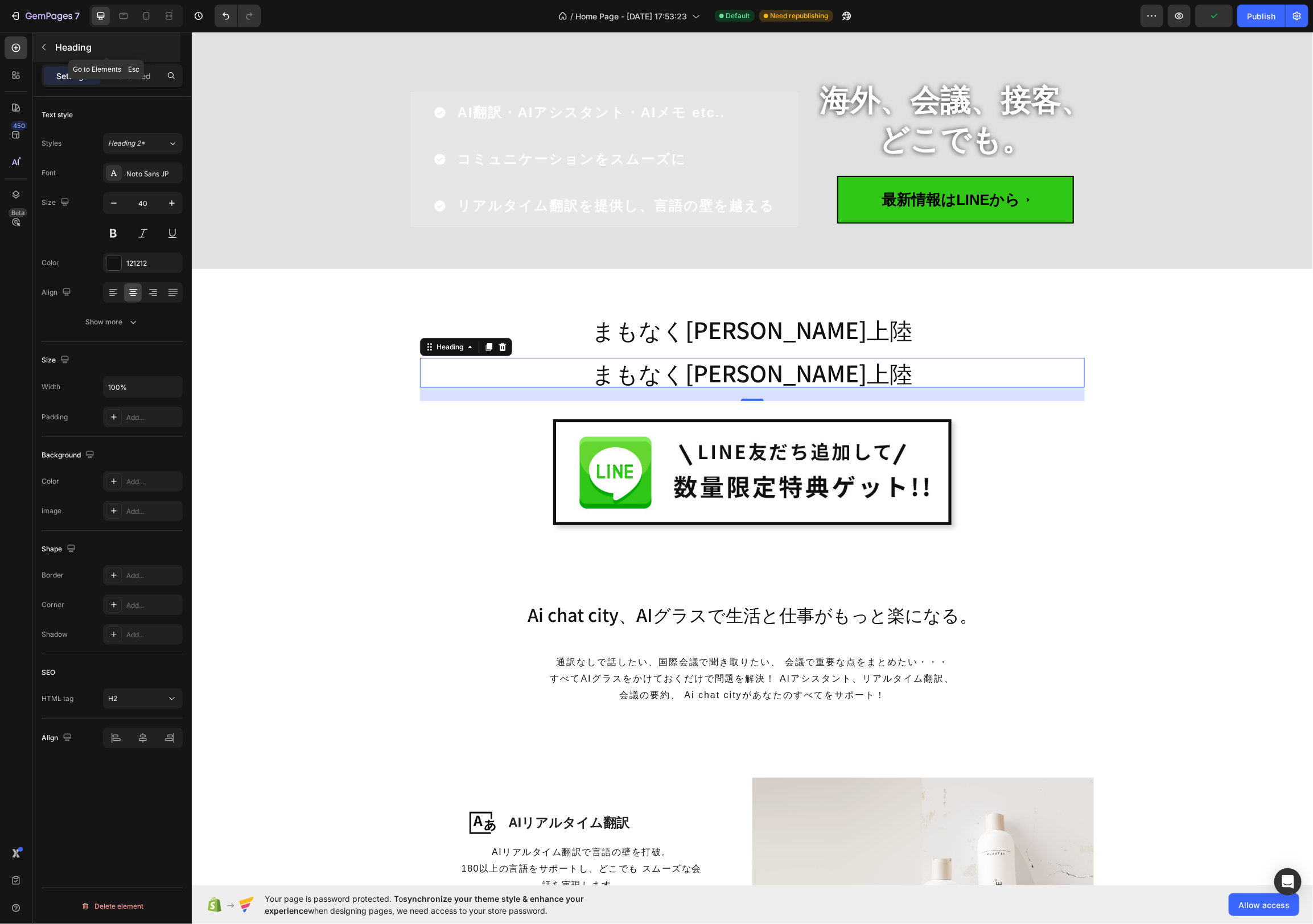
click at [42, 46] on icon "button" at bounding box center [44, 47] width 3 height 6
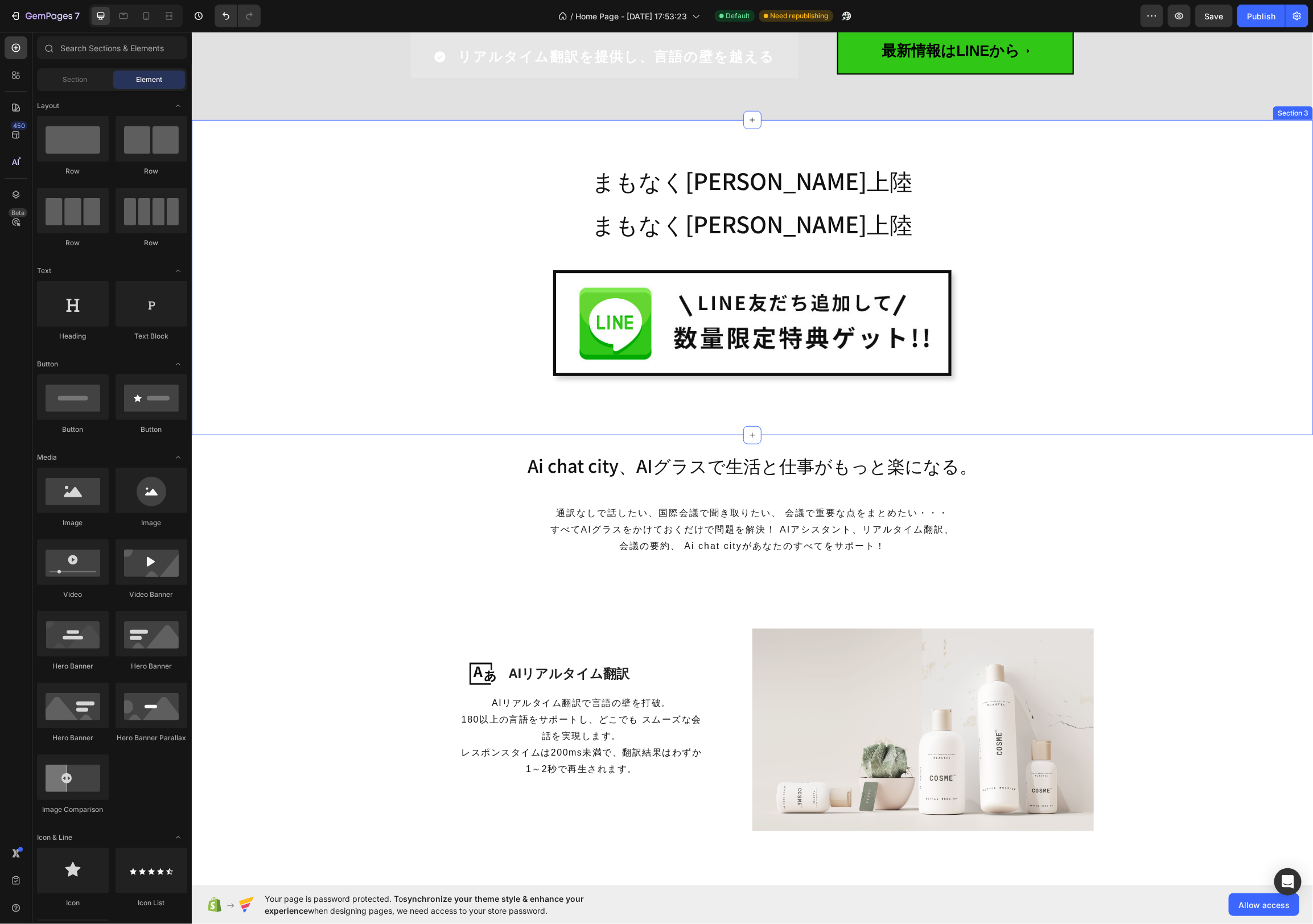
scroll to position [426, 0]
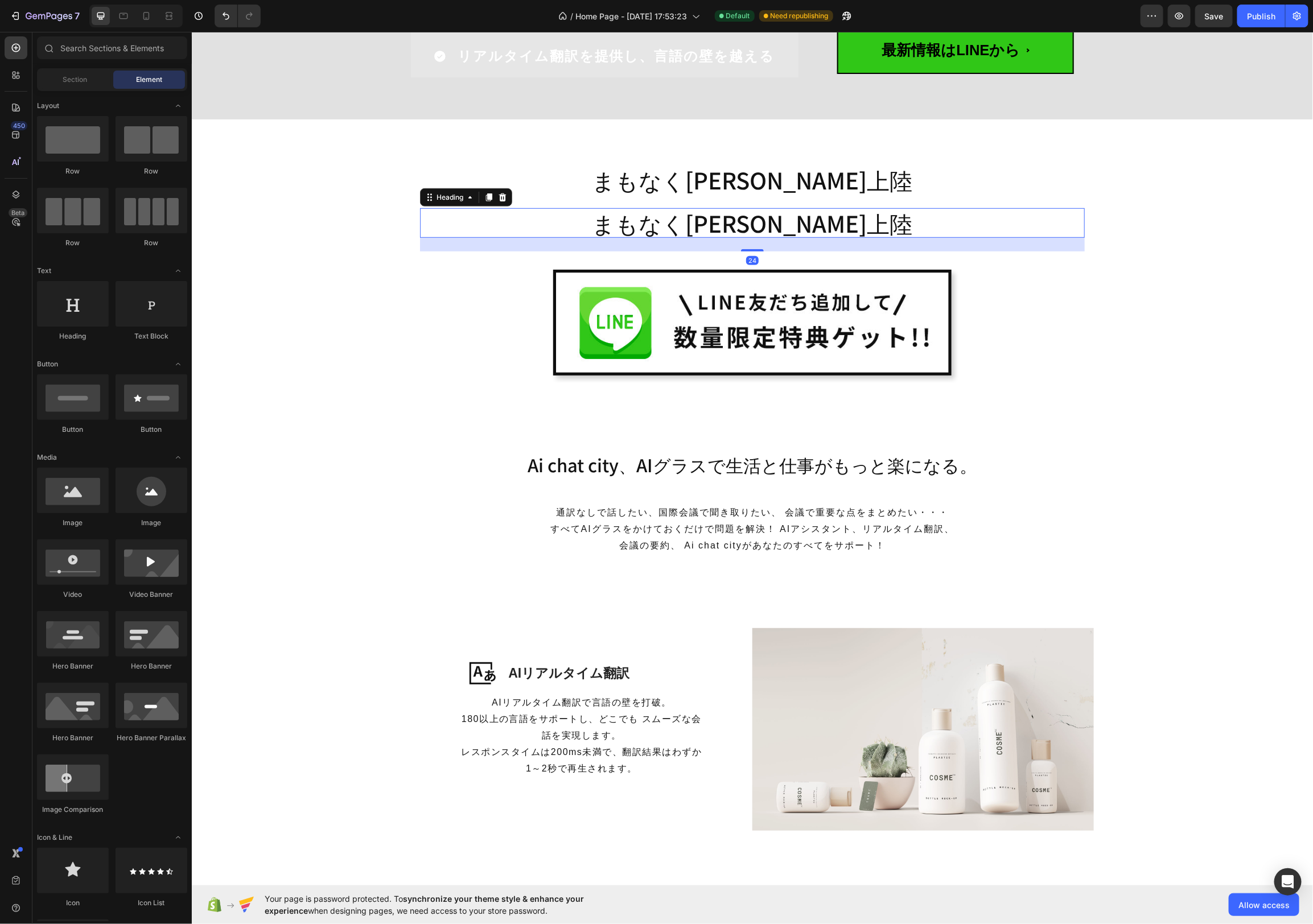
click at [795, 216] on h2 "まもなく[PERSON_NAME]上陸" at bounding box center [752, 223] width 665 height 30
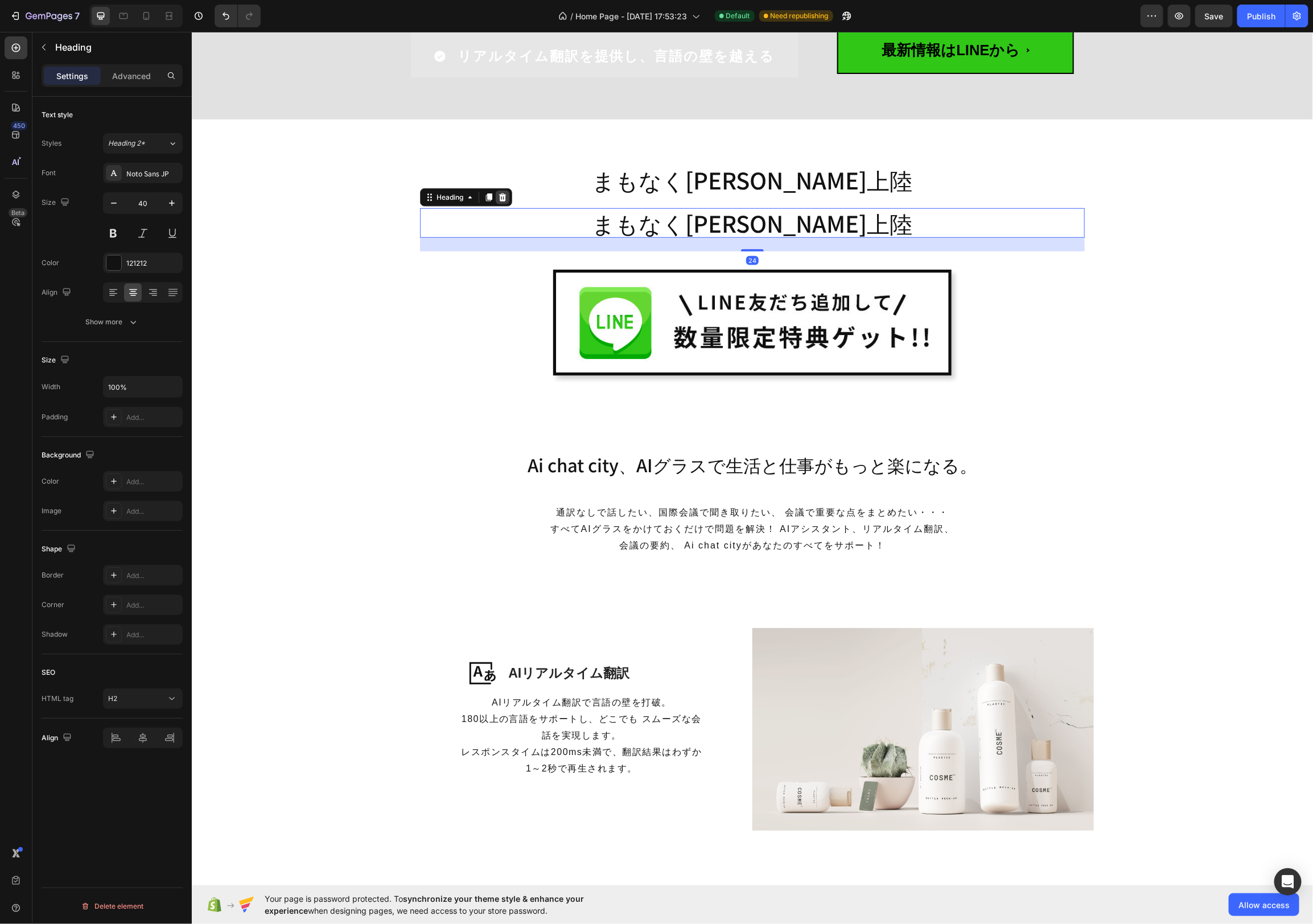
click at [502, 196] on icon at bounding box center [502, 197] width 7 height 8
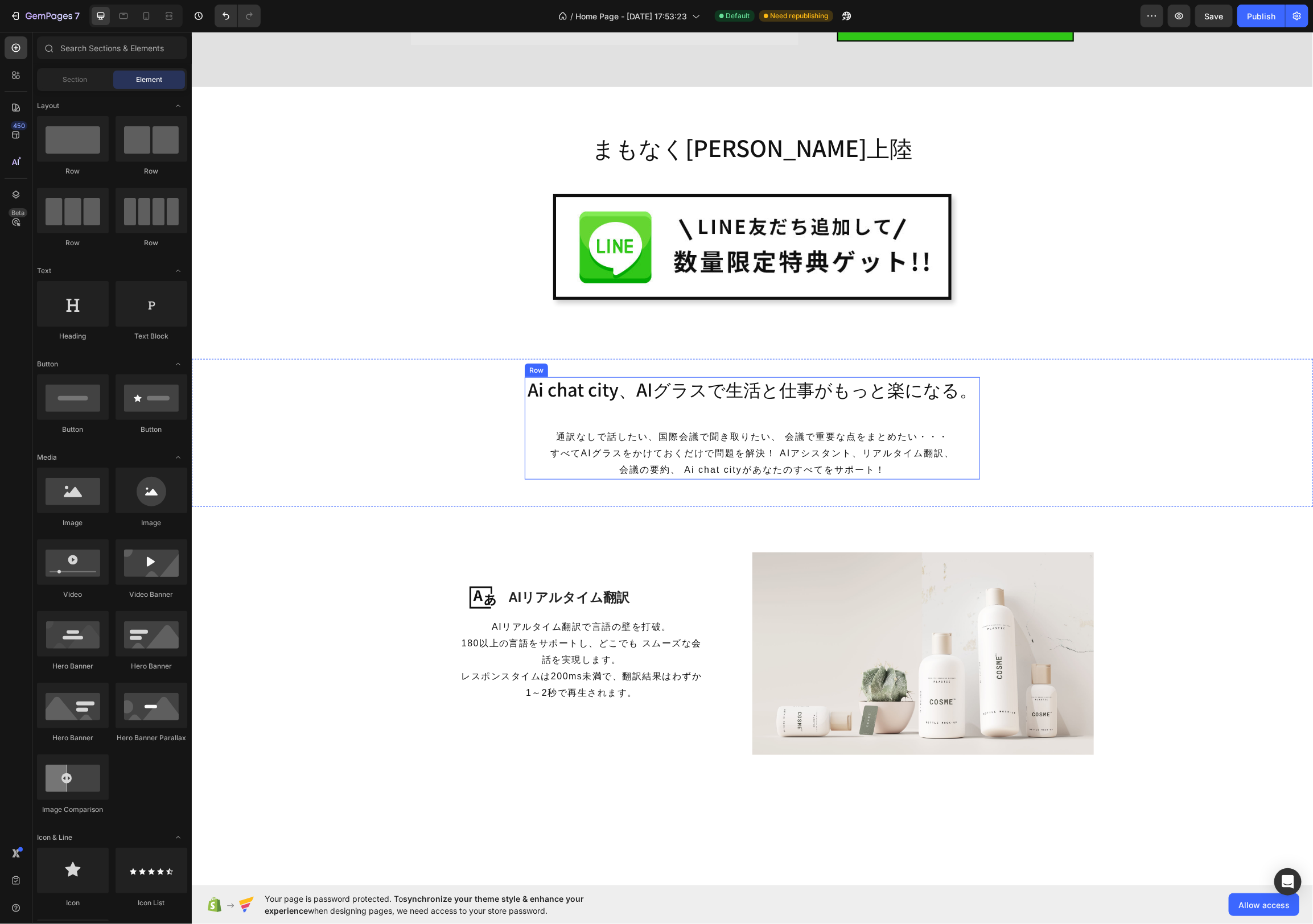
scroll to position [469, 0]
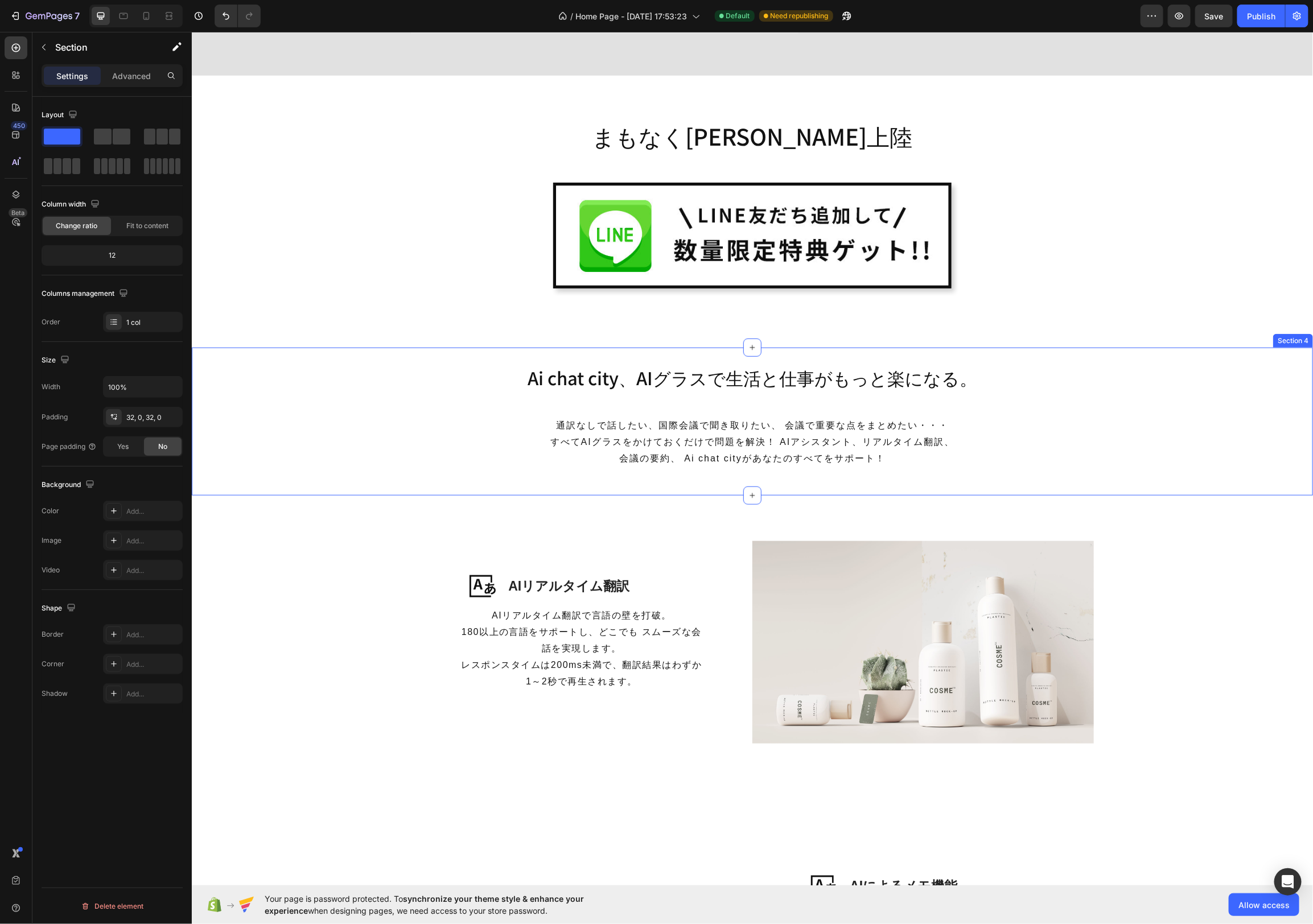
click at [723, 350] on div "Ai chat city、AIグラスで生活と仕事がもっと楽になる。 Heading 通訳なしで話したい、国際会議で聞き取りたい、 会議で重要な点をまとめたい・…" at bounding box center [752, 421] width 1121 height 148
click at [48, 45] on button "button" at bounding box center [44, 47] width 18 height 18
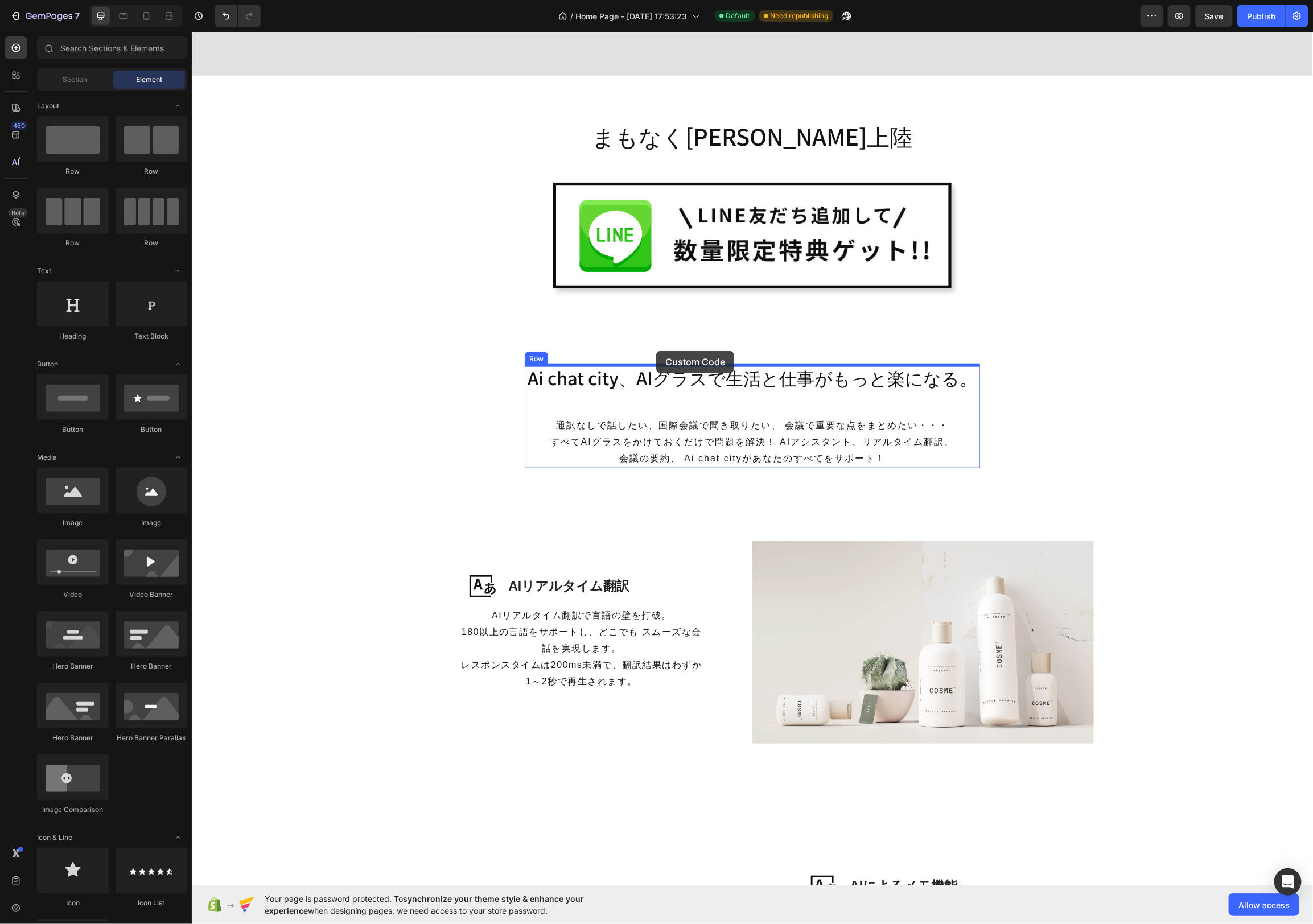
drag, startPoint x: 290, startPoint y: 889, endPoint x: 656, endPoint y: 351, distance: 650.7
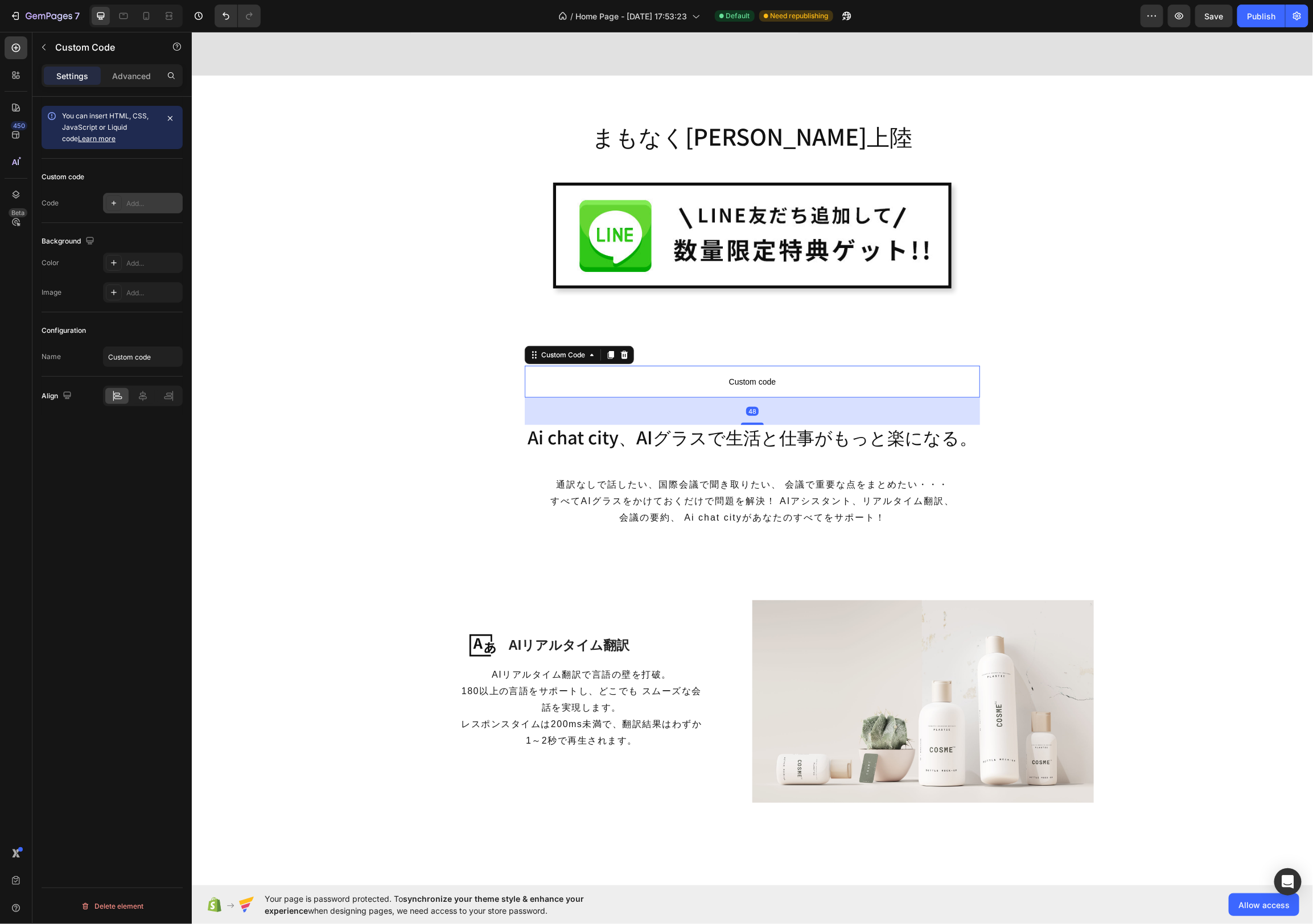
click at [133, 195] on div "Add..." at bounding box center [142, 203] width 80 height 21
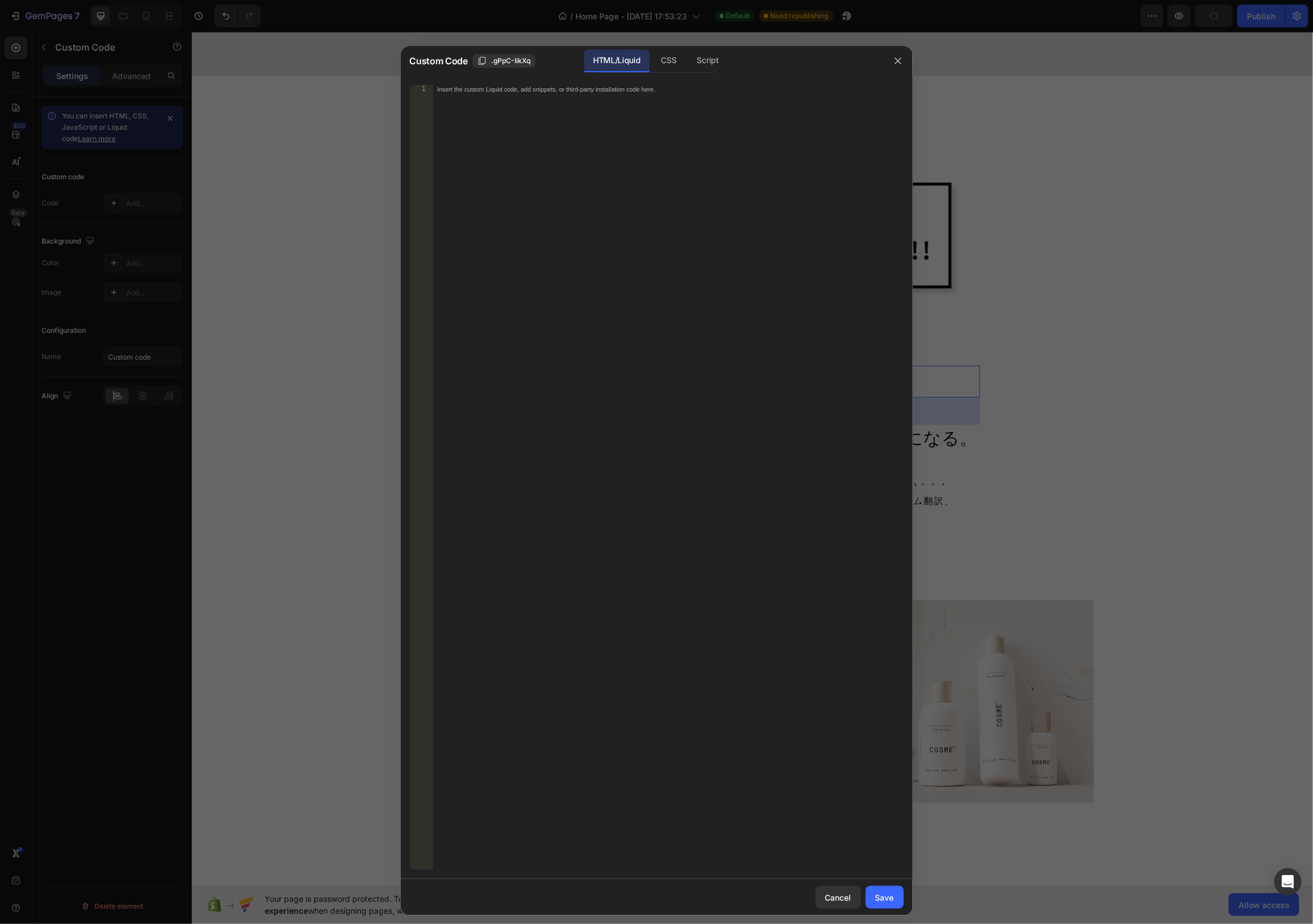
click at [691, 231] on div "Insert the custom Liquid code, add snippets, or third-party installation code h…" at bounding box center [668, 487] width 471 height 803
paste textarea "</svg>"
type textarea "</svg>"
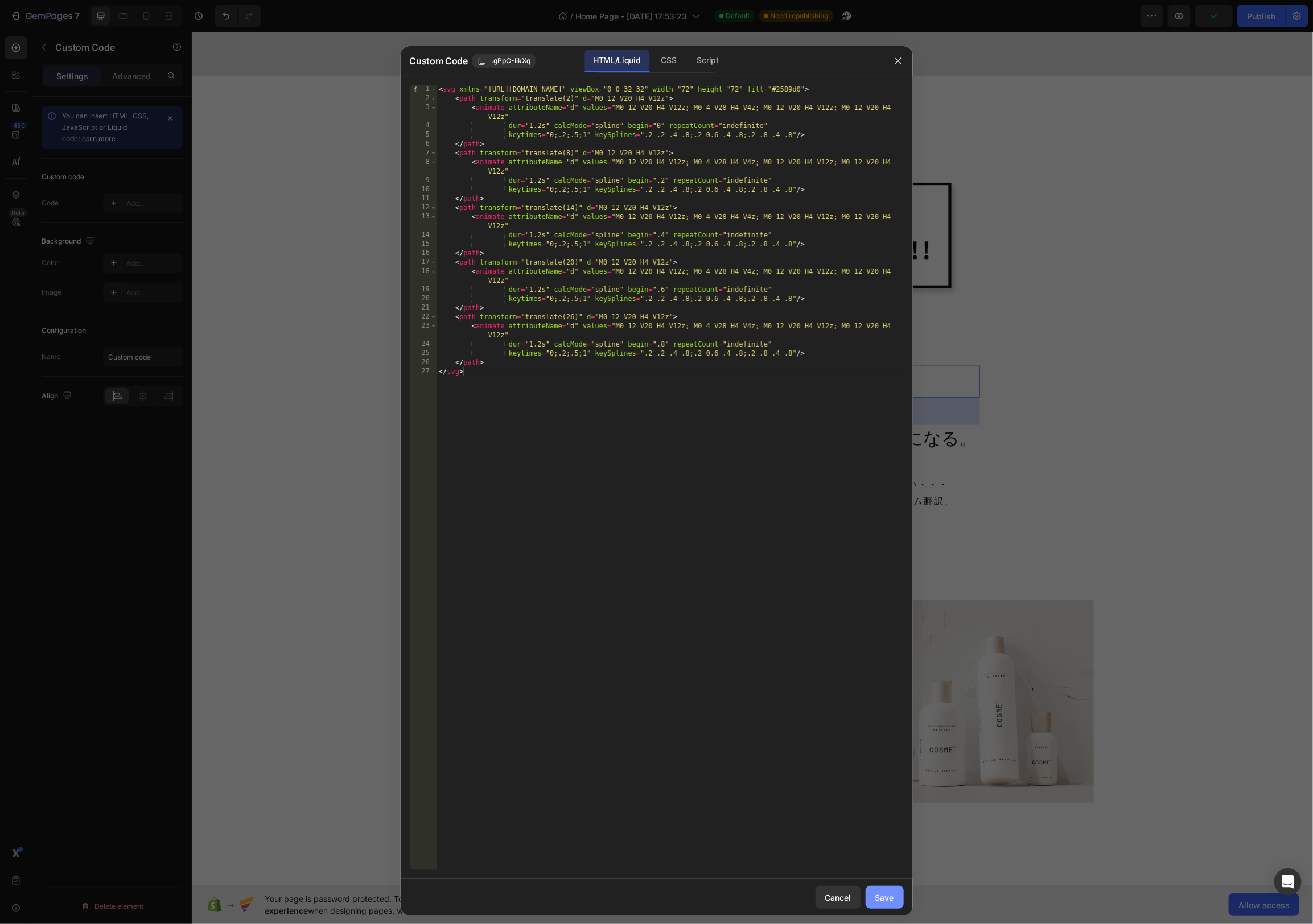
drag, startPoint x: 877, startPoint y: 900, endPoint x: 870, endPoint y: 895, distance: 8.6
click at [877, 900] on div "Save" at bounding box center [885, 897] width 19 height 12
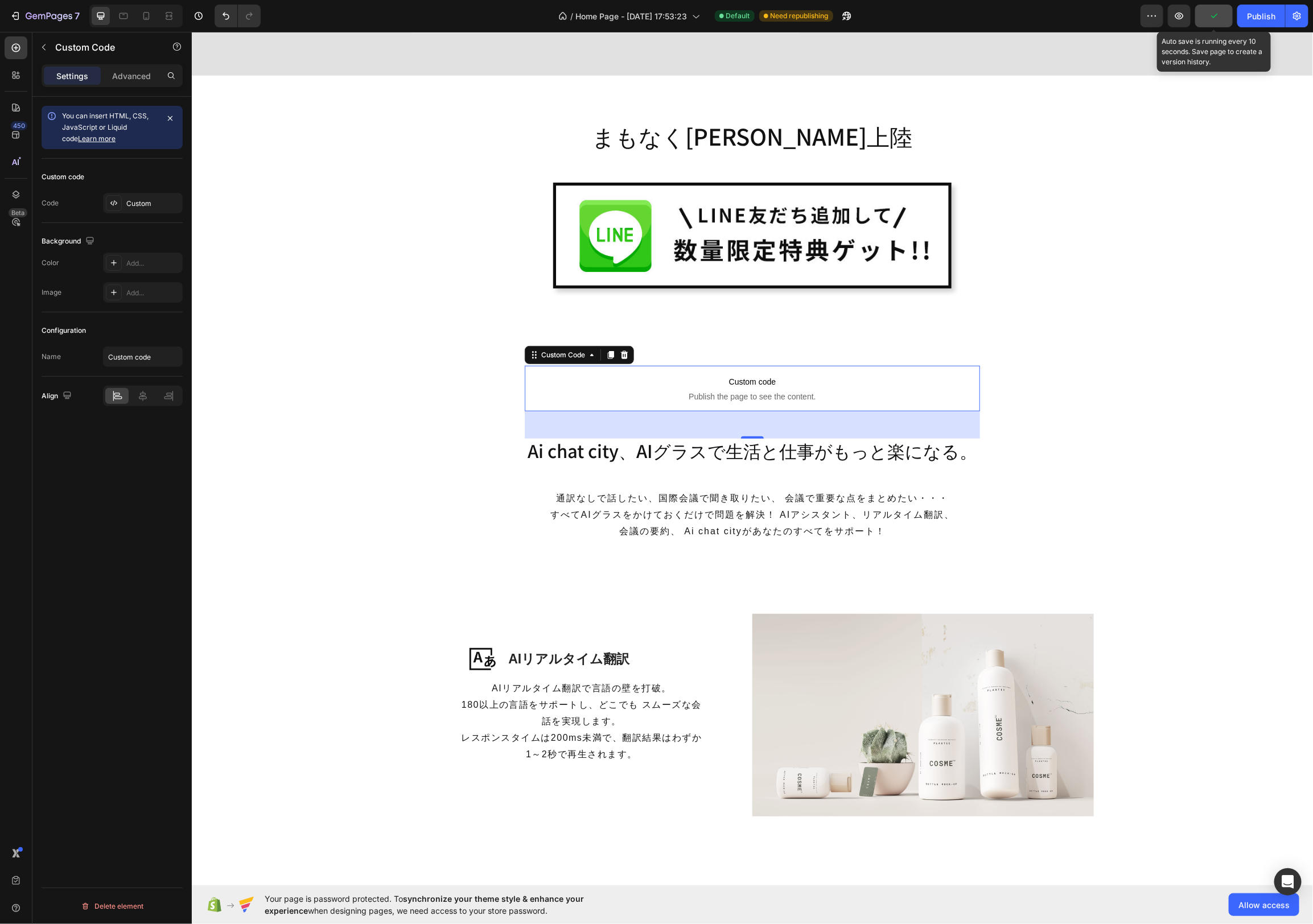
click at [1222, 18] on button "button" at bounding box center [1214, 16] width 37 height 23
click at [1252, 16] on div "Publish" at bounding box center [1261, 16] width 29 height 12
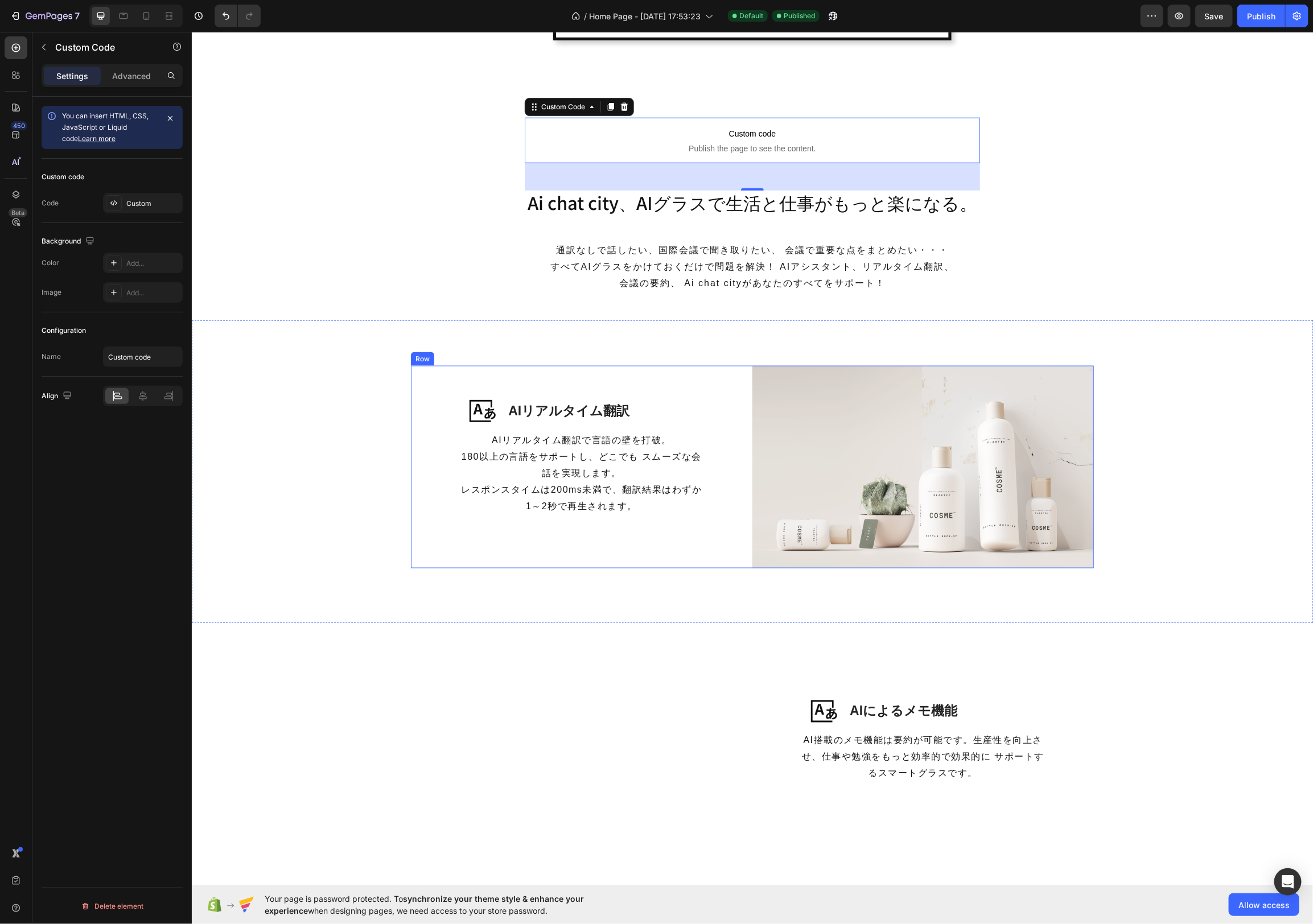
scroll to position [765, 0]
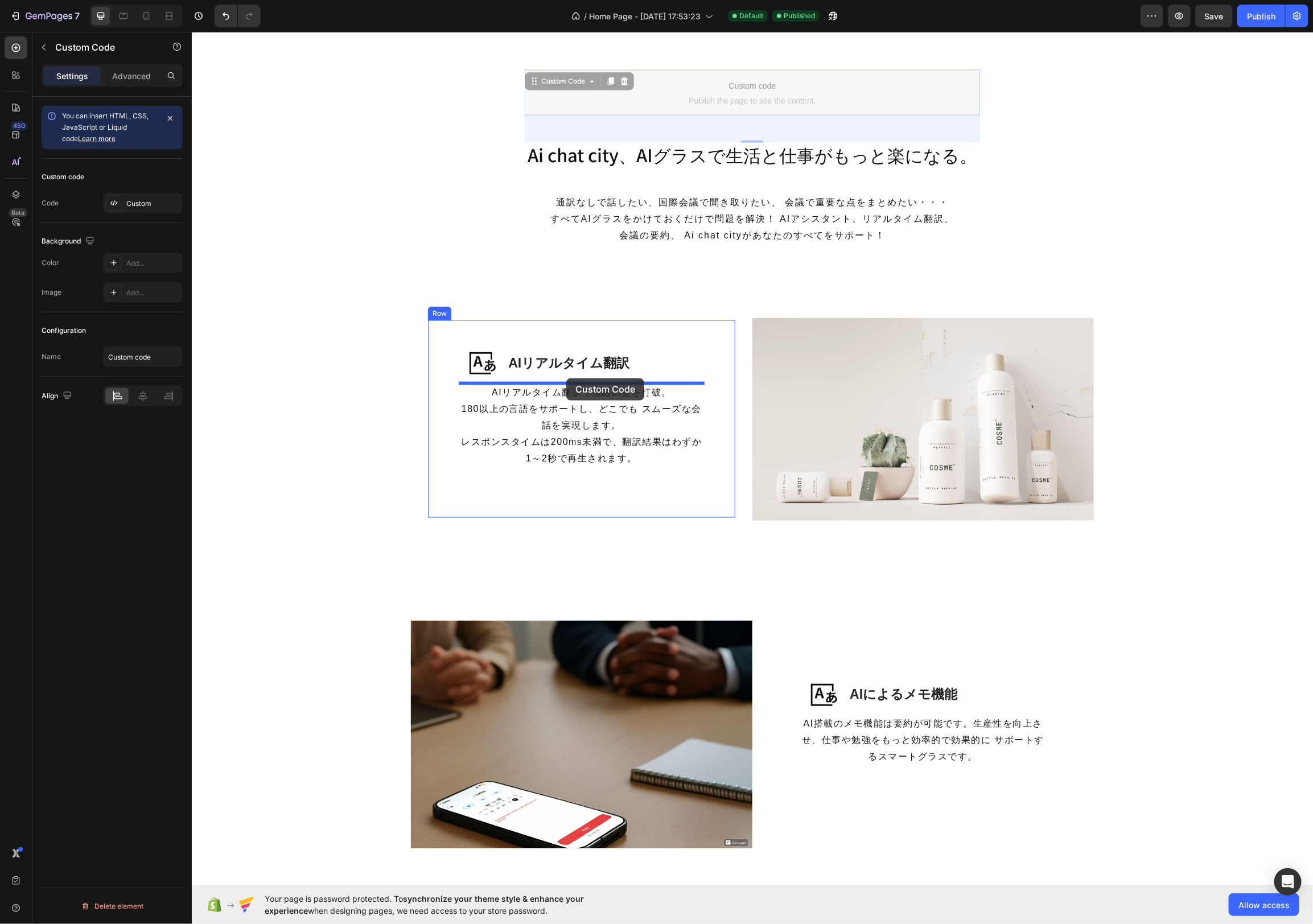
drag, startPoint x: 536, startPoint y: 63, endPoint x: 563, endPoint y: 374, distance: 312.2
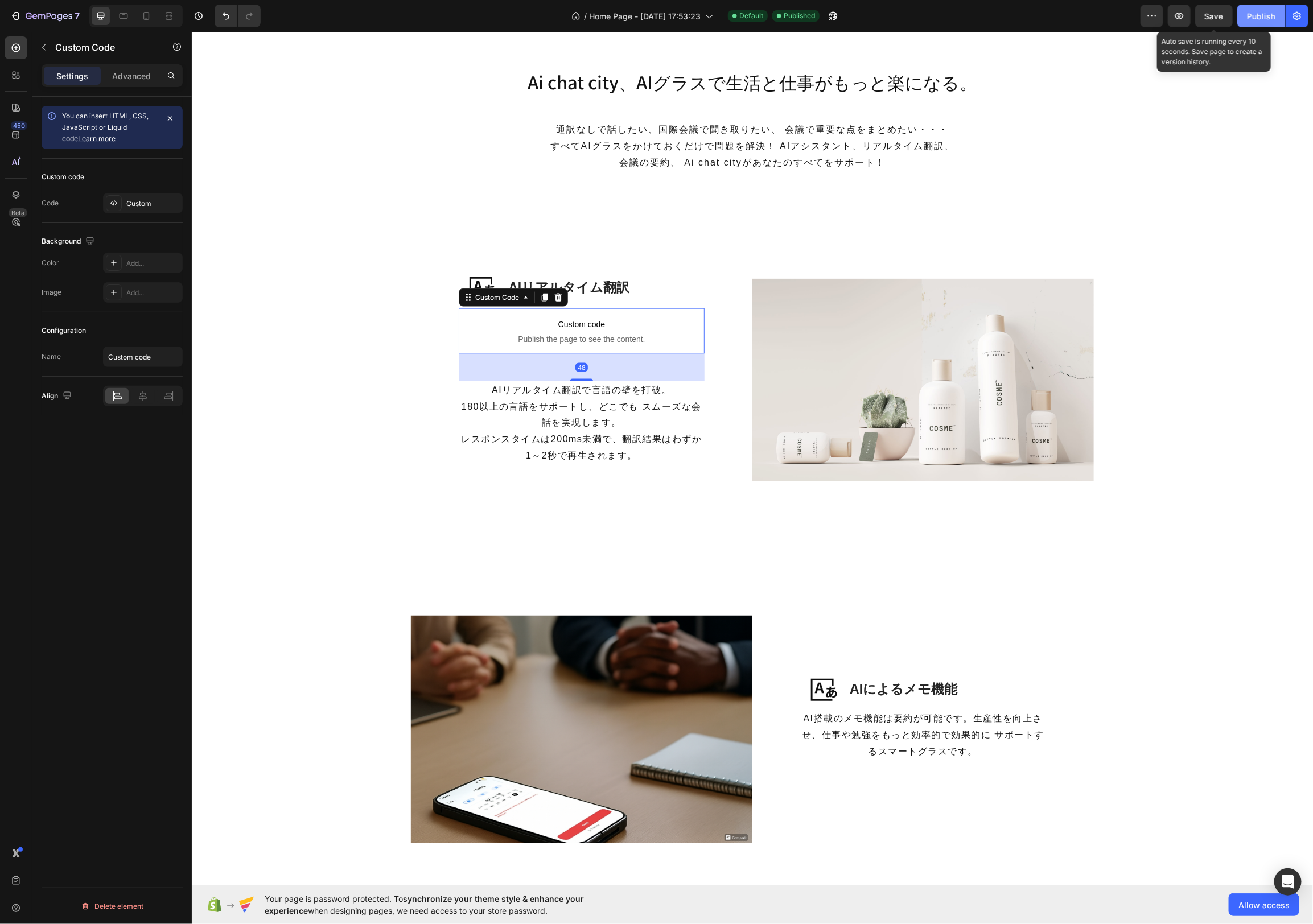
drag, startPoint x: 1213, startPoint y: 18, endPoint x: 1262, endPoint y: 18, distance: 49.0
click at [1213, 18] on span "Save" at bounding box center [1214, 16] width 19 height 10
click at [1260, 18] on div "Publish" at bounding box center [1261, 16] width 29 height 12
click at [547, 298] on icon at bounding box center [544, 297] width 6 height 8
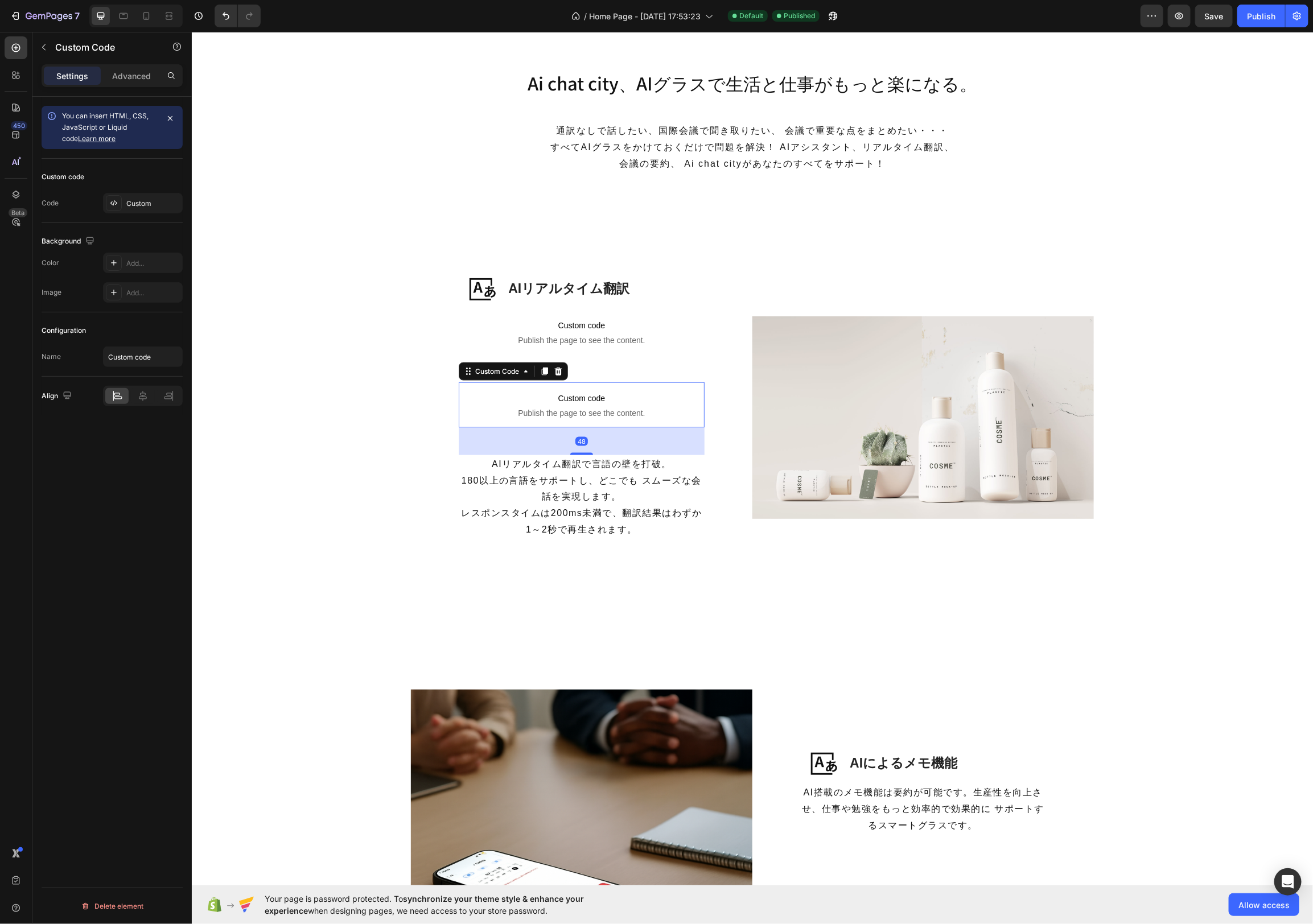
scroll to position [759, 0]
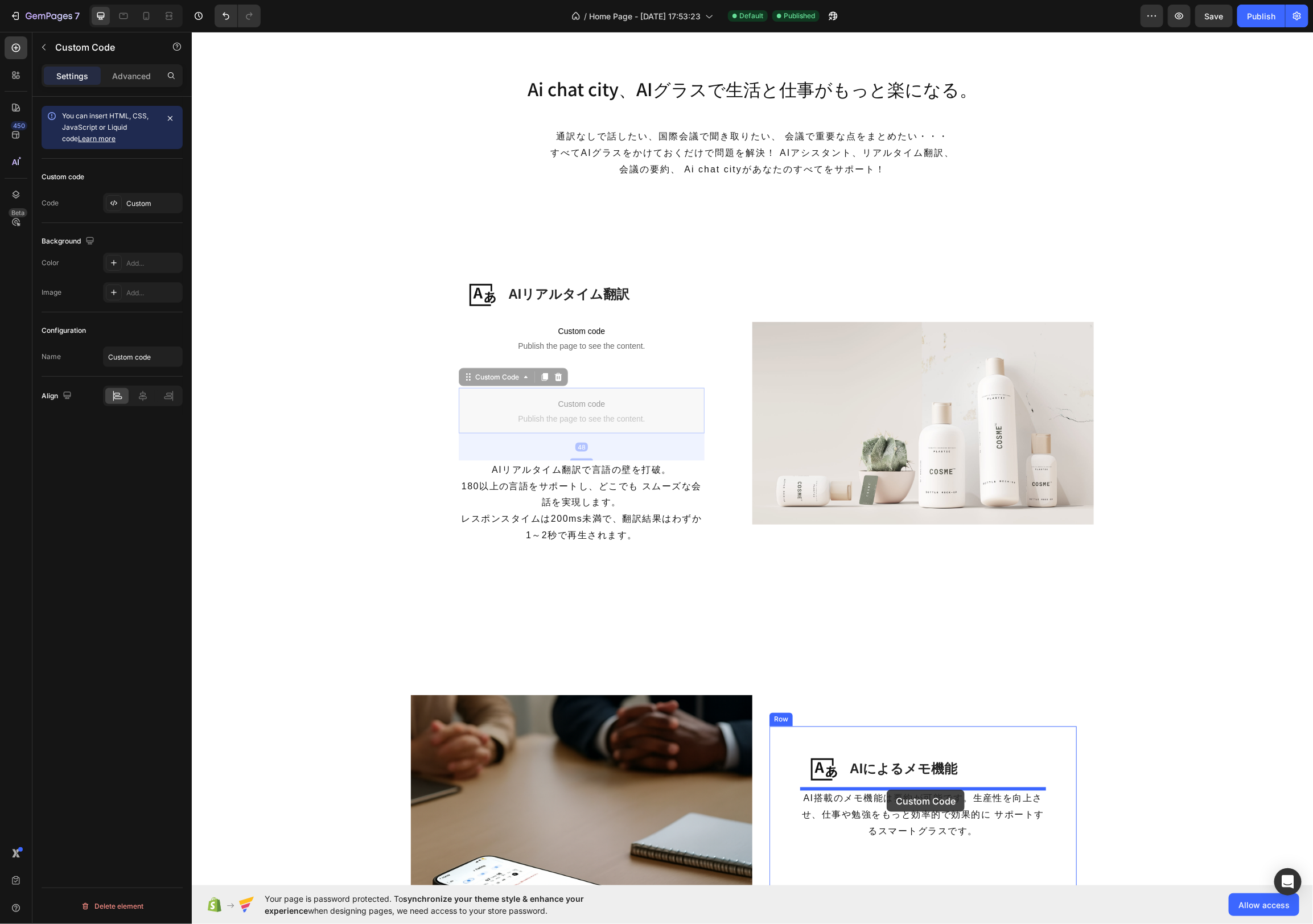
drag, startPoint x: 468, startPoint y: 383, endPoint x: 882, endPoint y: 785, distance: 577.1
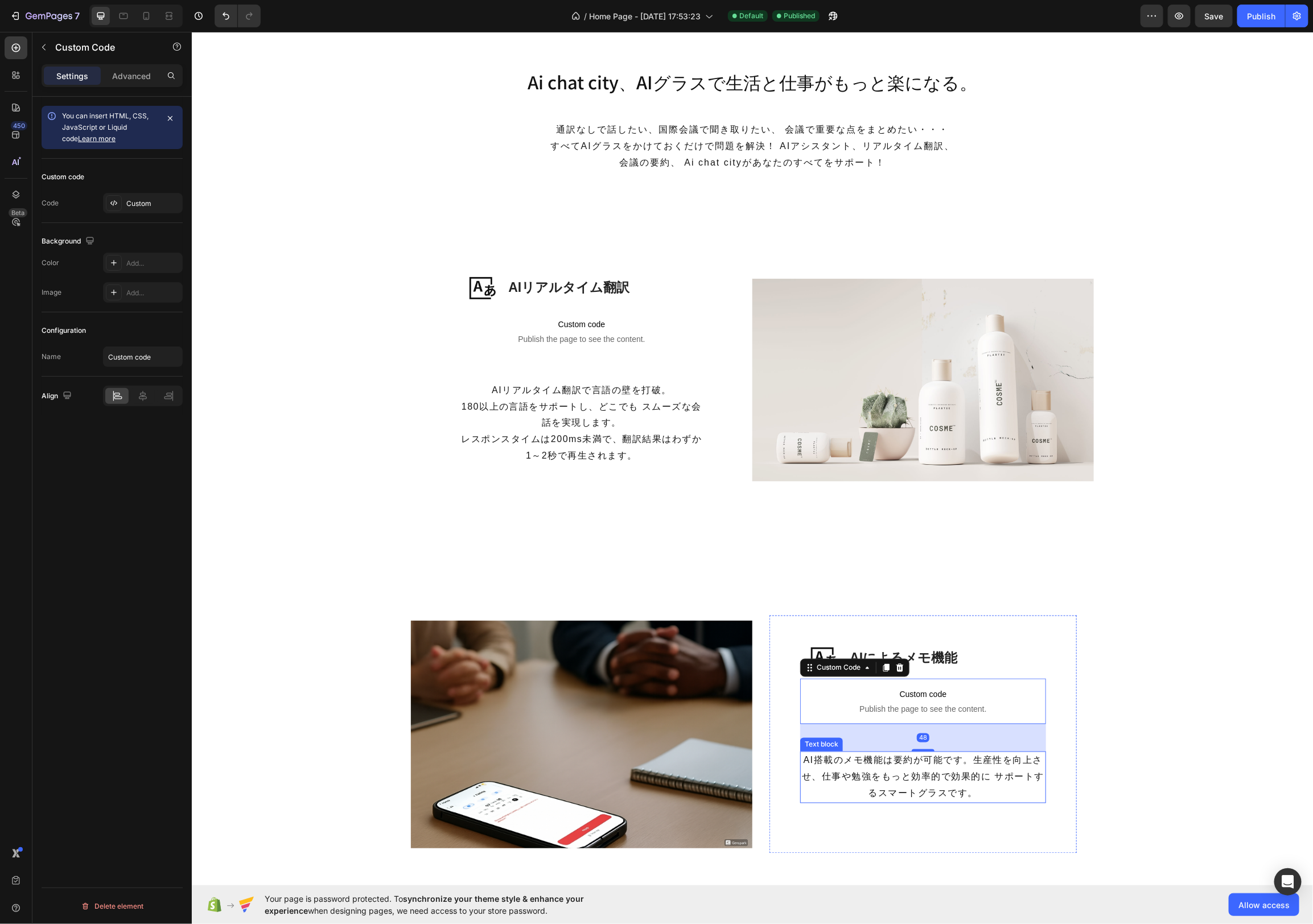
scroll to position [760, 0]
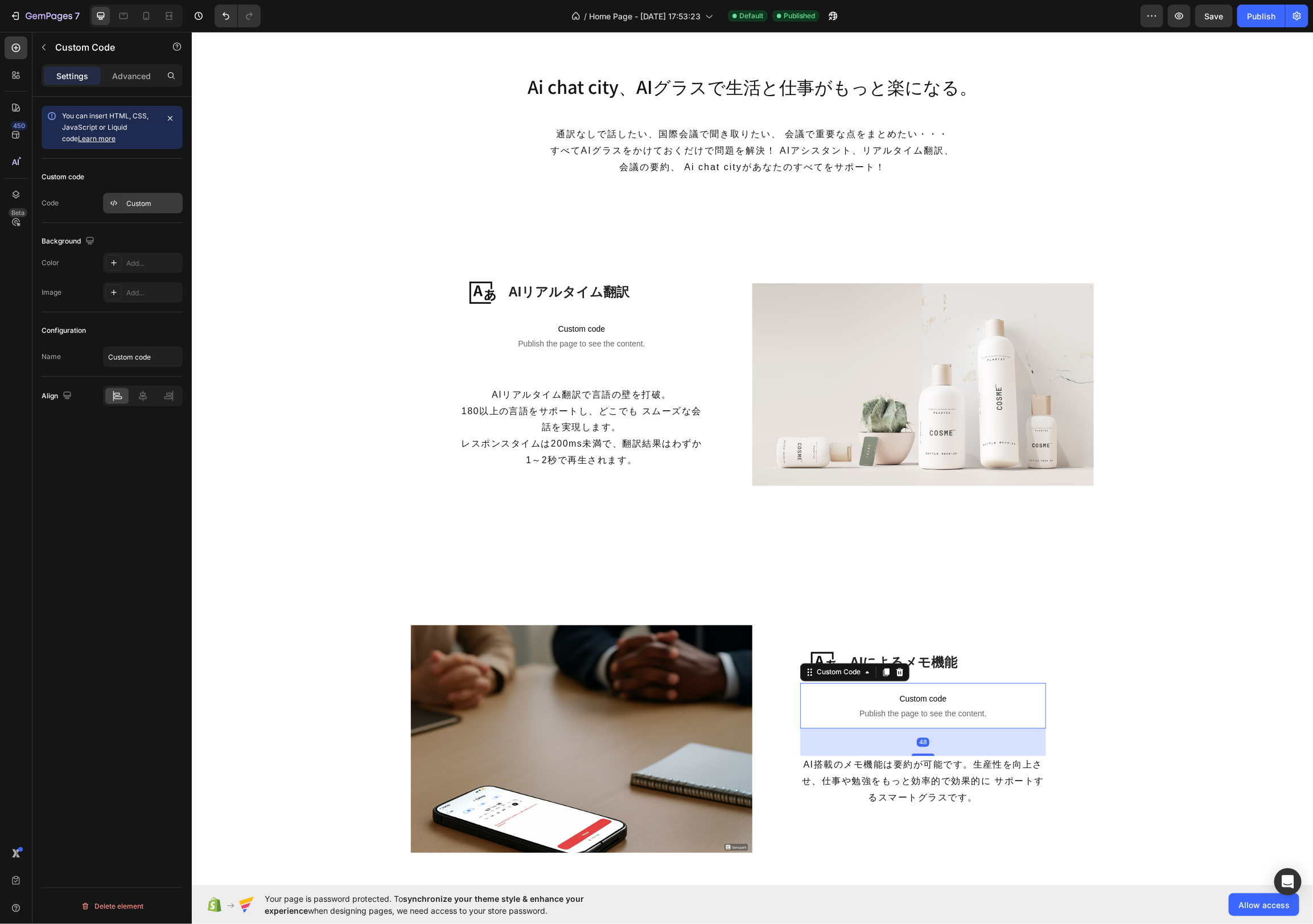
click at [136, 205] on div "Custom" at bounding box center [153, 204] width 53 height 10
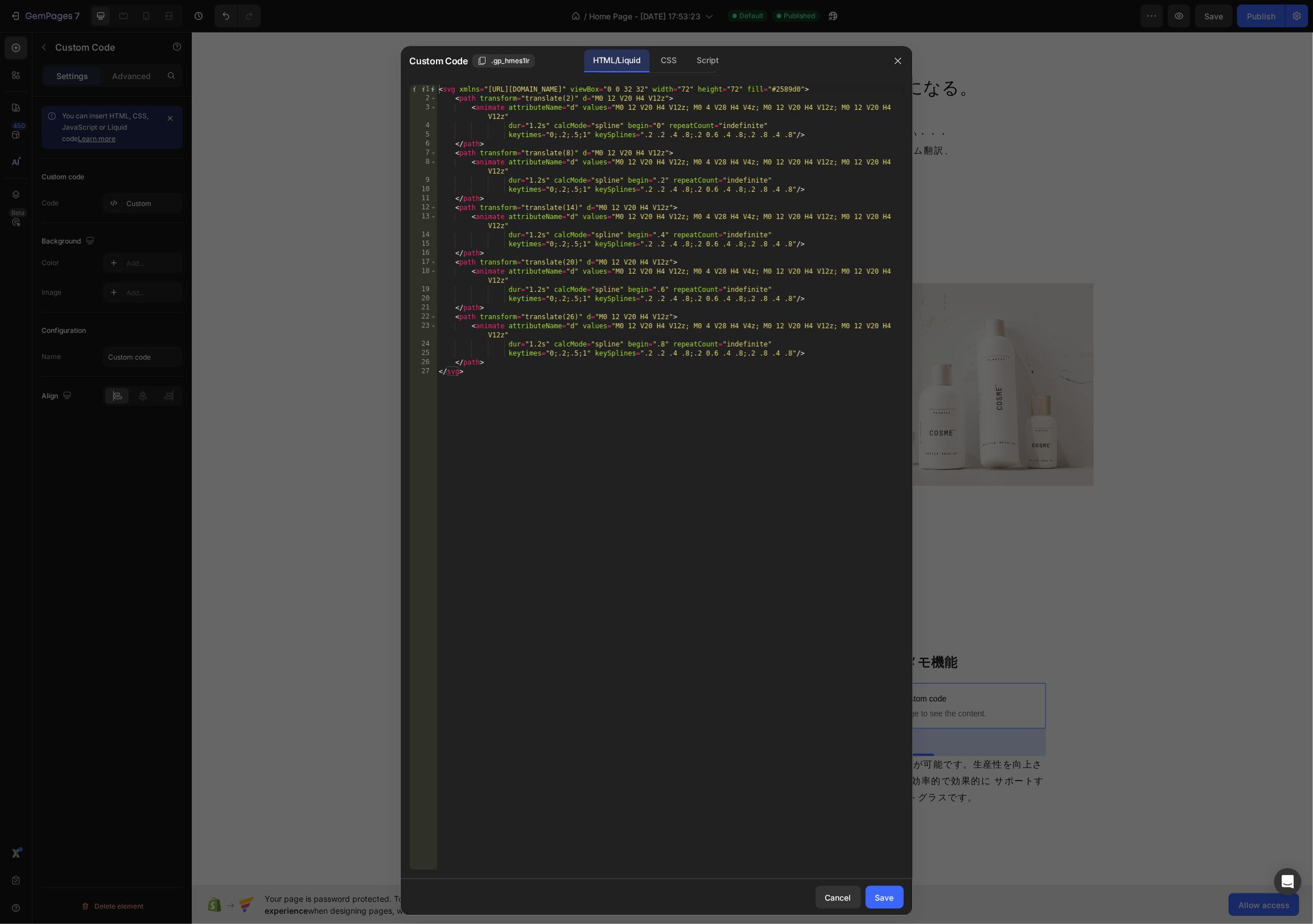
click at [595, 407] on div "< svg xmlns = "[URL][DOMAIN_NAME]" viewBox = "0 0 32 32" width = "72" height = …" at bounding box center [670, 487] width 467 height 803
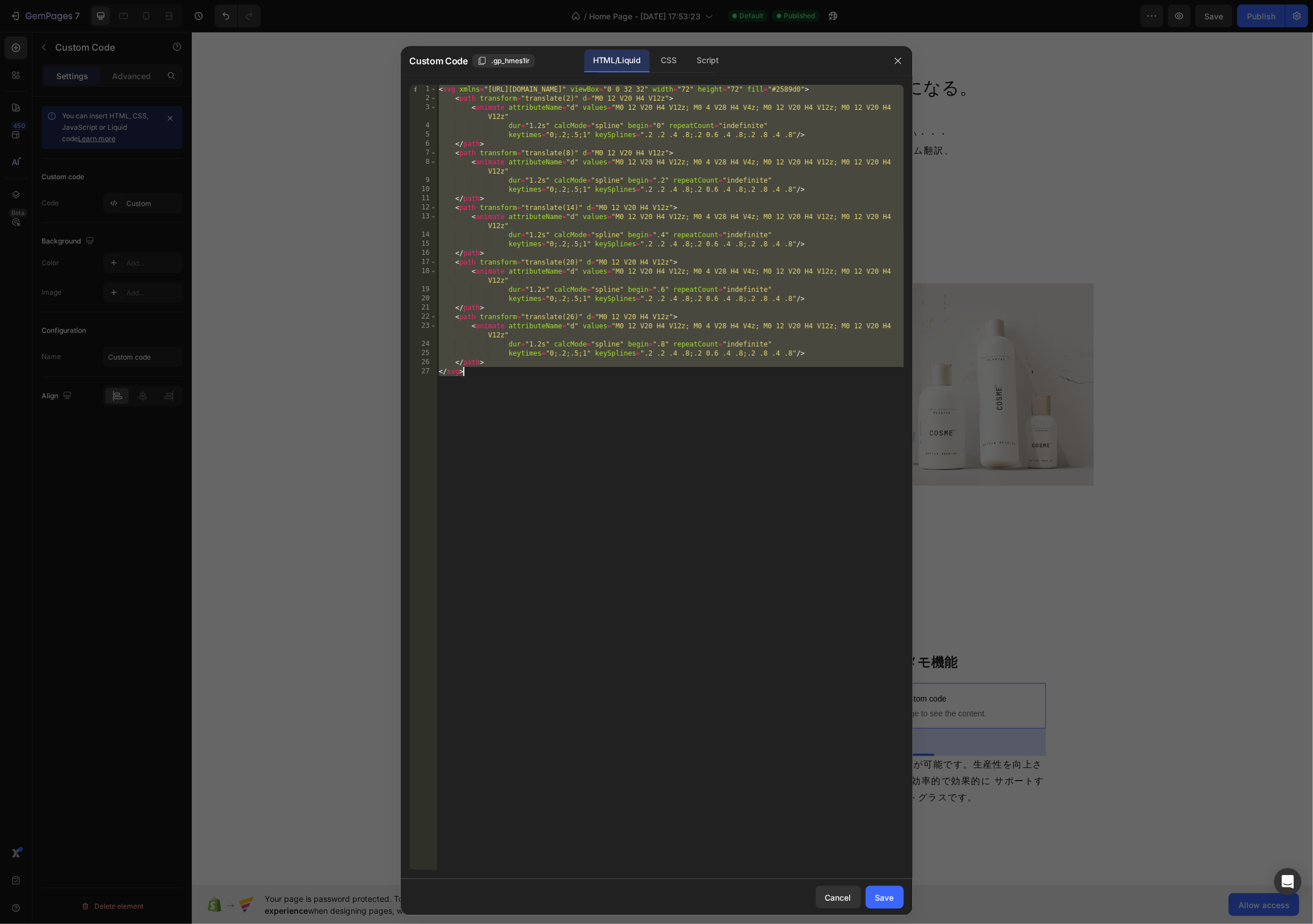
paste textarea
type textarea "</svg>"
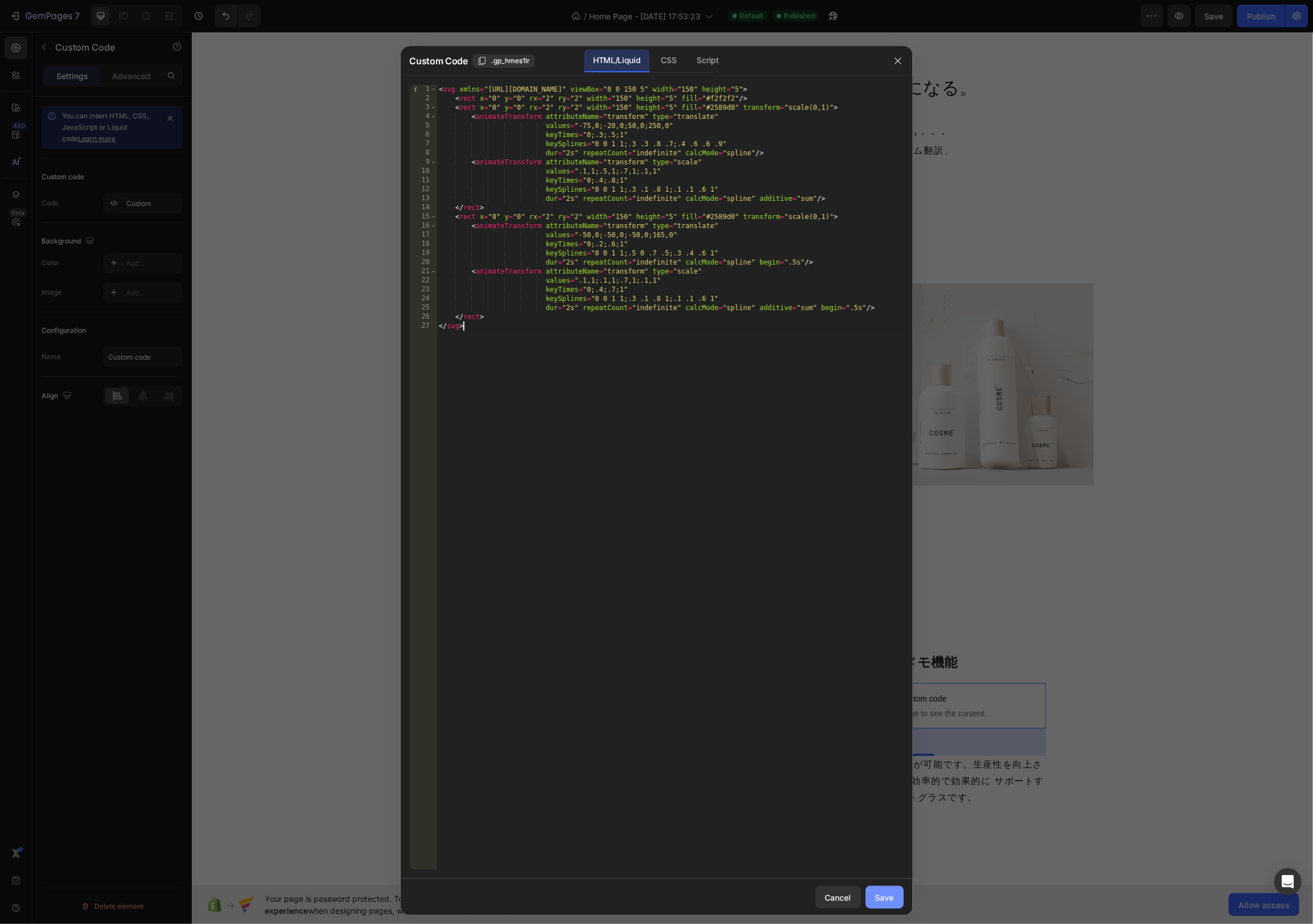
drag, startPoint x: 884, startPoint y: 903, endPoint x: 872, endPoint y: 901, distance: 12.2
click at [884, 903] on button "Save" at bounding box center [885, 898] width 38 height 23
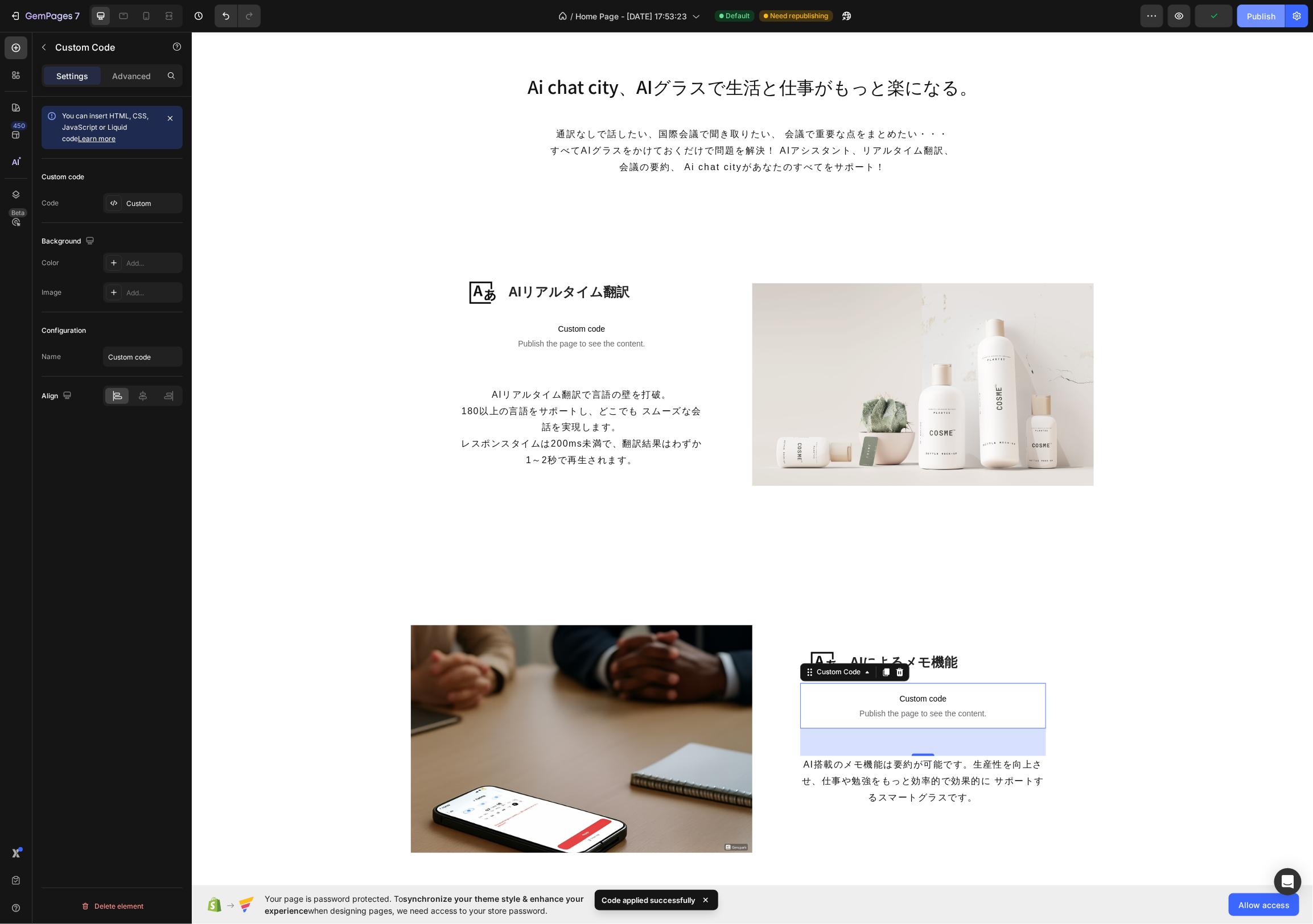
click at [1256, 17] on div "Publish" at bounding box center [1261, 16] width 29 height 12
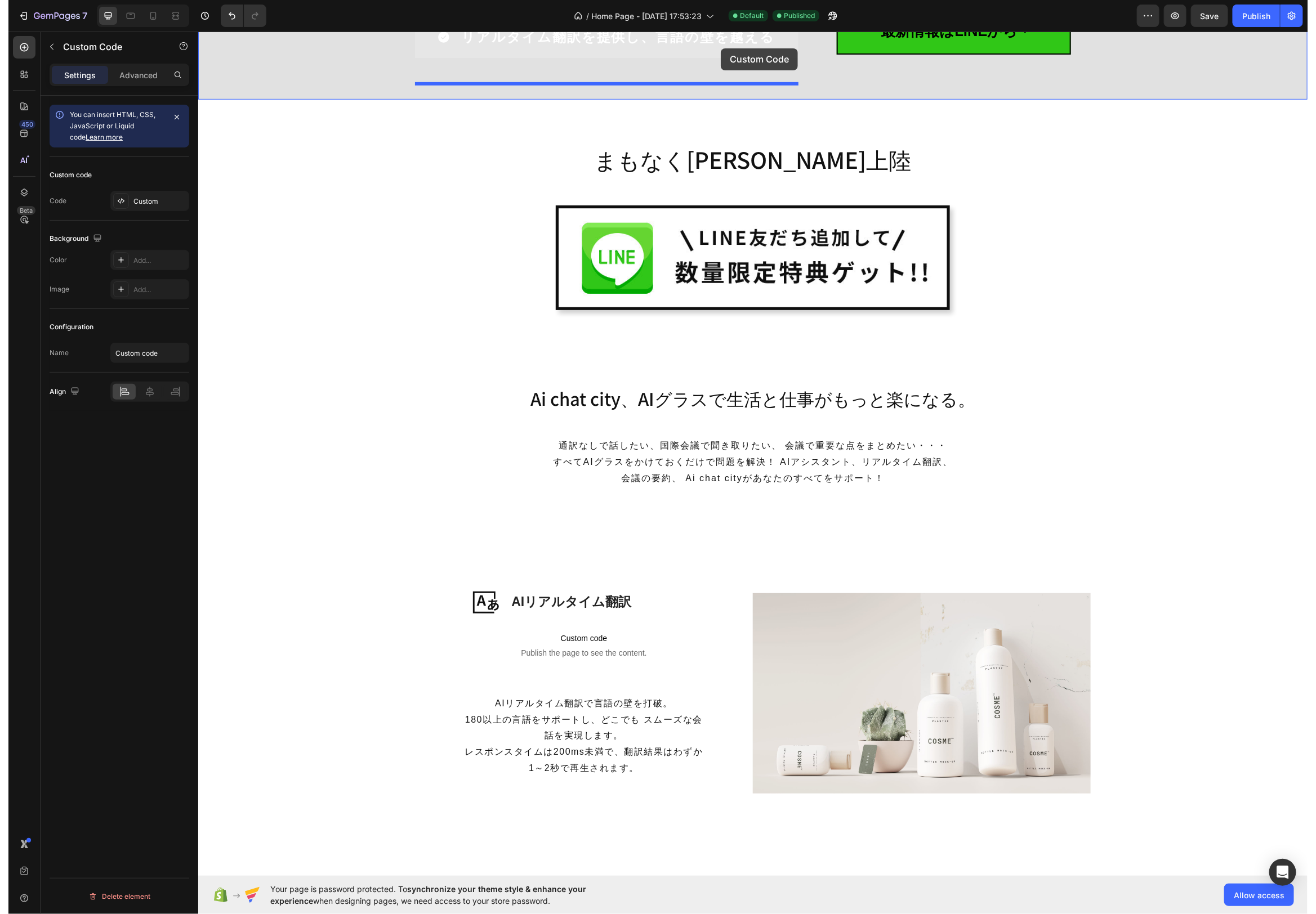
scroll to position [377, 0]
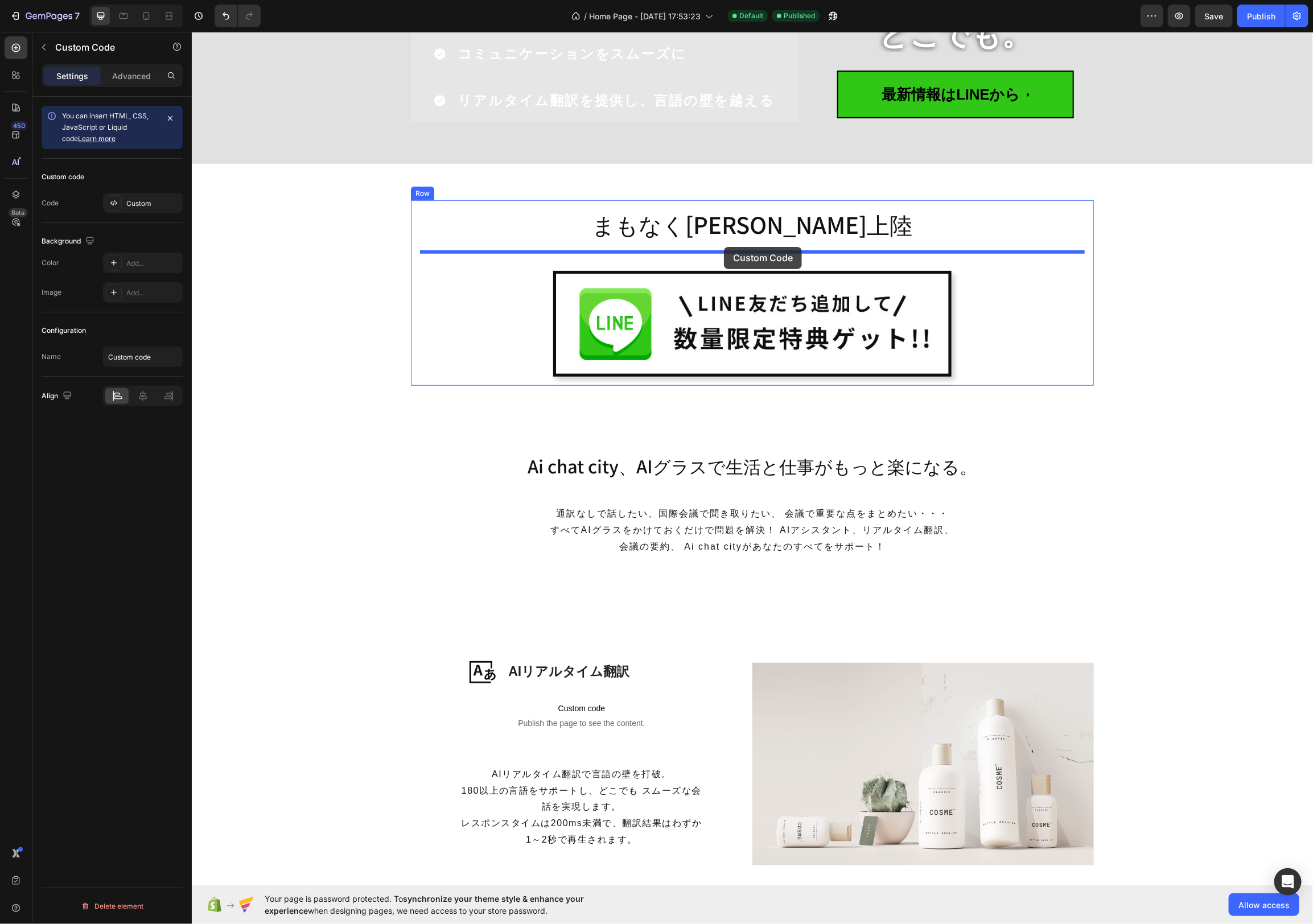
drag, startPoint x: 813, startPoint y: 627, endPoint x: 724, endPoint y: 246, distance: 391.3
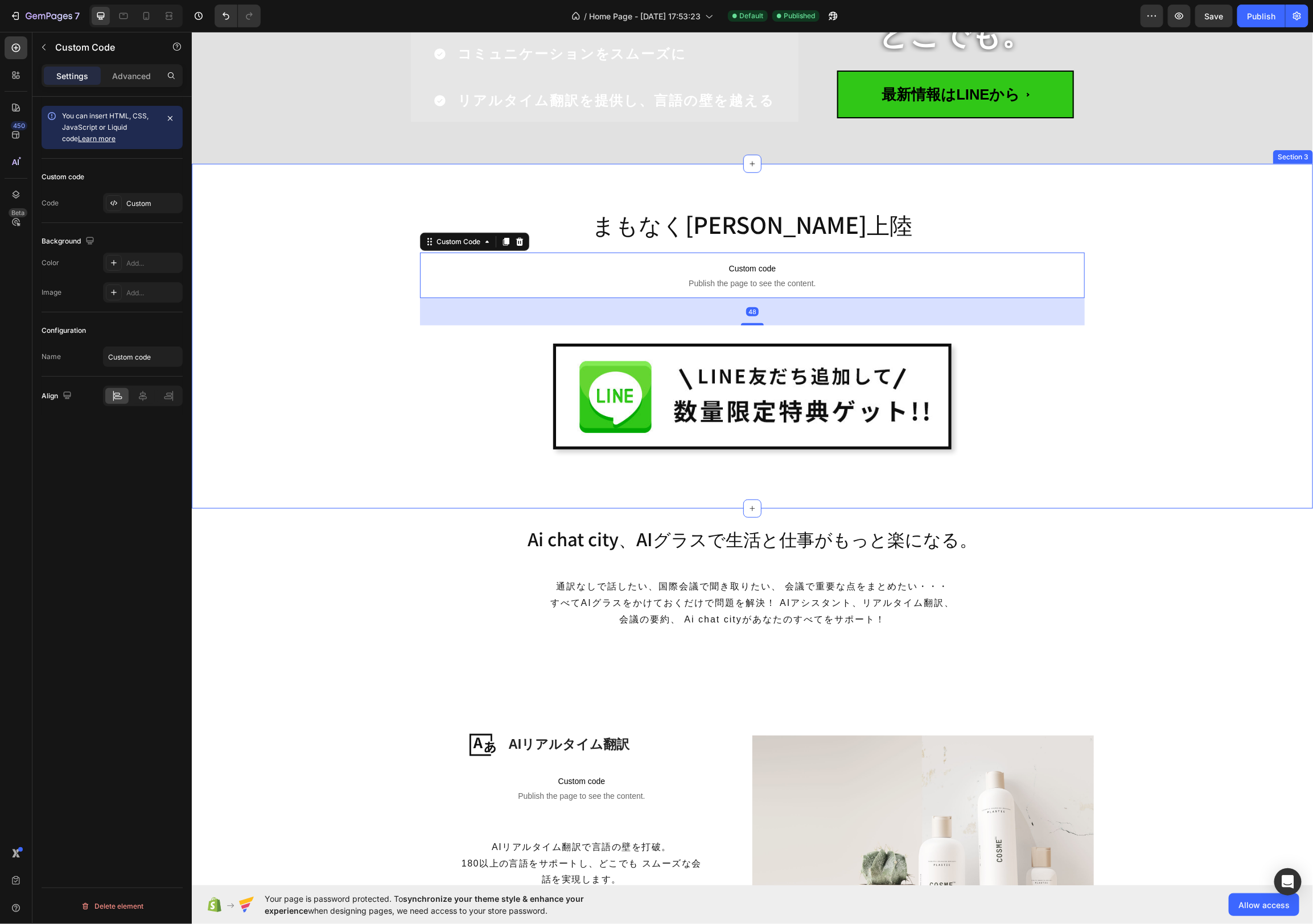
click at [396, 387] on div "まもなく[PERSON_NAME]上陸 Heading Custom code Publish the page to see the content. Cu…" at bounding box center [752, 340] width 1104 height 281
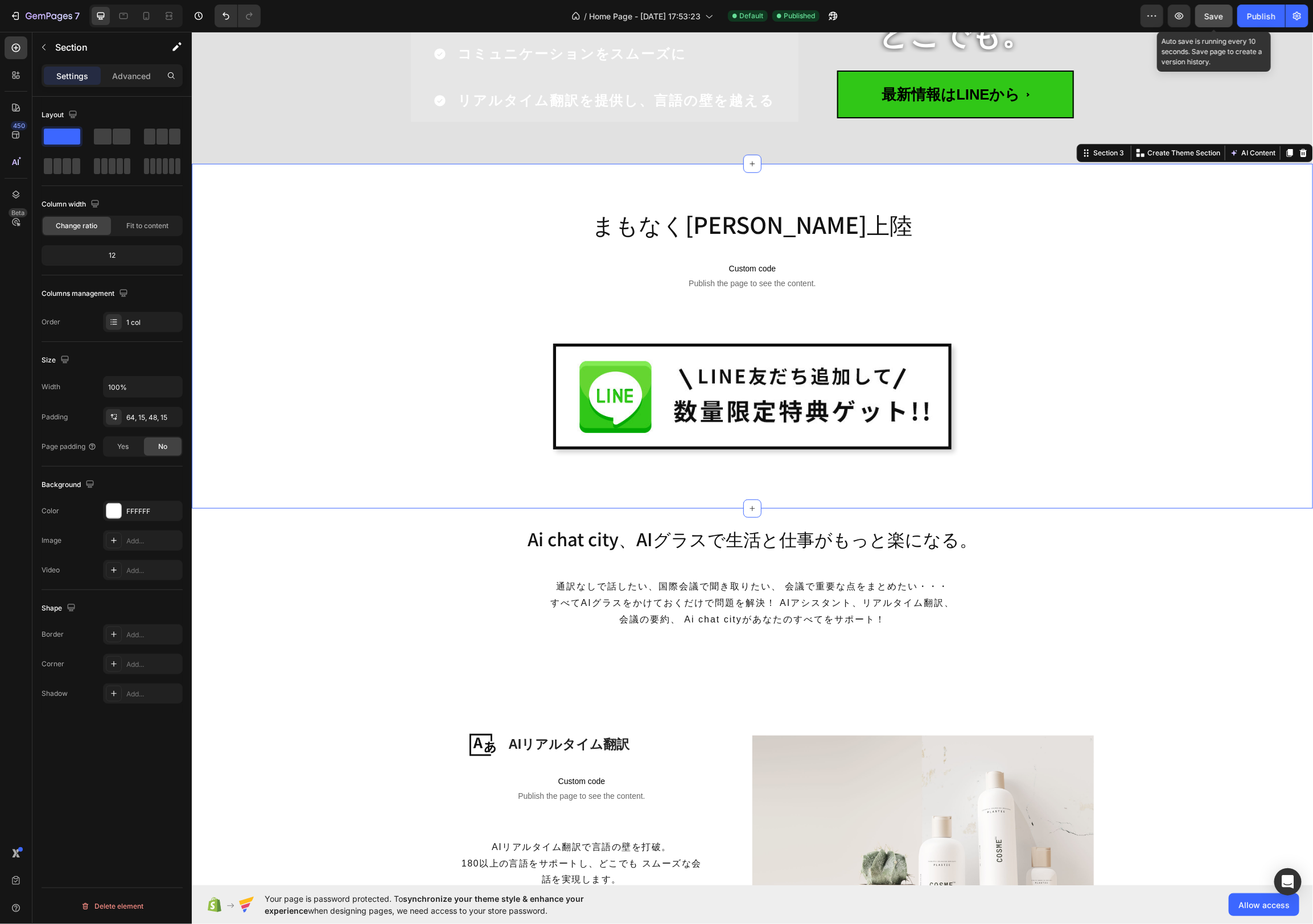
click at [1219, 20] on span "Save" at bounding box center [1214, 16] width 19 height 10
click at [1265, 17] on div "Publish" at bounding box center [1261, 16] width 29 height 12
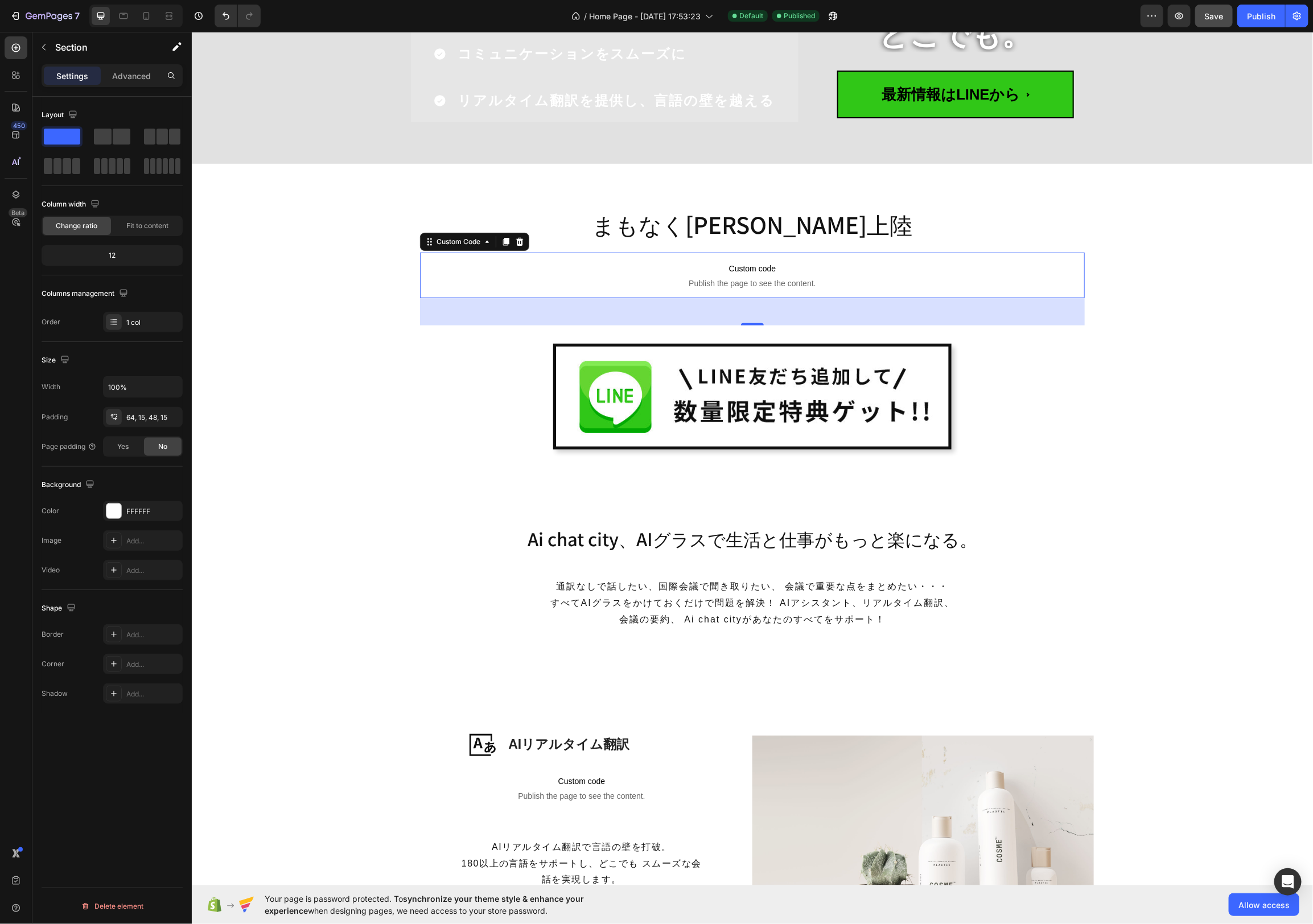
click at [758, 270] on span "Custom code" at bounding box center [752, 268] width 665 height 14
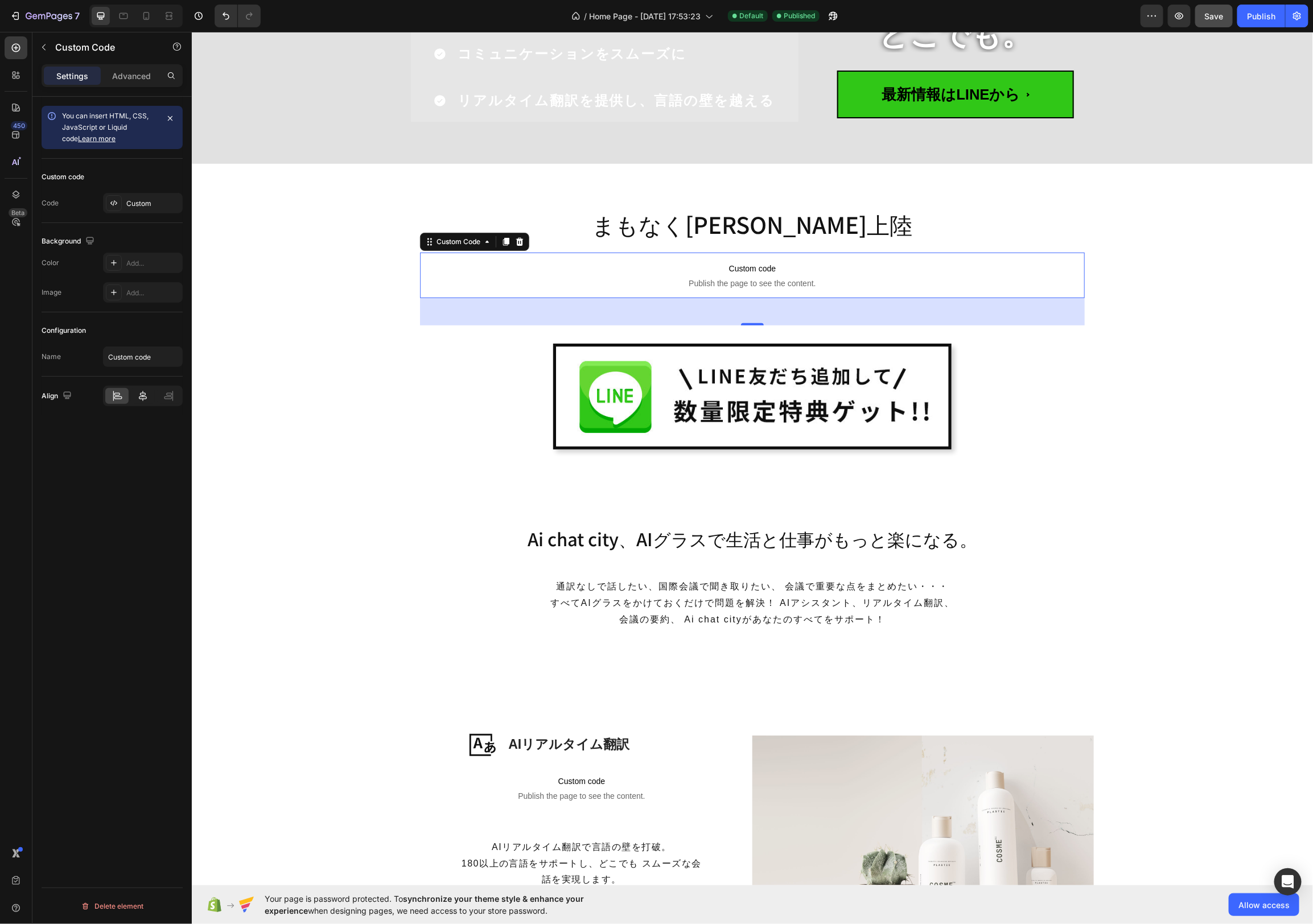
drag, startPoint x: 147, startPoint y: 397, endPoint x: 141, endPoint y: 393, distance: 7.2
click at [147, 397] on icon at bounding box center [143, 396] width 11 height 11
drag, startPoint x: 1264, startPoint y: 16, endPoint x: 1246, endPoint y: 19, distance: 18.2
click at [1264, 16] on div "Publish" at bounding box center [1261, 16] width 29 height 12
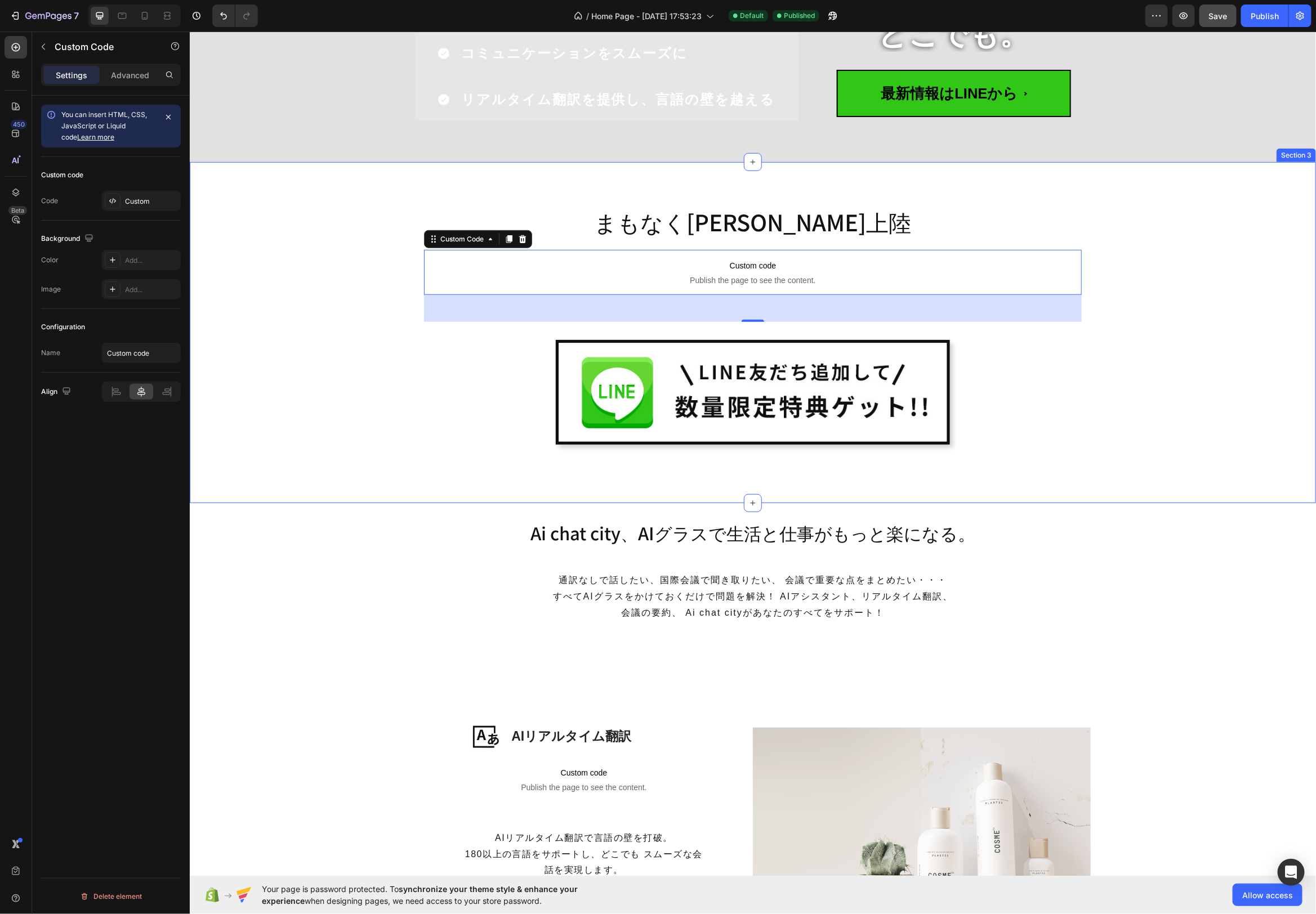
drag, startPoint x: 1125, startPoint y: 385, endPoint x: 1114, endPoint y: 354, distance: 32.9
click at [1125, 384] on div "まもなく[PERSON_NAME]上陸 Heading Custom code Publish the page to see the content. Cu…" at bounding box center [752, 337] width 1109 height 278
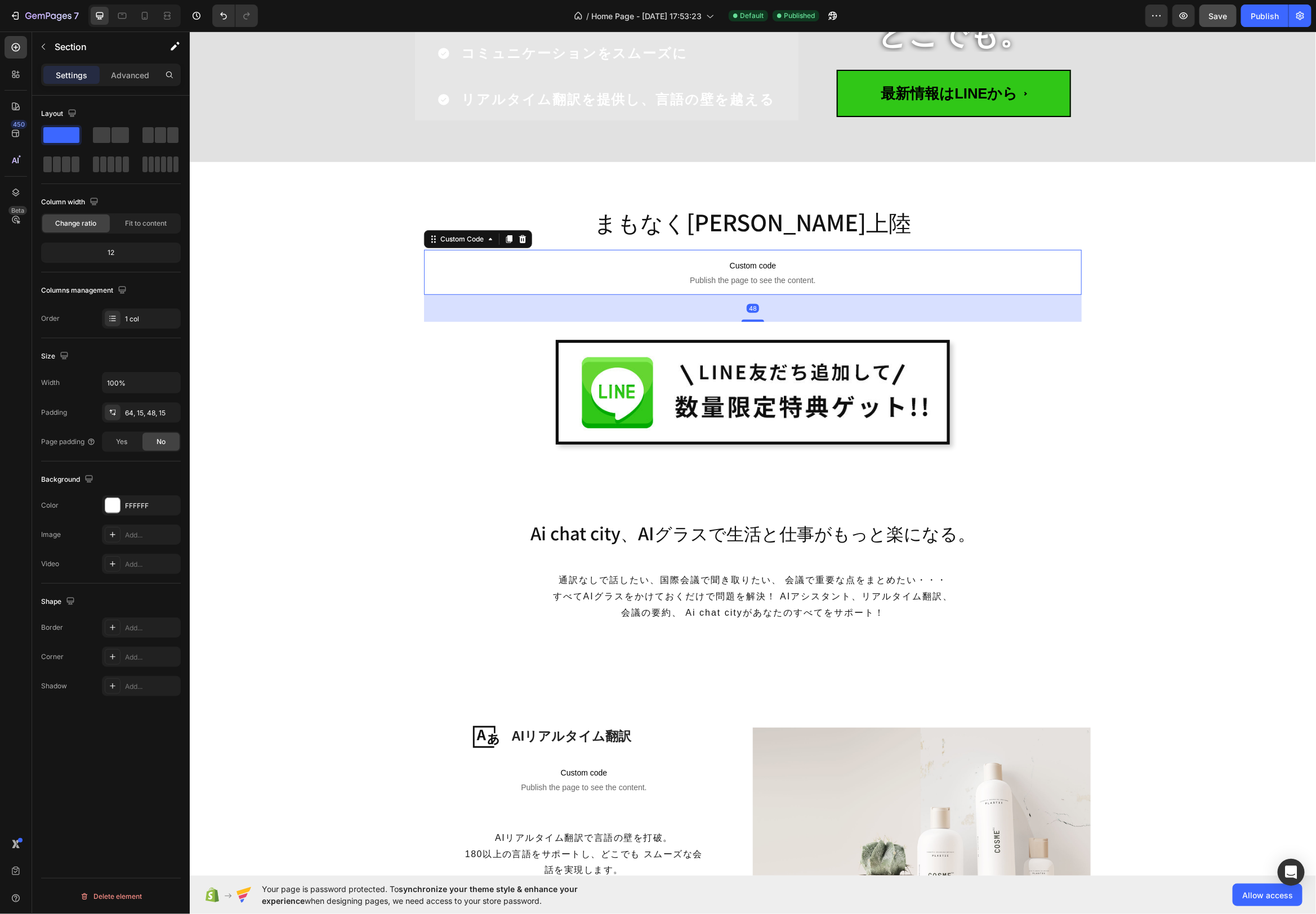
click at [1046, 292] on p "Custom code Publish the page to see the content." at bounding box center [753, 271] width 658 height 45
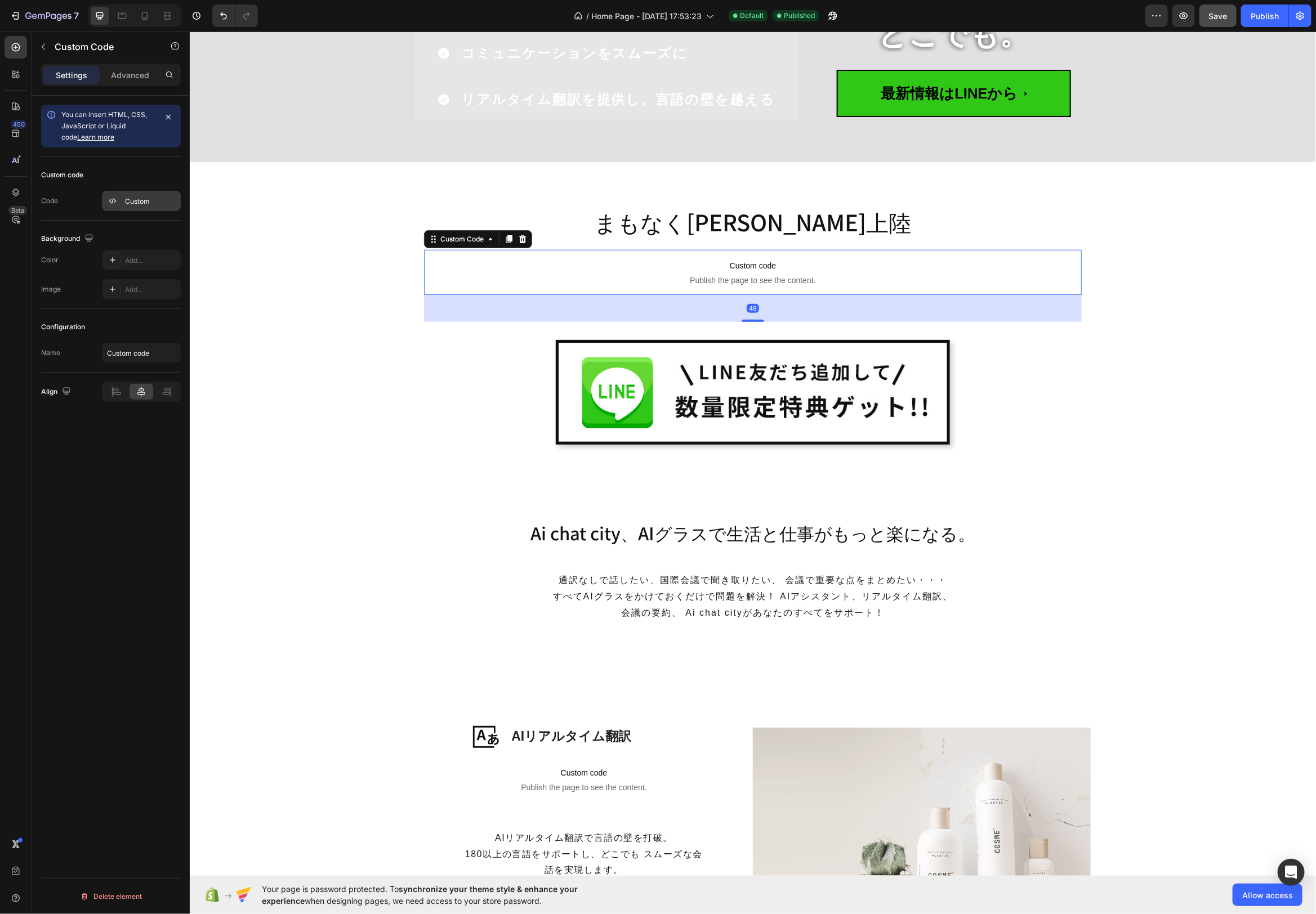
click at [143, 199] on div "Custom" at bounding box center [151, 202] width 53 height 10
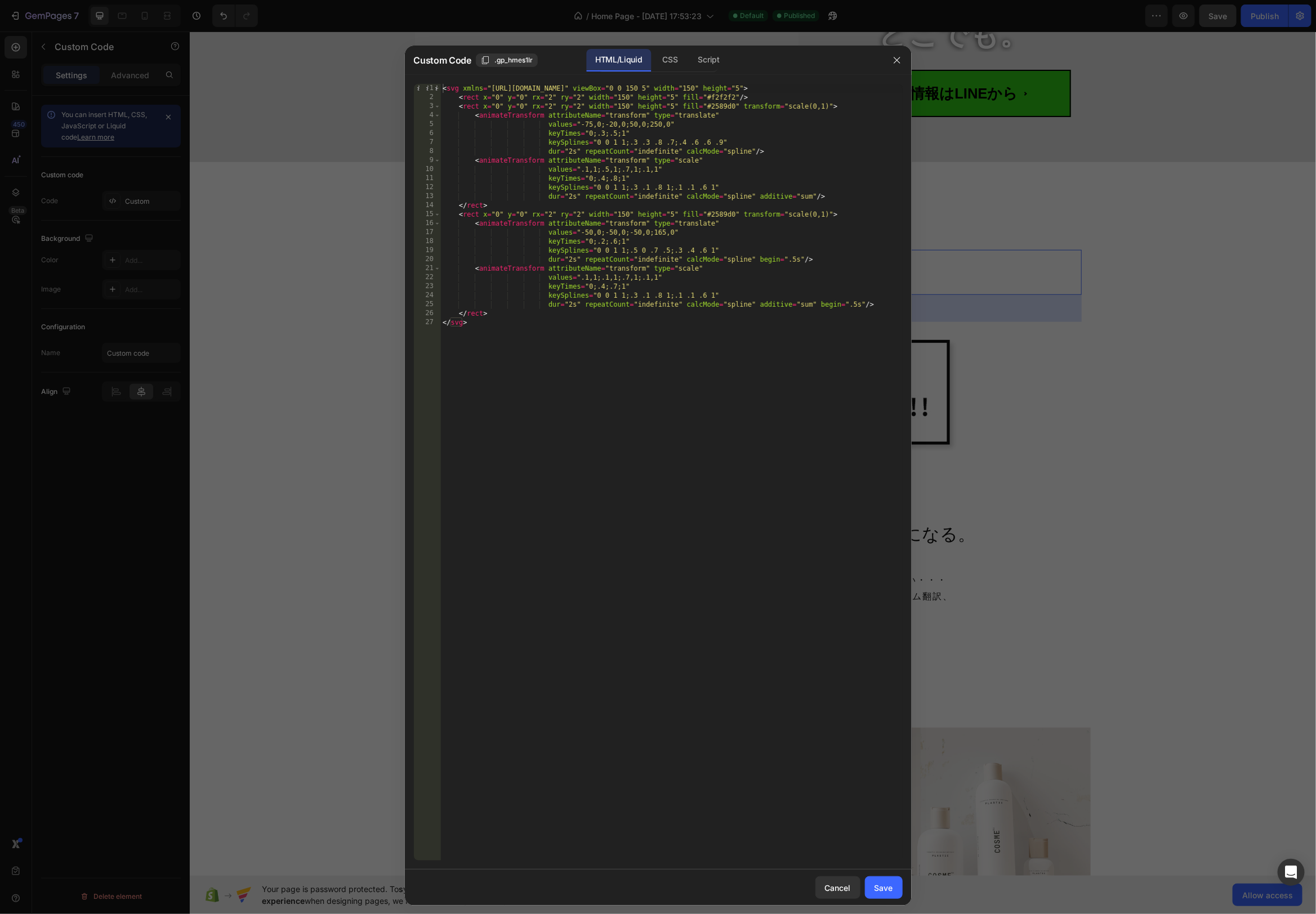
type textarea "dur="2s" repeatCount="indefinite" calcMode="spline"/>"
click at [779, 151] on div "< svg xmlns = "[URL][DOMAIN_NAME]" viewBox = "0 0 150 5" width = "150" height =…" at bounding box center [671, 481] width 462 height 795
click at [897, 61] on icon "button" at bounding box center [896, 60] width 6 height 6
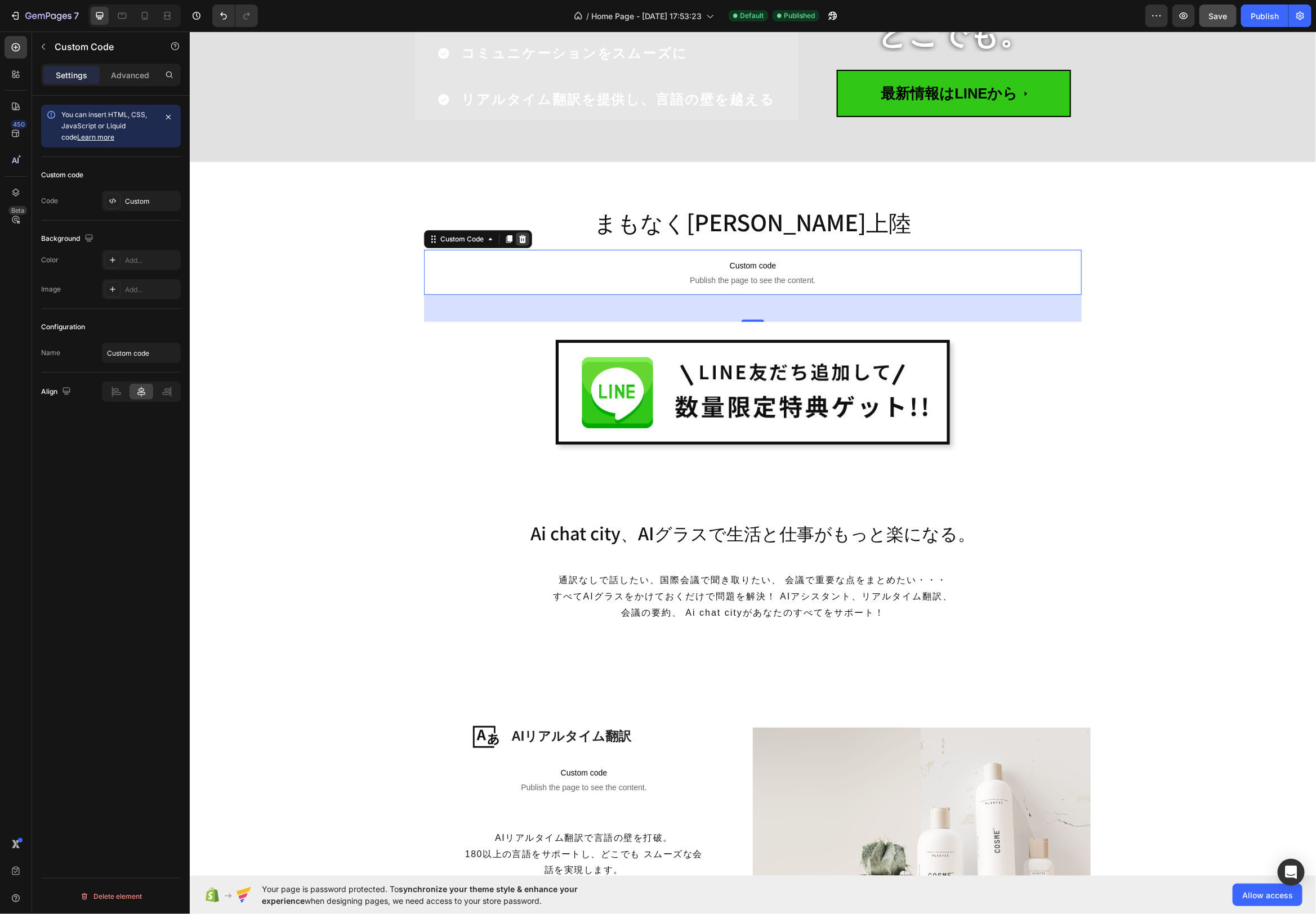
click at [525, 237] on icon at bounding box center [522, 238] width 7 height 8
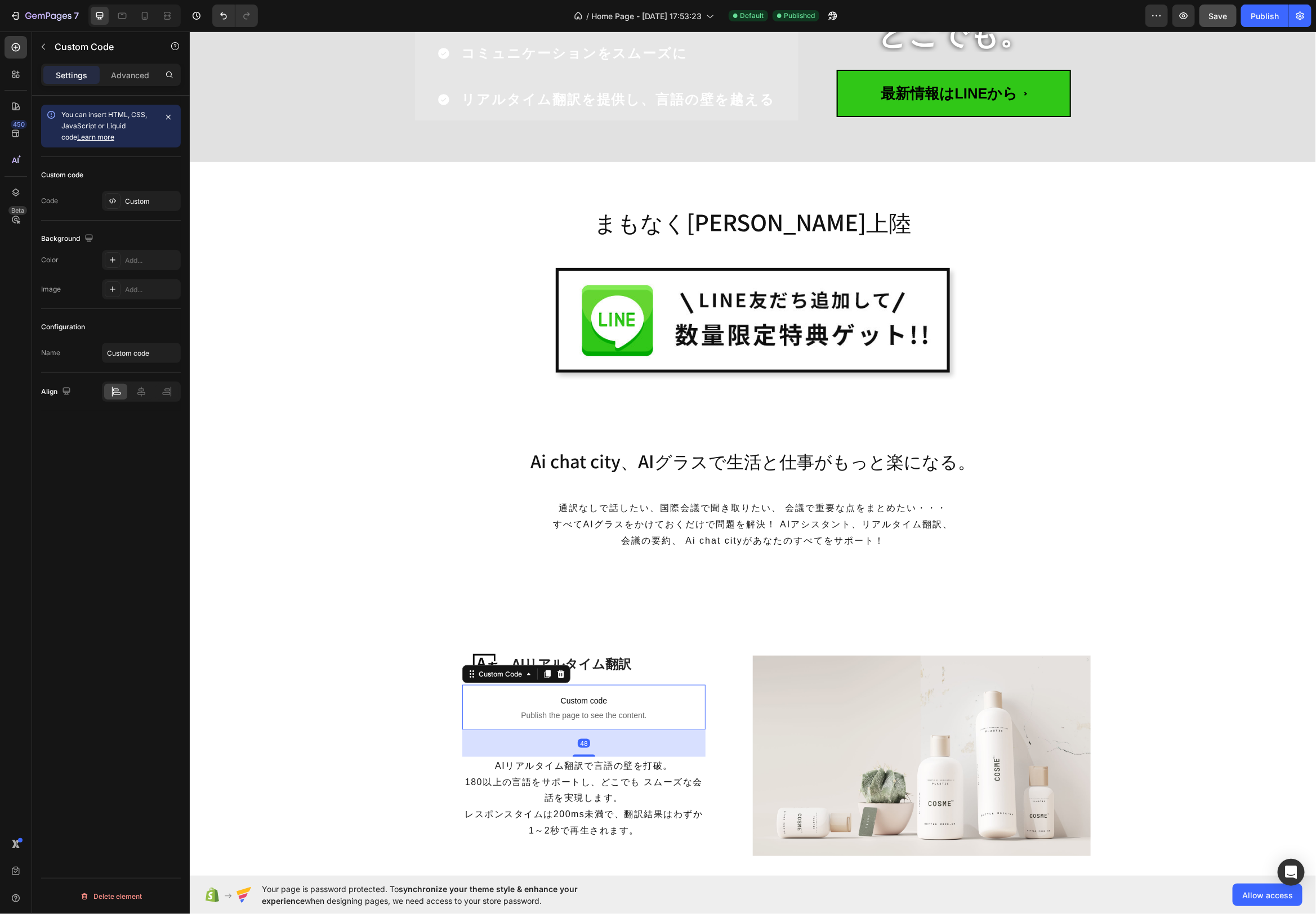
click at [600, 710] on span "Publish the page to see the content." at bounding box center [583, 715] width 243 height 11
click at [562, 674] on icon at bounding box center [560, 674] width 7 height 8
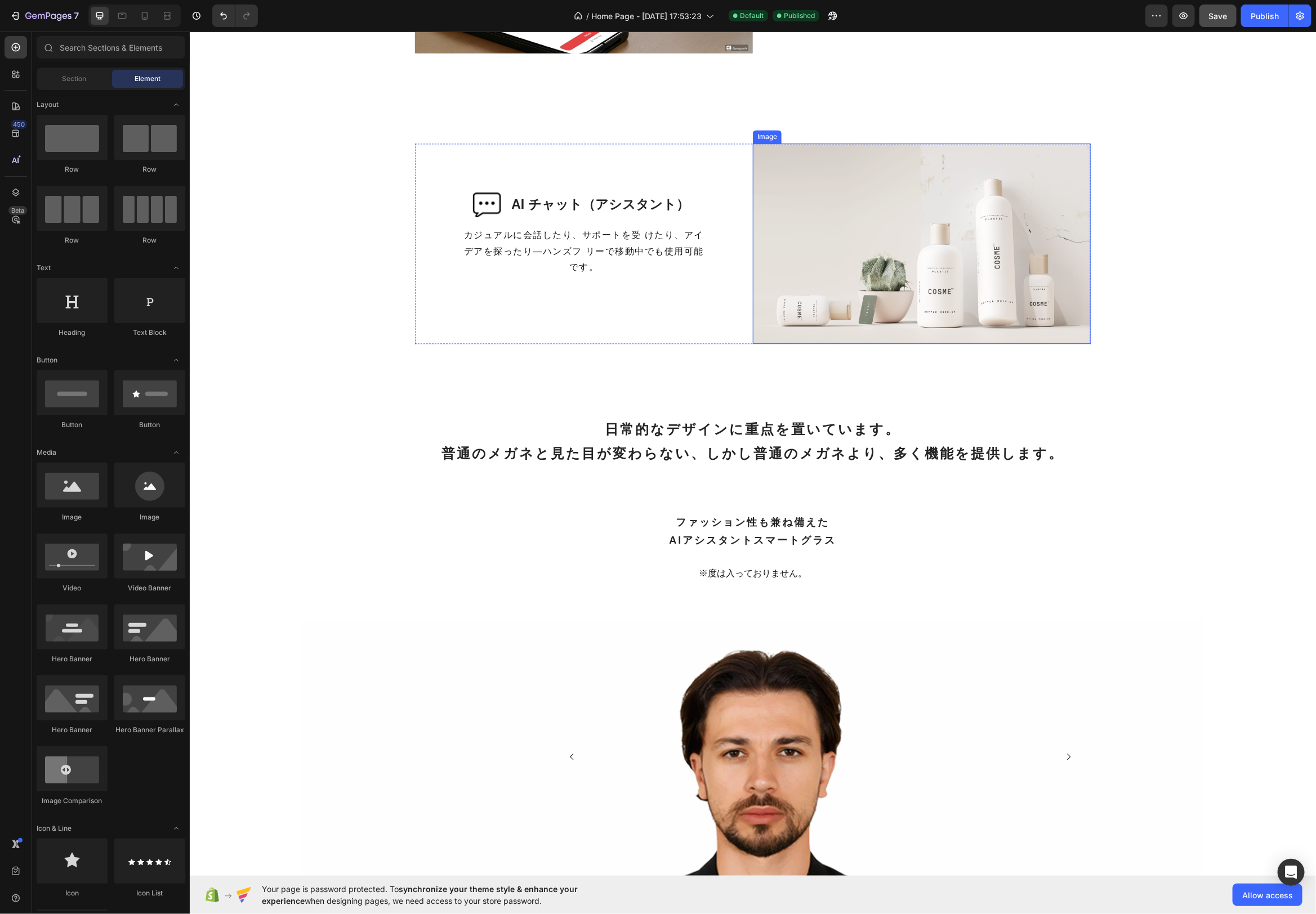
click at [938, 301] on img at bounding box center [921, 243] width 338 height 200
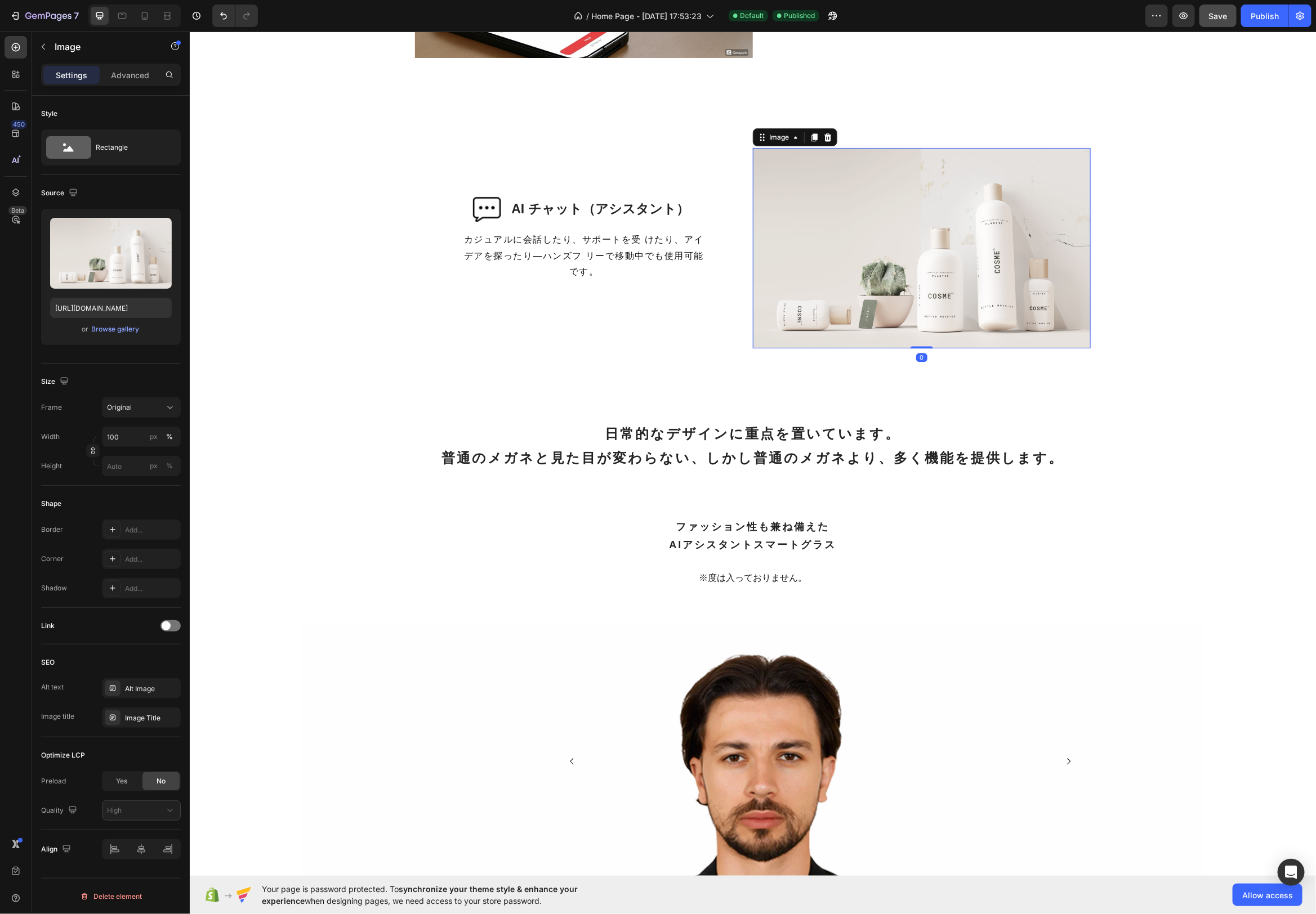
scroll to position [1465, 0]
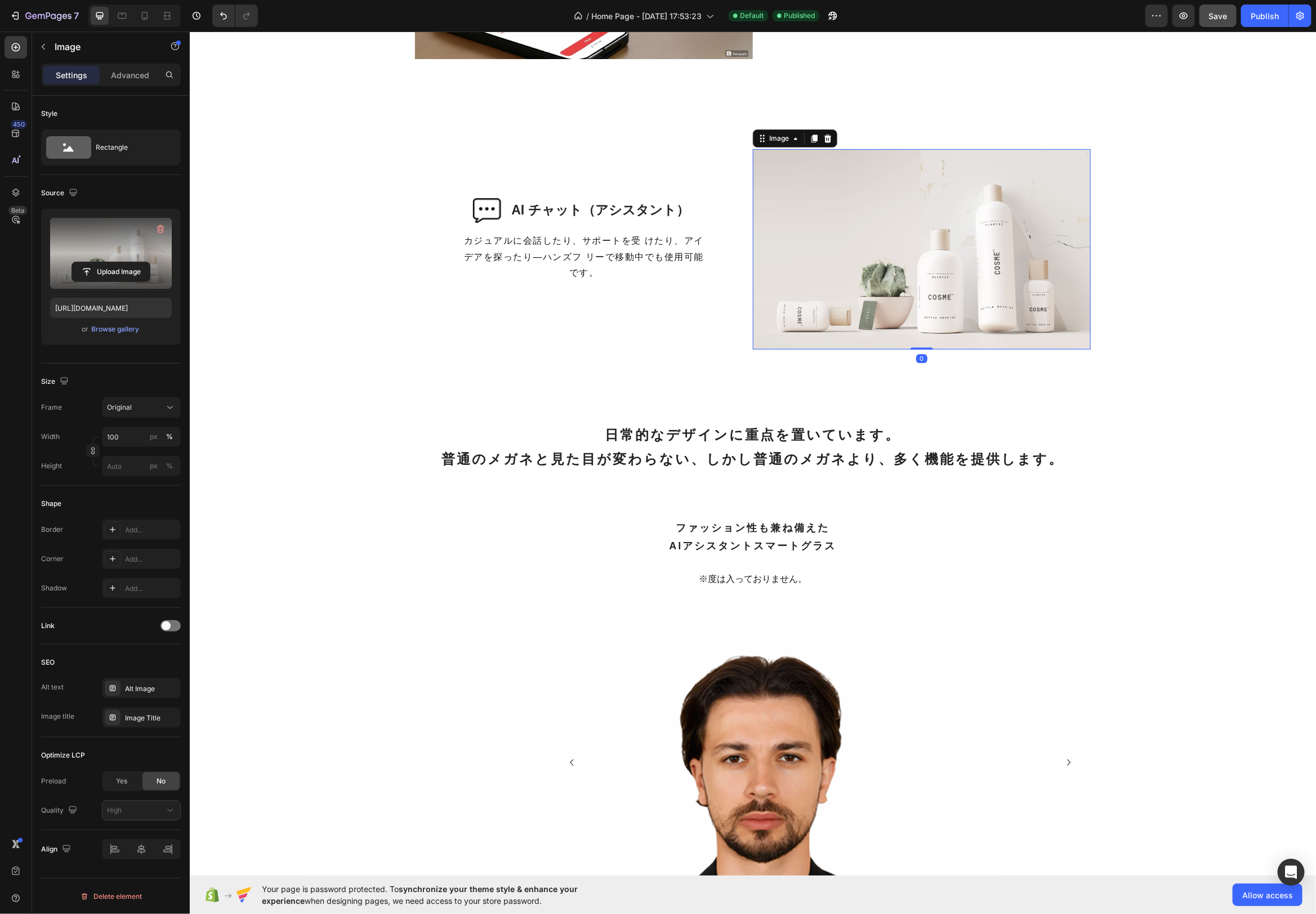
click at [121, 250] on label at bounding box center [111, 253] width 122 height 71
click at [121, 262] on input "file" at bounding box center [111, 272] width 78 height 19
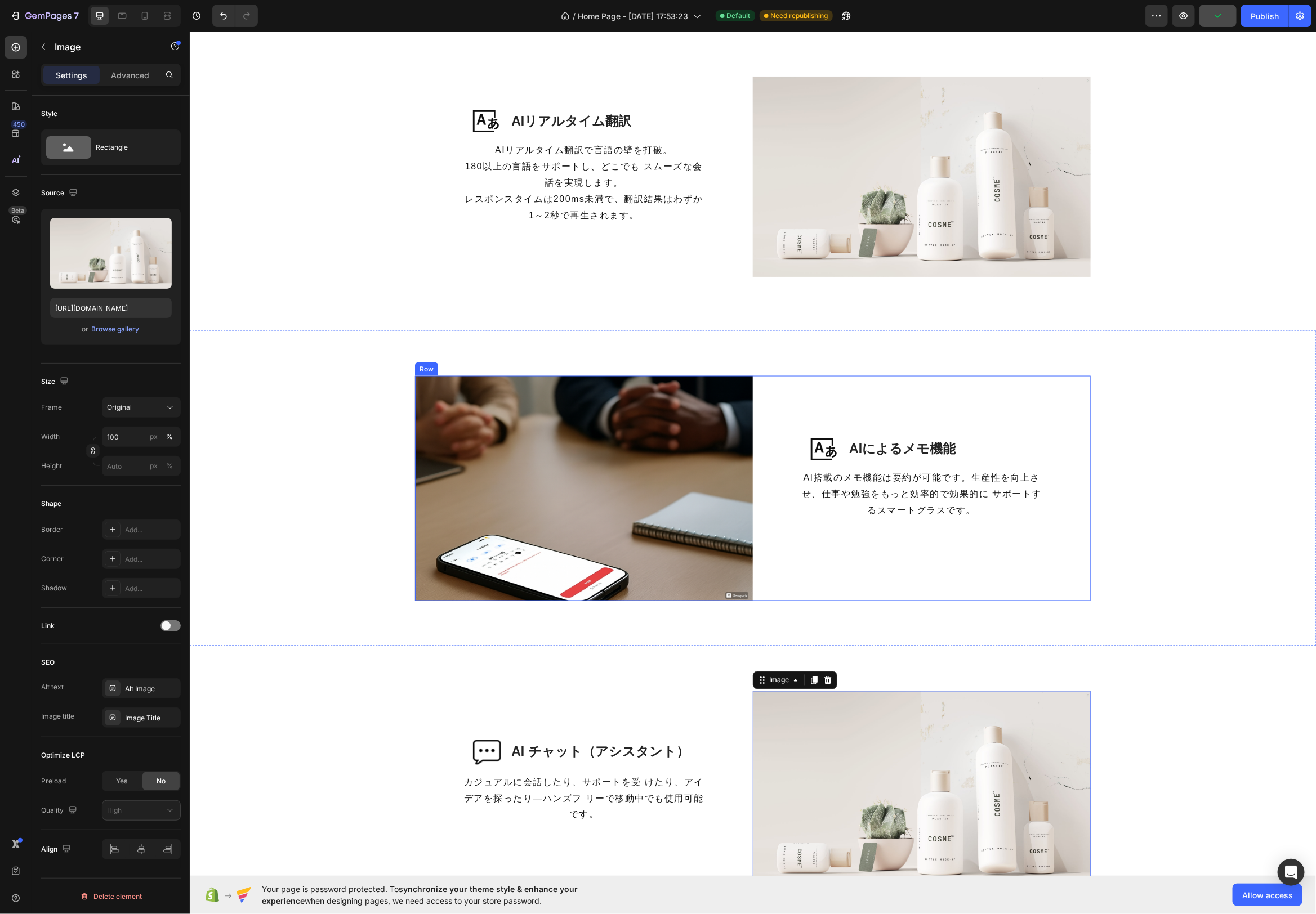
scroll to position [856, 0]
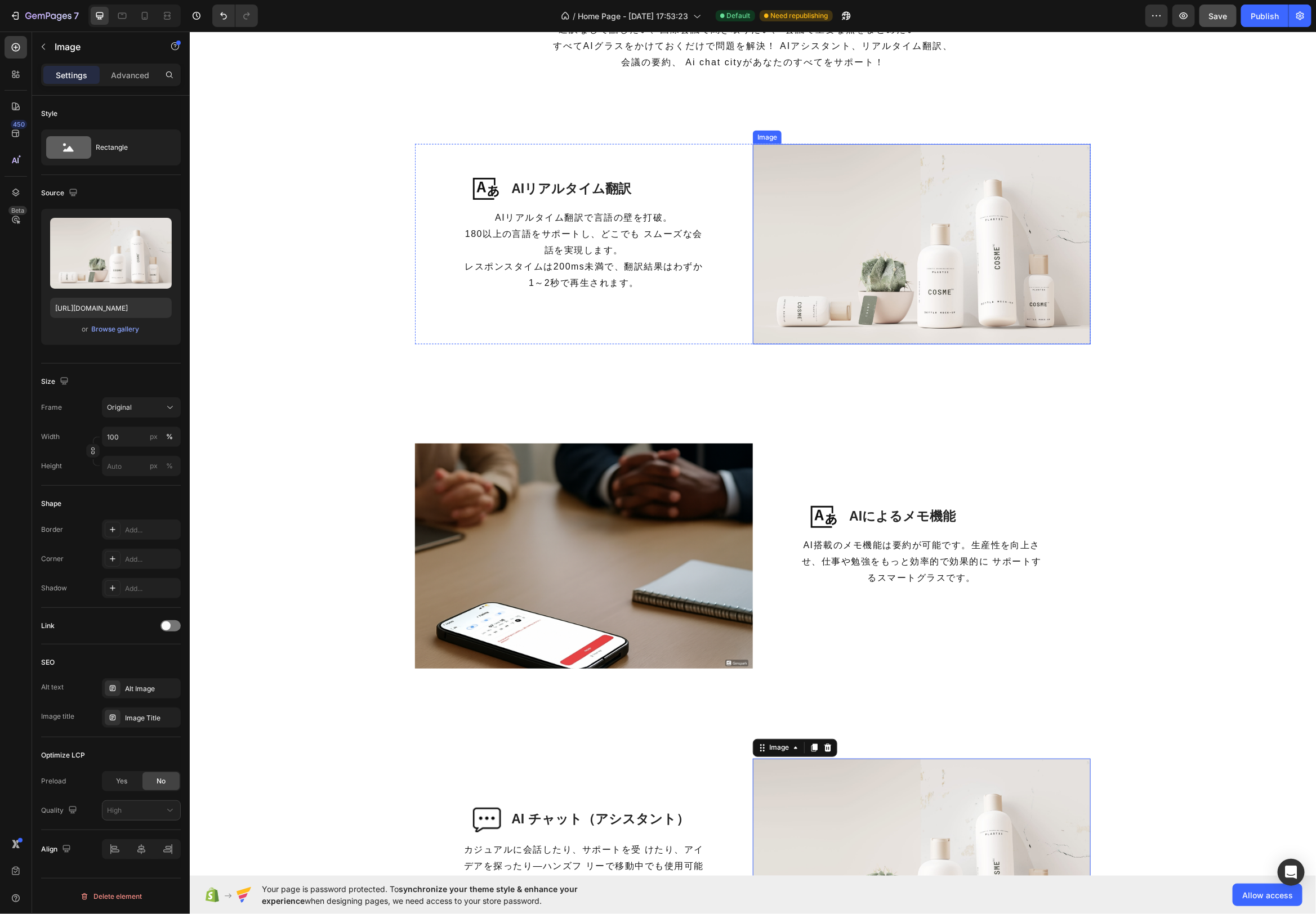
click at [965, 256] on img at bounding box center [921, 244] width 338 height 200
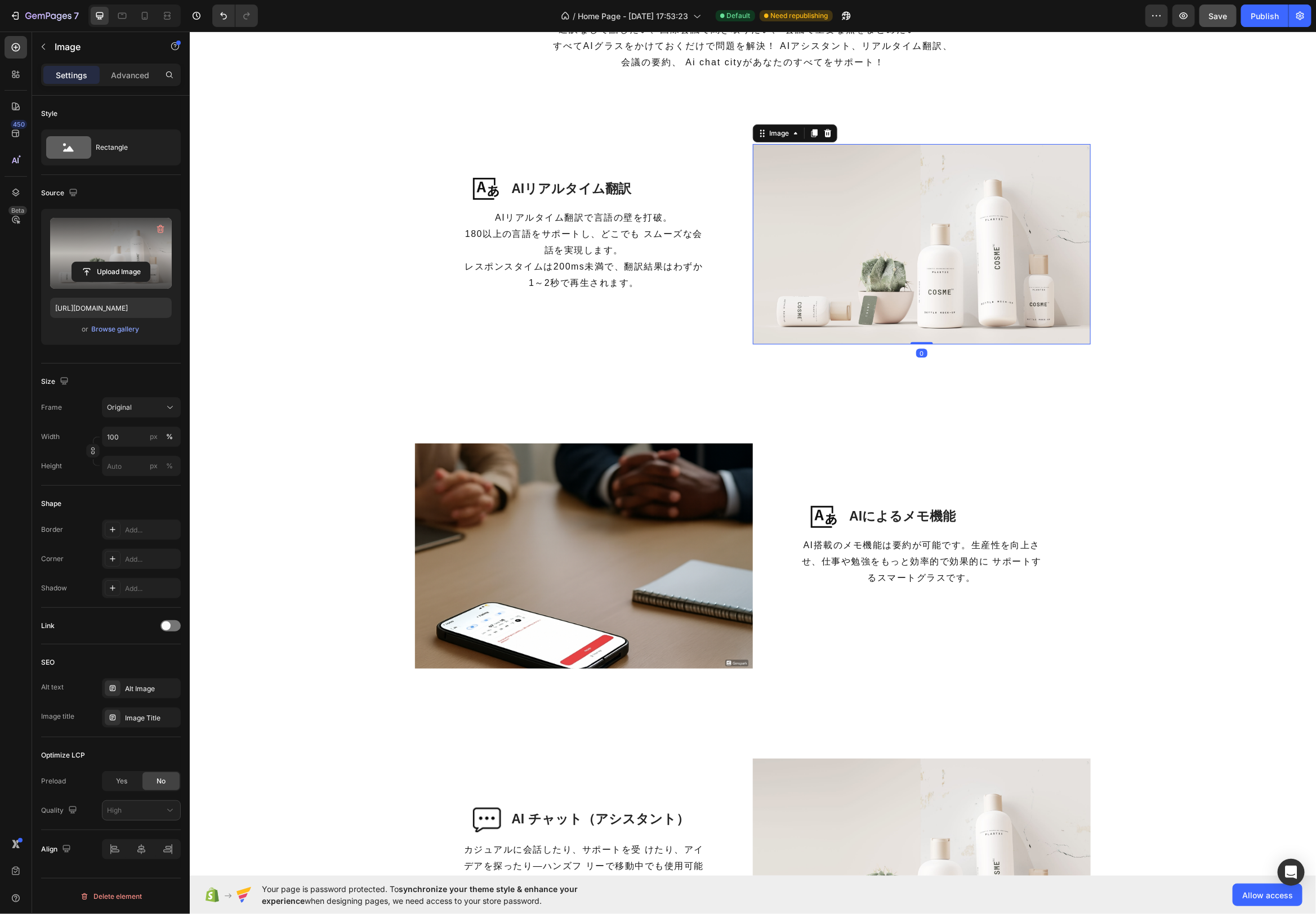
click at [113, 248] on label at bounding box center [111, 253] width 122 height 71
click at [113, 262] on input "file" at bounding box center [111, 272] width 78 height 19
type input "[URL][DOMAIN_NAME]"
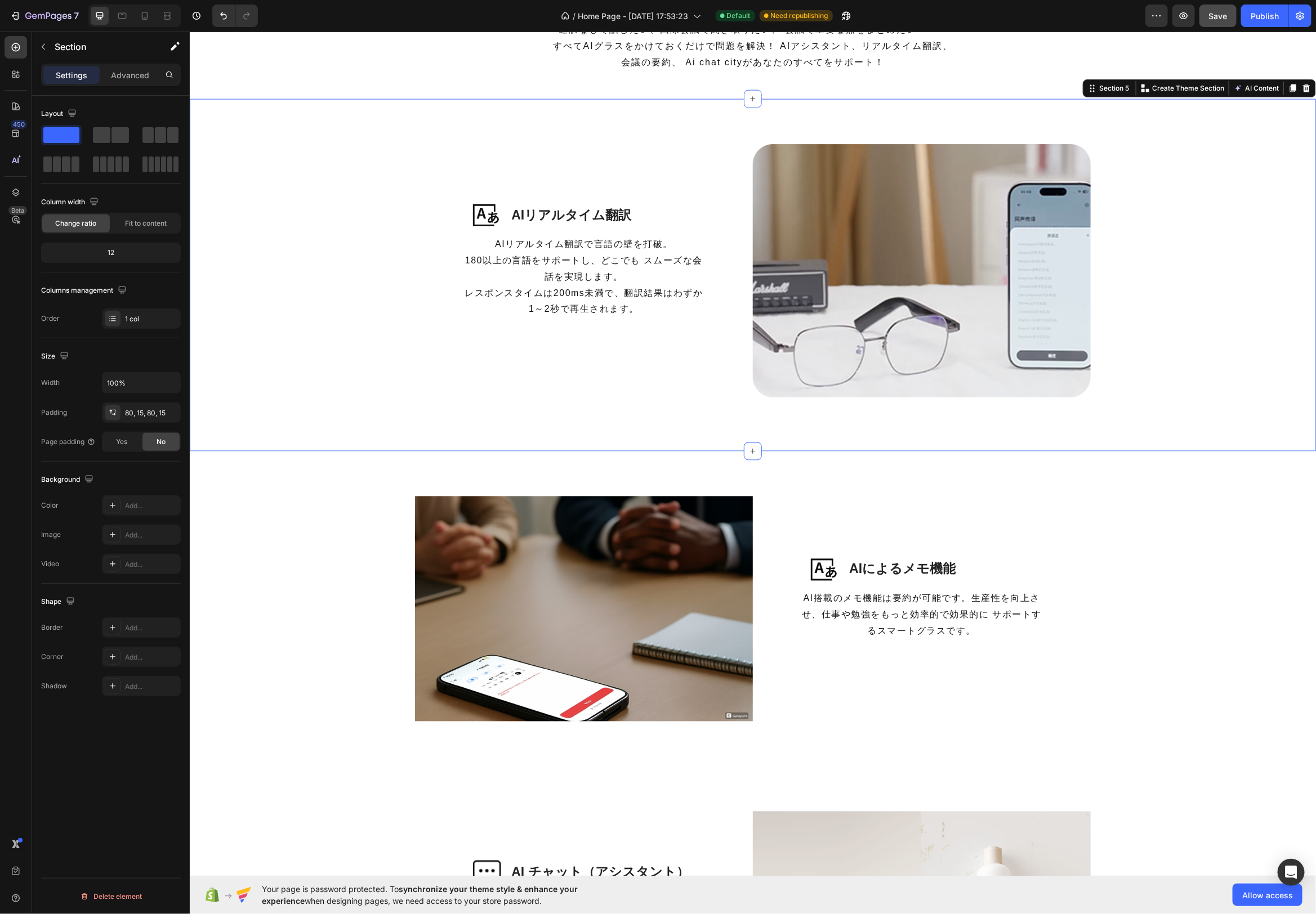
click at [1158, 234] on div "Image AIリアルタイム翻訳 Heading Row AIリアルタイム翻訳で言語の壁を打破。 180以上の言語をサポートし、どこでも スムーズな会話を実現…" at bounding box center [752, 275] width 1109 height 262
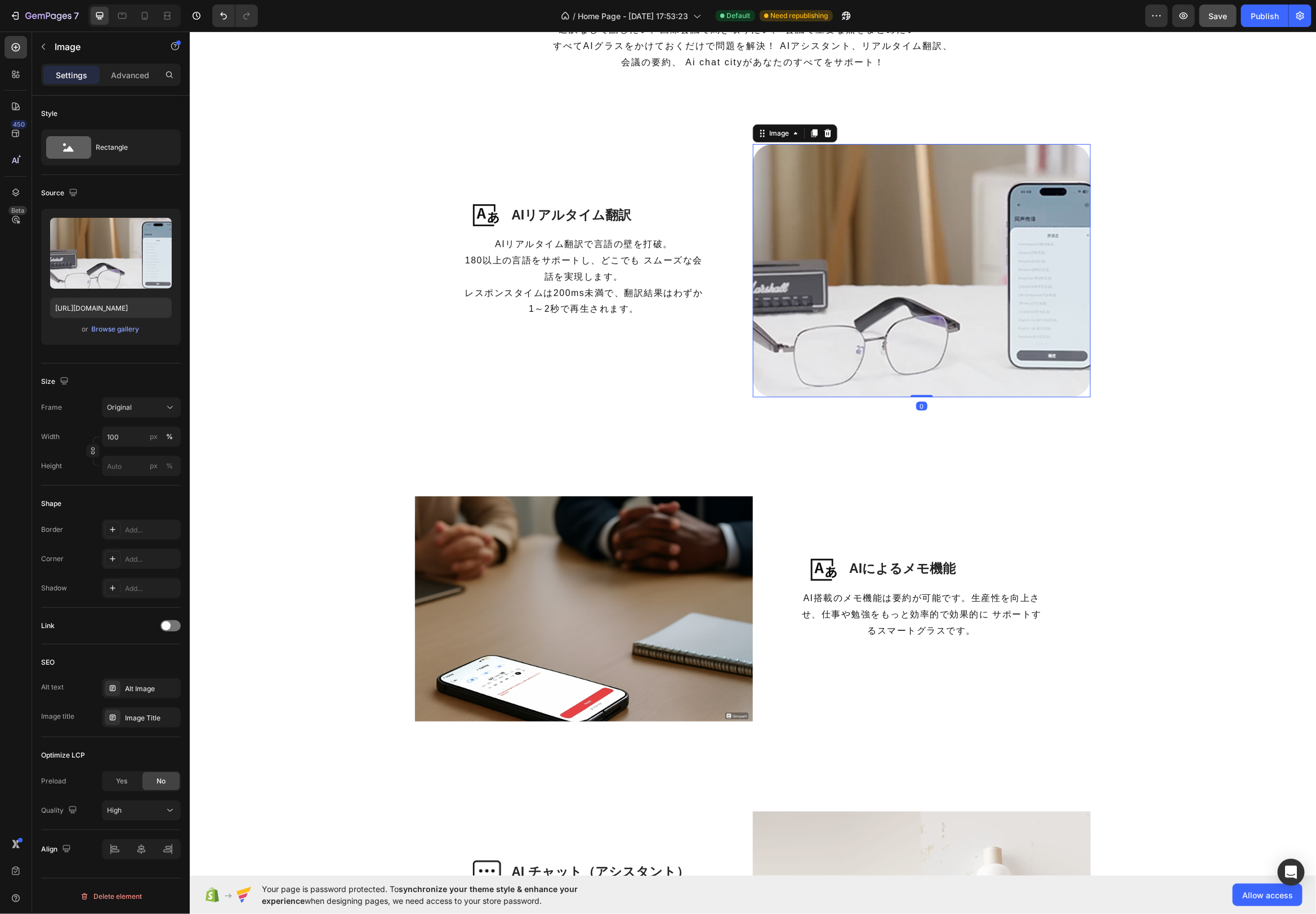
click at [1005, 263] on img at bounding box center [921, 270] width 338 height 253
click at [946, 191] on img at bounding box center [921, 270] width 338 height 253
click at [119, 240] on label at bounding box center [111, 253] width 122 height 71
click at [119, 262] on input "file" at bounding box center [111, 272] width 78 height 19
type input "[URL][DOMAIN_NAME]"
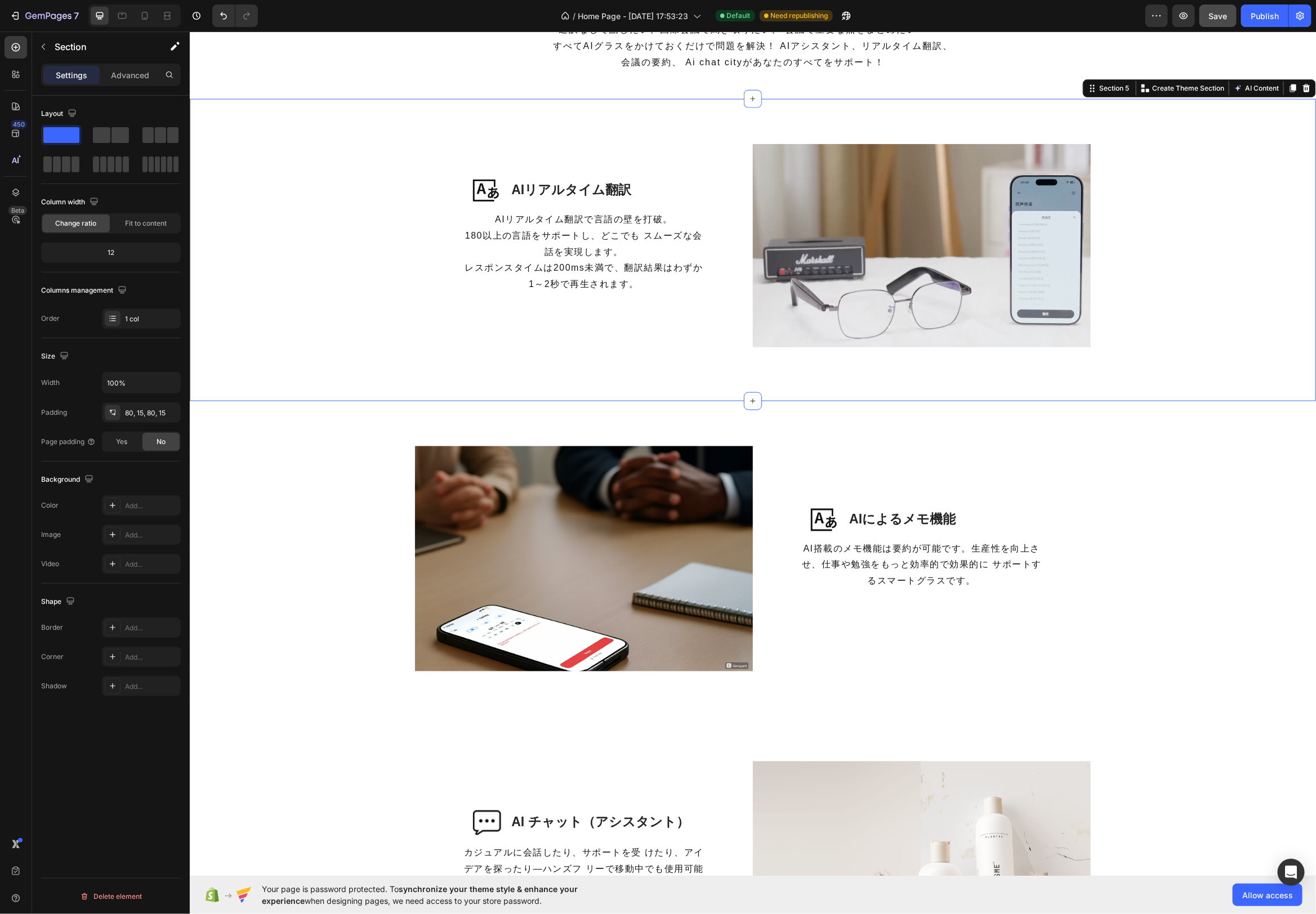
click at [1173, 172] on div "Image AIリアルタイム翻訳 Heading Row AIリアルタイム翻訳で言語の壁を打破。 180以上の言語をサポートし、どこでも スムーズな会話を実現…" at bounding box center [752, 250] width 1109 height 213
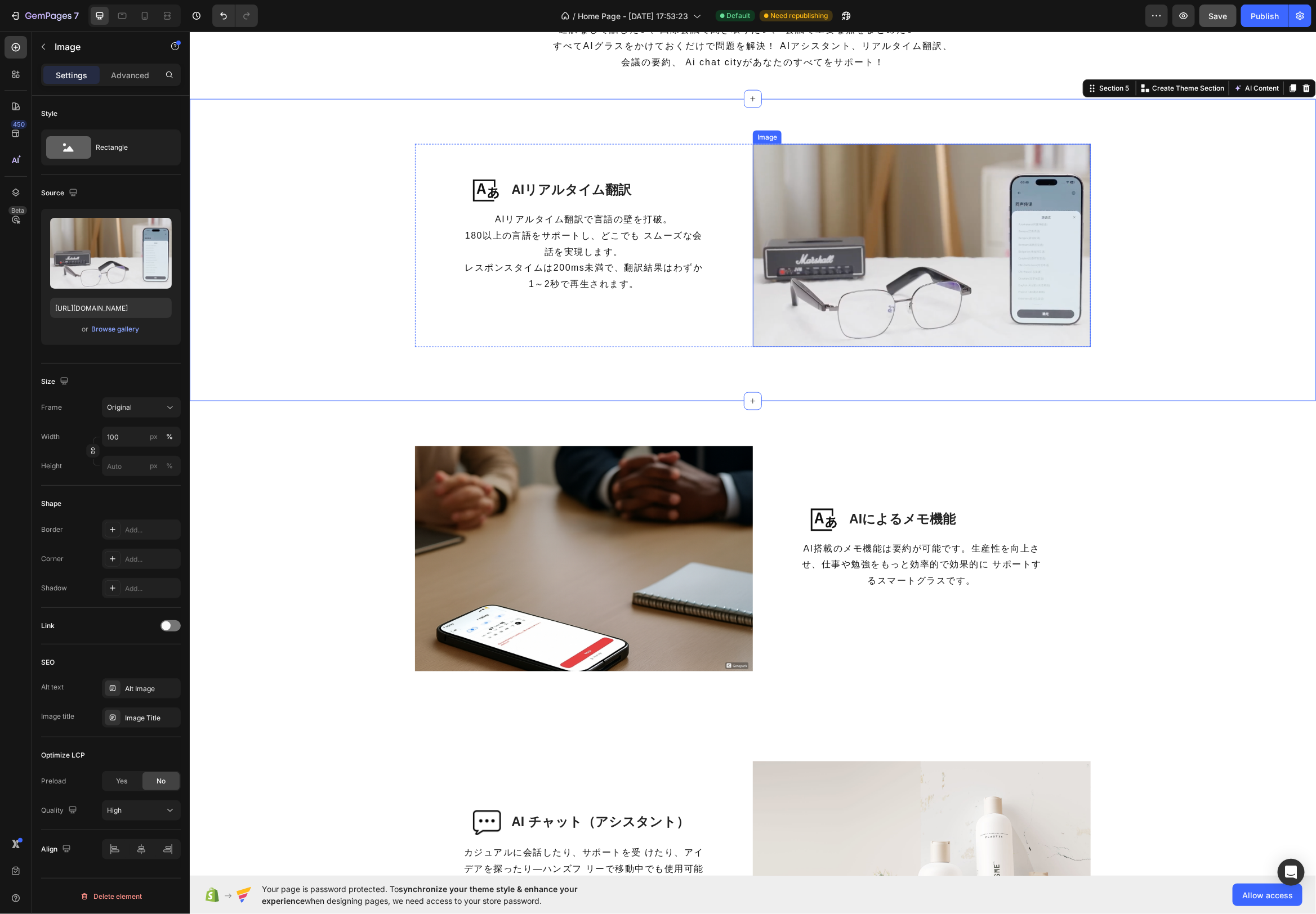
click at [914, 255] on img at bounding box center [921, 245] width 338 height 204
click at [163, 466] on button "px" at bounding box center [170, 466] width 14 height 14
click at [124, 467] on input "px %" at bounding box center [141, 466] width 79 height 20
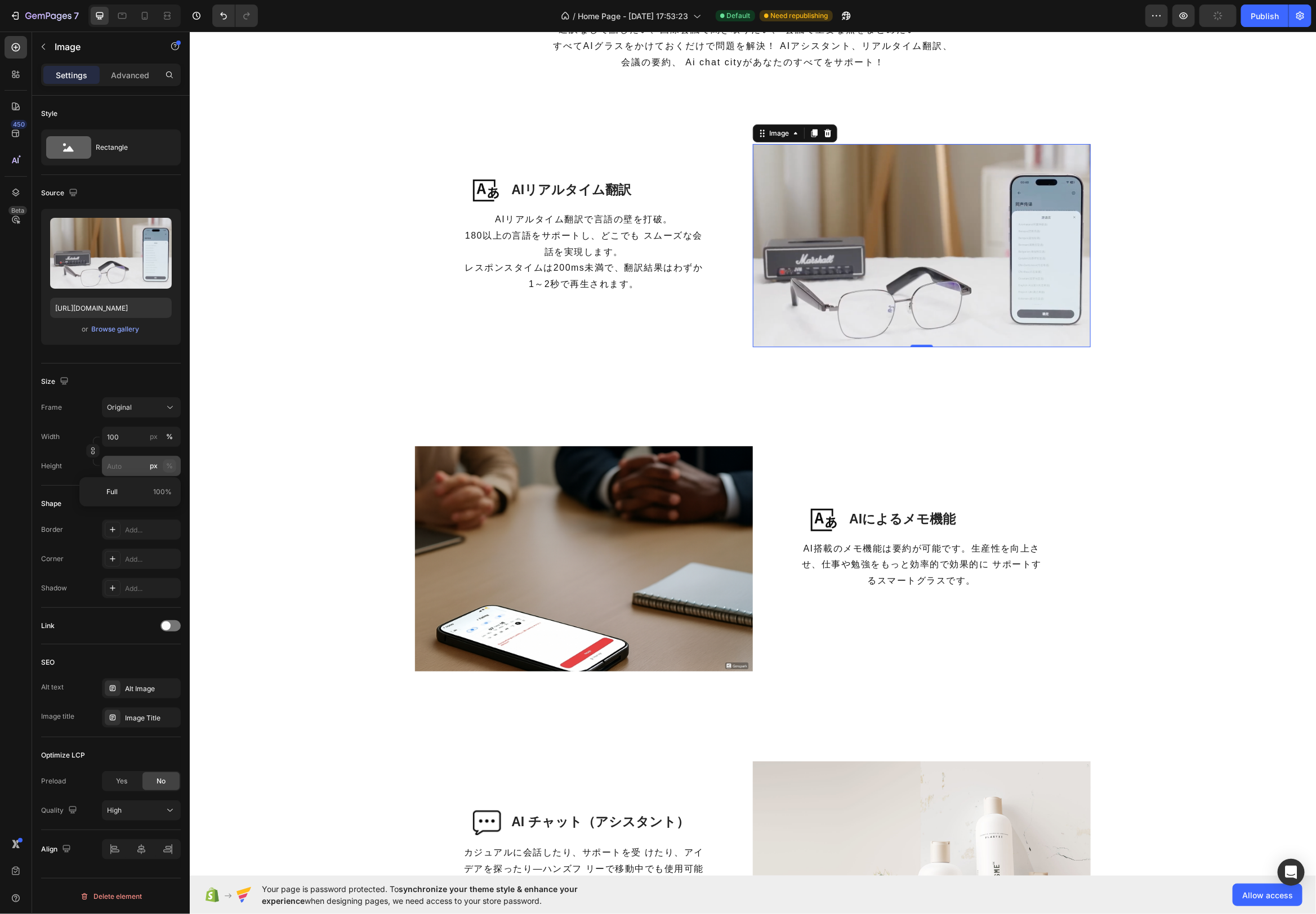
click at [167, 467] on div "%" at bounding box center [169, 466] width 7 height 10
click at [119, 464] on input "px %" at bounding box center [141, 466] width 79 height 20
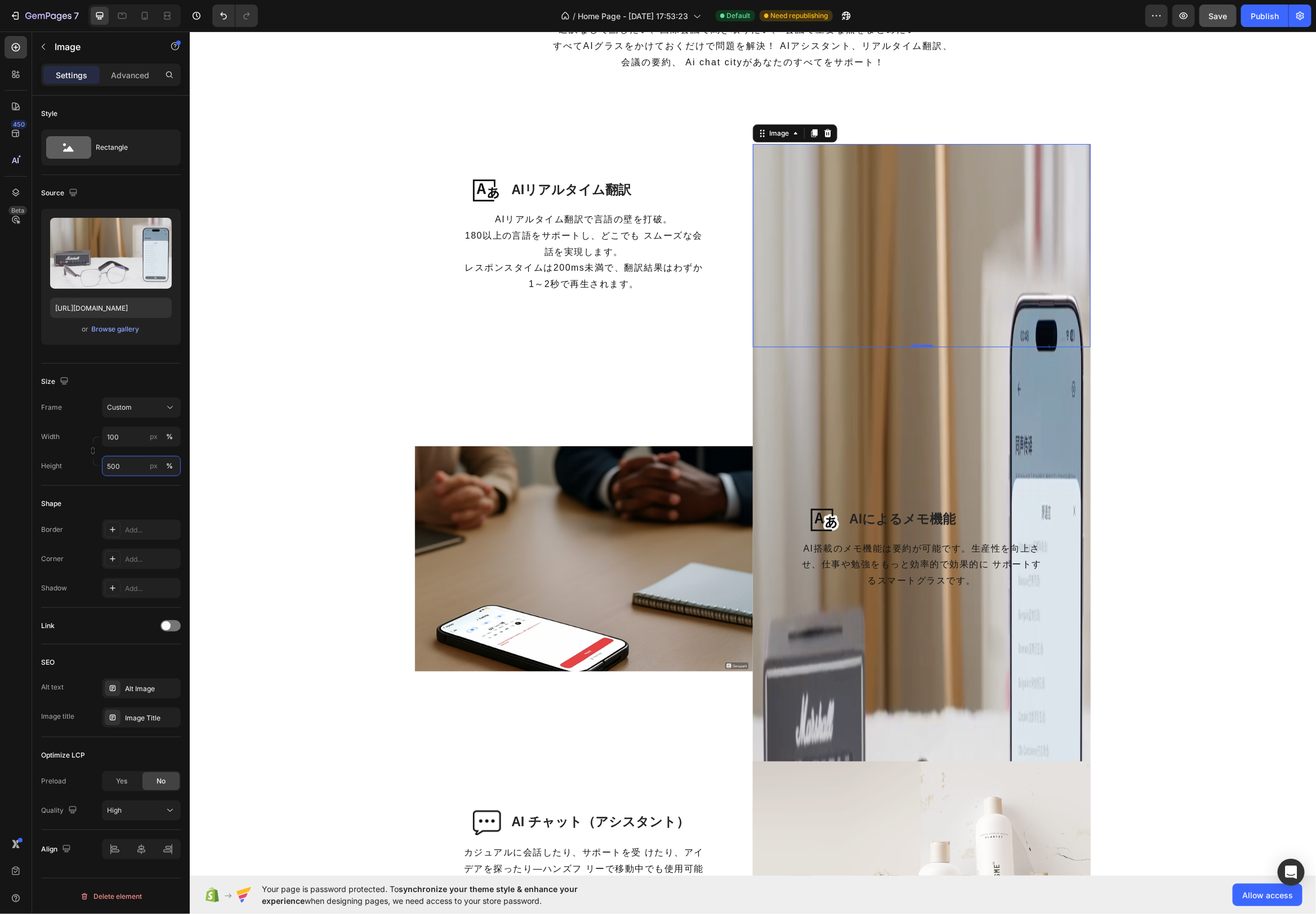
type input "5"
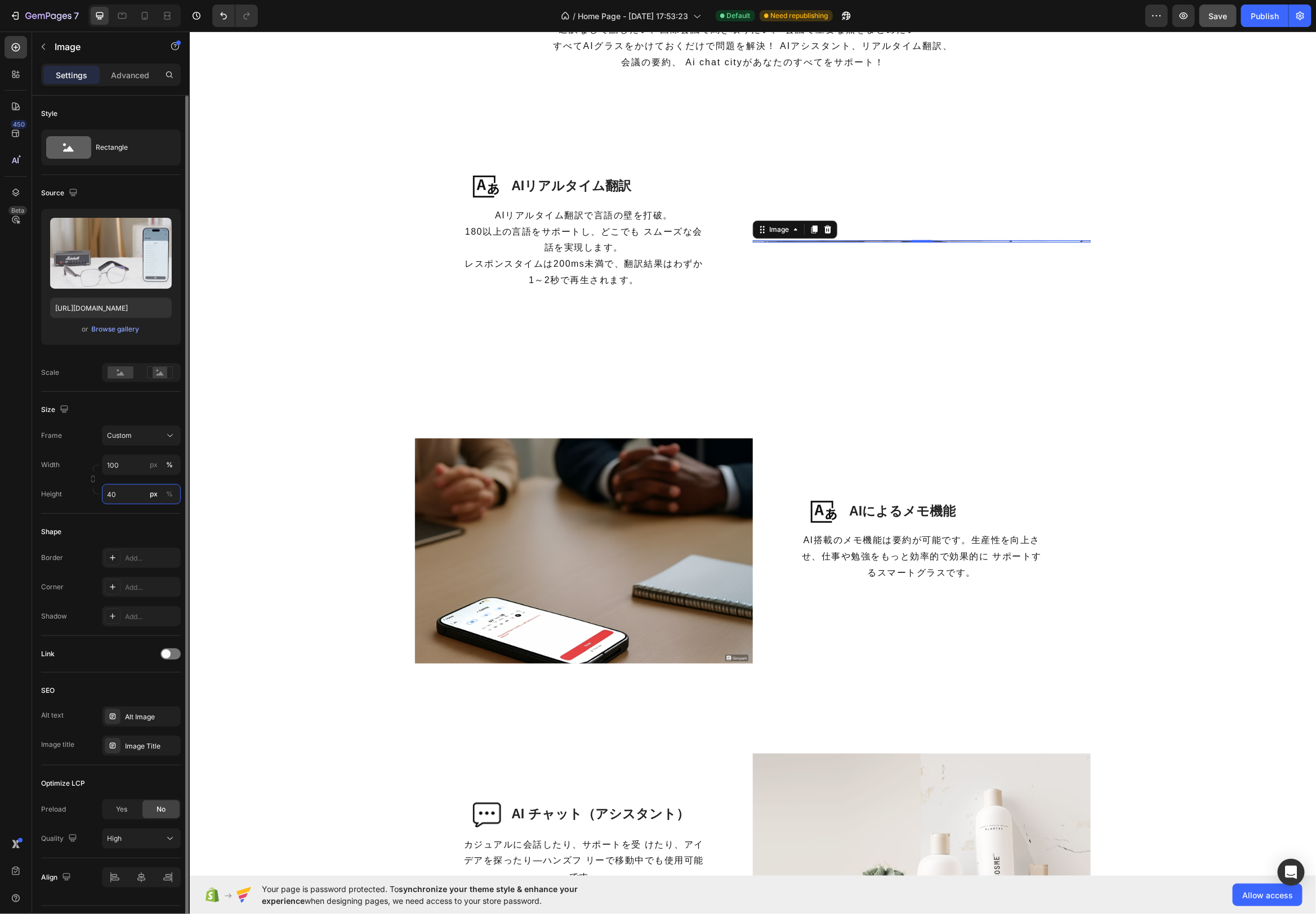
type input "400"
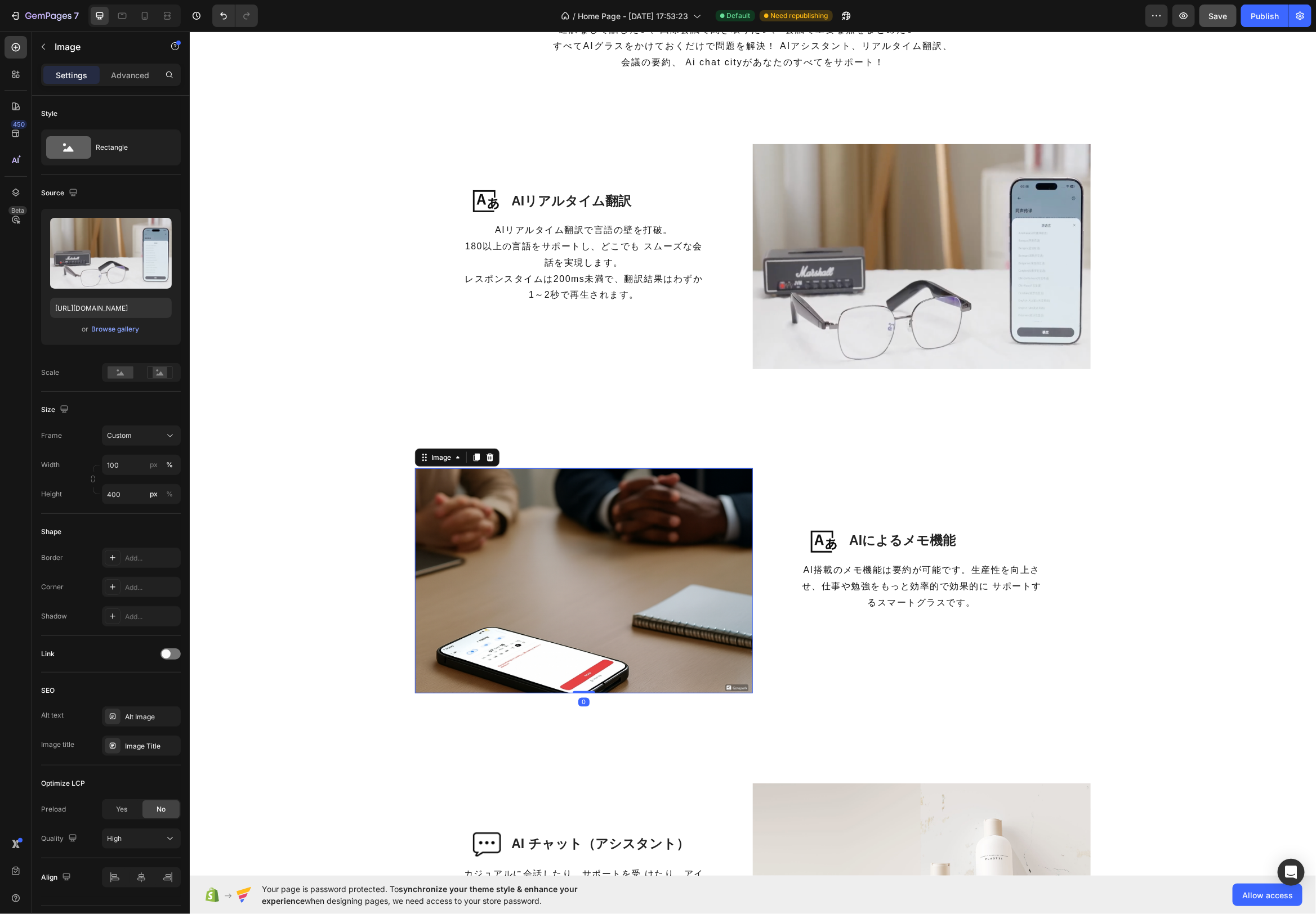
scroll to position [0, 0]
click at [492, 517] on img at bounding box center [583, 580] width 338 height 225
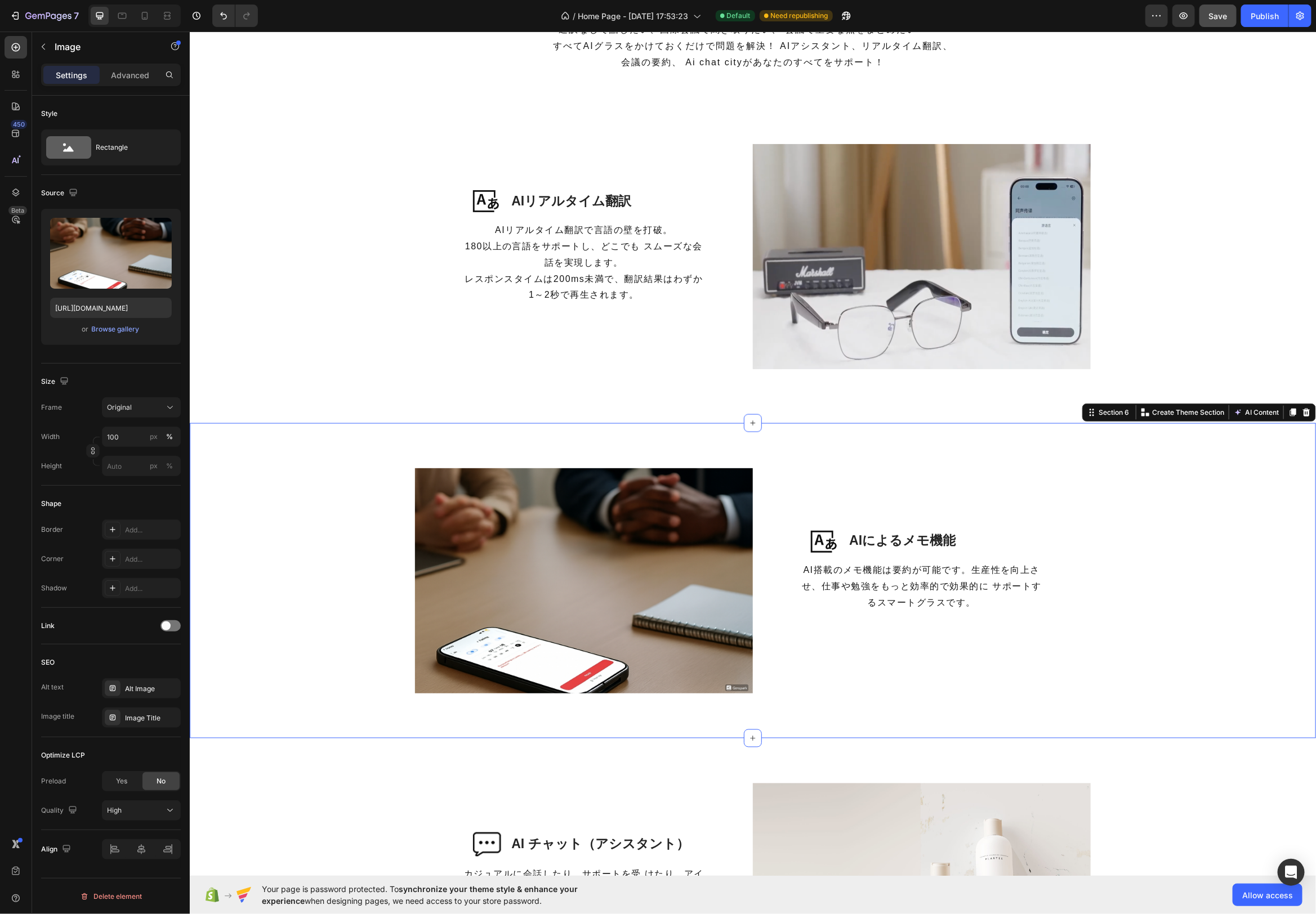
click at [1055, 450] on div "Image Image AIによるメモ機能 Heading Row AI搭載のメモ機能は要約が可能です。生産性を向上させ、仕事や勉強をもっと効率的で効果的に …" at bounding box center [752, 580] width 1126 height 315
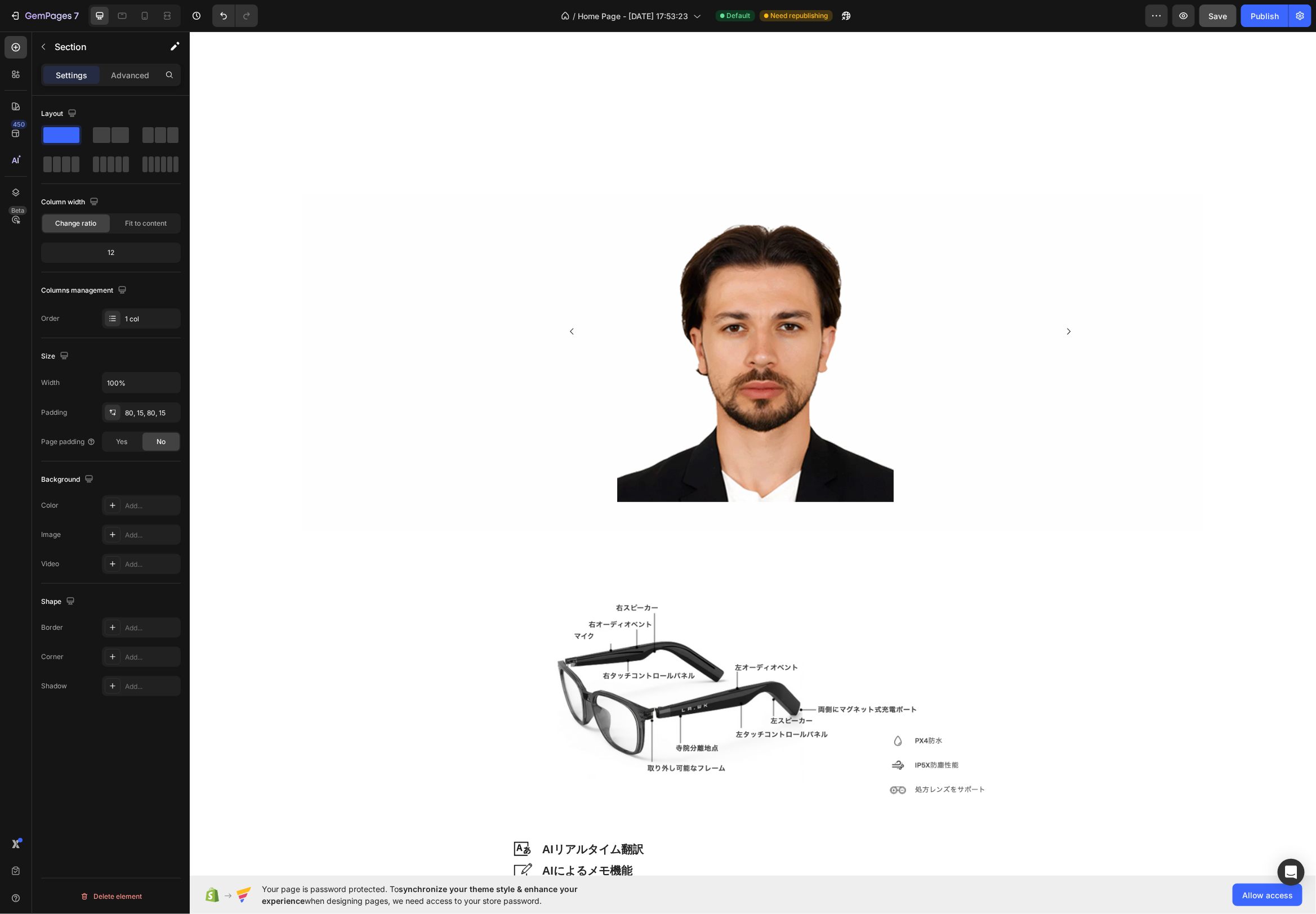
scroll to position [2317, 0]
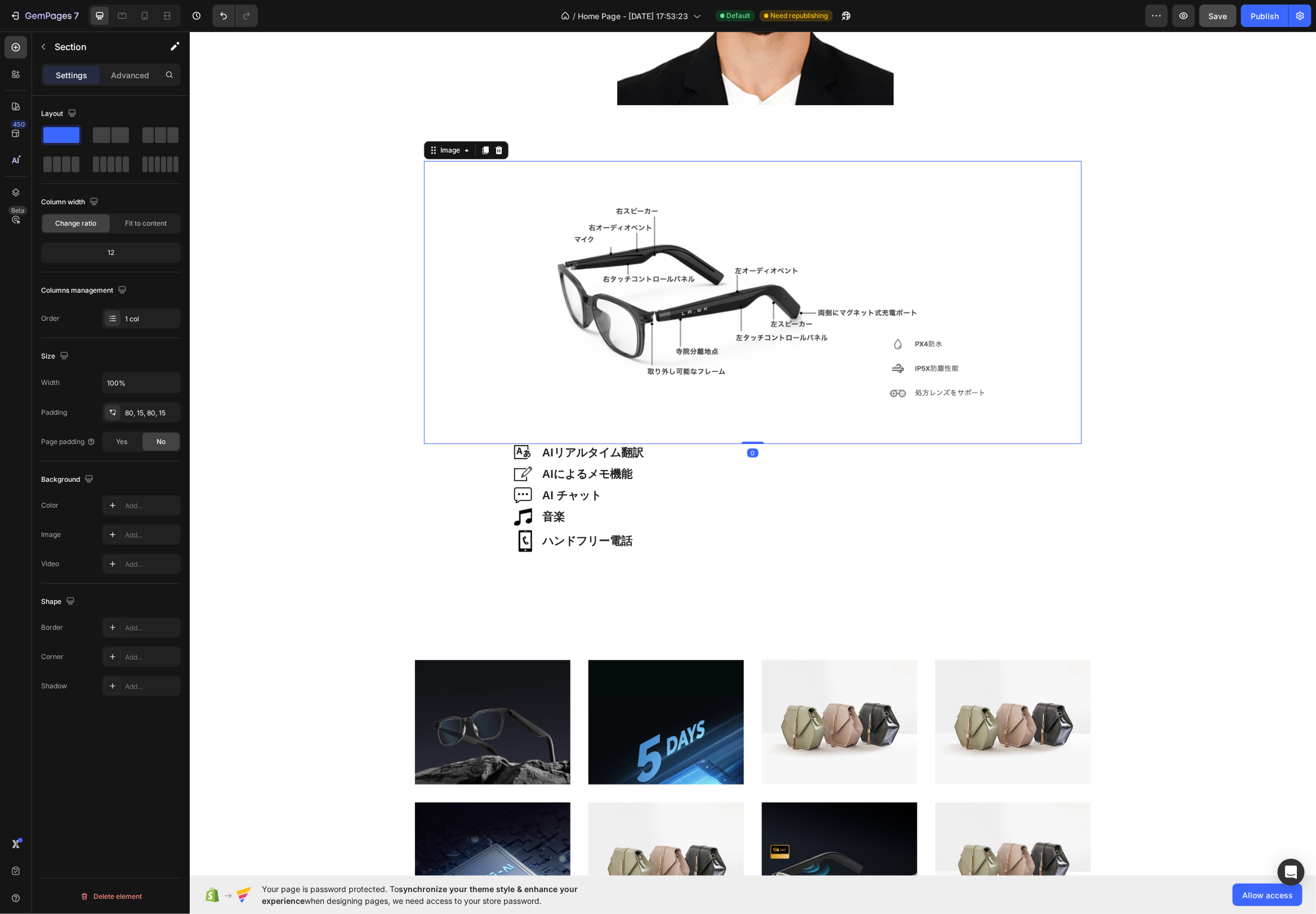
click at [761, 329] on img at bounding box center [753, 302] width 658 height 283
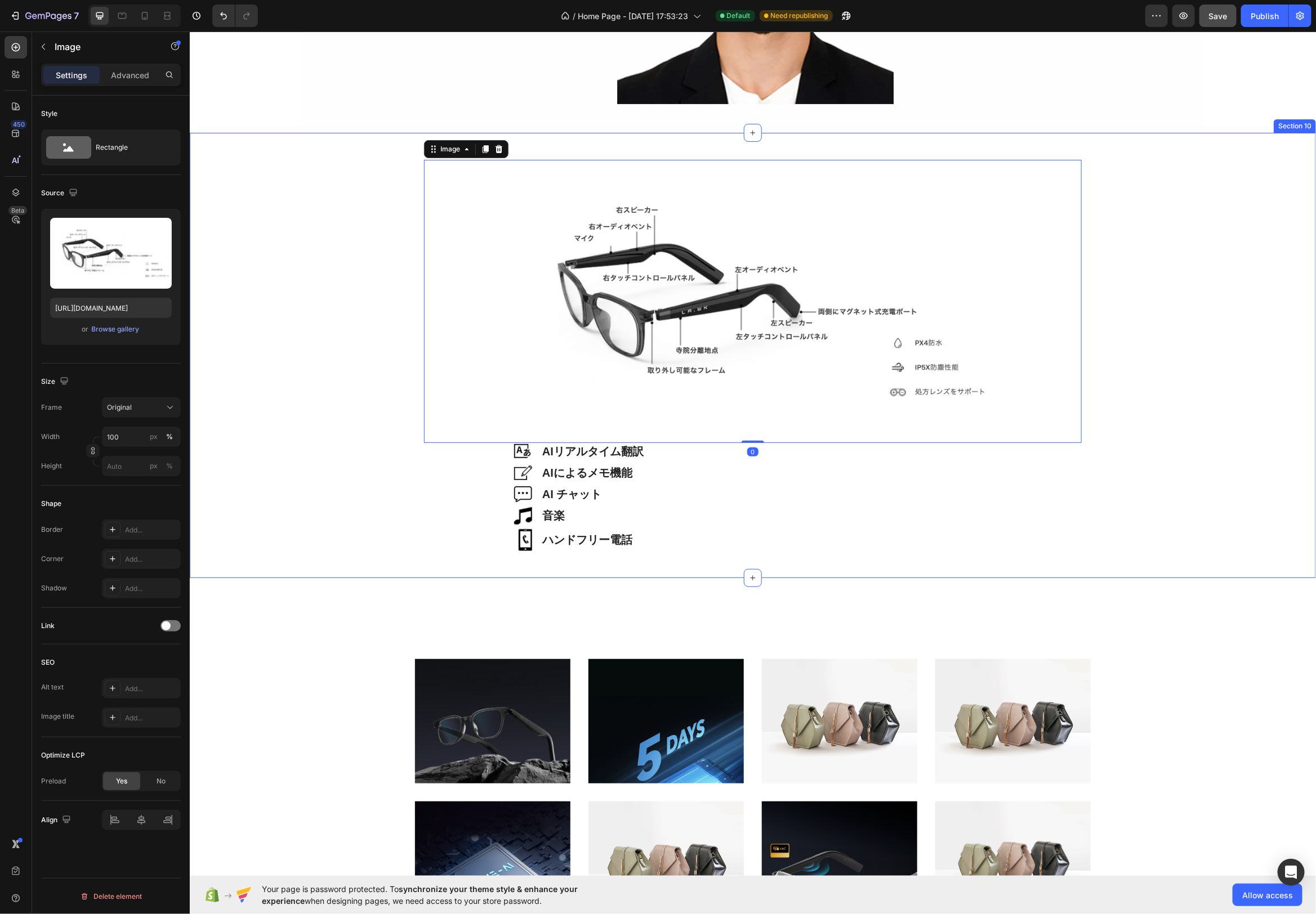
scroll to position [2657, 0]
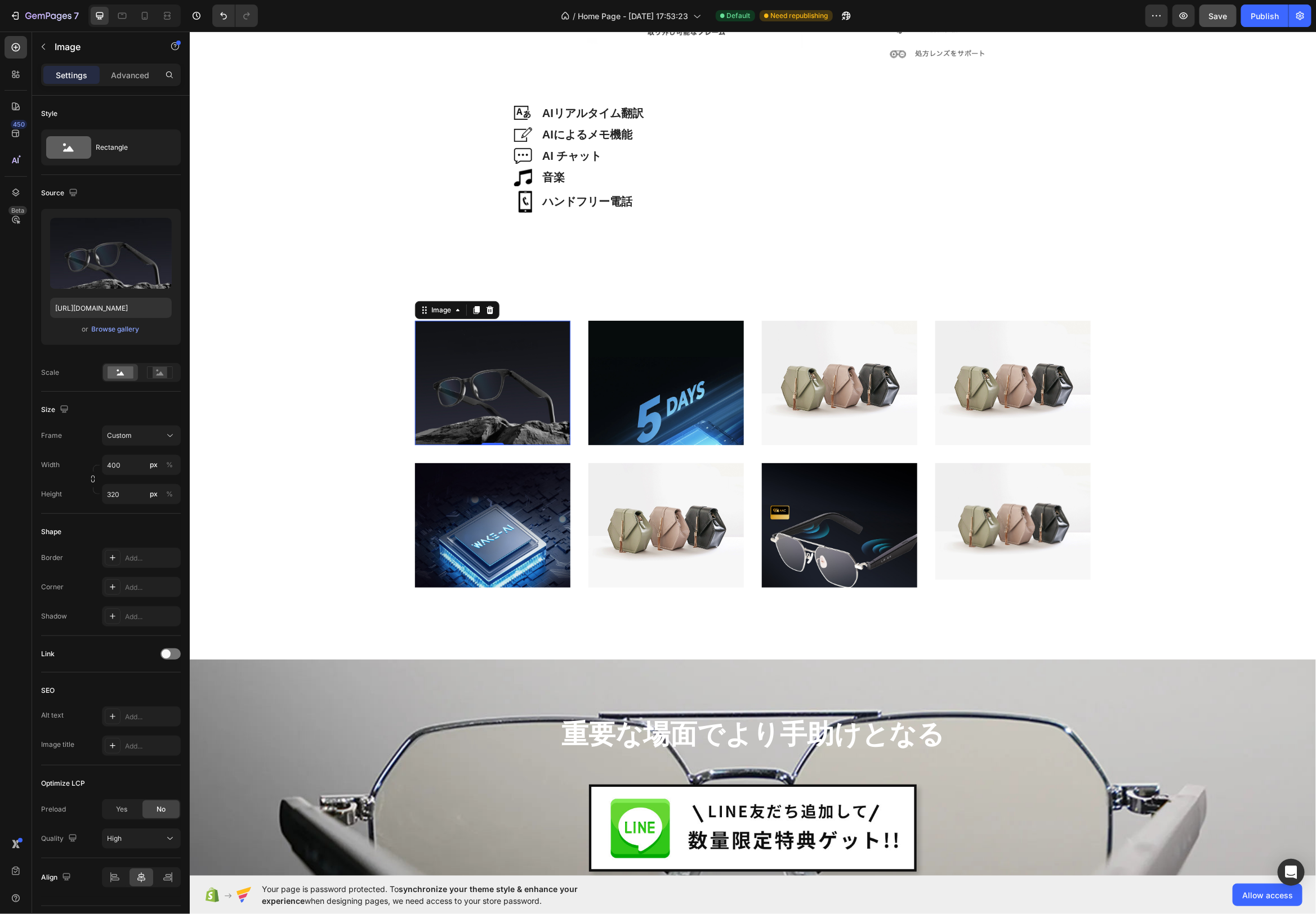
click at [491, 370] on img at bounding box center [492, 382] width 156 height 124
click at [41, 47] on icon "button" at bounding box center [43, 47] width 9 height 9
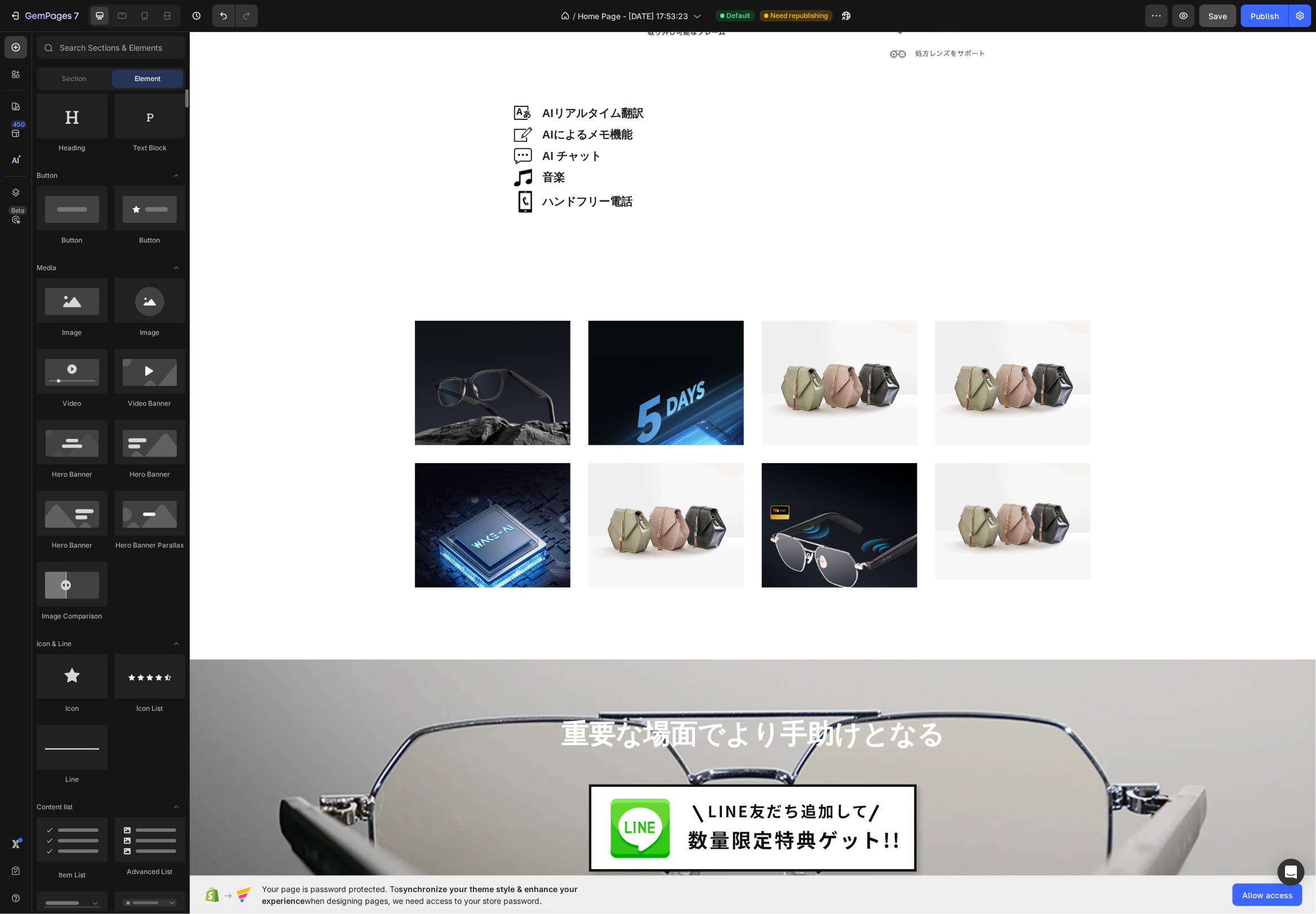
scroll to position [0, 0]
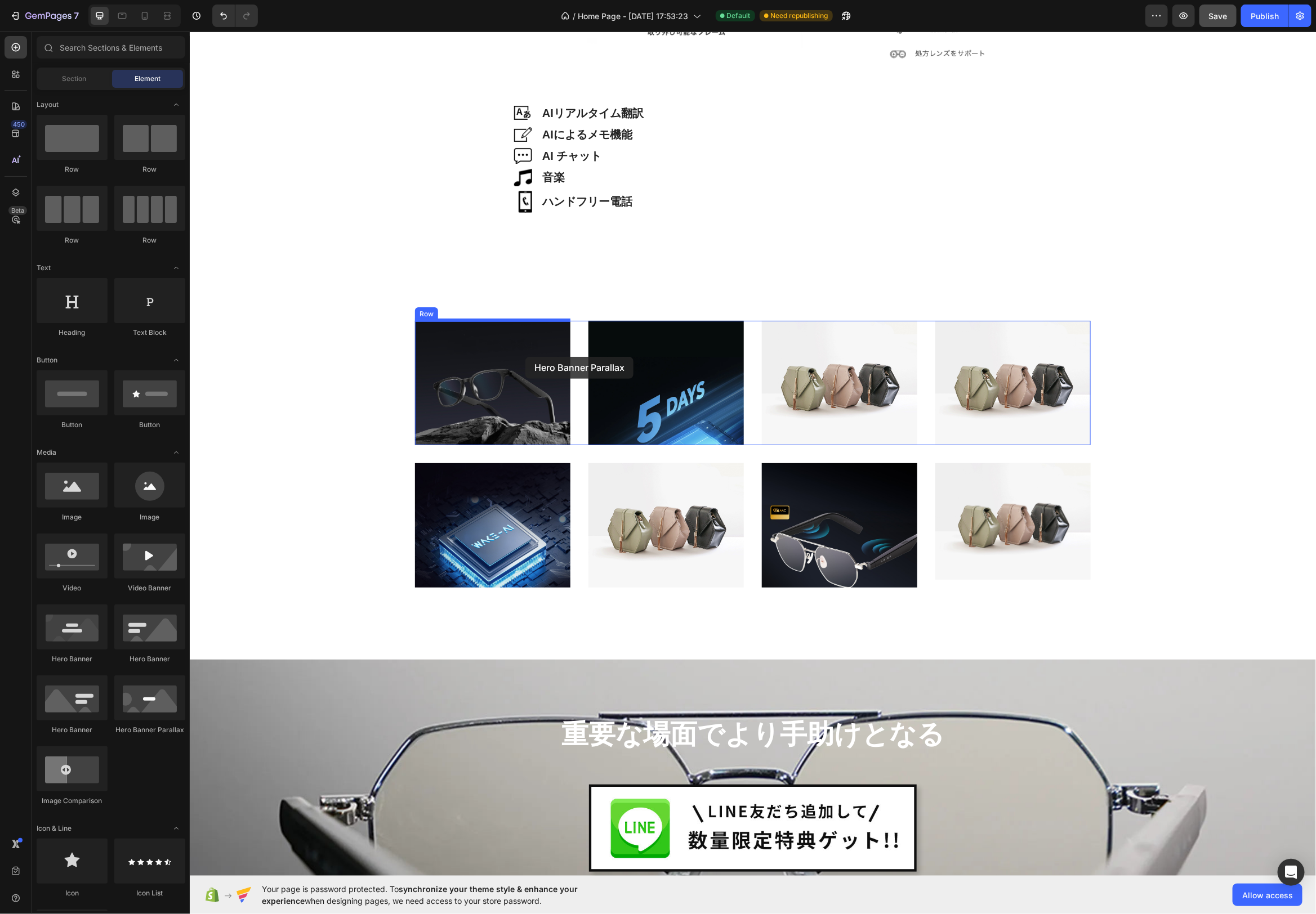
drag, startPoint x: 360, startPoint y: 735, endPoint x: 525, endPoint y: 357, distance: 412.4
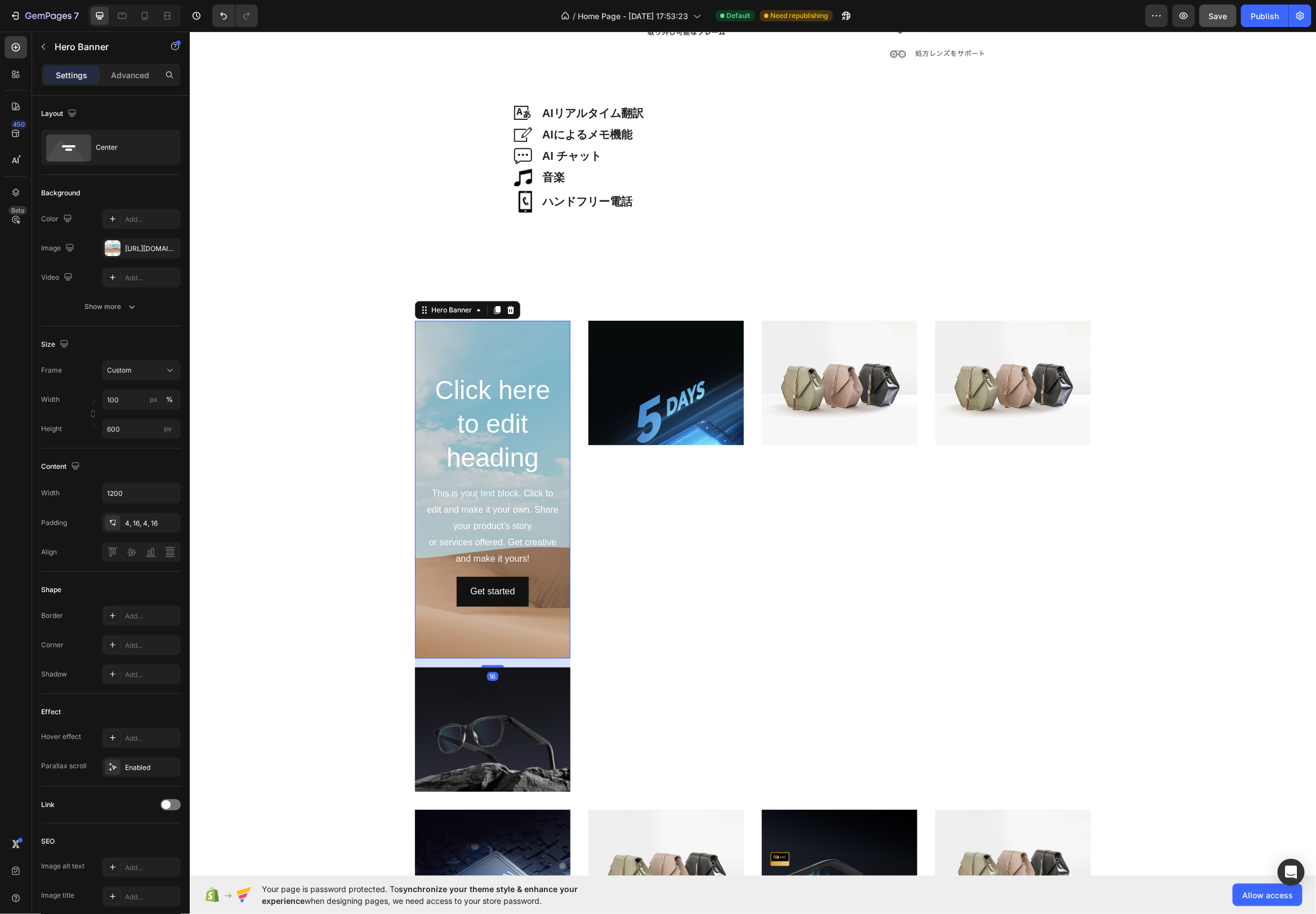
click at [538, 349] on div "Background Image" at bounding box center [492, 564] width 156 height 506
click at [128, 245] on div "[URL][DOMAIN_NAME]" at bounding box center [141, 249] width 32 height 10
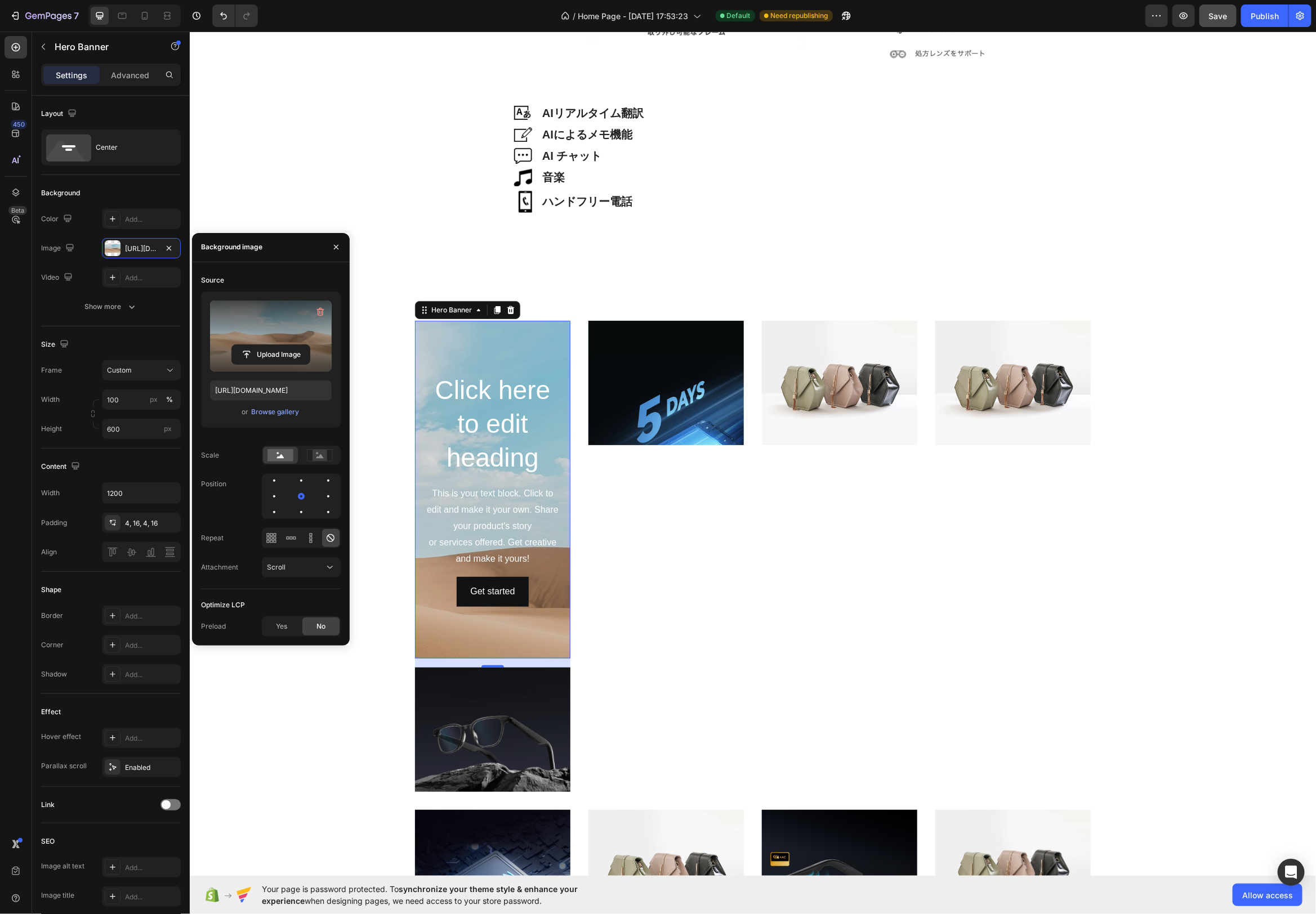
click at [251, 320] on label at bounding box center [271, 336] width 122 height 71
click at [251, 345] on input "file" at bounding box center [270, 355] width 78 height 19
click at [279, 411] on div "Browse gallery" at bounding box center [275, 412] width 48 height 10
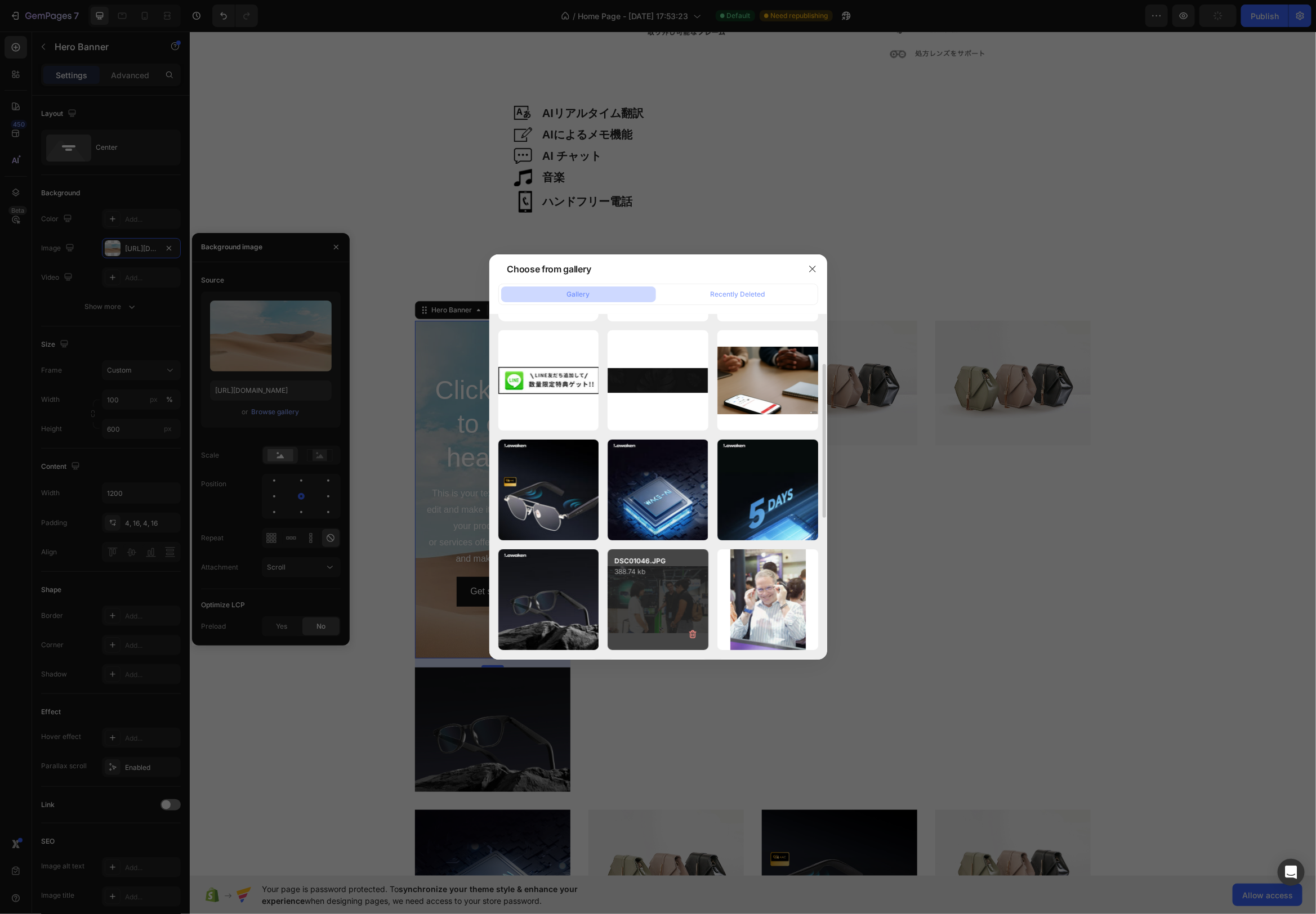
scroll to position [106, 0]
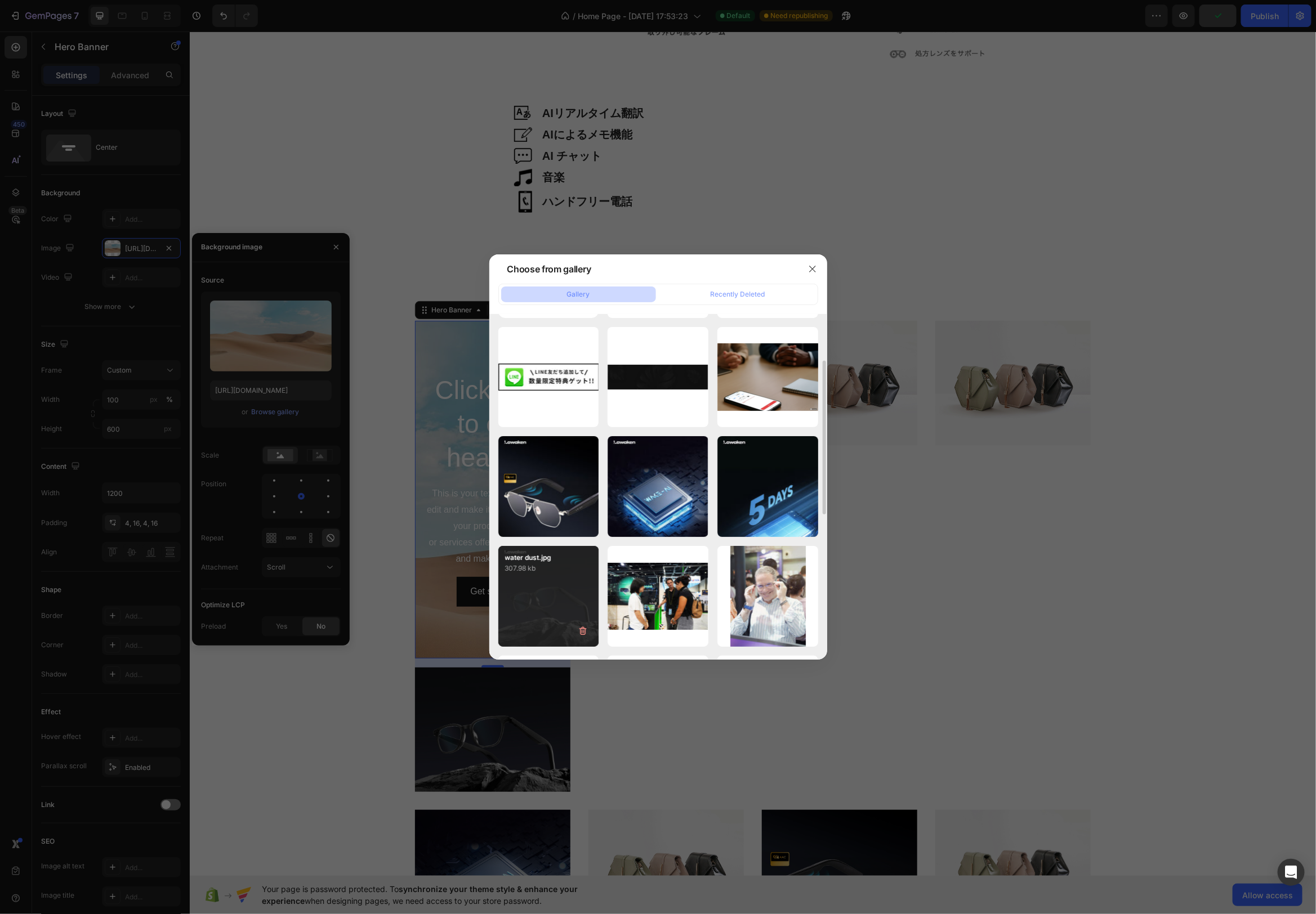
click at [544, 580] on div "water dust.jpg 307.98 kb" at bounding box center [548, 596] width 101 height 100
type input "[URL][DOMAIN_NAME]"
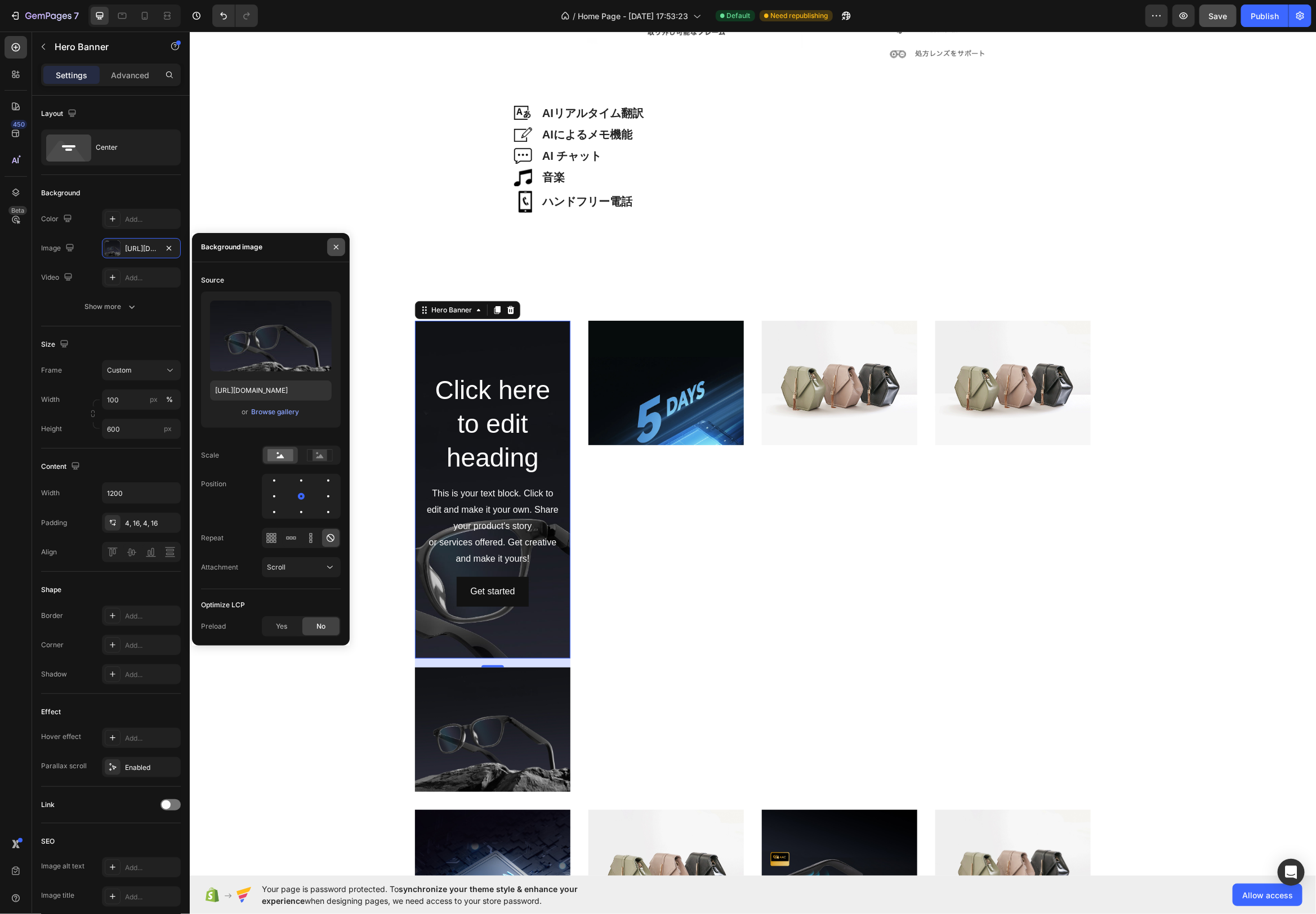
click at [335, 249] on icon "button" at bounding box center [336, 247] width 9 height 9
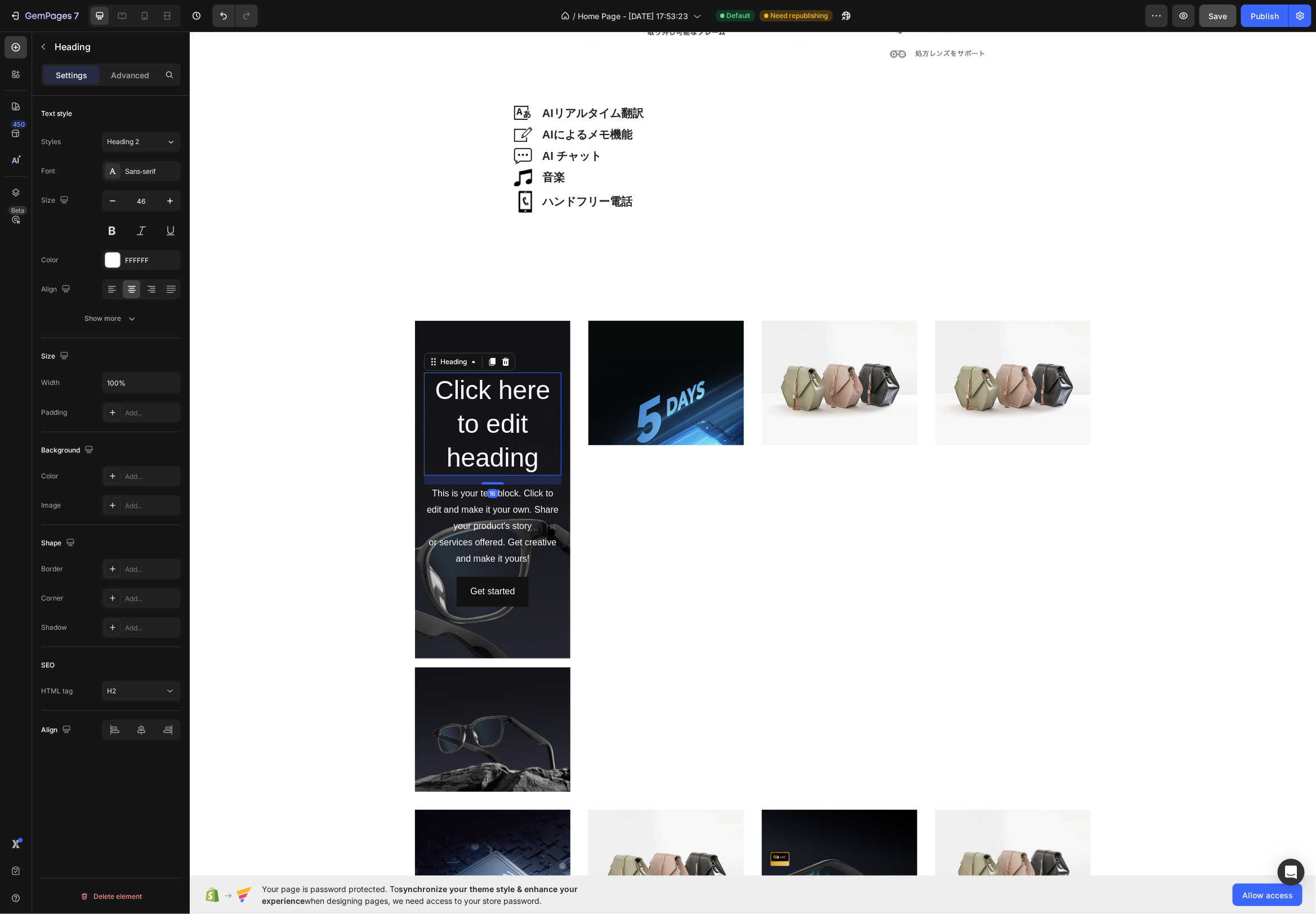
click at [524, 439] on h2 "Click here to edit heading" at bounding box center [492, 423] width 137 height 103
click at [497, 442] on h2 "Click here to edit heading" at bounding box center [492, 423] width 137 height 103
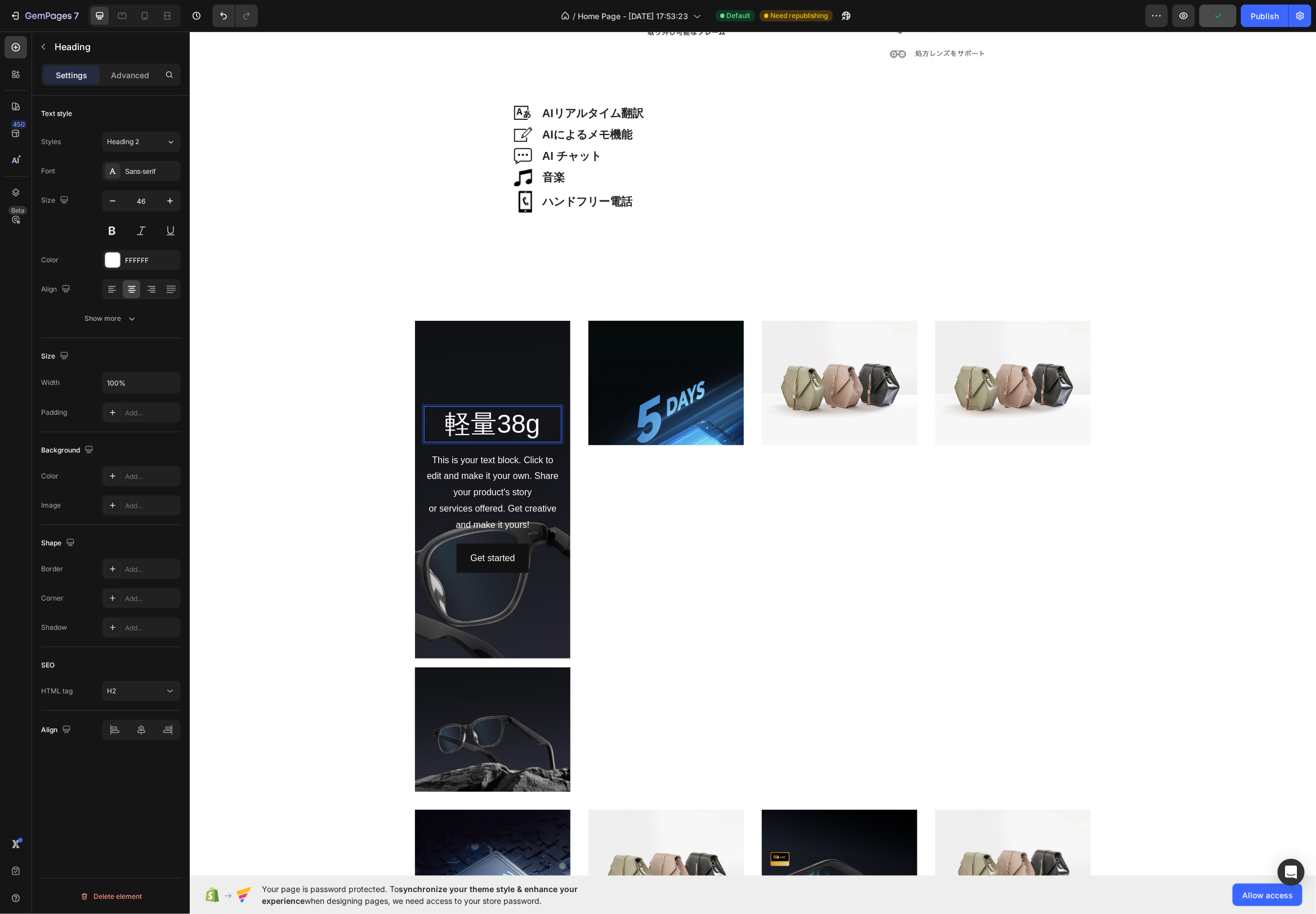
scroll to position [2691, 0]
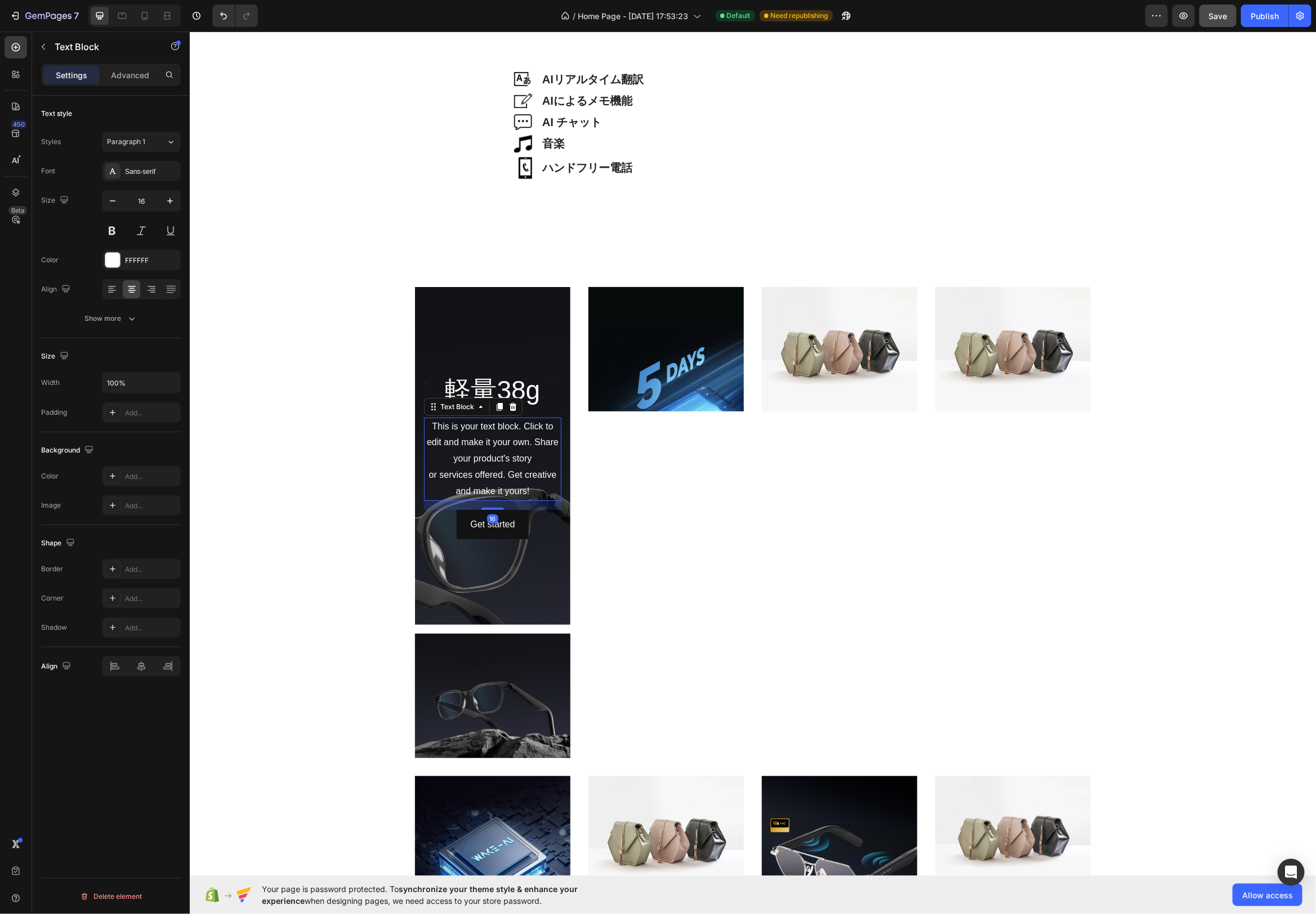
click at [555, 463] on div "This is your text block. Click to edit and make it your own. Share your product…" at bounding box center [492, 459] width 137 height 83
click at [508, 407] on icon at bounding box center [512, 406] width 9 height 9
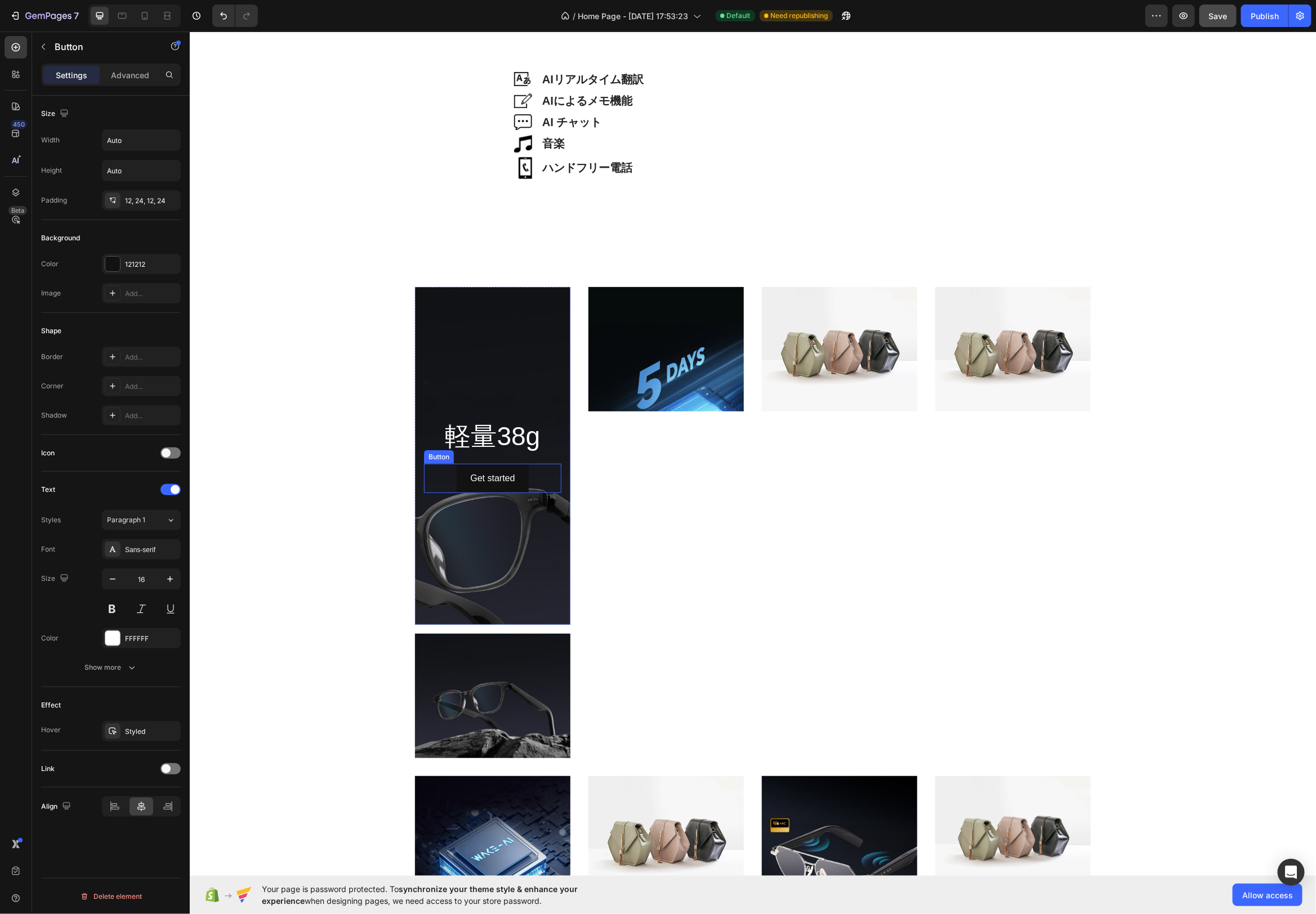
click at [535, 485] on div "Get started Button" at bounding box center [492, 478] width 137 height 30
click at [502, 453] on icon at bounding box center [499, 452] width 7 height 8
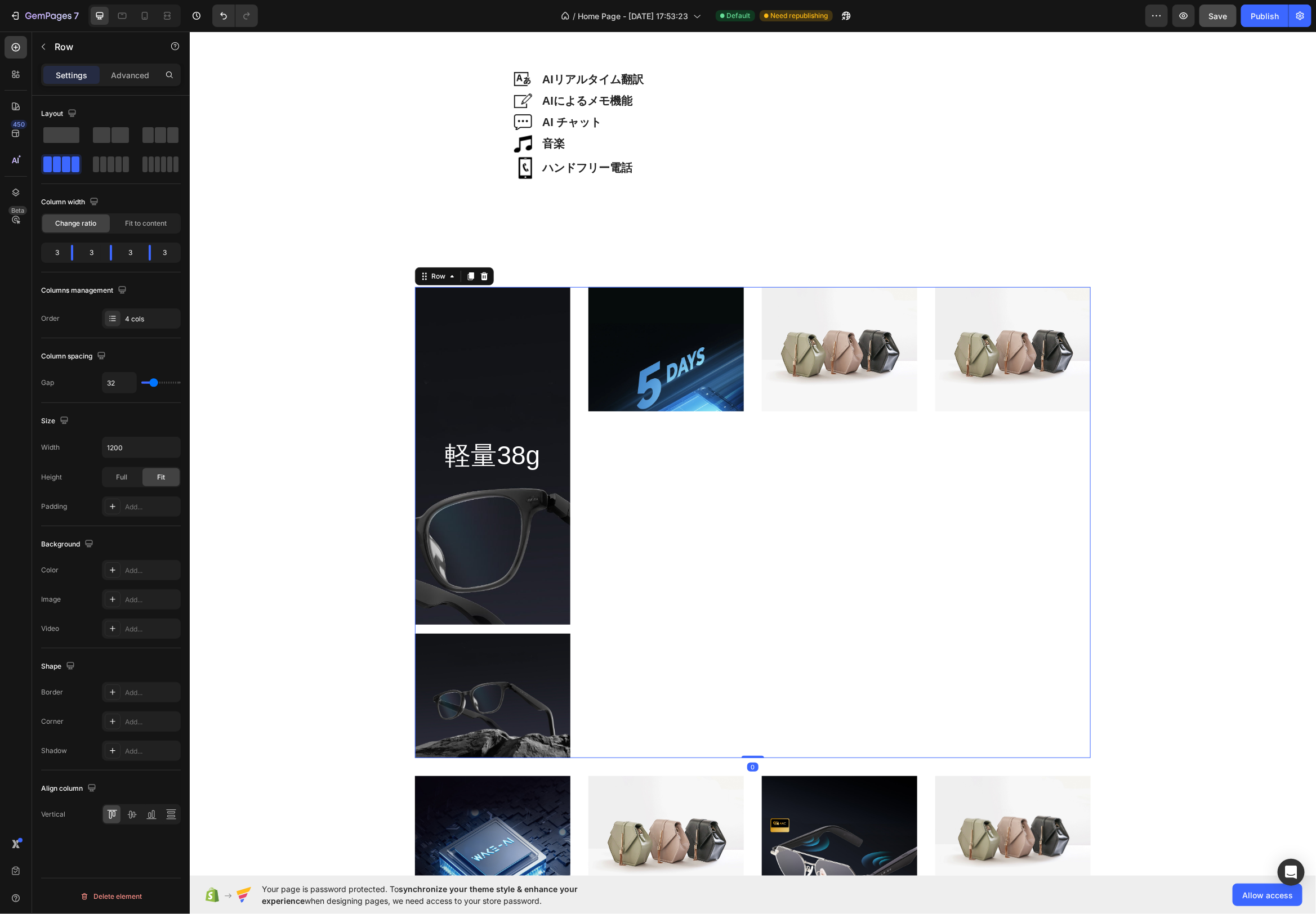
click at [642, 490] on div "Image" at bounding box center [666, 522] width 156 height 471
click at [508, 341] on div "Background Image" at bounding box center [492, 534] width 156 height 506
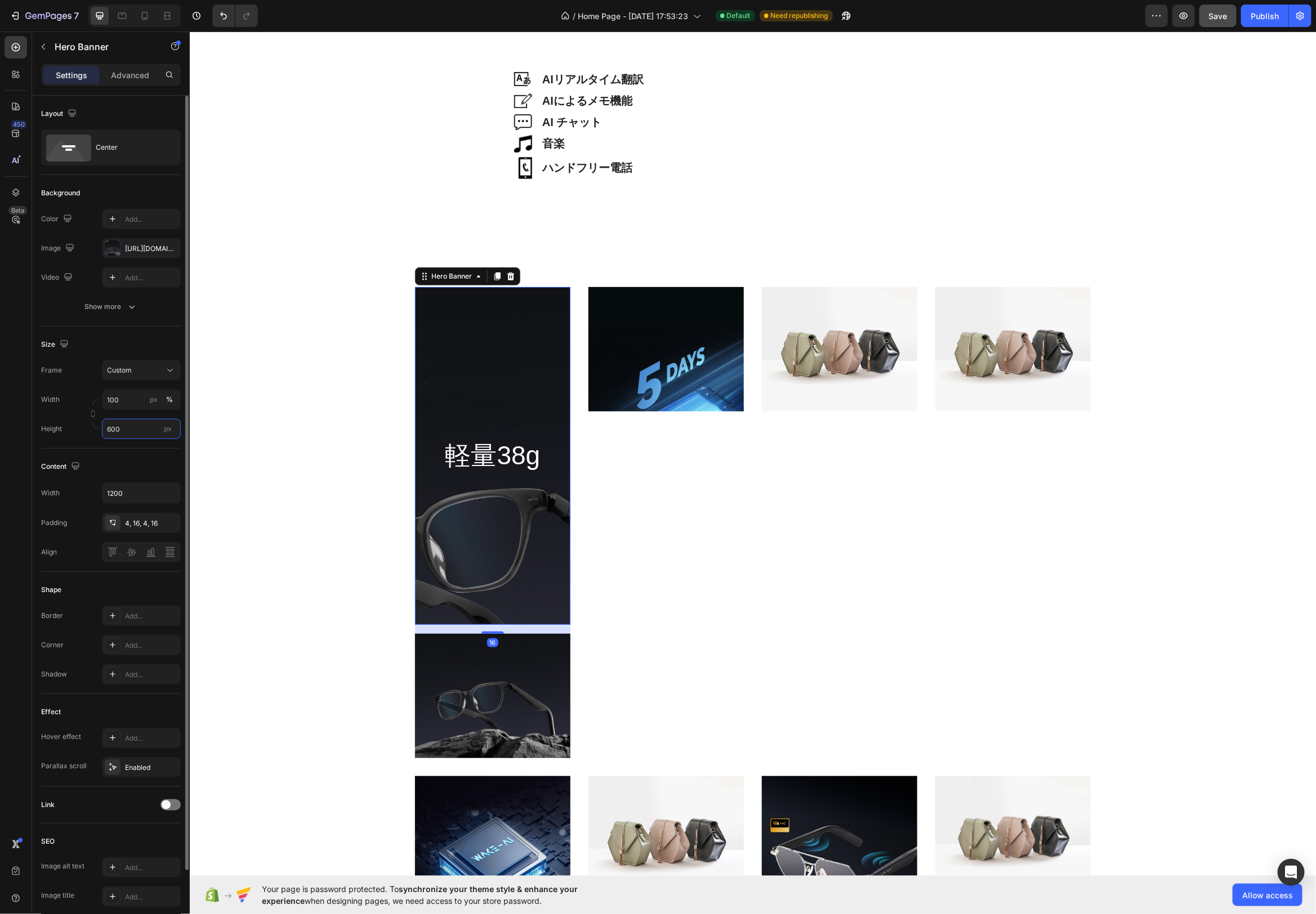
drag, startPoint x: 124, startPoint y: 426, endPoint x: 140, endPoint y: 426, distance: 16.0
click at [124, 426] on input "600" at bounding box center [141, 429] width 79 height 20
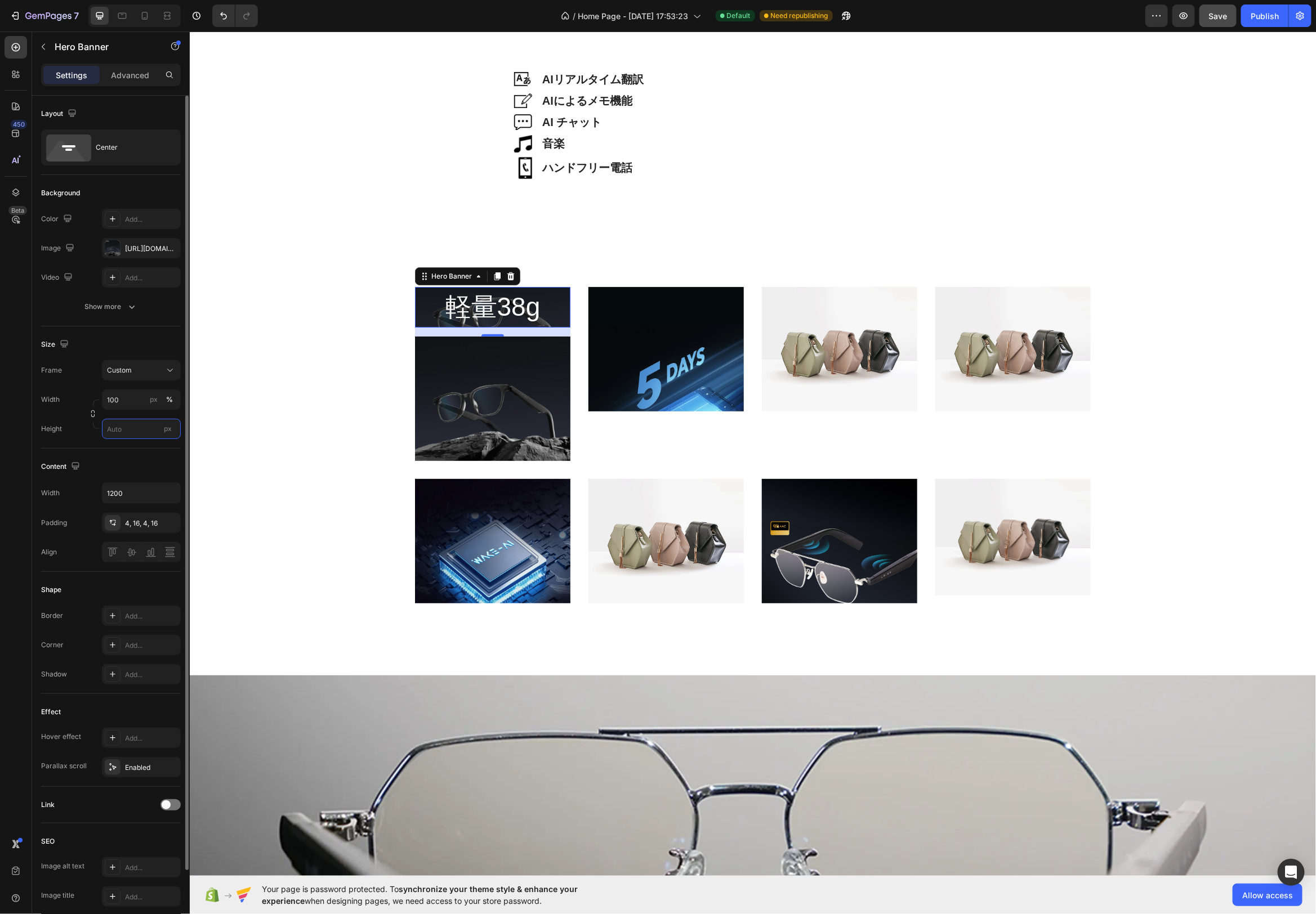
click at [145, 429] on input "px" at bounding box center [141, 429] width 79 height 20
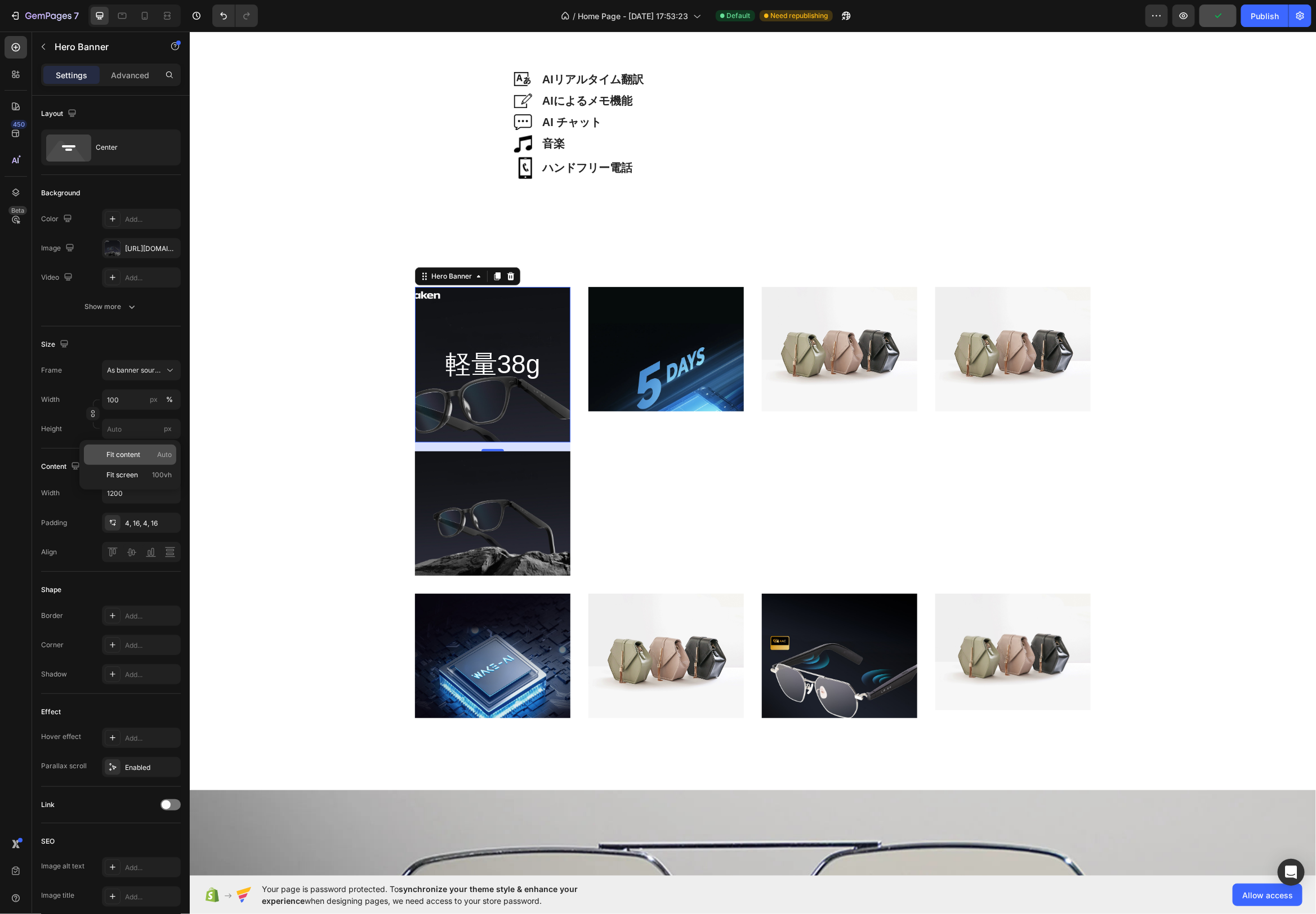
click at [141, 458] on div "Fit content Auto" at bounding box center [130, 455] width 93 height 20
type input "Auto"
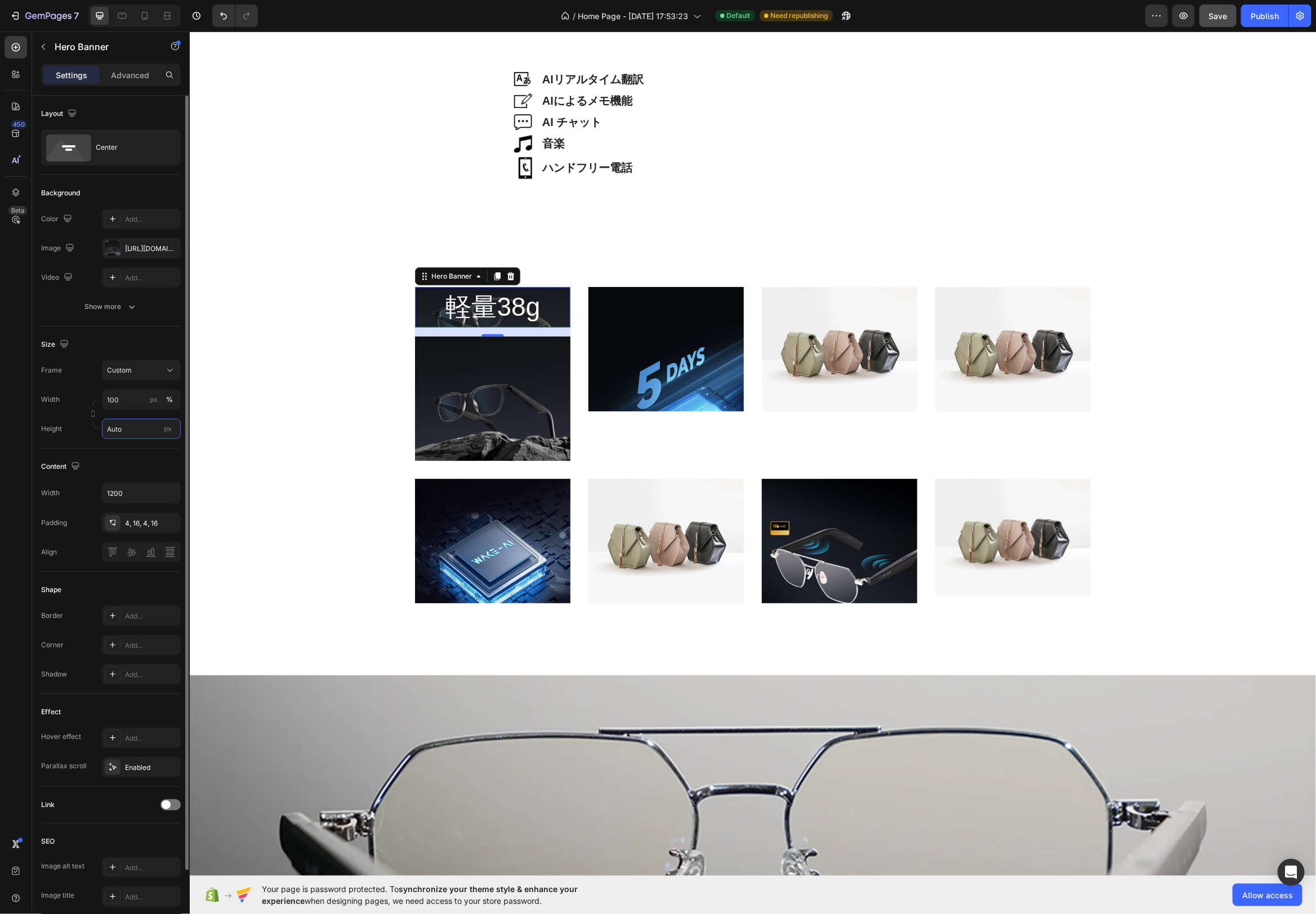
click at [138, 422] on input "Auto" at bounding box center [141, 429] width 79 height 20
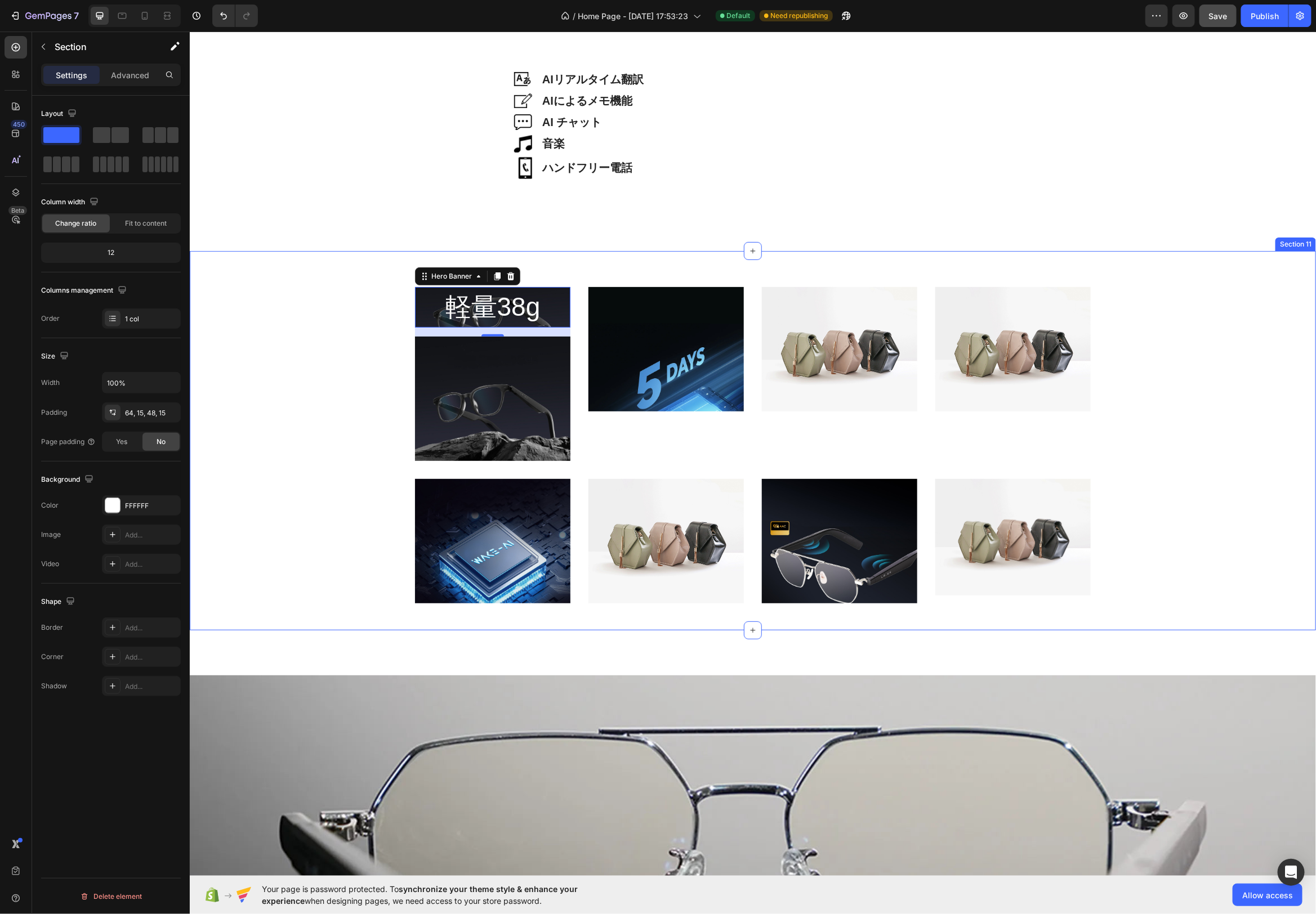
click at [372, 355] on div "軽量38g Heading Hero Banner 16 Image Image Image Image Row Image Image Image Imag…" at bounding box center [752, 445] width 1109 height 316
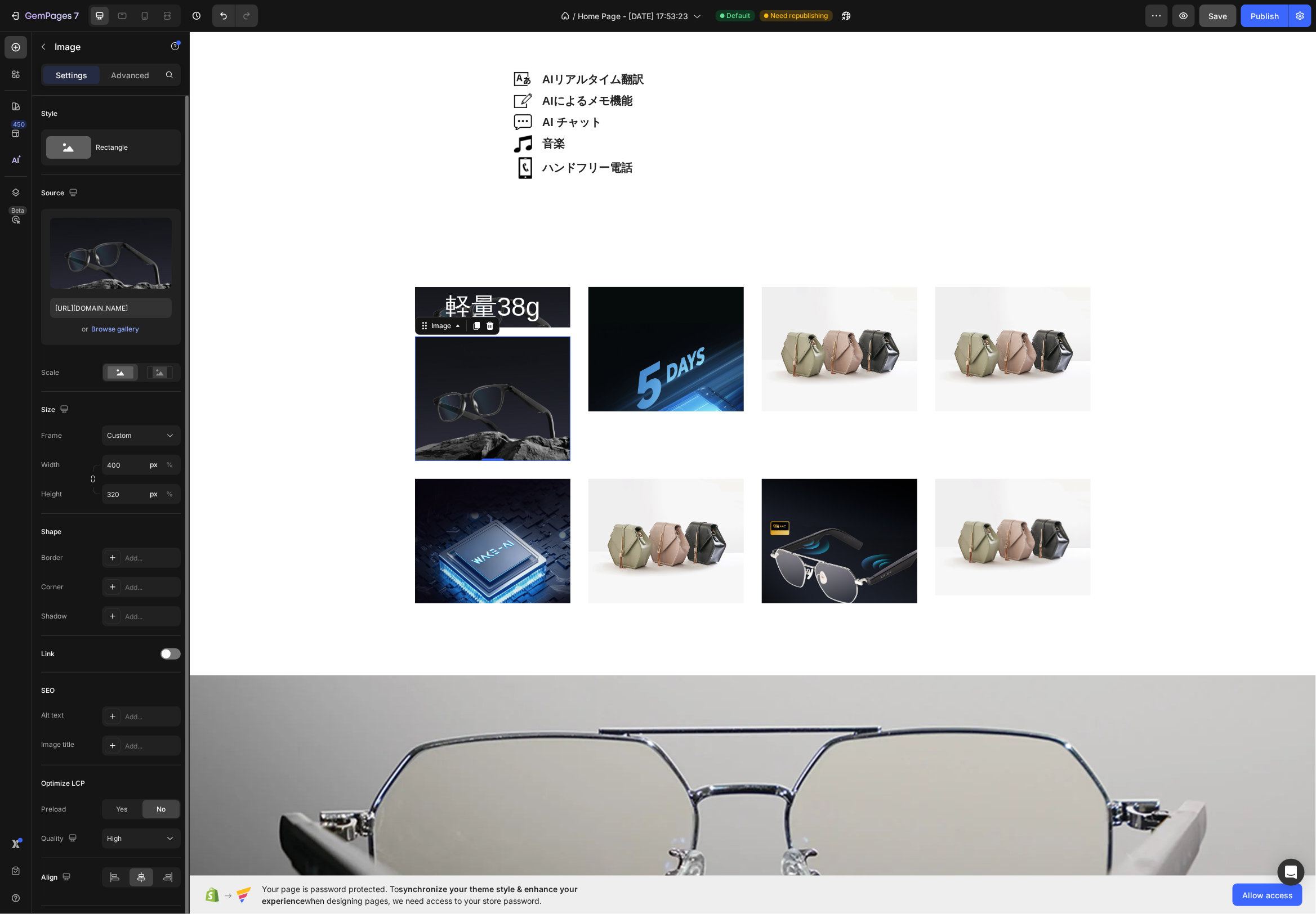
click at [534, 383] on img at bounding box center [492, 398] width 156 height 124
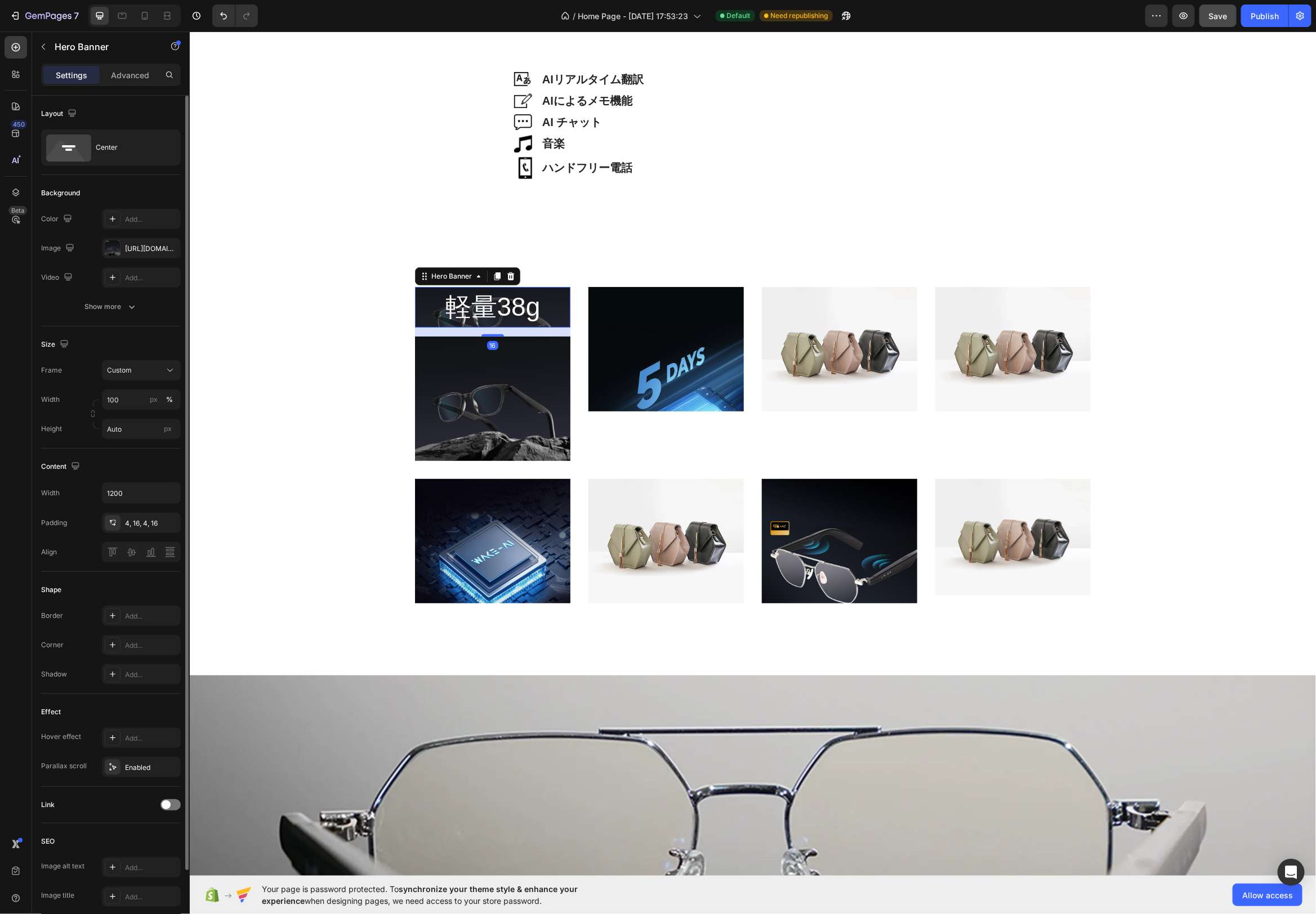
click at [566, 317] on div "軽量38g Heading" at bounding box center [492, 307] width 156 height 40
click at [130, 397] on input "100" at bounding box center [141, 400] width 79 height 20
type input "3"
type input "400"
click at [141, 433] on input "Auto" at bounding box center [141, 429] width 79 height 20
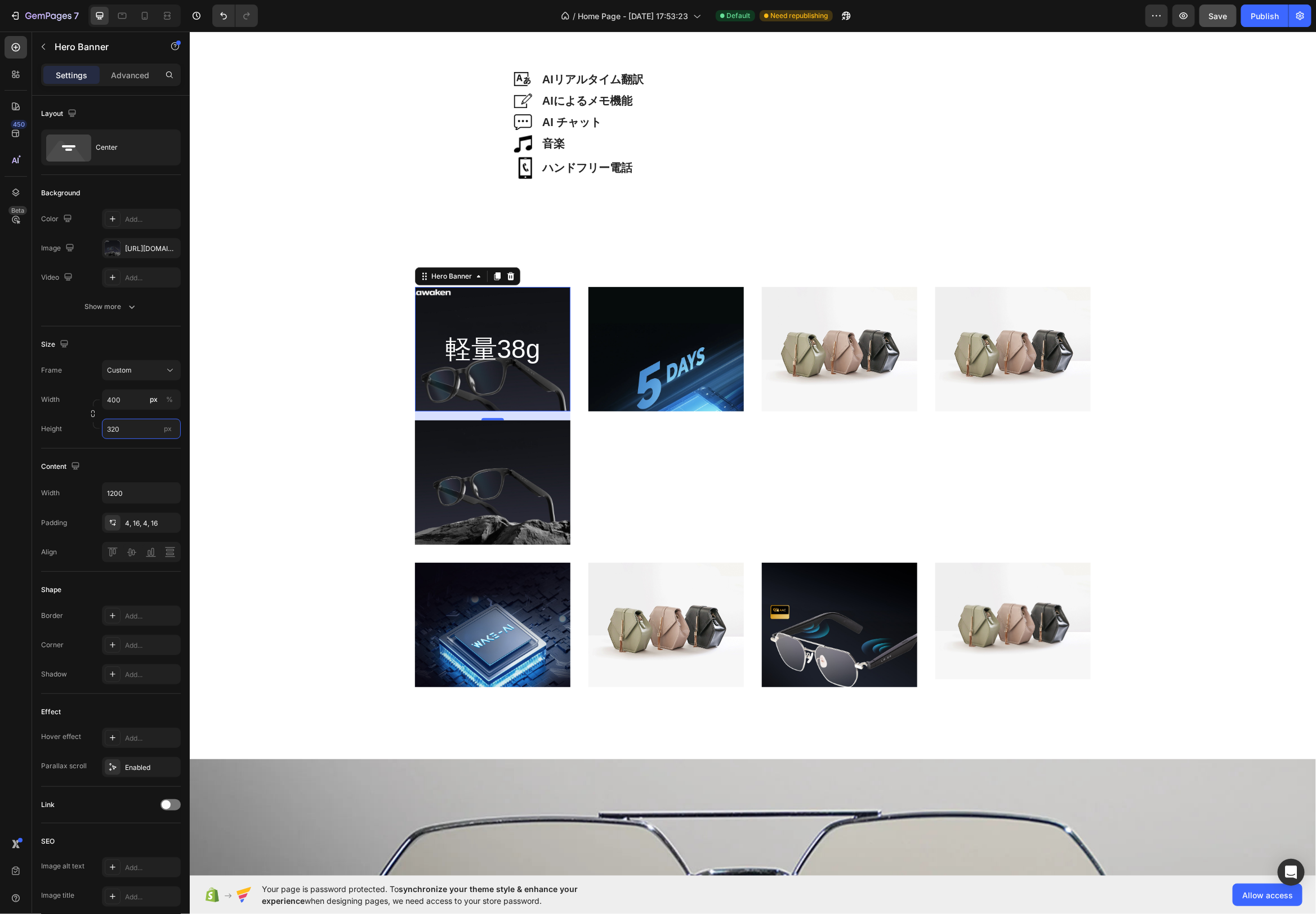
type input "320"
click at [555, 392] on div "Background Image" at bounding box center [492, 374] width 156 height 186
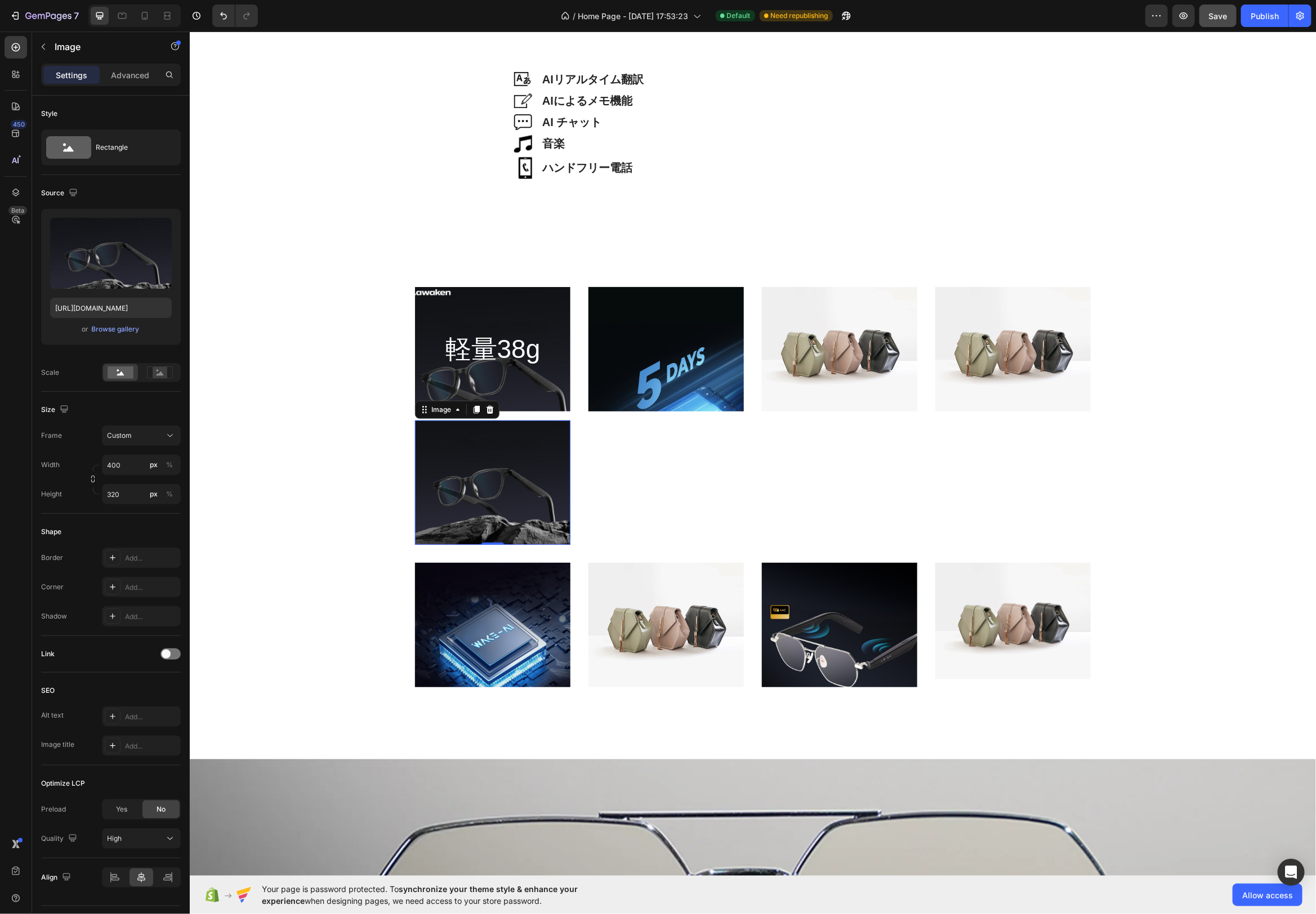
click at [527, 464] on img at bounding box center [492, 482] width 156 height 124
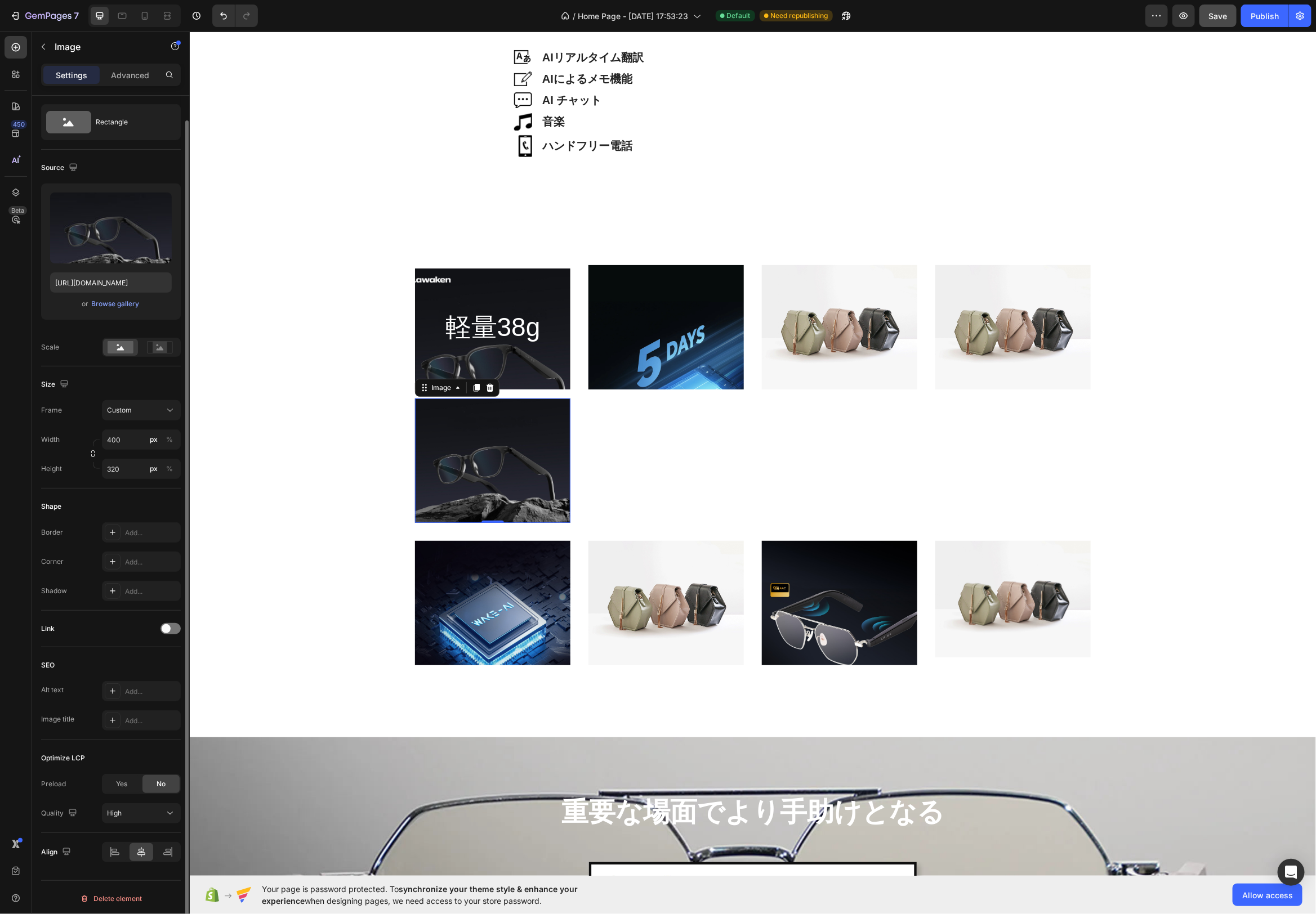
scroll to position [2726, 0]
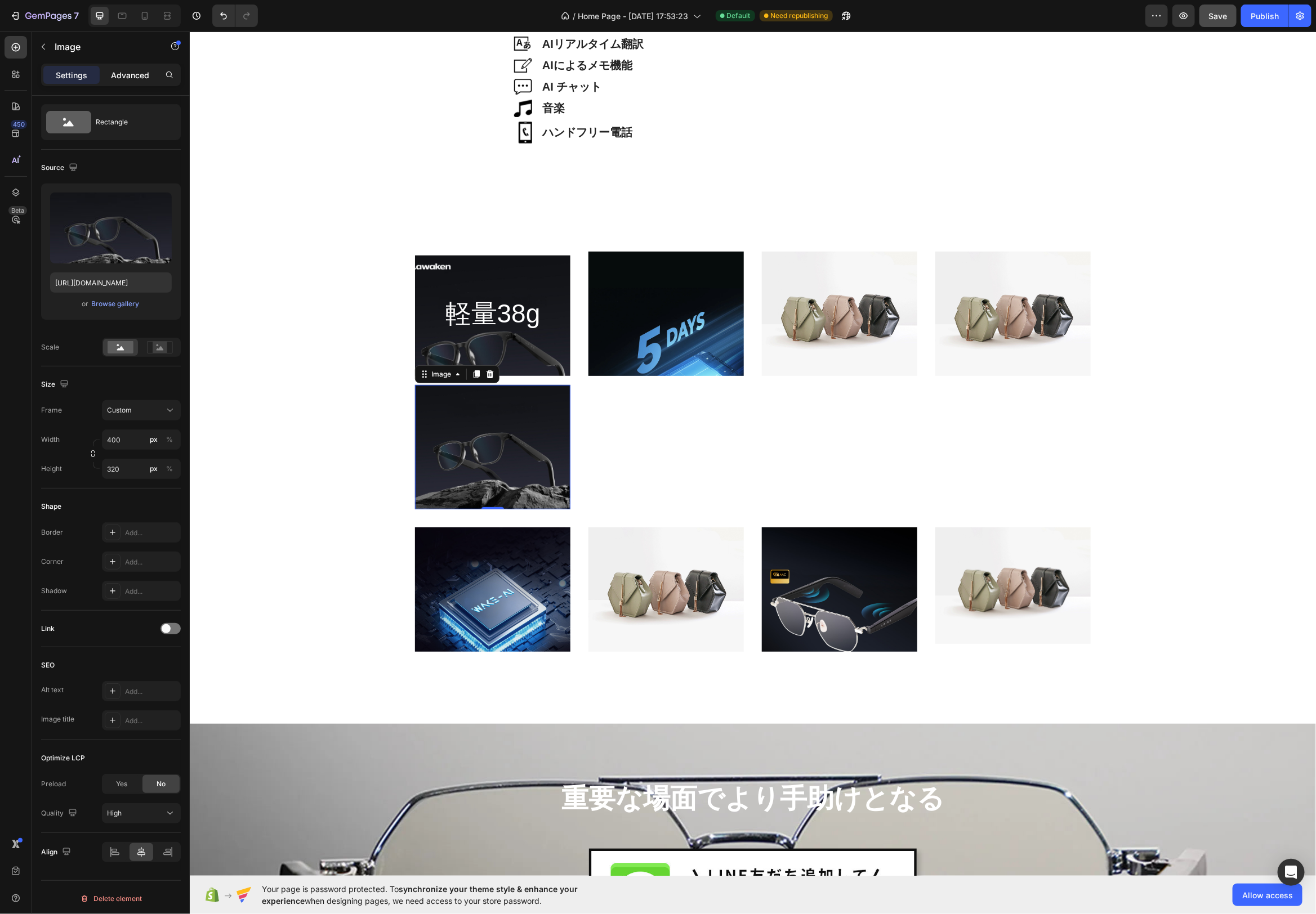
click at [143, 76] on p "Advanced" at bounding box center [129, 75] width 38 height 12
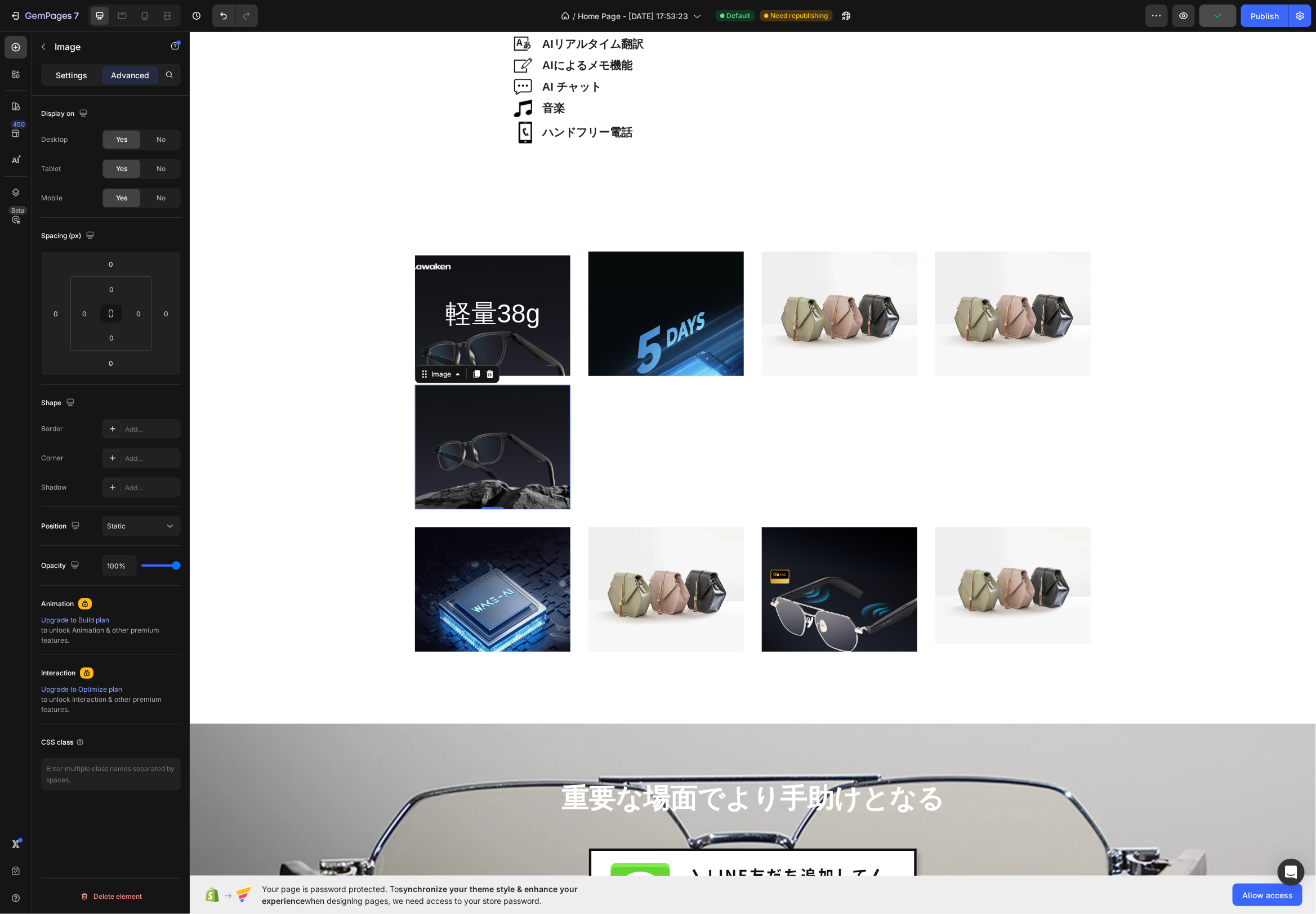
click at [73, 76] on p "Settings" at bounding box center [72, 75] width 32 height 12
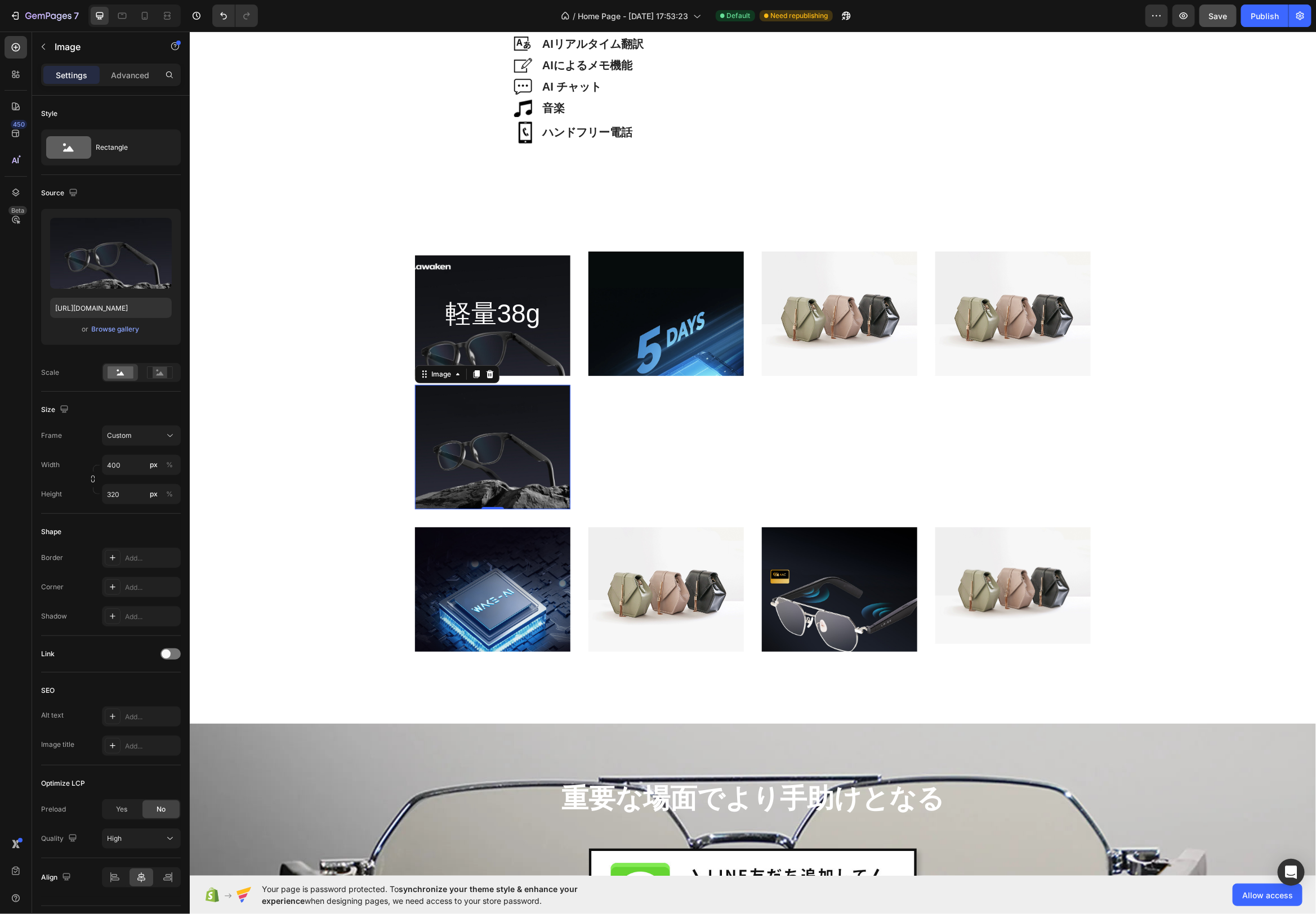
click at [549, 463] on img at bounding box center [492, 446] width 156 height 124
click at [503, 460] on img at bounding box center [492, 446] width 156 height 124
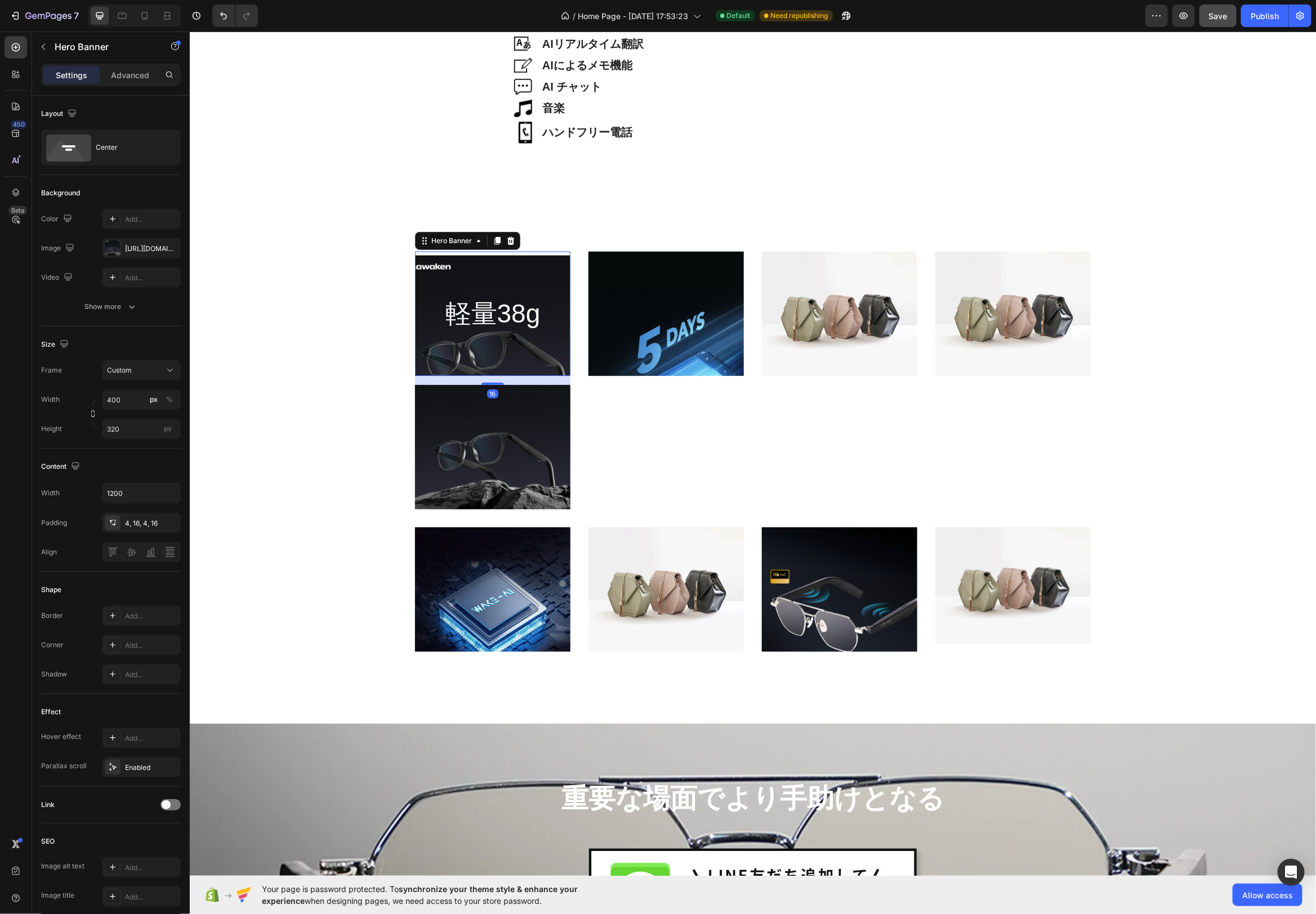
click at [555, 261] on div "Background Image" at bounding box center [492, 348] width 156 height 186
click at [552, 350] on div "Background Image" at bounding box center [492, 348] width 156 height 186
click at [476, 280] on div "Background Image" at bounding box center [492, 348] width 156 height 186
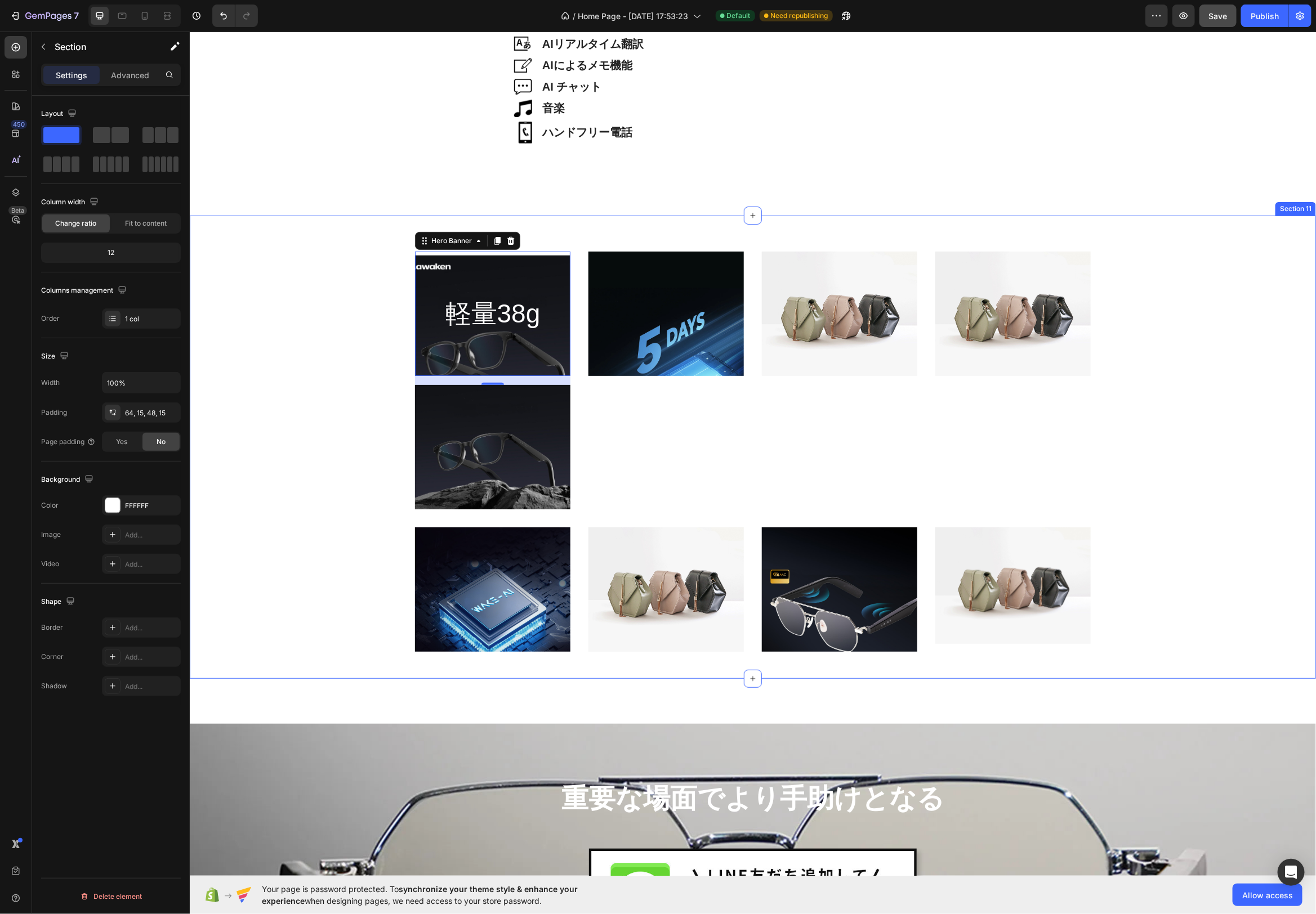
click at [574, 228] on div "軽量38g Heading Hero Banner 16 Image Image Image Image Row Image Image Image Imag…" at bounding box center [752, 446] width 1126 height 463
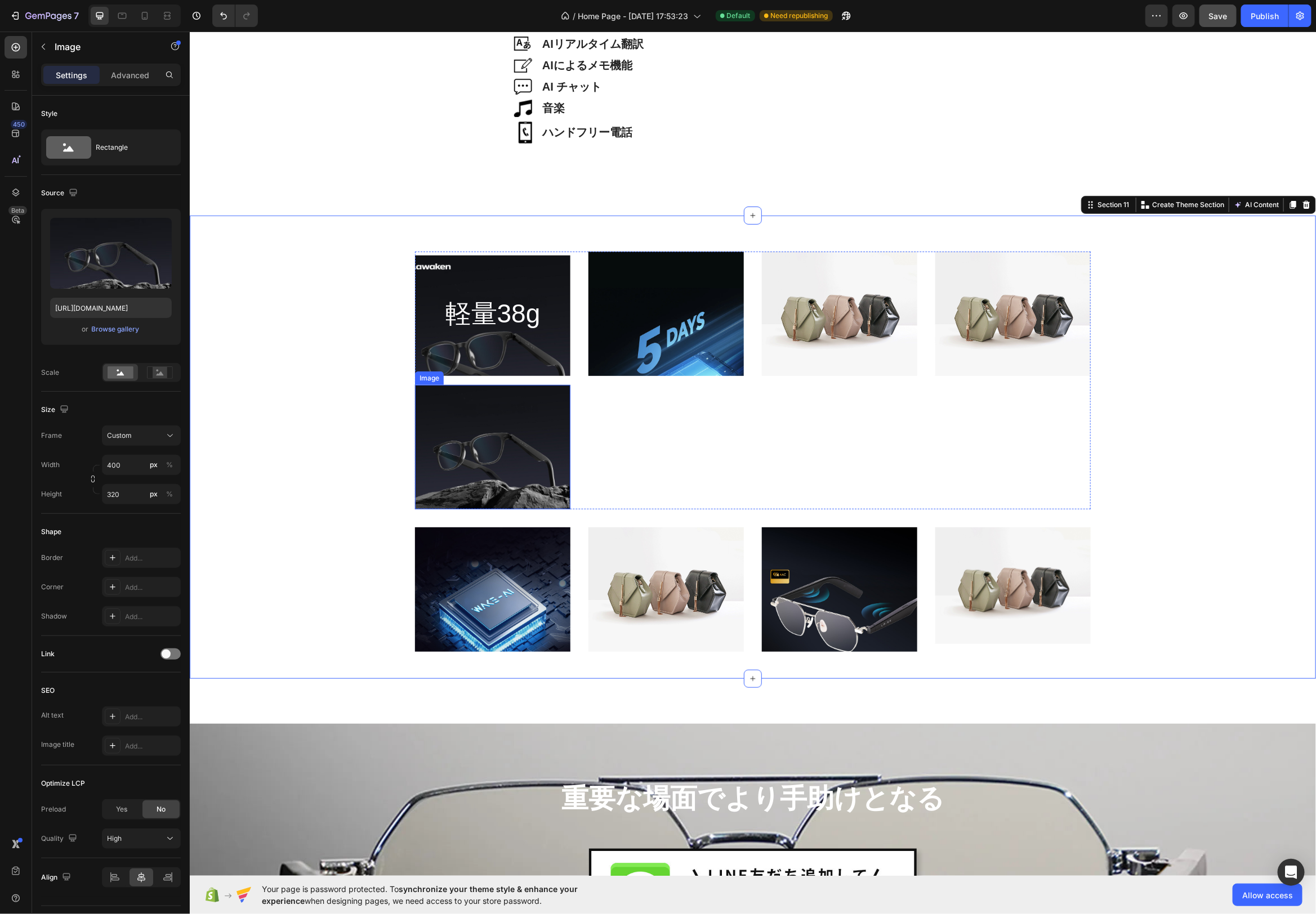
click at [555, 393] on img at bounding box center [492, 446] width 156 height 124
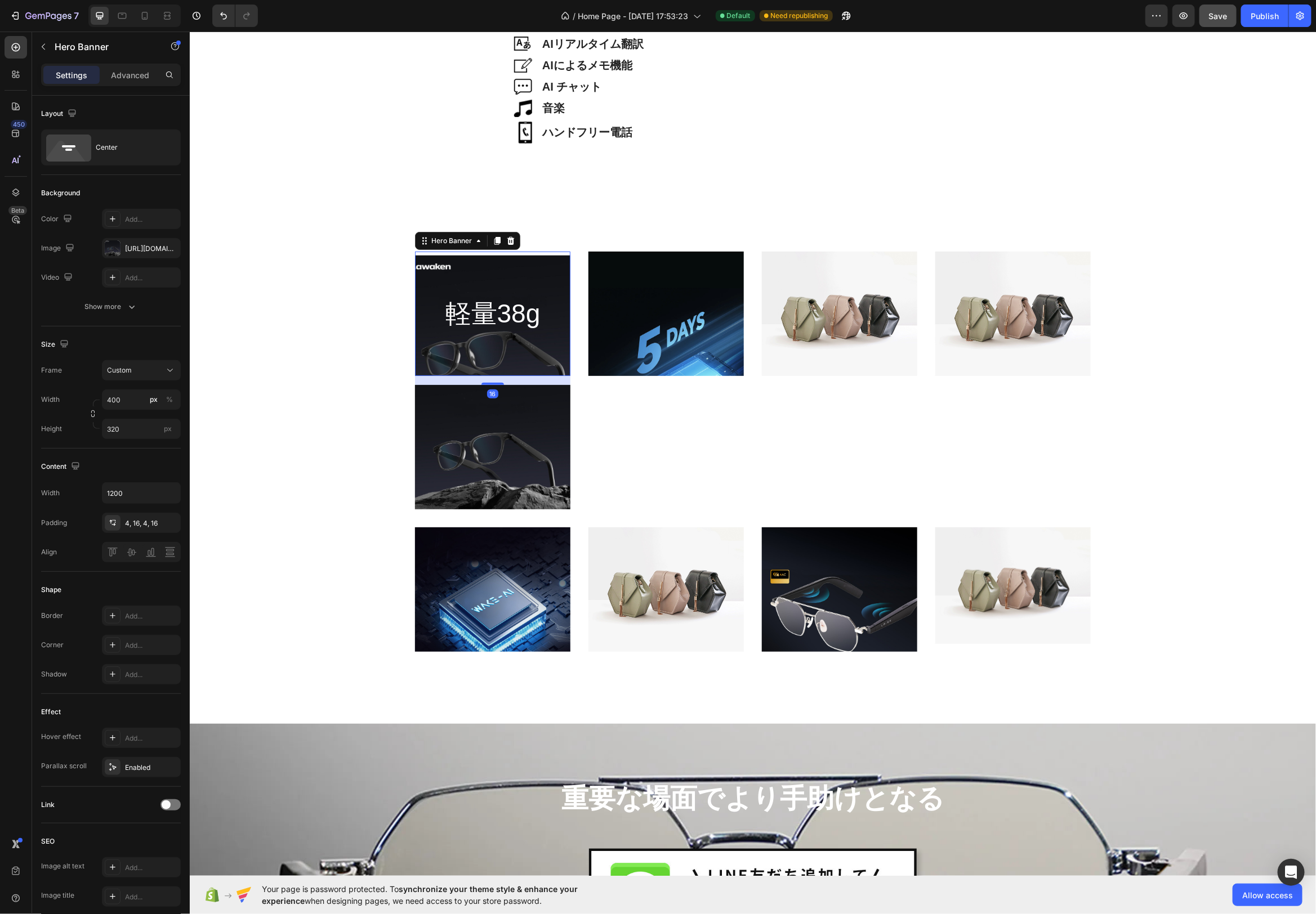
click at [541, 273] on div "Background Image" at bounding box center [492, 348] width 156 height 186
click at [550, 251] on div "Background Image" at bounding box center [492, 313] width 156 height 124
drag, startPoint x: 553, startPoint y: 412, endPoint x: 555, endPoint y: 371, distance: 41.0
click at [553, 412] on img at bounding box center [492, 446] width 156 height 124
click at [555, 367] on div "Background Image" at bounding box center [492, 348] width 156 height 186
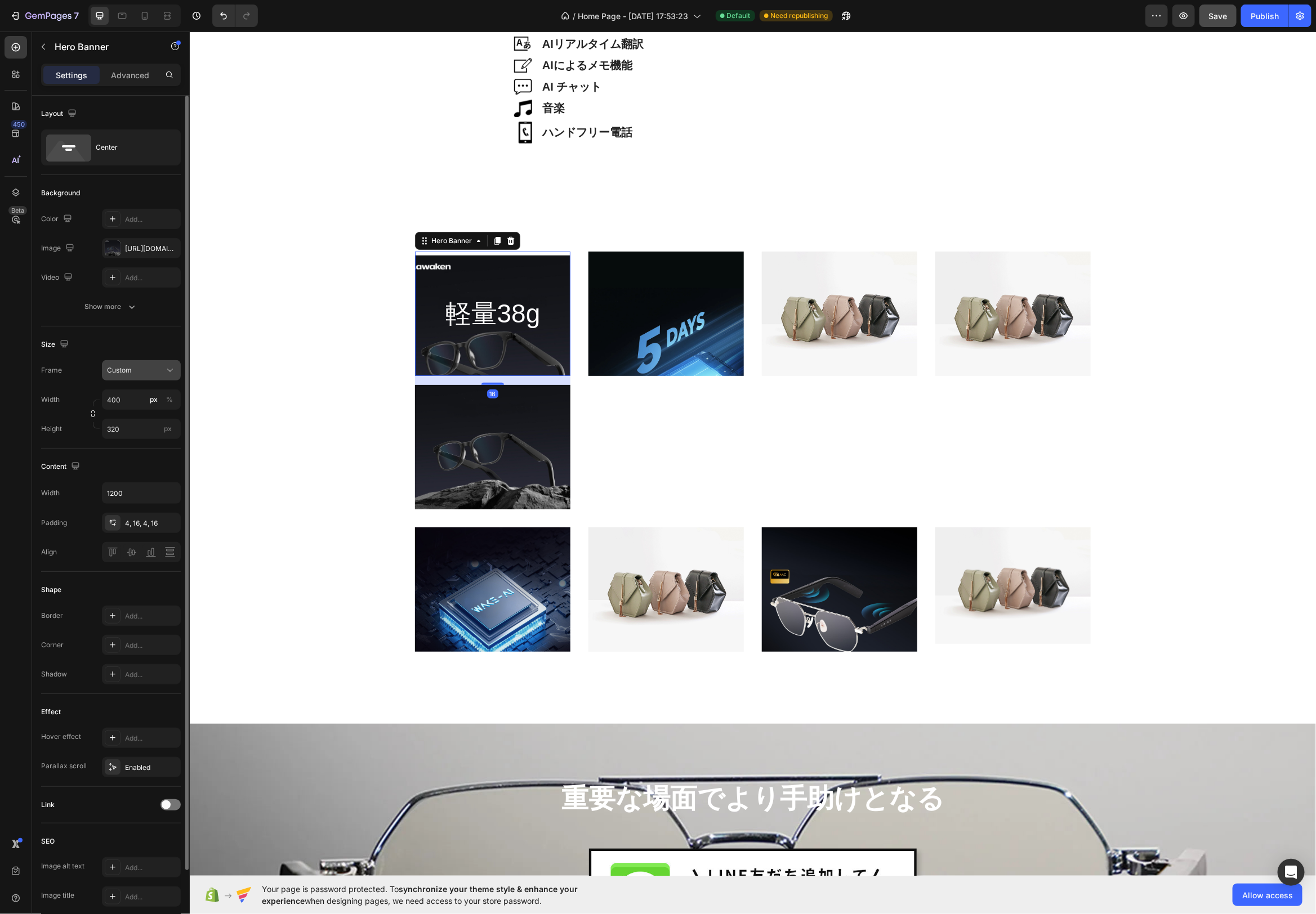
click at [119, 374] on div "Custom" at bounding box center [141, 370] width 69 height 11
click at [133, 392] on span "As banner source" at bounding box center [134, 397] width 56 height 10
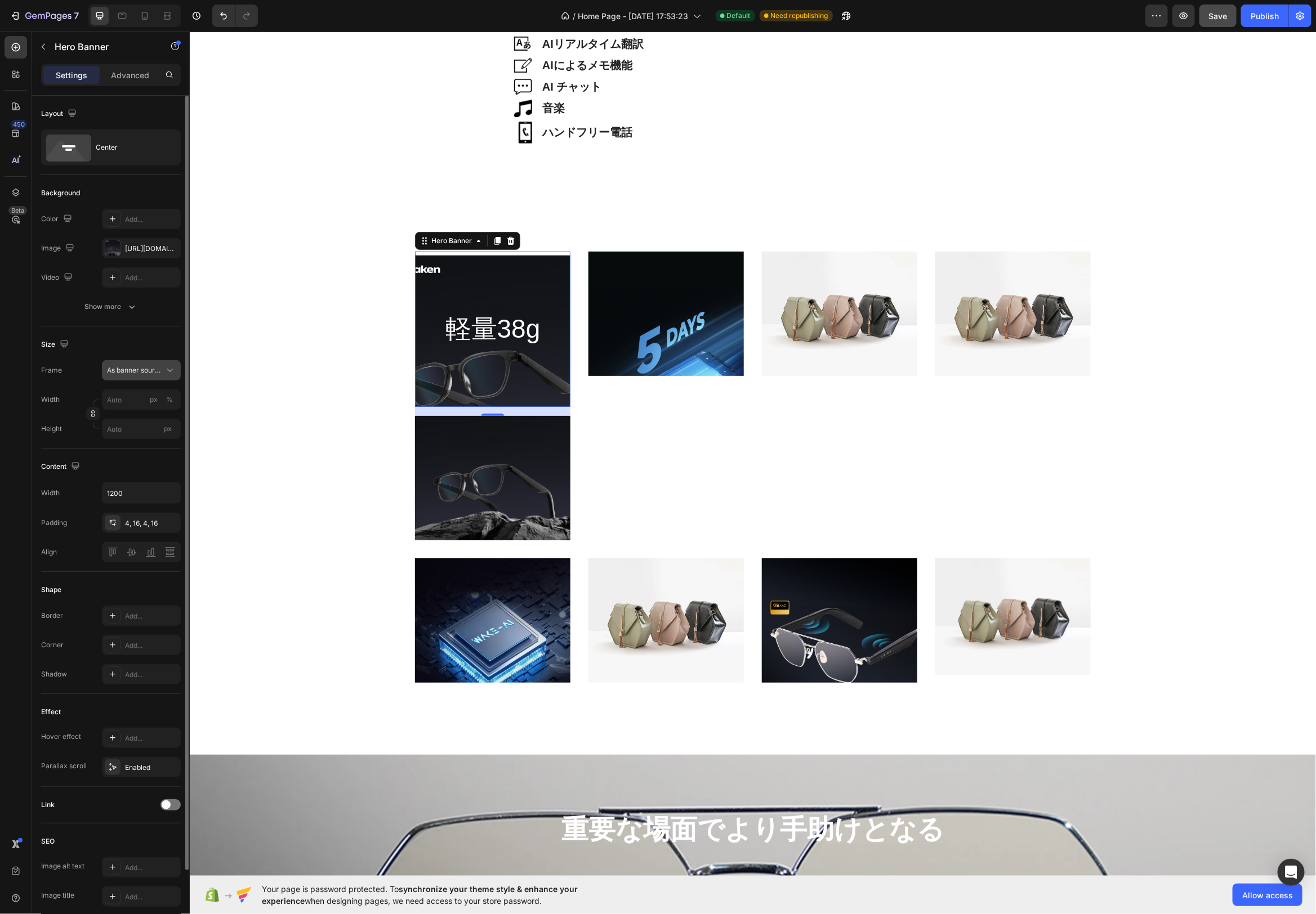
click at [136, 374] on span "As banner source" at bounding box center [134, 370] width 55 height 10
drag, startPoint x: 136, startPoint y: 401, endPoint x: 135, endPoint y: 417, distance: 16.0
click at [135, 418] on div "As banner source Custom" at bounding box center [131, 407] width 99 height 40
click at [129, 416] on span "Custom" at bounding box center [119, 418] width 25 height 10
click at [142, 522] on div "4, 16, 4, 16" at bounding box center [141, 523] width 32 height 10
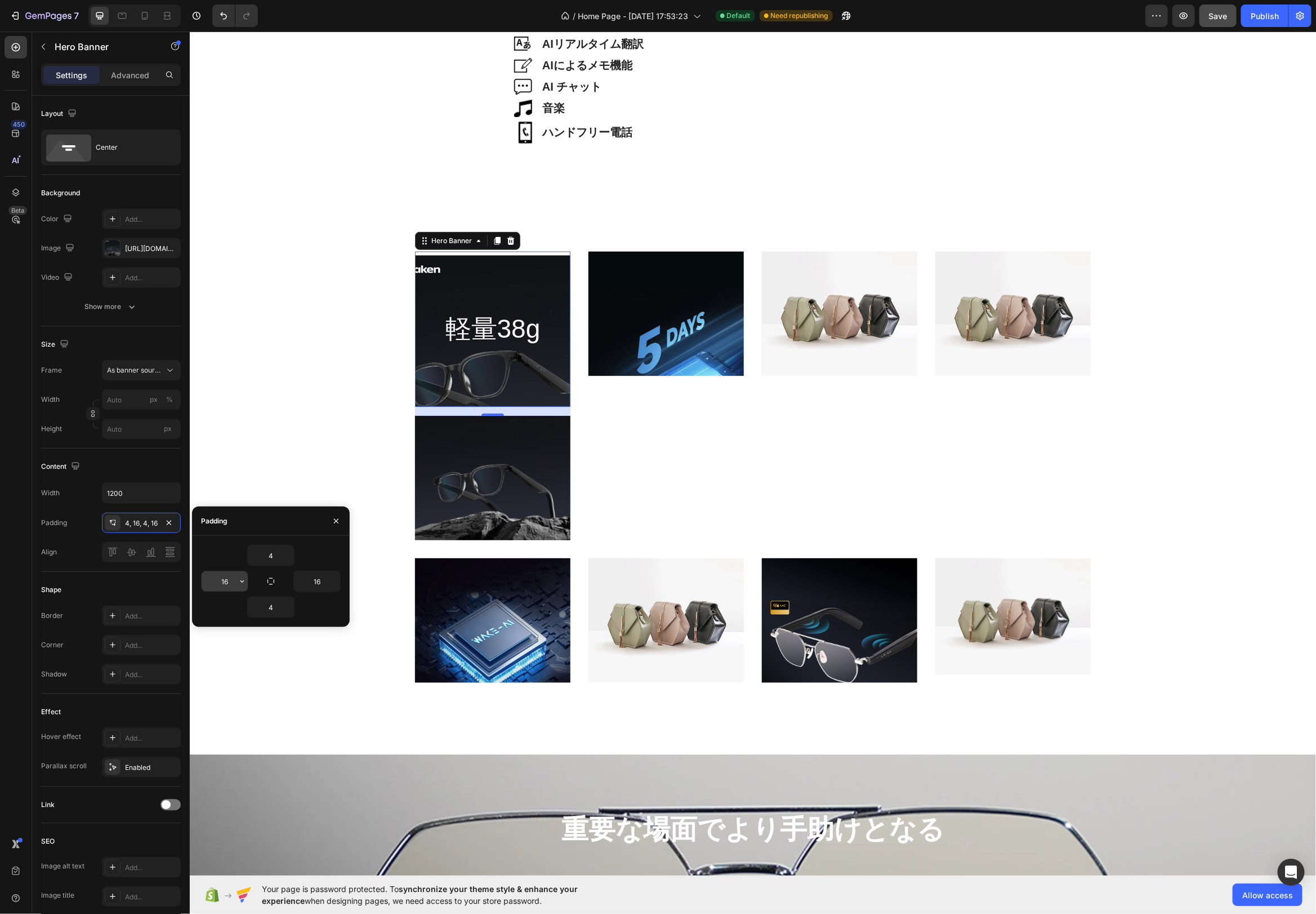
click at [237, 578] on icon "button" at bounding box center [242, 581] width 9 height 9
click at [231, 580] on input "16" at bounding box center [224, 581] width 46 height 20
click at [273, 549] on input "4" at bounding box center [270, 556] width 46 height 20
type input "0"
click at [269, 609] on input "4" at bounding box center [270, 607] width 46 height 20
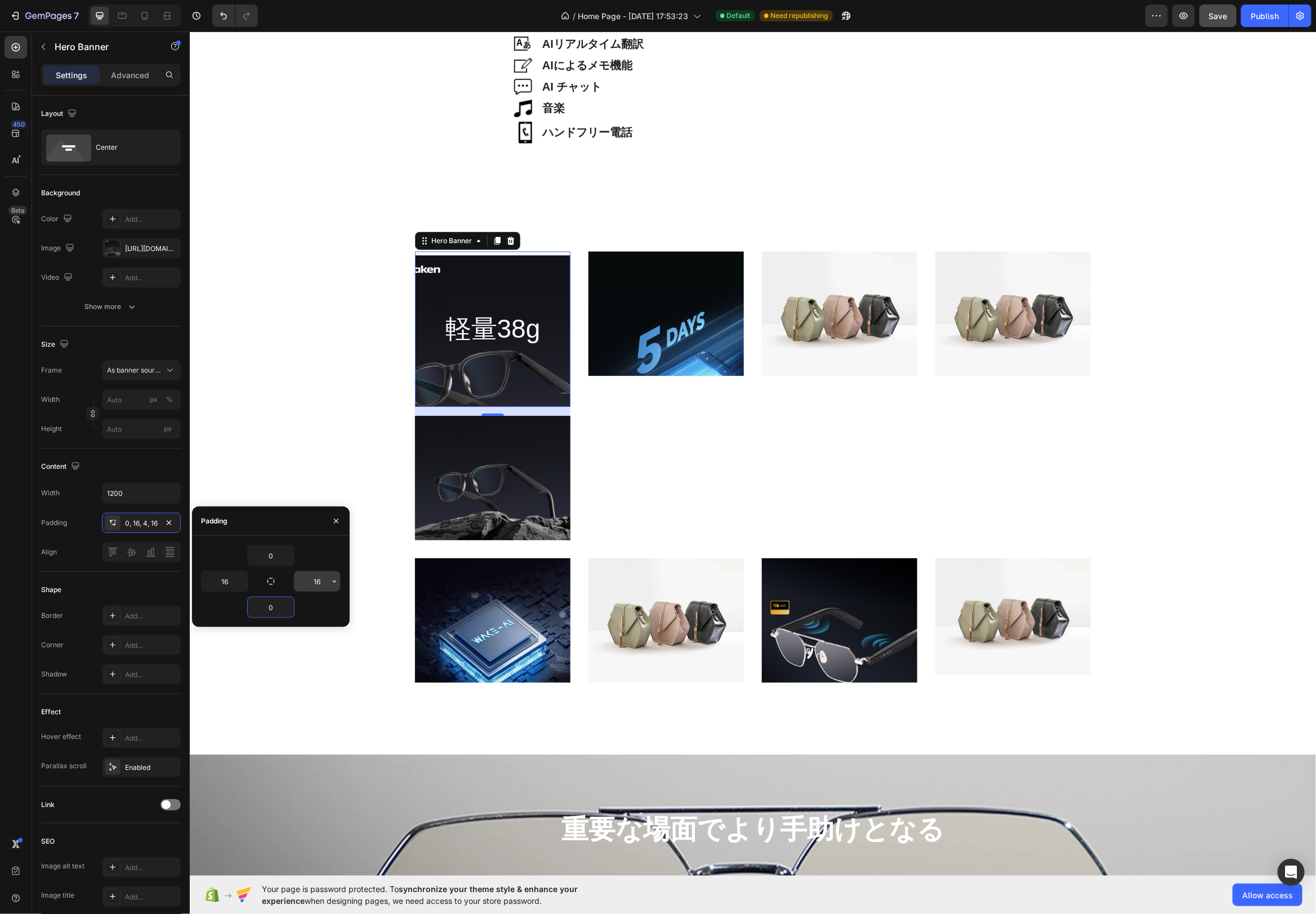
type input "0"
click at [318, 580] on input "16" at bounding box center [316, 581] width 46 height 20
type input "0"
click at [221, 577] on input "16" at bounding box center [224, 581] width 46 height 20
type input "0"
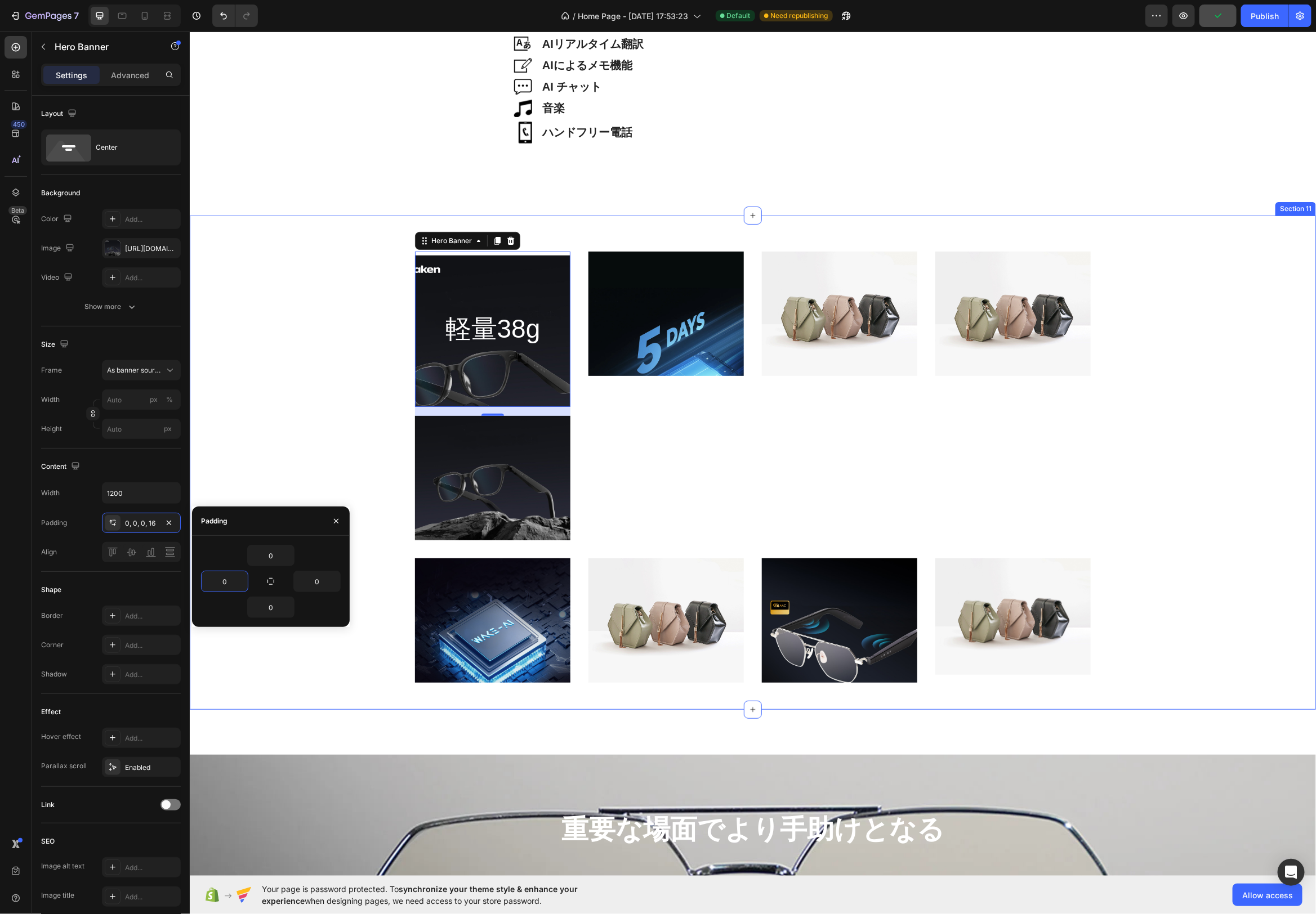
click at [308, 412] on div "軽量38g Heading Hero Banner 16 Image Image Image Image Row Image Image Image Imag…" at bounding box center [752, 466] width 1109 height 431
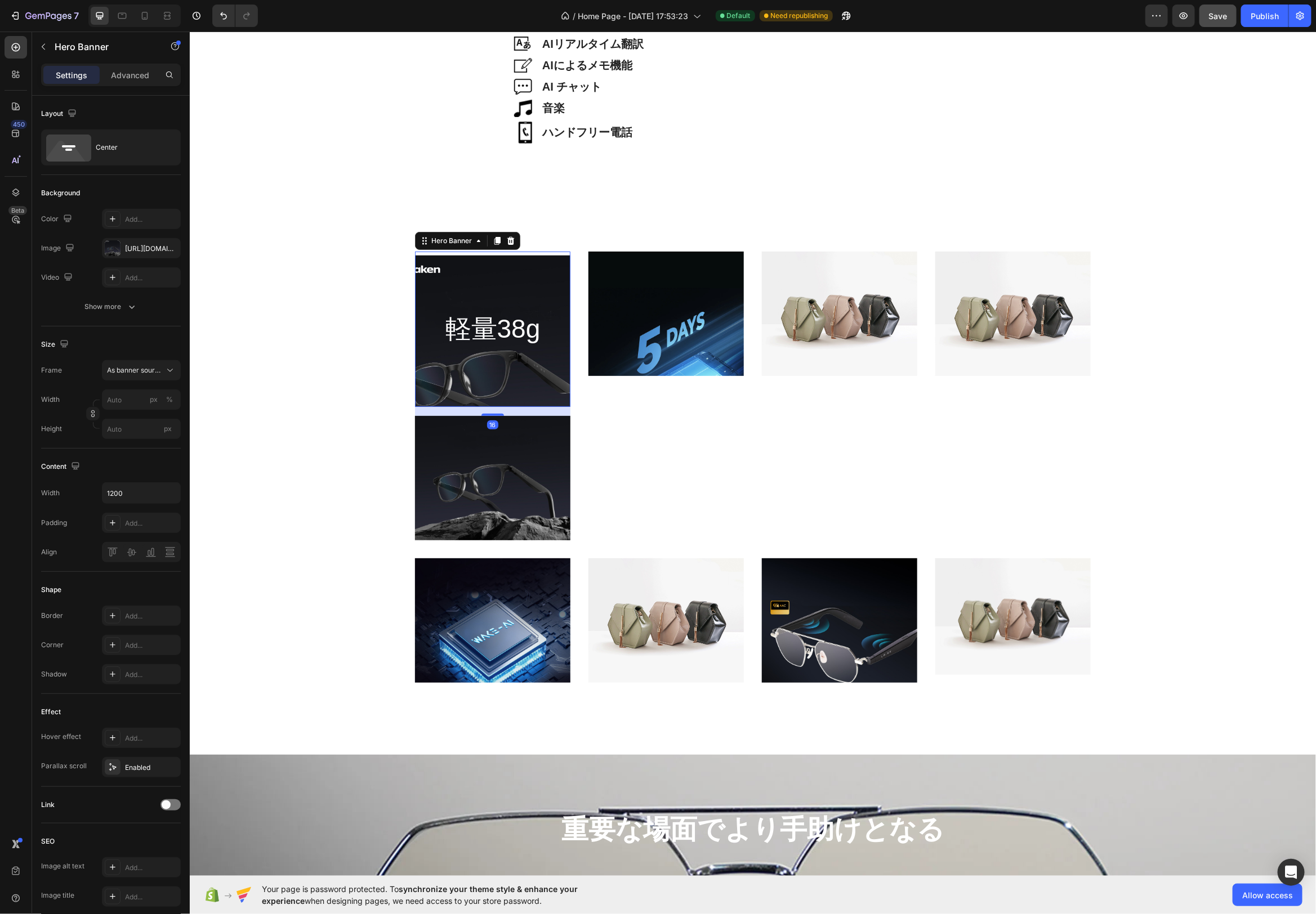
click at [437, 388] on div "Background Image" at bounding box center [492, 371] width 156 height 233
click at [169, 492] on icon "button" at bounding box center [170, 493] width 5 height 3
click at [155, 523] on span "100%" at bounding box center [161, 521] width 19 height 10
click at [165, 488] on icon "button" at bounding box center [170, 493] width 11 height 11
click at [169, 564] on span "Auto" at bounding box center [164, 563] width 15 height 10
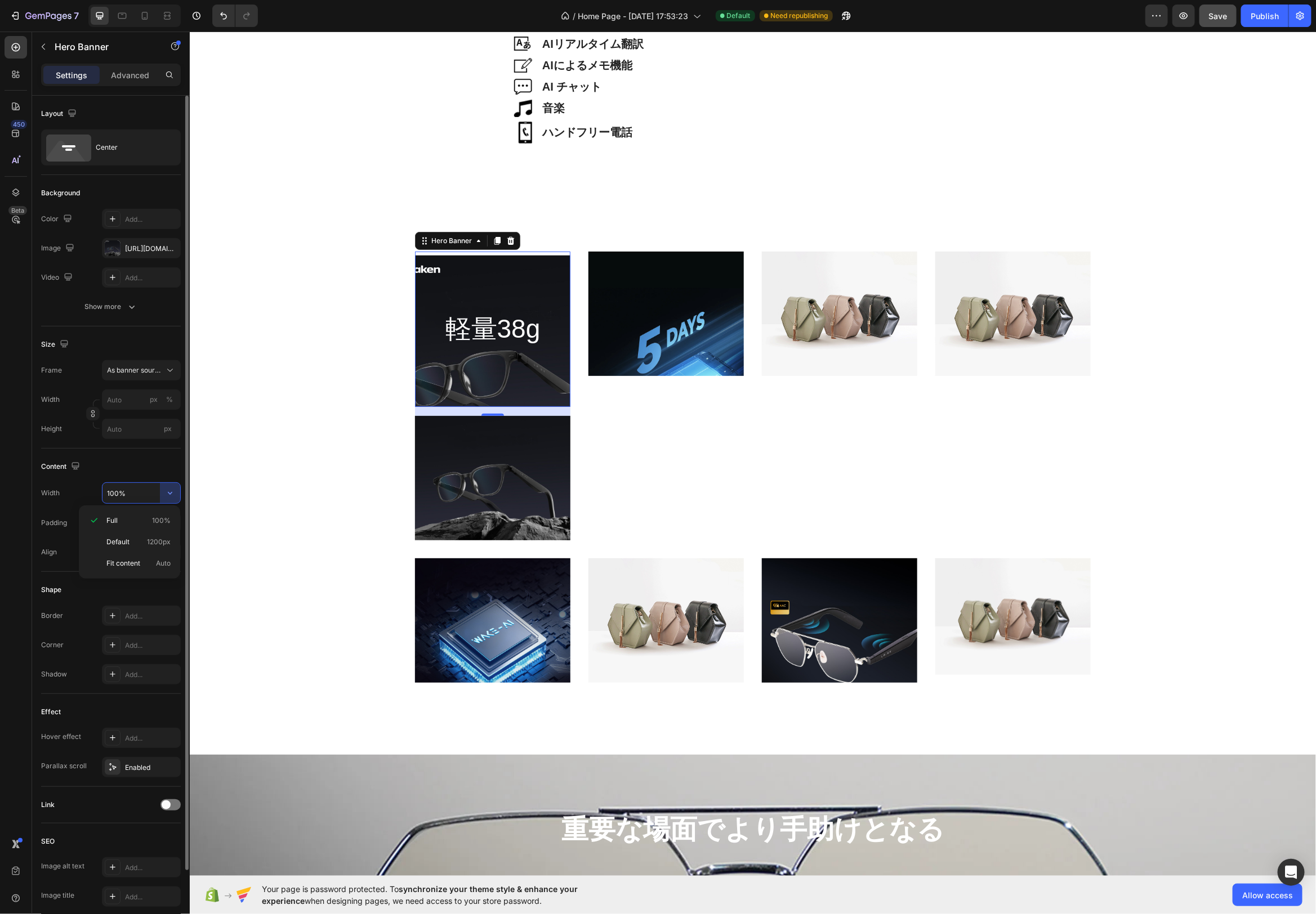
type input "Auto"
click at [135, 399] on input "px %" at bounding box center [141, 400] width 79 height 20
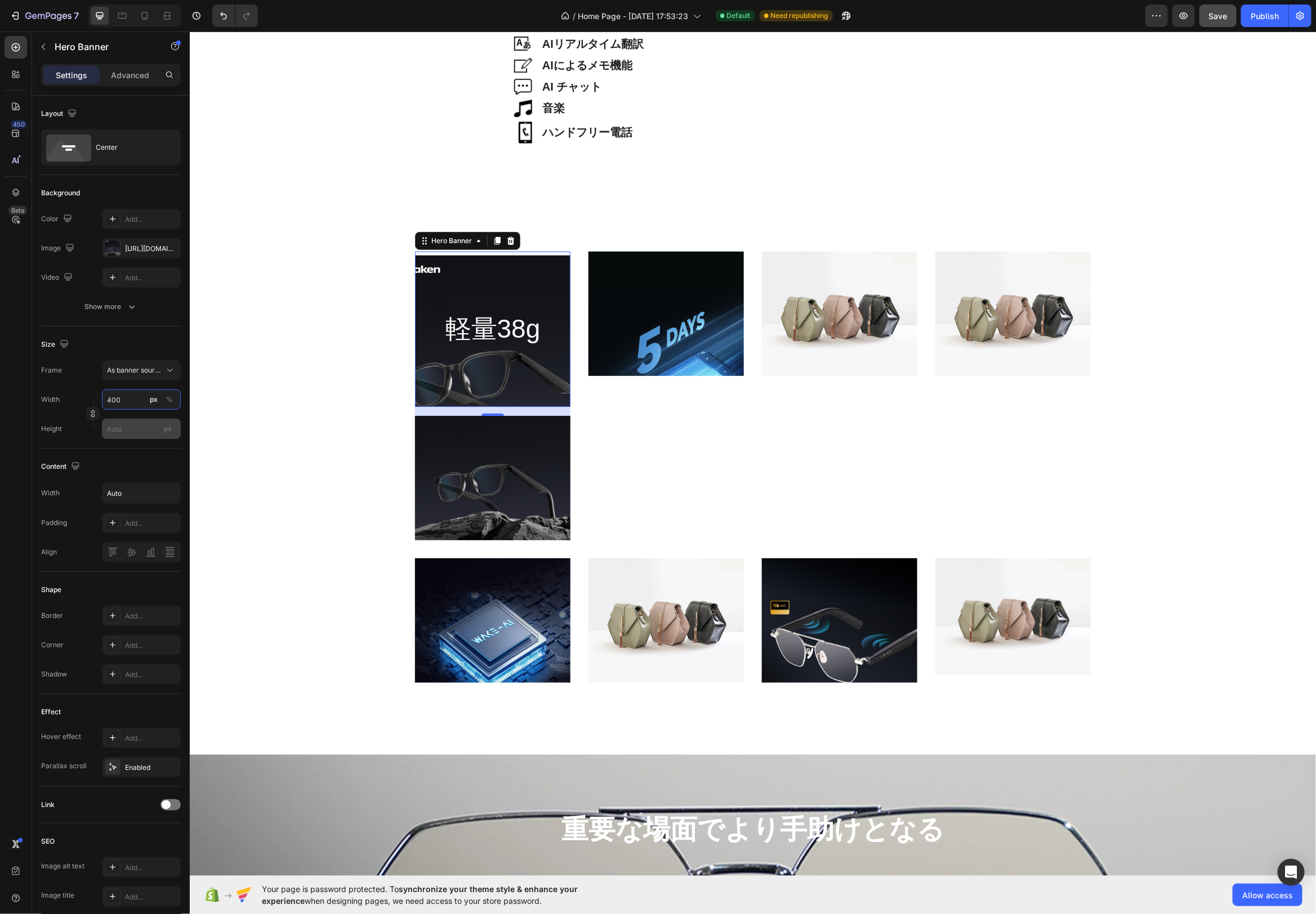
type input "400"
click at [124, 433] on input "px" at bounding box center [141, 429] width 79 height 20
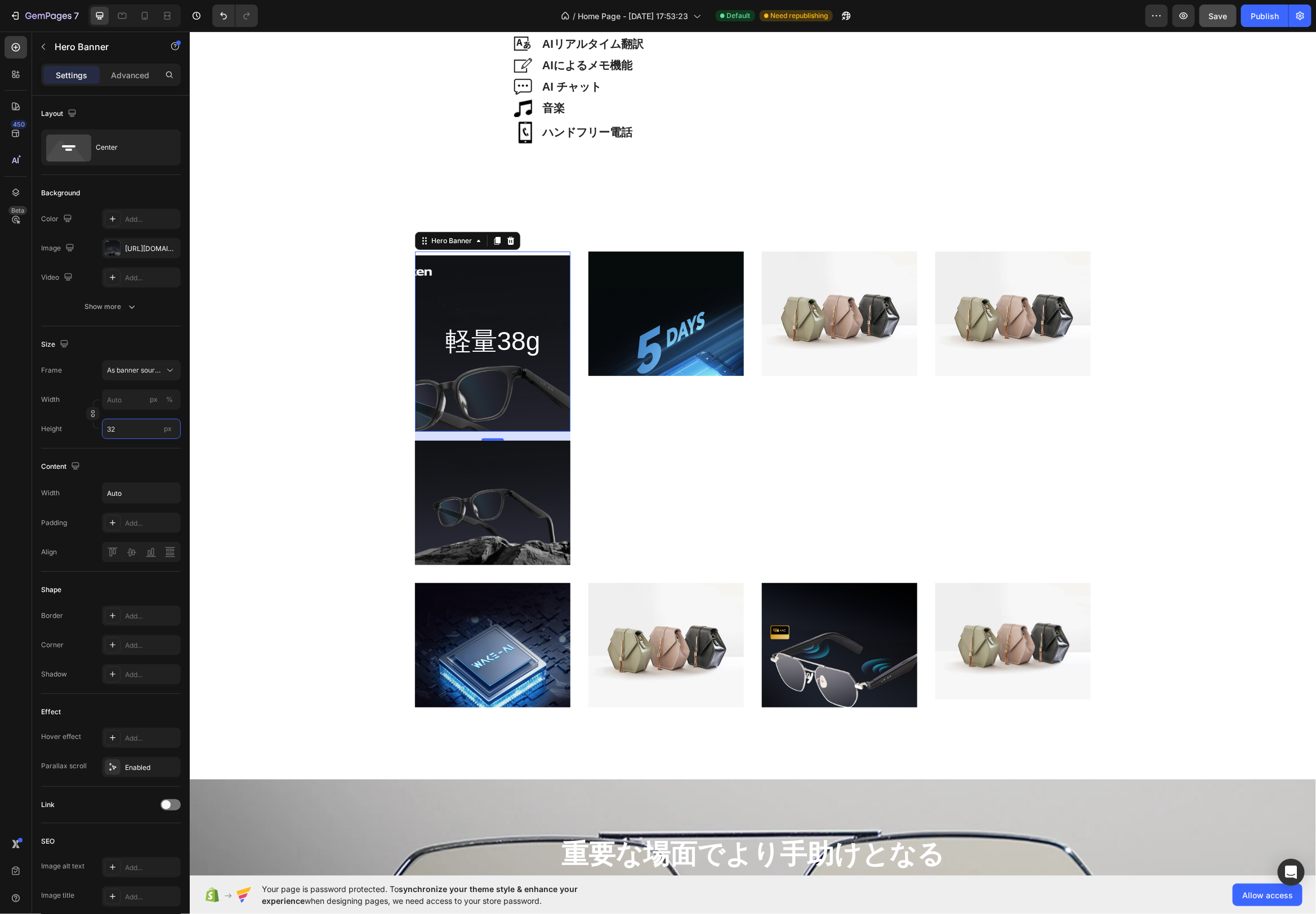
type input "3"
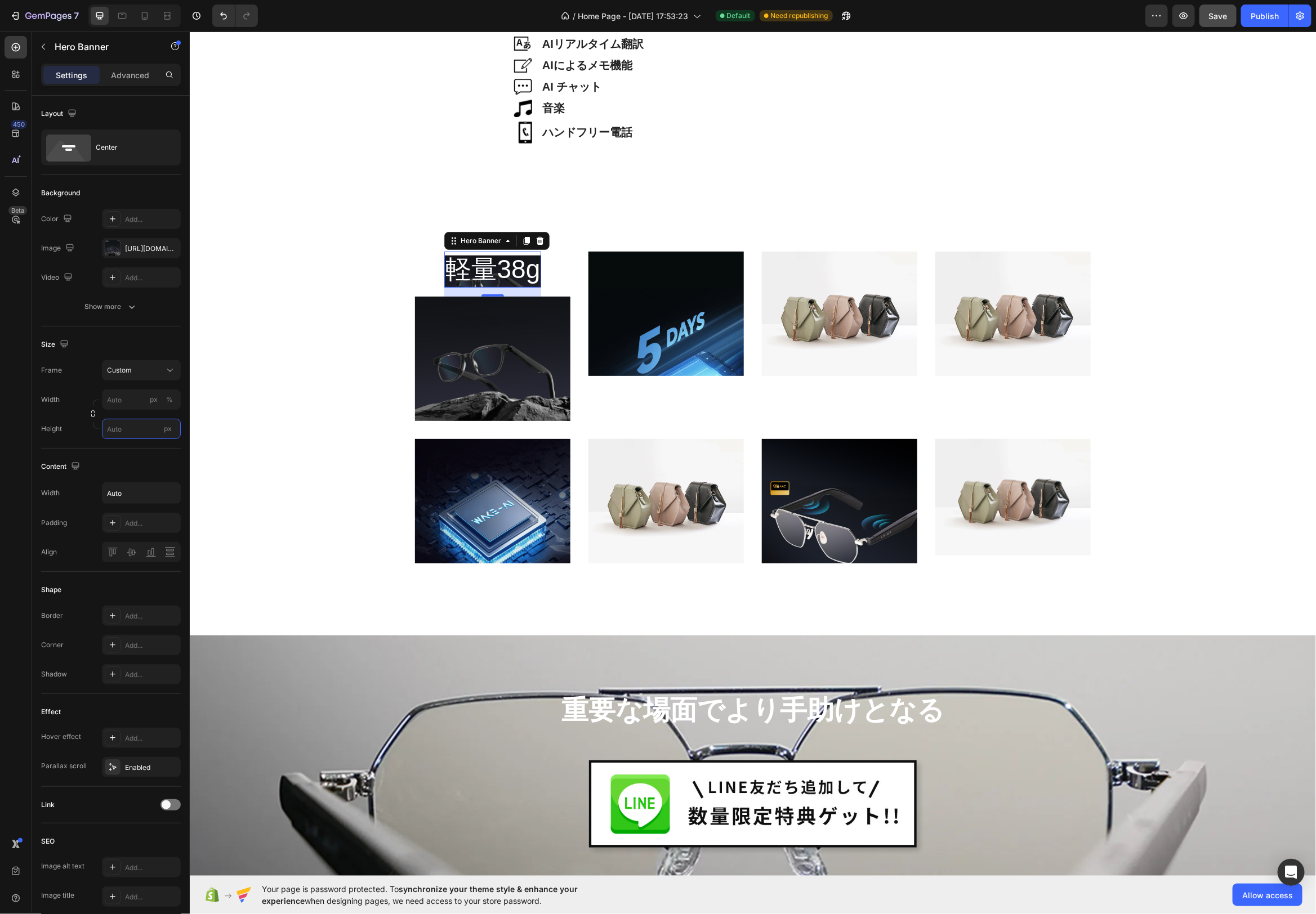
type input "3"
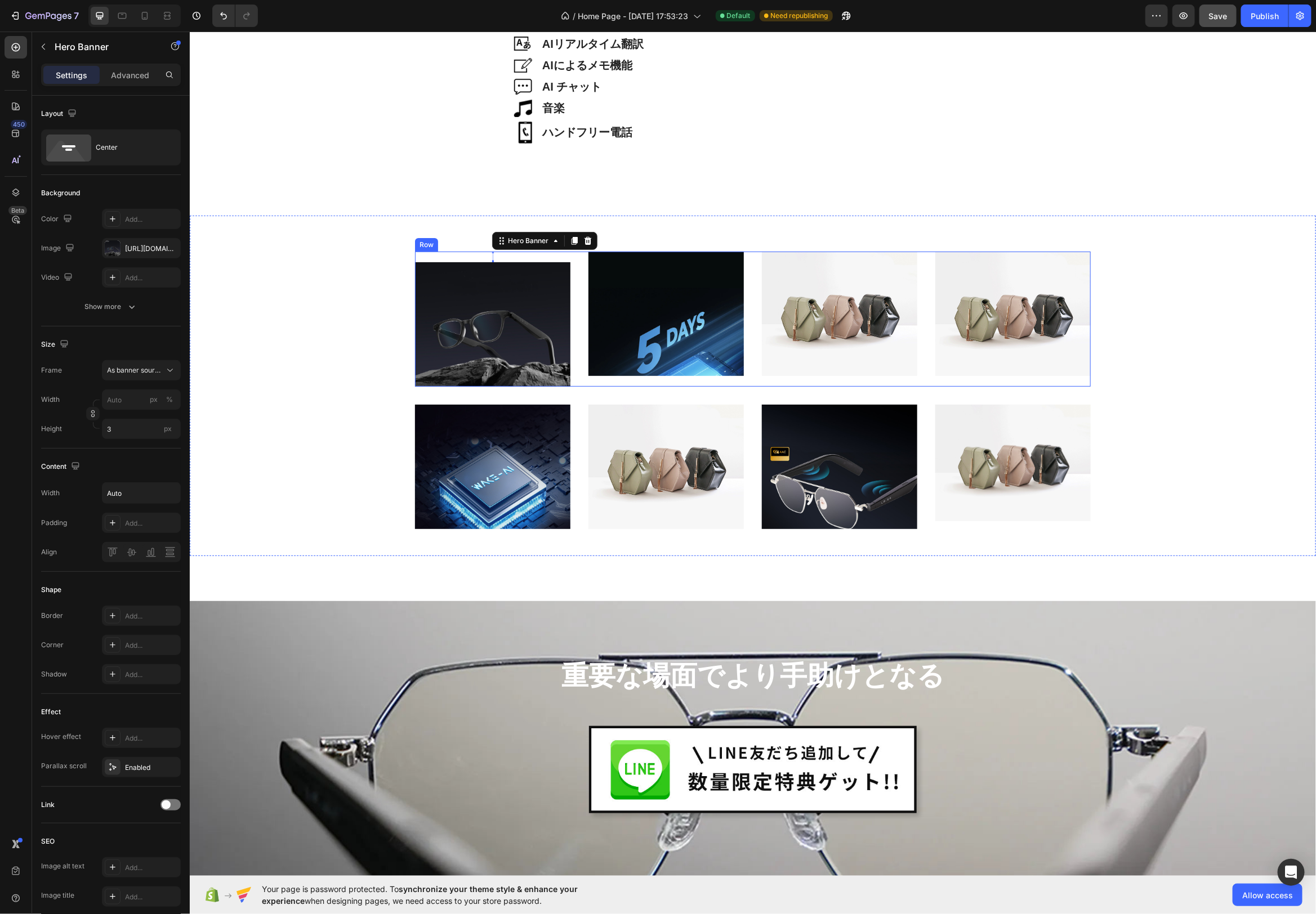
click at [488, 257] on div "軽量38g Heading Hero Banner 16 Image" at bounding box center [492, 318] width 156 height 135
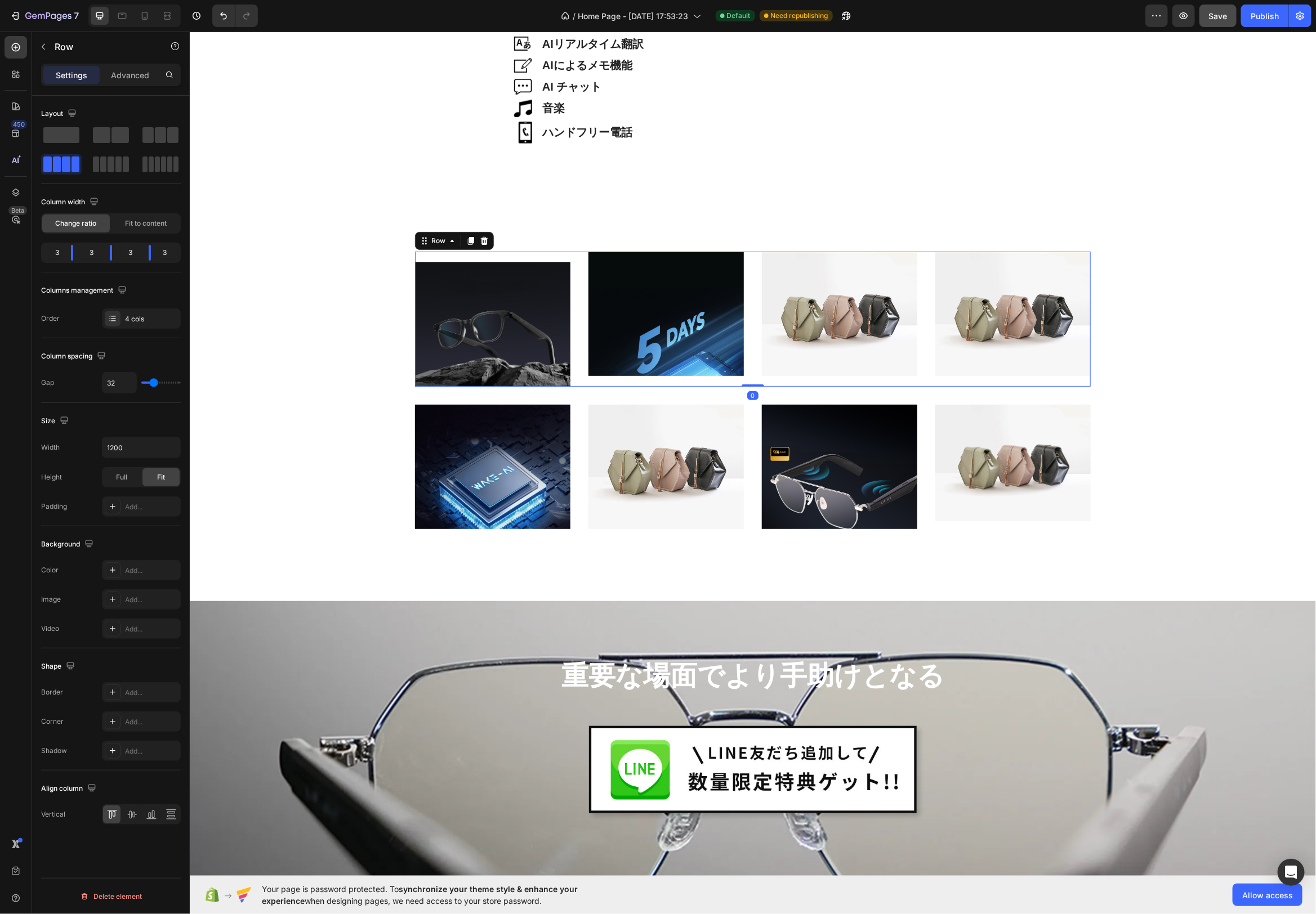
click at [495, 256] on div "軽量38g Heading Hero Banner Image" at bounding box center [492, 318] width 156 height 135
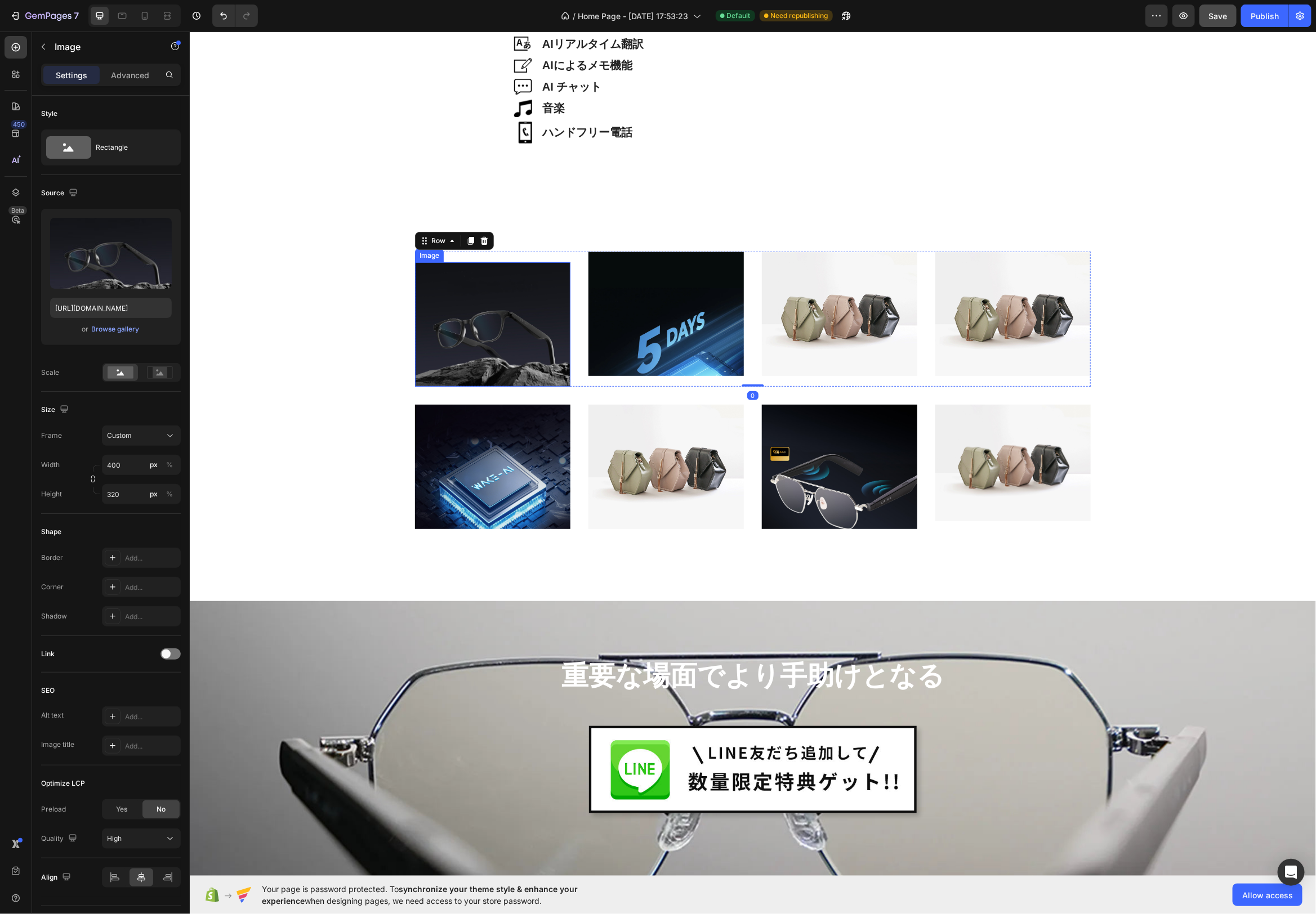
drag, startPoint x: 535, startPoint y: 302, endPoint x: 542, endPoint y: 302, distance: 7.0
click at [535, 302] on img at bounding box center [492, 324] width 156 height 124
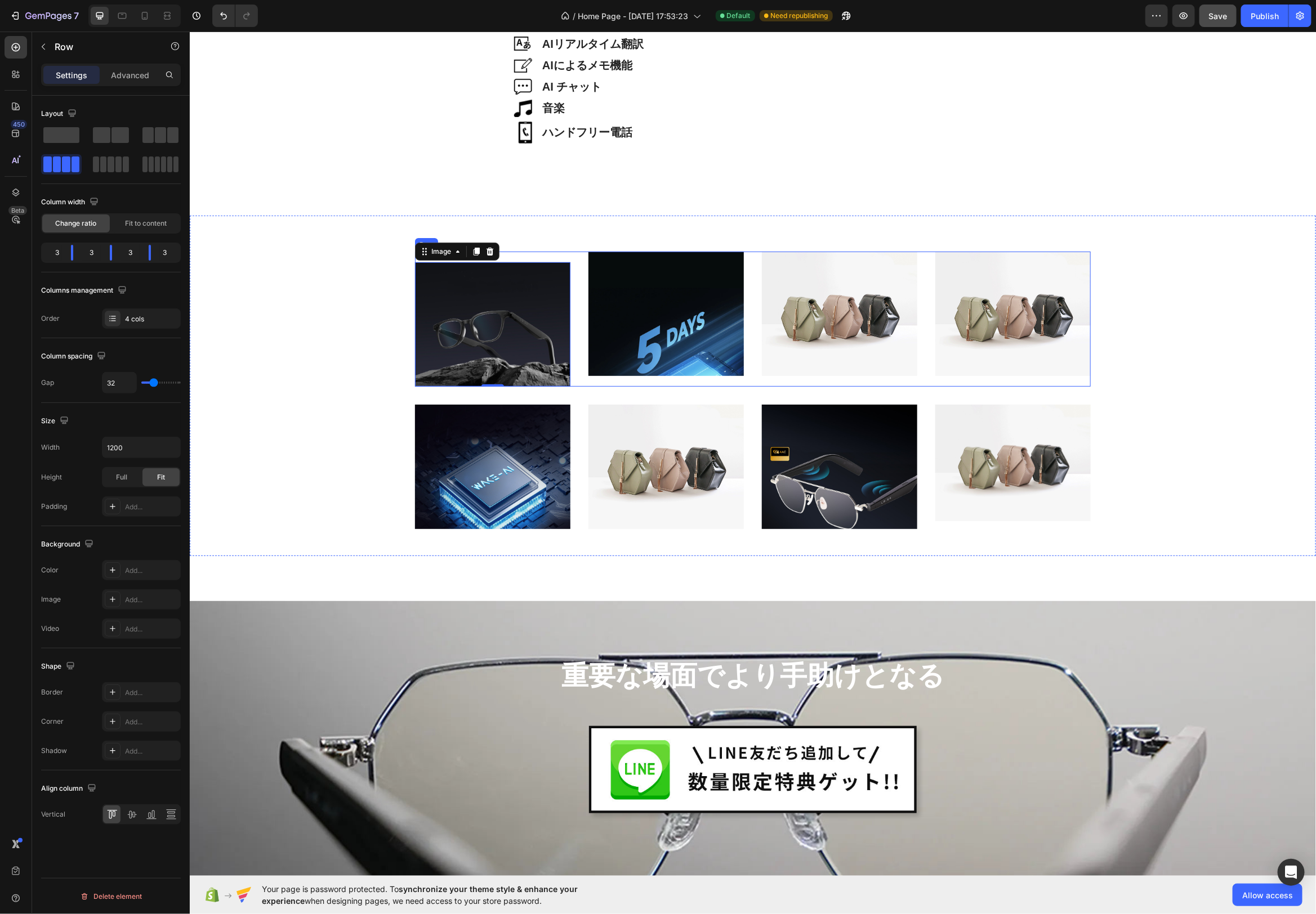
click at [586, 261] on div "軽量38g Heading Hero Banner Image 0 Image Image Image Row" at bounding box center [753, 318] width 676 height 135
click at [530, 254] on div "軽量38g Heading Hero Banner Image" at bounding box center [492, 318] width 156 height 135
click at [160, 382] on div "32" at bounding box center [141, 383] width 79 height 22
type input "42"
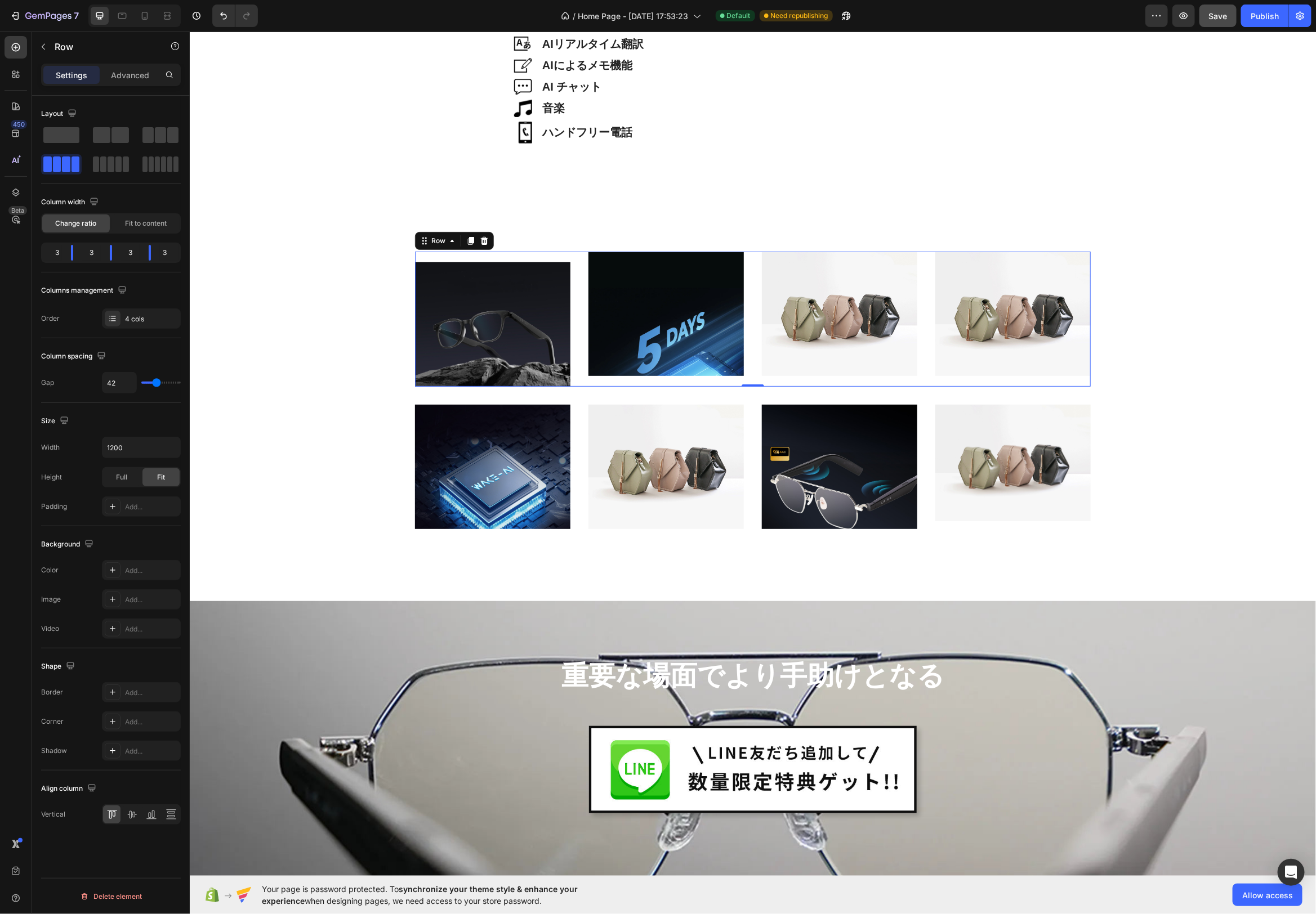
type input "43"
type input "44"
type input "45"
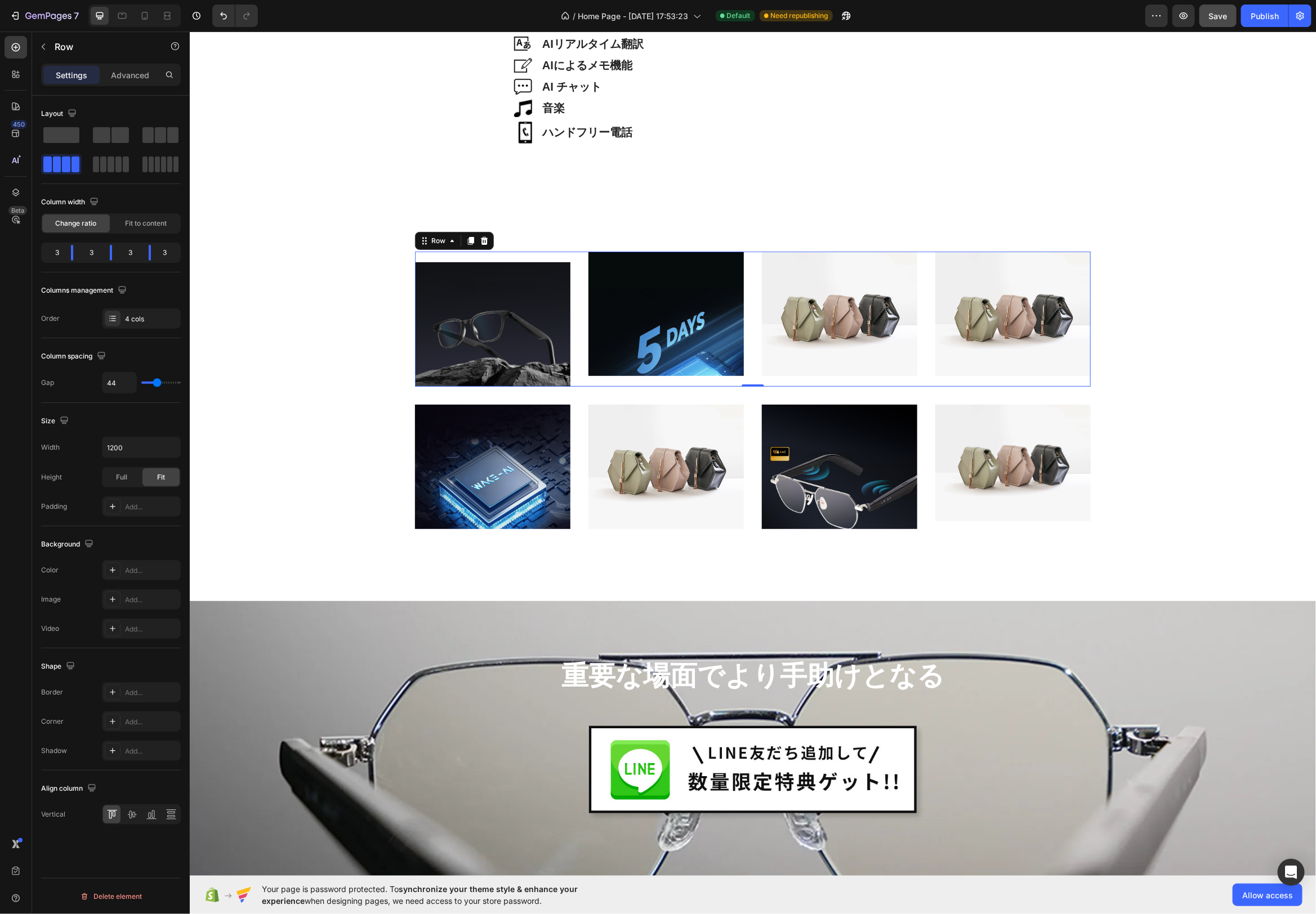
type input "45"
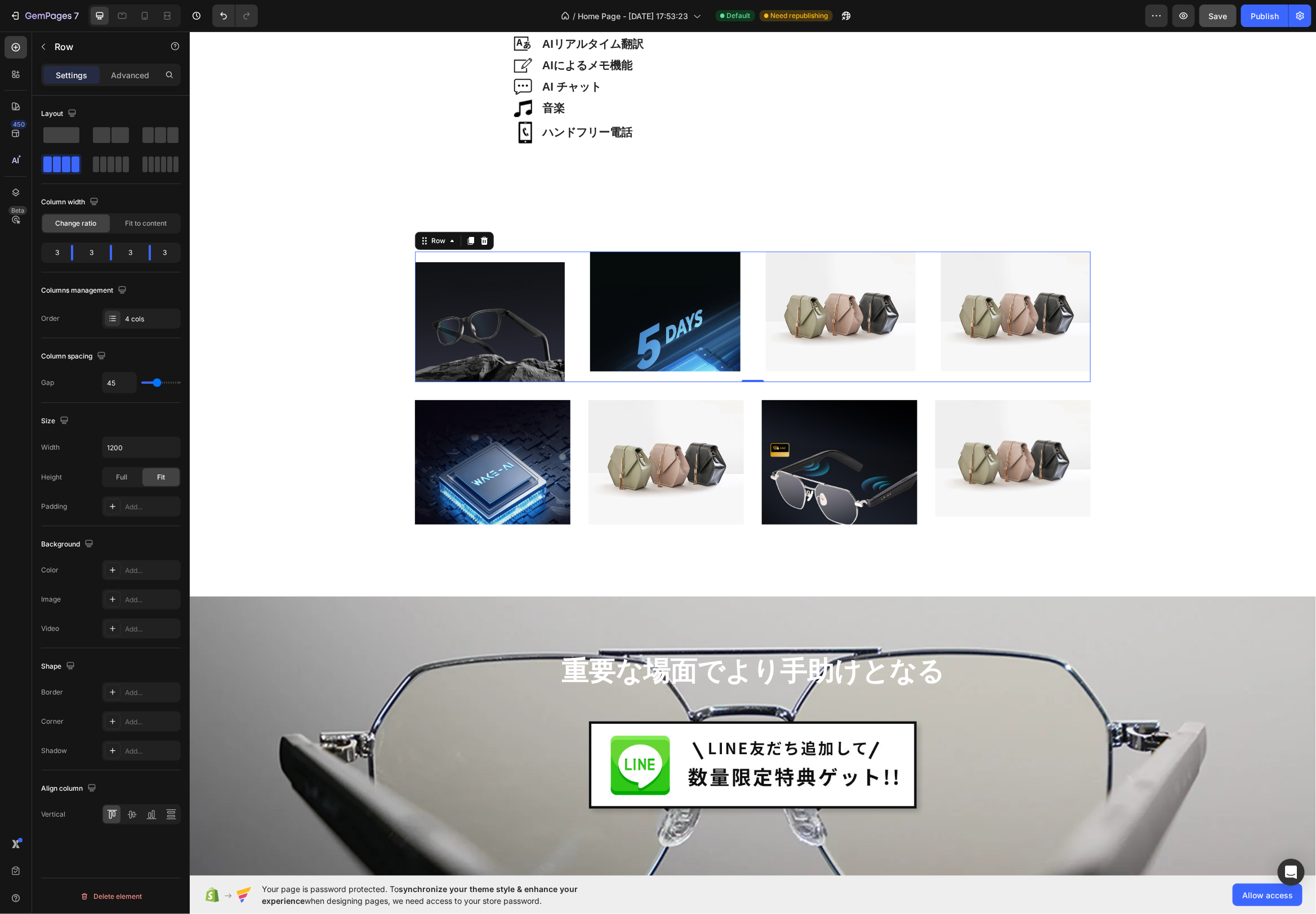
type input "46"
type input "47"
type input "48"
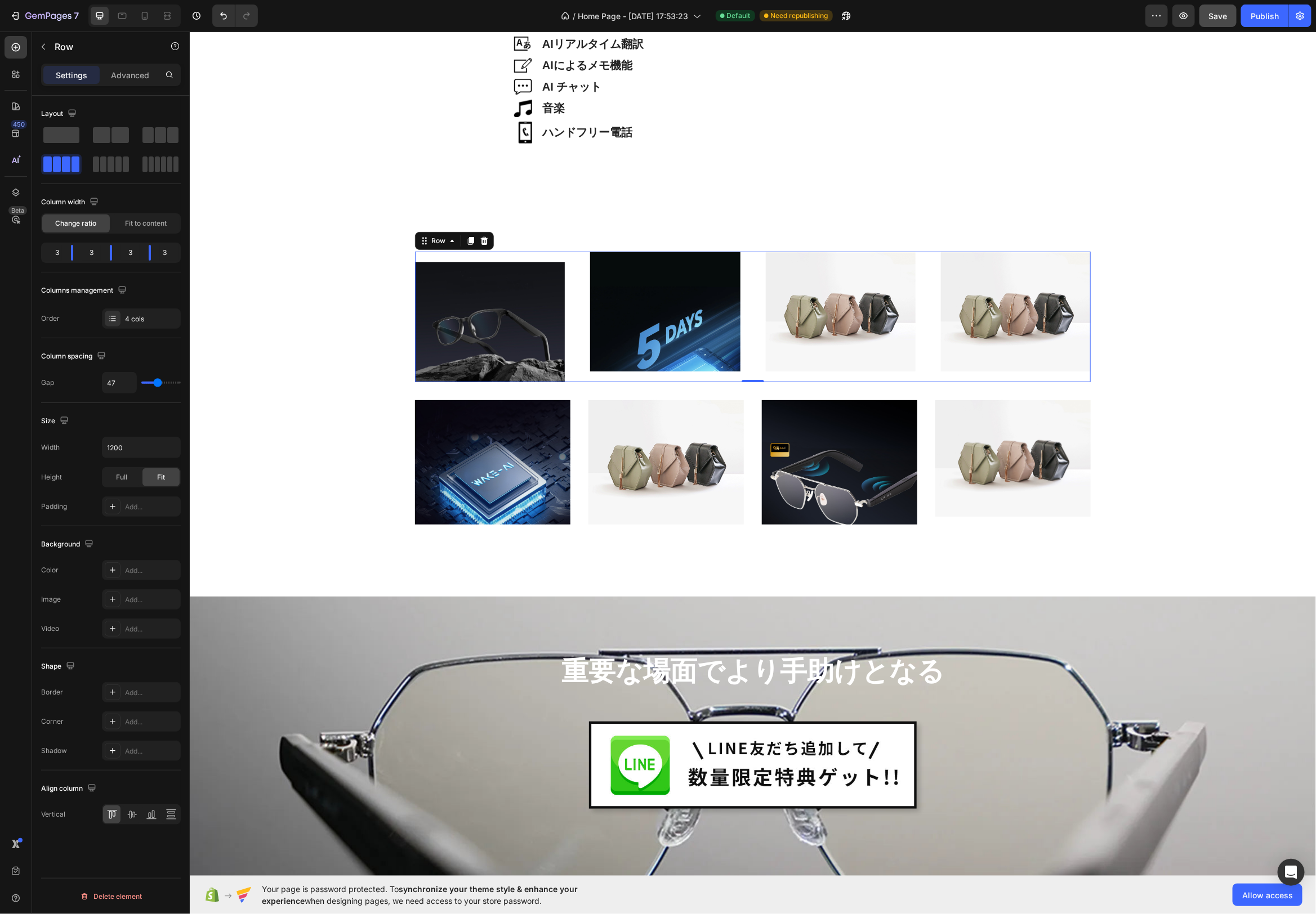
type input "48"
type input "49"
type input "50"
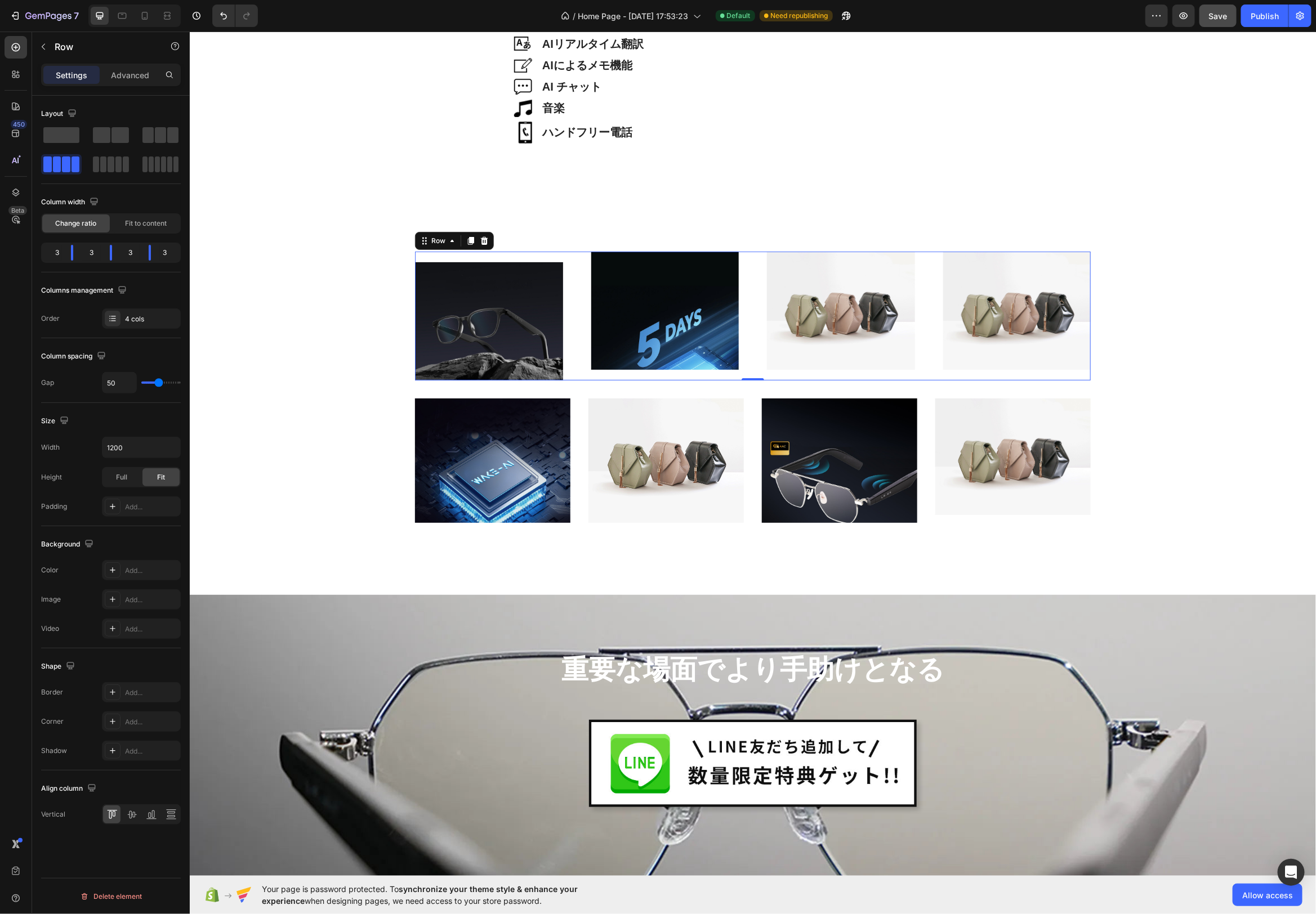
type input "51"
type input "52"
type input "53"
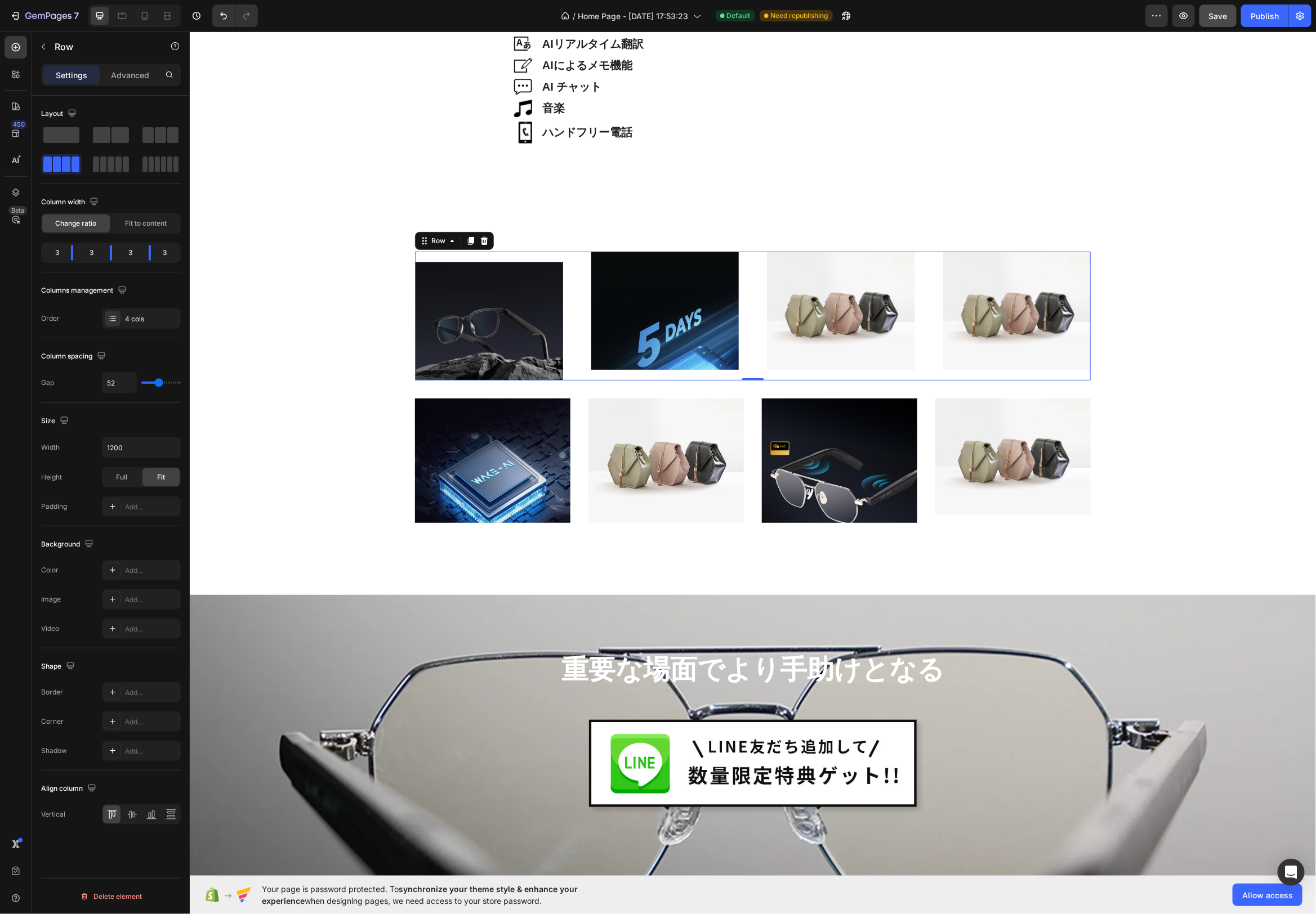
type input "53"
type input "54"
type input "55"
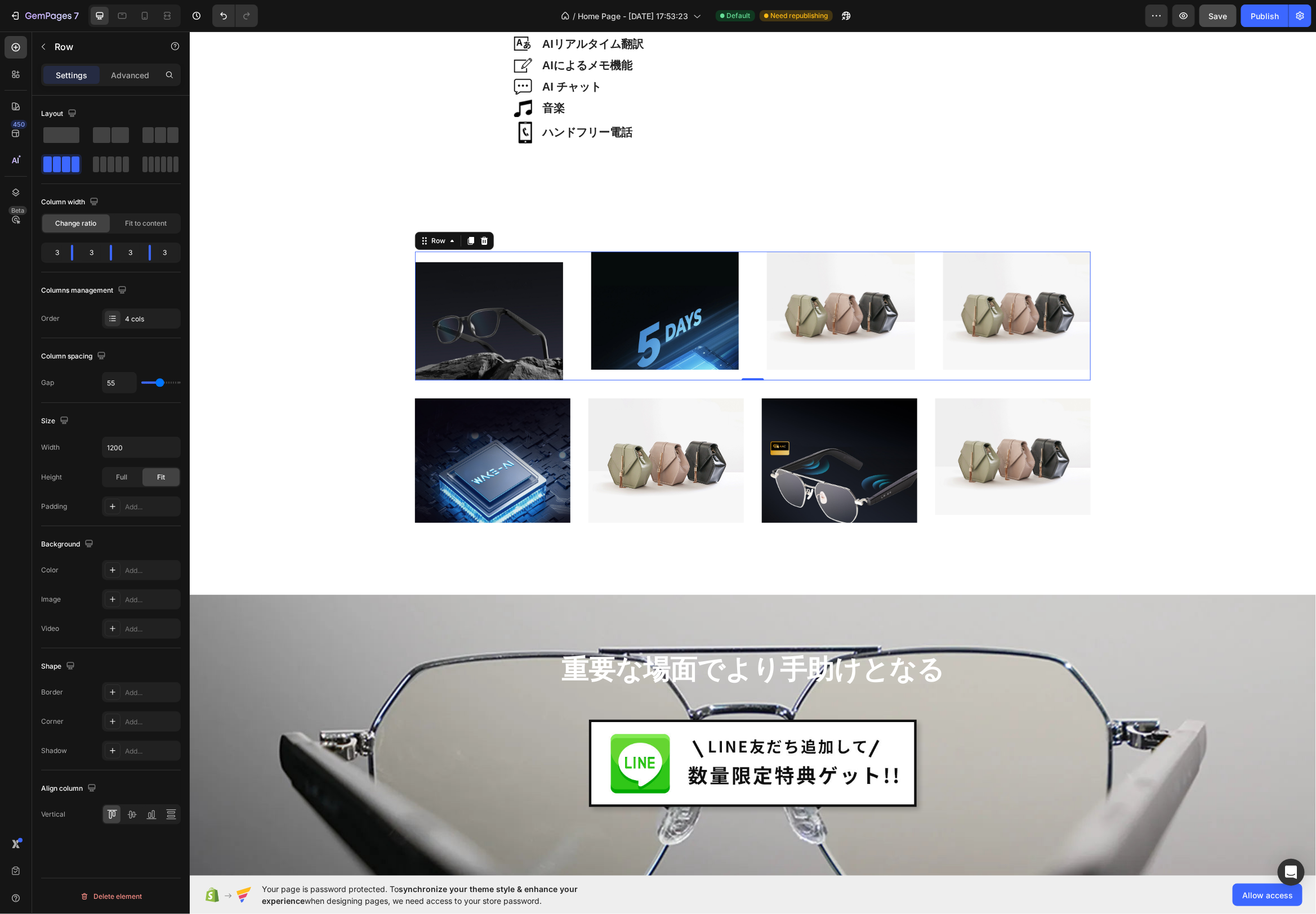
type input "56"
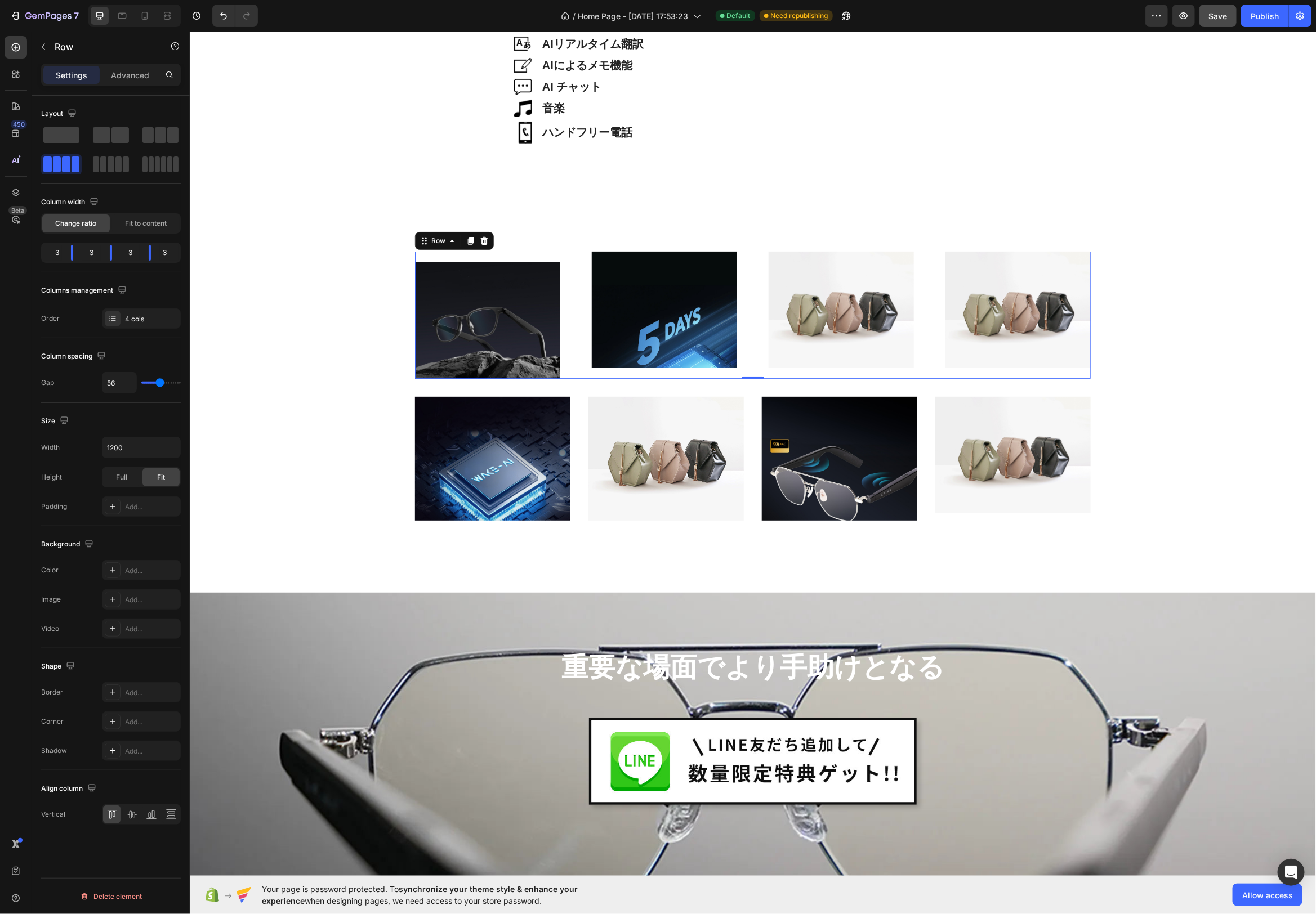
type input "55"
type input "54"
type input "53"
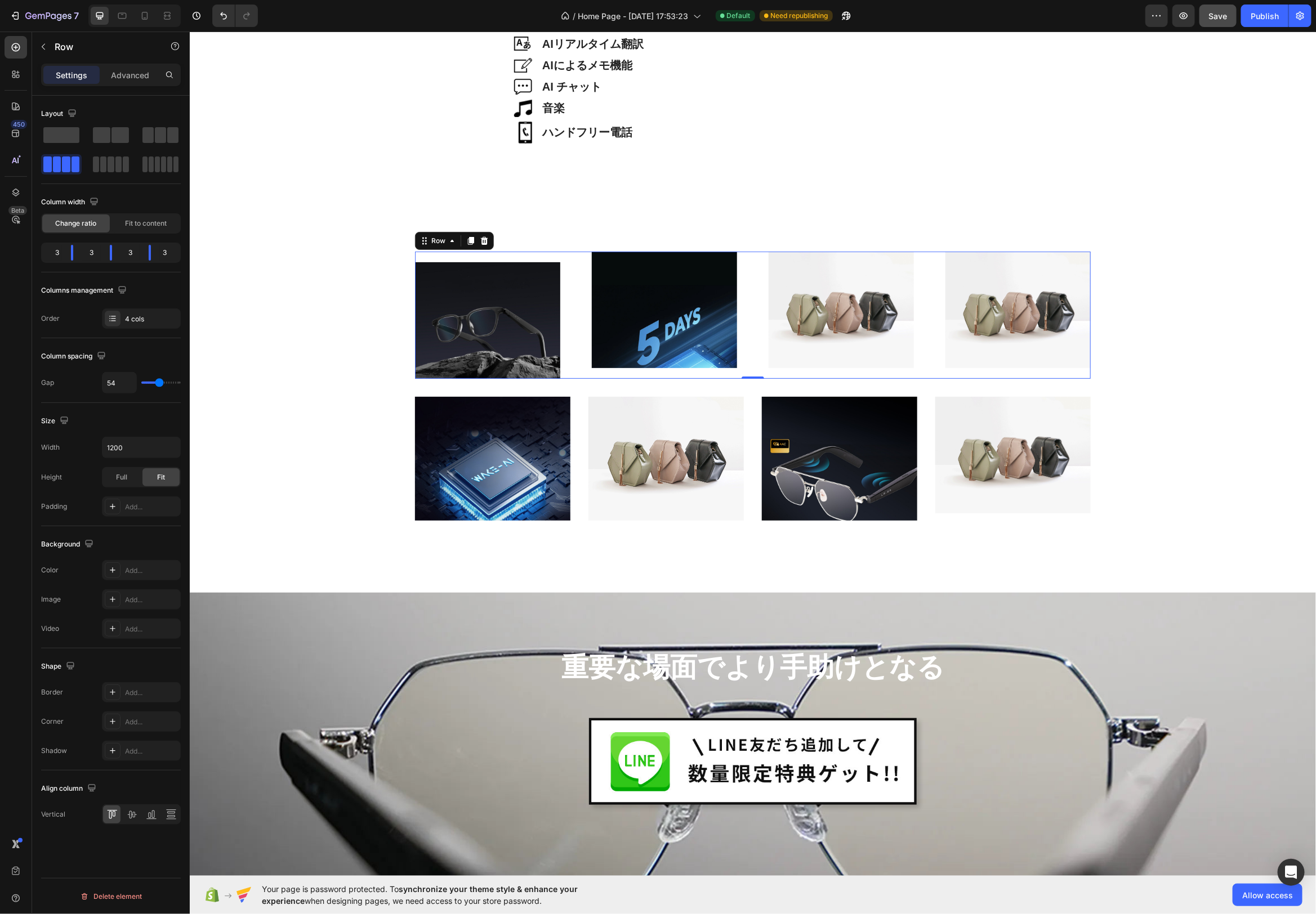
type input "53"
type input "52"
type input "51"
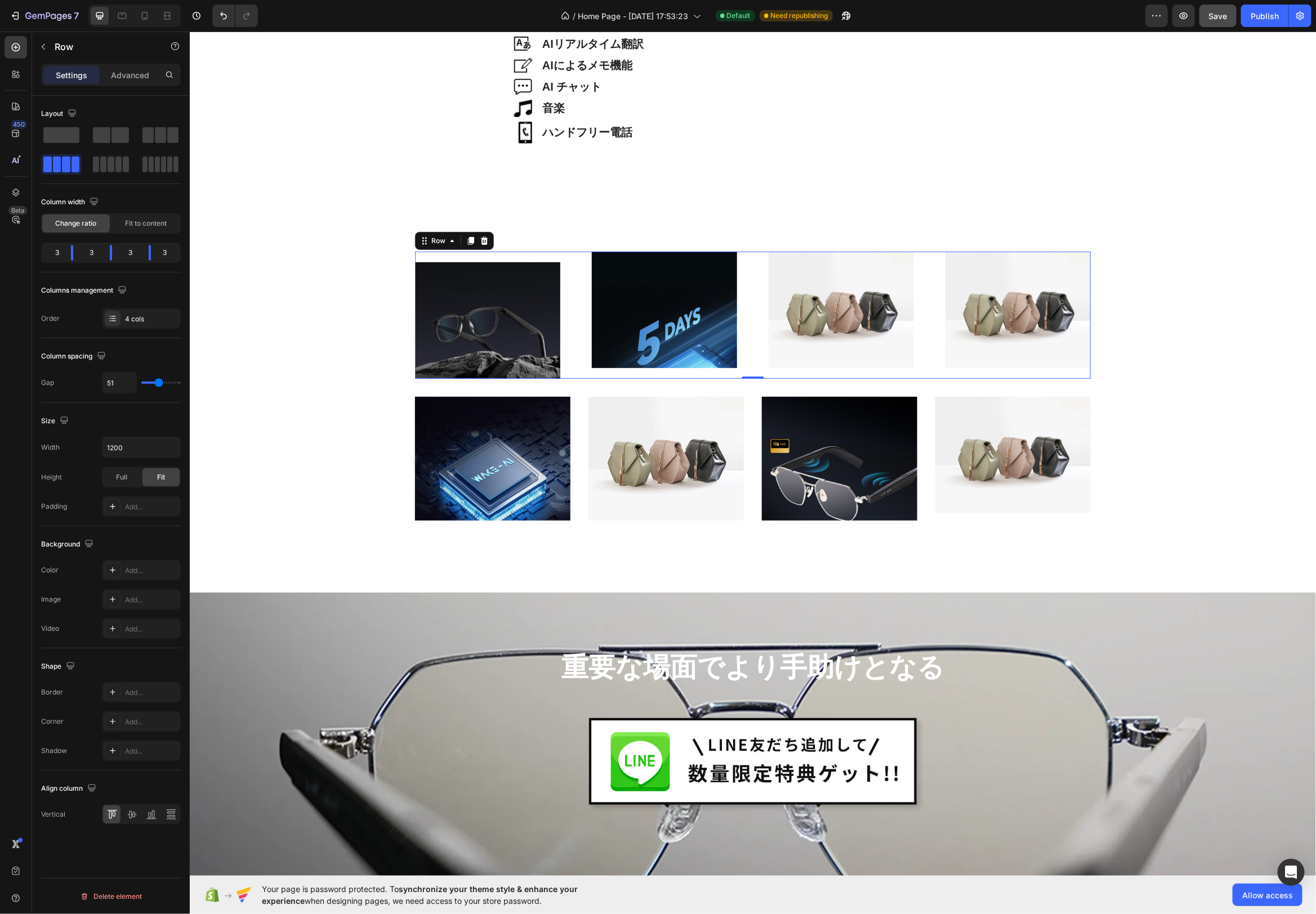
type input "50"
type input "49"
type input "48"
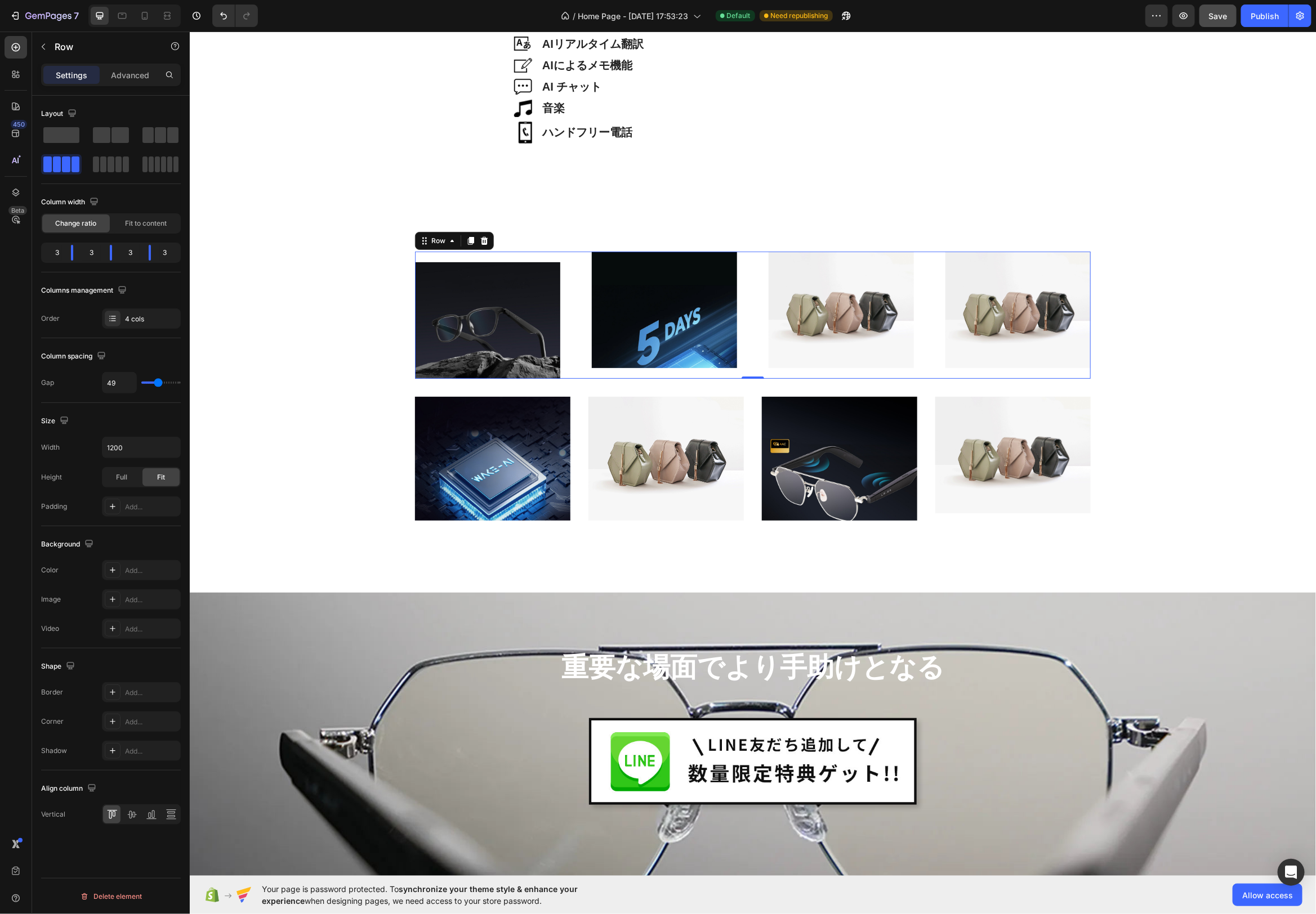
type input "48"
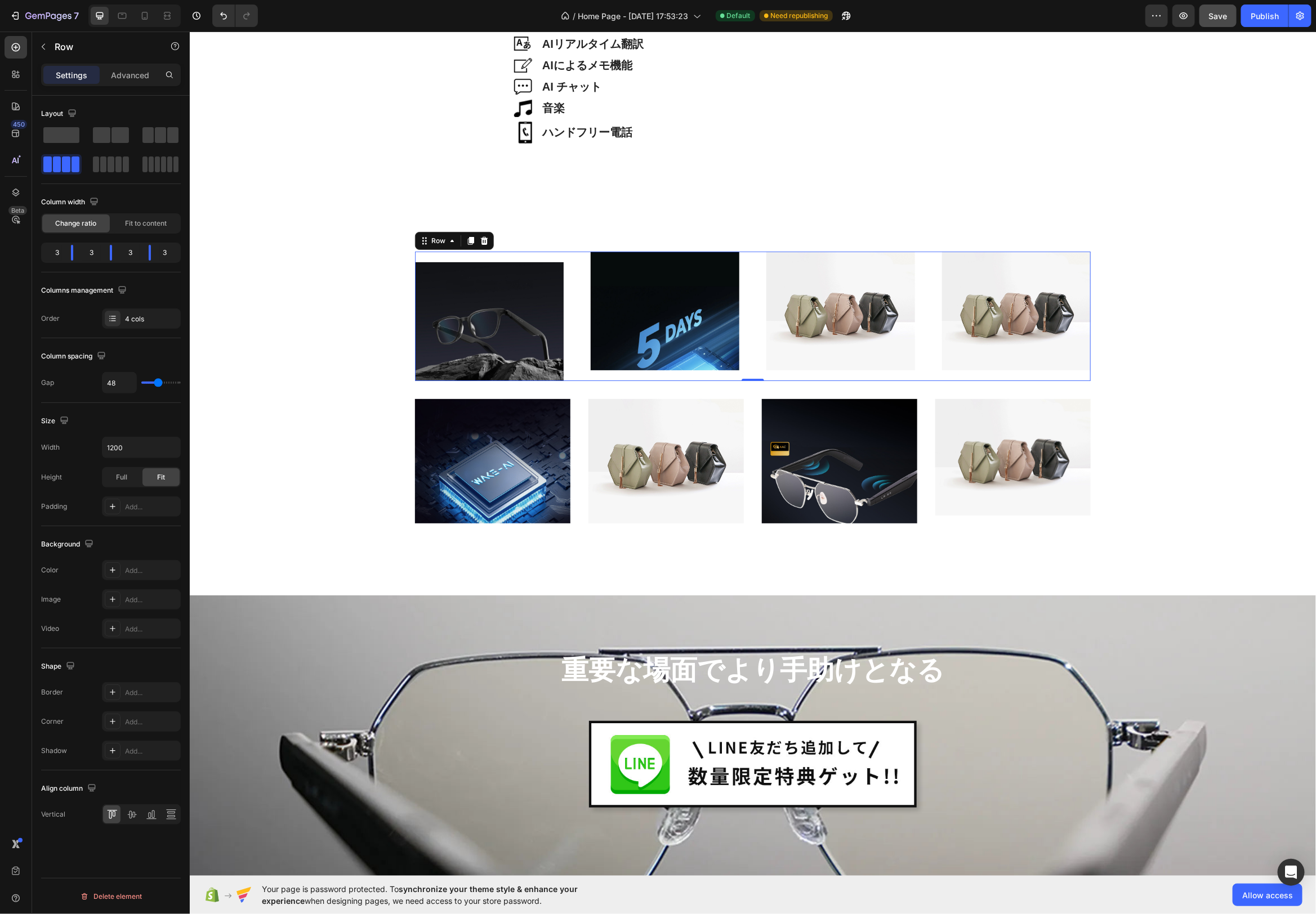
type input "47"
type input "46"
type input "45"
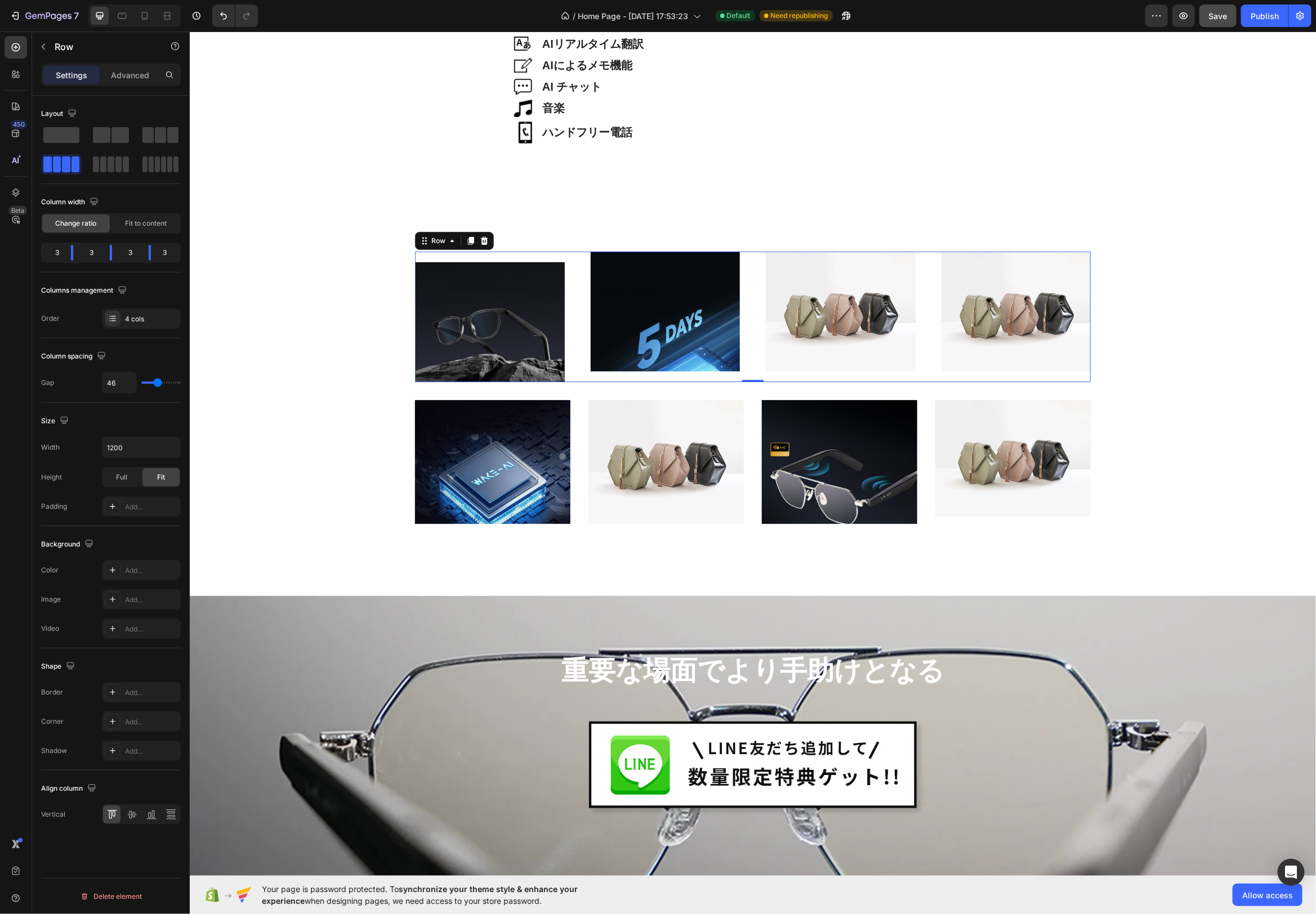
type input "45"
type input "44"
type input "43"
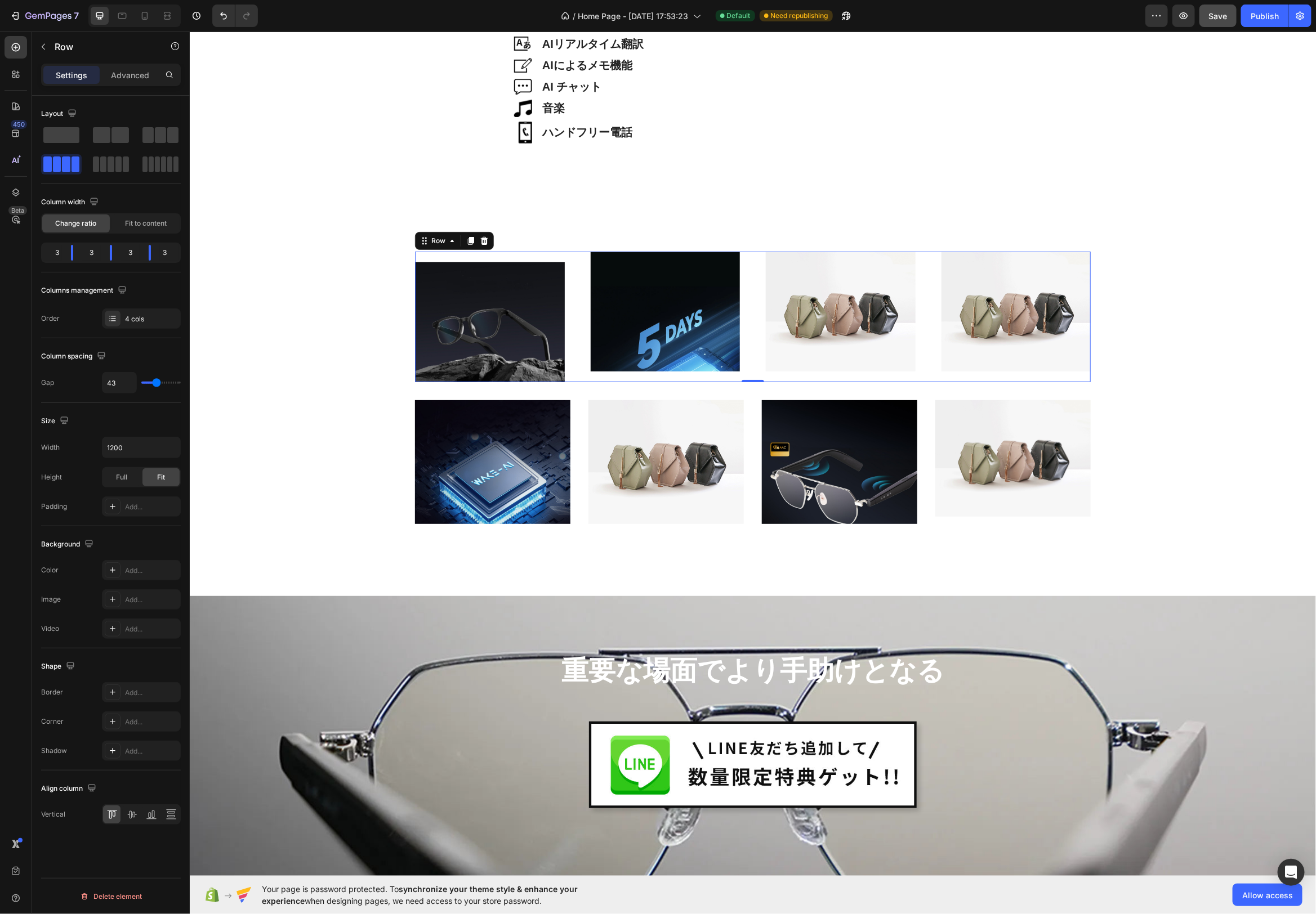
type input "41"
type input "40"
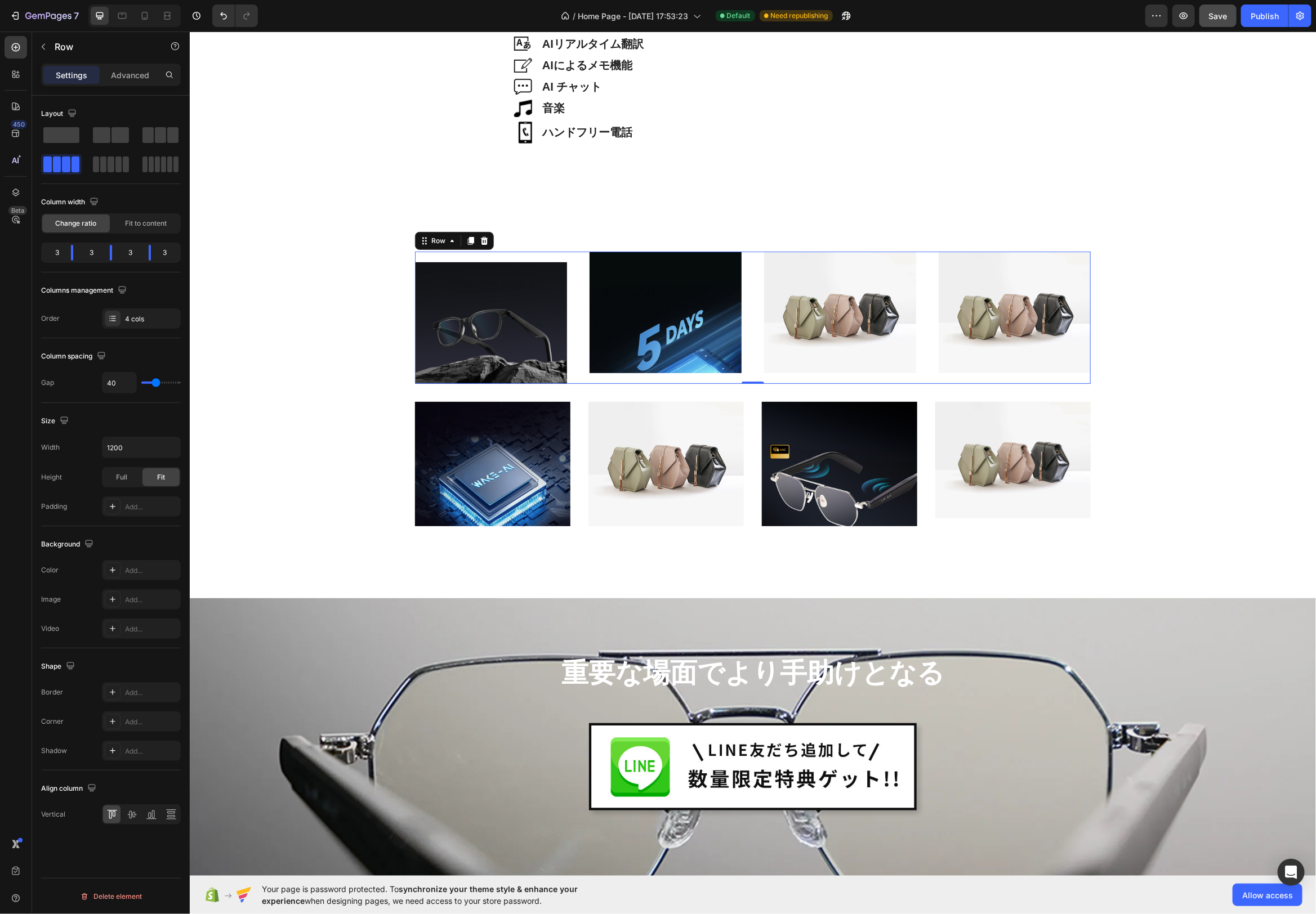
type input "39"
type input "38"
type input "37"
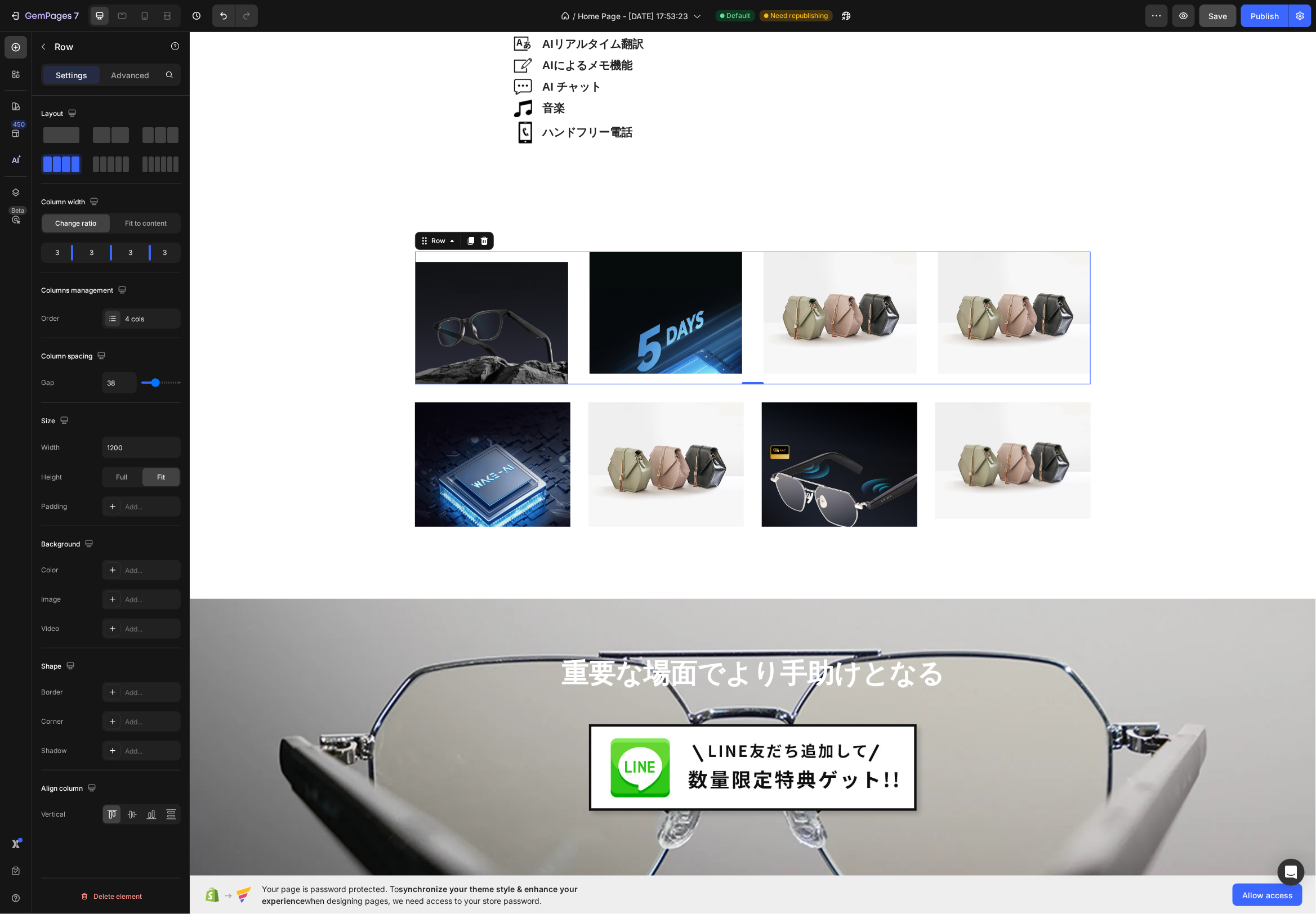
type input "37"
type input "36"
type input "35"
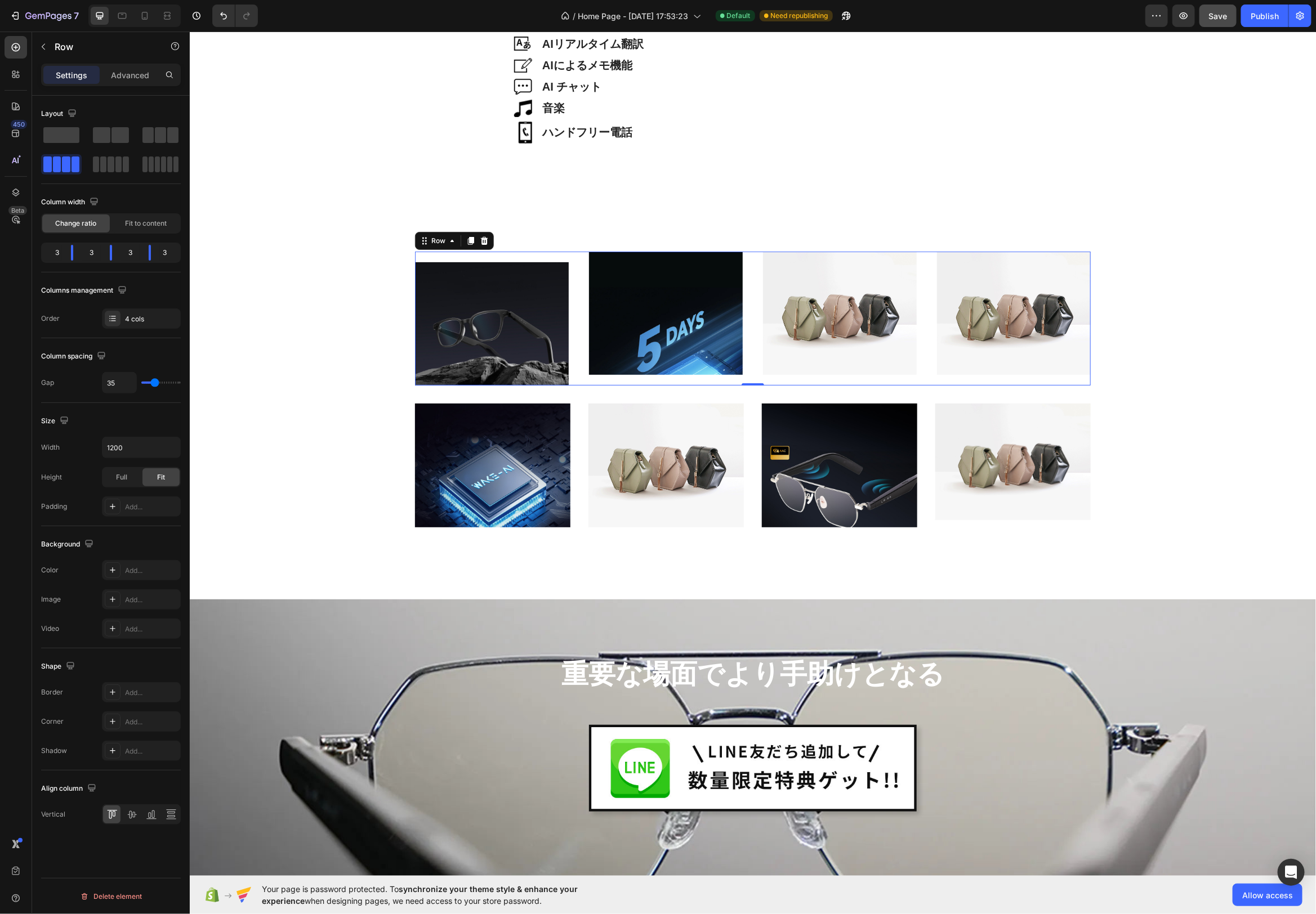
type input "34"
type input "33"
type input "32"
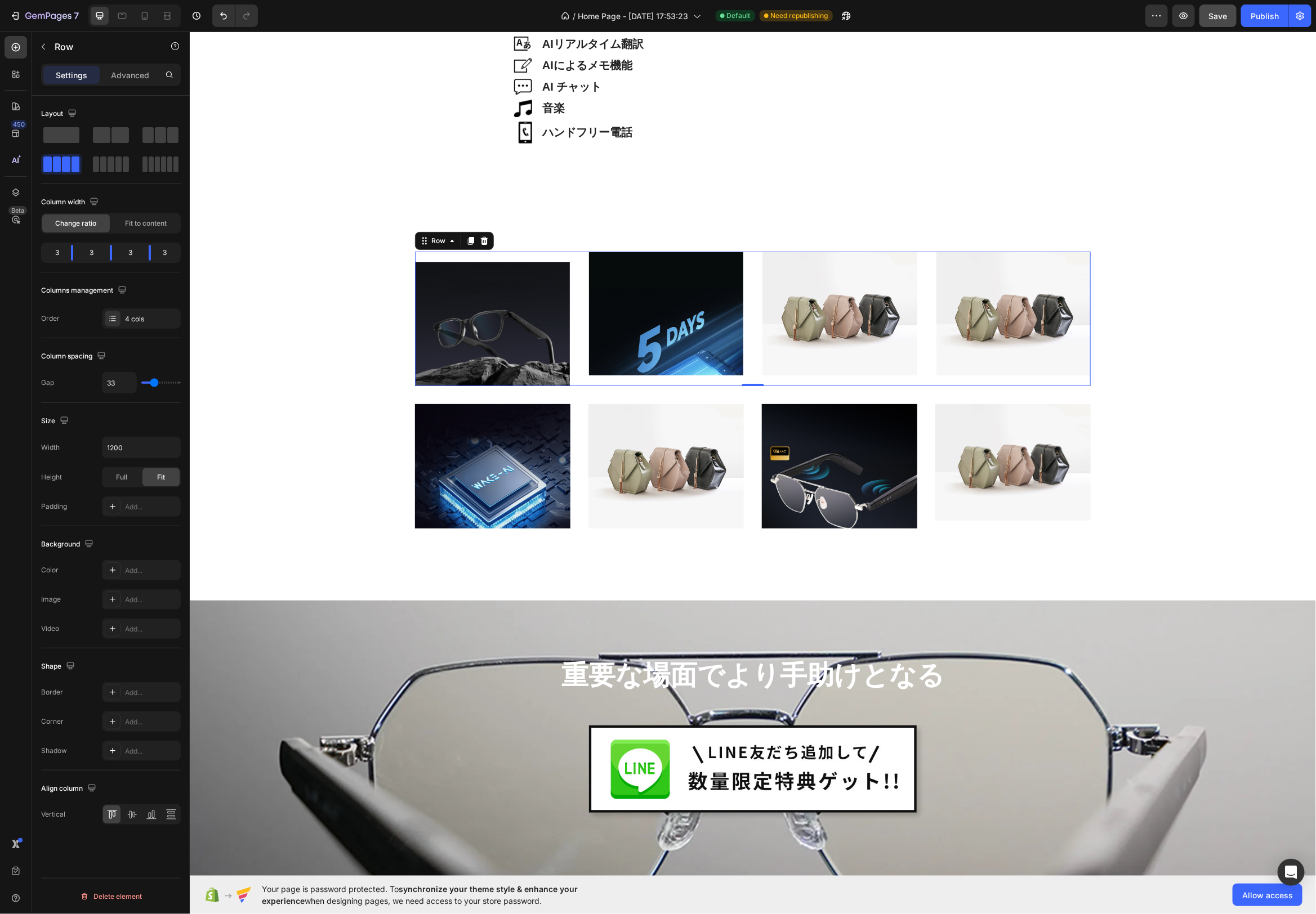
type input "32"
click at [154, 384] on input "range" at bounding box center [161, 383] width 39 height 2
click at [460, 312] on img at bounding box center [492, 324] width 156 height 124
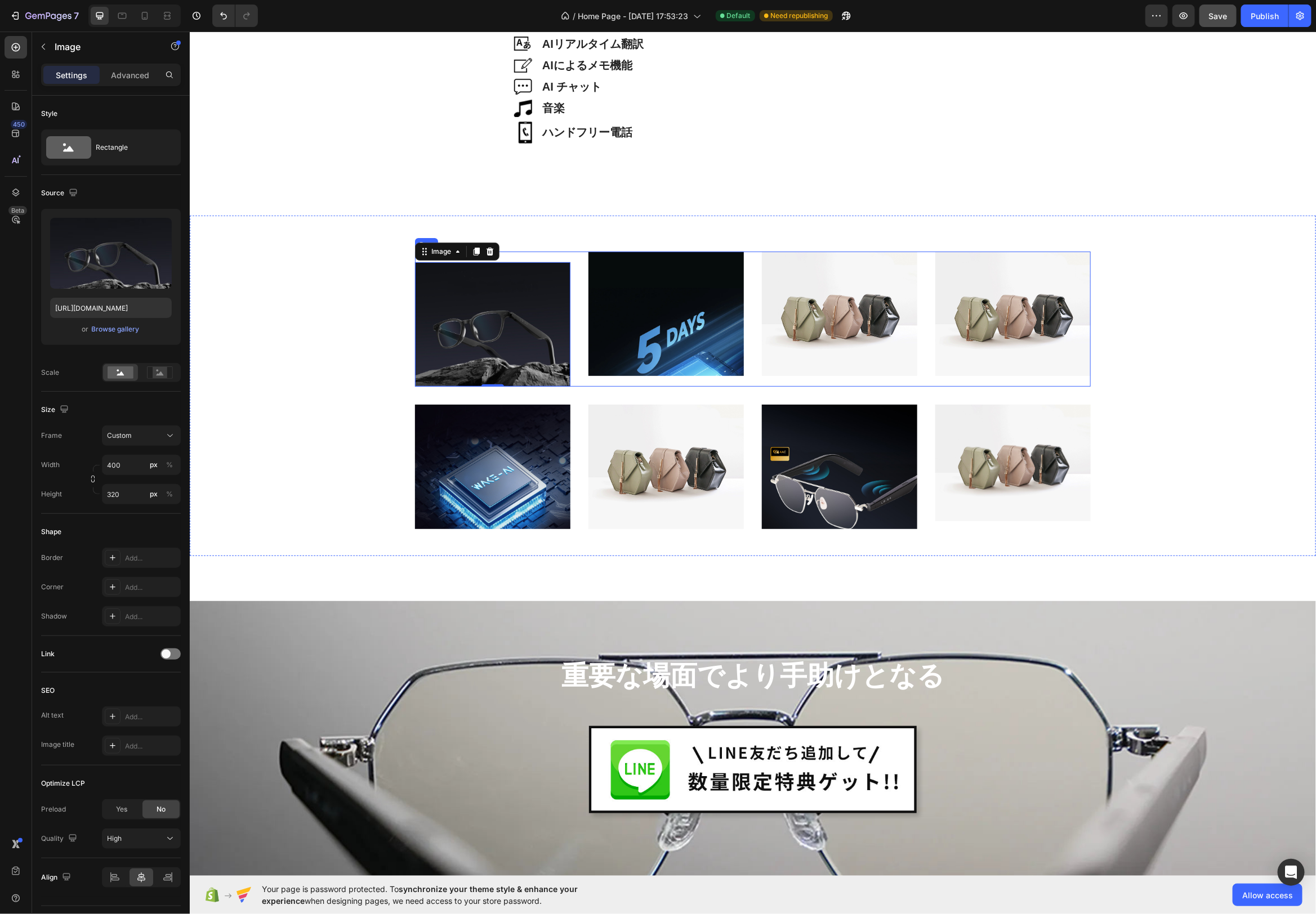
click at [532, 253] on div "軽量38g Heading Hero Banner Image 0" at bounding box center [492, 318] width 156 height 135
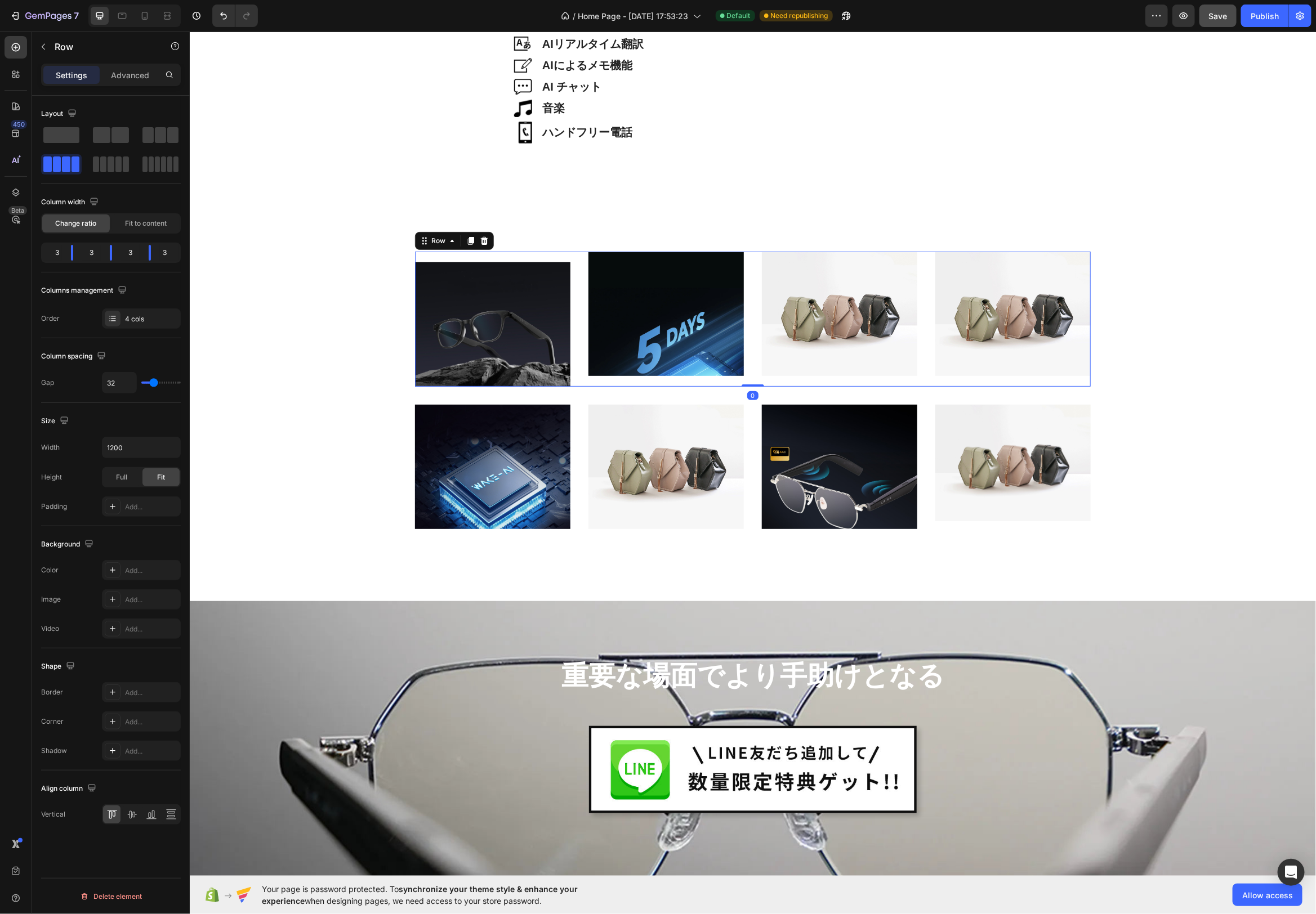
click at [532, 253] on div "軽量38g Heading Hero Banner Image" at bounding box center [492, 318] width 156 height 135
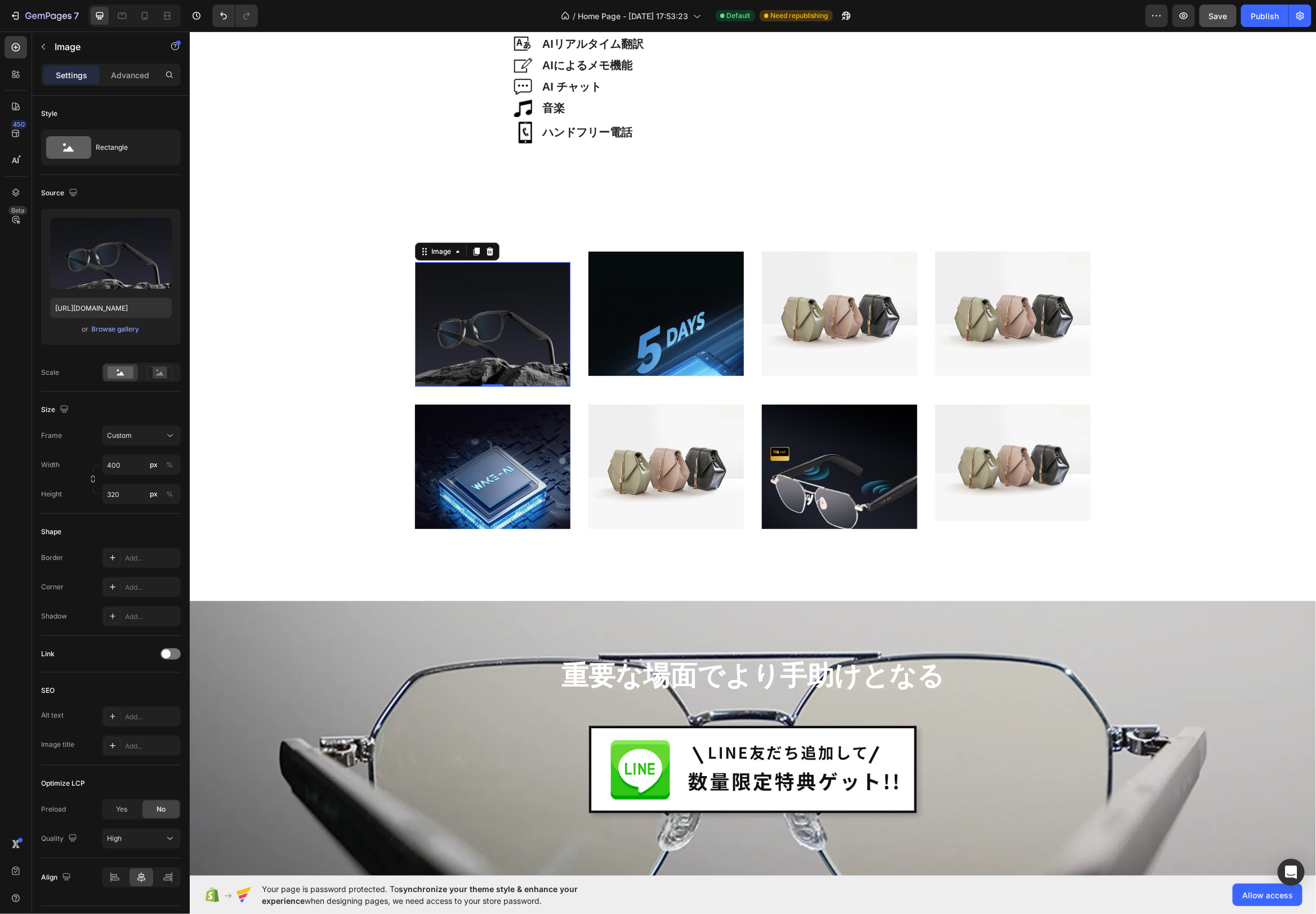
click at [544, 297] on img at bounding box center [492, 324] width 156 height 124
click at [95, 481] on icon "button" at bounding box center [93, 479] width 8 height 8
click at [179, 434] on button "Custom 5:4" at bounding box center [141, 435] width 79 height 20
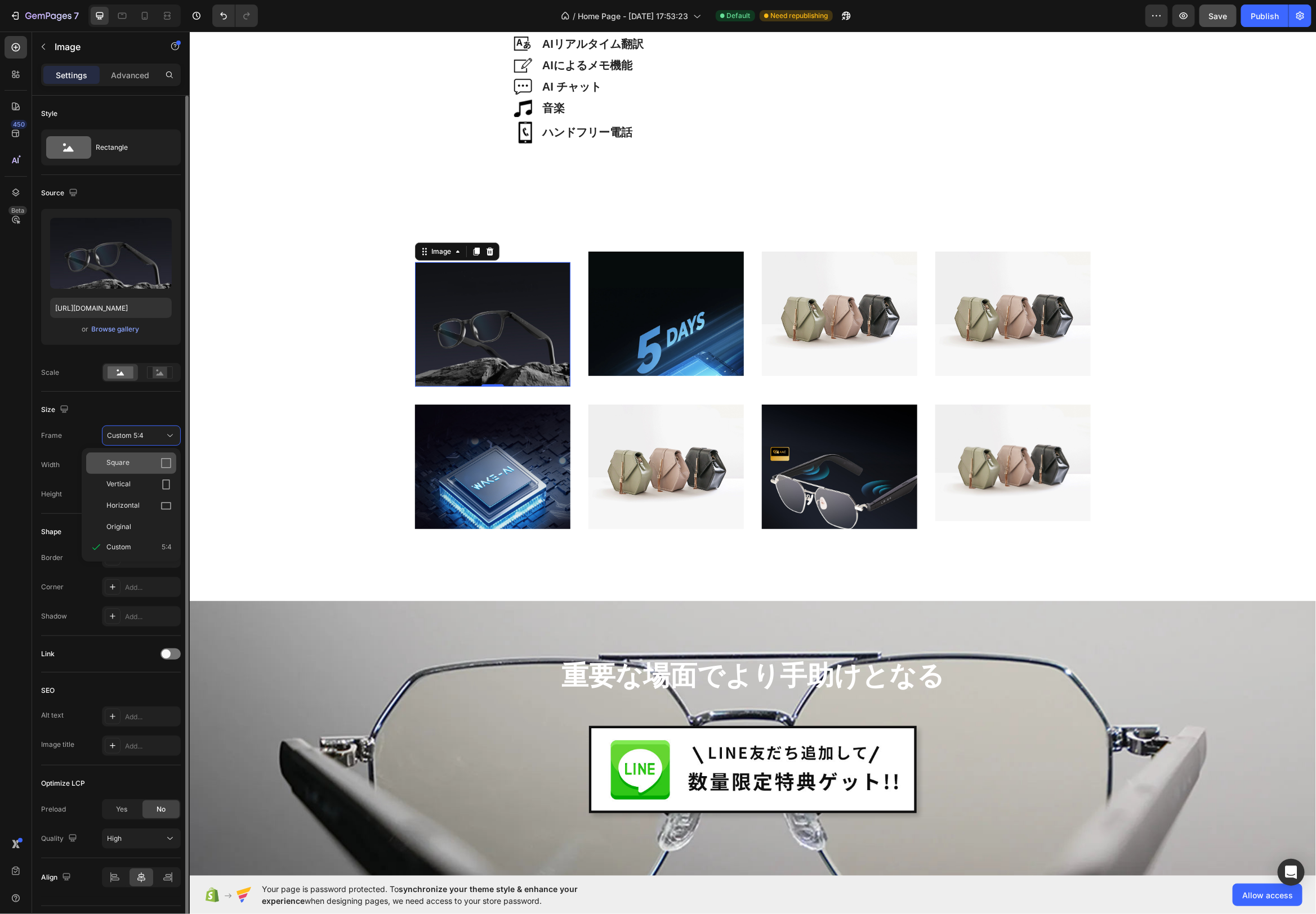
click at [162, 462] on icon at bounding box center [166, 463] width 10 height 10
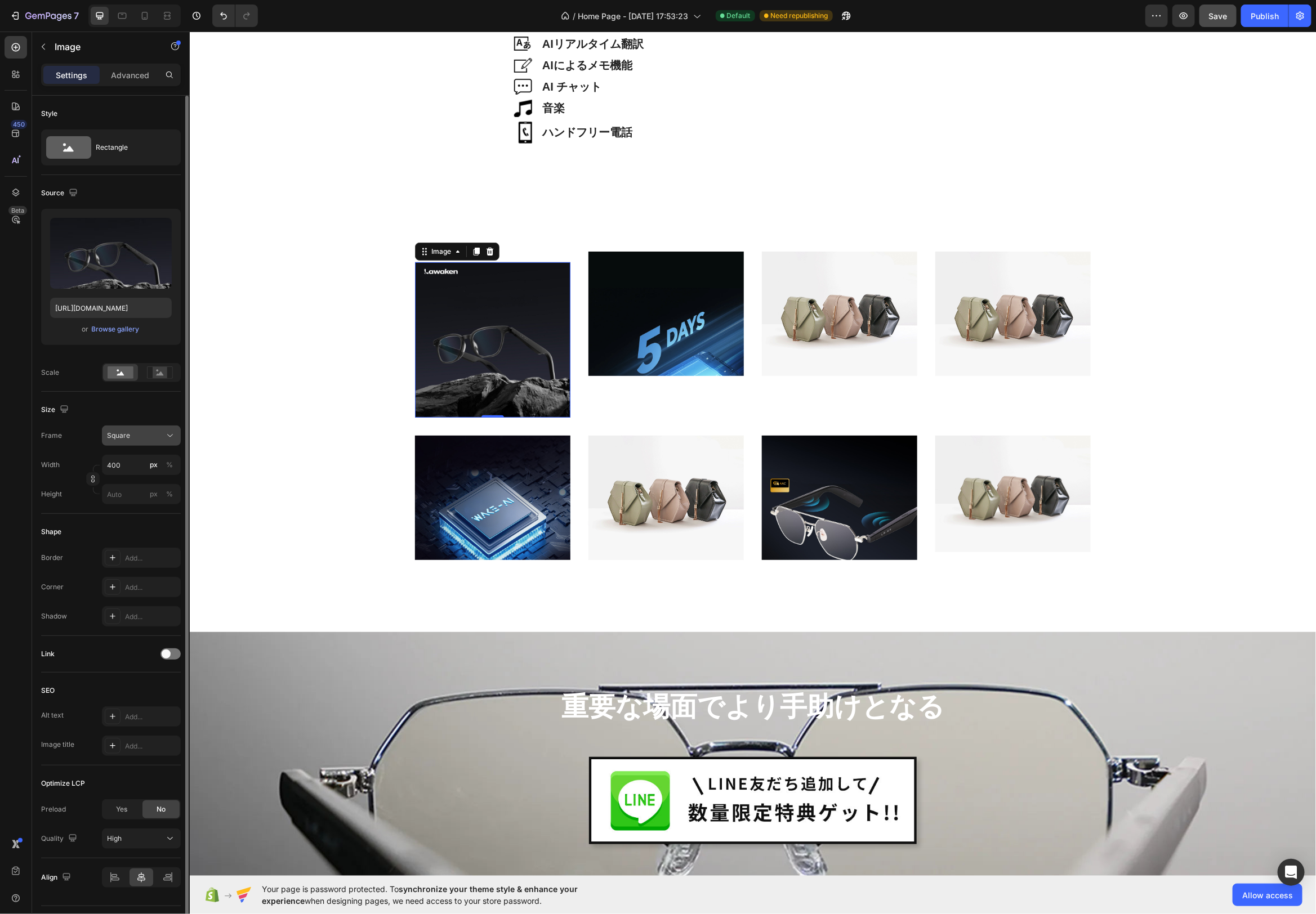
click at [168, 430] on icon at bounding box center [170, 435] width 11 height 11
click at [162, 506] on icon at bounding box center [166, 506] width 11 height 11
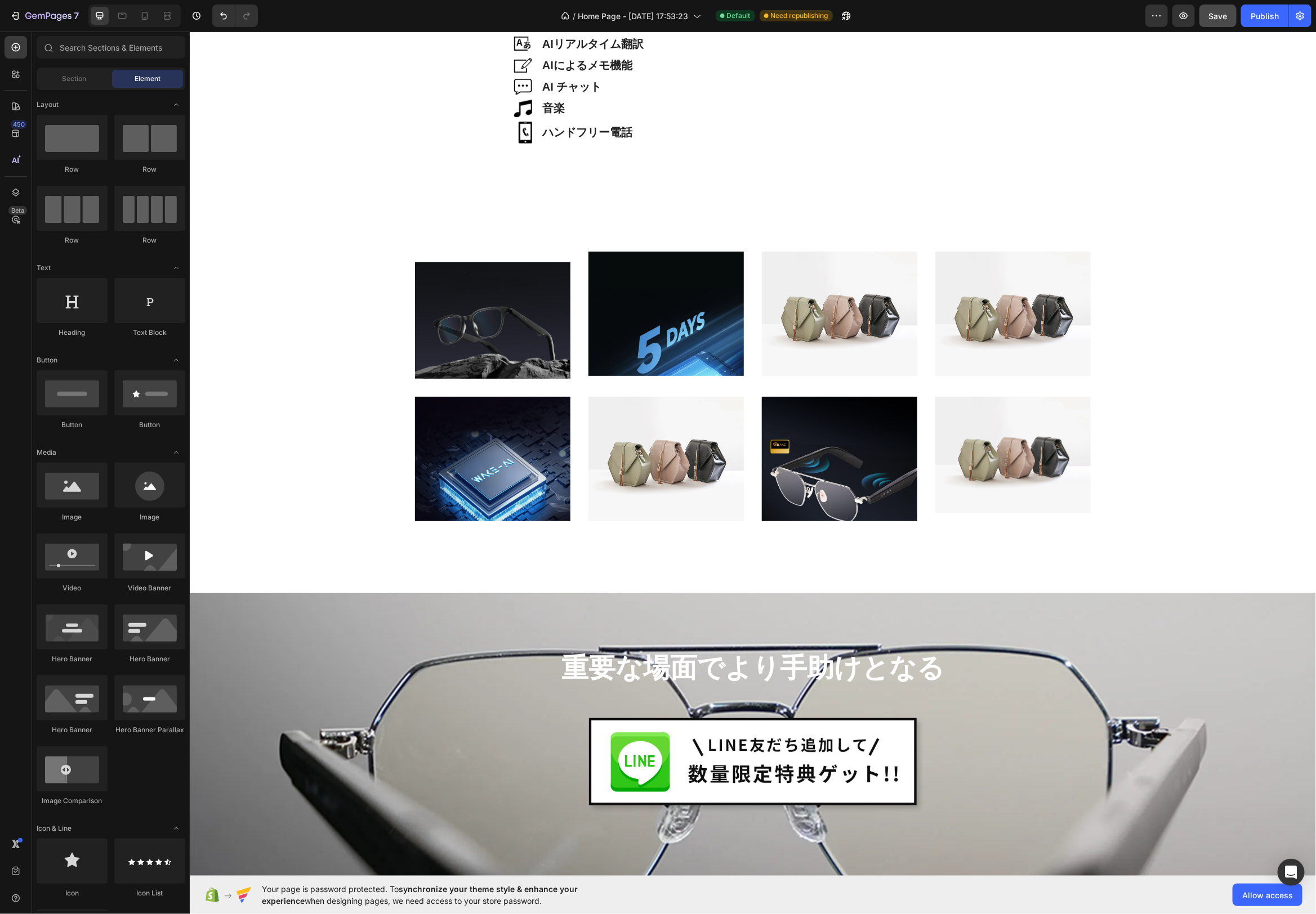
click at [575, 211] on div "Image Image AIリアルタイム翻訳 Heading Row Image AIによるメモ機能 Heading Row Image AI チャット He…" at bounding box center [752, 36] width 1126 height 5416
click at [557, 256] on div "軽量38g Heading Hero Banner Image" at bounding box center [492, 315] width 156 height 127
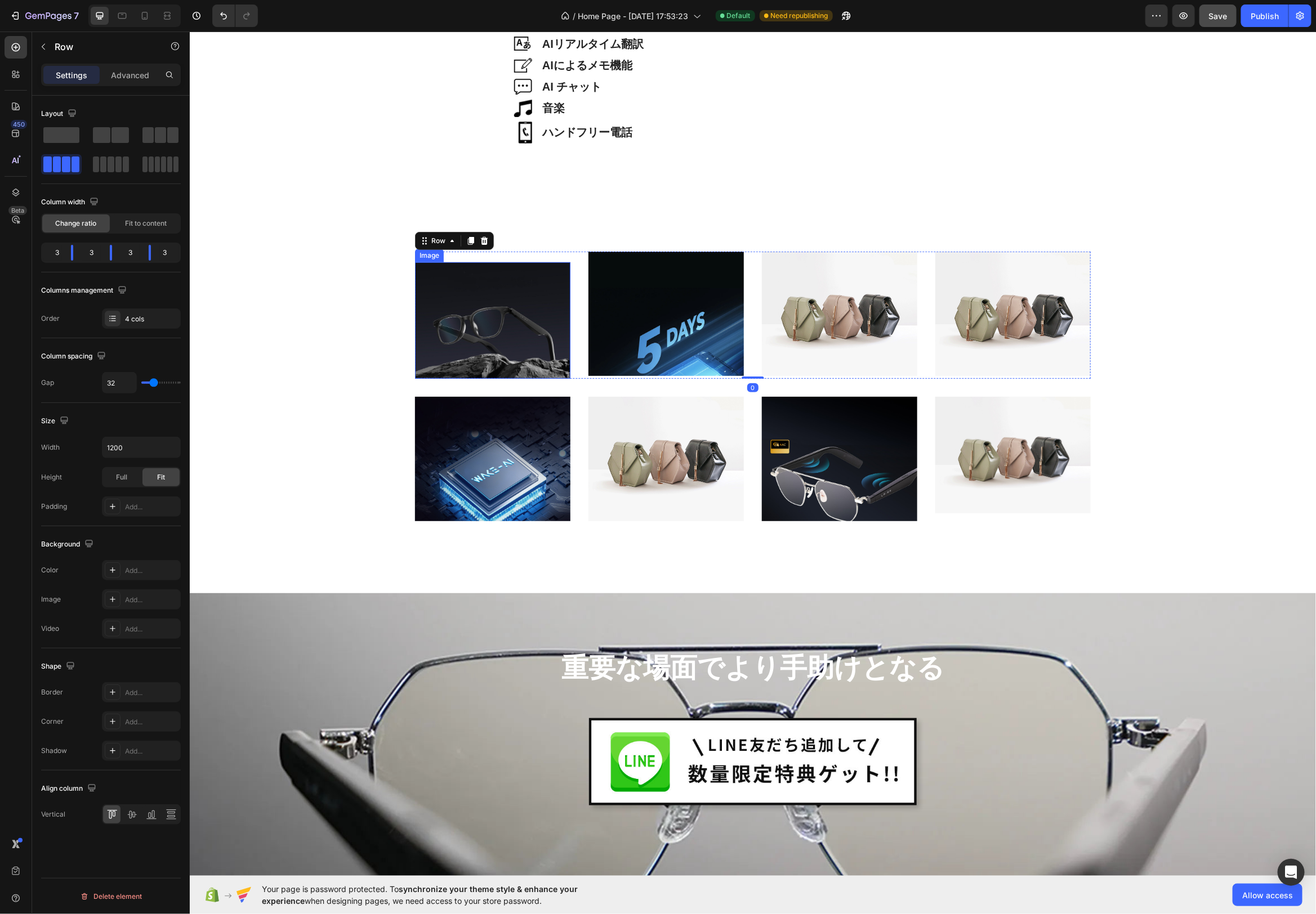
click at [555, 266] on img at bounding box center [492, 320] width 156 height 116
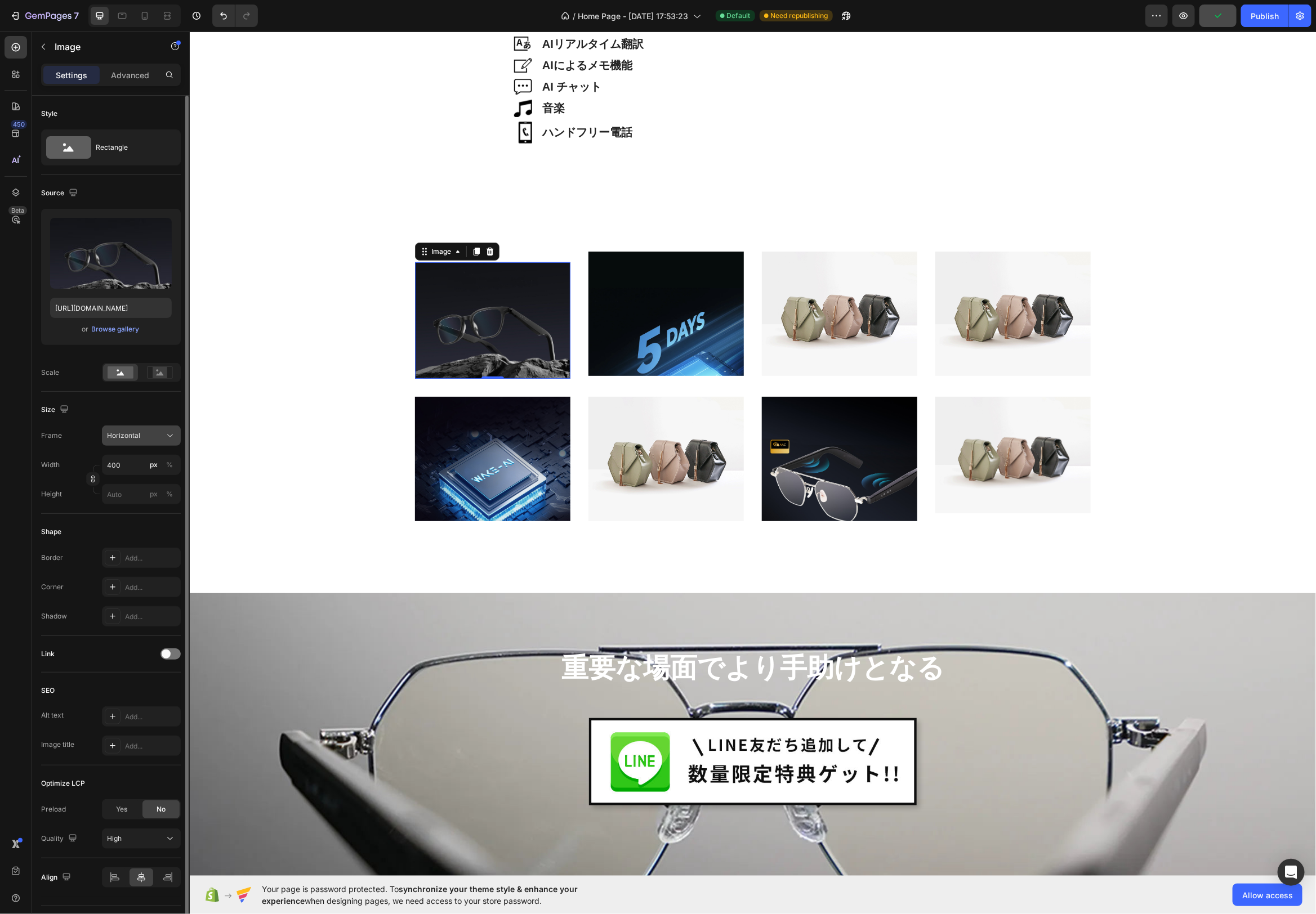
click at [161, 435] on div "Horizontal" at bounding box center [134, 435] width 55 height 10
click at [147, 517] on div "Original" at bounding box center [131, 527] width 90 height 20
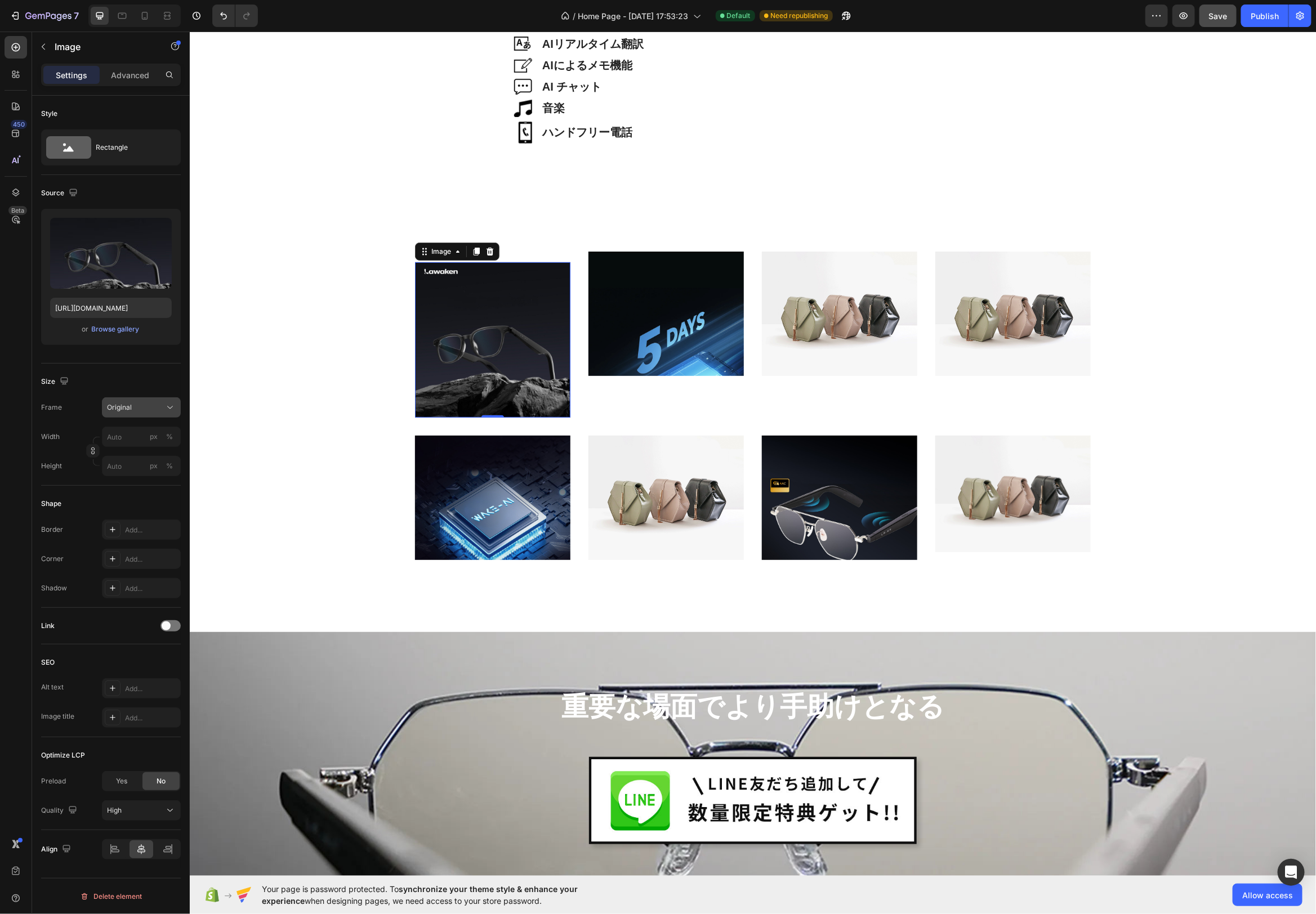
click at [165, 404] on icon at bounding box center [170, 408] width 11 height 11
click at [163, 475] on icon at bounding box center [166, 478] width 11 height 11
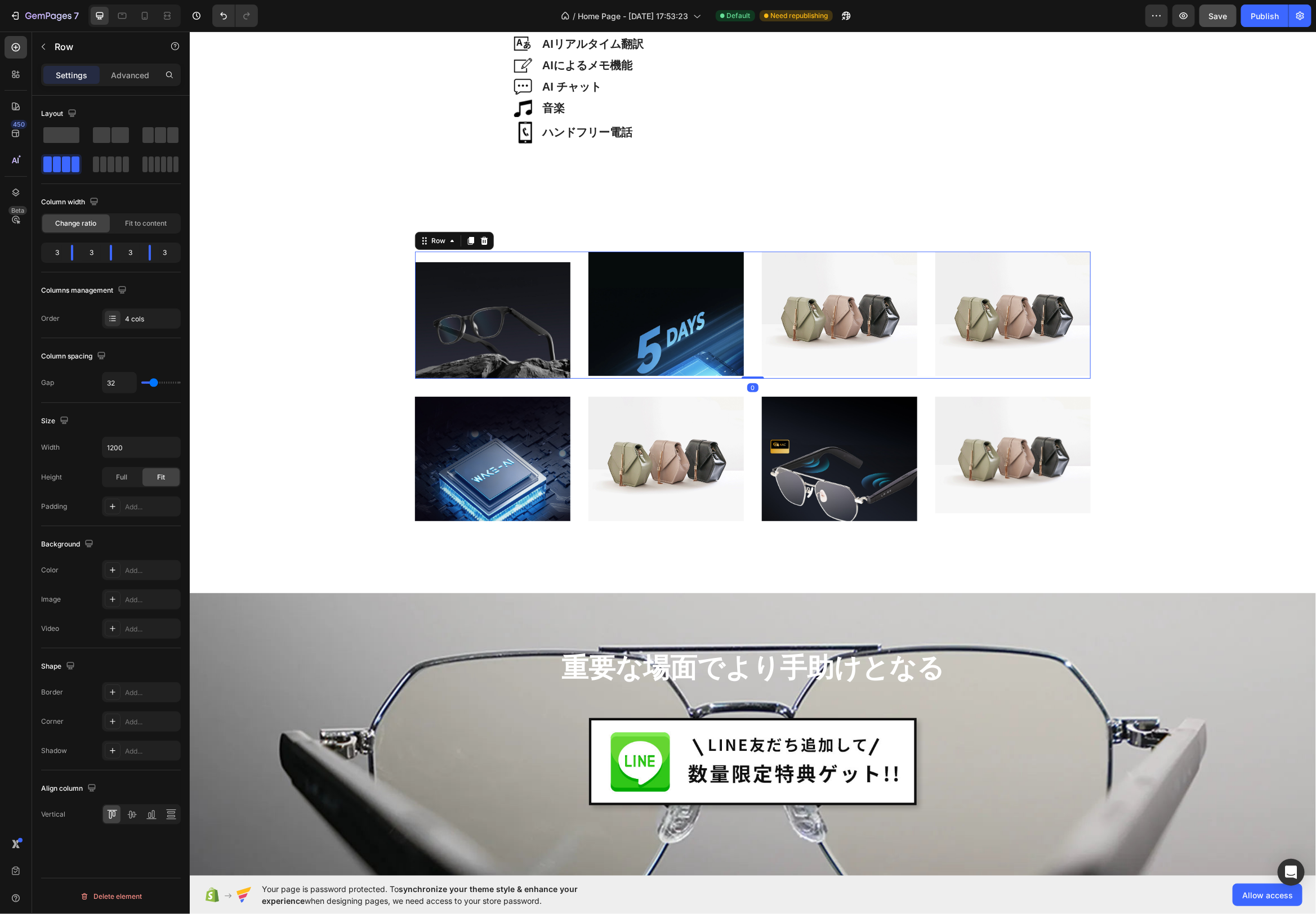
click at [576, 257] on div "軽量38g Heading Hero Banner Image Image Image Image Row 0" at bounding box center [753, 315] width 676 height 127
click at [138, 809] on div at bounding box center [131, 815] width 18 height 18
click at [170, 815] on icon at bounding box center [170, 816] width 8 height 2
click at [128, 70] on p "Advanced" at bounding box center [129, 75] width 38 height 12
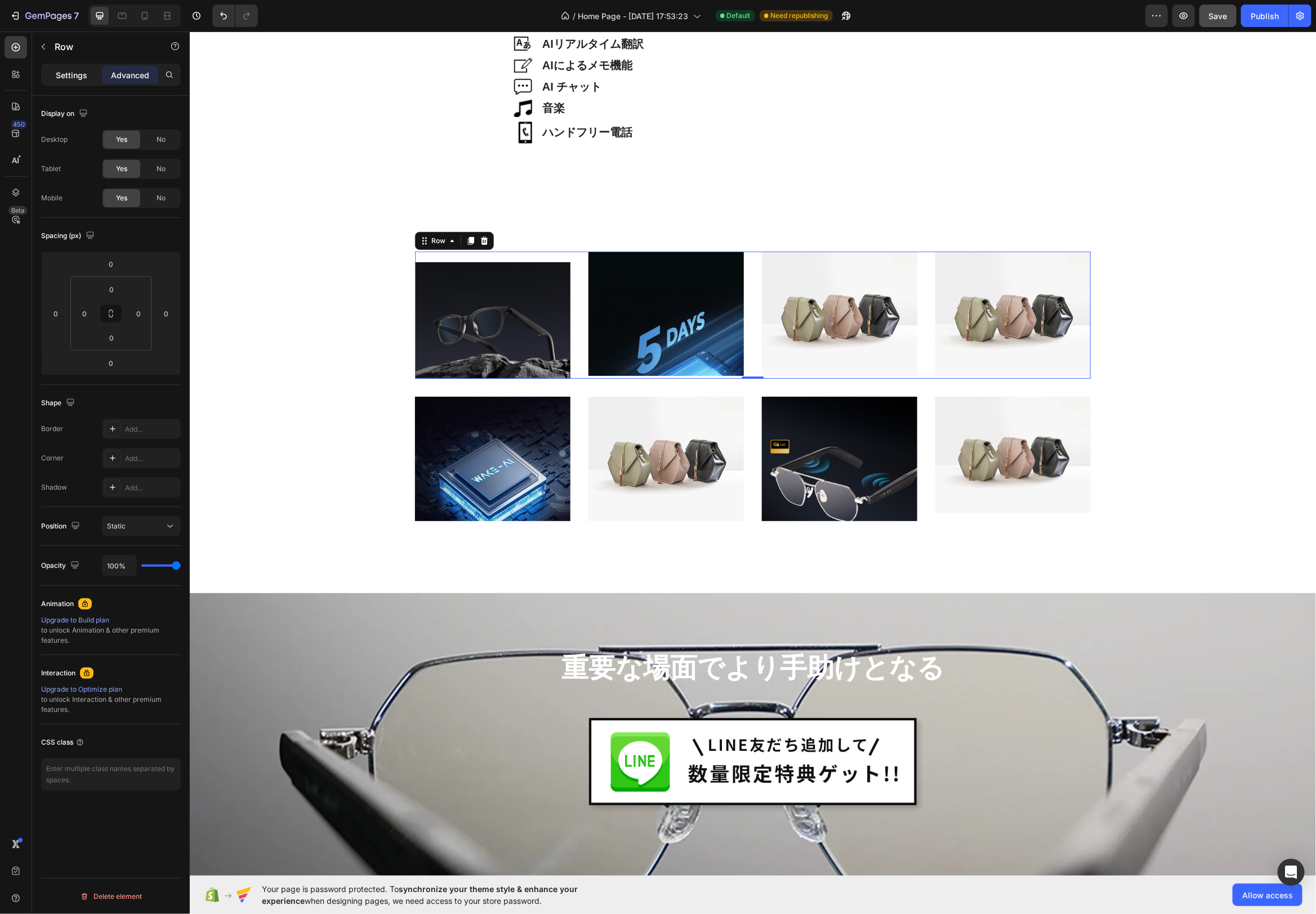
click at [65, 75] on p "Settings" at bounding box center [72, 75] width 32 height 12
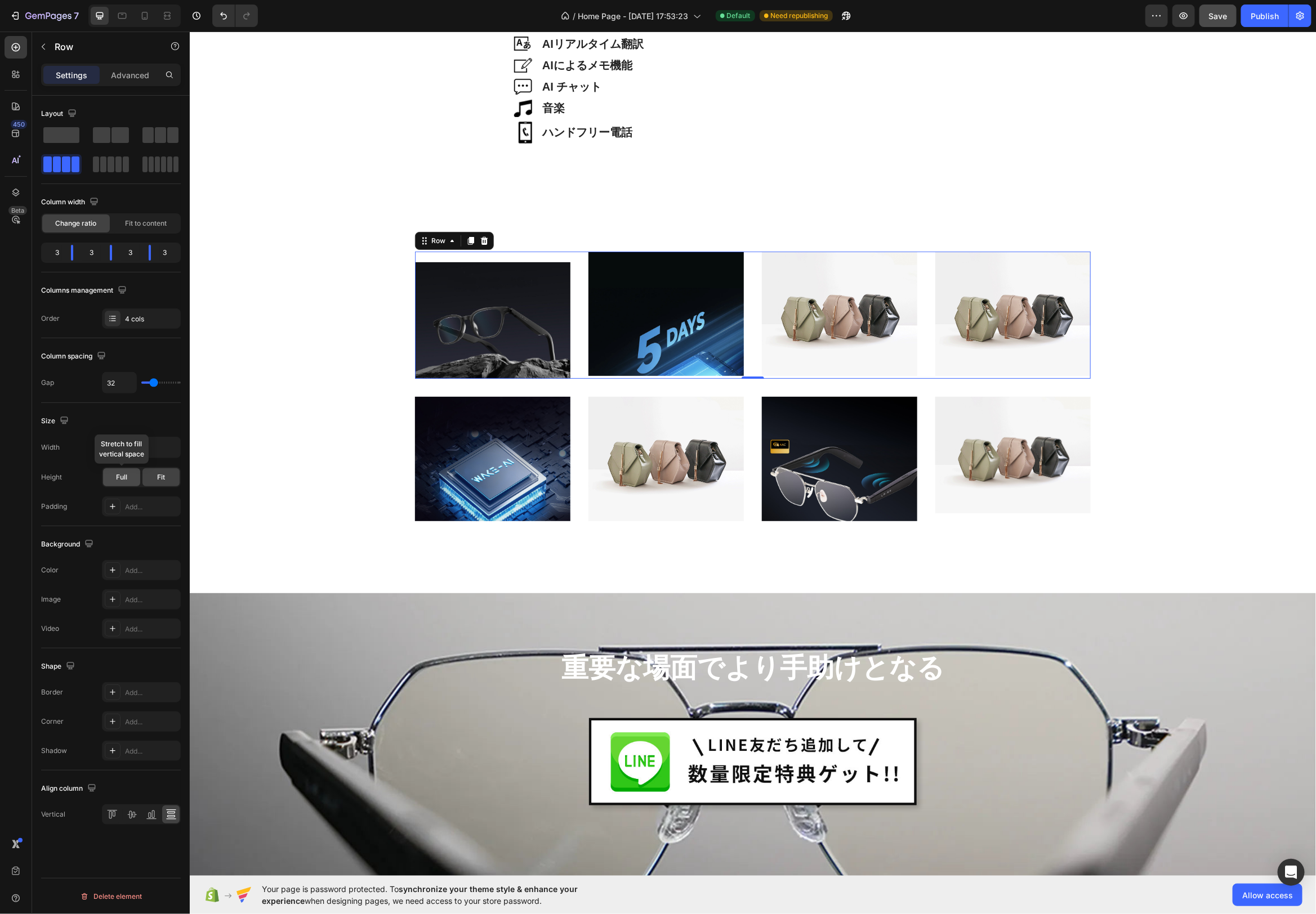
click at [120, 479] on span "Full" at bounding box center [122, 477] width 11 height 10
click at [163, 480] on span "Fit" at bounding box center [161, 477] width 8 height 10
click at [136, 815] on icon at bounding box center [132, 815] width 11 height 11
click at [132, 815] on icon at bounding box center [132, 815] width 11 height 11
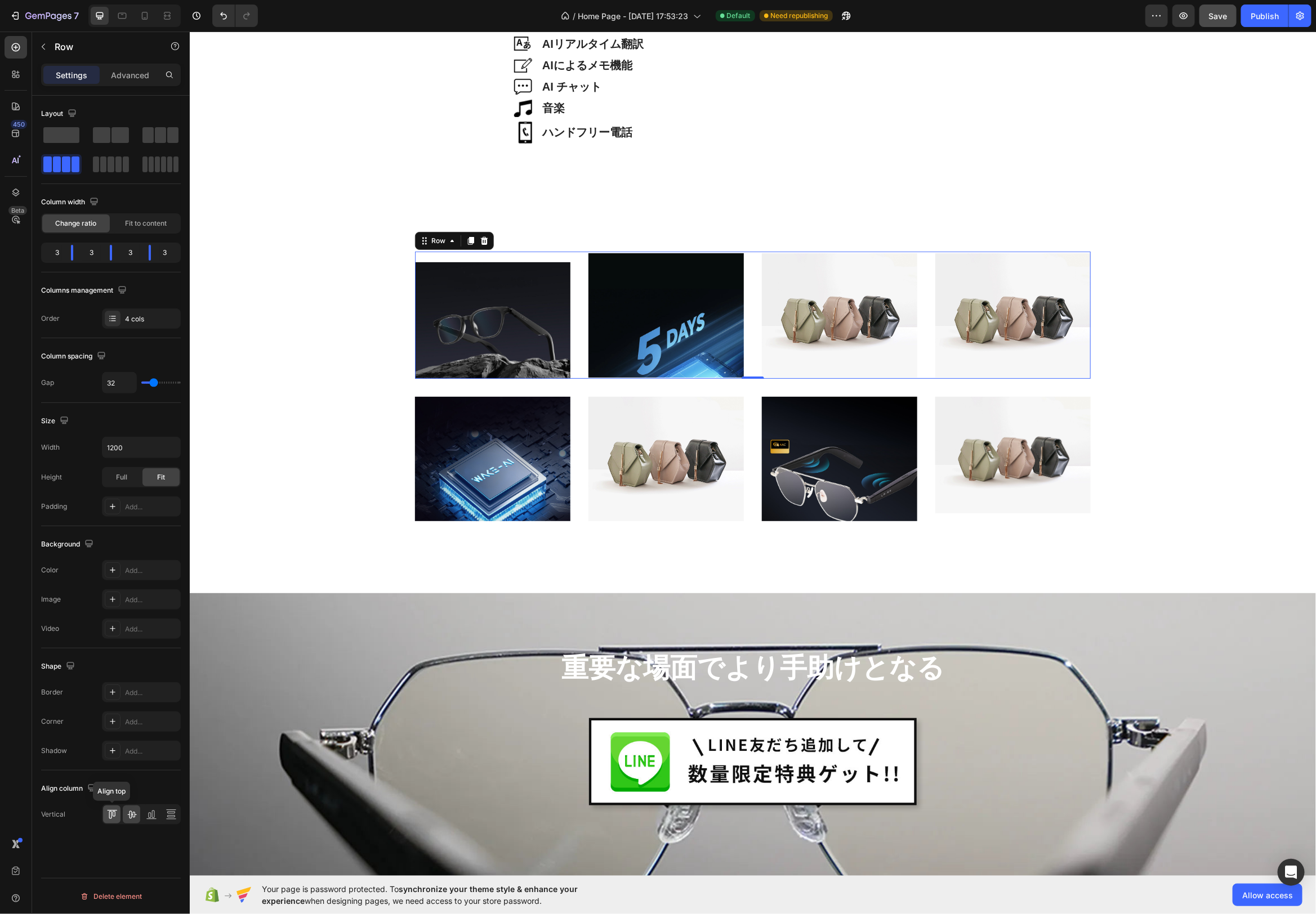
click at [110, 814] on icon at bounding box center [112, 815] width 11 height 11
click at [177, 814] on div at bounding box center [171, 815] width 18 height 18
click at [150, 223] on span "Fit to content" at bounding box center [145, 224] width 41 height 10
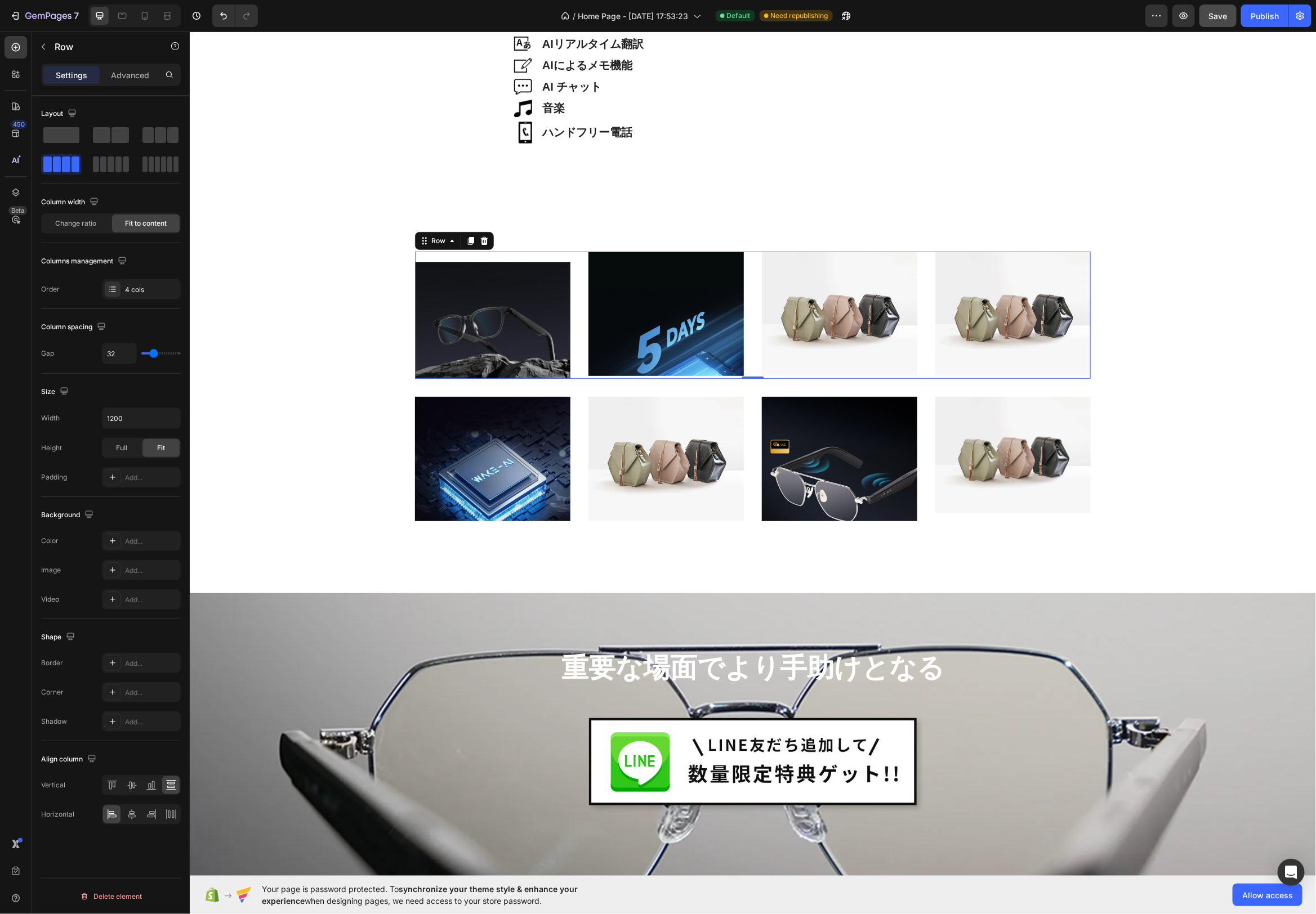
type input "26"
type input "25"
type input "24"
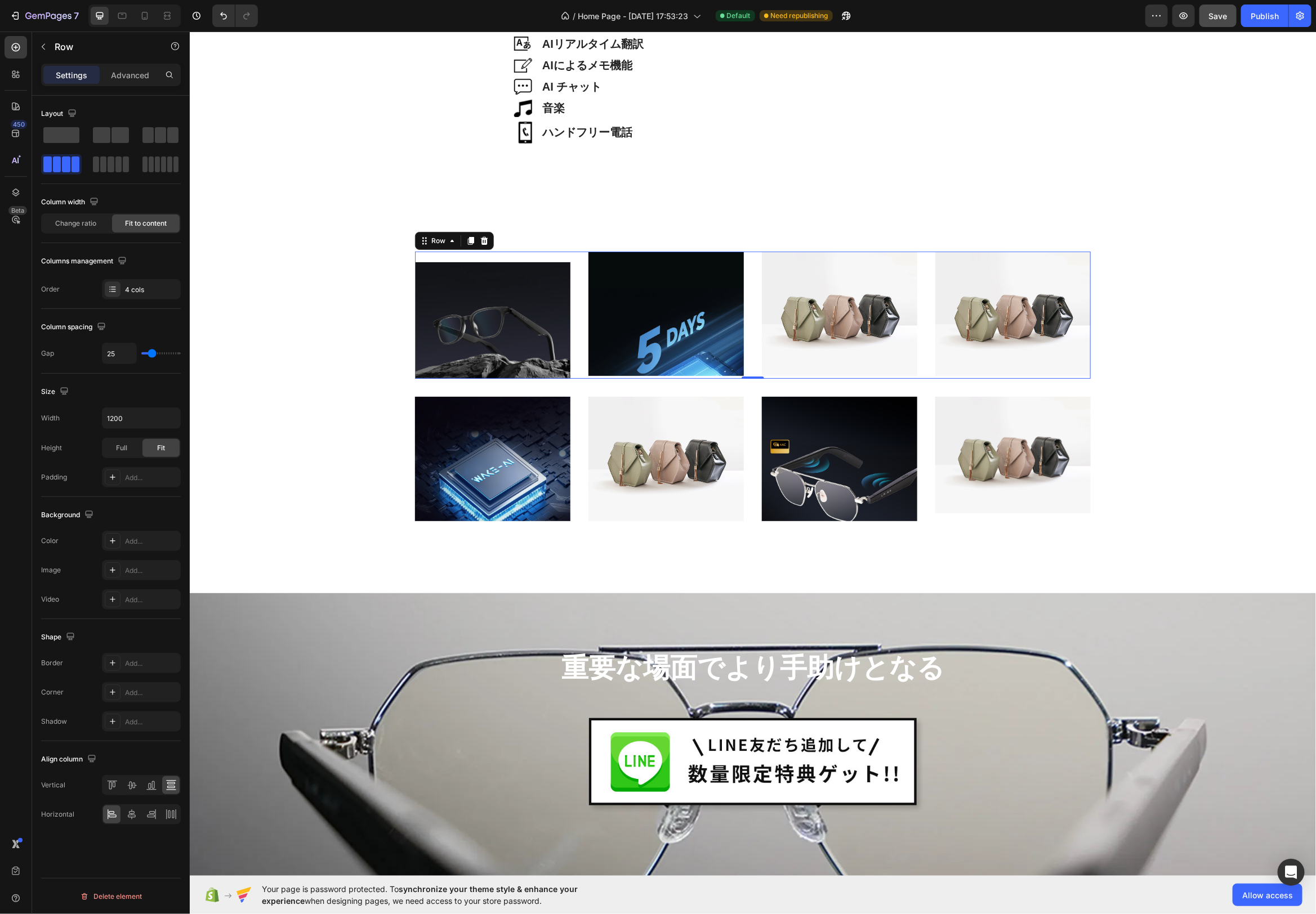
type input "24"
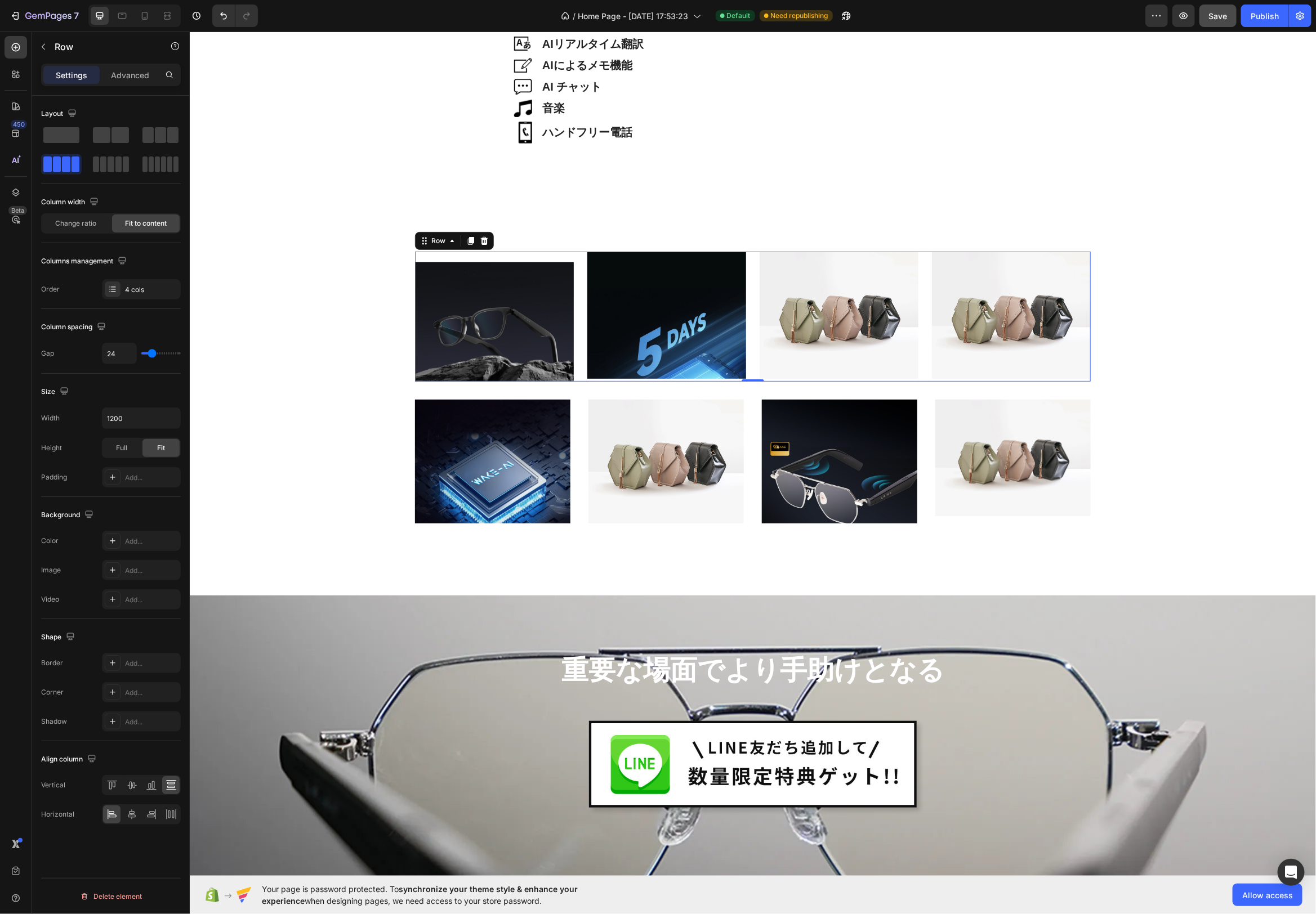
type input "23"
type input "22"
type input "21"
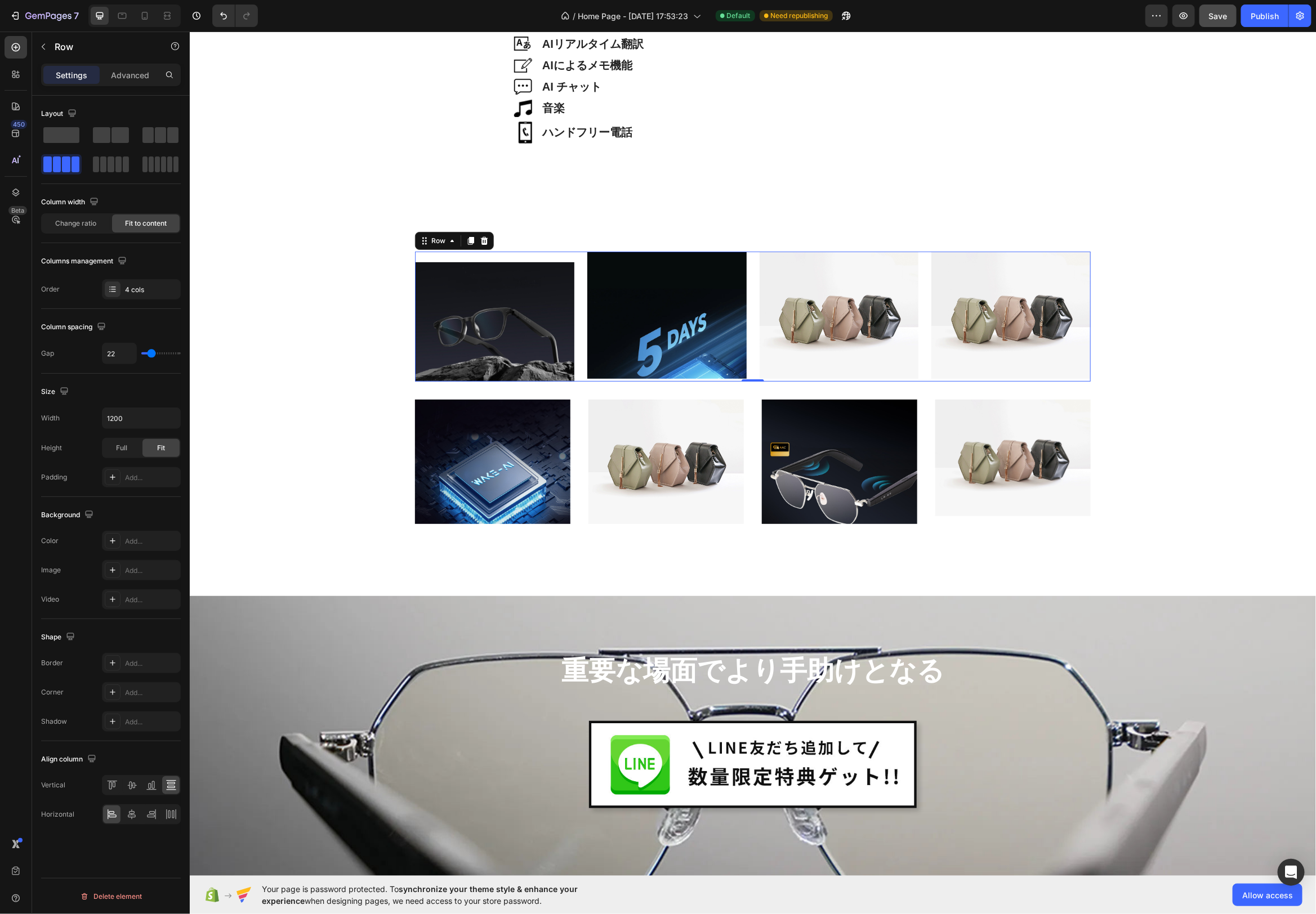
type input "21"
type input "20"
type input "19"
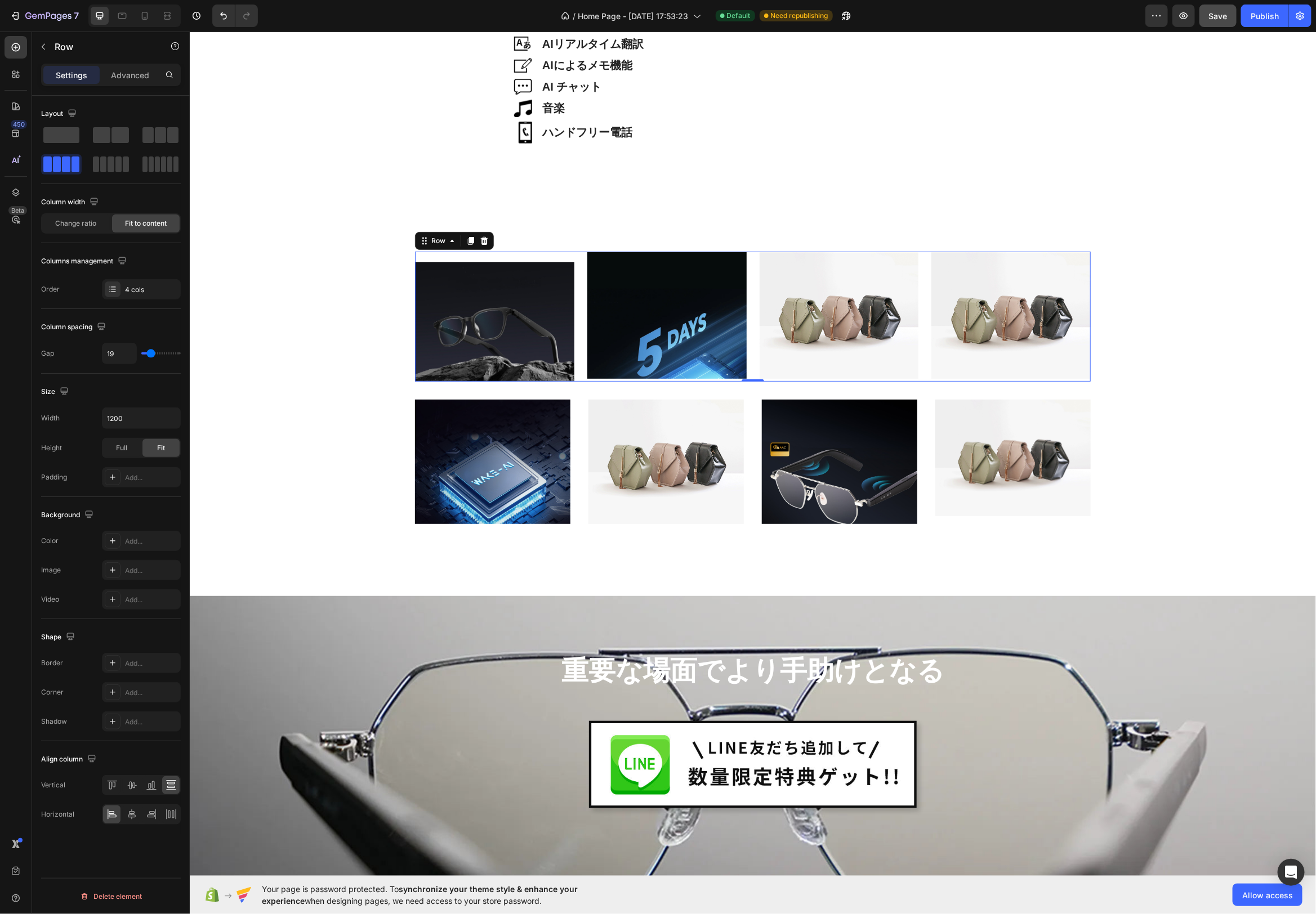
type input "18"
type input "17"
type input "16"
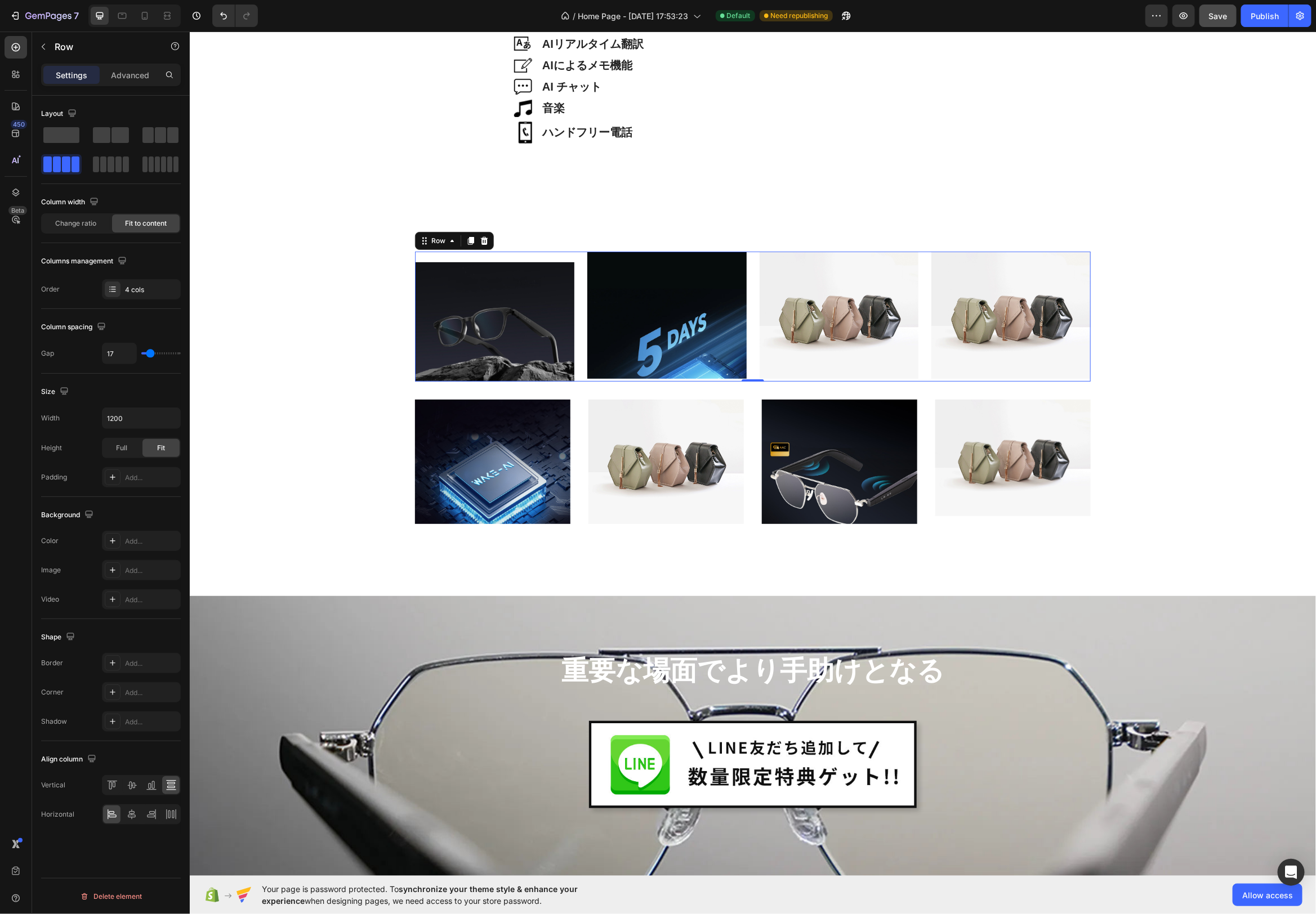
type input "16"
type input "15"
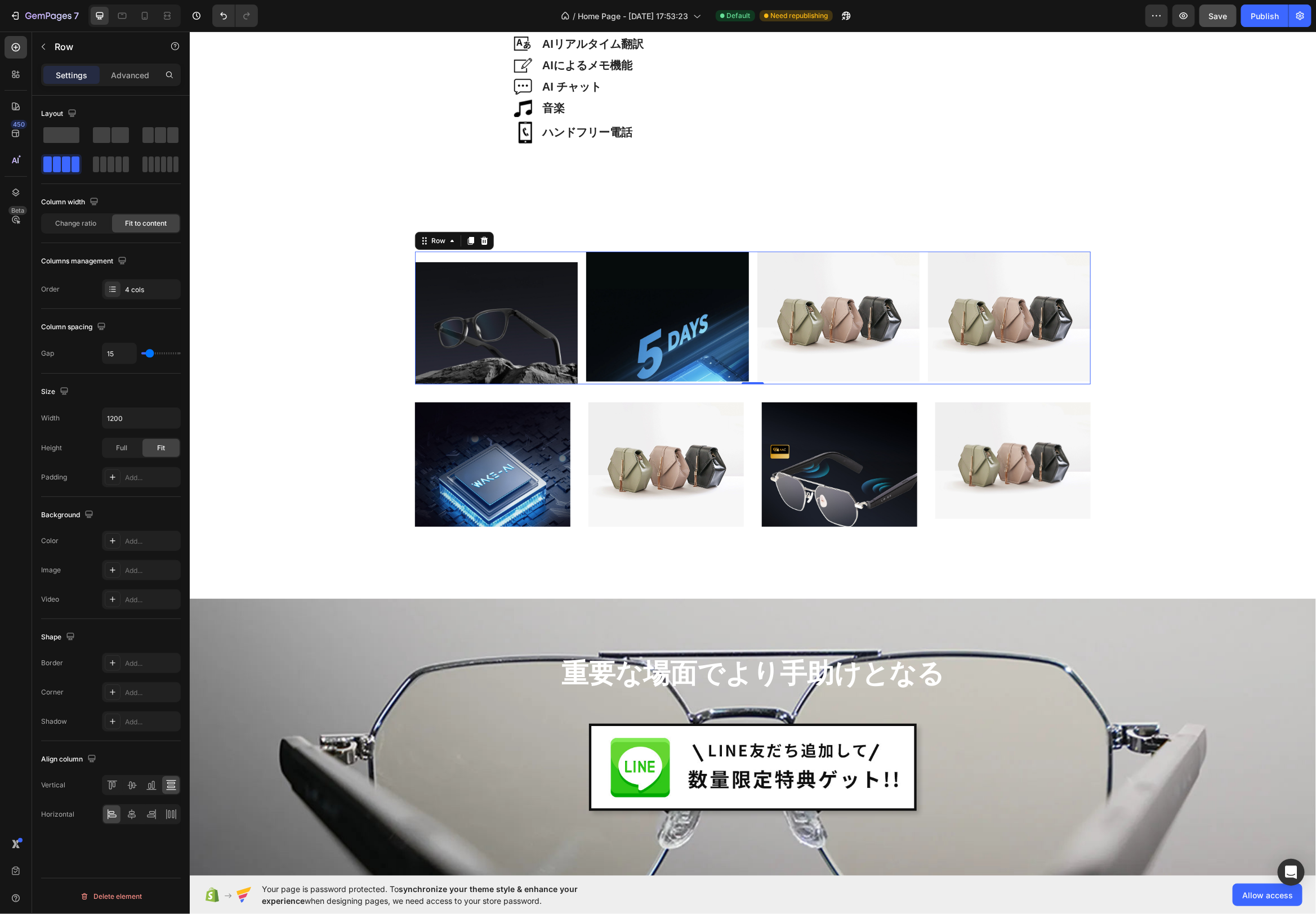
type input "16"
type input "17"
type input "18"
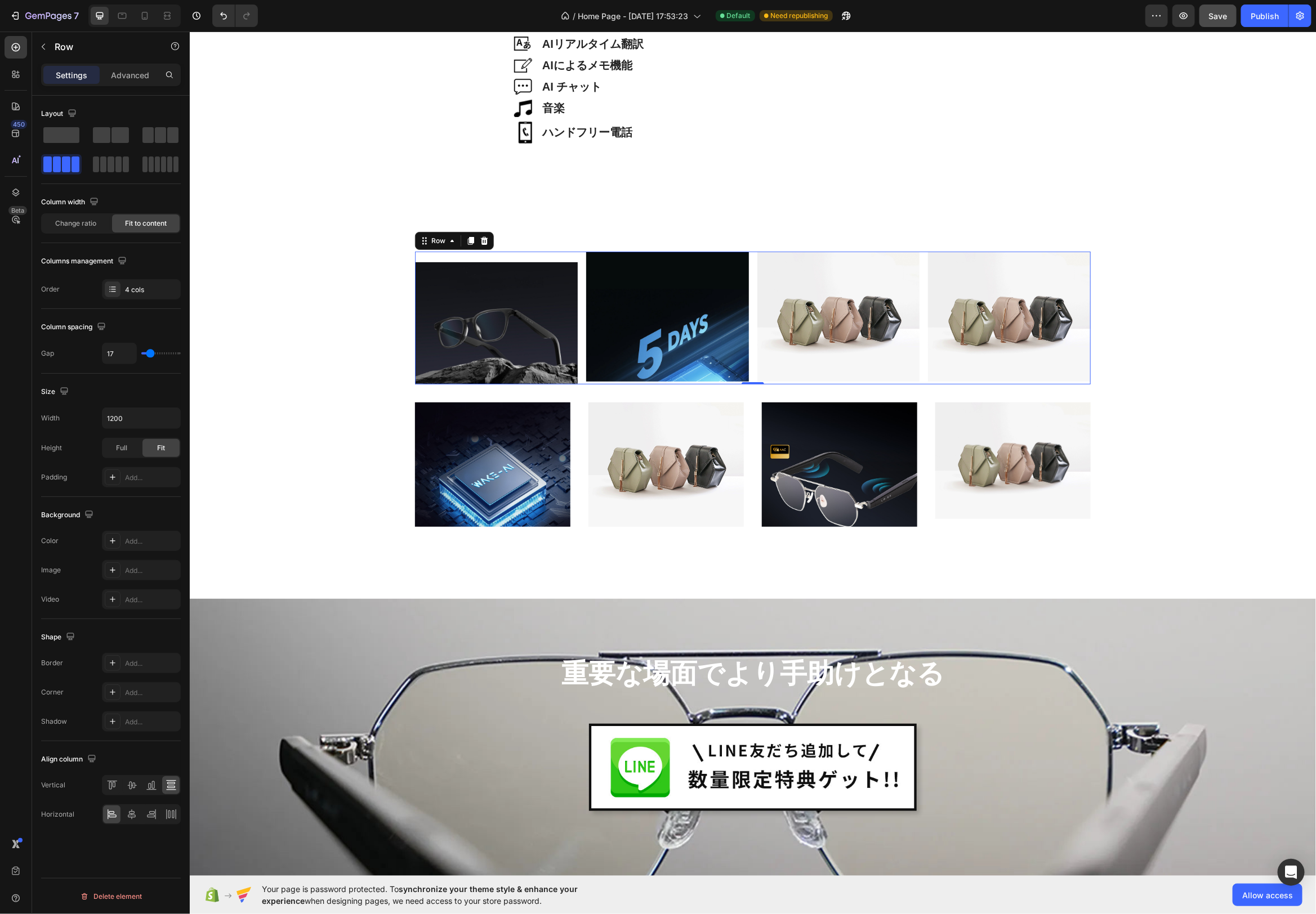
type input "18"
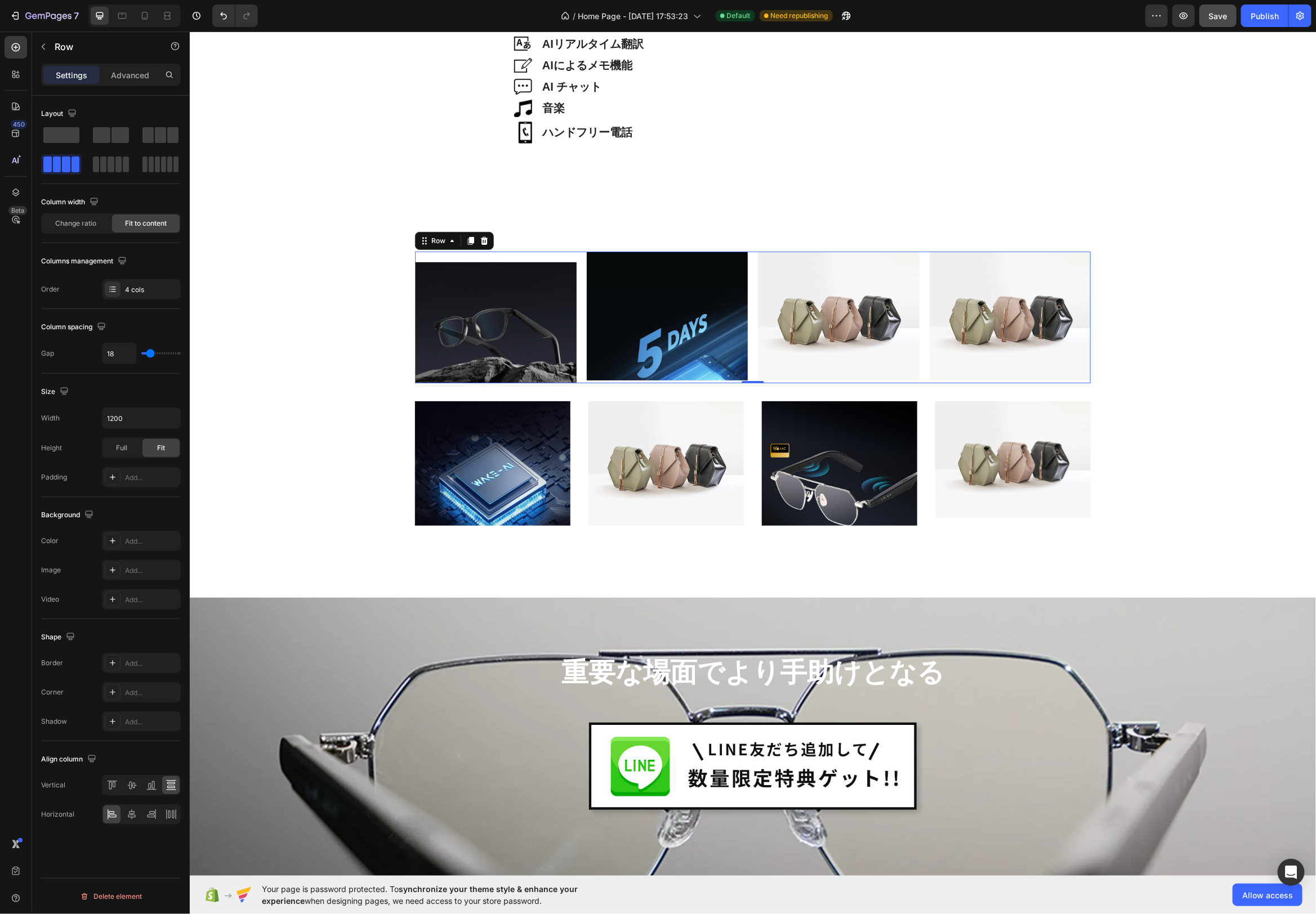
type input "19"
type input "20"
type input "21"
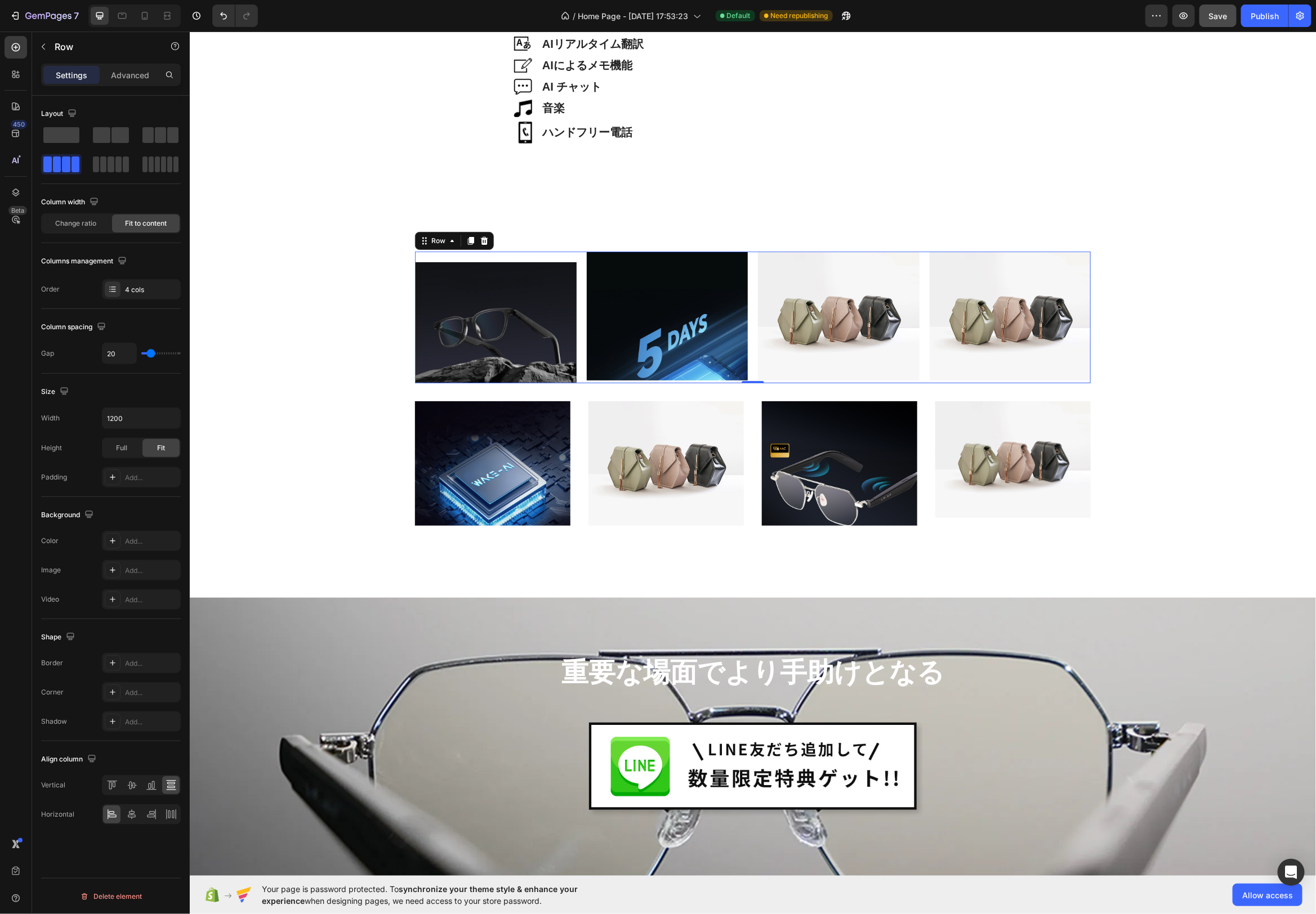
type input "21"
type input "22"
type input "23"
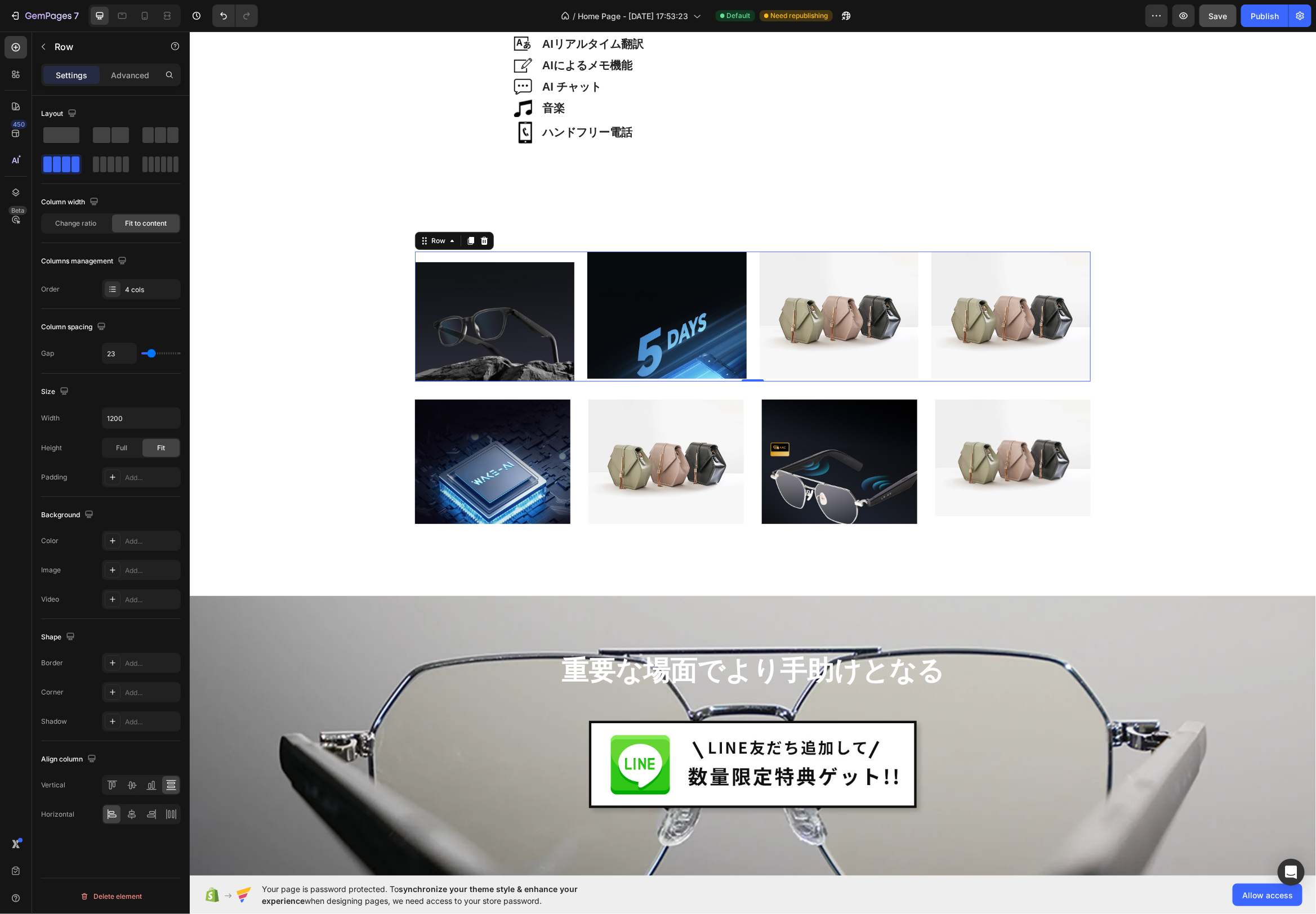
type input "24"
type input "25"
type input "26"
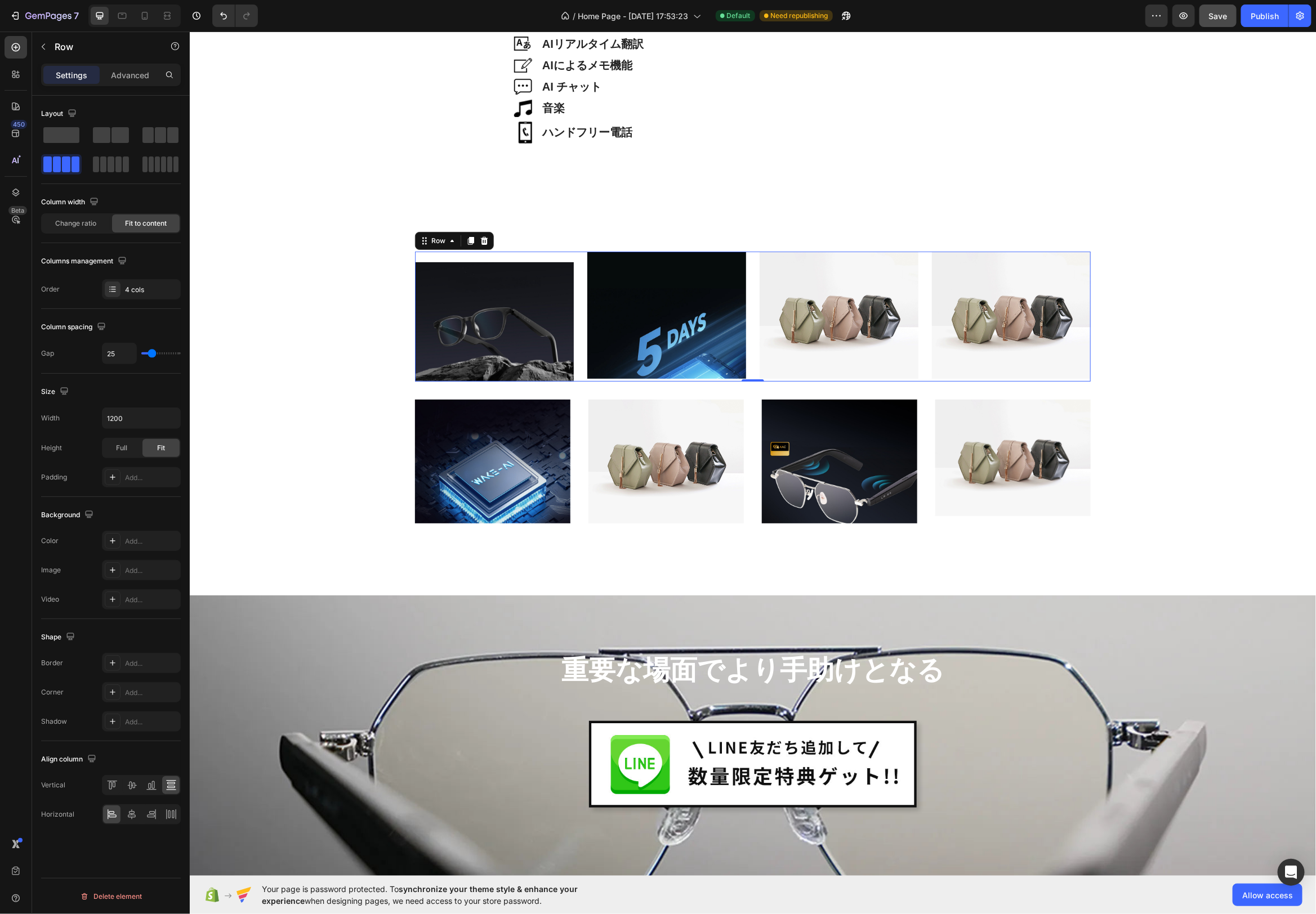
type input "26"
type input "27"
type input "28"
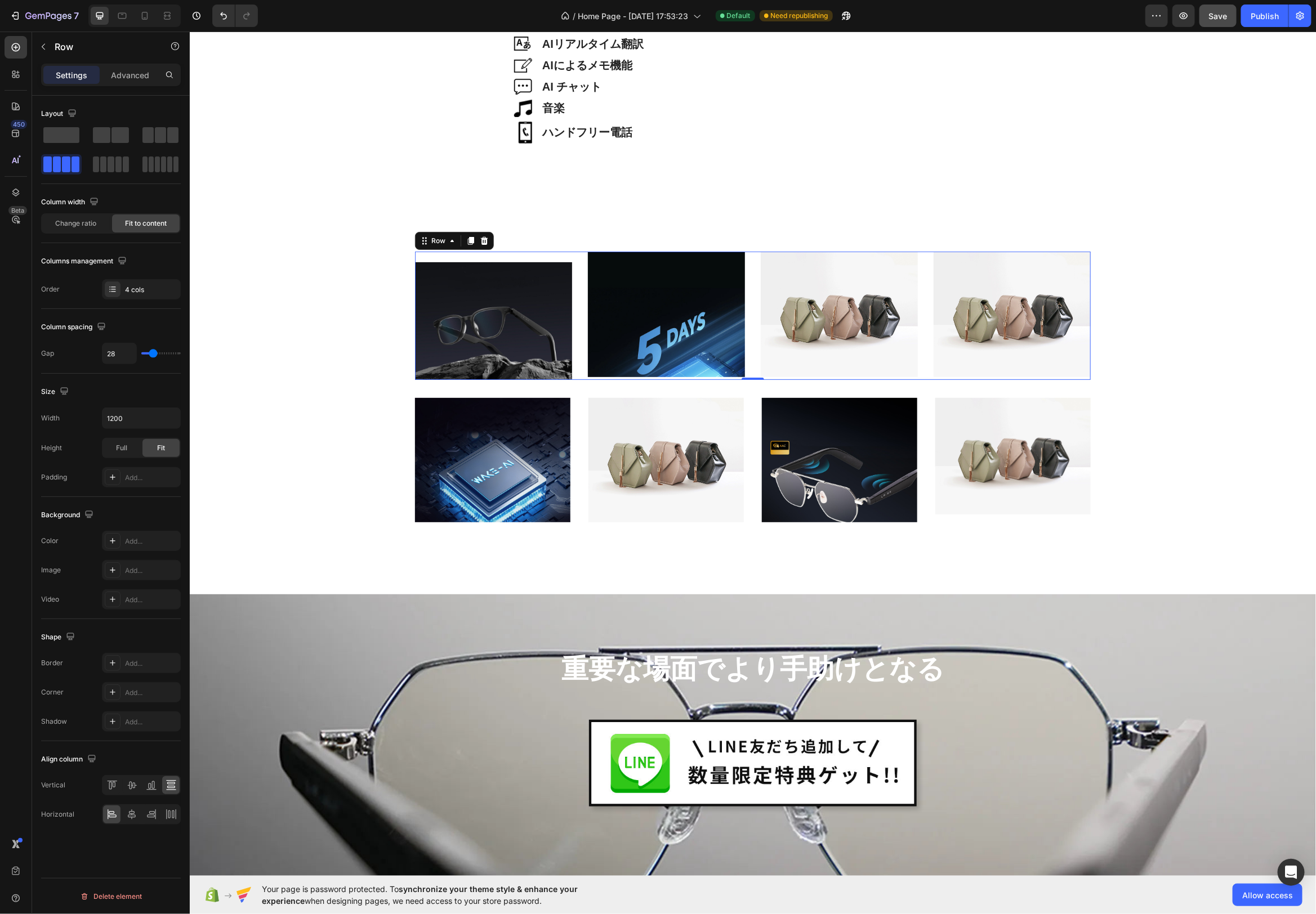
type input "29"
type input "30"
type input "31"
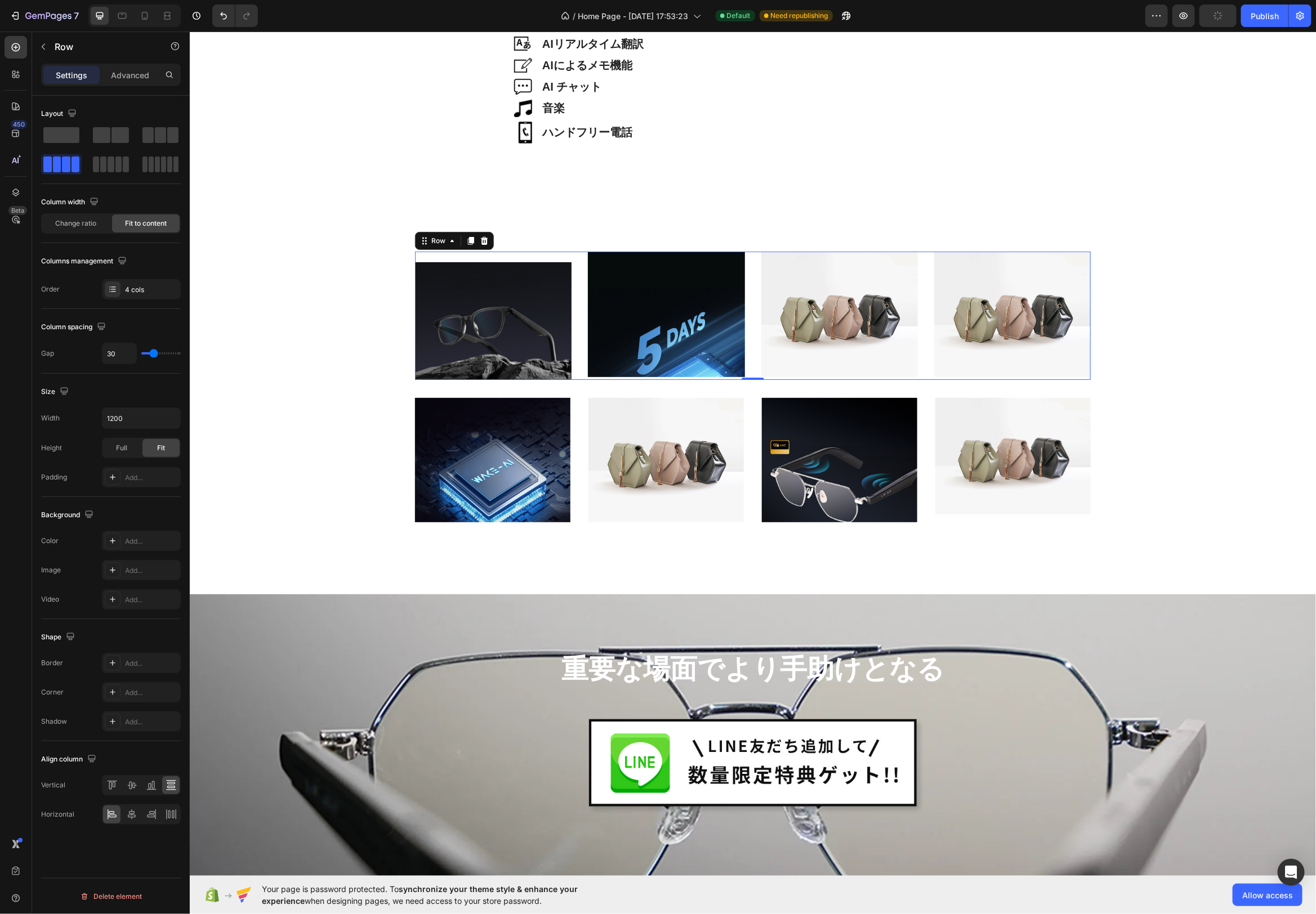
type input "31"
type input "32"
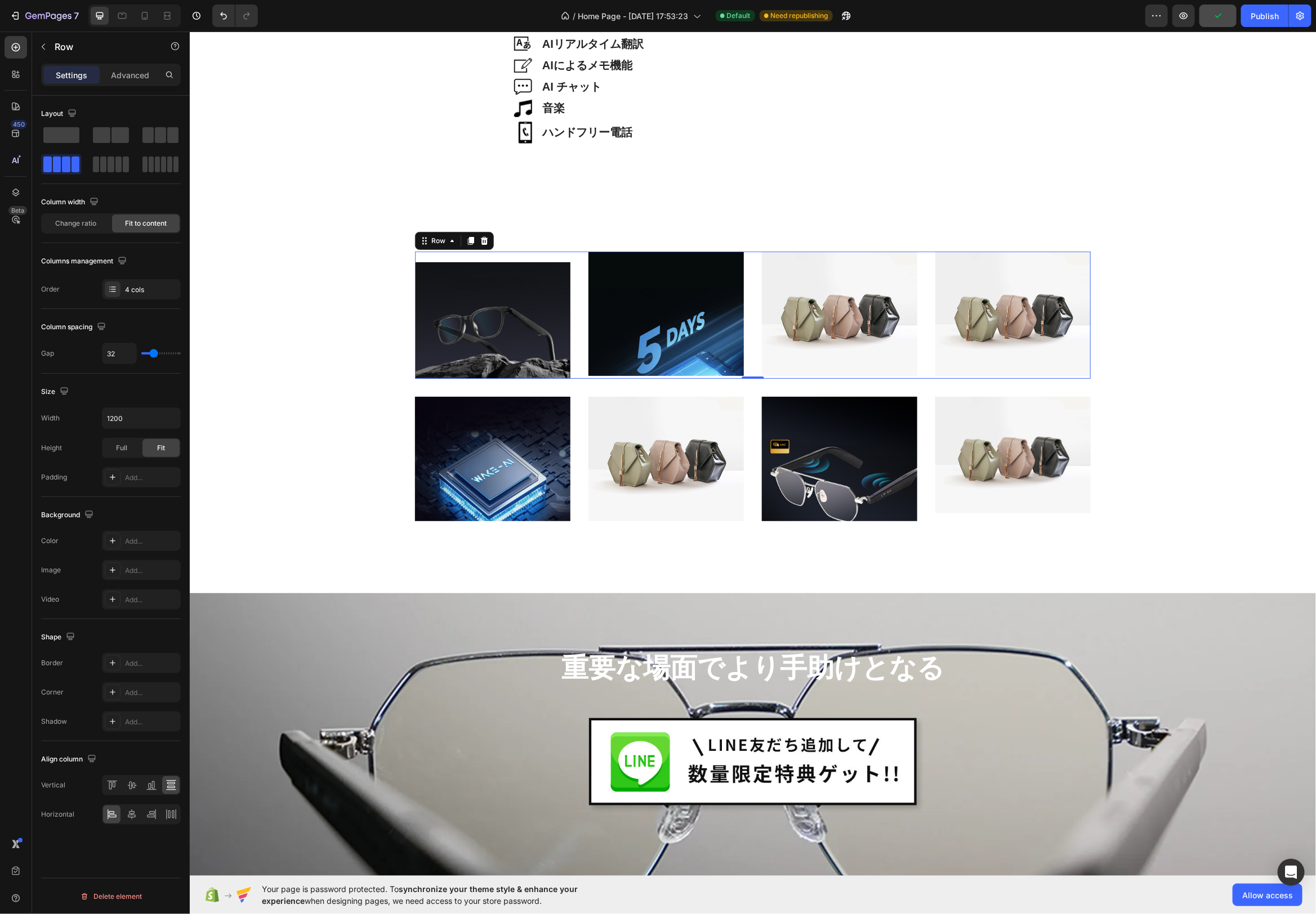
click at [154, 353] on input "range" at bounding box center [161, 354] width 39 height 2
drag, startPoint x: 137, startPoint y: 421, endPoint x: 146, endPoint y: 421, distance: 9.0
click at [137, 421] on input "1200" at bounding box center [141, 418] width 78 height 20
click at [165, 419] on icon "button" at bounding box center [170, 418] width 11 height 11
click at [149, 462] on p "Full 100%" at bounding box center [138, 466] width 64 height 10
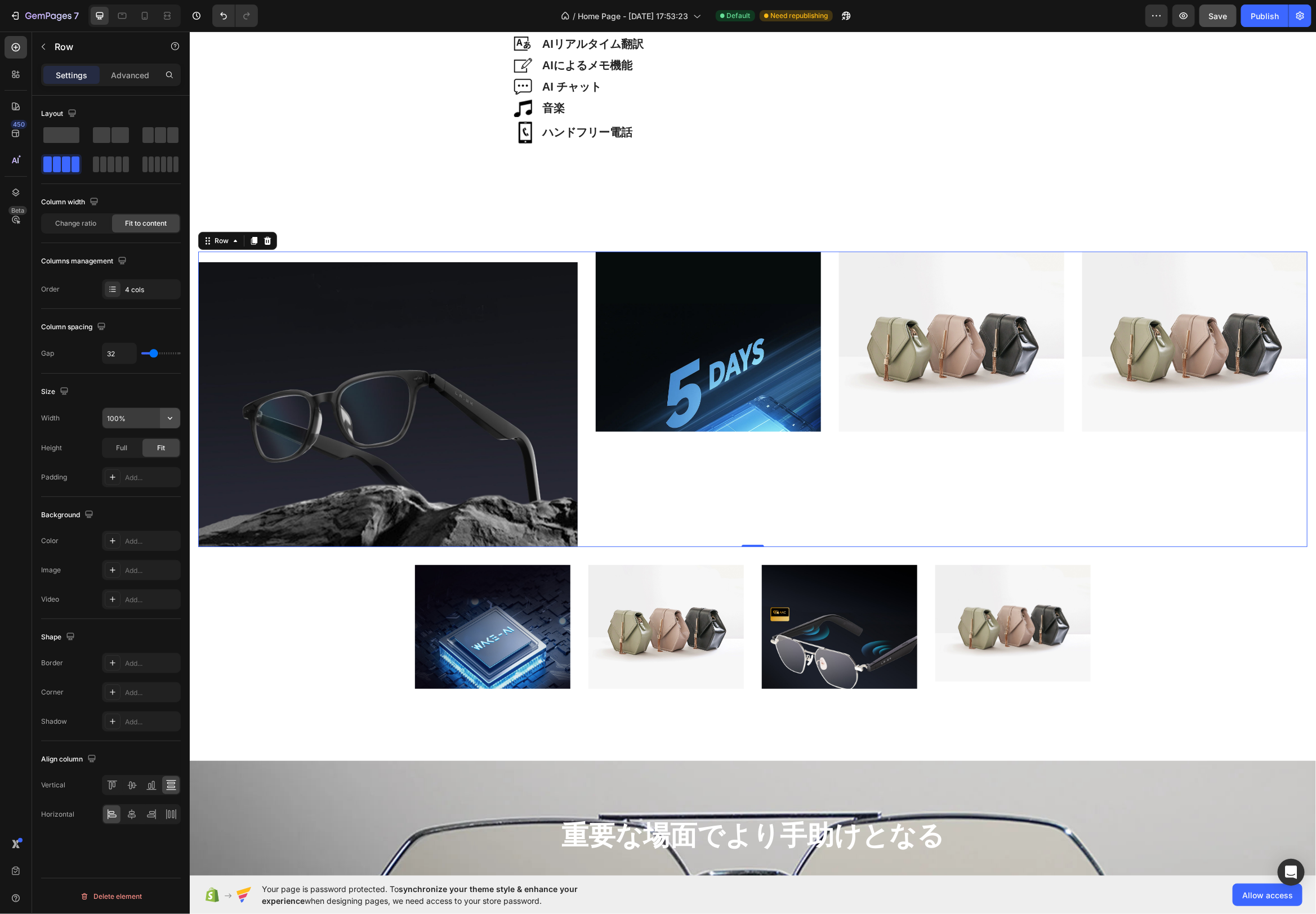
click at [171, 418] on icon "button" at bounding box center [170, 418] width 11 height 11
click at [163, 442] on span "1200px" at bounding box center [159, 445] width 24 height 10
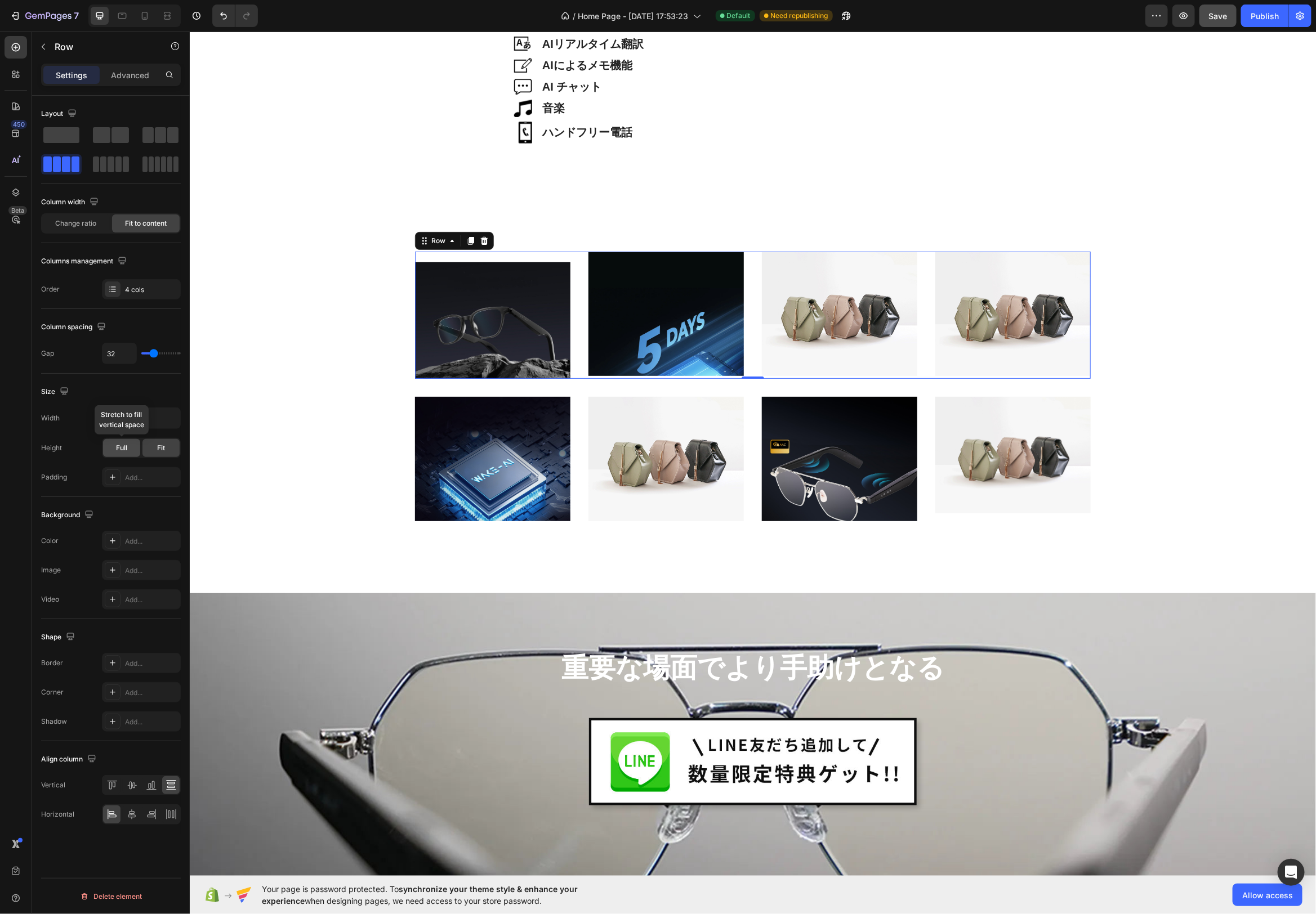
drag, startPoint x: 116, startPoint y: 445, endPoint x: 137, endPoint y: 448, distance: 21.2
click at [116, 445] on span "Full" at bounding box center [122, 448] width 11 height 10
click at [152, 448] on div "Fit" at bounding box center [161, 448] width 37 height 18
click at [124, 446] on span "Full" at bounding box center [122, 448] width 11 height 10
click at [153, 385] on div "Size" at bounding box center [111, 392] width 140 height 18
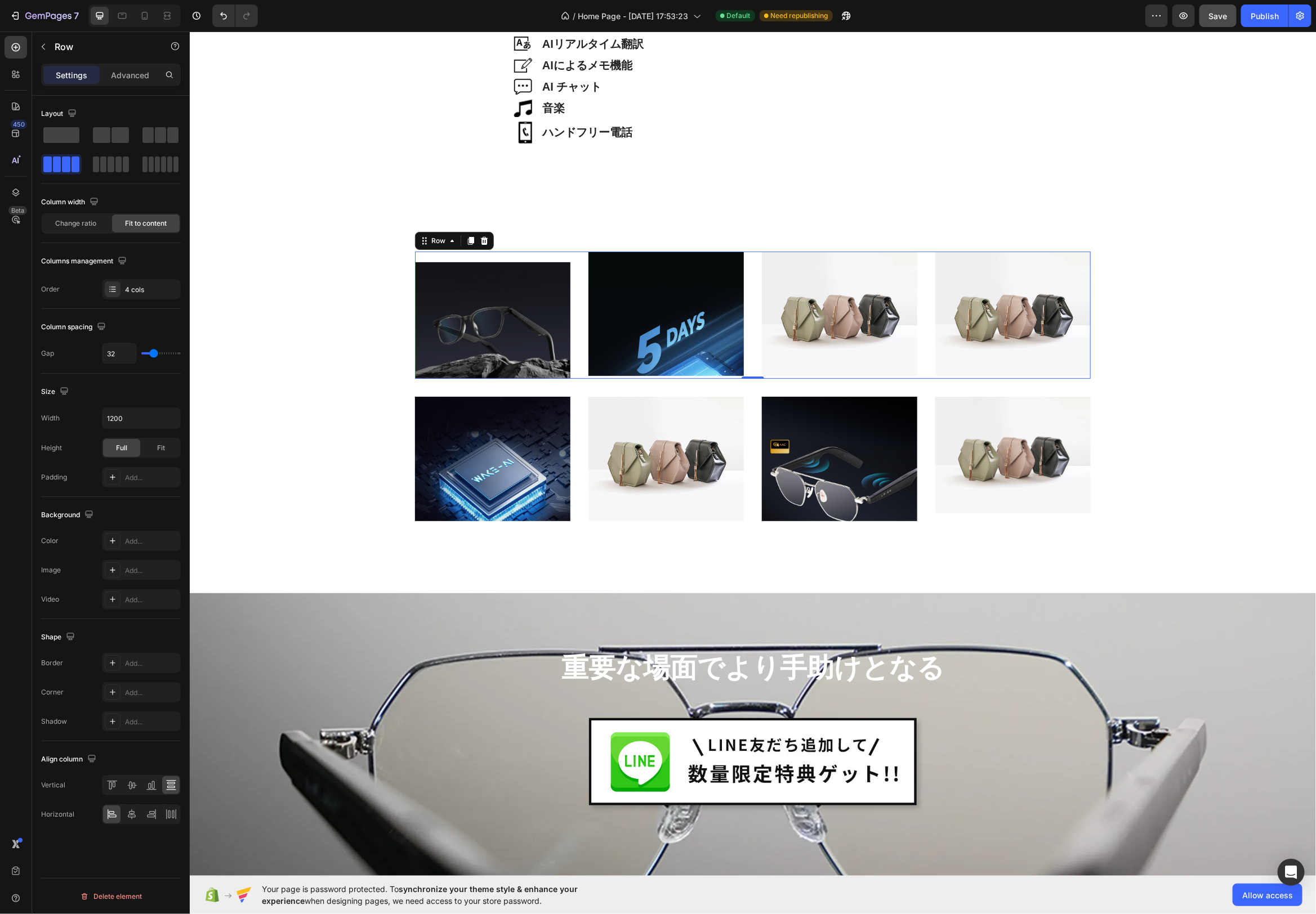
click at [153, 385] on div "Size" at bounding box center [111, 392] width 140 height 18
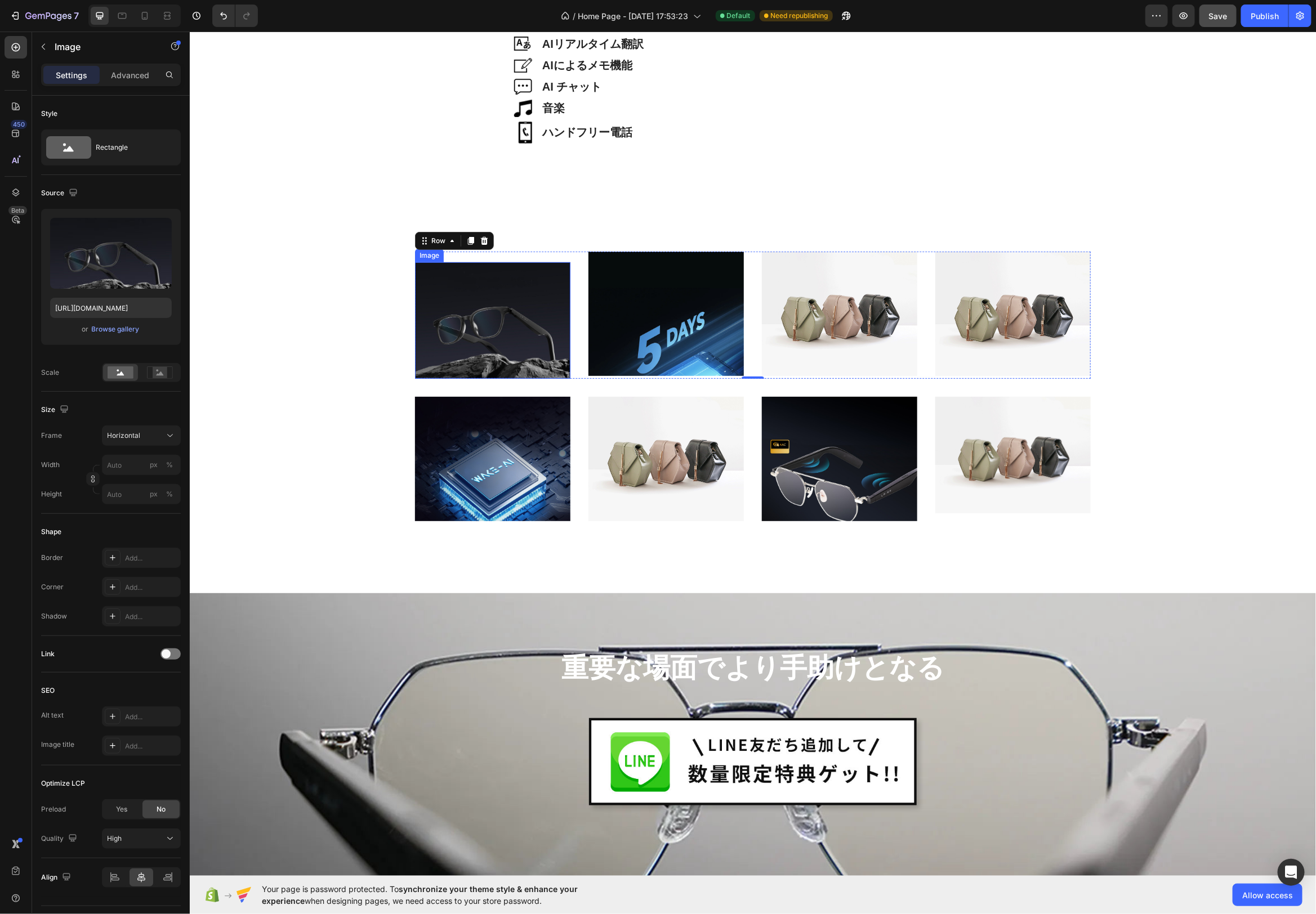
click at [479, 299] on img at bounding box center [492, 320] width 156 height 116
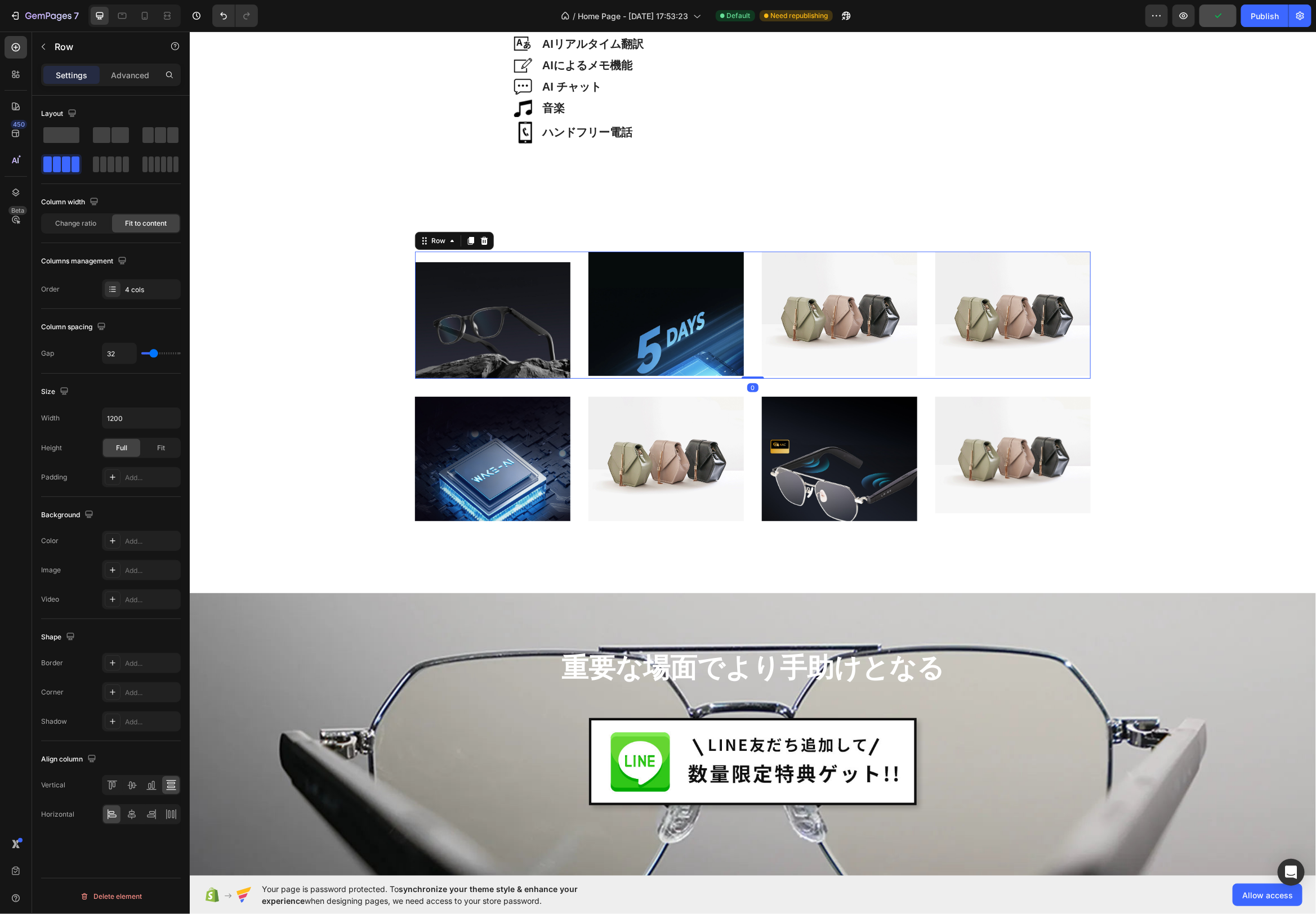
click at [568, 253] on div "軽量38g Heading Hero Banner Image" at bounding box center [492, 315] width 156 height 127
click at [165, 408] on button "button" at bounding box center [170, 418] width 20 height 20
click at [140, 481] on div "Add..." at bounding box center [141, 477] width 79 height 20
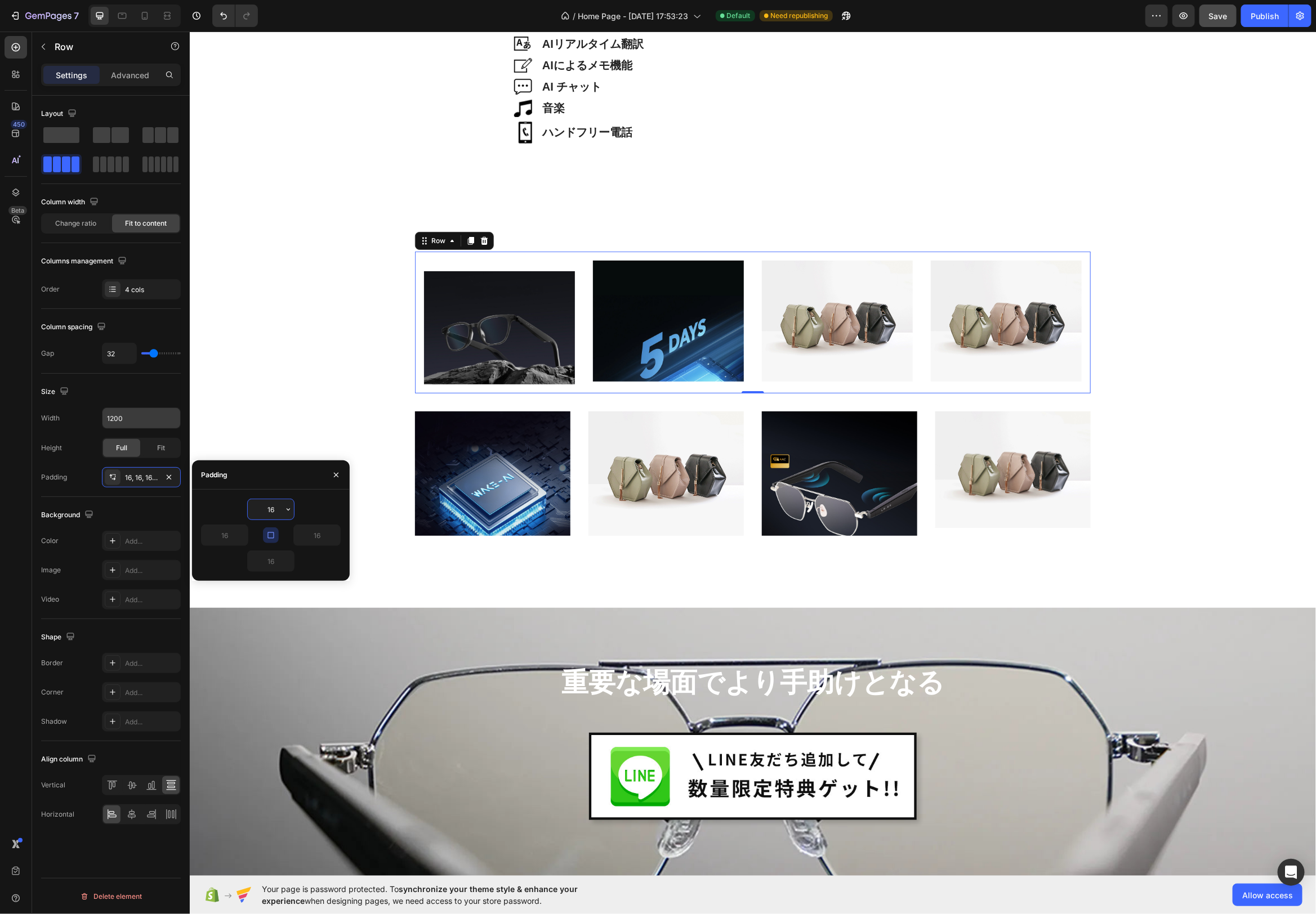
click at [148, 506] on div "Background" at bounding box center [111, 515] width 140 height 18
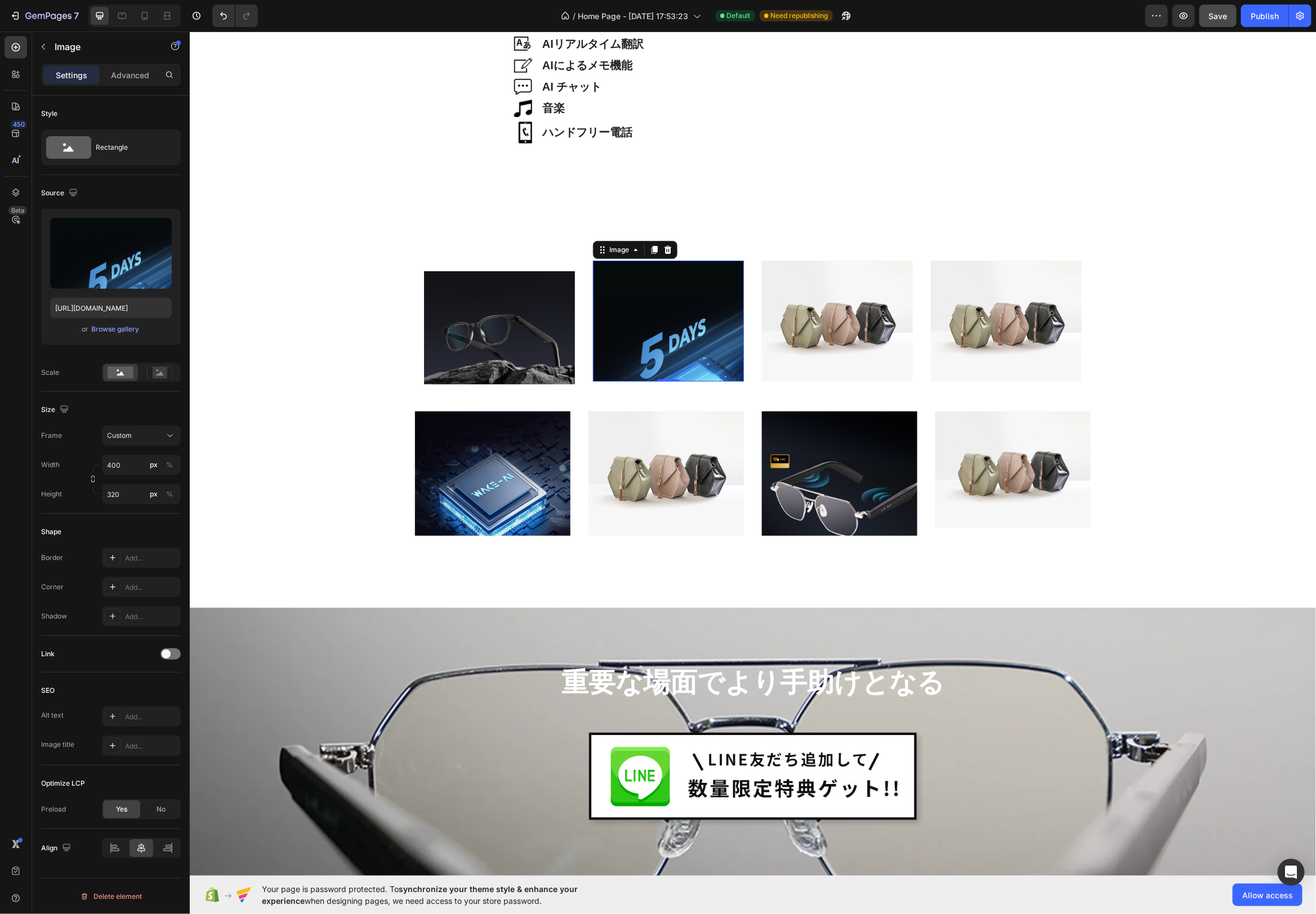
click at [626, 303] on img at bounding box center [668, 320] width 151 height 120
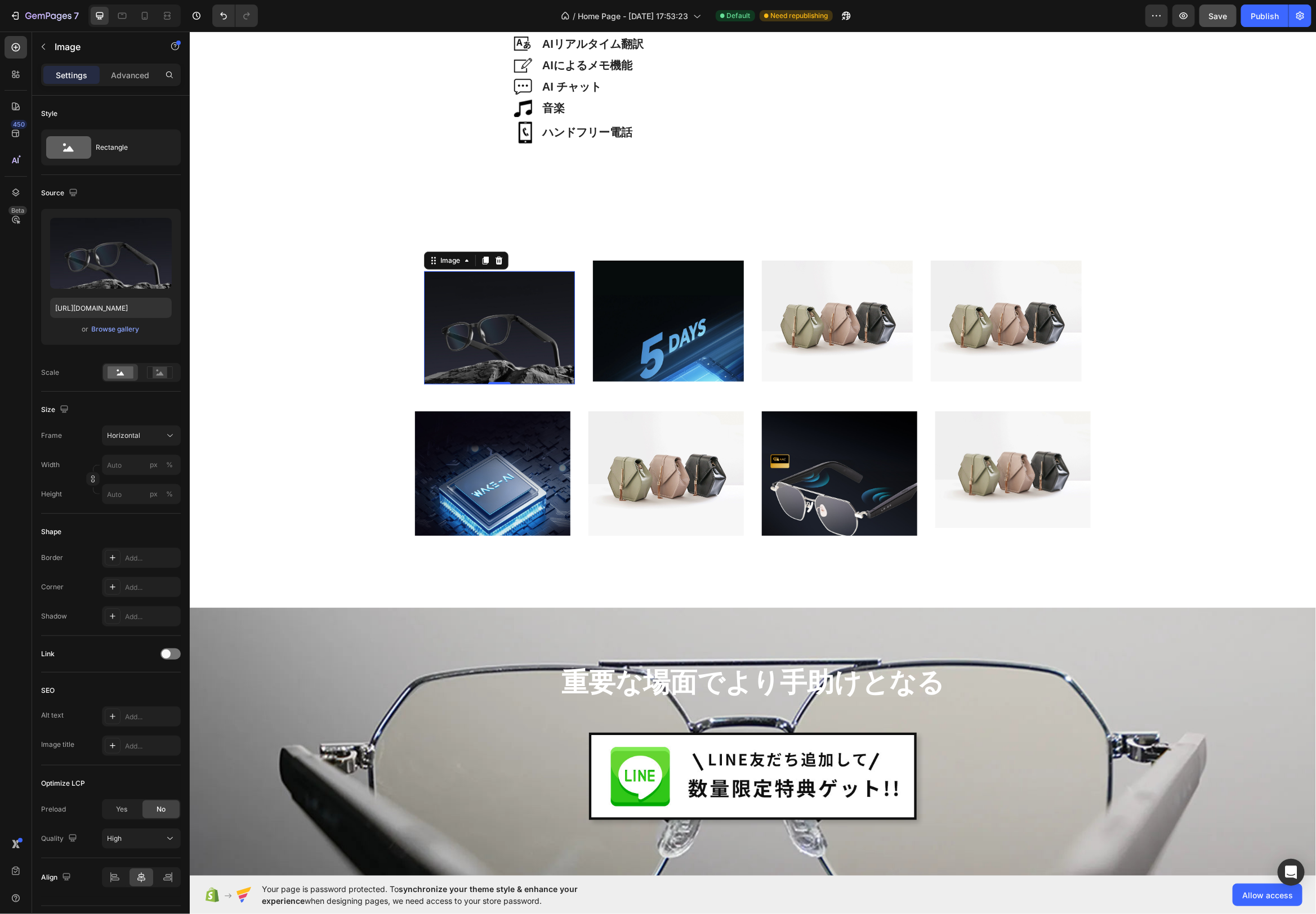
click at [520, 294] on img at bounding box center [499, 327] width 151 height 113
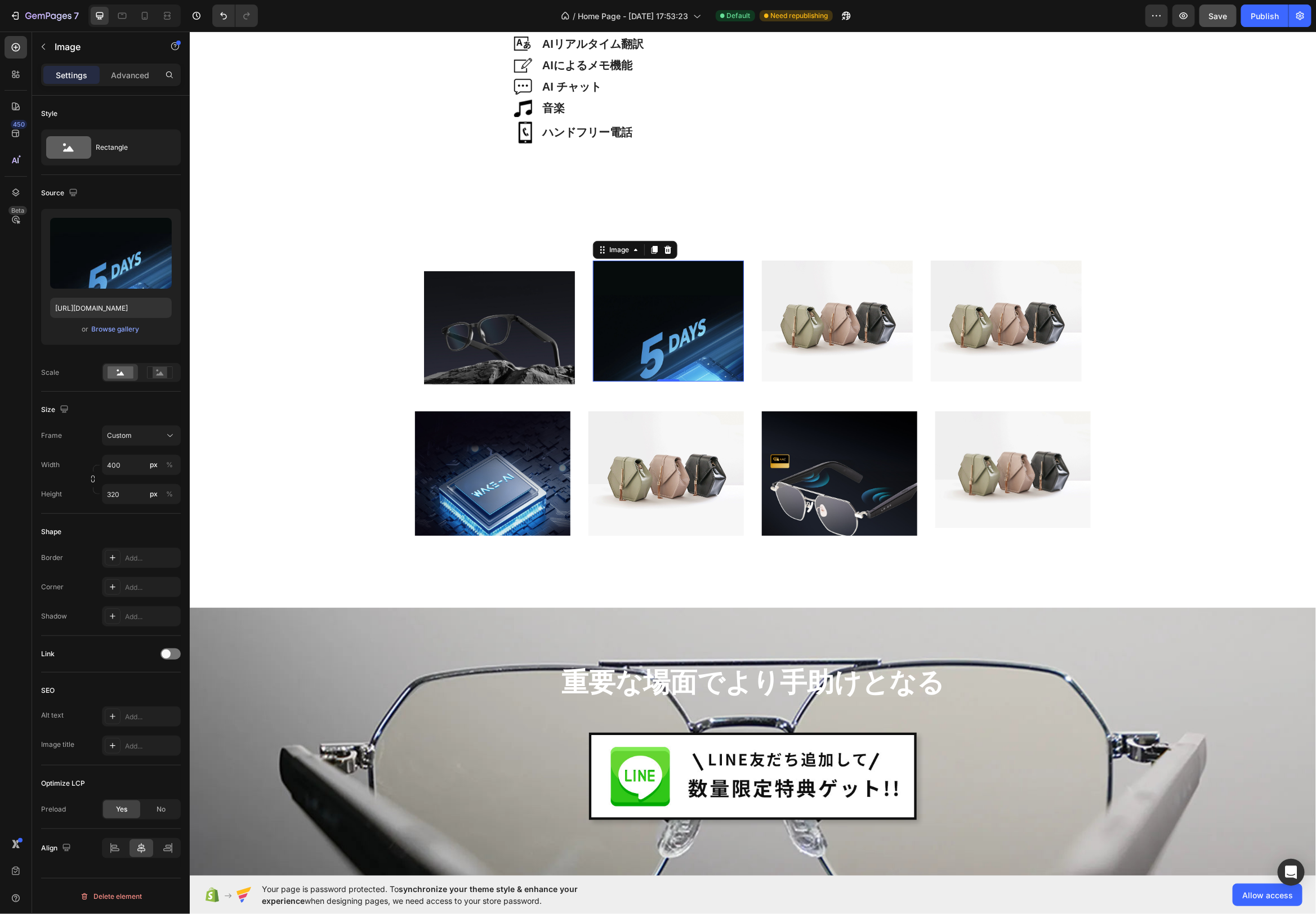
click at [706, 298] on img at bounding box center [668, 320] width 151 height 120
click at [526, 318] on img at bounding box center [499, 327] width 151 height 113
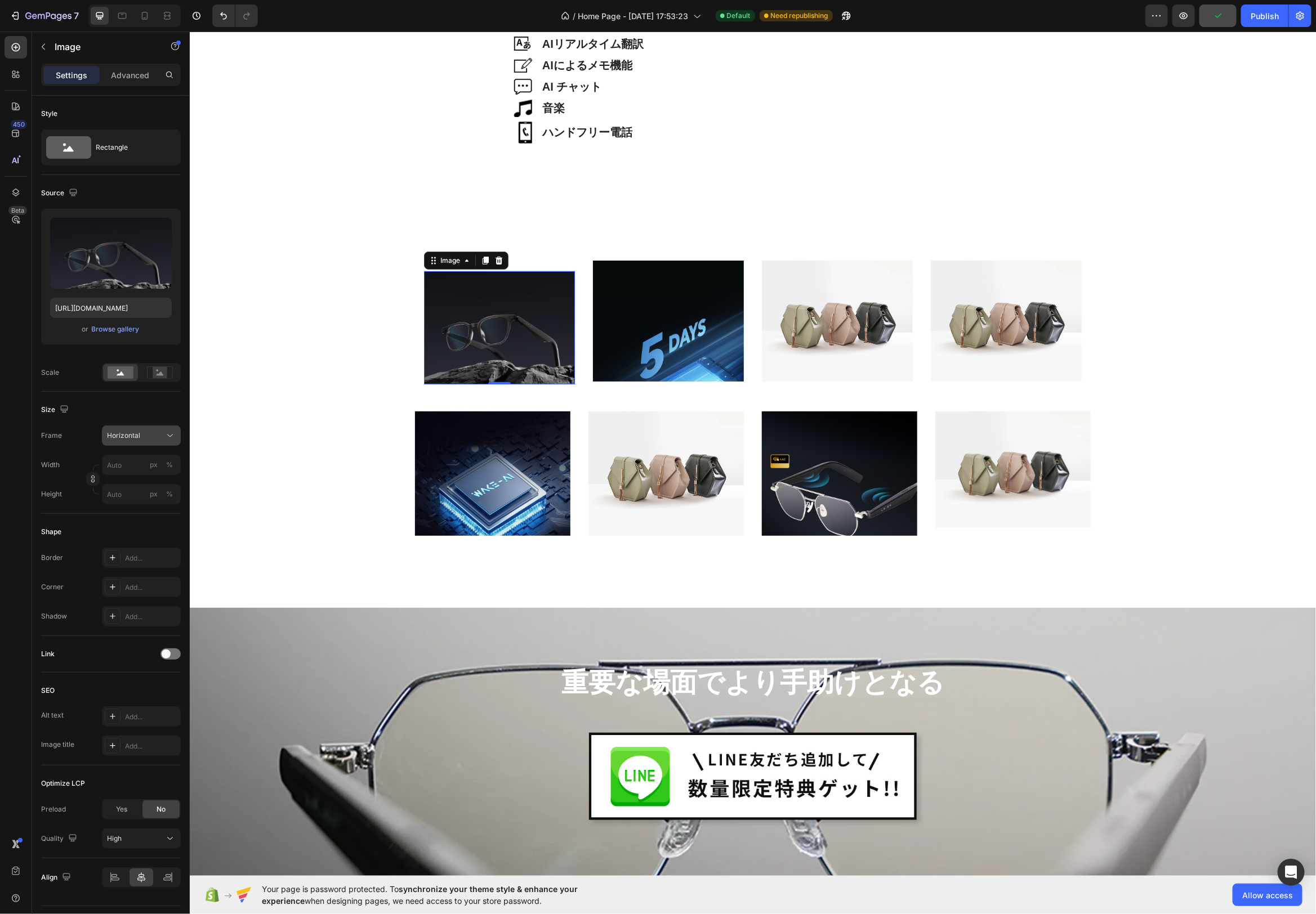
click at [143, 440] on div "Horizontal" at bounding box center [141, 435] width 69 height 11
click at [148, 546] on div "Custom 5:4" at bounding box center [139, 547] width 65 height 10
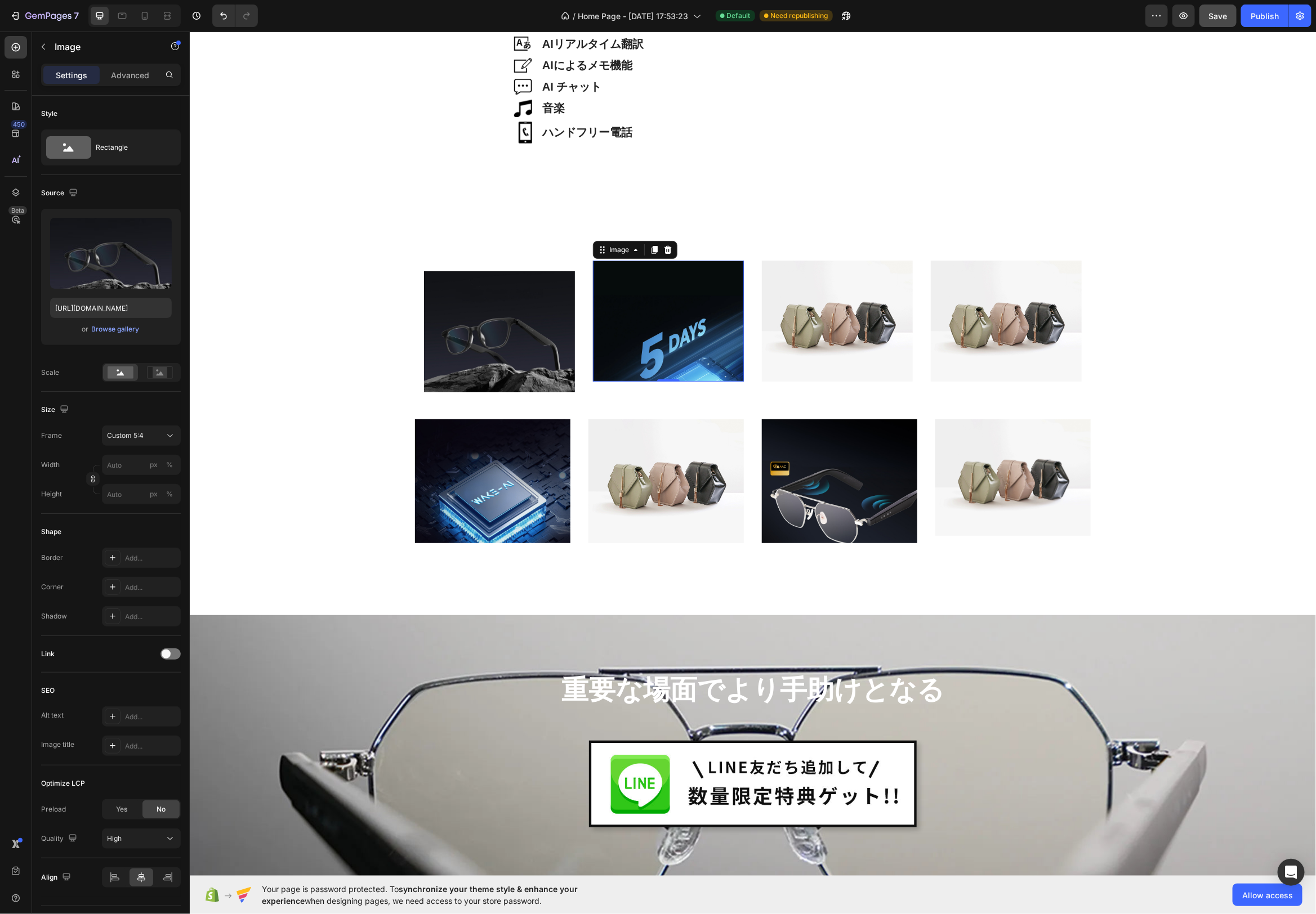
click at [649, 358] on img at bounding box center [668, 320] width 151 height 120
click at [540, 362] on img at bounding box center [499, 331] width 151 height 120
click at [709, 341] on img at bounding box center [668, 320] width 151 height 120
click at [596, 357] on img at bounding box center [668, 320] width 151 height 120
click at [538, 357] on img at bounding box center [499, 331] width 151 height 120
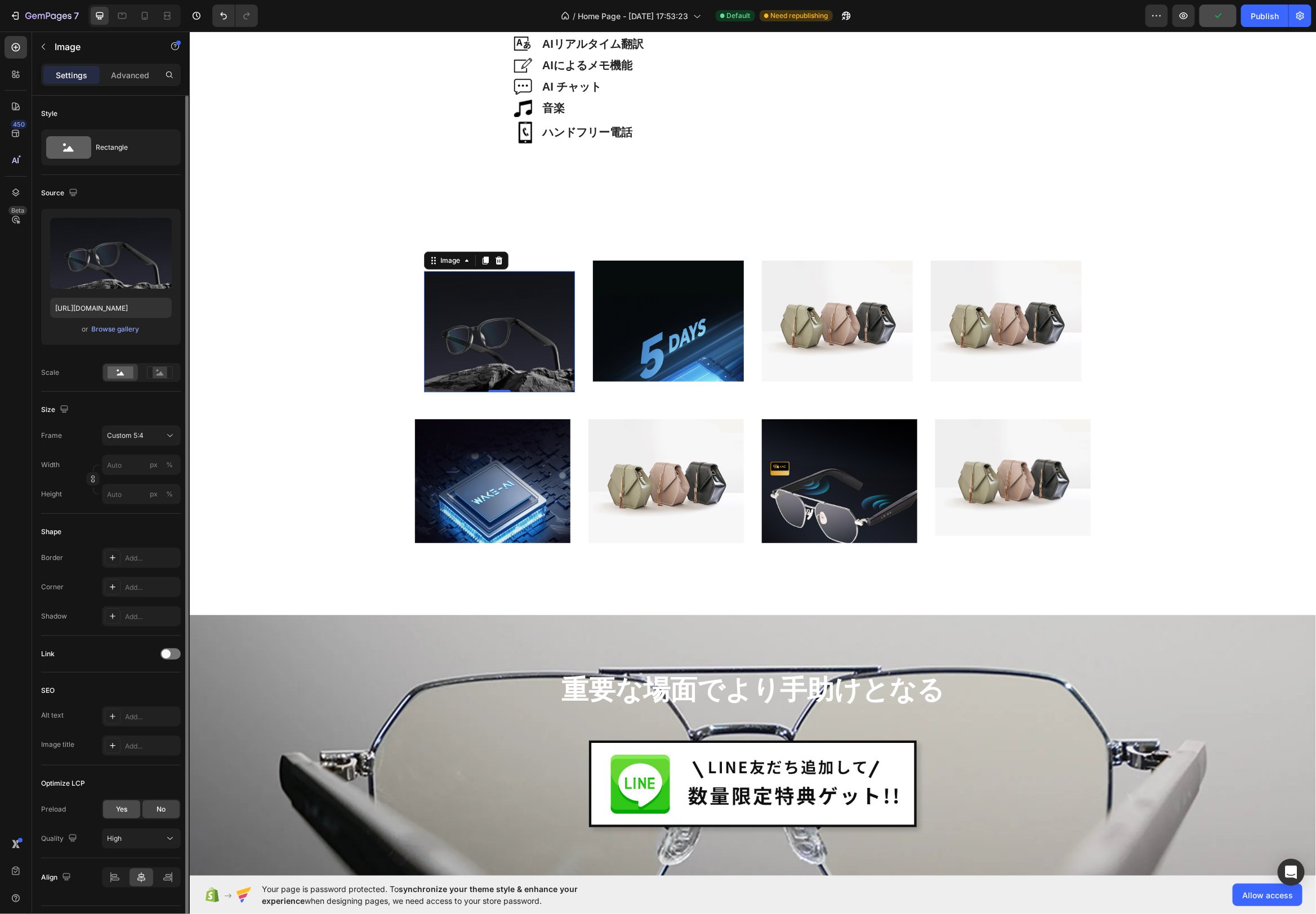
click at [120, 812] on span "Yes" at bounding box center [122, 810] width 11 height 10
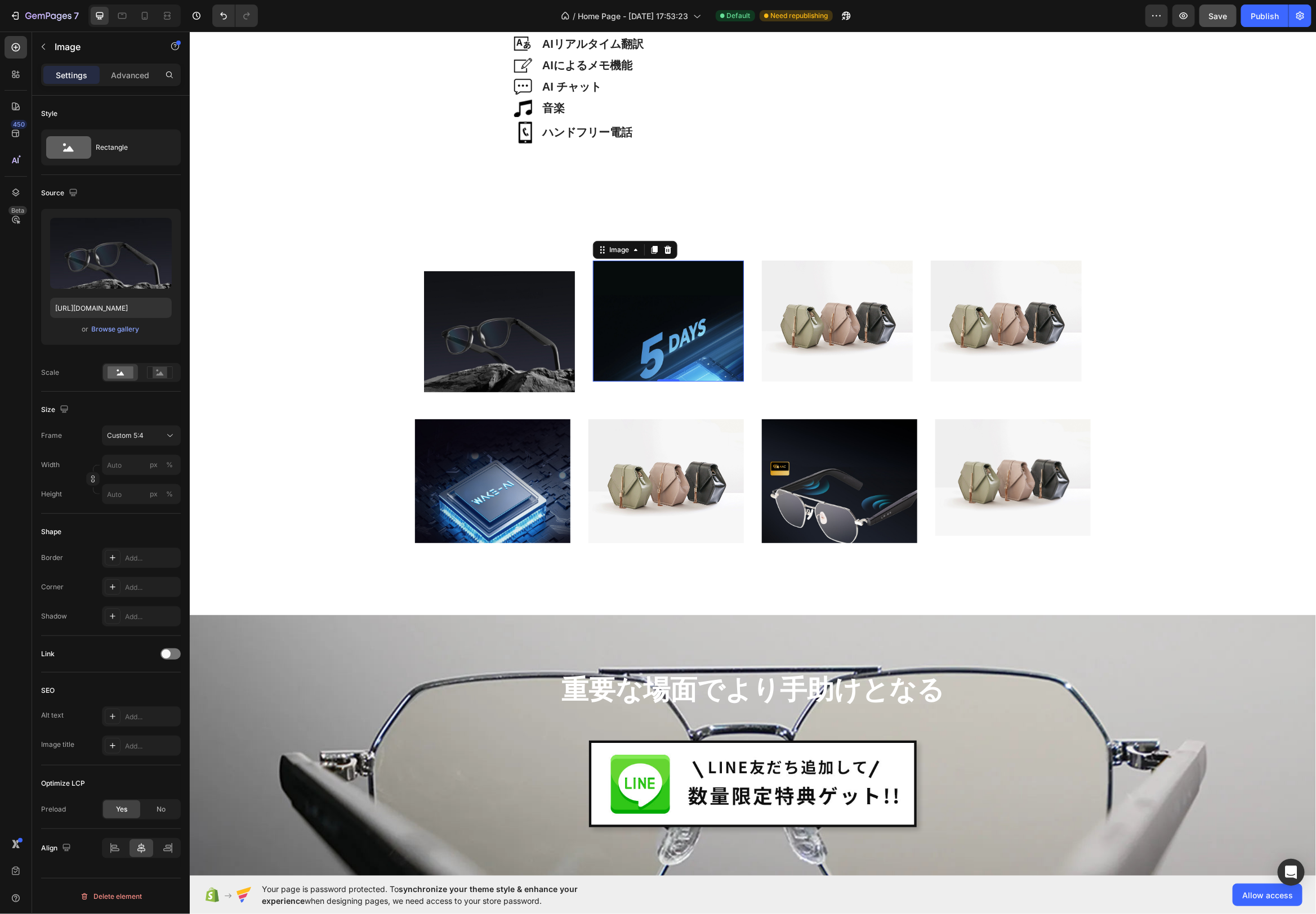
click at [693, 317] on img at bounding box center [668, 320] width 151 height 120
click at [558, 322] on img at bounding box center [499, 331] width 151 height 120
click at [699, 322] on img at bounding box center [668, 320] width 151 height 120
click at [557, 338] on img at bounding box center [499, 331] width 151 height 120
click at [129, 471] on input "px %" at bounding box center [141, 465] width 79 height 20
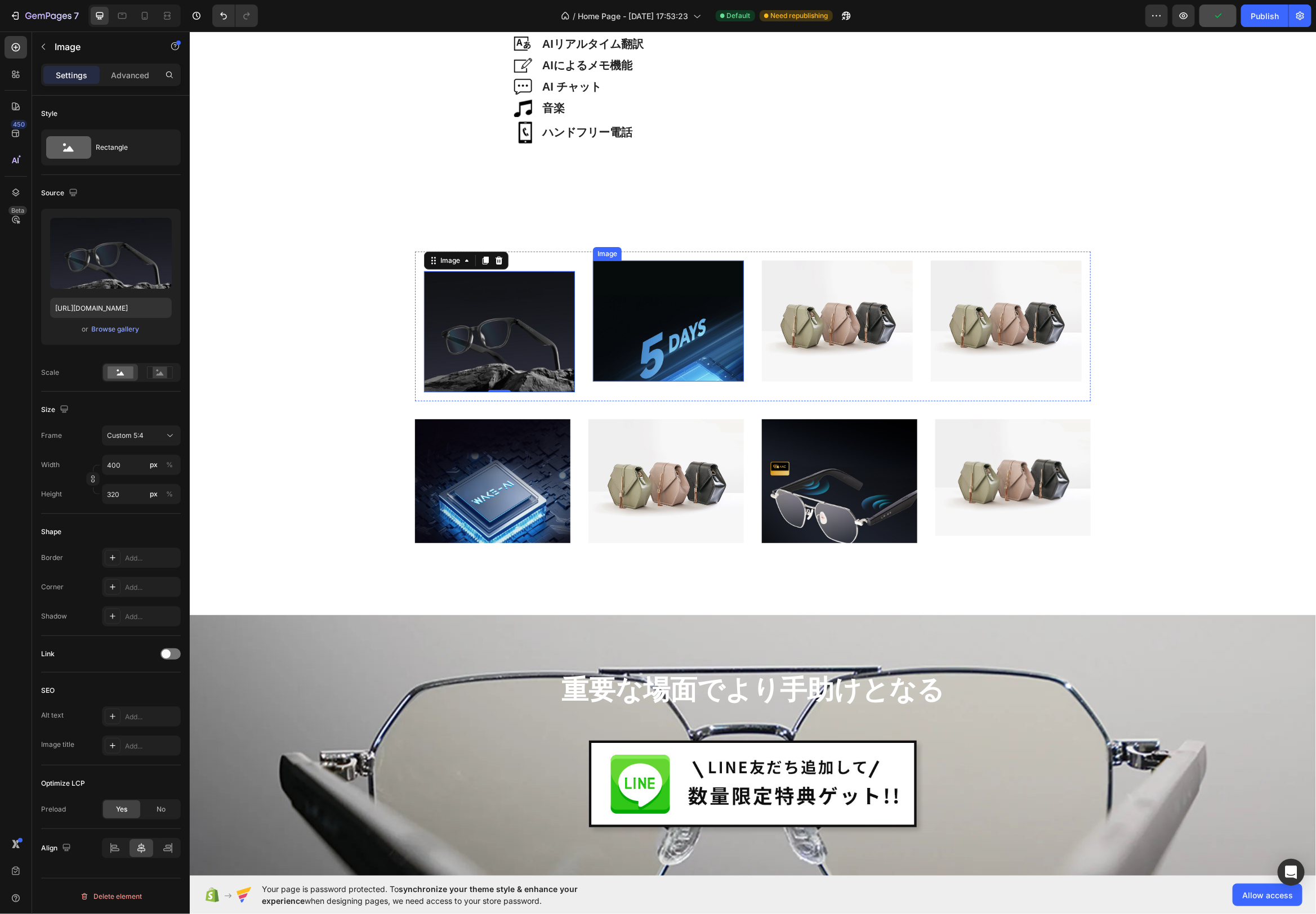
click at [630, 336] on img at bounding box center [668, 320] width 151 height 120
click at [528, 350] on img at bounding box center [499, 331] width 151 height 120
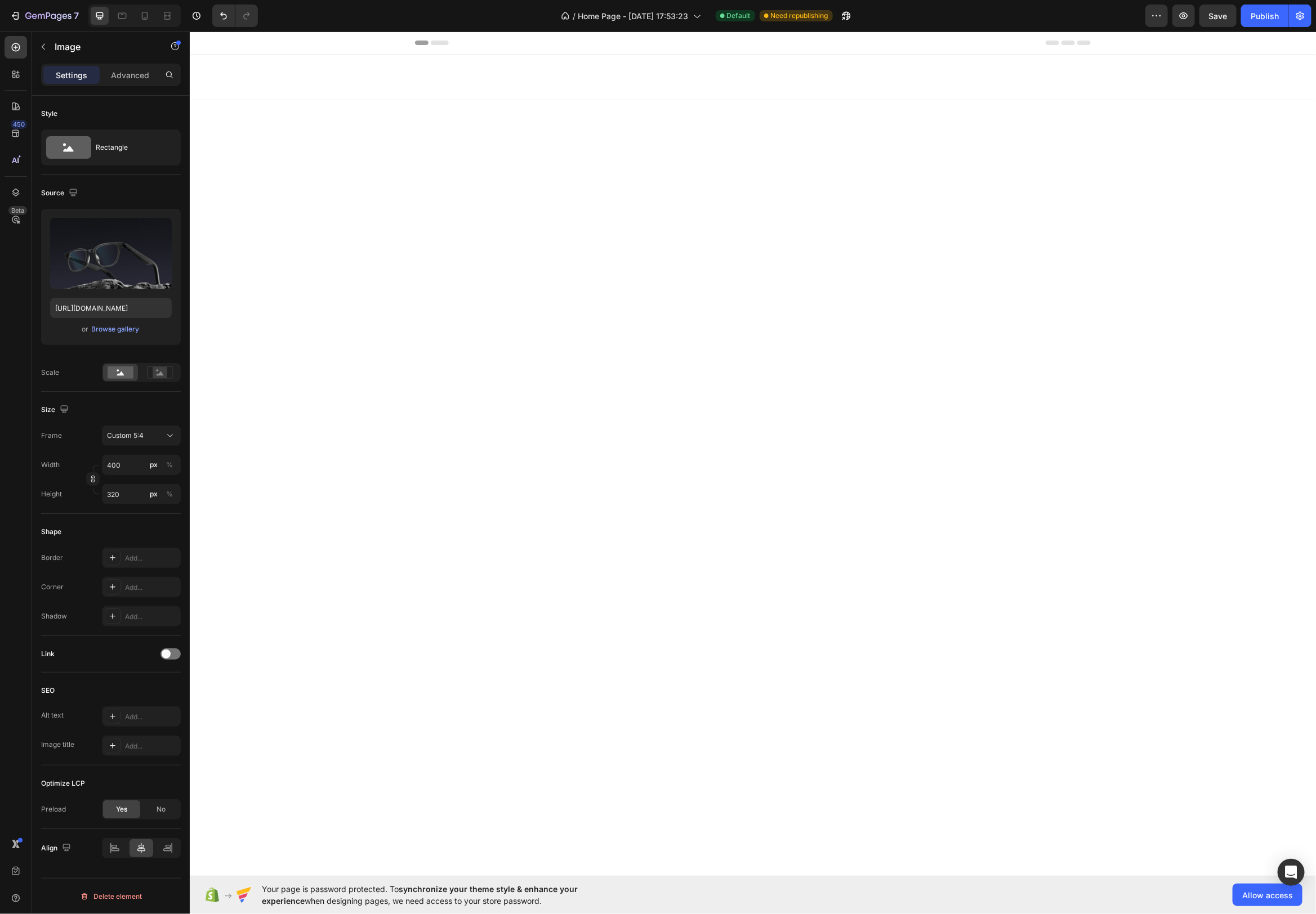
scroll to position [2726, 0]
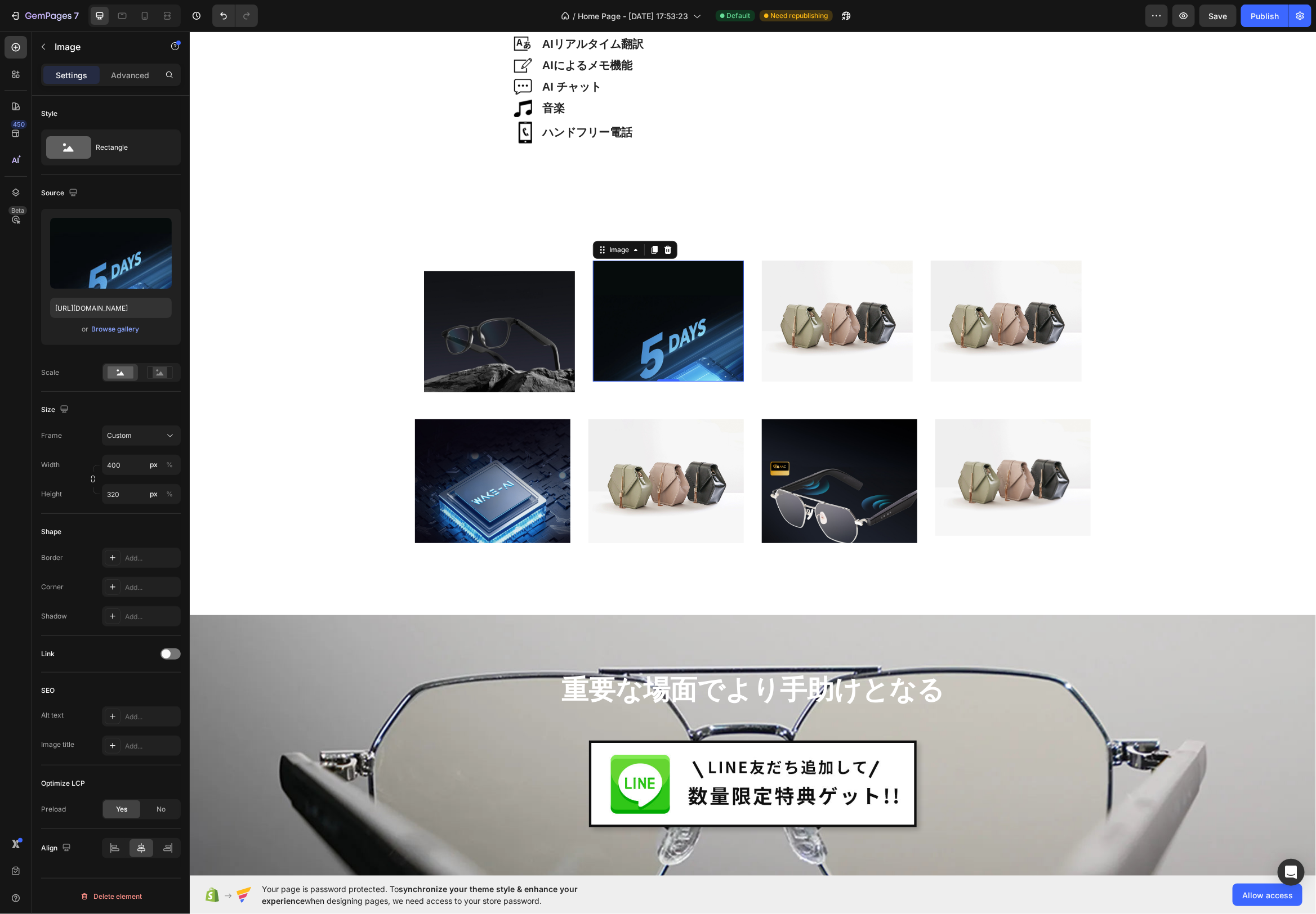
click at [681, 336] on img at bounding box center [668, 320] width 151 height 120
click at [543, 354] on img at bounding box center [499, 331] width 151 height 120
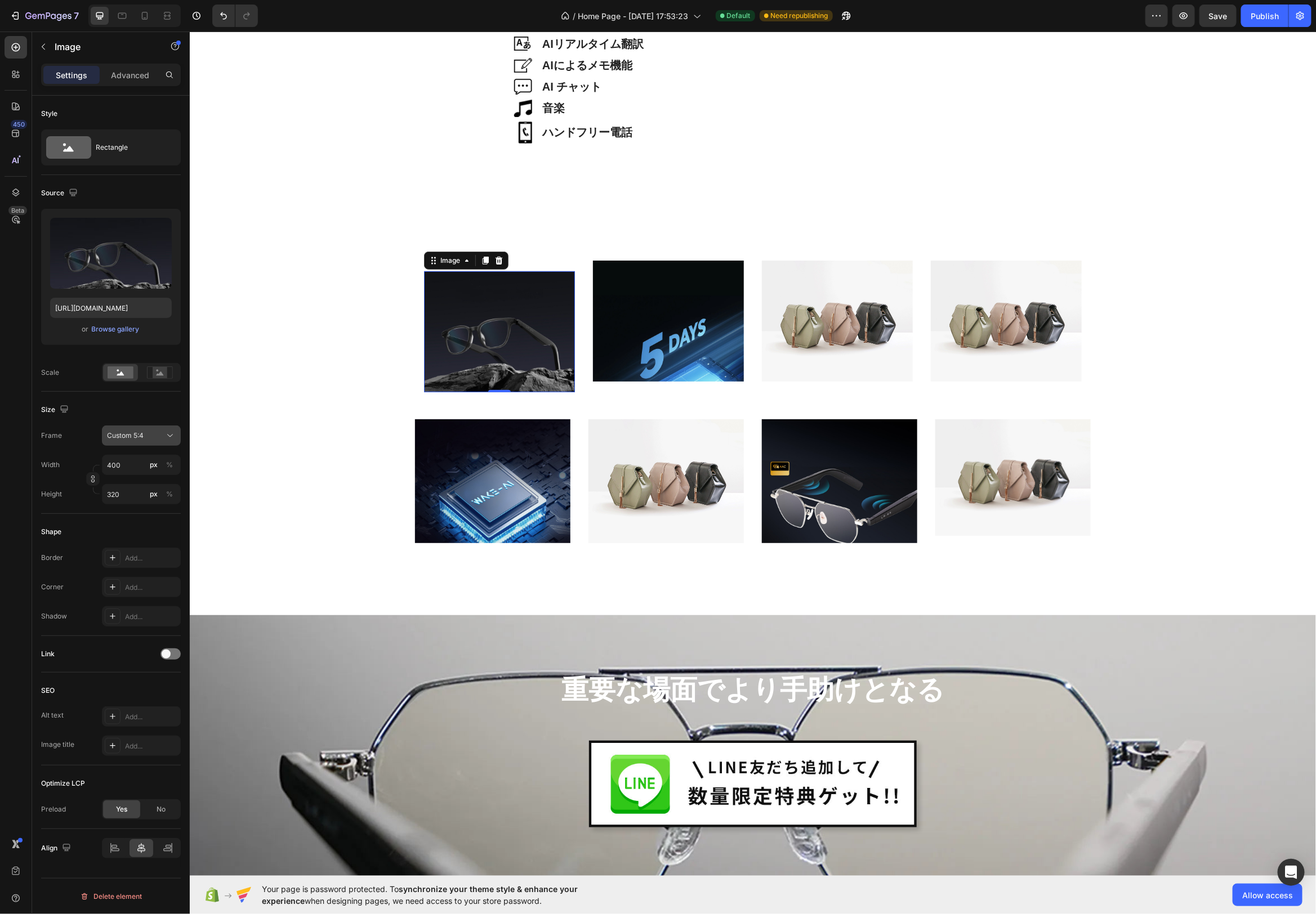
click at [134, 439] on div "Custom 5:4" at bounding box center [141, 435] width 69 height 11
click at [140, 550] on div "Custom 5:4" at bounding box center [139, 547] width 65 height 10
click at [175, 437] on icon at bounding box center [170, 435] width 11 height 11
click at [161, 527] on div "Original" at bounding box center [139, 527] width 65 height 10
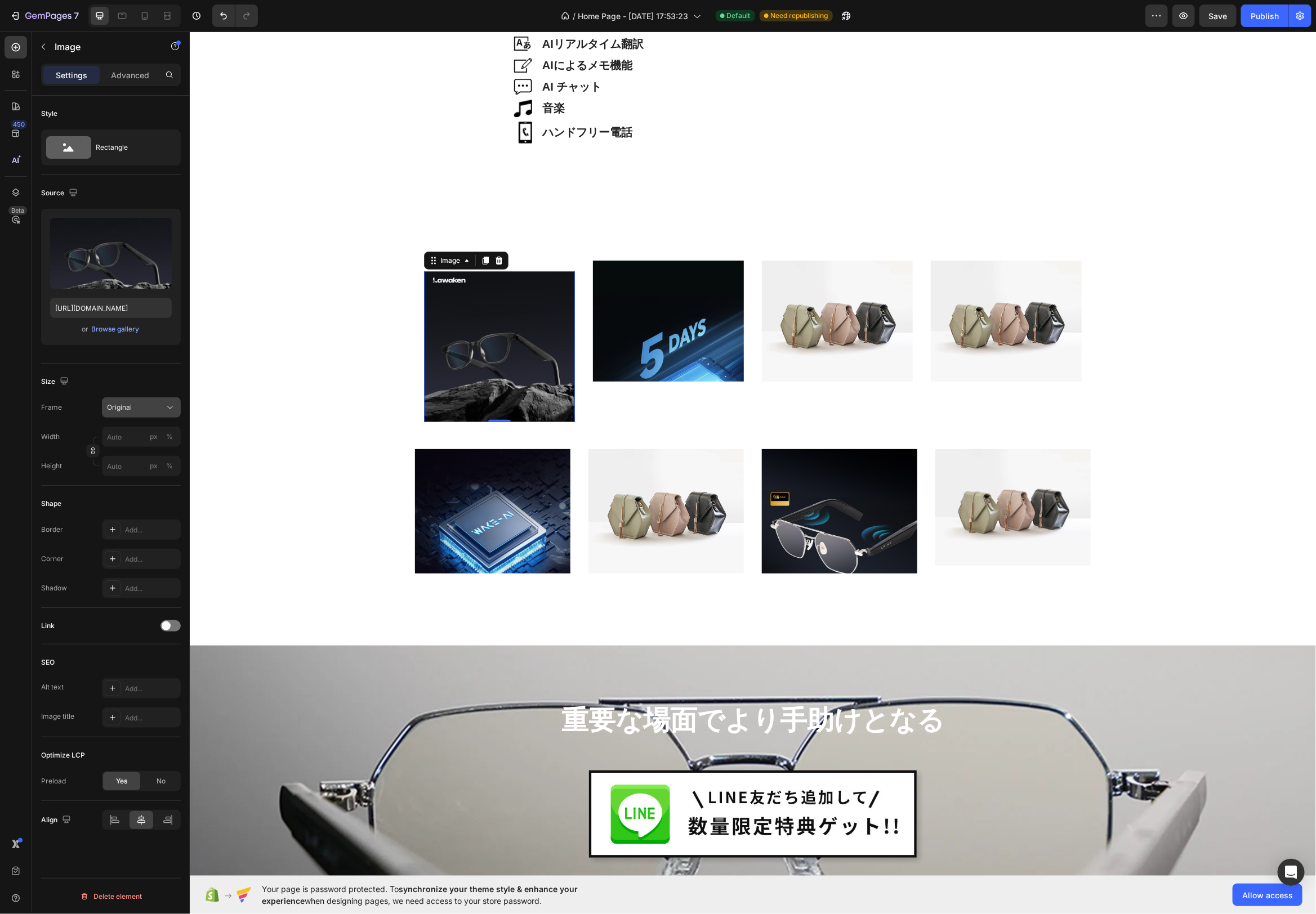
click at [170, 410] on icon at bounding box center [170, 408] width 11 height 11
click at [168, 434] on icon at bounding box center [166, 435] width 11 height 11
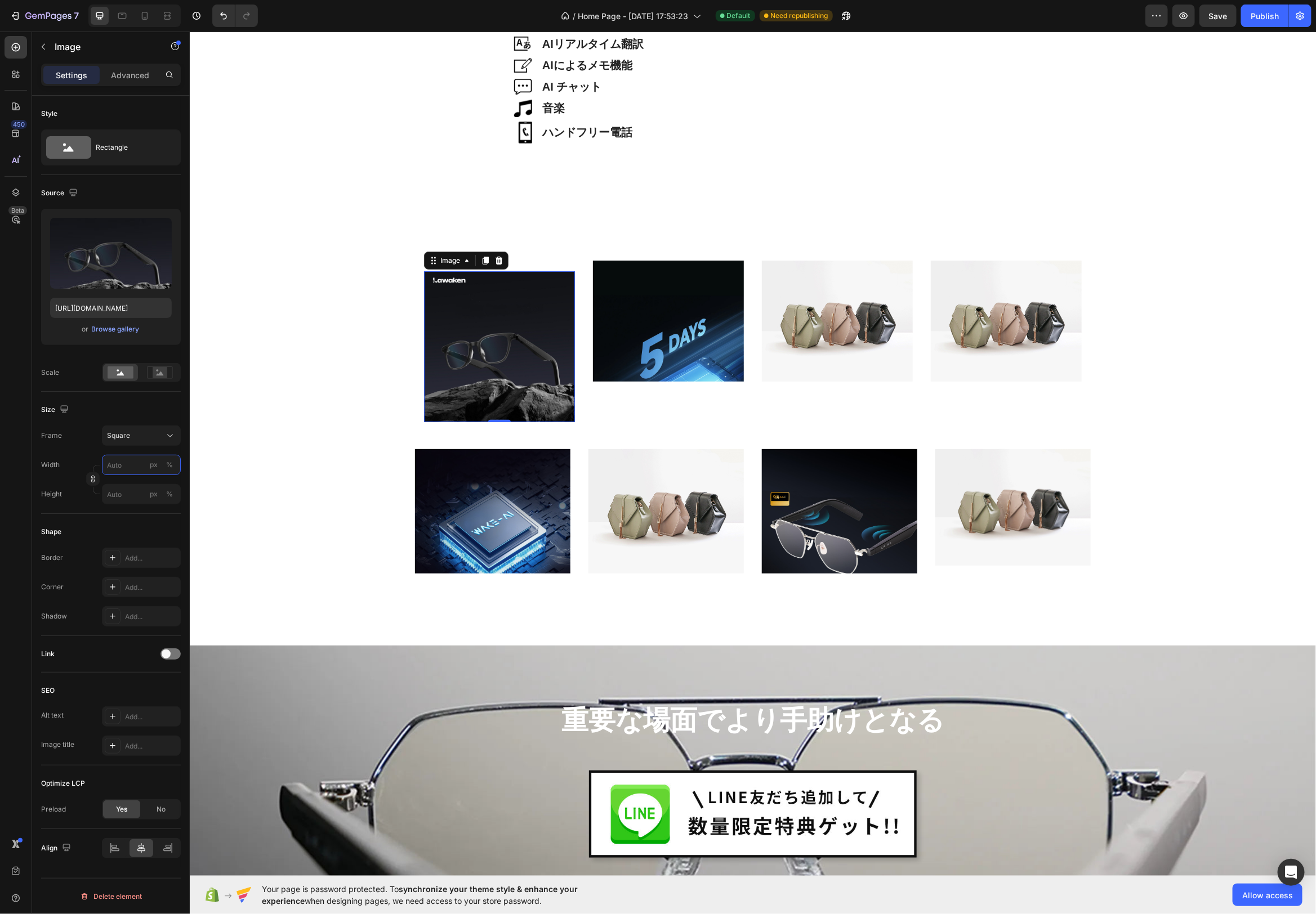
click at [148, 473] on input "px %" at bounding box center [141, 465] width 79 height 20
type input "4"
type input "40"
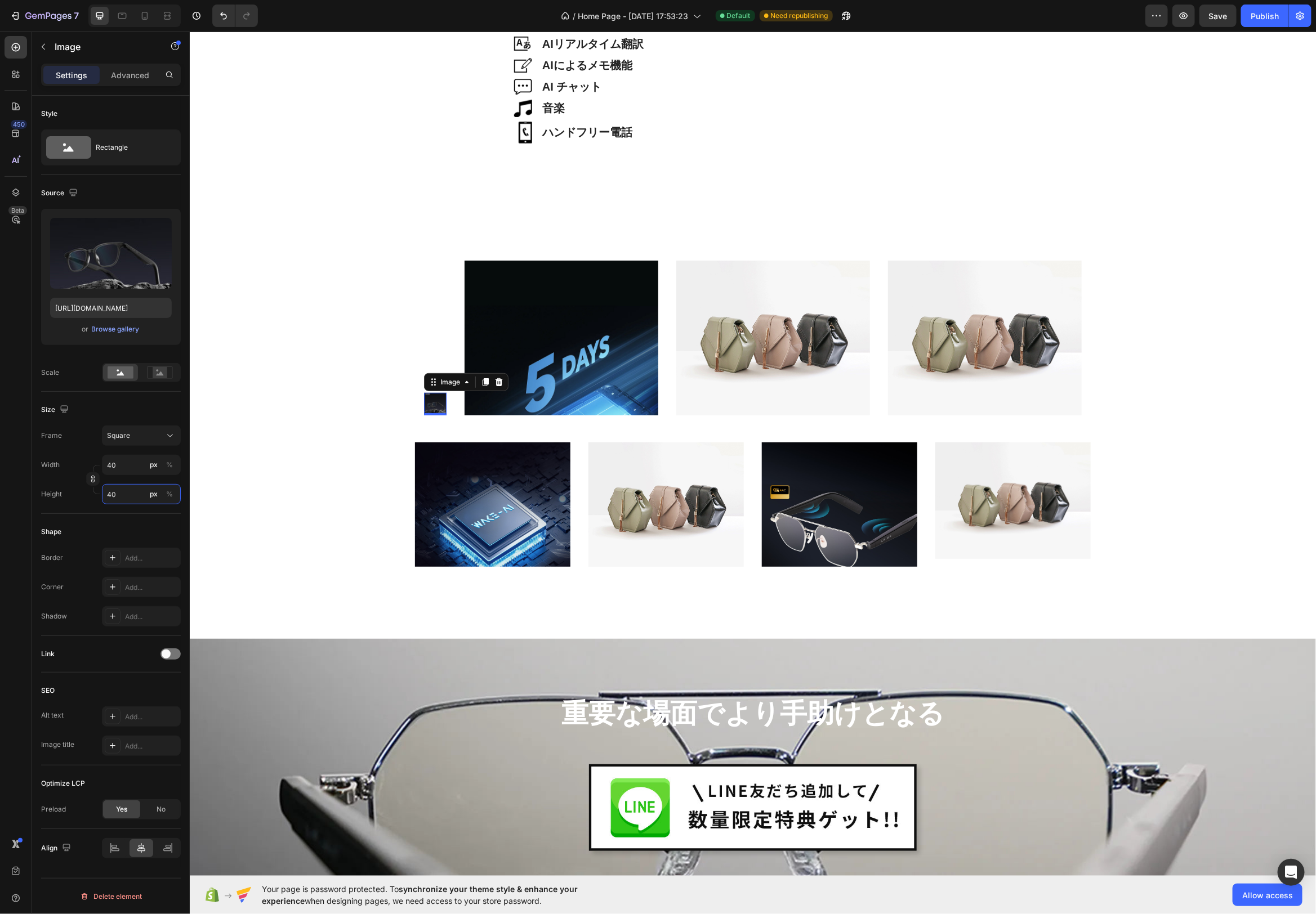
click at [136, 492] on input "40" at bounding box center [141, 494] width 79 height 20
click at [137, 476] on div "Width 40 px % Height 40 px %" at bounding box center [111, 479] width 140 height 49
click at [139, 467] on input "40" at bounding box center [141, 465] width 79 height 20
click at [137, 464] on input "40" at bounding box center [141, 465] width 79 height 20
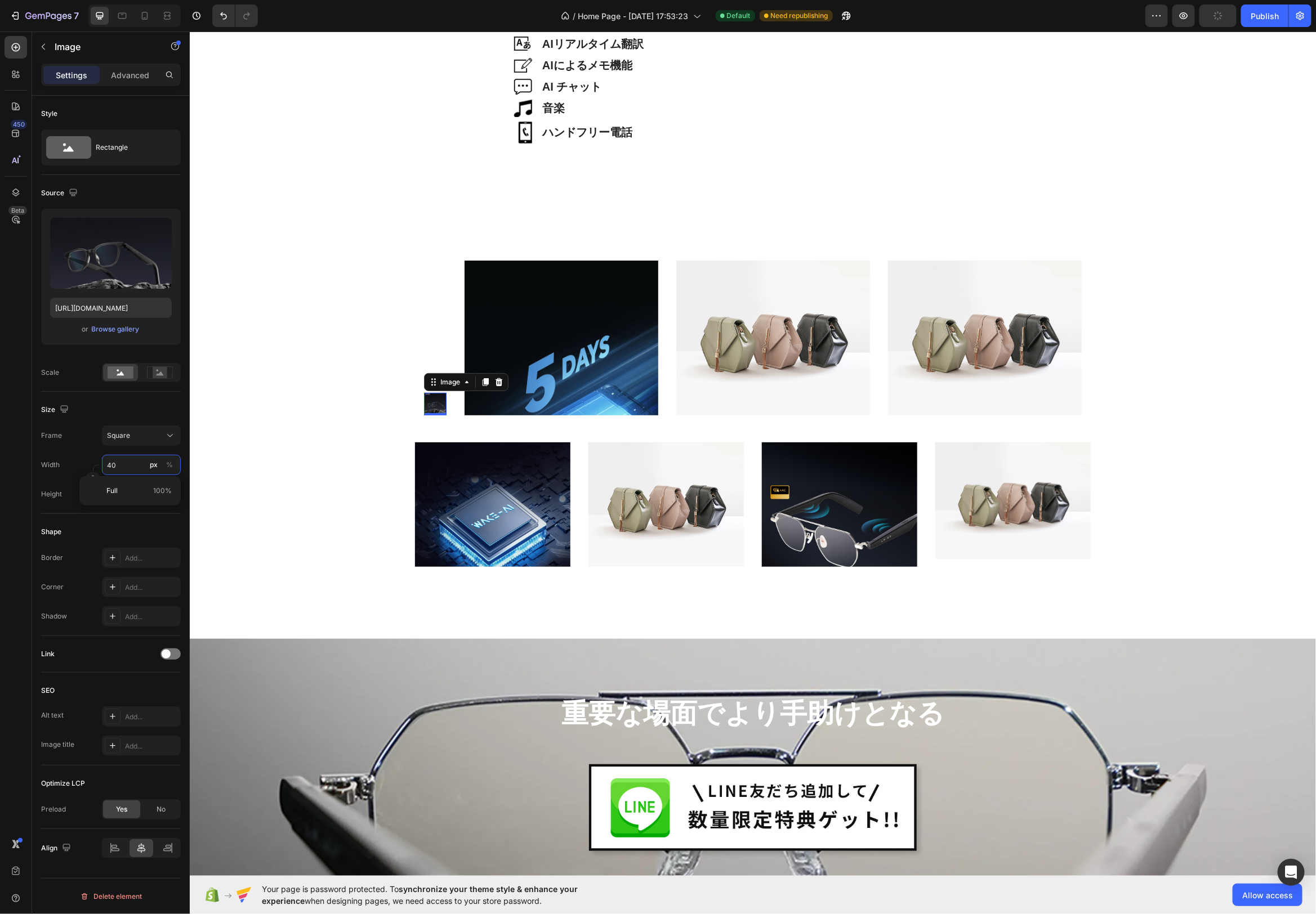
type input "400"
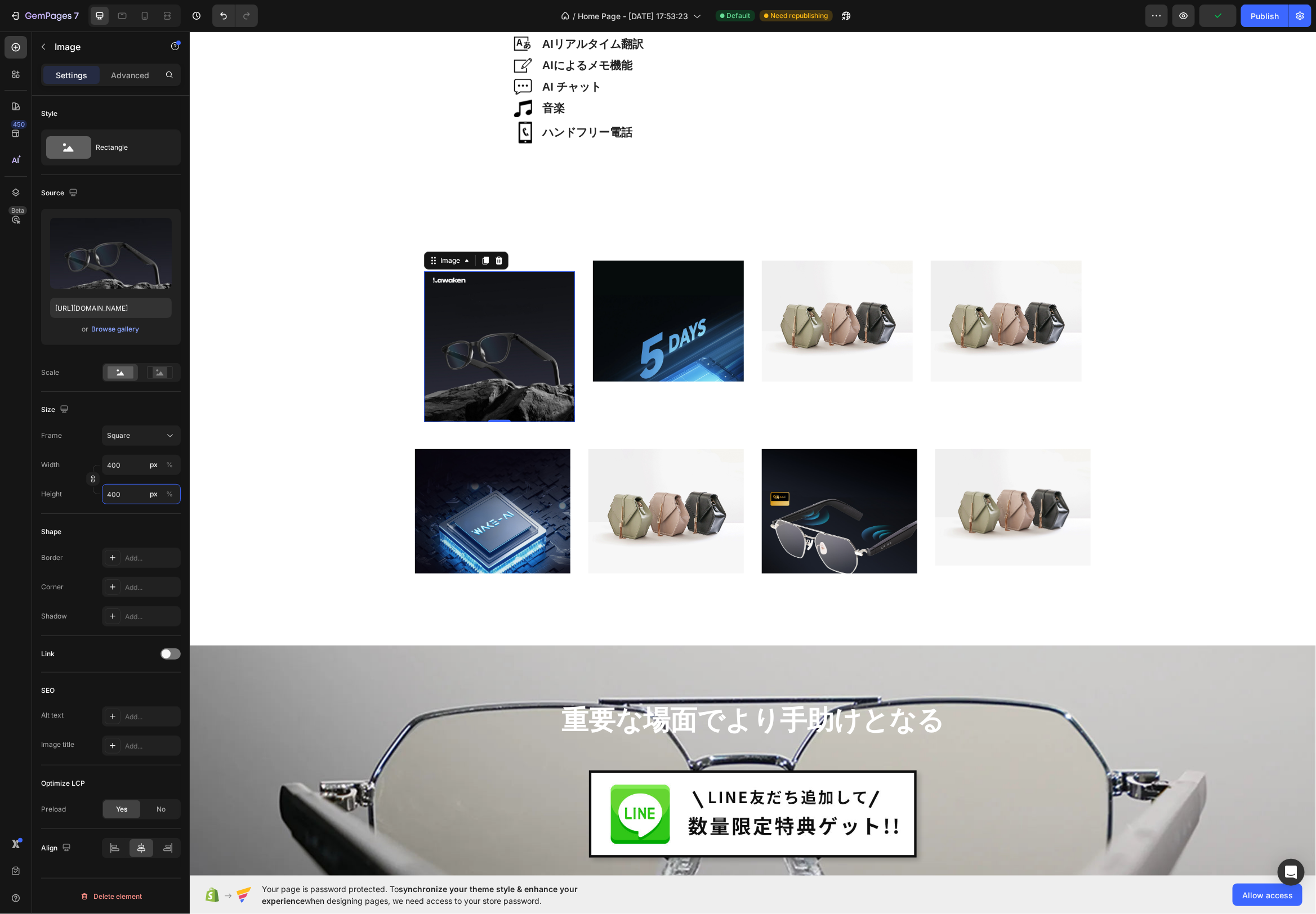
click at [140, 496] on input "400" at bounding box center [141, 494] width 79 height 20
type input "3"
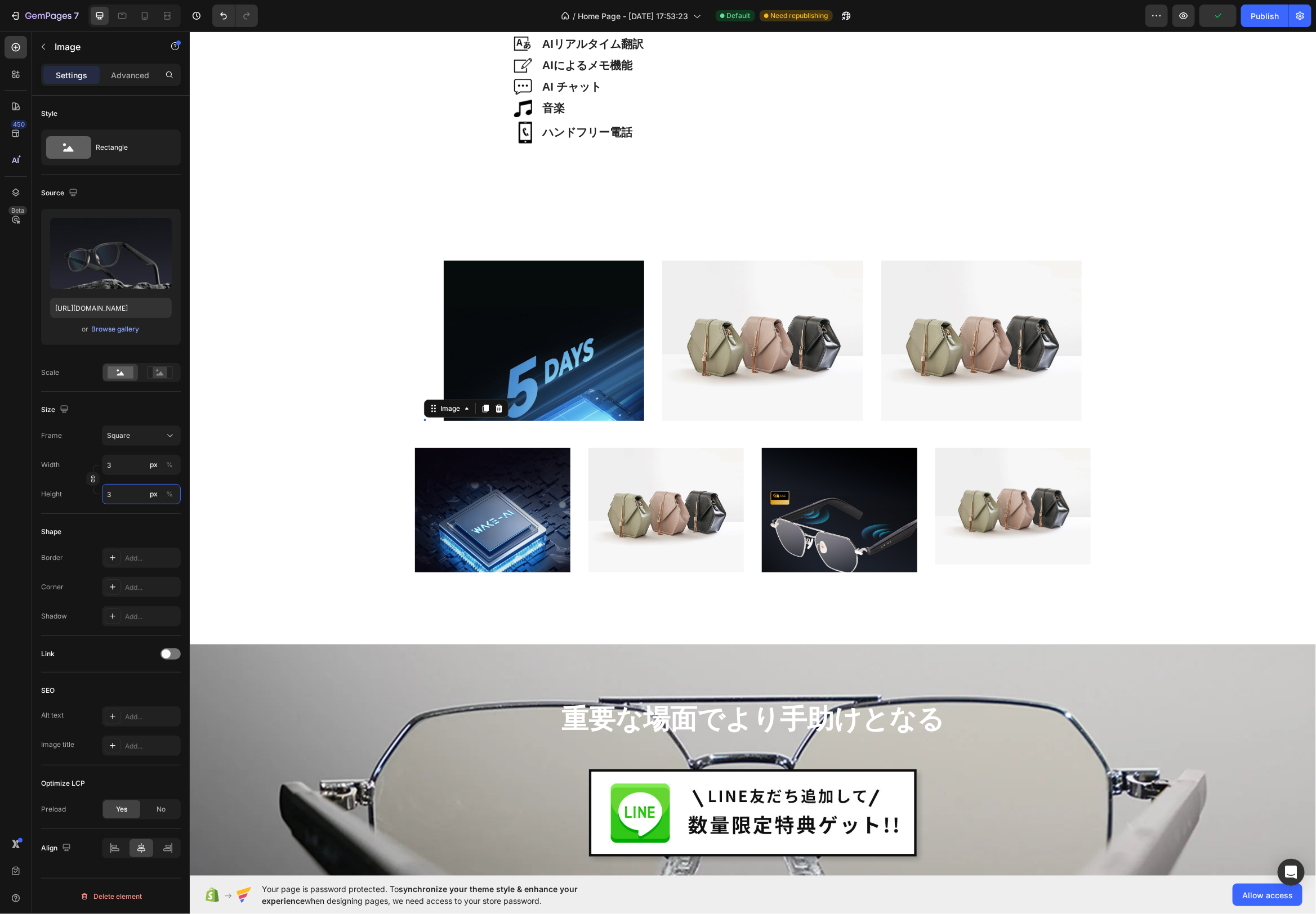
type input "31"
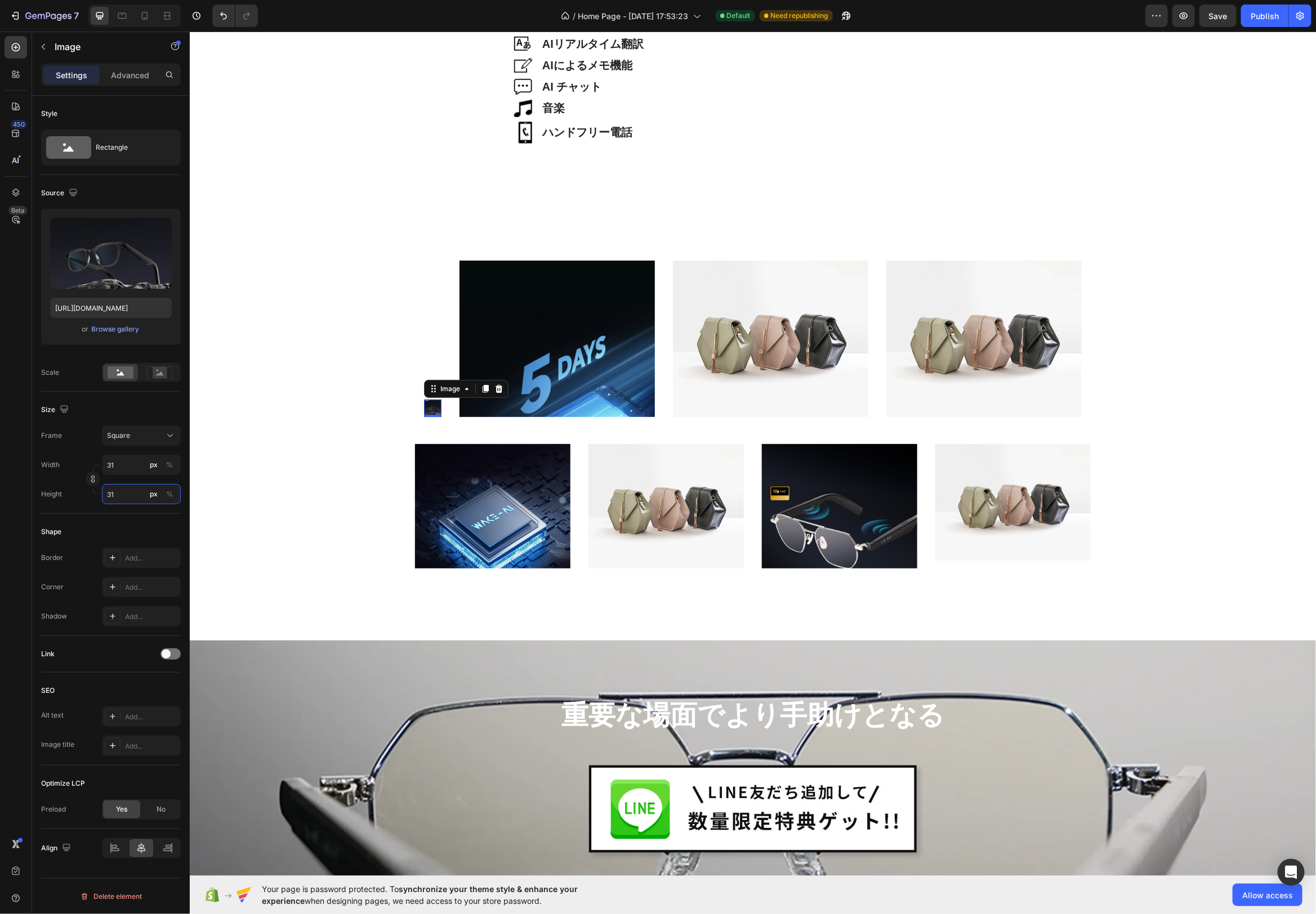
type input "3"
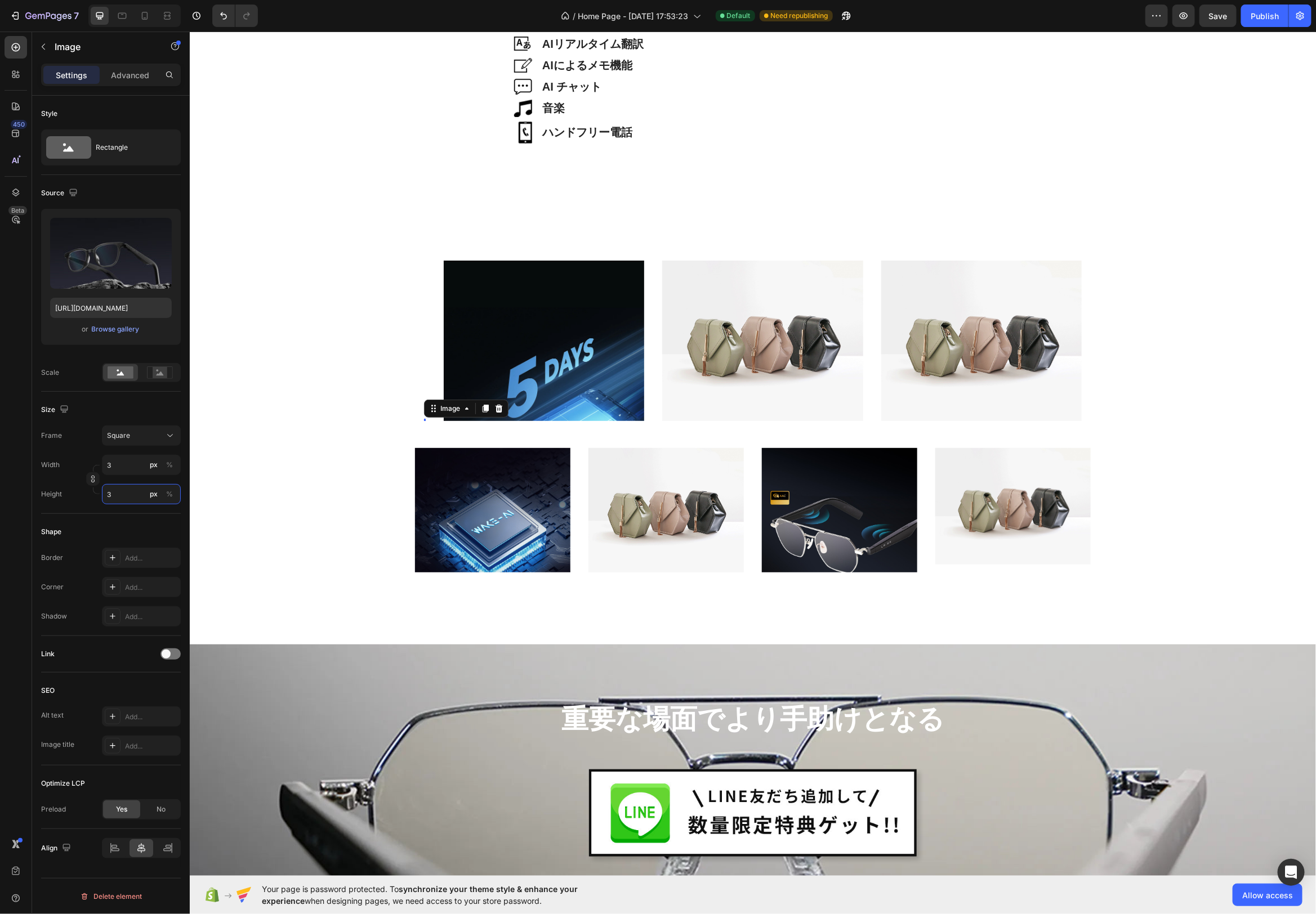
type input "32"
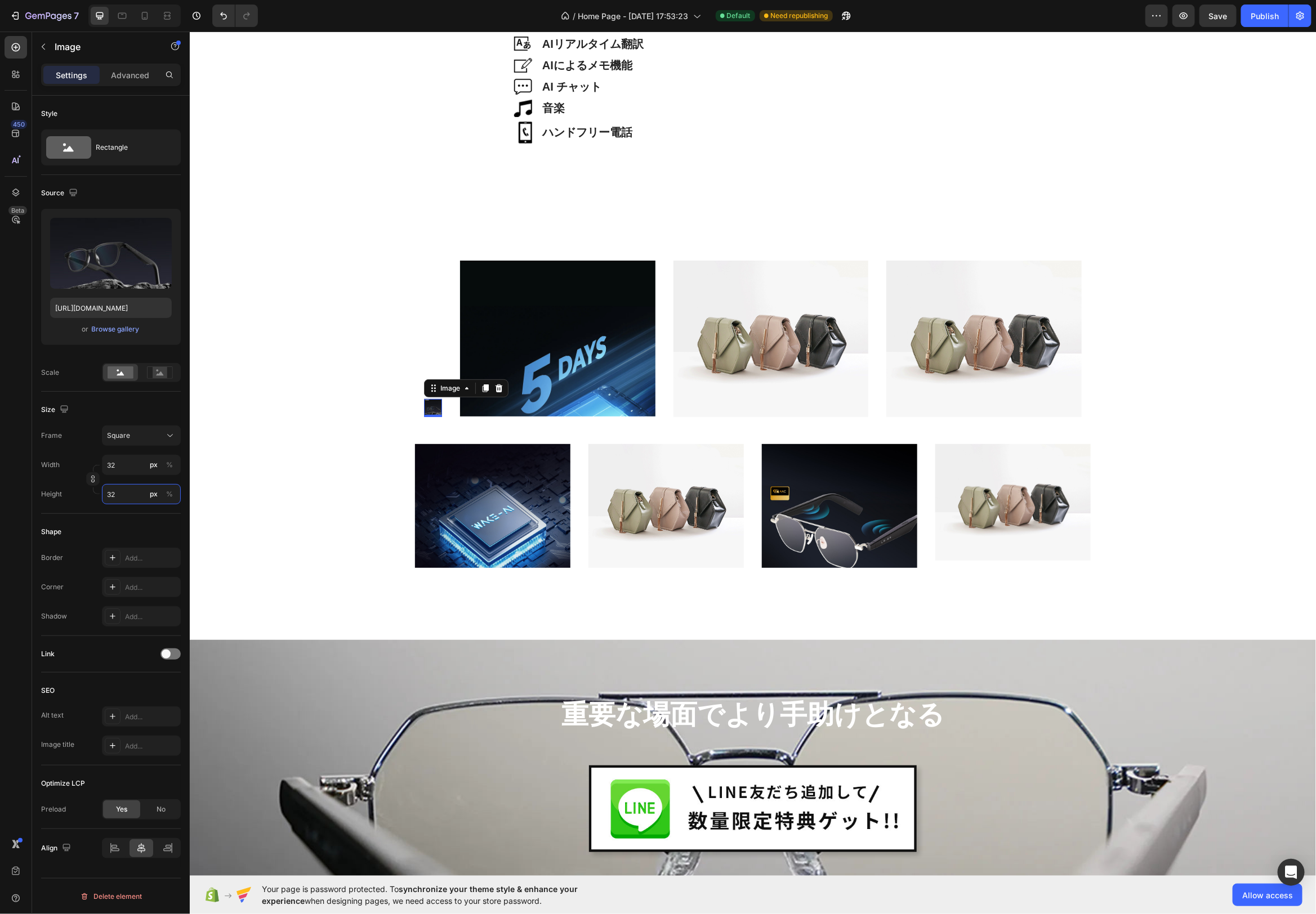
type input "320"
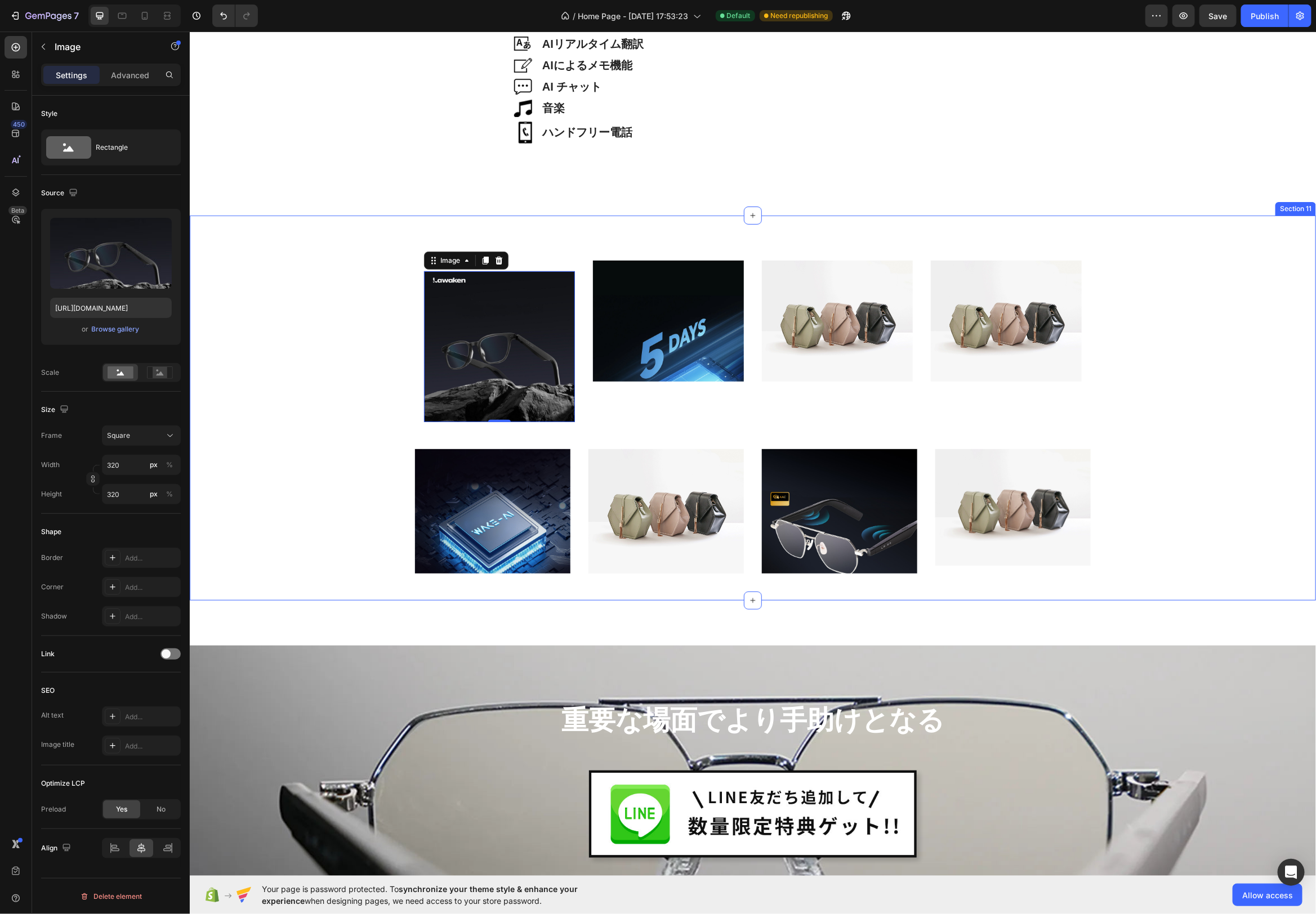
click at [413, 377] on div "軽量38g Heading Hero Banner Image 0 Image Image Image Row Image Image Image Image…" at bounding box center [752, 412] width 1109 height 322
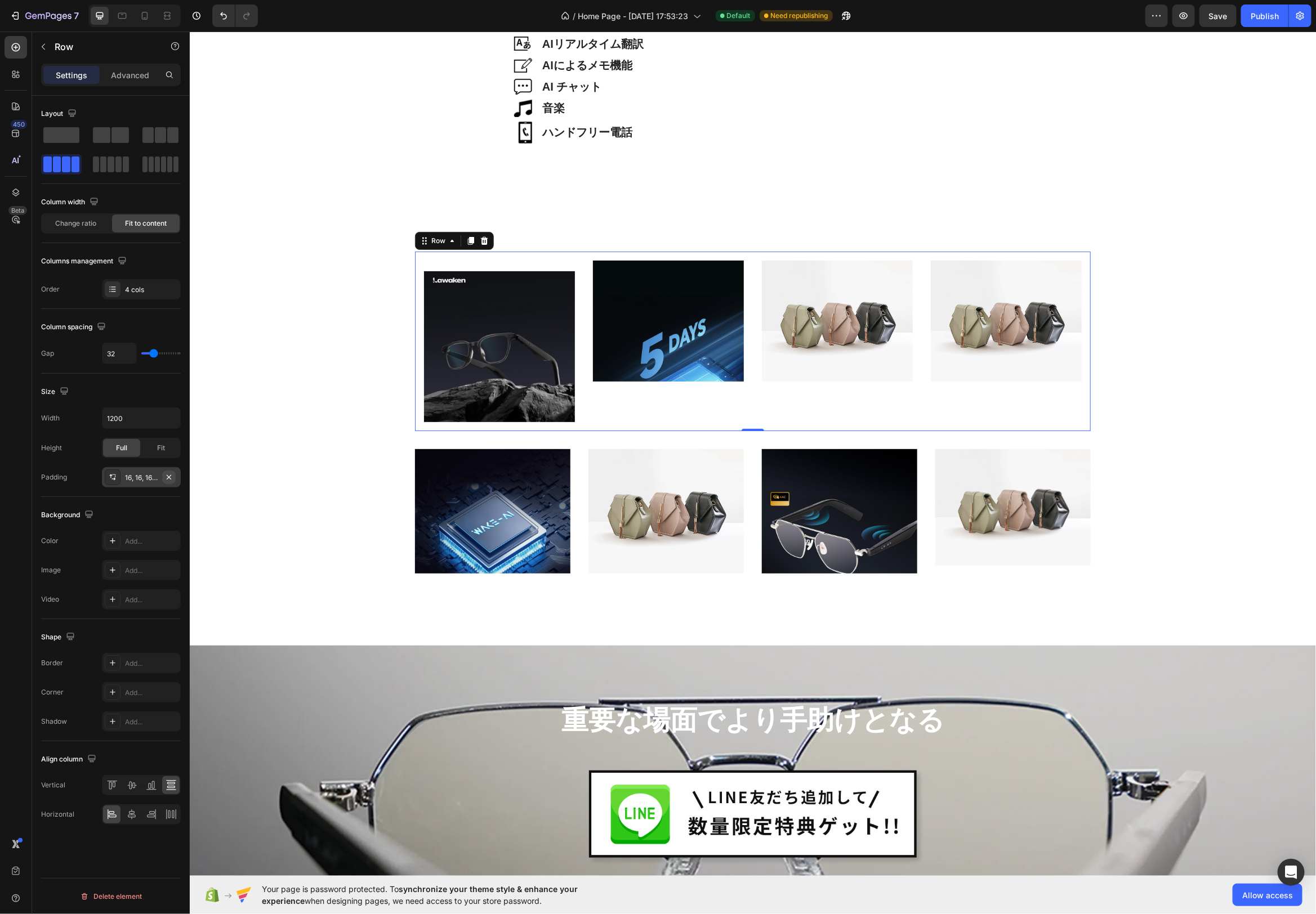
click at [166, 475] on icon "button" at bounding box center [169, 477] width 9 height 9
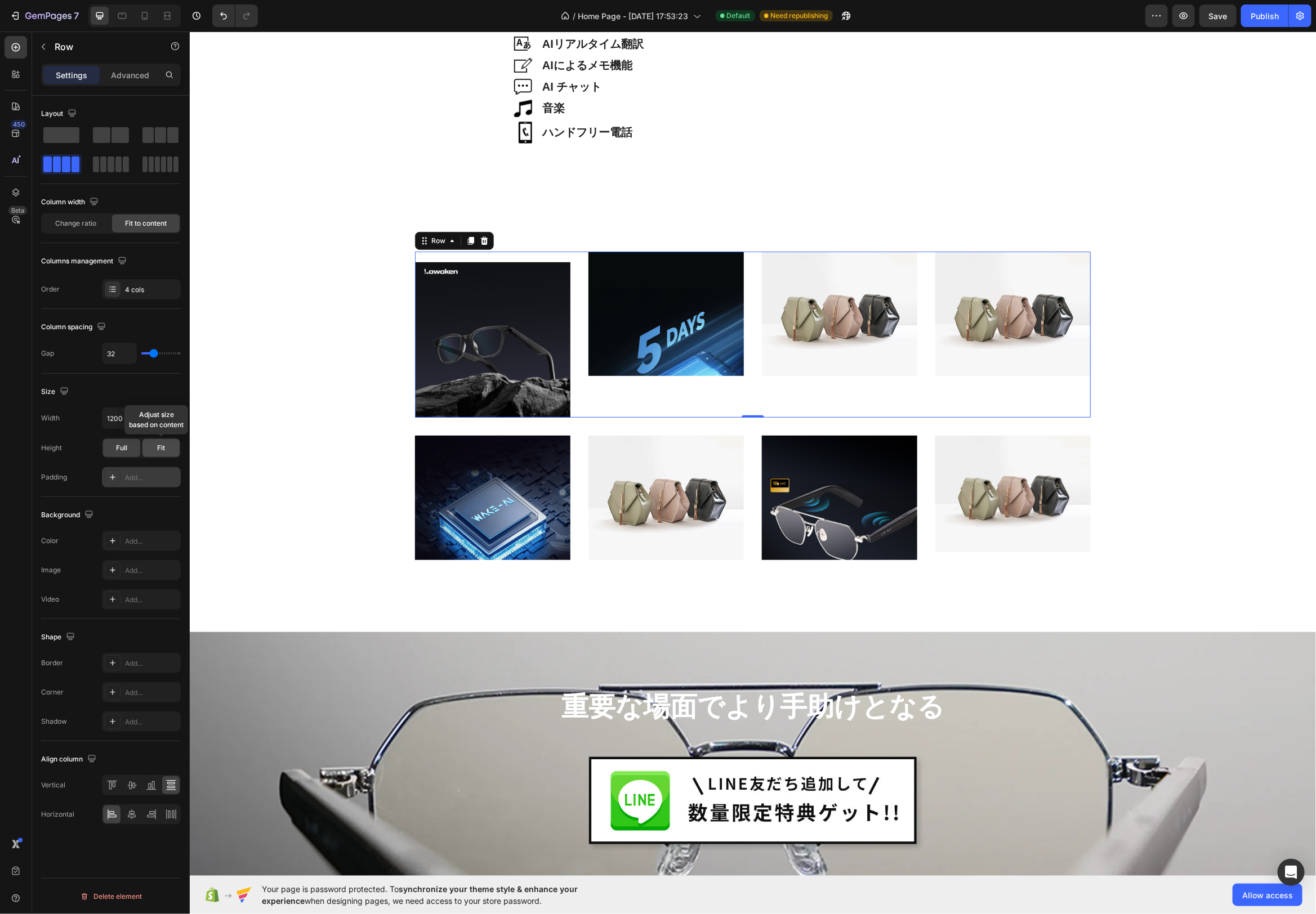
click at [162, 445] on span "Fit" at bounding box center [161, 448] width 8 height 10
drag, startPoint x: 162, startPoint y: 445, endPoint x: 127, endPoint y: 446, distance: 35.0
click at [162, 445] on span "Fit" at bounding box center [161, 448] width 8 height 10
click at [123, 446] on span "Full" at bounding box center [122, 448] width 11 height 10
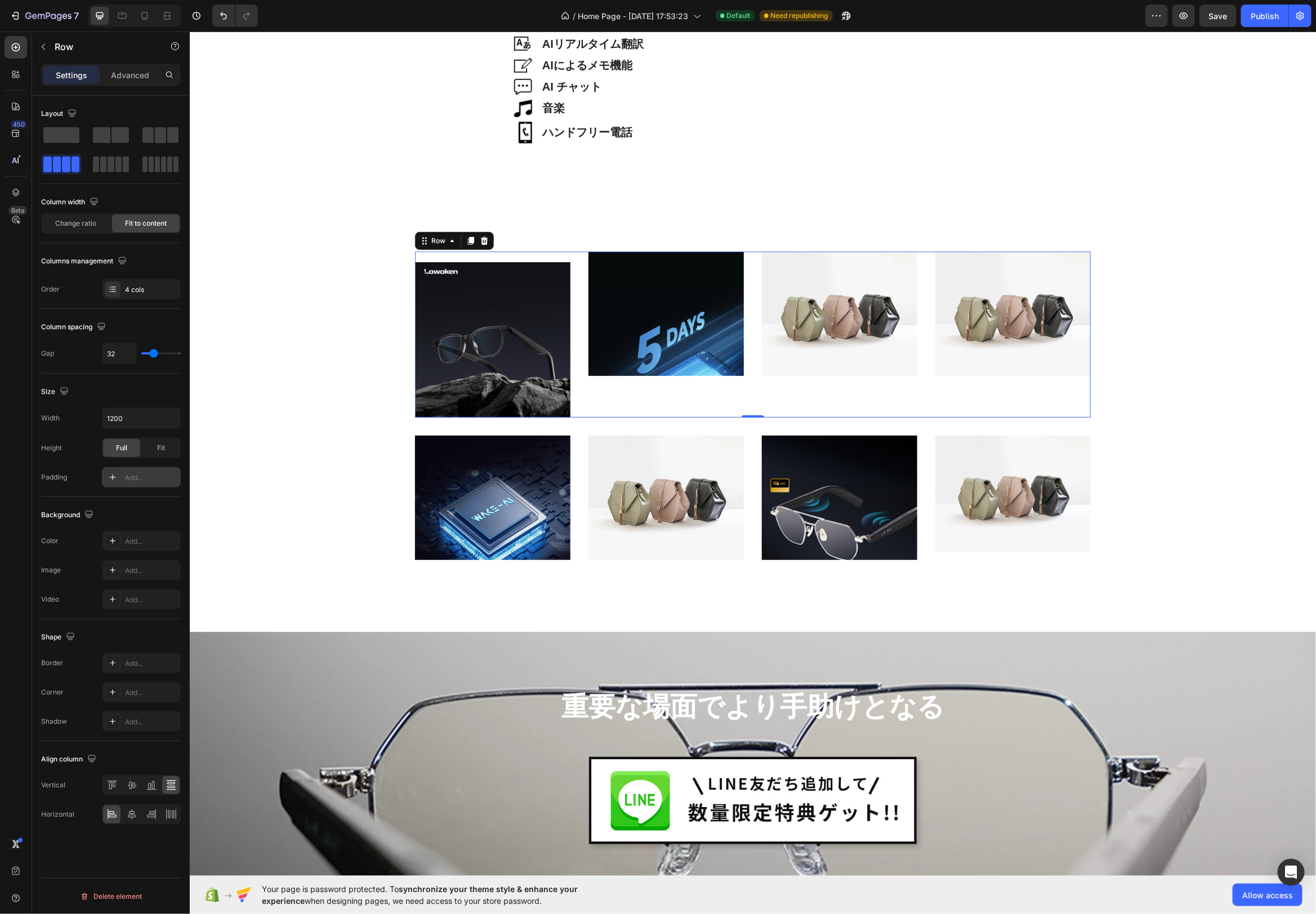
type input "41"
type input "40"
type input "39"
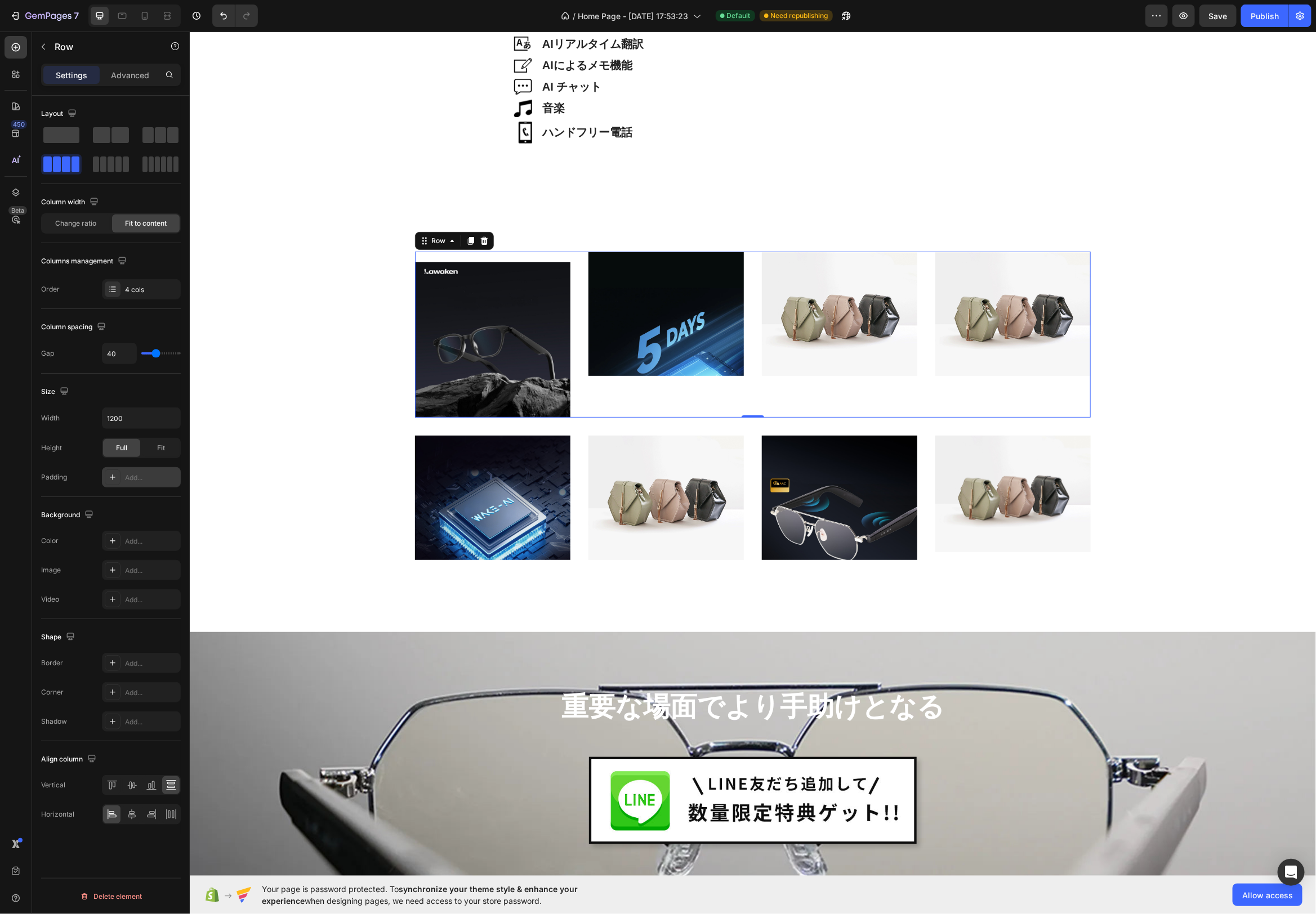
type input "39"
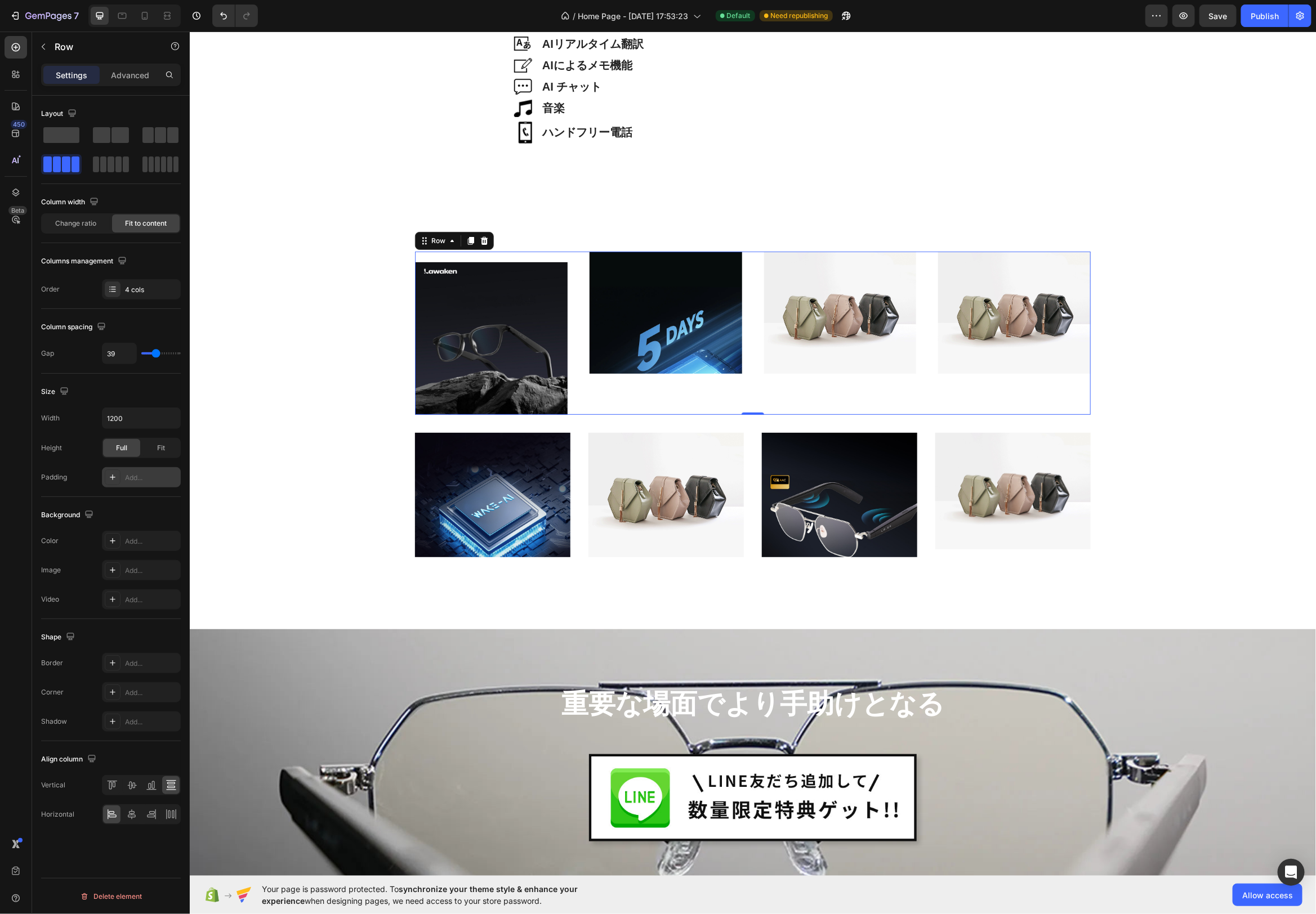
type input "38"
type input "37"
type input "36"
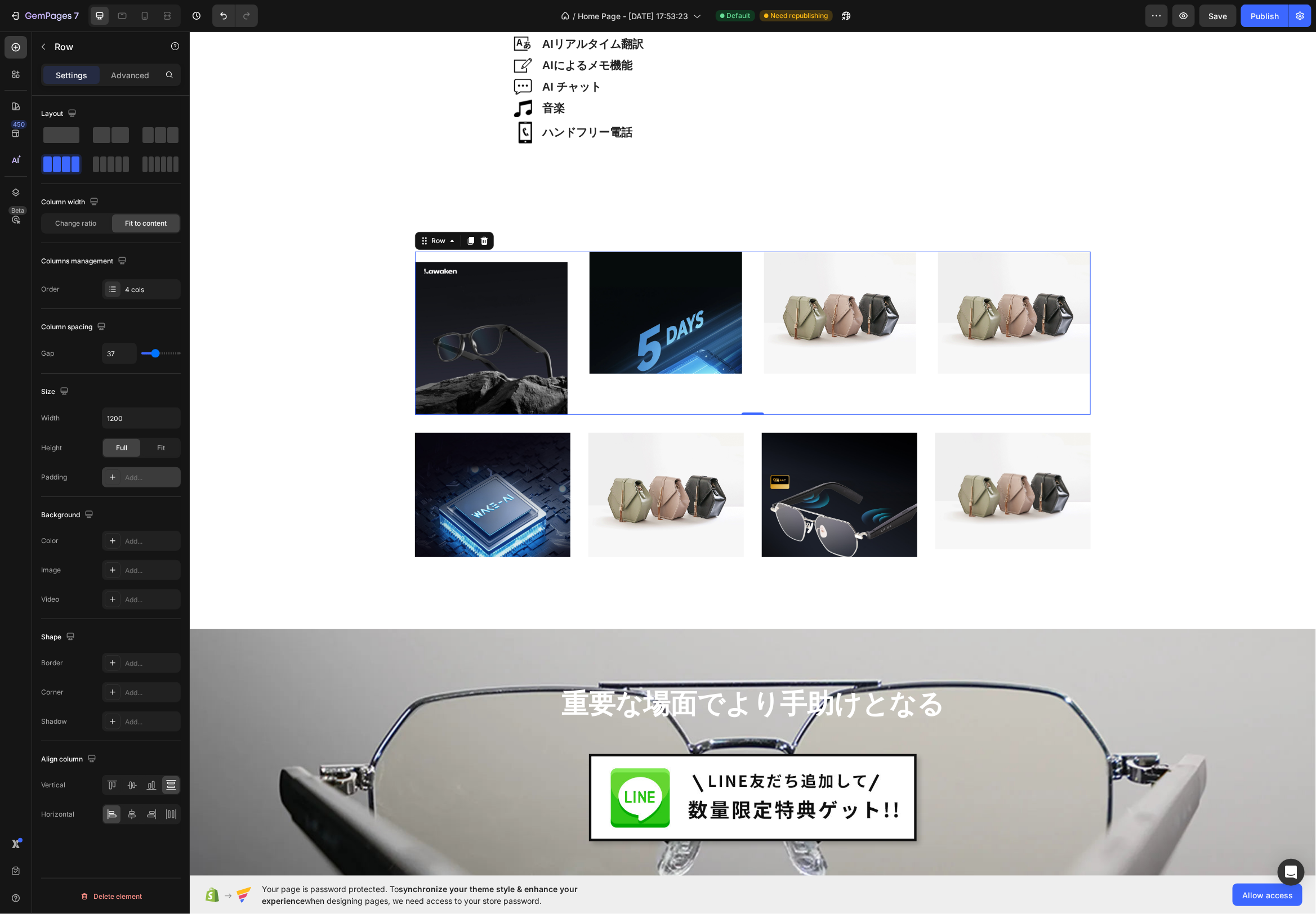
type input "36"
type input "35"
type input "34"
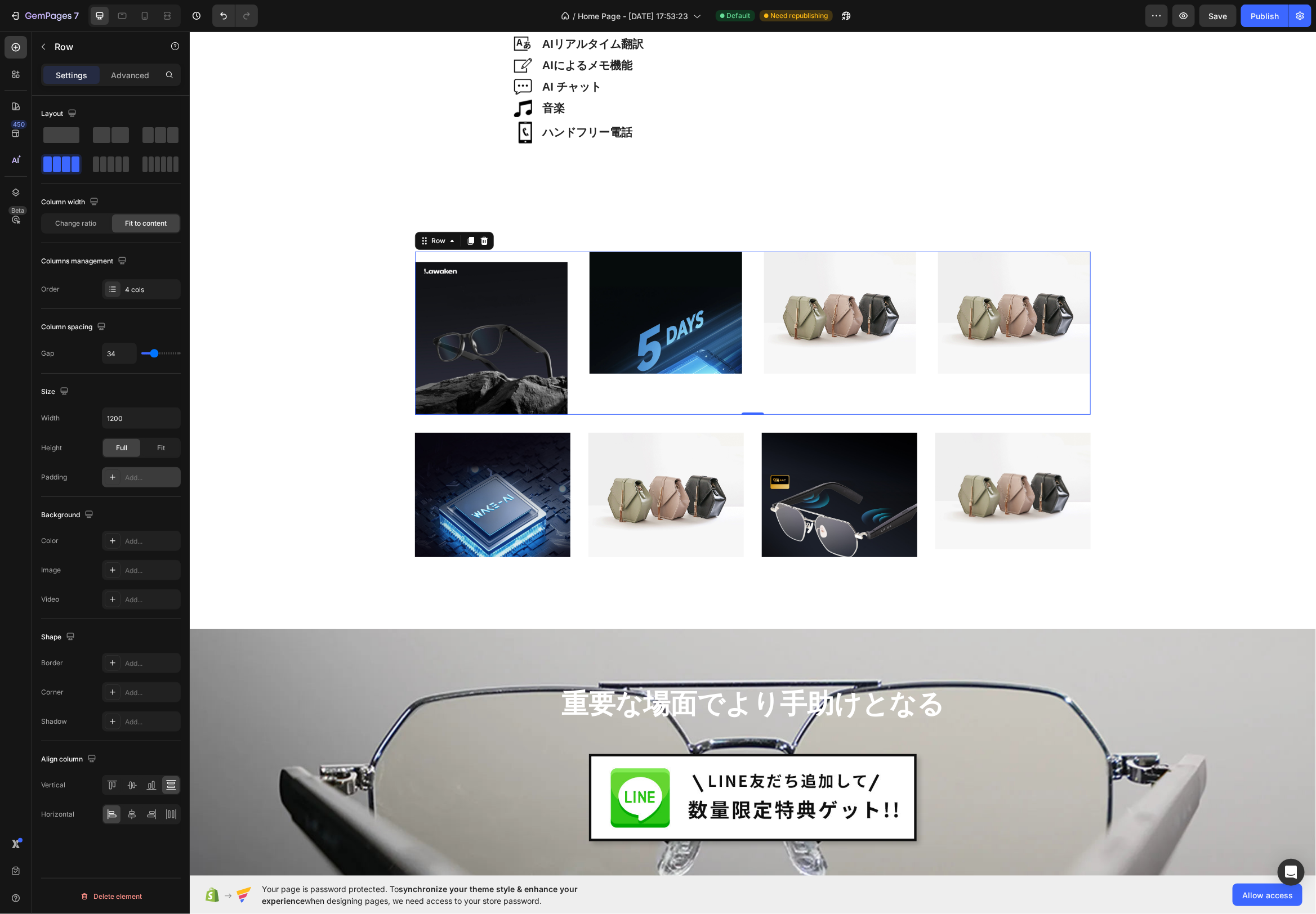
type input "33"
type input "32"
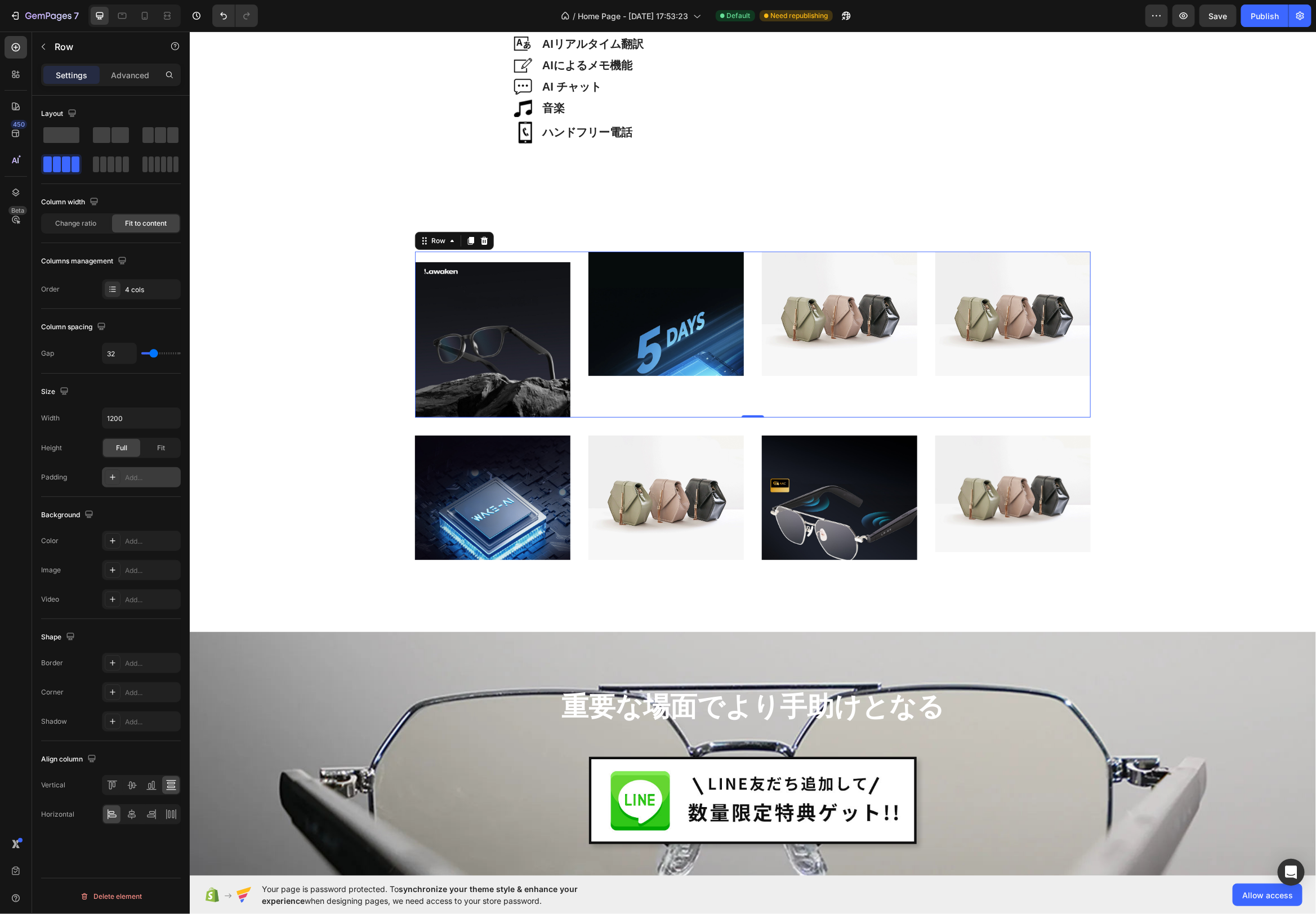
type input "31"
type input "30"
type input "29"
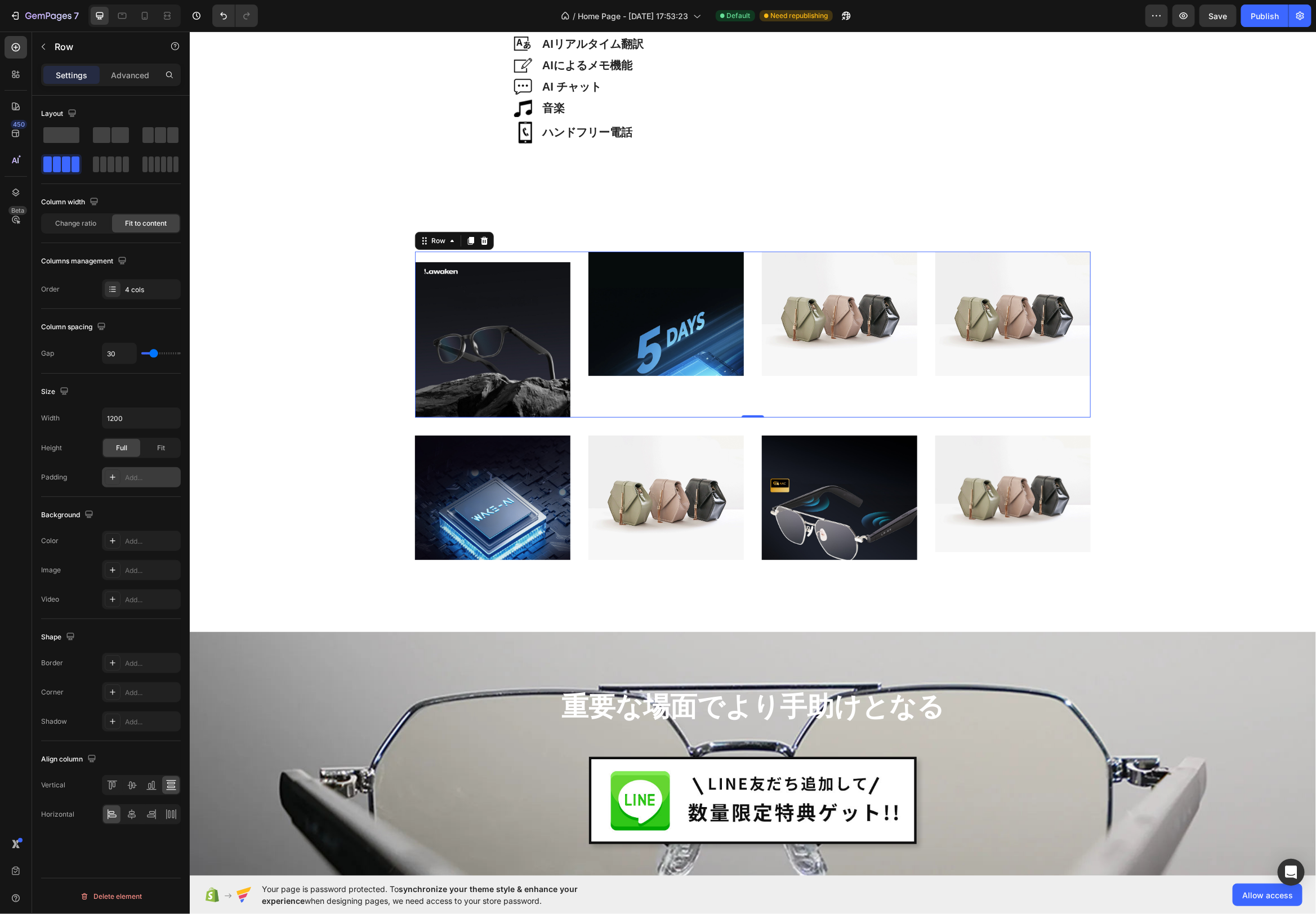
type input "29"
type input "28"
type input "27"
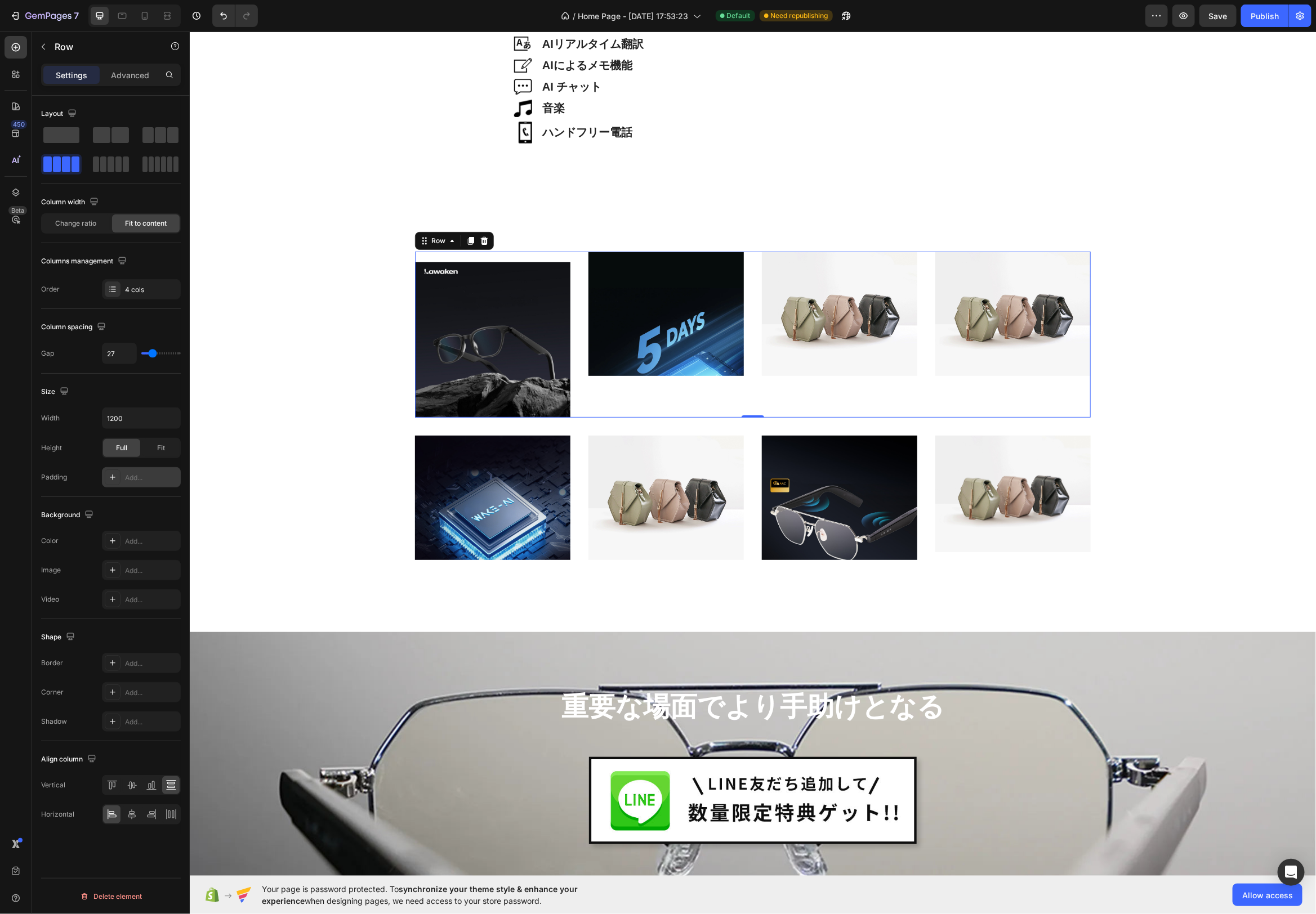
type input "26"
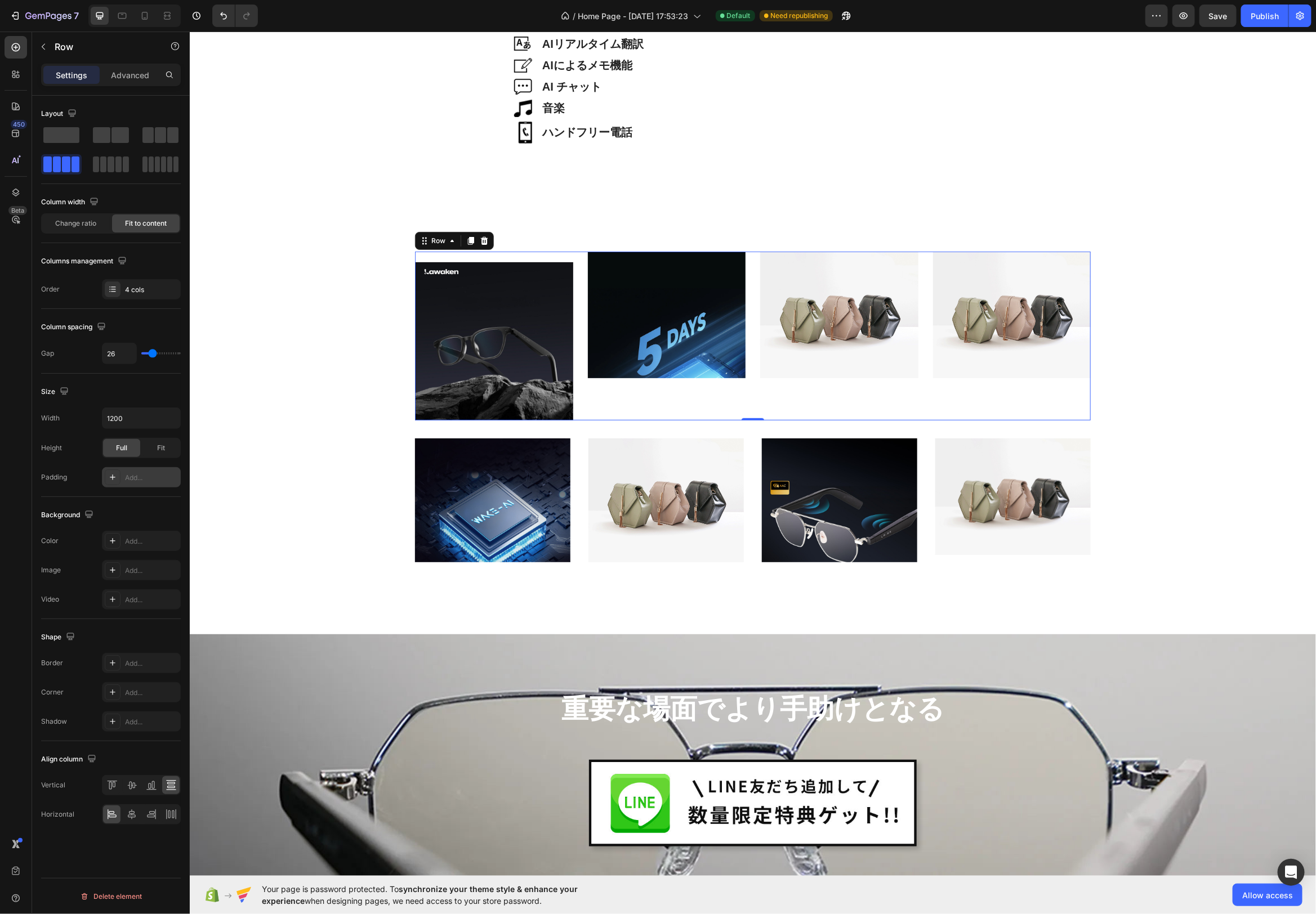
type input "25"
type input "24"
type input "23"
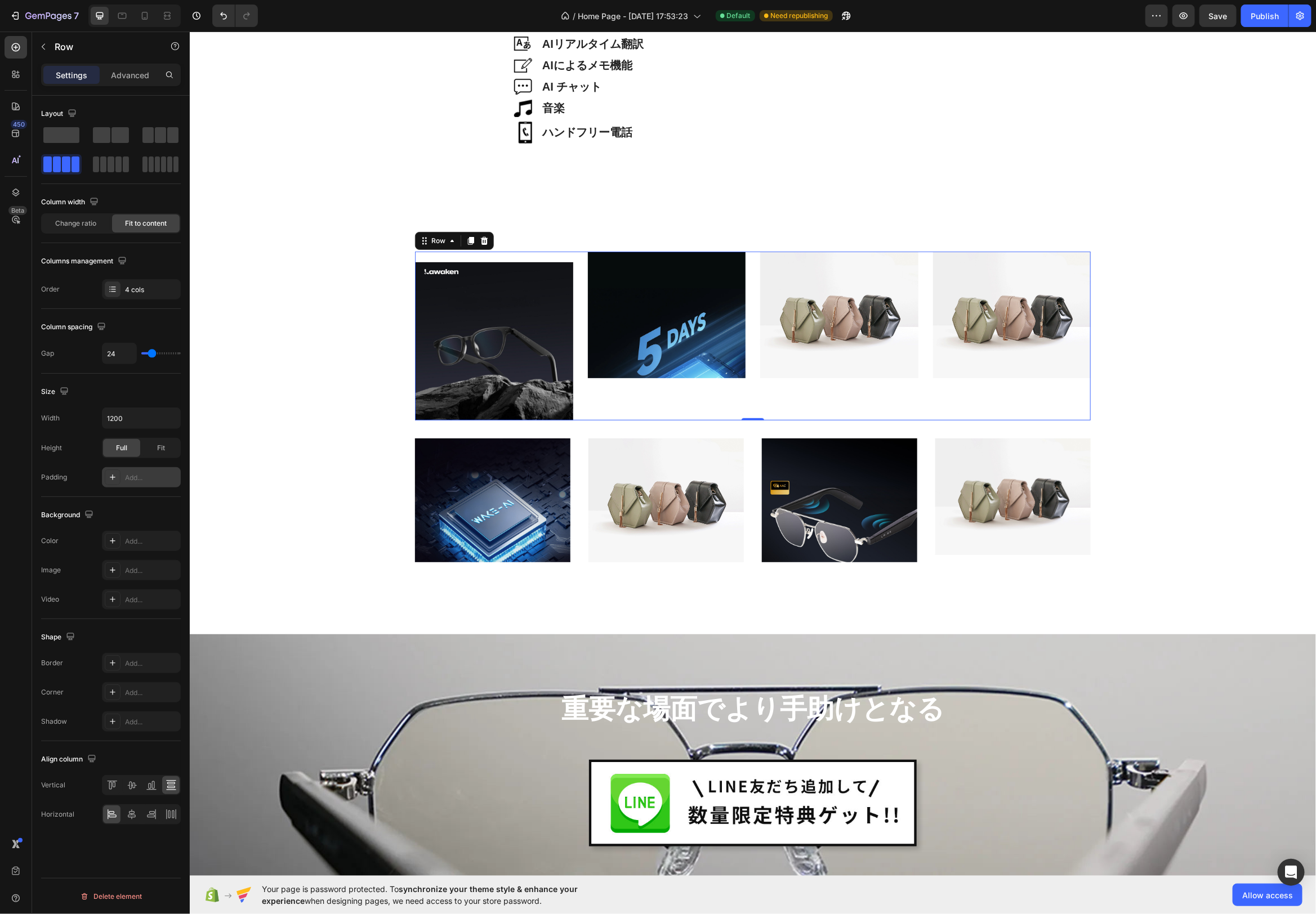
type input "23"
type input "22"
type input "21"
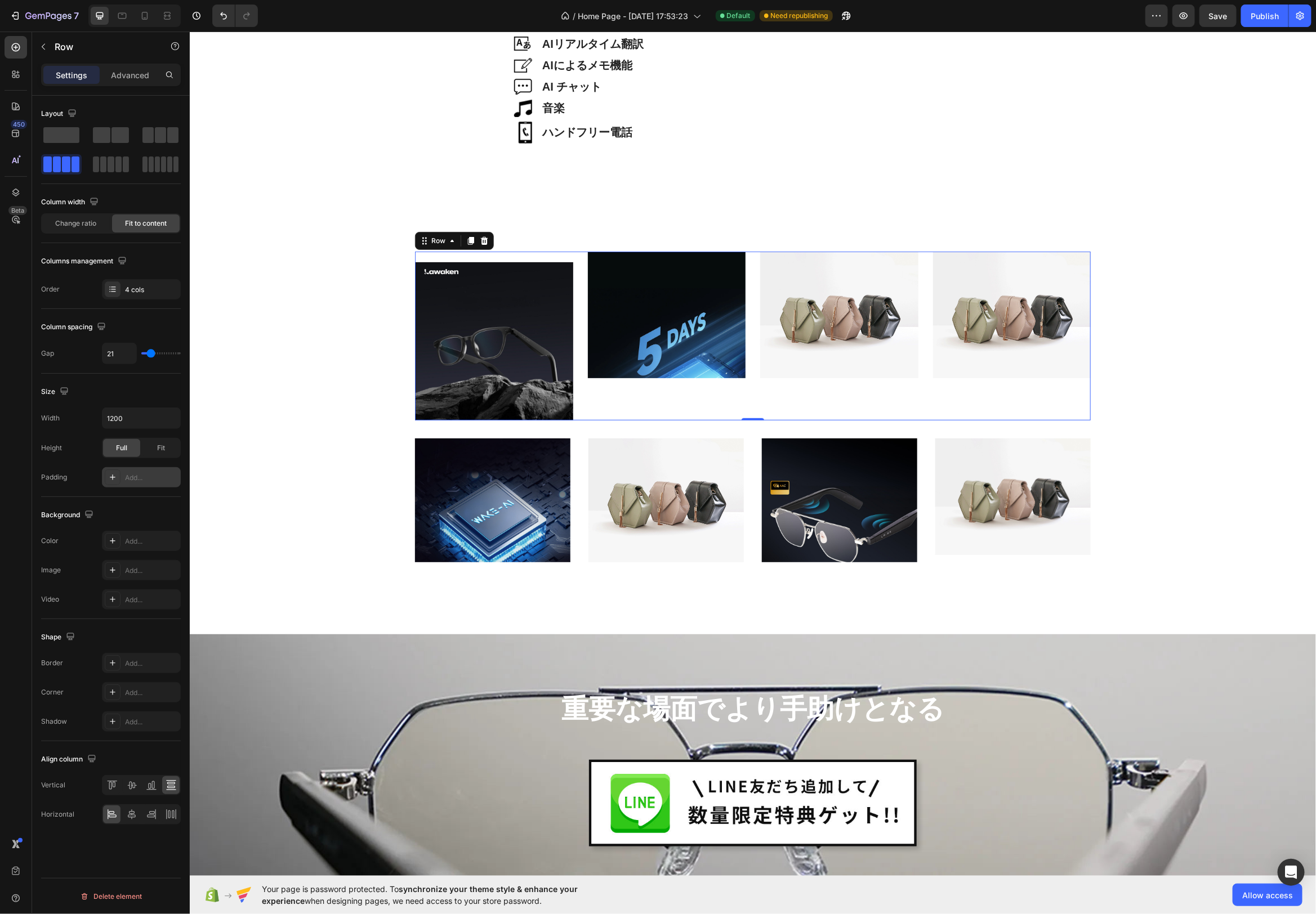
type input "20"
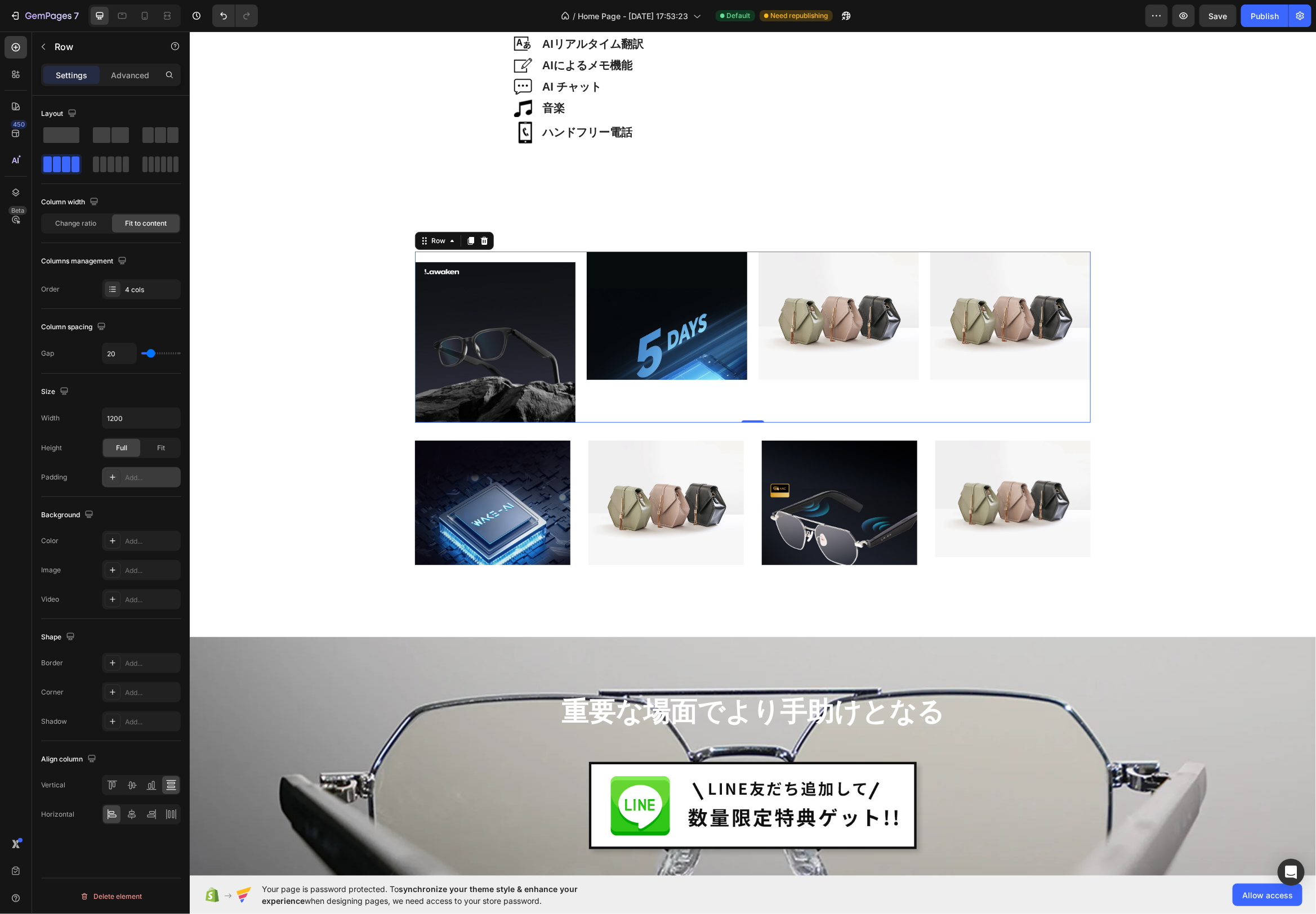
type input "21"
type input "22"
type input "23"
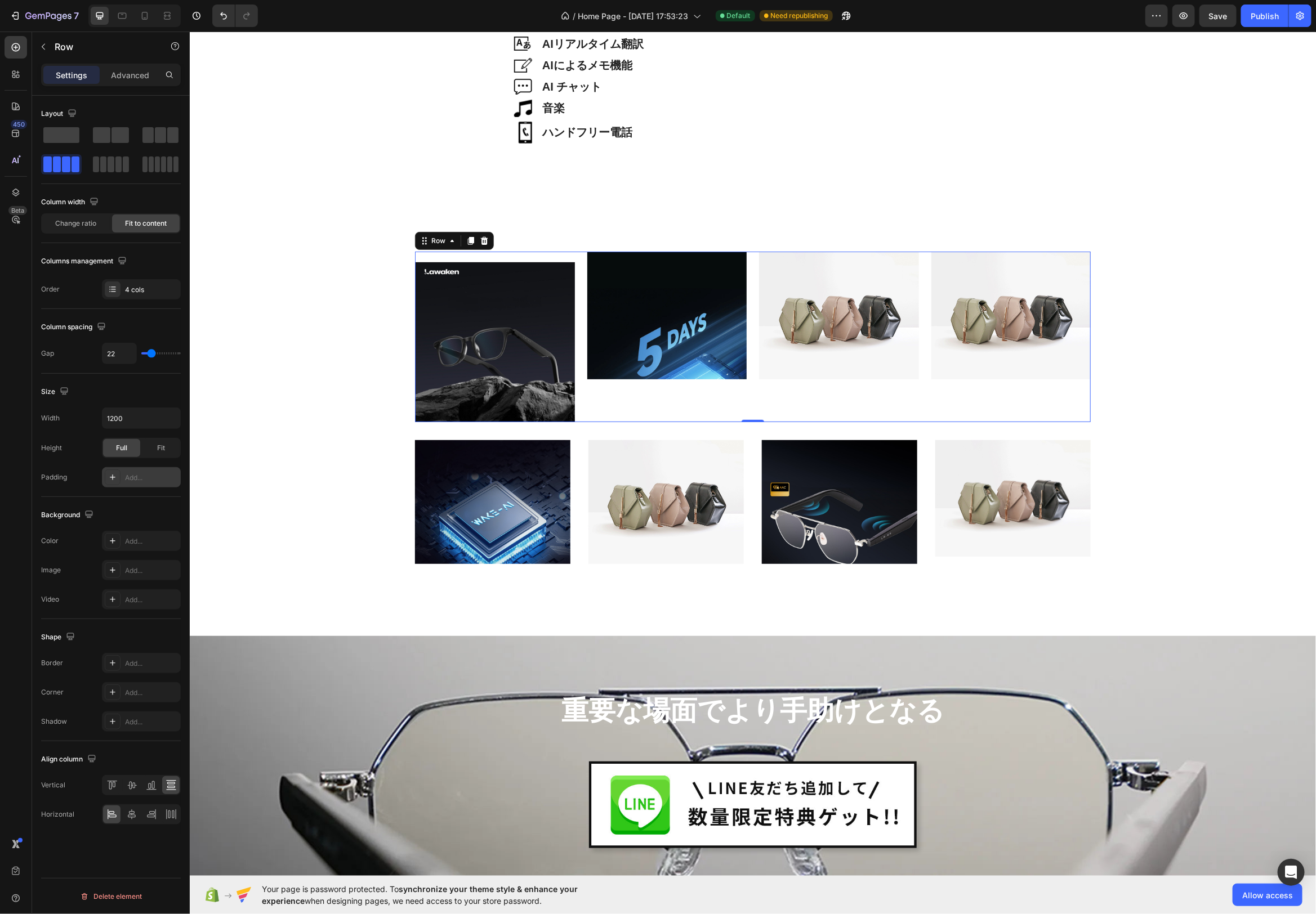
type input "23"
type input "24"
type input "25"
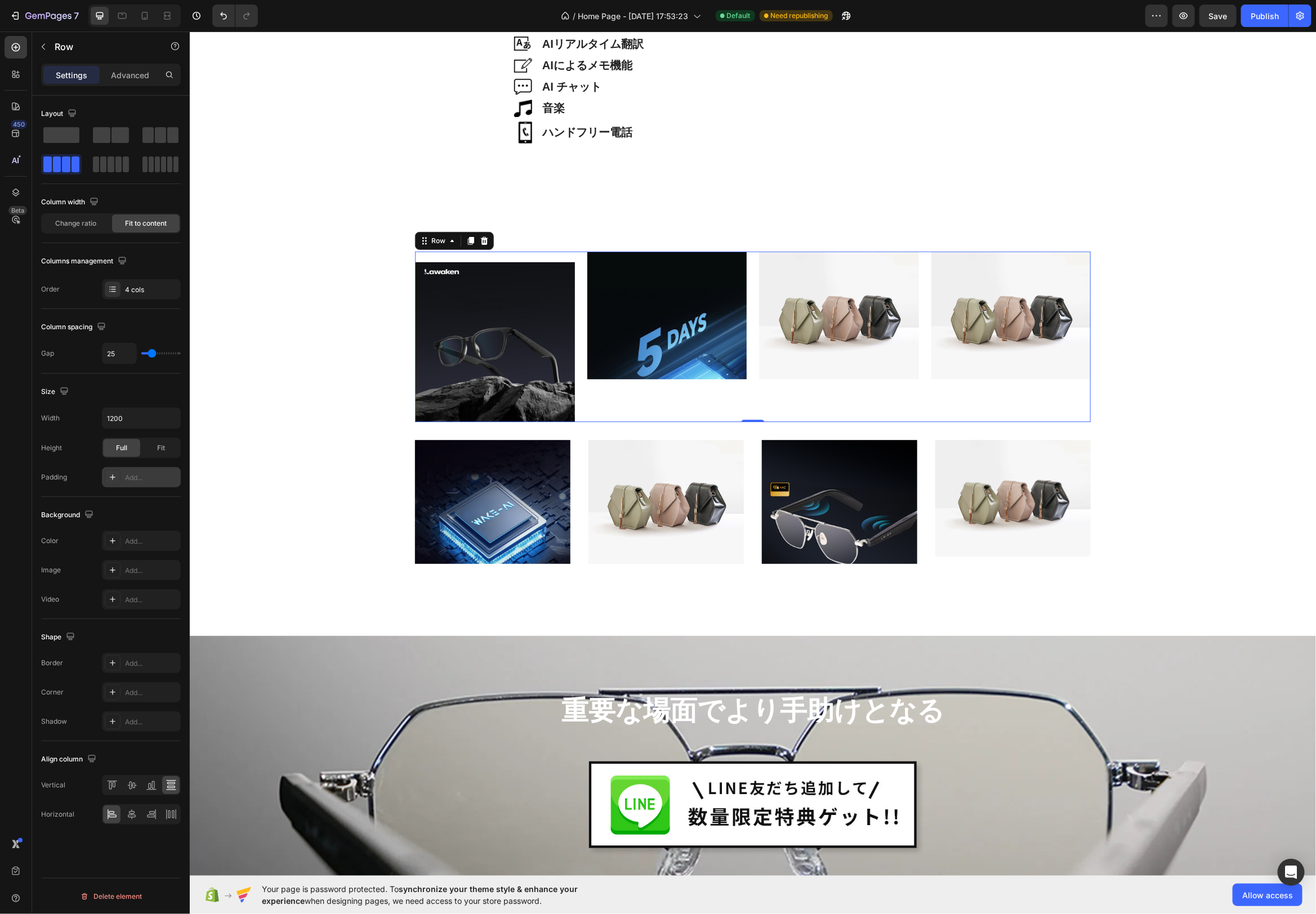
type input "26"
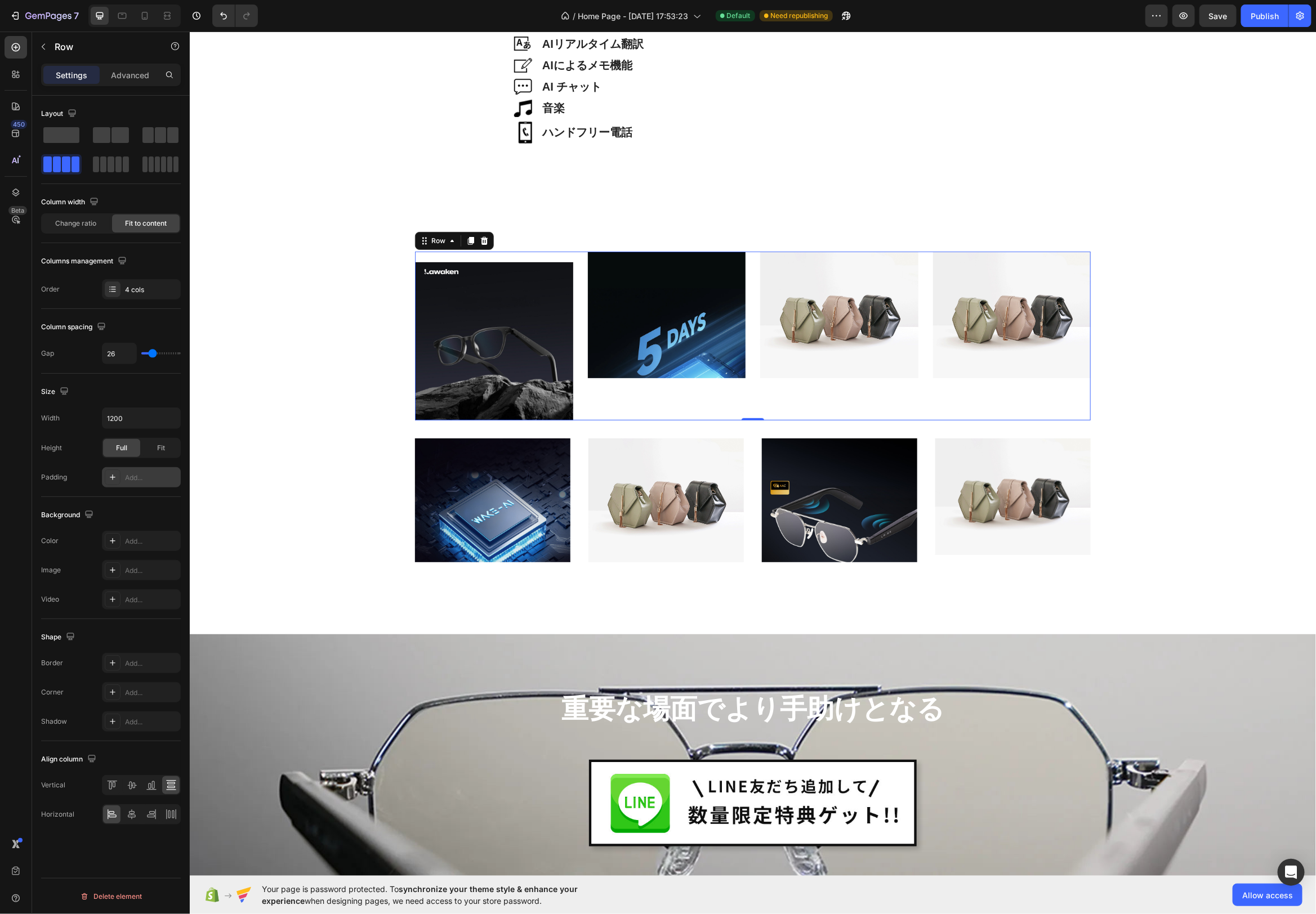
type input "27"
type input "28"
type input "29"
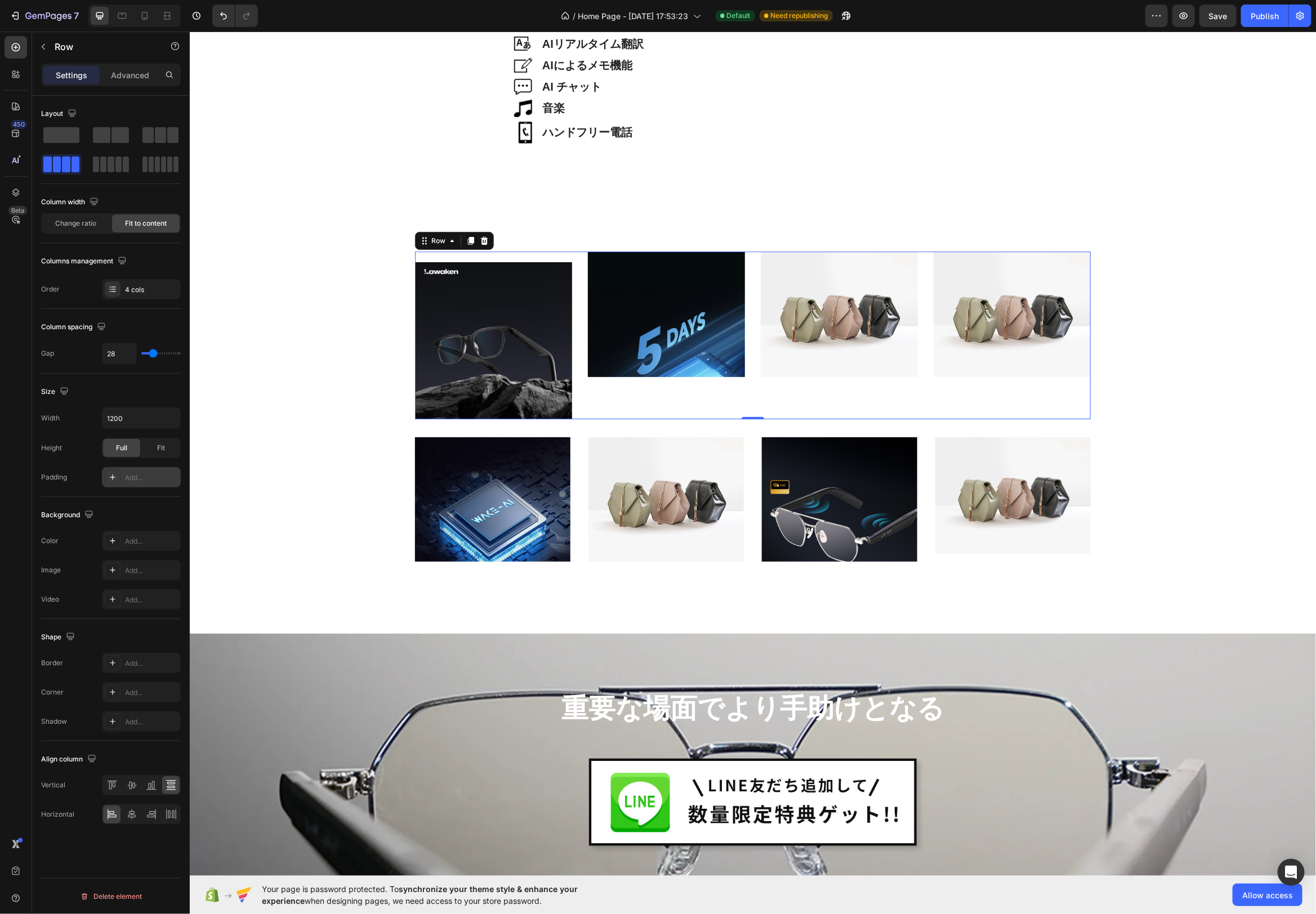
type input "29"
type input "30"
type input "31"
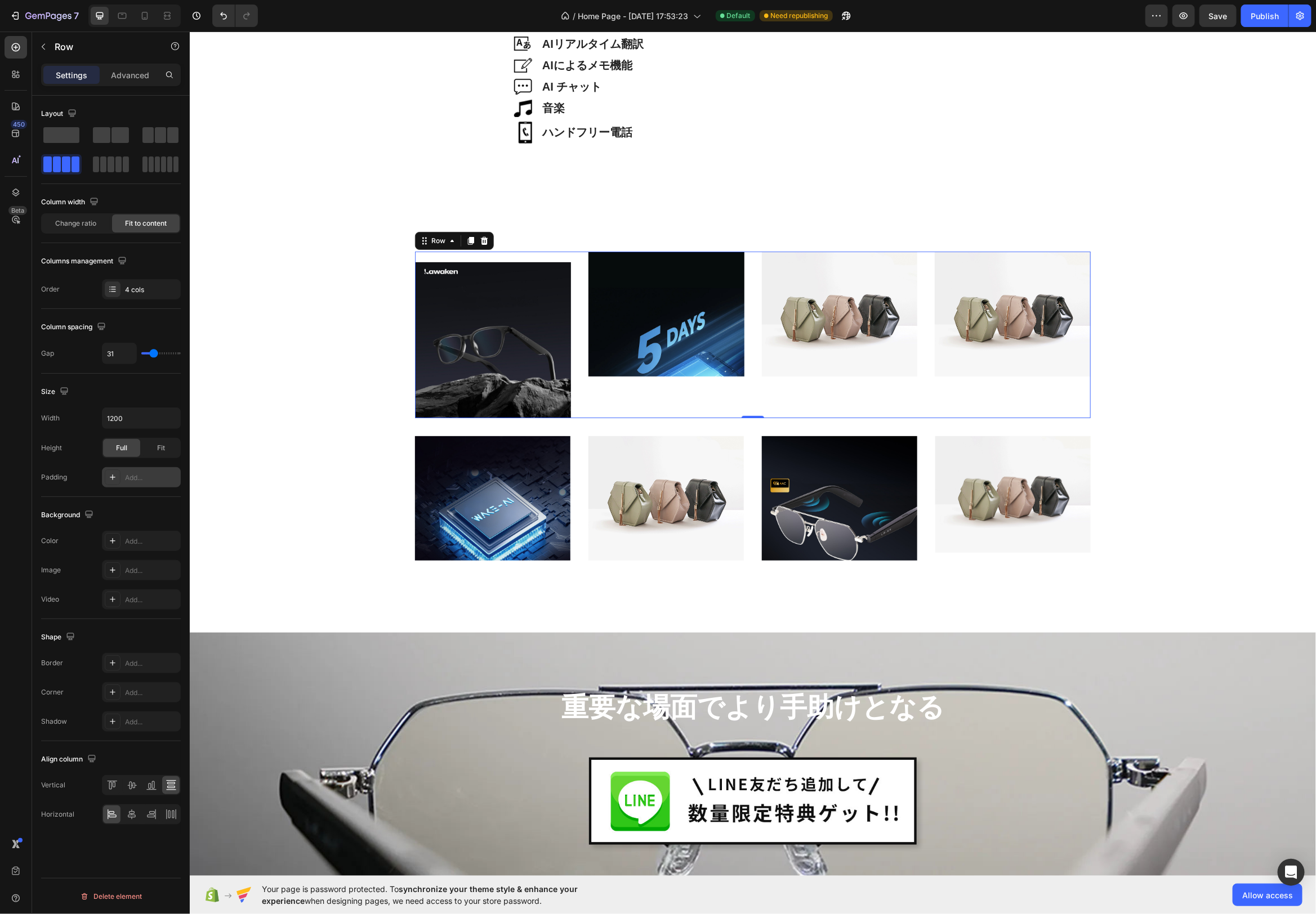
type input "32"
click at [154, 354] on input "range" at bounding box center [161, 354] width 39 height 2
click at [72, 220] on span "Change ratio" at bounding box center [76, 224] width 41 height 10
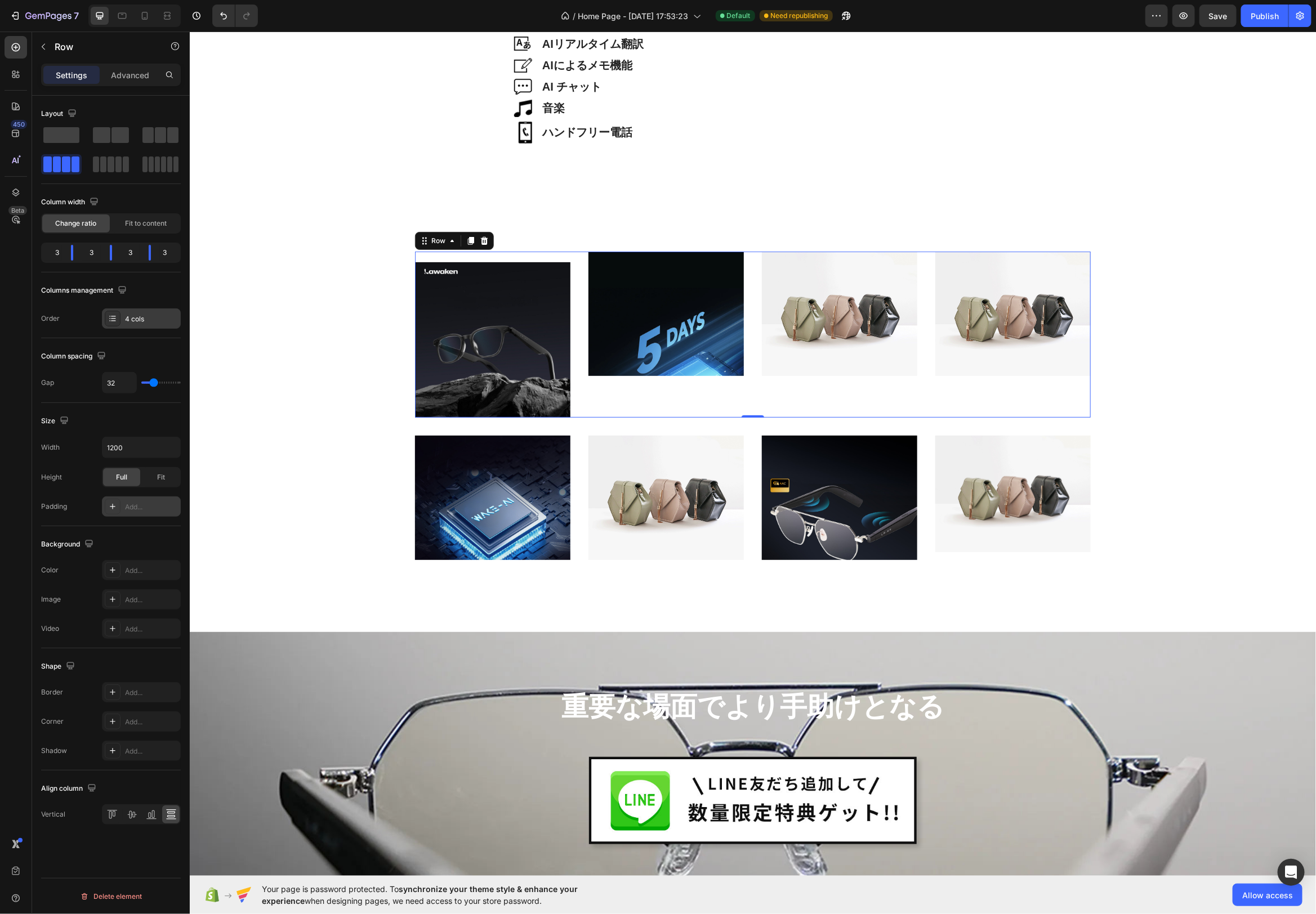
click at [109, 318] on icon at bounding box center [112, 318] width 9 height 9
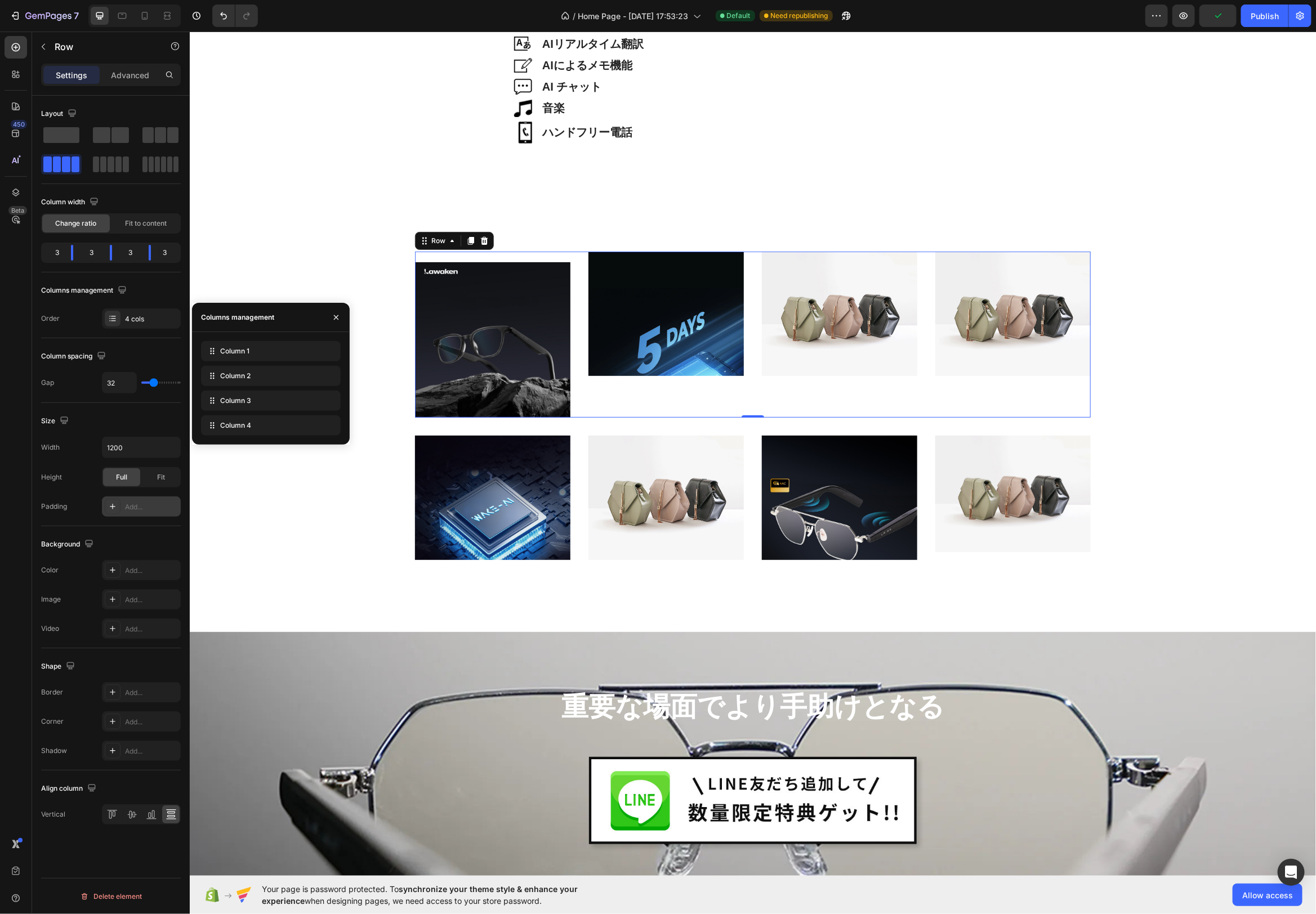
click at [183, 286] on div "Layout Column width Change ratio Fit to content 3 3 3 3 Columns management Orde…" at bounding box center [111, 521] width 158 height 850
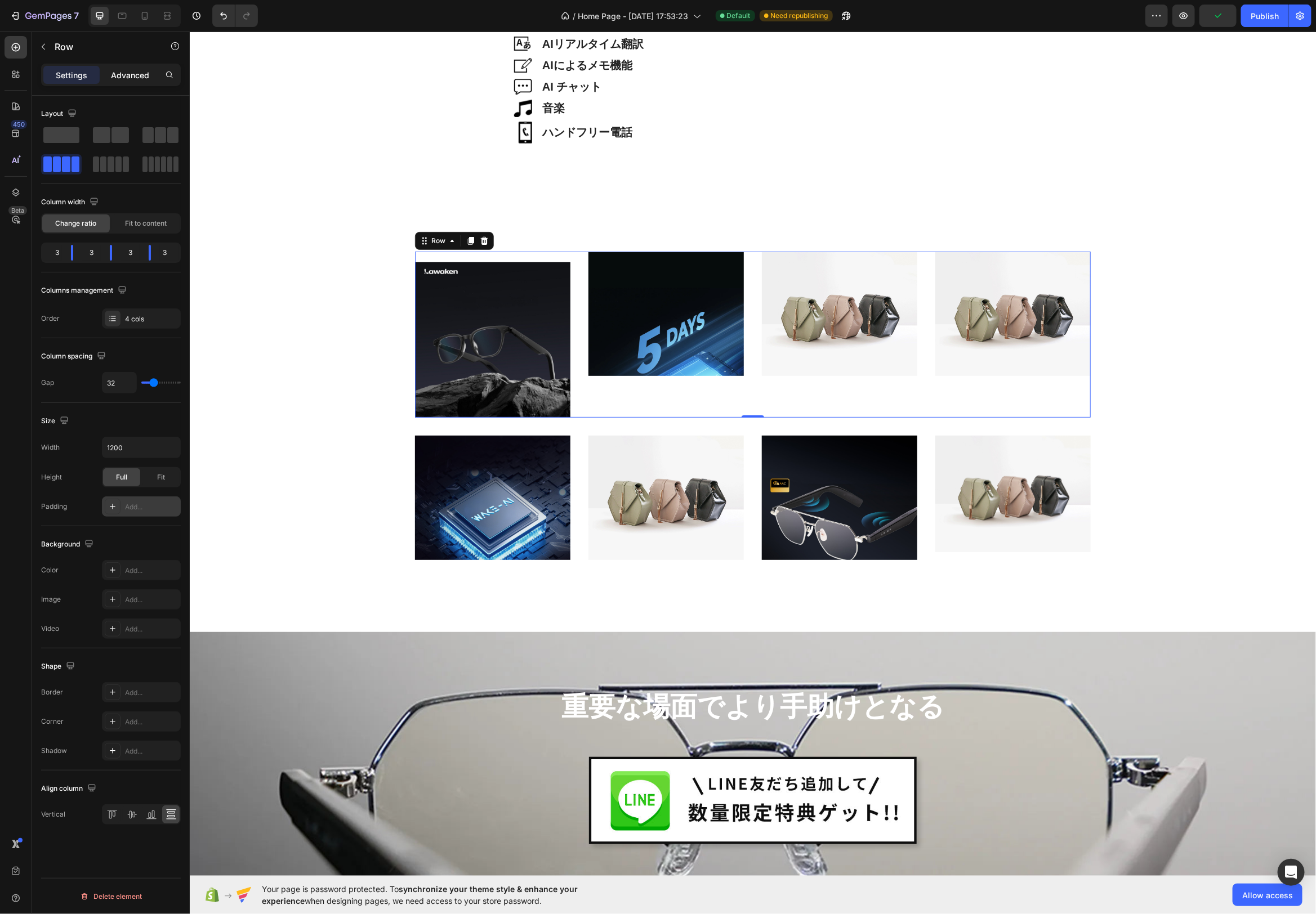
click at [132, 66] on div "Advanced" at bounding box center [129, 75] width 56 height 18
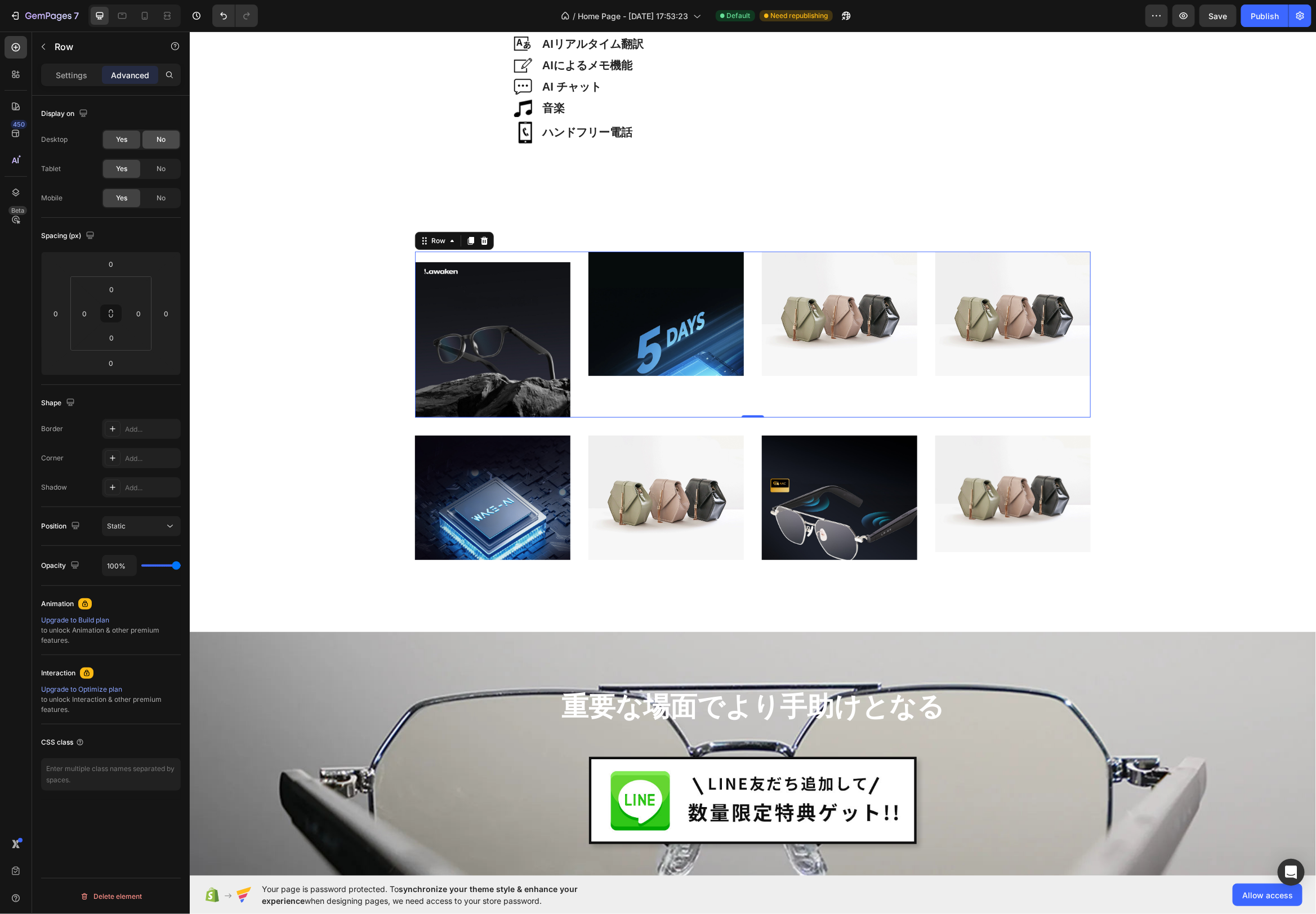
click at [161, 131] on div "No" at bounding box center [161, 140] width 37 height 18
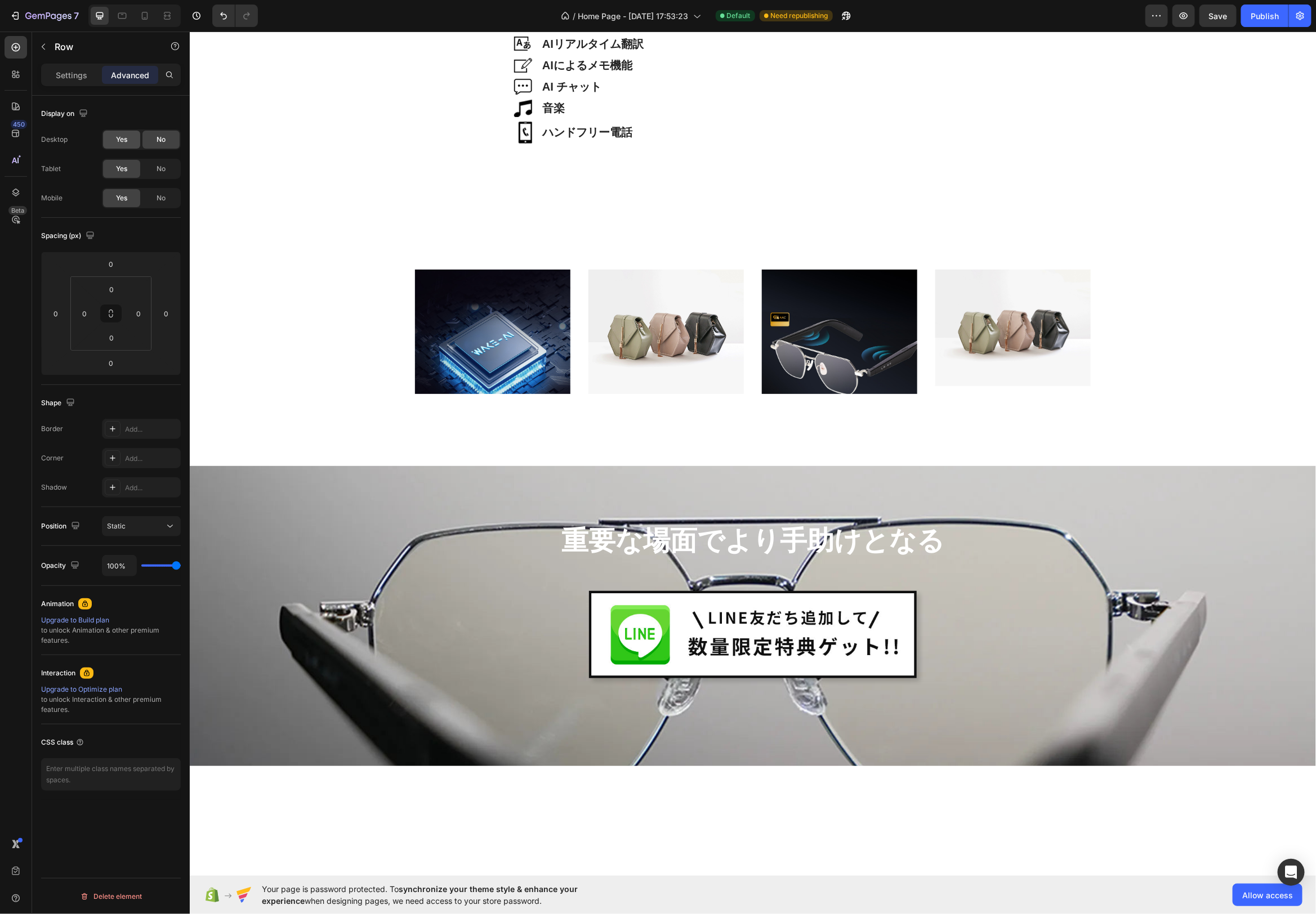
drag, startPoint x: 165, startPoint y: 145, endPoint x: 110, endPoint y: 137, distance: 55.6
click at [164, 145] on div "No" at bounding box center [161, 140] width 37 height 18
click at [108, 137] on div "Yes" at bounding box center [121, 140] width 37 height 18
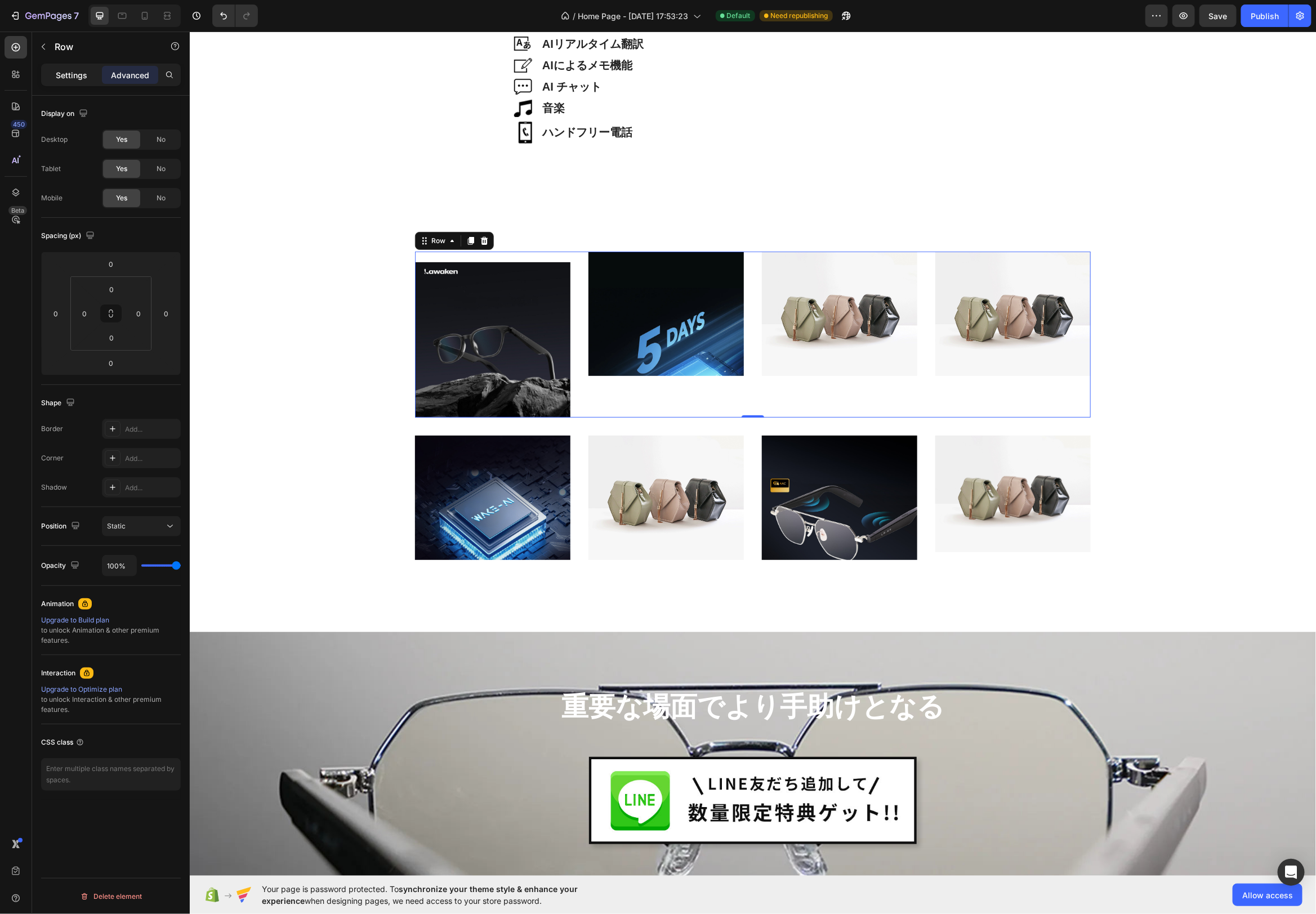
click at [82, 77] on p "Settings" at bounding box center [72, 75] width 32 height 12
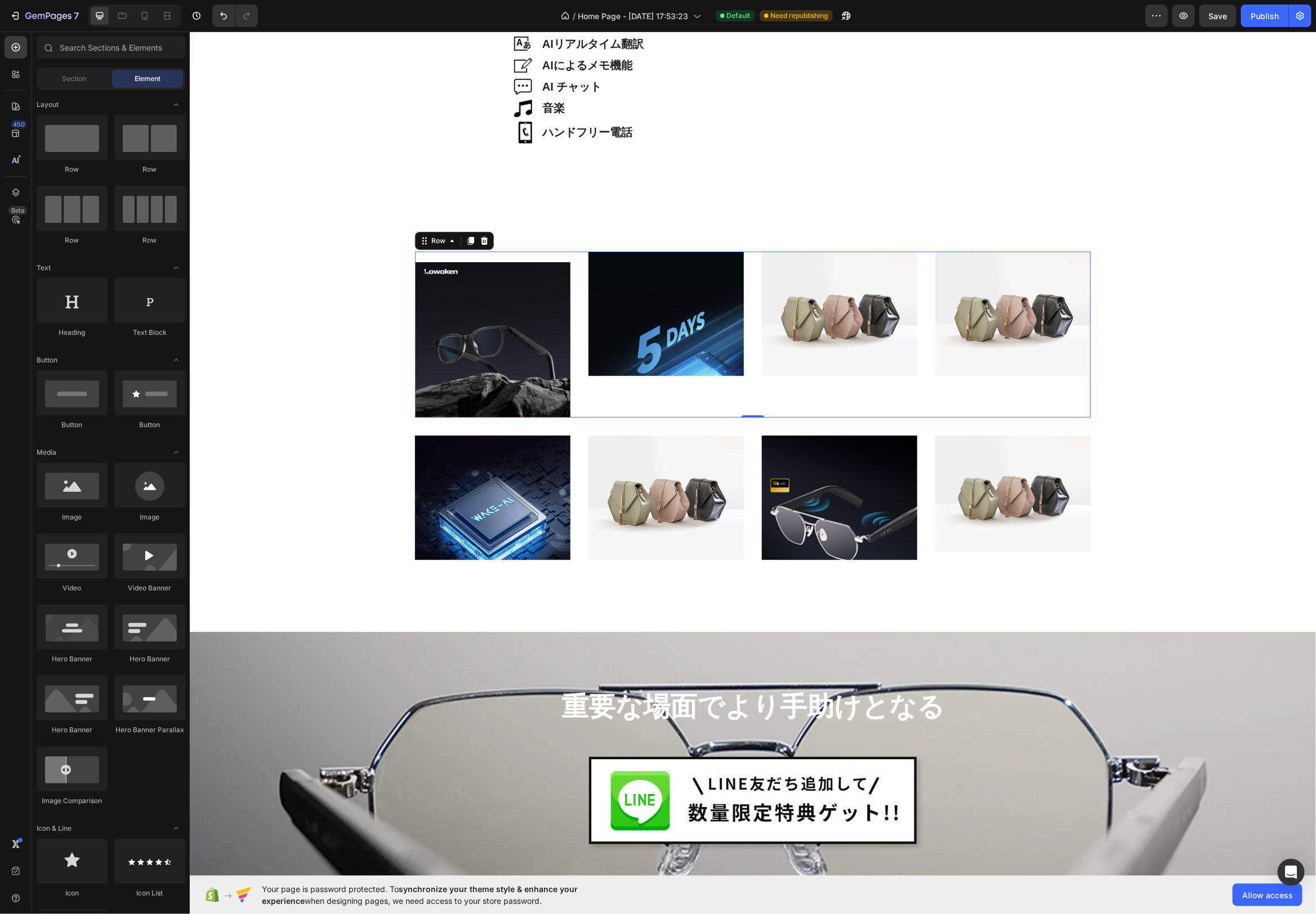
click at [355, 202] on div "Image Image AIリアルタイム翻訳 Heading Row Image AIによるメモ機能 Heading Row Image AI チャット He…" at bounding box center [752, 55] width 1126 height 5454
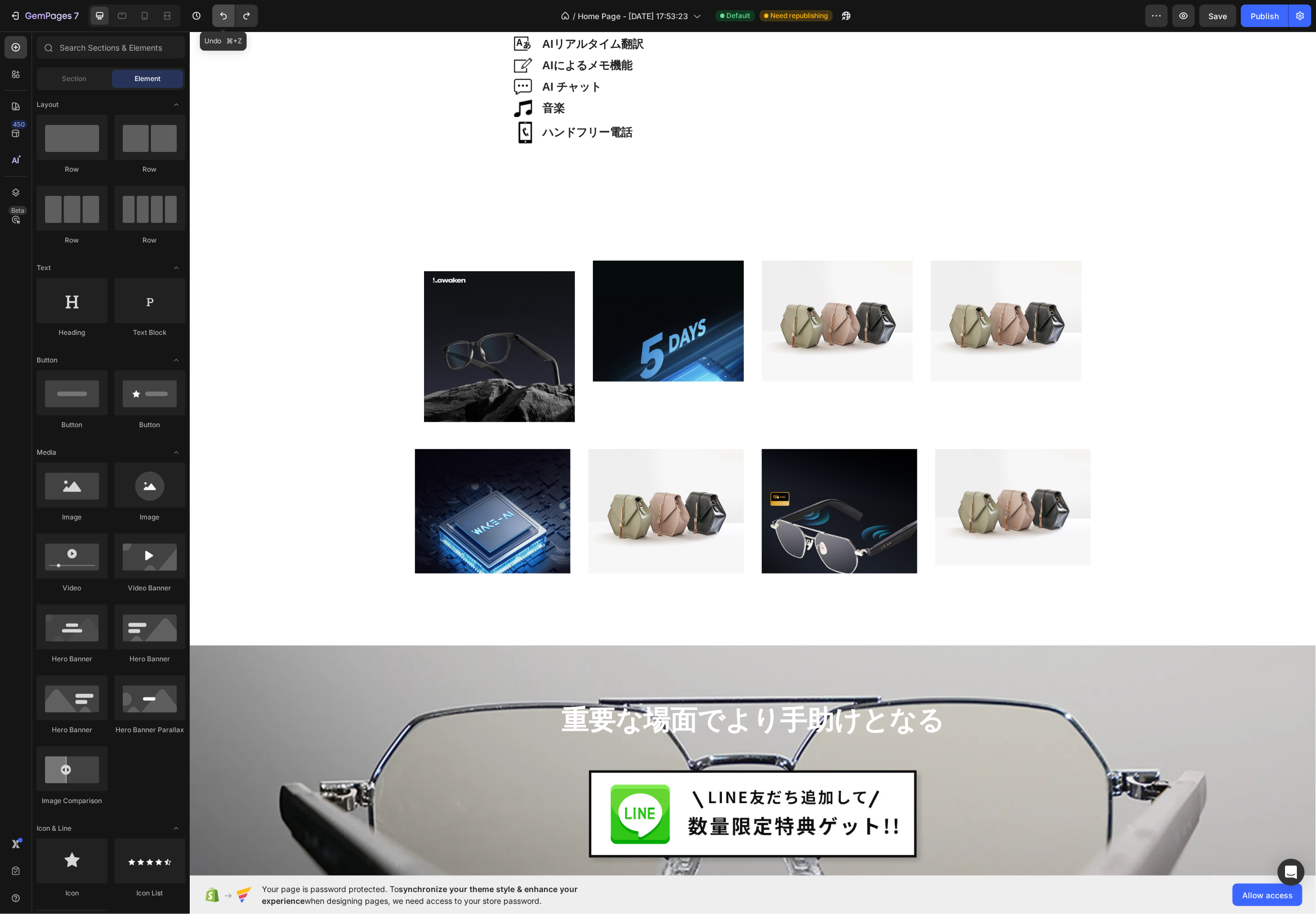
click at [225, 18] on icon "Undo/Redo" at bounding box center [224, 16] width 7 height 7
click at [223, 19] on icon "Undo/Redo" at bounding box center [224, 16] width 7 height 7
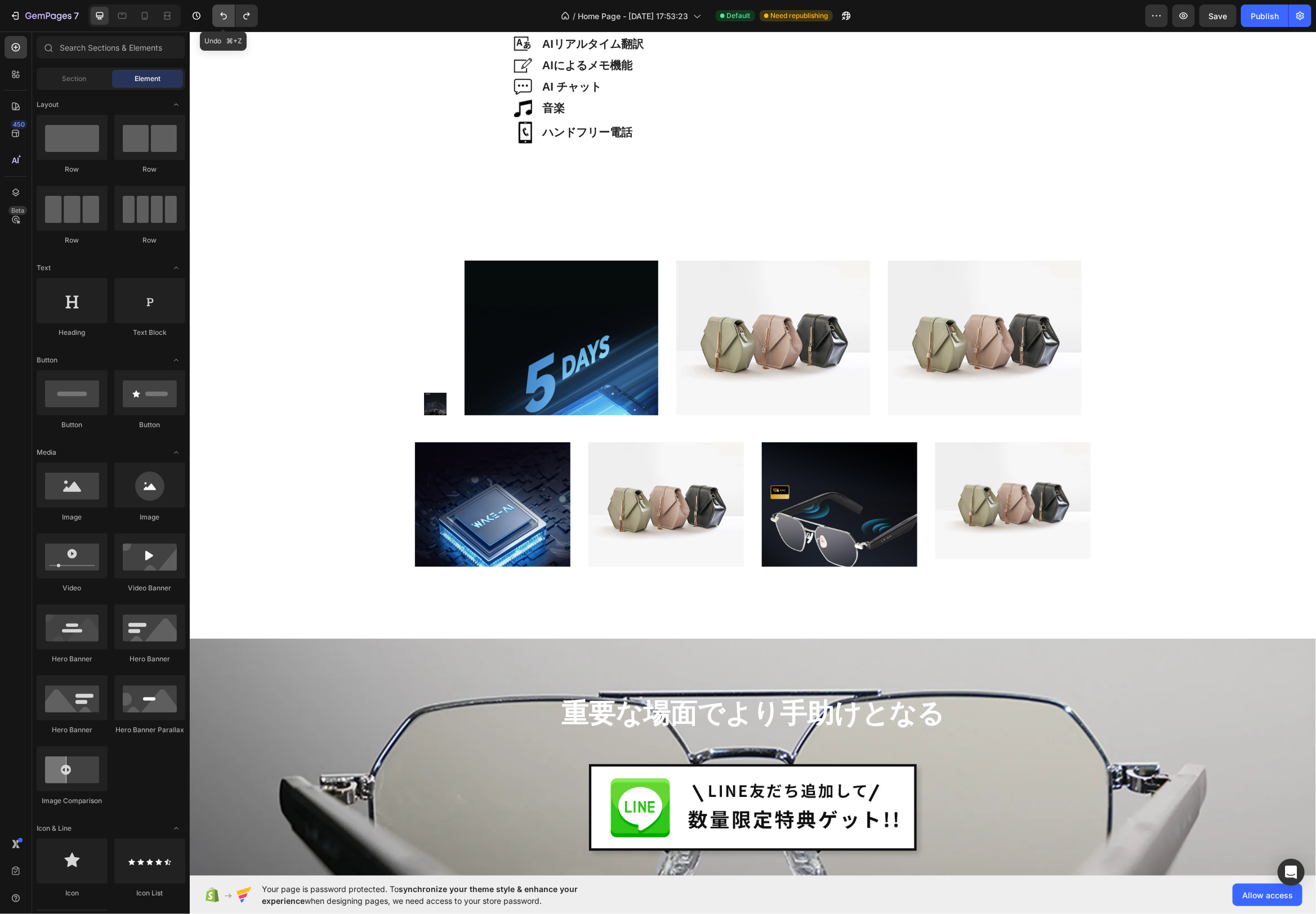
click at [223, 19] on icon "Undo/Redo" at bounding box center [224, 16] width 7 height 7
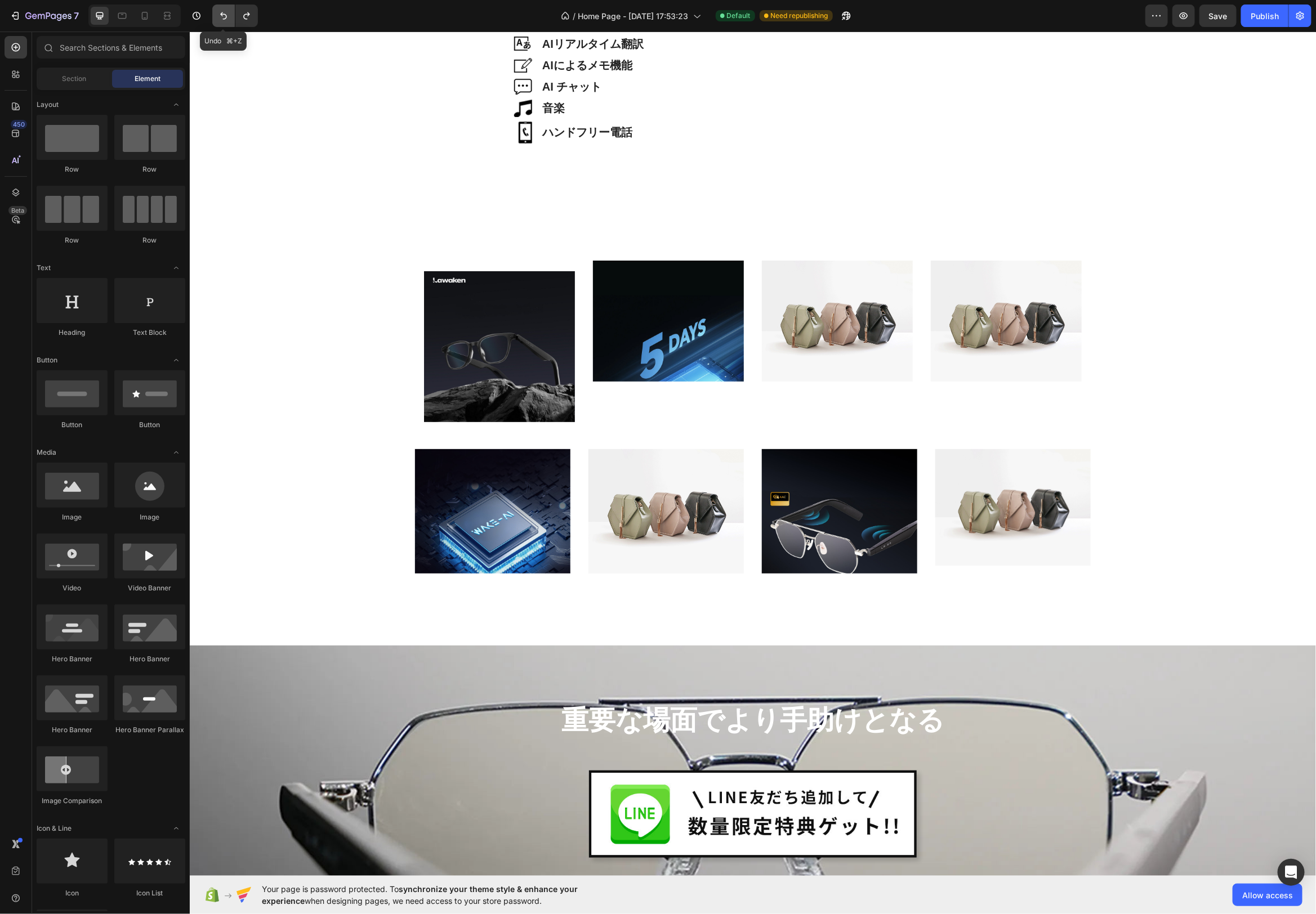
click at [223, 19] on icon "Undo/Redo" at bounding box center [224, 16] width 7 height 7
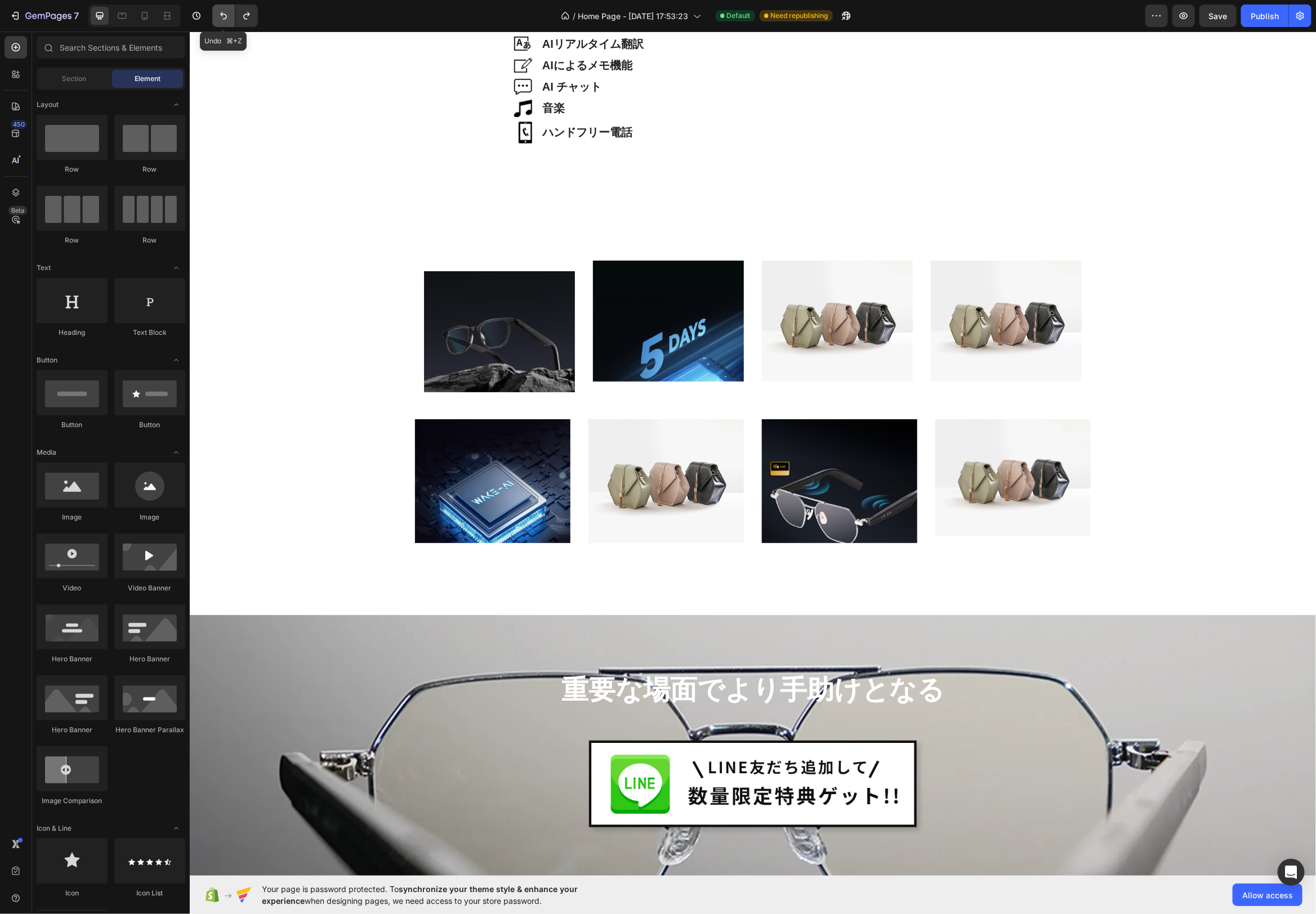
click at [223, 19] on icon "Undo/Redo" at bounding box center [224, 16] width 7 height 7
click at [224, 16] on icon "Undo/Redo" at bounding box center [224, 16] width 11 height 11
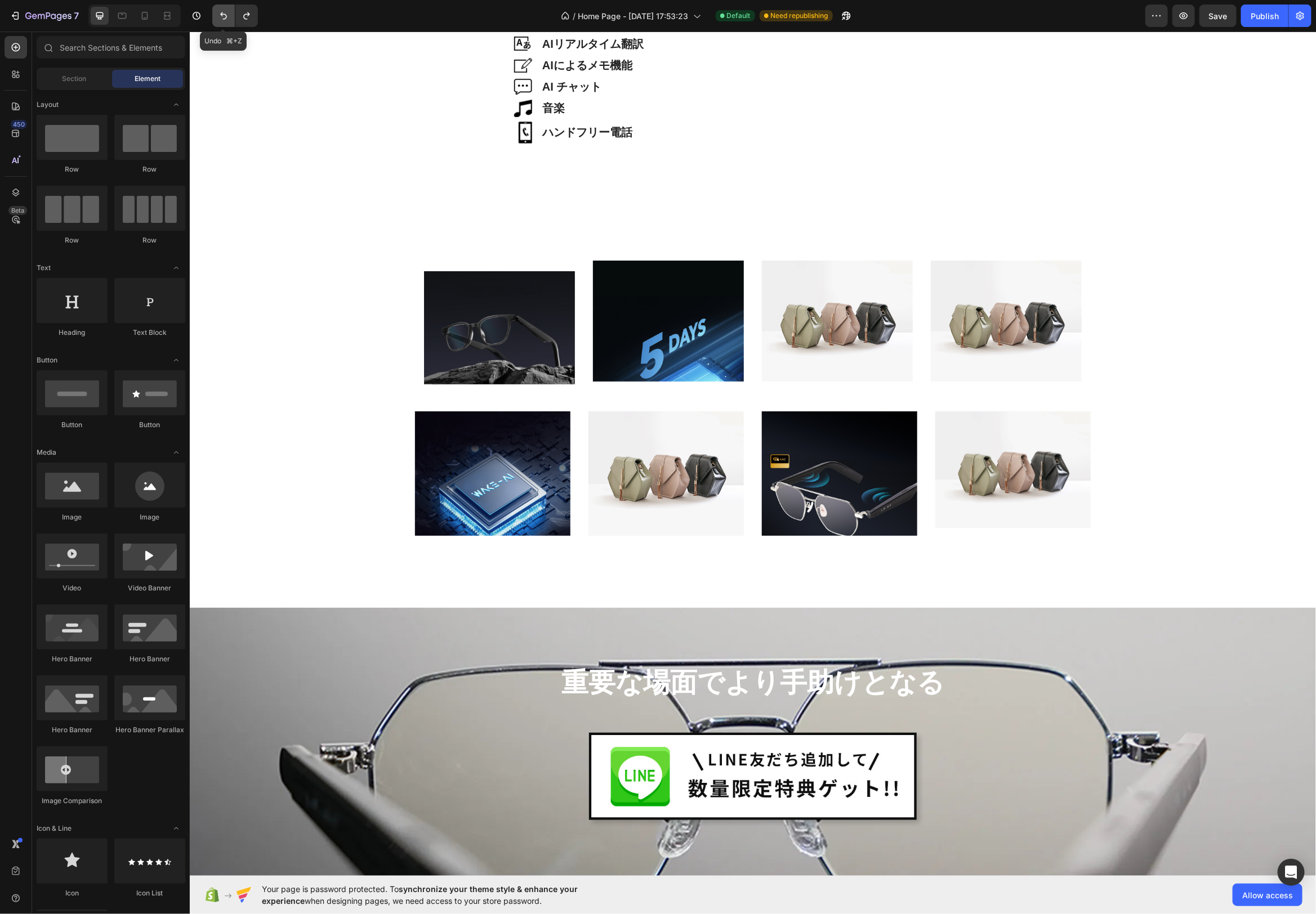
click at [224, 16] on icon "Undo/Redo" at bounding box center [224, 16] width 11 height 11
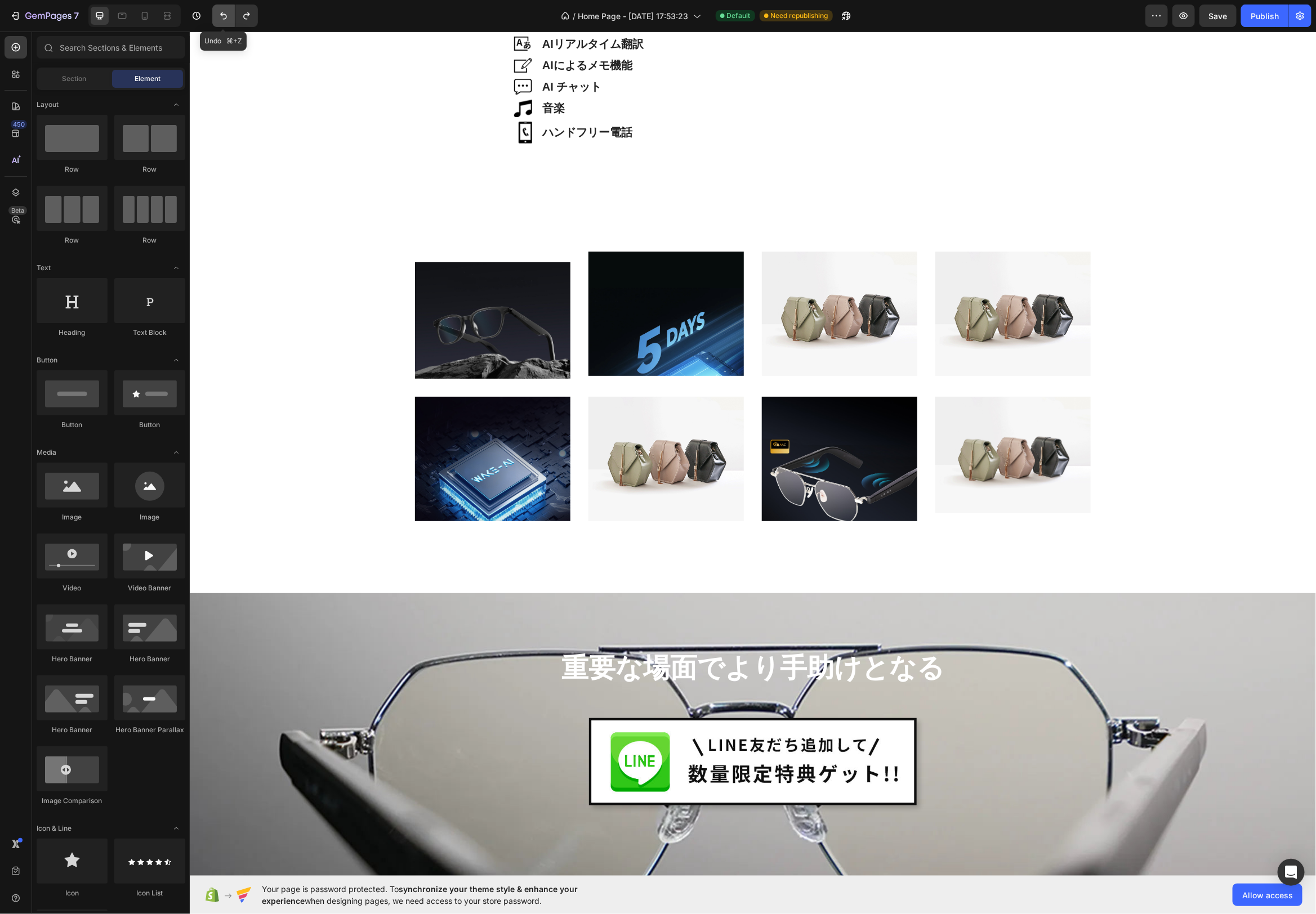
click at [224, 16] on icon "Undo/Redo" at bounding box center [224, 16] width 11 height 11
click at [224, 16] on icon "Undo/Redo" at bounding box center [224, 16] width 11 height 11
drag, startPoint x: 671, startPoint y: 316, endPoint x: 672, endPoint y: 306, distance: 10.0
click at [671, 316] on img at bounding box center [666, 313] width 156 height 124
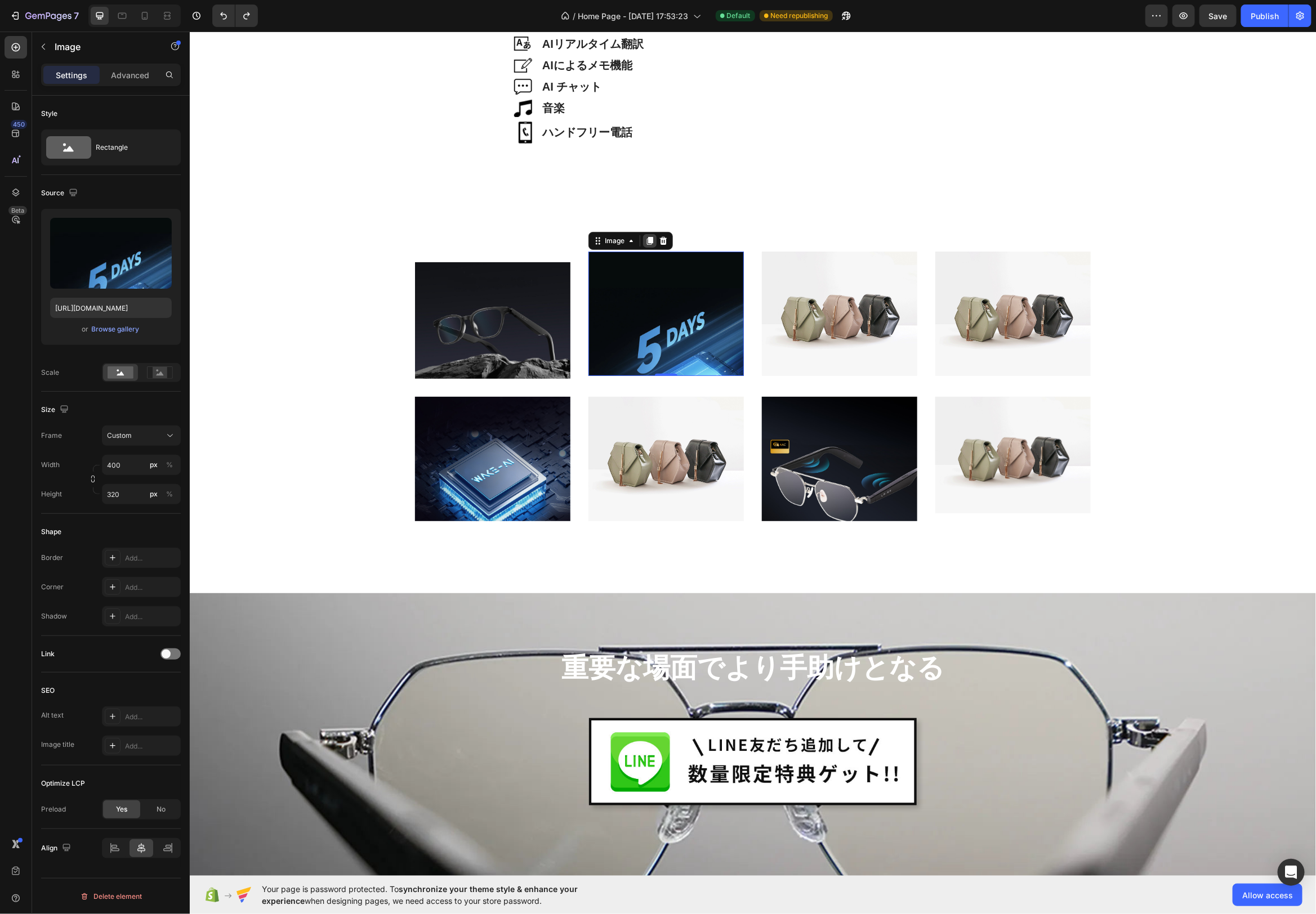
click at [647, 244] on icon at bounding box center [649, 240] width 9 height 9
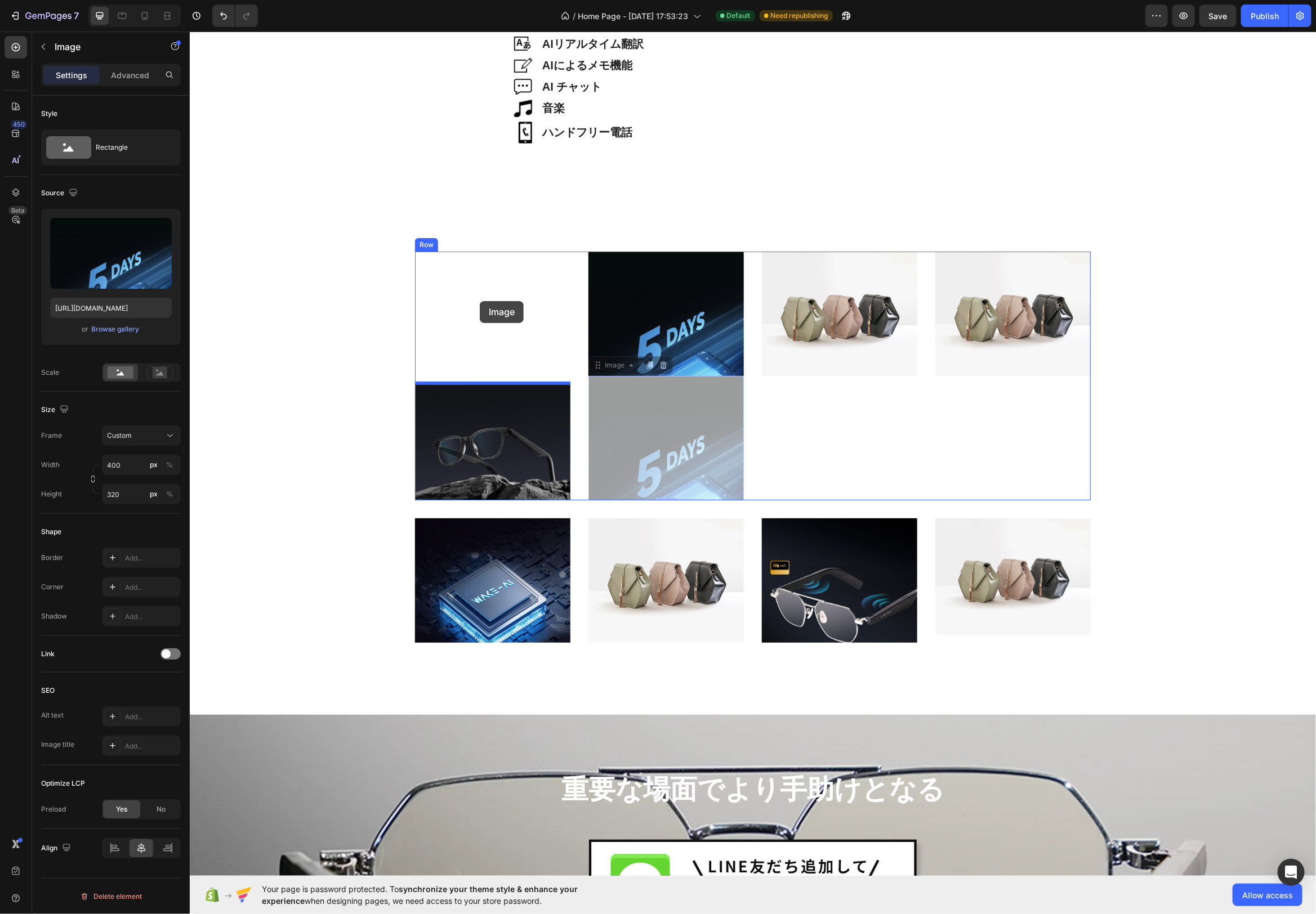
drag, startPoint x: 594, startPoint y: 359, endPoint x: 479, endPoint y: 300, distance: 129.3
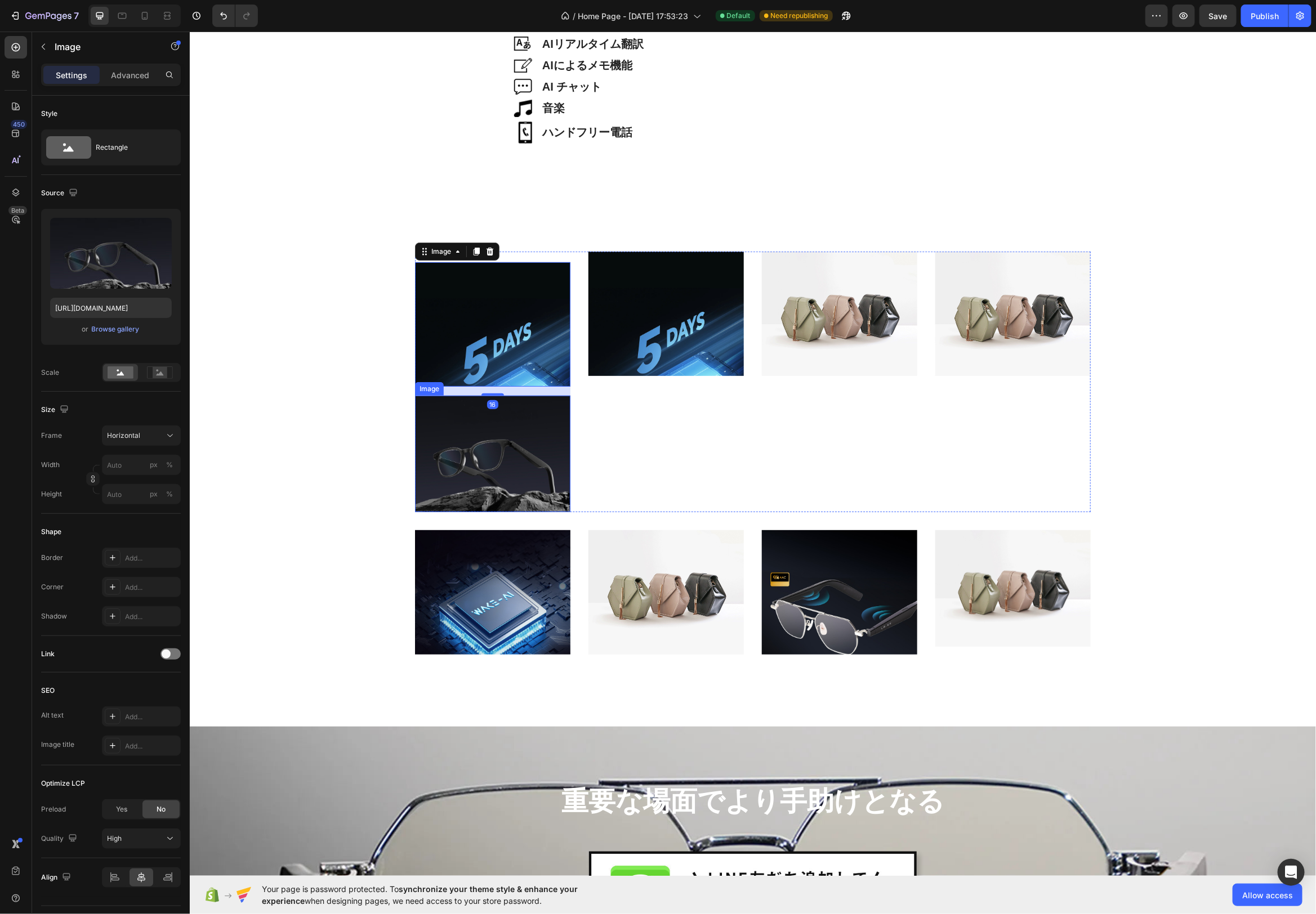
click at [509, 453] on img at bounding box center [492, 453] width 156 height 116
click at [487, 387] on icon at bounding box center [490, 384] width 7 height 8
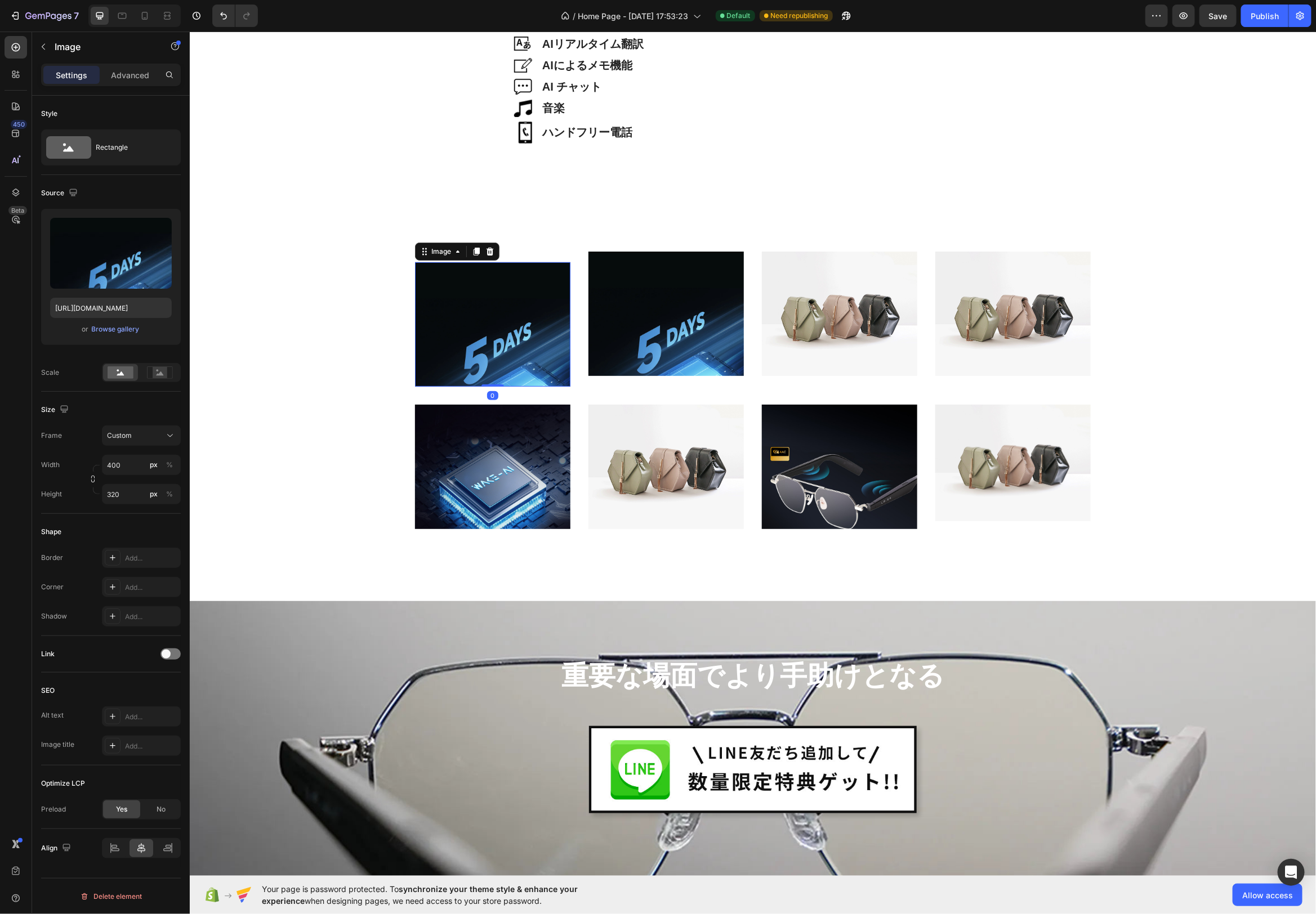
click at [524, 304] on img at bounding box center [492, 324] width 156 height 124
click at [572, 253] on div "軽量38g Heading Hero Banner Image Image Image Image Row 0" at bounding box center [753, 318] width 676 height 135
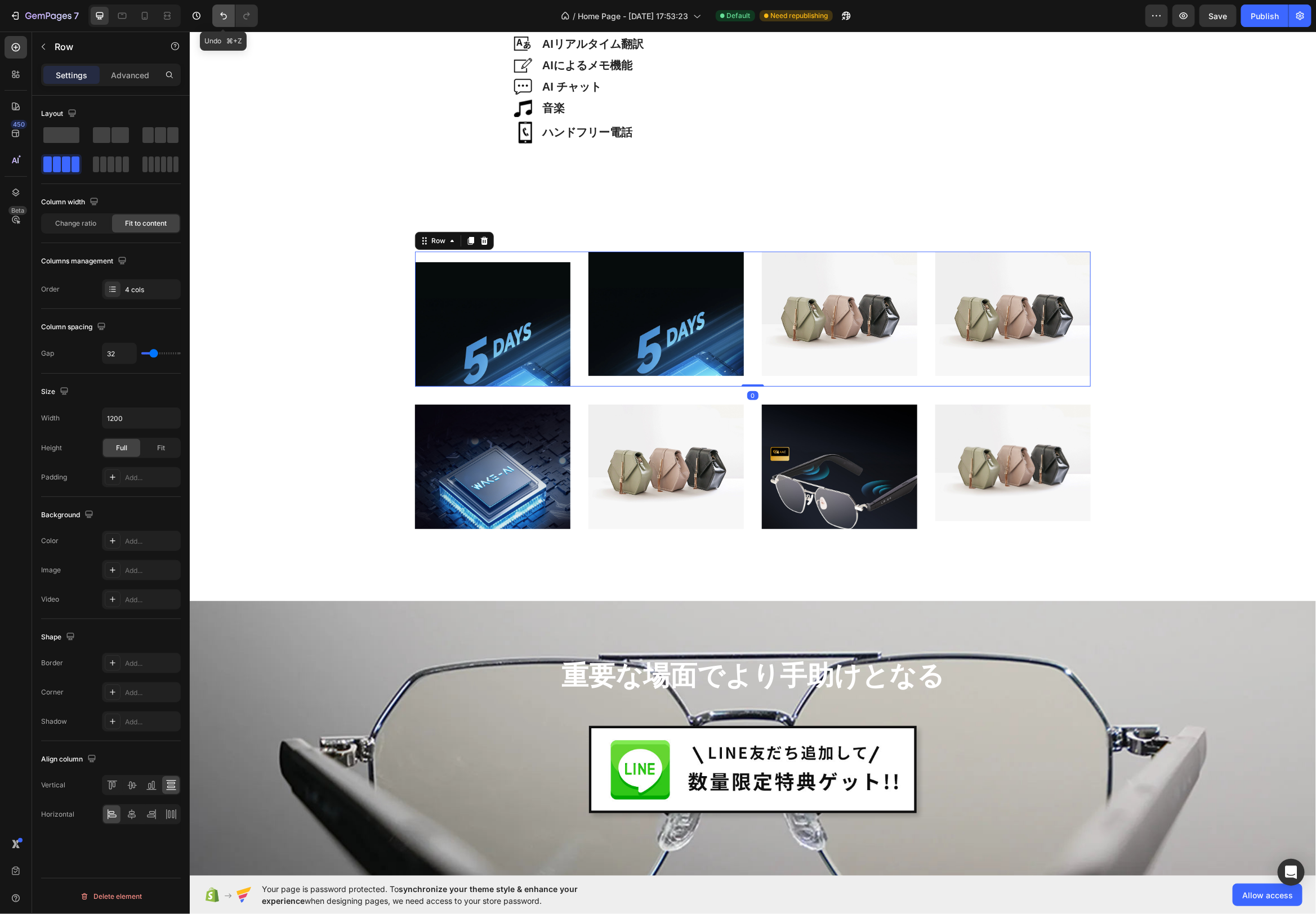
click at [227, 16] on icon "Undo/Redo" at bounding box center [224, 16] width 7 height 7
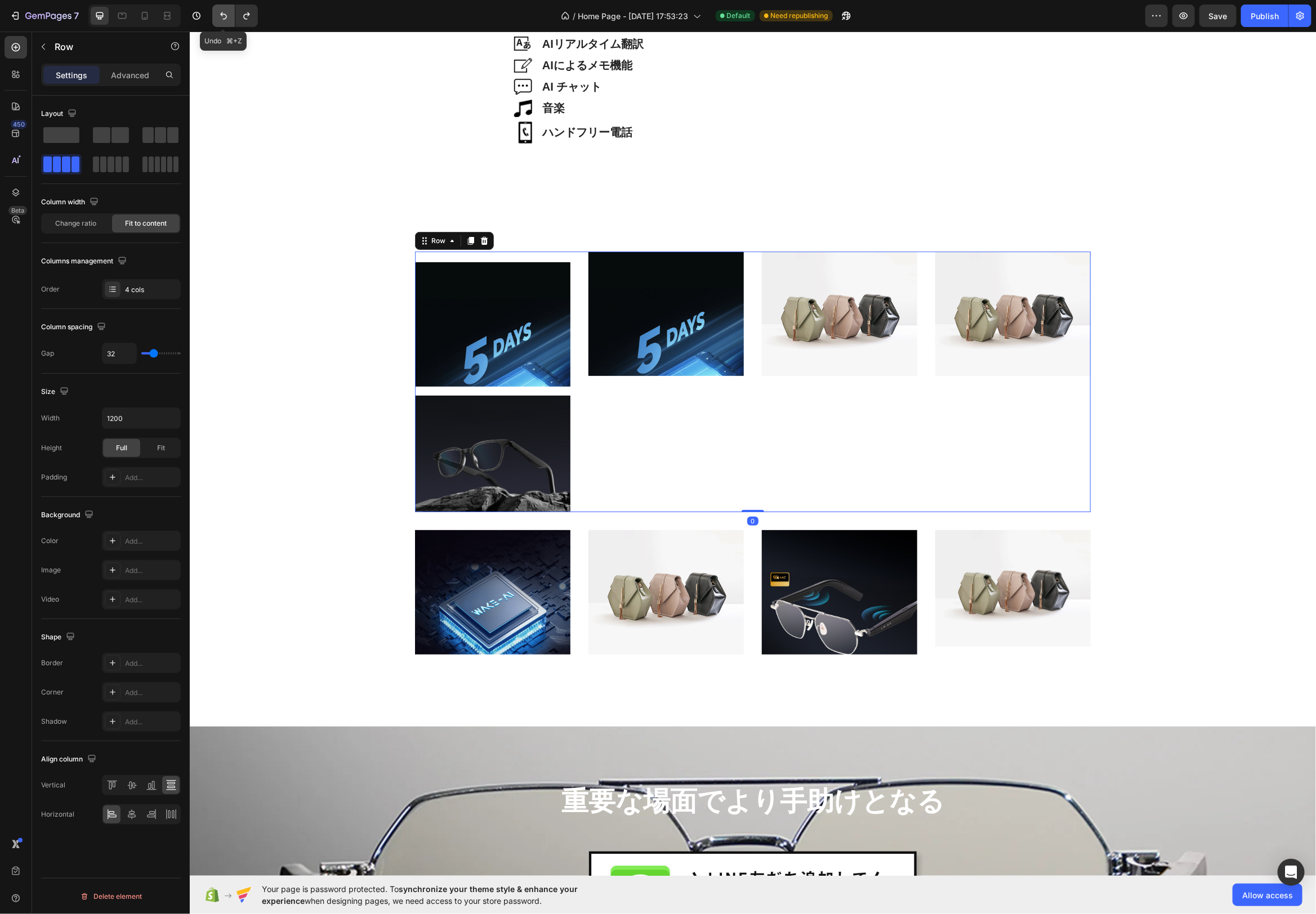
click at [227, 16] on icon "Undo/Redo" at bounding box center [224, 16] width 7 height 7
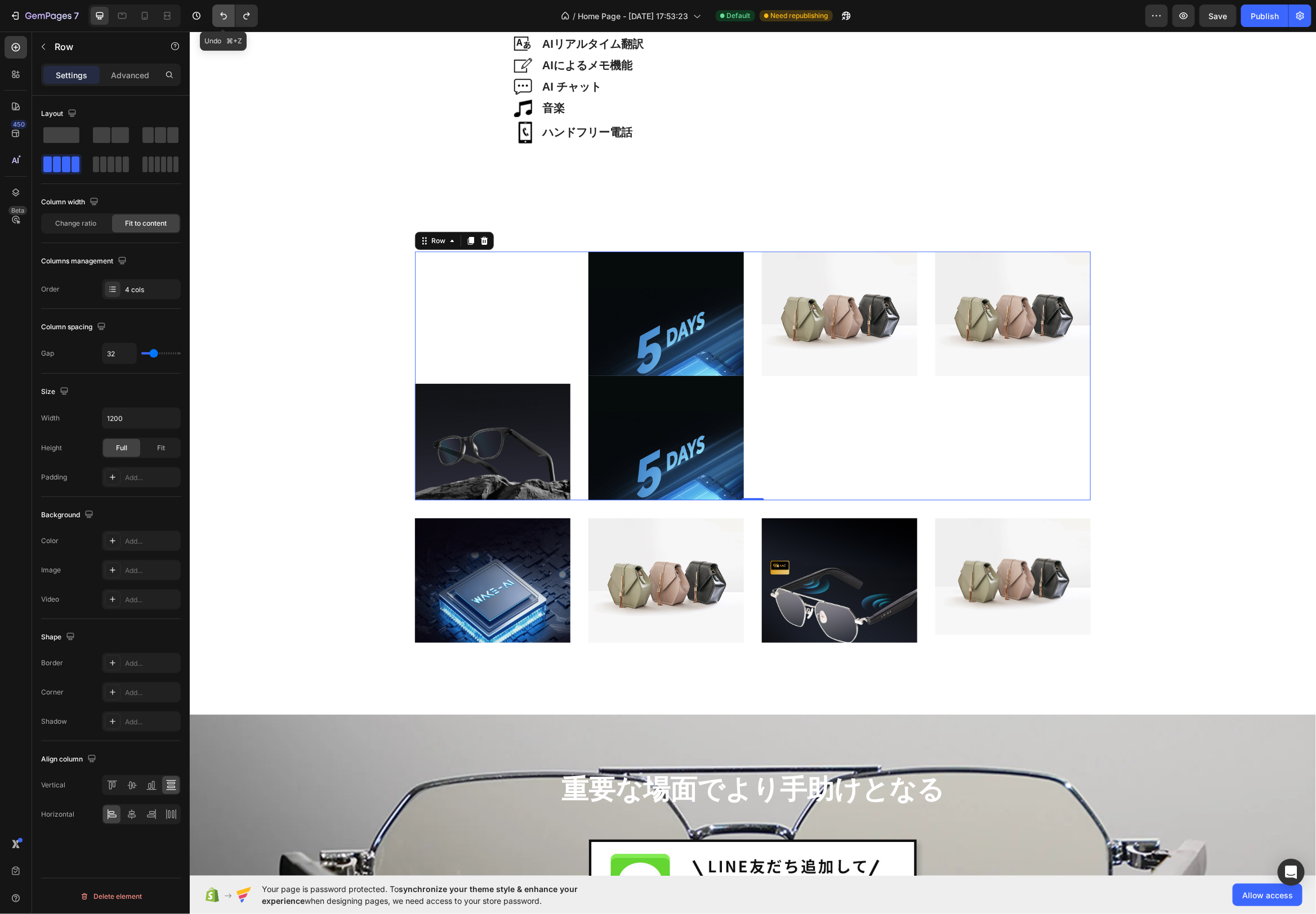
click at [226, 16] on icon "Undo/Redo" at bounding box center [224, 16] width 7 height 7
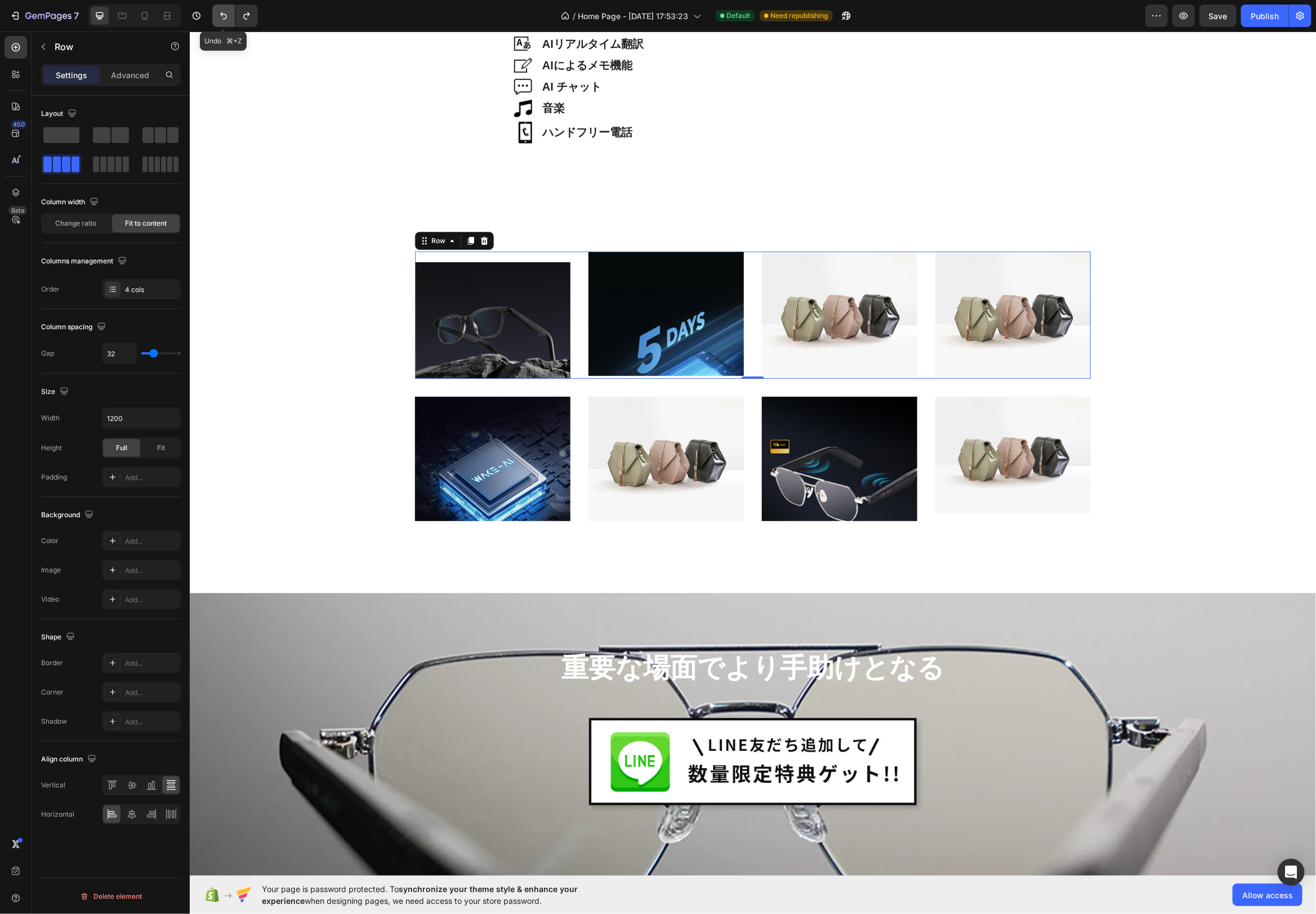
click at [226, 16] on icon "Undo/Redo" at bounding box center [224, 16] width 7 height 7
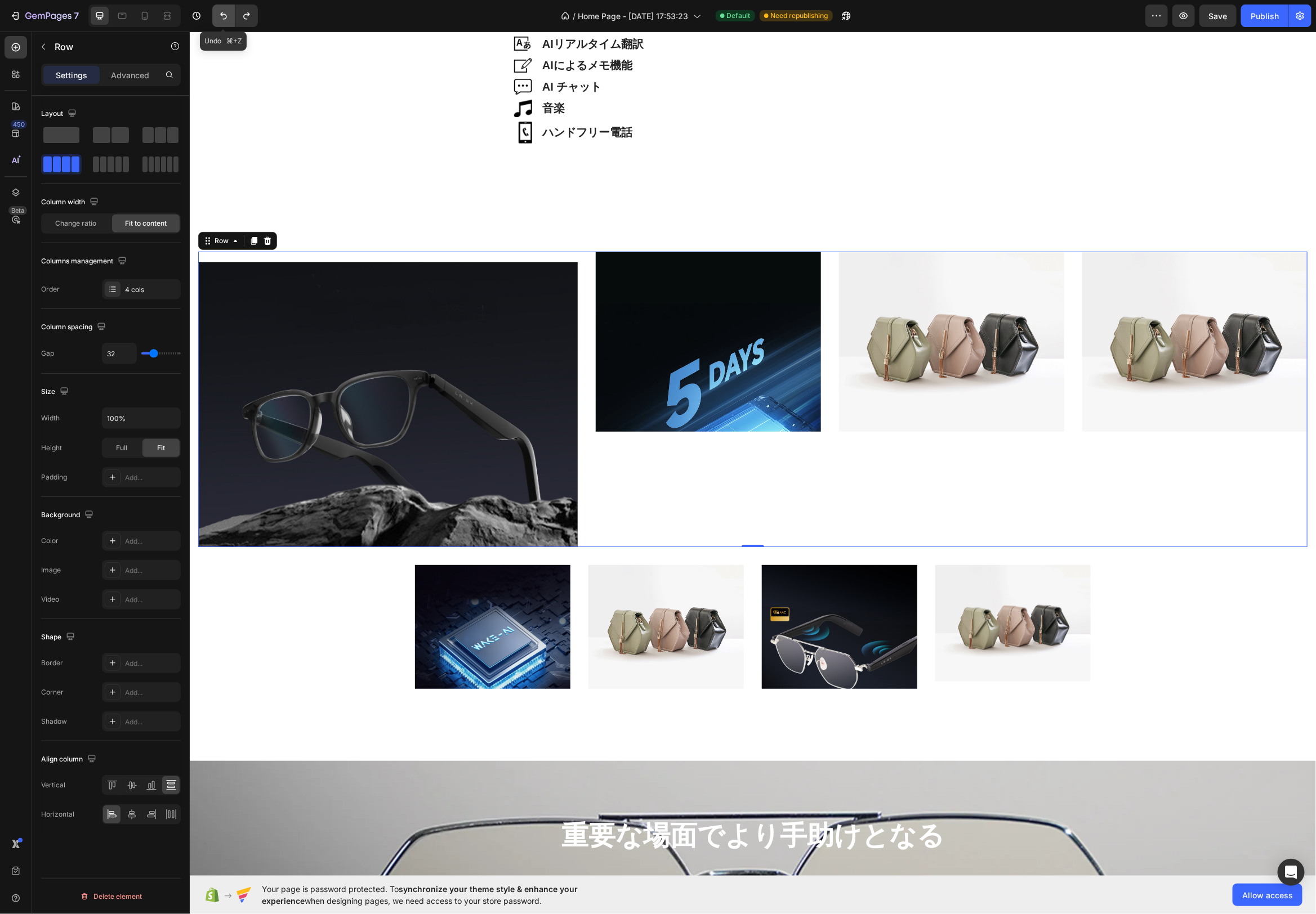
click at [226, 16] on icon "Undo/Redo" at bounding box center [224, 16] width 7 height 7
type input "1200"
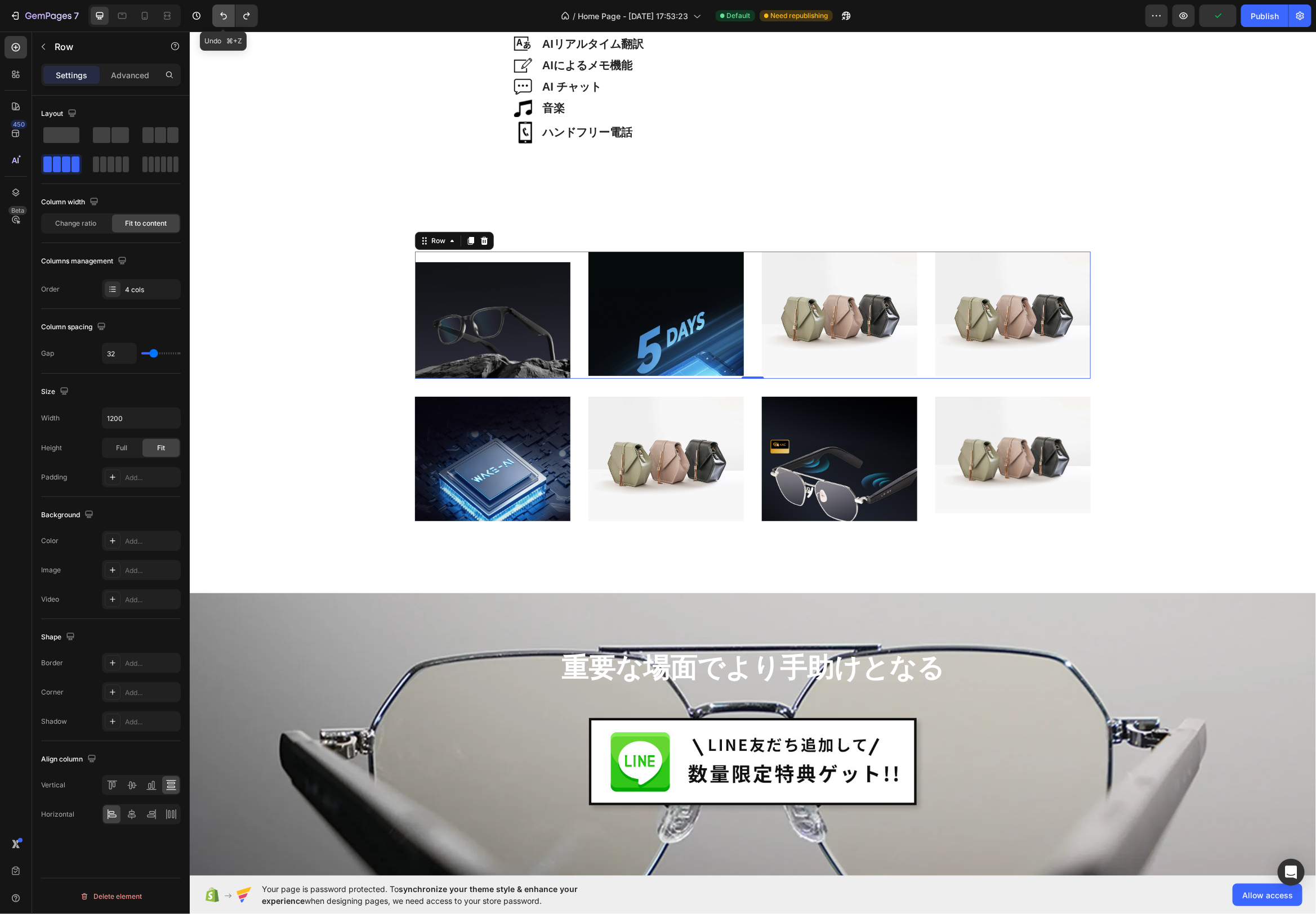
click at [226, 16] on icon "Undo/Redo" at bounding box center [224, 16] width 7 height 7
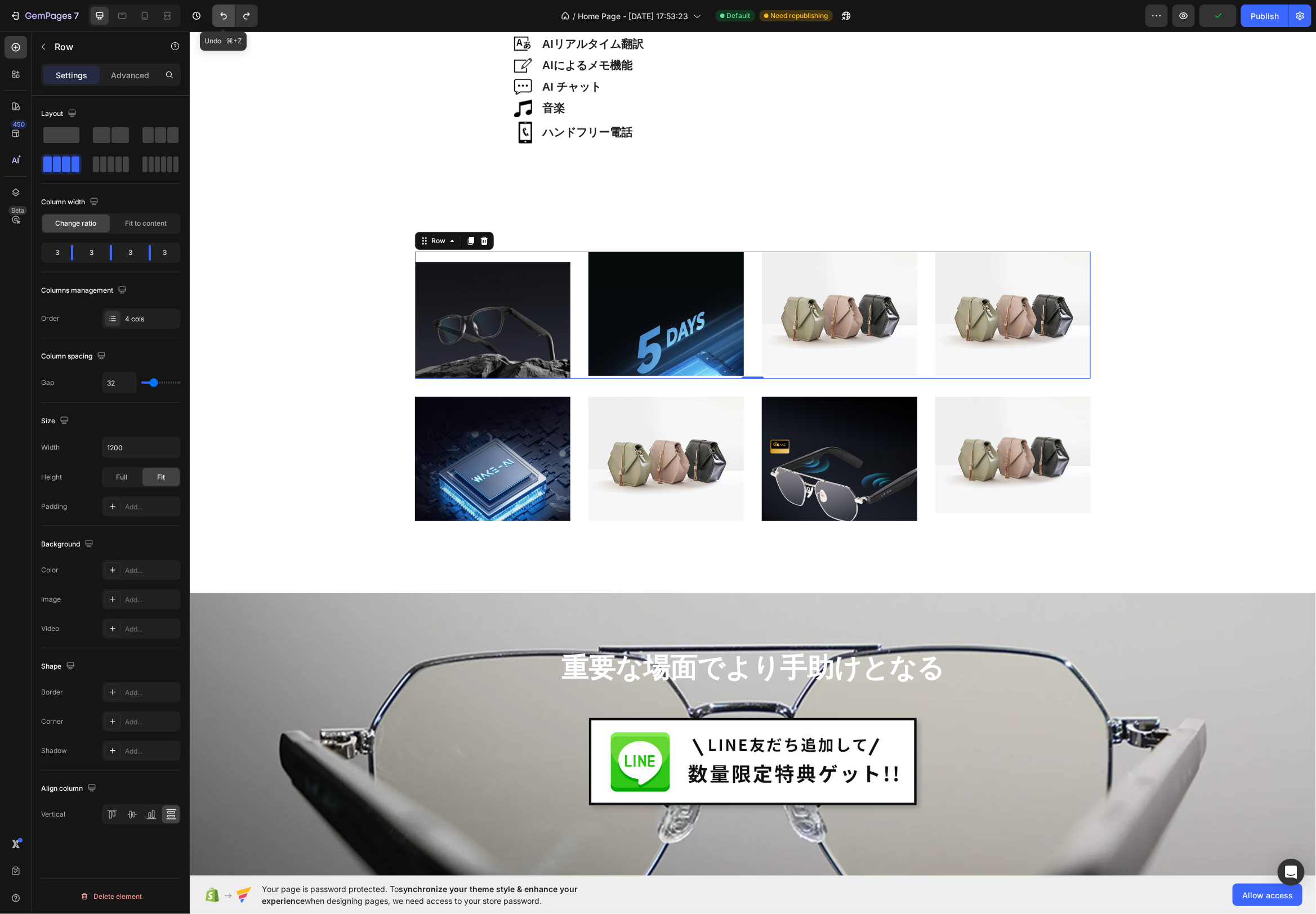
click at [226, 16] on icon "Undo/Redo" at bounding box center [224, 16] width 7 height 7
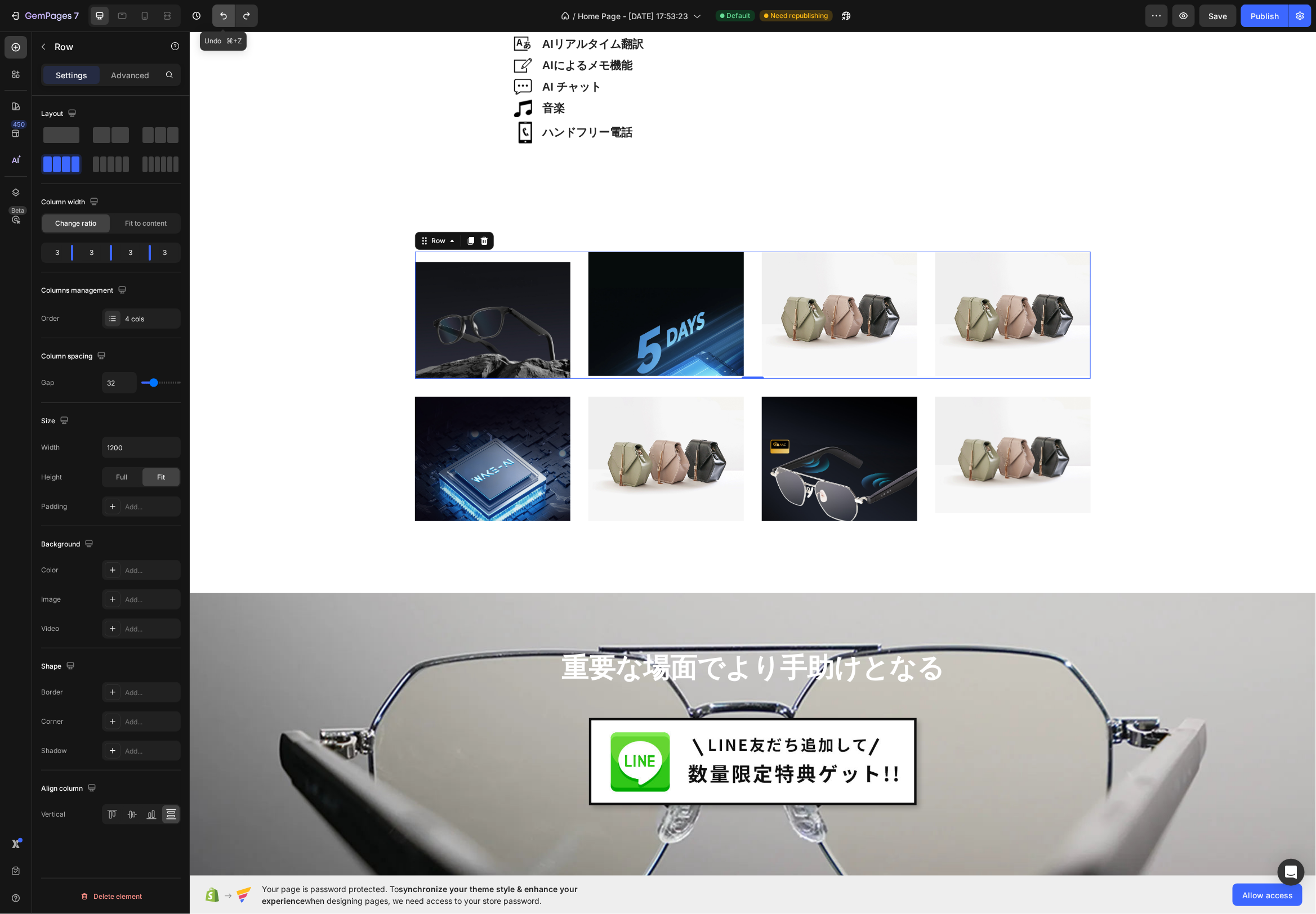
click at [226, 16] on icon "Undo/Redo" at bounding box center [224, 16] width 7 height 7
click at [224, 18] on icon "Undo/Redo" at bounding box center [224, 16] width 11 height 11
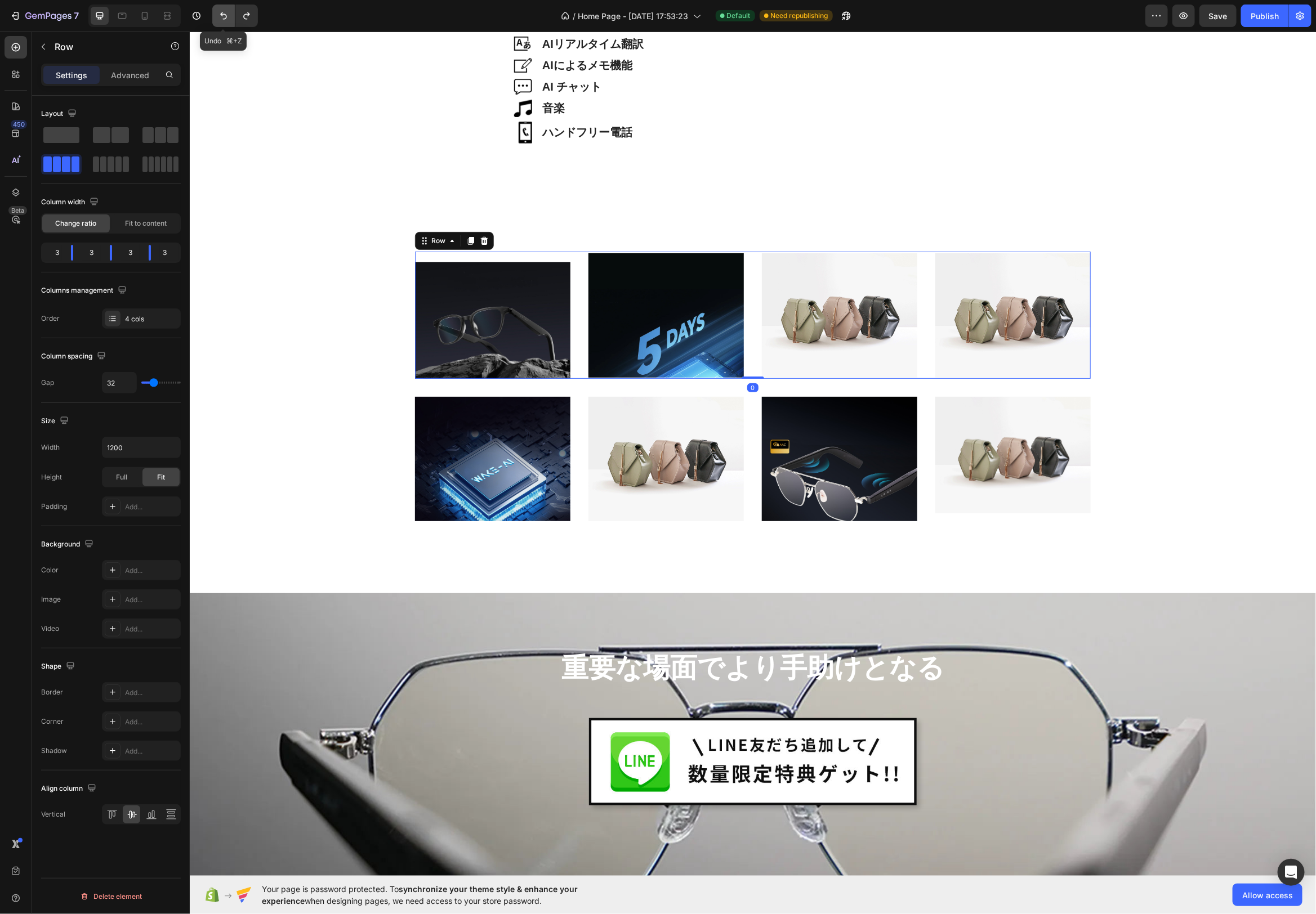
click at [224, 18] on icon "Undo/Redo" at bounding box center [224, 16] width 11 height 11
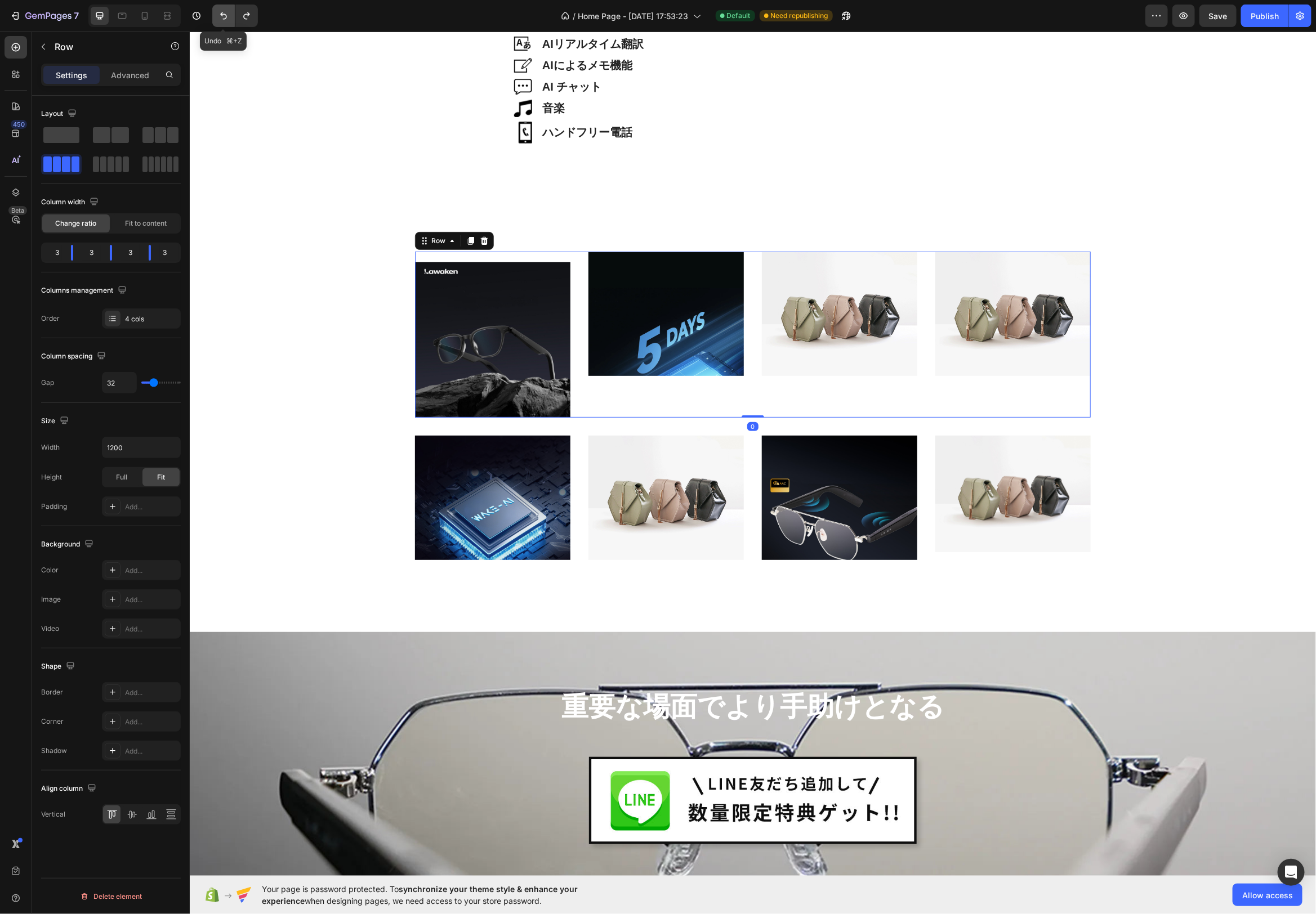
click at [224, 18] on icon "Undo/Redo" at bounding box center [224, 16] width 11 height 11
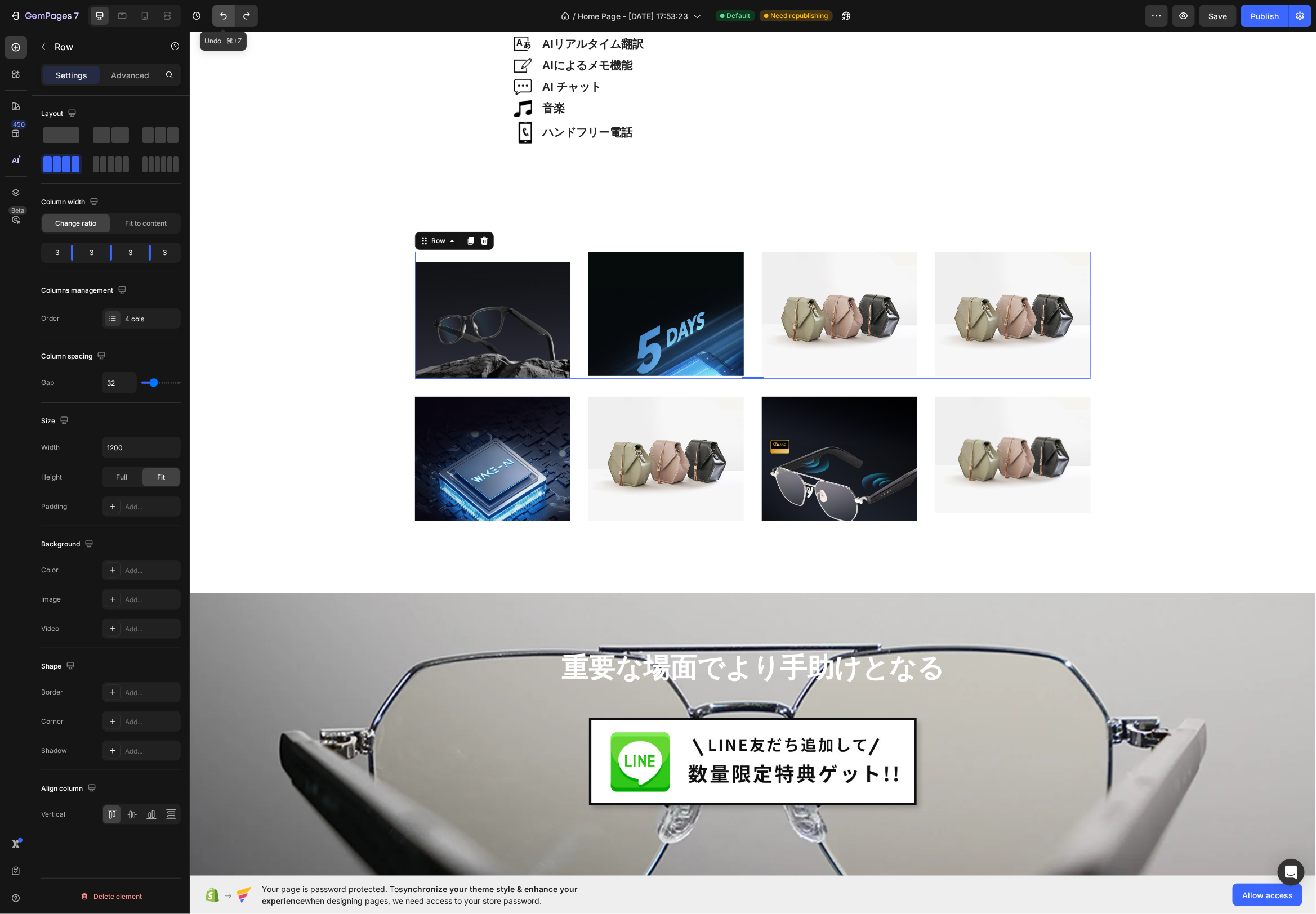
click at [224, 18] on icon "Undo/Redo" at bounding box center [224, 16] width 11 height 11
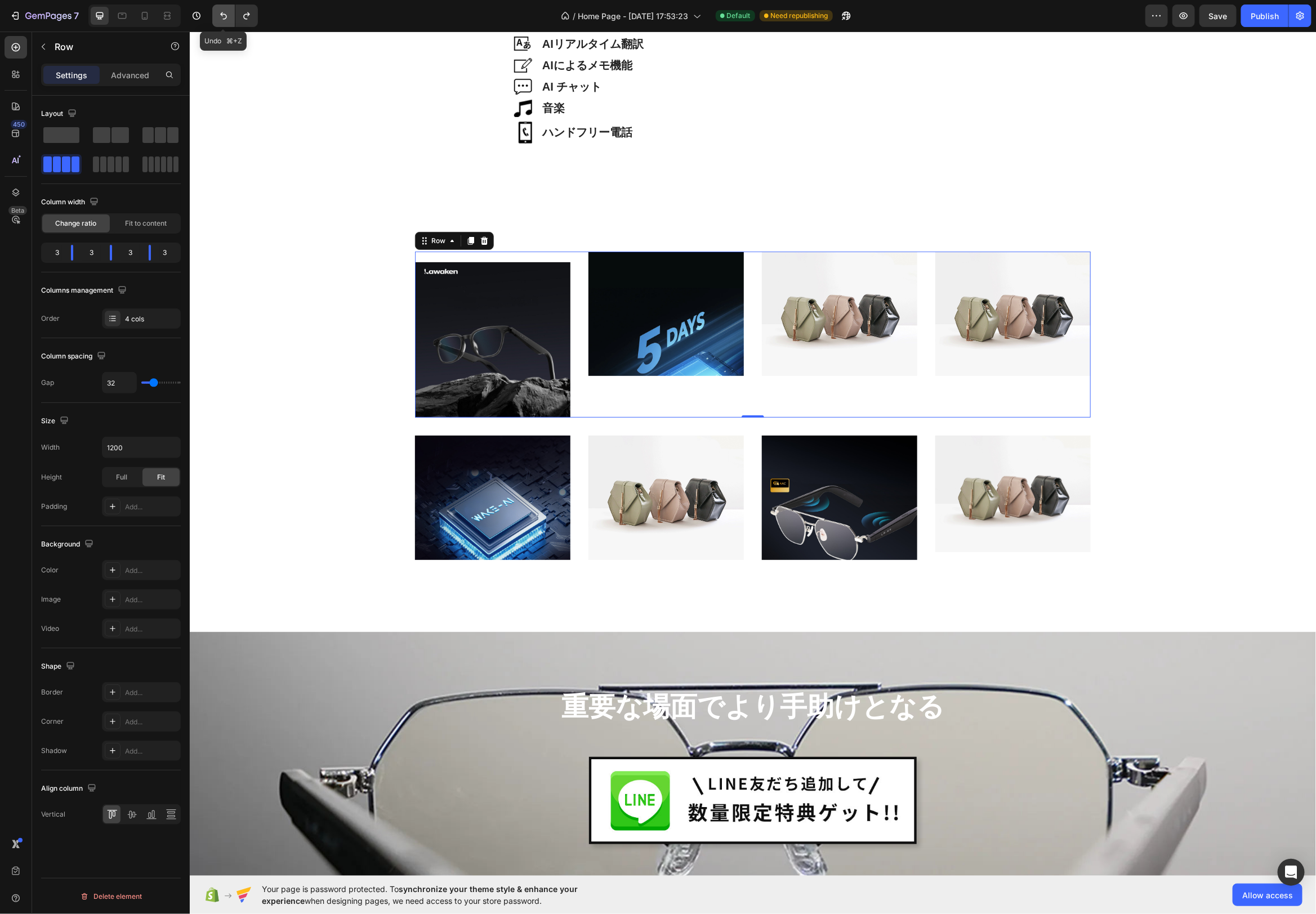
click at [224, 18] on icon "Undo/Redo" at bounding box center [224, 16] width 11 height 11
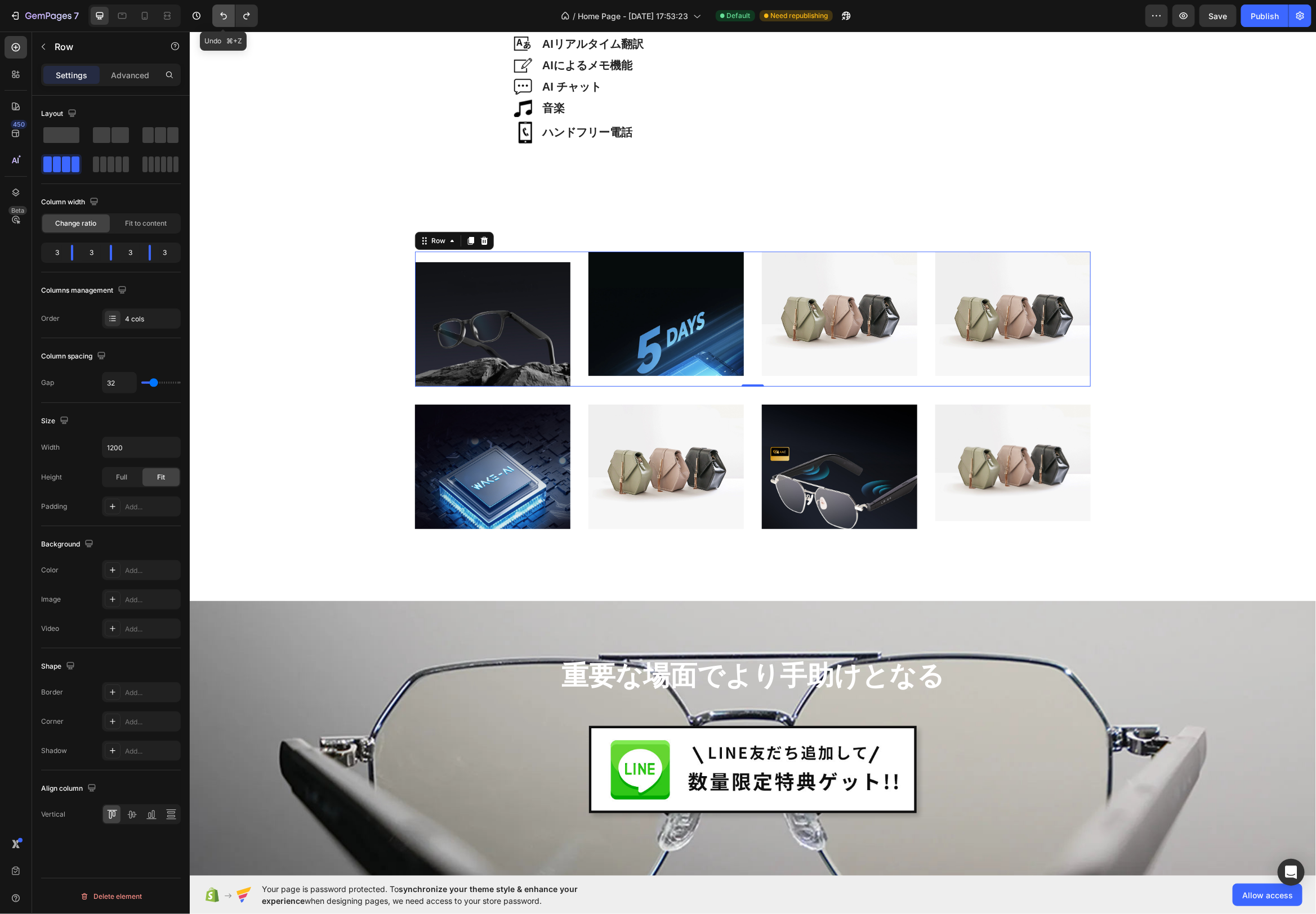
click at [224, 18] on icon "Undo/Redo" at bounding box center [224, 16] width 11 height 11
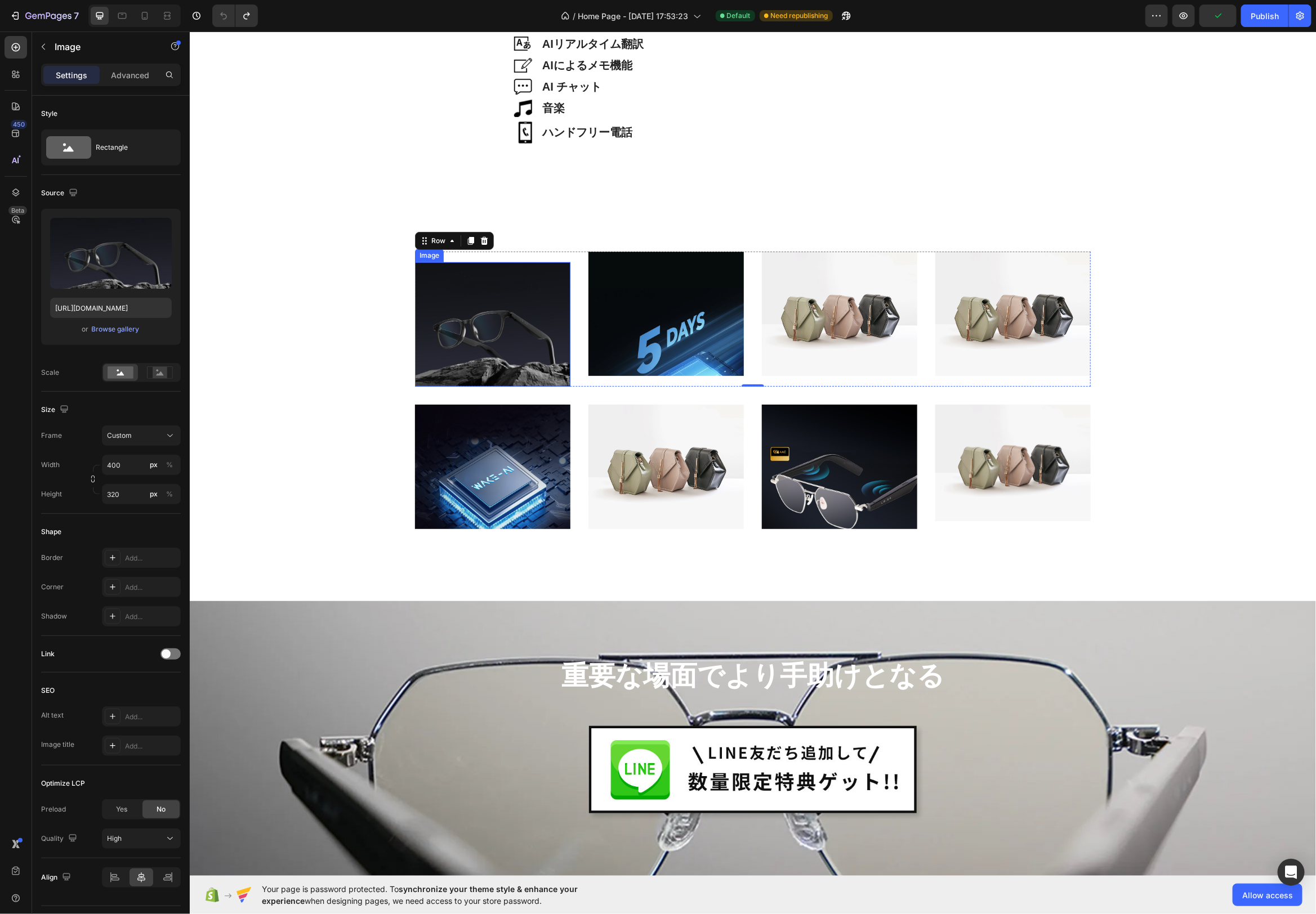
click at [562, 283] on img at bounding box center [492, 324] width 156 height 124
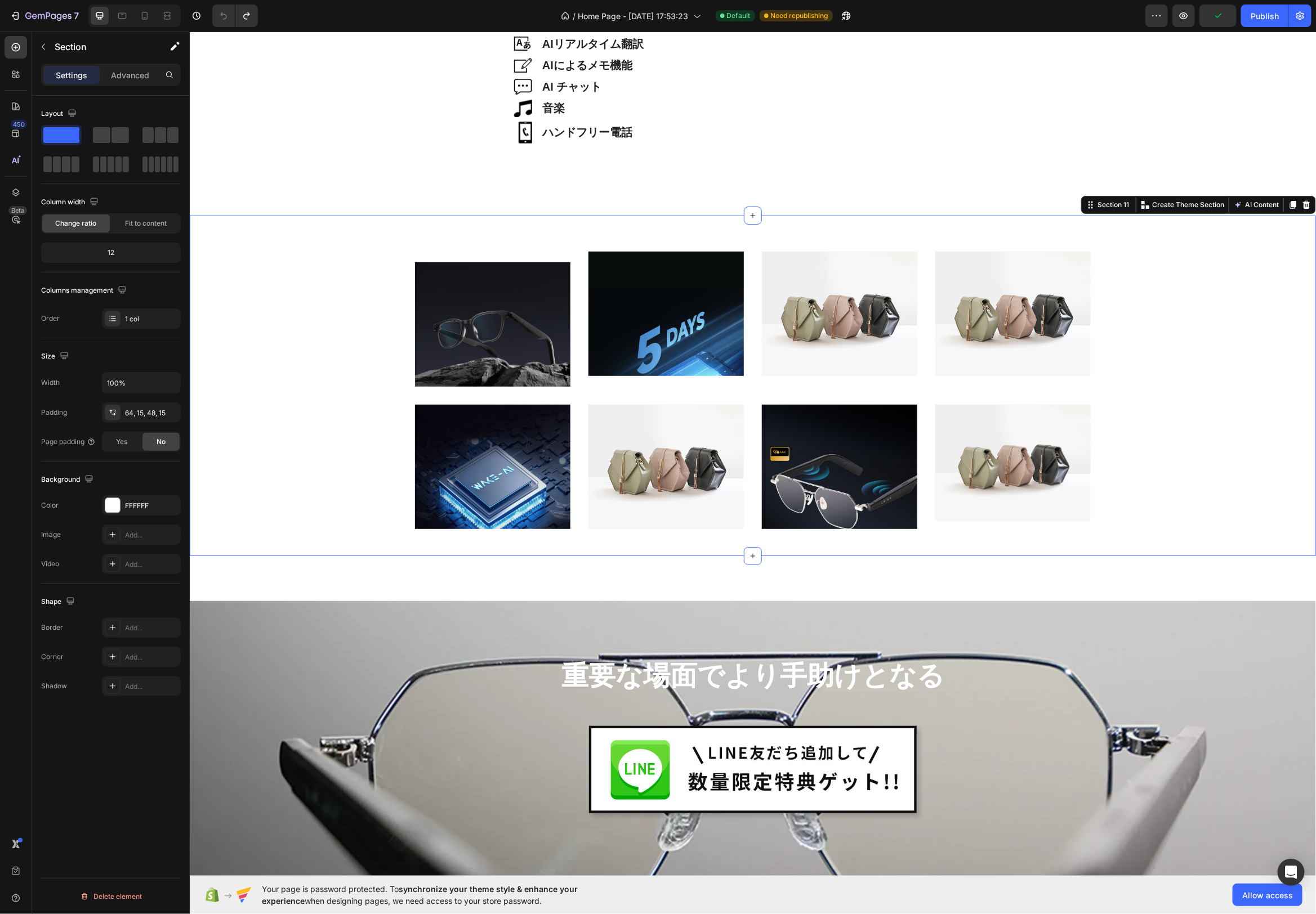
click at [584, 250] on div "軽量38g Heading Hero Banner Image Image Image Image Row Image Image Image Image R…" at bounding box center [752, 385] width 1126 height 341
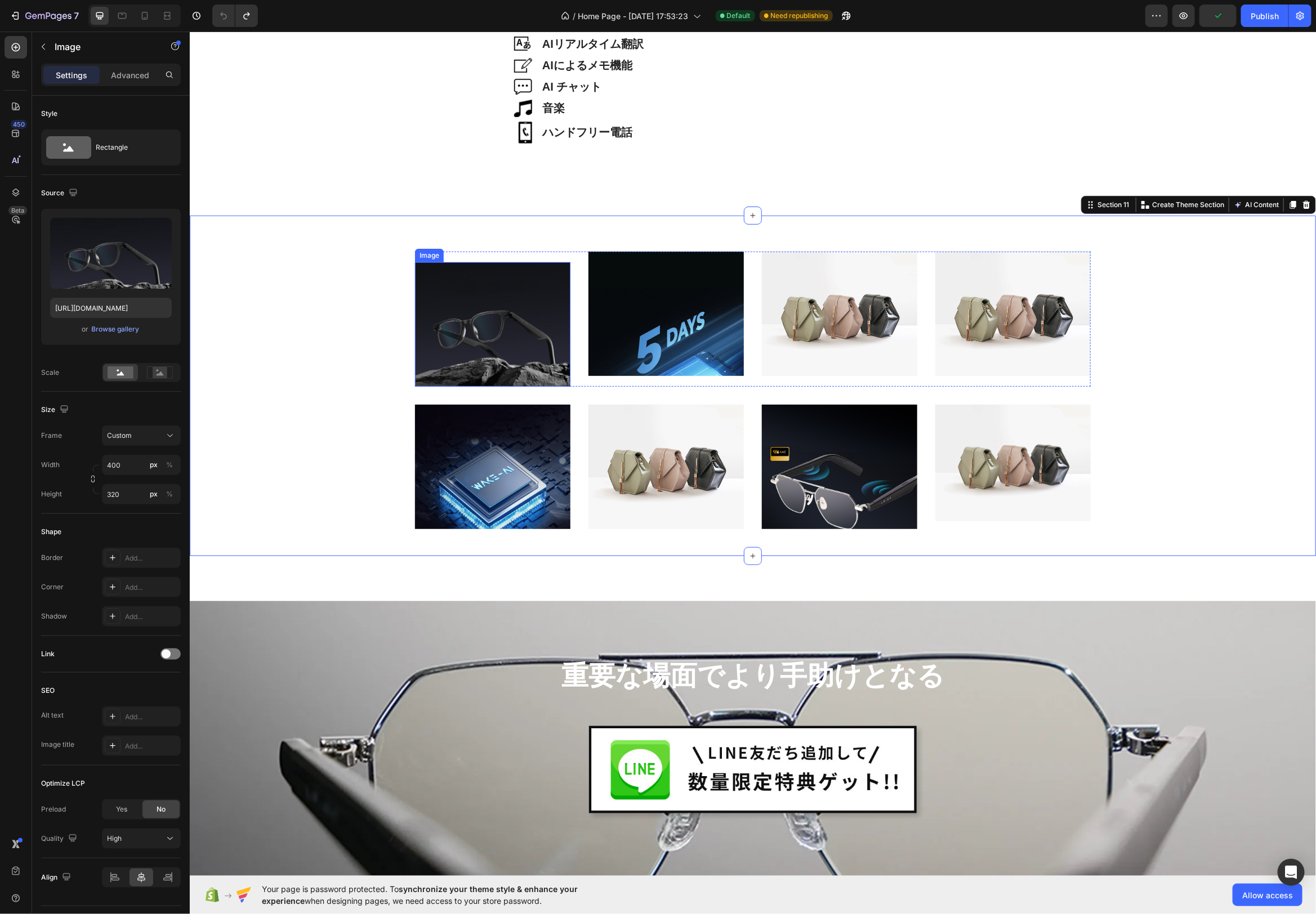
click at [492, 280] on img at bounding box center [492, 324] width 156 height 124
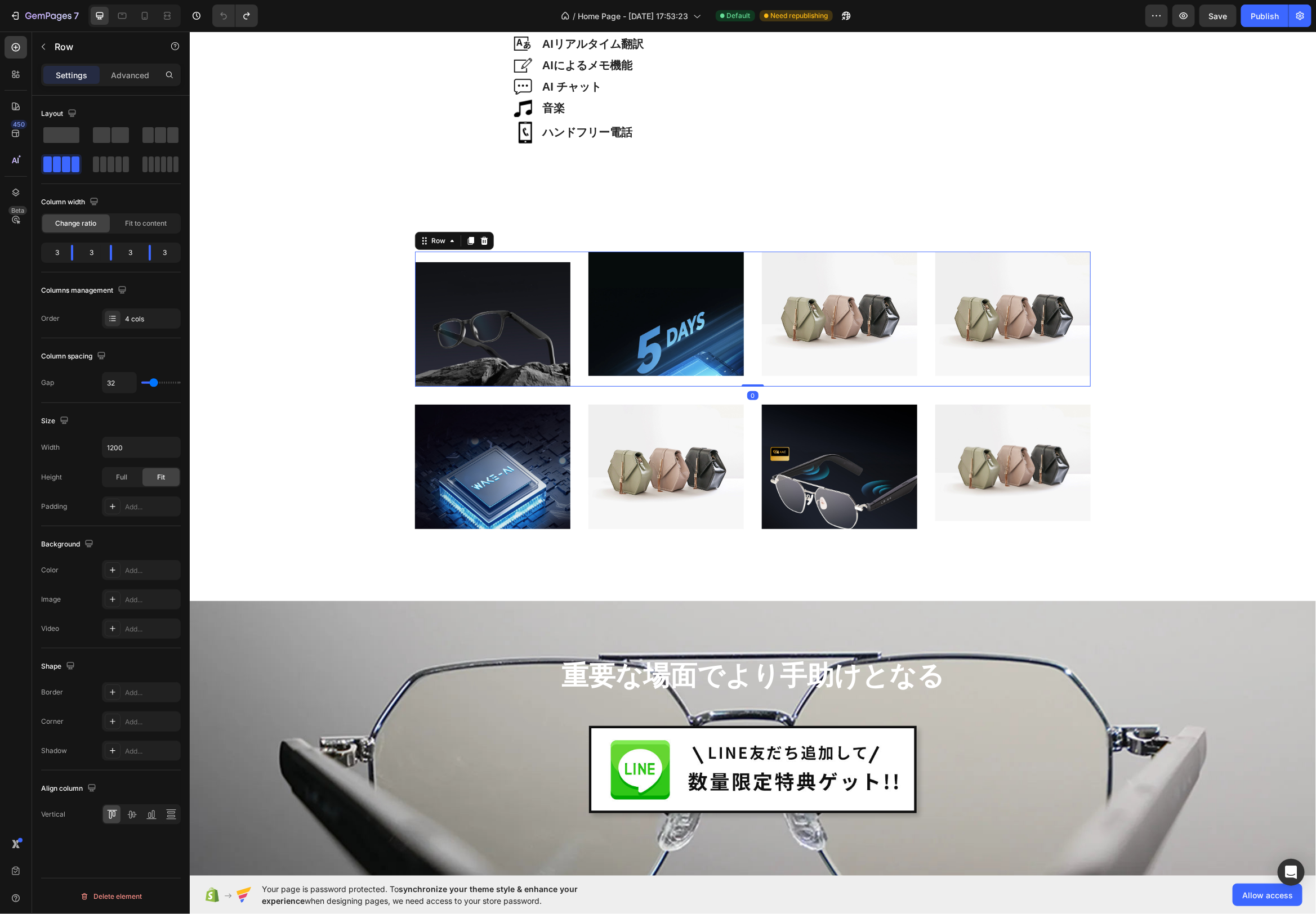
click at [573, 255] on div "軽量38g Heading Hero Banner Image Image Image Image Row 0" at bounding box center [753, 318] width 676 height 135
click at [660, 301] on img at bounding box center [666, 313] width 156 height 124
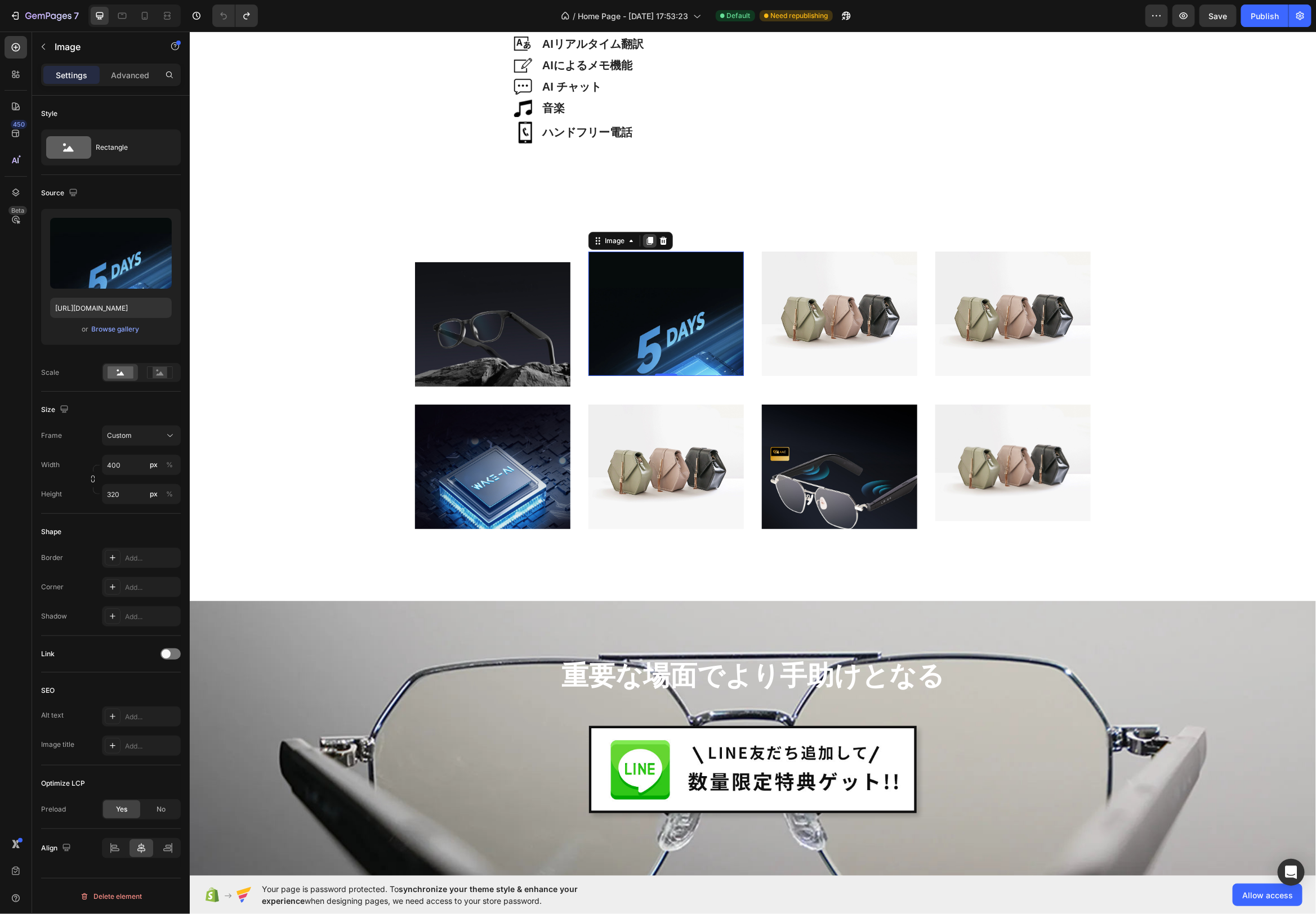
click at [646, 238] on icon at bounding box center [649, 240] width 9 height 9
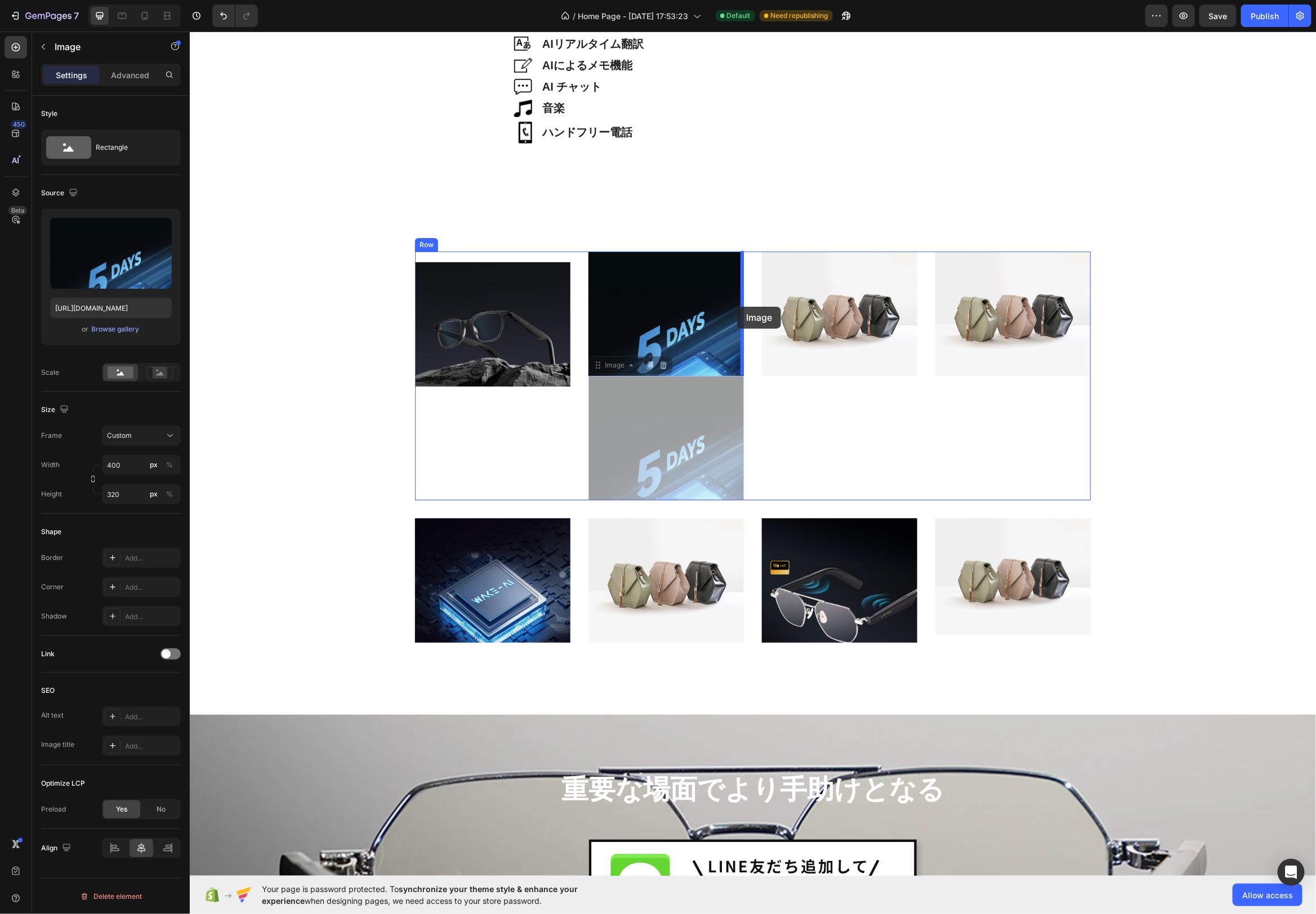
drag, startPoint x: 596, startPoint y: 367, endPoint x: 737, endPoint y: 306, distance: 153.6
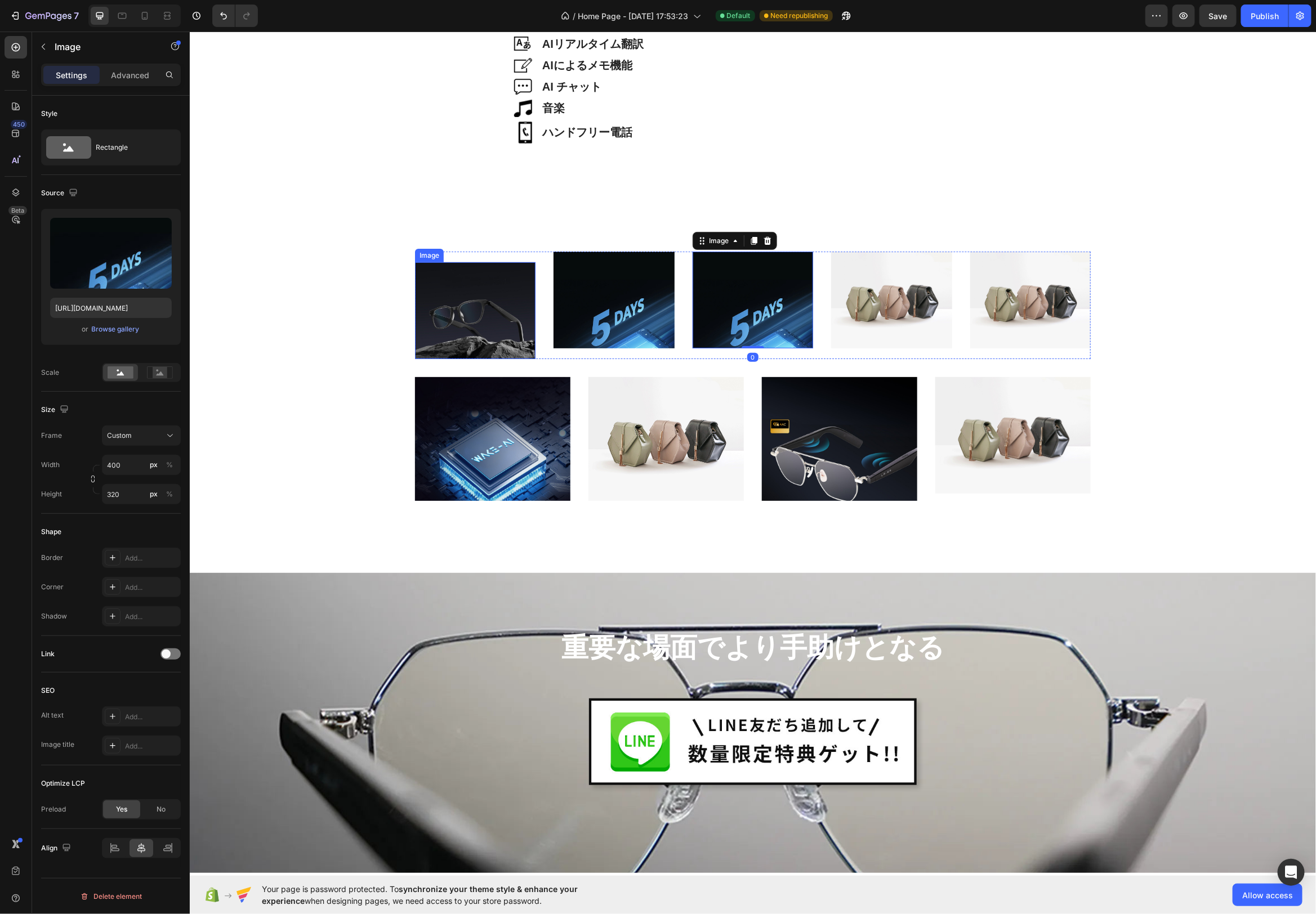
click at [490, 295] on img at bounding box center [475, 310] width 120 height 97
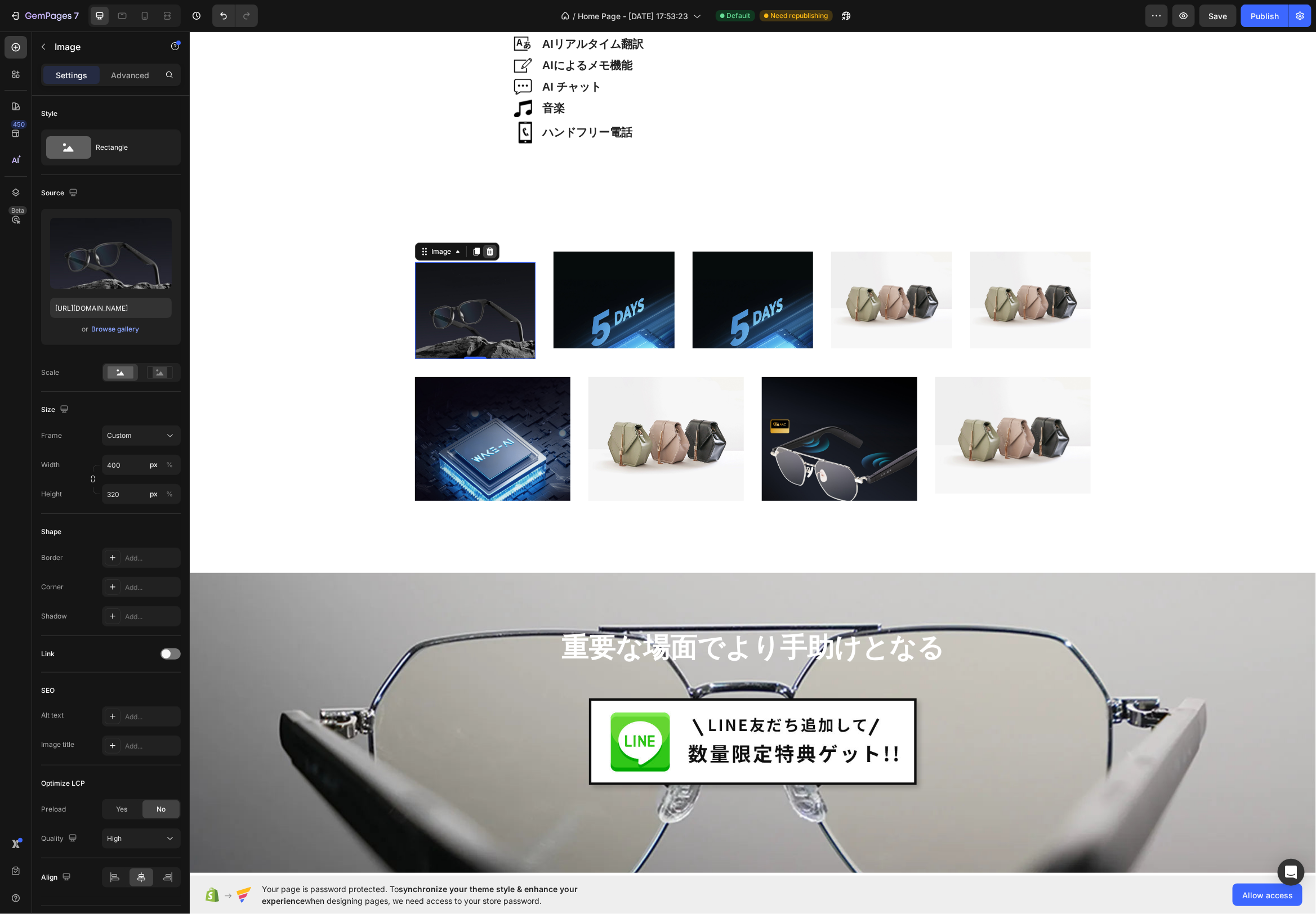
click at [487, 250] on icon at bounding box center [490, 251] width 7 height 8
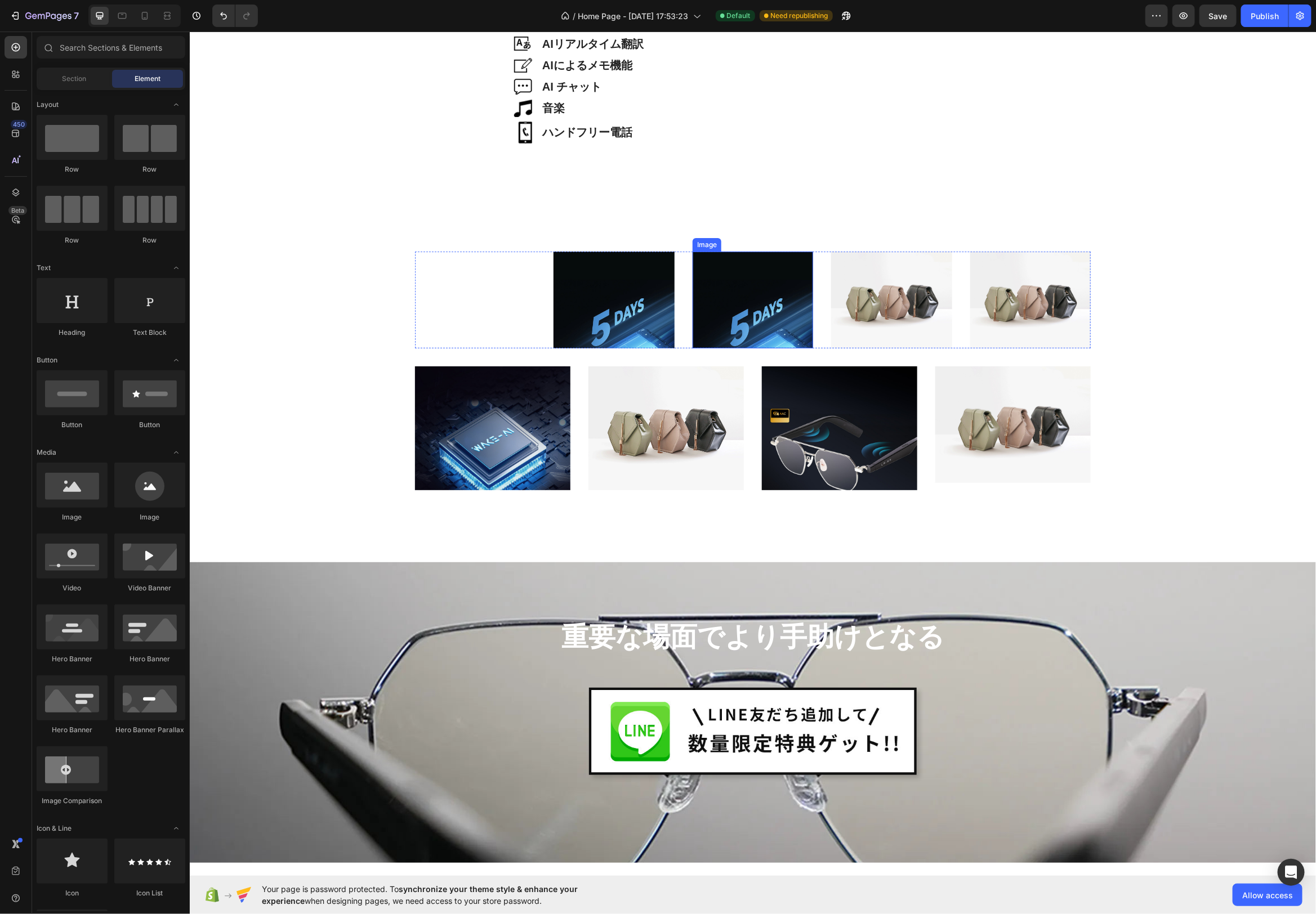
click at [711, 275] on img at bounding box center [752, 299] width 120 height 97
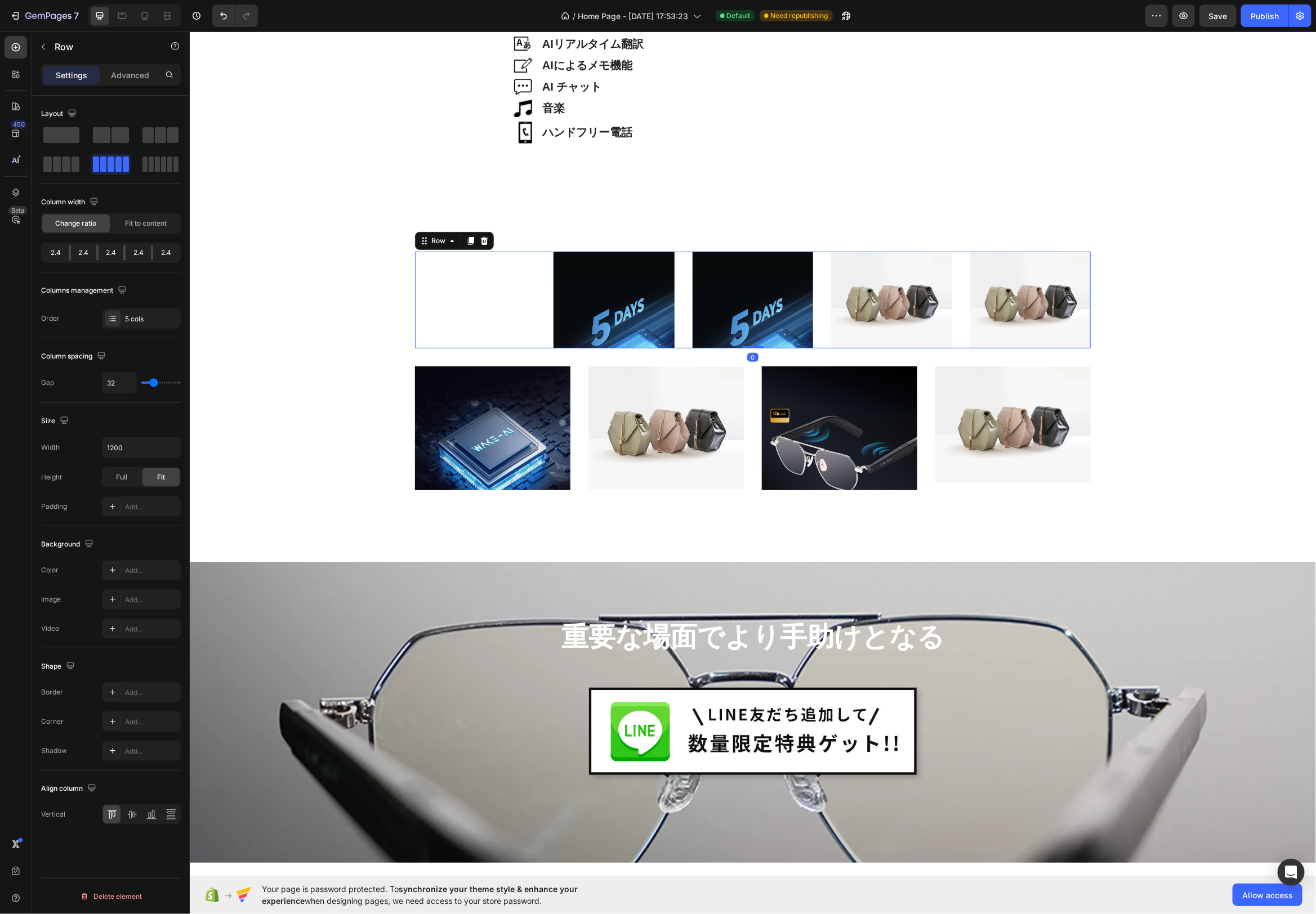
click at [682, 253] on div "軽量38g Heading Hero Banner Image Image Image Image Row 0" at bounding box center [753, 299] width 676 height 97
click at [68, 160] on span at bounding box center [66, 165] width 9 height 16
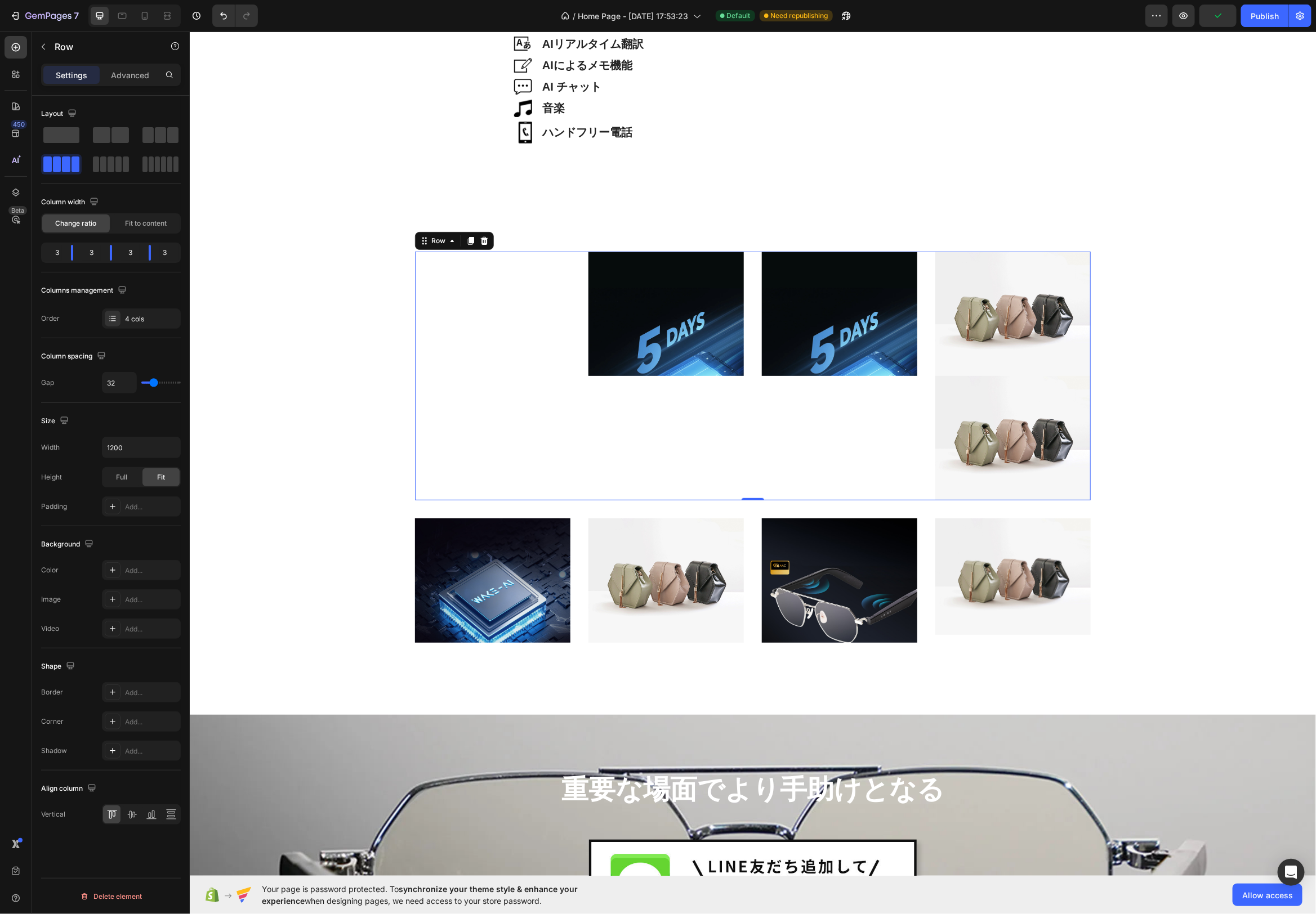
click at [502, 276] on div "軽量38g Heading Hero Banner" at bounding box center [492, 375] width 156 height 249
click at [505, 366] on div "軽量38g Heading Hero Banner" at bounding box center [492, 375] width 156 height 249
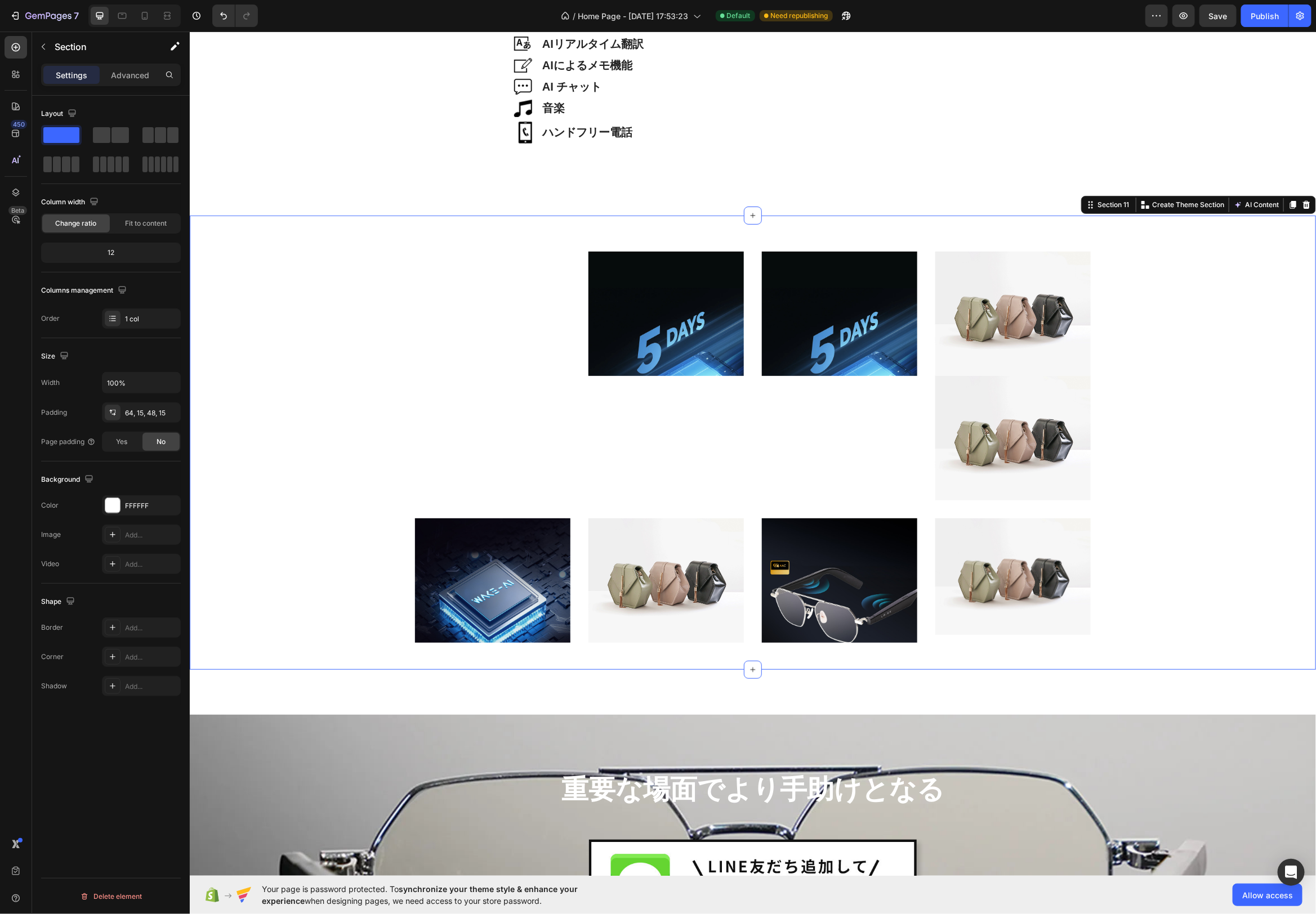
click at [668, 515] on div "軽量38g Heading Hero Banner Image Image Image Image Row Image Image Image Image R…" at bounding box center [752, 446] width 1109 height 391
click at [629, 278] on img at bounding box center [666, 313] width 156 height 124
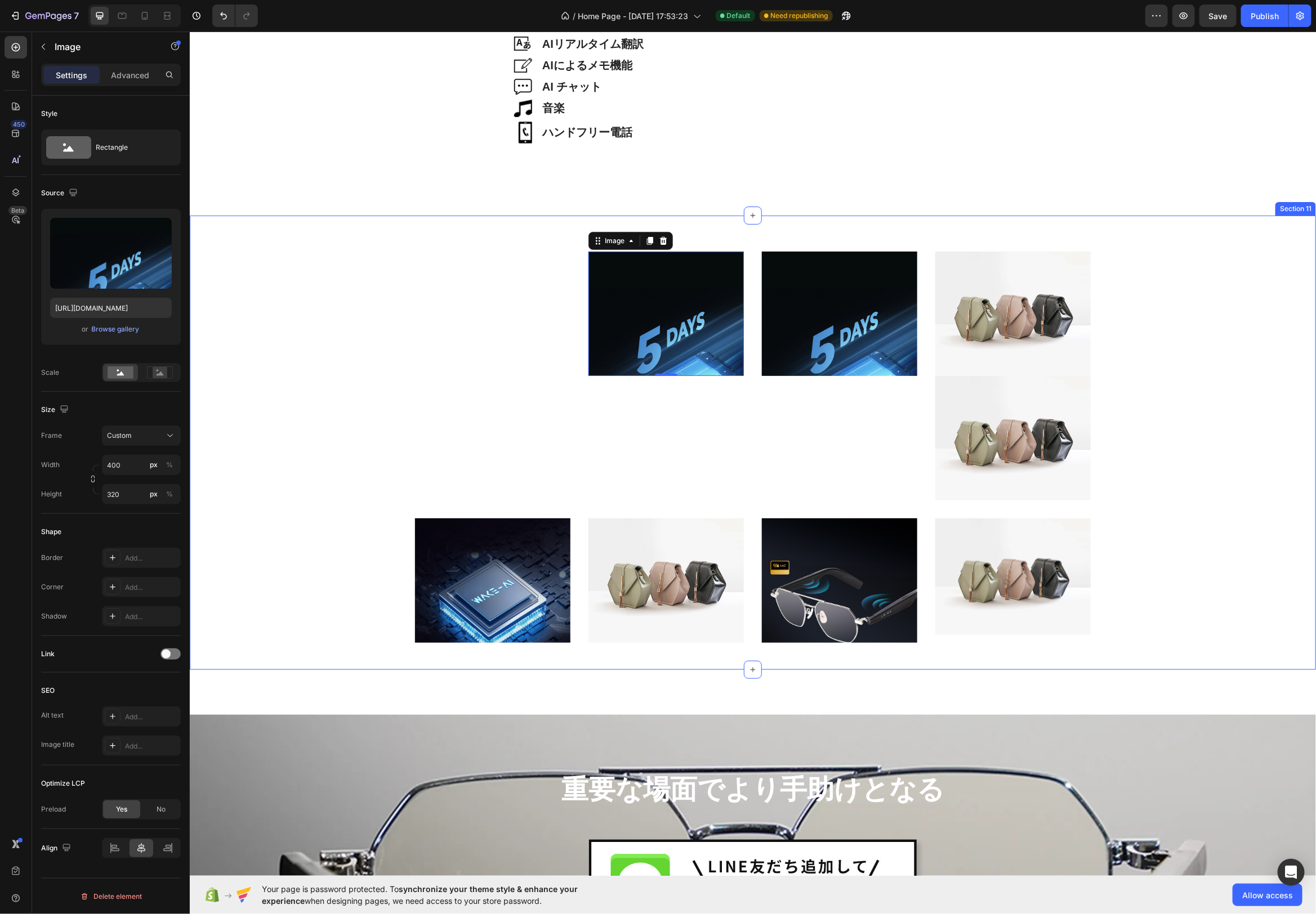
click at [747, 249] on div "軽量38g Heading Hero Banner Image 0 Image Image Image Row Image Image Image Image…" at bounding box center [752, 442] width 1126 height 454
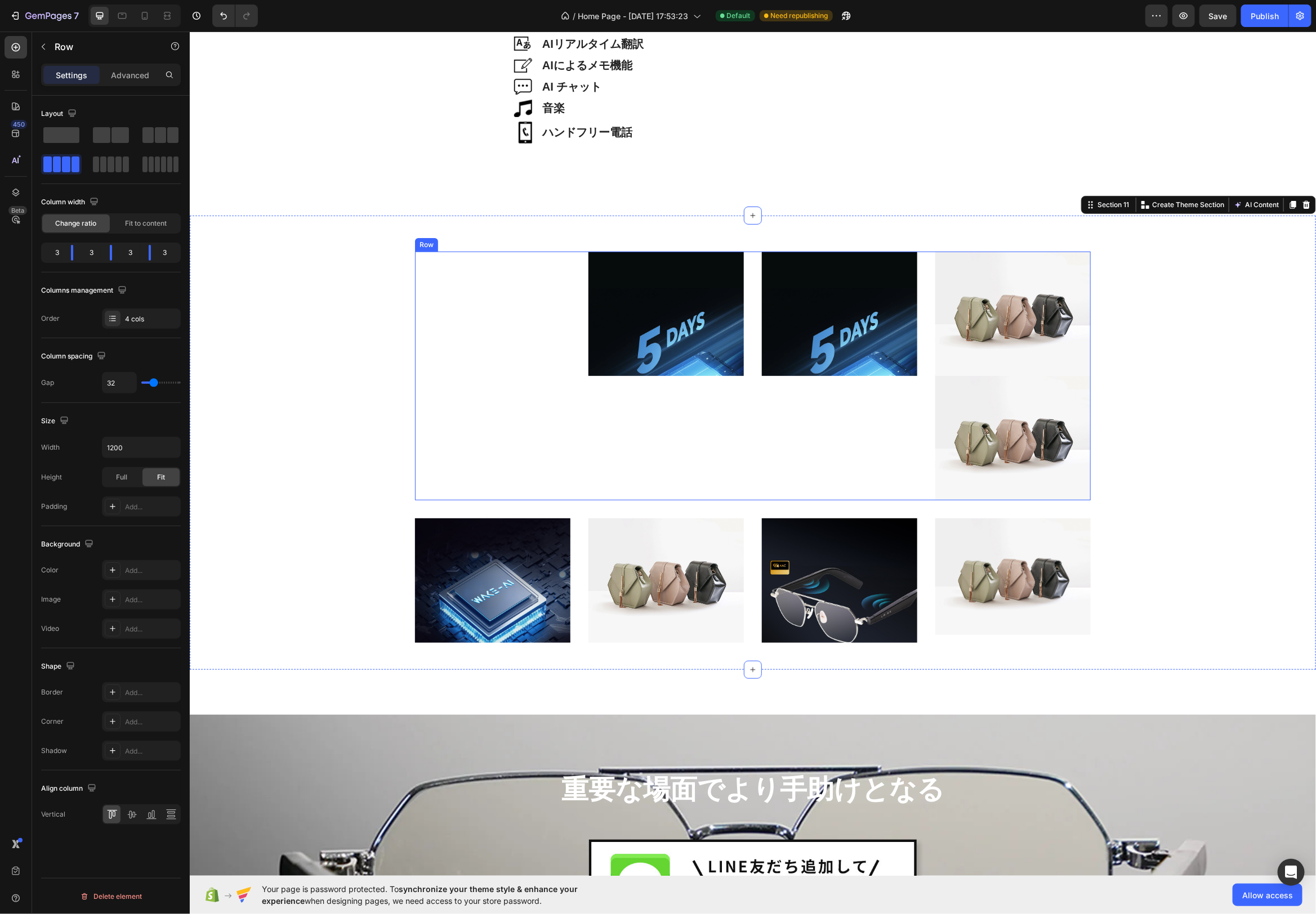
click at [752, 262] on div "軽量38g Heading Hero Banner Image Image Image Image Row" at bounding box center [753, 375] width 676 height 249
click at [754, 251] on div "軽量38g Heading Hero Banner Image Image Image Image Row 0" at bounding box center [753, 375] width 676 height 249
type input "31"
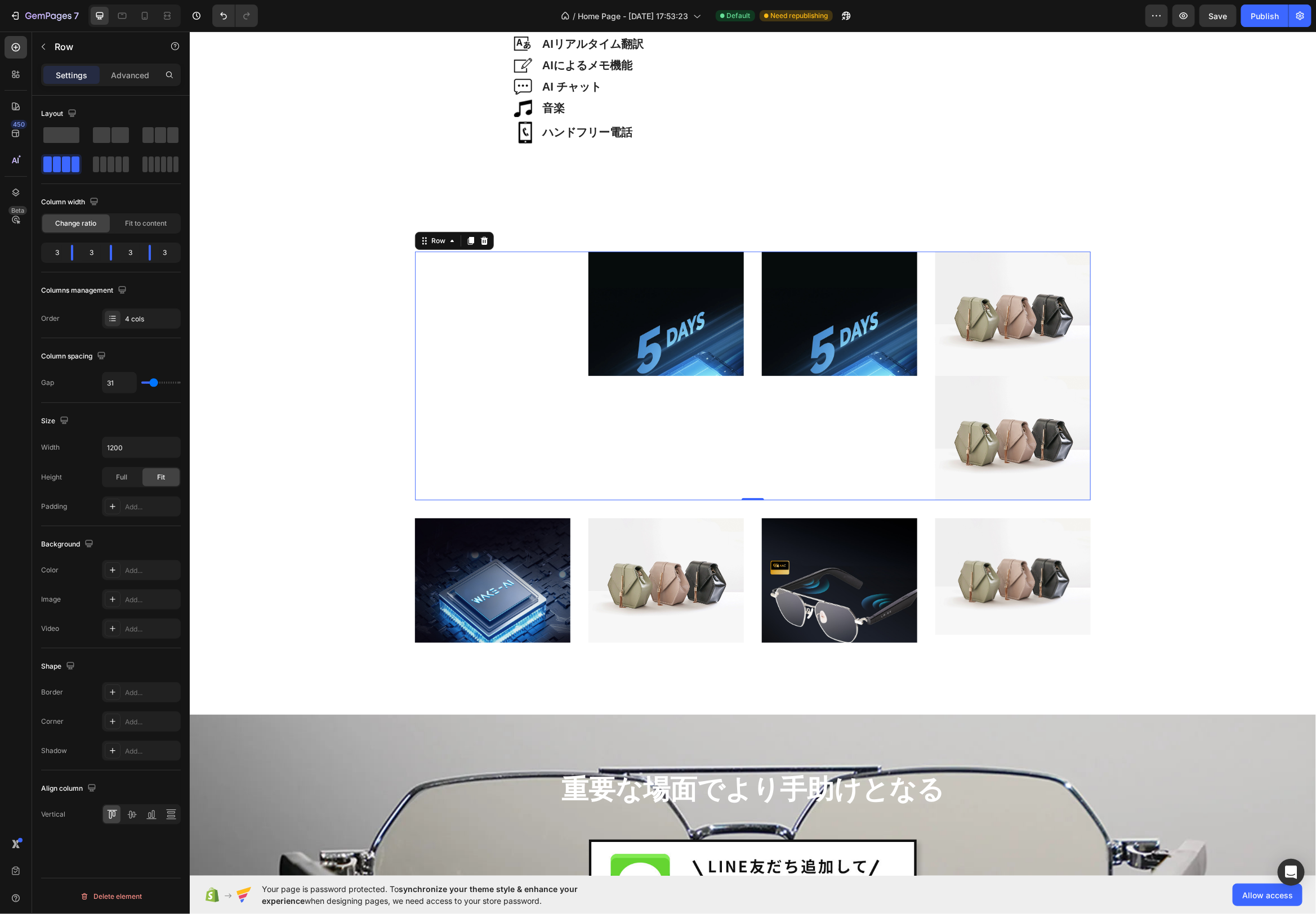
type input "30"
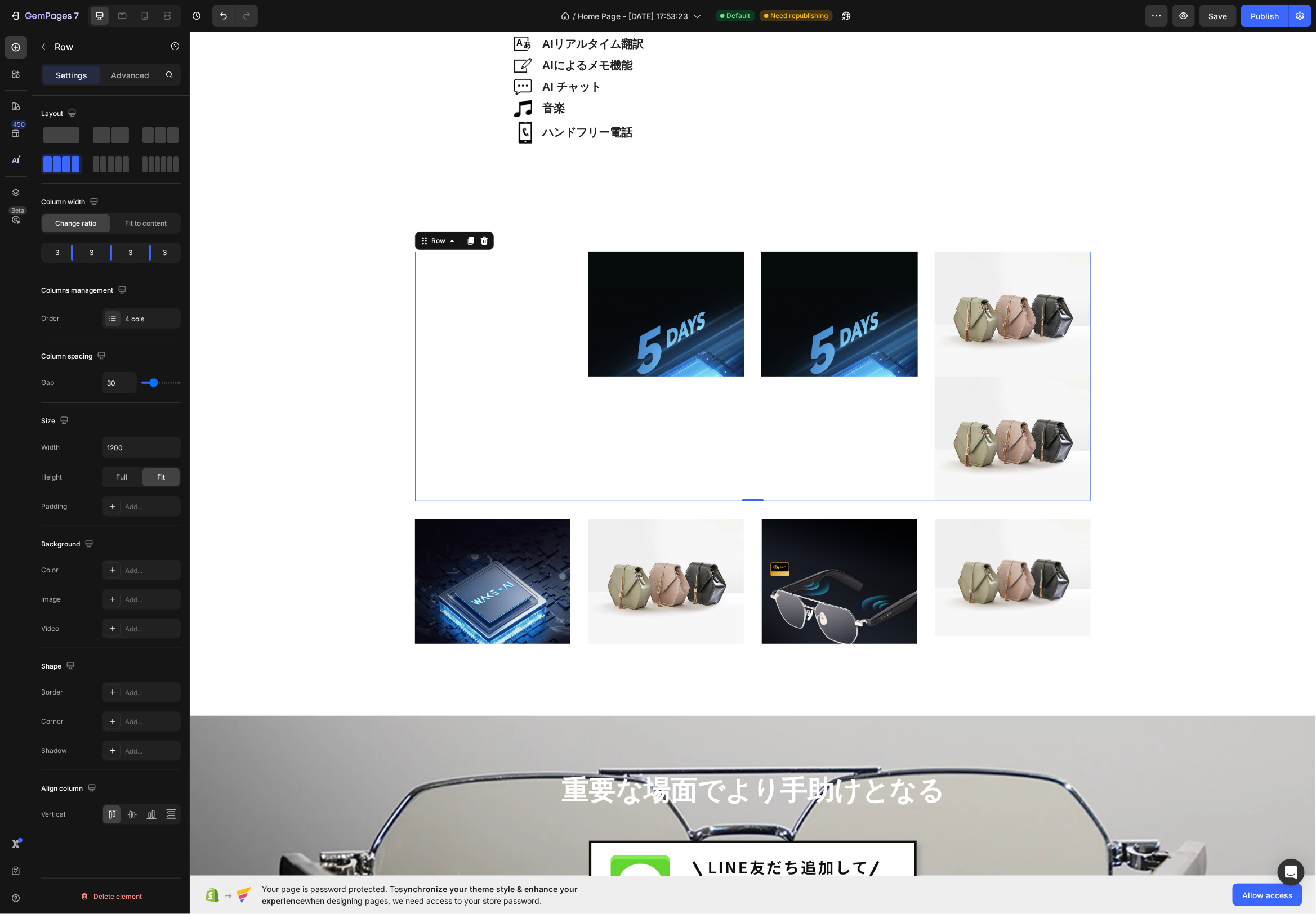
type input "29"
type input "28"
type input "26"
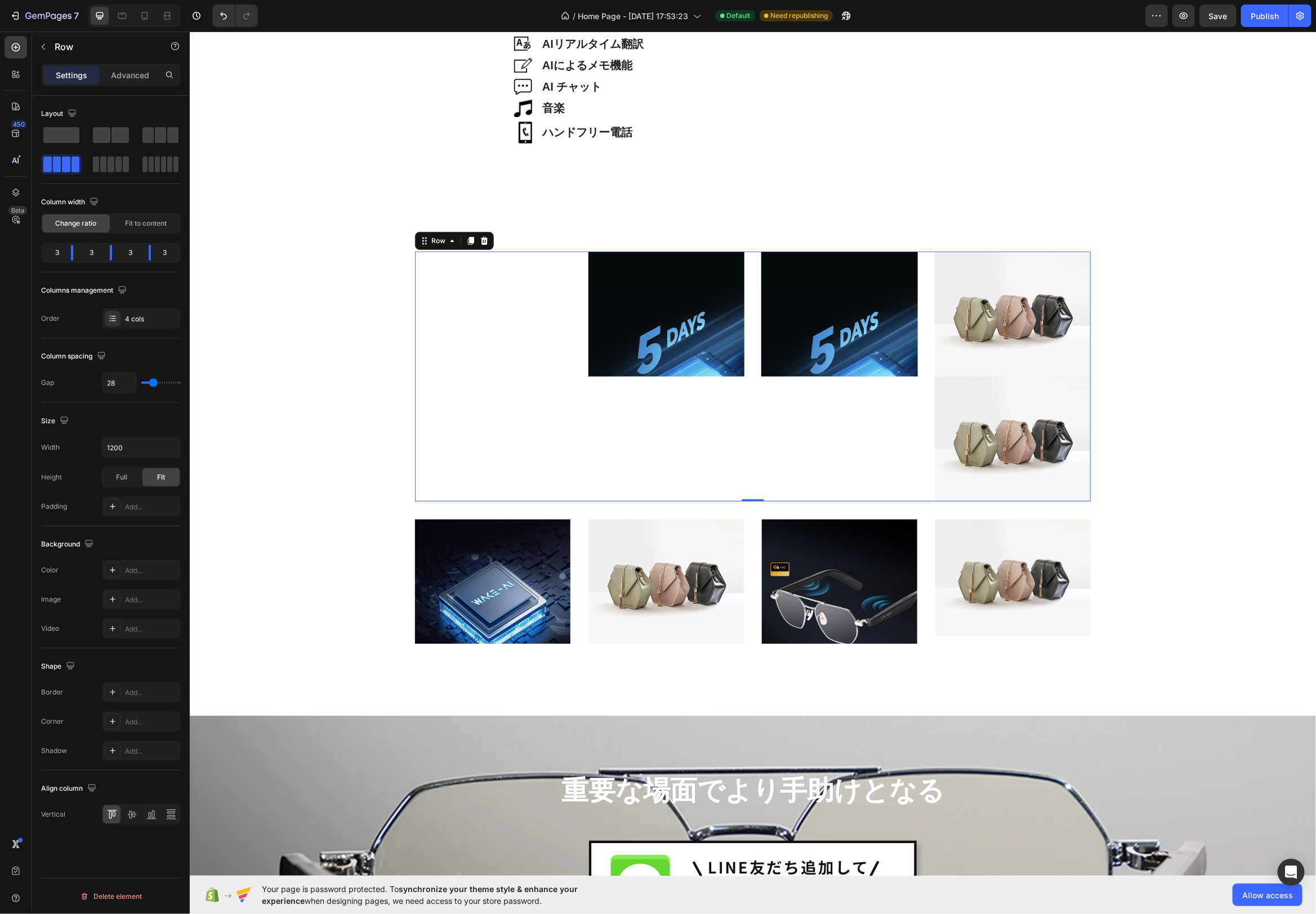
type input "26"
type input "24"
type input "22"
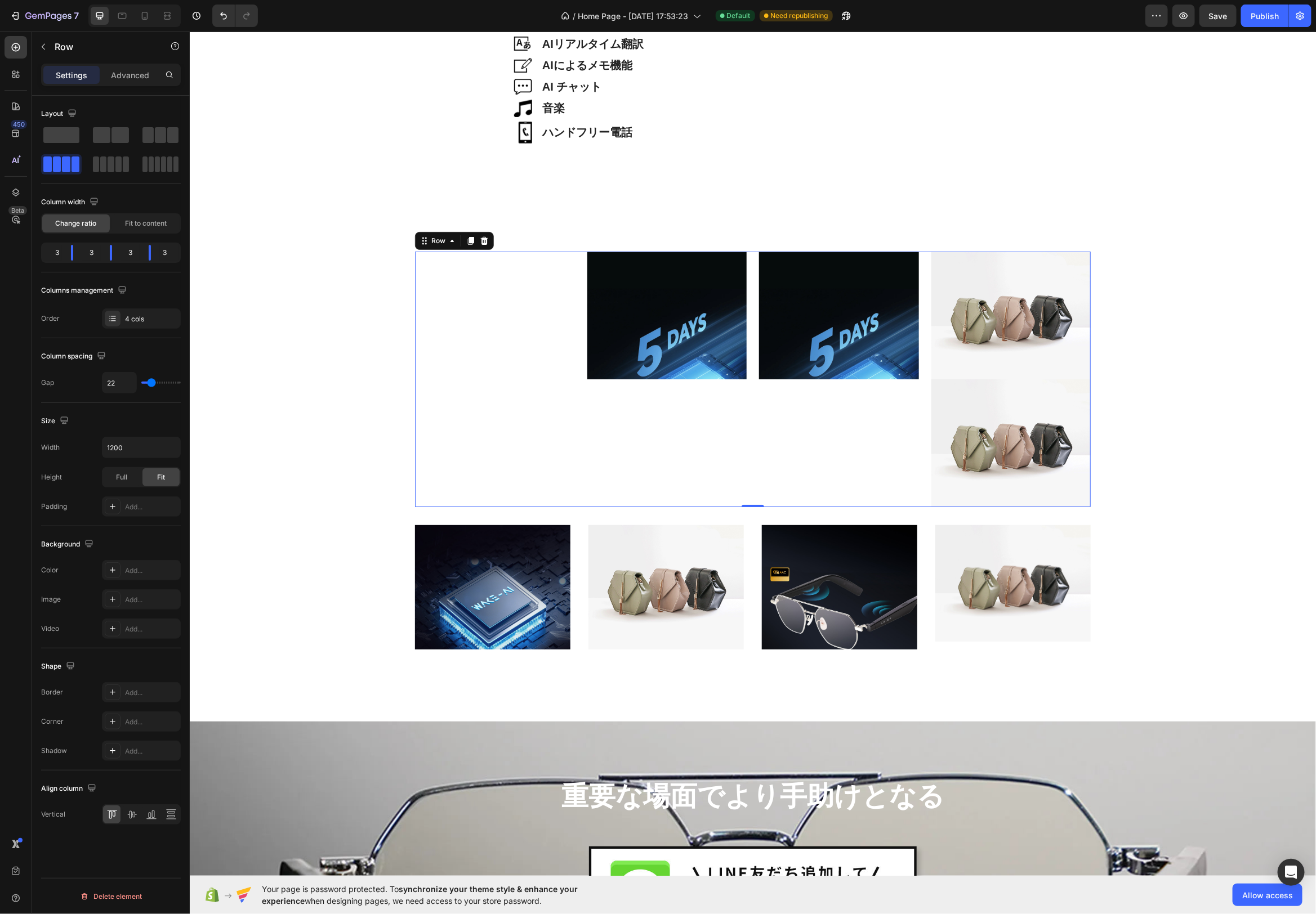
type input "20"
type input "19"
type input "18"
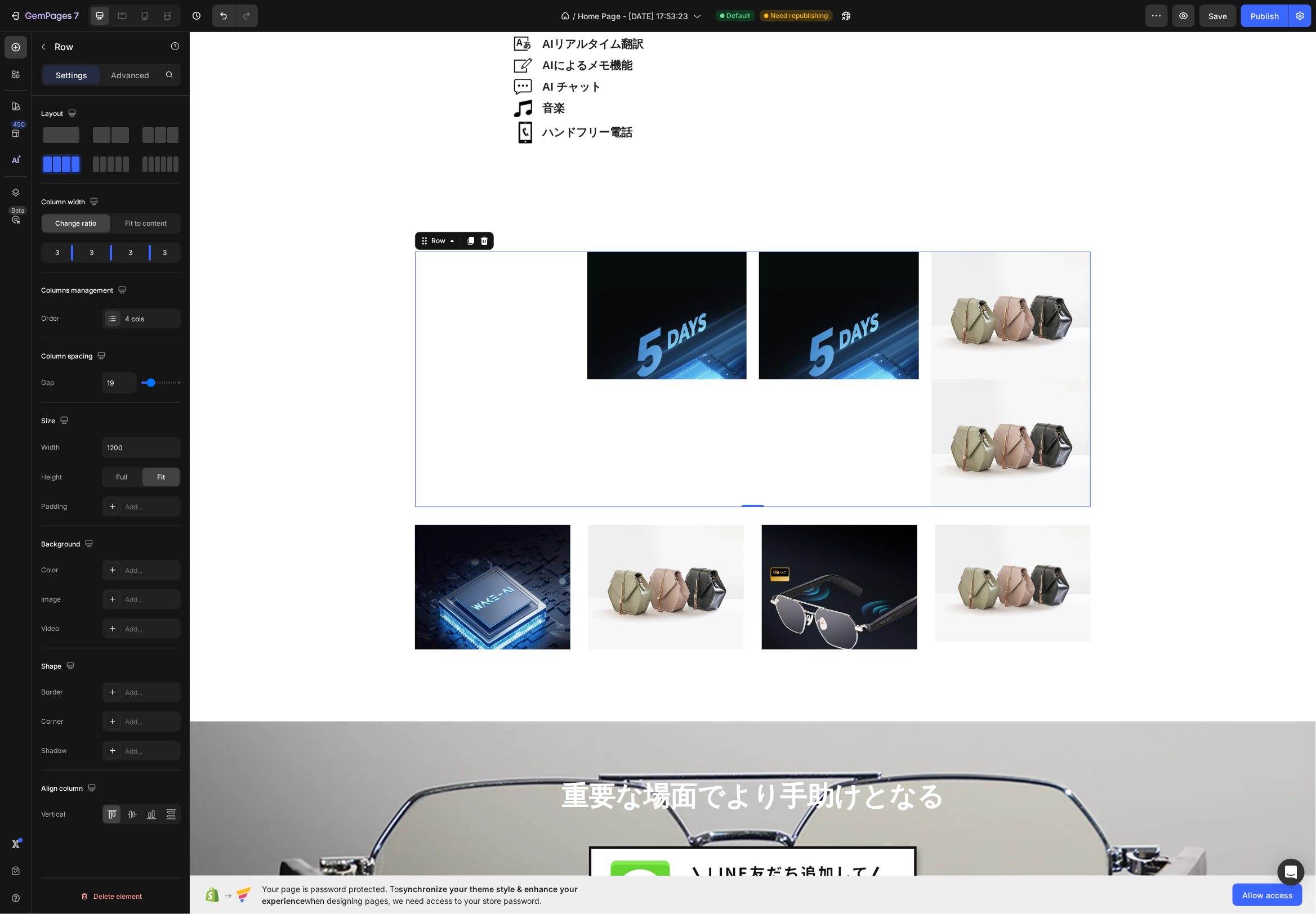
type input "18"
type input "17"
type input "15"
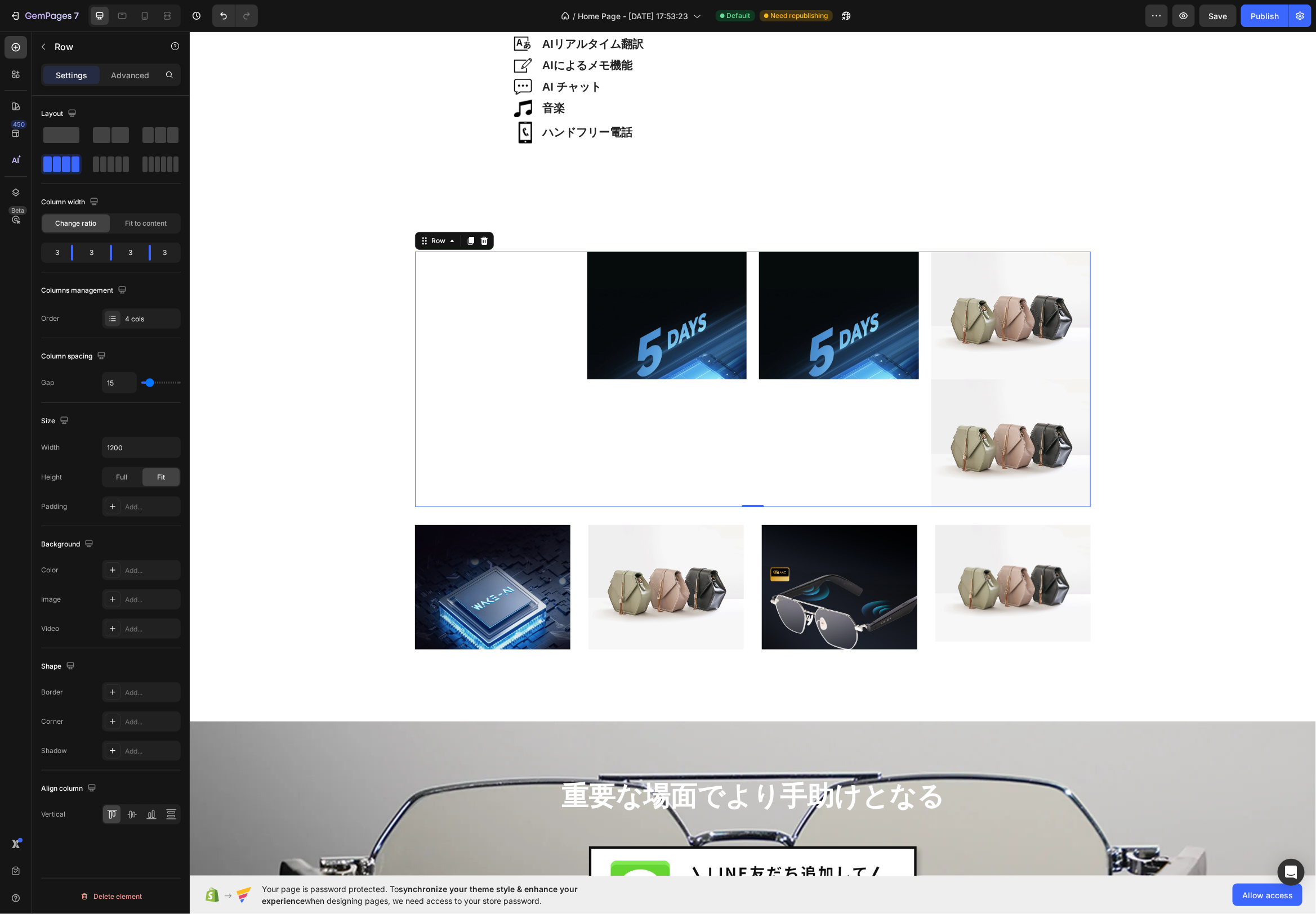
type input "14"
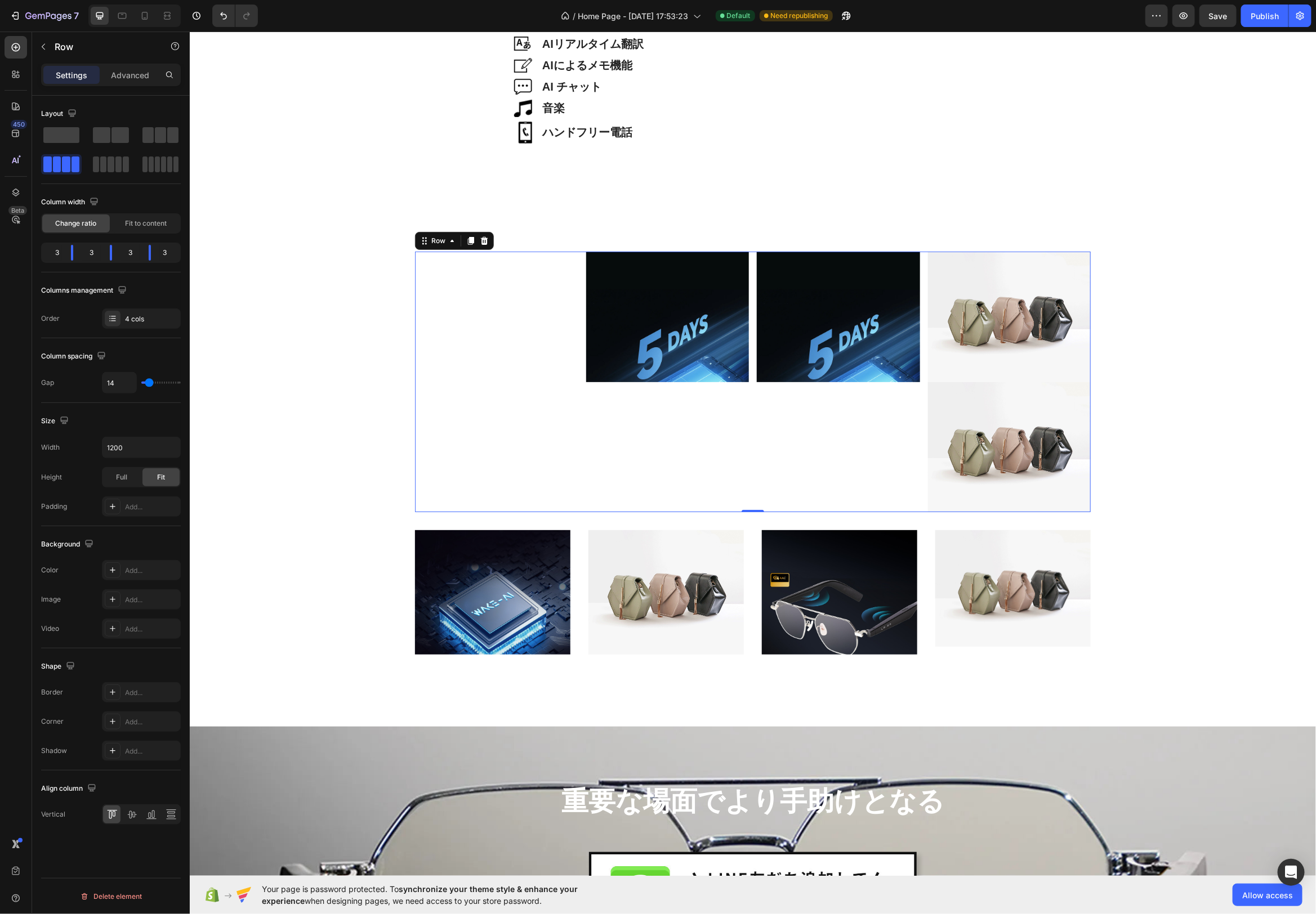
type input "13"
type input "14"
type input "15"
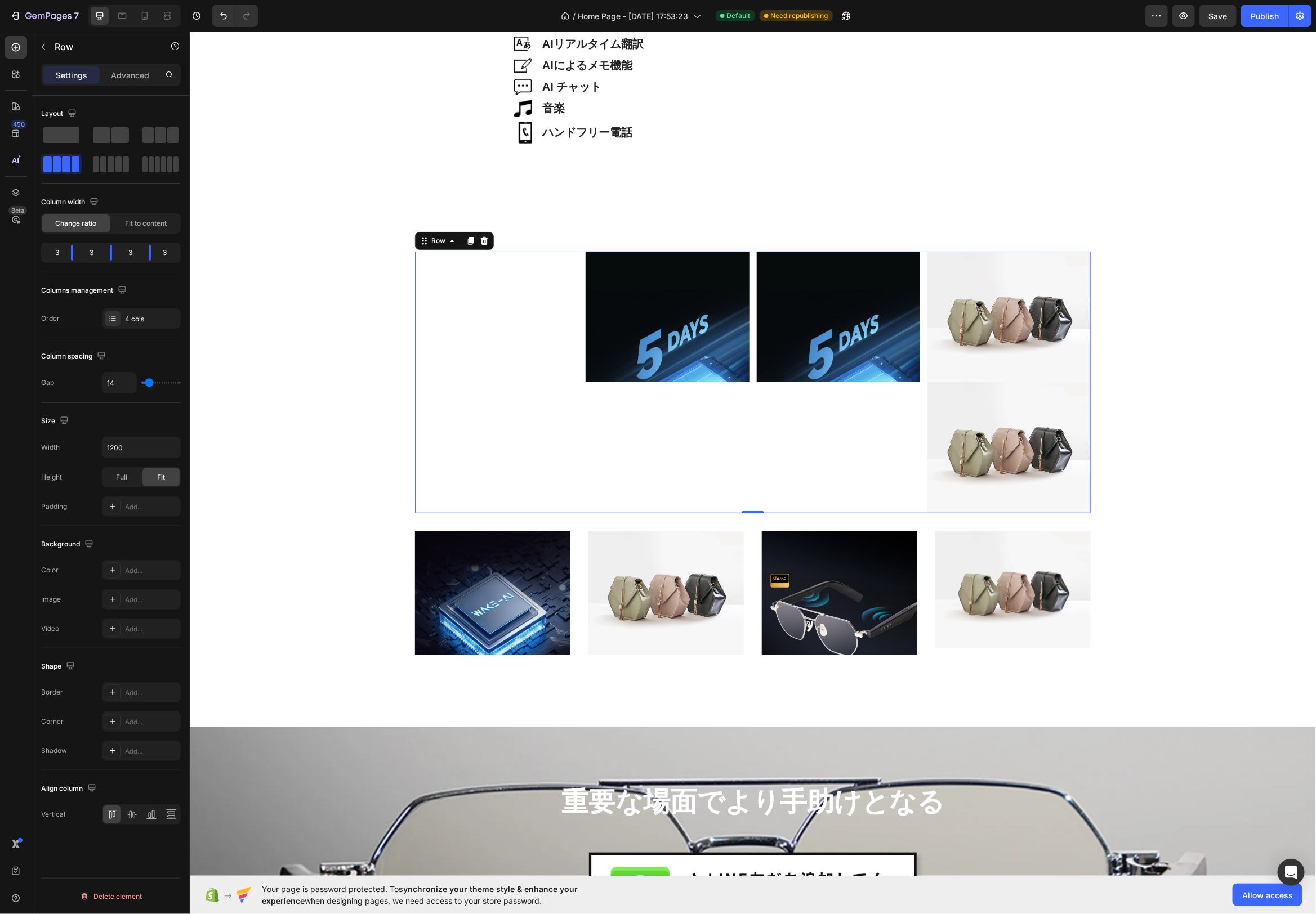
type input "15"
type input "16"
type input "18"
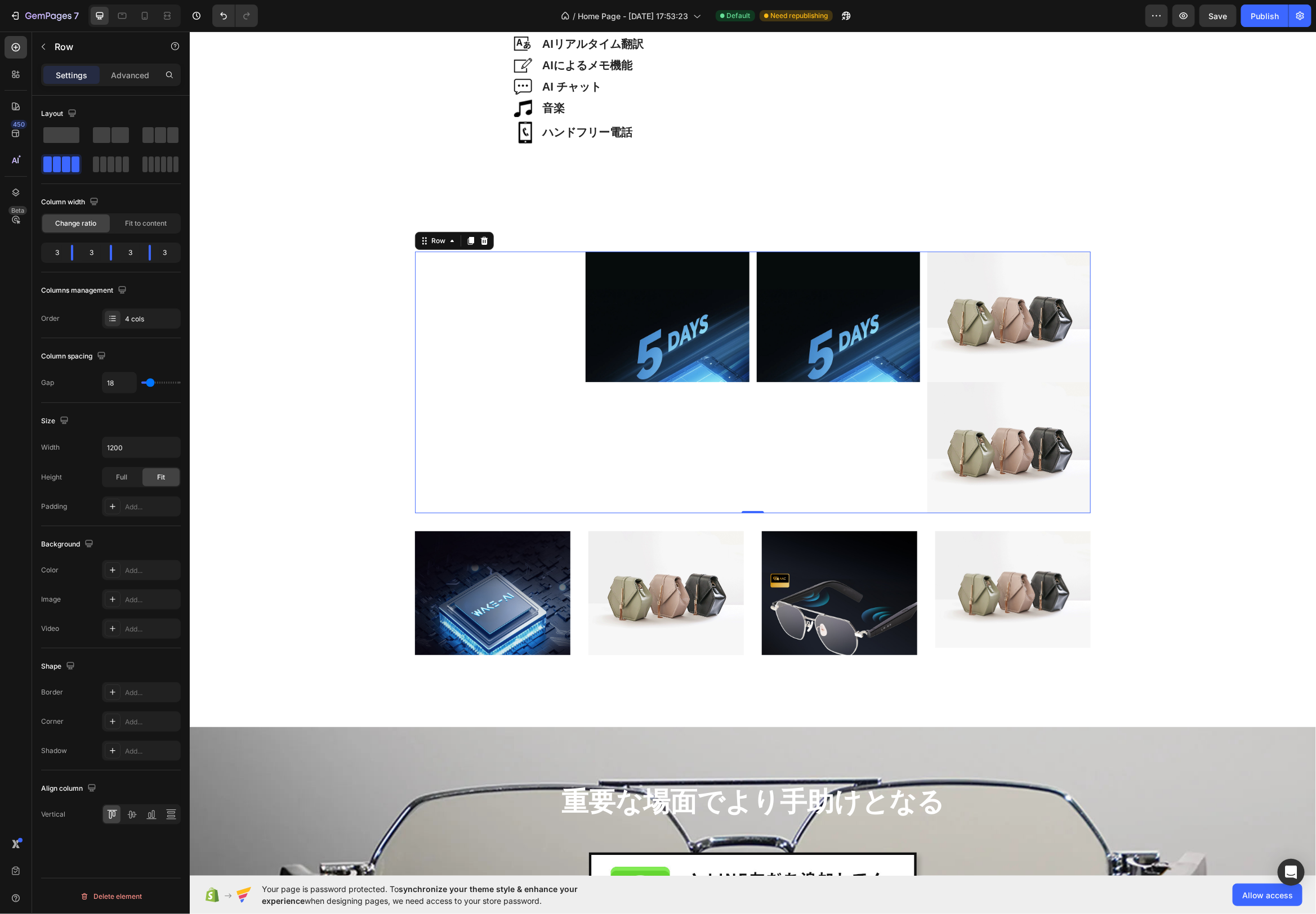
type input "20"
type input "21"
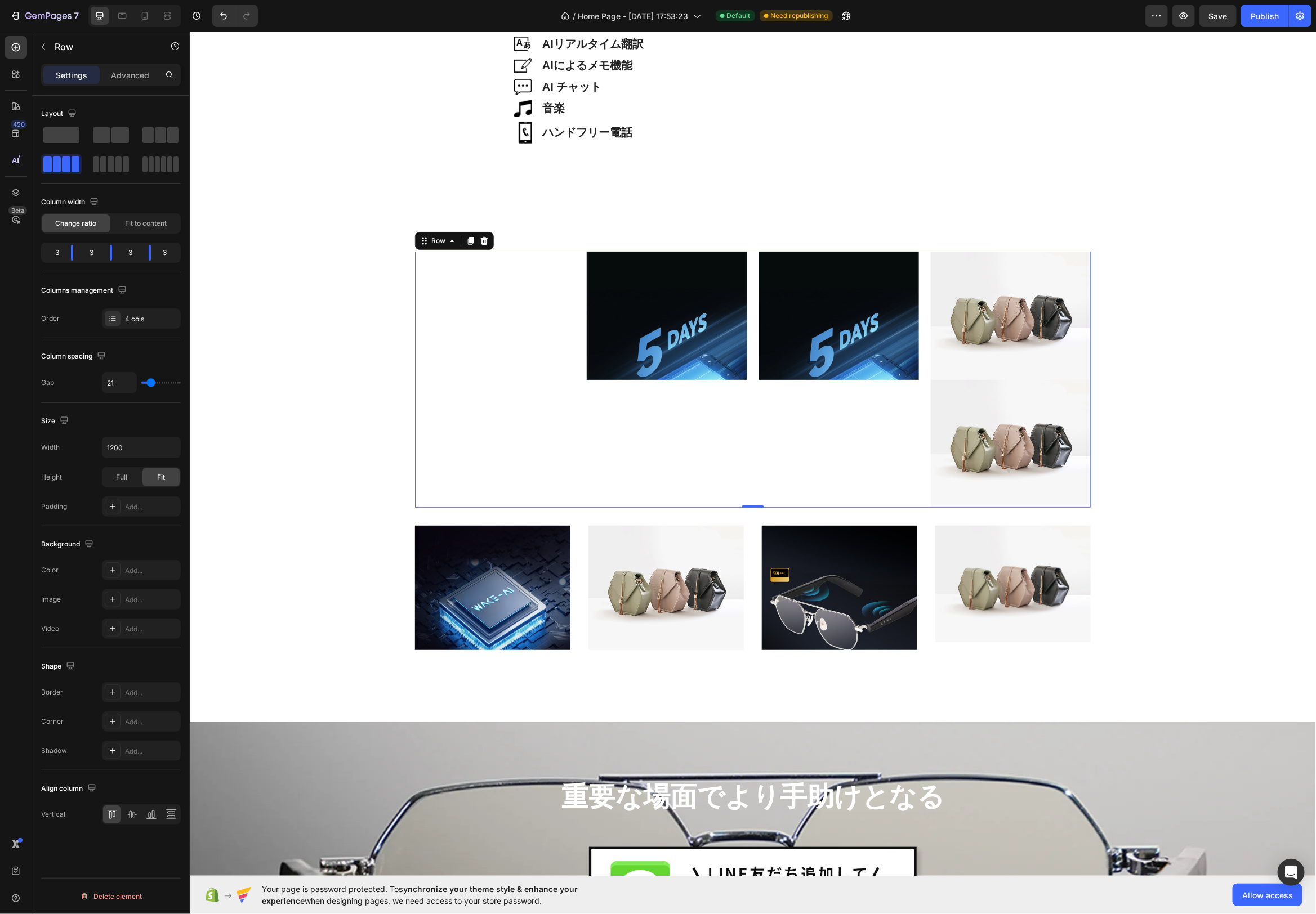
type input "22"
type input "23"
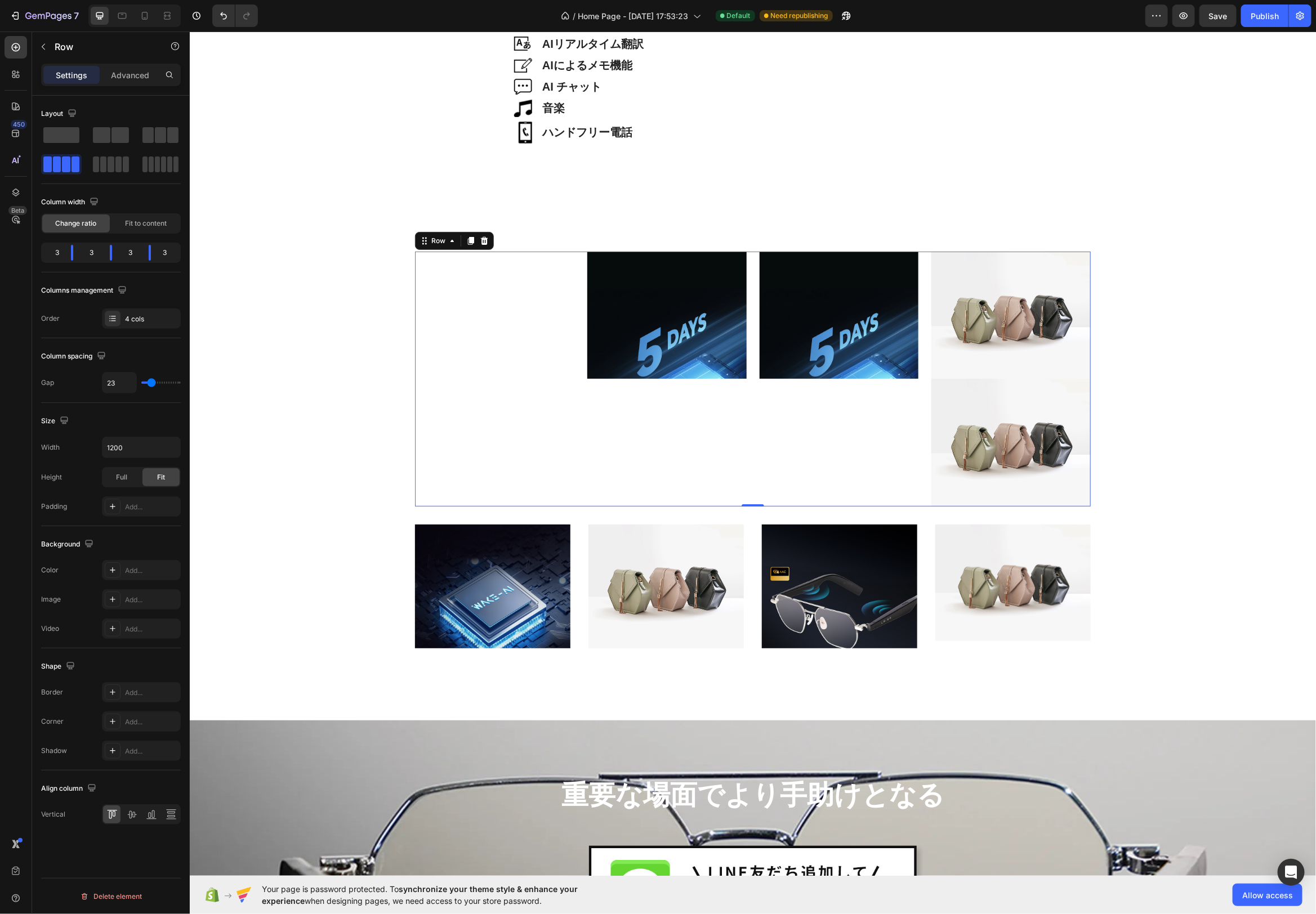
type input "23"
click at [152, 381] on input "range" at bounding box center [161, 383] width 39 height 2
click at [126, 478] on span "Full" at bounding box center [122, 477] width 11 height 10
click at [156, 479] on div "Fit" at bounding box center [161, 477] width 37 height 18
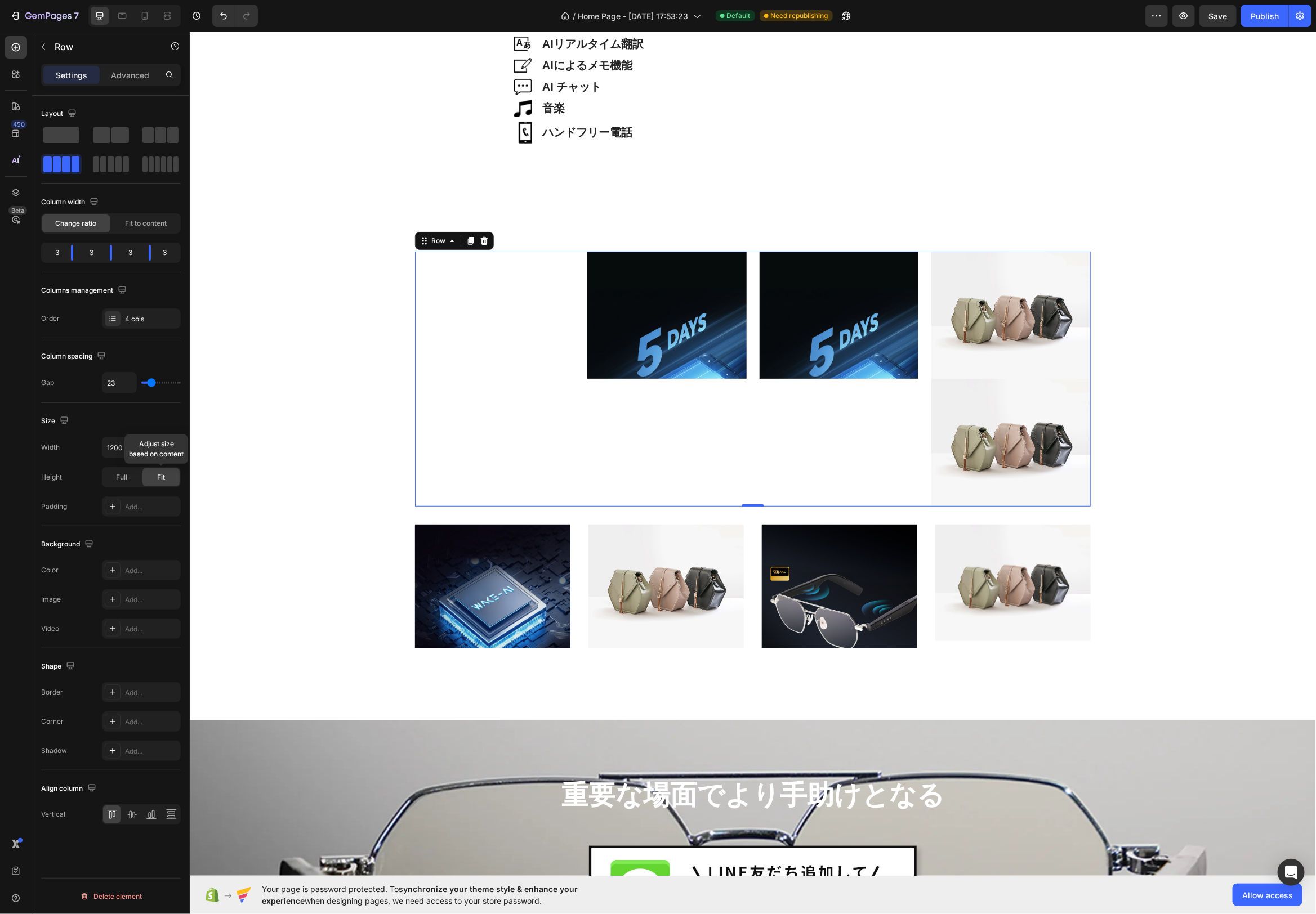
click at [156, 479] on div "Fit" at bounding box center [161, 477] width 37 height 18
drag, startPoint x: 114, startPoint y: 254, endPoint x: 108, endPoint y: 255, distance: 6.1
click at [108, 0] on body "7 / Home Page - Aug 22, 17:53:23 Default Need republishing Preview Save Publish…" at bounding box center [658, 0] width 1316 height 0
click at [161, 128] on span at bounding box center [161, 135] width 11 height 16
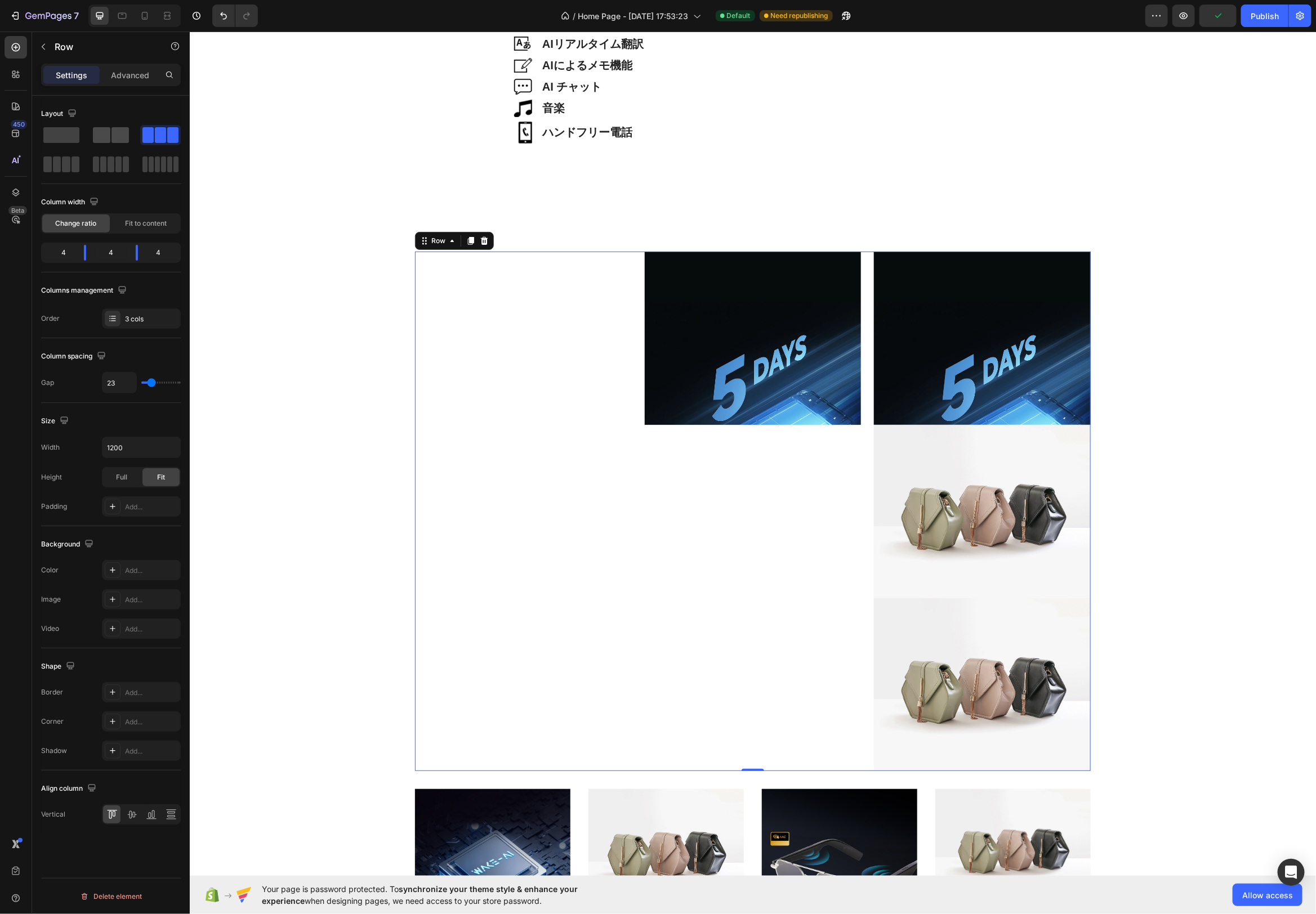
click at [112, 138] on span at bounding box center [120, 135] width 18 height 16
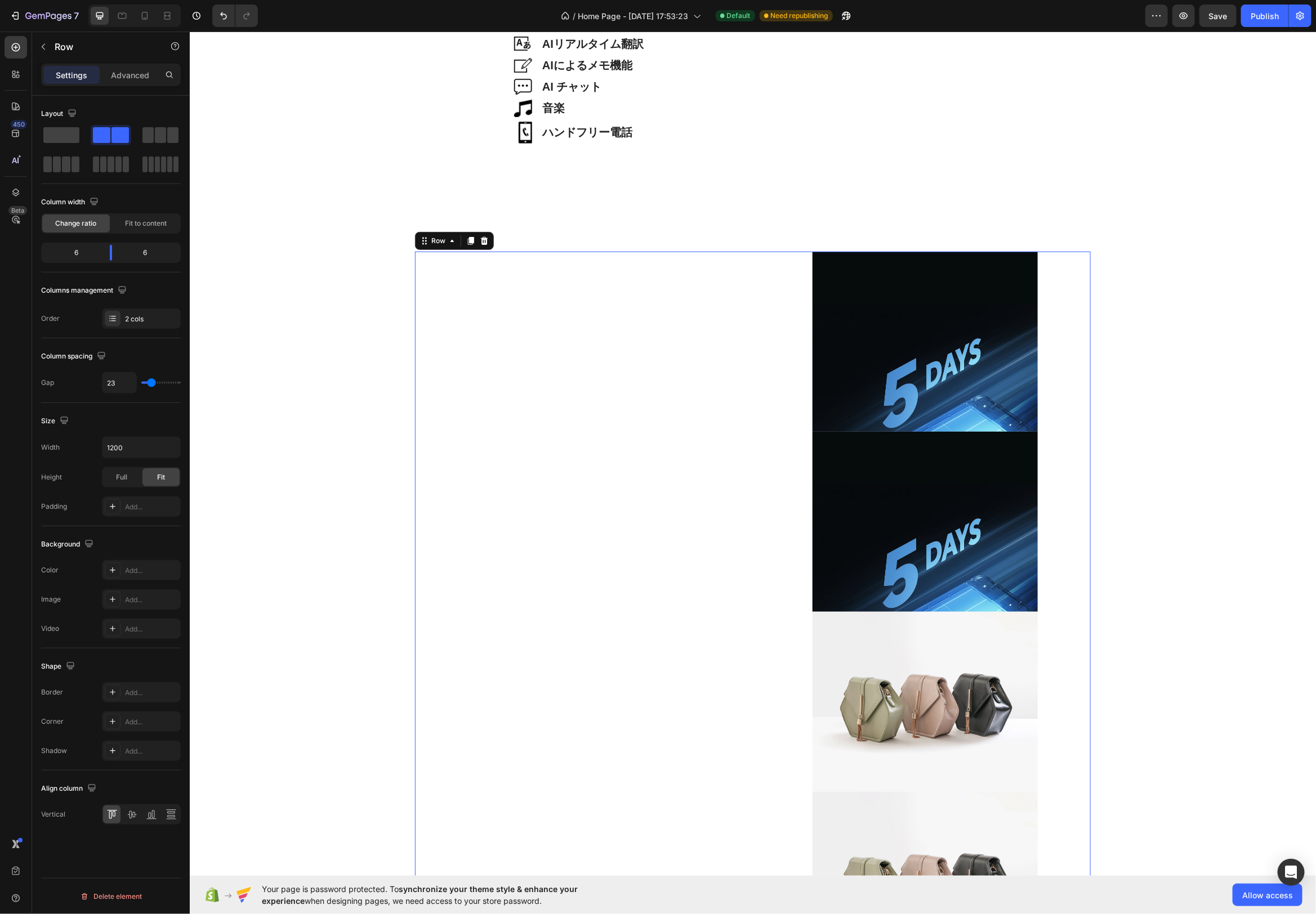
click at [584, 251] on div "軽量38g Heading Hero Banner" at bounding box center [580, 611] width 332 height 720
click at [149, 133] on span at bounding box center [148, 135] width 11 height 16
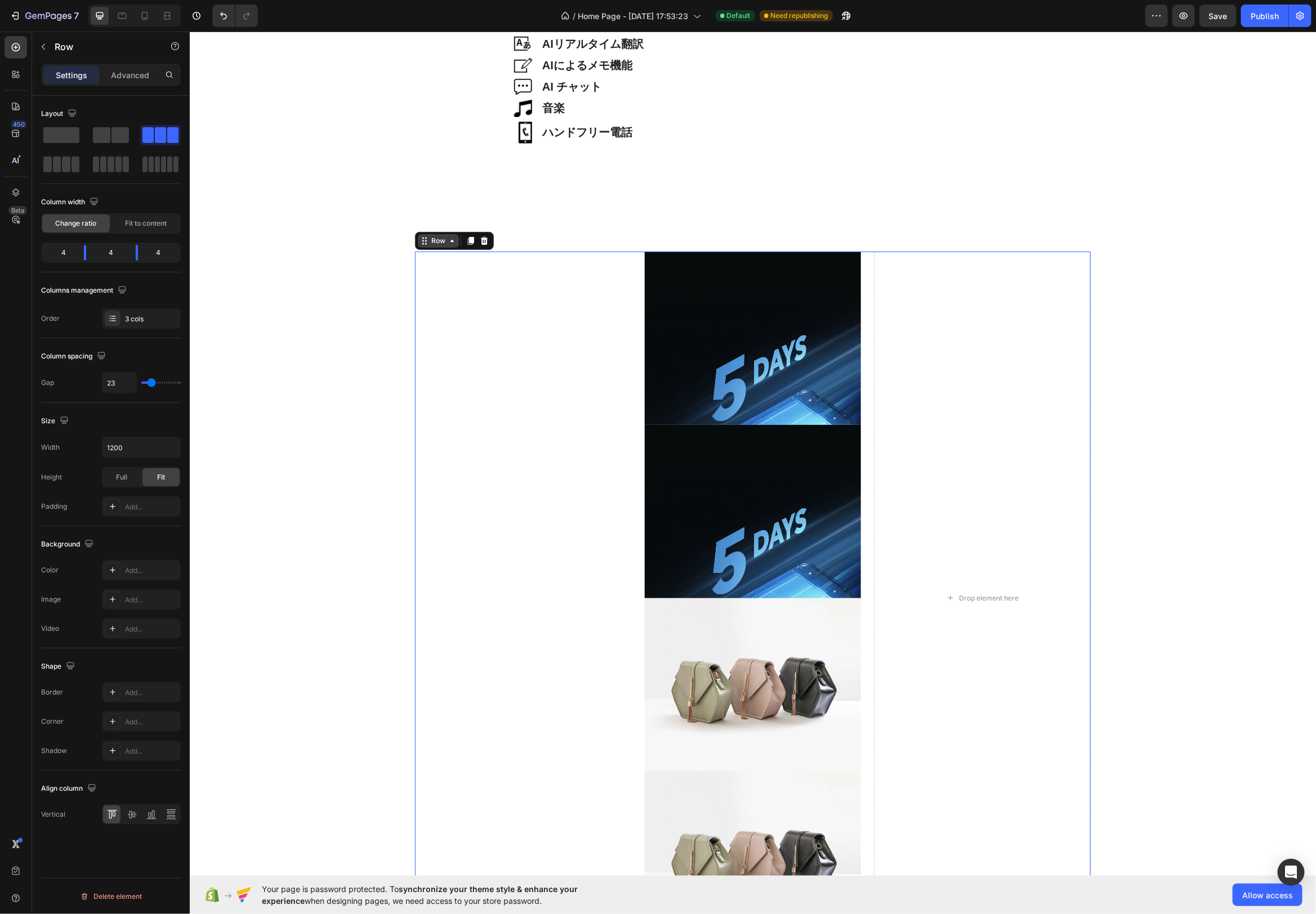
click at [429, 238] on div "Row" at bounding box center [437, 240] width 19 height 10
click at [432, 243] on div "Row" at bounding box center [437, 240] width 19 height 10
click at [47, 45] on icon "button" at bounding box center [43, 47] width 9 height 9
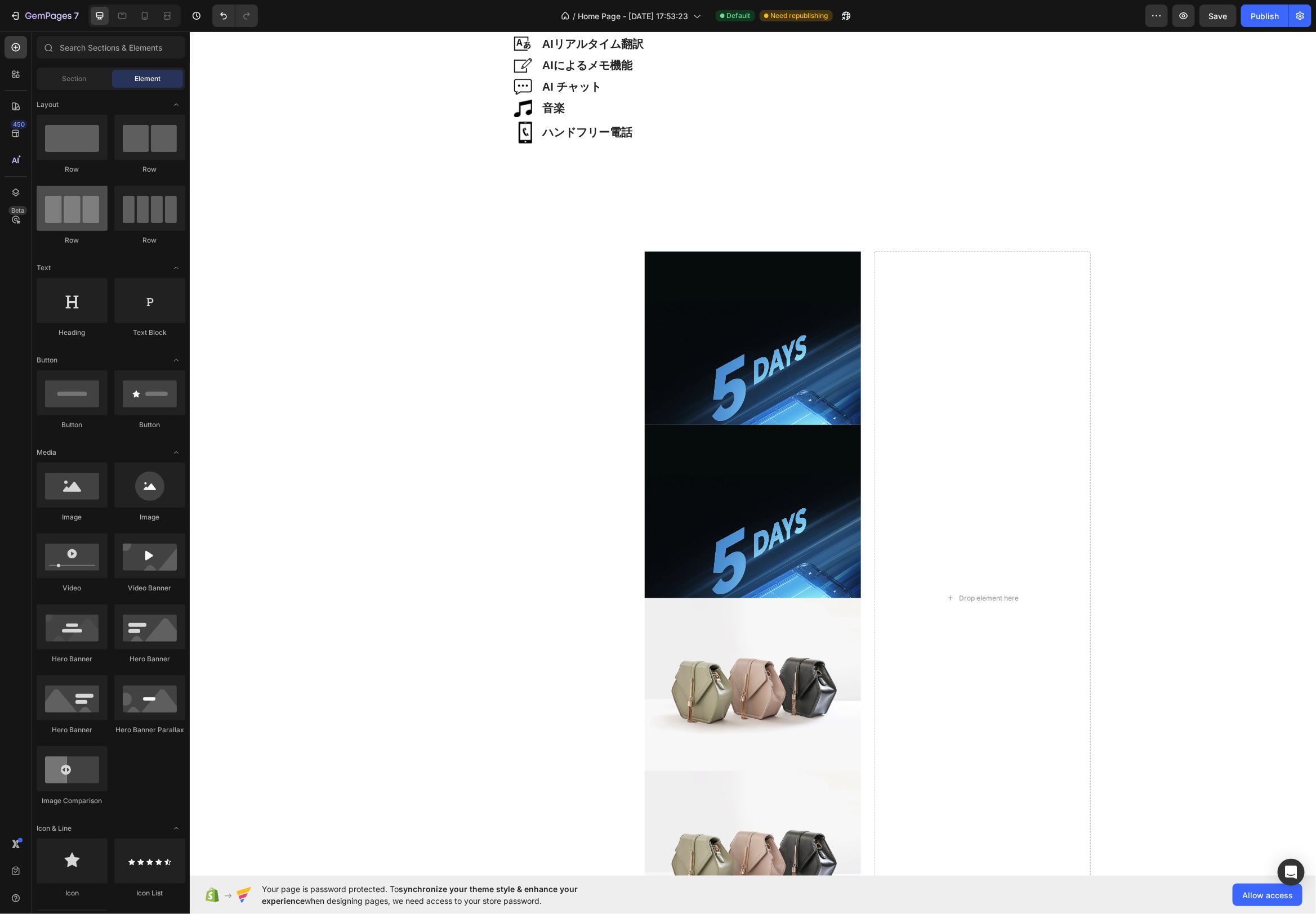
click at [69, 216] on div at bounding box center [72, 208] width 71 height 45
click at [153, 231] on div "Row" at bounding box center [149, 215] width 71 height 60
click at [152, 213] on div at bounding box center [149, 208] width 71 height 45
click at [94, 211] on div at bounding box center [72, 208] width 71 height 45
click at [158, 138] on div at bounding box center [149, 137] width 71 height 45
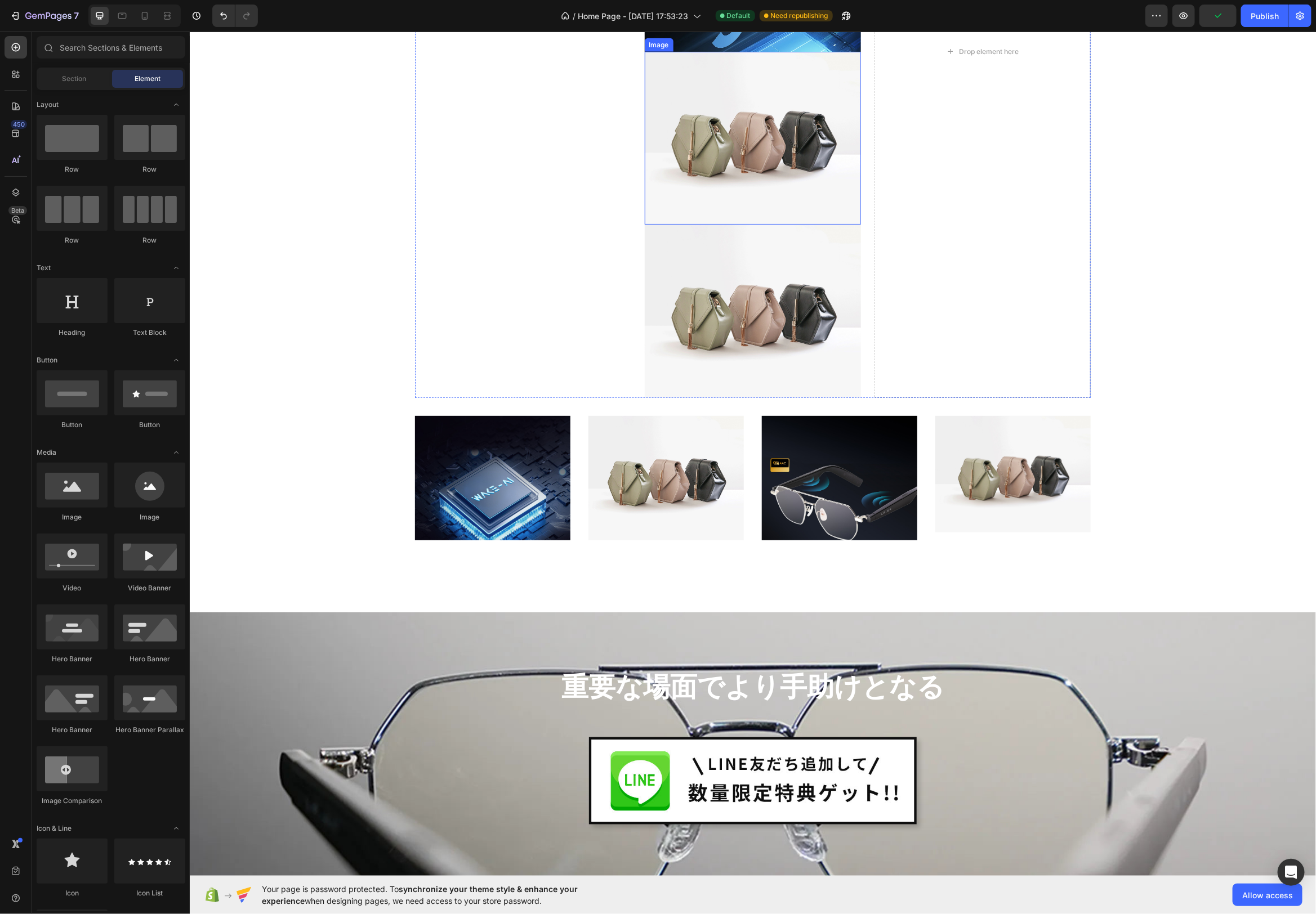
scroll to position [3224, 0]
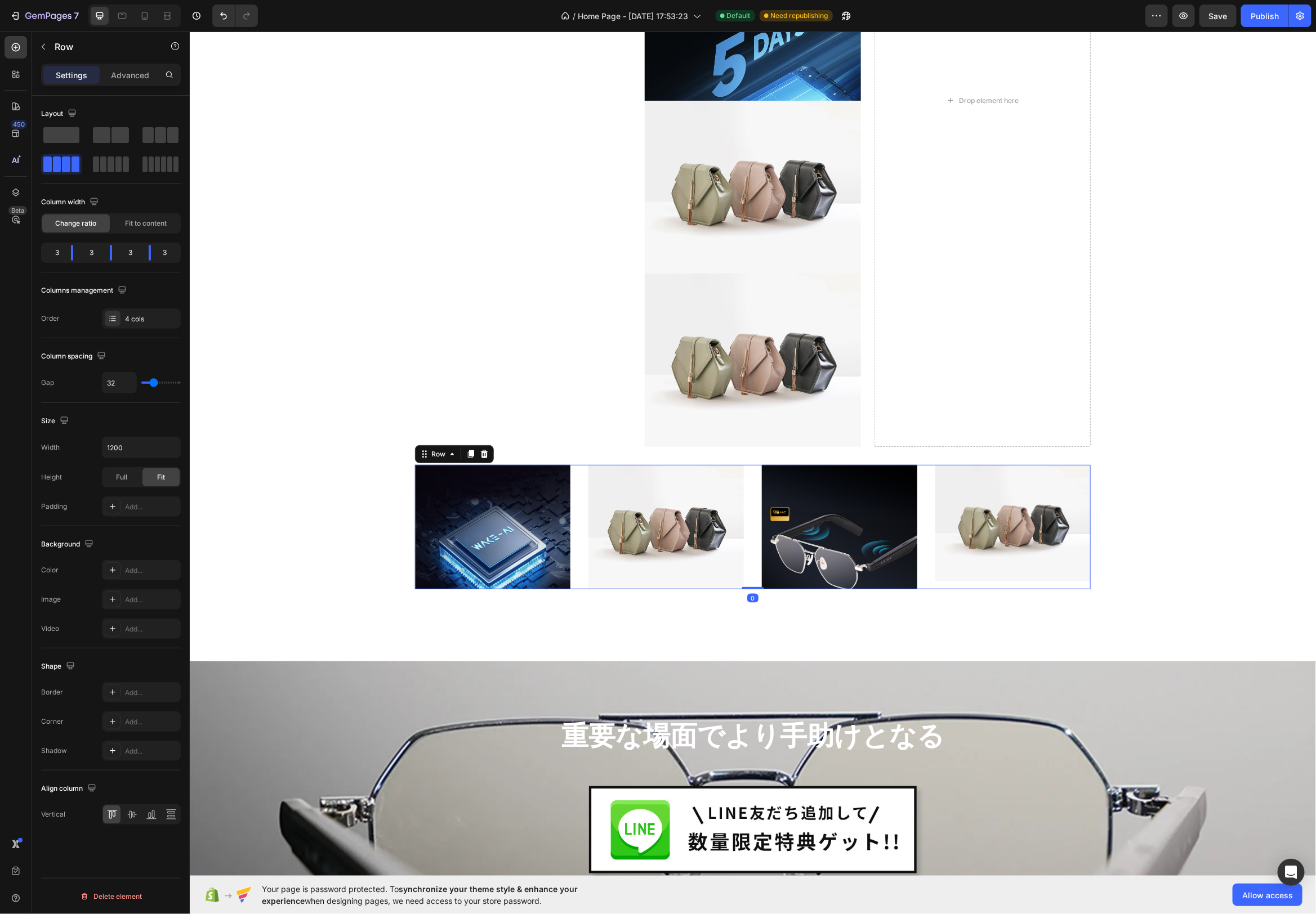
click at [579, 466] on div "Image Image Image Image Row 0" at bounding box center [753, 526] width 676 height 124
click at [474, 454] on icon at bounding box center [470, 454] width 9 height 9
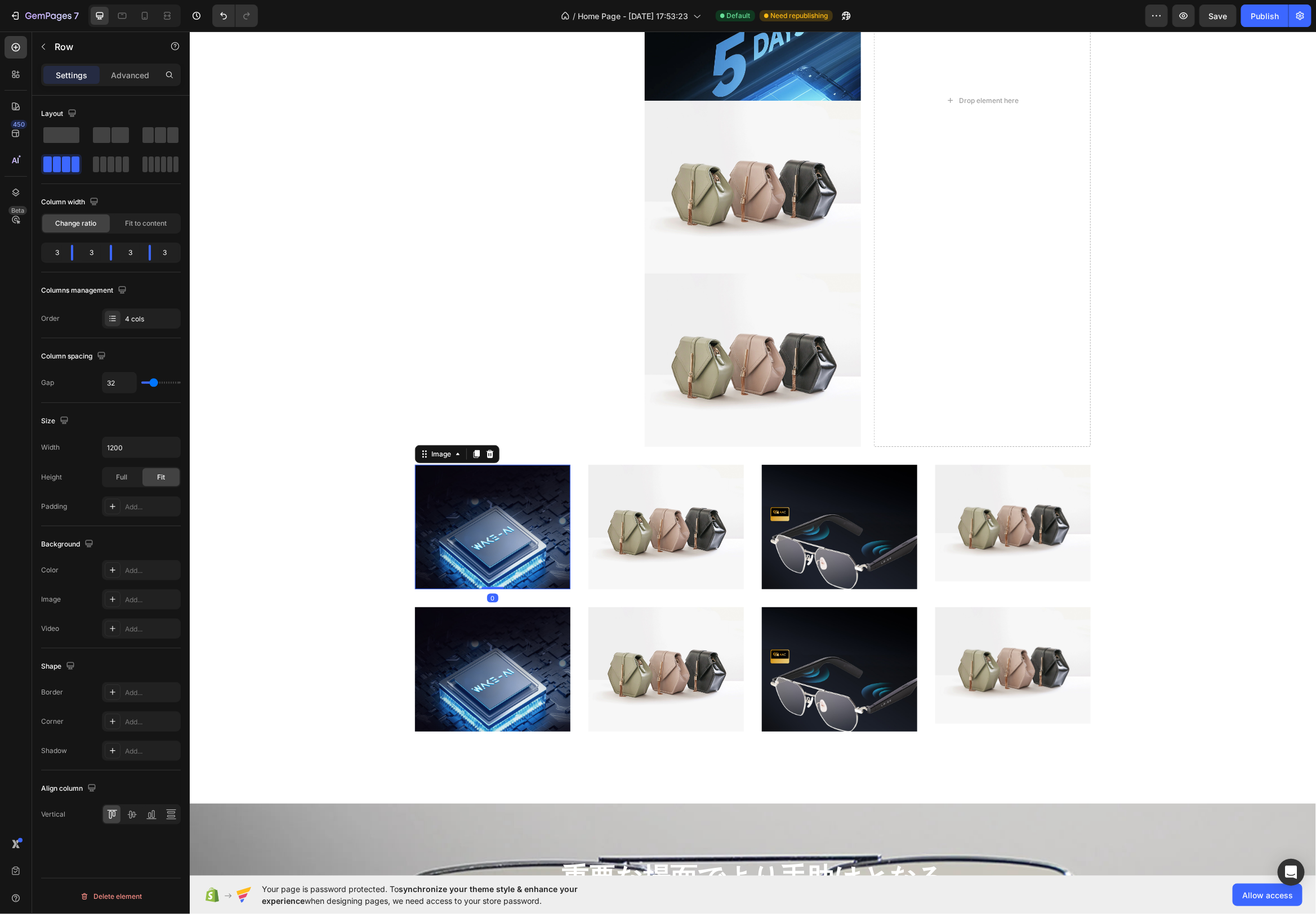
click at [516, 538] on img at bounding box center [492, 526] width 156 height 124
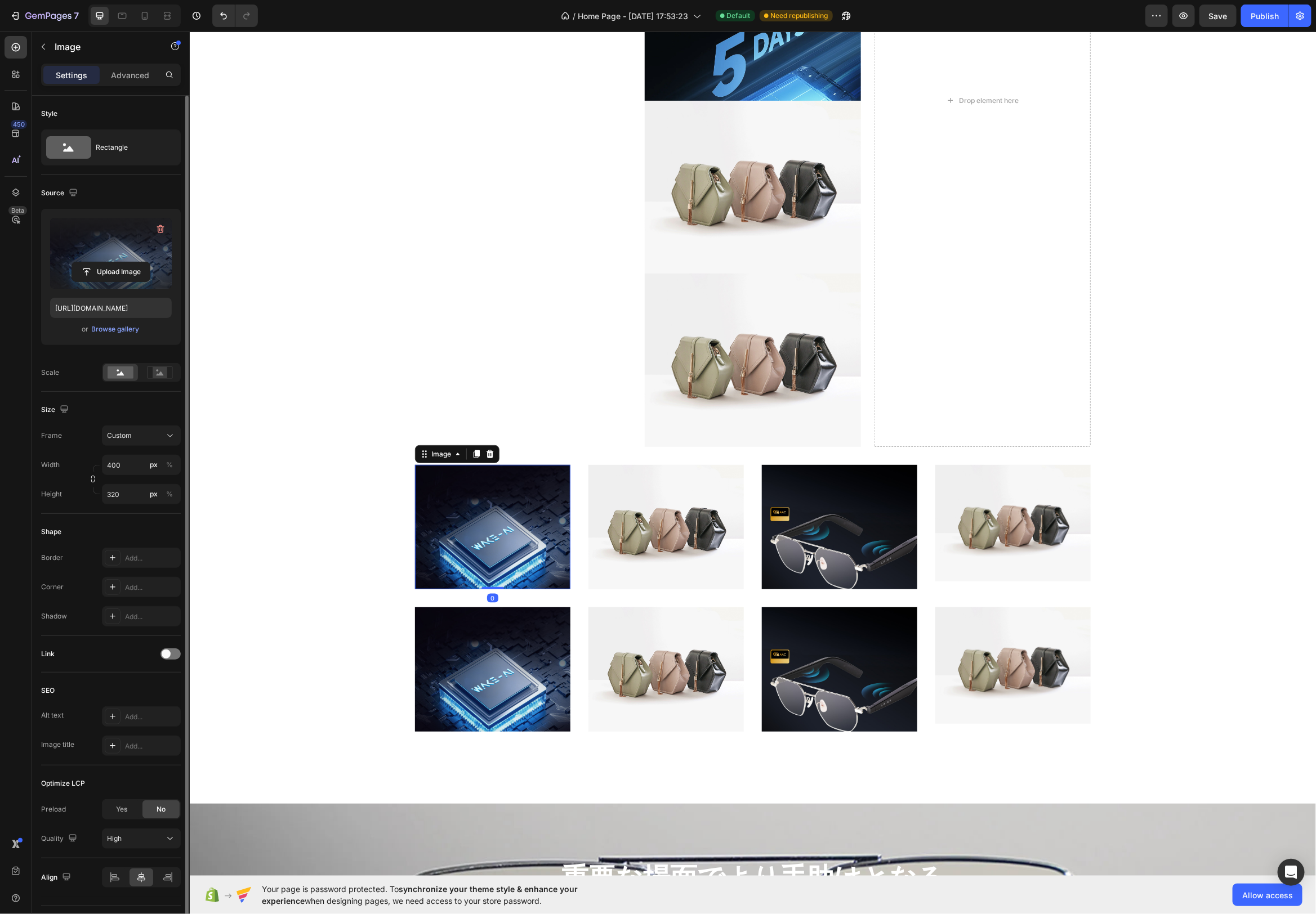
click at [122, 239] on label at bounding box center [111, 253] width 122 height 71
click at [122, 262] on input "file" at bounding box center [111, 272] width 78 height 19
click at [130, 324] on div "Browse gallery" at bounding box center [116, 329] width 48 height 10
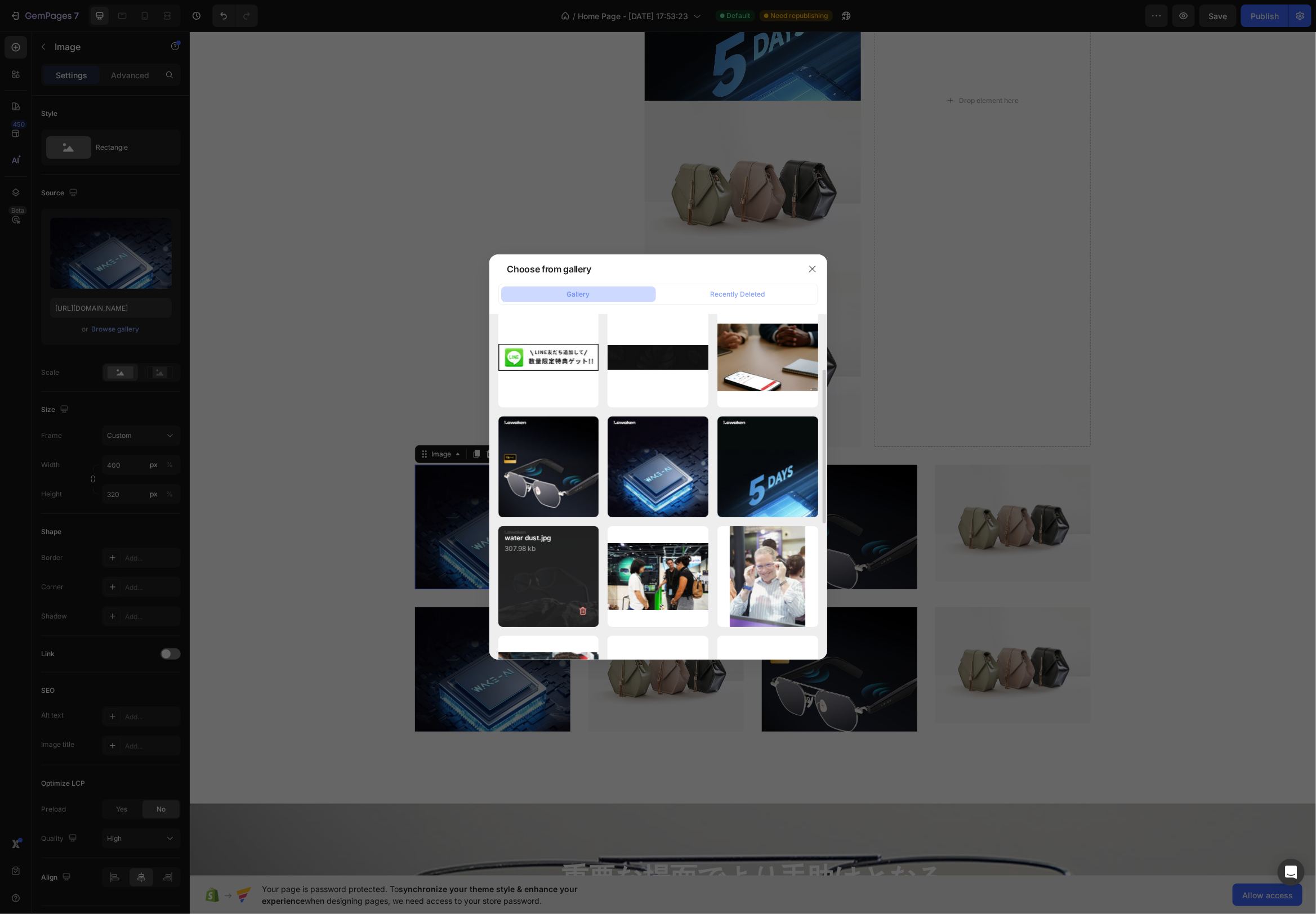
click at [560, 580] on div "water dust.jpg 307.98 kb" at bounding box center [548, 576] width 101 height 100
type input "[URL][DOMAIN_NAME]"
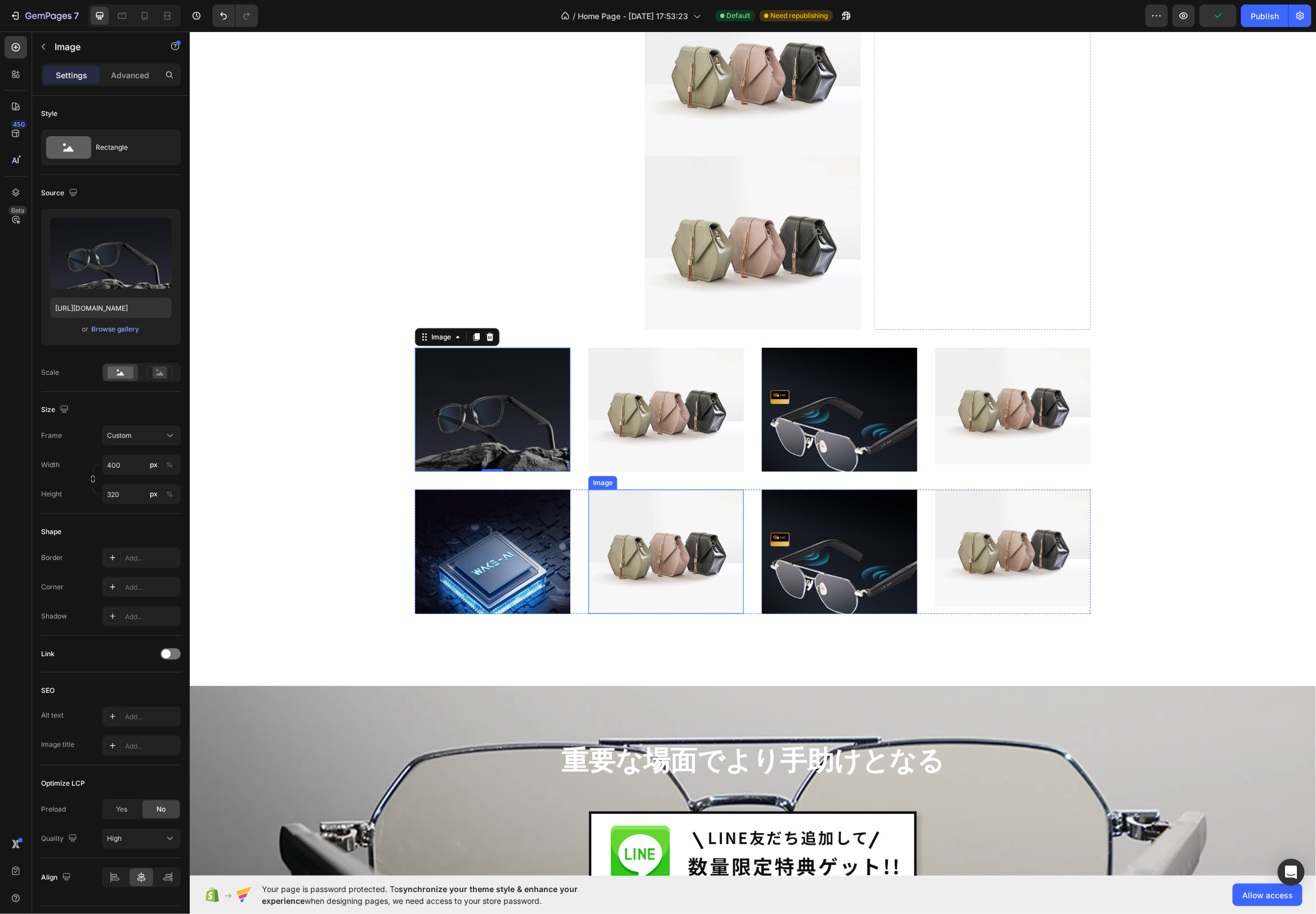
scroll to position [3106, 0]
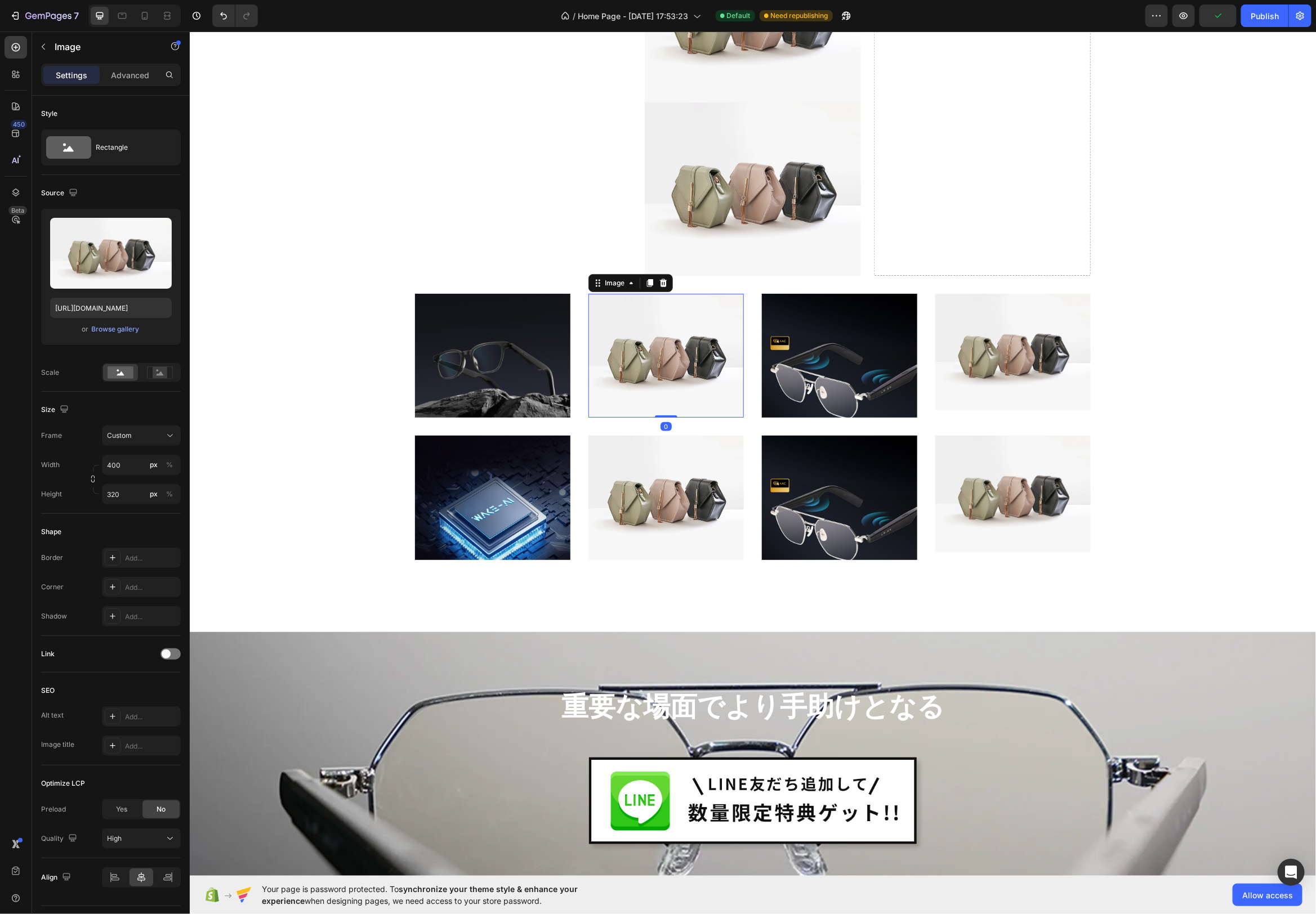
click at [674, 374] on img at bounding box center [666, 355] width 156 height 124
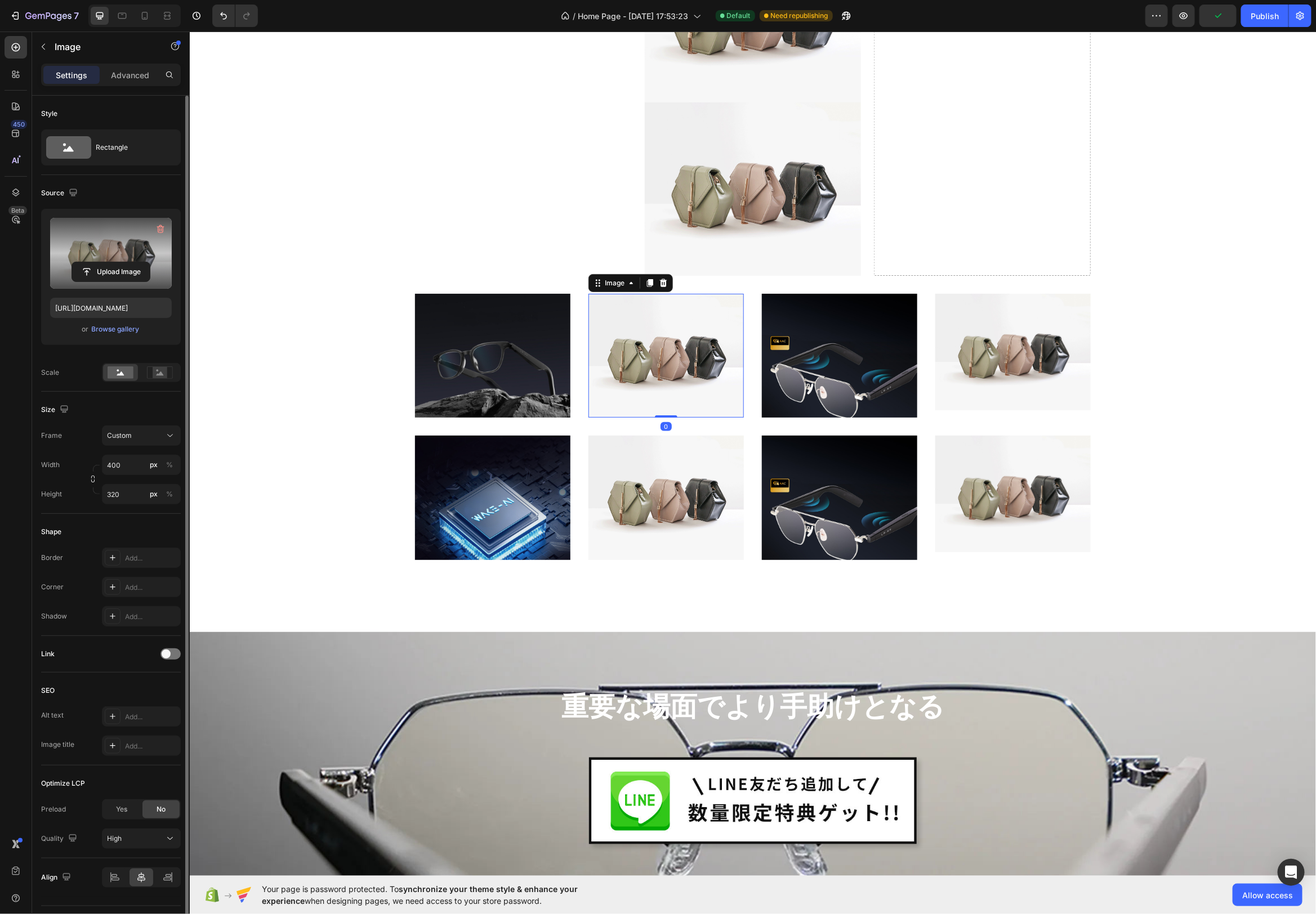
click at [111, 245] on label at bounding box center [111, 253] width 122 height 71
click at [111, 262] on input "file" at bounding box center [111, 272] width 78 height 19
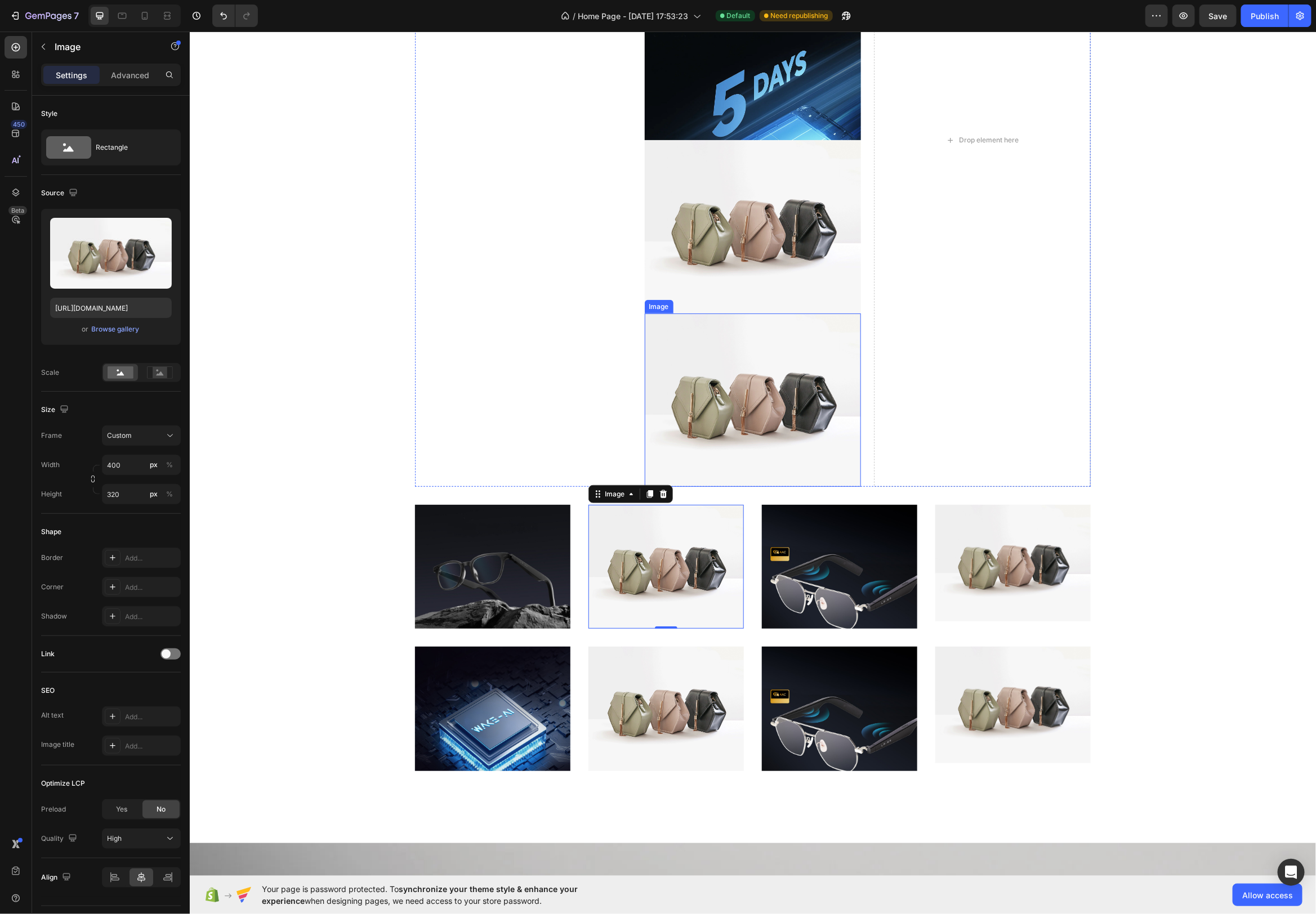
scroll to position [2832, 0]
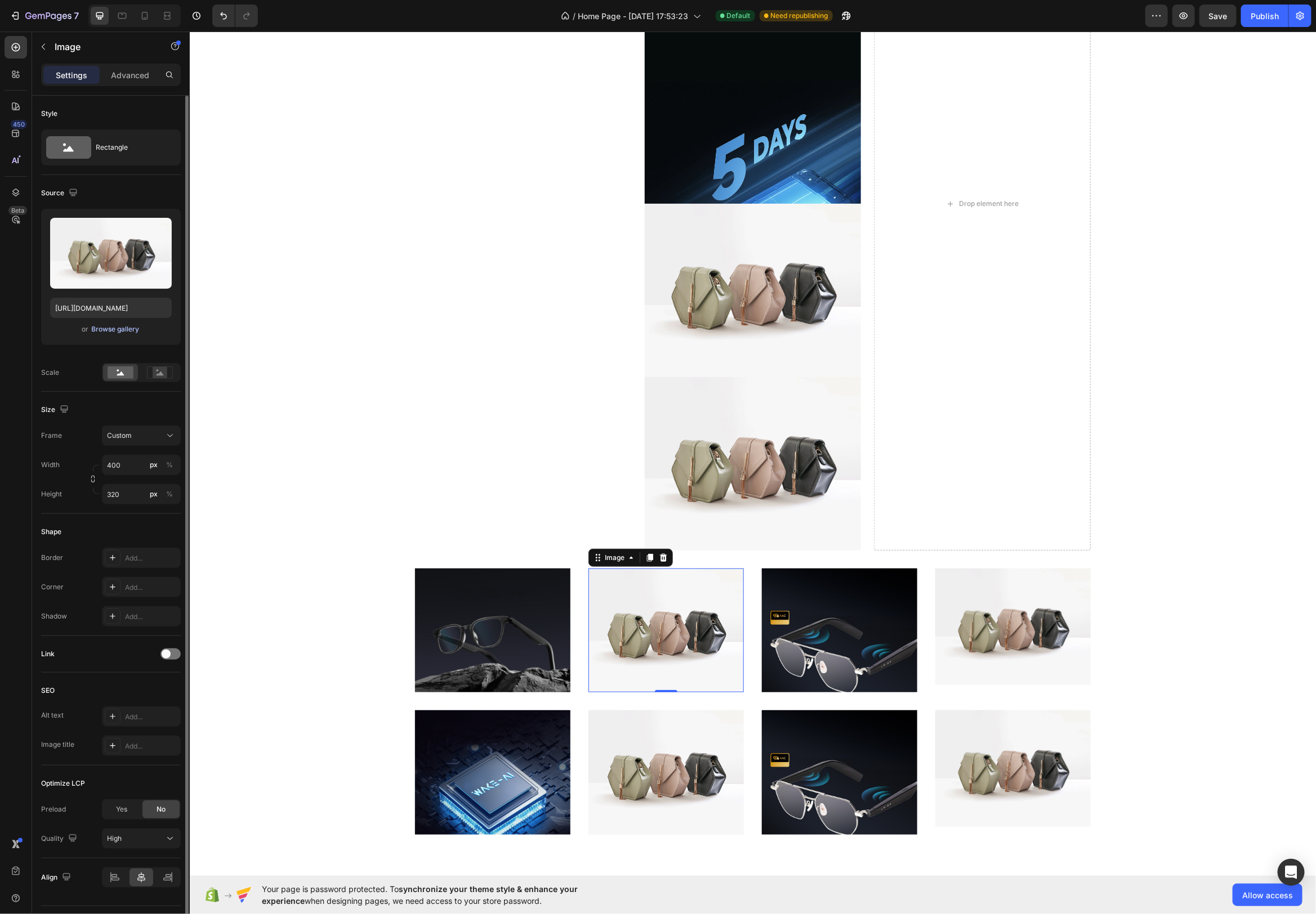
click at [110, 328] on div "Browse gallery" at bounding box center [116, 329] width 48 height 10
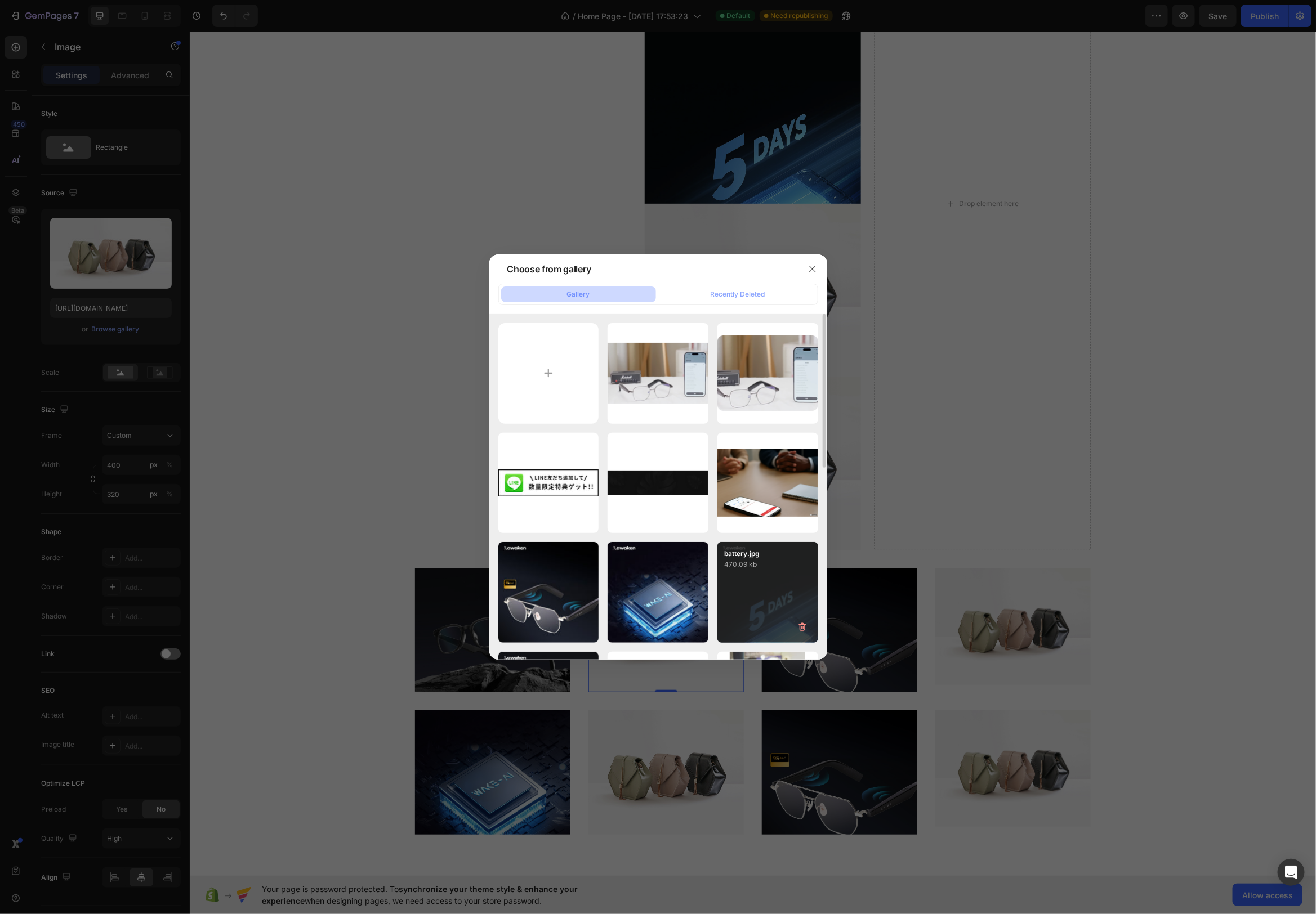
click at [770, 595] on div "battery.jpg 470.09 kb" at bounding box center [767, 592] width 101 height 100
type input "[URL][DOMAIN_NAME]"
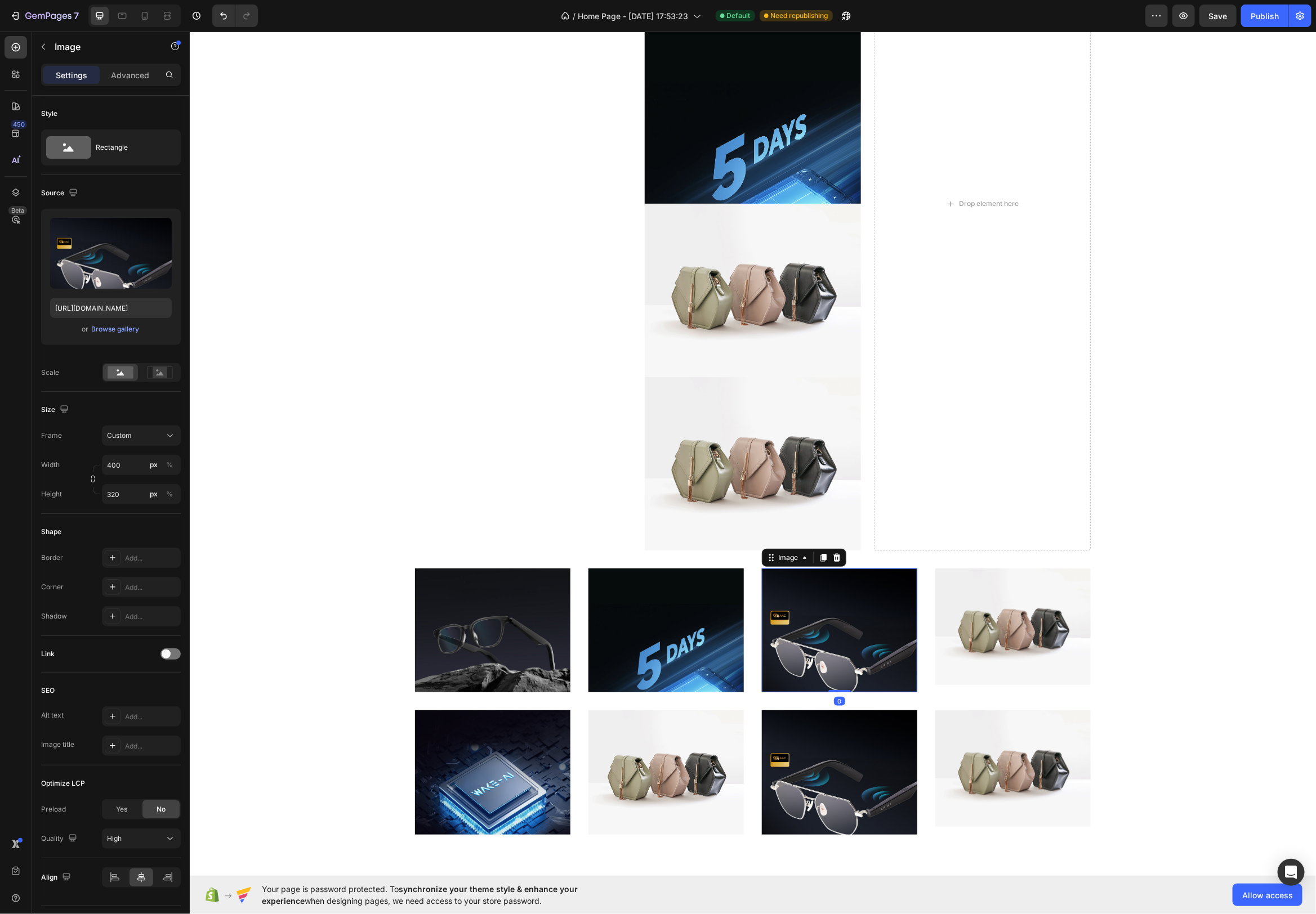
click at [874, 623] on img at bounding box center [839, 630] width 156 height 124
click at [110, 333] on div "Browse gallery" at bounding box center [116, 329] width 48 height 10
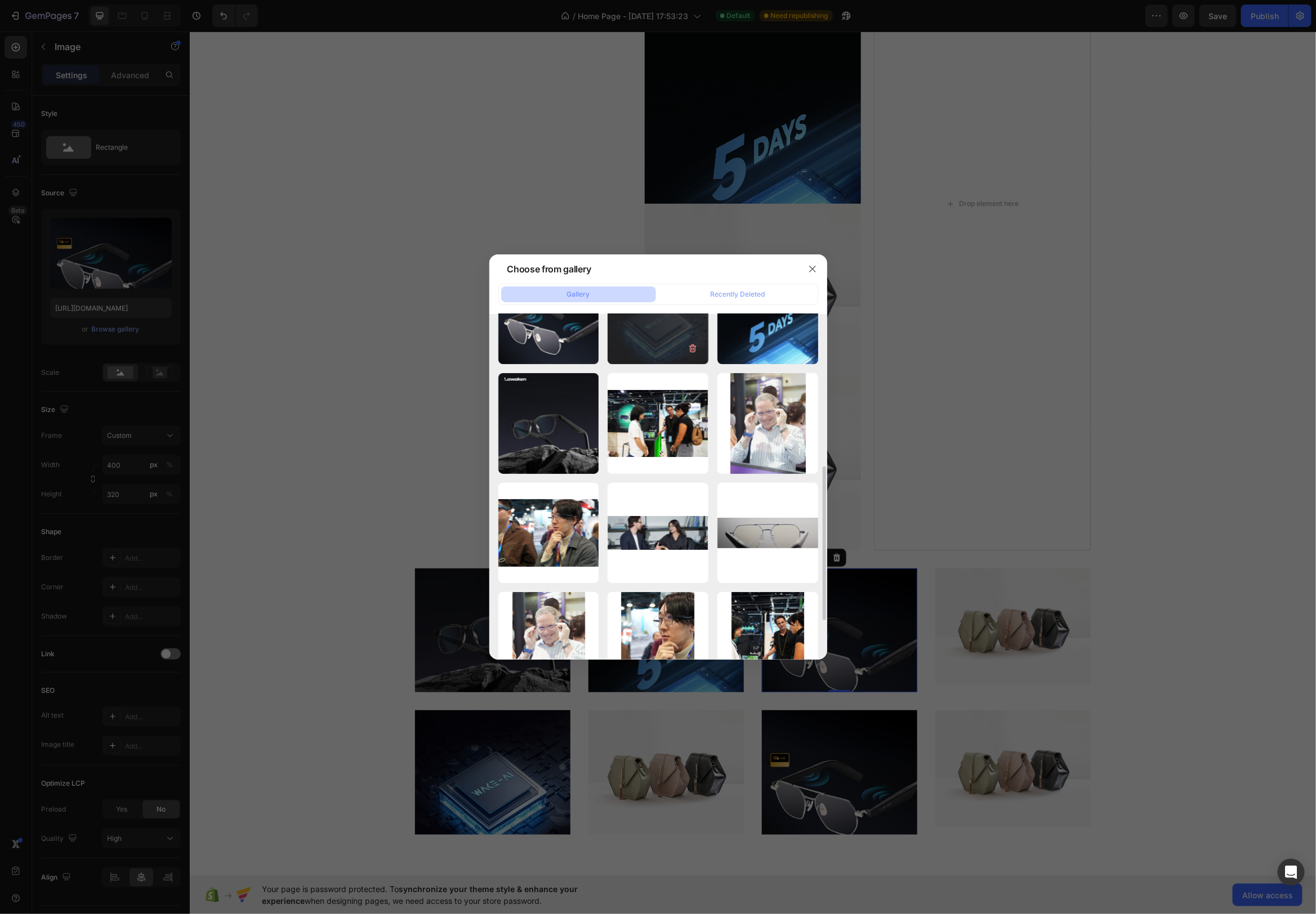
scroll to position [300, 0]
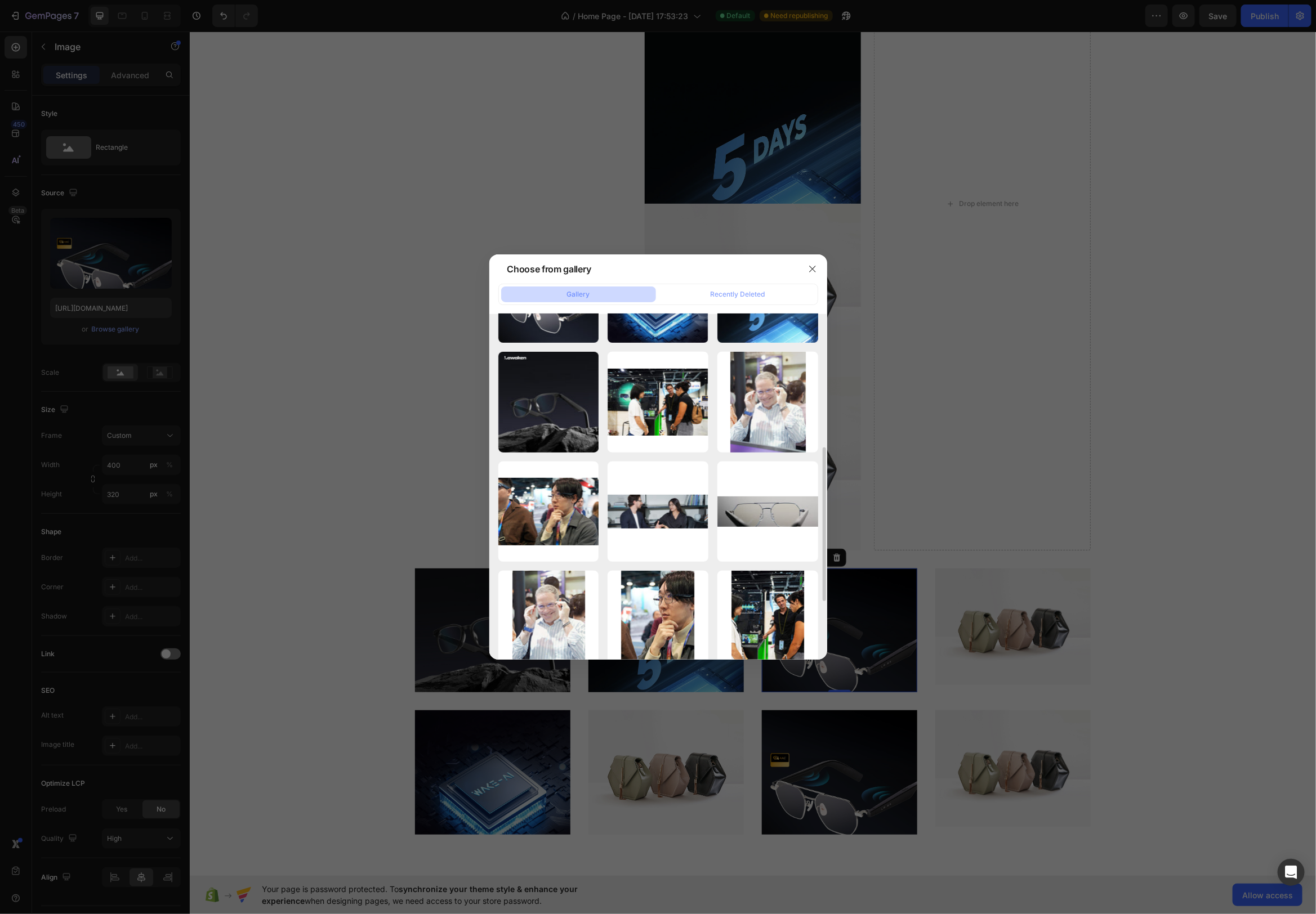
drag, startPoint x: 243, startPoint y: 401, endPoint x: 340, endPoint y: 431, distance: 101.5
click at [244, 402] on div at bounding box center [658, 457] width 1316 height 914
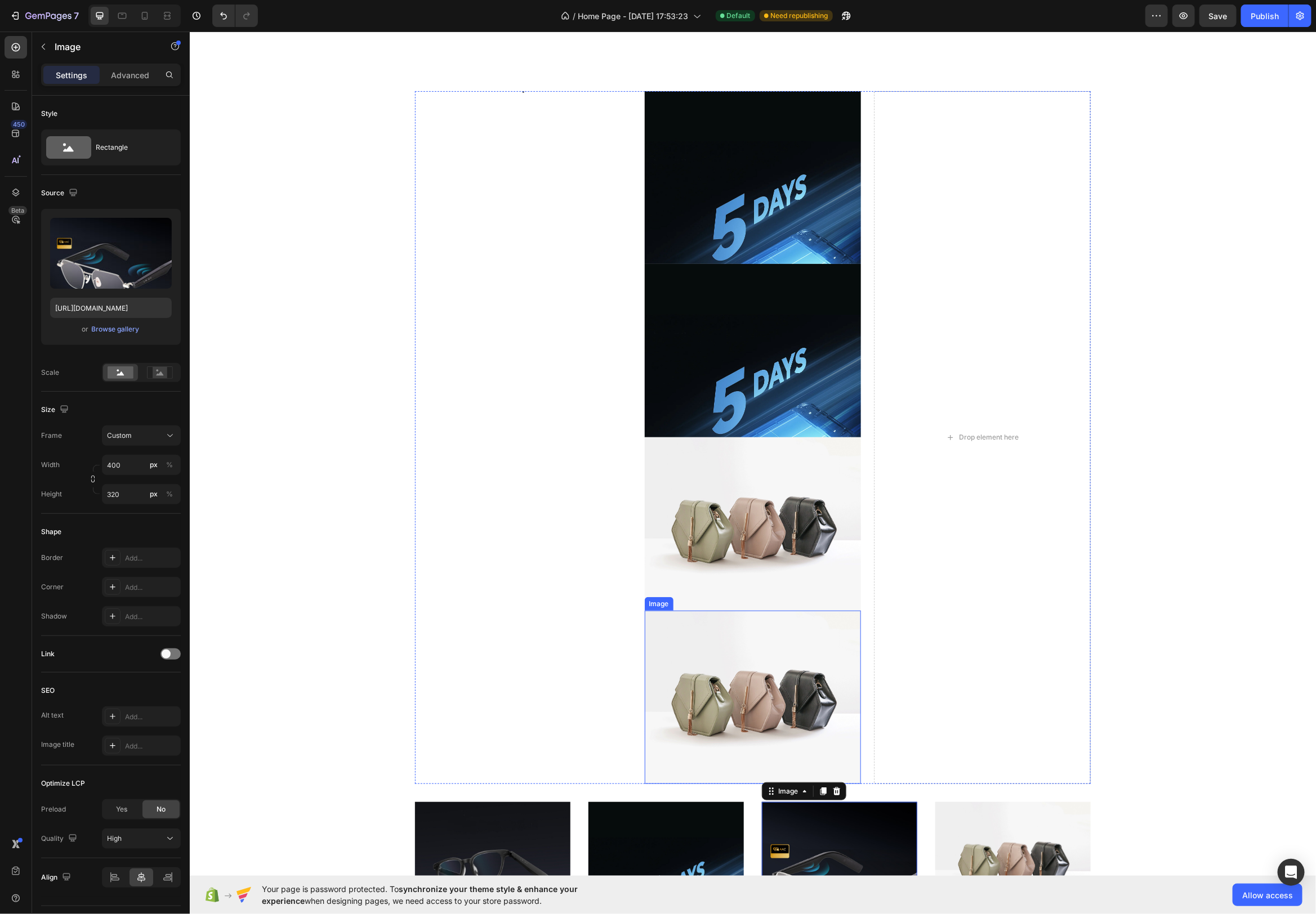
scroll to position [2569, 0]
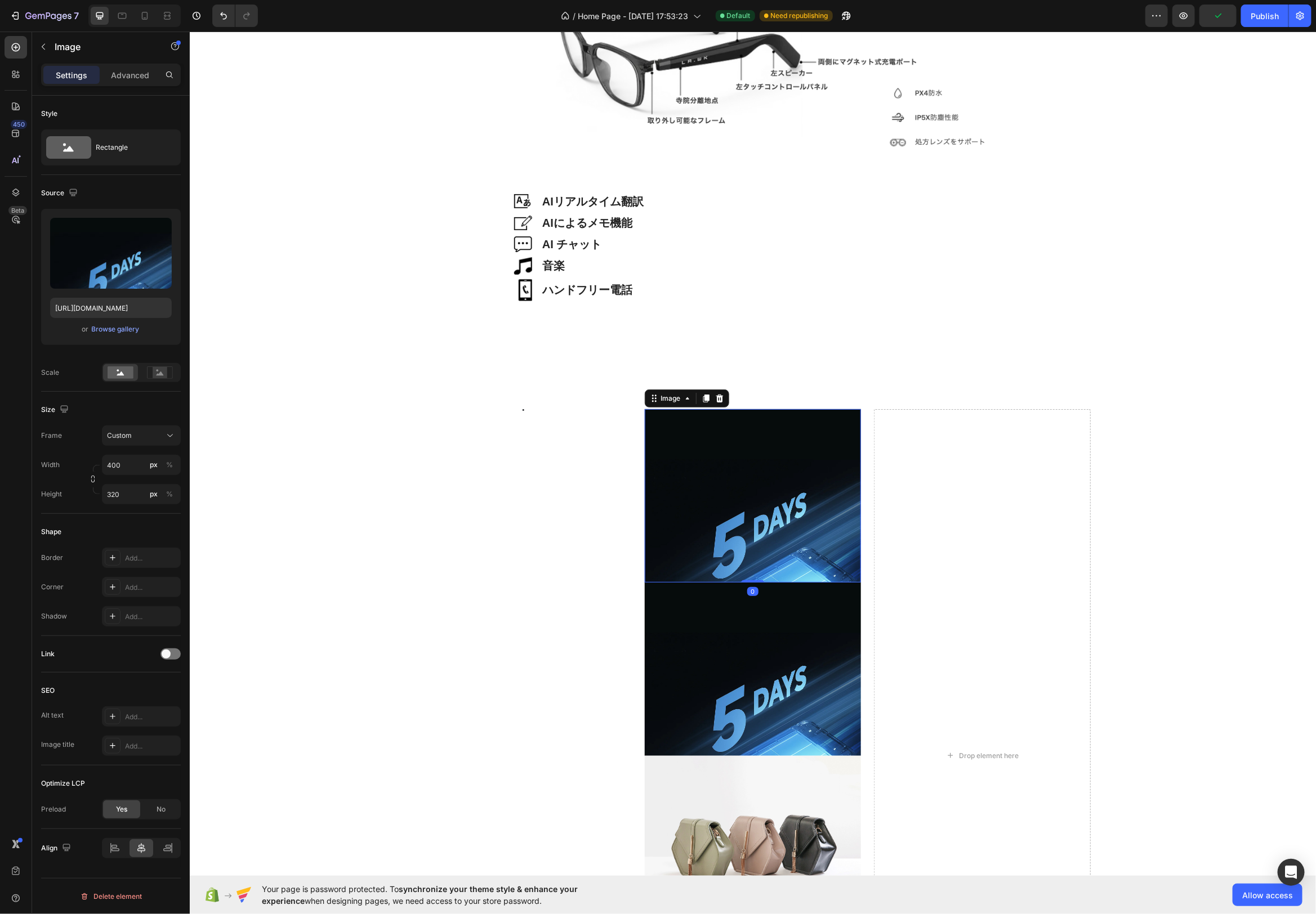
click at [860, 414] on img at bounding box center [753, 495] width 217 height 173
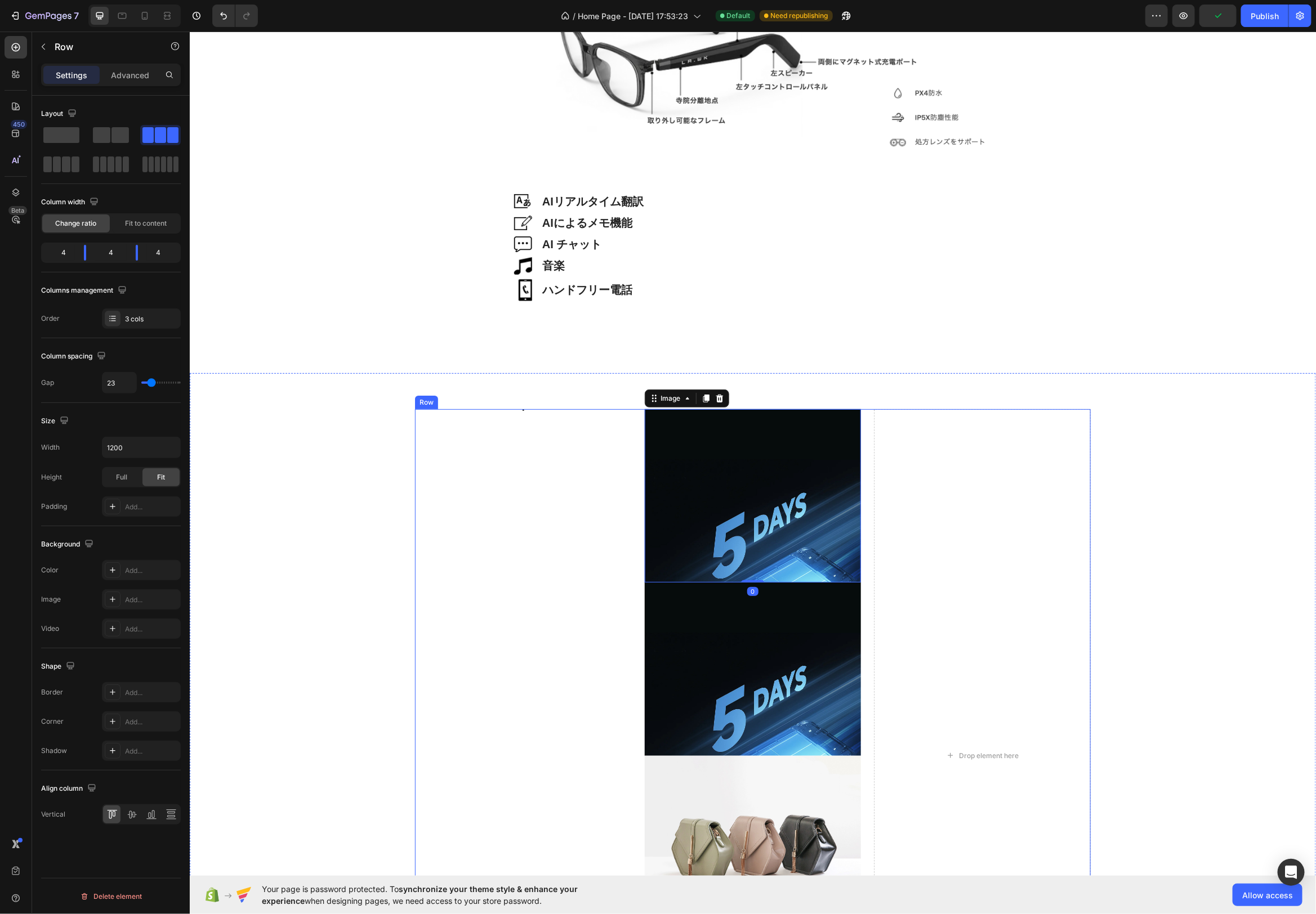
click at [868, 409] on div "軽量38g Heading Hero Banner Image 0 Image Image Image Drop element here Row" at bounding box center [753, 755] width 676 height 693
click at [867, 409] on div "軽量38g Heading Hero Banner Image Image Image Image Drop element here Row 0" at bounding box center [753, 755] width 676 height 693
click at [486, 399] on icon at bounding box center [484, 398] width 9 height 9
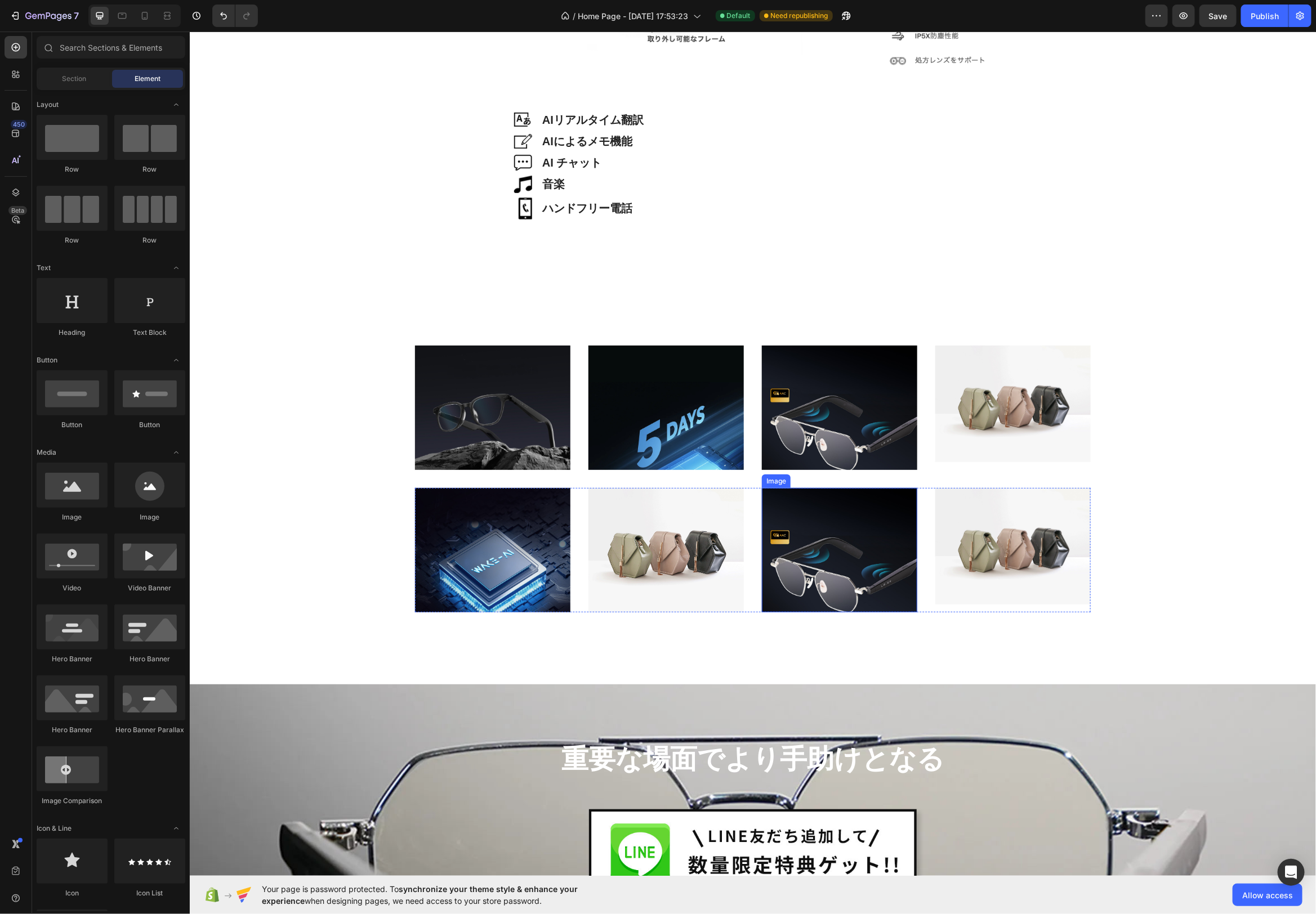
scroll to position [2648, 0]
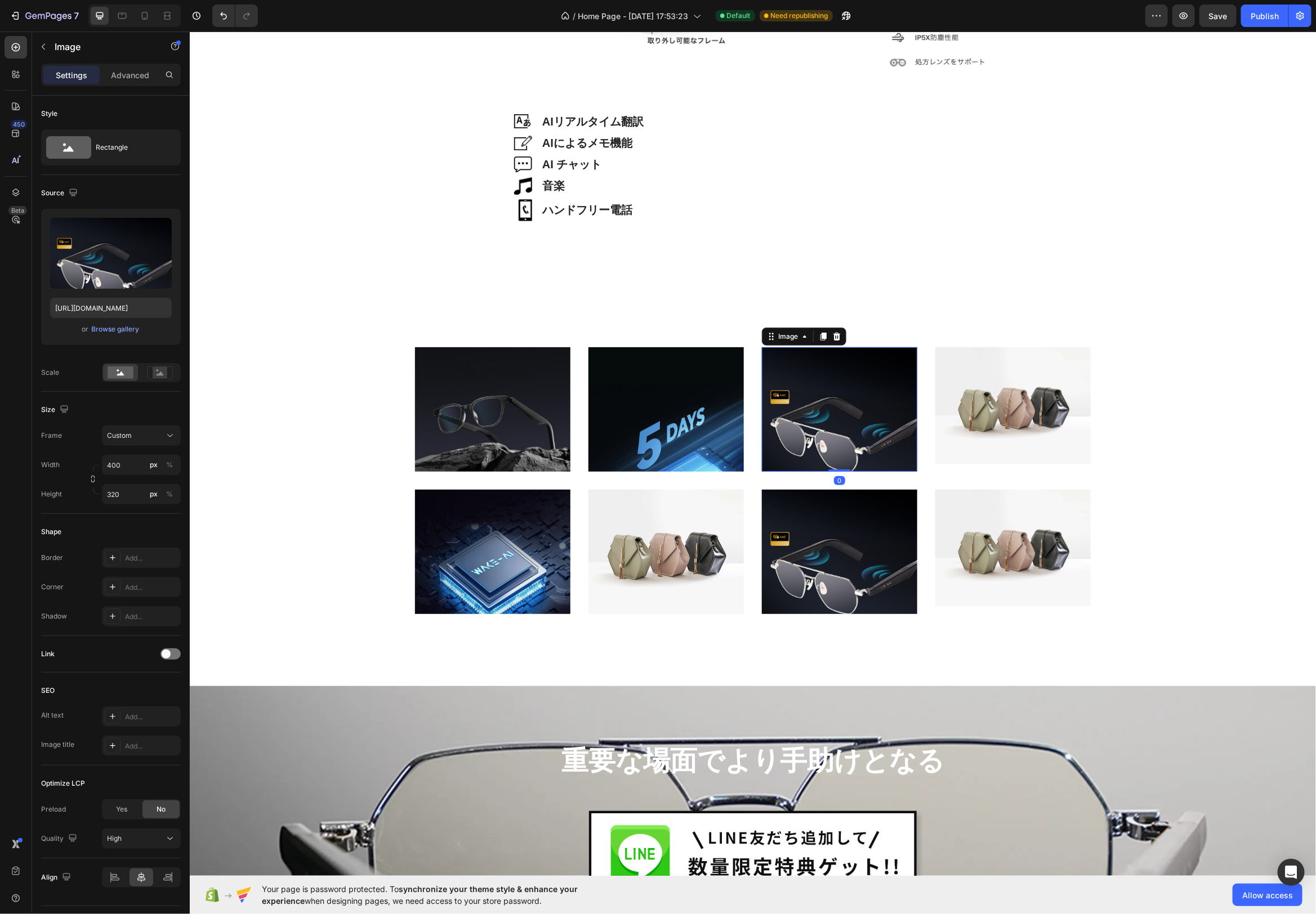
click at [824, 413] on img at bounding box center [839, 409] width 156 height 124
click at [121, 330] on div "Browse gallery" at bounding box center [116, 329] width 48 height 10
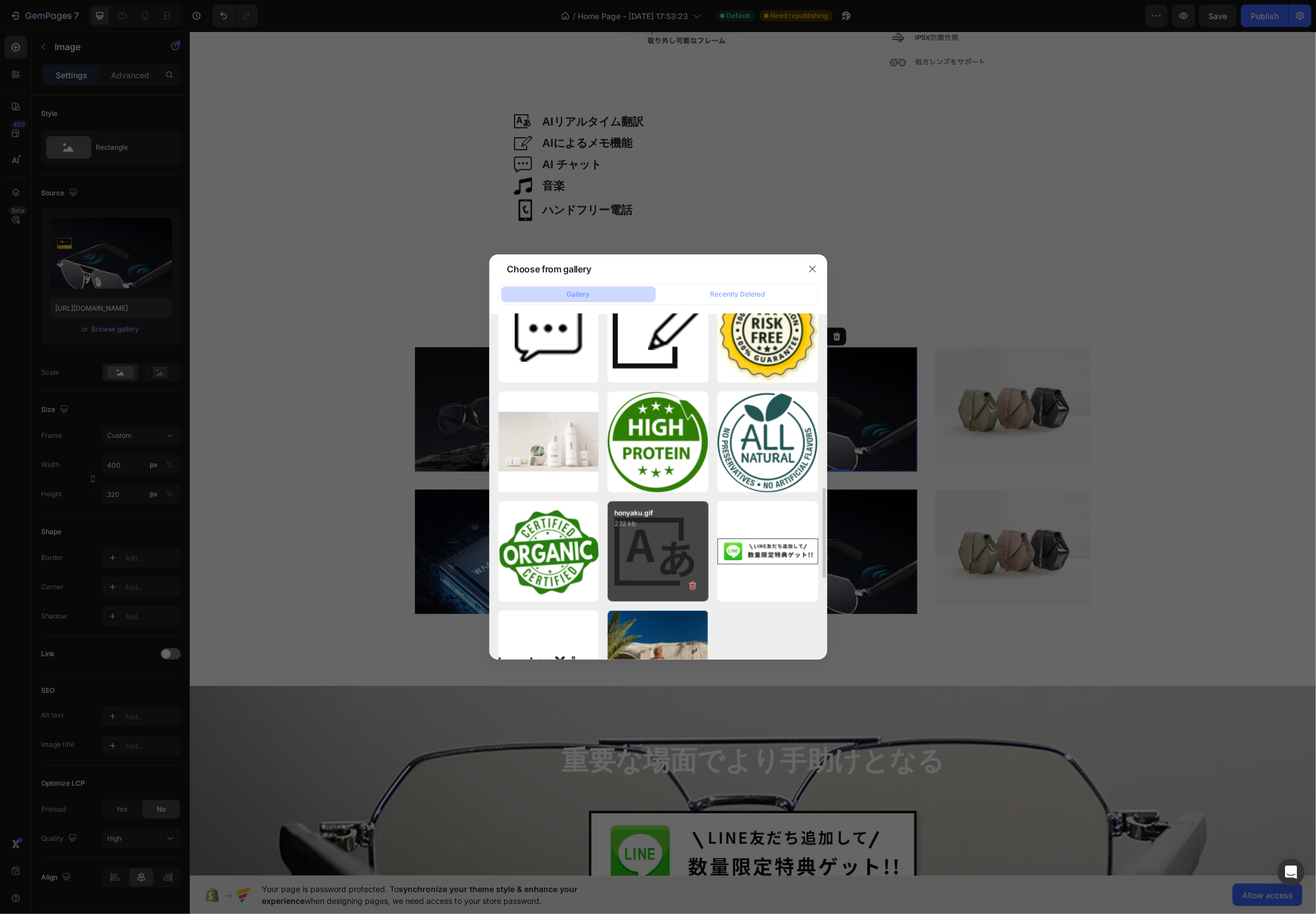
scroll to position [826, 0]
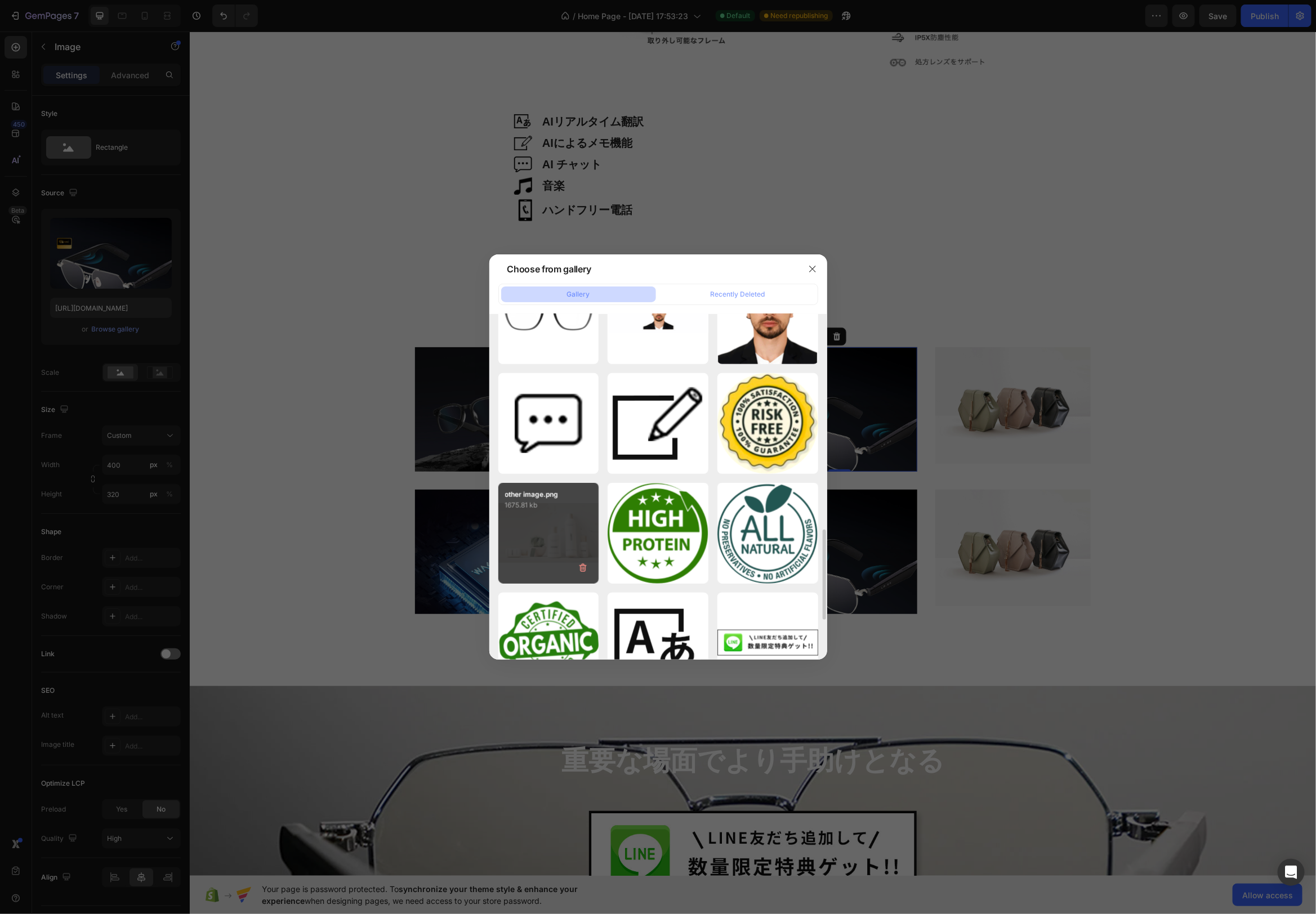
click at [580, 540] on div "other image.png 1675.81 kb" at bounding box center [548, 533] width 101 height 100
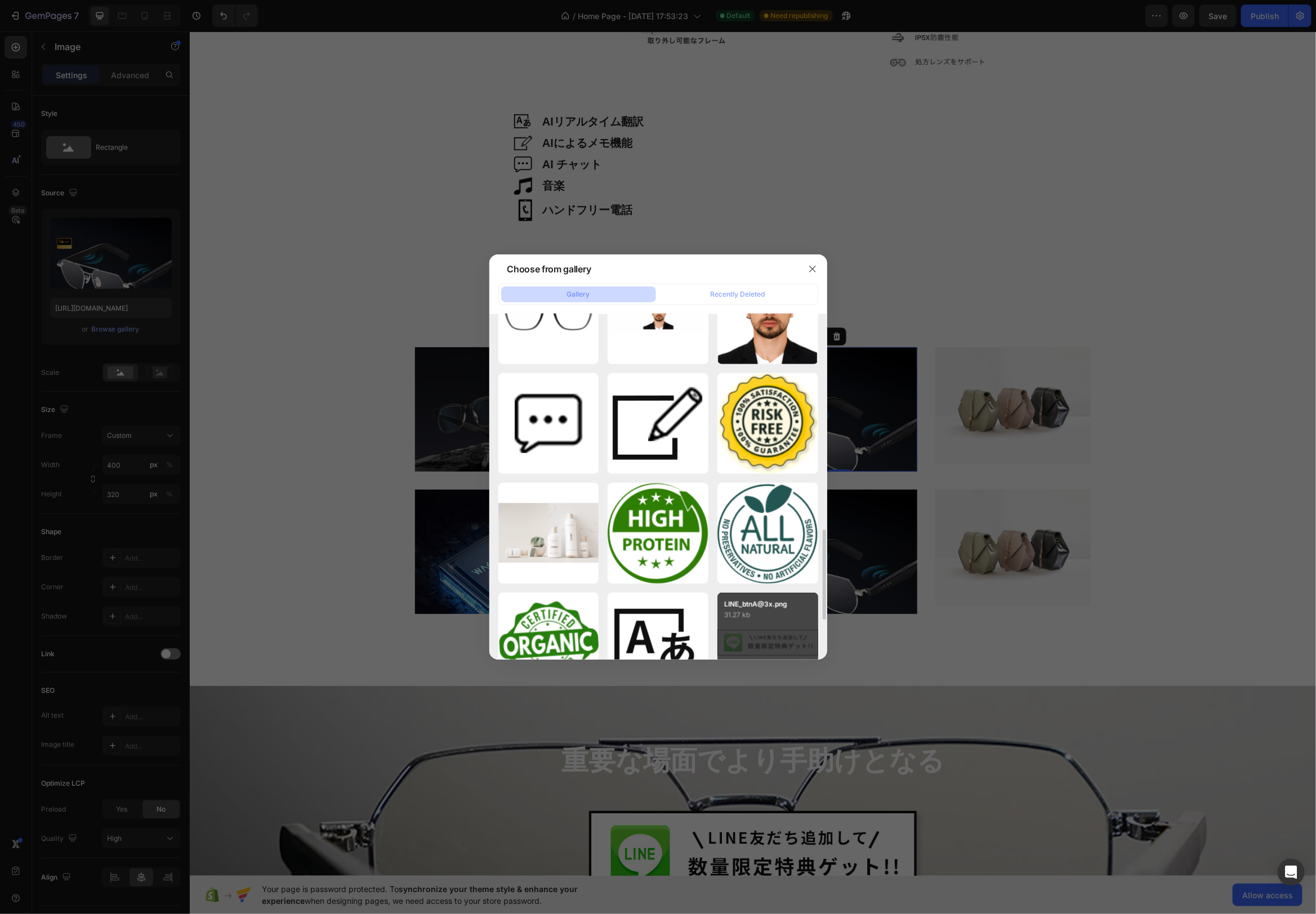
type input "https://cdn.shopify.com/s/files/1/0662/9185/9545/files/gempages_581033850122011…"
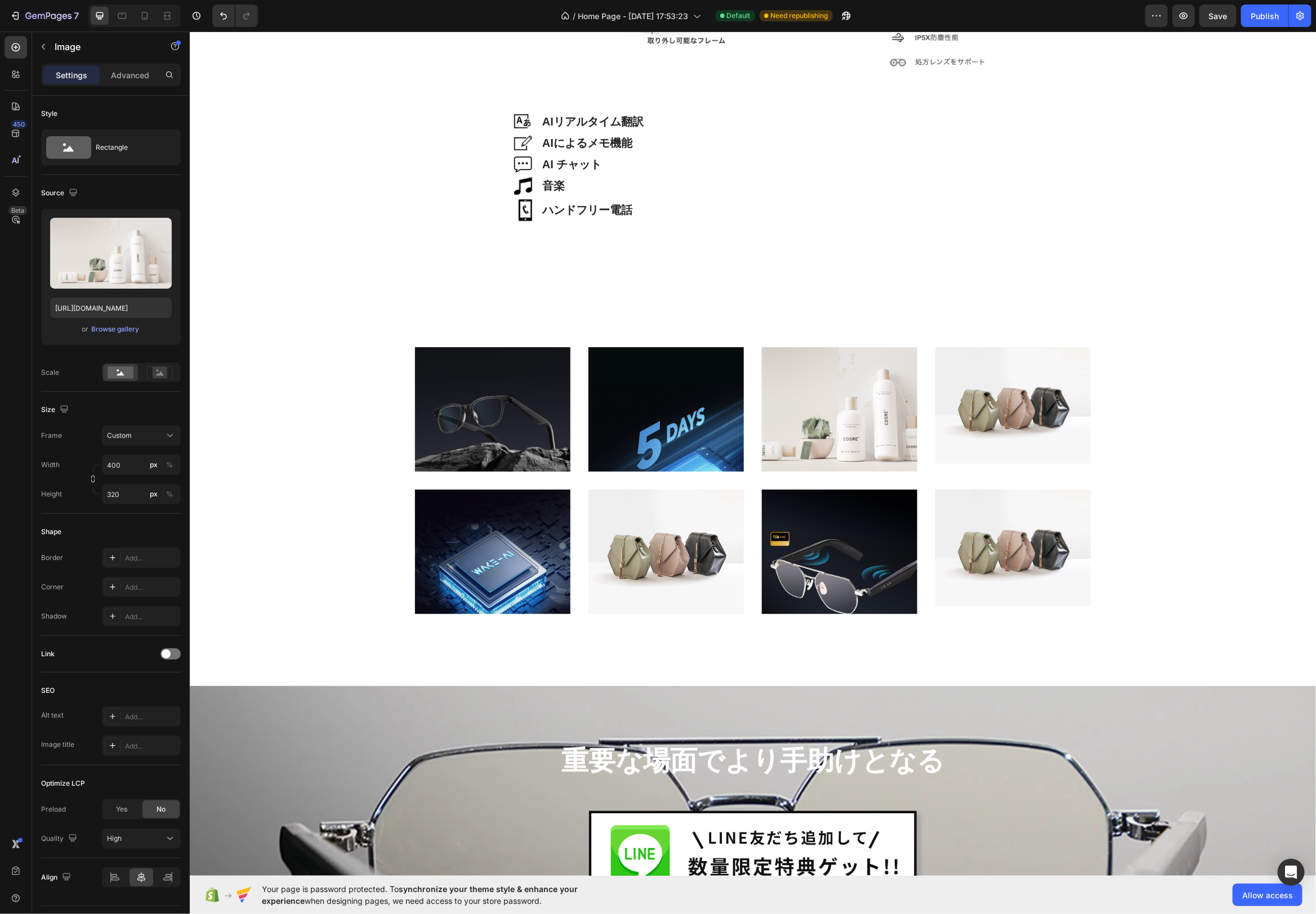
click at [946, 286] on div "Image Image AIリアルタイム翻訳 Heading Row Image AIによるメモ機能 Heading Row Image AI チャット He…" at bounding box center [752, 121] width 1126 height 5431
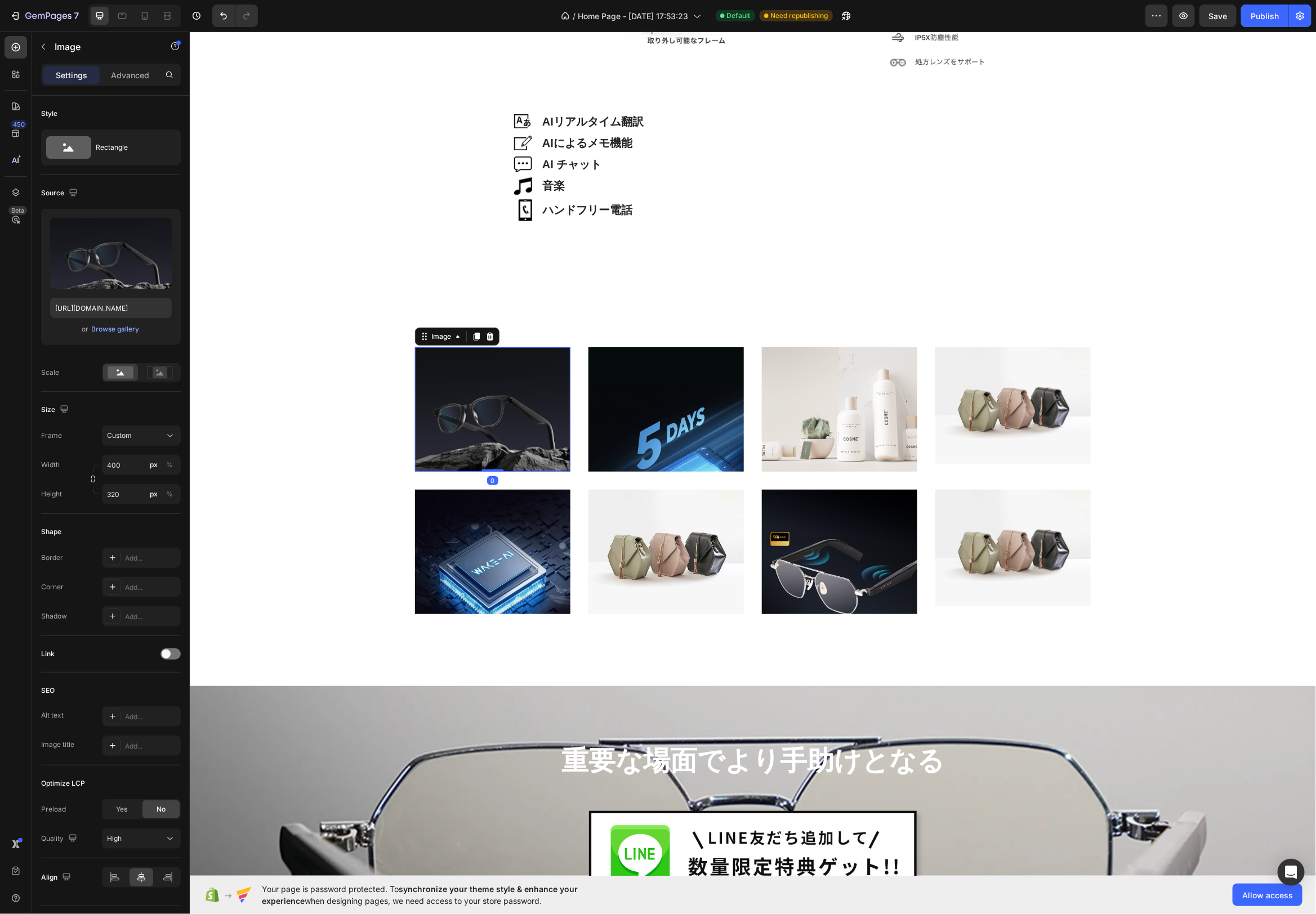
click at [512, 389] on img at bounding box center [492, 409] width 156 height 124
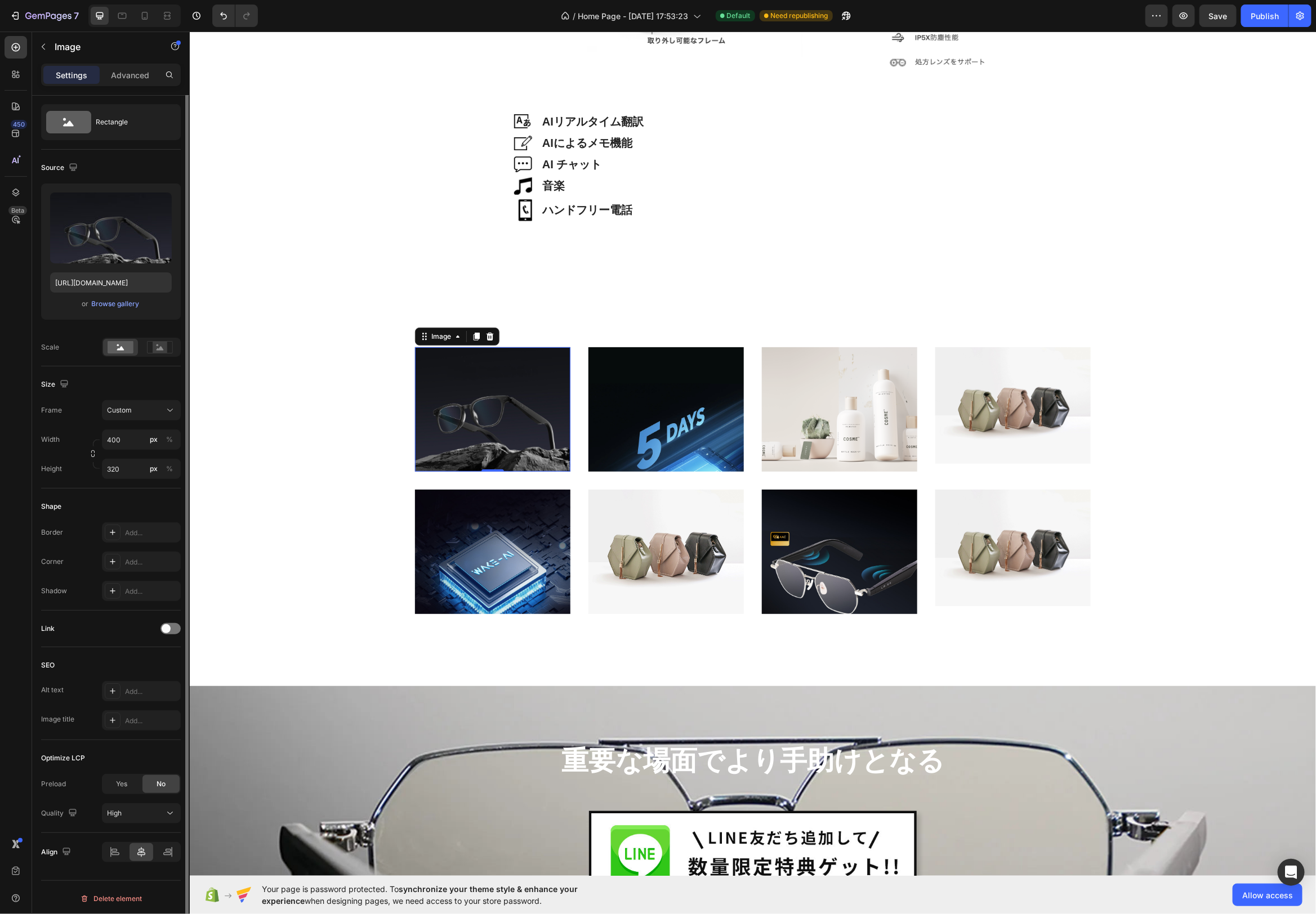
scroll to position [0, 0]
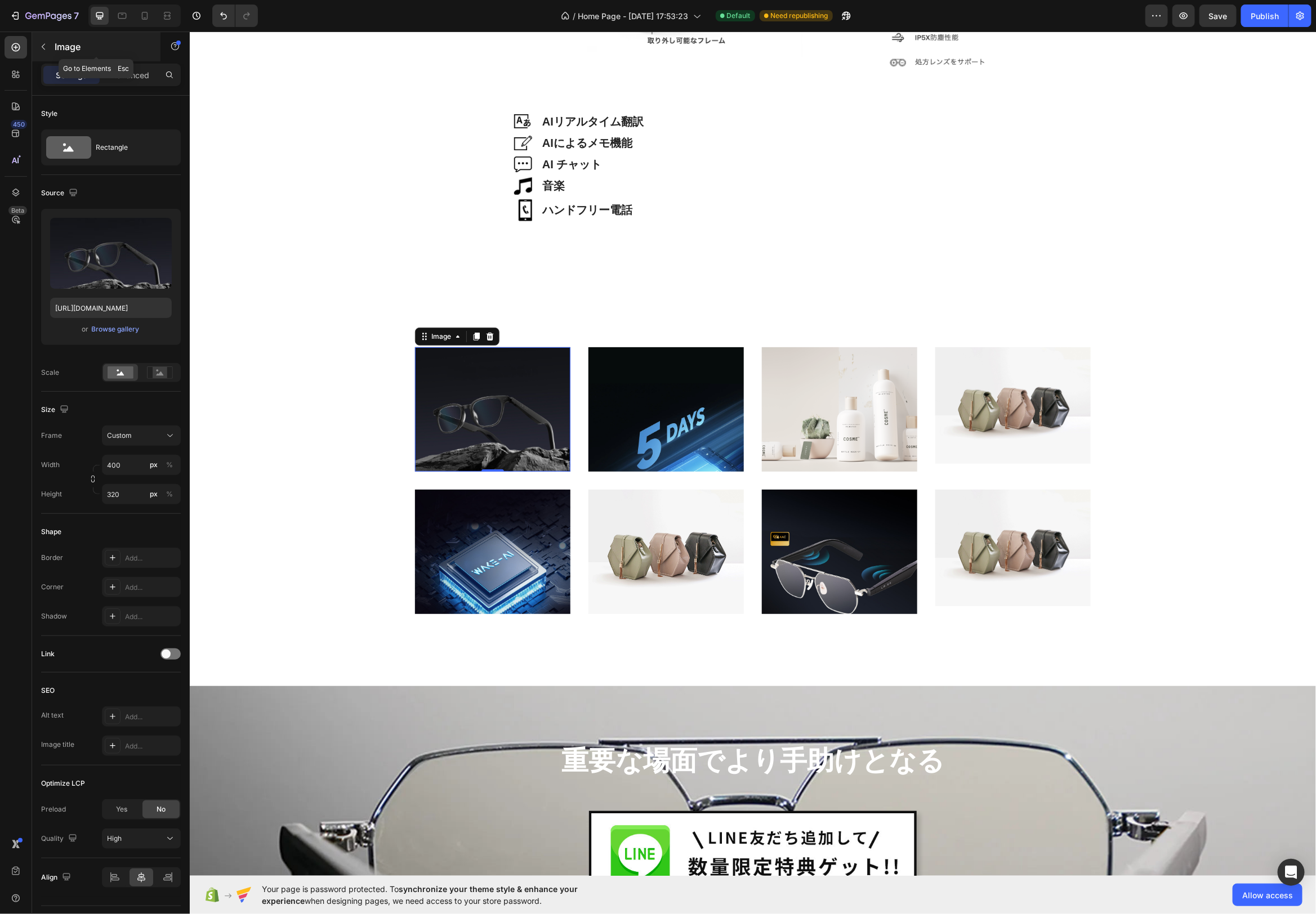
click at [41, 43] on icon "button" at bounding box center [43, 47] width 9 height 9
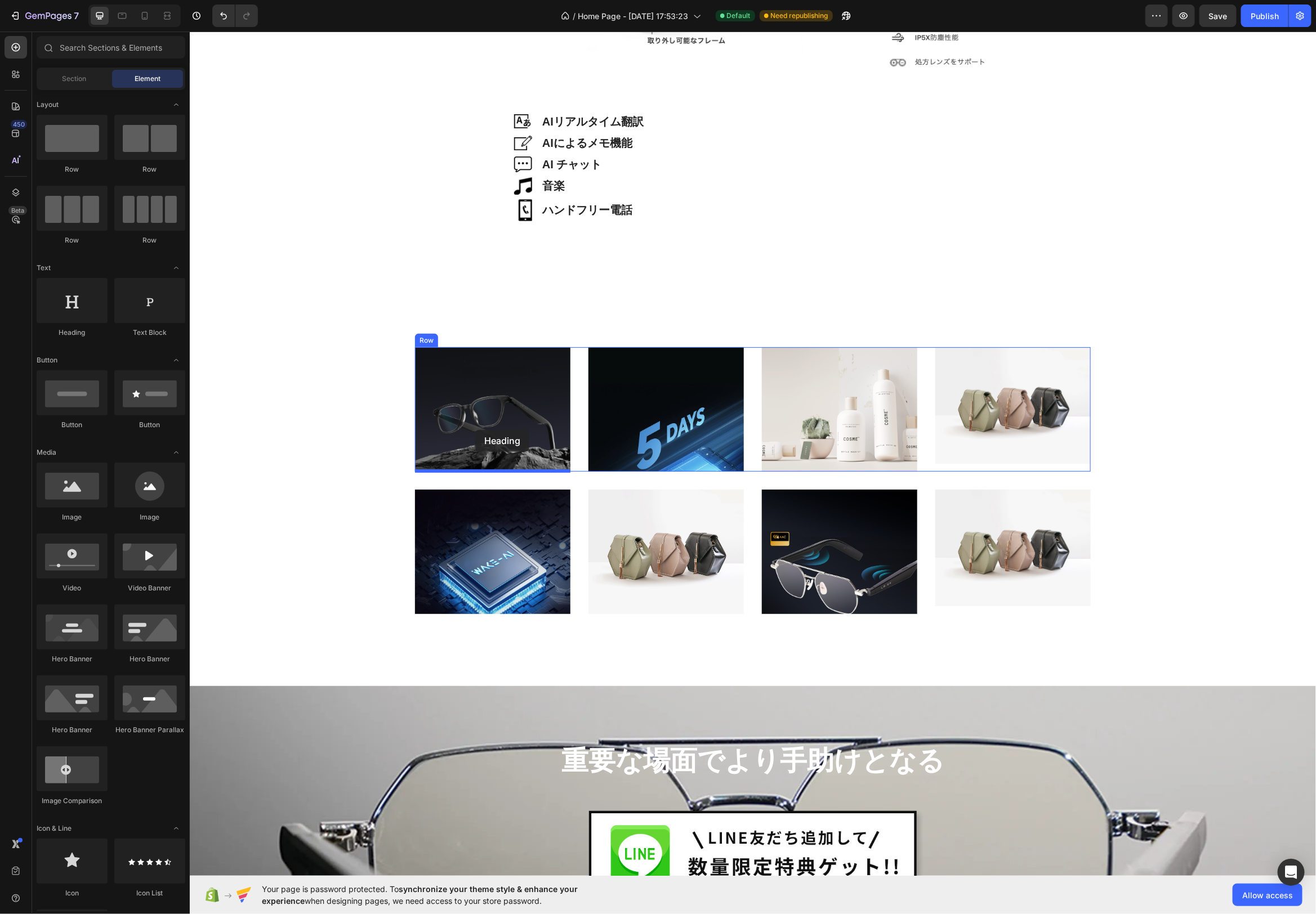
drag, startPoint x: 268, startPoint y: 353, endPoint x: 472, endPoint y: 426, distance: 216.7
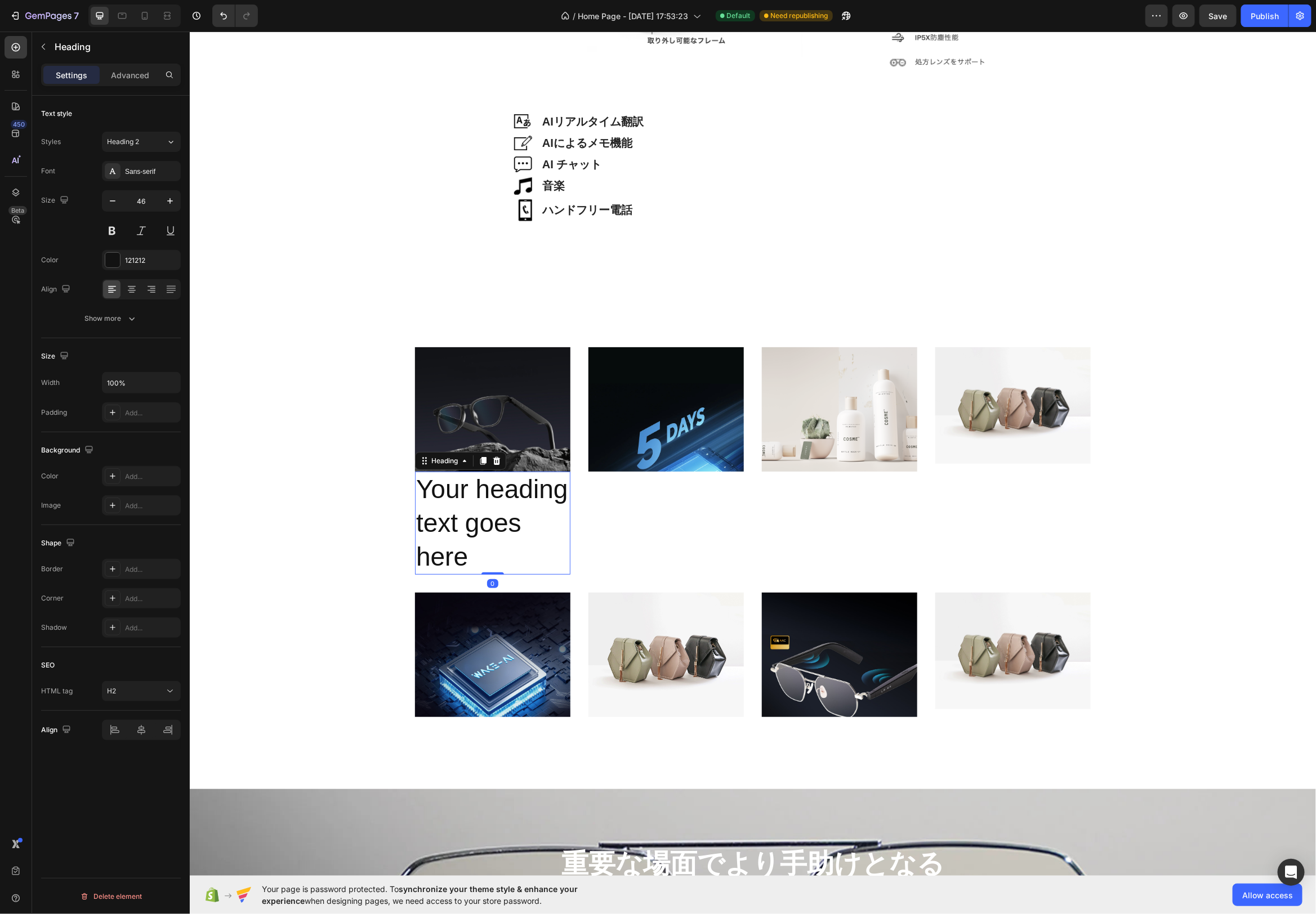
click at [544, 283] on div "Image Image AIリアルタイム翻訳 Heading Row Image AIによるメモ機能 Heading Row Image AI チャット He…" at bounding box center [752, 173] width 1126 height 5534
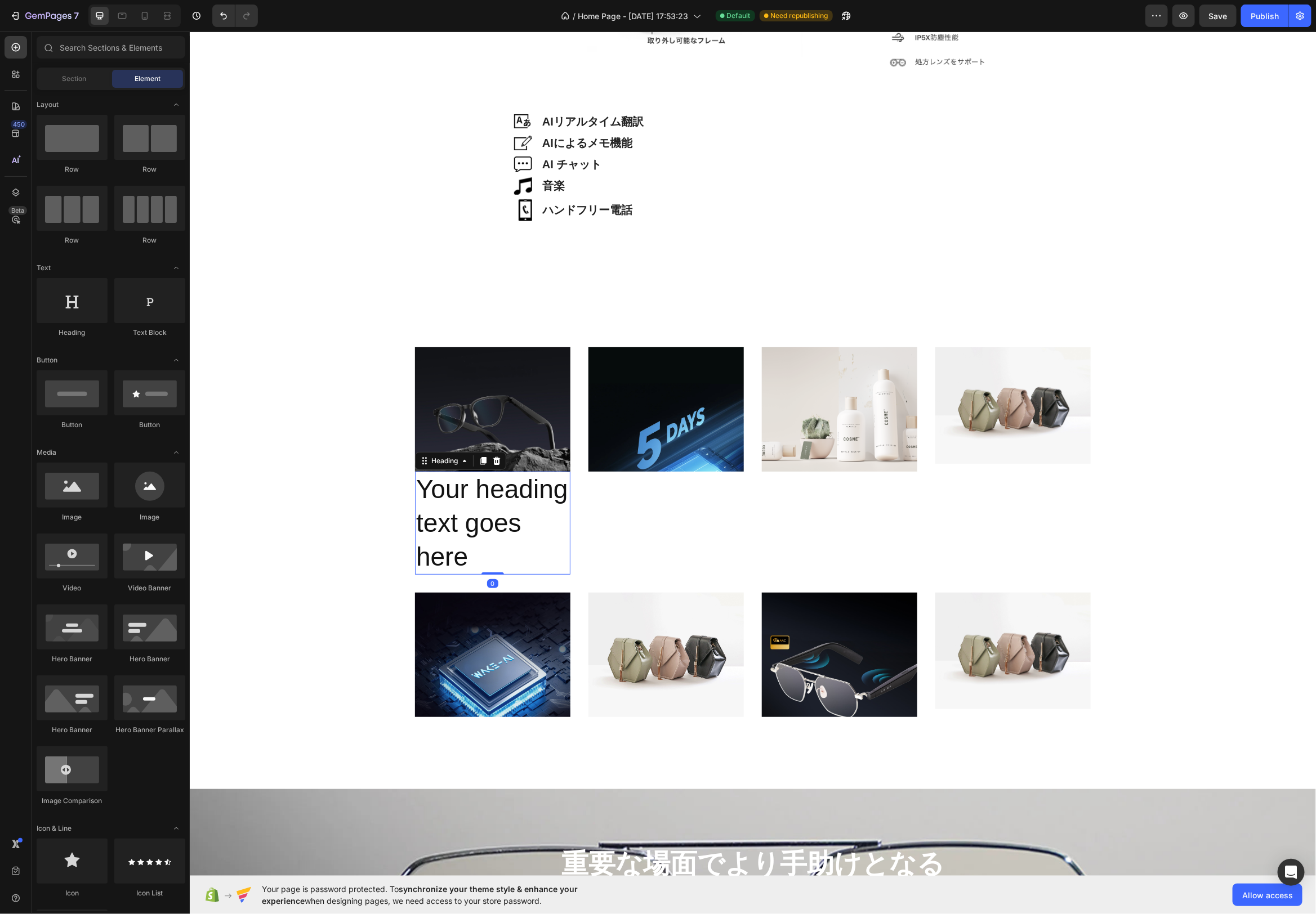
drag, startPoint x: 552, startPoint y: 543, endPoint x: 544, endPoint y: 544, distance: 8.1
click at [552, 543] on h2 "Your heading text goes here" at bounding box center [492, 522] width 156 height 103
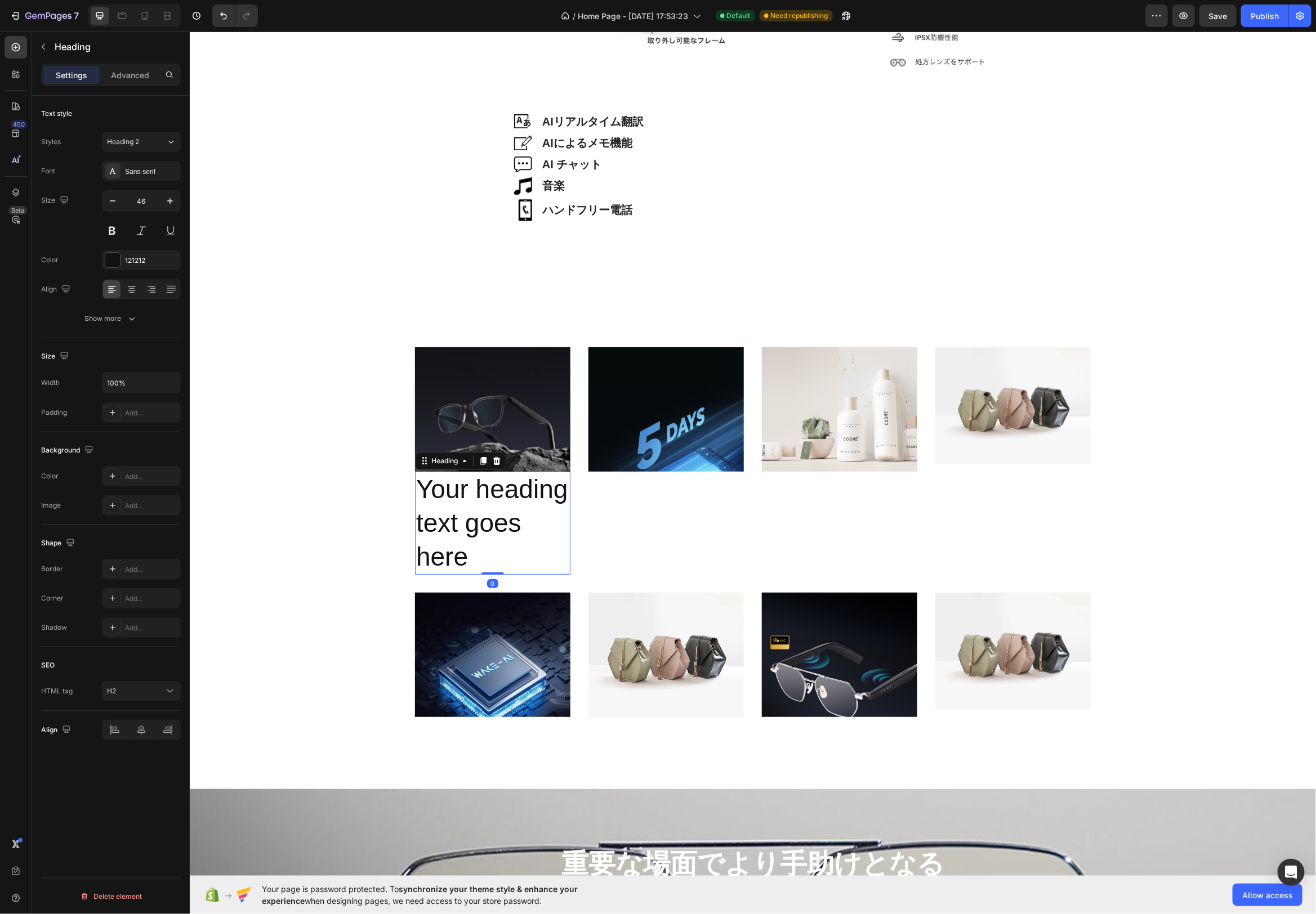
click at [561, 551] on h2 "Your heading text goes here" at bounding box center [492, 522] width 156 height 103
drag, startPoint x: 516, startPoint y: 559, endPoint x: 520, endPoint y: 564, distance: 6.4
click at [516, 559] on p "Your heading text goes here" at bounding box center [492, 522] width 153 height 100
click at [528, 573] on p "Your heading text goes here" at bounding box center [492, 522] width 153 height 100
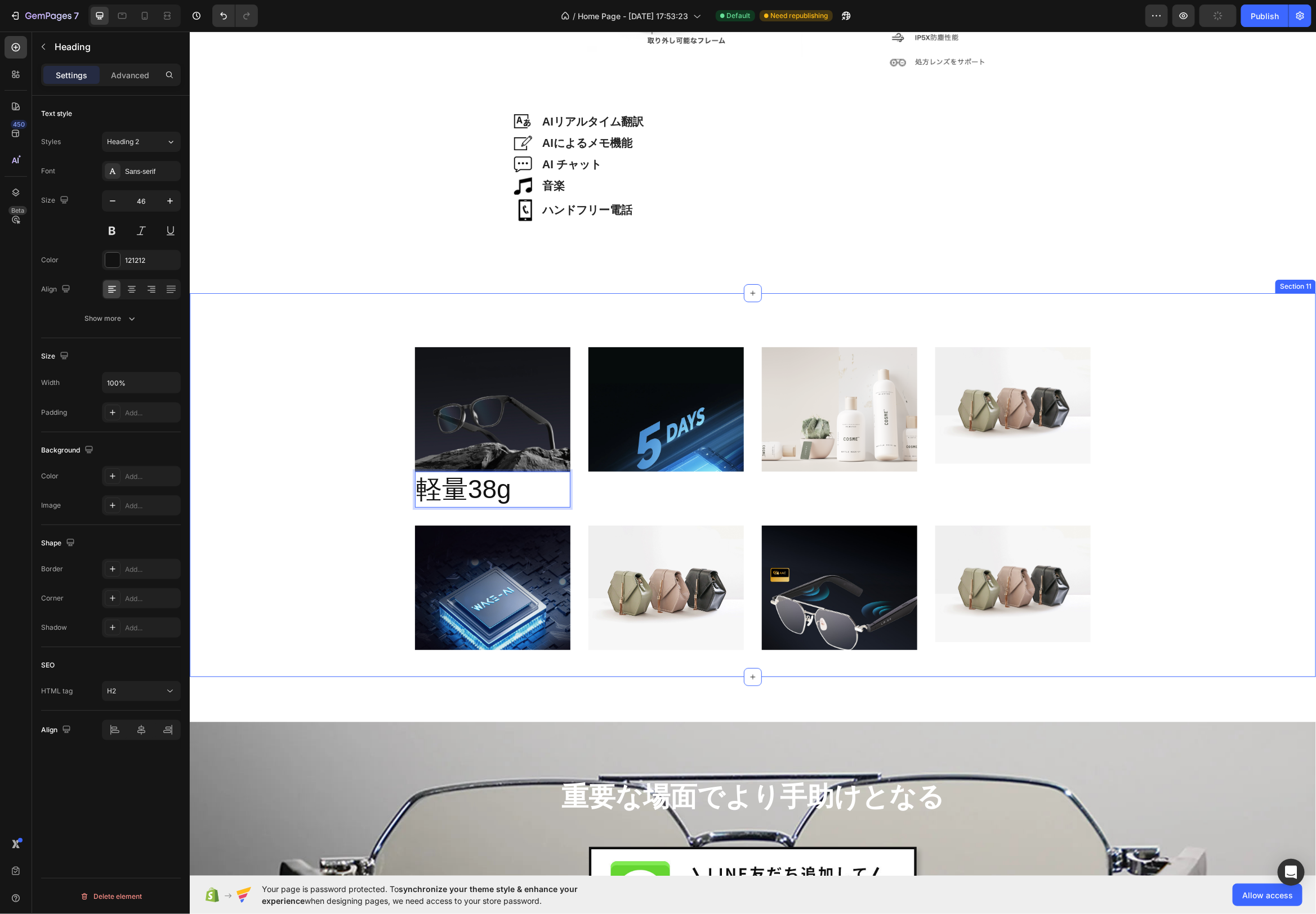
click at [653, 521] on div "Image 軽量38g Heading 0 Image Image Image Row Image Image Image Image Row" at bounding box center [752, 489] width 1109 height 320
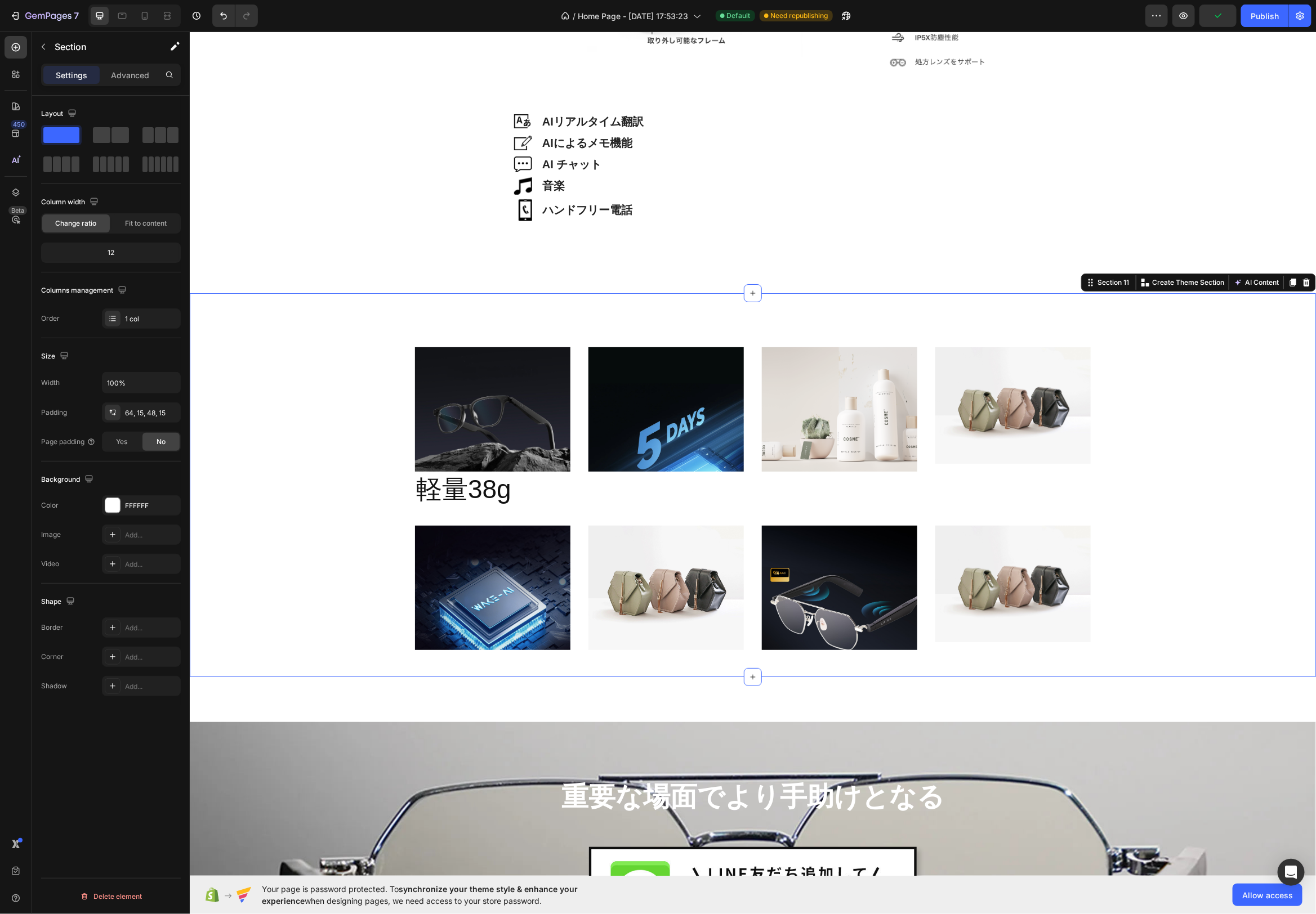
click at [298, 511] on div "Image 軽量38g Heading Image Image Image Row Image Image Image Image Row" at bounding box center [752, 489] width 1109 height 320
click at [555, 494] on p "軽量38g" at bounding box center [492, 489] width 153 height 33
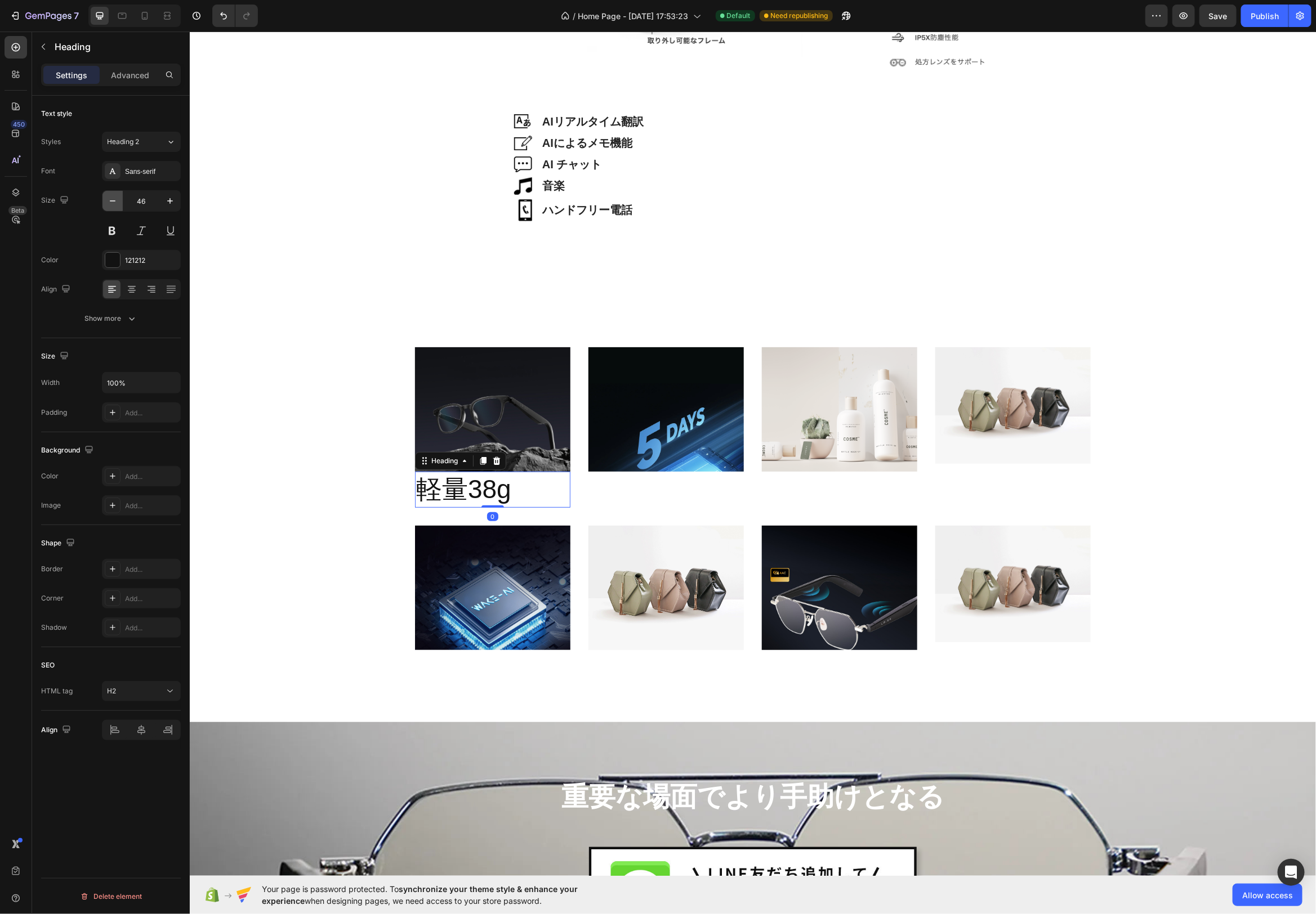
click at [117, 198] on icon "button" at bounding box center [112, 201] width 11 height 11
click at [117, 199] on icon "button" at bounding box center [112, 201] width 11 height 11
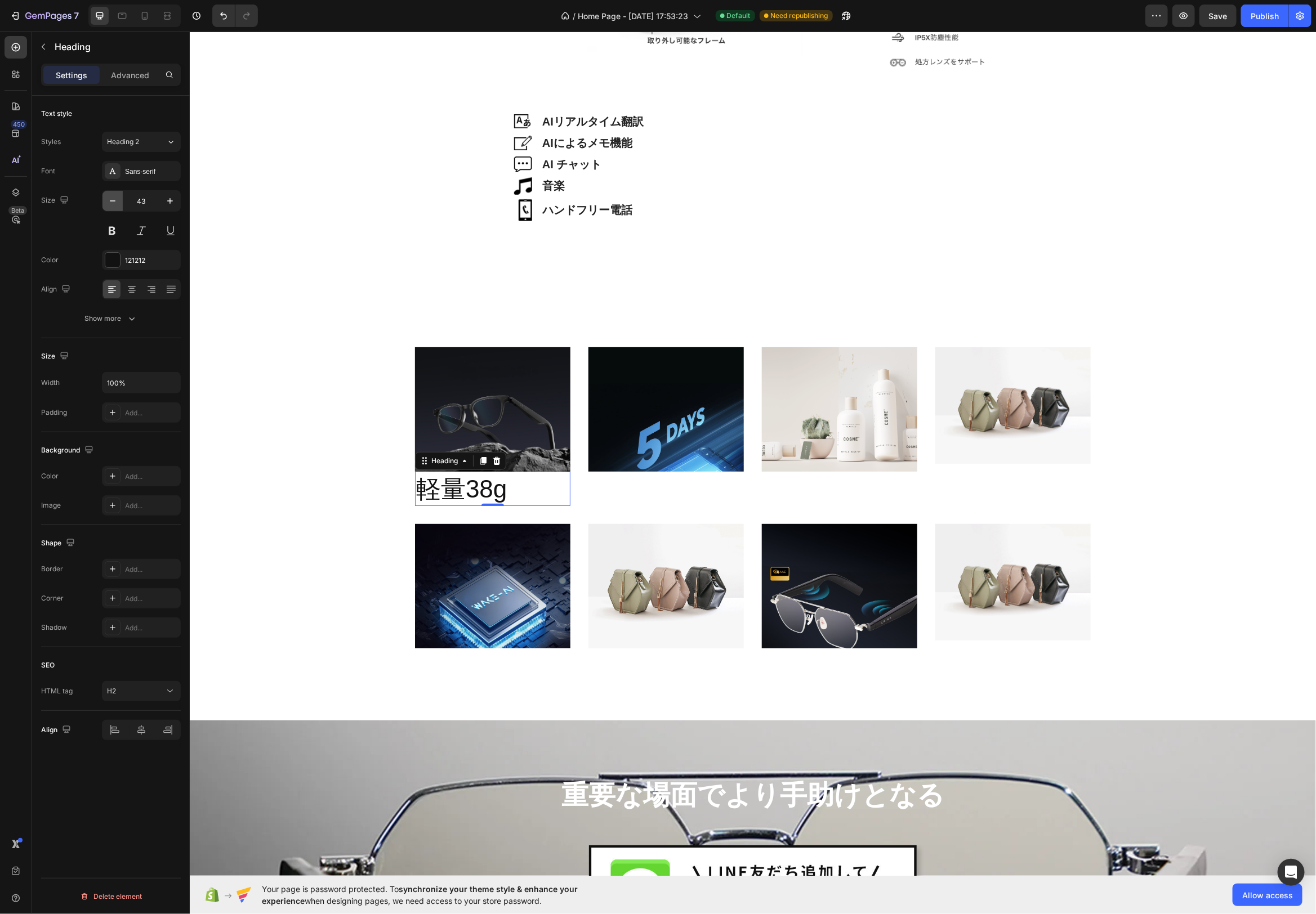
click at [116, 199] on icon "button" at bounding box center [112, 201] width 11 height 11
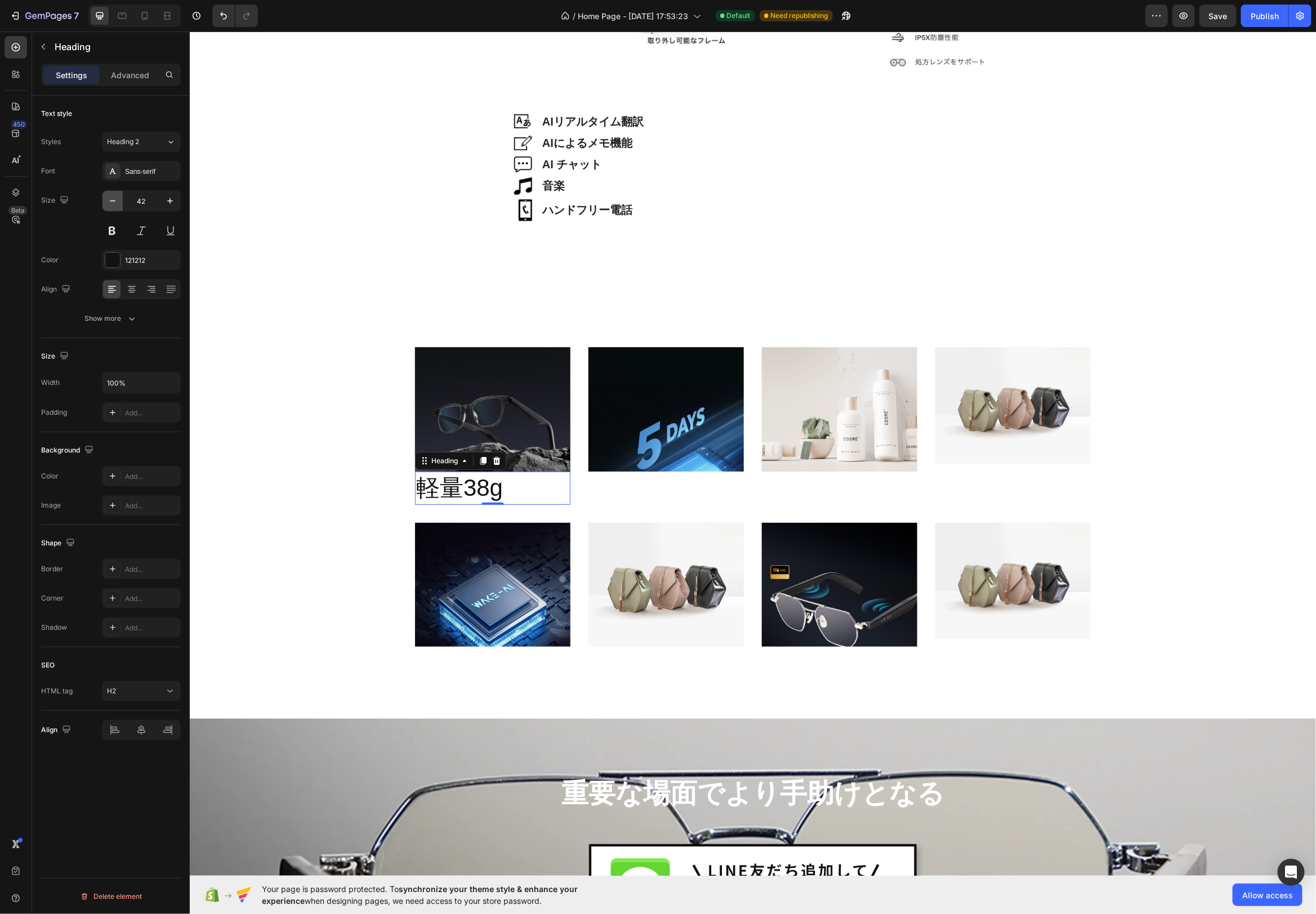
click at [116, 199] on icon "button" at bounding box center [112, 201] width 11 height 11
click at [115, 199] on icon "button" at bounding box center [112, 201] width 11 height 11
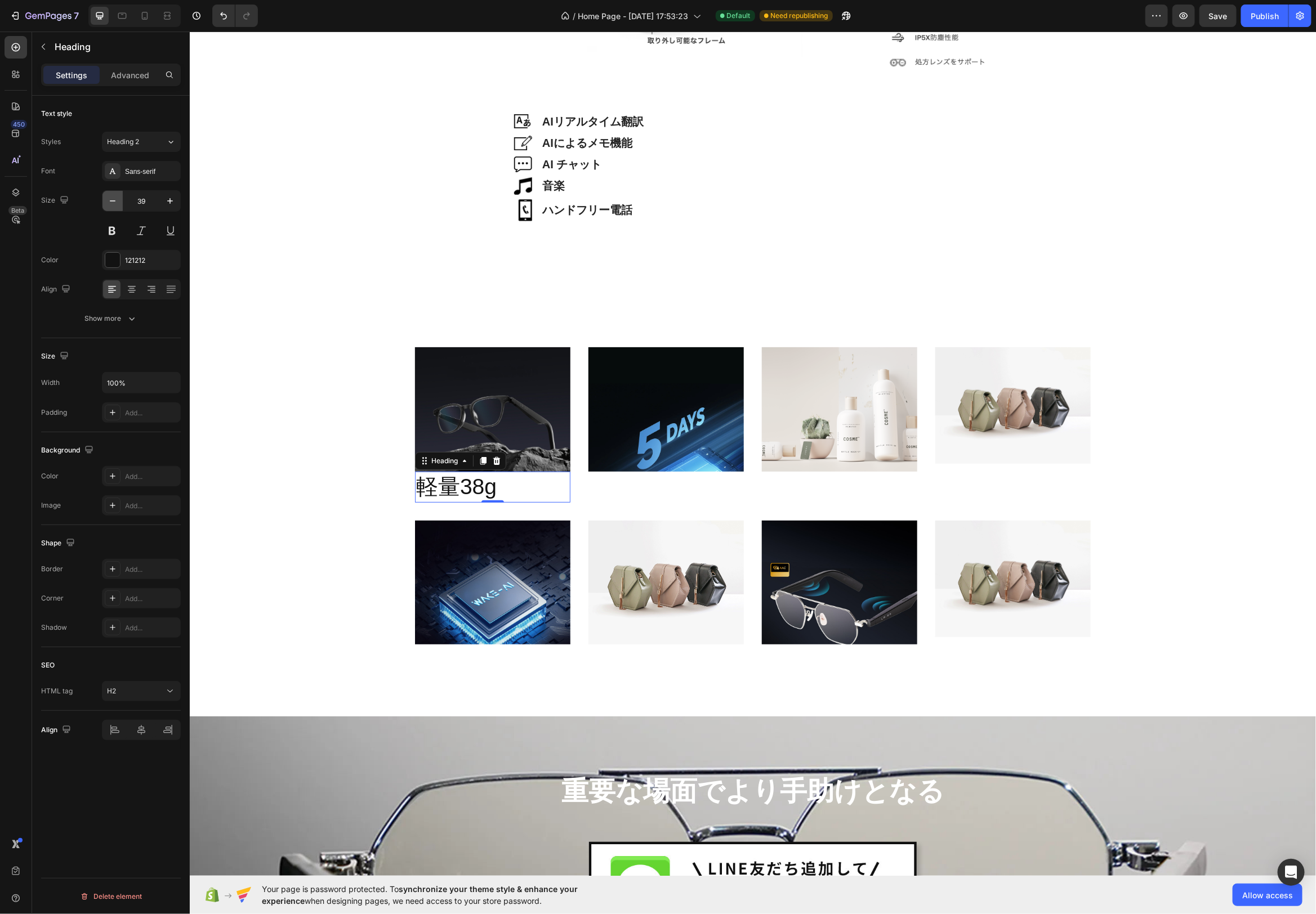
click at [115, 199] on icon "button" at bounding box center [112, 201] width 11 height 11
click at [115, 200] on icon "button" at bounding box center [112, 201] width 11 height 11
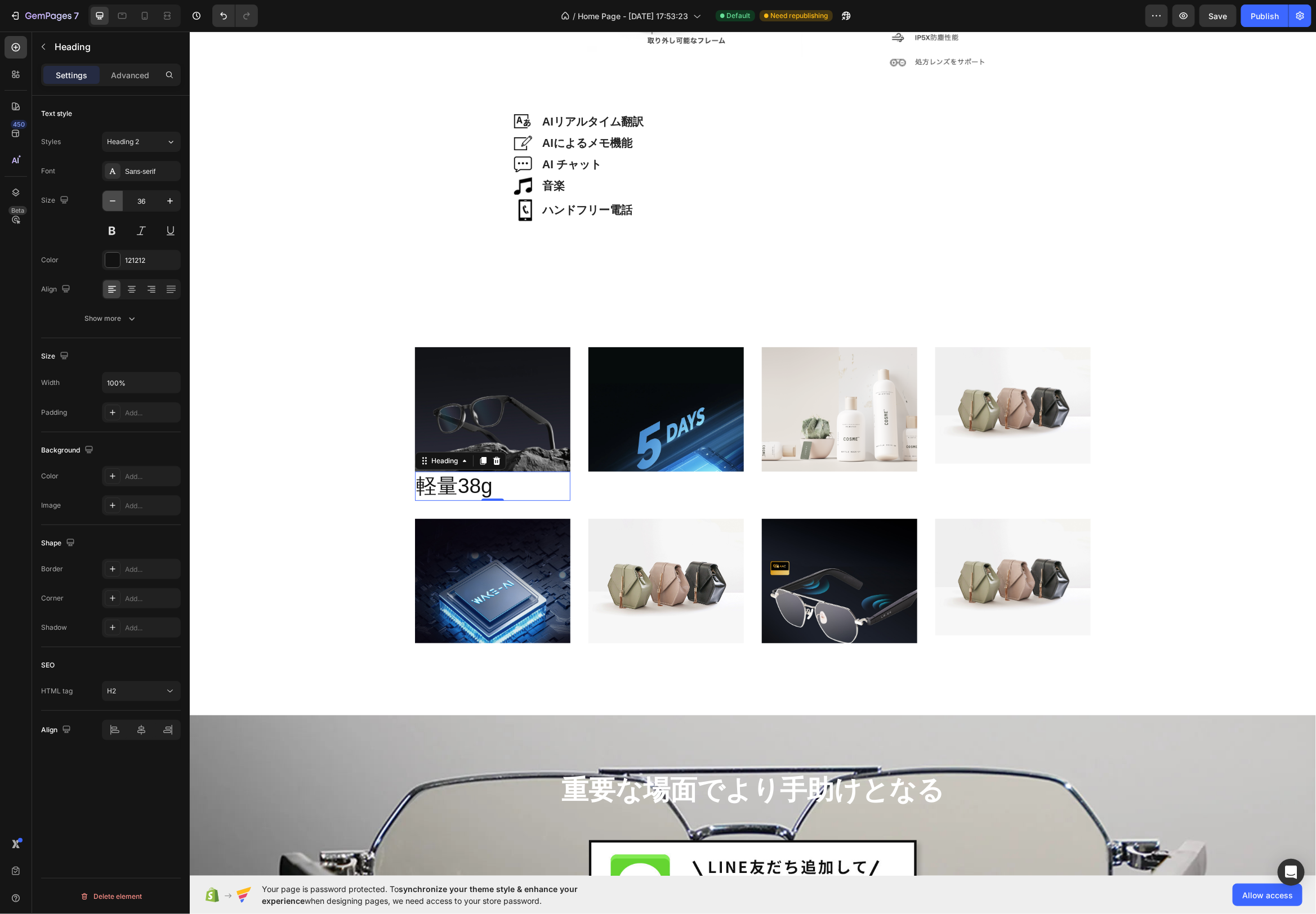
click at [115, 200] on icon "button" at bounding box center [112, 201] width 11 height 11
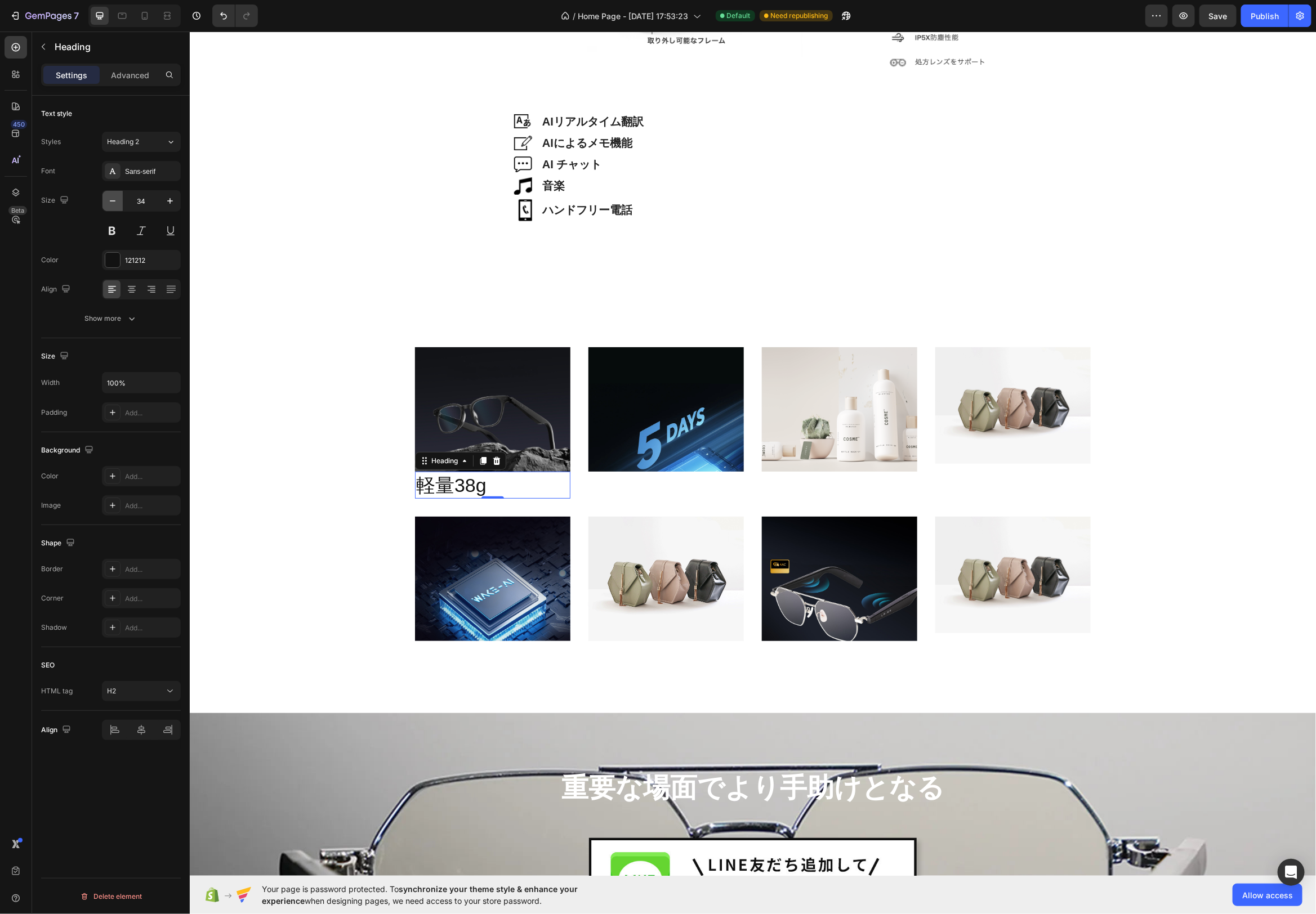
click at [115, 200] on icon "button" at bounding box center [112, 201] width 11 height 11
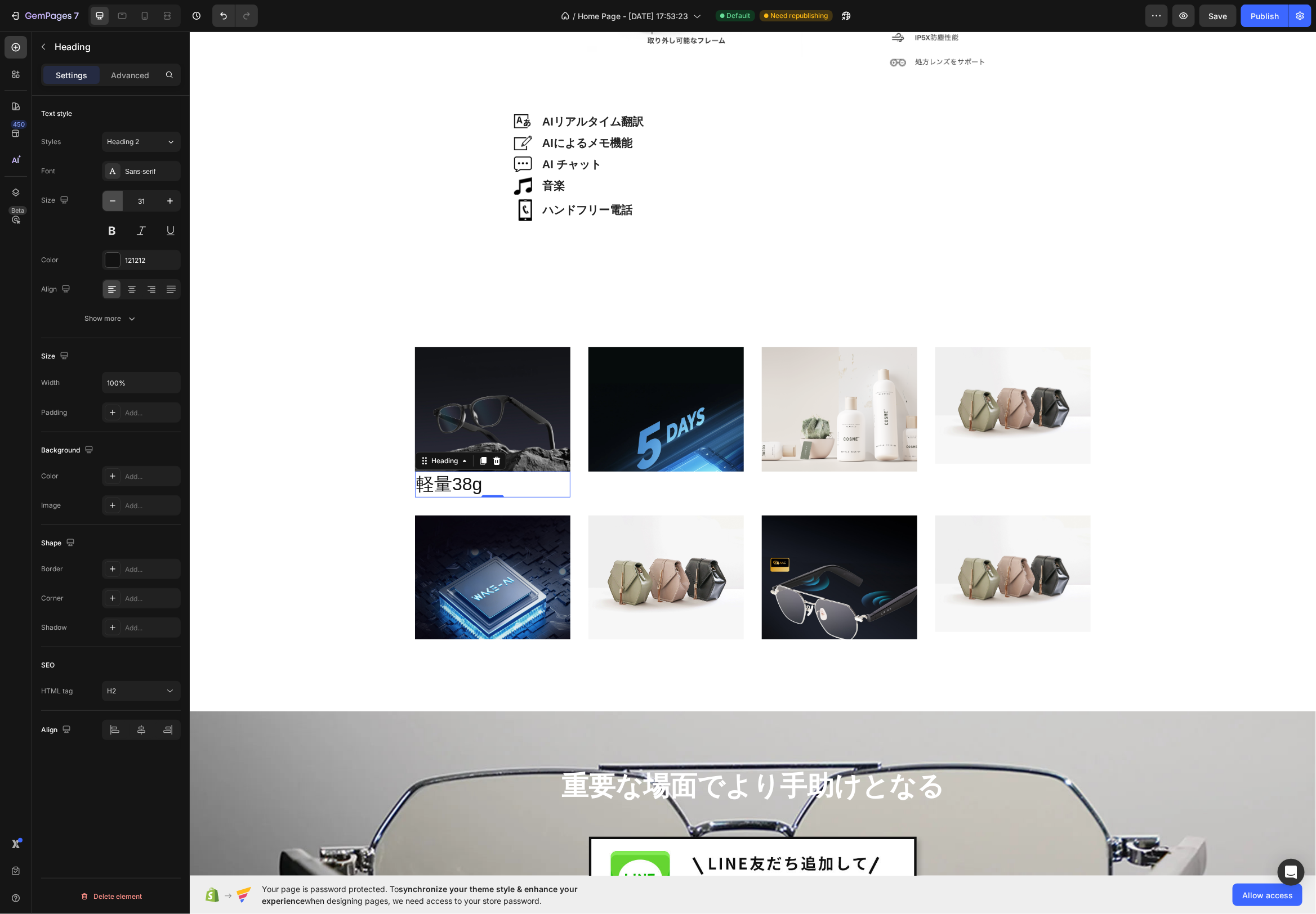
click at [115, 200] on icon "button" at bounding box center [112, 201] width 11 height 11
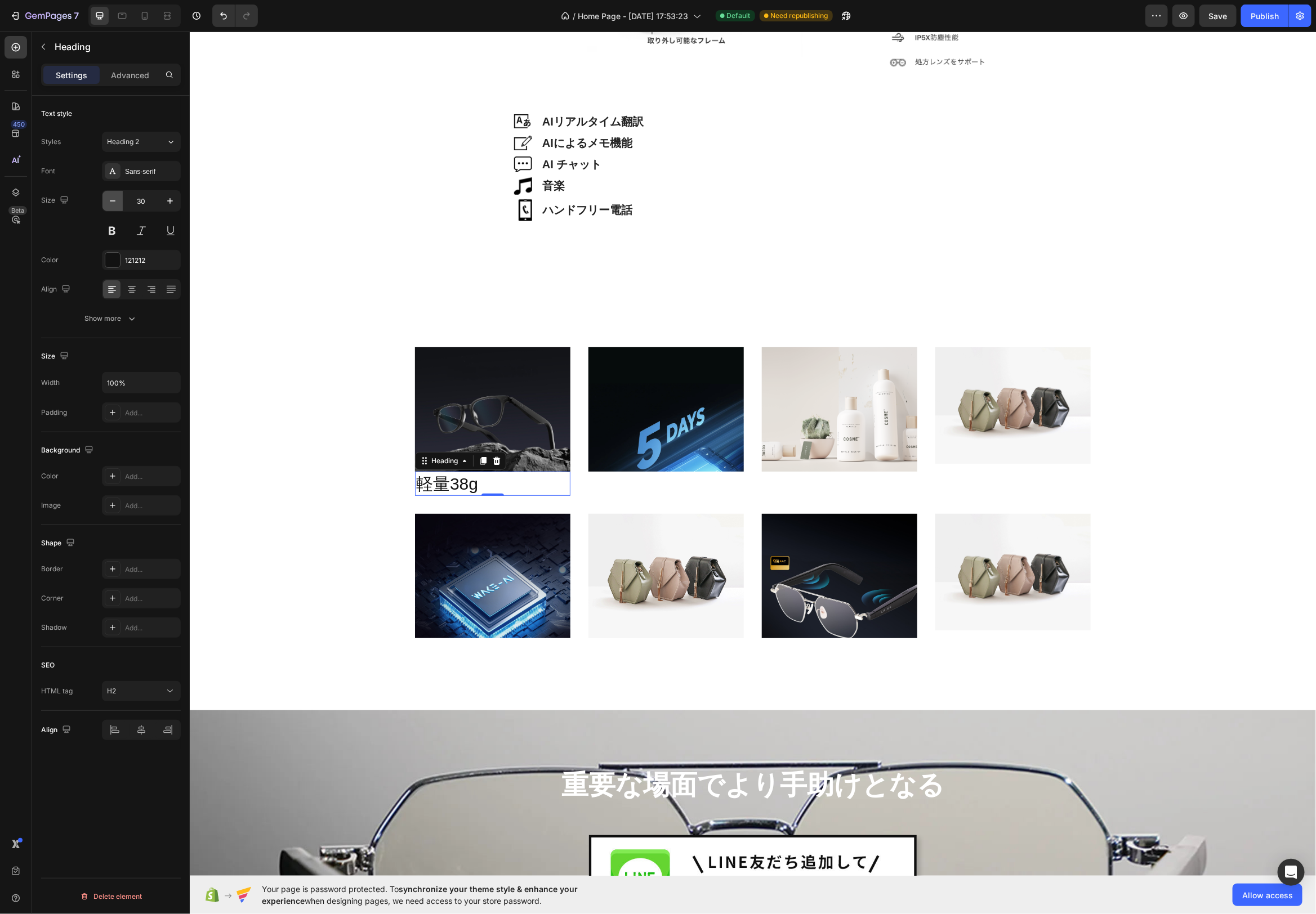
click at [115, 200] on icon "button" at bounding box center [112, 201] width 11 height 11
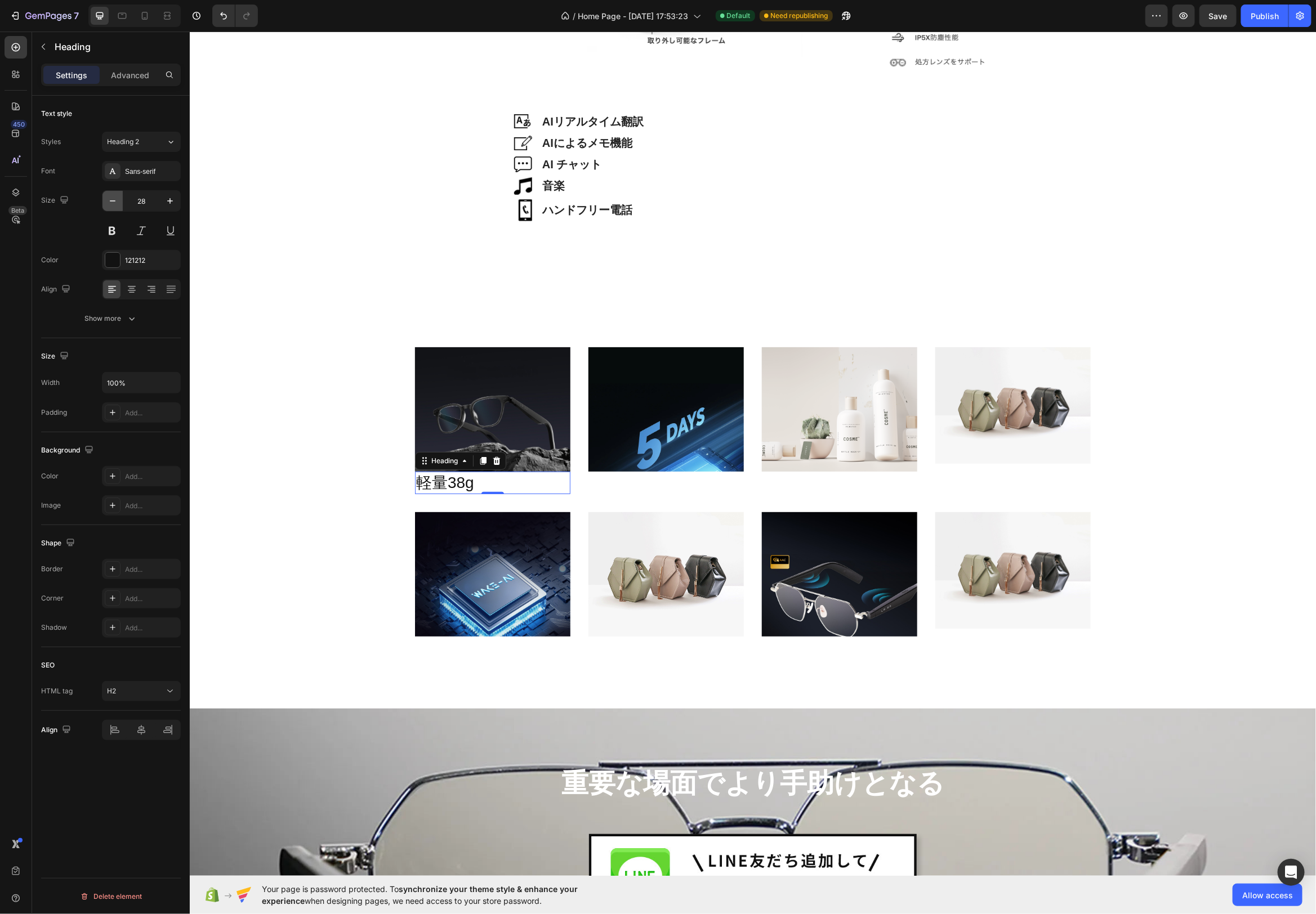
click at [115, 200] on icon "button" at bounding box center [112, 201] width 11 height 11
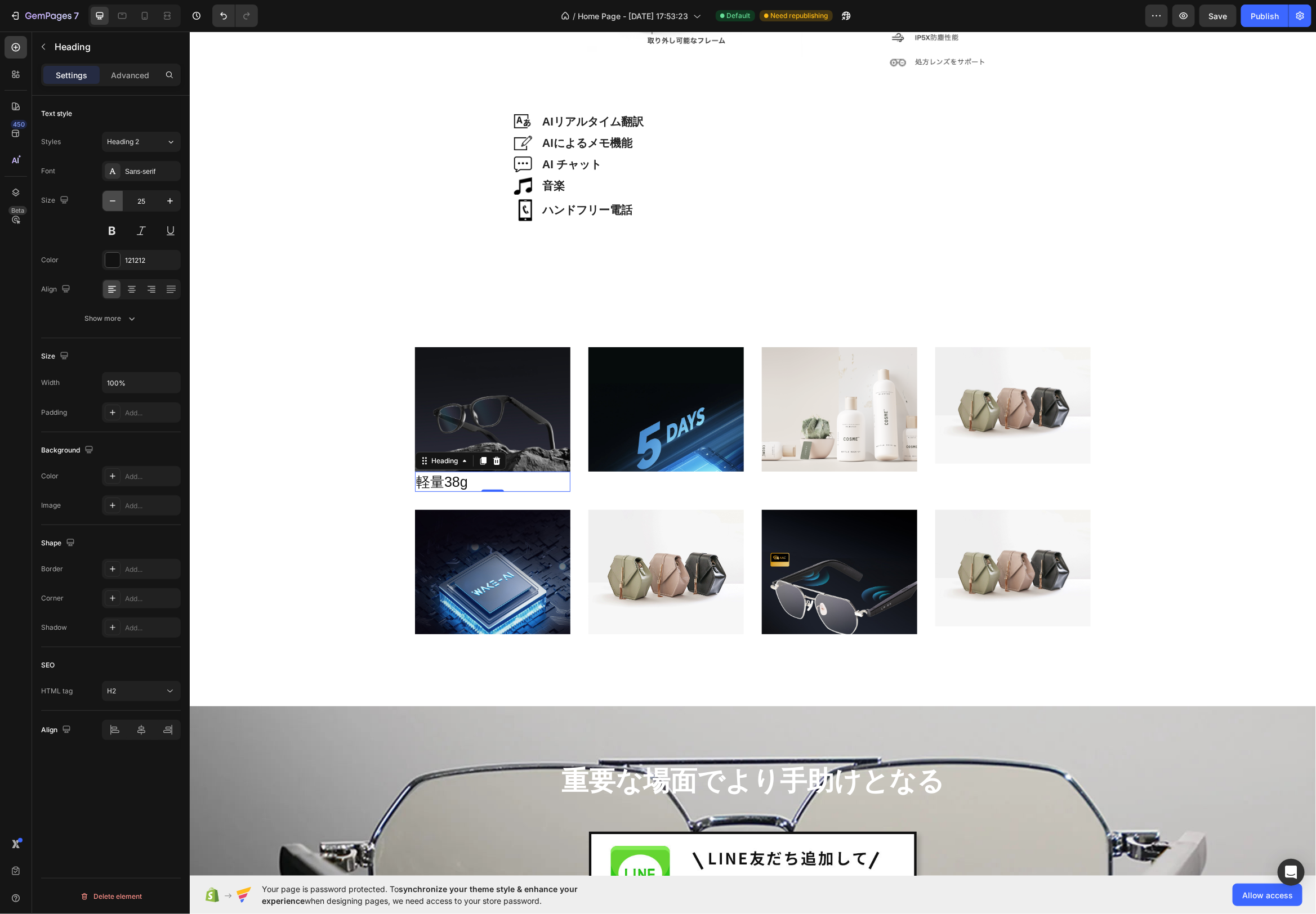
click at [115, 200] on icon "button" at bounding box center [112, 201] width 11 height 11
type input "24"
click at [139, 286] on div at bounding box center [131, 290] width 18 height 18
click at [356, 483] on div "Image 軽量38g Heading 0 Image Image Image Row Image Image Image Image Row" at bounding box center [752, 481] width 1109 height 304
click at [521, 479] on p "軽量38g" at bounding box center [492, 481] width 153 height 18
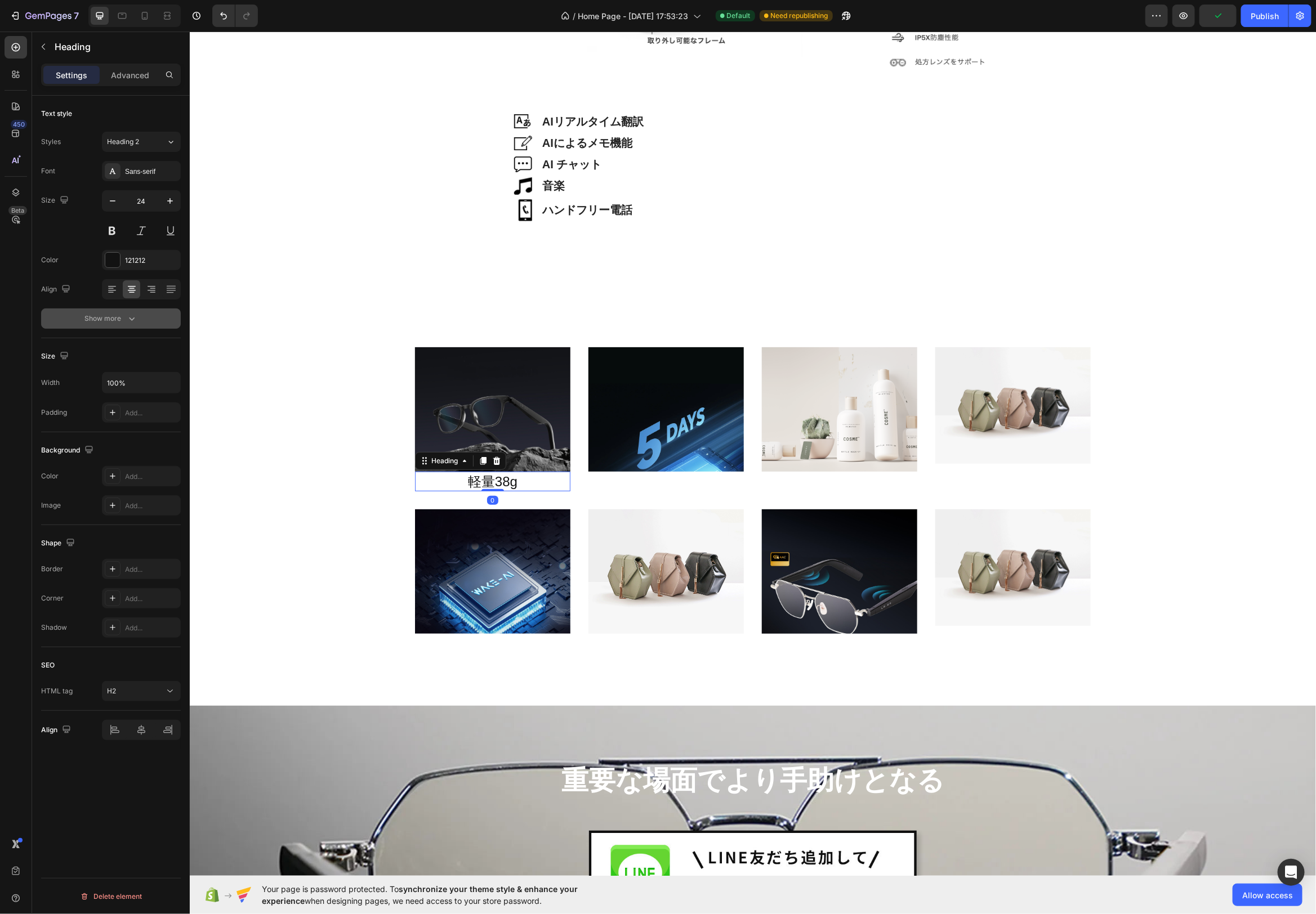
click at [132, 318] on icon "button" at bounding box center [132, 319] width 6 height 3
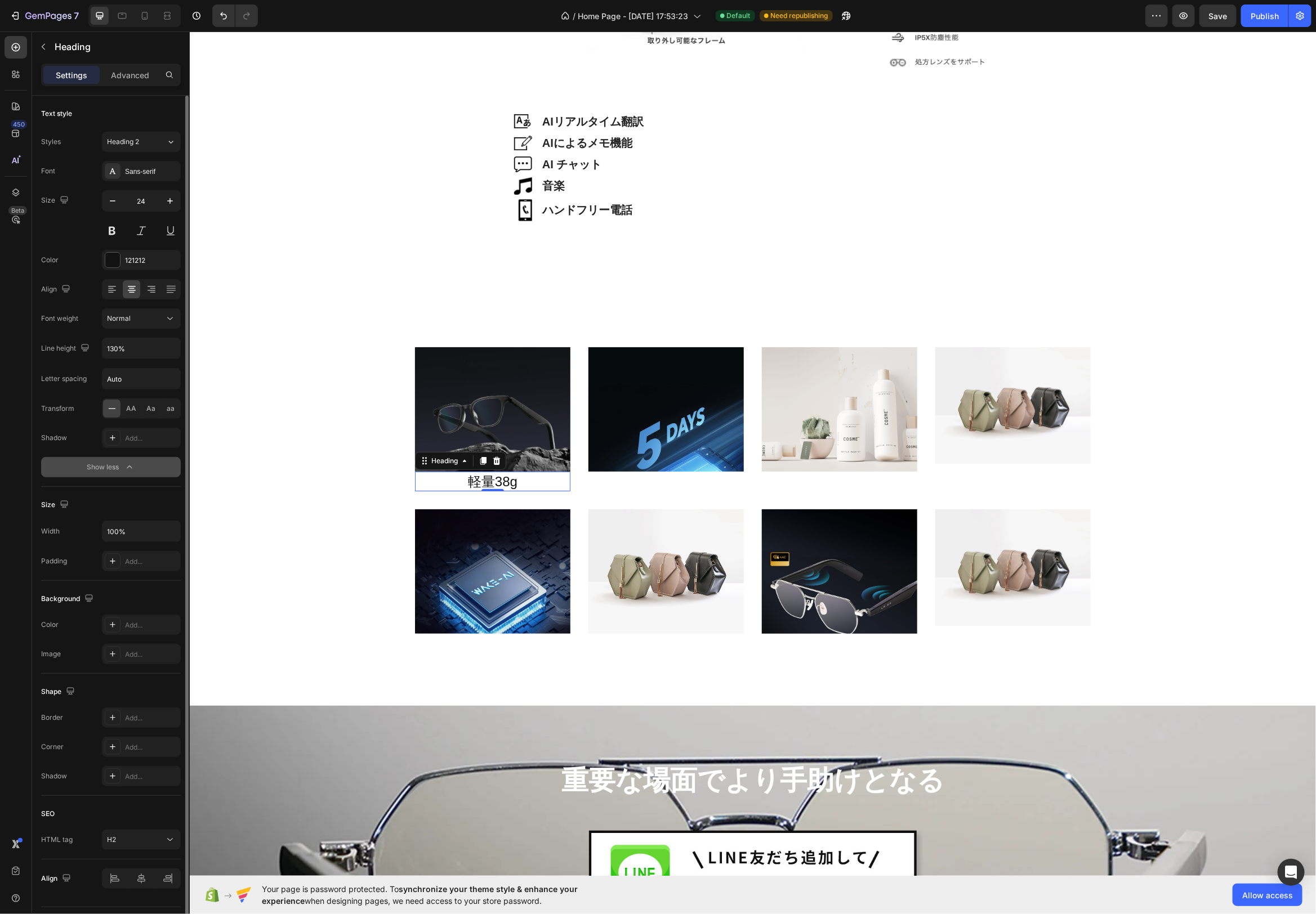
drag, startPoint x: 136, startPoint y: 467, endPoint x: 149, endPoint y: 476, distance: 15.8
click at [154, 581] on div "Text style Styles Heading 2 Font Sans-serif Size 24 Color 121212 Align Font wei…" at bounding box center [111, 627] width 140 height 93
click at [129, 374] on input "Auto" at bounding box center [141, 379] width 78 height 20
type input "2"
type input "4"
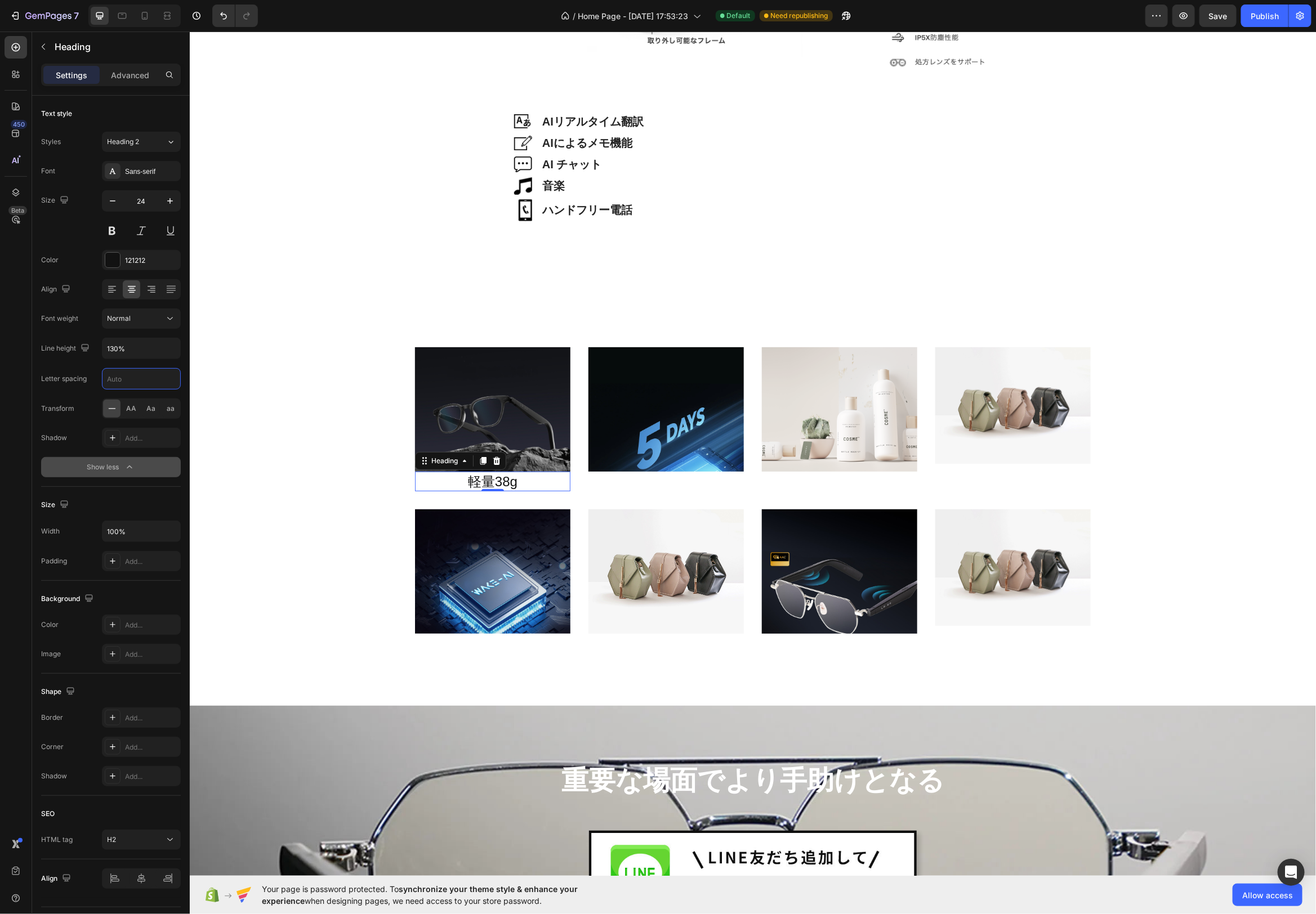
type input "w"
type input "2"
click at [814, 291] on div "Image Image AIリアルタイム翻訳 Heading Row Image AIによるメモ機能 Heading Row Image AI チャット He…" at bounding box center [752, 131] width 1126 height 5451
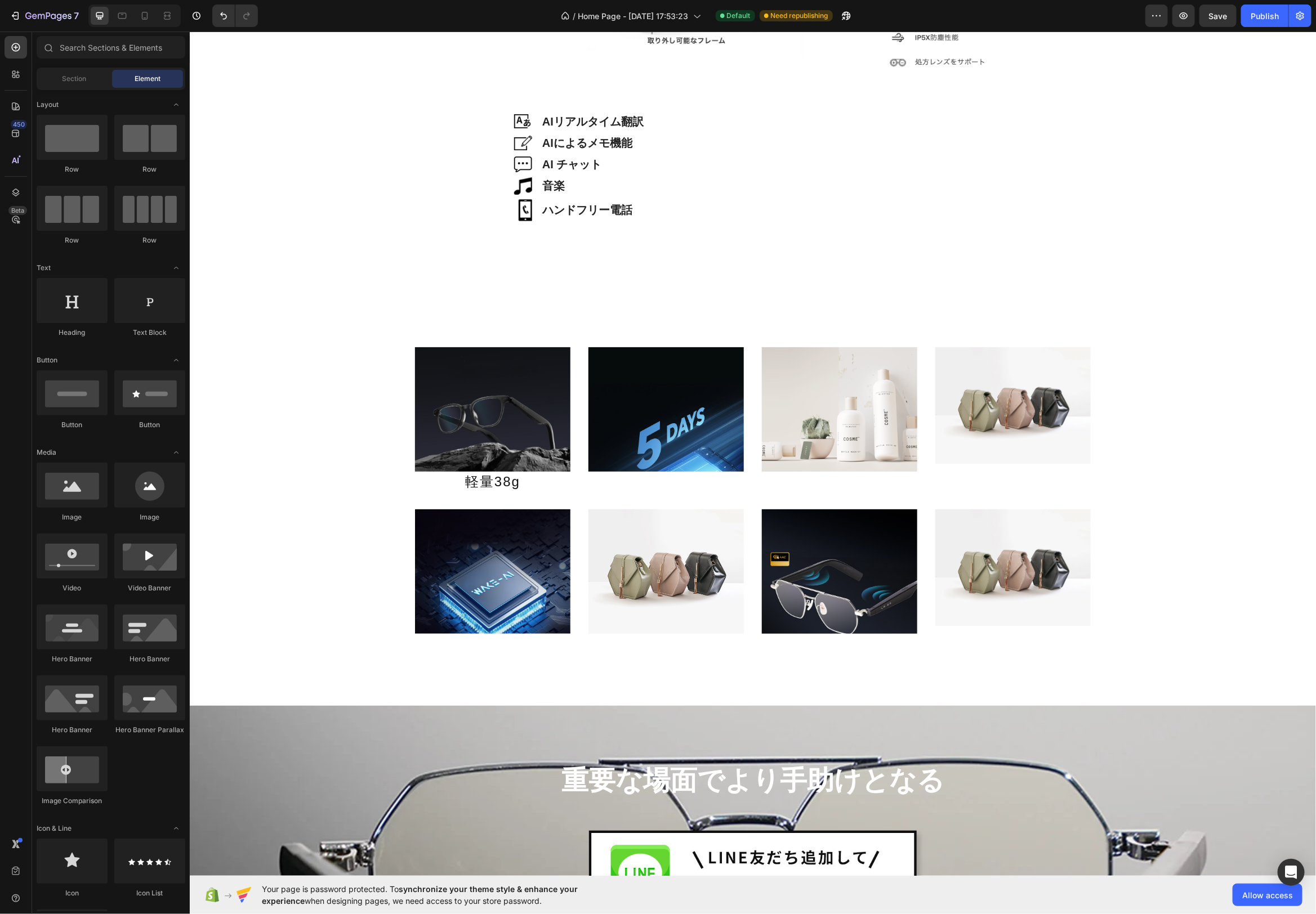
click at [814, 270] on div "Image Image AIリアルタイム翻訳 Heading Row Image AIによるメモ機能 Heading Row Image AI チャット He…" at bounding box center [752, 131] width 1126 height 5451
click at [554, 483] on p "軽量38g" at bounding box center [492, 481] width 153 height 18
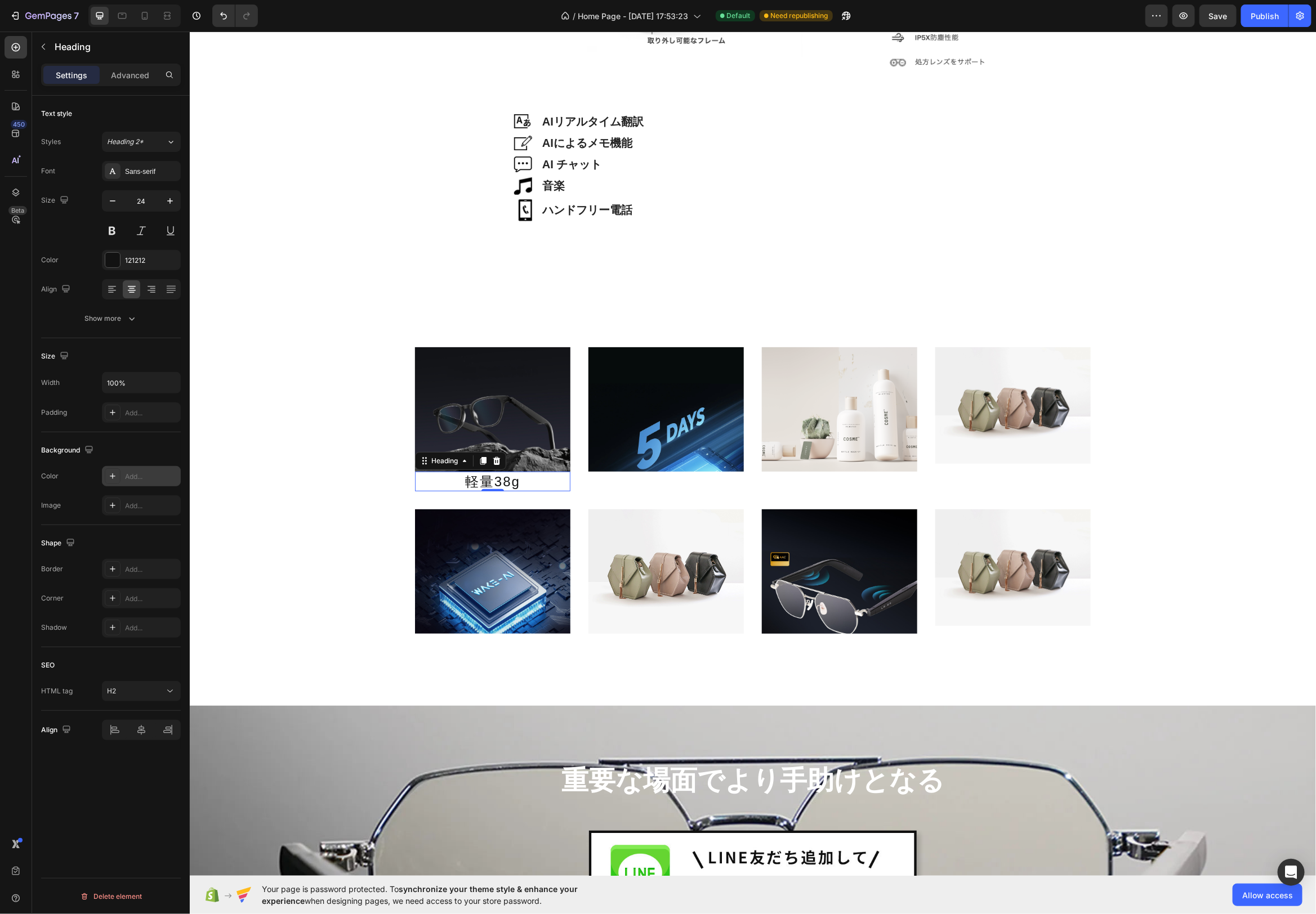
click at [108, 477] on icon at bounding box center [112, 476] width 9 height 9
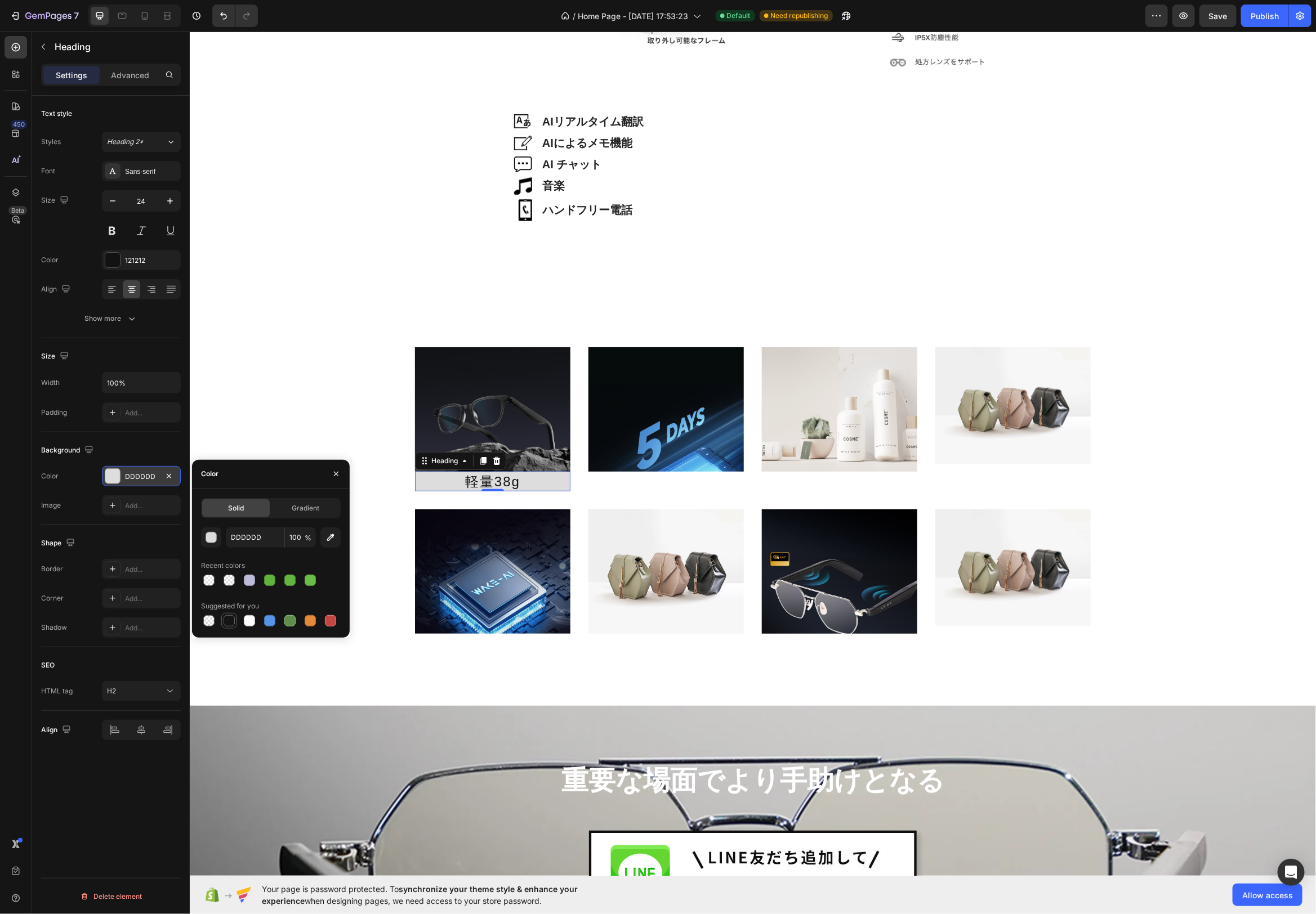
click at [233, 619] on div at bounding box center [229, 621] width 11 height 11
type input "151515"
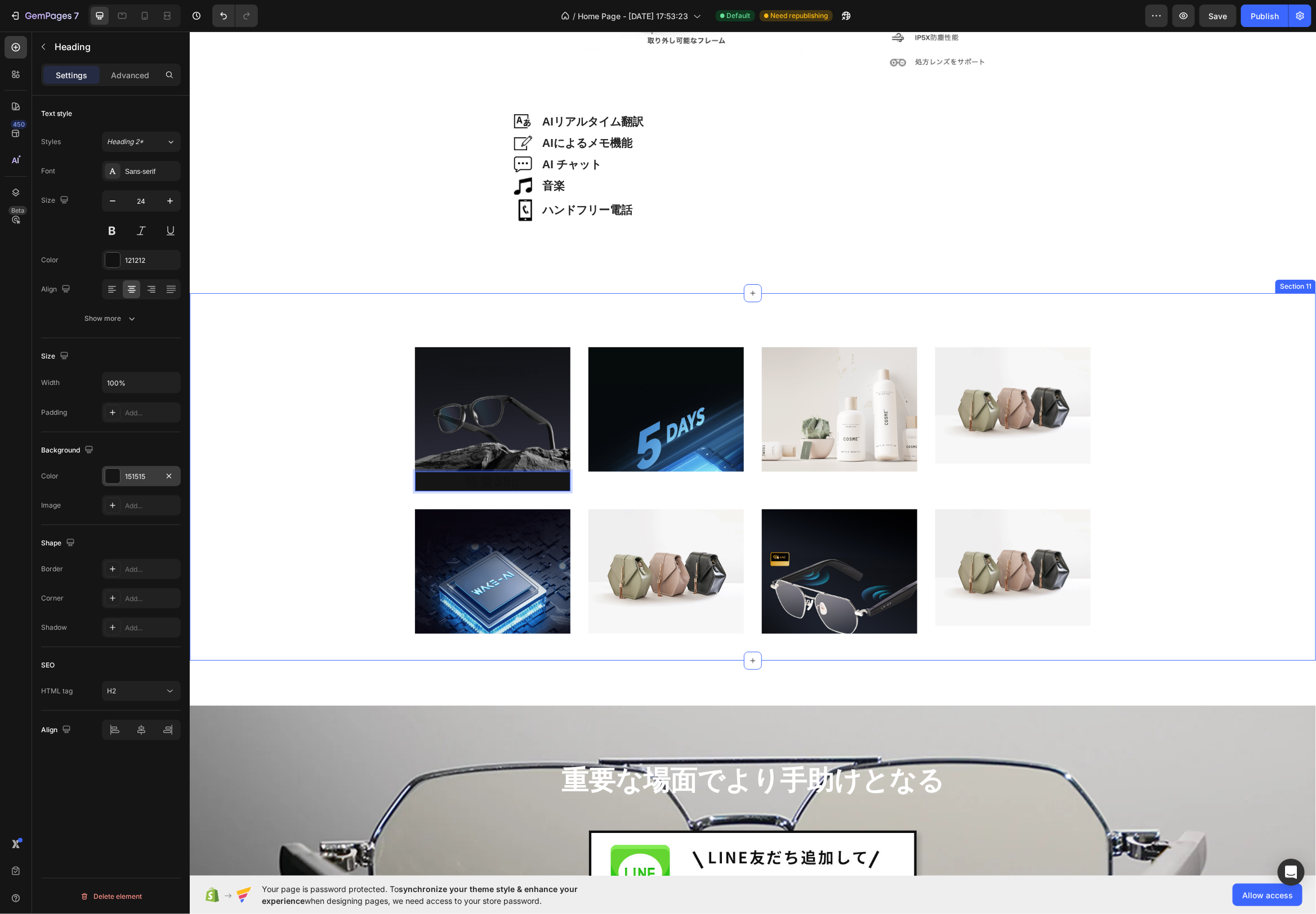
click at [412, 324] on div "Image 軽量38g Heading 0 Image Image Image Row Image Image Image Image Row Section…" at bounding box center [752, 476] width 1126 height 367
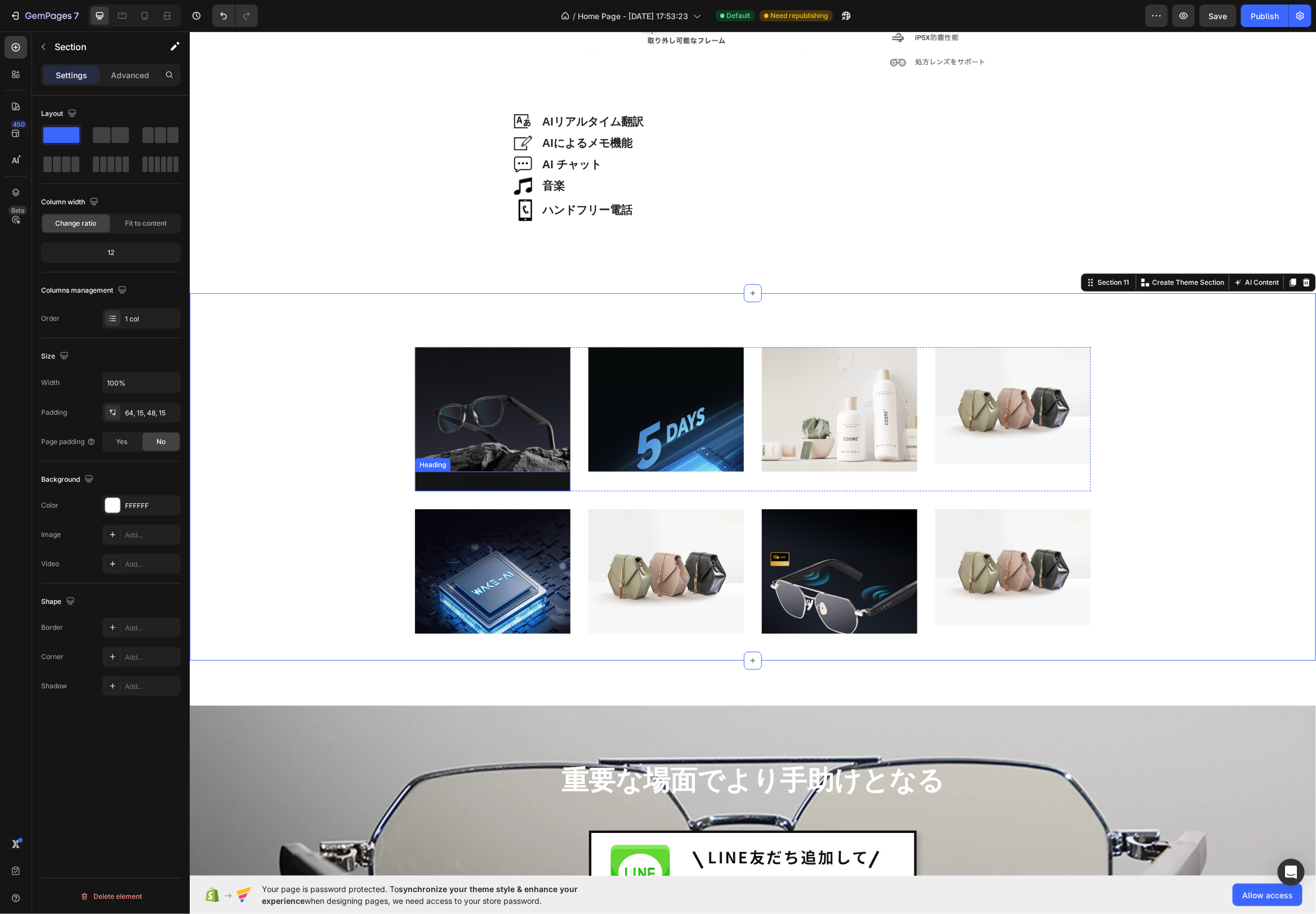
click at [516, 481] on p "軽量38g" at bounding box center [492, 481] width 153 height 18
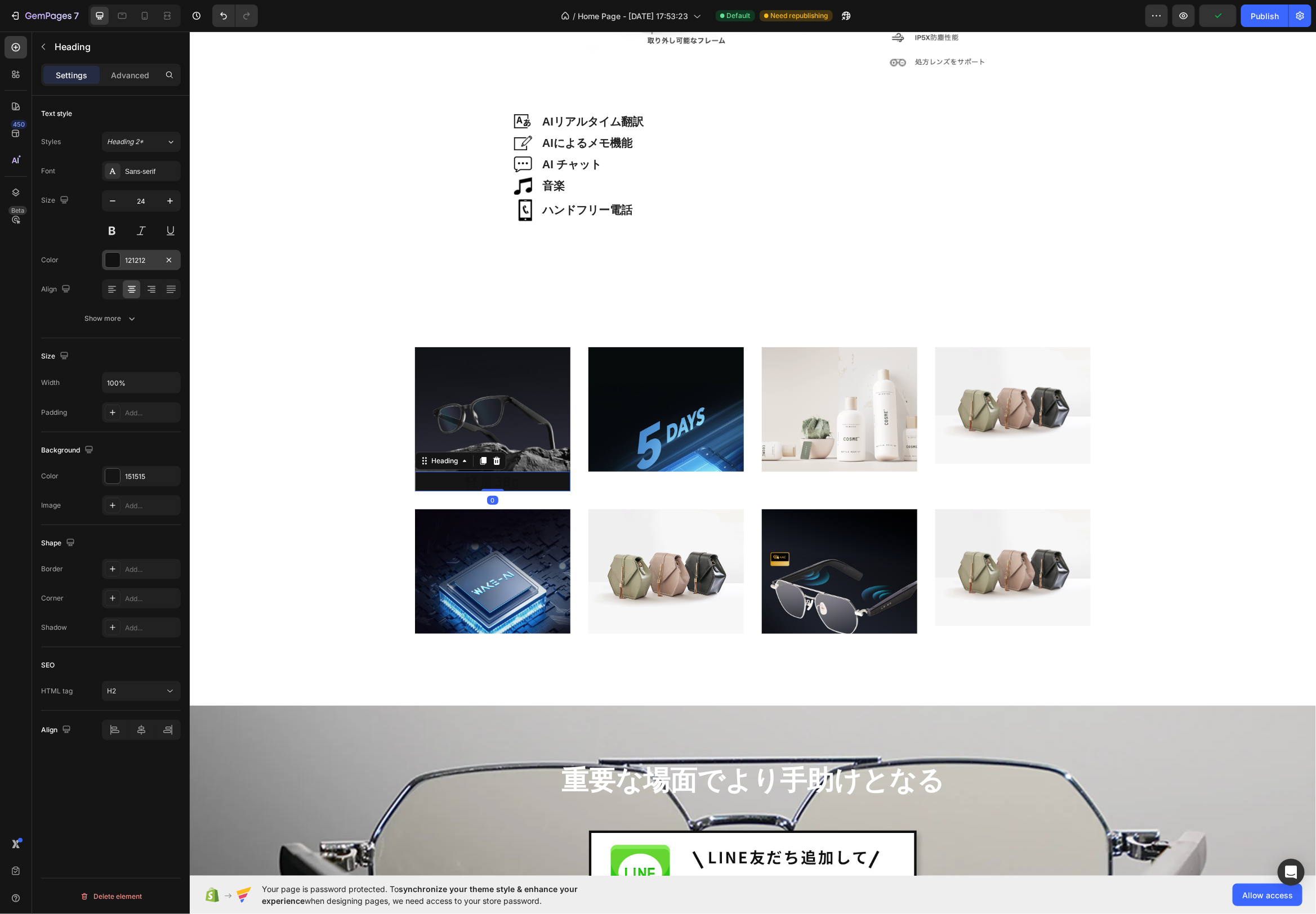
click at [129, 260] on div "121212" at bounding box center [141, 261] width 32 height 10
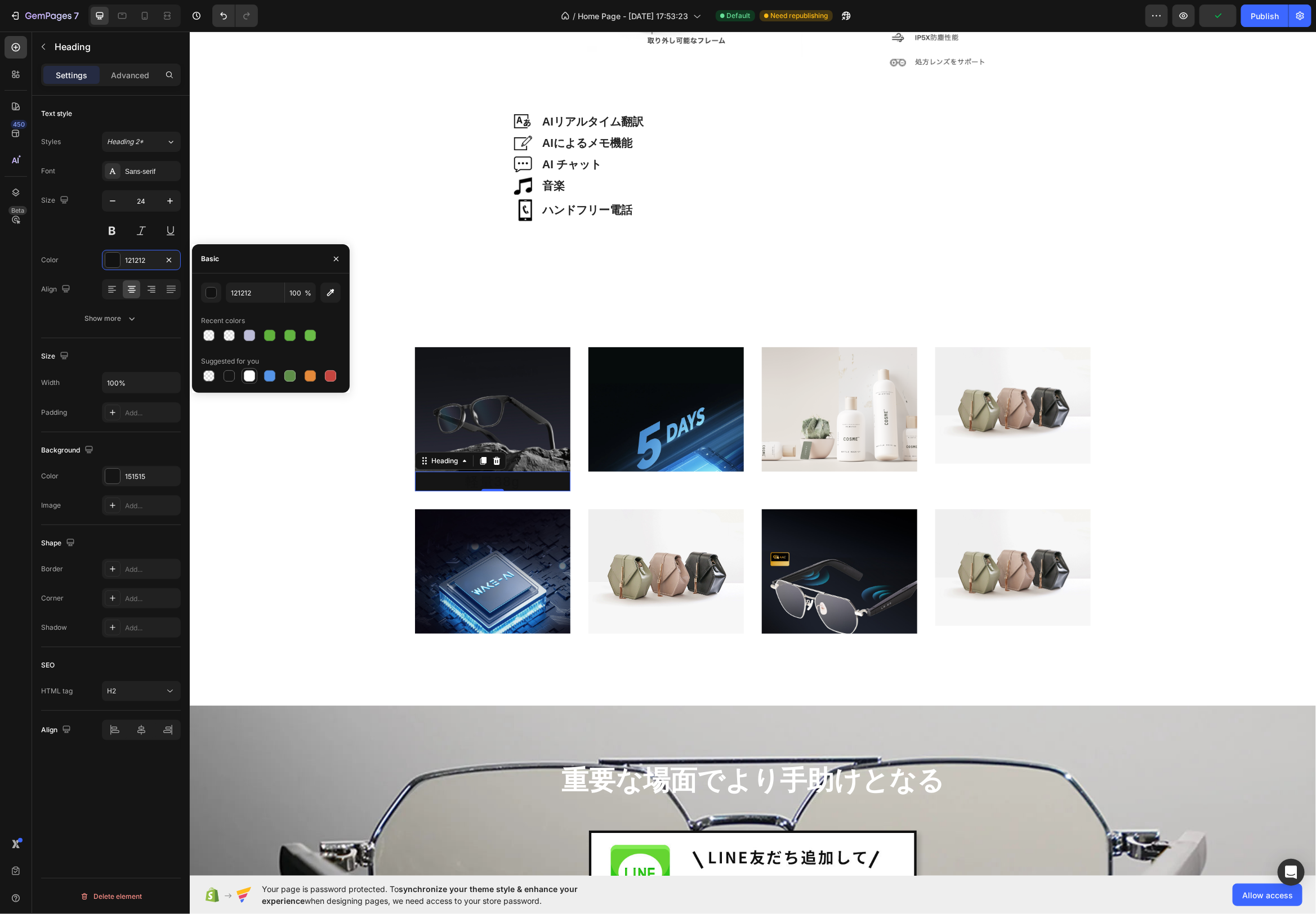
click at [248, 378] on div at bounding box center [249, 376] width 11 height 11
type input "FFFFFF"
drag, startPoint x: 404, startPoint y: 483, endPoint x: 375, endPoint y: 483, distance: 29.0
click at [401, 483] on div "Image 軽量38g Heading 0 Image Image Image Row Image Image Image Image Row" at bounding box center [752, 481] width 1109 height 304
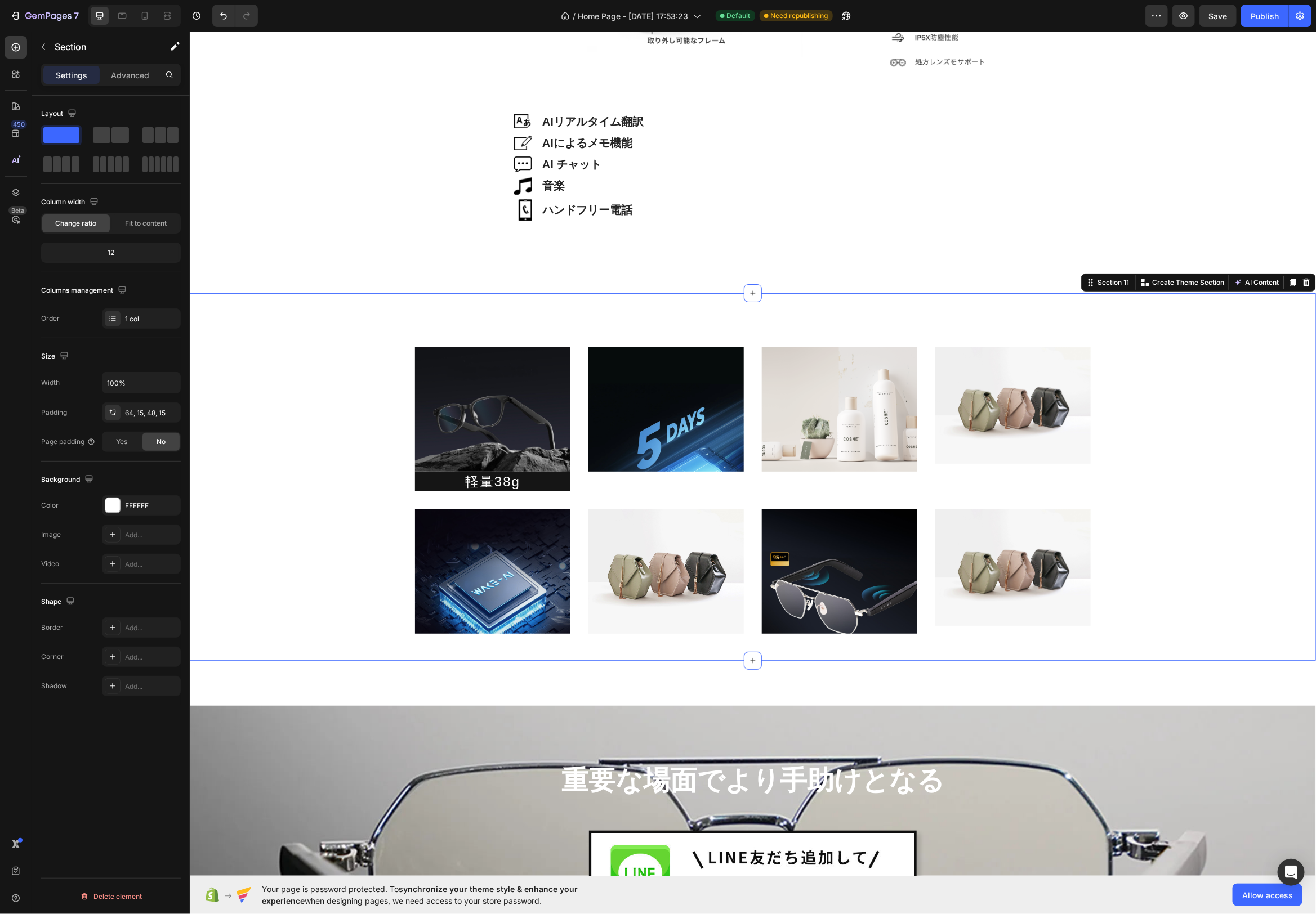
scroll to position [2649, 0]
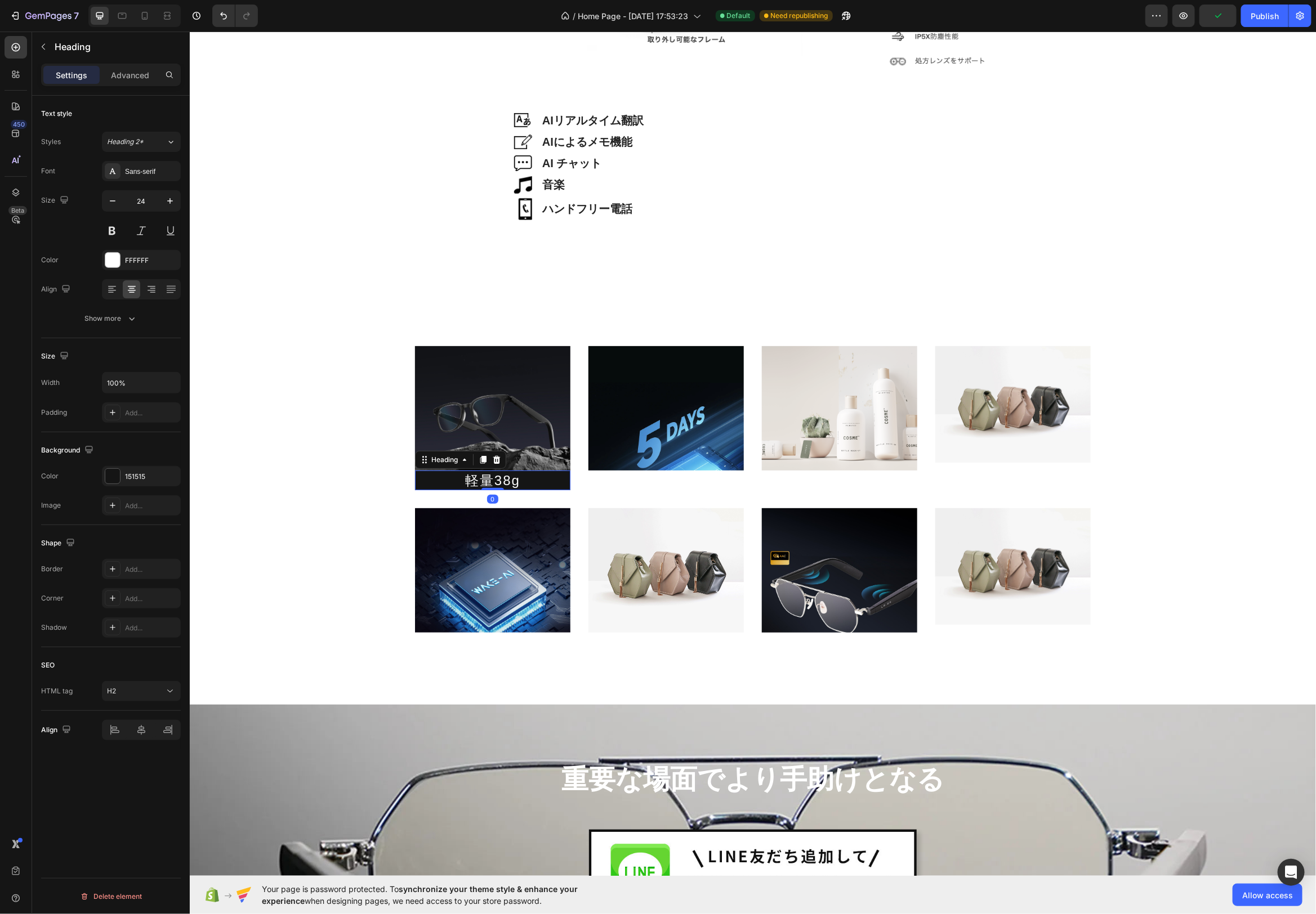
click at [445, 486] on p "軽量38g" at bounding box center [492, 480] width 153 height 18
click at [111, 413] on icon at bounding box center [112, 413] width 9 height 9
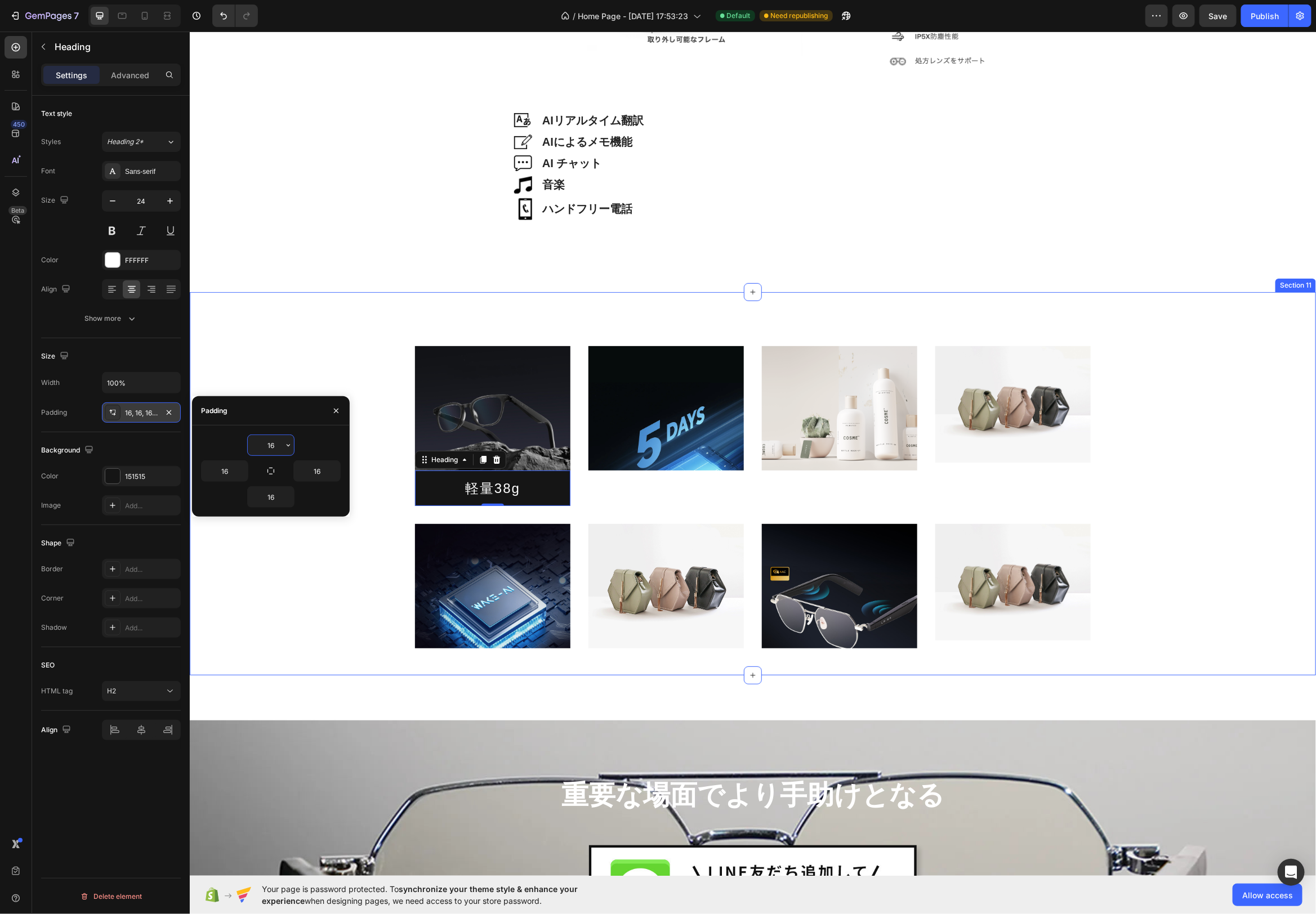
click at [325, 558] on div "Image 軽量38g Heading 0 Image Image Image Row Image Image Image Image Row" at bounding box center [752, 488] width 1109 height 320
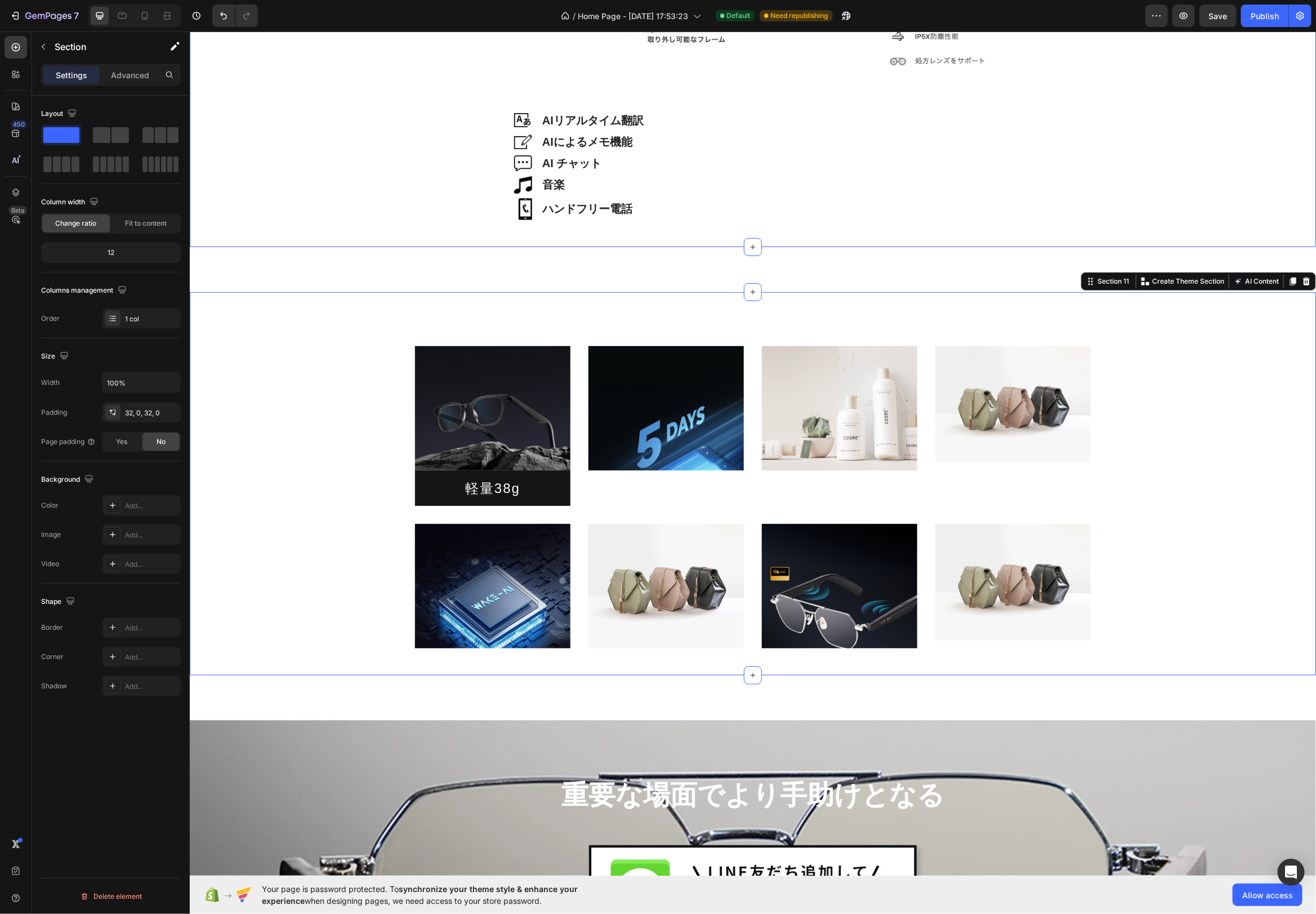
click at [354, 233] on div "Image Image AIリアルタイム翻訳 Heading Row Image AIによるメモ機能 Heading Row Image AI チャット He…" at bounding box center [752, 24] width 1126 height 445
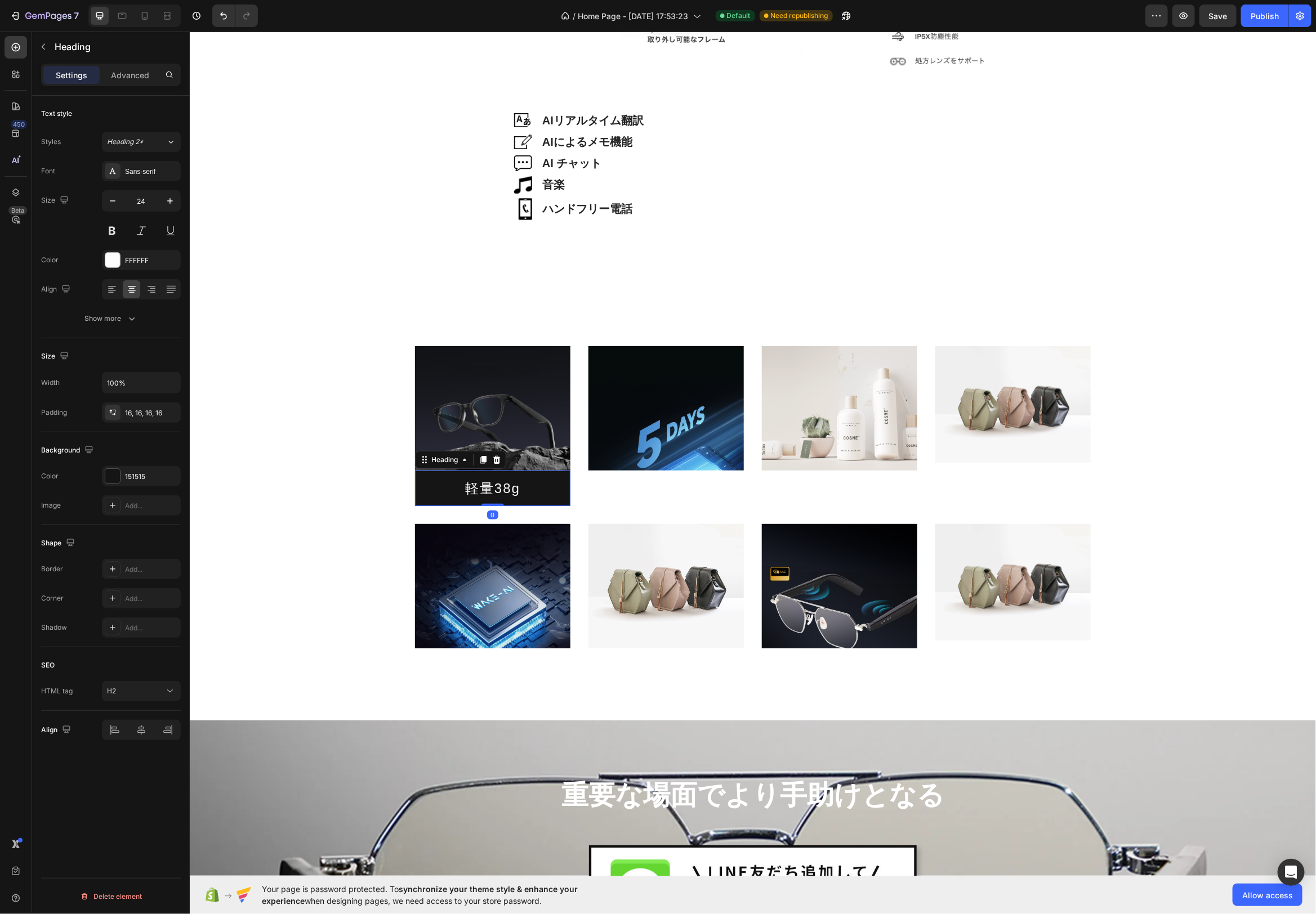
click at [562, 489] on h2 "軽量38g" at bounding box center [492, 488] width 156 height 35
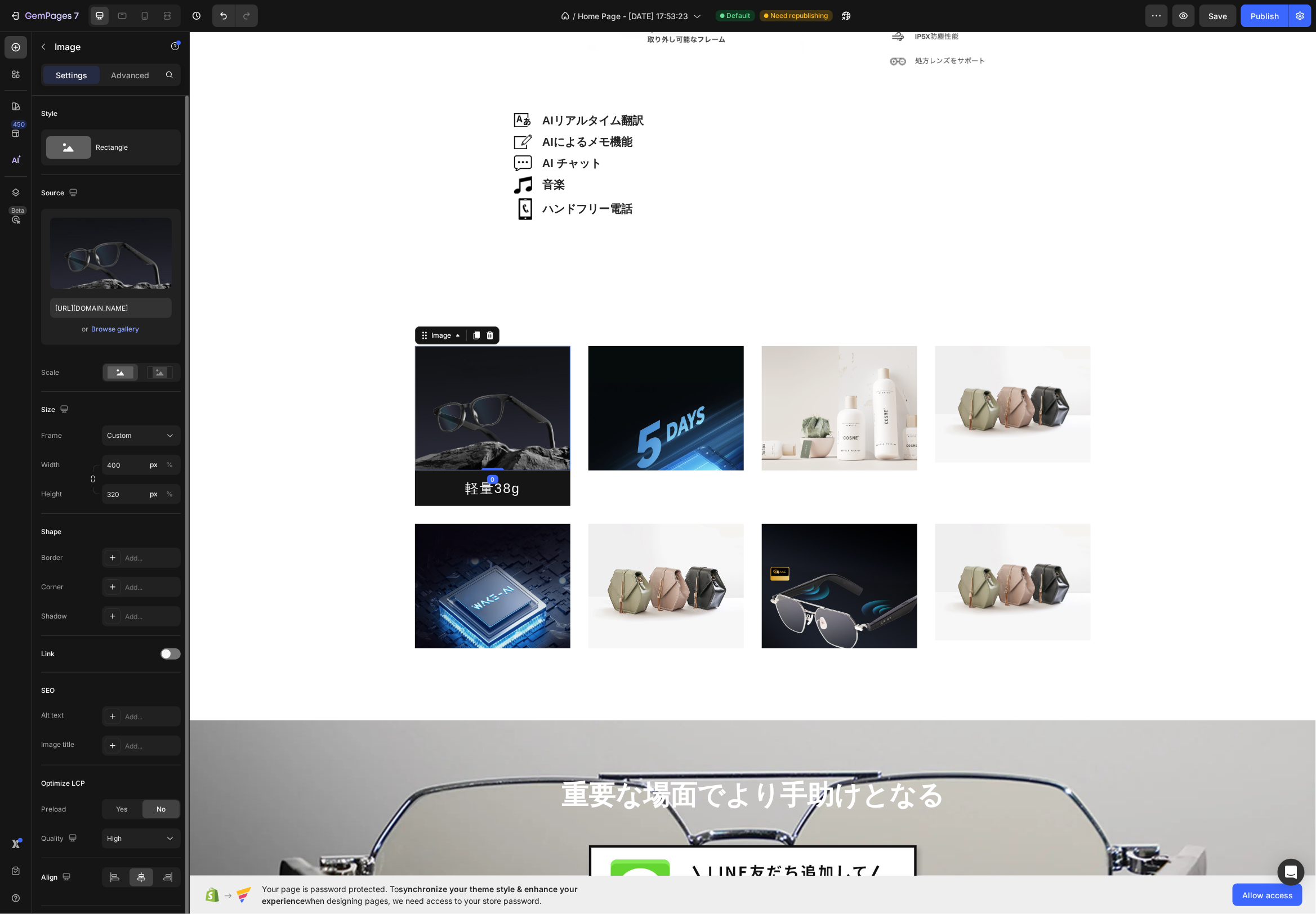
click at [444, 431] on img at bounding box center [492, 408] width 156 height 124
drag, startPoint x: 447, startPoint y: 491, endPoint x: 449, endPoint y: 477, distance: 14.1
click at [447, 491] on p "軽量38g" at bounding box center [492, 488] width 137 height 18
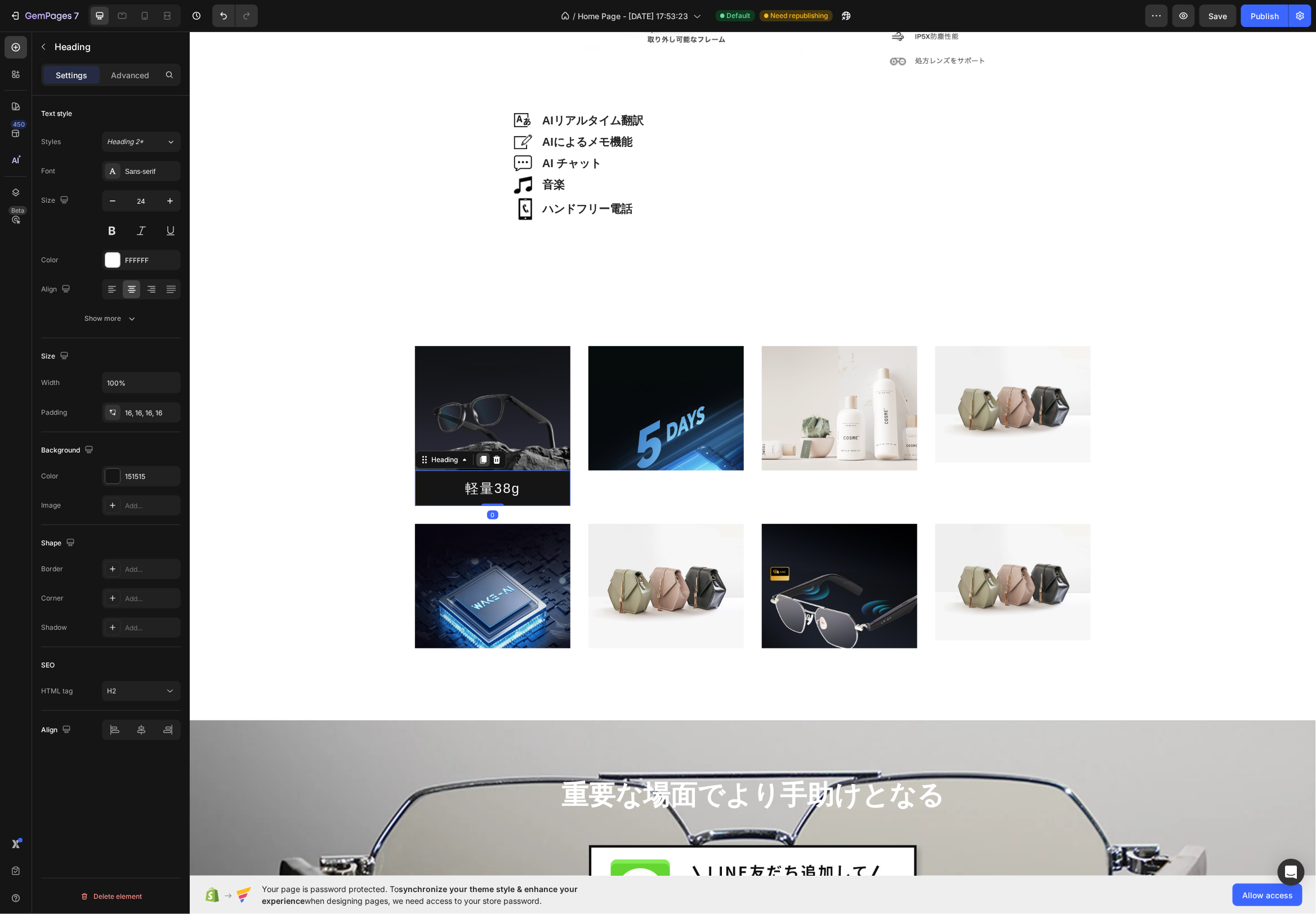
click at [482, 460] on icon at bounding box center [483, 459] width 6 height 8
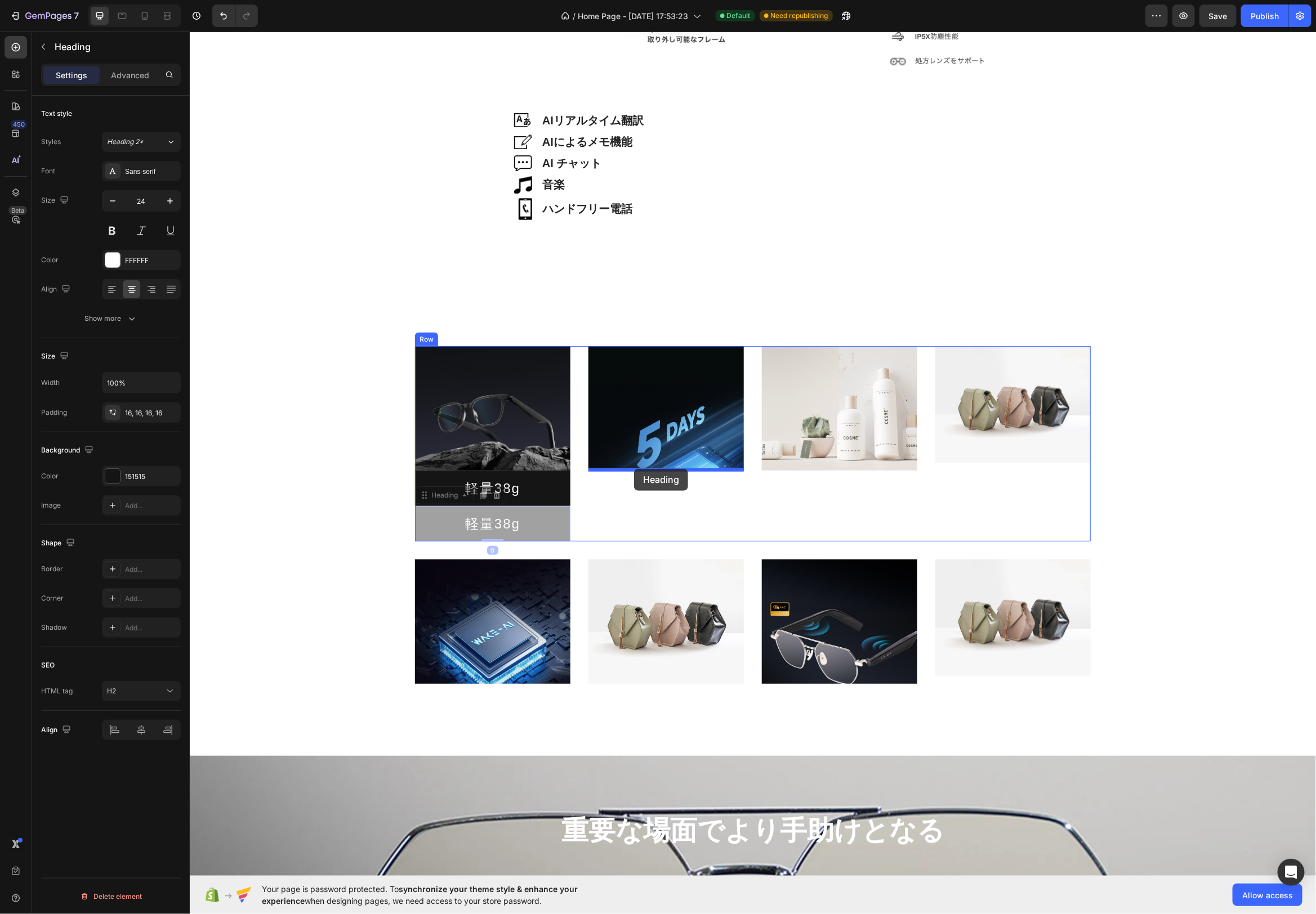
drag, startPoint x: 425, startPoint y: 497, endPoint x: 633, endPoint y: 468, distance: 210.0
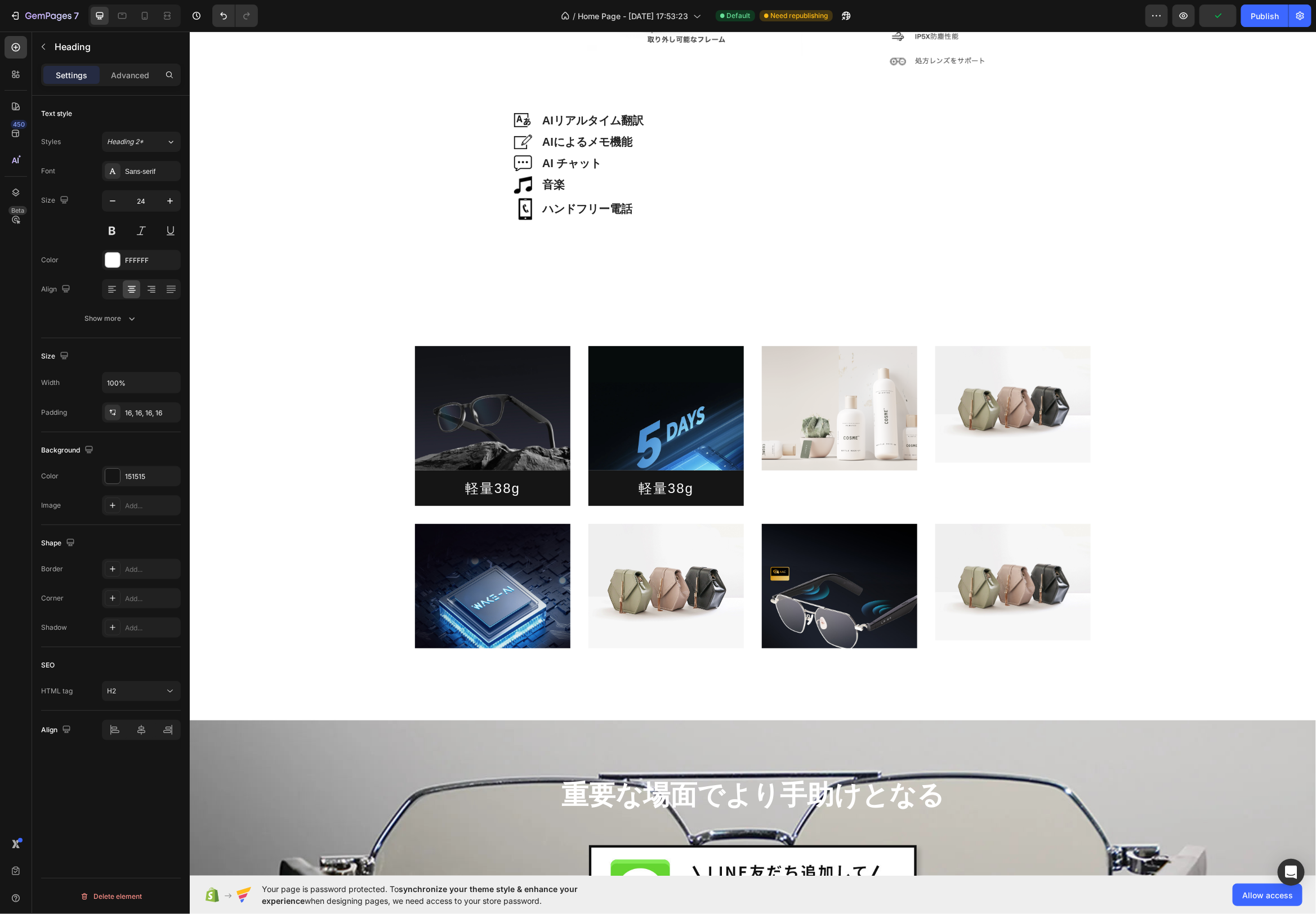
click at [874, 275] on div "Image Image AIリアルタイム翻訳 Heading Row Image AIによるメモ機能 Heading Row Image AI チャット He…" at bounding box center [752, 137] width 1126 height 5466
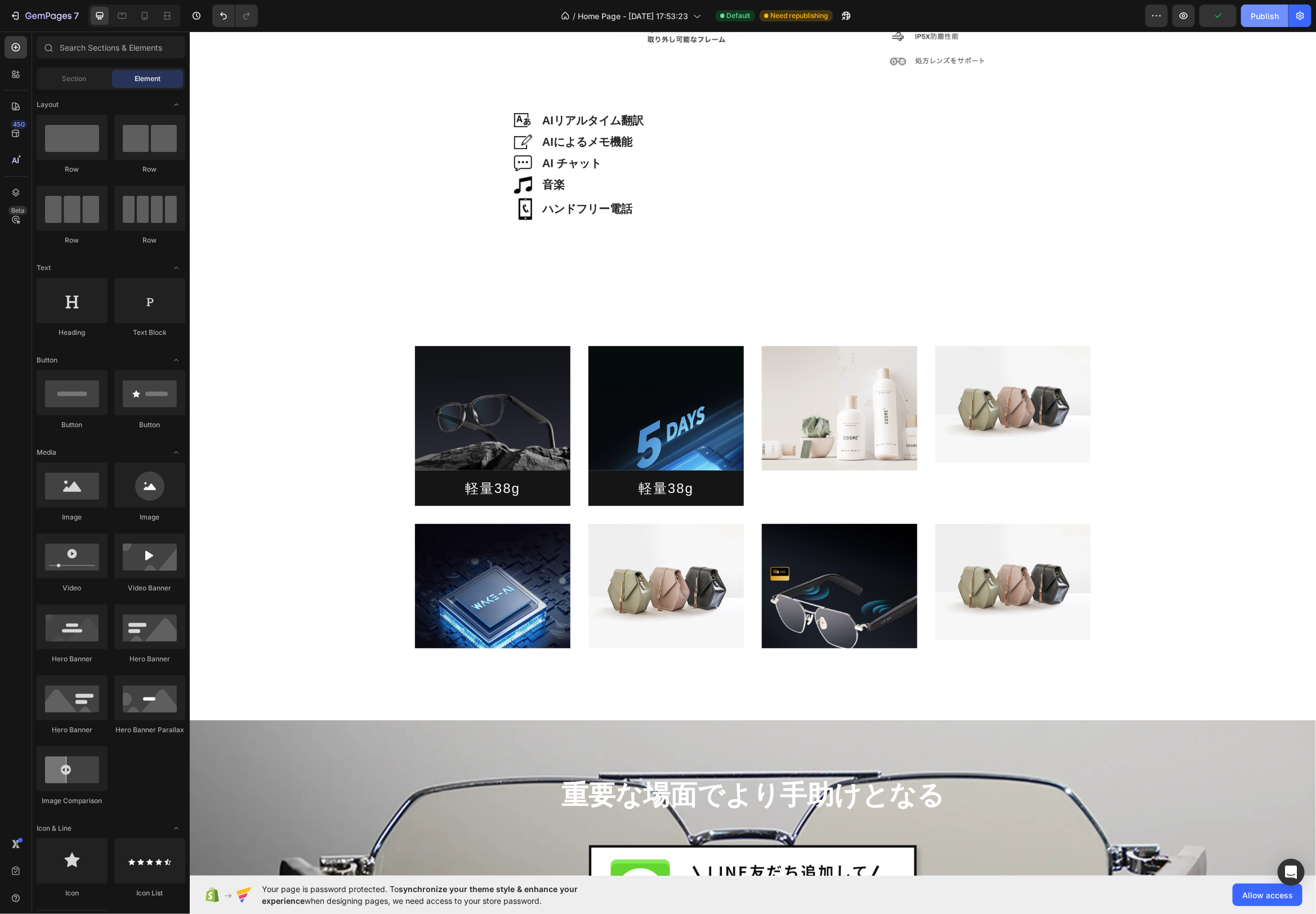
click at [1269, 20] on div "Publish" at bounding box center [1265, 16] width 28 height 12
